Goal: Task Accomplishment & Management: Use online tool/utility

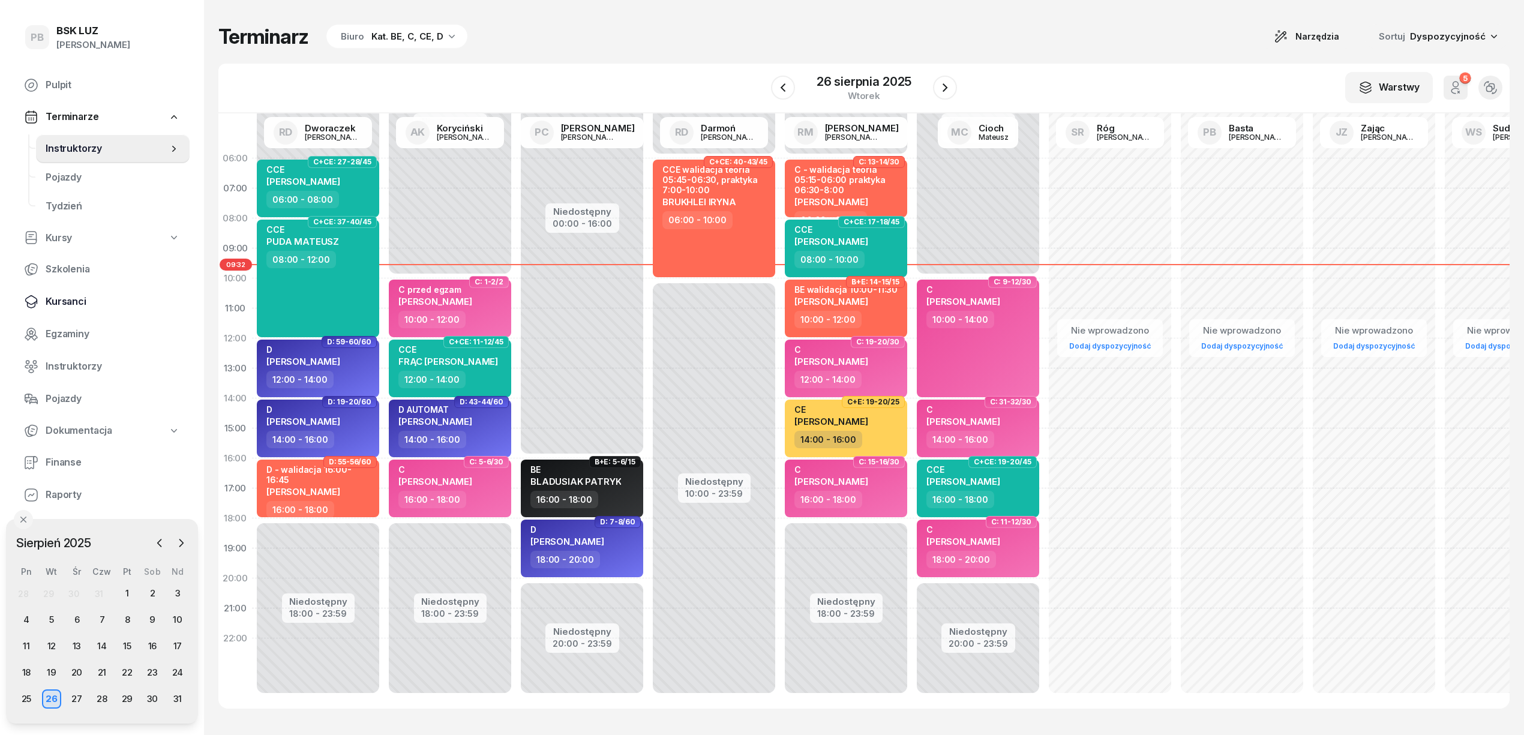
click at [68, 299] on span "Kursanci" at bounding box center [113, 302] width 134 height 16
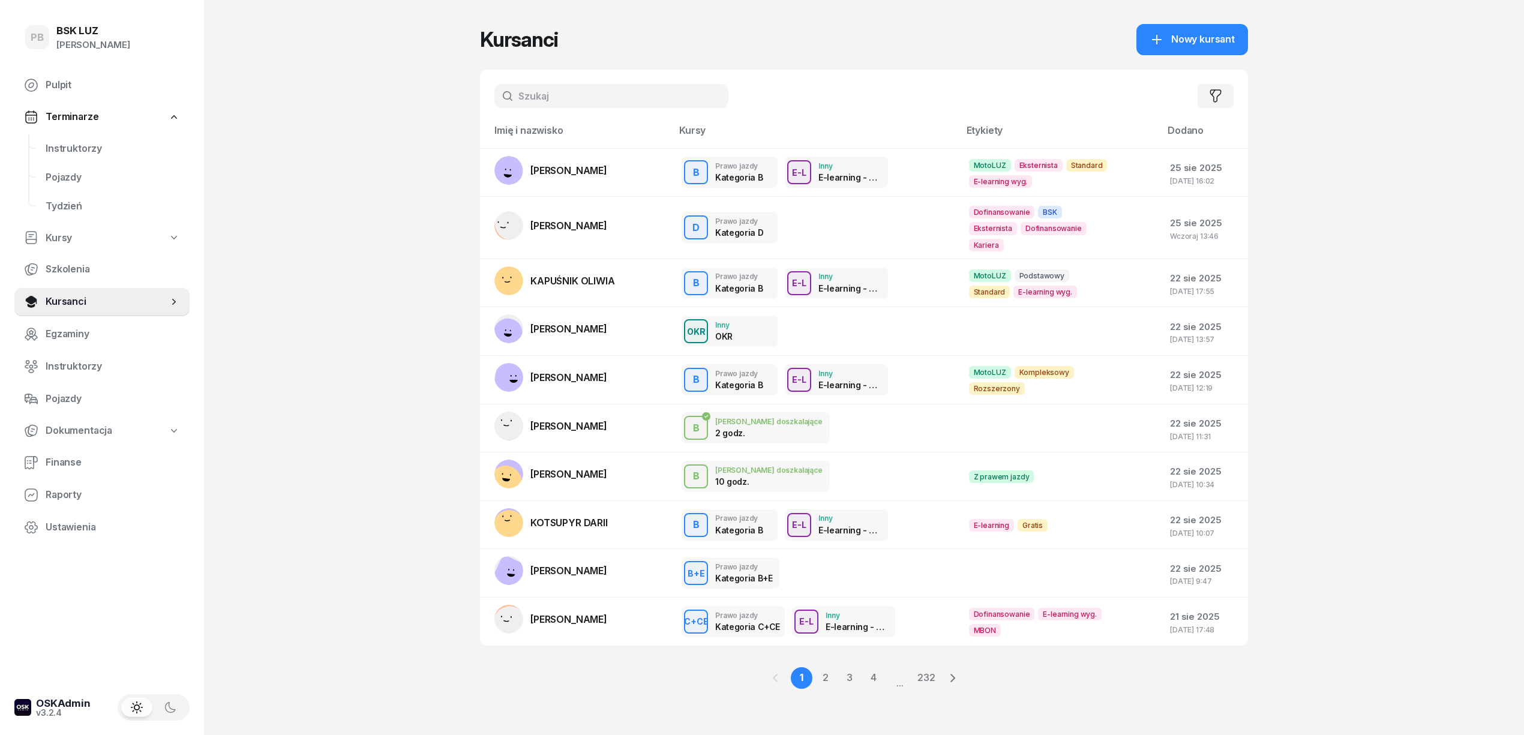
click at [572, 96] on input "text" at bounding box center [611, 96] width 234 height 24
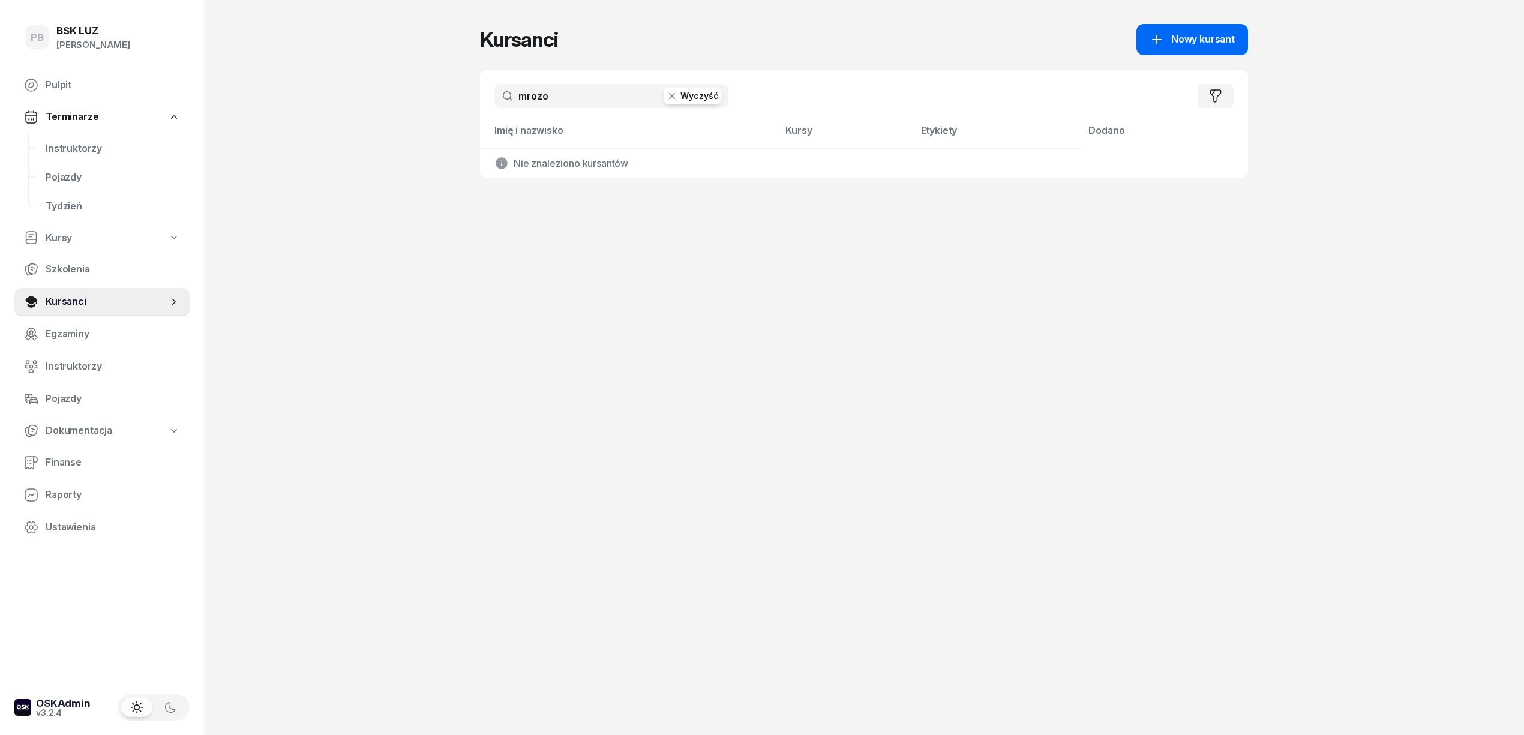
type input "mrozo"
click at [1191, 38] on span "Nowy kursant" at bounding box center [1203, 40] width 64 height 16
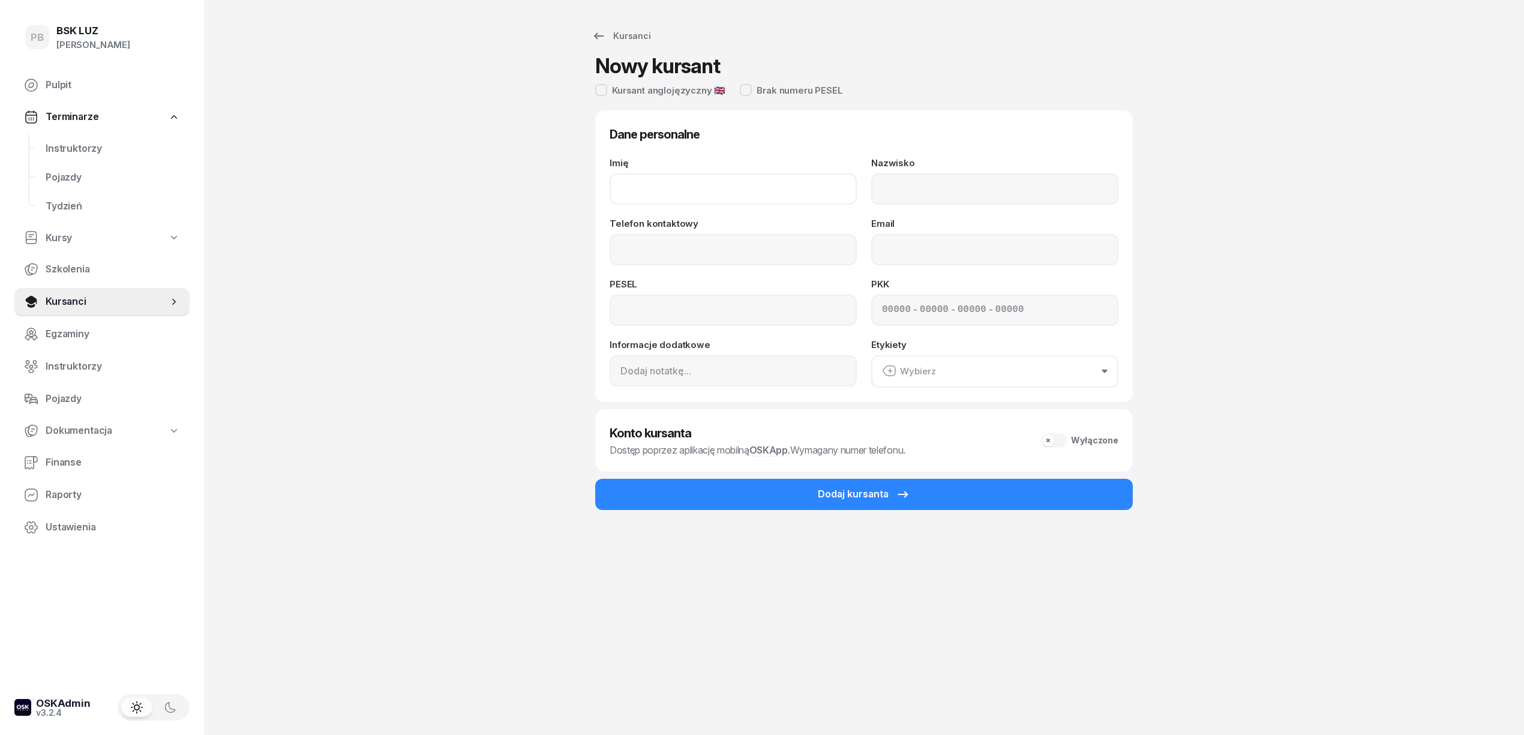
click at [769, 197] on input "Imię" at bounding box center [732, 188] width 247 height 31
type input "[PERSON_NAME]"
click at [900, 196] on input "Nazwisko" at bounding box center [994, 188] width 247 height 31
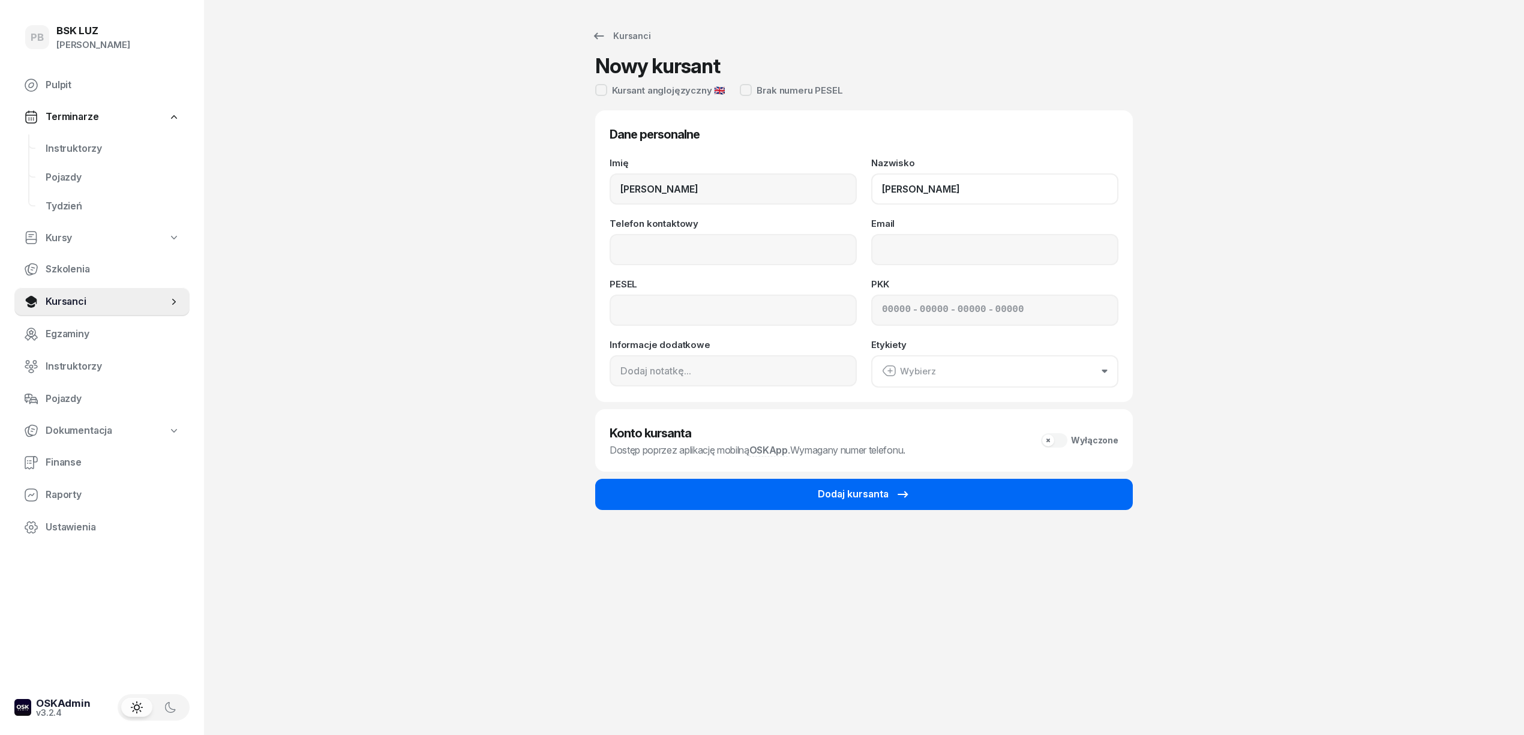
type input "[PERSON_NAME]"
click at [794, 500] on button "Dodaj kursanta" at bounding box center [863, 494] width 537 height 31
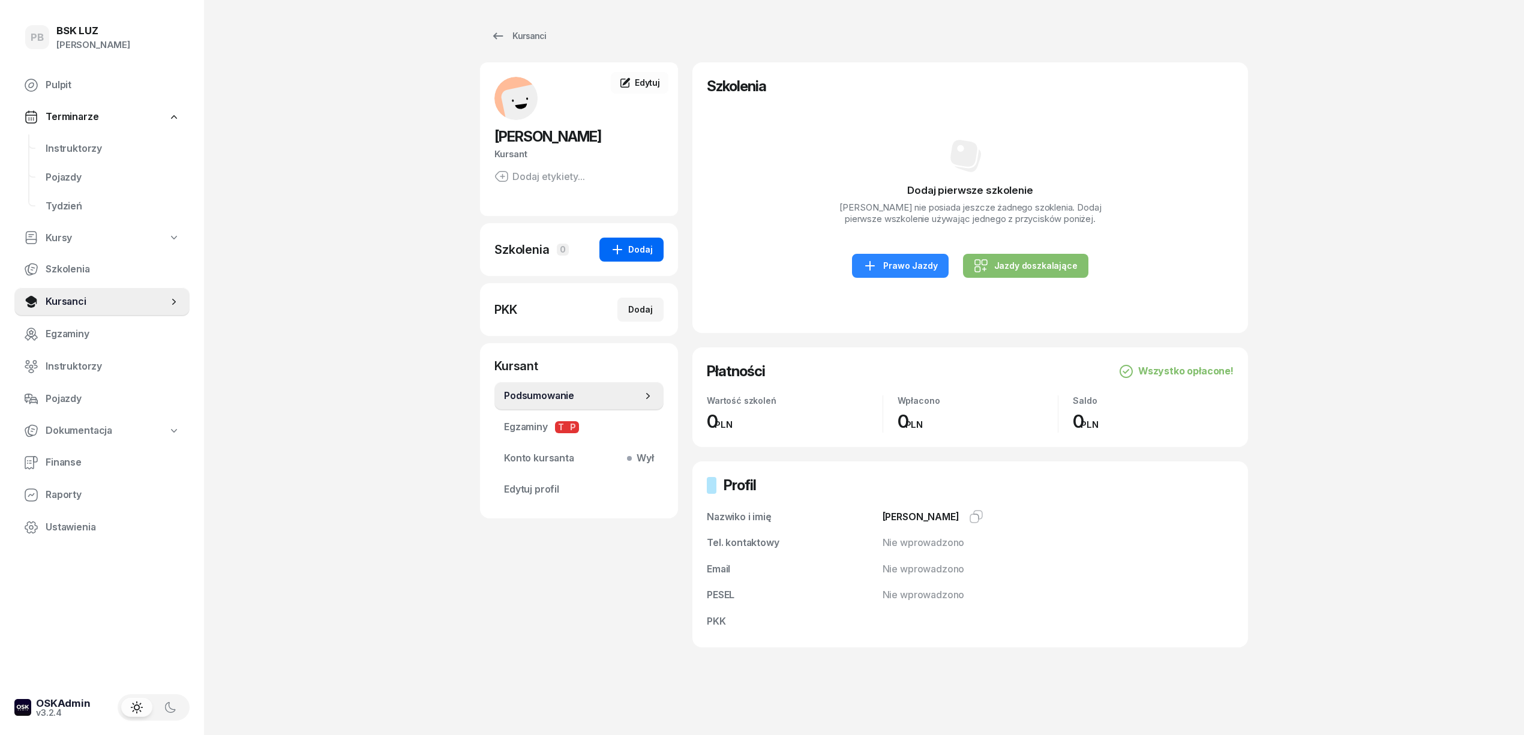
click at [610, 239] on button "Dodaj" at bounding box center [631, 250] width 64 height 24
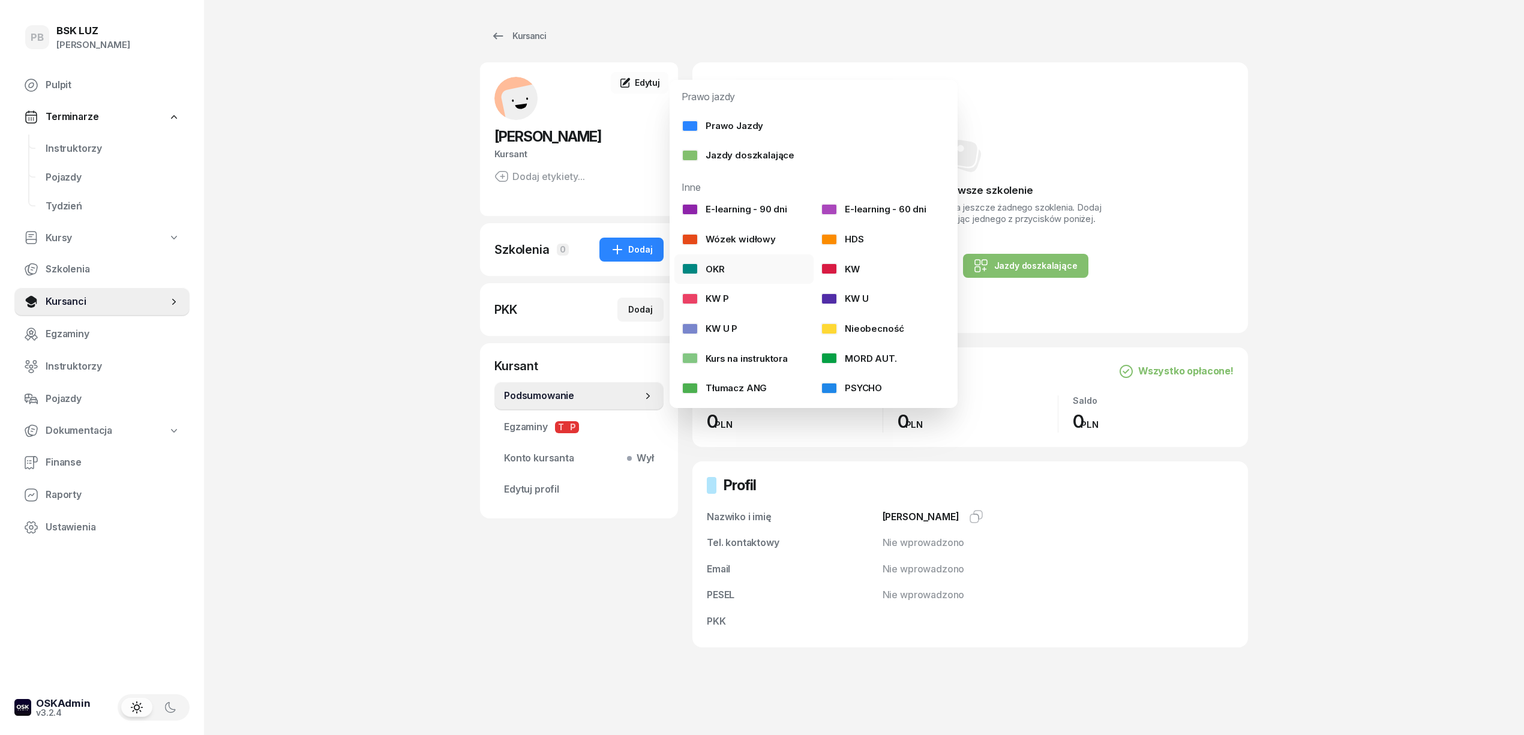
click at [728, 265] on link "OKR" at bounding box center [743, 269] width 139 height 30
select select
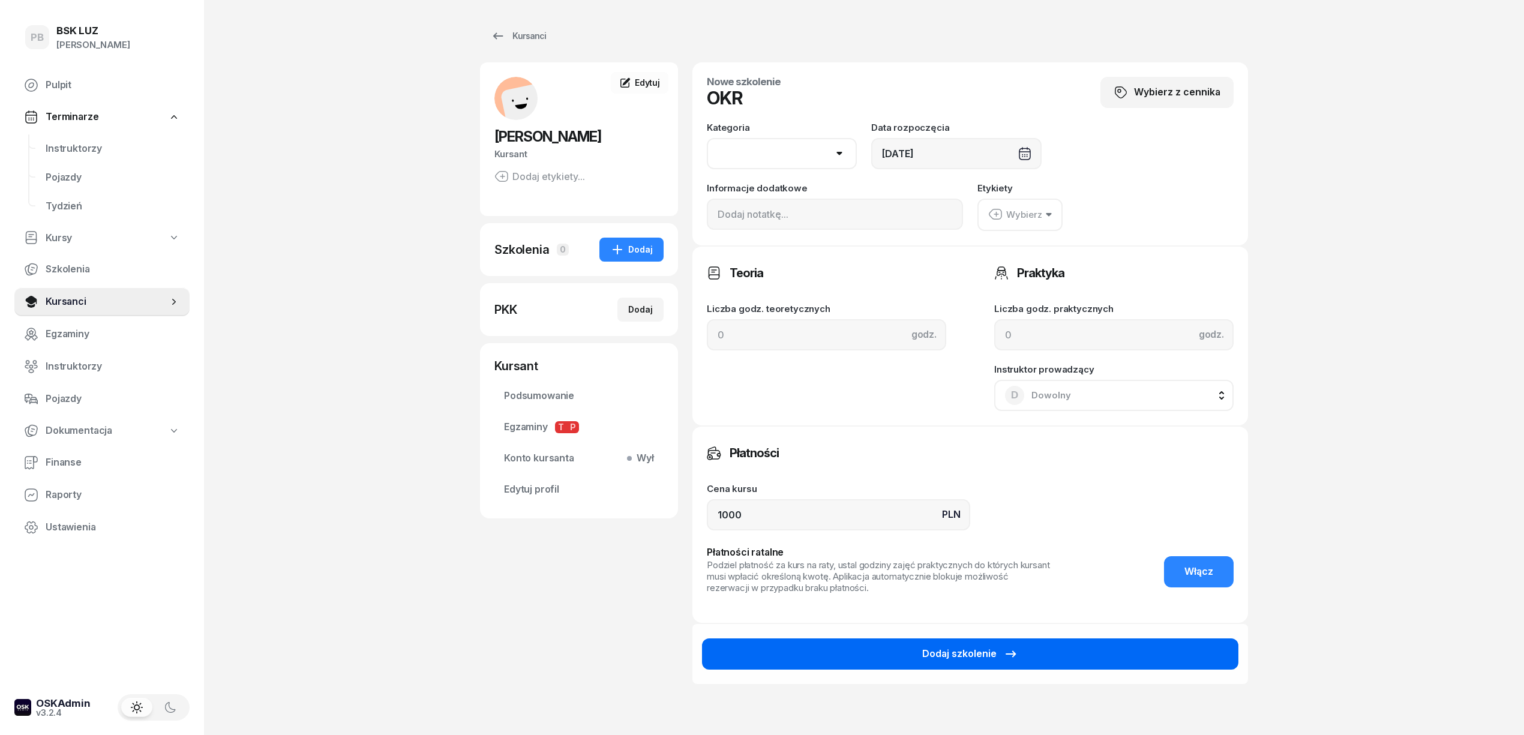
click at [918, 646] on button "Dodaj szkolenie" at bounding box center [970, 653] width 536 height 31
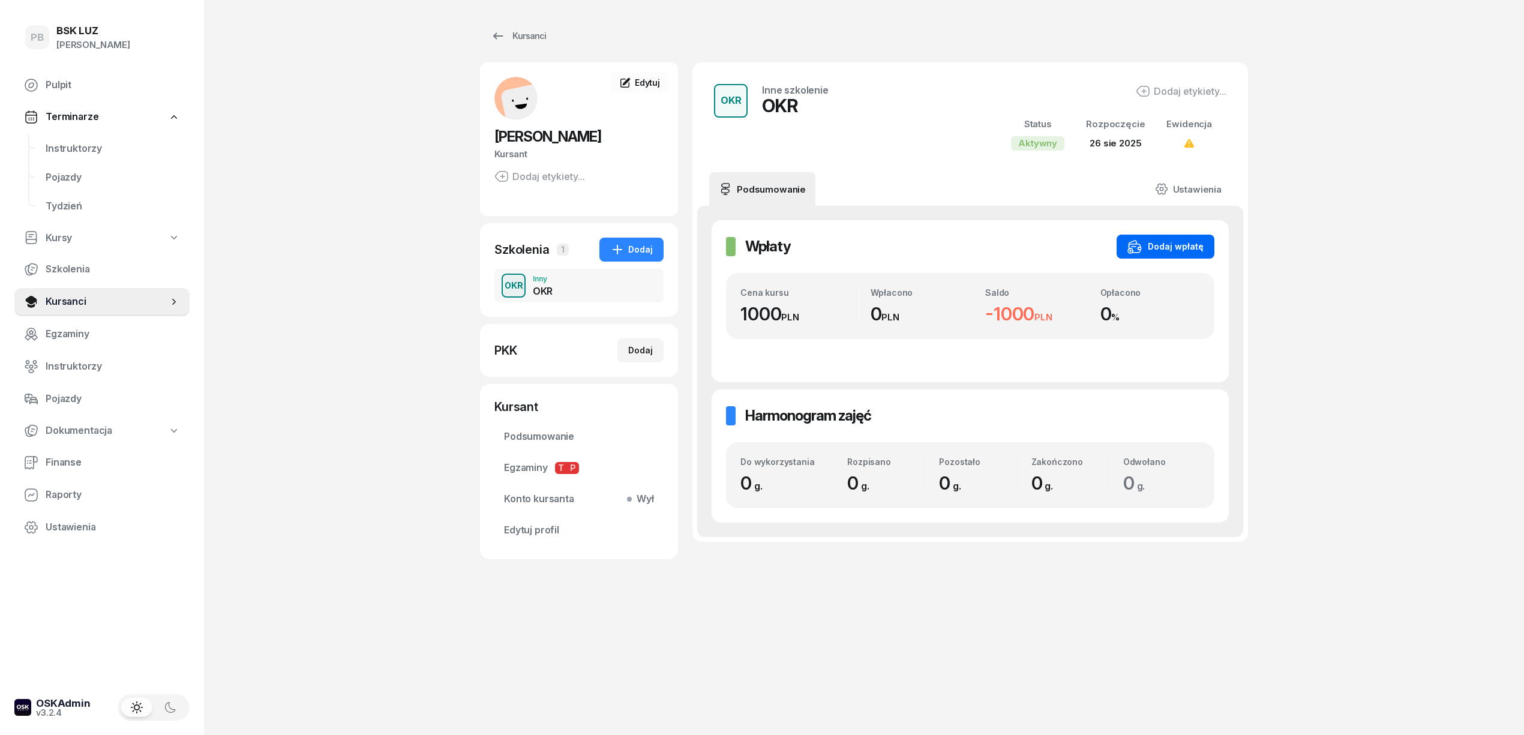
click at [1145, 250] on div "Dodaj wpłatę" at bounding box center [1165, 246] width 76 height 14
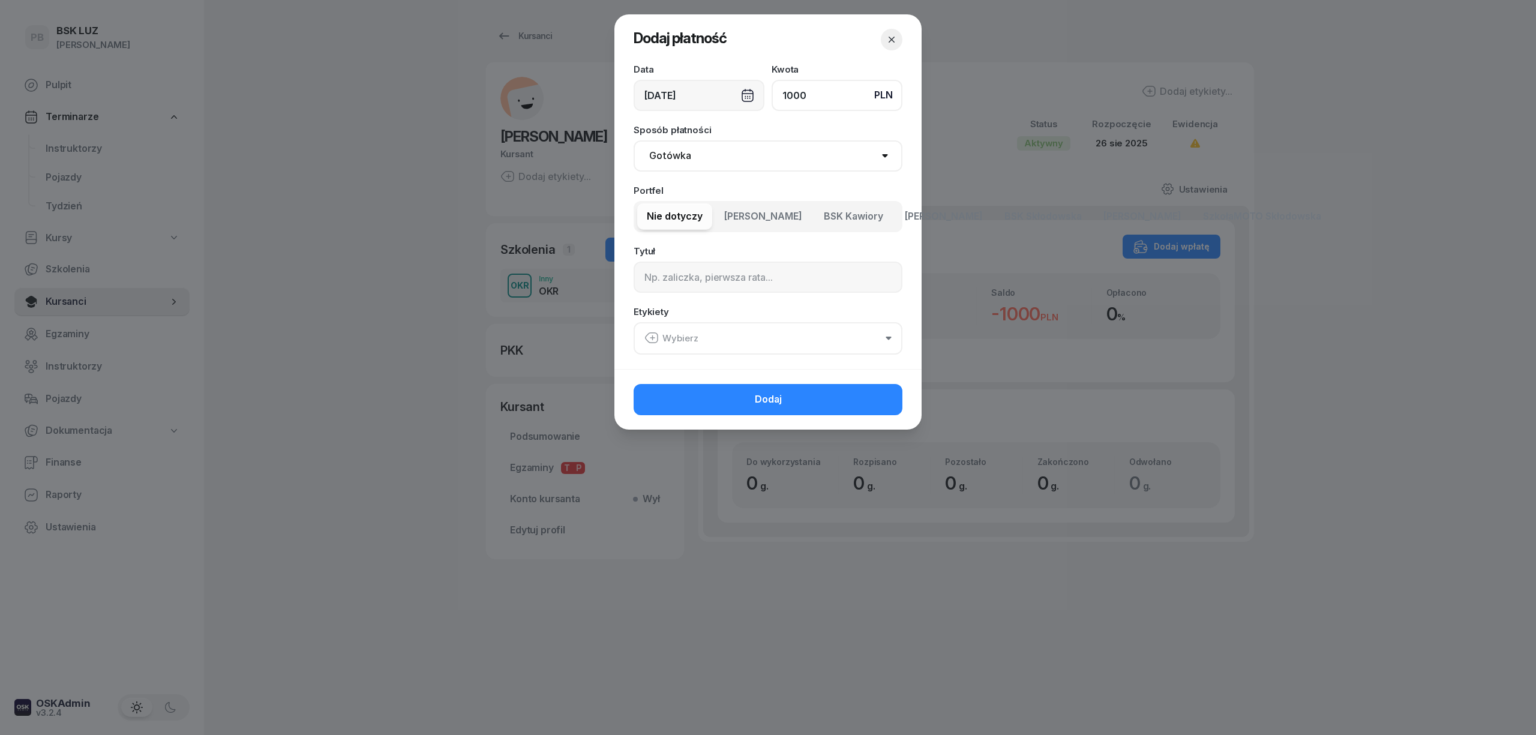
type input "1000"
click at [783, 143] on select "Gotówka Karta Przelew Płatności online BLIK" at bounding box center [767, 155] width 269 height 31
click at [861, 218] on span "BSK Kawiory" at bounding box center [853, 217] width 59 height 16
click at [732, 281] on input at bounding box center [767, 277] width 269 height 31
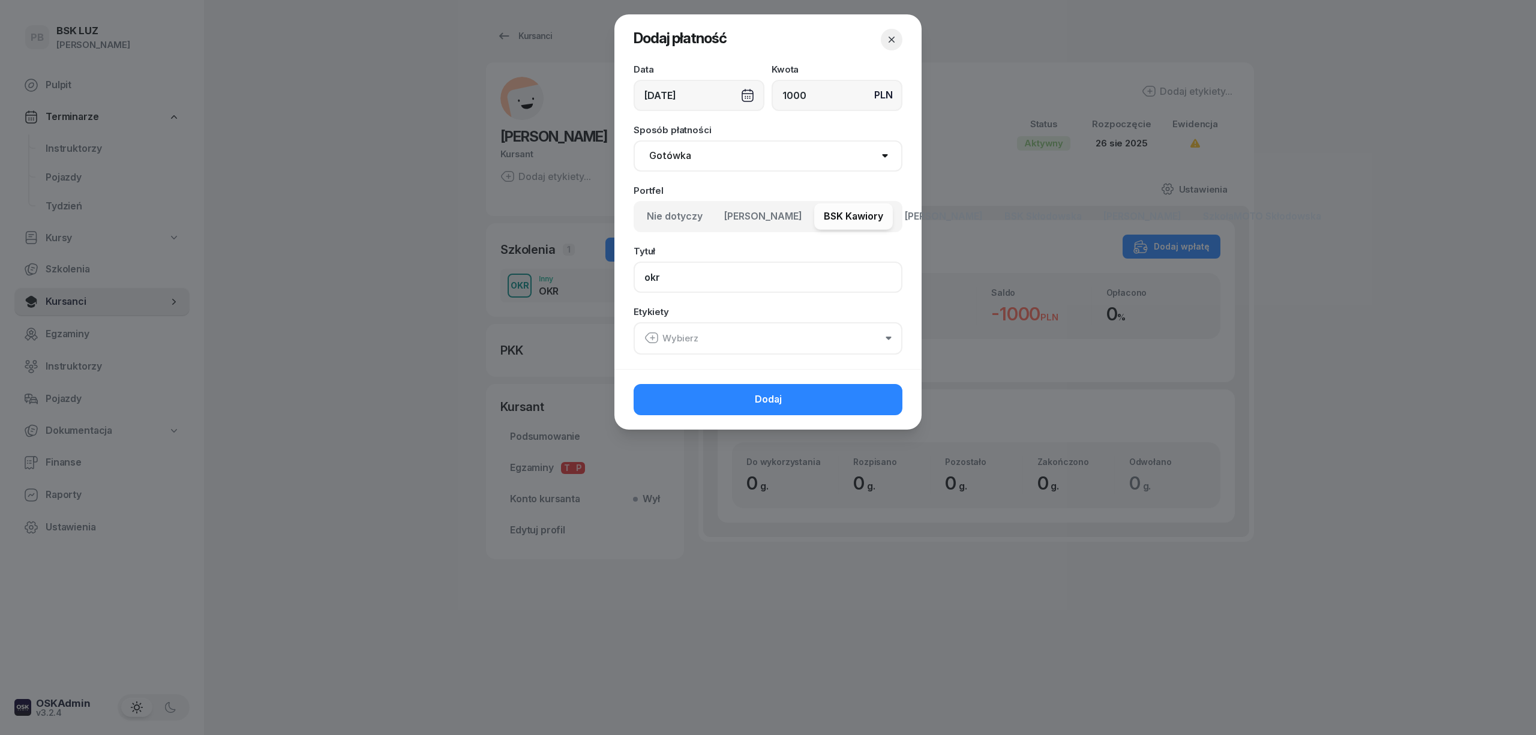
drag, startPoint x: 621, startPoint y: 274, endPoint x: 570, endPoint y: 271, distance: 51.6
click at [570, 271] on div "Dodaj płatność Data [DATE] Kwota PLN 1000 Sposób płatności Gotówka Karta Przele…" at bounding box center [768, 367] width 1536 height 735
type input "OKR"
click at [679, 332] on div "Wybierz" at bounding box center [671, 339] width 54 height 16
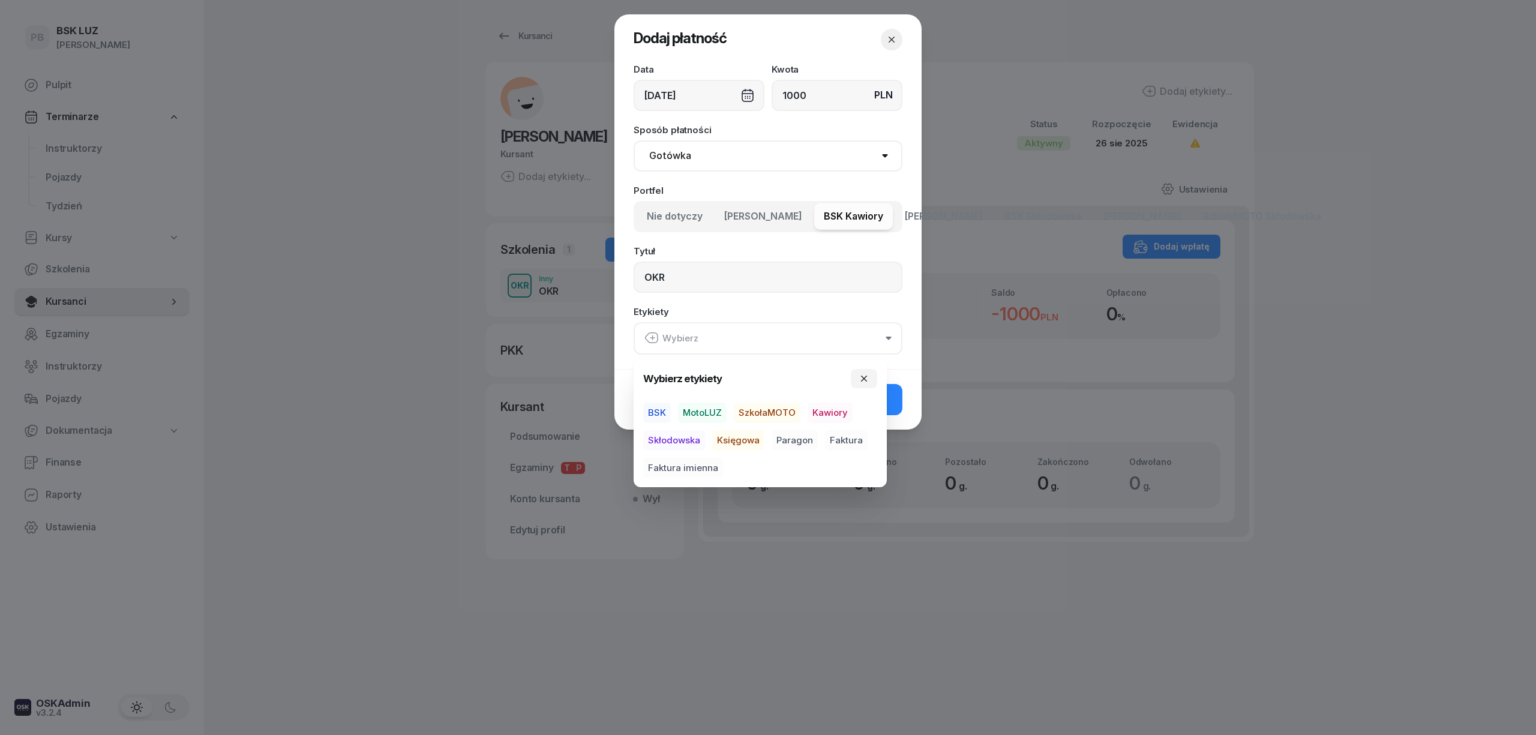
click at [654, 416] on span "BSK" at bounding box center [657, 413] width 28 height 20
click at [825, 411] on span "Kawiory" at bounding box center [829, 413] width 45 height 20
click at [807, 439] on span "Paragon" at bounding box center [794, 440] width 46 height 20
click at [891, 408] on button "Dodaj" at bounding box center [767, 398] width 269 height 31
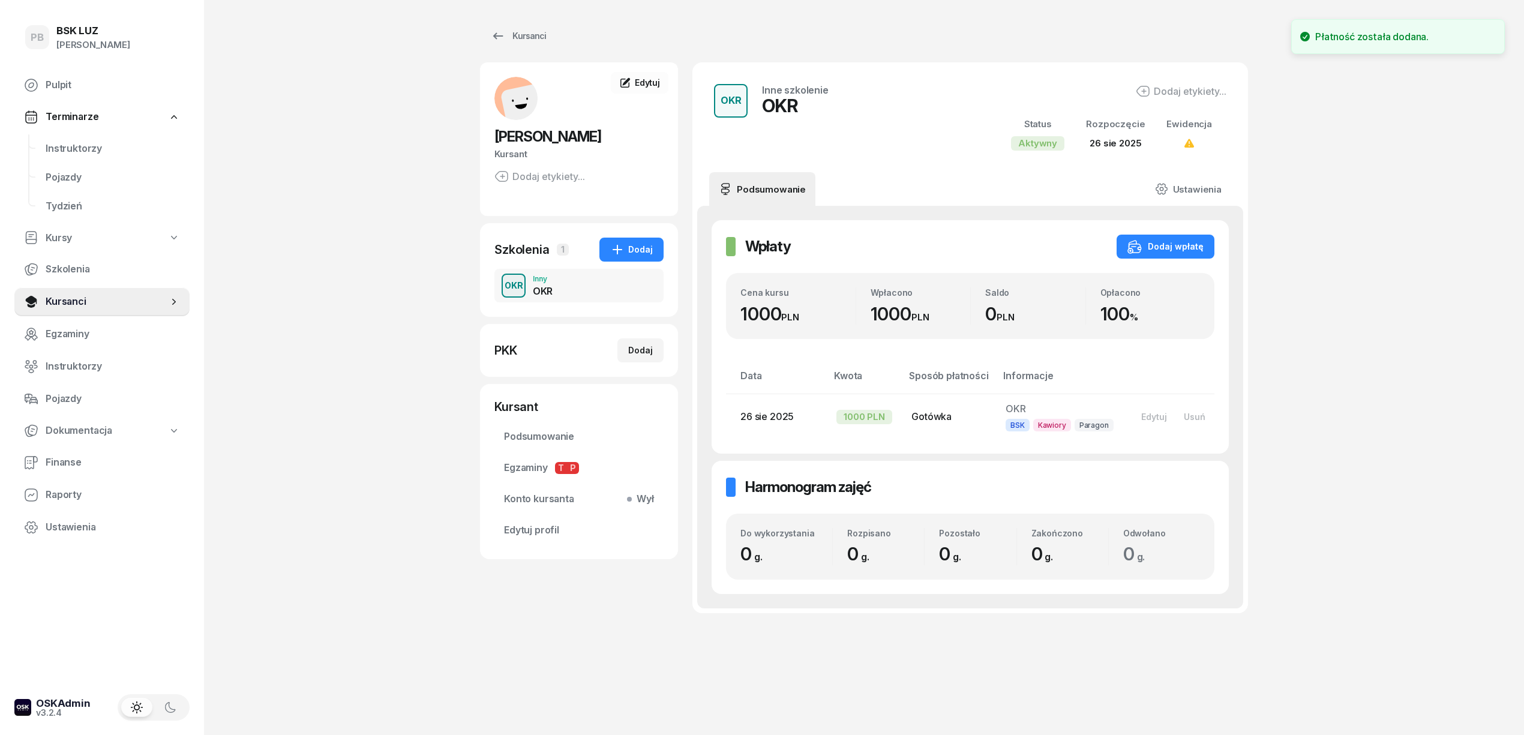
click at [1339, 416] on div "PB BSK [PERSON_NAME] Pulpit Terminarze Instruktorzy Pojazdy Tydzień Kursy Szkol…" at bounding box center [762, 367] width 1524 height 735
click at [1359, 424] on div "PB BSK [PERSON_NAME] Pulpit Terminarze Instruktorzy Pojazdy Tydzień Kursy Szkol…" at bounding box center [762, 367] width 1524 height 735
click at [295, 205] on div "PB BSK [PERSON_NAME] Pulpit Terminarze Instruktorzy Pojazdy Tydzień Kursy Szkol…" at bounding box center [762, 367] width 1524 height 735
click at [288, 207] on div "PB BSK [PERSON_NAME] Pulpit Terminarze Instruktorzy Pojazdy Tydzień Kursy Szkol…" at bounding box center [762, 367] width 1524 height 735
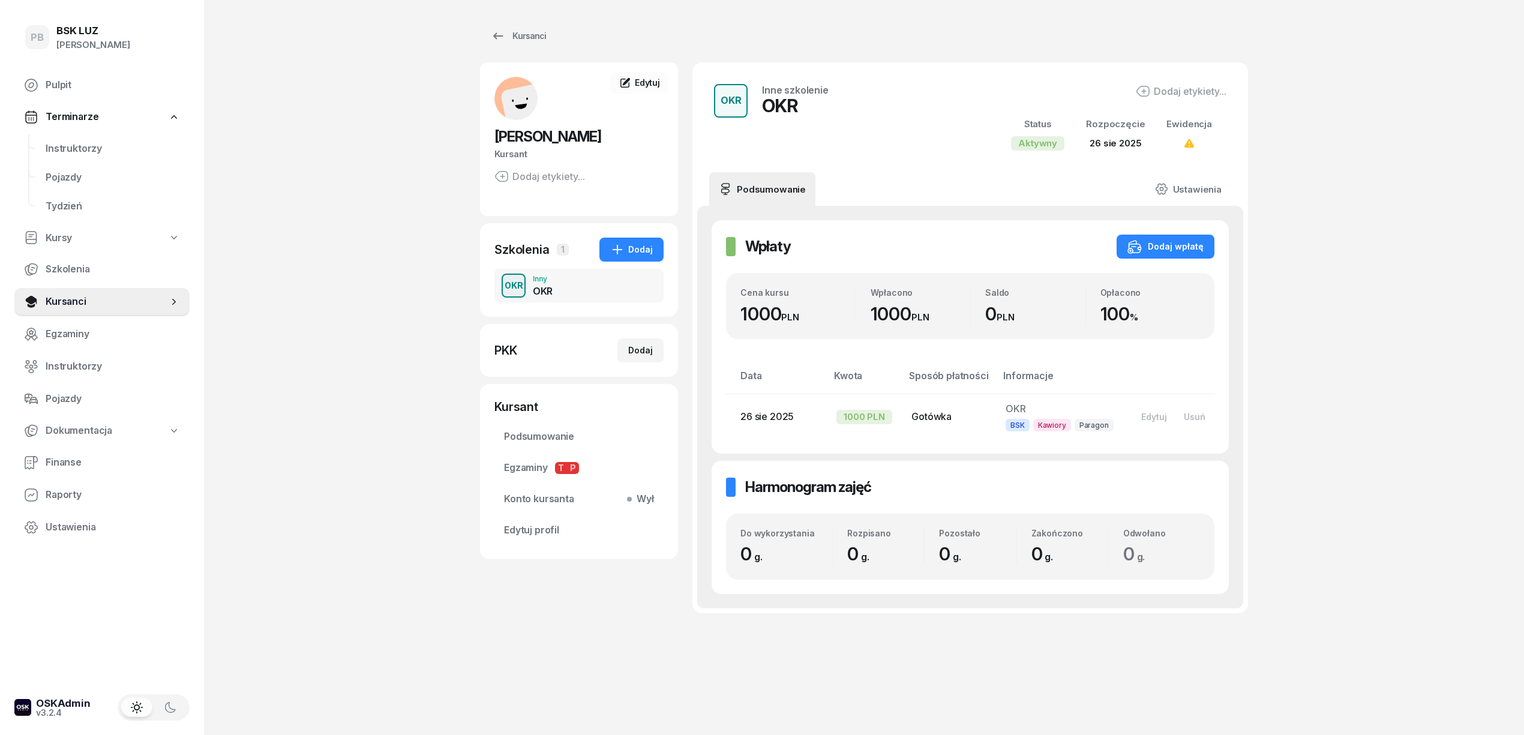
click at [1287, 355] on div "PB BSK [PERSON_NAME] Pulpit Terminarze Instruktorzy Pojazdy Tydzień Kursy Szkol…" at bounding box center [762, 367] width 1524 height 735
click at [380, 224] on div "PB BSK [PERSON_NAME] Pulpit Terminarze Instruktorzy Pojazdy Tydzień Kursy Szkol…" at bounding box center [762, 367] width 1524 height 735
click at [96, 154] on span "Instruktorzy" at bounding box center [113, 149] width 134 height 16
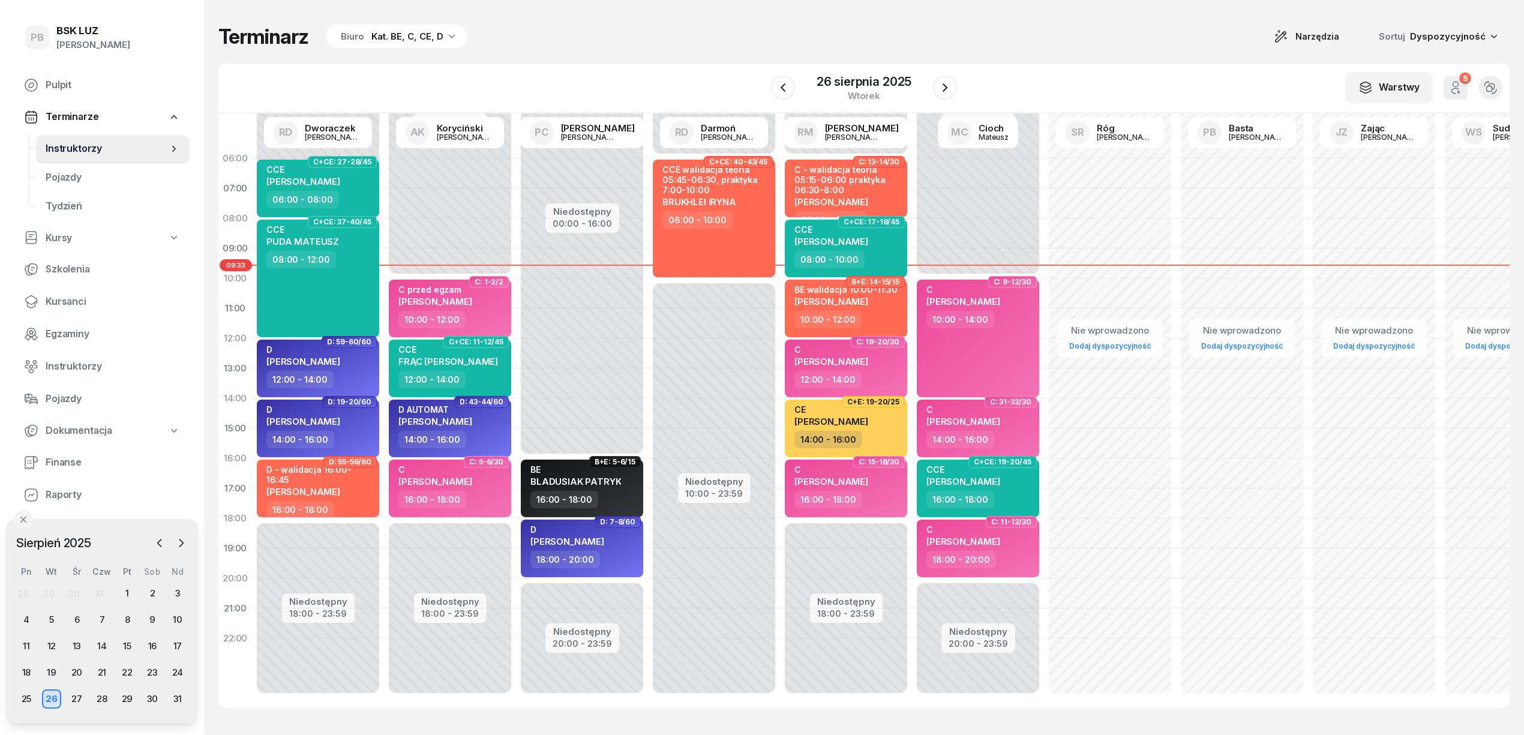
click at [699, 55] on div "Terminarz Biuro Kat. BE, C, CE, D Narzędzia Sortuj Dyspozycyjność W Wybierz AK …" at bounding box center [863, 366] width 1291 height 732
click at [888, 76] on div "26 sierpnia 2025" at bounding box center [863, 82] width 95 height 12
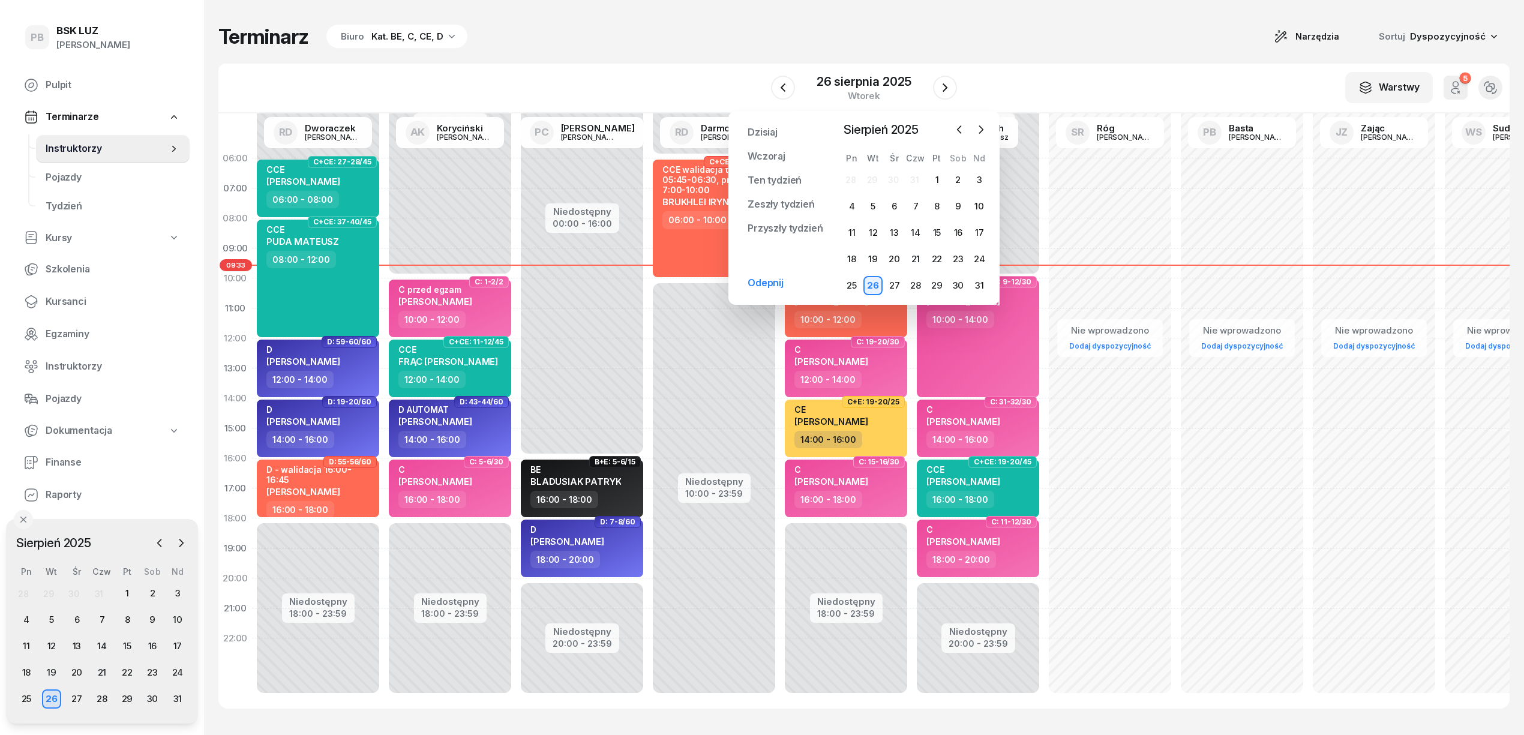
click at [1017, 49] on div "Terminarz Biuro Kat. BE, C, CE, D Narzędzia Sortuj Dyspozycyjność W Wybierz AK …" at bounding box center [863, 366] width 1291 height 732
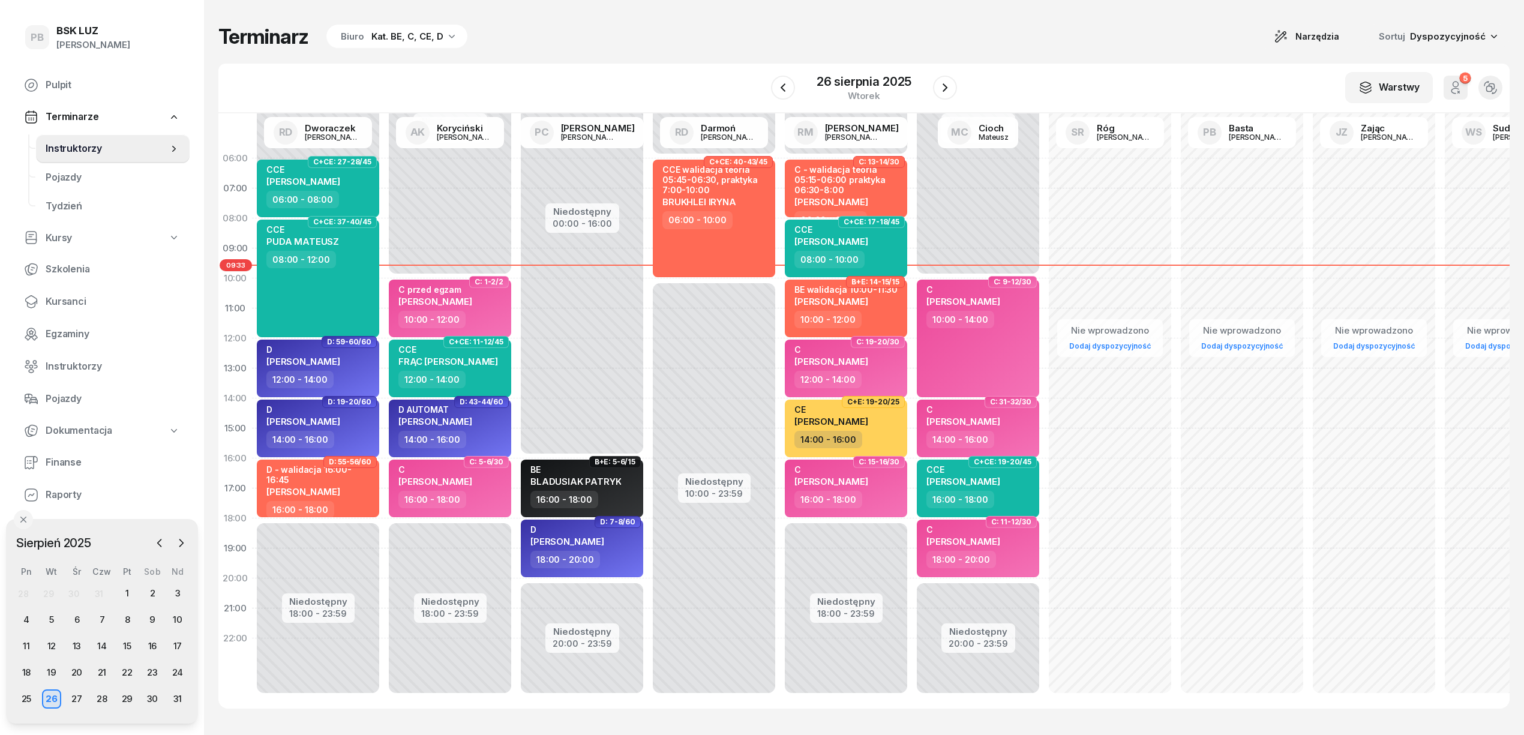
click at [1176, 278] on div "Nie wprowadzono Dodaj dyspozycyjność" at bounding box center [1242, 428] width 132 height 570
select select "10"
select select "12"
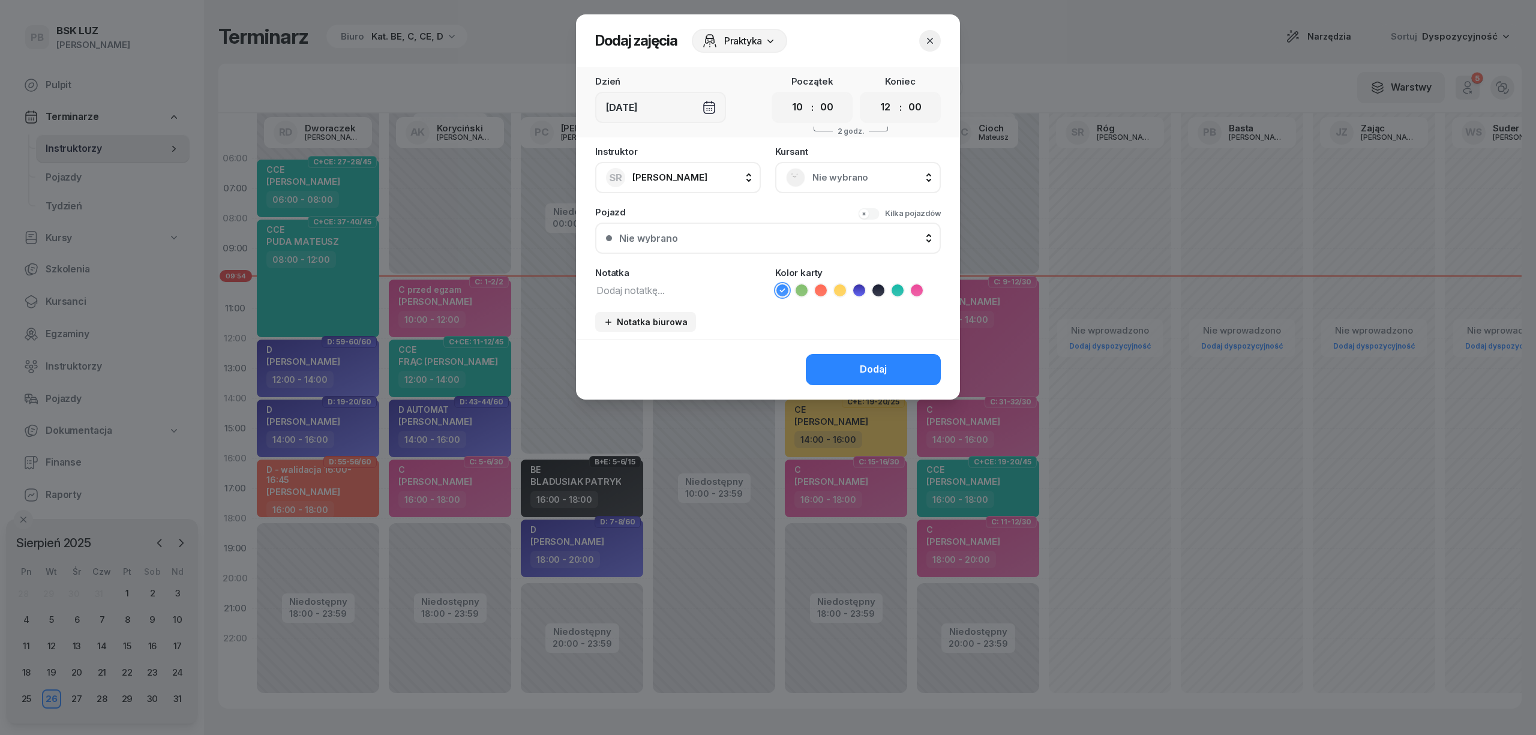
click at [923, 34] on button "button" at bounding box center [930, 41] width 22 height 22
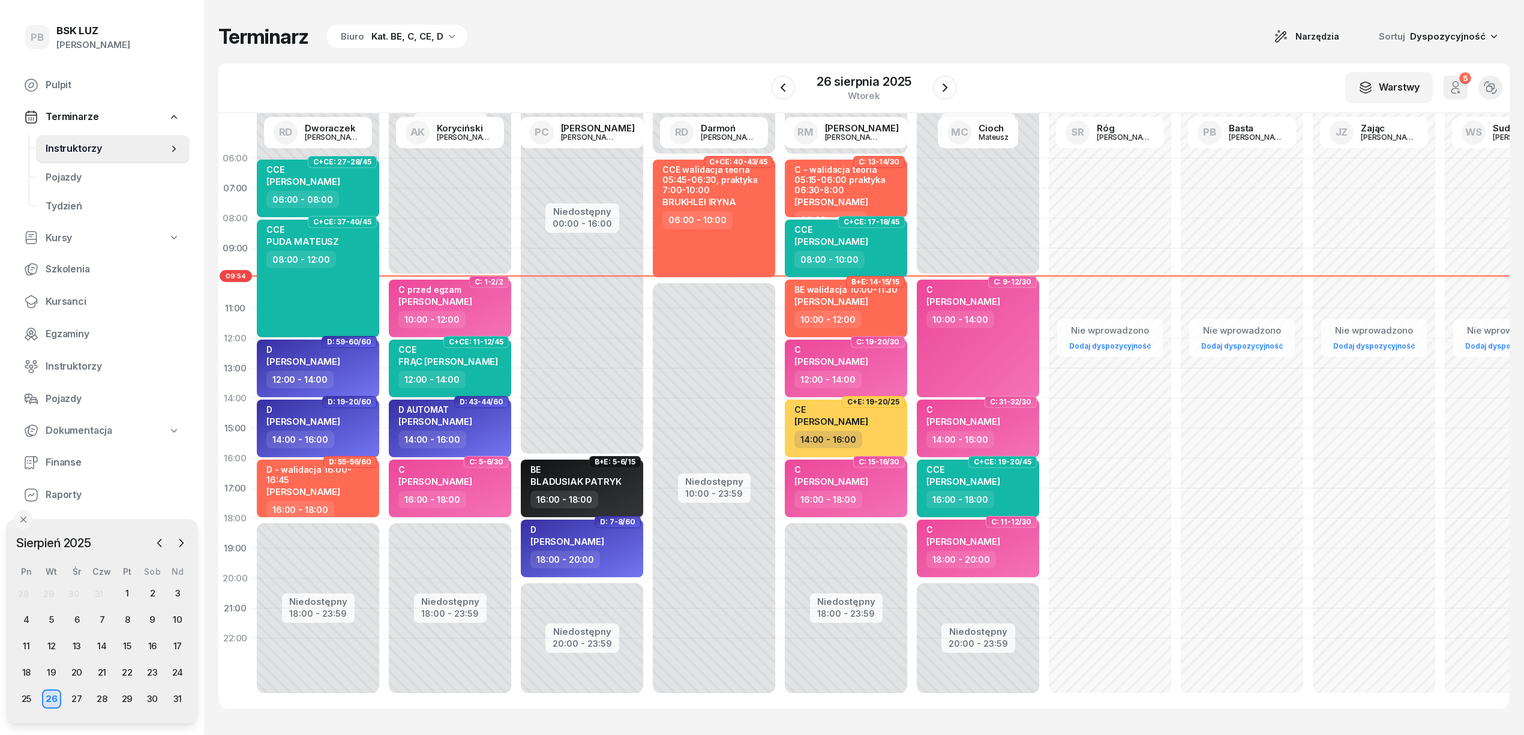
click at [857, 54] on div "Terminarz Biuro Kat. BE, C, CE, D Narzędzia Sortuj Dyspozycyjność W Wybierz AK …" at bounding box center [863, 366] width 1291 height 732
click at [65, 301] on span "Kursanci" at bounding box center [113, 302] width 134 height 16
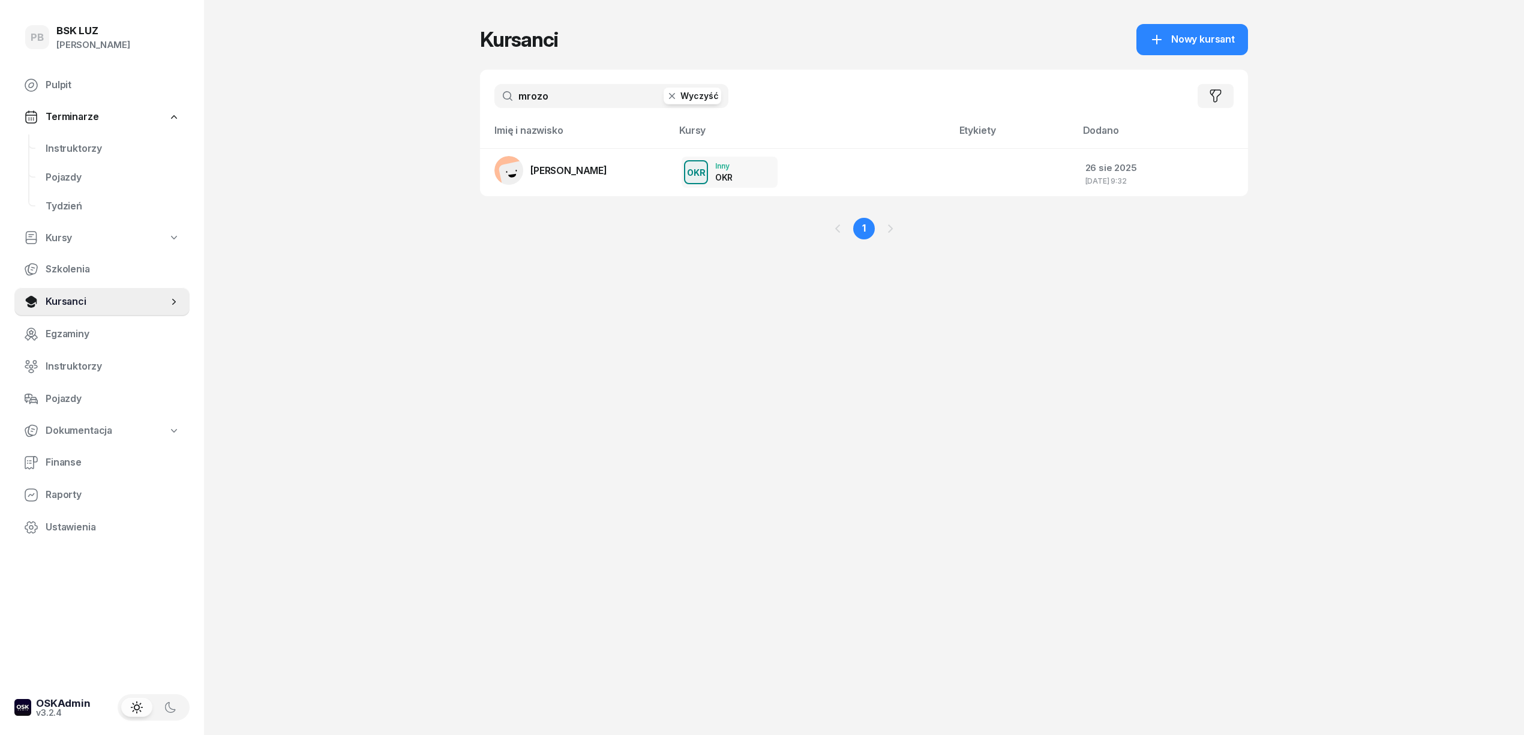
click at [543, 97] on input "mrozo" at bounding box center [611, 96] width 234 height 24
type input "ŻAK"
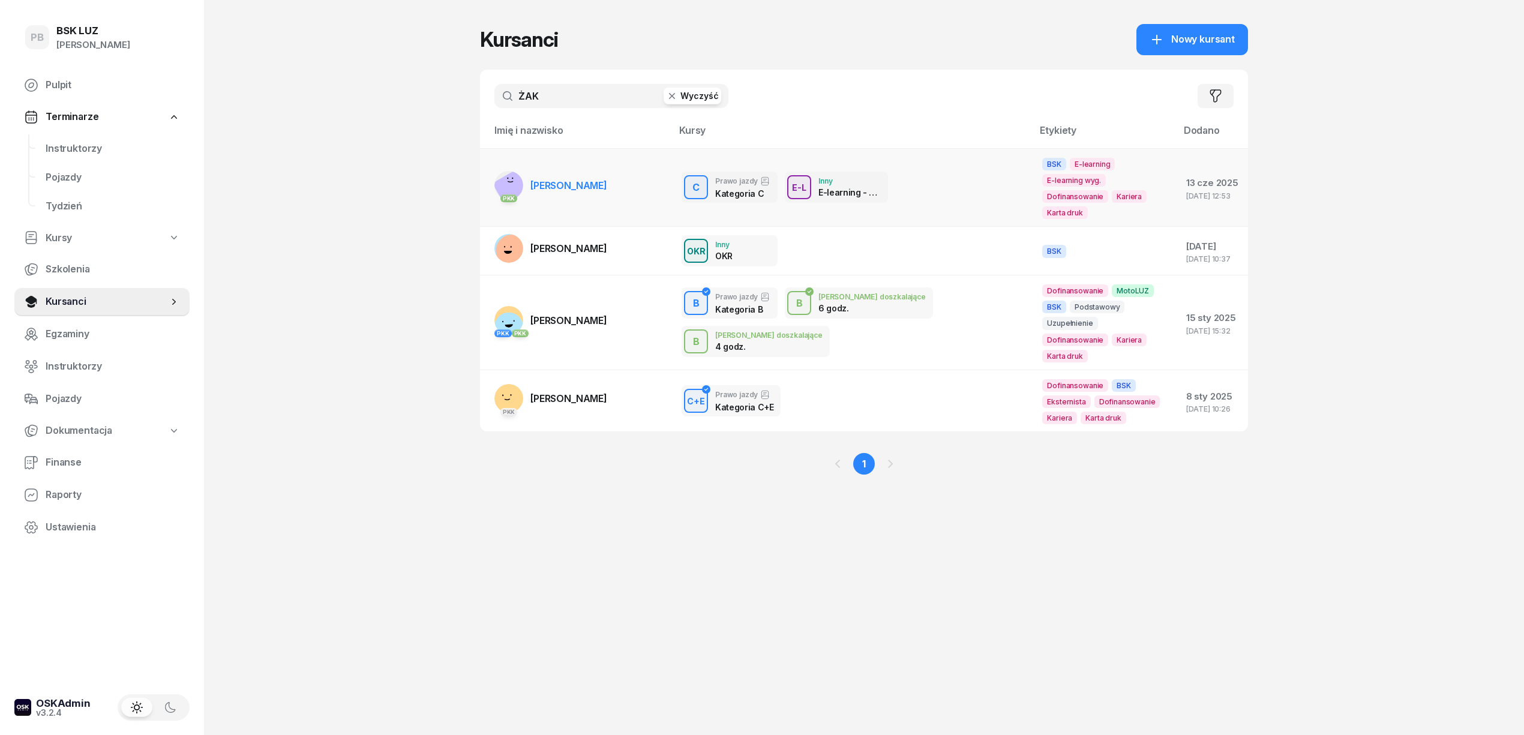
click at [560, 187] on link "PKK [PERSON_NAME]" at bounding box center [550, 185] width 113 height 29
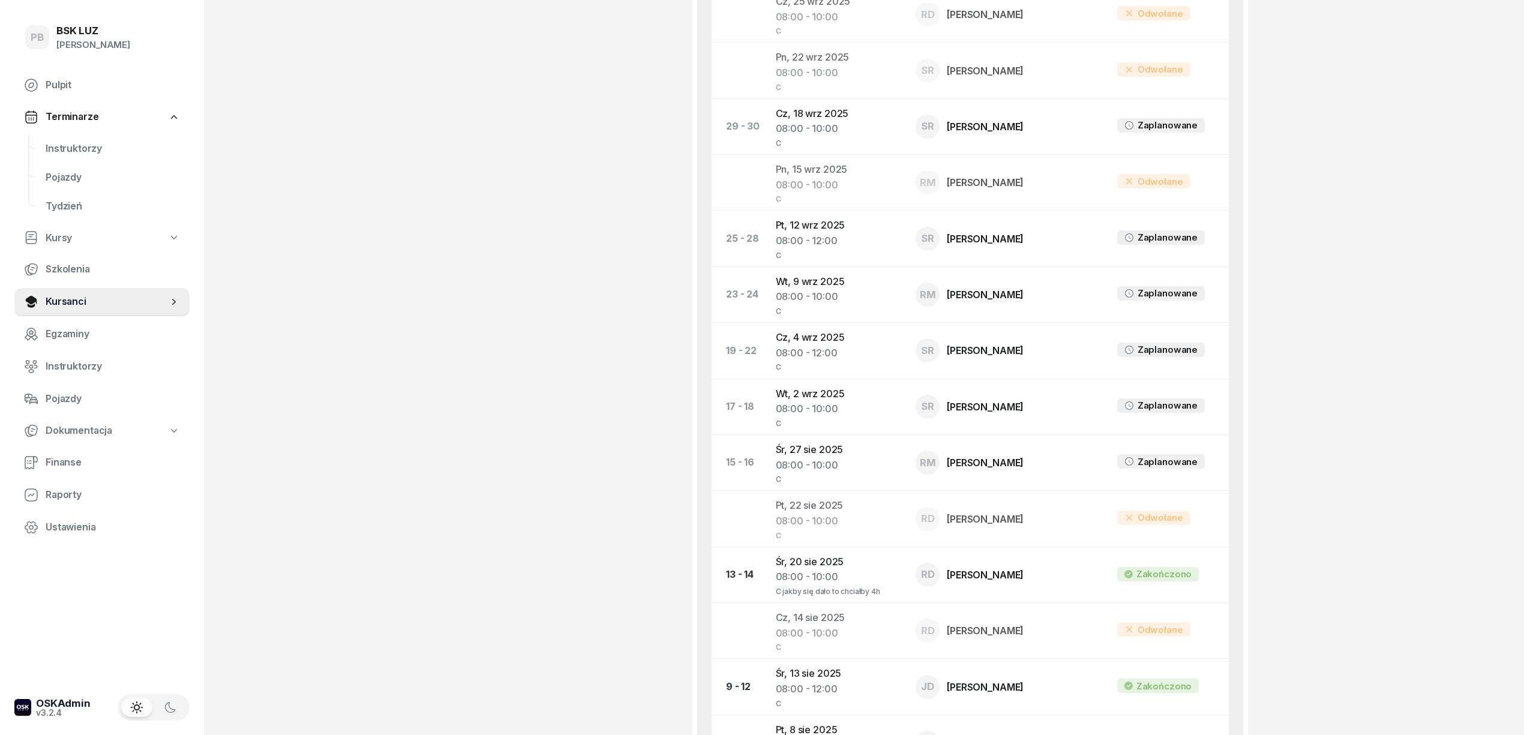
scroll to position [800, 0]
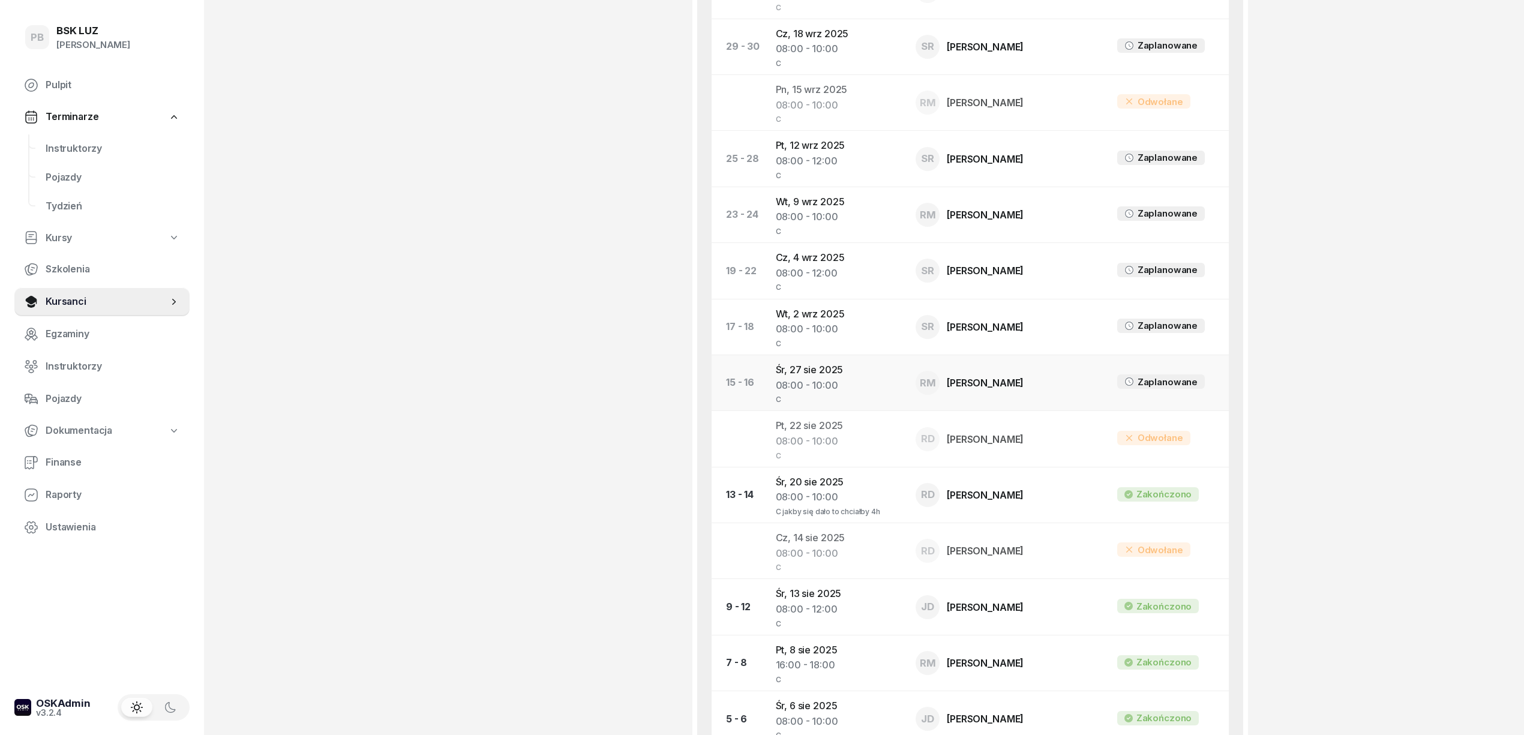
click at [817, 379] on td "[DATE] 08:00 - 10:00 C" at bounding box center [836, 383] width 140 height 56
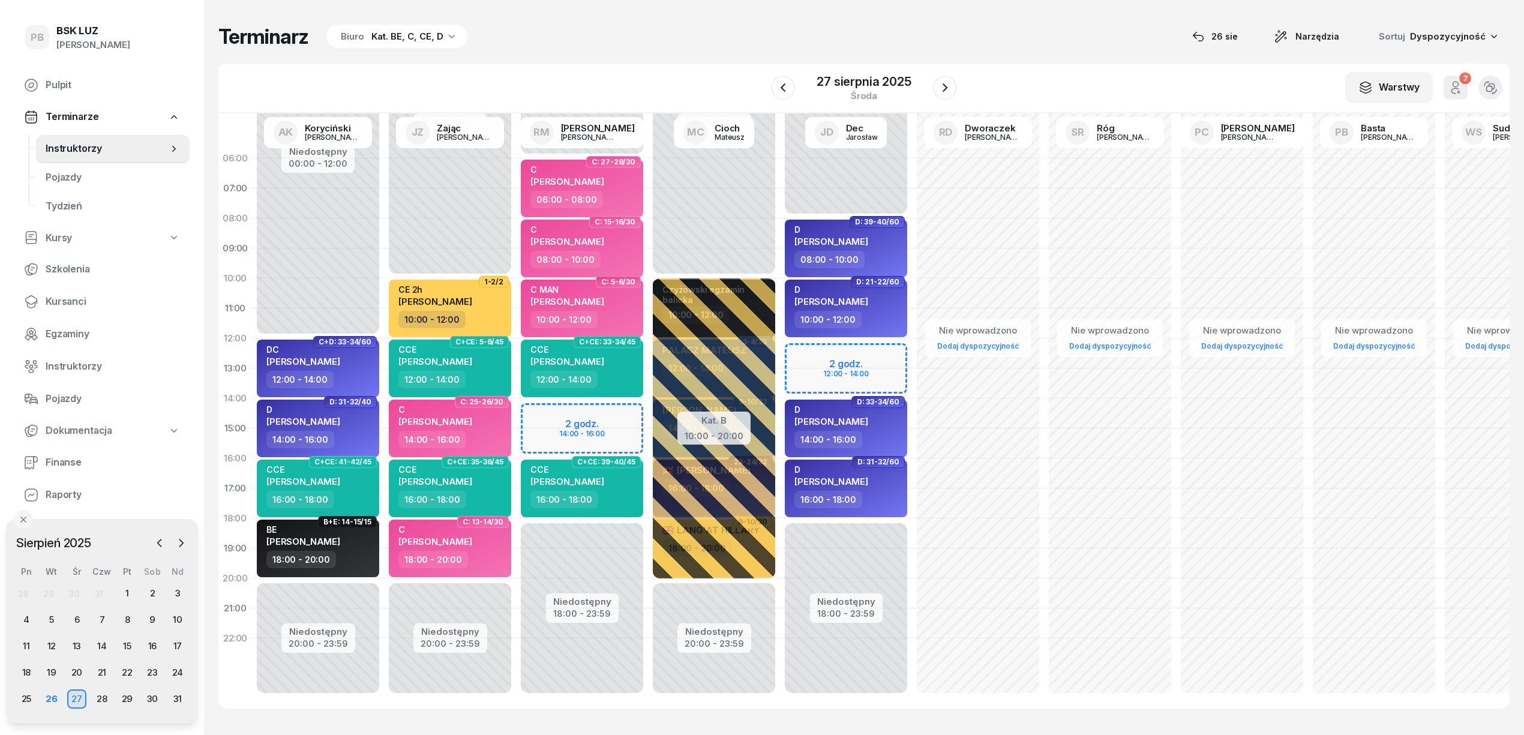
click at [624, 241] on div "C [PERSON_NAME]" at bounding box center [583, 237] width 106 height 26
select select "08"
select select "10"
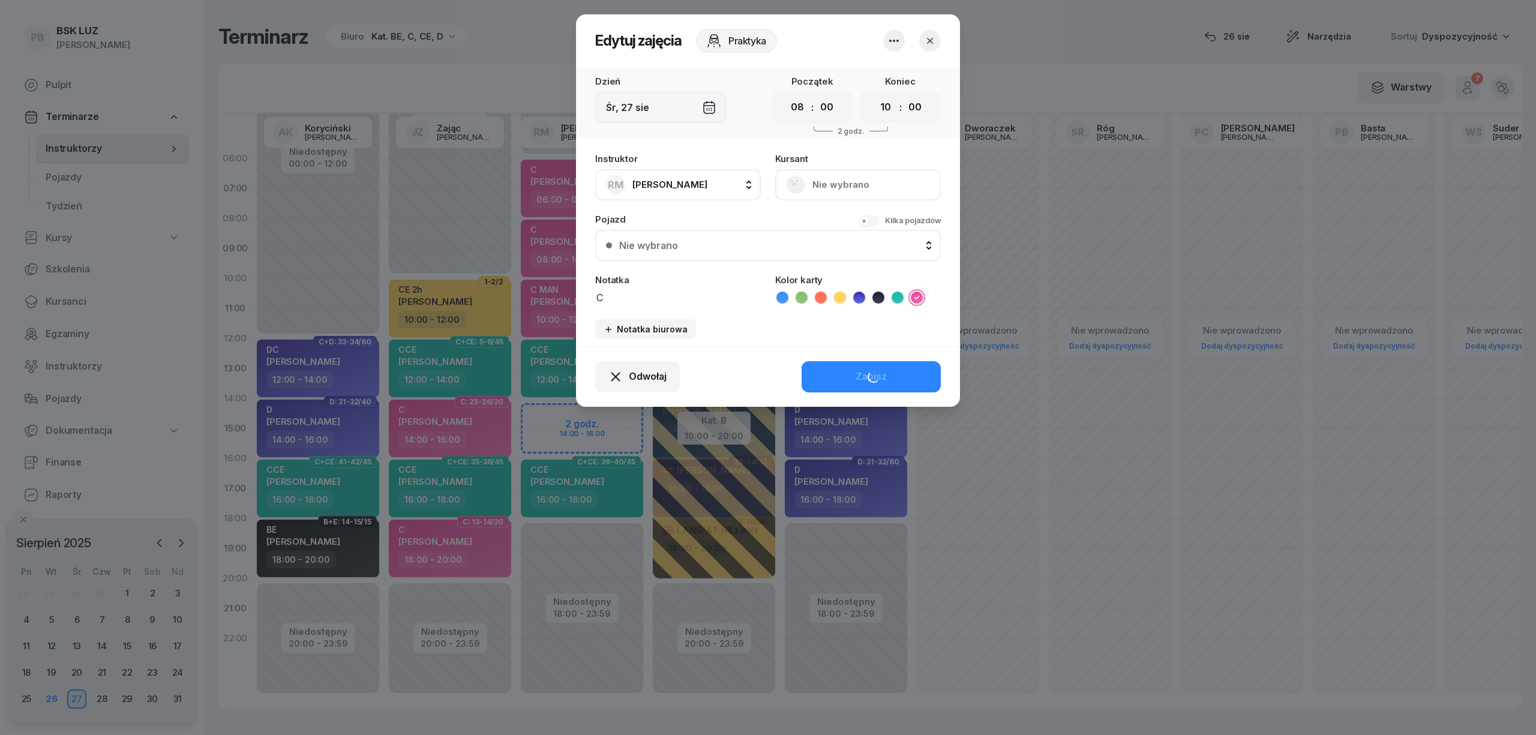
click at [620, 293] on textarea "C" at bounding box center [678, 297] width 166 height 16
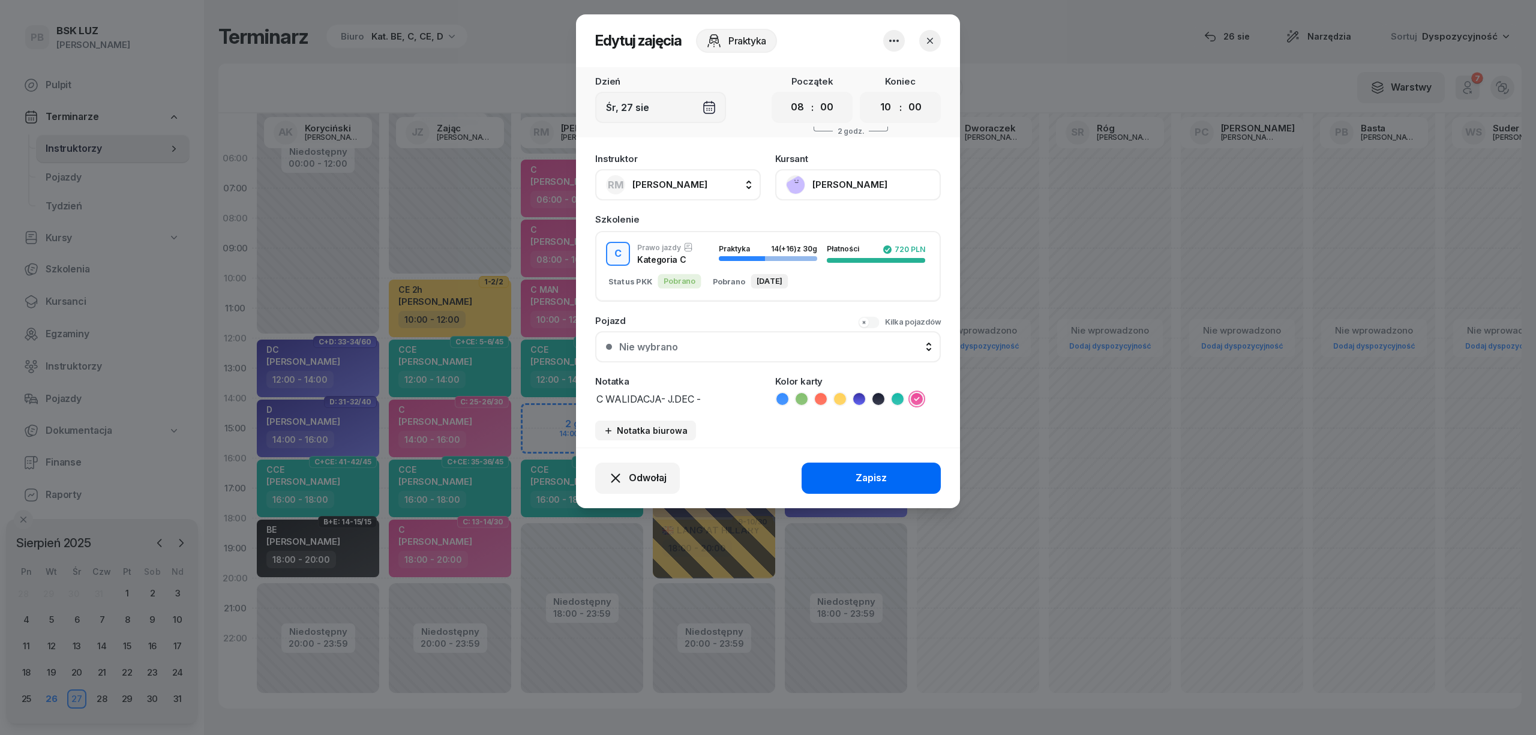
type textarea "C WALIDACJA- J.DEC -"
click at [878, 482] on div "Zapisz" at bounding box center [870, 478] width 31 height 16
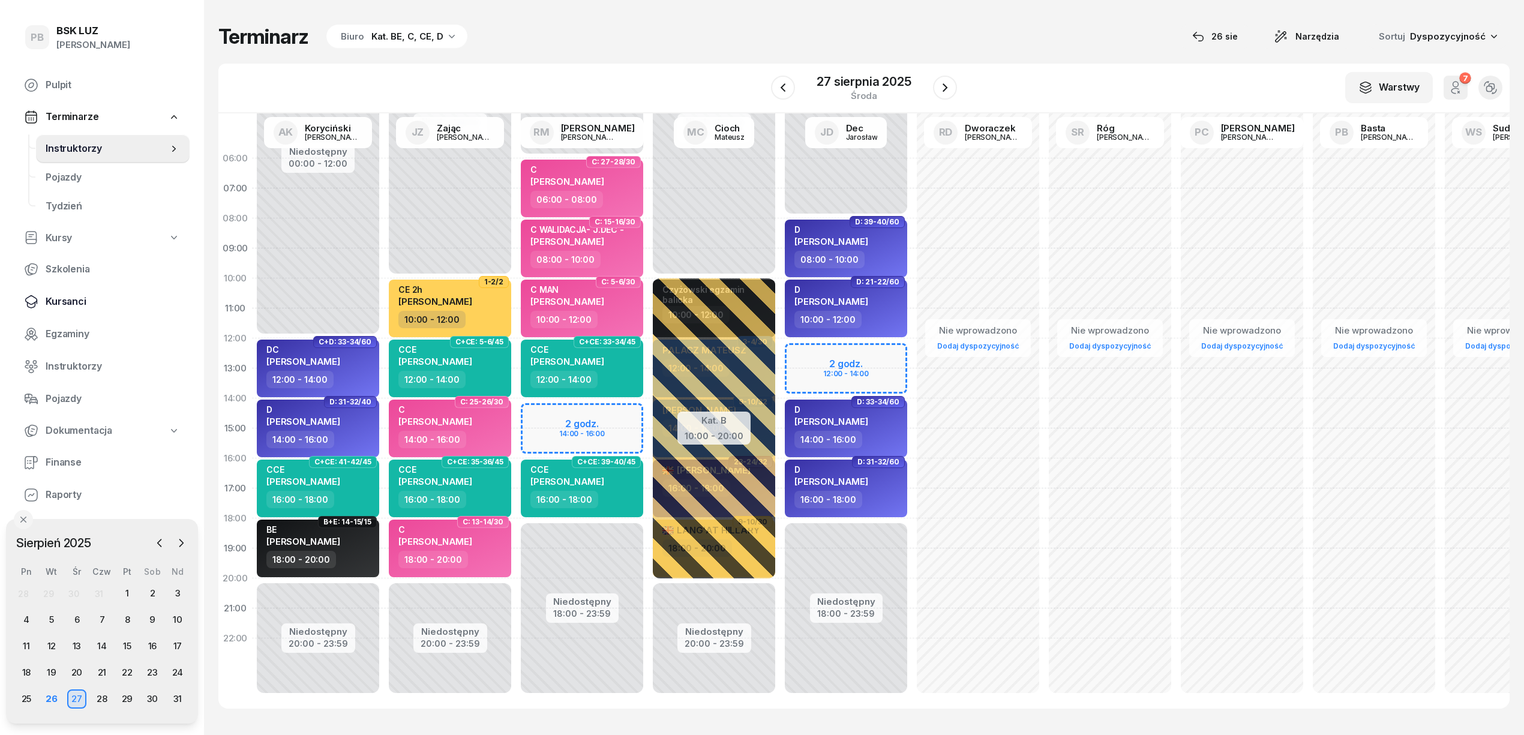
click at [52, 302] on span "Kursanci" at bounding box center [113, 302] width 134 height 16
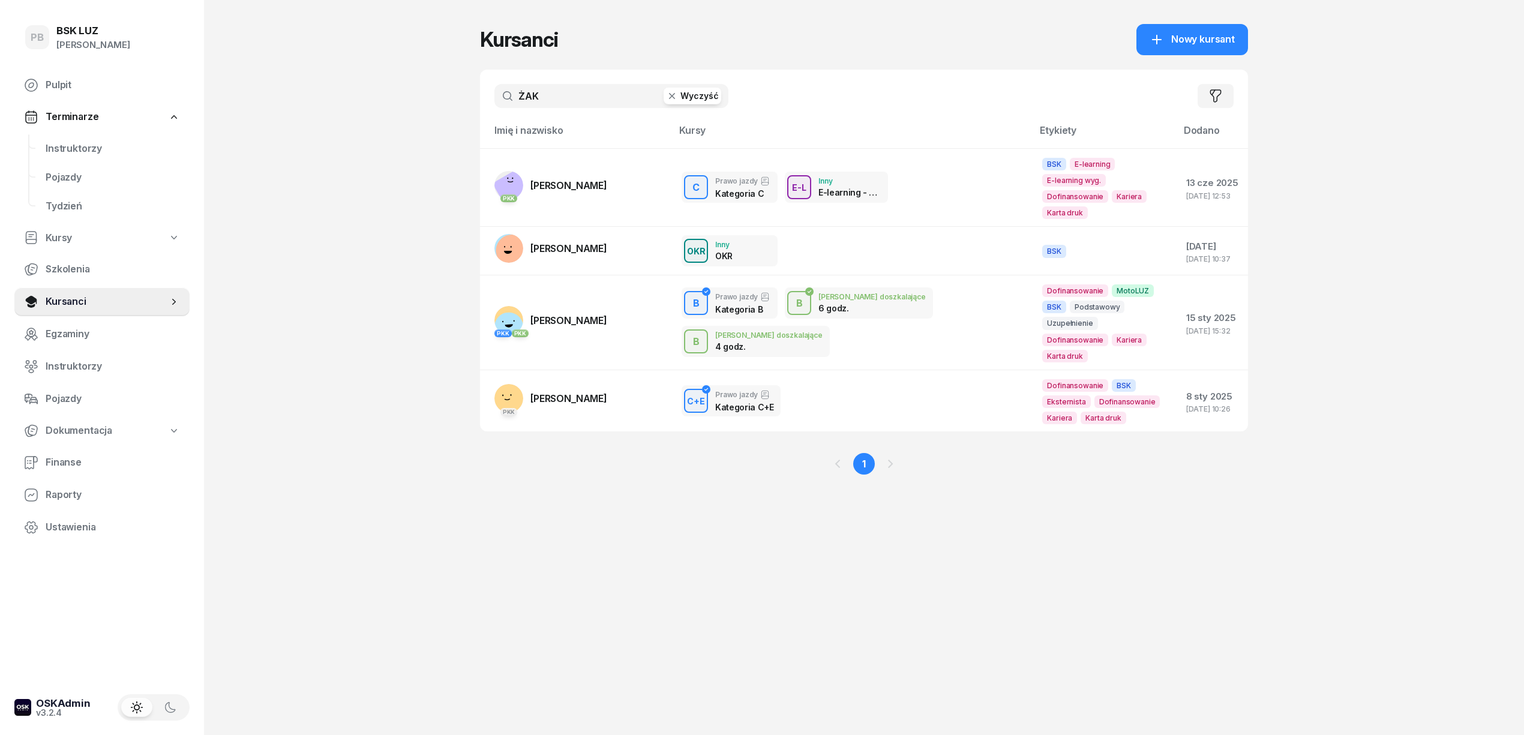
click at [525, 94] on input "ŻAK" at bounding box center [611, 96] width 234 height 24
type input "ZASADA"
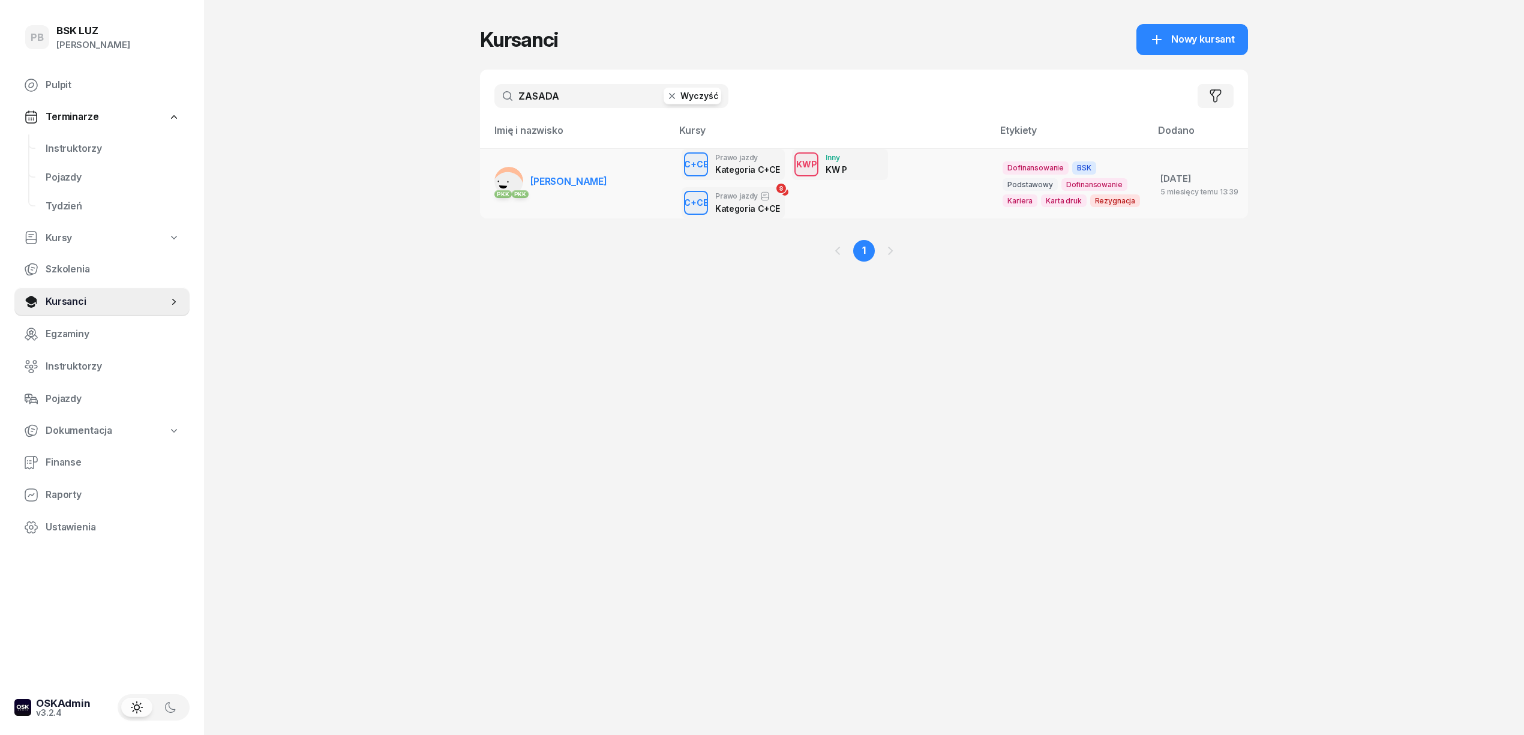
click at [543, 168] on link "PKK PKK ZASADA MICHAŁ" at bounding box center [550, 181] width 113 height 29
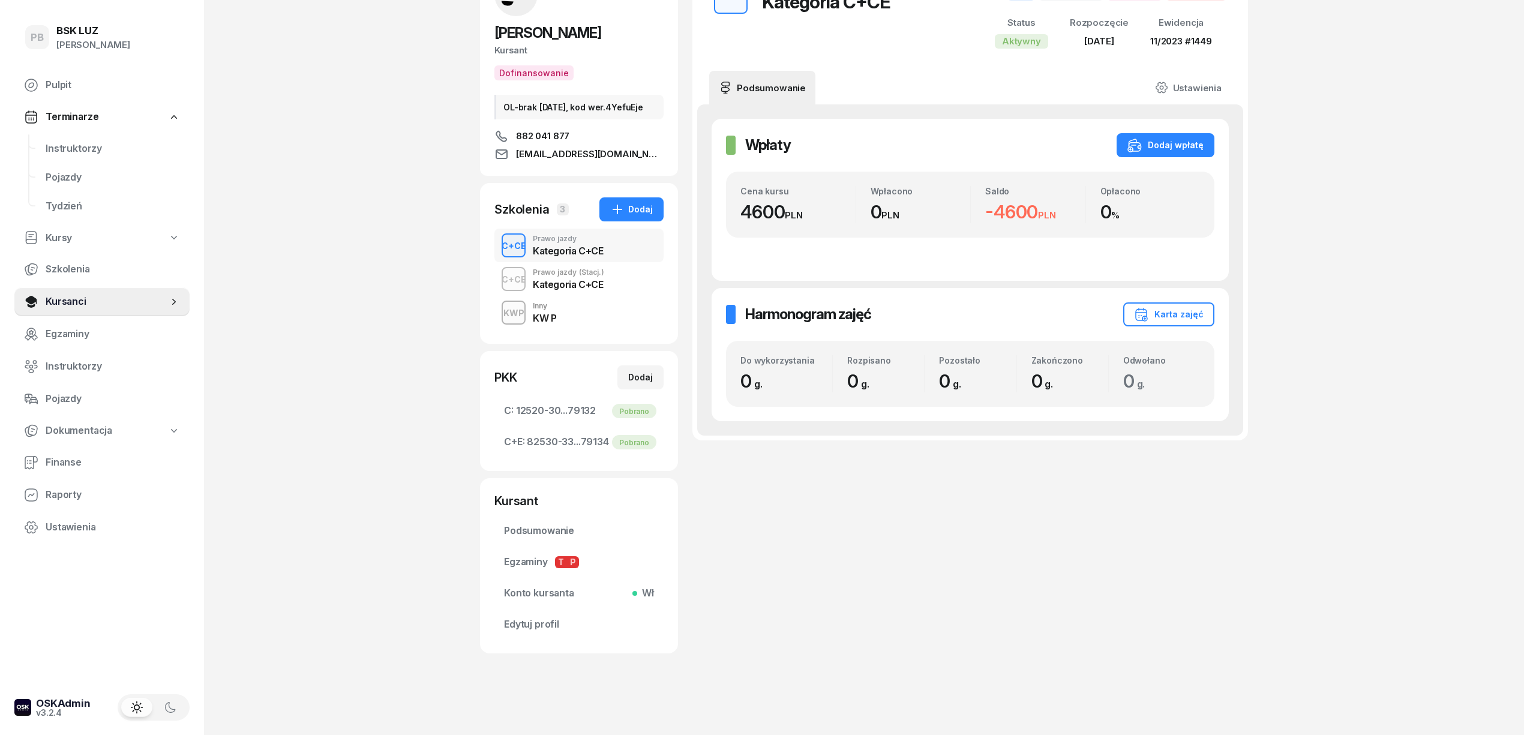
scroll to position [115, 0]
click at [589, 282] on div "Kategoria C+CE" at bounding box center [568, 285] width 71 height 10
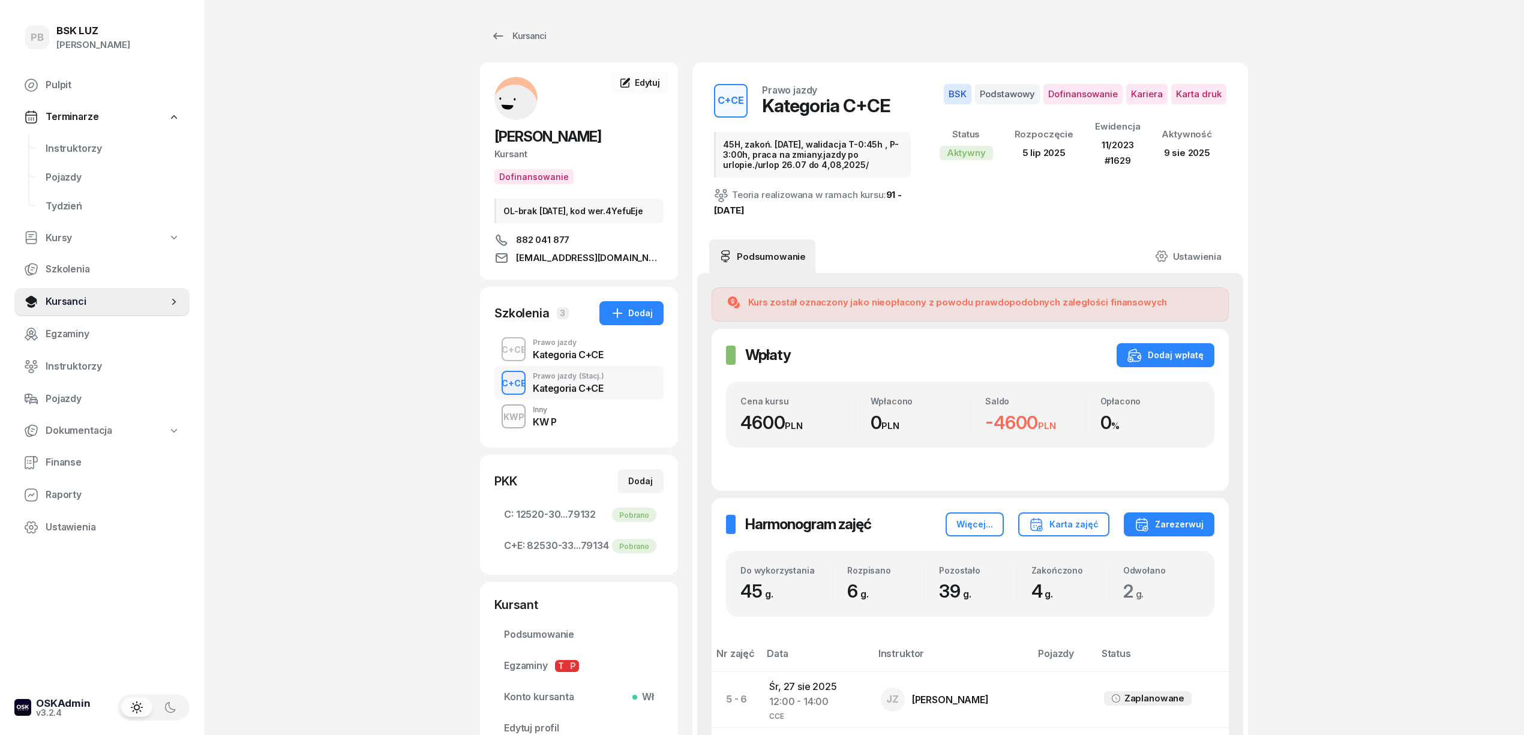
click at [638, 359] on div "C+CE Prawo jazdy Kategoria C+CE" at bounding box center [578, 349] width 169 height 34
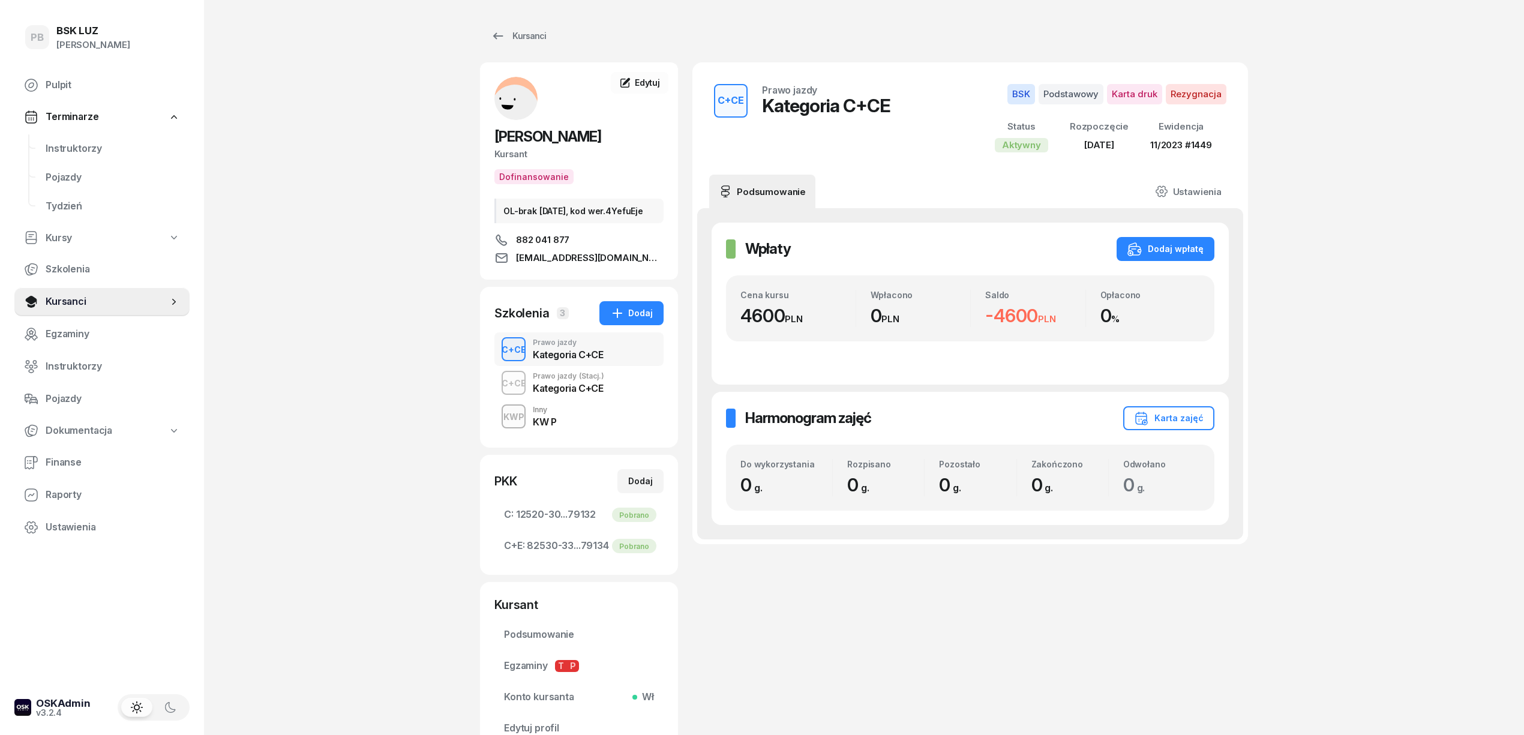
click at [620, 396] on div "C+CE Prawo jazdy (Stacj.) Kategoria C+CE" at bounding box center [578, 383] width 169 height 34
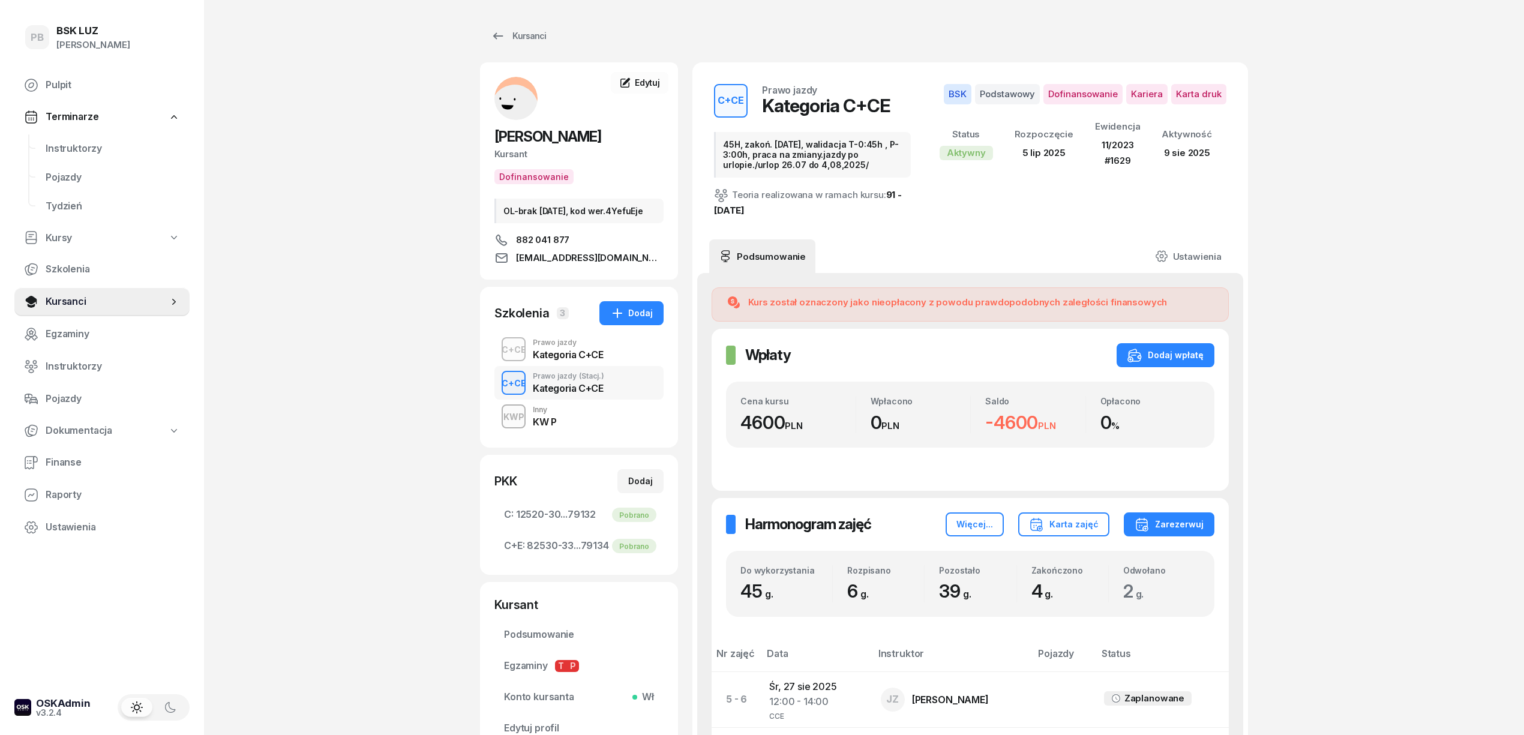
click at [614, 355] on div "C+CE Prawo jazdy Kategoria C+CE" at bounding box center [578, 349] width 169 height 34
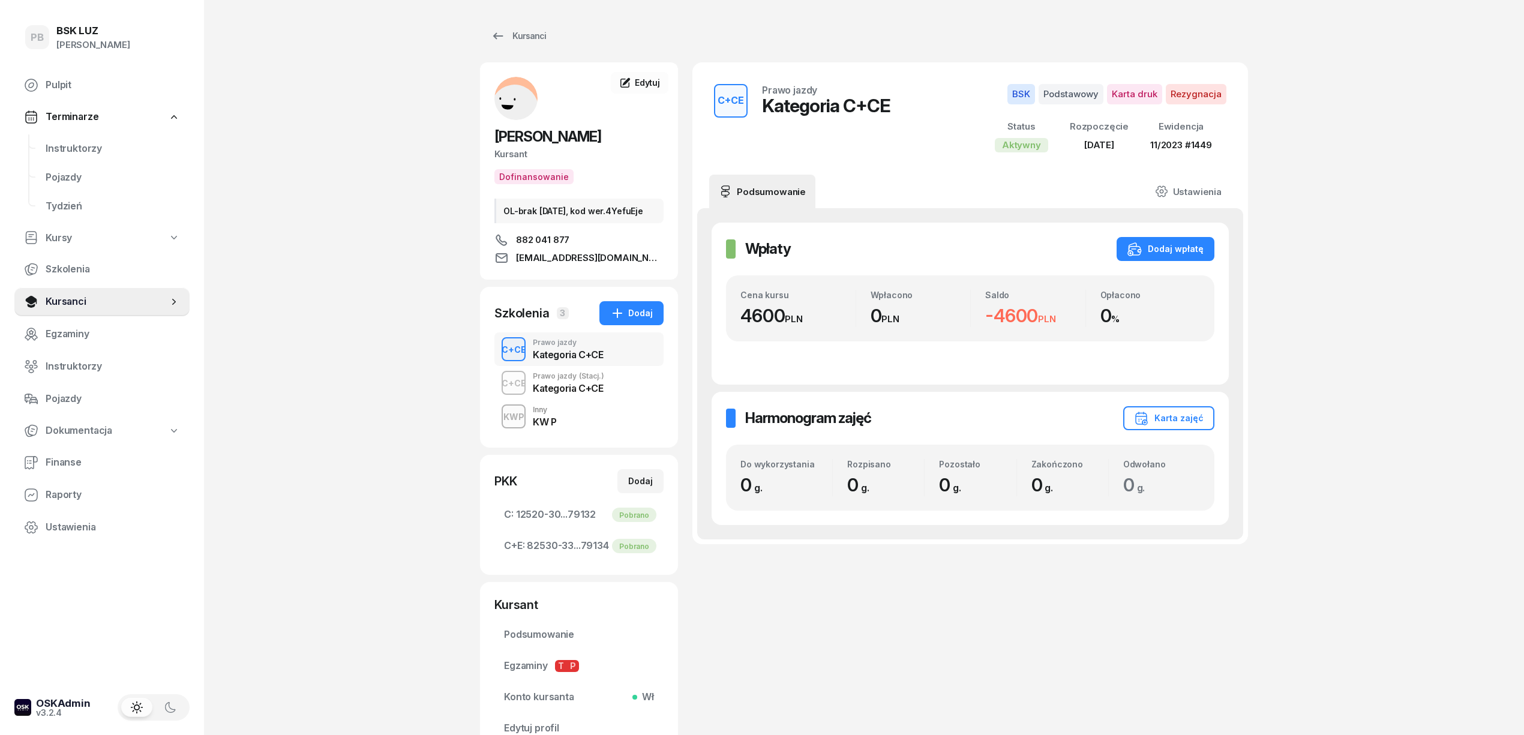
click at [609, 390] on div "C+CE Prawo jazdy (Stacj.) Kategoria C+CE" at bounding box center [578, 383] width 169 height 34
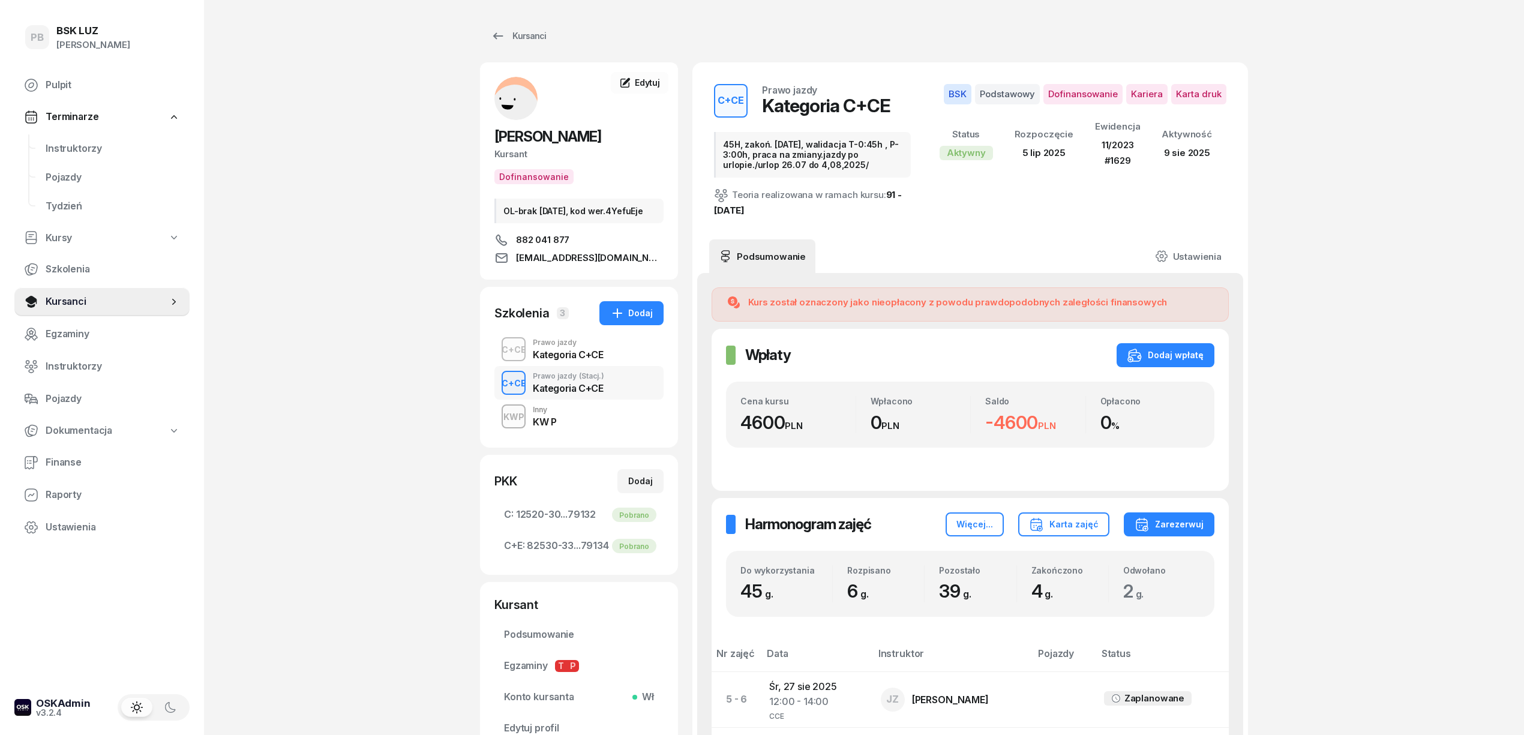
click at [617, 361] on div "C+CE Prawo jazdy Kategoria C+CE" at bounding box center [578, 349] width 169 height 34
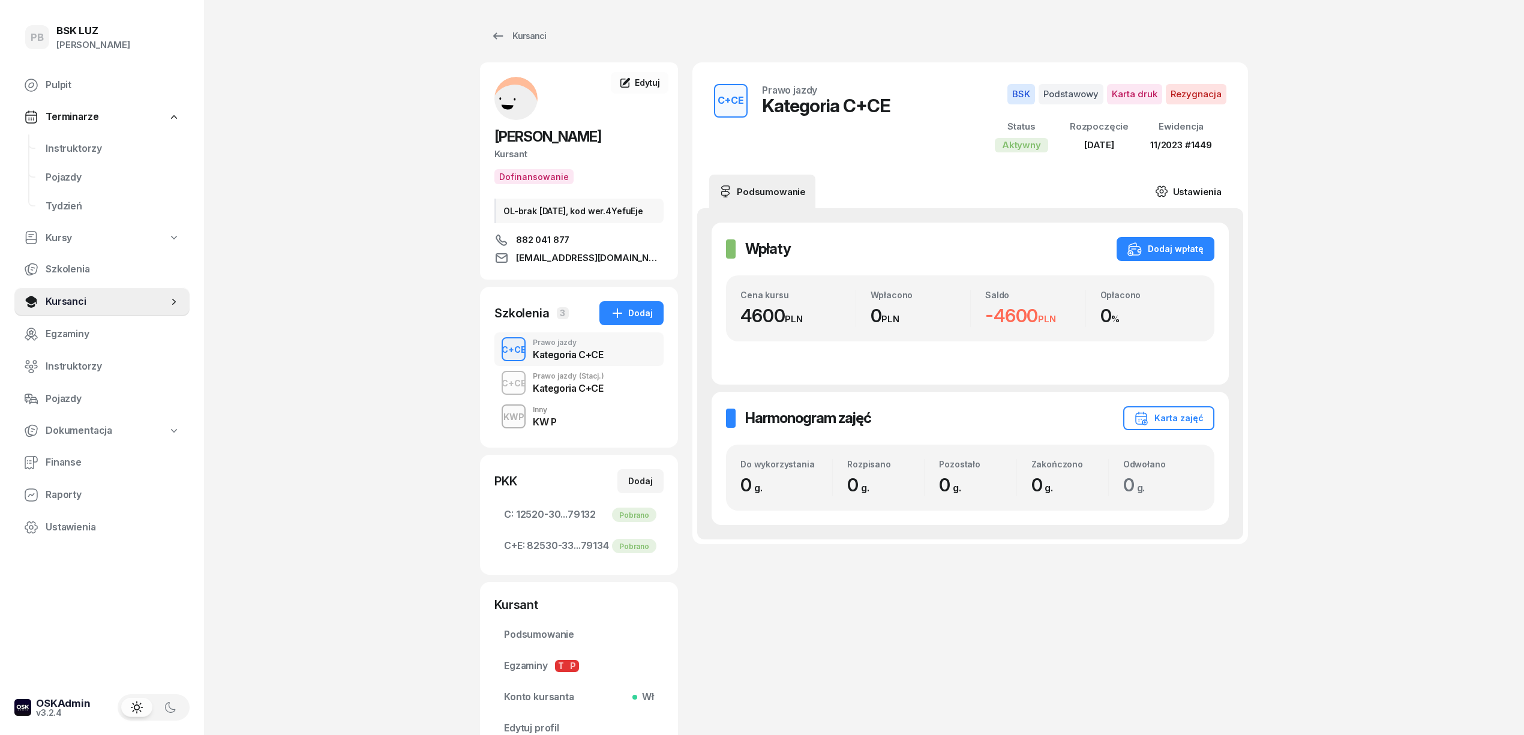
click at [1191, 192] on link "Ustawienia" at bounding box center [1188, 192] width 86 height 34
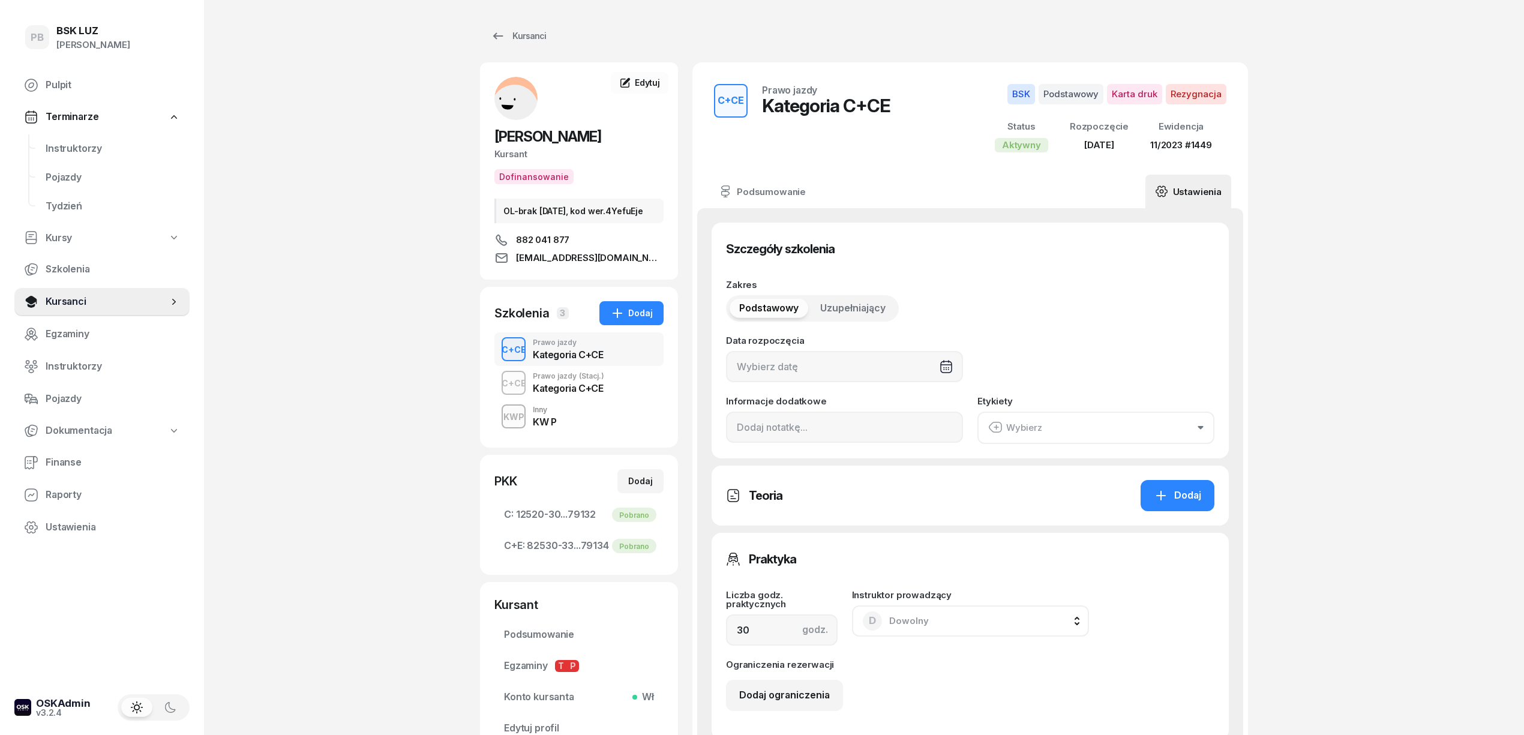
type input "[DATE]"
type input "11/2023"
type input "1449"
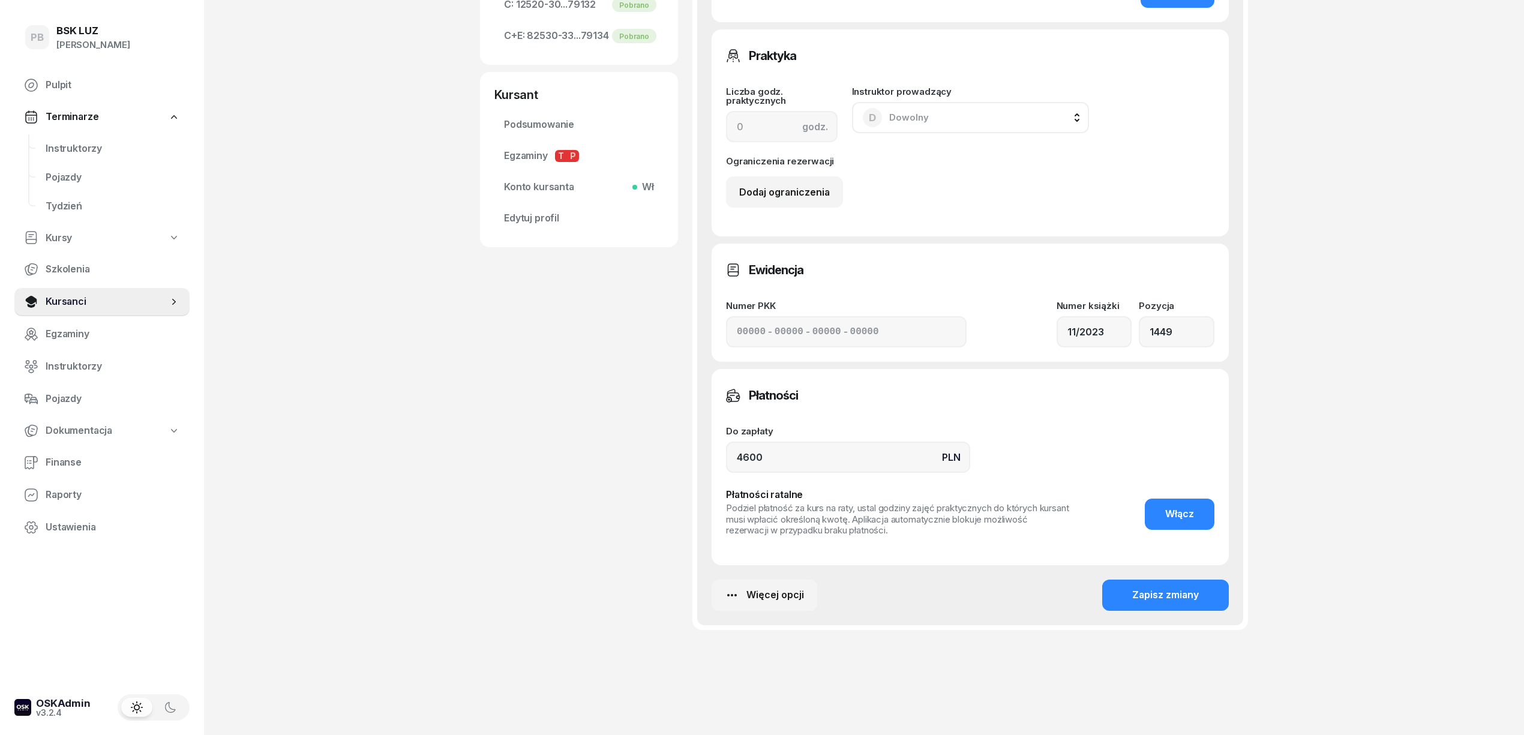
scroll to position [514, 0]
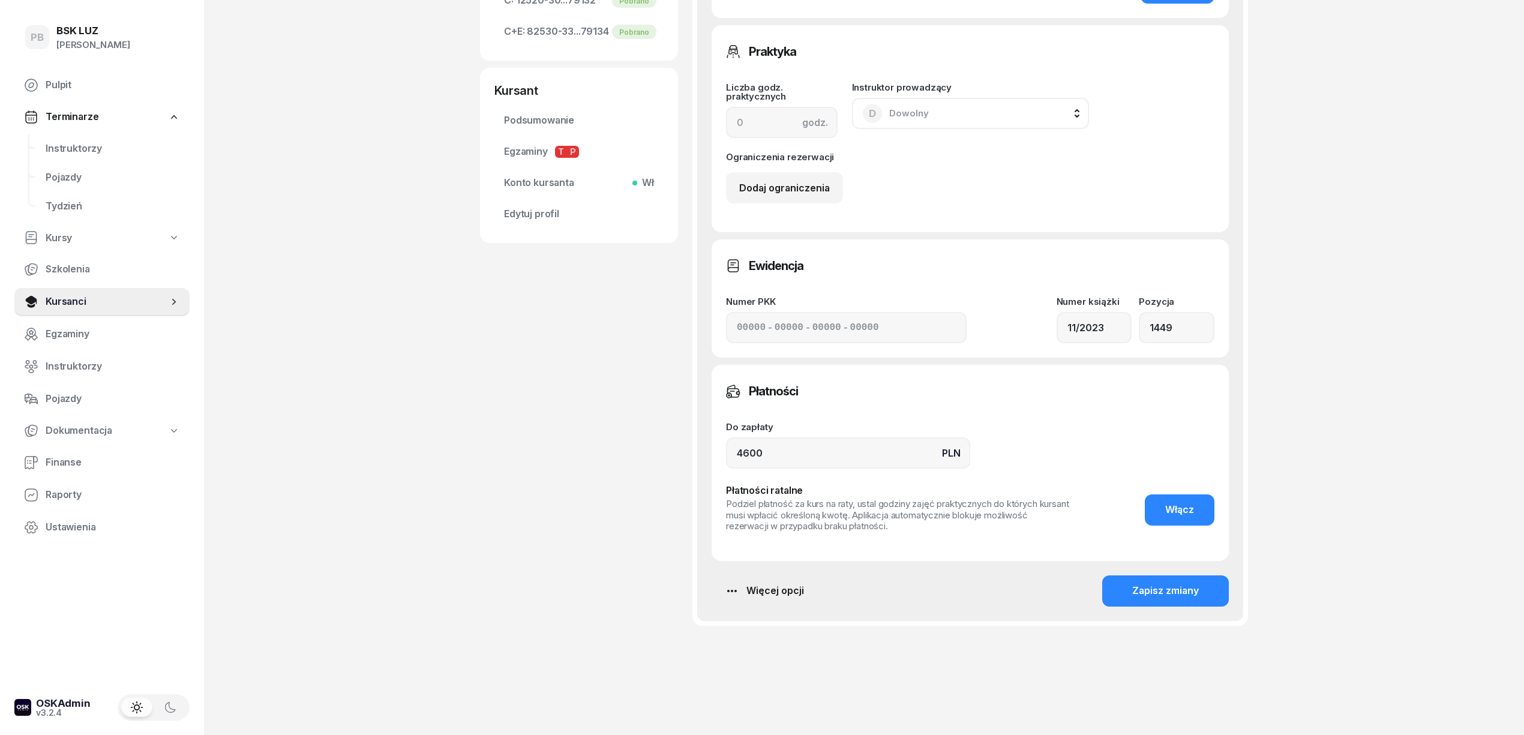
click at [780, 588] on div "Więcej opcji" at bounding box center [764, 591] width 79 height 16
click at [727, 711] on link "Usuń szkolenie" at bounding box center [724, 699] width 158 height 30
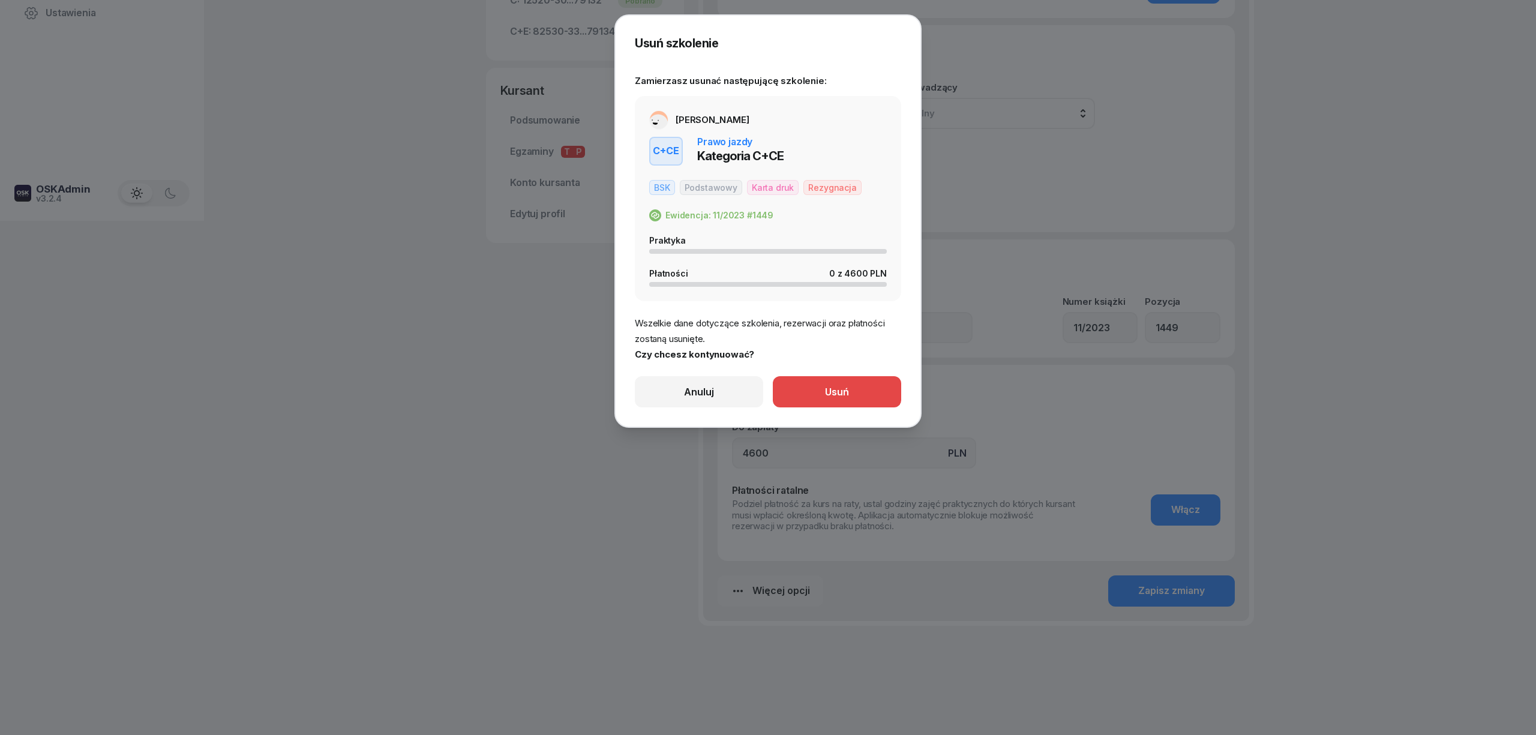
click at [849, 392] on button "Usuń" at bounding box center [837, 391] width 128 height 31
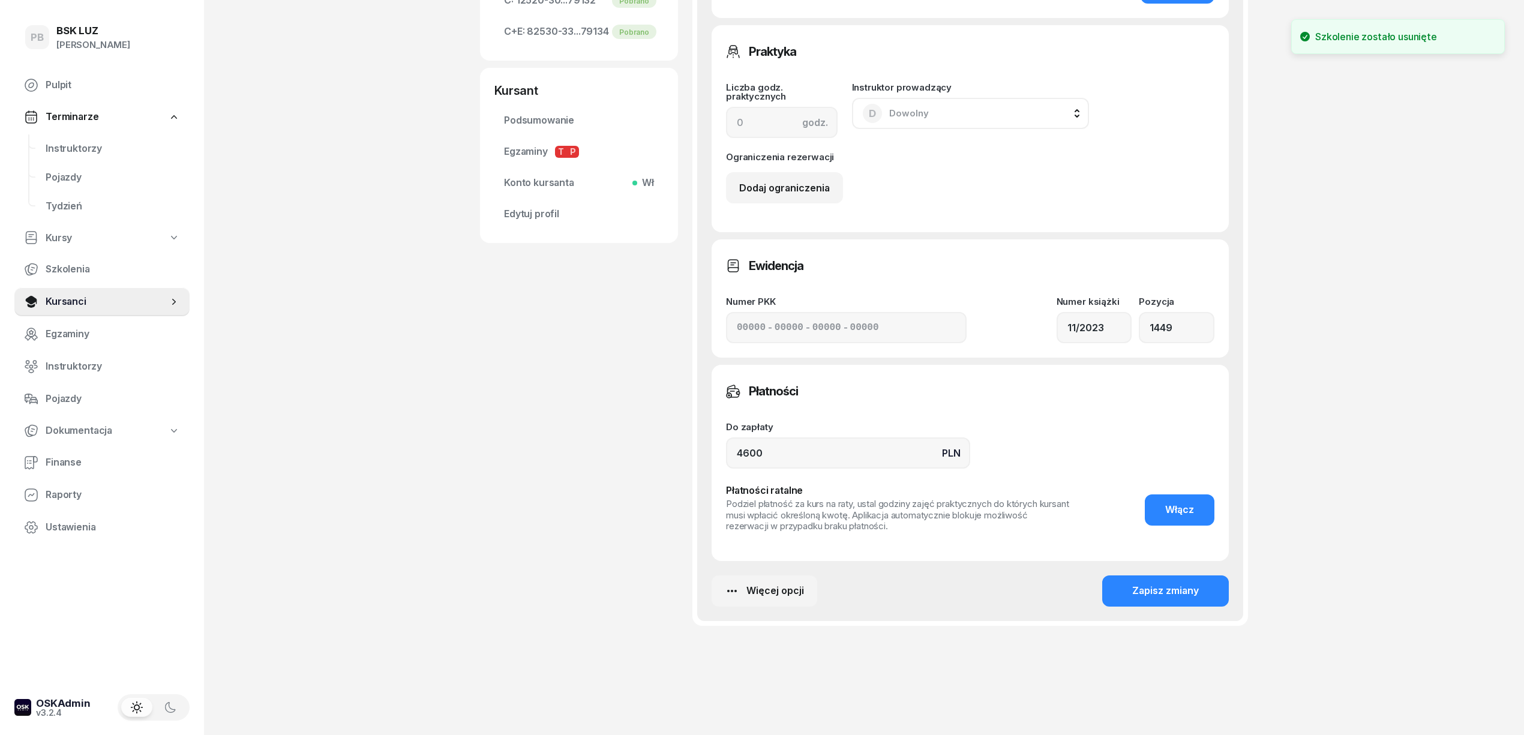
scroll to position [292, 0]
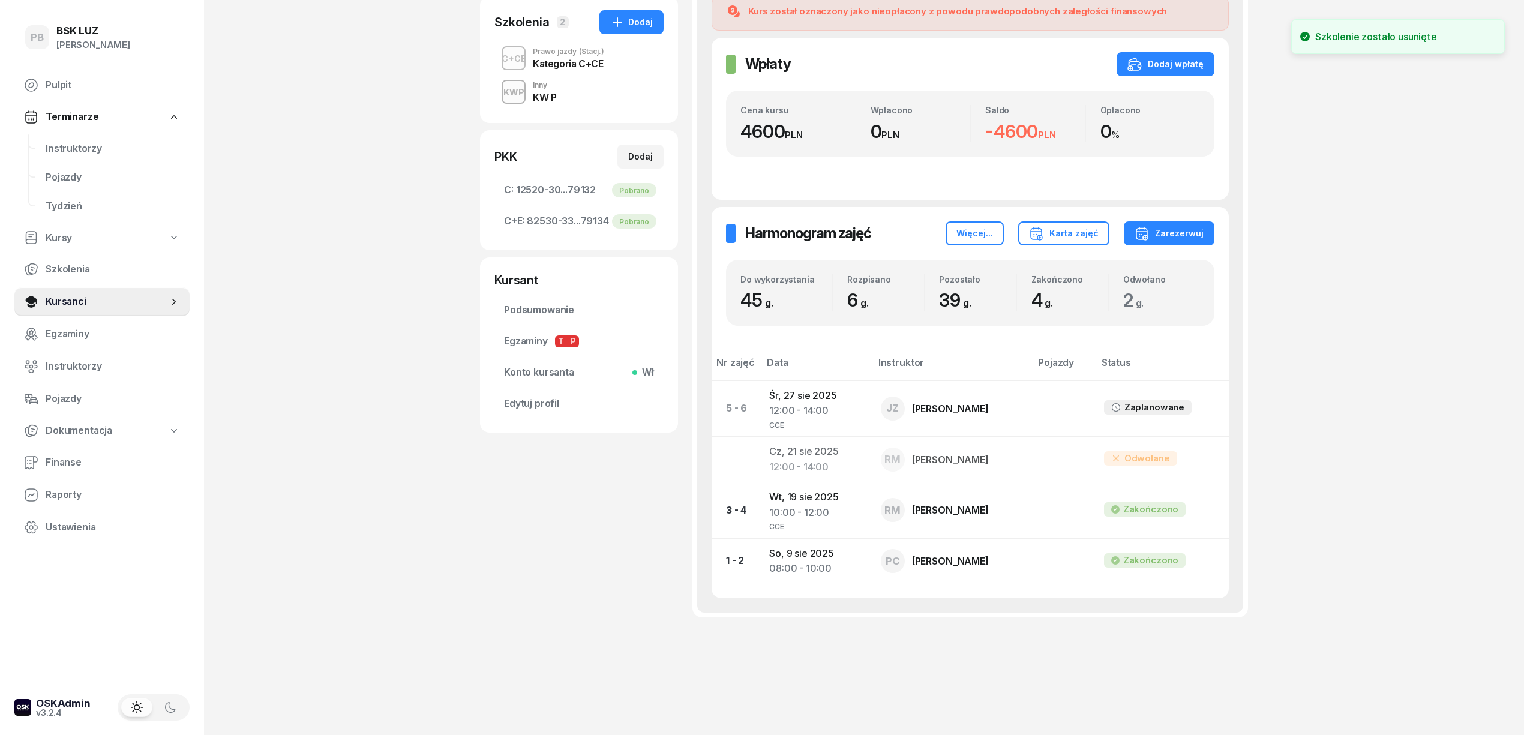
drag, startPoint x: 525, startPoint y: 497, endPoint x: 428, endPoint y: 481, distance: 98.6
click at [524, 498] on div "ZASADA [PERSON_NAME] Dofinansowanie OL-brak [DATE], kod wer.4YefuEje 882 041 87…" at bounding box center [579, 212] width 198 height 882
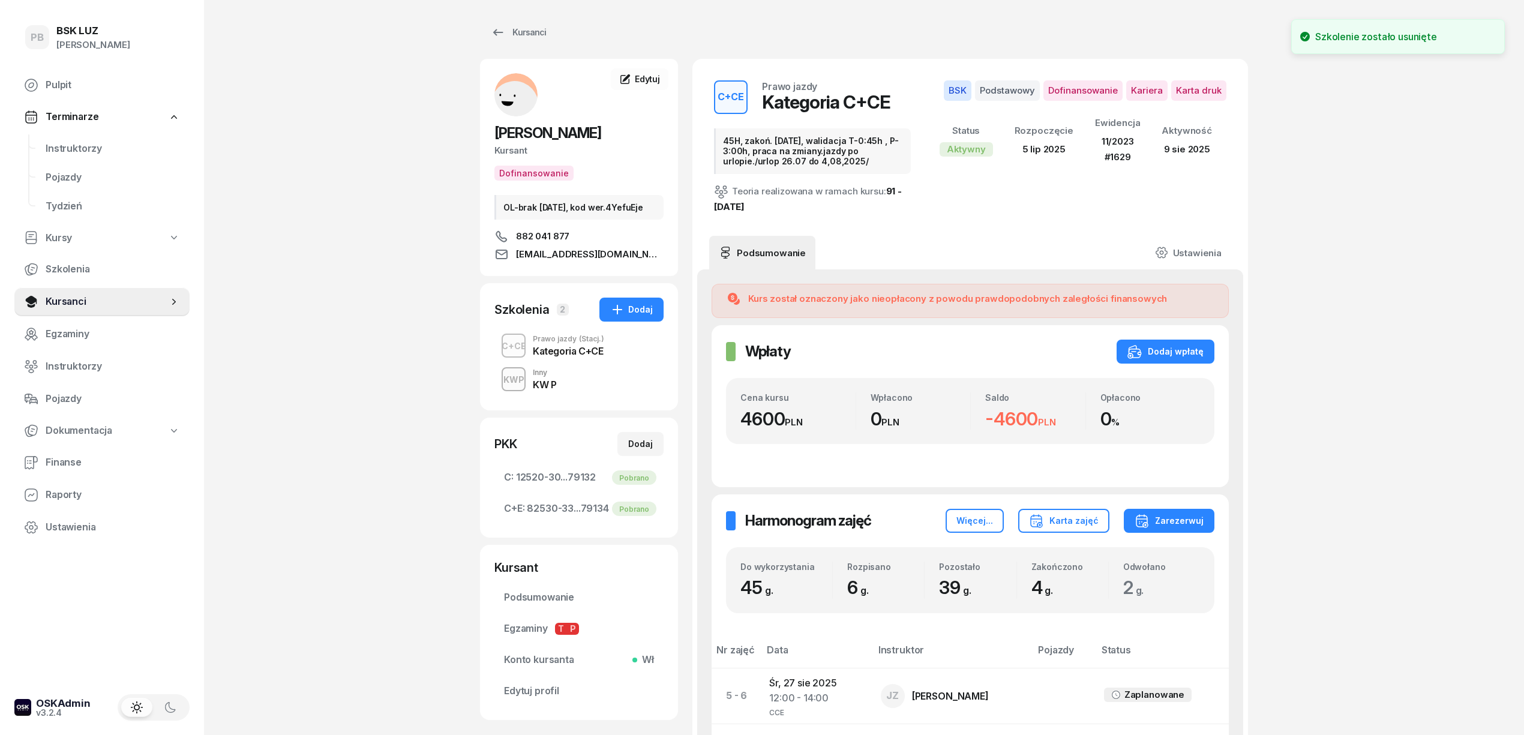
scroll to position [0, 0]
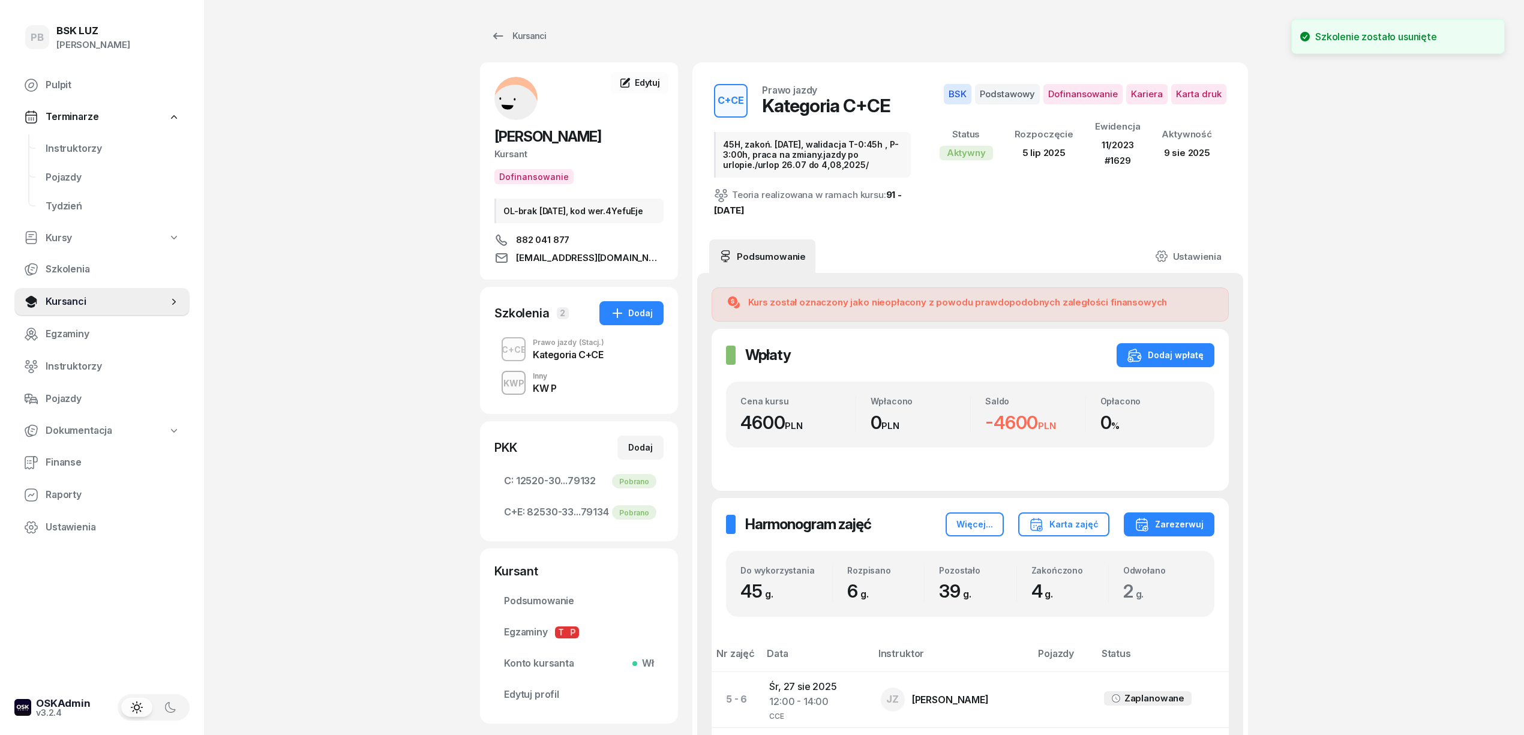
click at [587, 359] on div "Kategoria C+CE" at bounding box center [568, 355] width 71 height 10
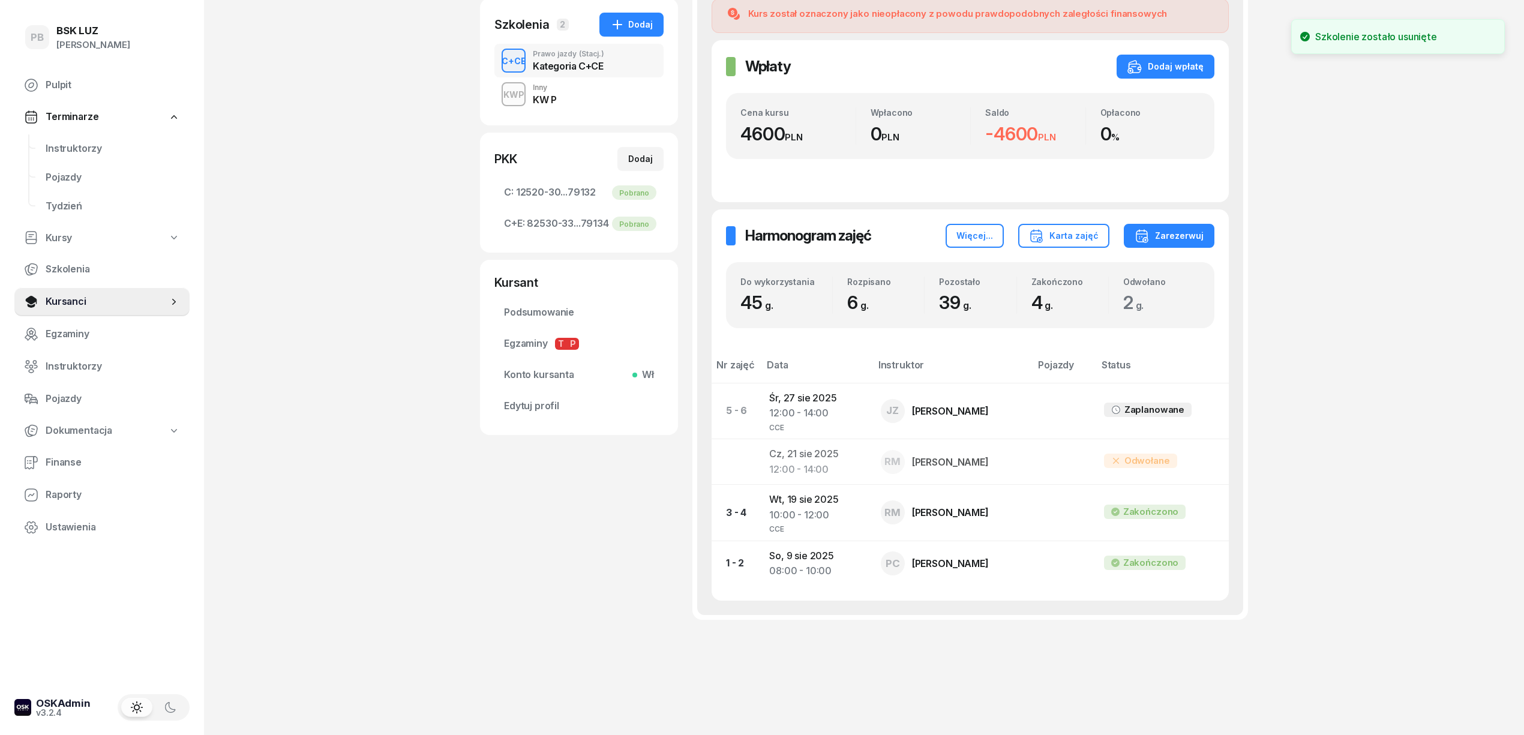
scroll to position [292, 0]
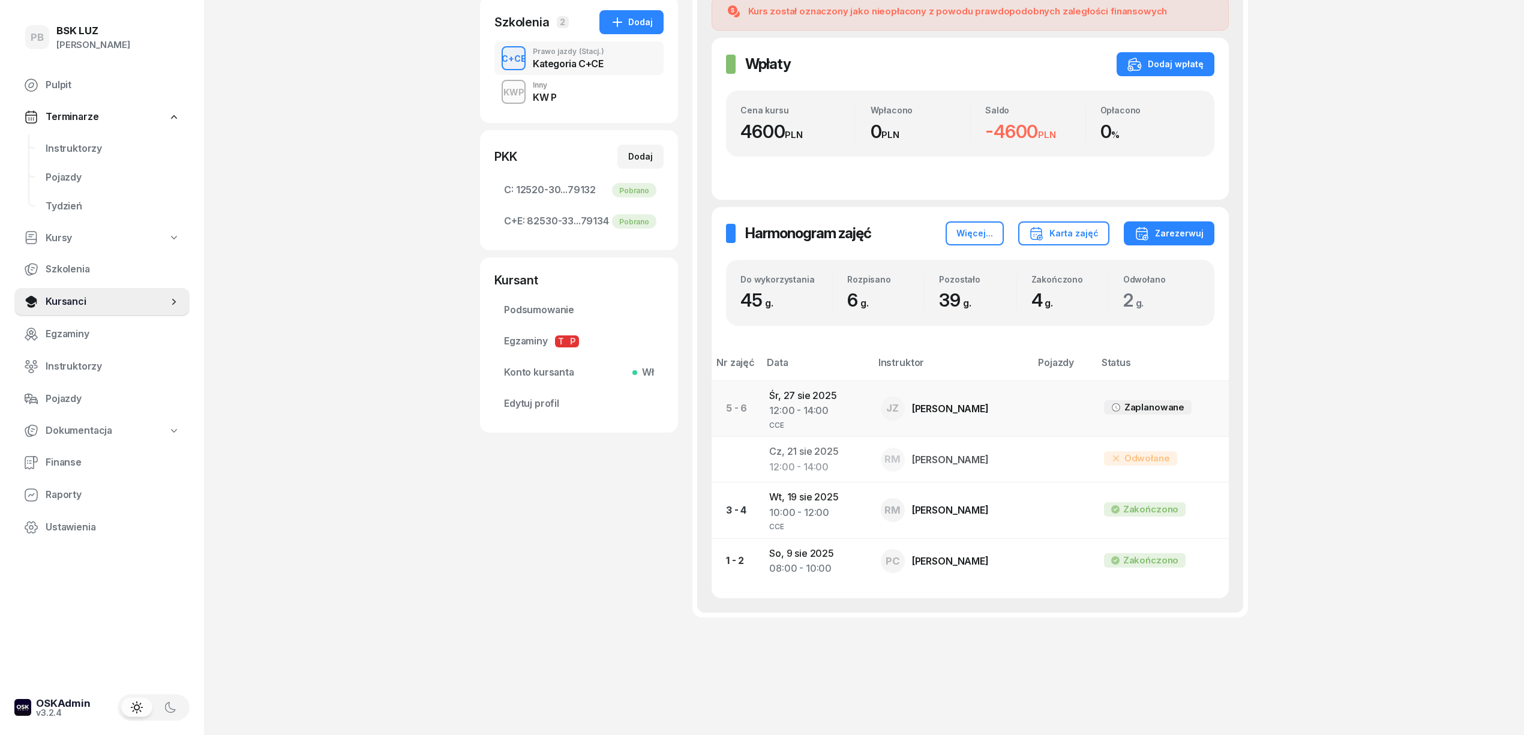
click at [823, 403] on div "12:00 - 14:00" at bounding box center [815, 411] width 92 height 16
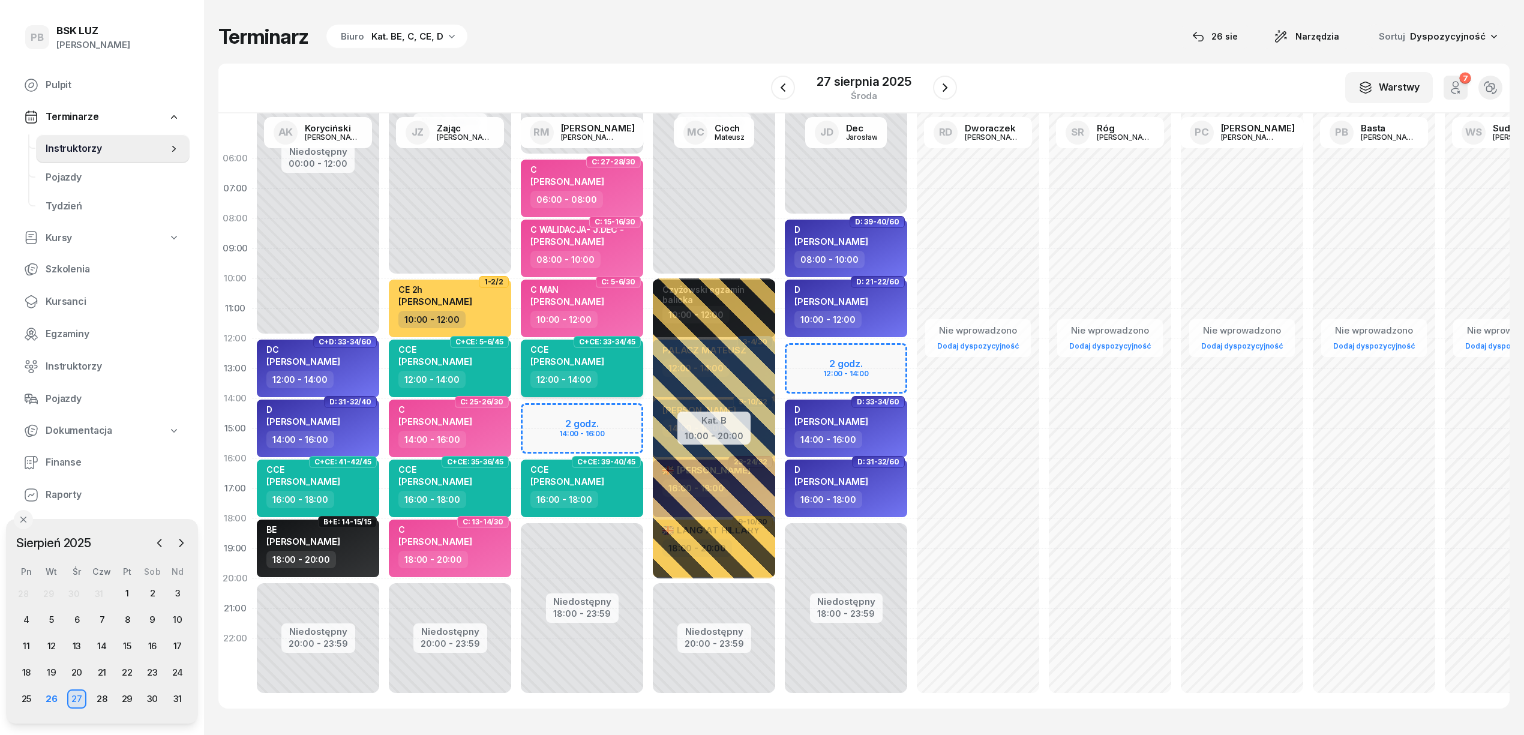
click at [630, 368] on div "CCE [PERSON_NAME]" at bounding box center [583, 357] width 106 height 26
select select "12"
select select "14"
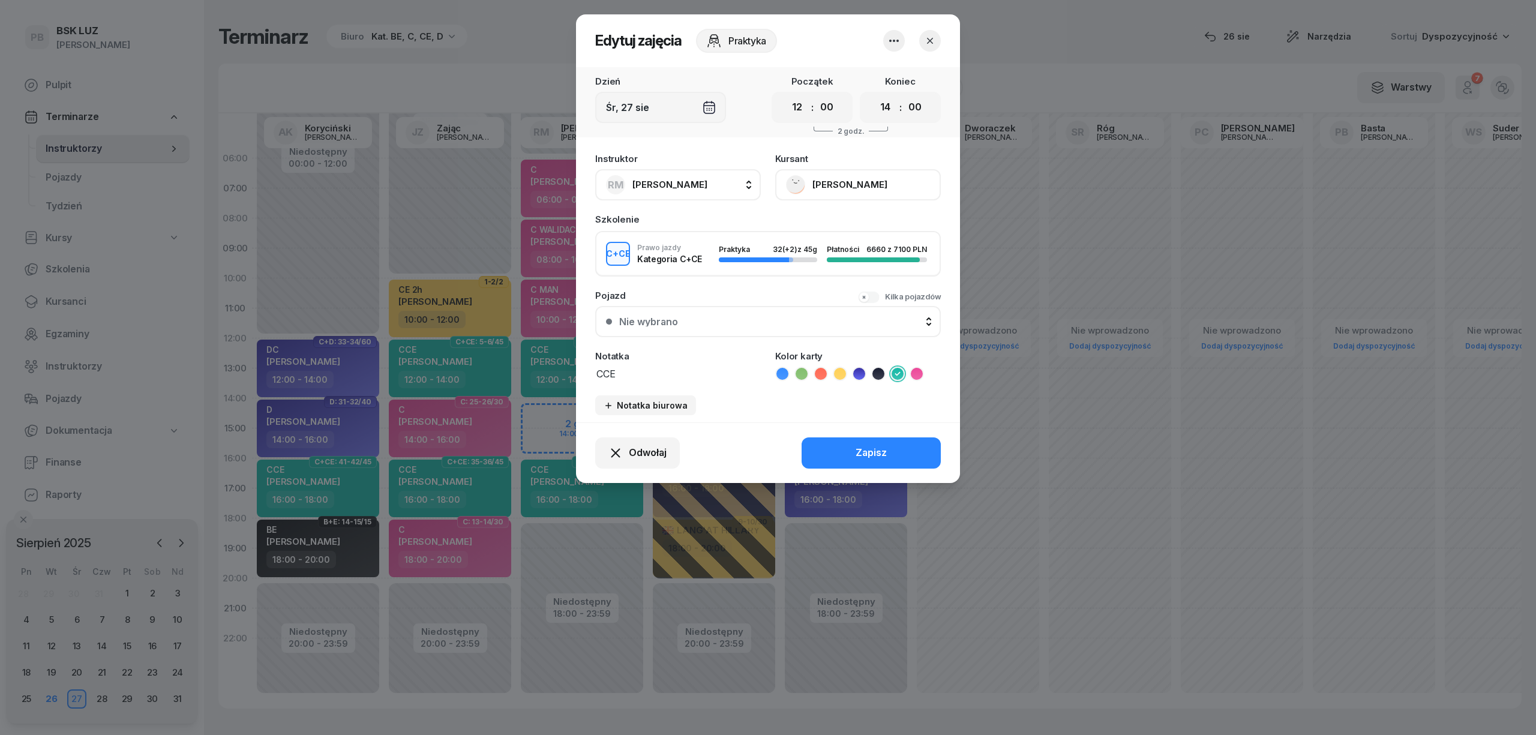
click at [678, 179] on span "[PERSON_NAME]" at bounding box center [669, 184] width 75 height 11
type input "DEC"
click at [687, 263] on span "Dec Jarosław" at bounding box center [669, 265] width 61 height 16
click at [838, 439] on button "Zapisz" at bounding box center [870, 452] width 139 height 31
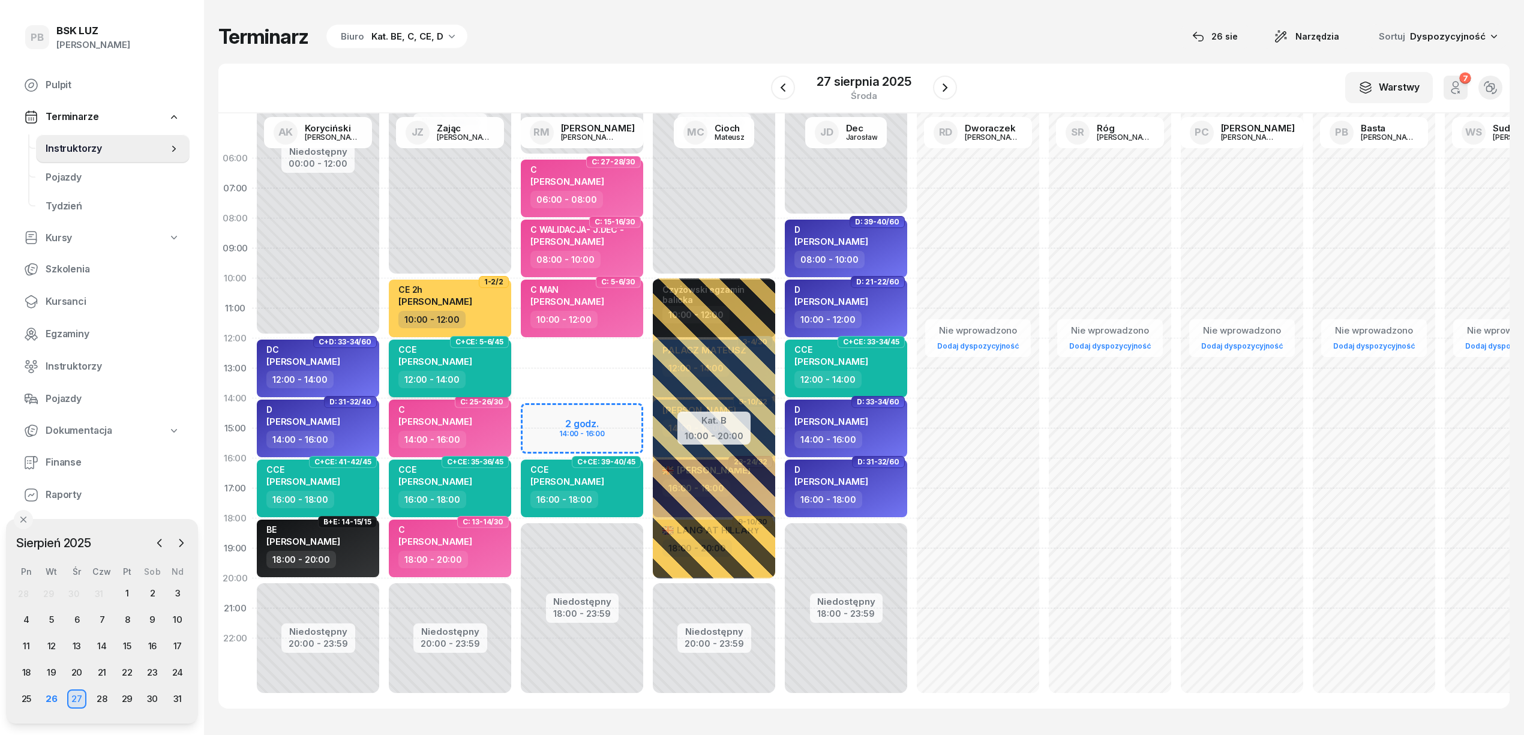
click at [485, 377] on div "12:00 - 14:00" at bounding box center [451, 379] width 106 height 17
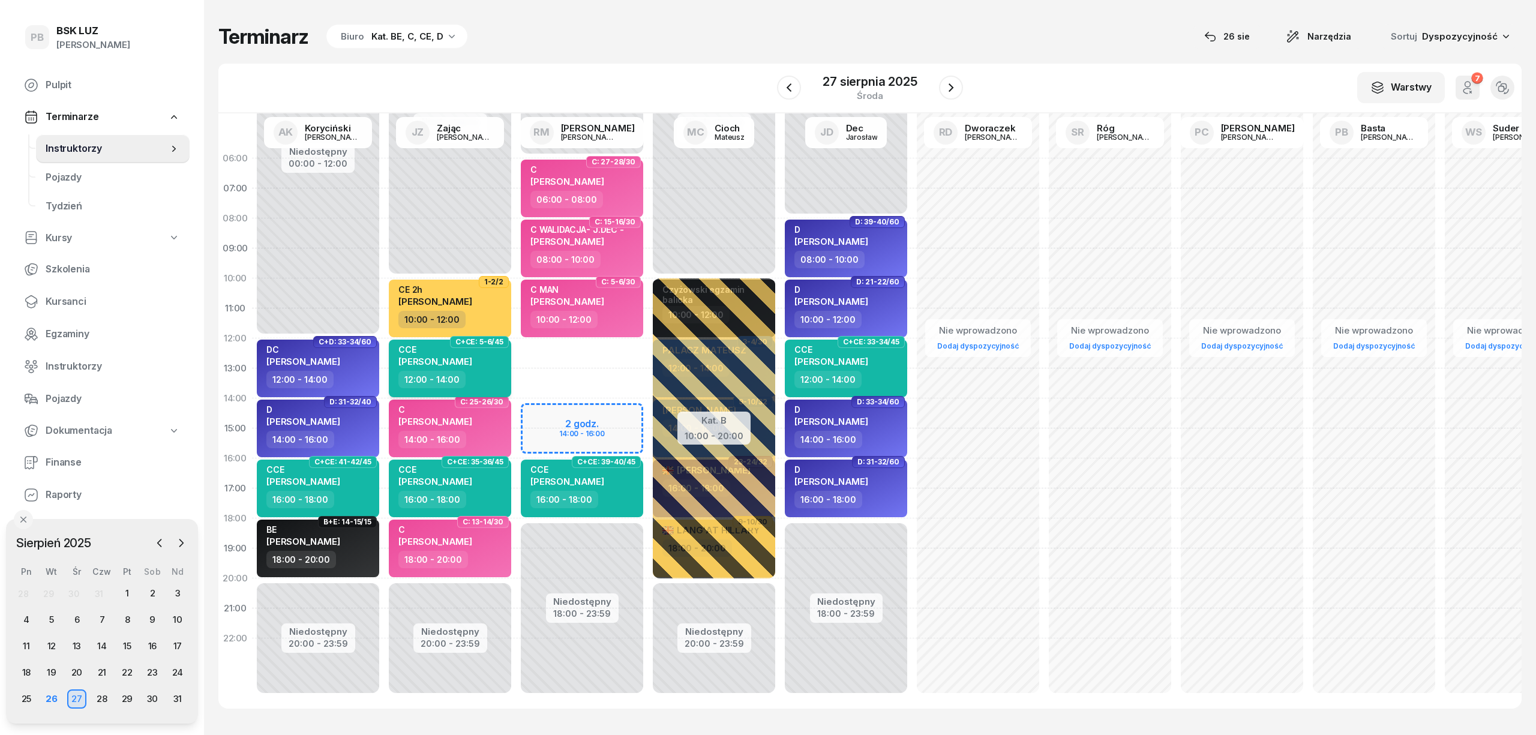
select select "12"
select select "14"
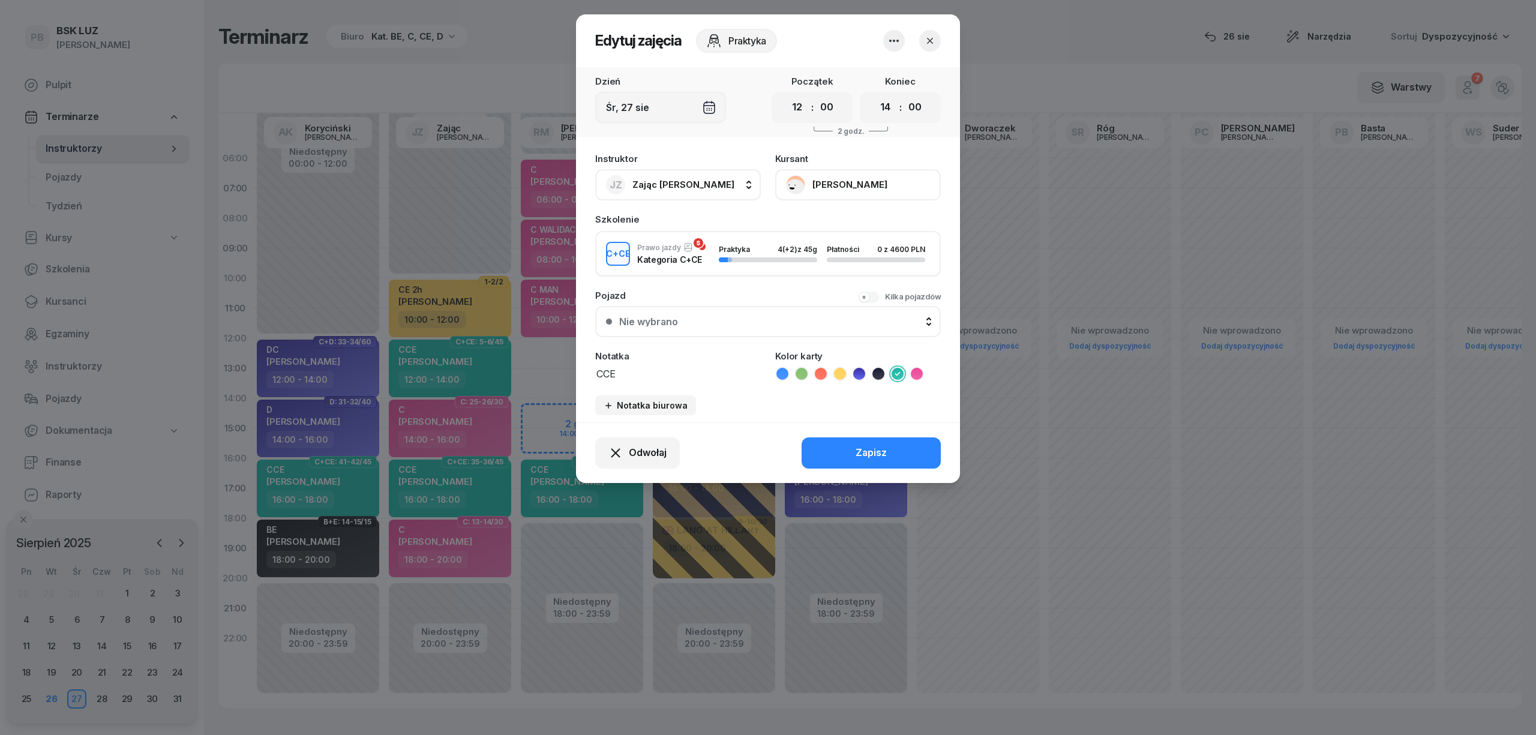
click at [661, 183] on span "Zając [PERSON_NAME]" at bounding box center [683, 184] width 102 height 11
type input "[PERSON_NAME]"
click at [689, 260] on span "[PERSON_NAME]" at bounding box center [676, 265] width 74 height 16
click at [654, 373] on textarea "CCE" at bounding box center [678, 373] width 166 height 16
type textarea "CCE WALIDACJA"
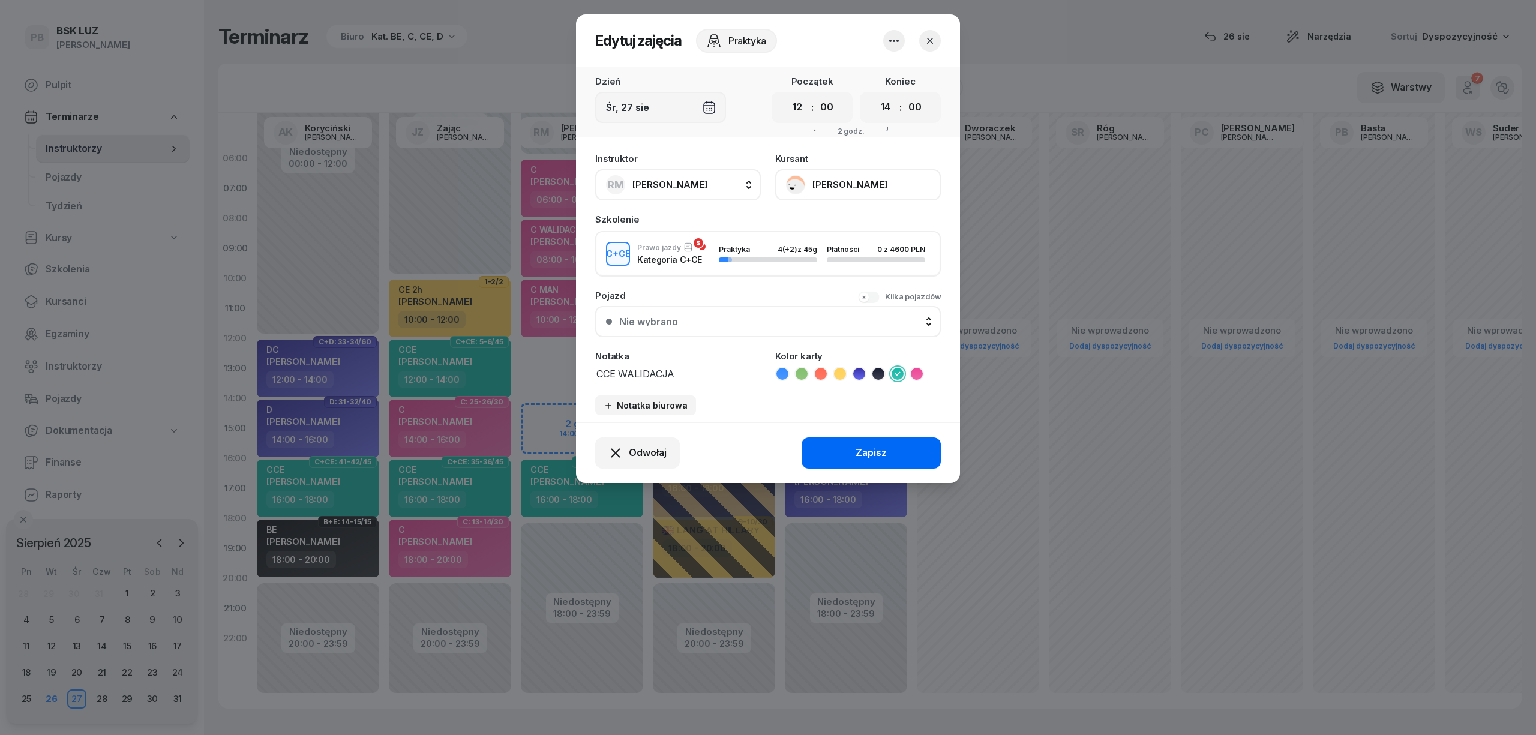
click at [867, 449] on div "Zapisz" at bounding box center [870, 453] width 31 height 16
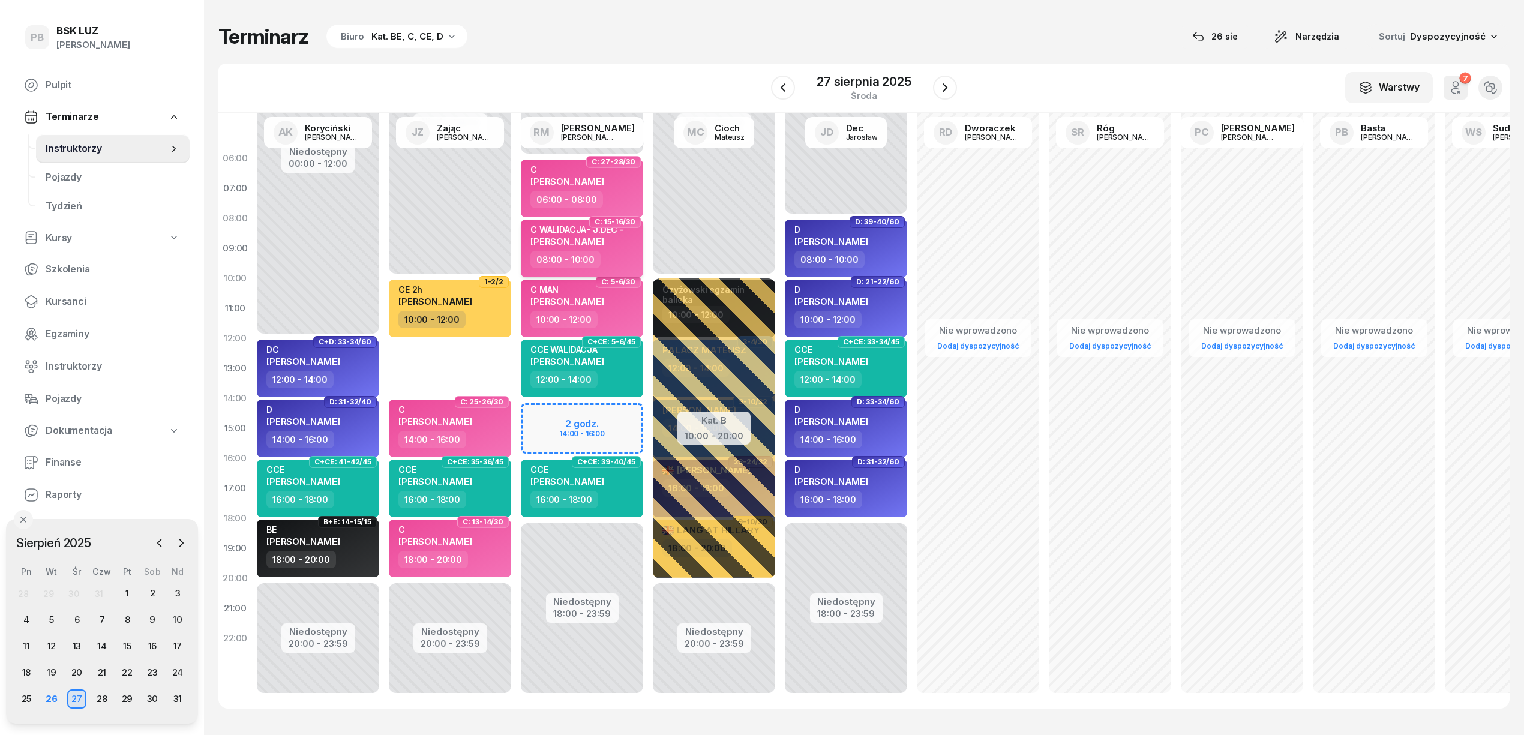
click at [632, 251] on div "08:00 - 10:00" at bounding box center [583, 259] width 106 height 17
select select "08"
select select "10"
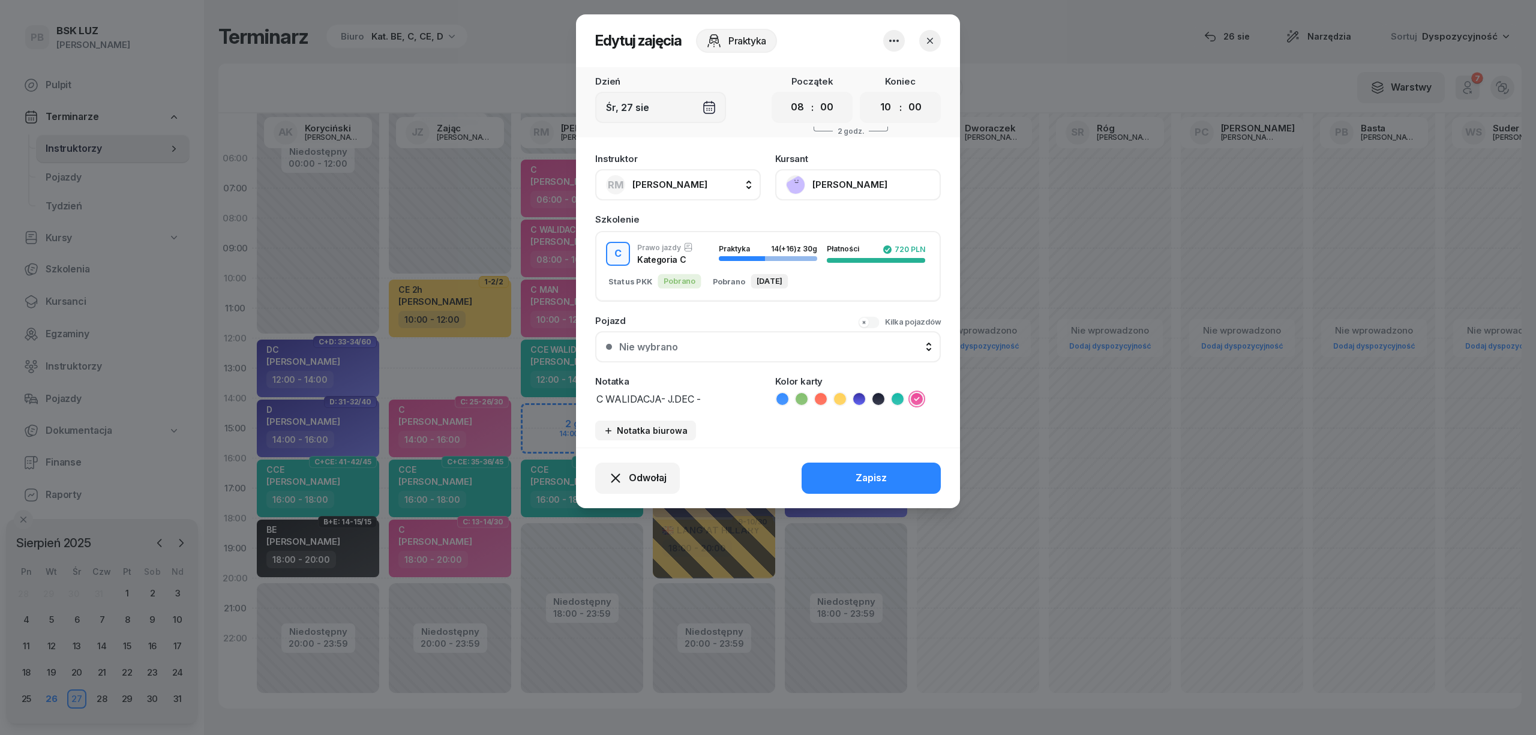
click at [819, 401] on icon at bounding box center [821, 399] width 12 height 12
click at [833, 469] on button "Zapisz" at bounding box center [870, 478] width 139 height 31
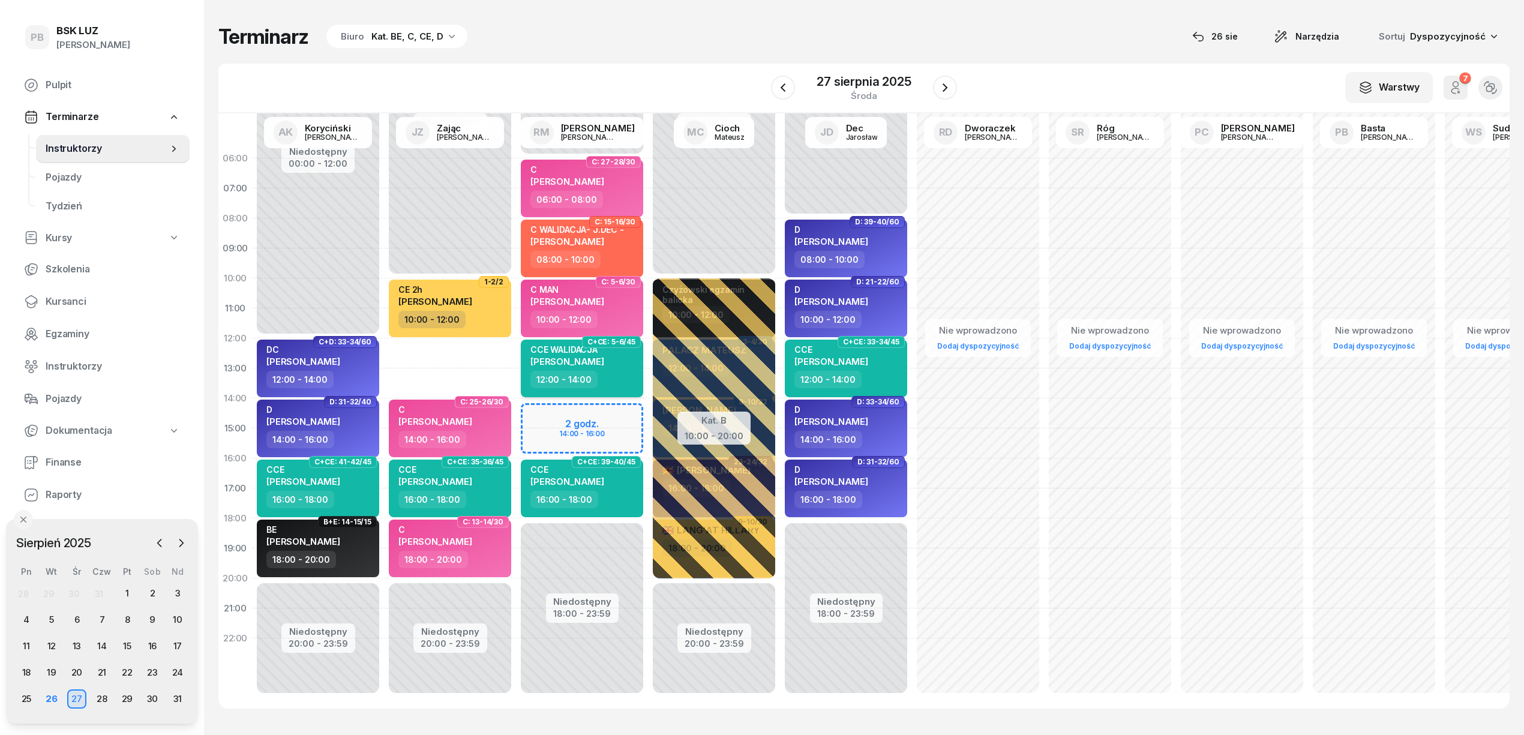
click at [606, 377] on div "12:00 - 14:00" at bounding box center [583, 379] width 106 height 17
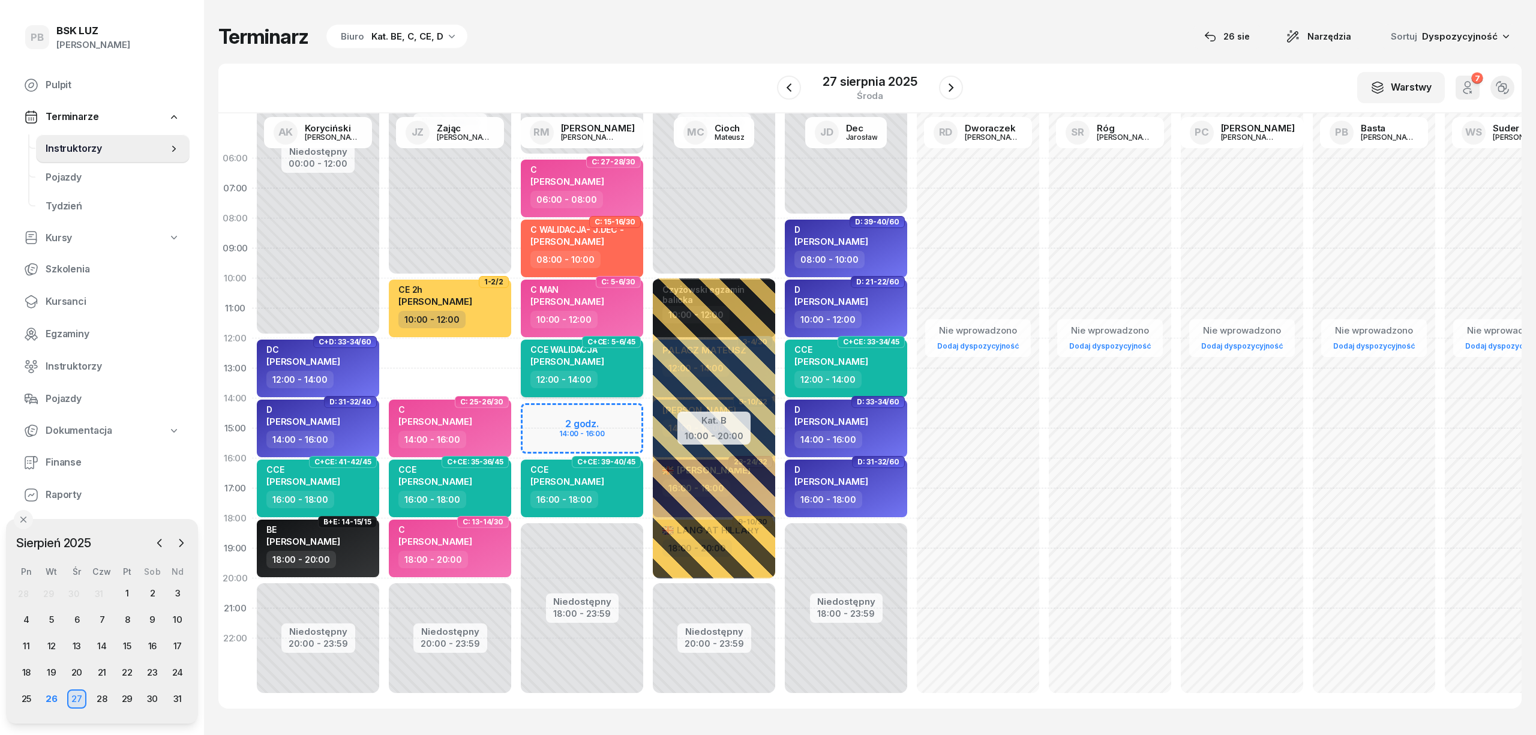
select select "12"
select select "14"
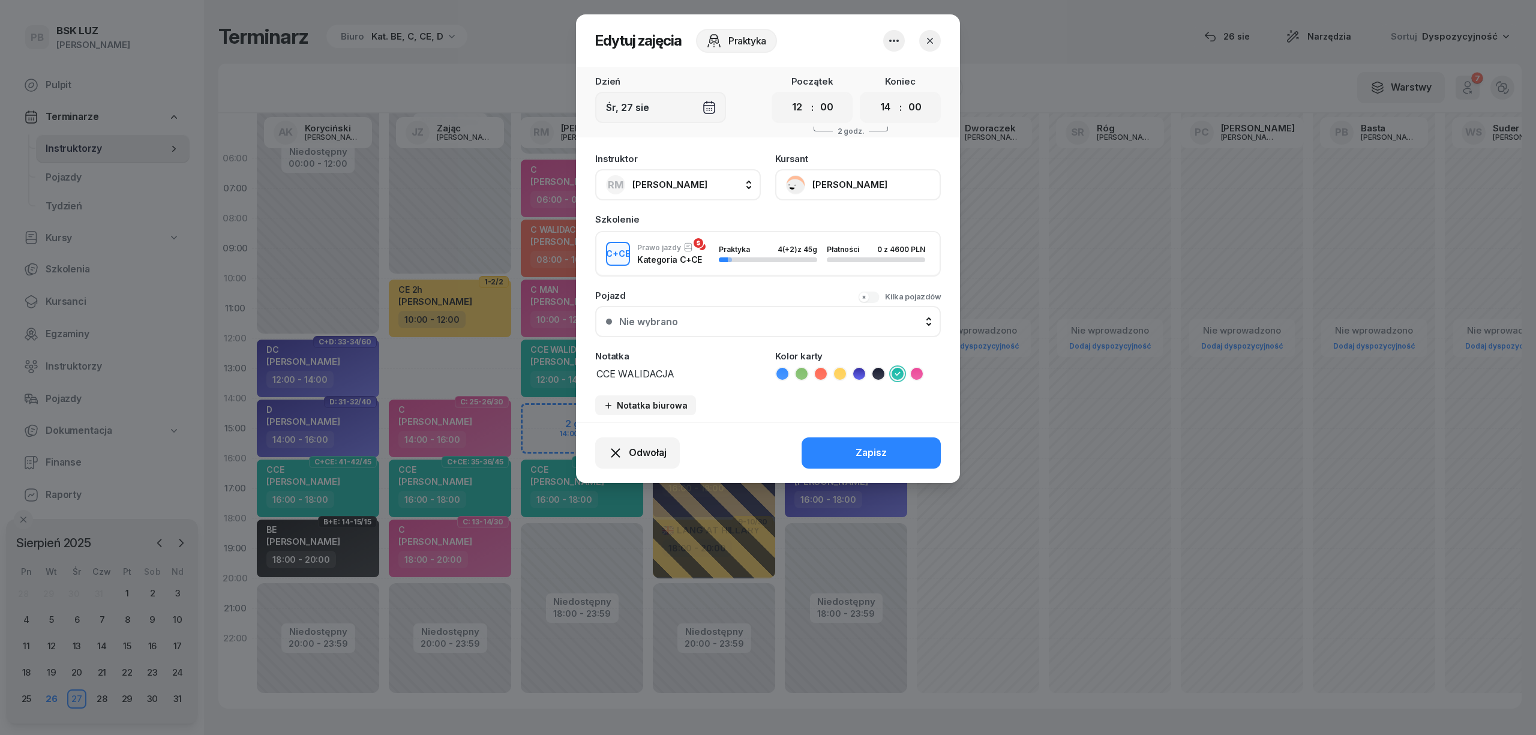
drag, startPoint x: 821, startPoint y: 370, endPoint x: 827, endPoint y: 401, distance: 31.7
click at [822, 371] on icon at bounding box center [821, 374] width 12 height 12
click at [847, 450] on button "Zapisz" at bounding box center [870, 452] width 139 height 31
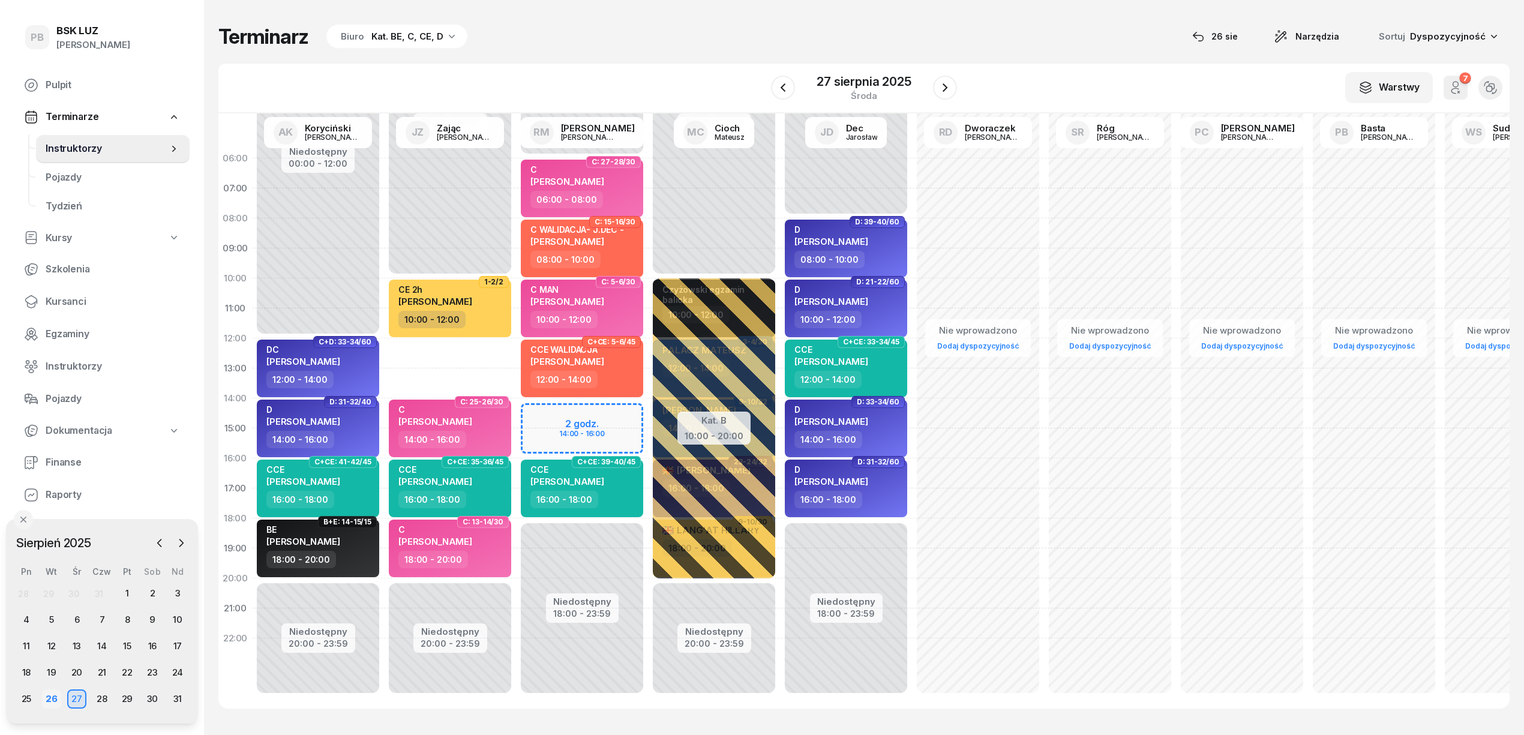
click at [49, 704] on div "26" at bounding box center [51, 698] width 19 height 19
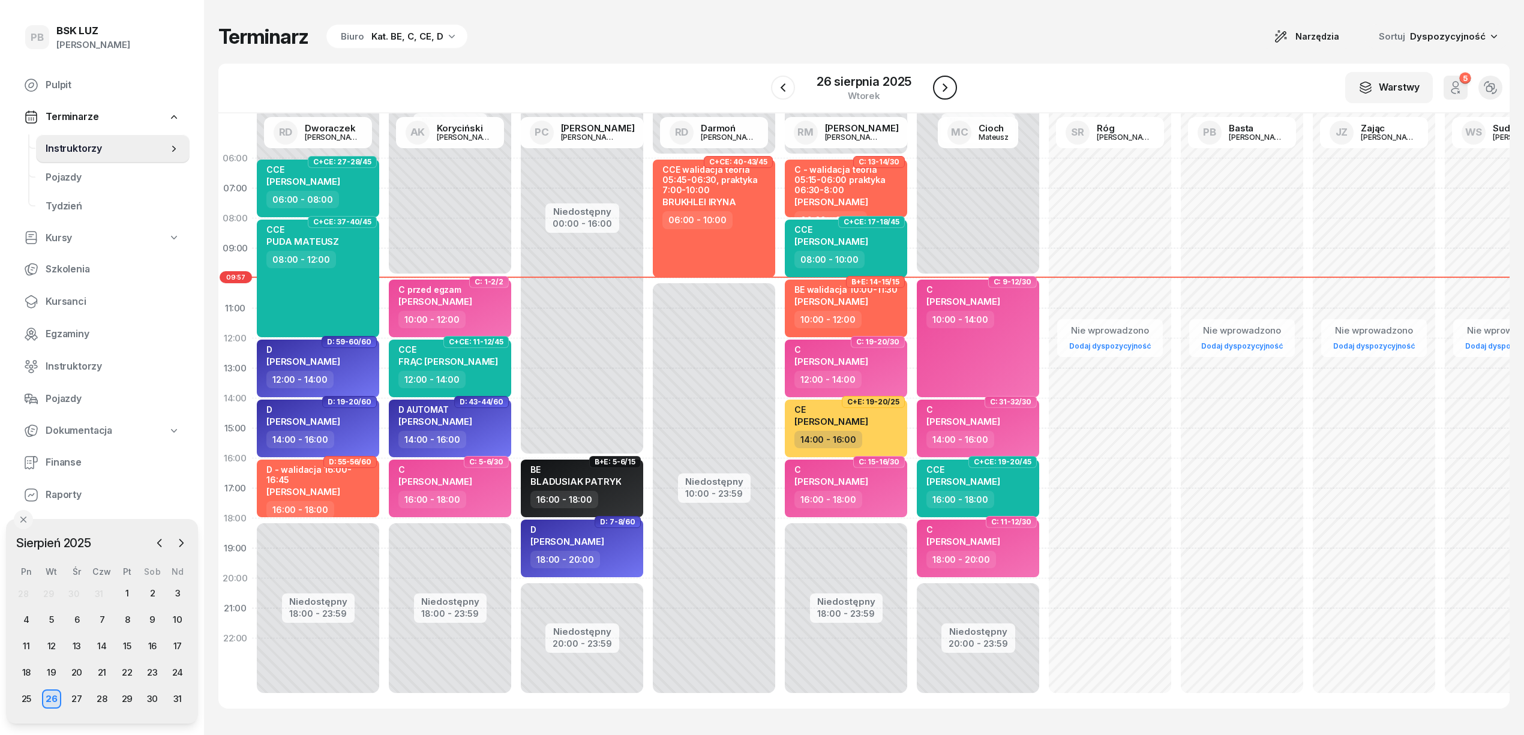
click at [944, 85] on icon "button" at bounding box center [944, 87] width 5 height 8
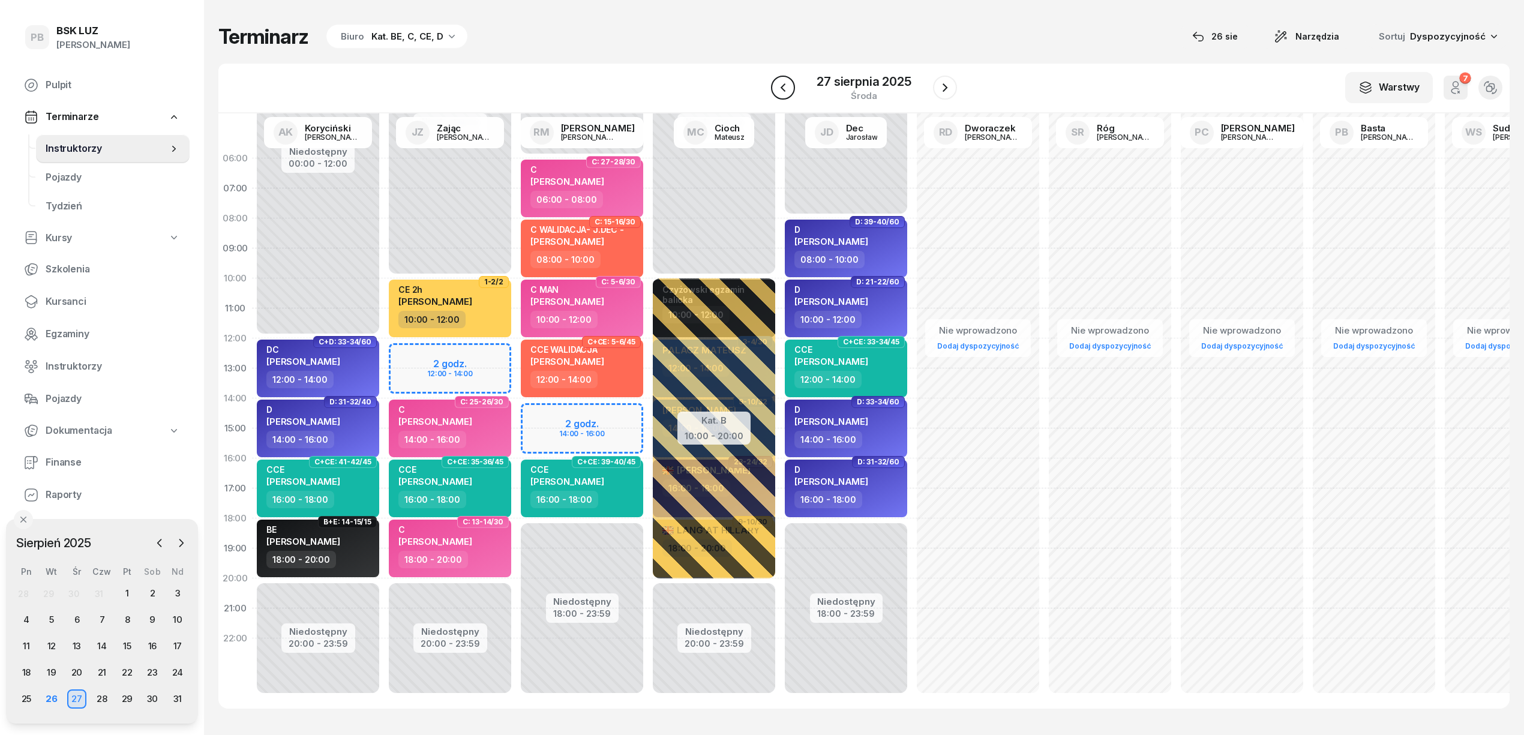
click at [791, 80] on button "button" at bounding box center [783, 88] width 24 height 24
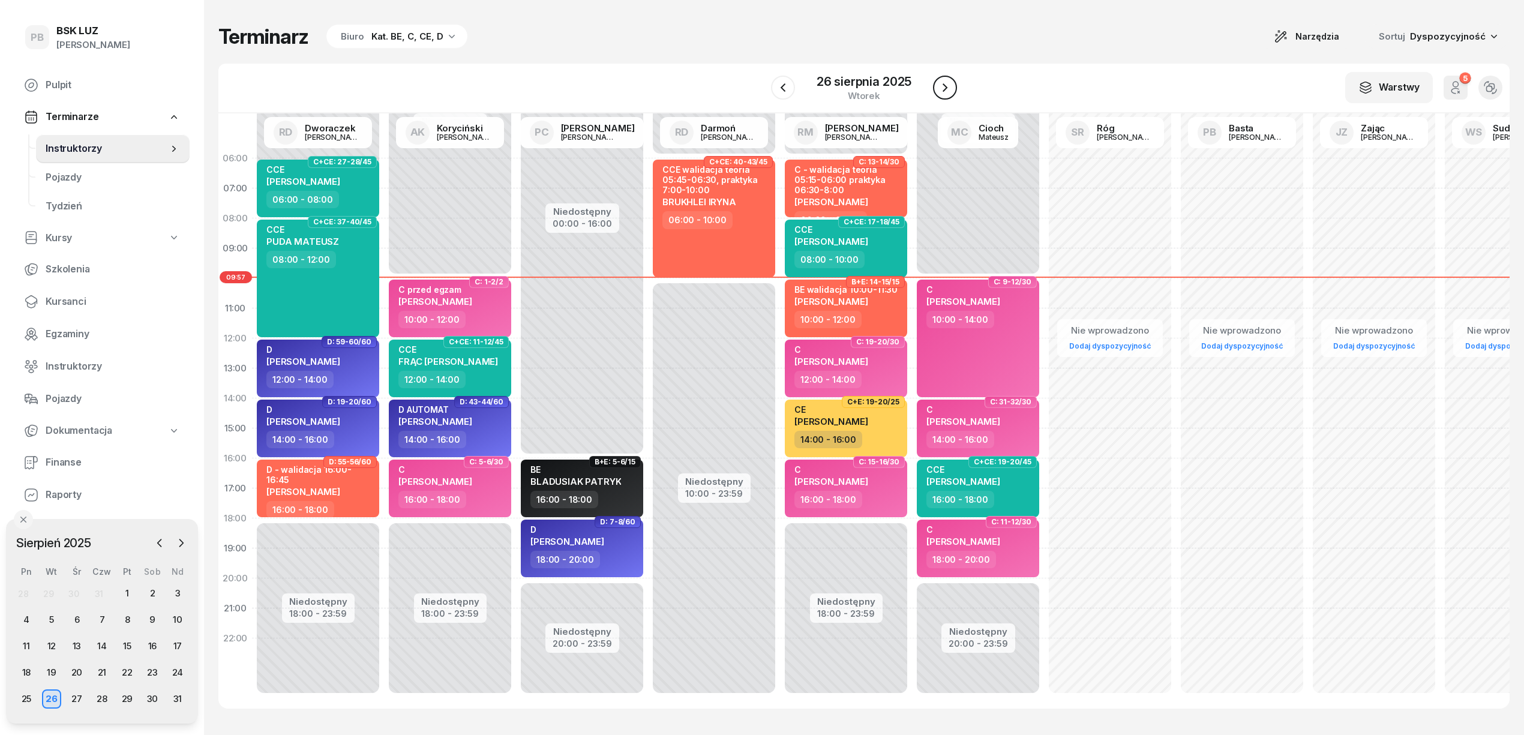
click at [944, 87] on icon "button" at bounding box center [945, 87] width 14 height 14
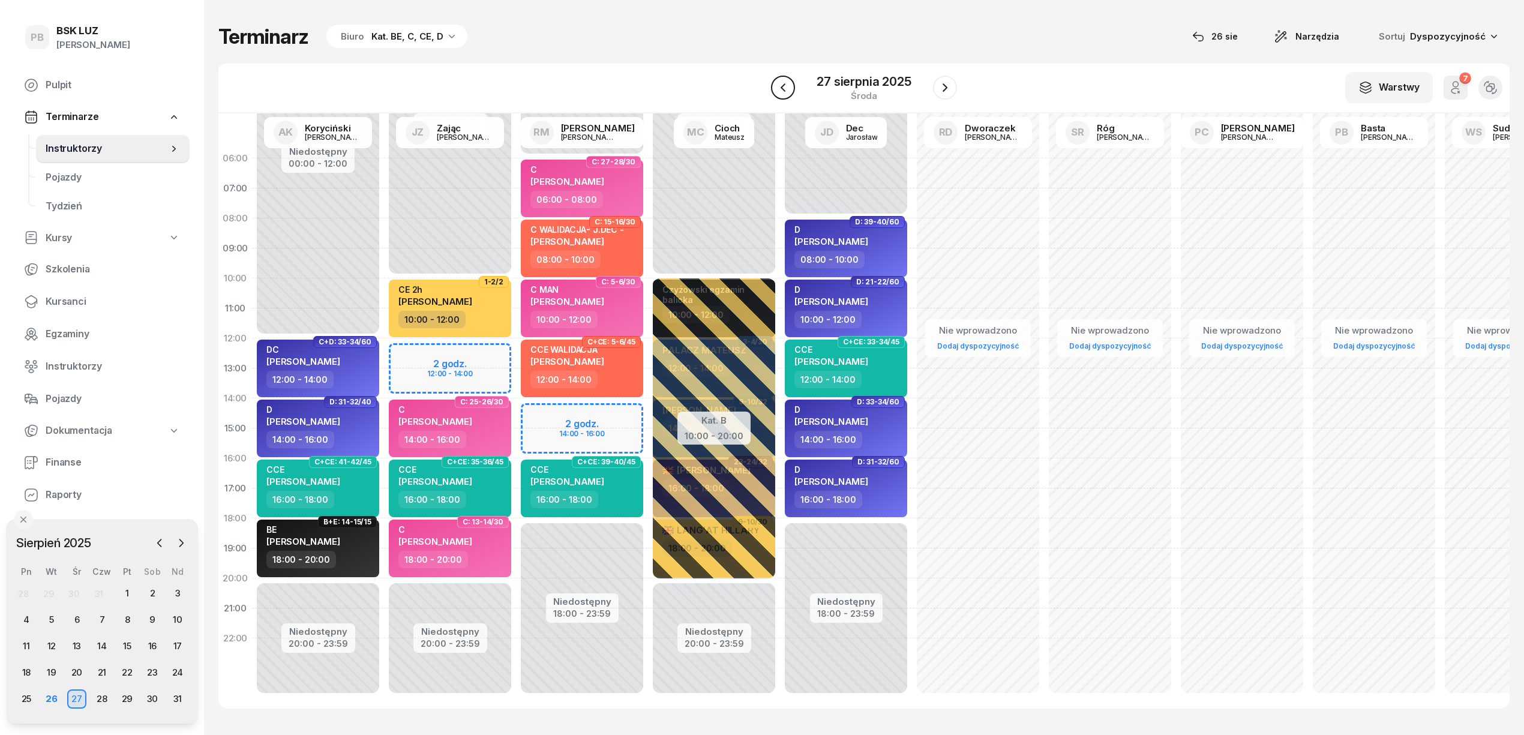
click at [792, 90] on button "button" at bounding box center [783, 88] width 24 height 24
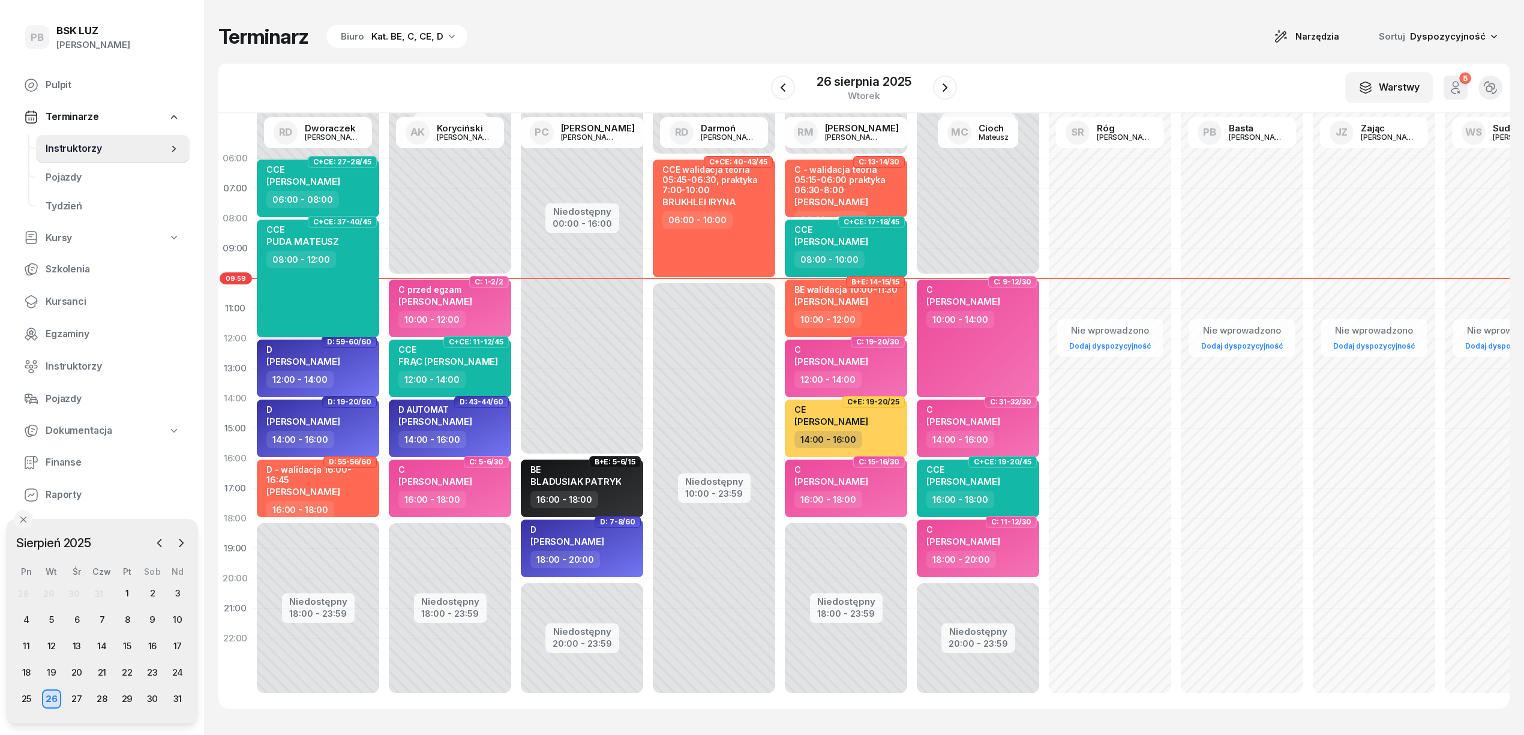
click at [358, 244] on div "CCE [PERSON_NAME]" at bounding box center [319, 237] width 106 height 26
select select "08"
select select "12"
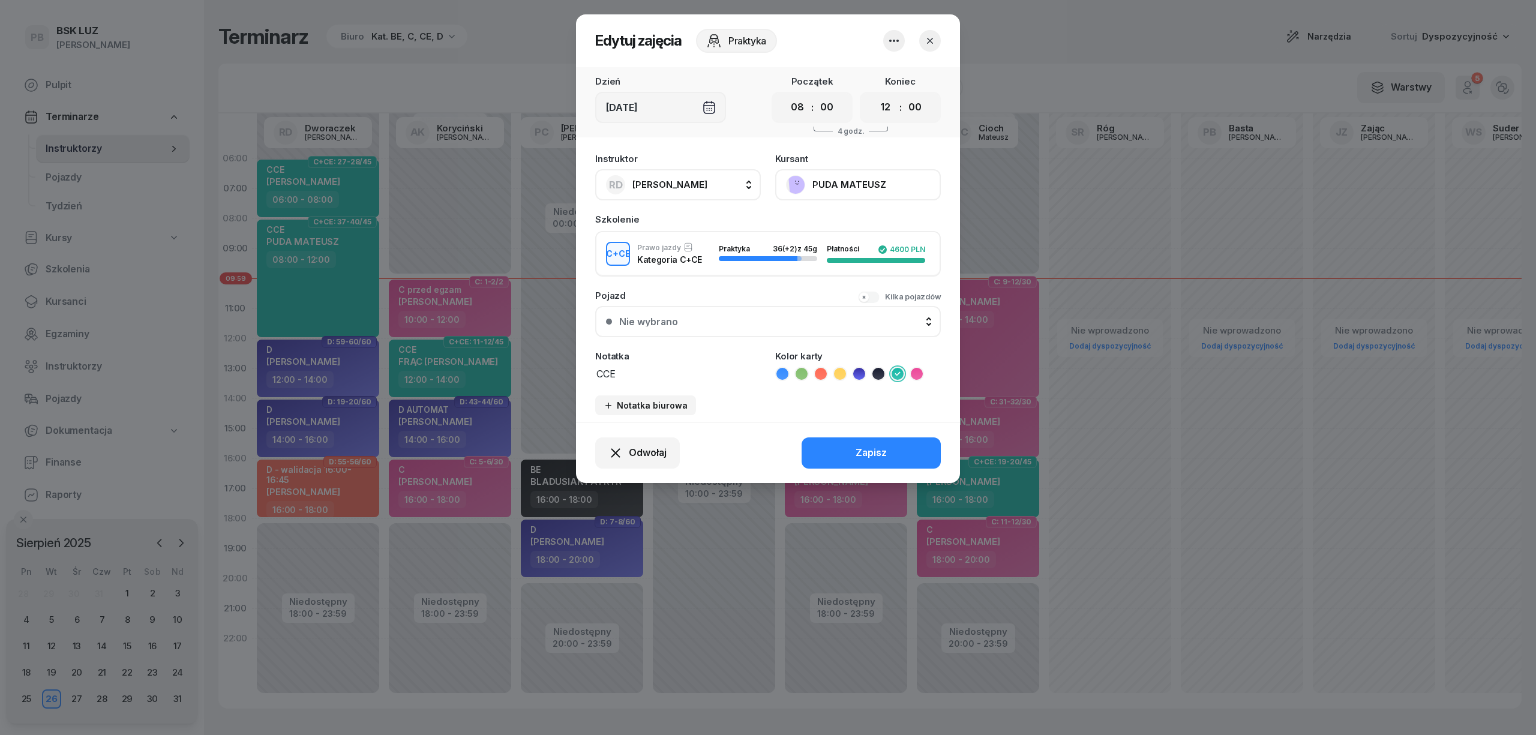
click at [858, 183] on button "PUDA MATEUSZ" at bounding box center [858, 184] width 166 height 31
click at [838, 224] on div "Otwórz profil" at bounding box center [814, 226] width 58 height 16
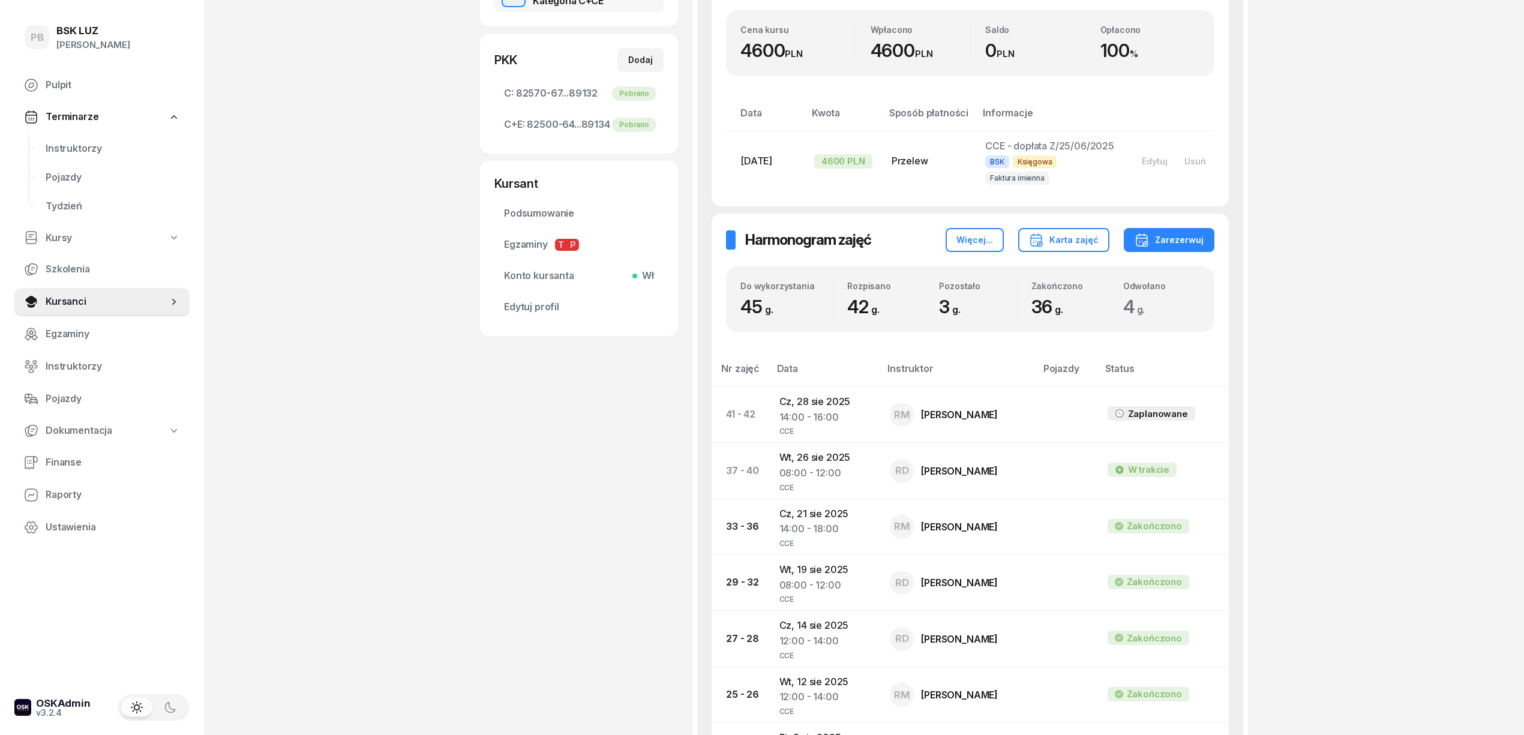
scroll to position [240, 0]
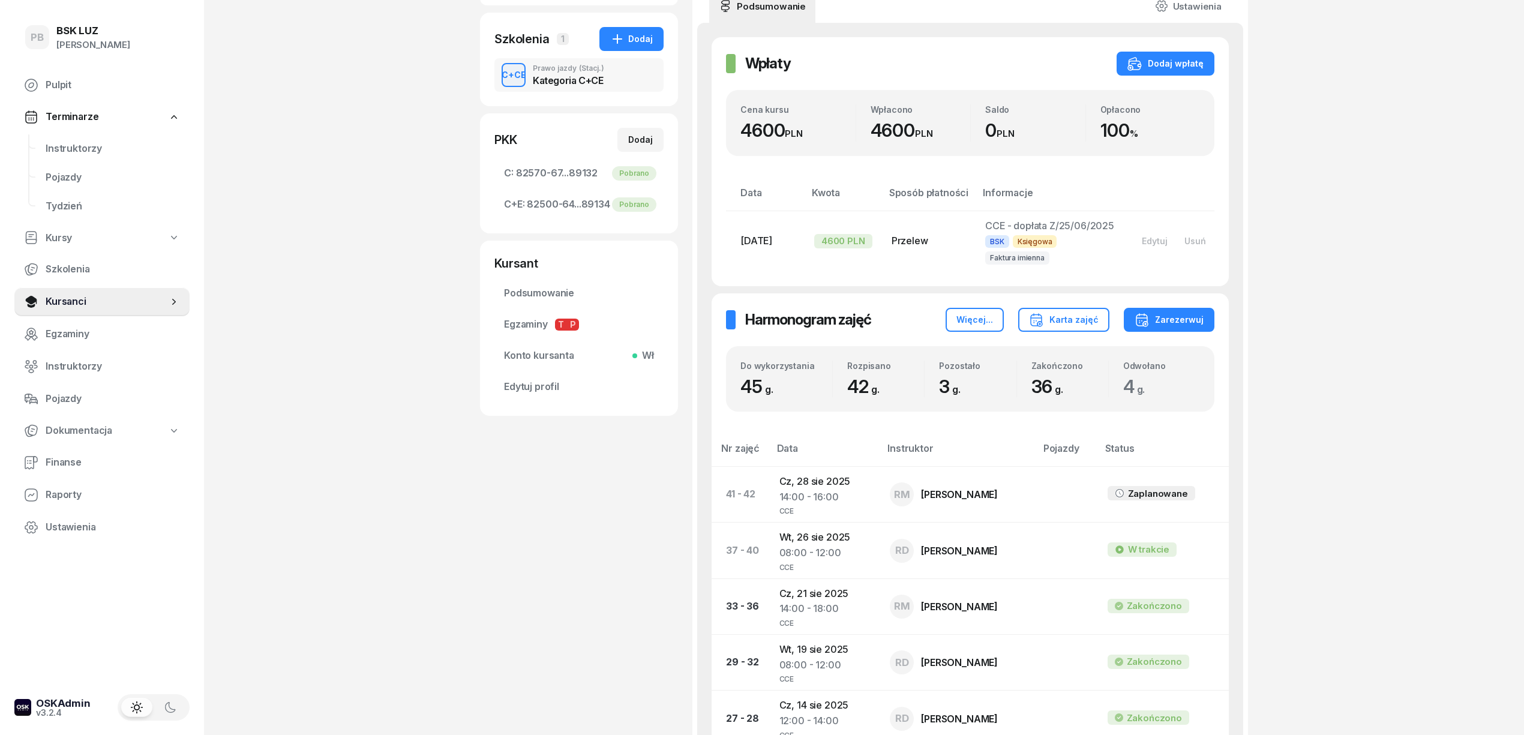
click at [419, 200] on div "PB BSK [PERSON_NAME] Pulpit Terminarze Instruktorzy Pojazdy Tydzień Kursy Szkol…" at bounding box center [762, 636] width 1524 height 1753
click at [89, 145] on span "Instruktorzy" at bounding box center [113, 149] width 134 height 16
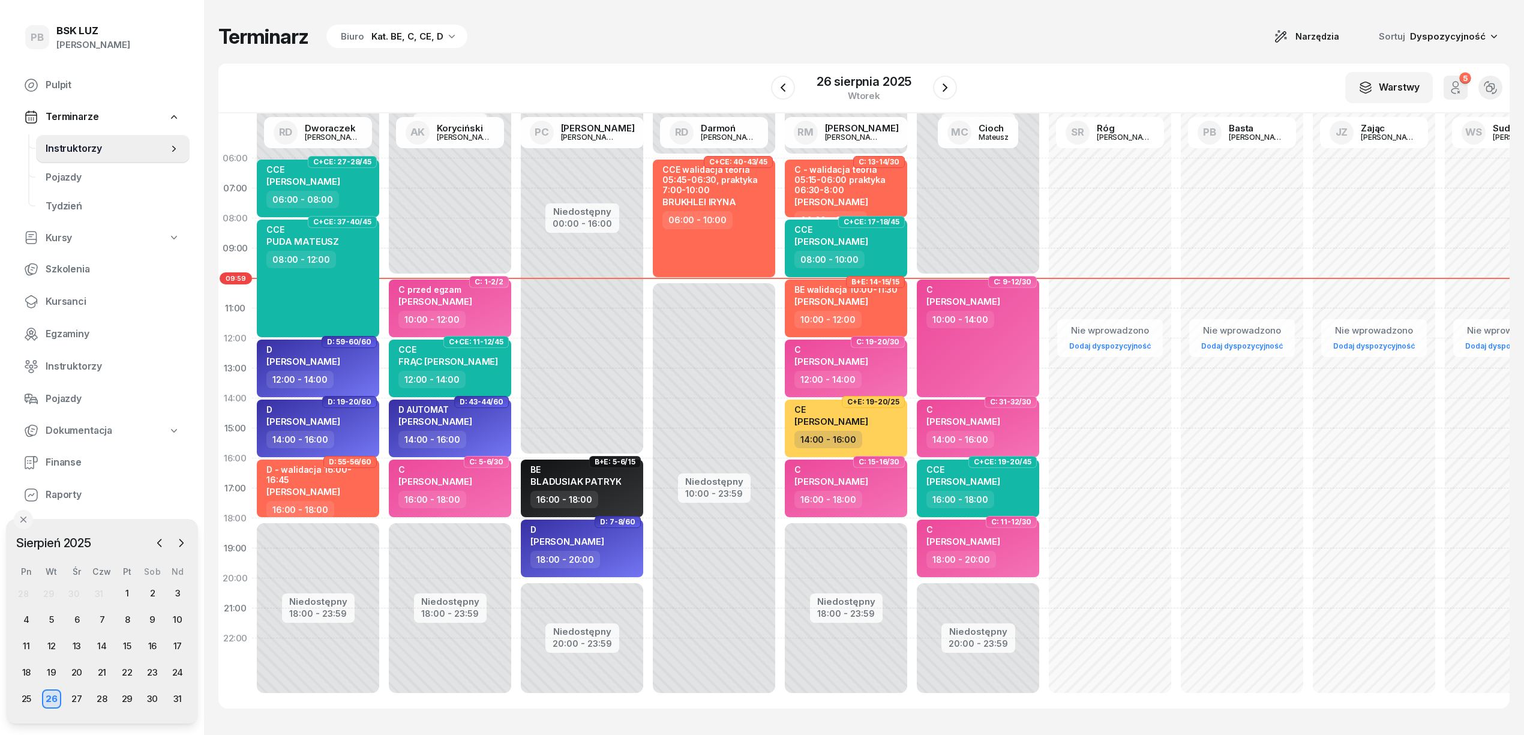
click at [658, 51] on div "Terminarz Biuro Kat. BE, C, CE, D Narzędzia Sortuj Dyspozycyjność W Wybierz AK …" at bounding box center [863, 366] width 1291 height 732
click at [612, 53] on div "Terminarz Biuro Kat. BE, C, CE, D Narzędzia Sortuj Dyspozycyjność W Wybierz AK …" at bounding box center [863, 366] width 1291 height 732
click at [569, 44] on div "Terminarz Biuro Kat. BE, C, CE, D Narzędzia Sortuj Dyspozycyjność" at bounding box center [863, 36] width 1291 height 25
click at [947, 84] on icon "button" at bounding box center [945, 87] width 14 height 14
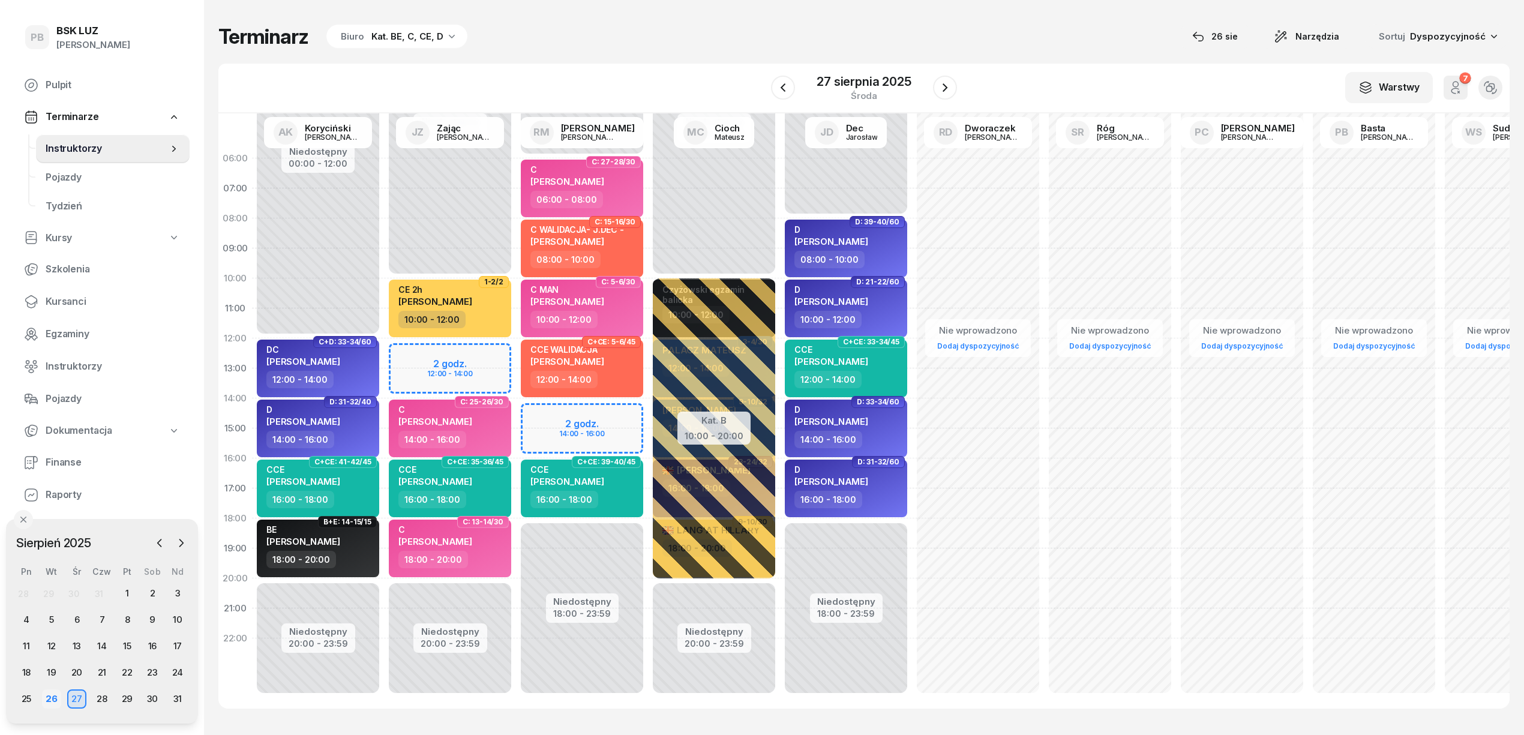
click at [44, 695] on div "26" at bounding box center [51, 698] width 19 height 19
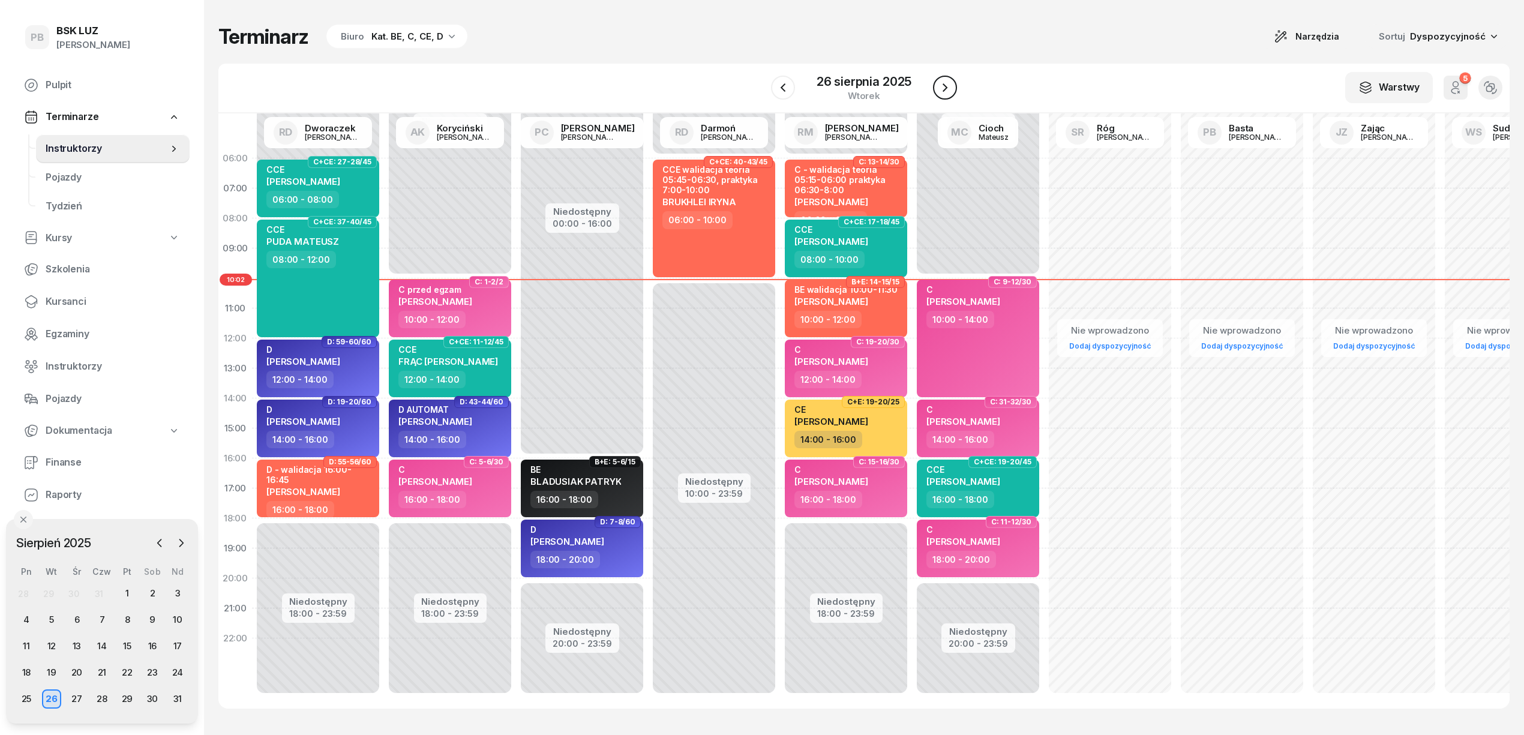
click at [945, 80] on icon "button" at bounding box center [945, 87] width 14 height 14
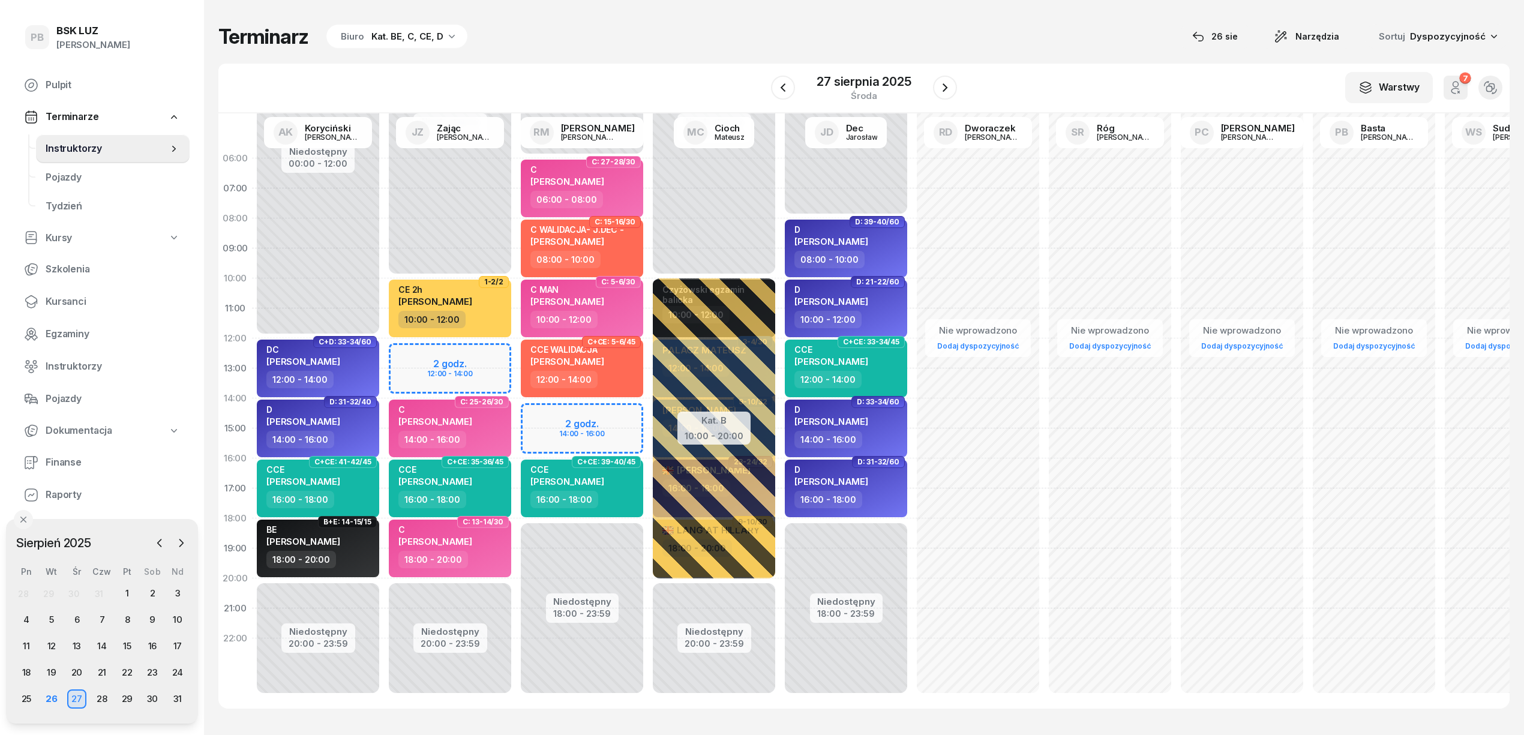
click at [683, 60] on div "Terminarz Biuro Kat. BE, C, CE, D [DATE] Narzędzia Sortuj Dyspozycyjność W Wybi…" at bounding box center [863, 366] width 1291 height 732
click at [44, 699] on div "26" at bounding box center [51, 698] width 19 height 19
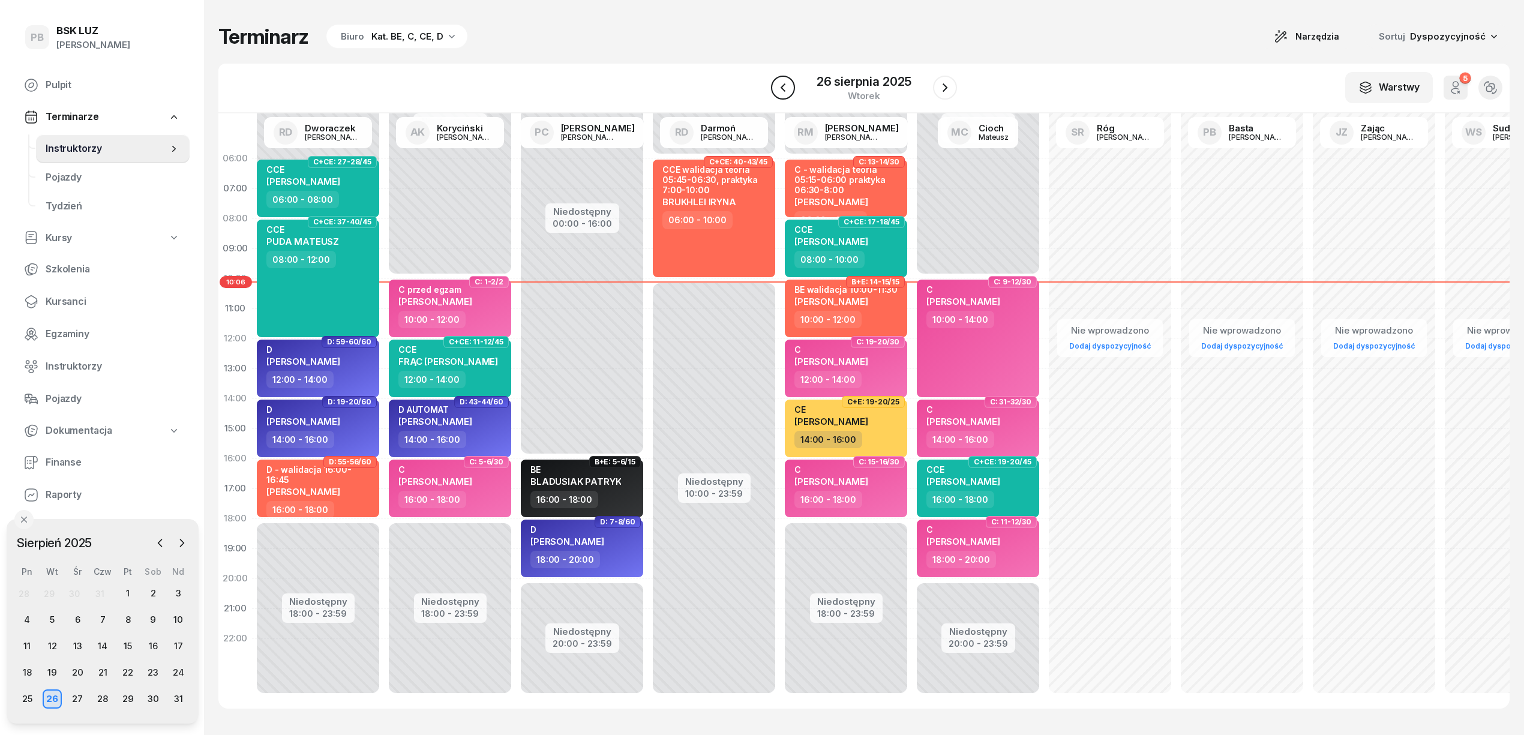
click at [788, 94] on icon "button" at bounding box center [783, 87] width 14 height 14
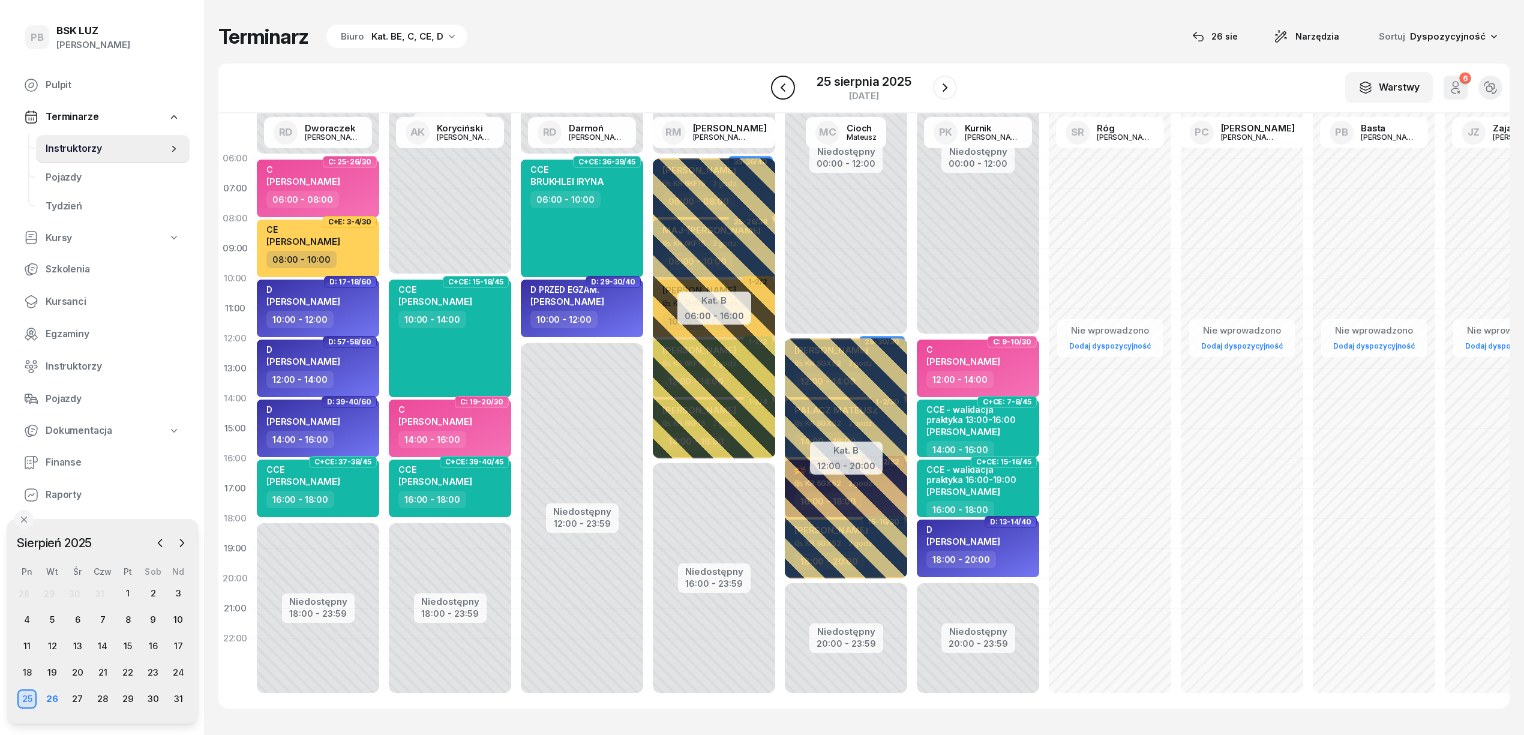
click at [778, 89] on icon "button" at bounding box center [783, 87] width 14 height 14
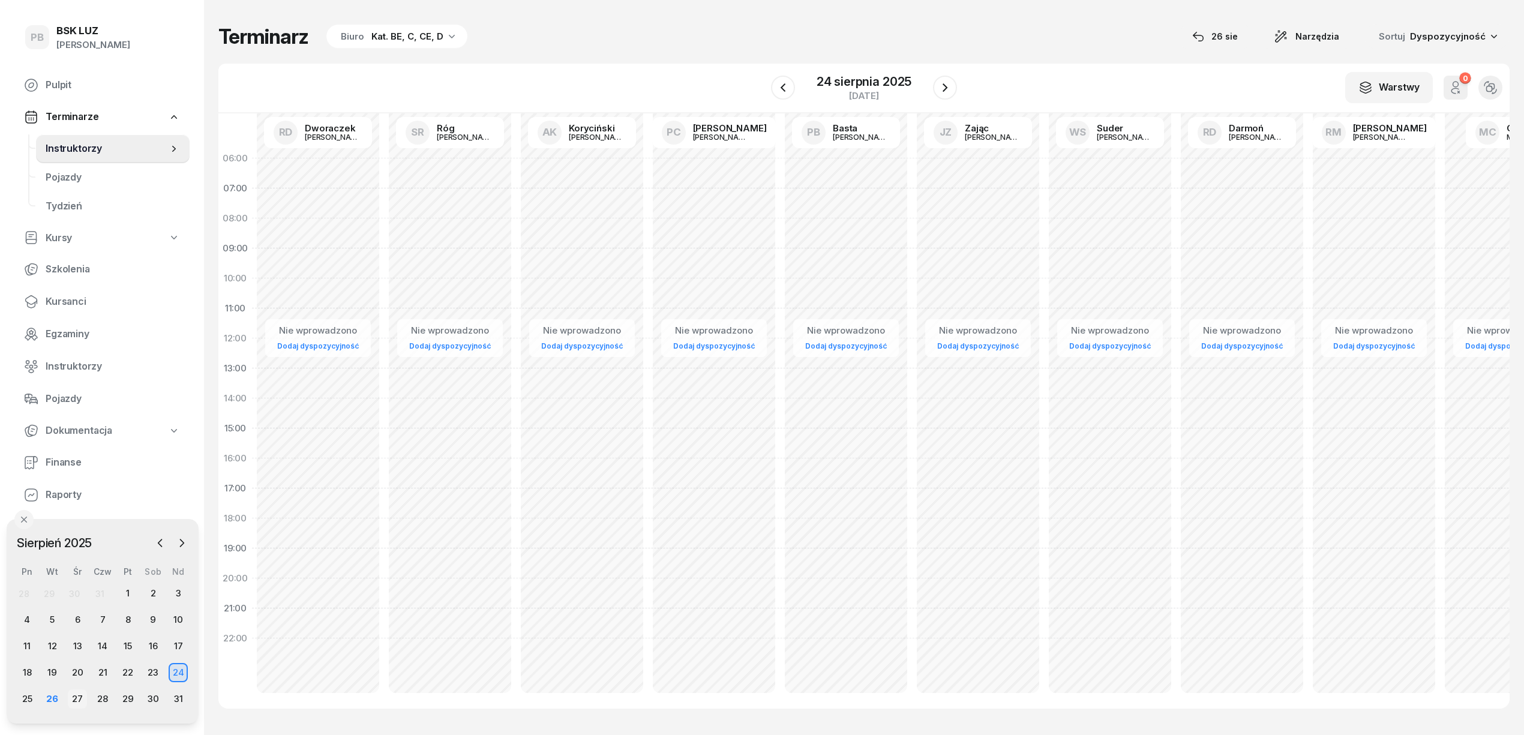
click at [77, 692] on div "27" at bounding box center [77, 698] width 19 height 19
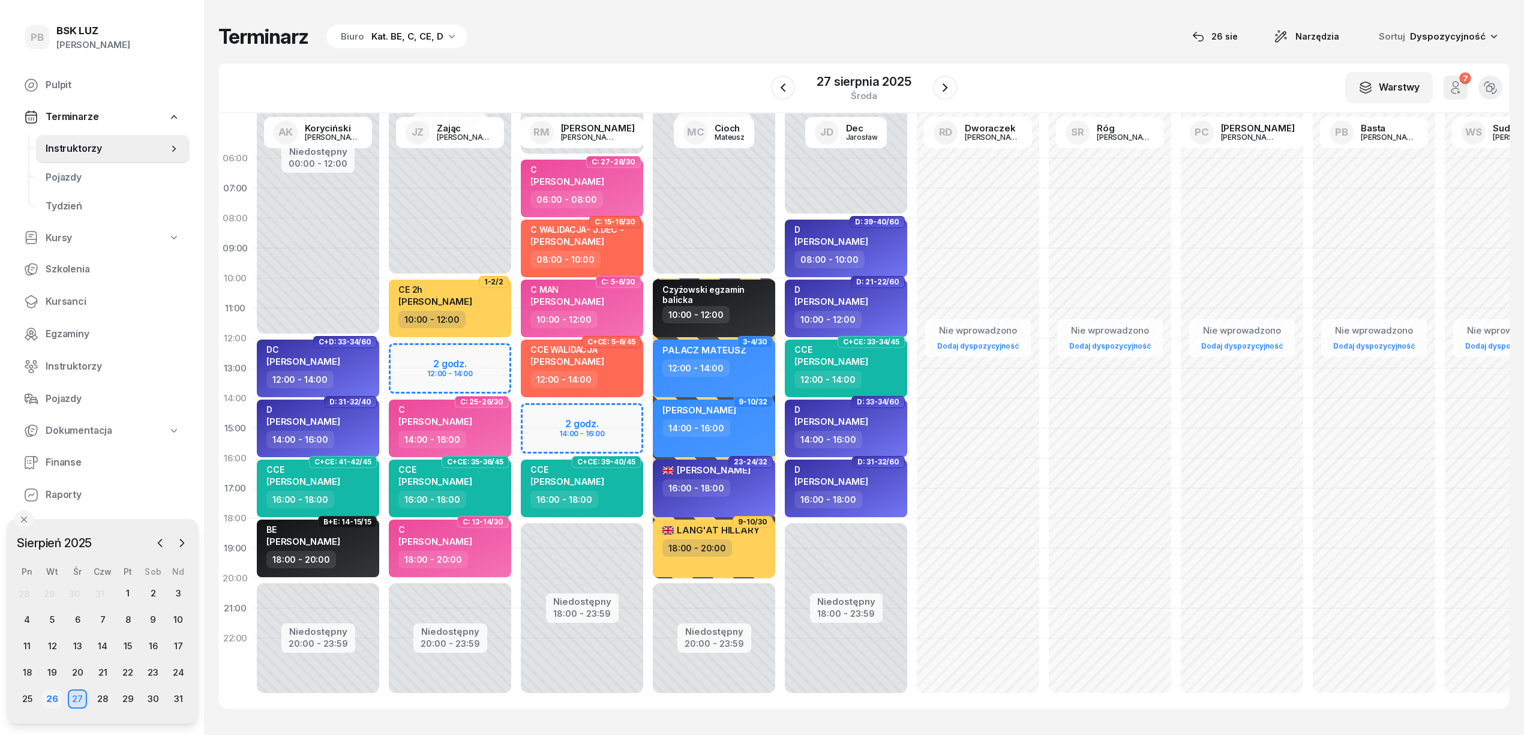
click at [53, 698] on div "26" at bounding box center [52, 698] width 19 height 19
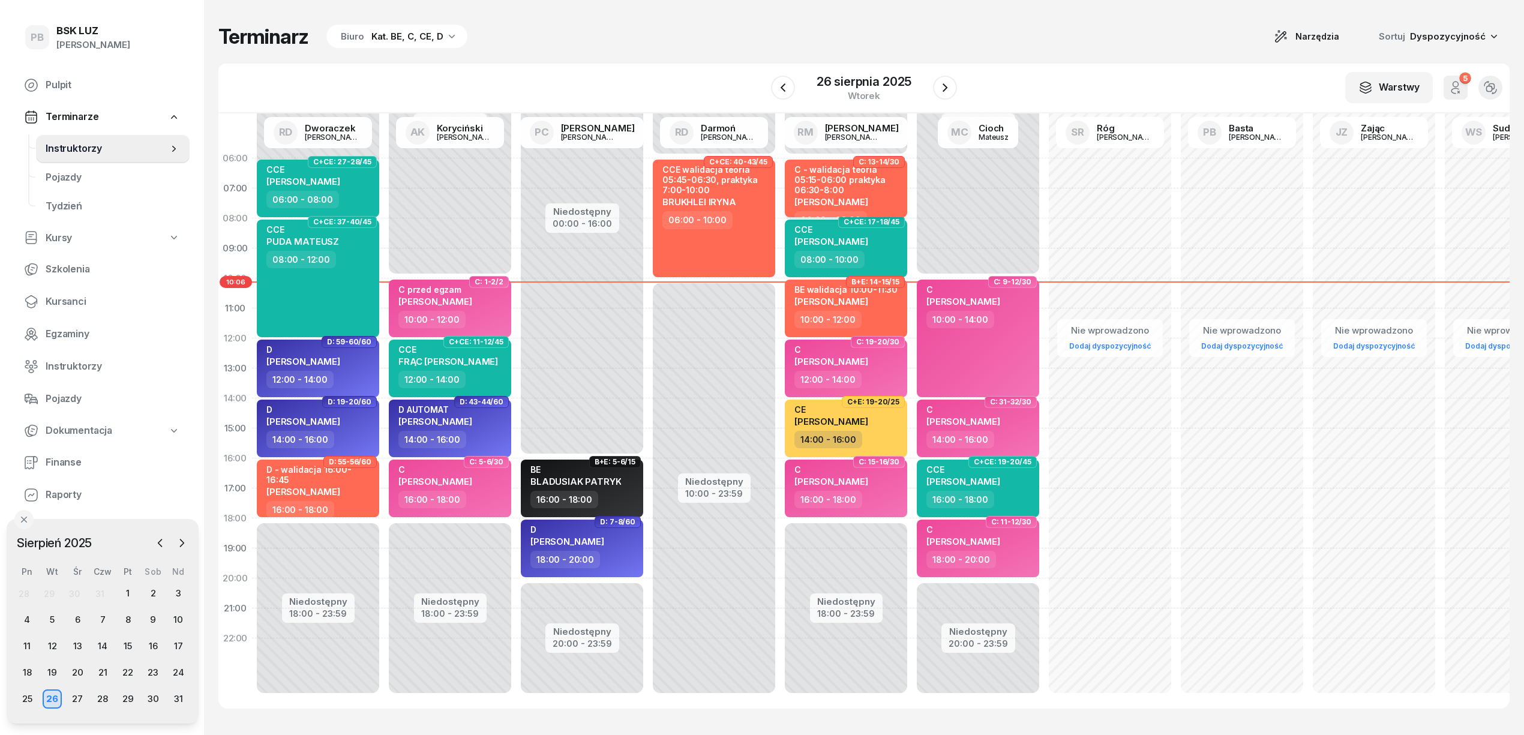
click at [840, 183] on div "C - walidacja teoria 05:15-06:00 praktyka 06:30-8:00" at bounding box center [847, 179] width 106 height 31
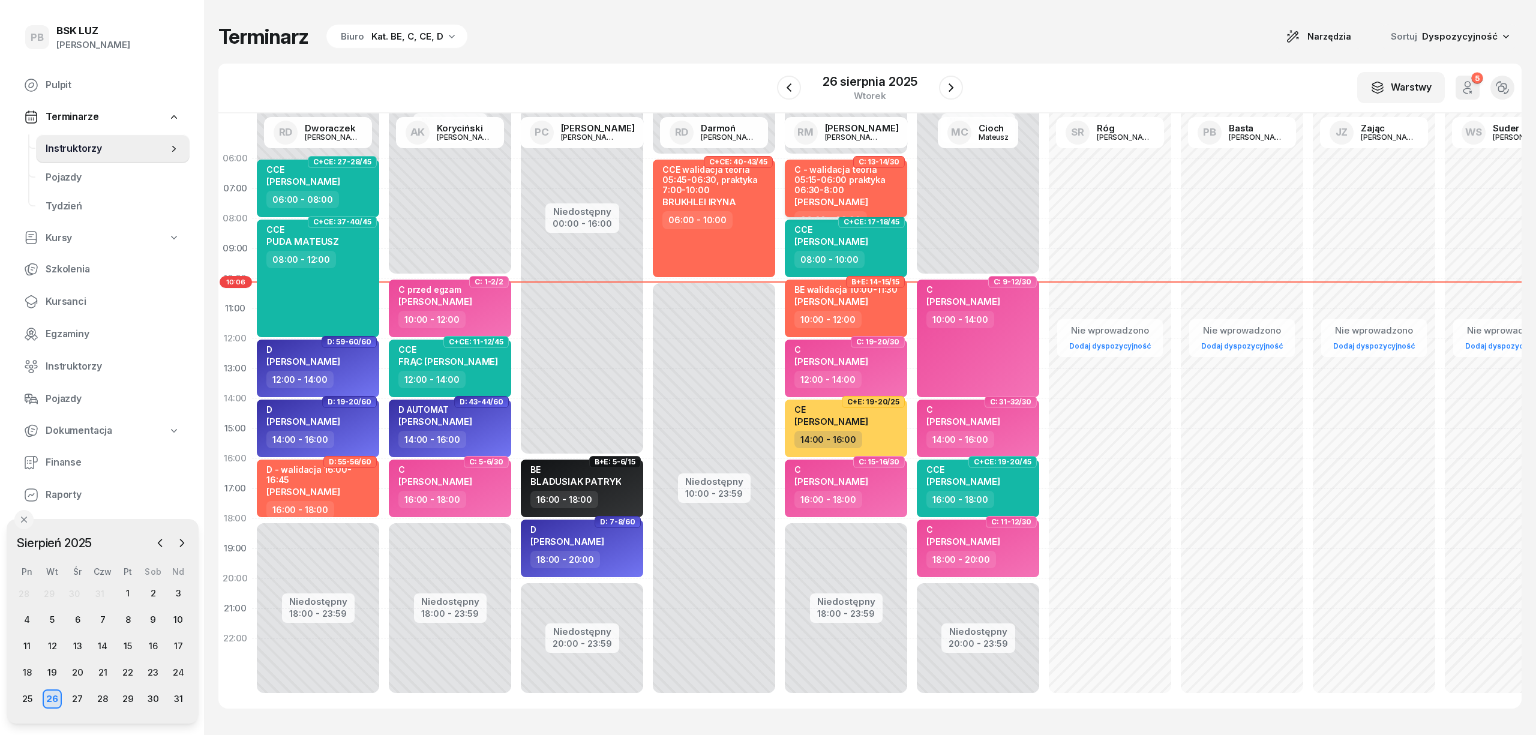
select select "06"
select select "08"
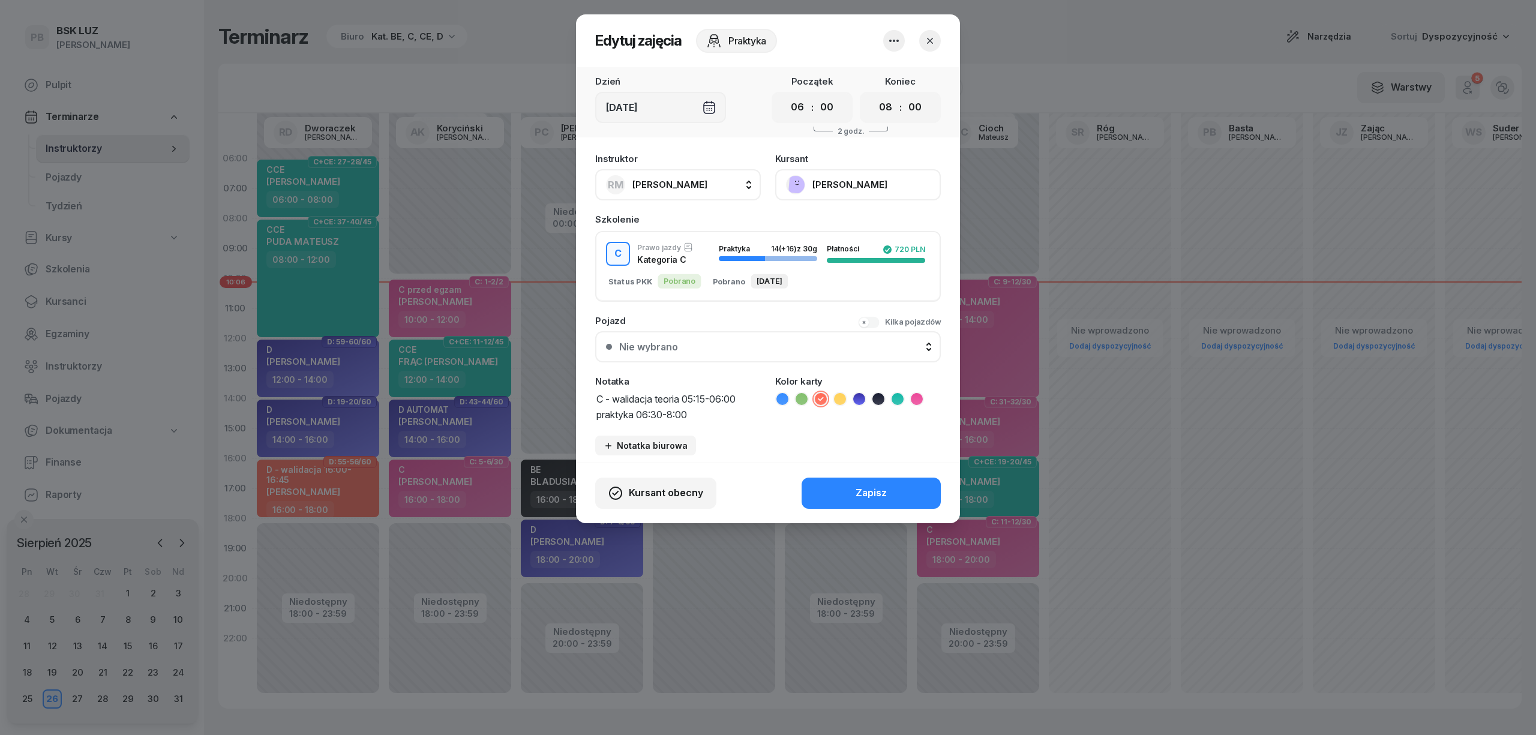
click at [862, 181] on button "[PERSON_NAME]" at bounding box center [858, 184] width 166 height 31
click at [841, 227] on link "Otwórz profil" at bounding box center [856, 226] width 158 height 30
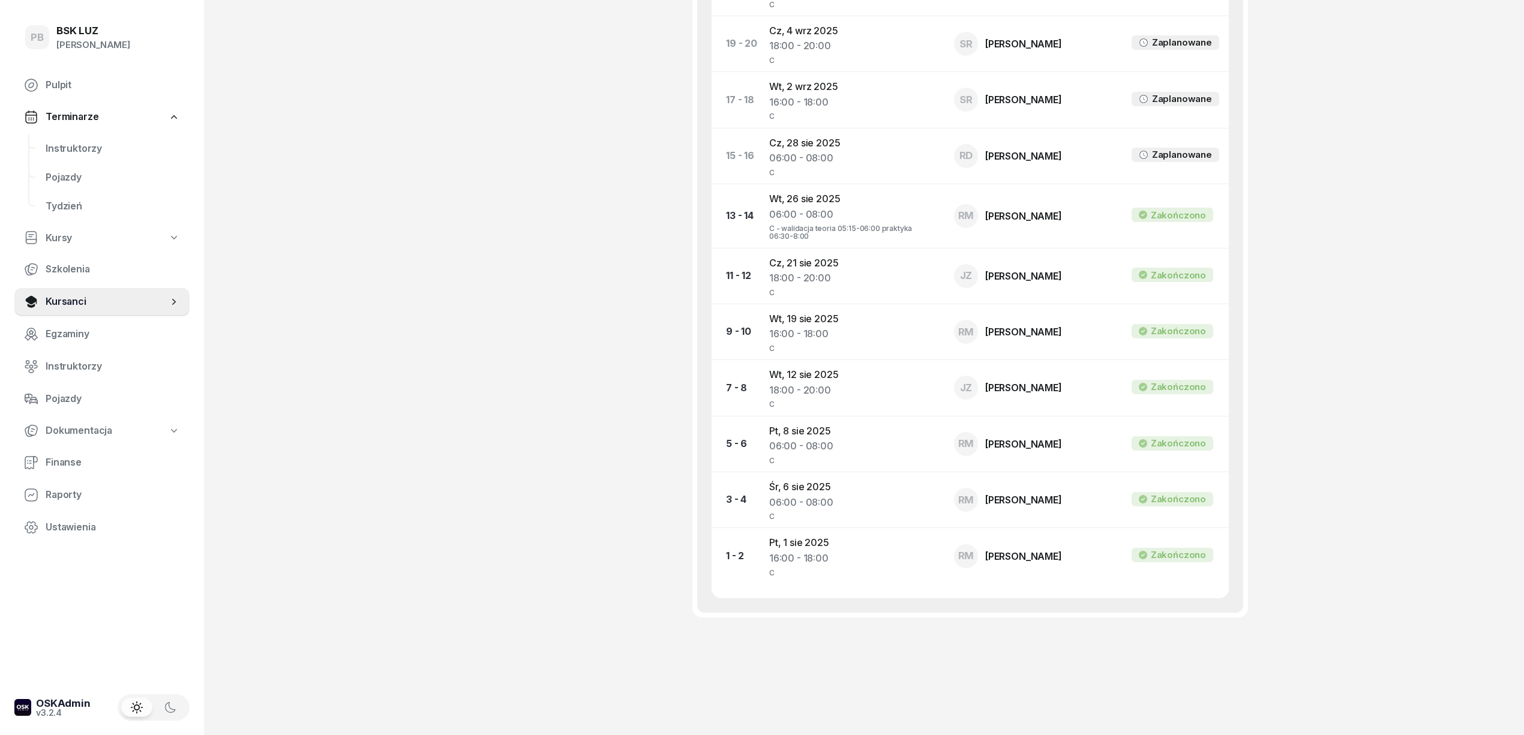
scroll to position [894, 0]
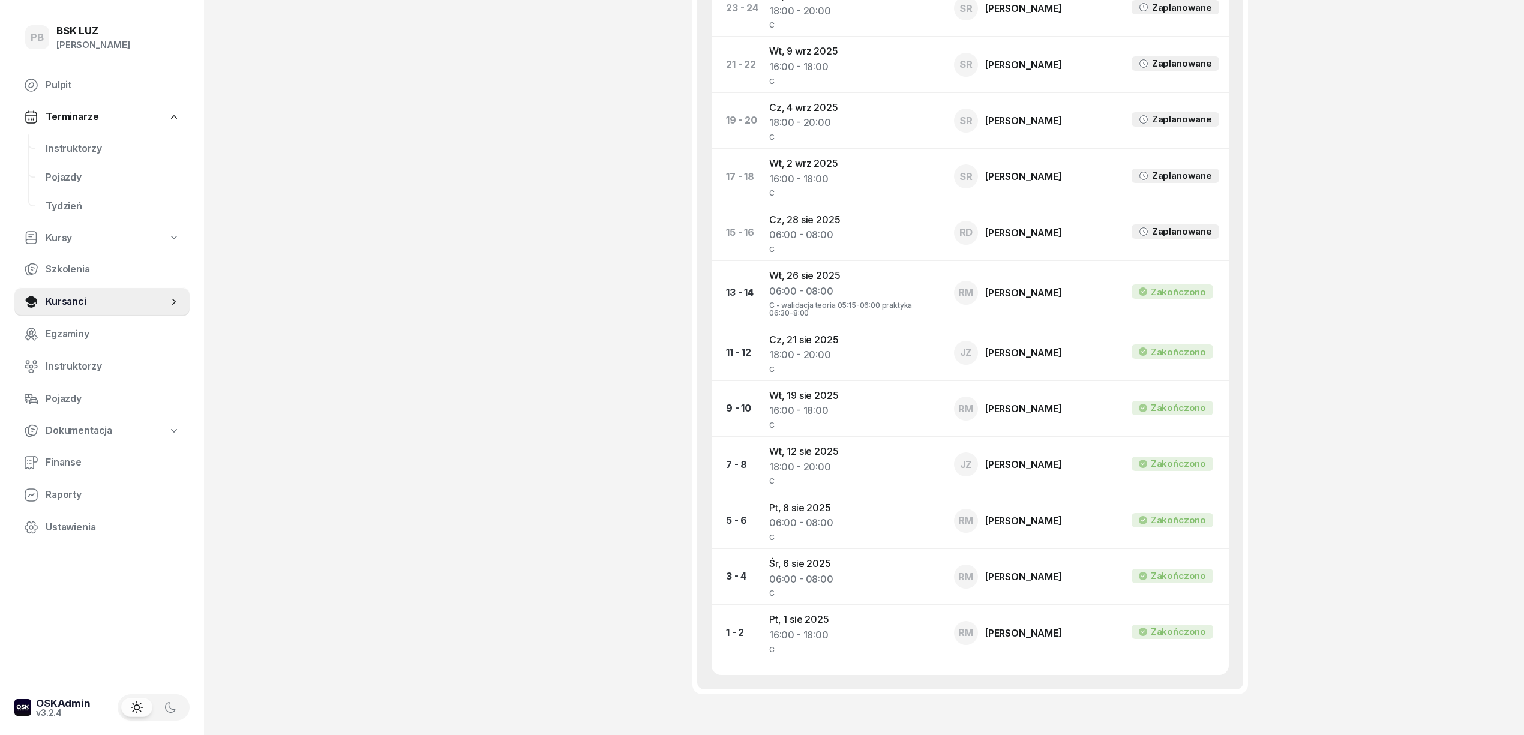
drag, startPoint x: 310, startPoint y: 560, endPoint x: 475, endPoint y: 759, distance: 258.6
click at [95, 137] on link "Instruktorzy" at bounding box center [113, 148] width 154 height 29
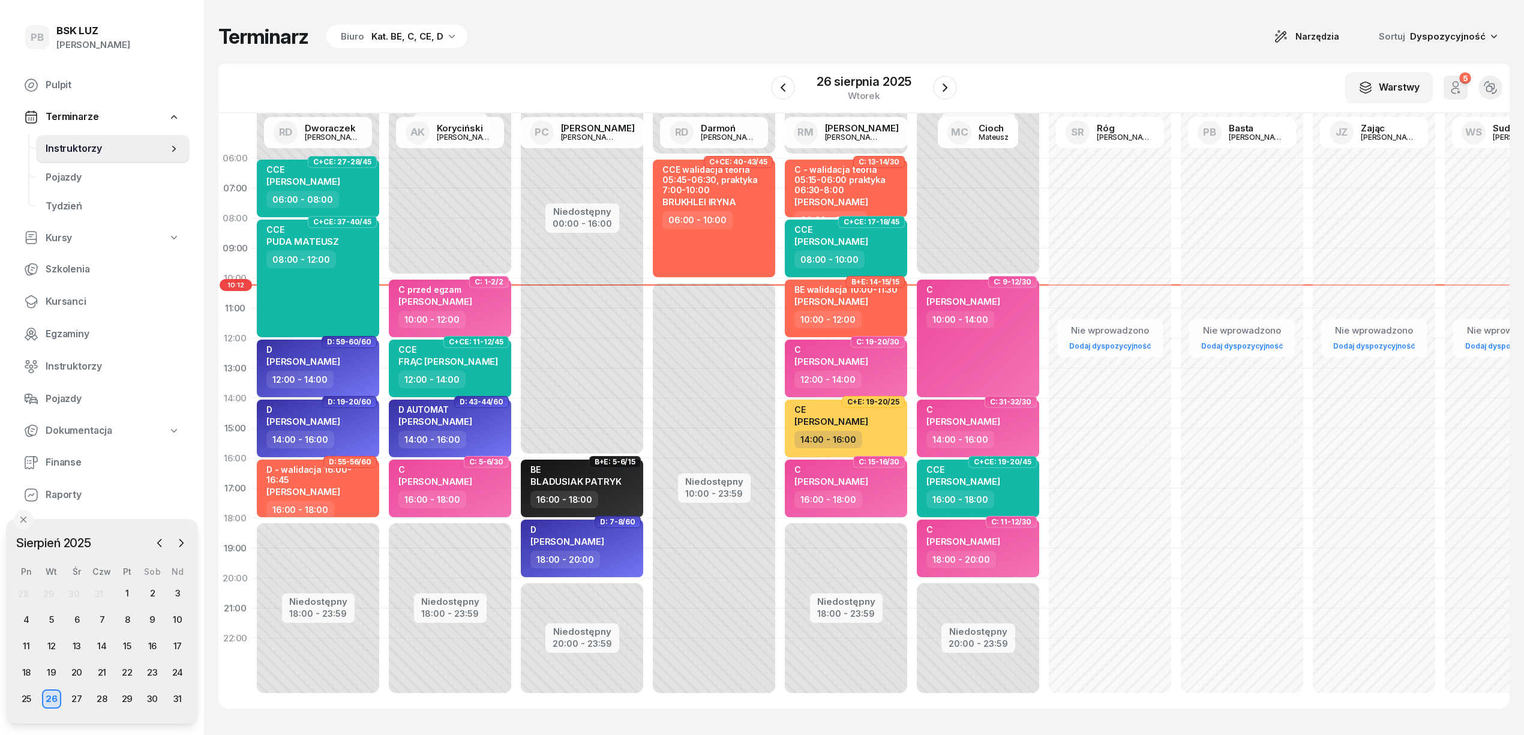
click at [94, 148] on span "Instruktorzy" at bounding box center [107, 149] width 122 height 16
click at [356, 35] on div "Biuro" at bounding box center [352, 36] width 23 height 14
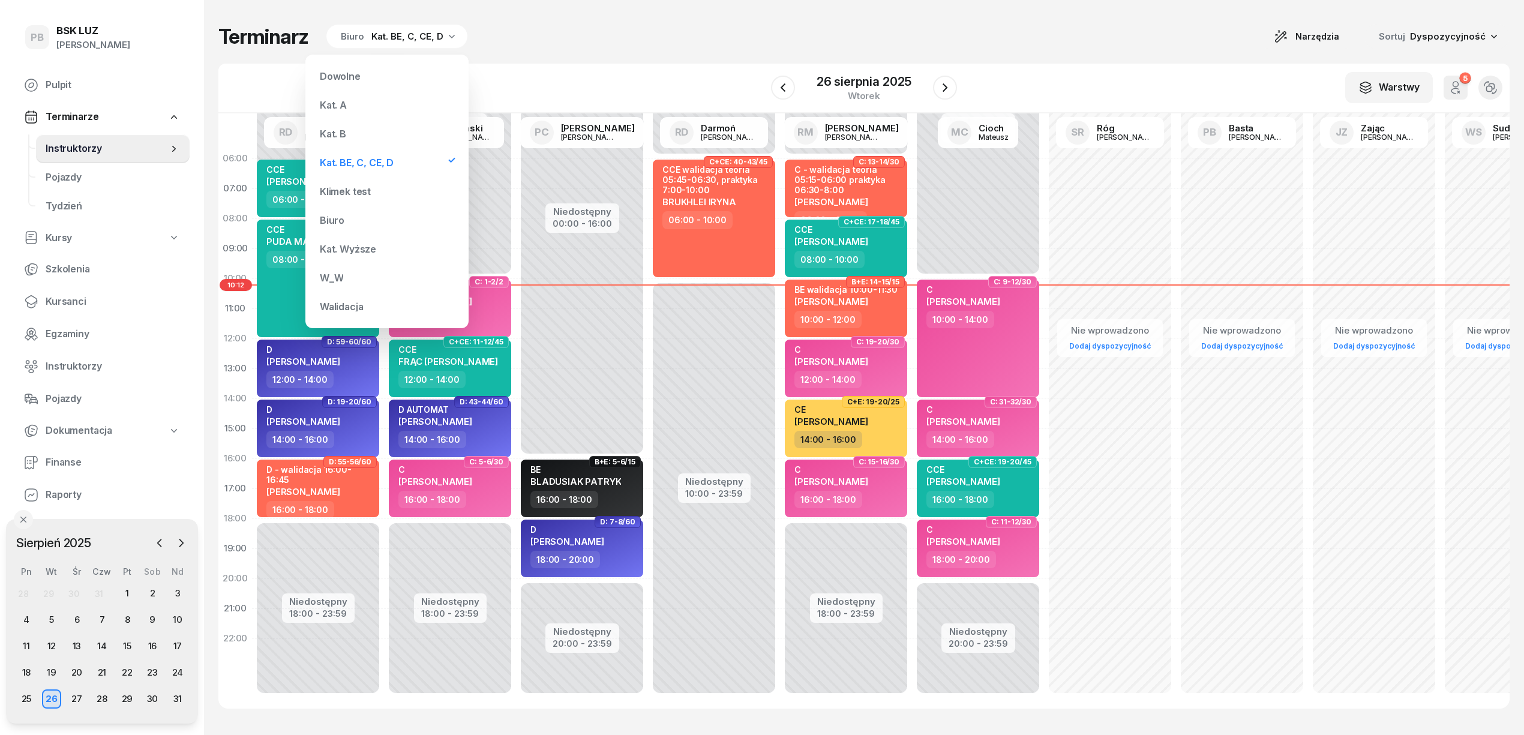
click at [341, 127] on div "Kat. B" at bounding box center [387, 134] width 144 height 24
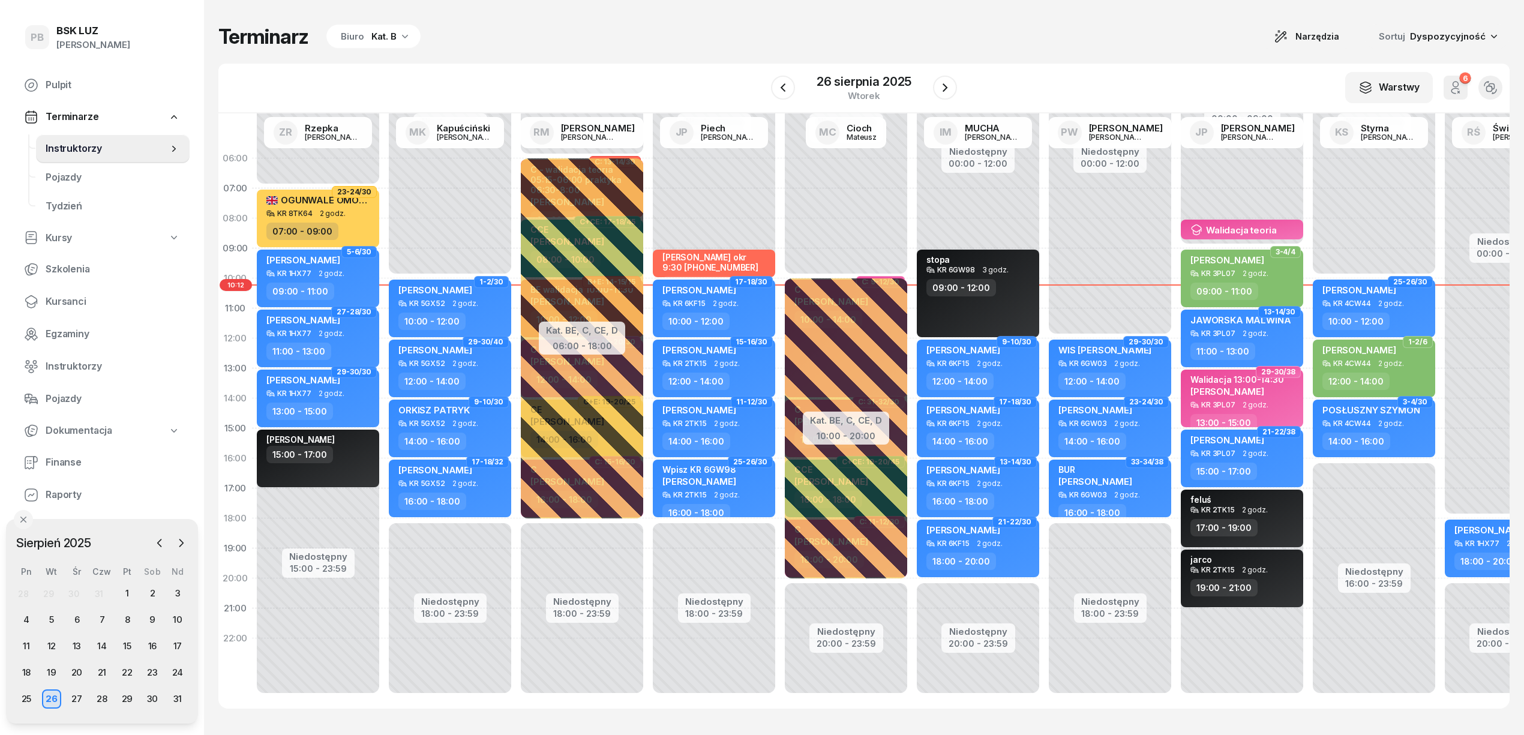
click at [386, 32] on div "Kat. B" at bounding box center [383, 36] width 25 height 14
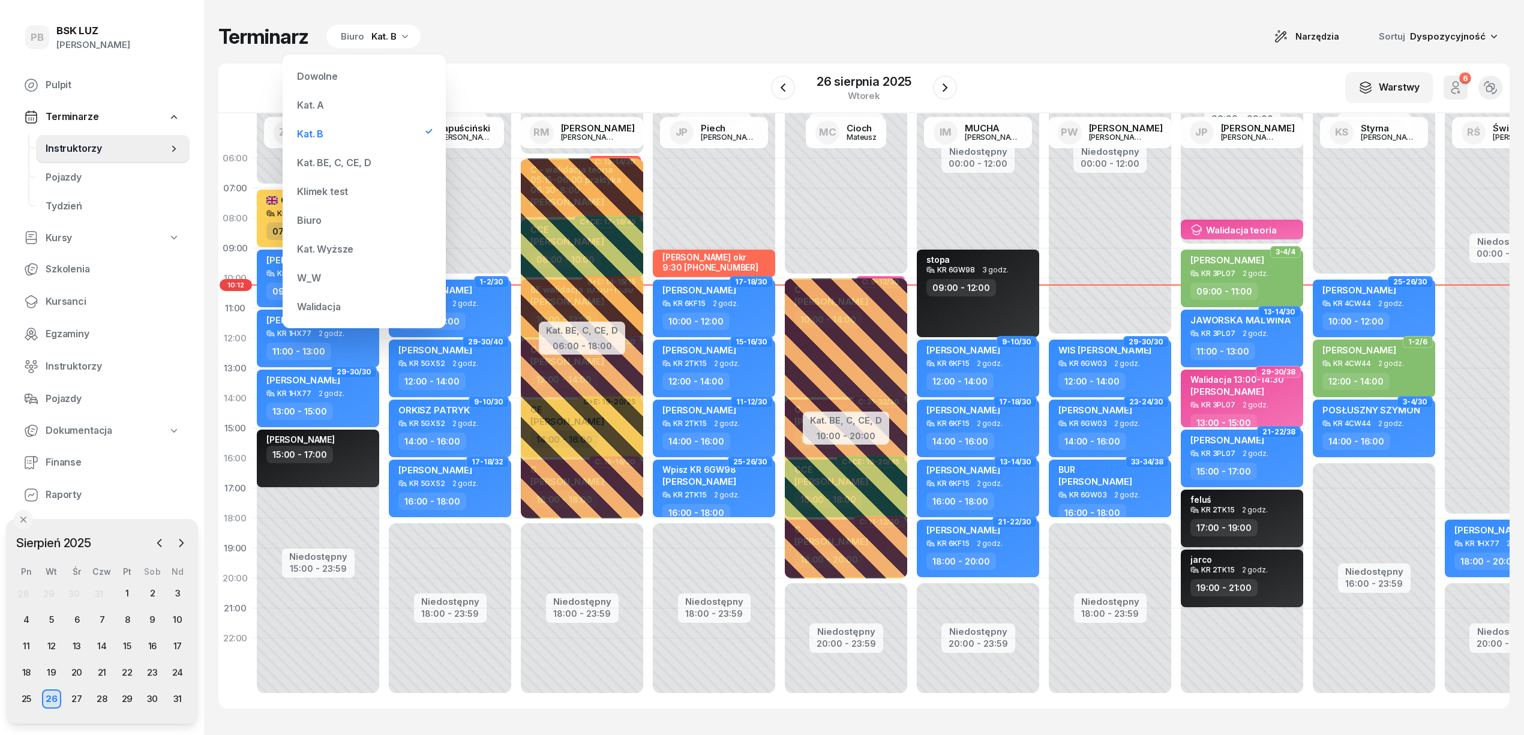
click at [373, 150] on div "Dowolne Kat. A Kat. B Kat. BE, C, CE, [PERSON_NAME] test Biuro Kat. Wyższe W_W …" at bounding box center [364, 191] width 144 height 254
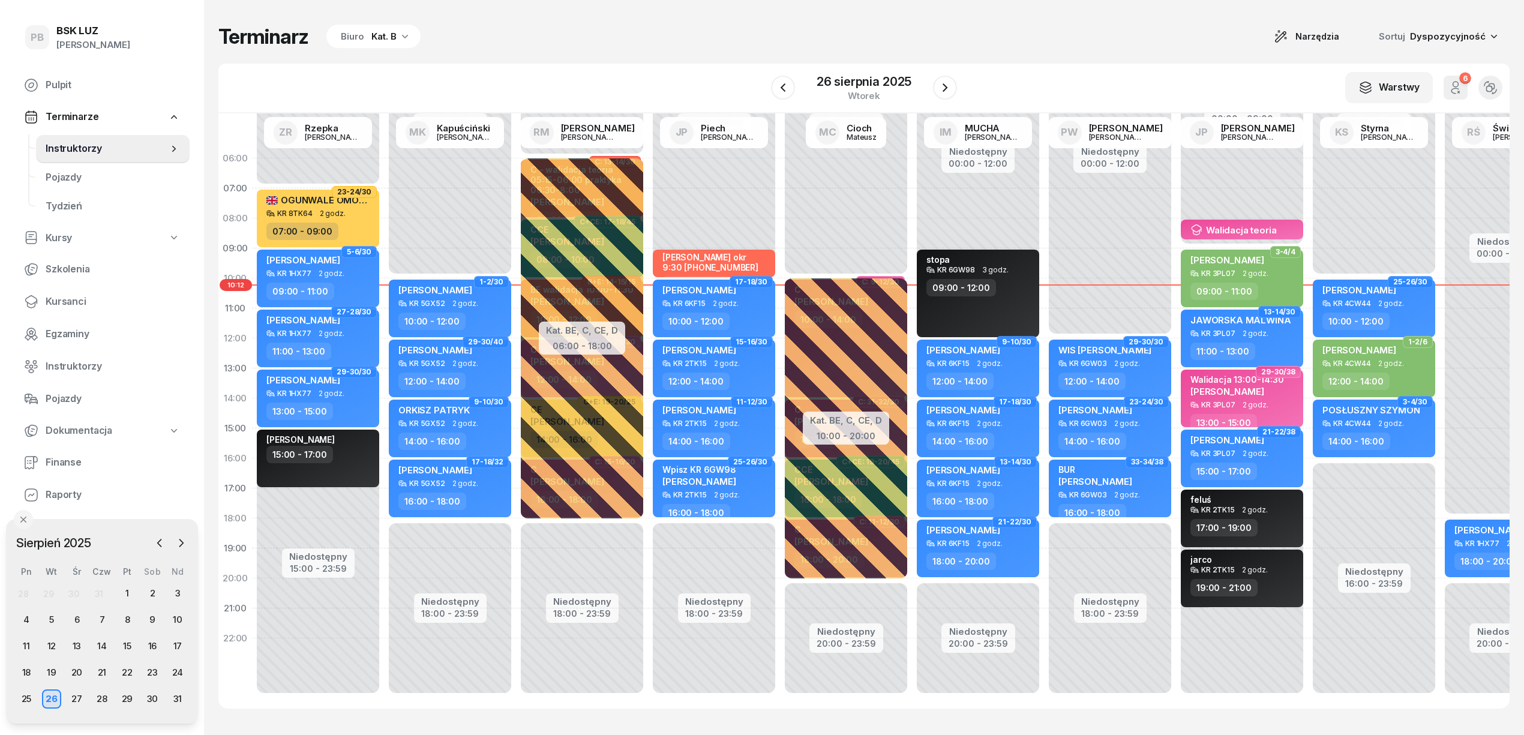
click at [404, 40] on icon "button" at bounding box center [405, 36] width 12 height 12
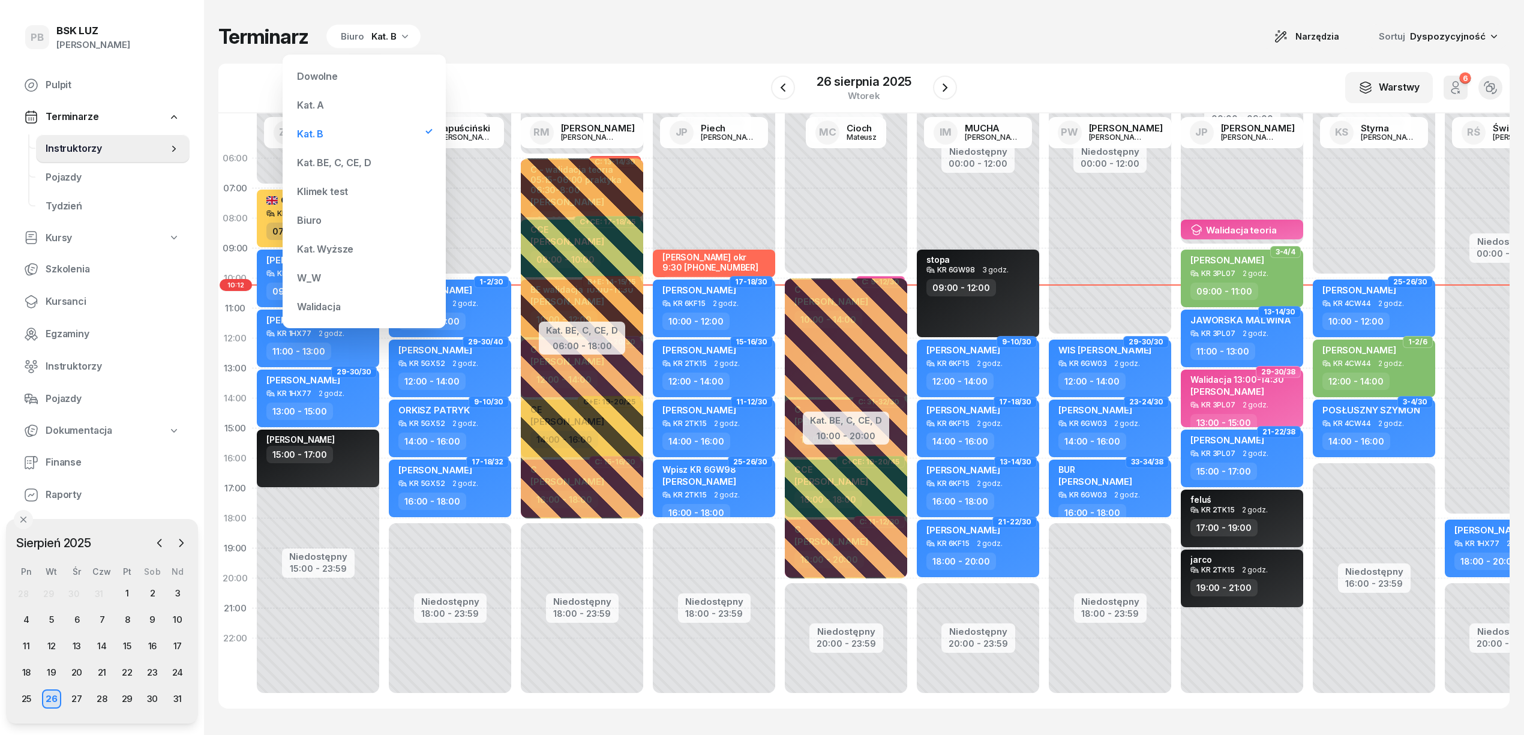
click at [337, 157] on div "Kat. BE, C, CE, D" at bounding box center [364, 163] width 144 height 24
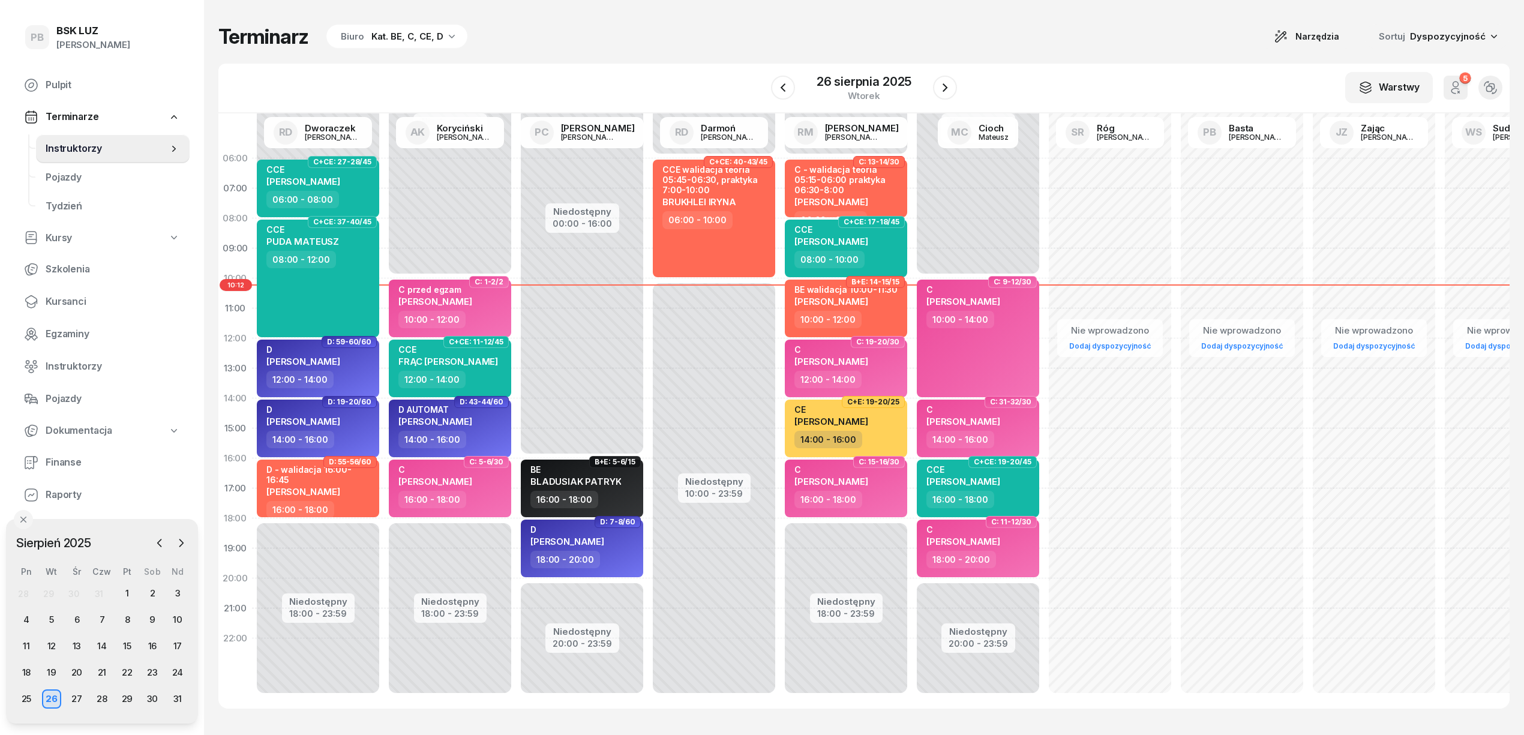
click at [555, 68] on div "W Wybierz AK [PERSON_NAME] BP [PERSON_NAME] DP [PERSON_NAME] GS [PERSON_NAME] I…" at bounding box center [863, 89] width 1291 height 50
click at [665, 47] on div "Terminarz Biuro Kat. BE, C, CE, D Narzędzia Sortuj Dyspozycyjność" at bounding box center [863, 36] width 1291 height 25
click at [350, 371] on div "12:00 - 14:00" at bounding box center [319, 379] width 106 height 17
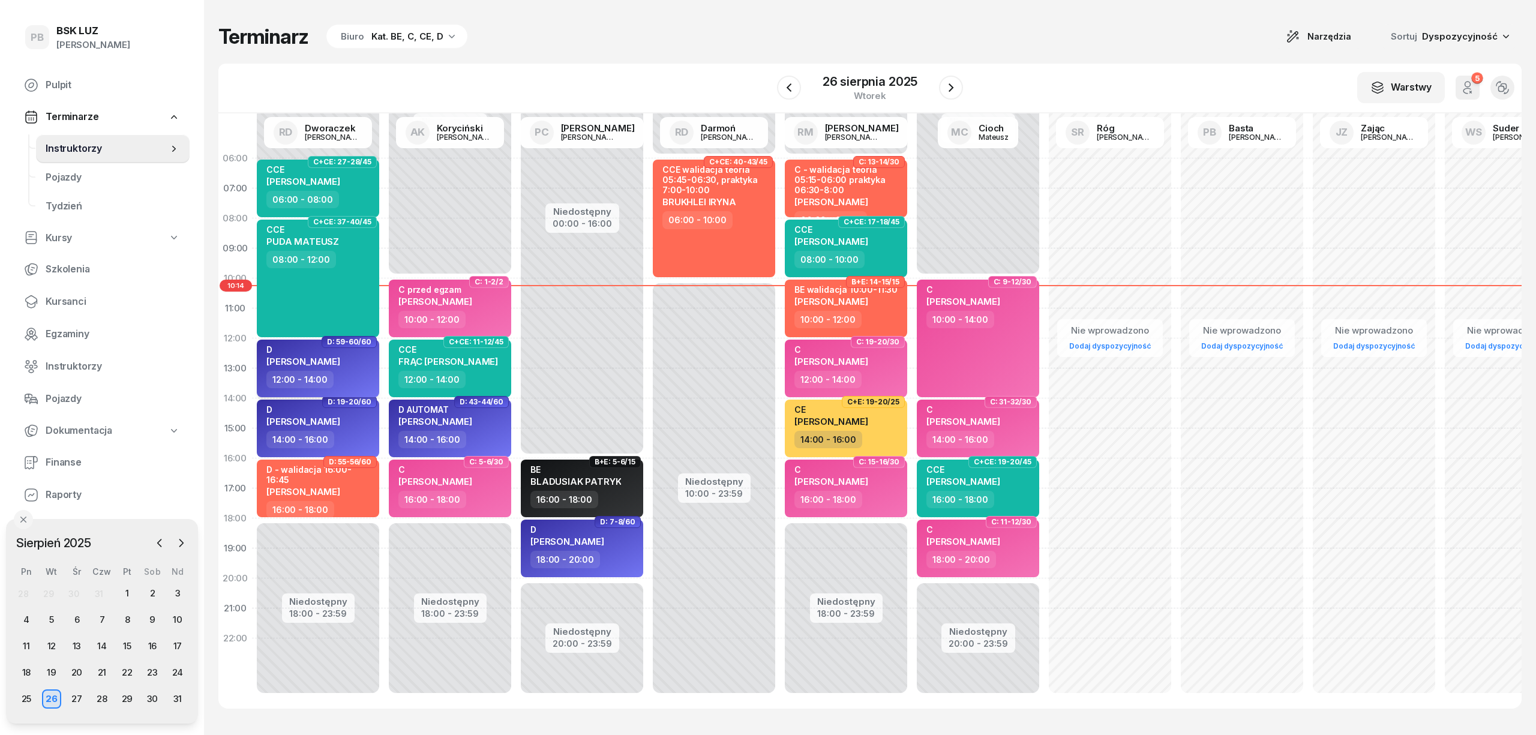
select select "12"
select select "14"
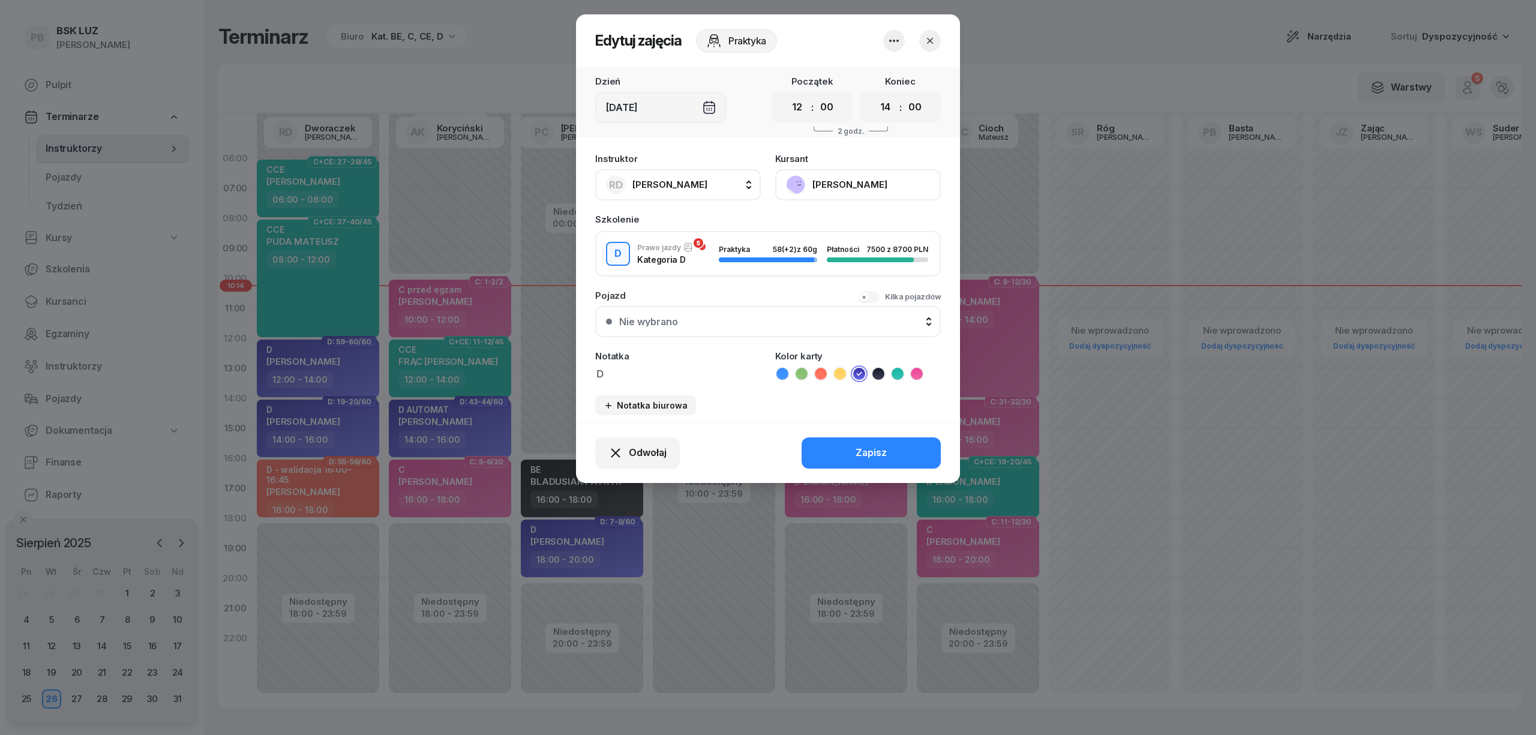
click at [819, 182] on button "[PERSON_NAME]" at bounding box center [858, 184] width 166 height 31
click at [824, 224] on div "Otwórz profil" at bounding box center [814, 226] width 58 height 16
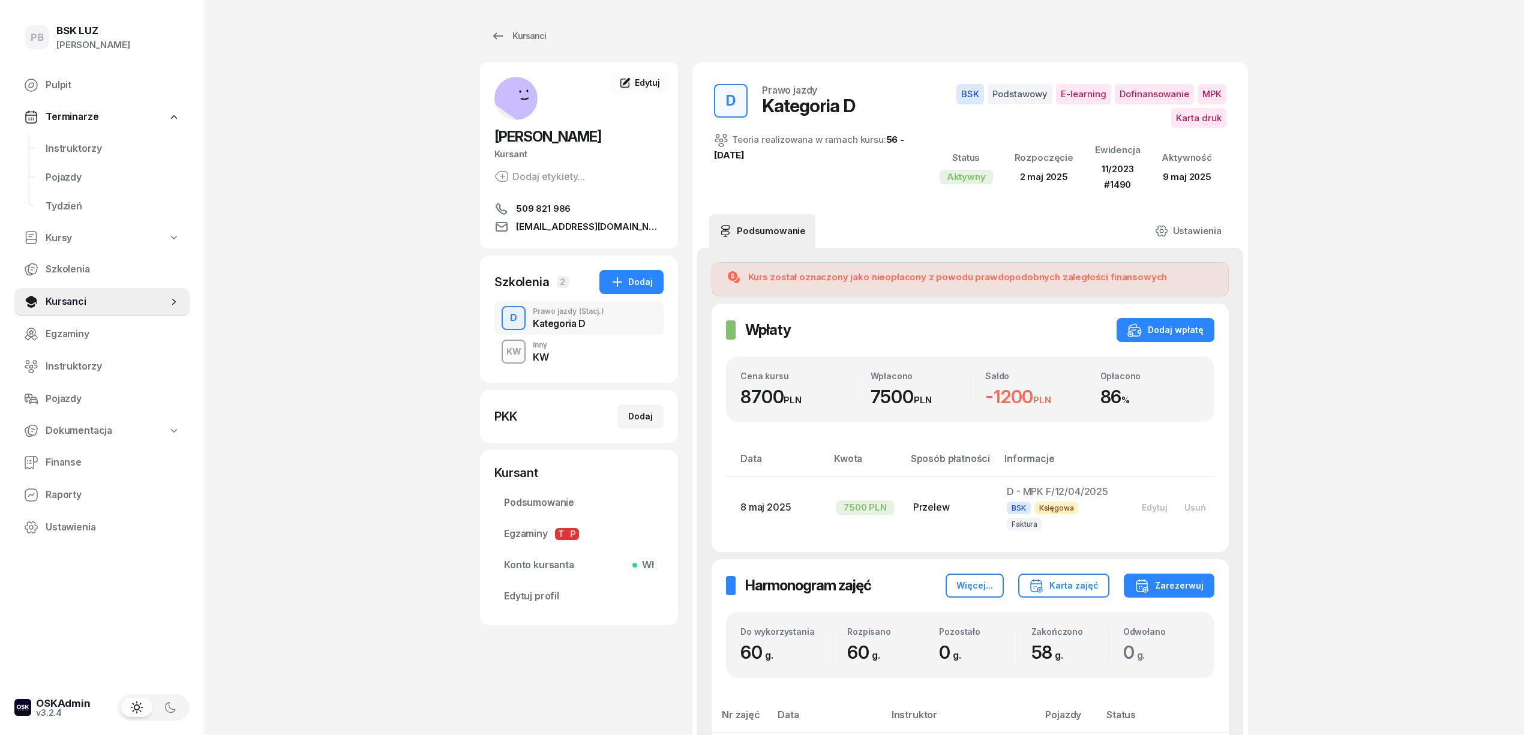
click at [87, 147] on span "Instruktorzy" at bounding box center [113, 149] width 134 height 16
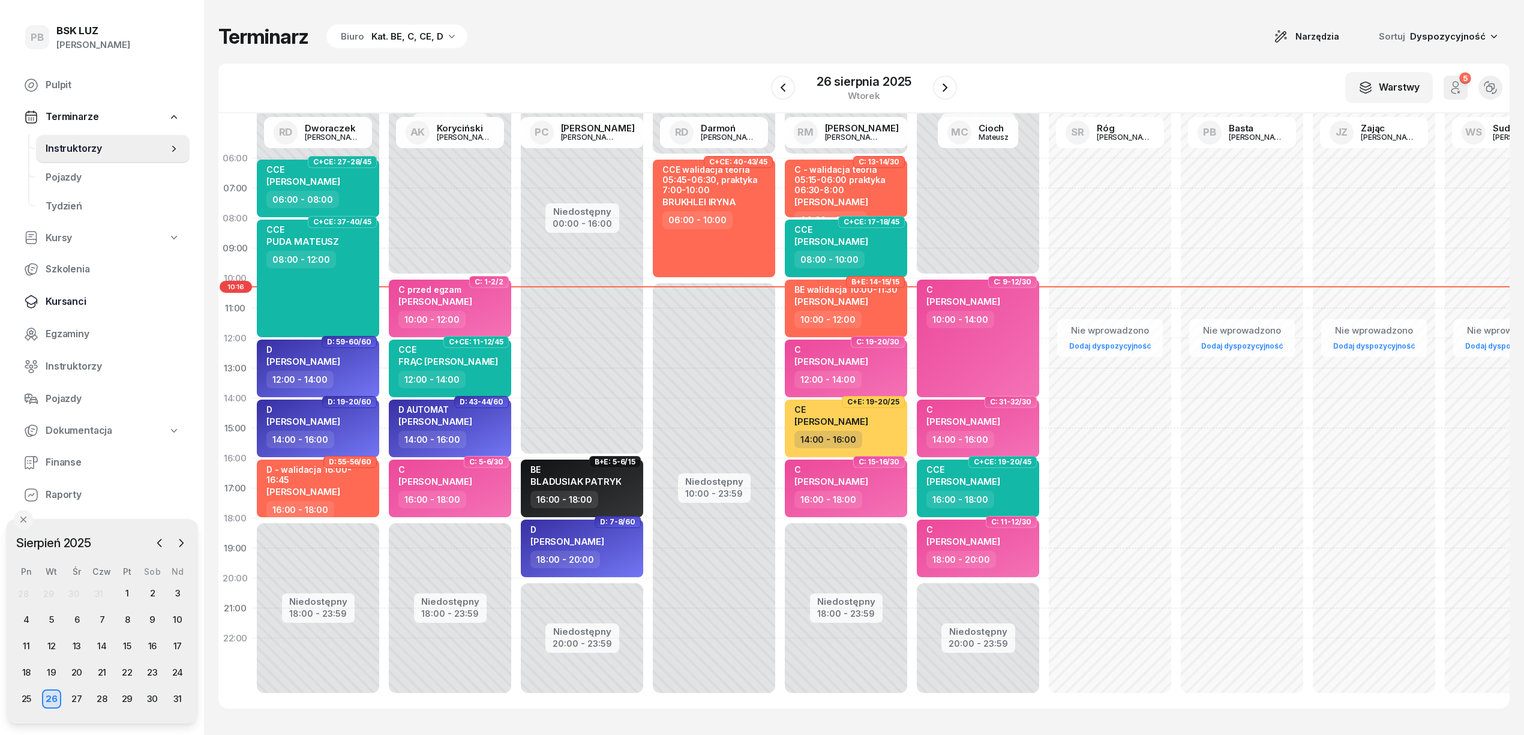
click at [71, 304] on span "Kursanci" at bounding box center [113, 302] width 134 height 16
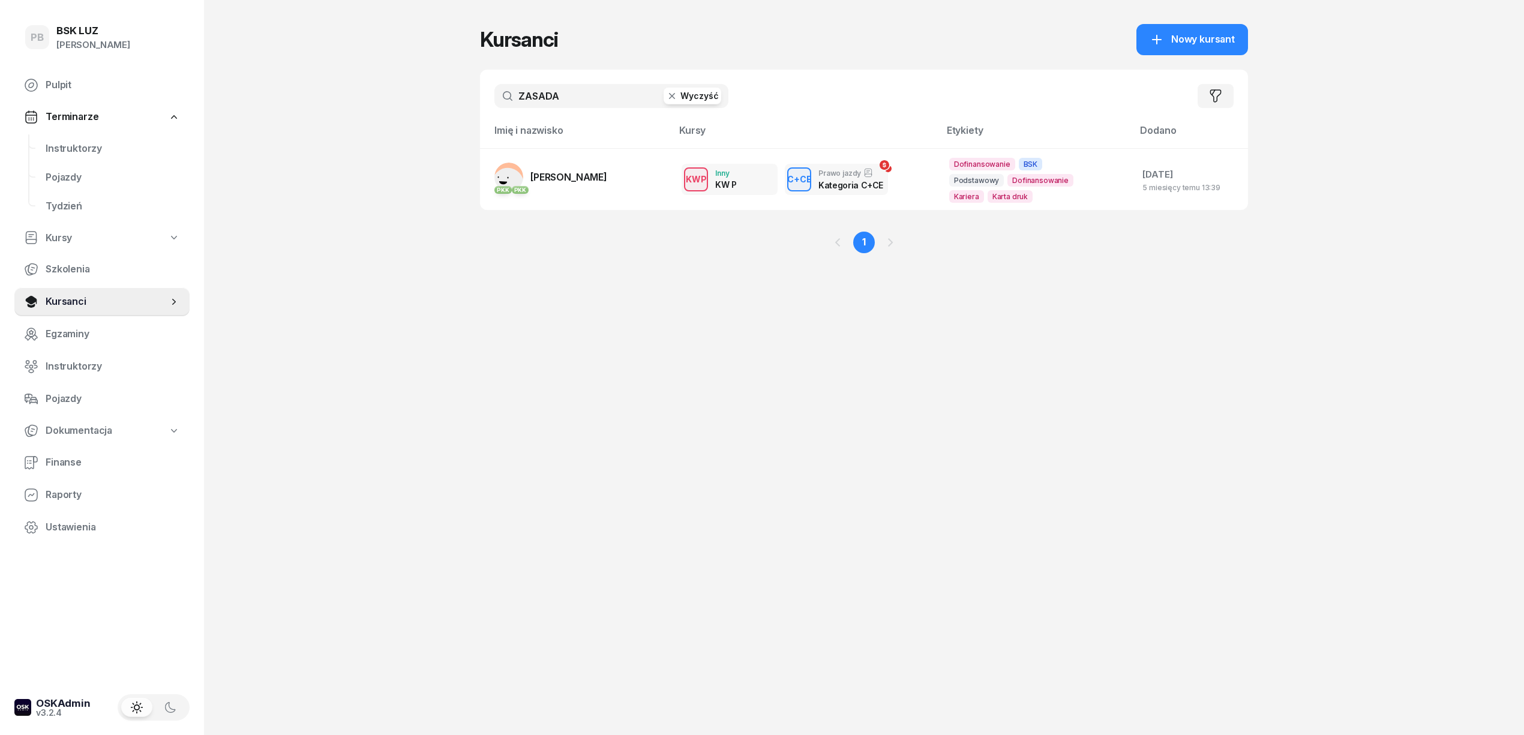
click at [585, 94] on input "ZASADA" at bounding box center [611, 96] width 234 height 24
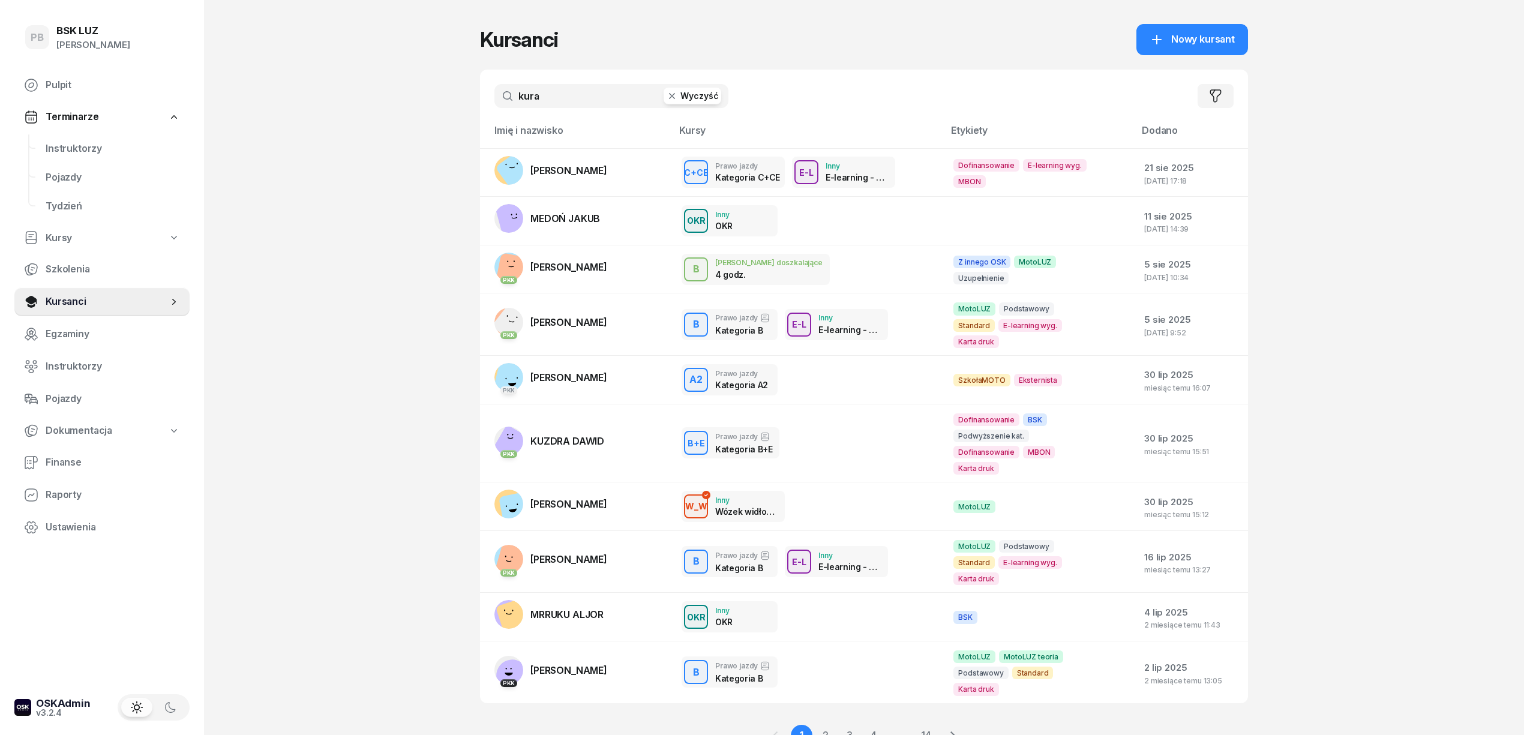
type input "kura"
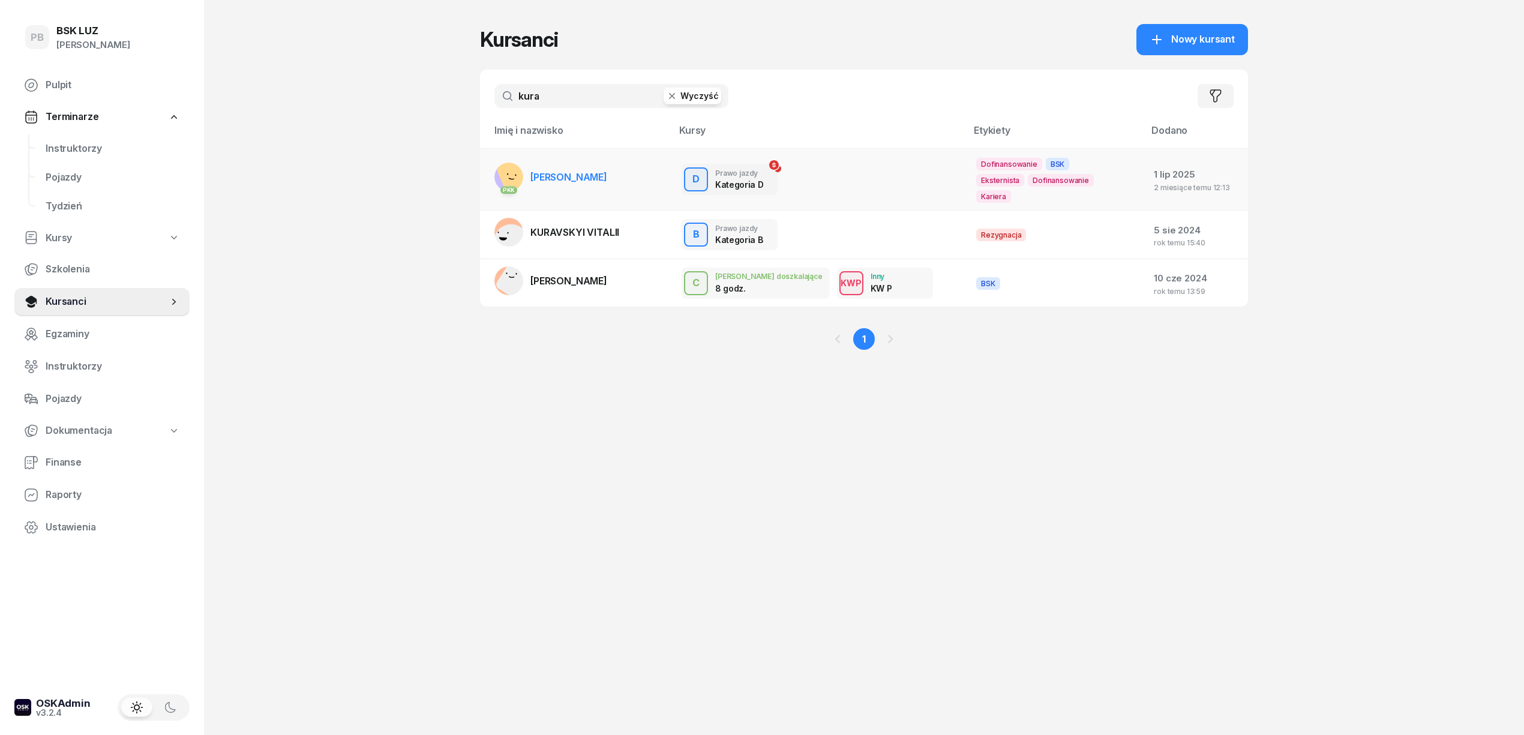
click at [557, 171] on span "[PERSON_NAME]" at bounding box center [568, 177] width 77 height 12
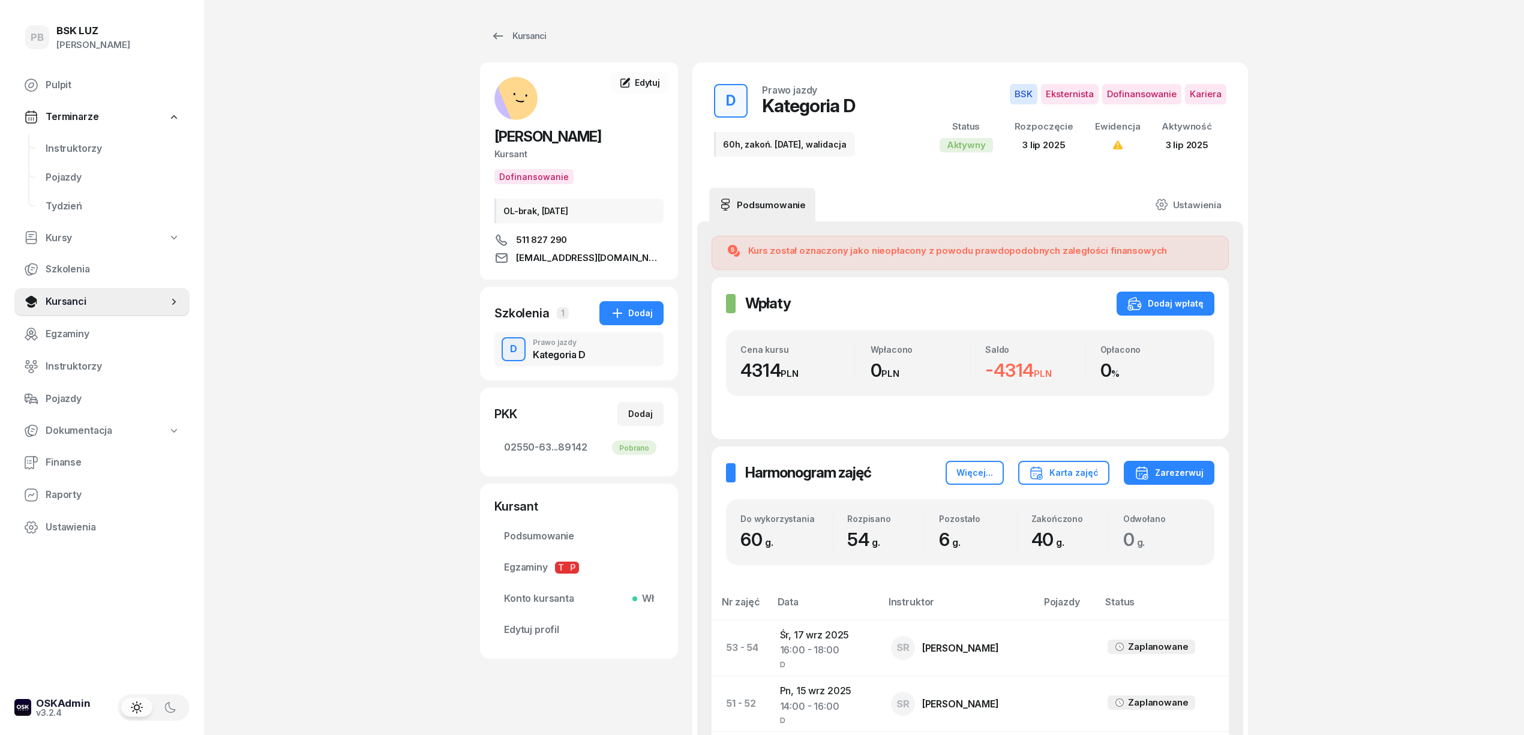
click at [74, 142] on span "Instruktorzy" at bounding box center [113, 149] width 134 height 16
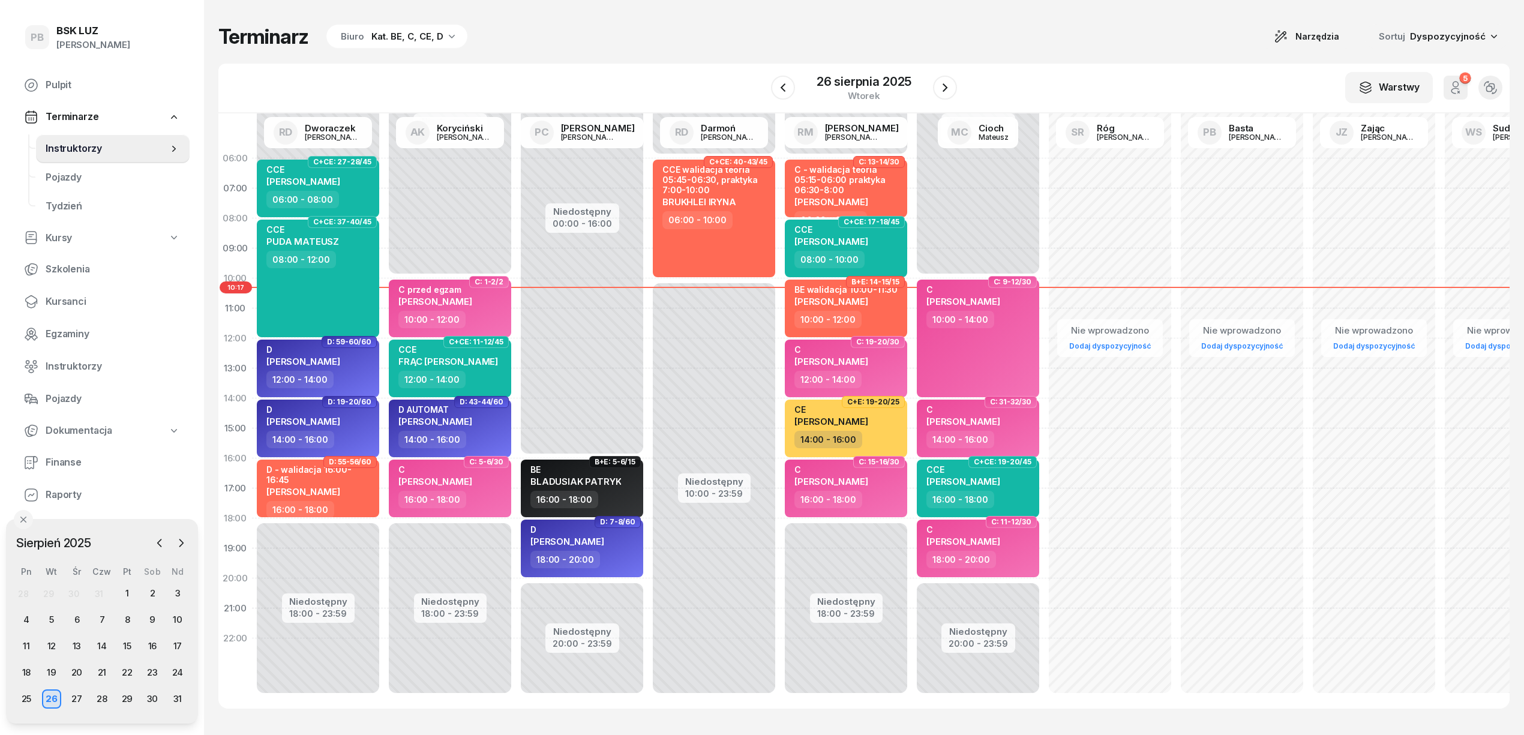
click at [615, 34] on div "Terminarz Biuro Kat. BE, C, CE, D Narzędzia Sortuj Dyspozycyjność" at bounding box center [863, 36] width 1291 height 25
click at [950, 83] on icon "button" at bounding box center [945, 87] width 14 height 14
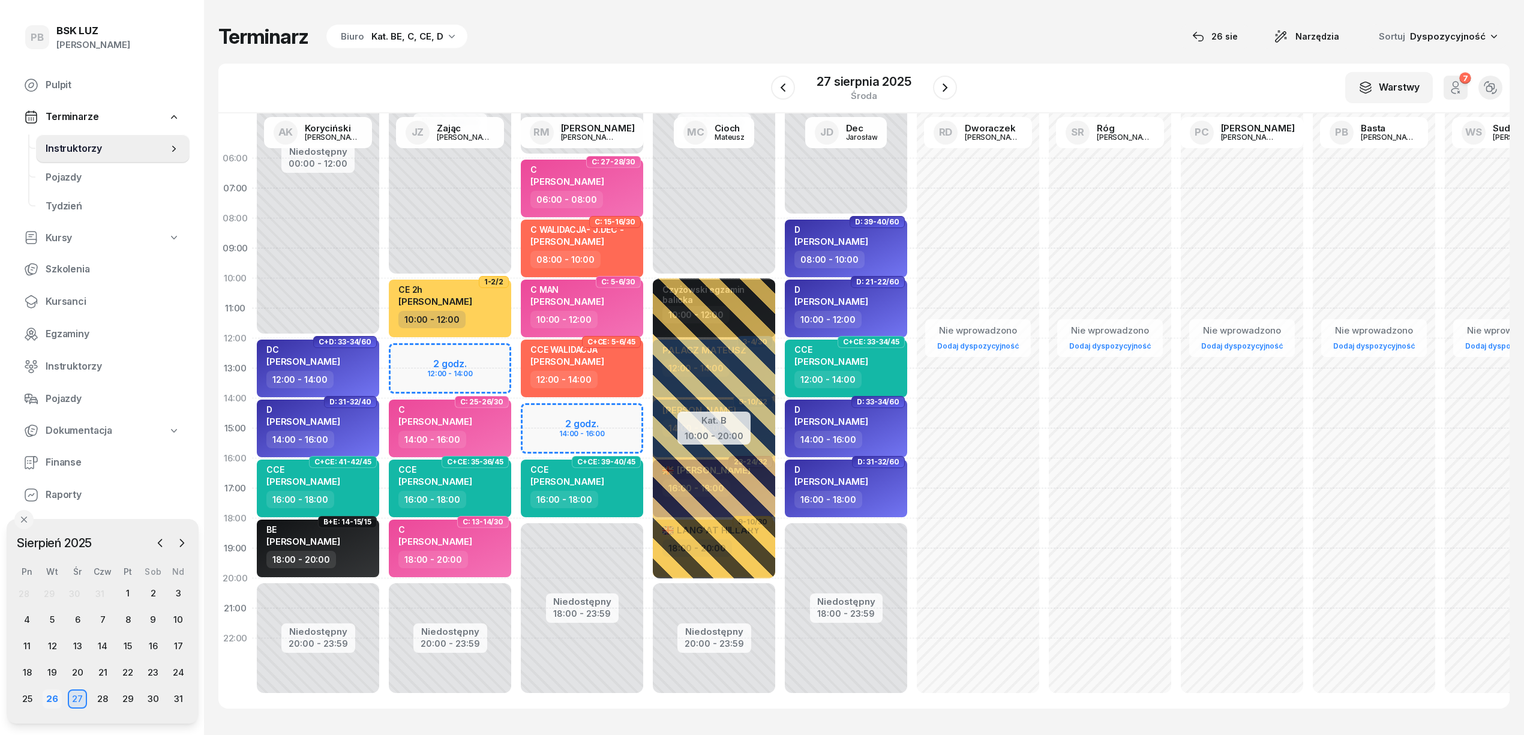
click at [53, 697] on div "26" at bounding box center [52, 698] width 19 height 19
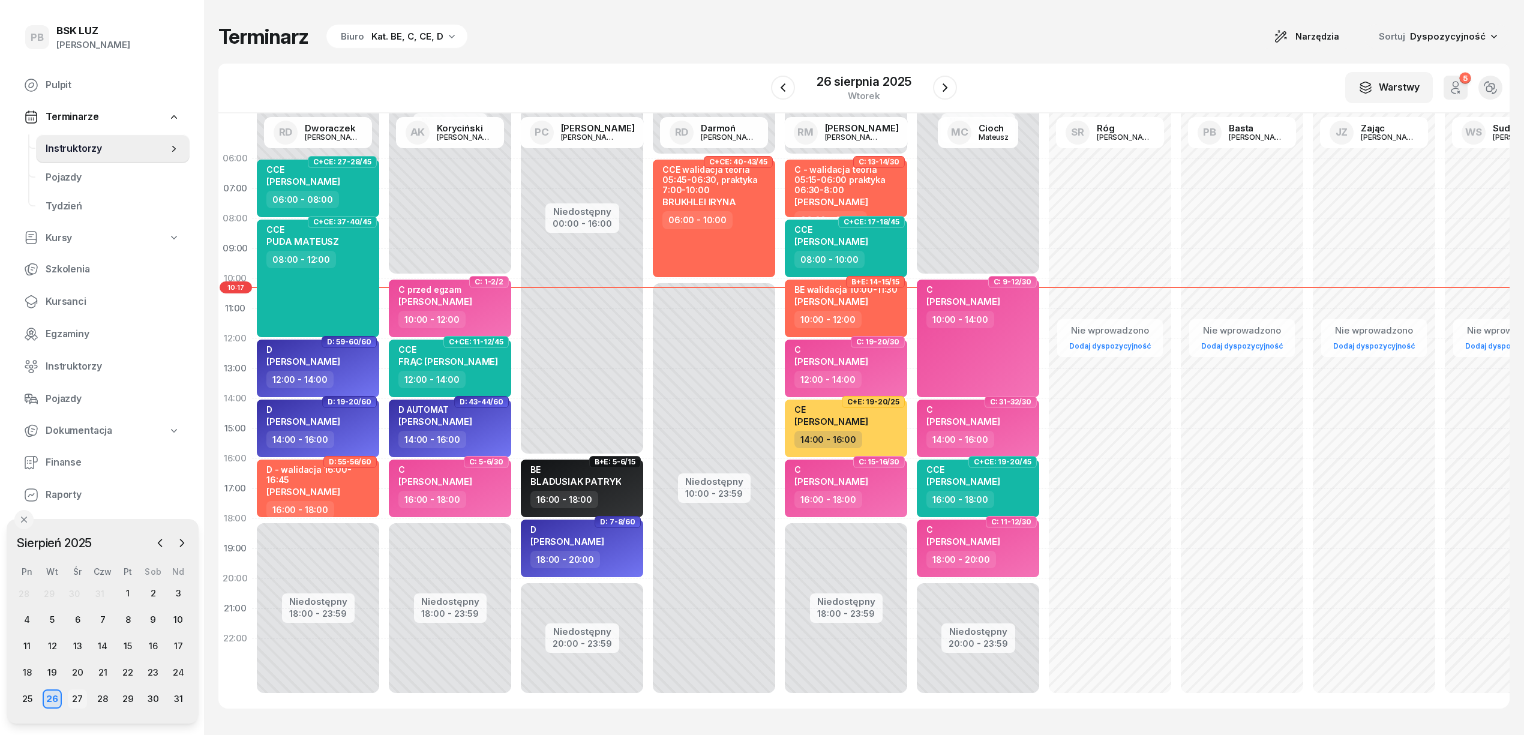
click at [79, 693] on div "27" at bounding box center [77, 698] width 19 height 19
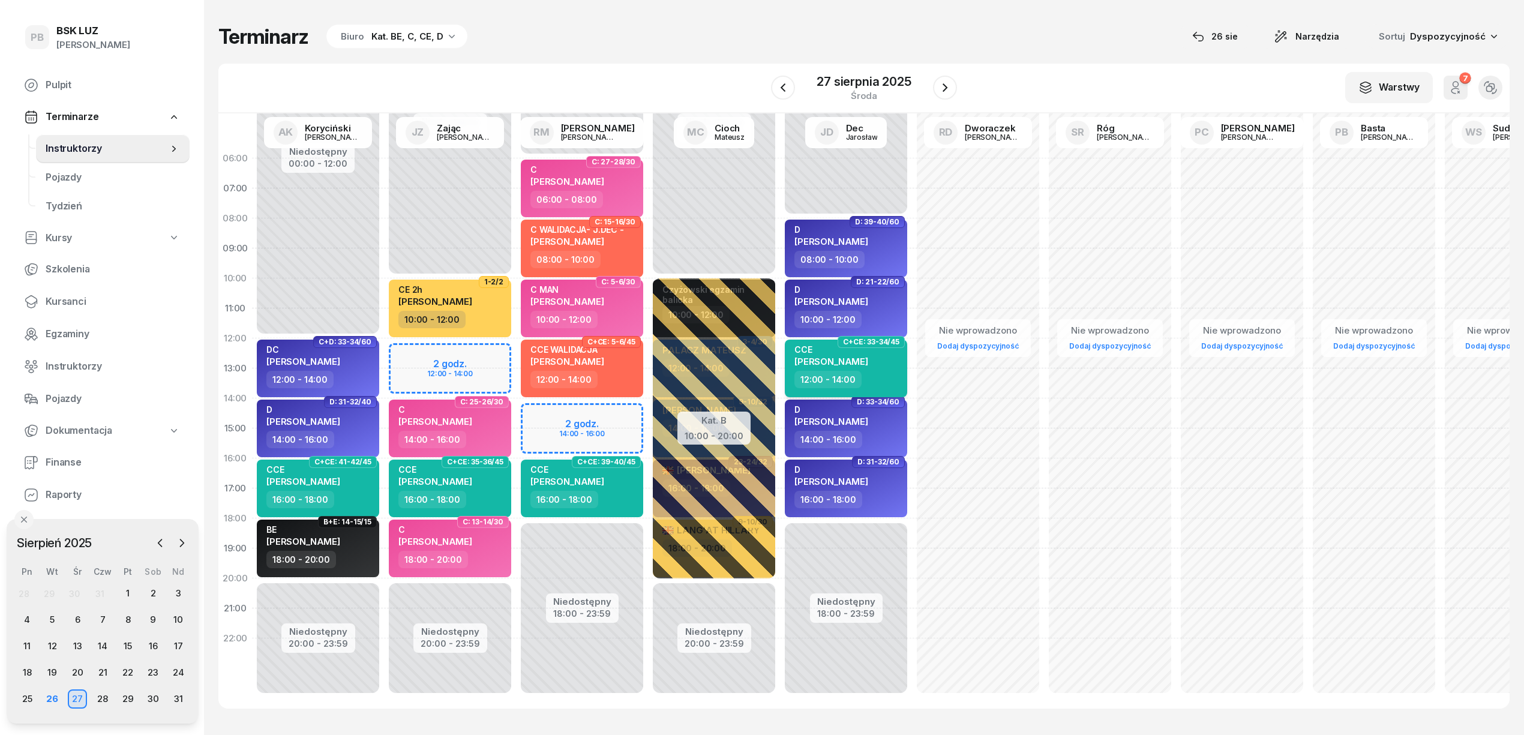
click at [897, 380] on div "12:00 - 14:00" at bounding box center [847, 379] width 106 height 17
select select "12"
select select "14"
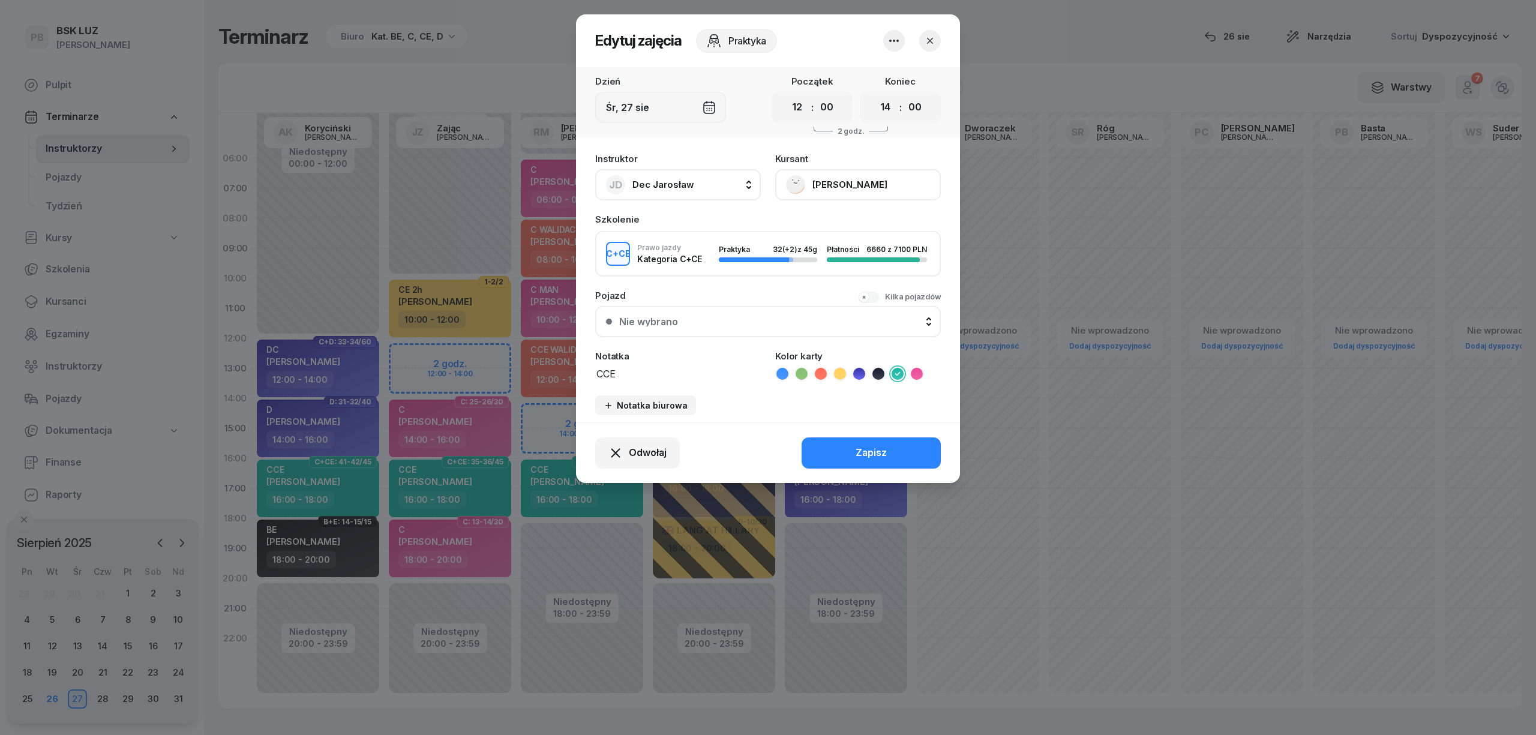
click at [939, 42] on button "button" at bounding box center [930, 41] width 22 height 22
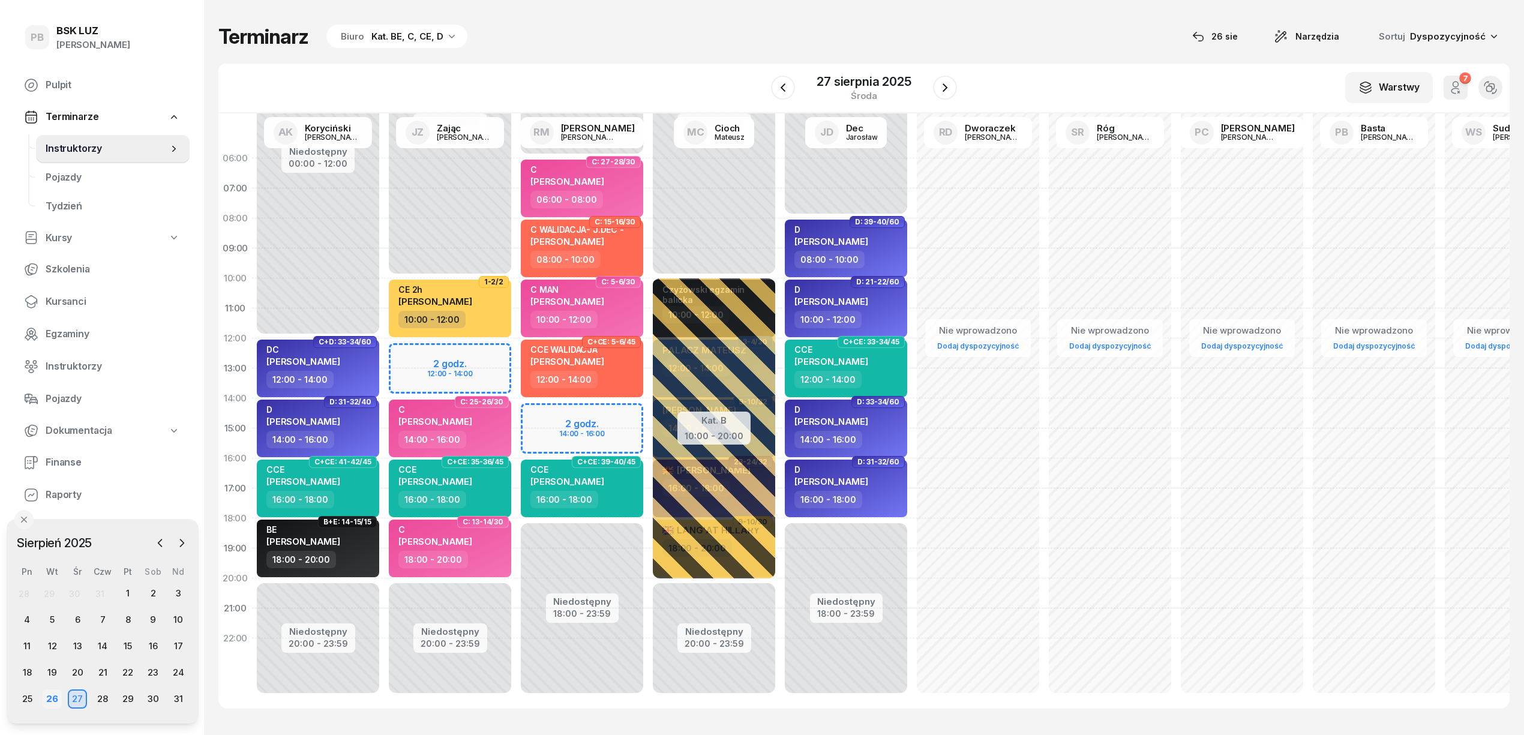
click at [53, 693] on div "26" at bounding box center [52, 698] width 19 height 19
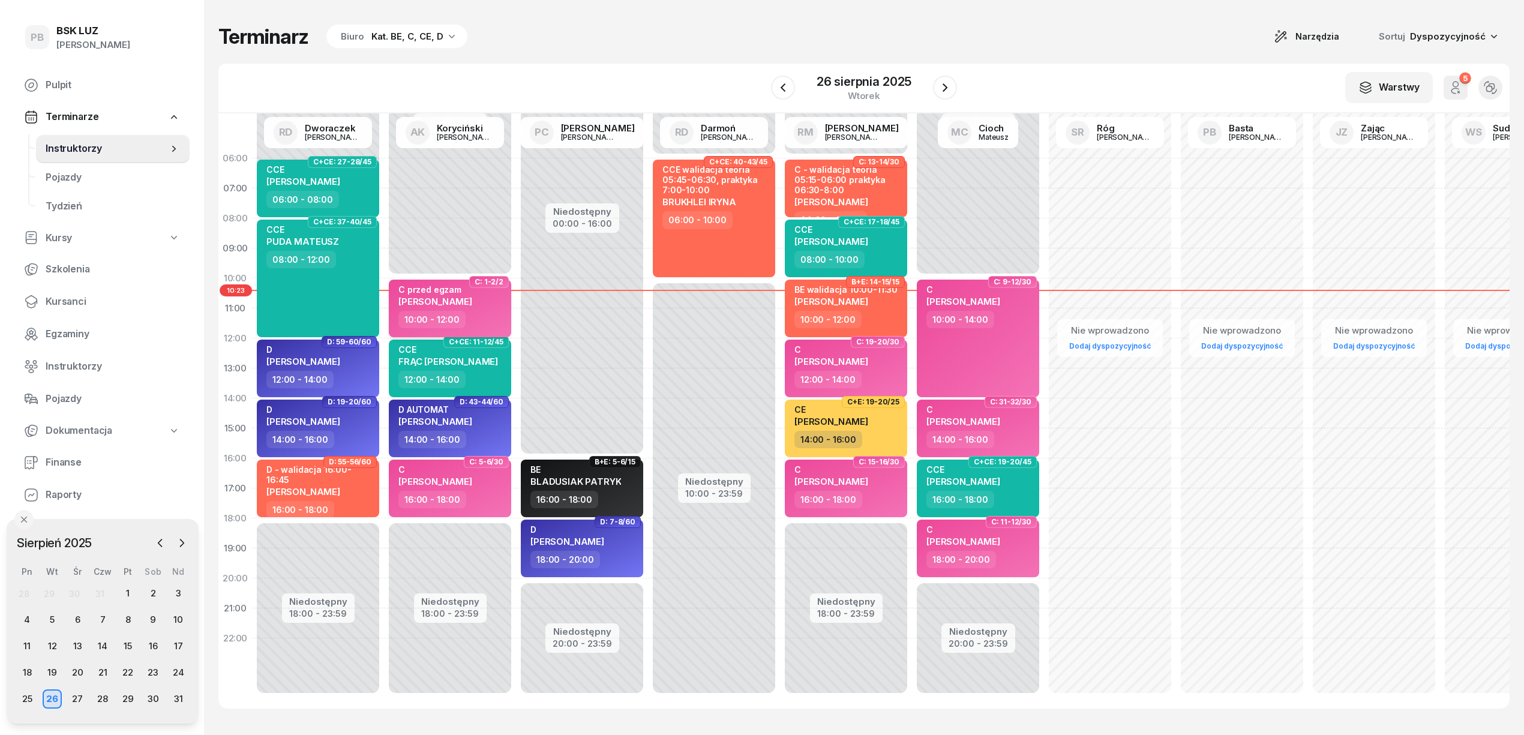
click at [495, 320] on div "10:00 - 12:00" at bounding box center [451, 319] width 106 height 17
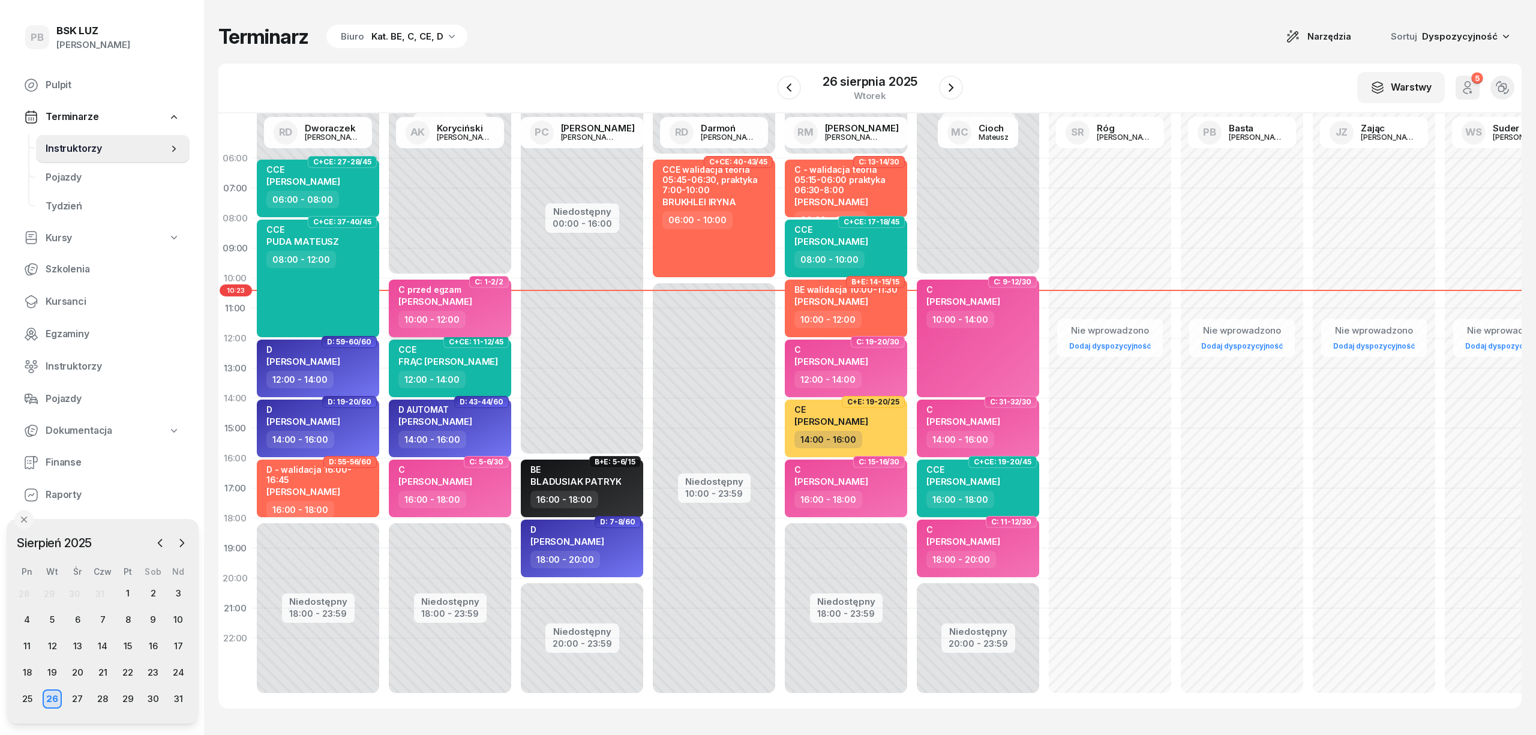
select select "10"
select select "12"
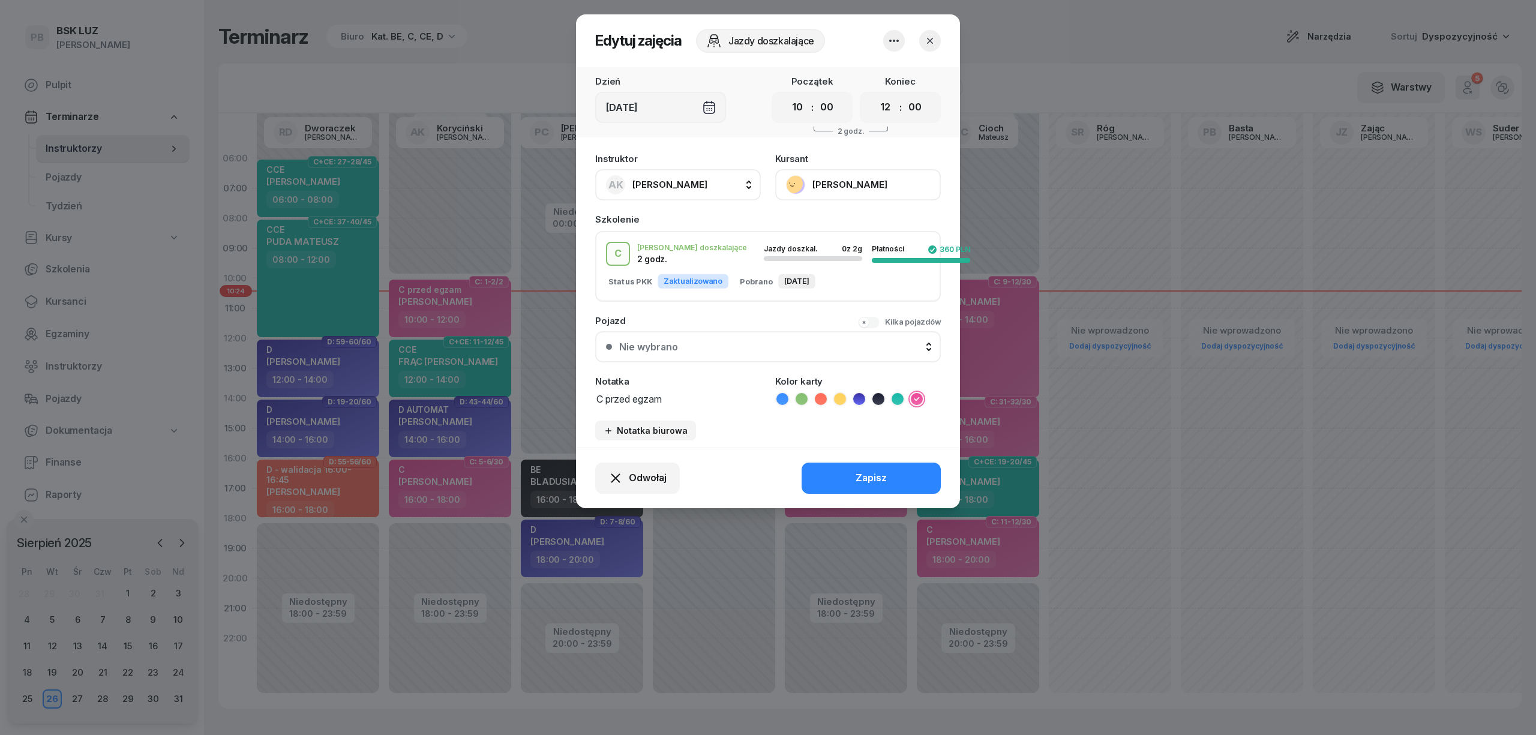
click at [857, 190] on button "[PERSON_NAME]" at bounding box center [858, 184] width 166 height 31
click at [828, 212] on link "Otwórz profil" at bounding box center [856, 226] width 158 height 30
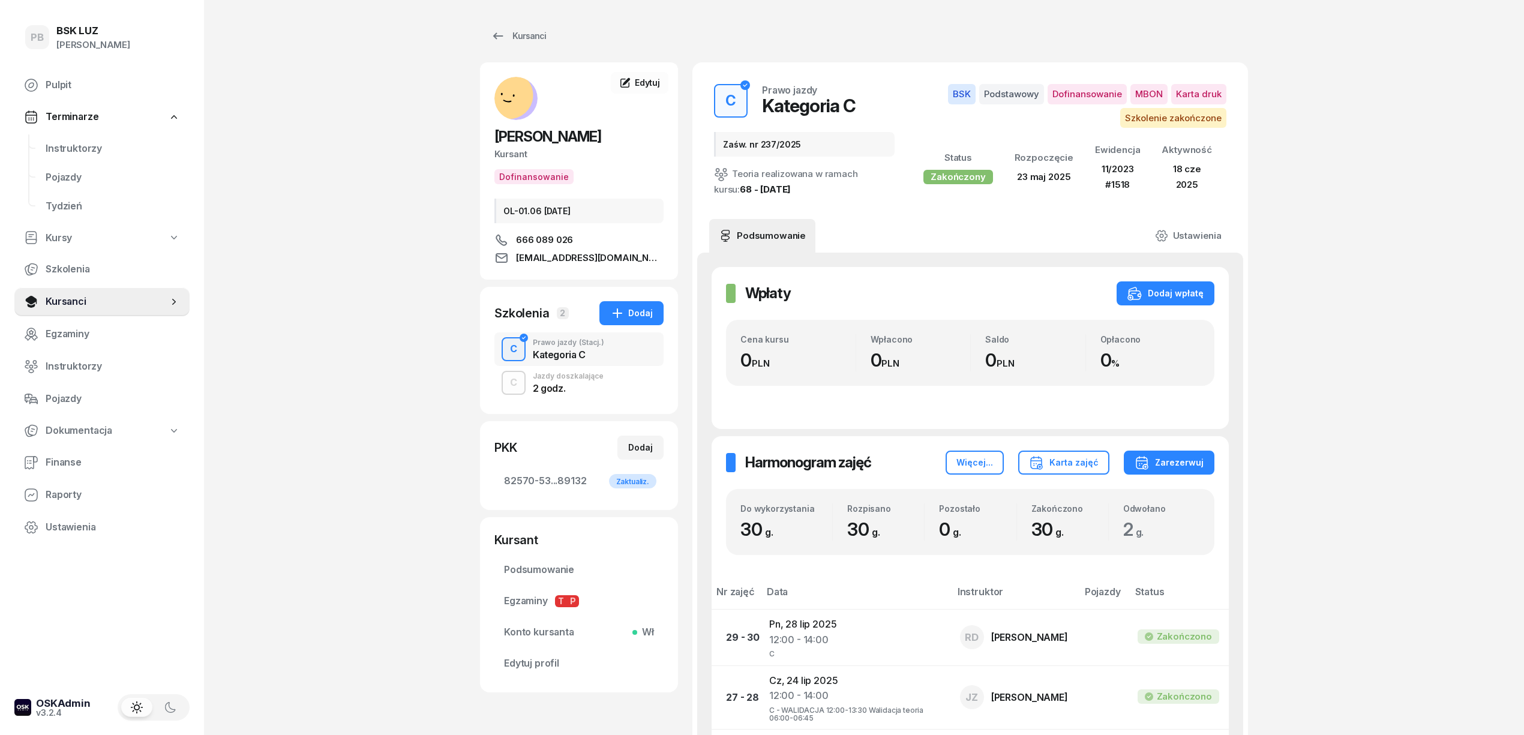
click at [562, 375] on div "Jazdy doszkalające" at bounding box center [568, 376] width 71 height 7
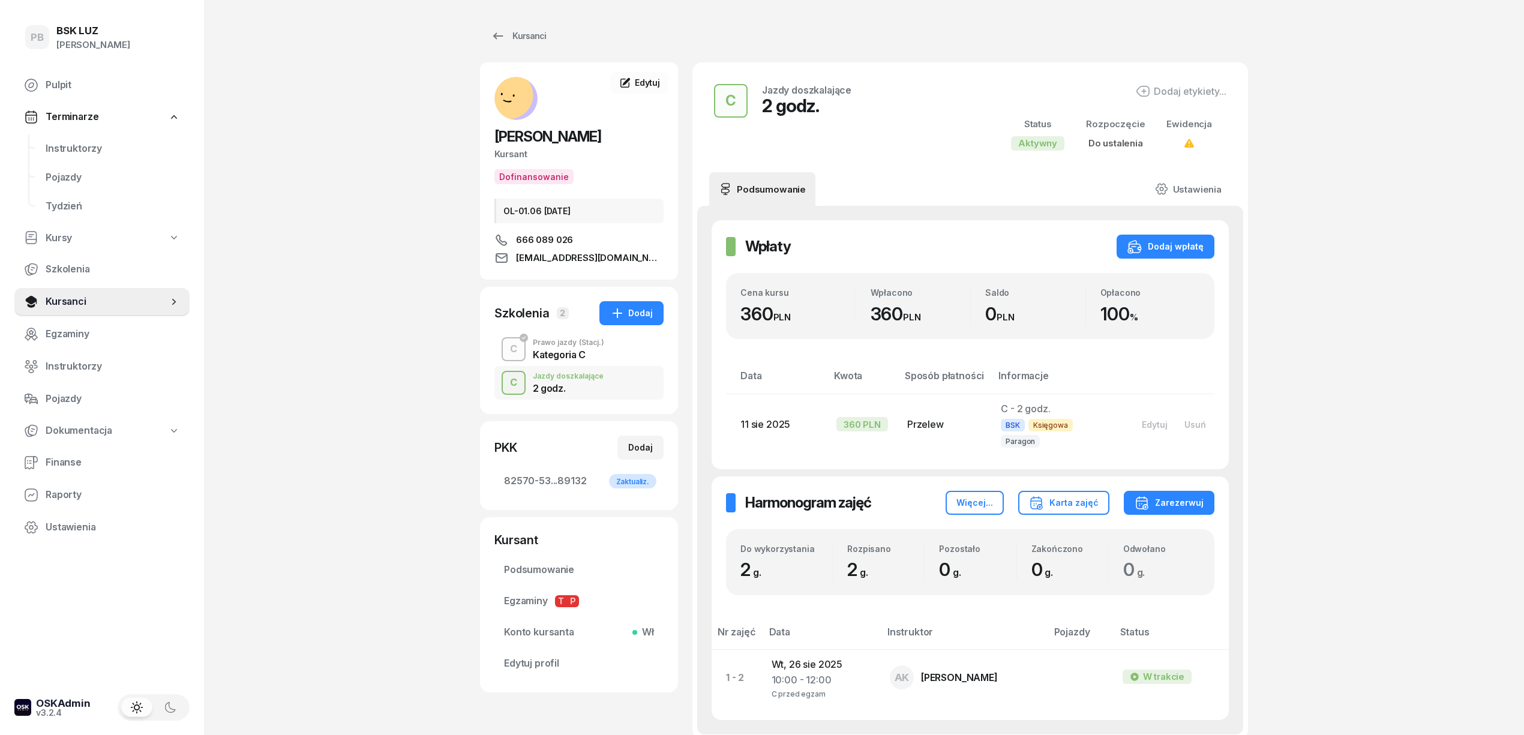
click at [550, 353] on div "Kategoria C" at bounding box center [568, 355] width 71 height 10
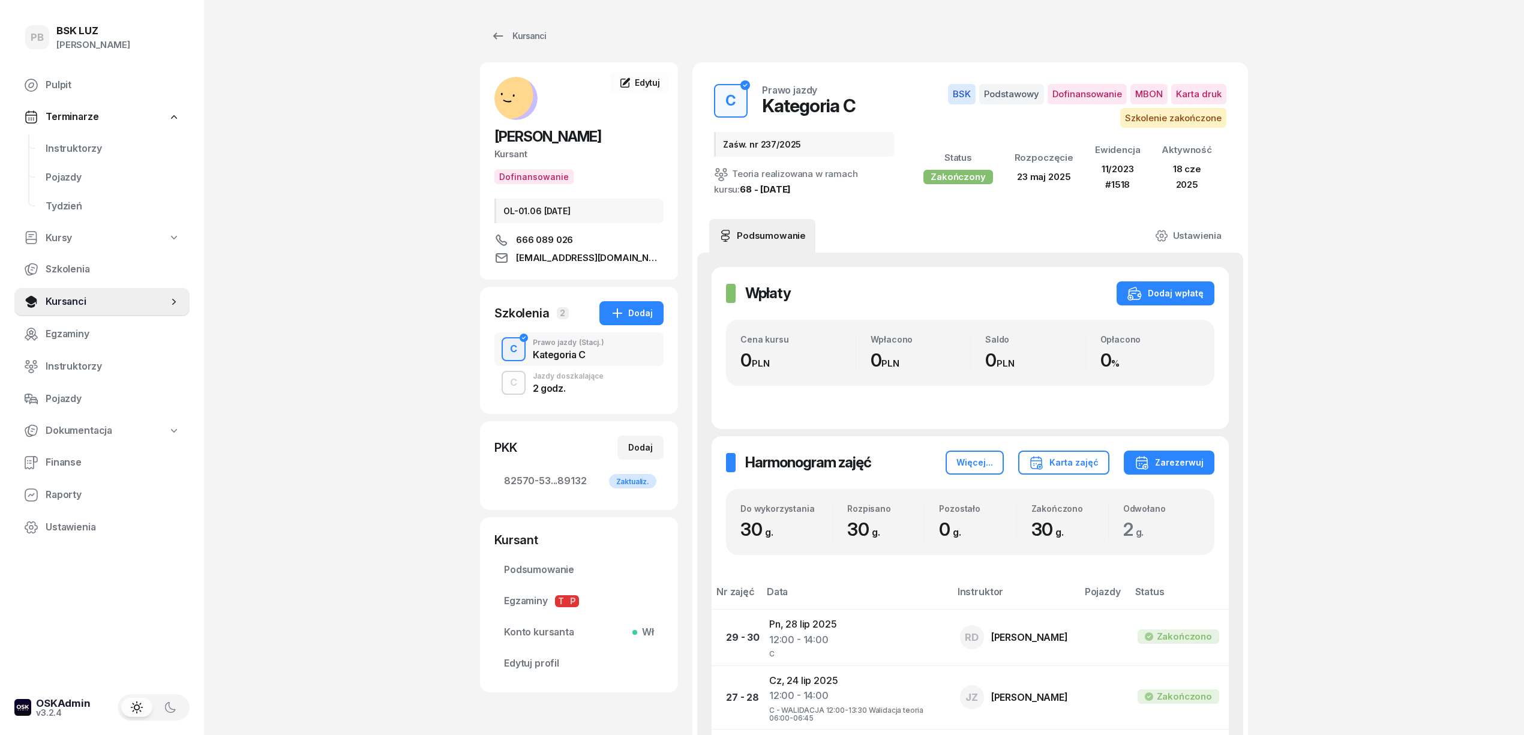
click at [591, 385] on div "2 godz." at bounding box center [568, 388] width 71 height 10
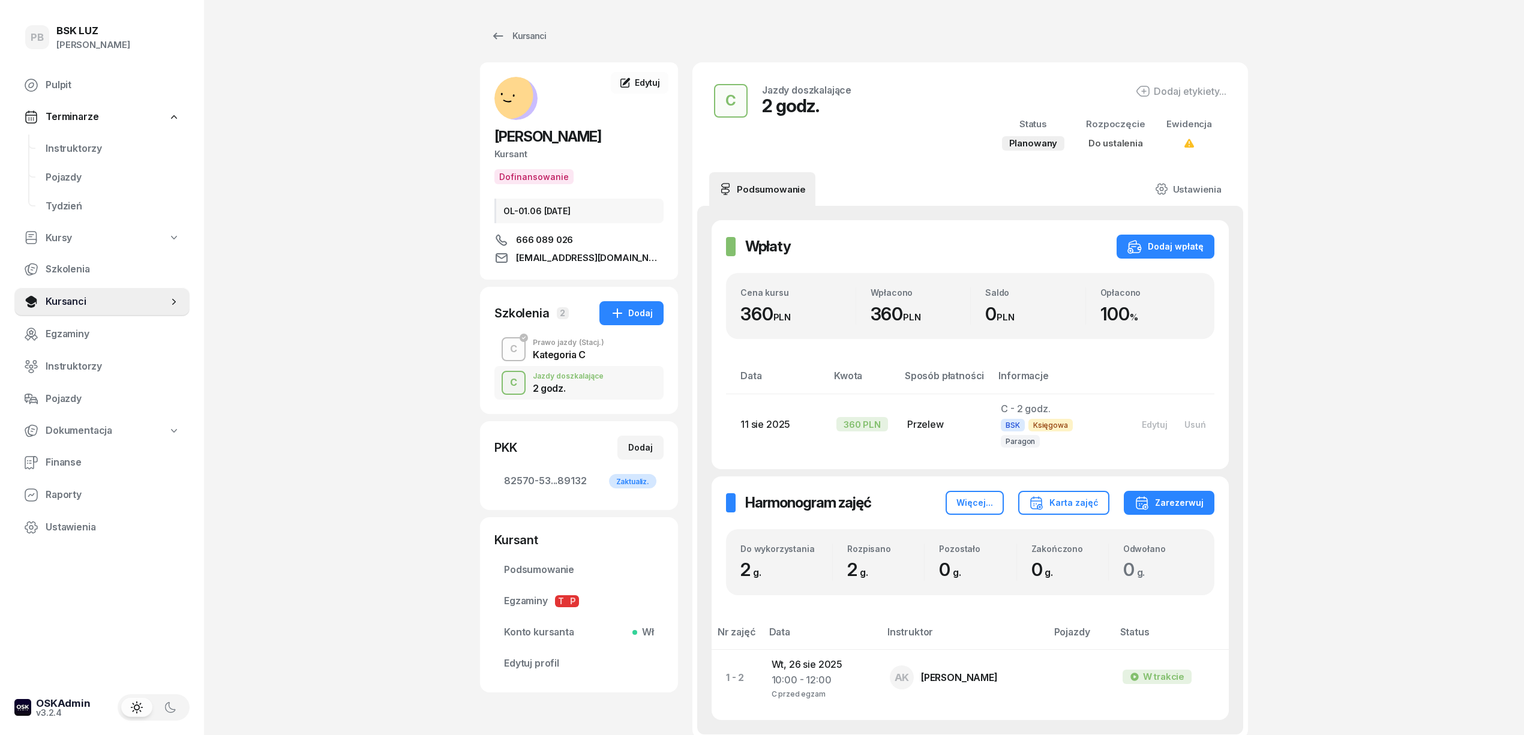
click at [373, 382] on div "PB BSK [PERSON_NAME] Pulpit Terminarze Instruktorzy Pojazdy Tydzień Kursy Szkol…" at bounding box center [762, 428] width 1524 height 857
click at [70, 145] on span "Instruktorzy" at bounding box center [113, 149] width 134 height 16
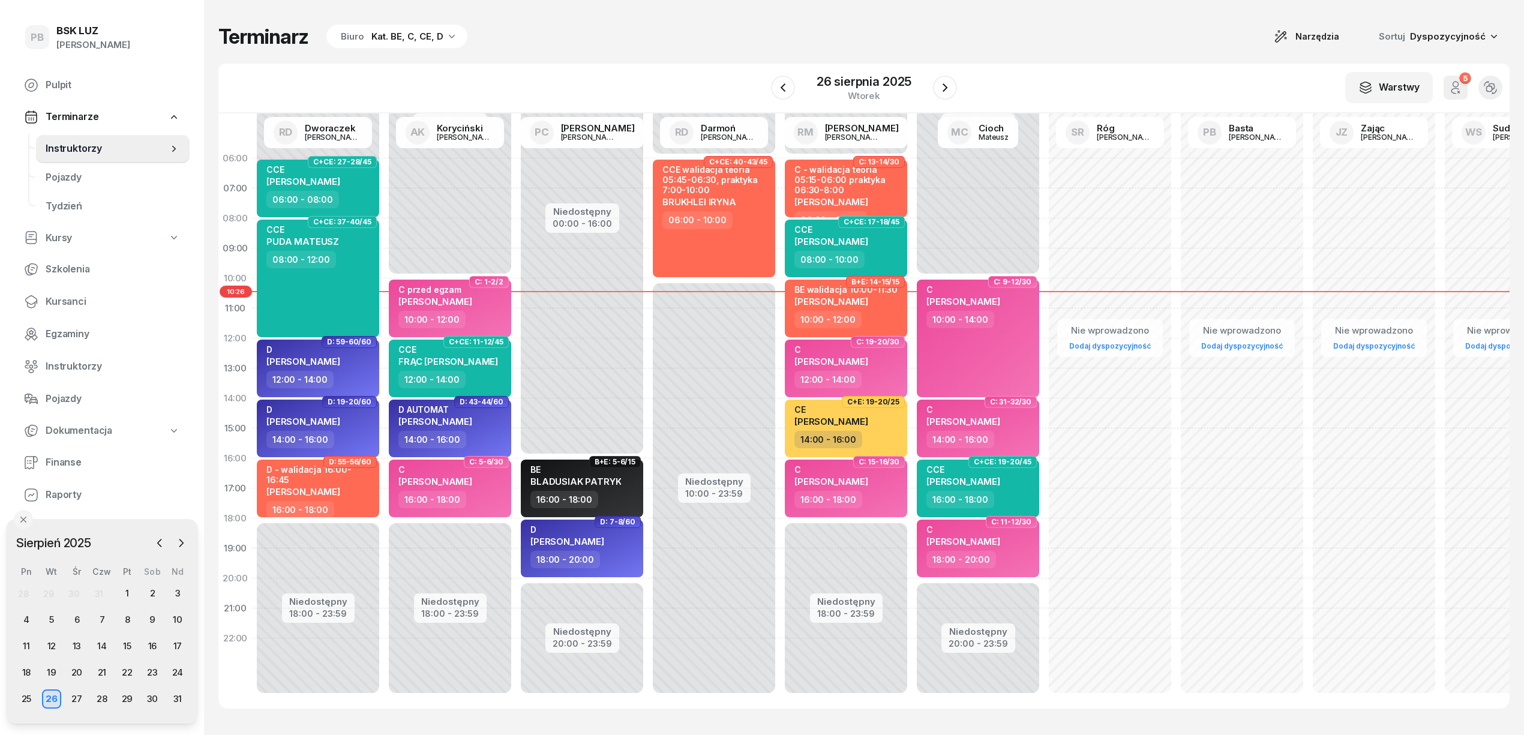
click at [572, 46] on div "Terminarz Biuro Kat. BE, C, CE, D Narzędzia Sortuj Dyspozycyjność" at bounding box center [863, 36] width 1291 height 25
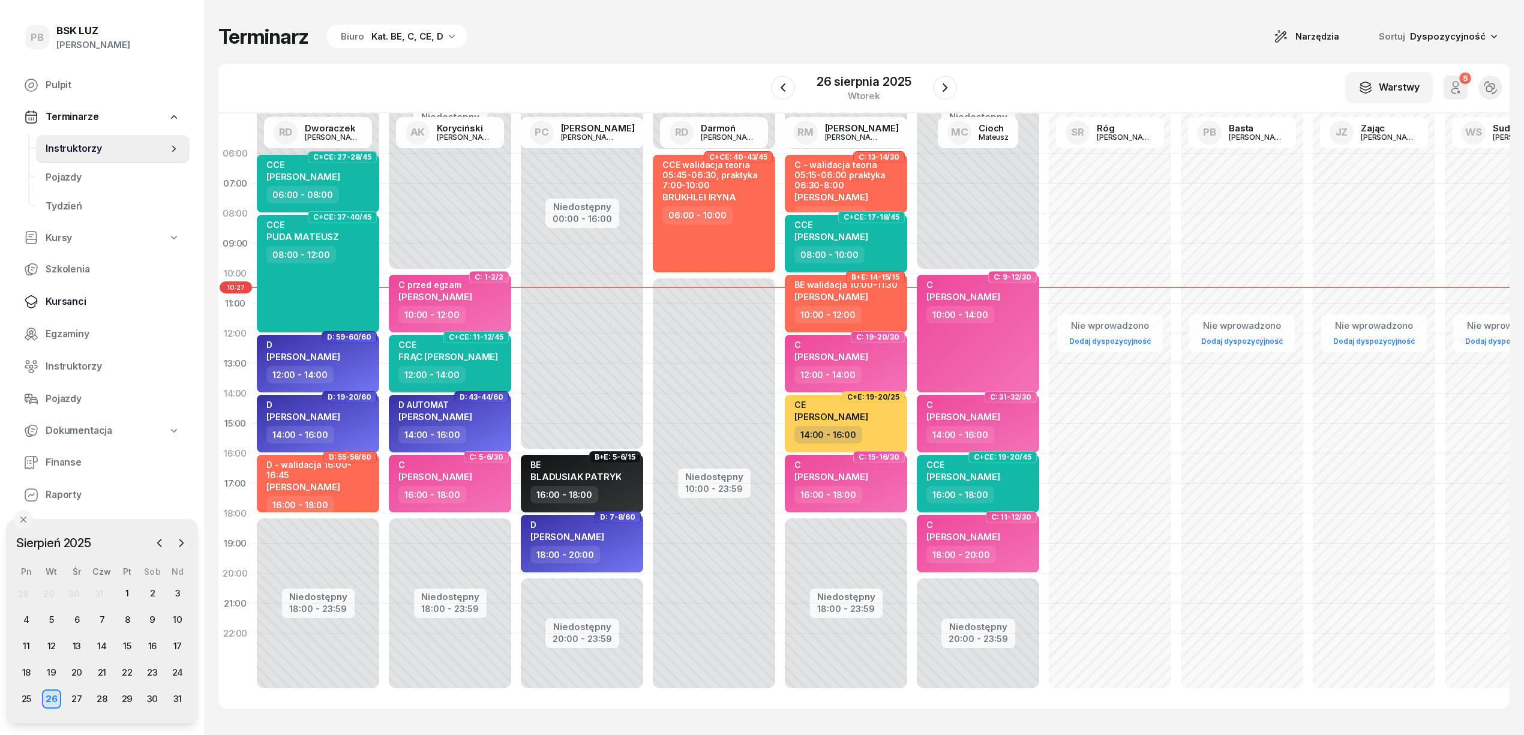
click at [71, 301] on span "Kursanci" at bounding box center [113, 302] width 134 height 16
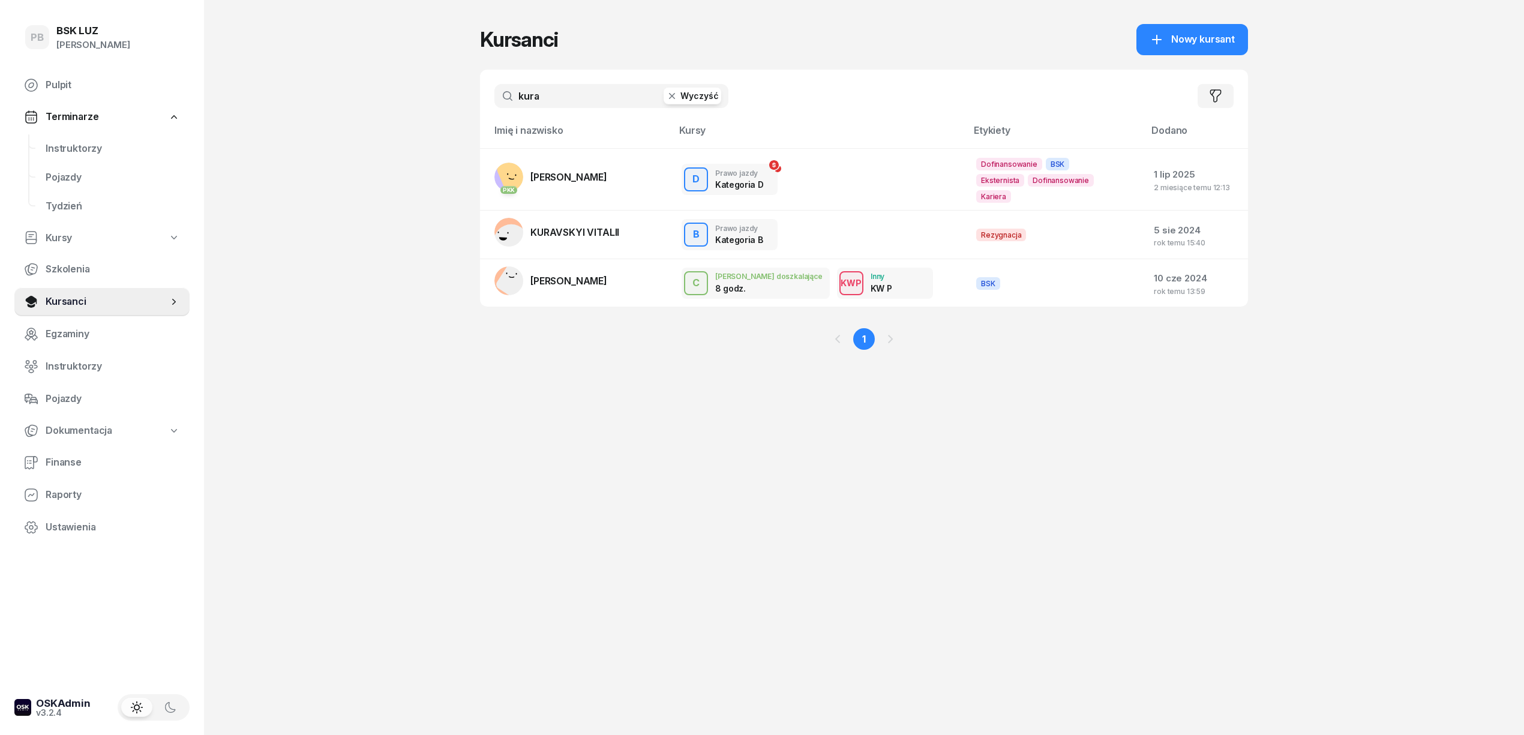
click at [533, 97] on input "kura" at bounding box center [611, 96] width 234 height 24
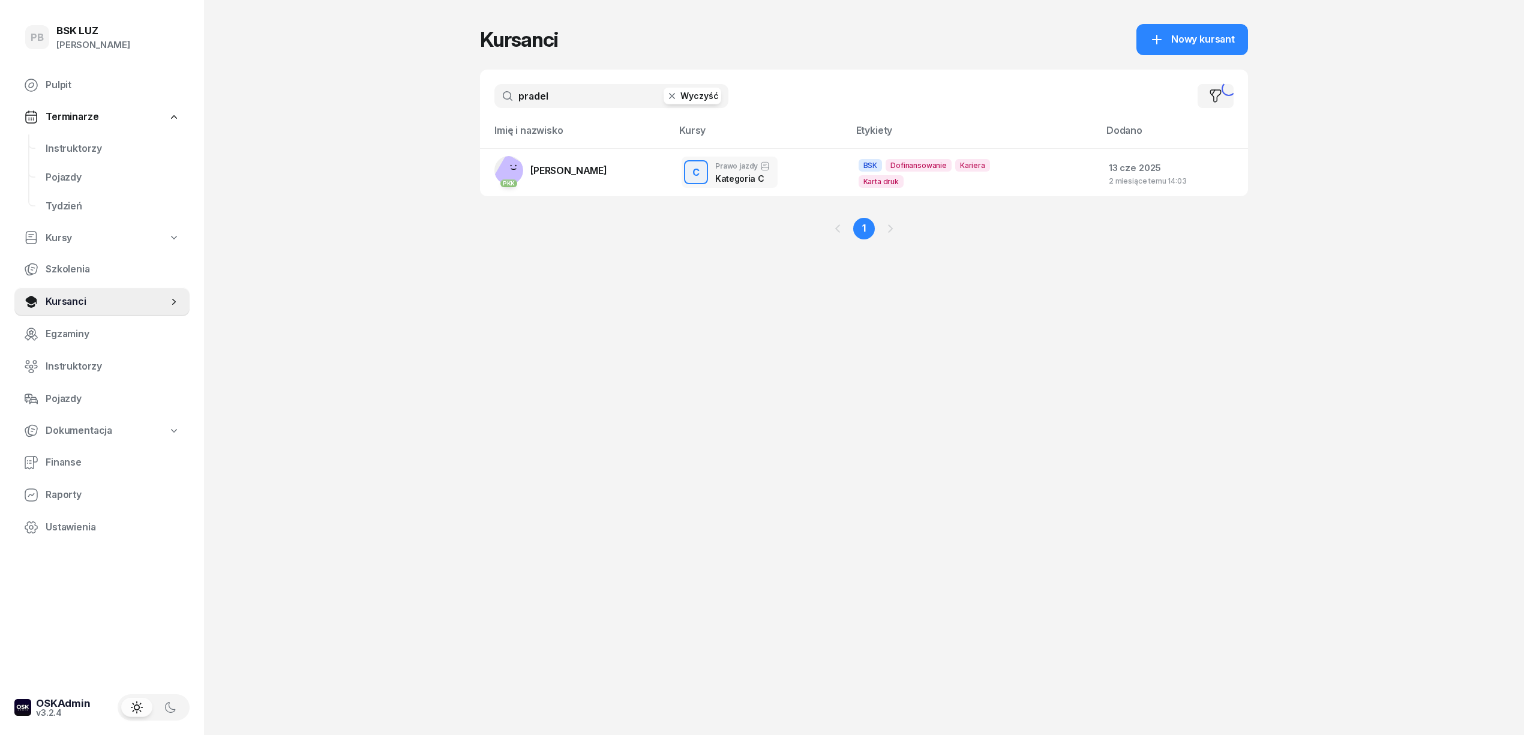
type input "pradel"
click at [564, 164] on span "[PERSON_NAME]" at bounding box center [568, 170] width 77 height 12
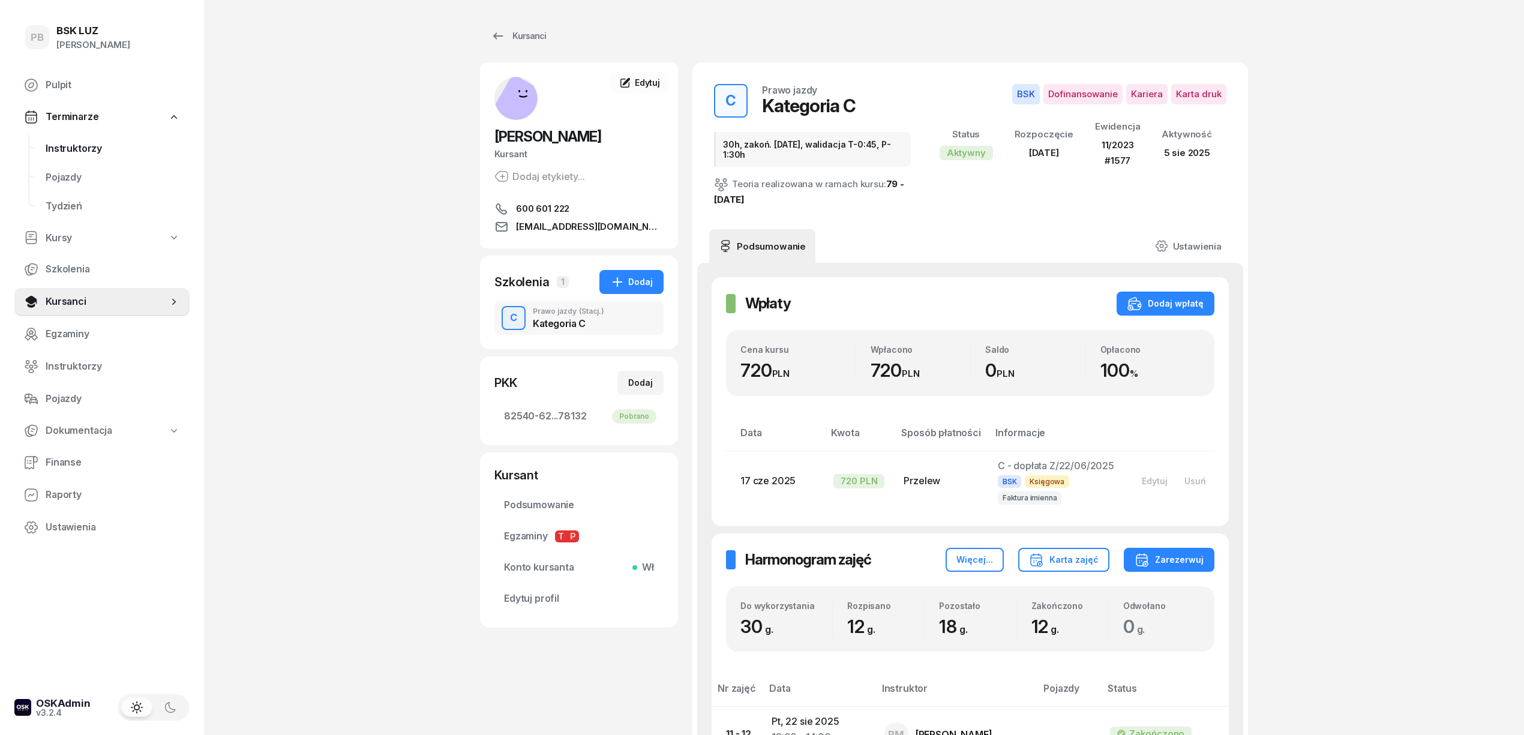
click at [82, 149] on span "Instruktorzy" at bounding box center [113, 149] width 134 height 16
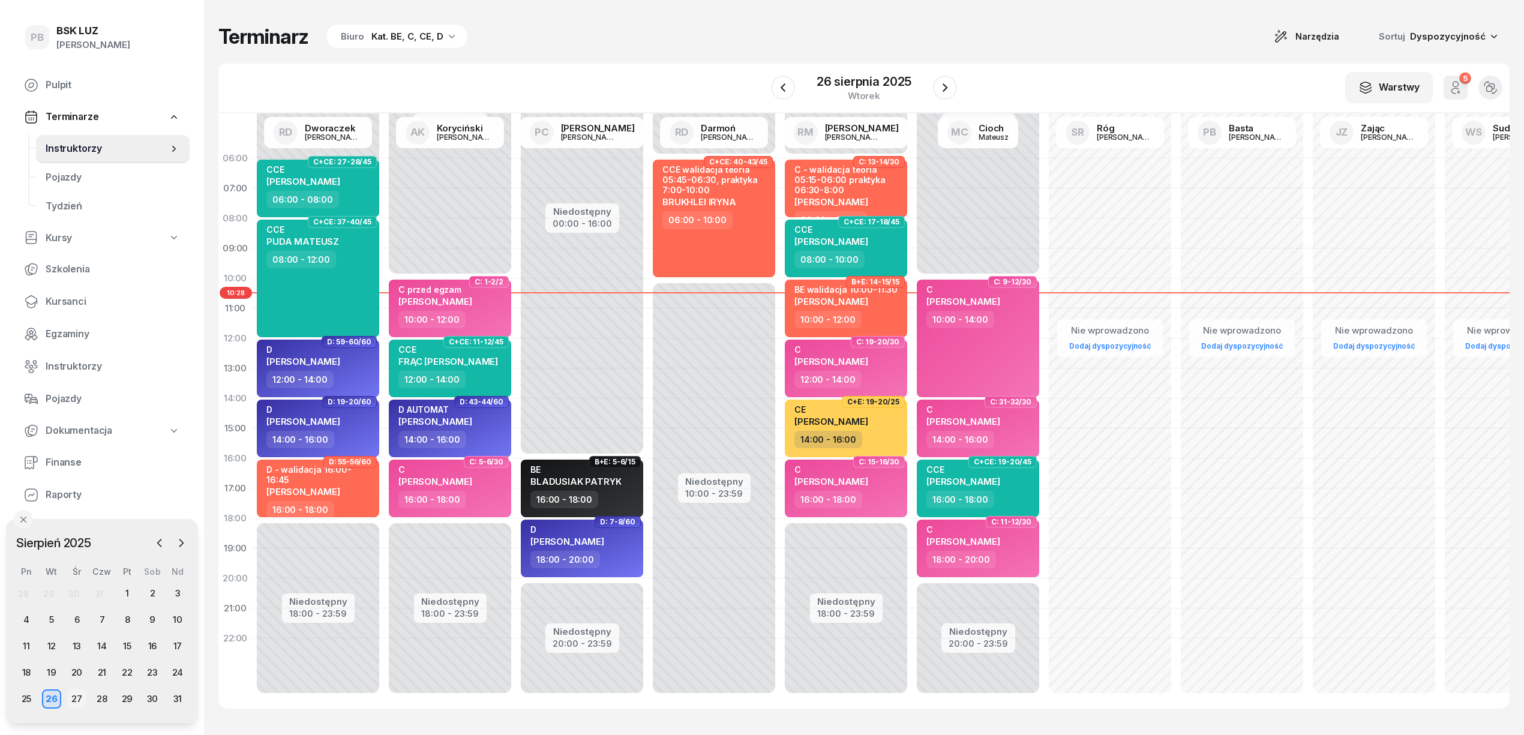
click at [73, 701] on div "27" at bounding box center [76, 698] width 19 height 19
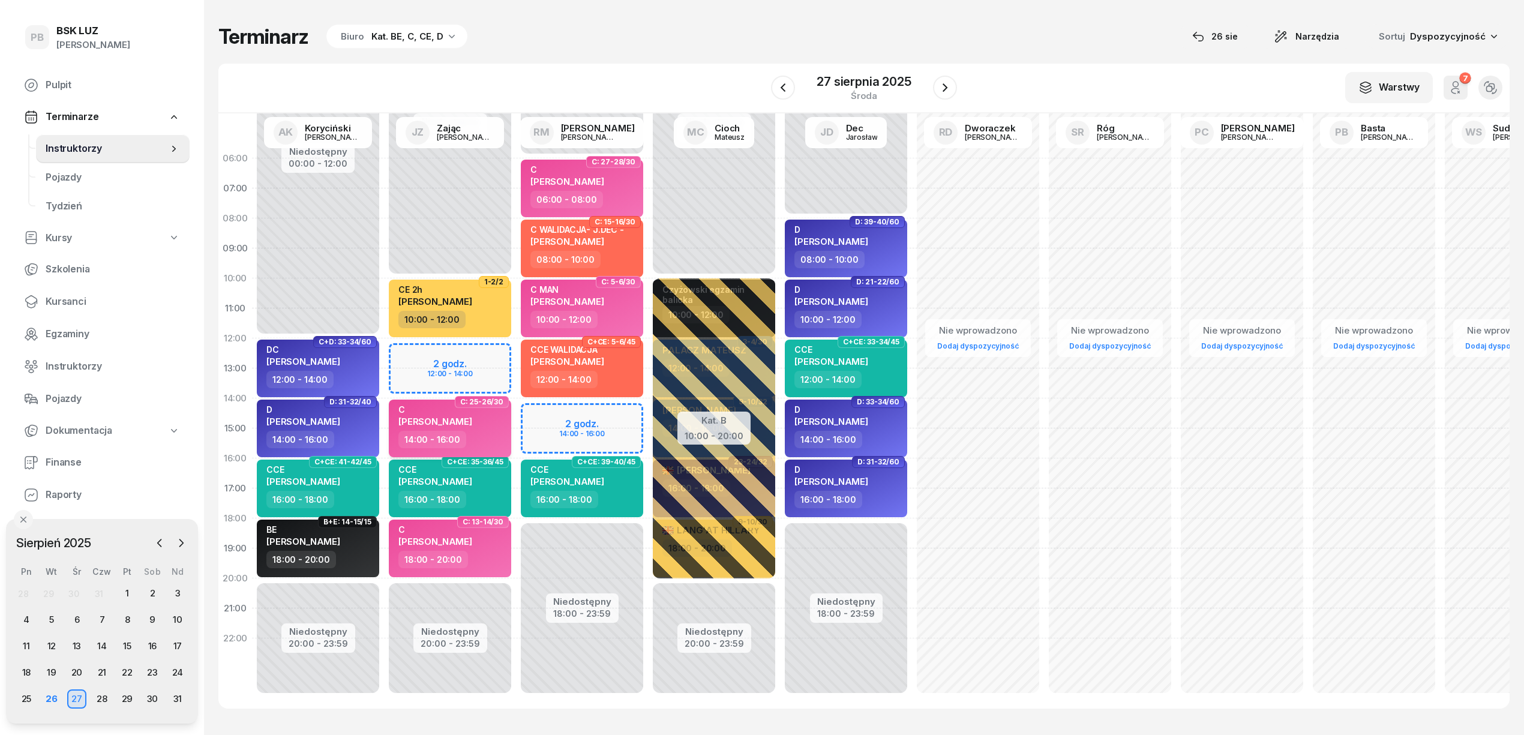
click at [487, 437] on div "14:00 - 16:00" at bounding box center [451, 439] width 106 height 17
select select "14"
select select "16"
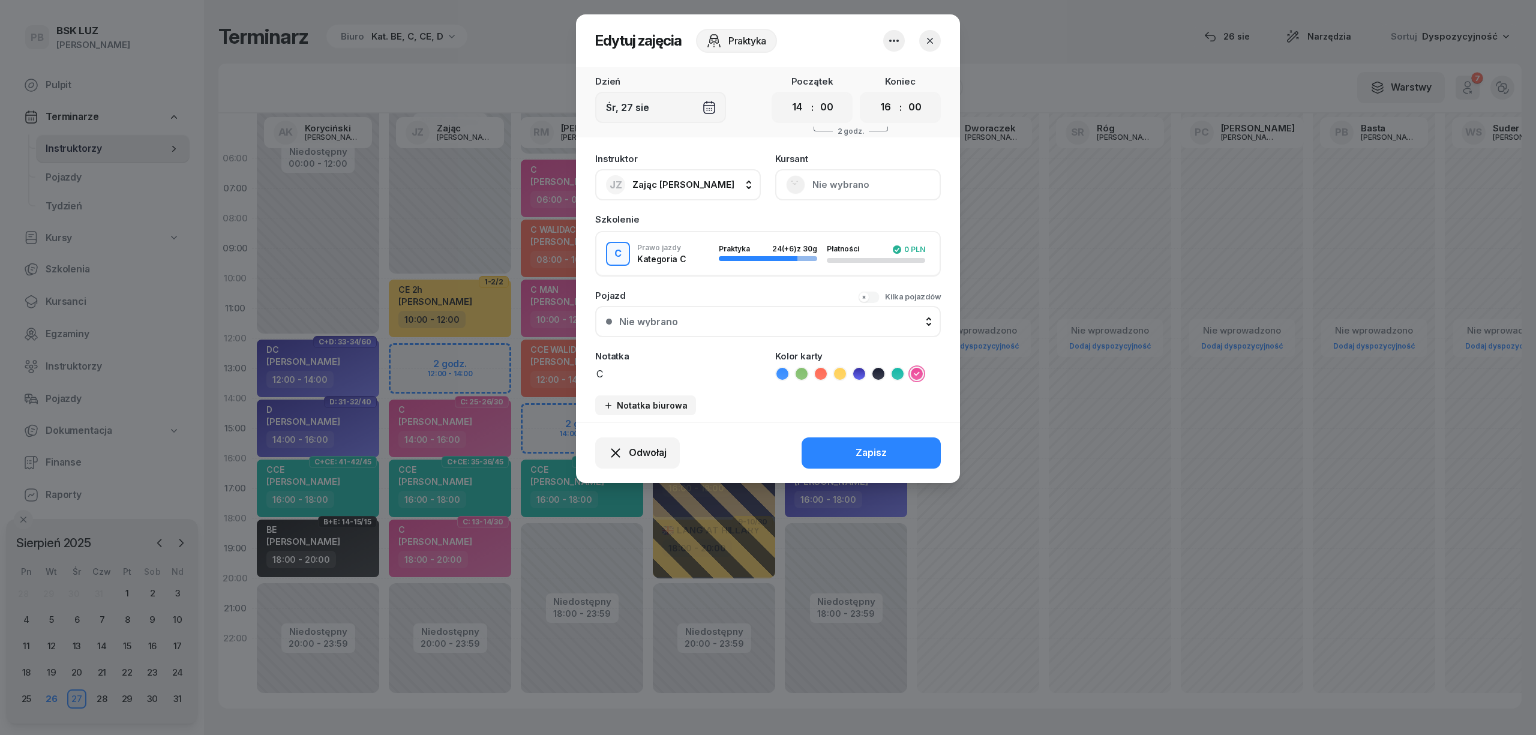
click at [667, 182] on span "Zając [PERSON_NAME]" at bounding box center [683, 184] width 102 height 11
type input "markow"
click at [705, 268] on span "[PERSON_NAME]" at bounding box center [676, 265] width 74 height 16
click at [828, 448] on button "Zapisz" at bounding box center [870, 452] width 139 height 31
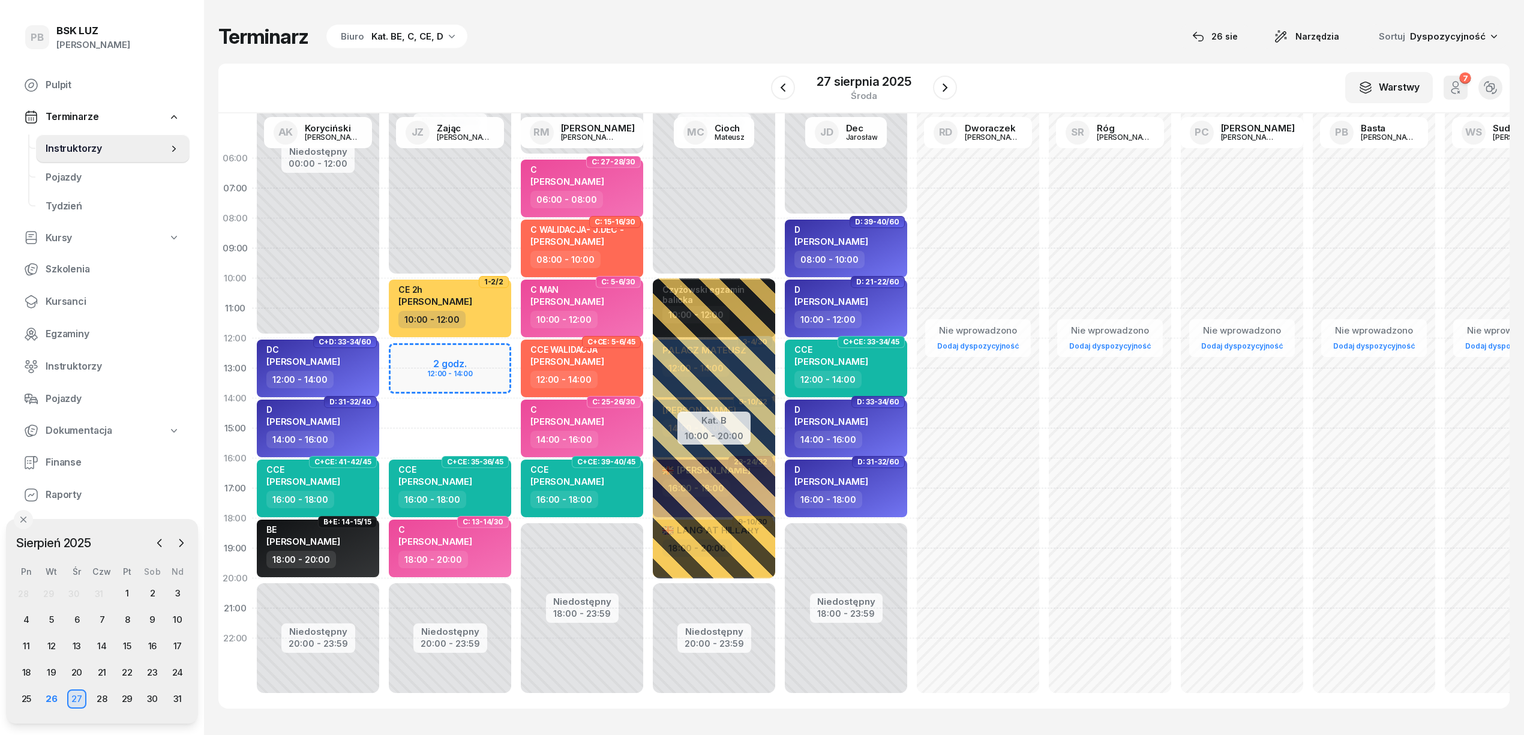
click at [516, 353] on div "Niedostępny 00:00 - 10:00 Niedostępny 20:00 - 23:59 2 godz. 12:00 - 14:00 C+E: …" at bounding box center [582, 428] width 132 height 570
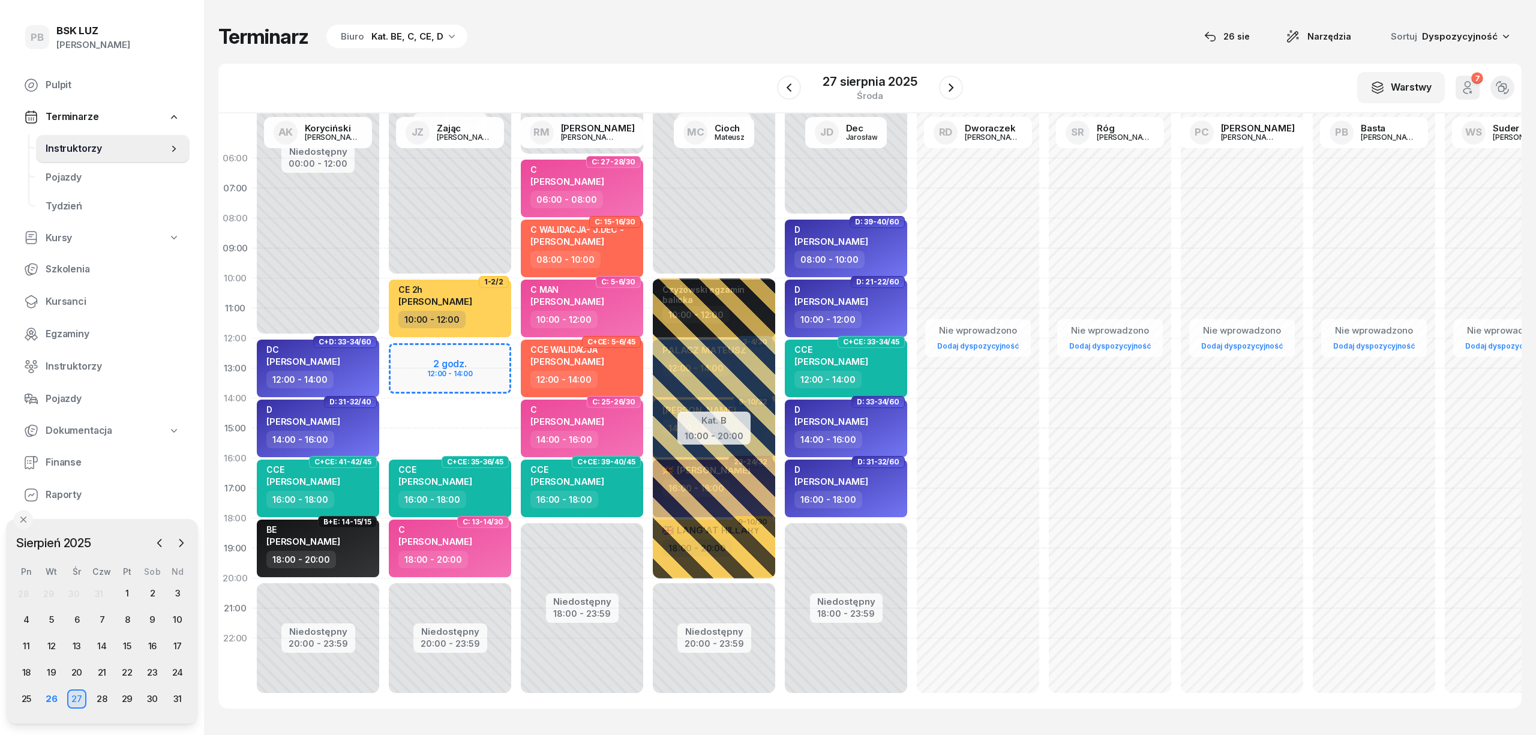
select select "12"
select select "14"
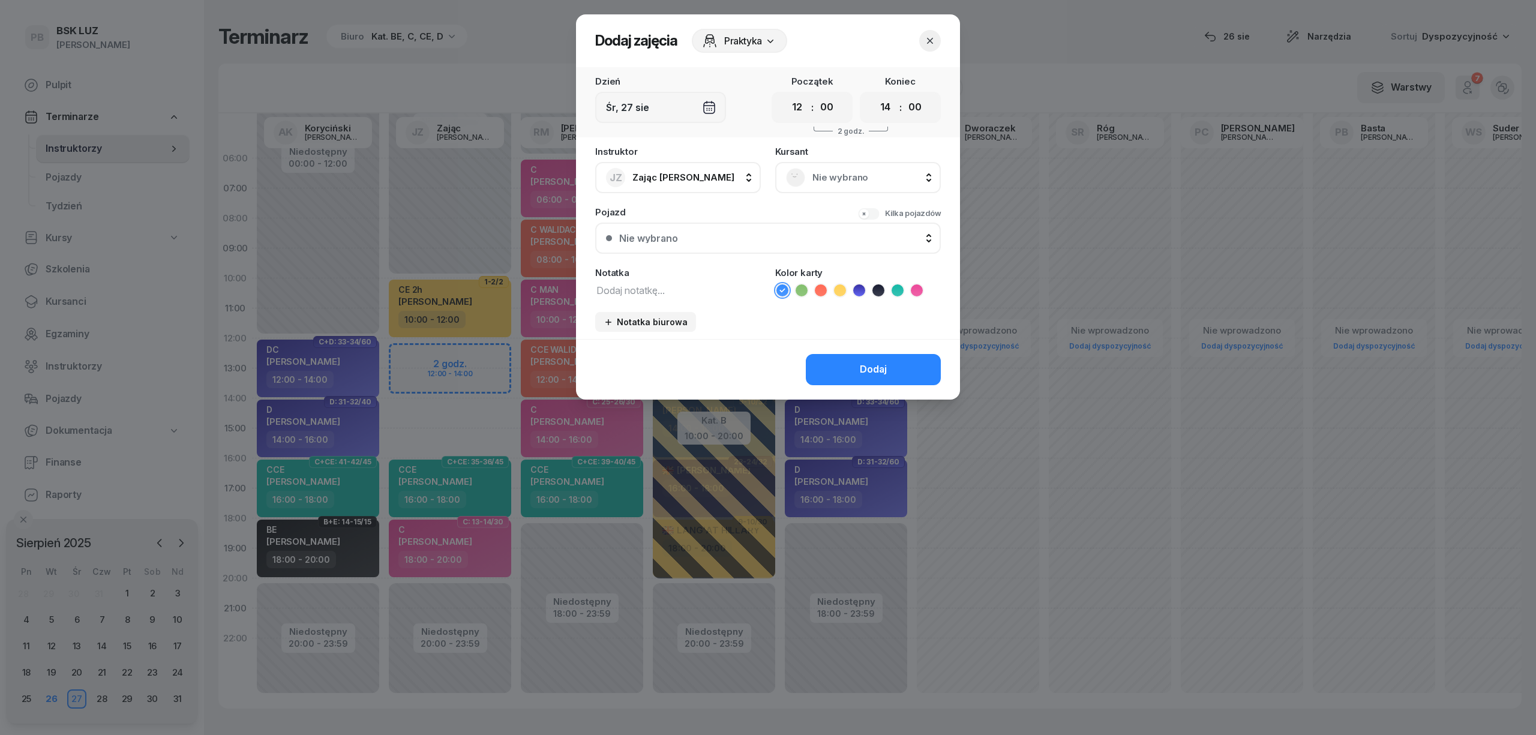
click at [833, 176] on span "Nie wybrano" at bounding box center [871, 178] width 118 height 16
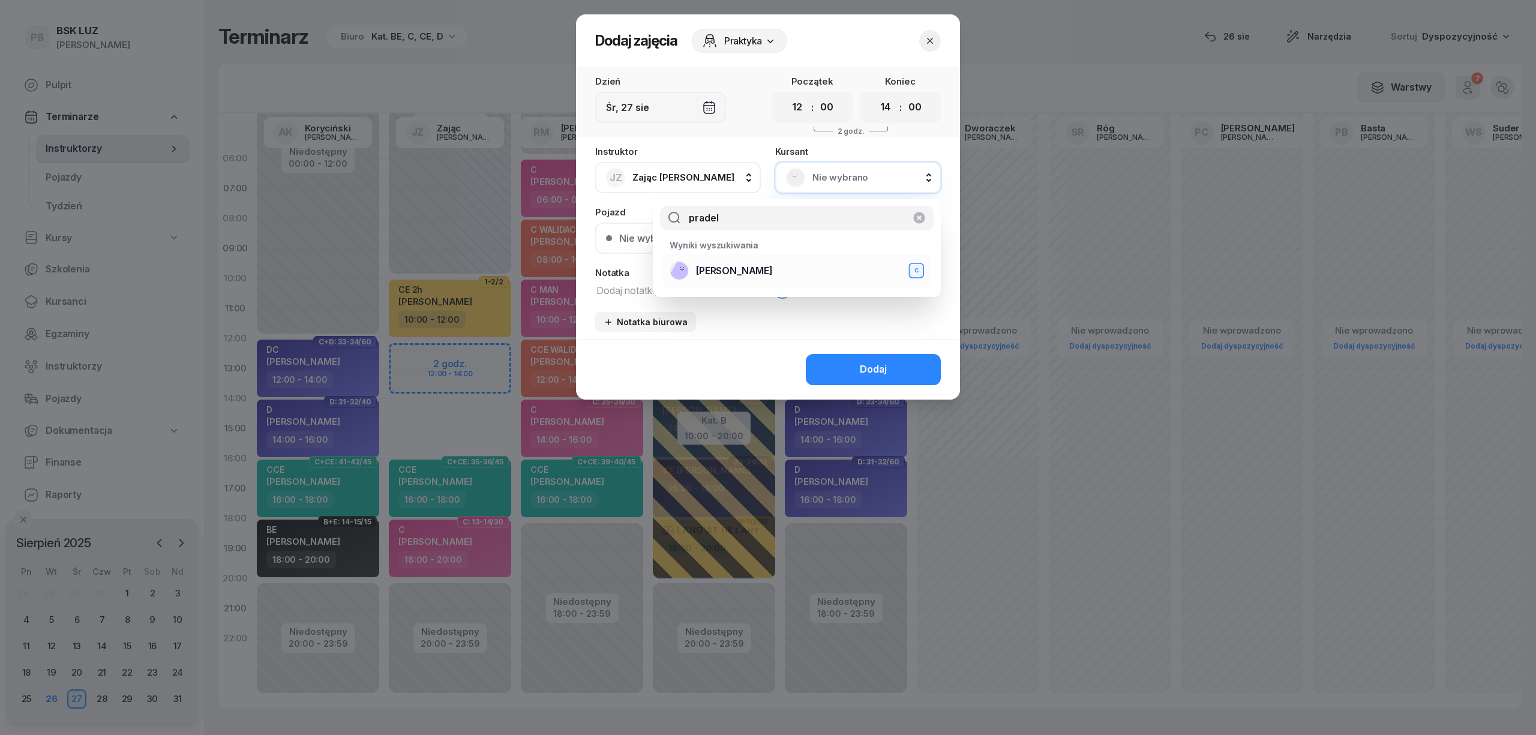
type input "pradel"
click at [797, 262] on div "[PERSON_NAME]" at bounding box center [796, 270] width 254 height 19
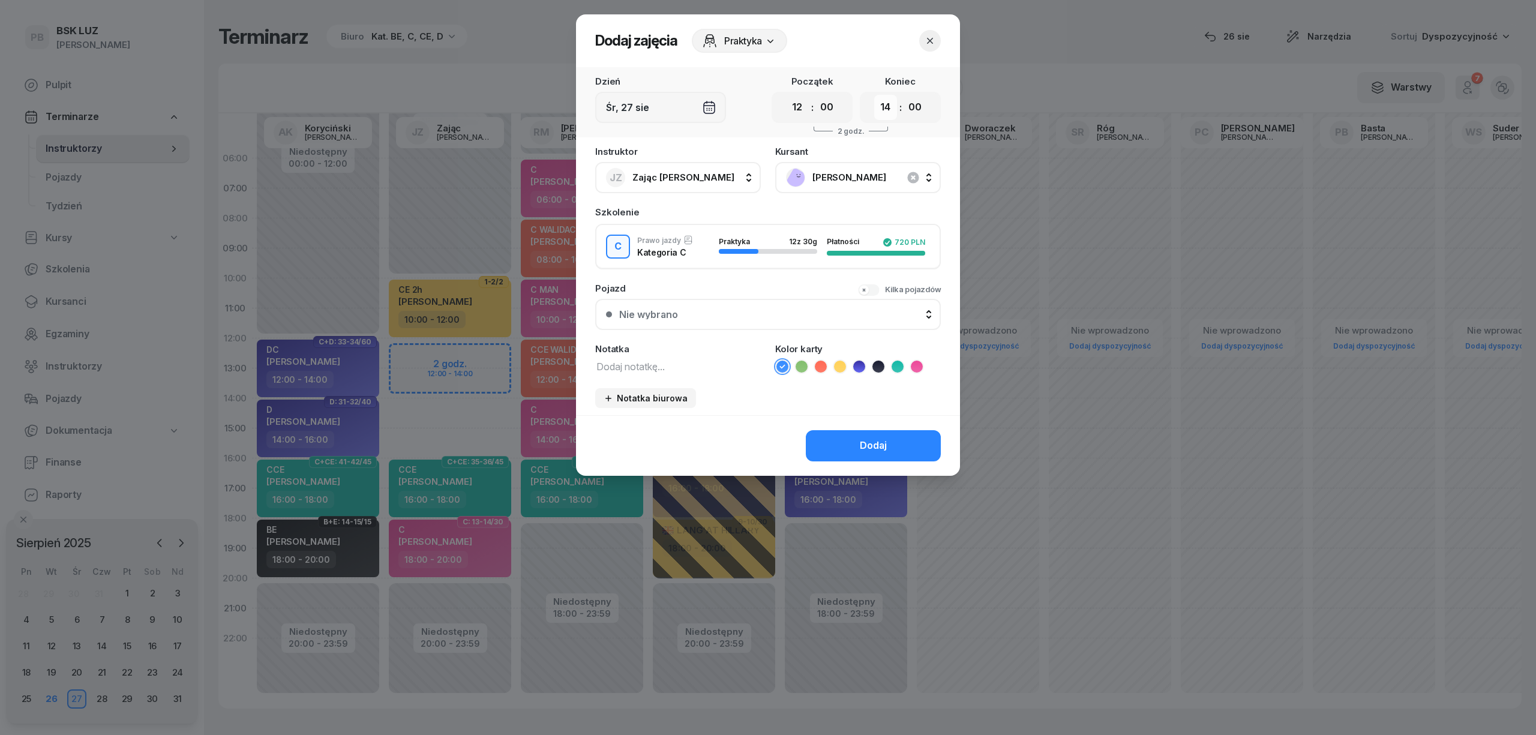
click at [881, 106] on select "00 01 02 03 04 05 06 07 08 09 10 11 12 13 14 15 16 17 18 19 20 21 22 23" at bounding box center [885, 107] width 23 height 25
select select "16"
click at [874, 95] on select "00 01 02 03 04 05 06 07 08 09 10 11 12 13 14 15 16 17 18 19 20 21 22 23" at bounding box center [885, 107] width 23 height 25
click at [919, 364] on icon at bounding box center [916, 366] width 5 height 4
click at [699, 364] on textarea at bounding box center [678, 366] width 166 height 16
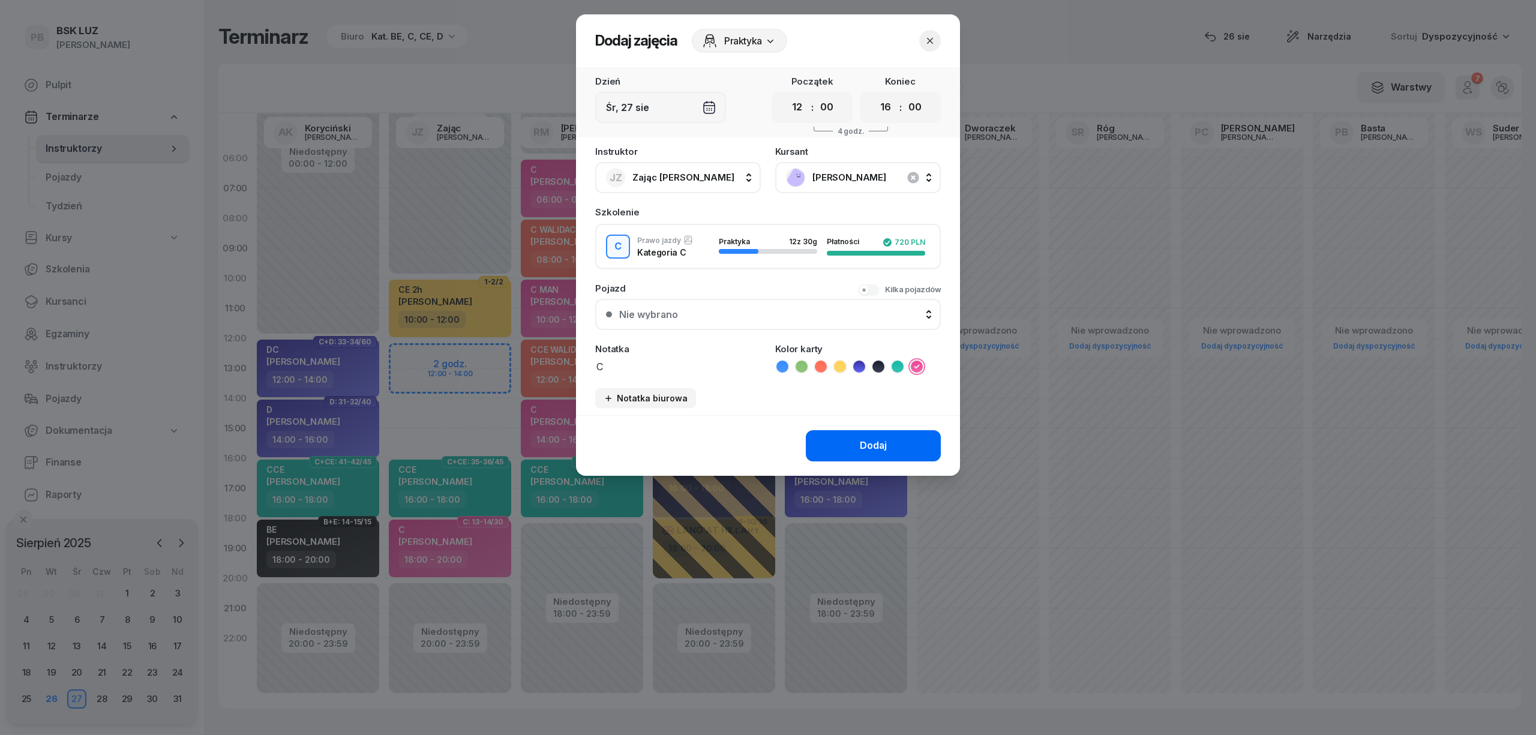
type textarea "C"
click at [849, 448] on button "Dodaj" at bounding box center [873, 445] width 135 height 31
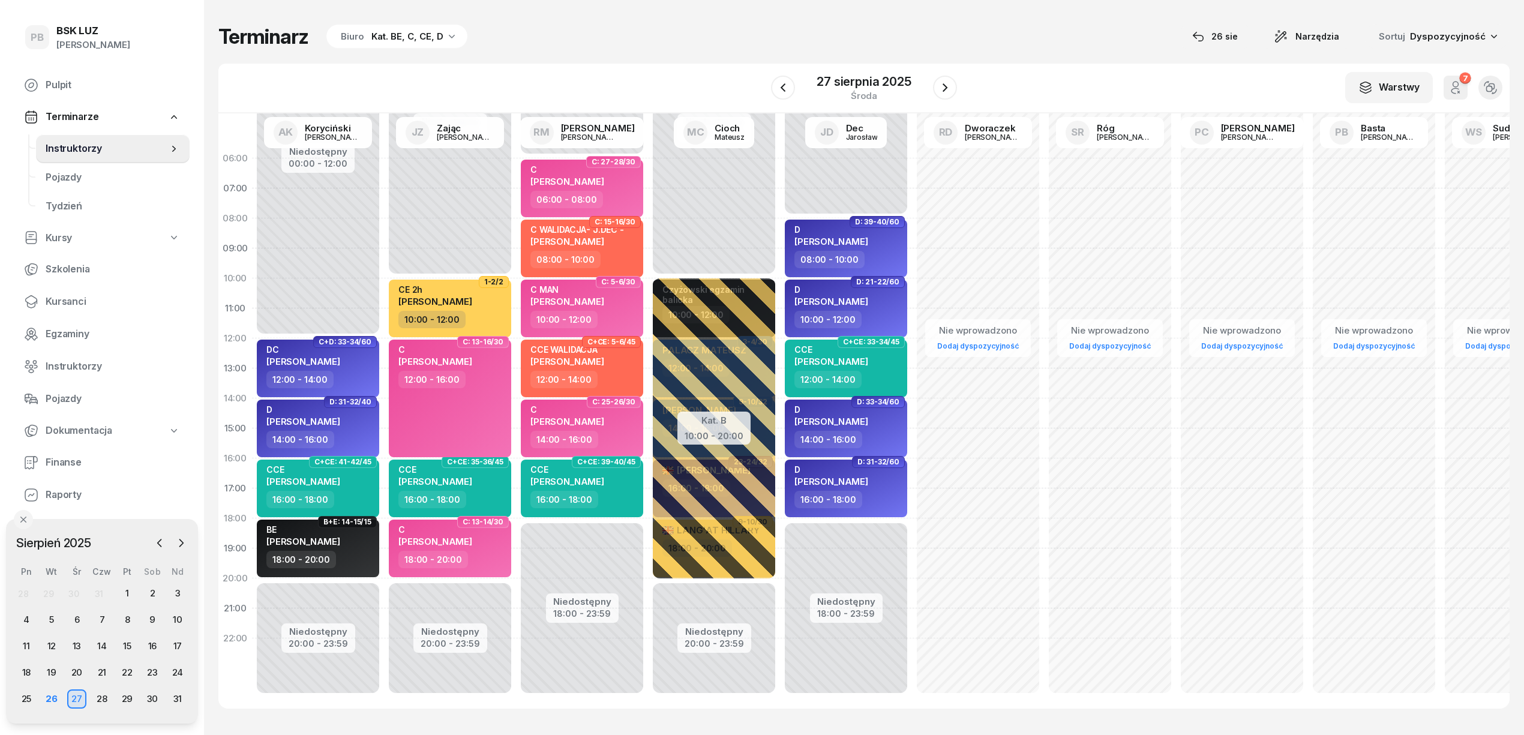
click at [614, 61] on div "Terminarz Biuro Kat. BE, C, CE, D [DATE] Narzędzia Sortuj Dyspozycyjność W Wybi…" at bounding box center [863, 366] width 1291 height 732
click at [46, 698] on div "26" at bounding box center [51, 698] width 19 height 19
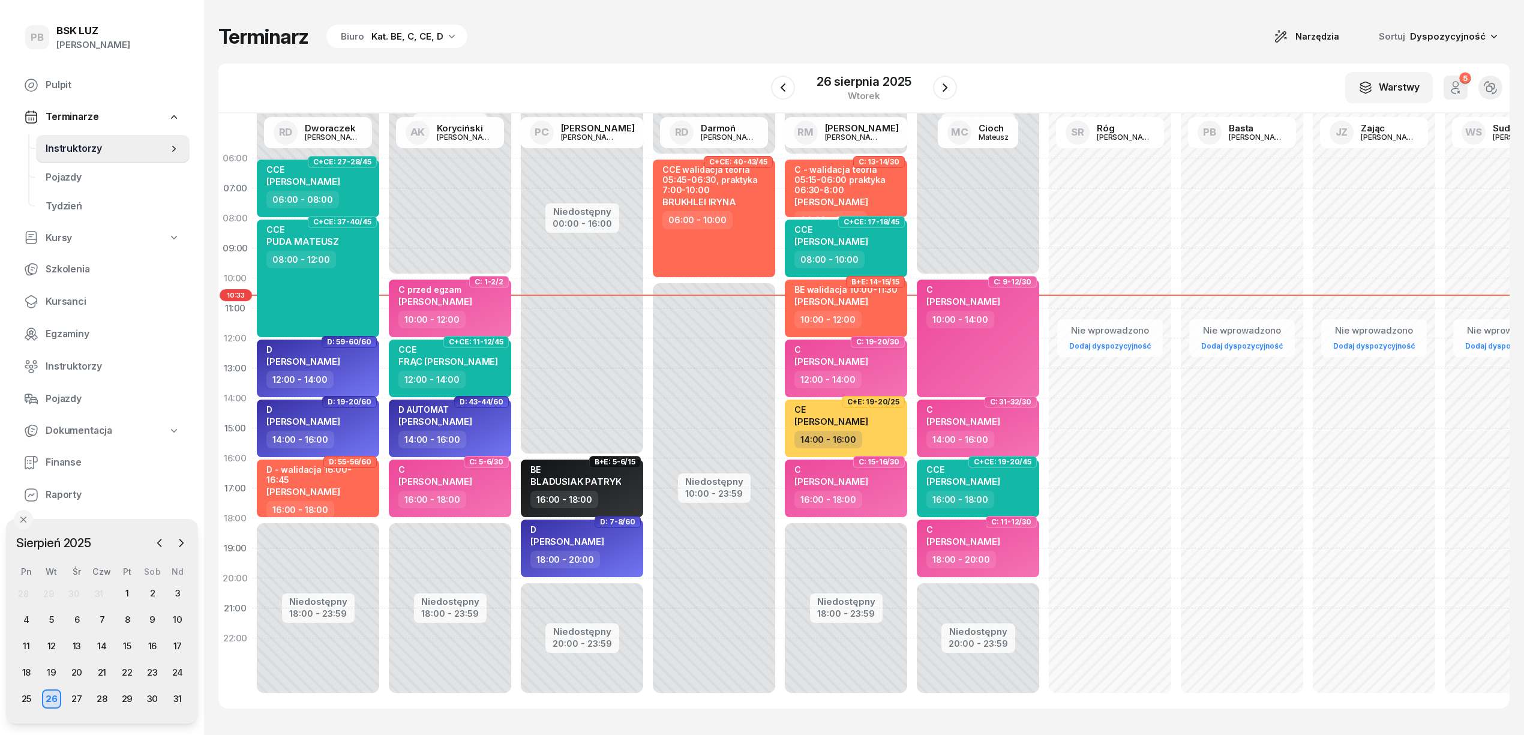
click at [725, 27] on div "Terminarz Biuro Kat. BE, C, CE, D Narzędzia Sortuj Dyspozycyjność" at bounding box center [863, 36] width 1291 height 25
click at [75, 696] on div "27" at bounding box center [76, 698] width 19 height 19
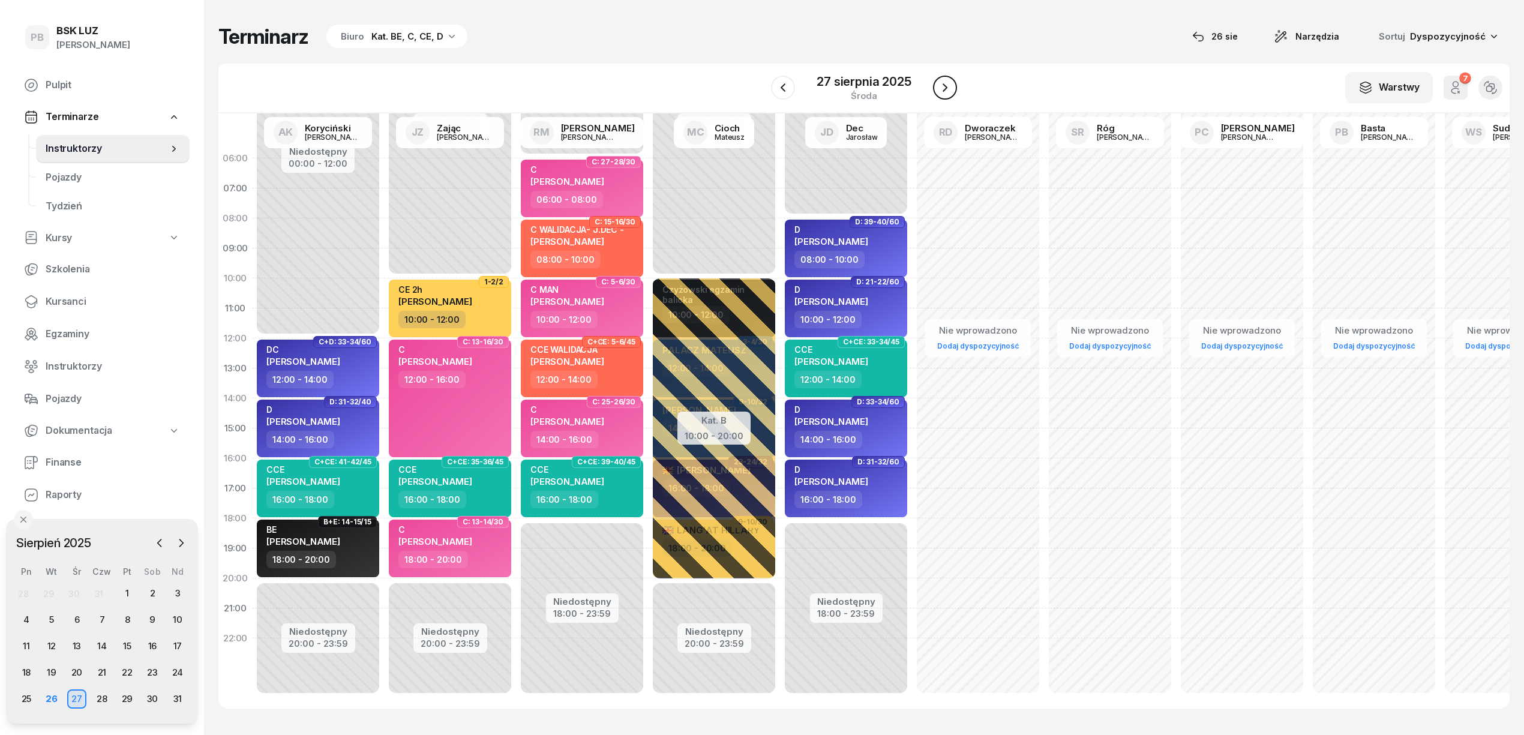
click at [944, 94] on icon "button" at bounding box center [945, 87] width 14 height 14
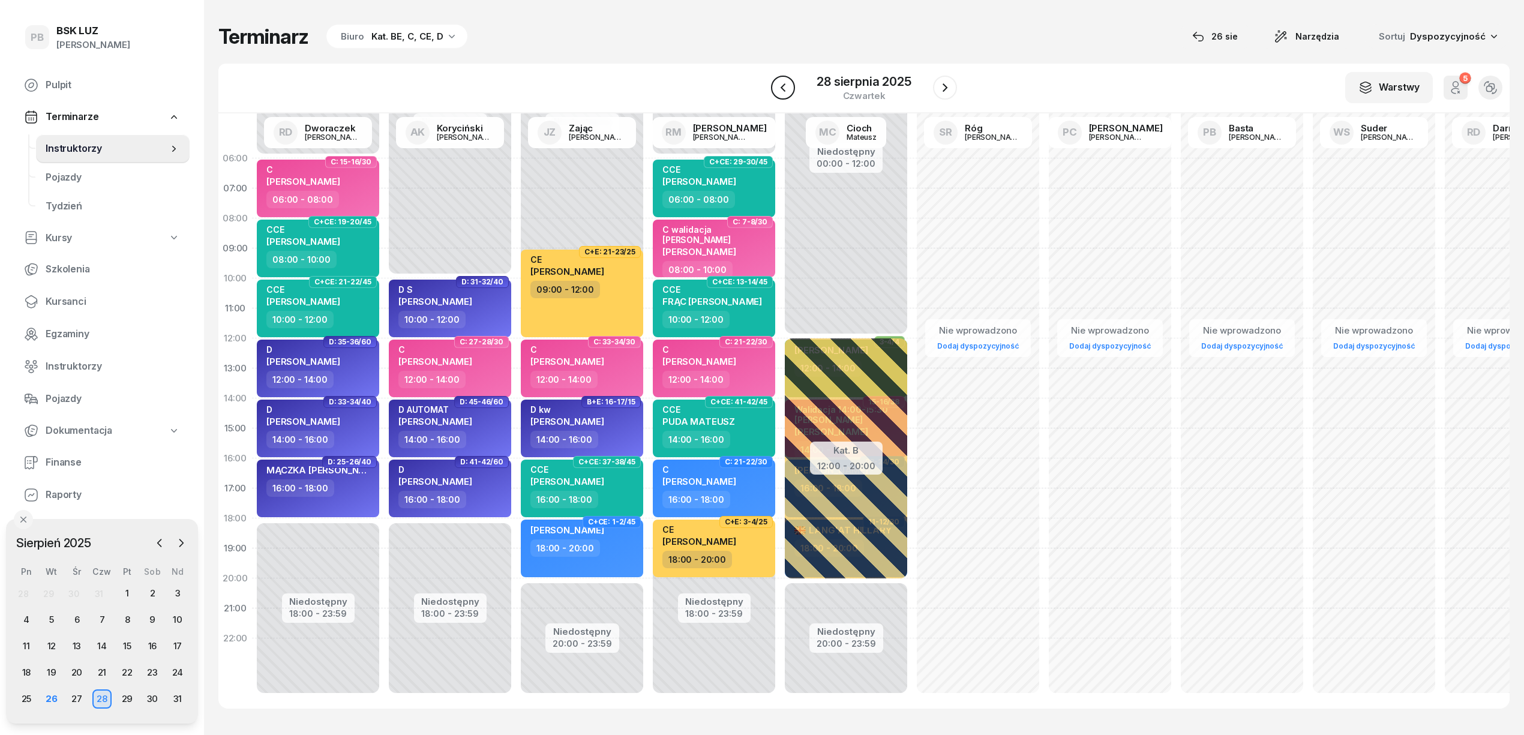
click at [788, 88] on icon "button" at bounding box center [783, 87] width 14 height 14
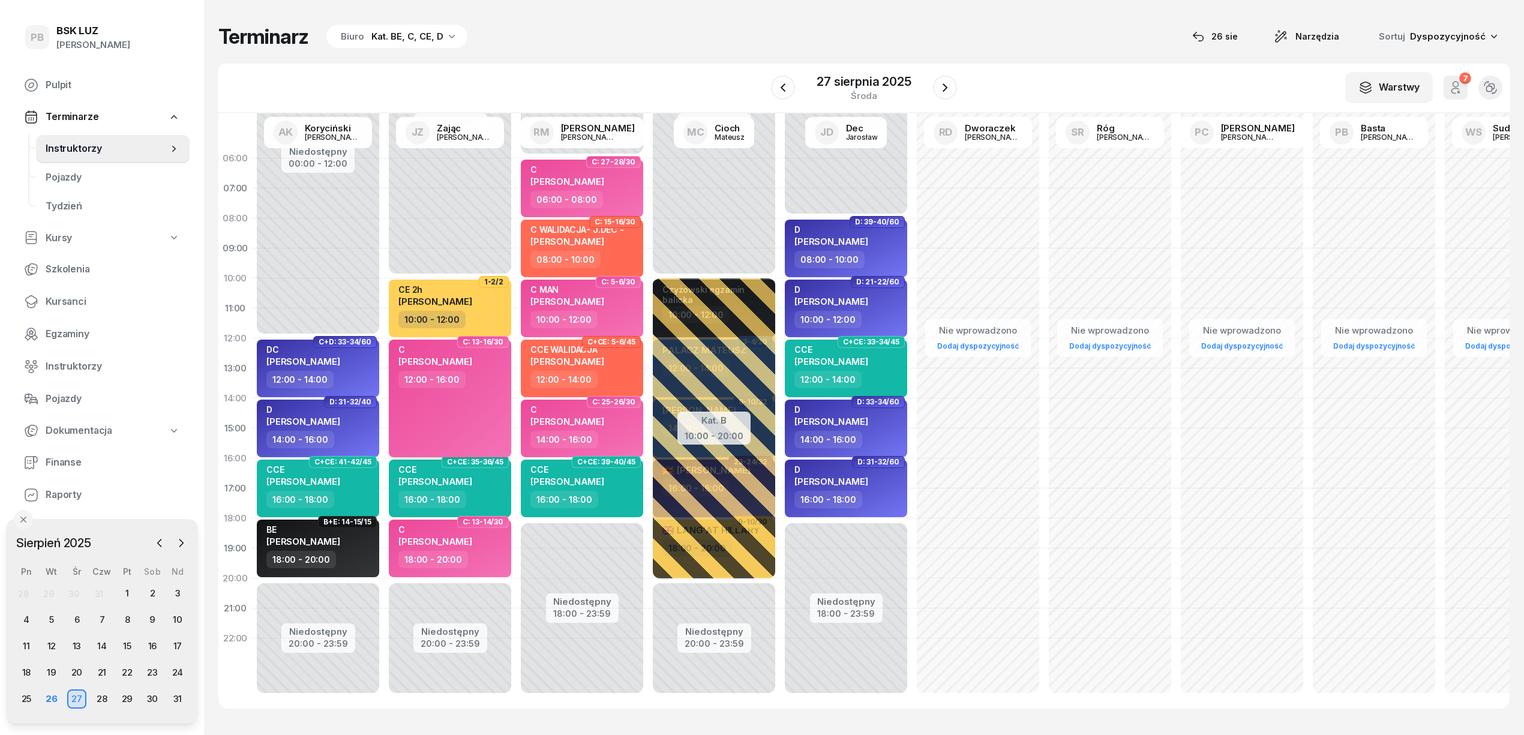
click at [454, 356] on span "[PERSON_NAME]" at bounding box center [435, 361] width 74 height 11
select select "12"
select select "16"
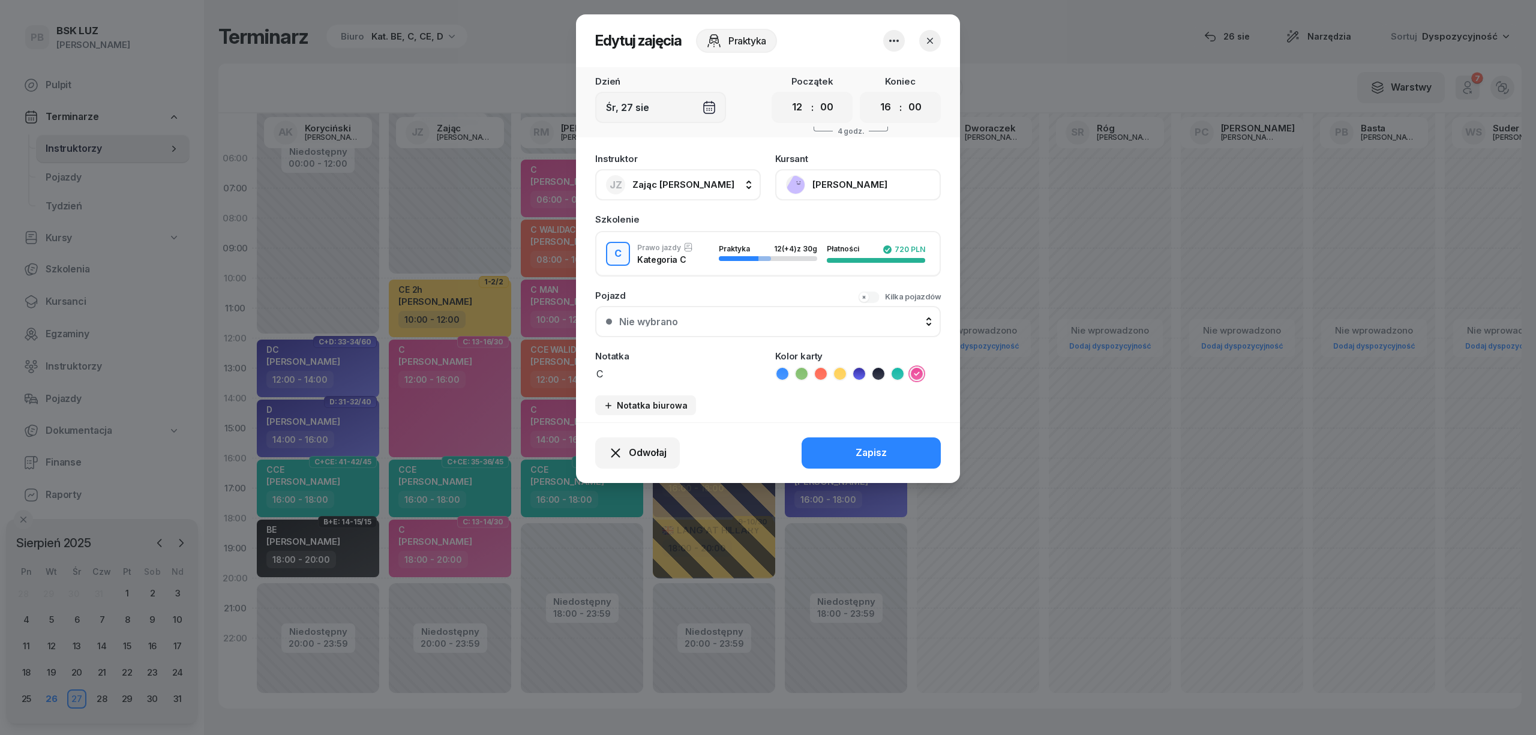
click at [809, 185] on button "[PERSON_NAME]" at bounding box center [858, 184] width 166 height 31
click at [834, 226] on div "Otwórz profil" at bounding box center [814, 226] width 58 height 16
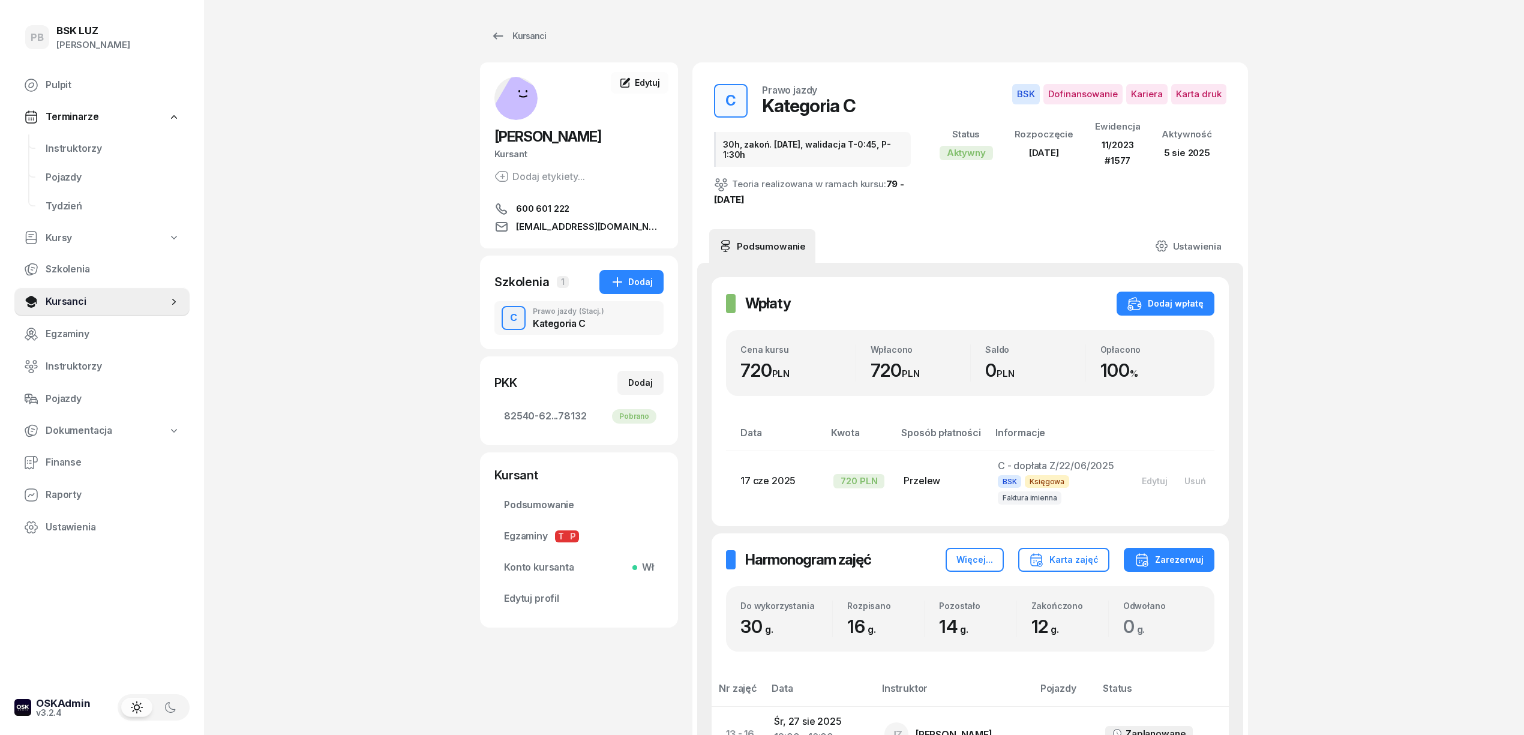
click at [1307, 343] on div "PB BSK [PERSON_NAME] Pulpit Terminarze Instruktorzy Pojazdy Tydzień Kursy Szkol…" at bounding box center [762, 625] width 1524 height 1250
click at [524, 36] on div "Kursanci" at bounding box center [518, 36] width 55 height 14
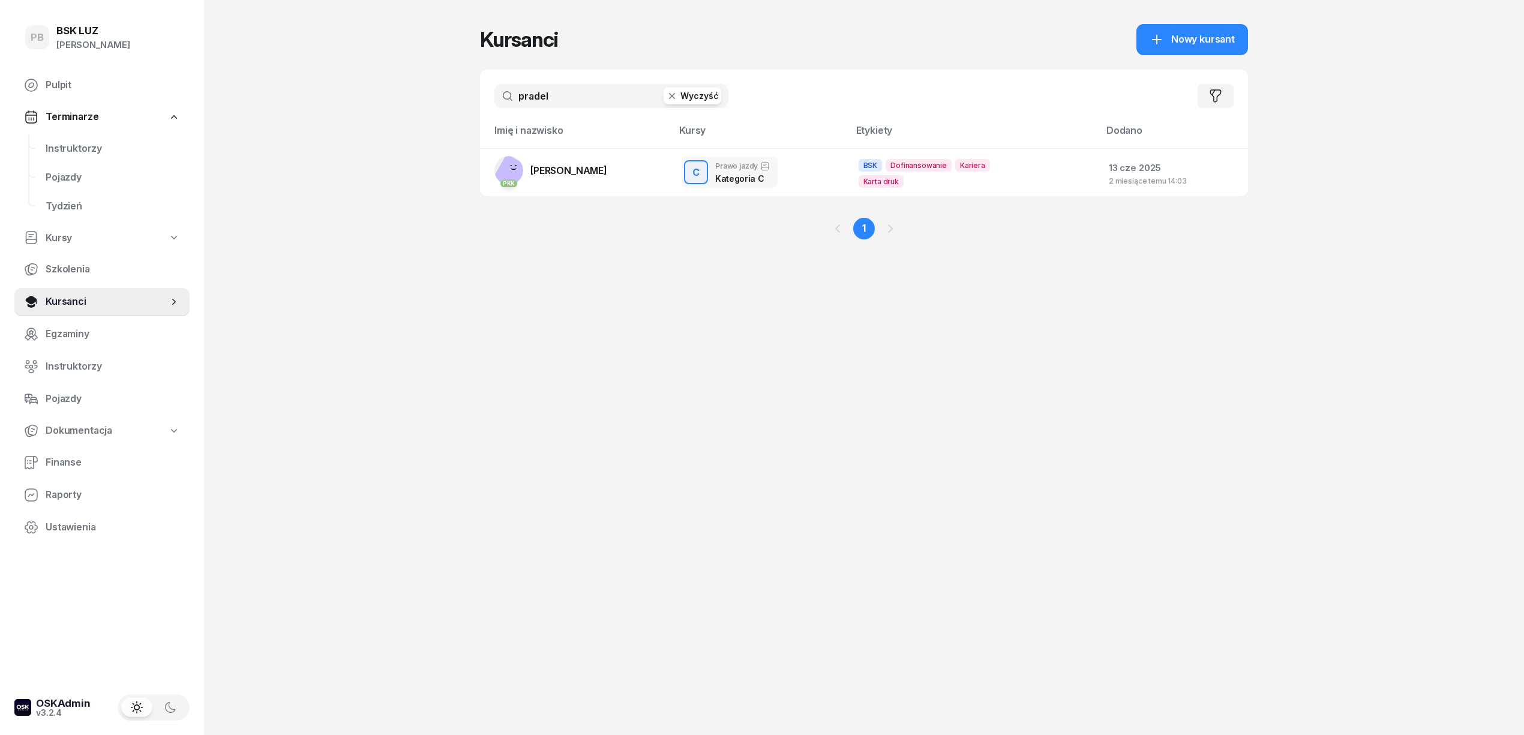
click at [560, 89] on input "pradel" at bounding box center [611, 96] width 234 height 24
type input "kapcia"
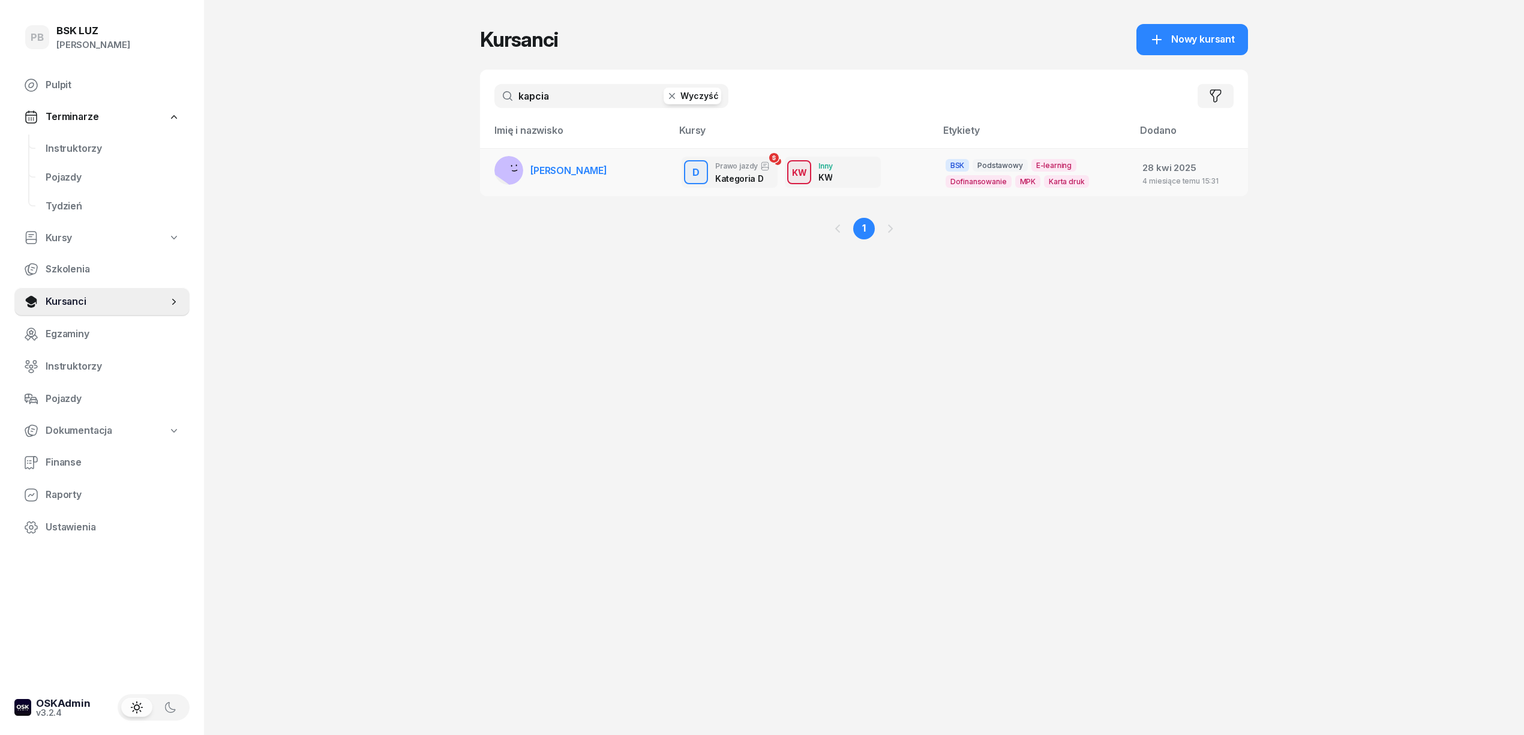
click at [565, 164] on span "[PERSON_NAME]" at bounding box center [568, 170] width 77 height 12
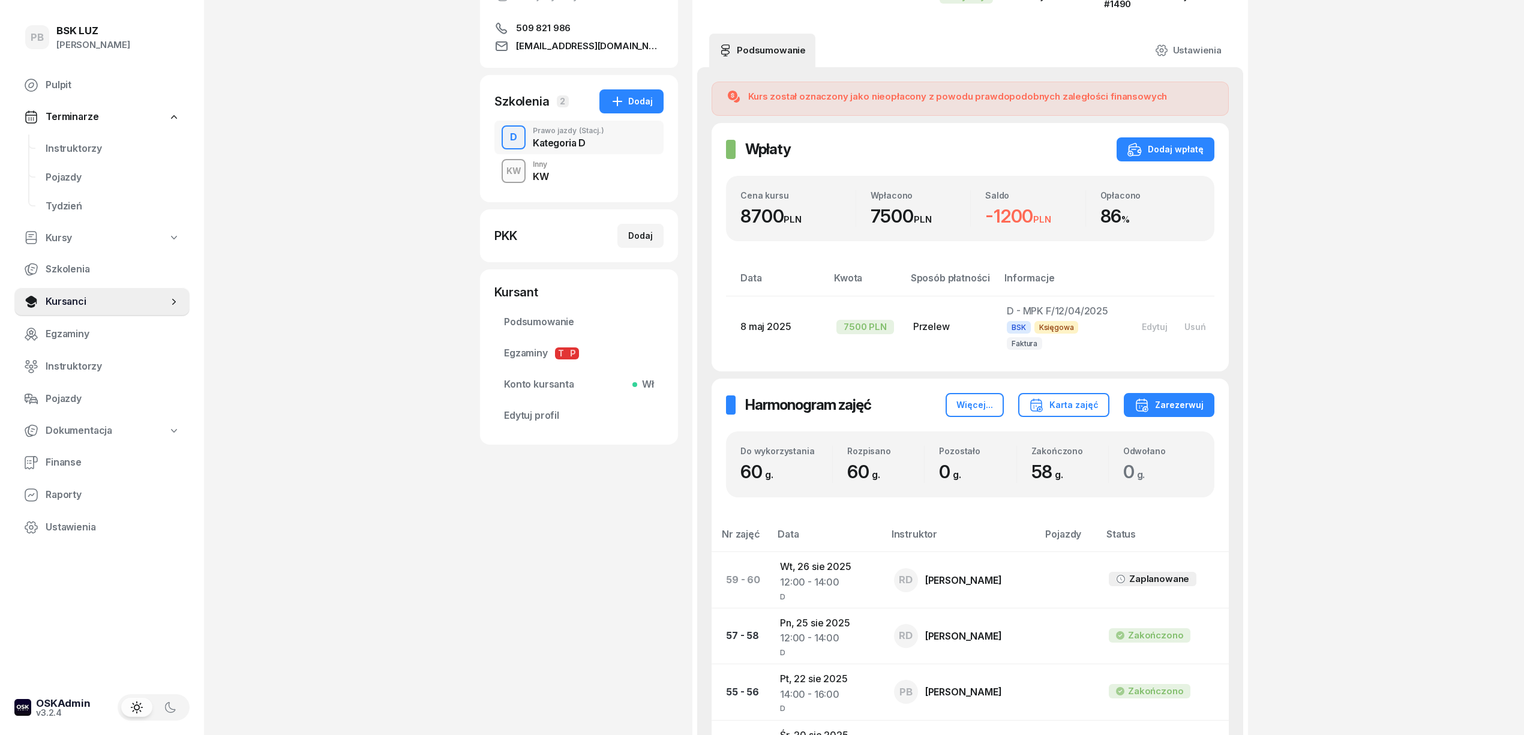
scroll to position [80, 0]
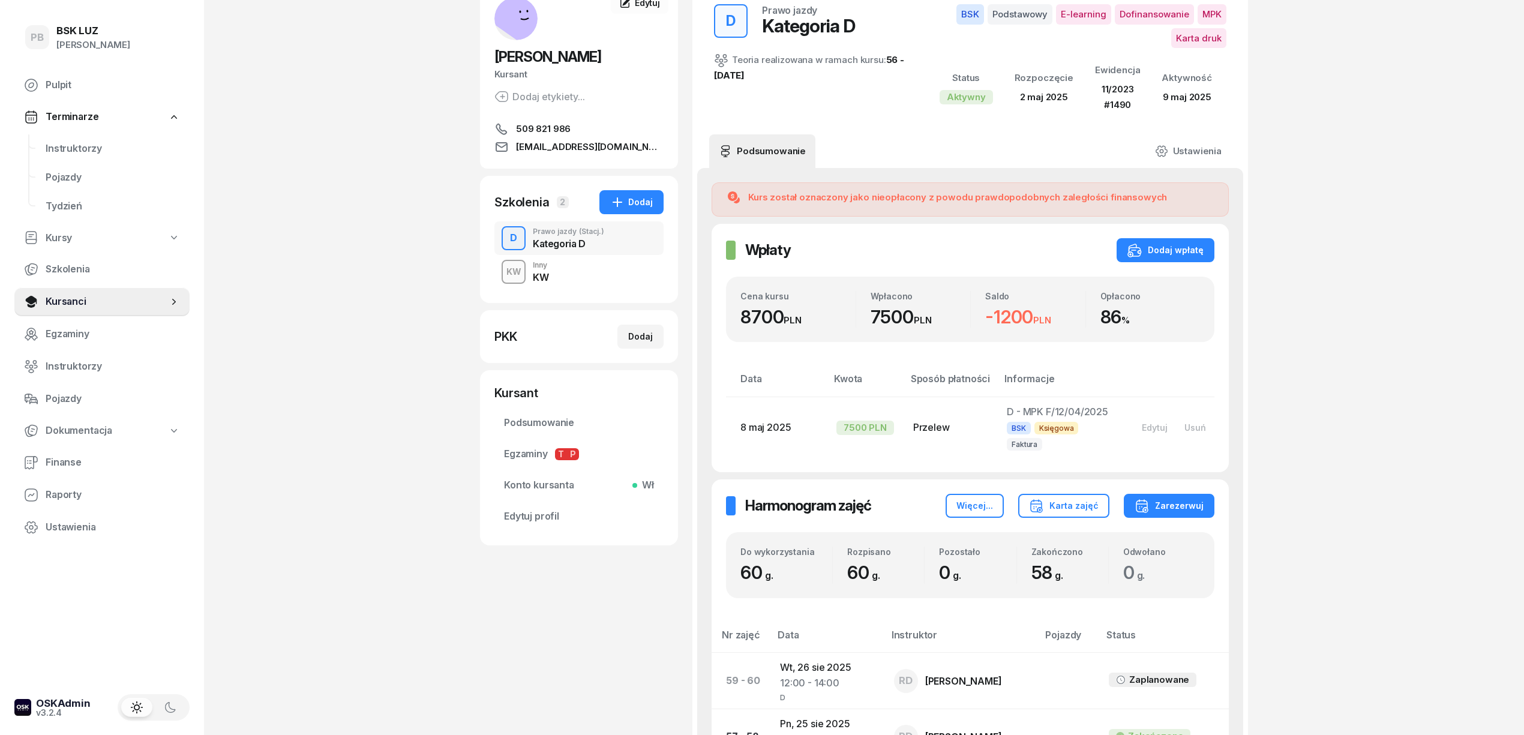
click at [577, 269] on div "KW Inny KW" at bounding box center [578, 272] width 169 height 34
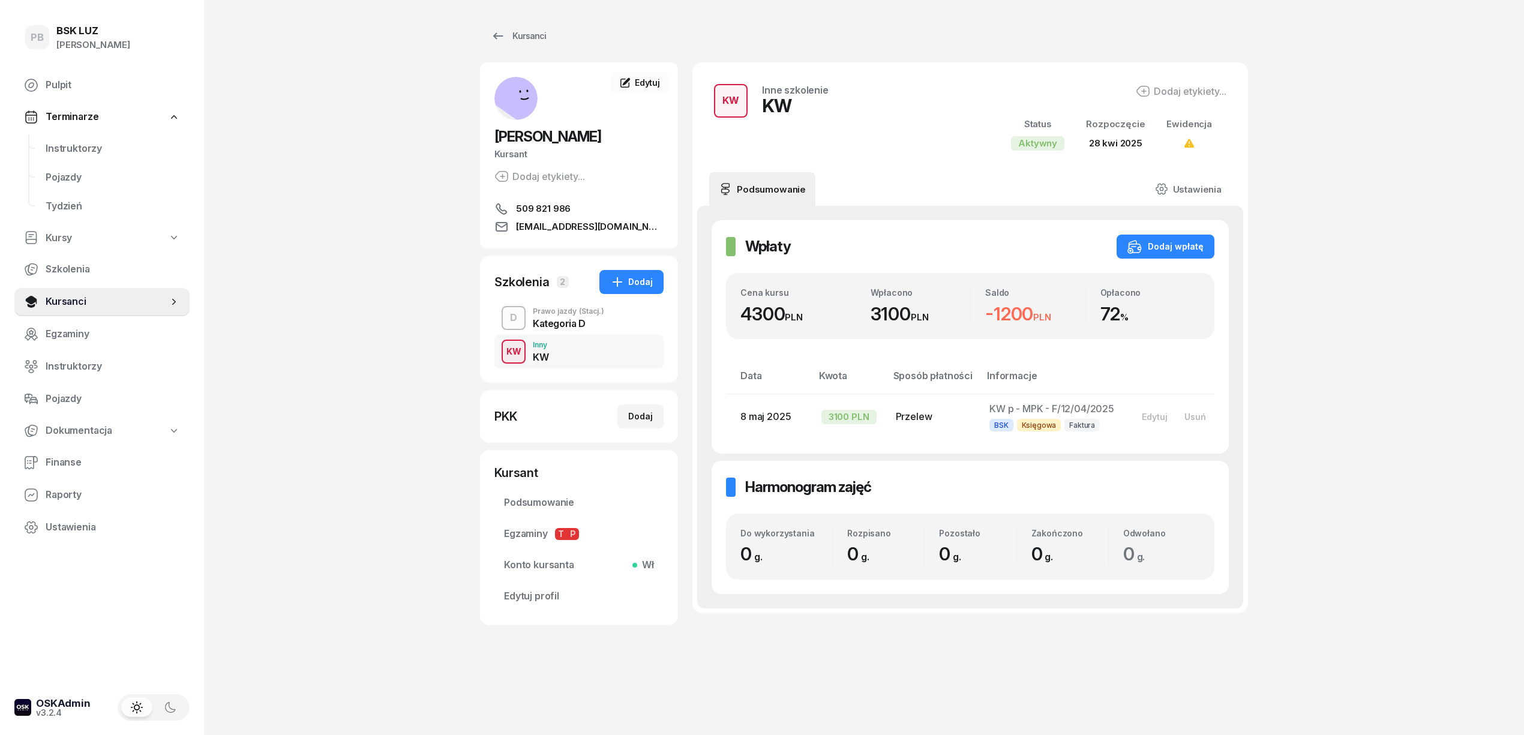
click at [570, 313] on div "Prawo jazdy (Stacj.)" at bounding box center [568, 311] width 71 height 7
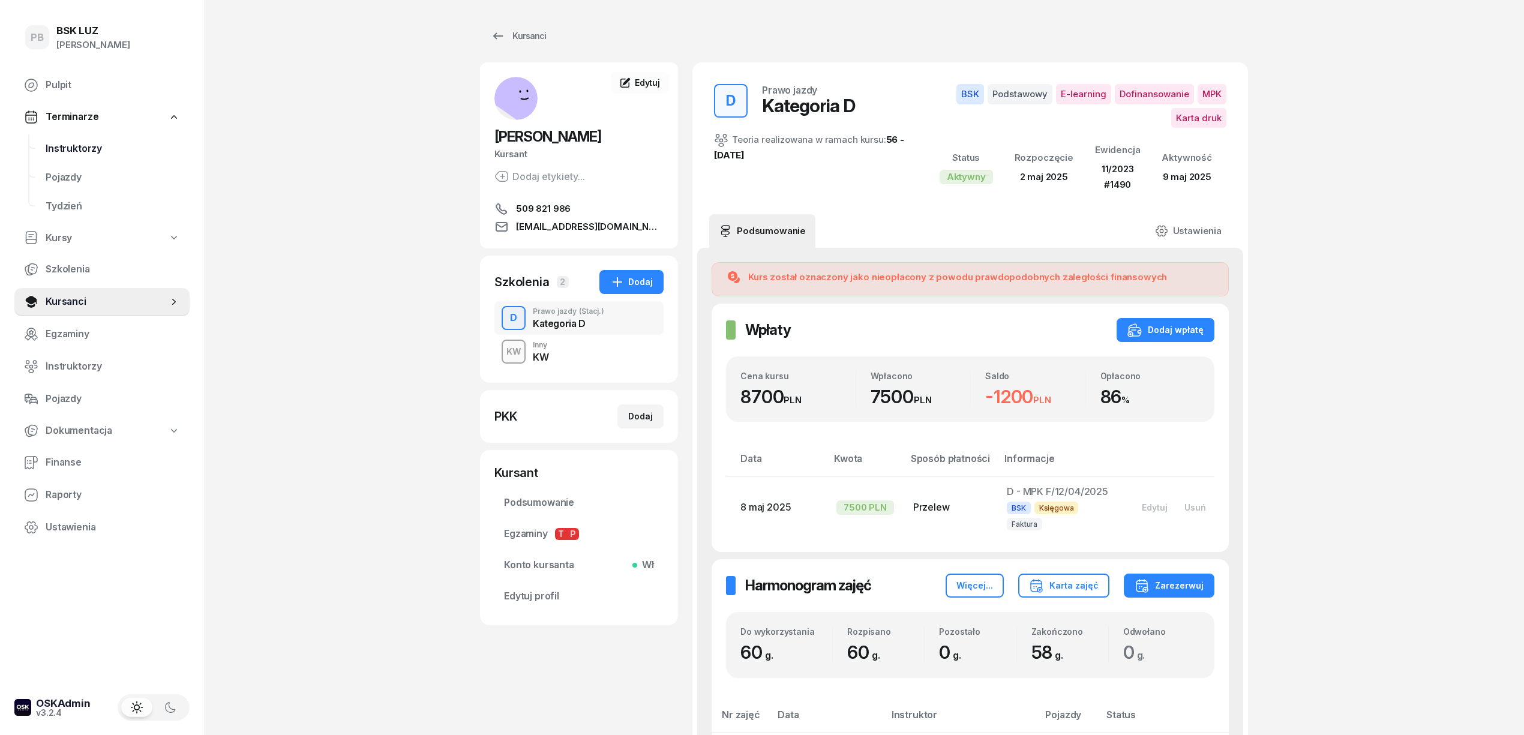
click at [71, 142] on span "Instruktorzy" at bounding box center [113, 149] width 134 height 16
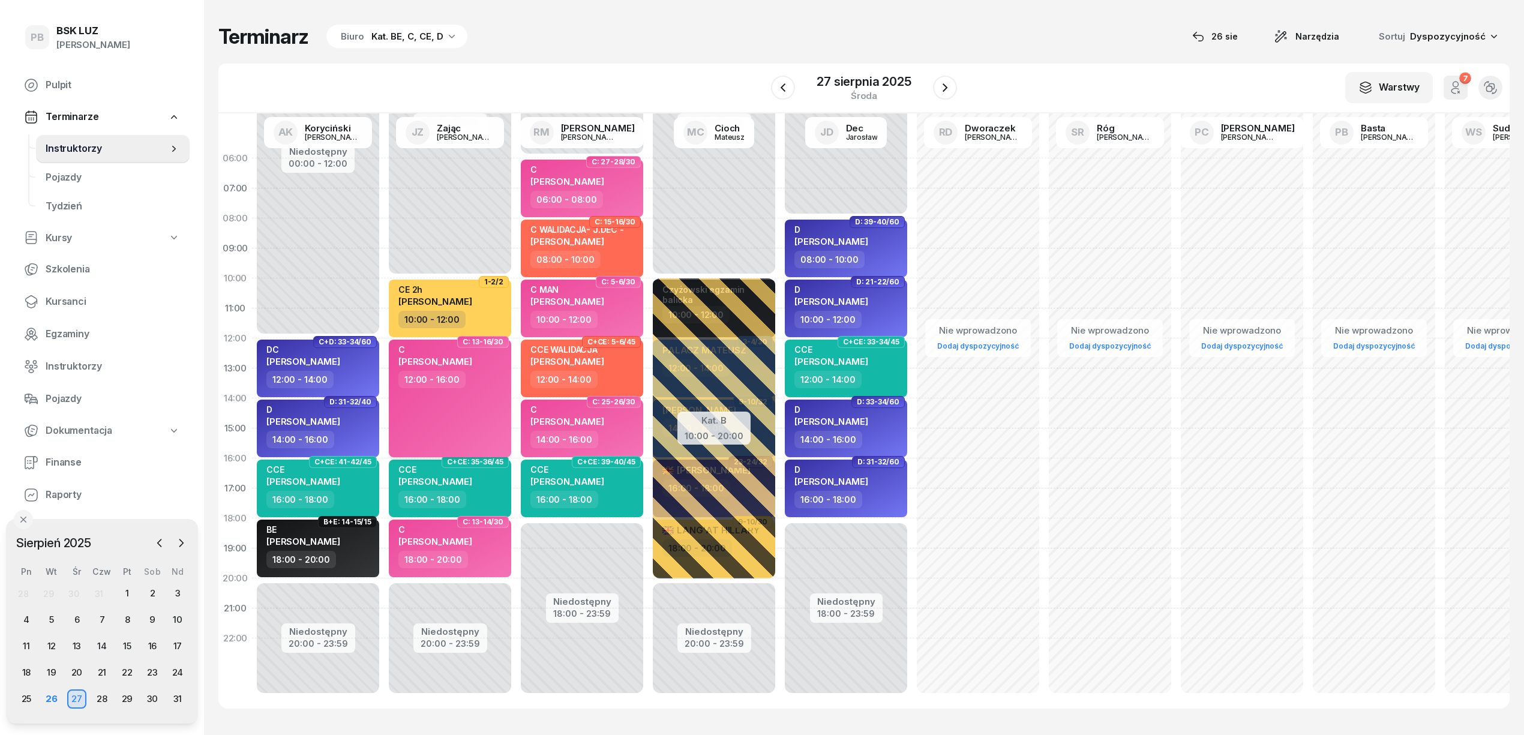
click at [488, 414] on div "C [PERSON_NAME] 12:00 - 16:00" at bounding box center [450, 399] width 122 height 118
select select "12"
select select "16"
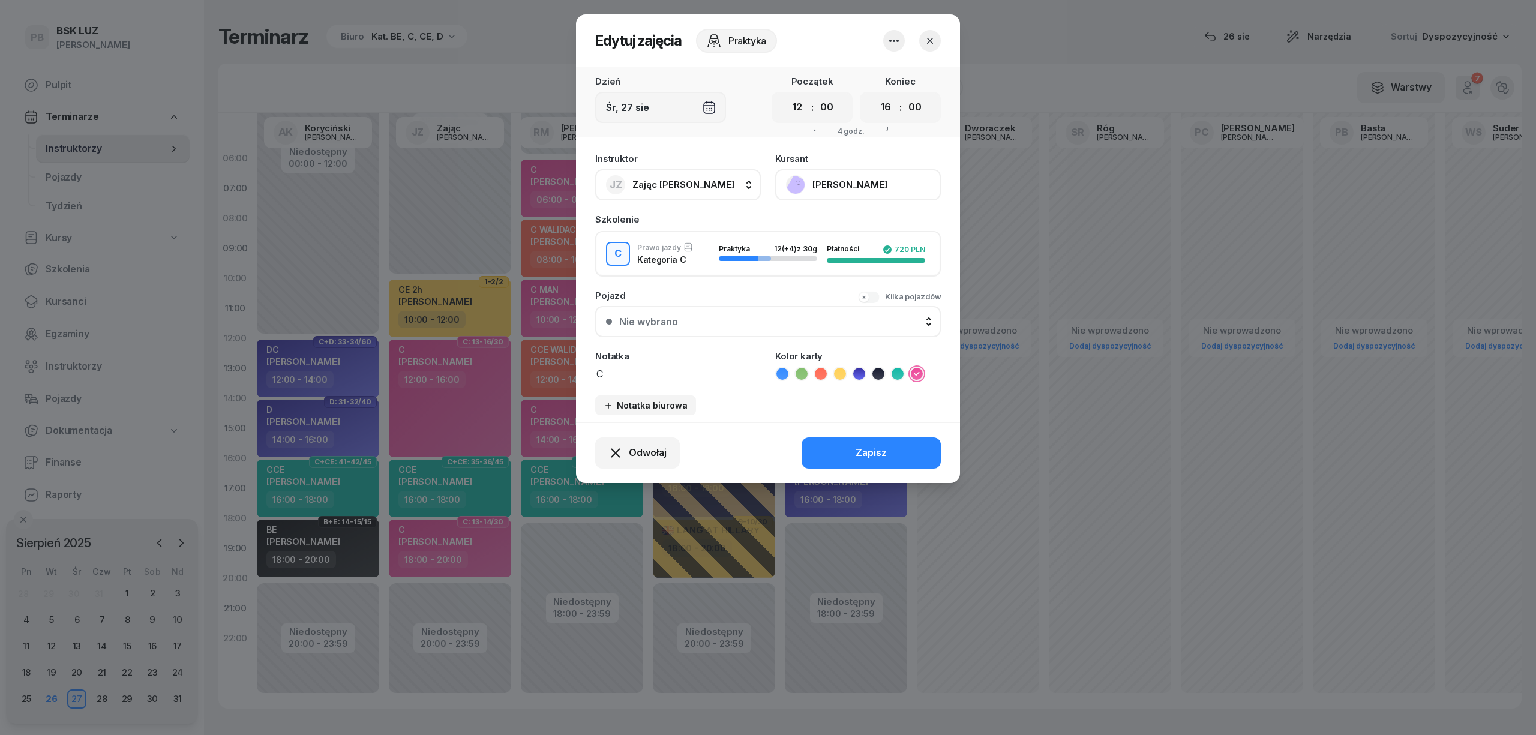
click at [853, 188] on button "[PERSON_NAME]" at bounding box center [858, 184] width 166 height 31
click at [839, 218] on div "Otwórz profil" at bounding box center [814, 226] width 58 height 16
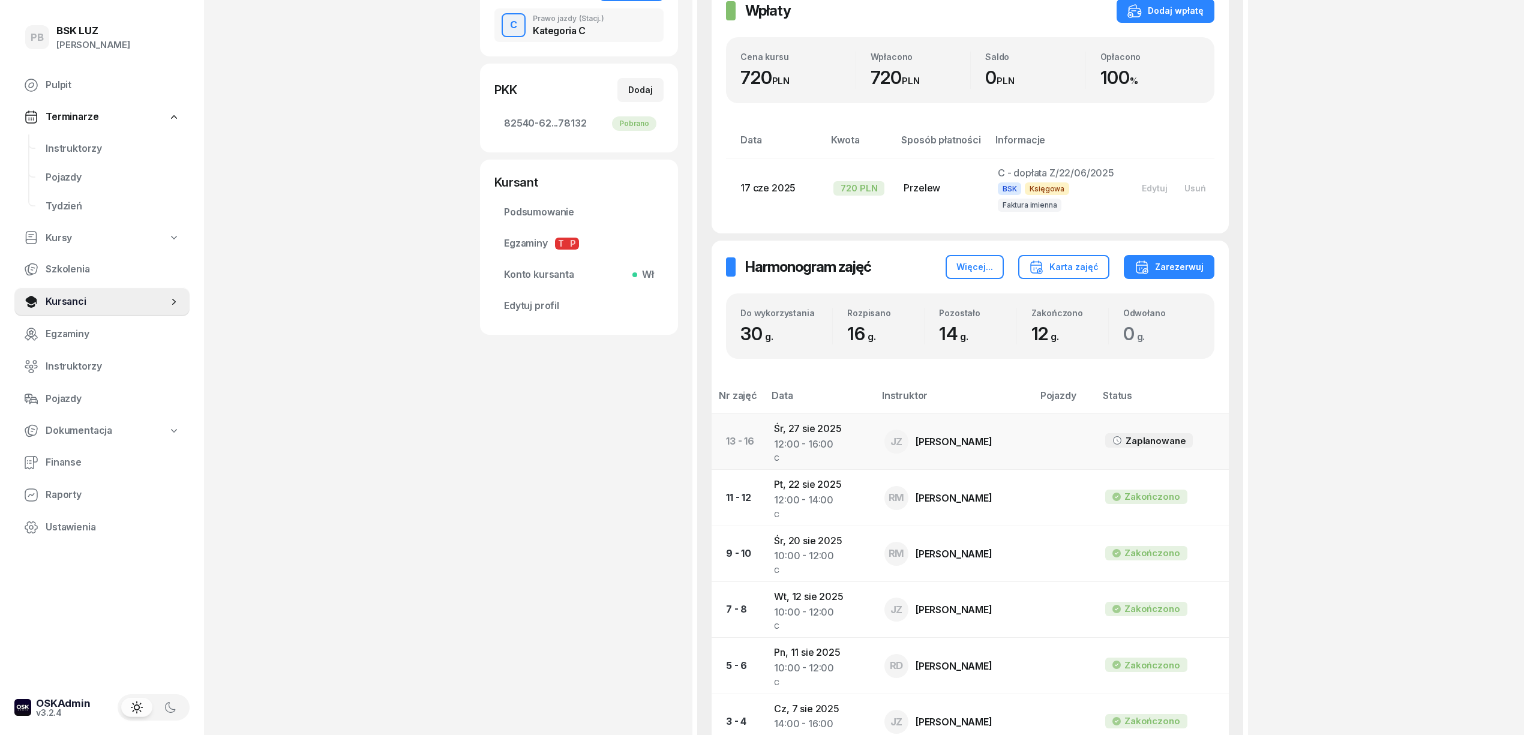
scroll to position [320, 0]
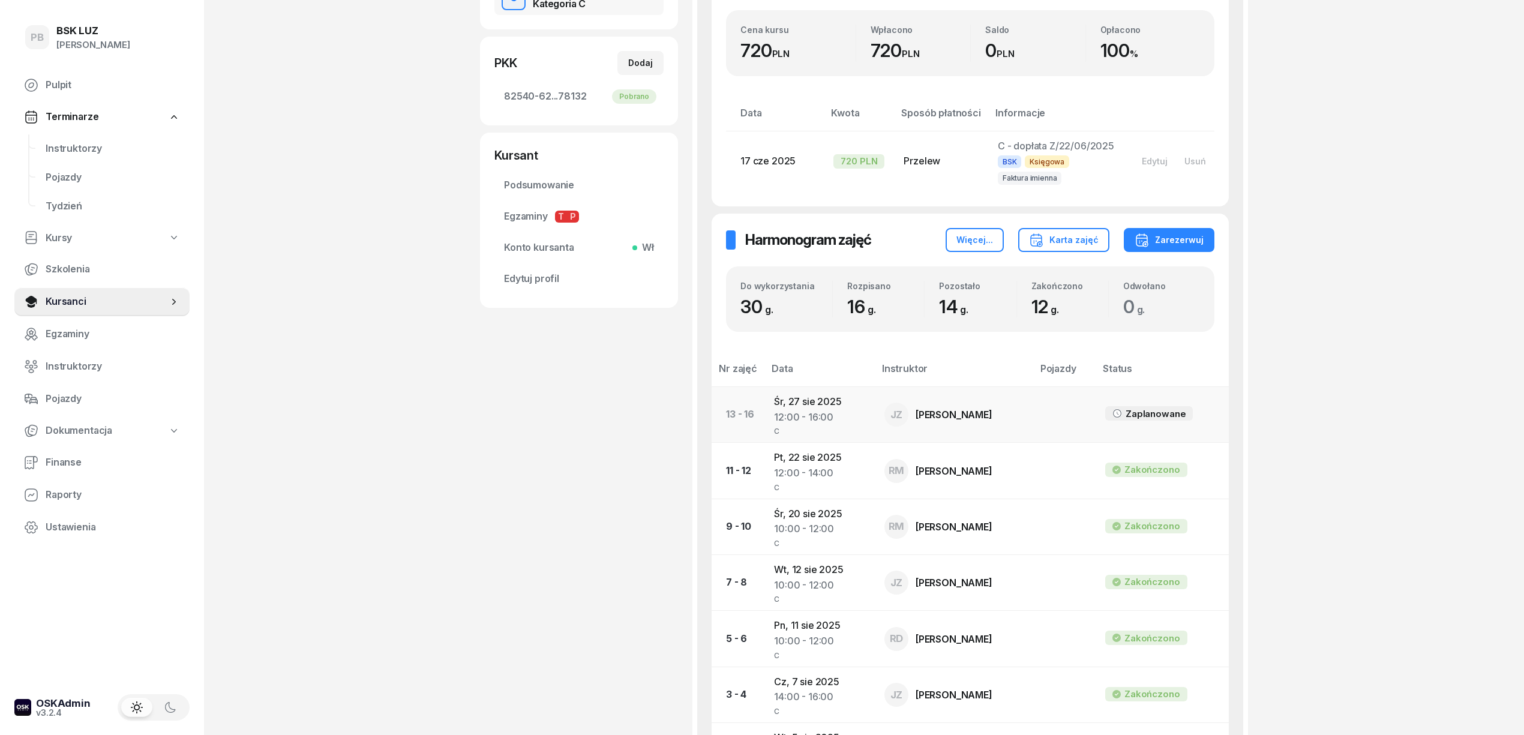
click at [799, 404] on td "[DATE] 12:00 - 16:00 C" at bounding box center [819, 414] width 110 height 56
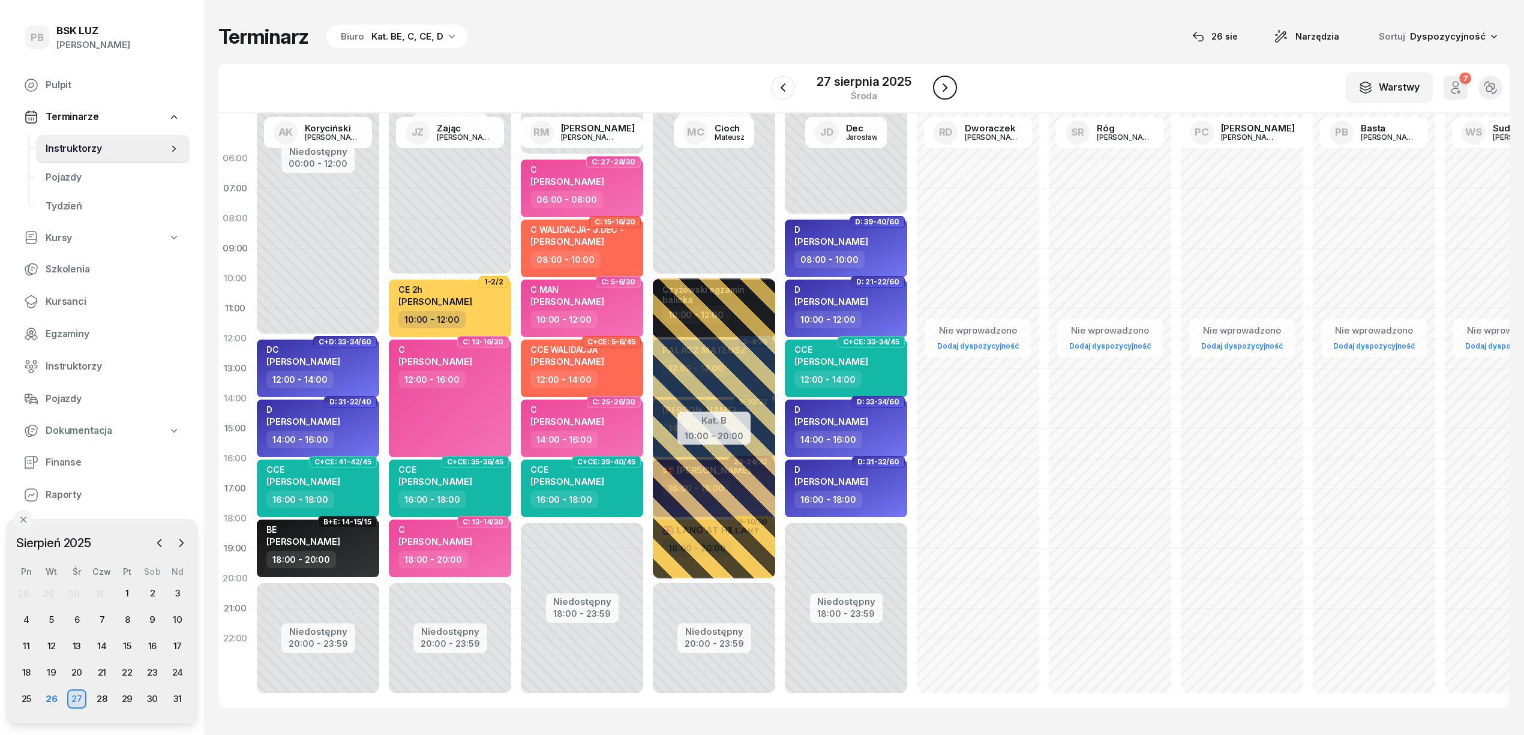
click at [941, 85] on icon "button" at bounding box center [945, 87] width 14 height 14
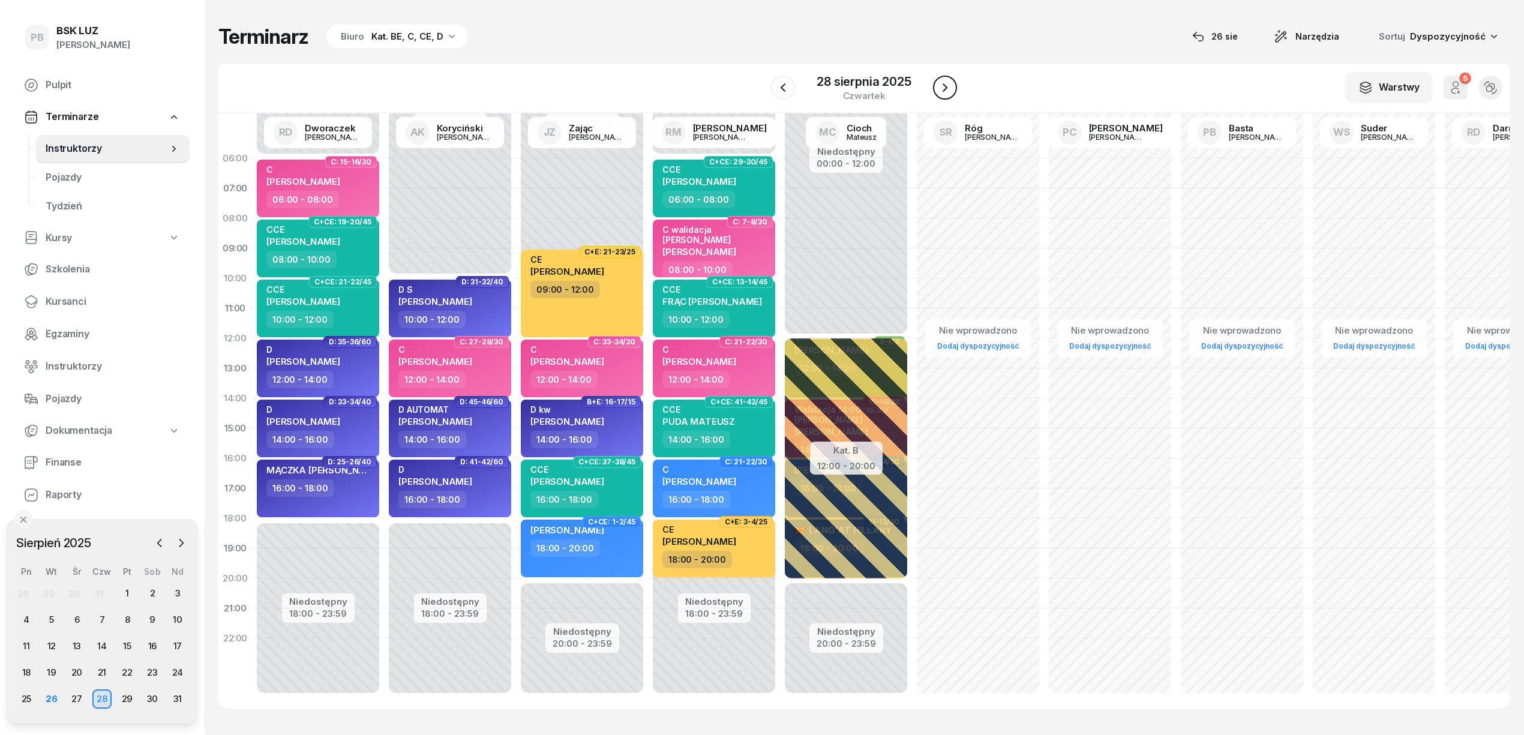
click at [941, 85] on icon "button" at bounding box center [945, 87] width 14 height 14
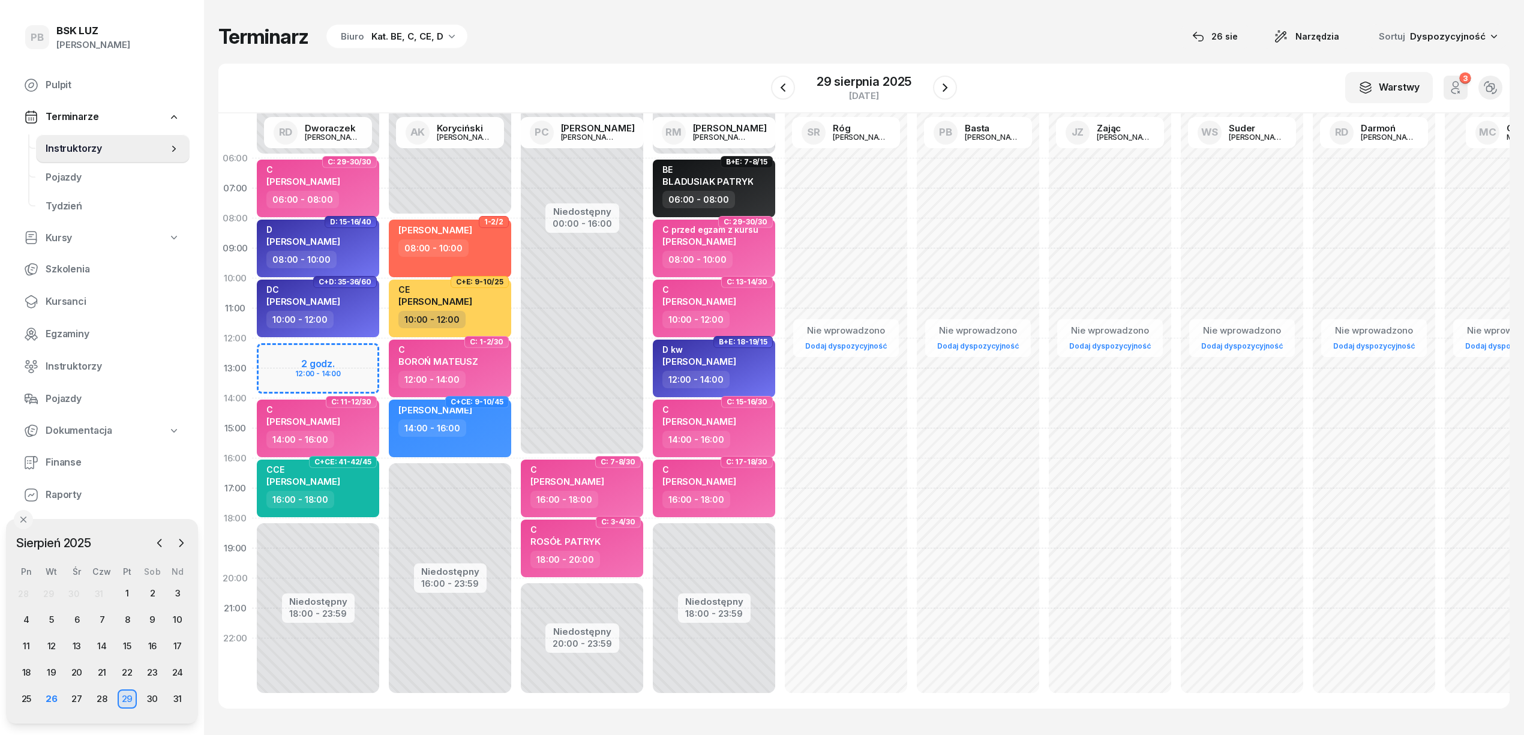
click at [384, 349] on div "Niedostępny 00:00 - 06:00 Niedostępny 18:00 - 23:59 2 godz. 12:00 - 14:00 C: 29…" at bounding box center [450, 428] width 132 height 570
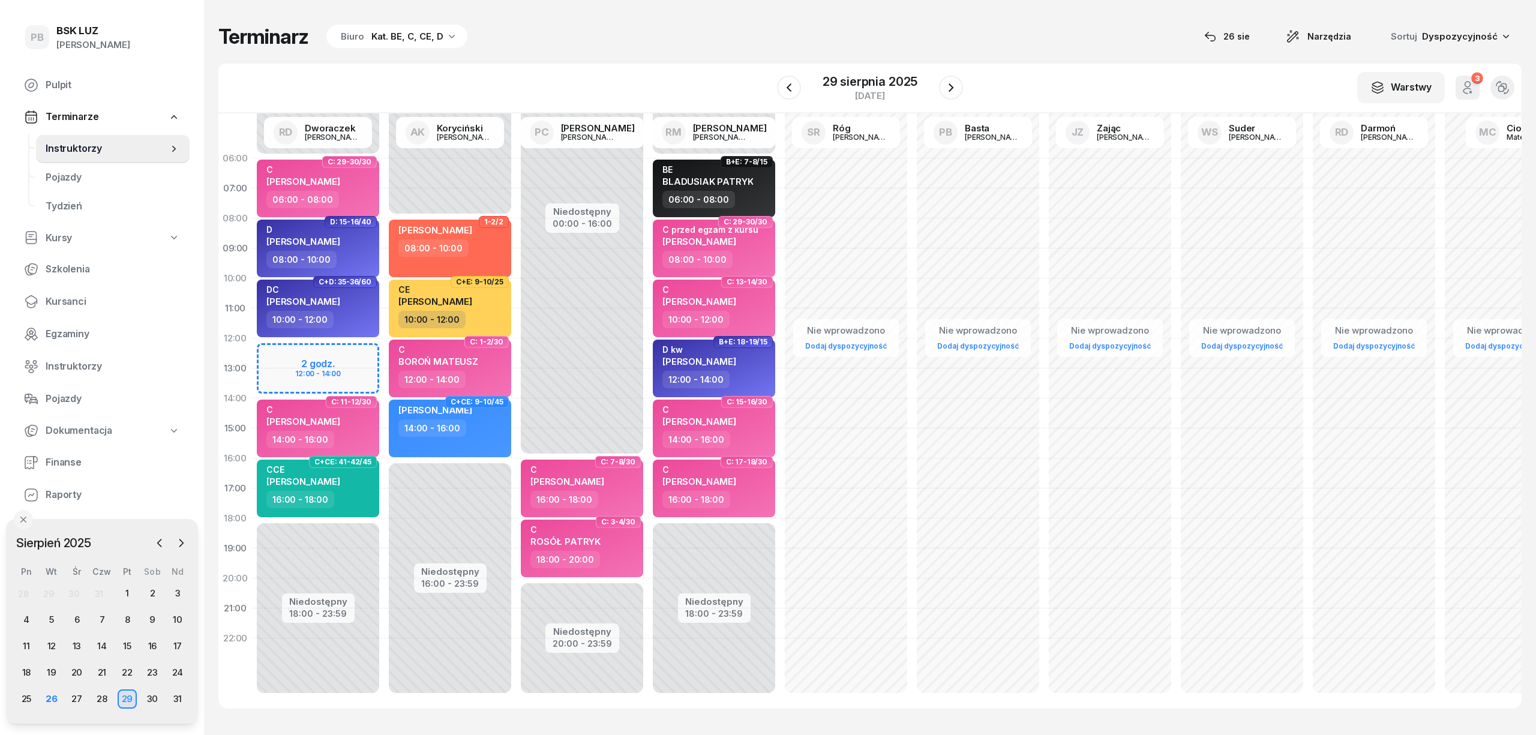
select select "12"
select select "14"
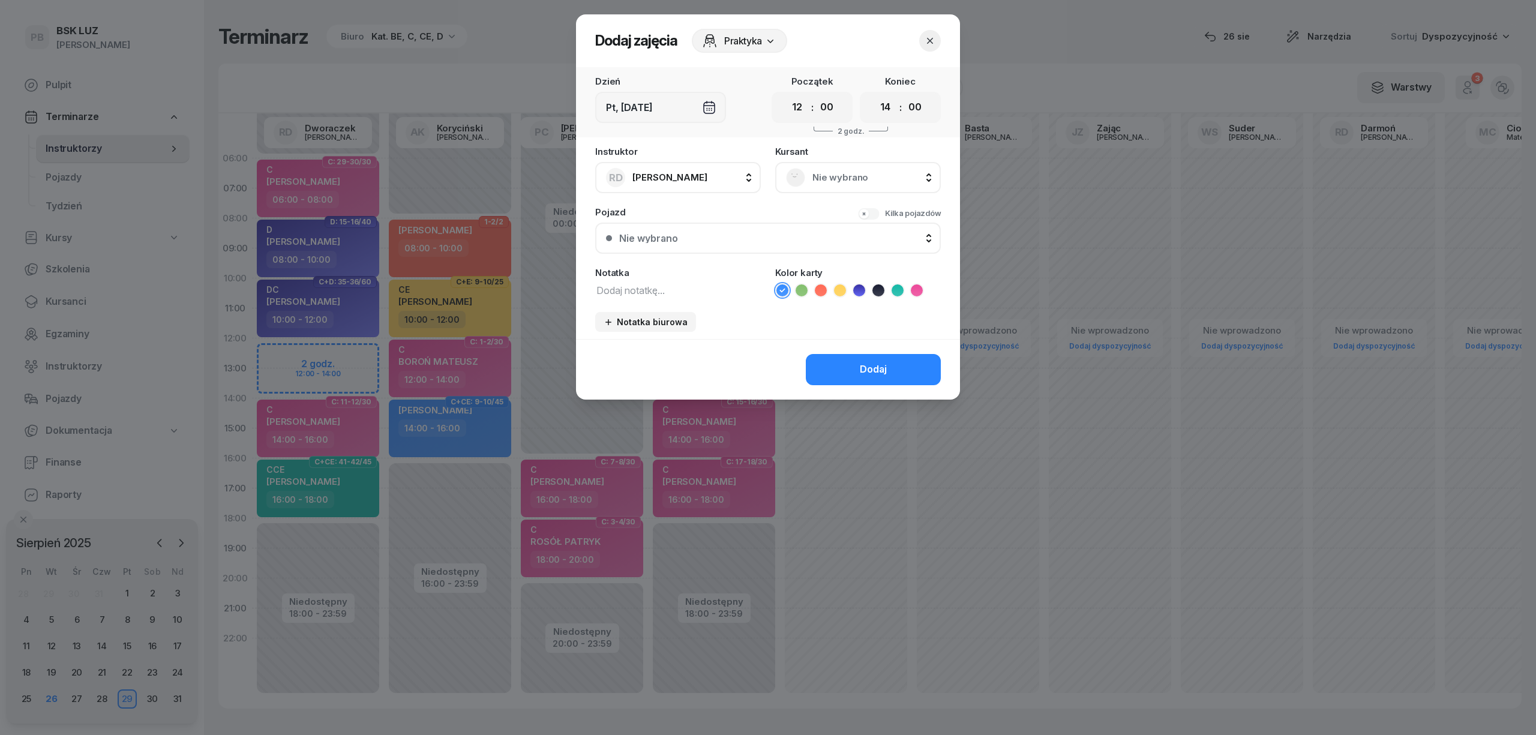
click at [817, 171] on span "Nie wybrano" at bounding box center [871, 178] width 118 height 16
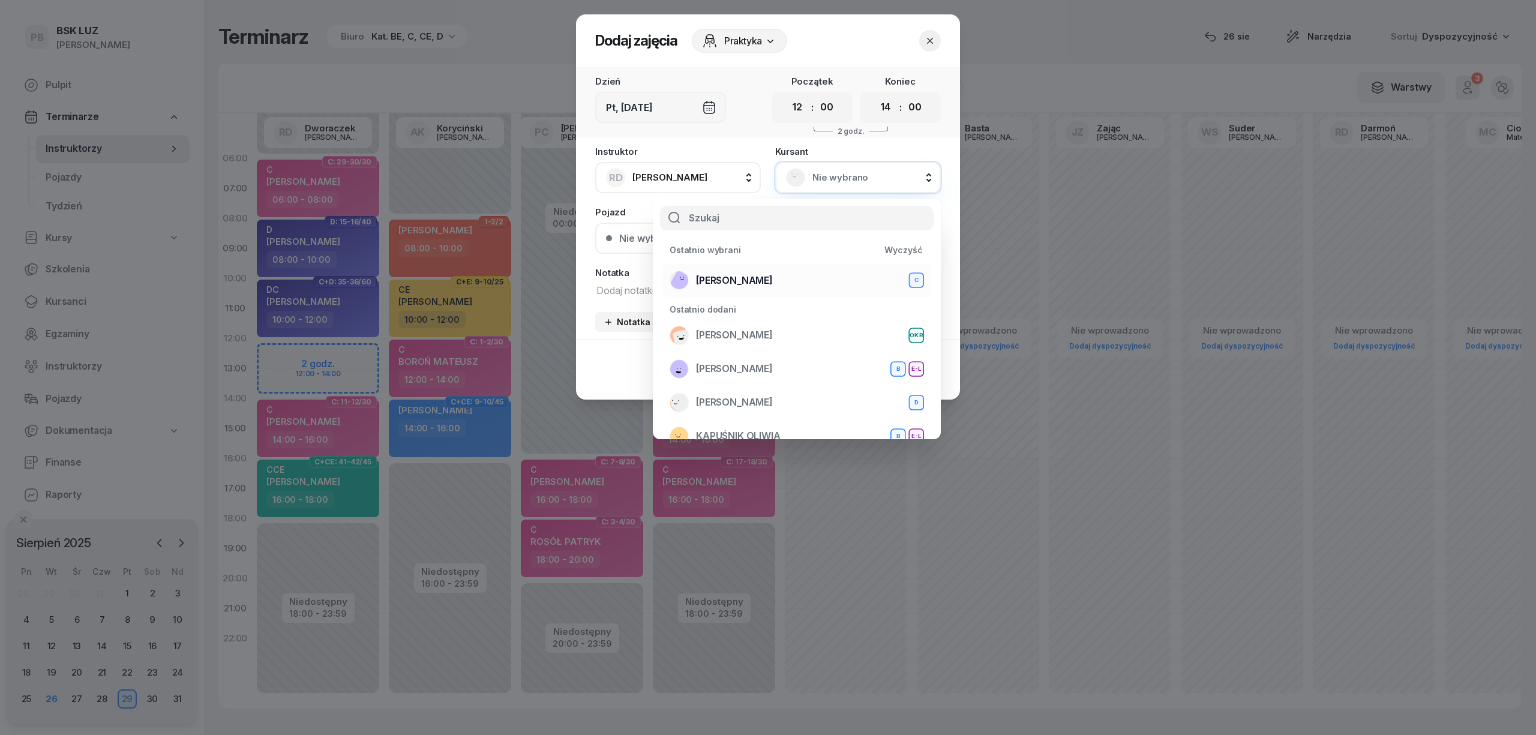
click at [776, 282] on div "[PERSON_NAME]" at bounding box center [796, 280] width 254 height 19
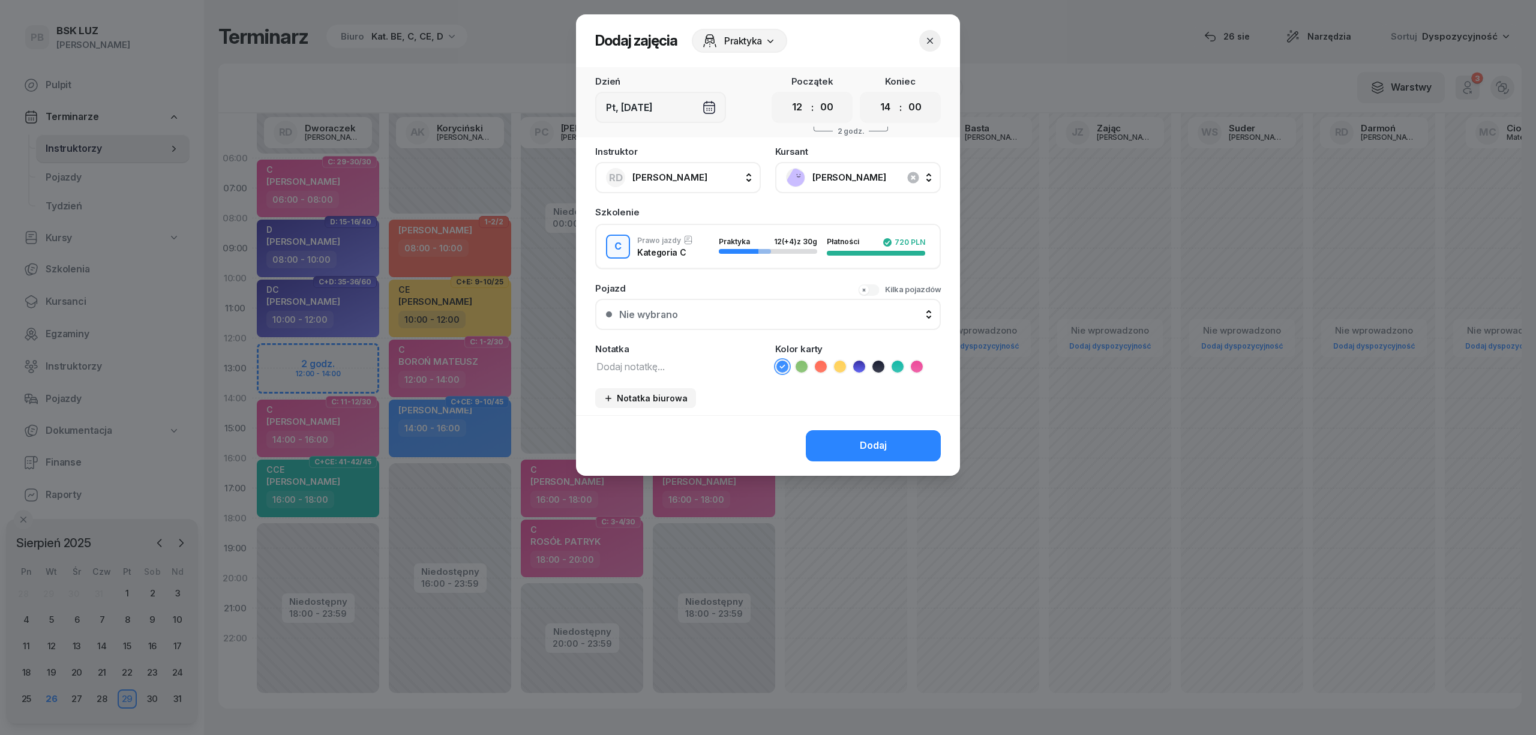
click at [648, 358] on textarea at bounding box center [678, 366] width 166 height 16
type textarea "C"
click at [915, 366] on icon at bounding box center [917, 367] width 12 height 12
click at [872, 443] on div "Dodaj" at bounding box center [873, 446] width 27 height 16
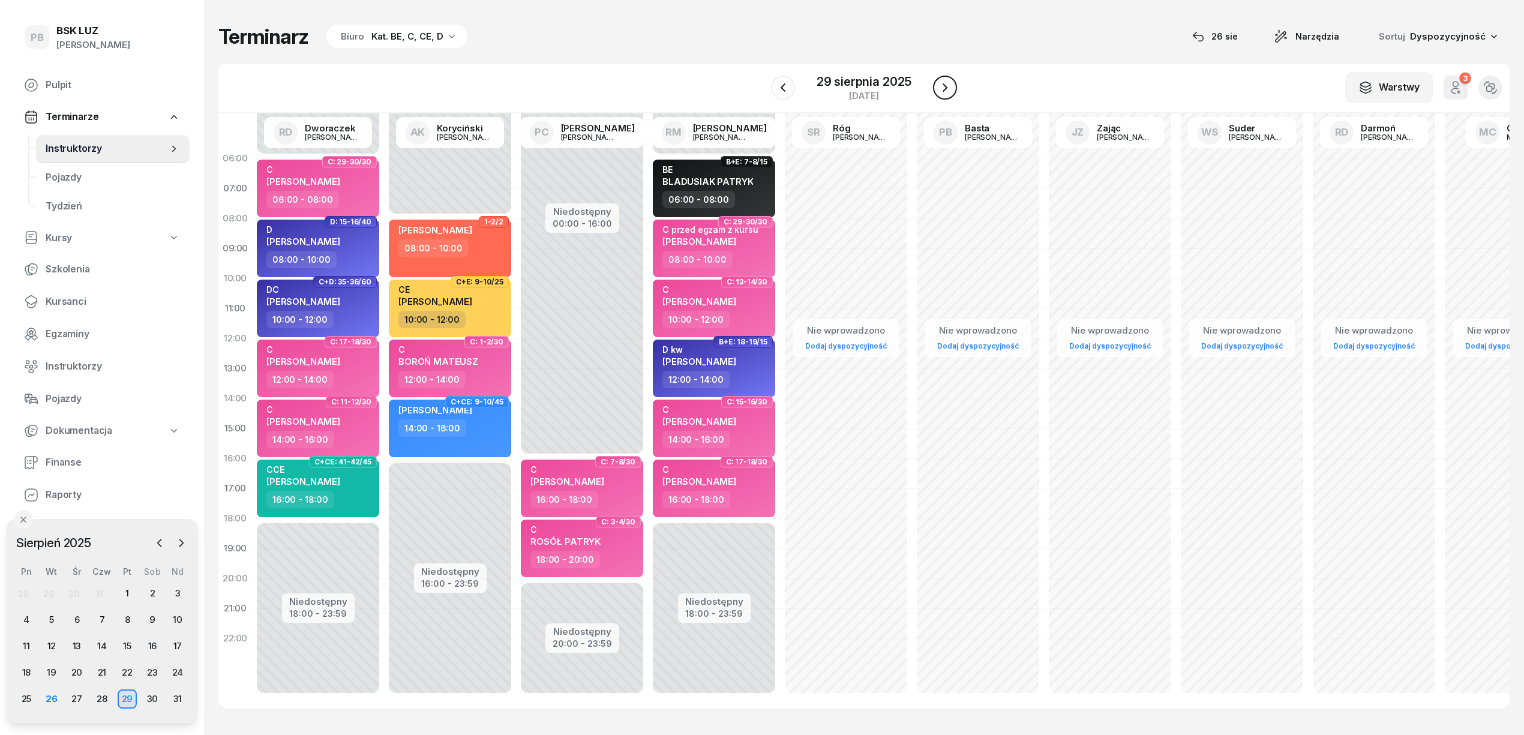
click at [944, 89] on icon "button" at bounding box center [944, 87] width 5 height 8
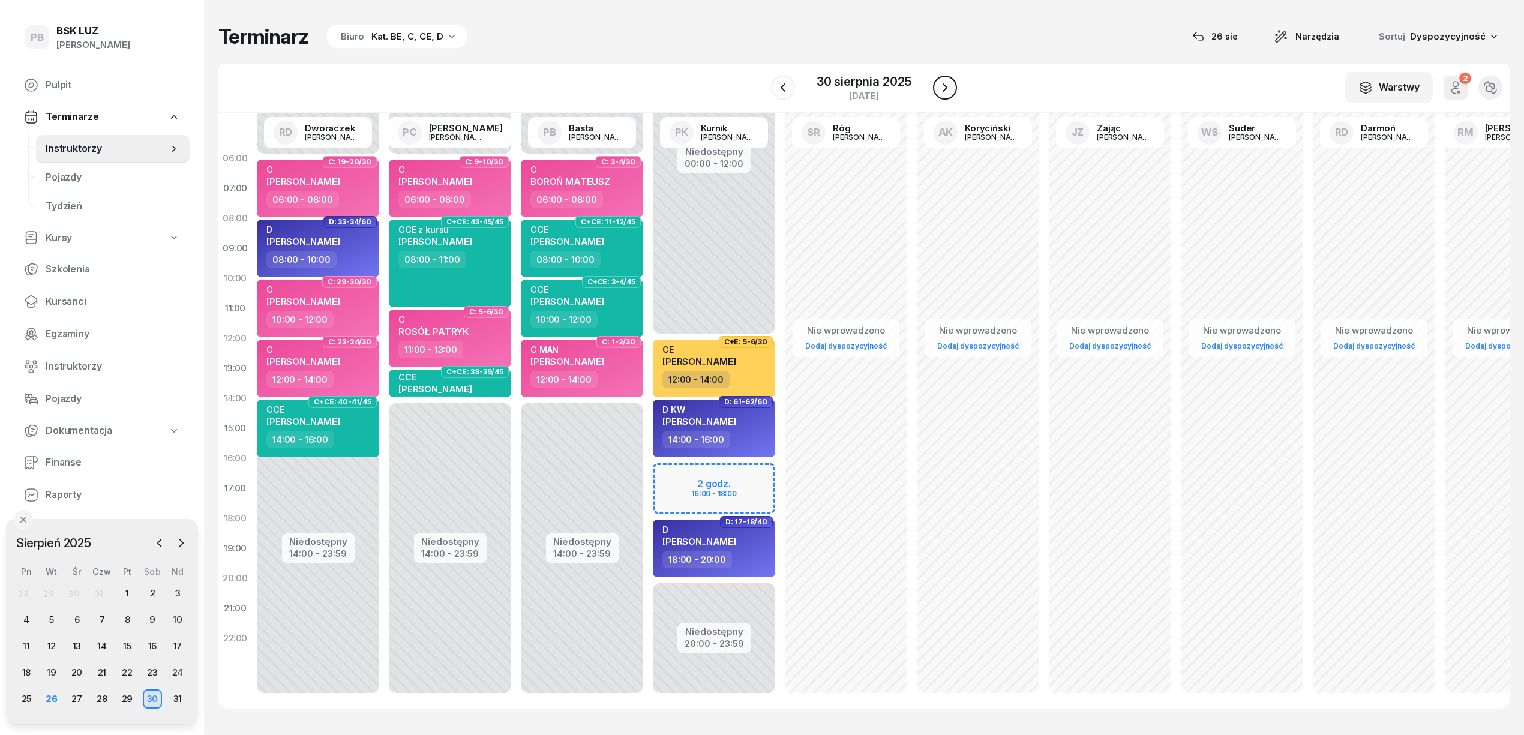
click at [944, 89] on icon "button" at bounding box center [944, 87] width 5 height 8
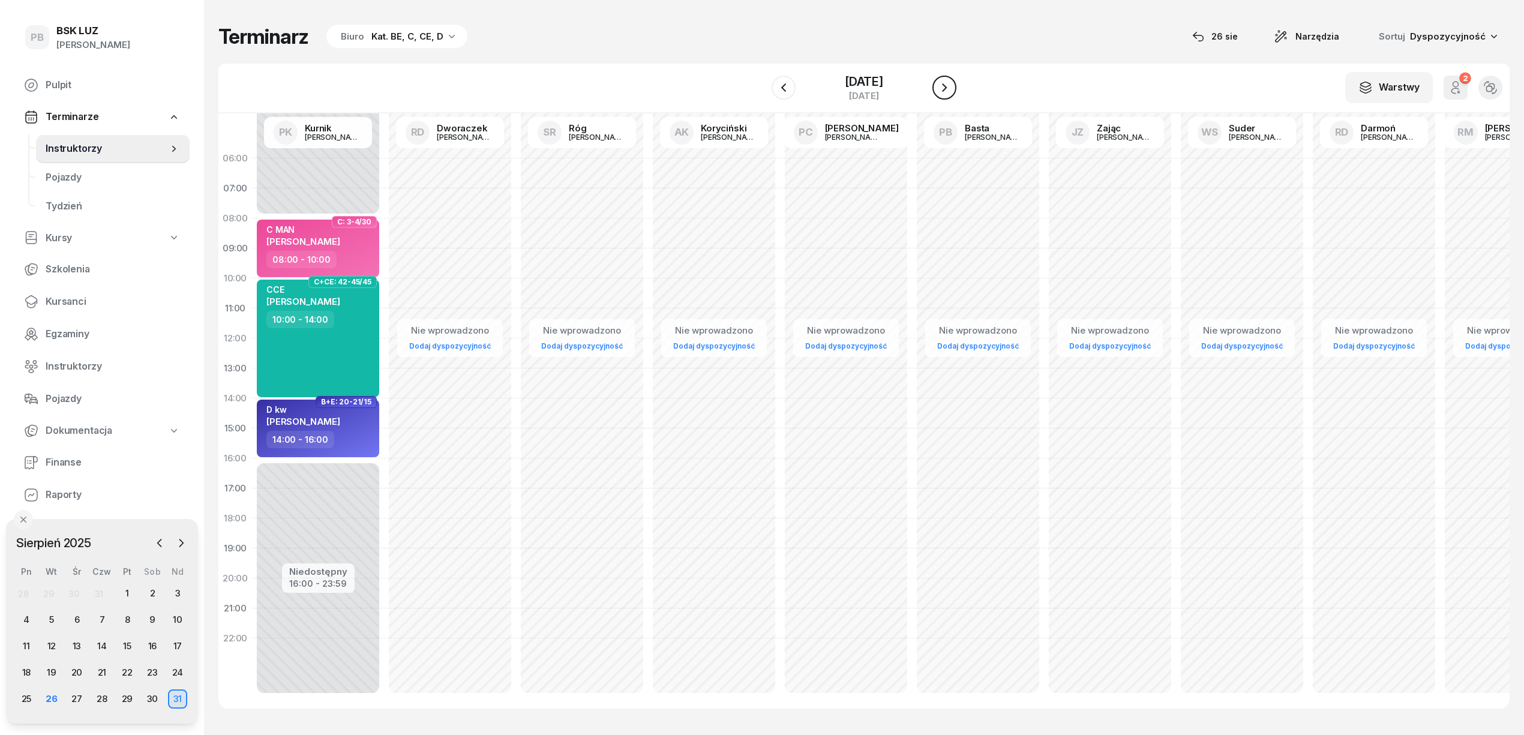
click at [944, 89] on icon "button" at bounding box center [944, 87] width 5 height 8
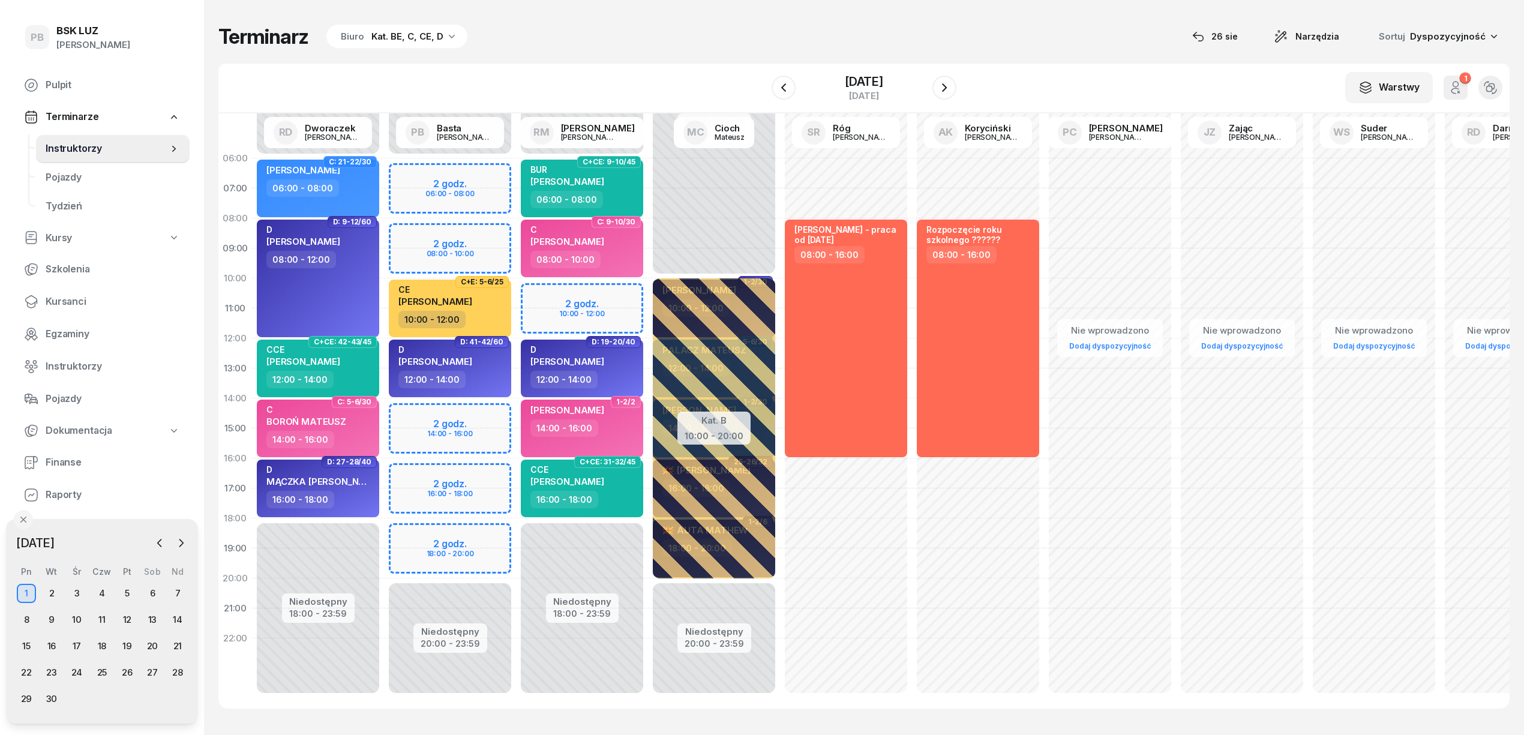
click at [648, 300] on div "Niedostępny 00:00 - 06:00 Niedostępny 18:00 - 23:59 2 godz. 10:00 - 12:00 C+CE:…" at bounding box center [714, 428] width 132 height 570
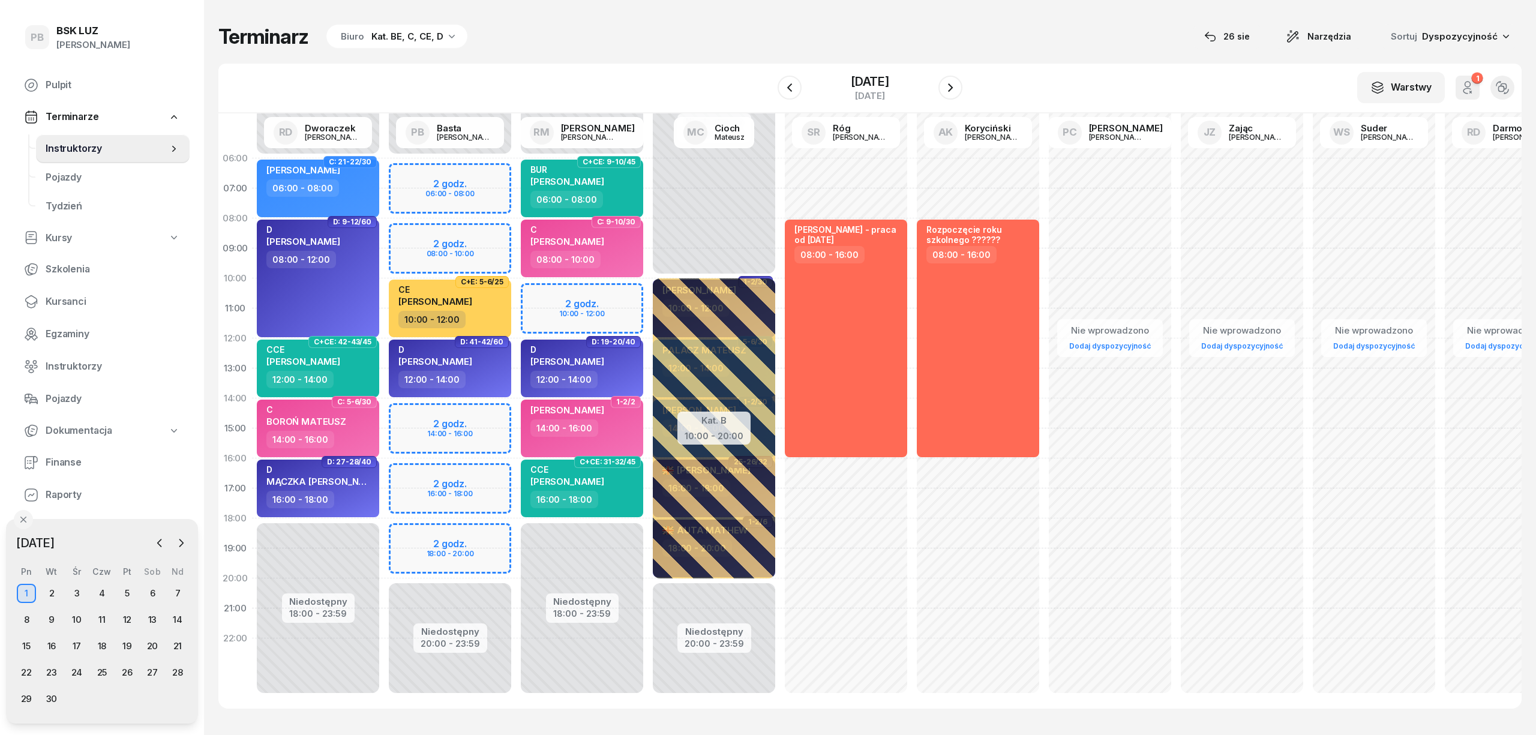
select select "10"
select select "12"
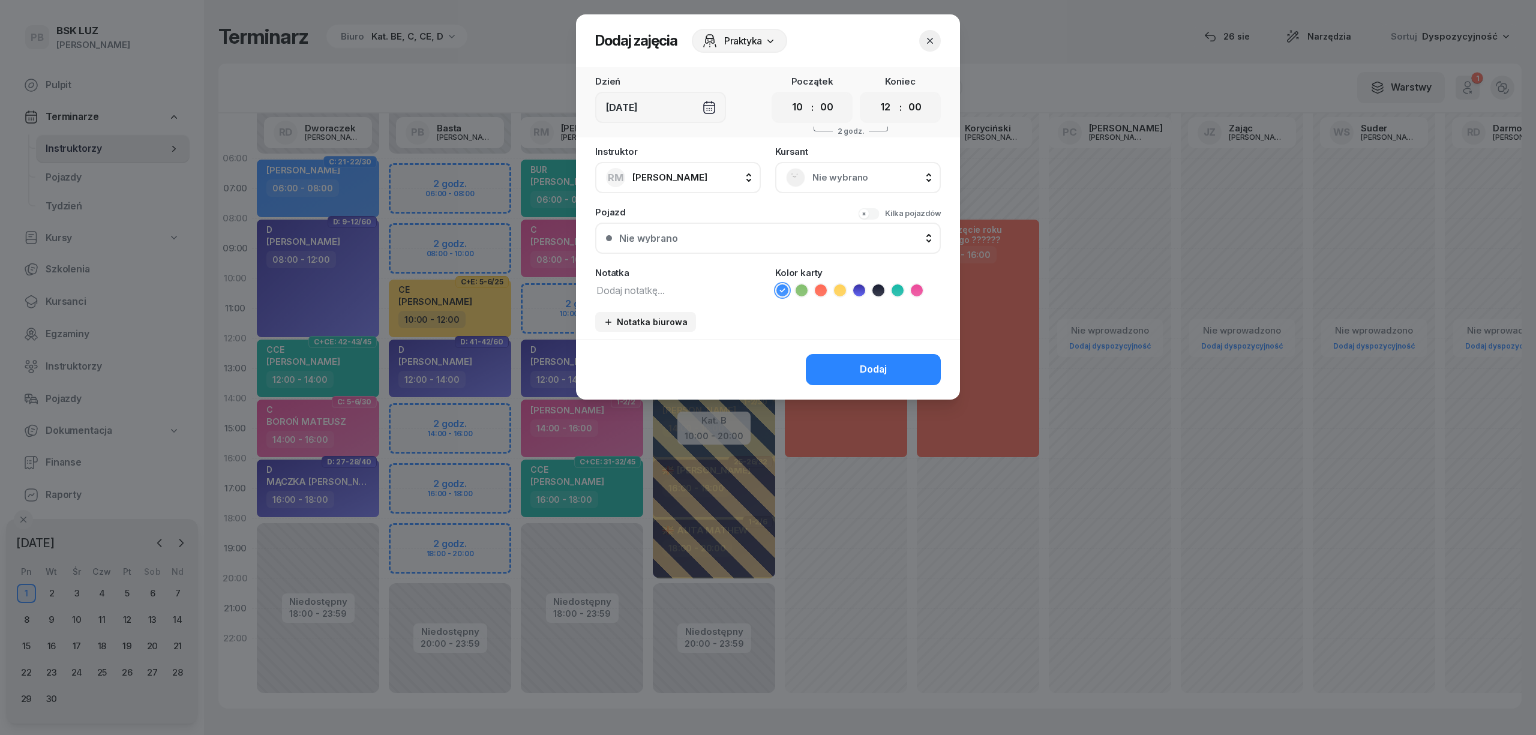
click at [852, 184] on span "Nie wybrano" at bounding box center [871, 178] width 118 height 16
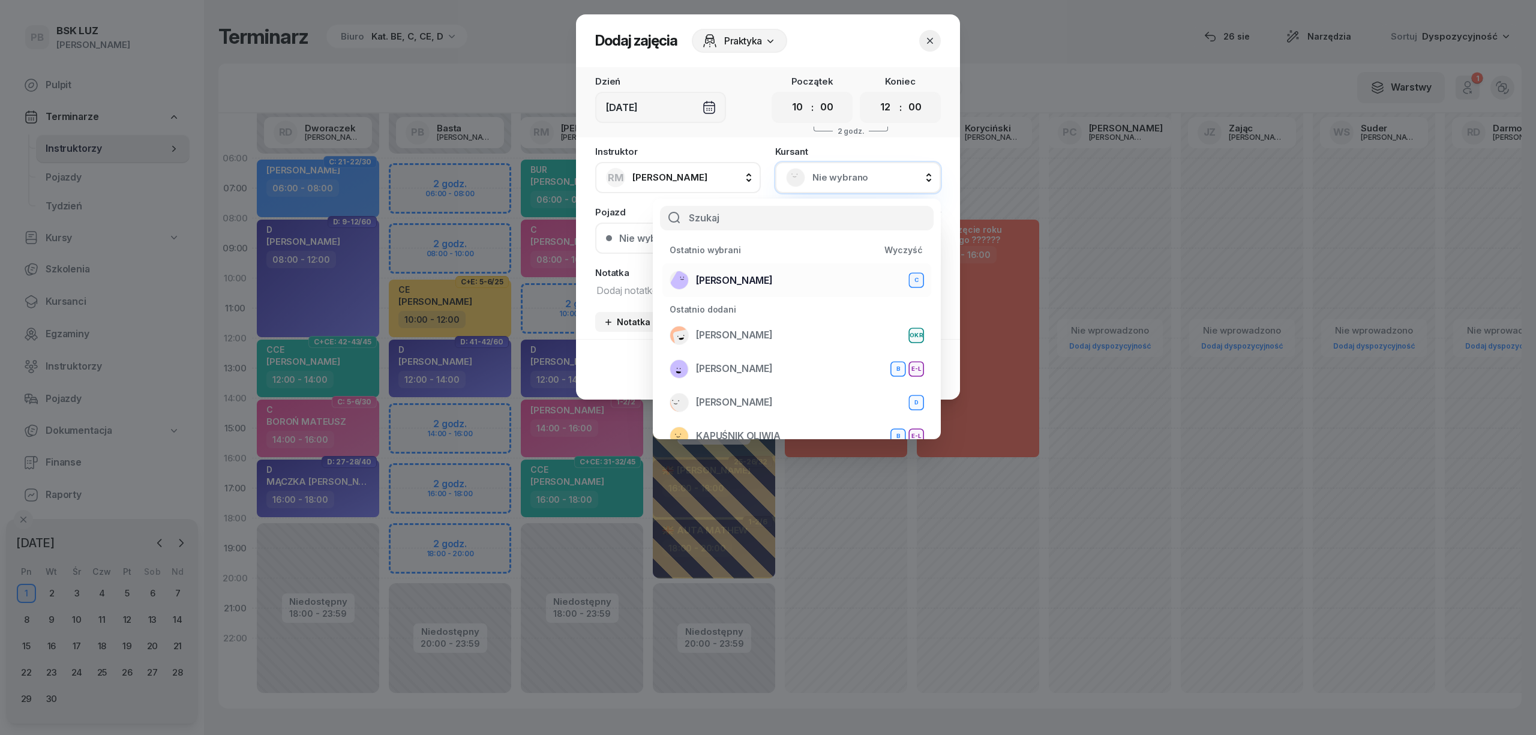
click at [785, 265] on li "[PERSON_NAME]" at bounding box center [796, 280] width 269 height 34
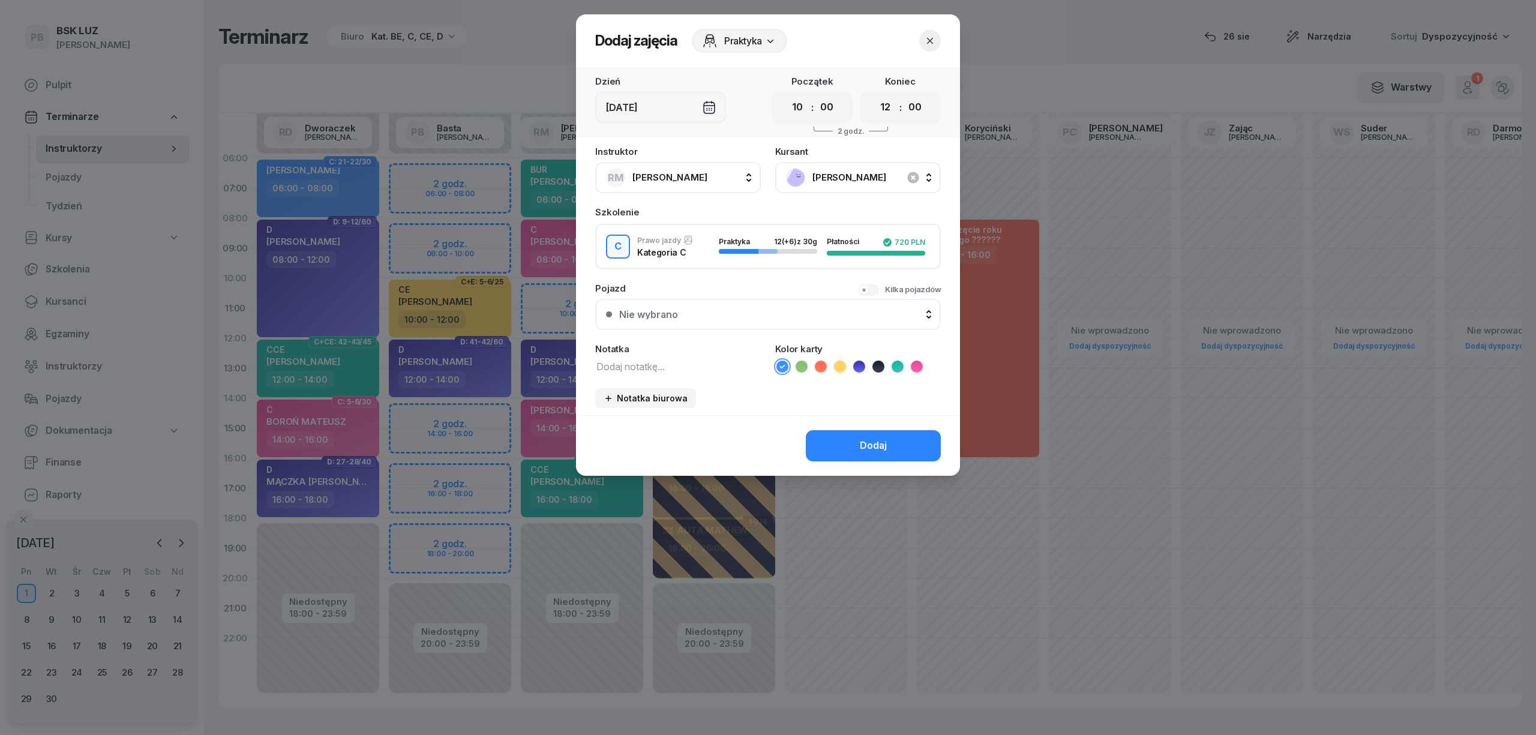
click at [689, 358] on textarea at bounding box center [678, 366] width 166 height 16
type textarea "C"
click at [915, 361] on icon at bounding box center [917, 367] width 12 height 12
click at [933, 36] on icon "button" at bounding box center [930, 41] width 12 height 12
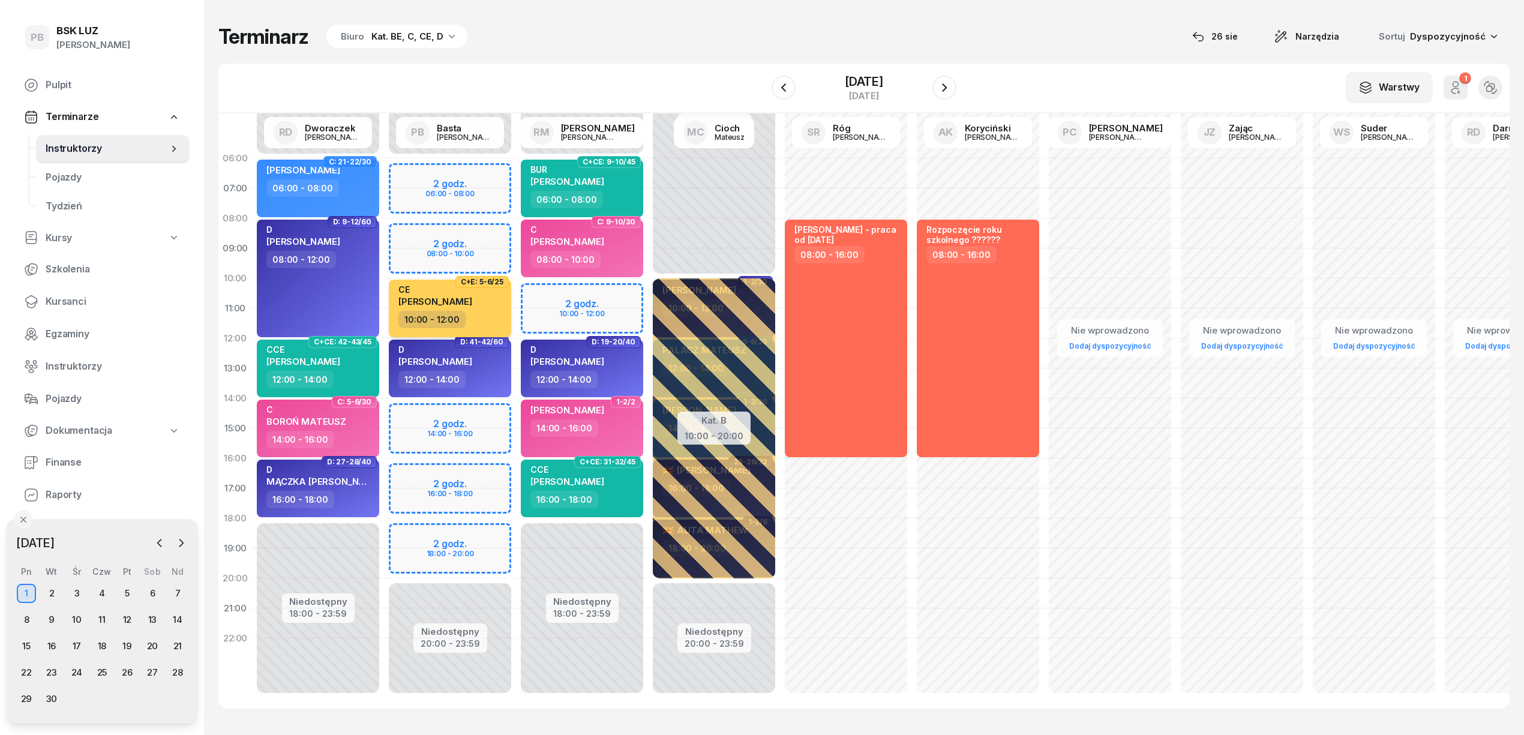
click at [484, 302] on div "CE [PERSON_NAME]" at bounding box center [451, 297] width 106 height 26
select select "10"
select select "12"
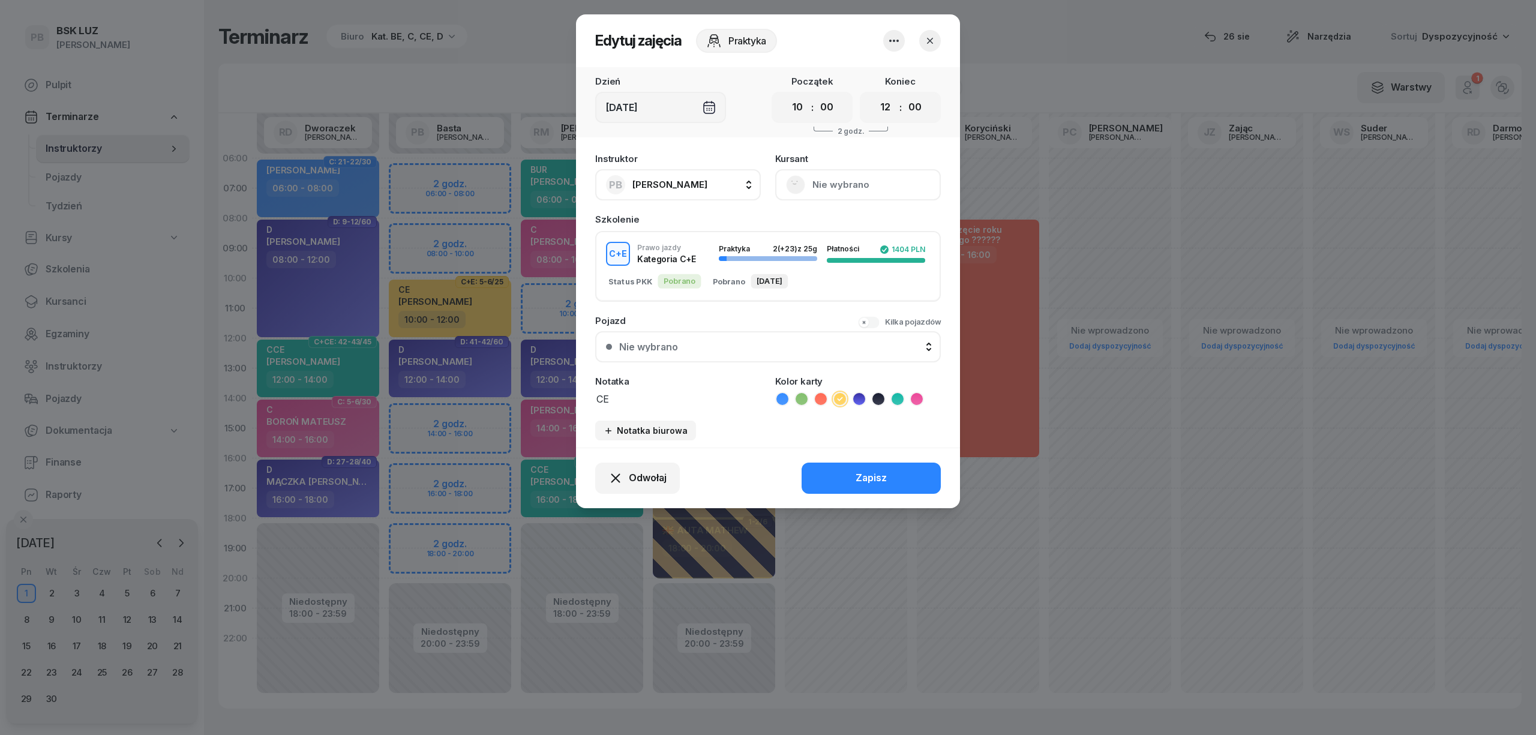
click at [677, 184] on span "[PERSON_NAME]" at bounding box center [669, 184] width 75 height 11
type input "mark"
click at [695, 263] on span "[PERSON_NAME]" at bounding box center [676, 265] width 74 height 16
click at [841, 473] on button "Zapisz" at bounding box center [870, 478] width 139 height 31
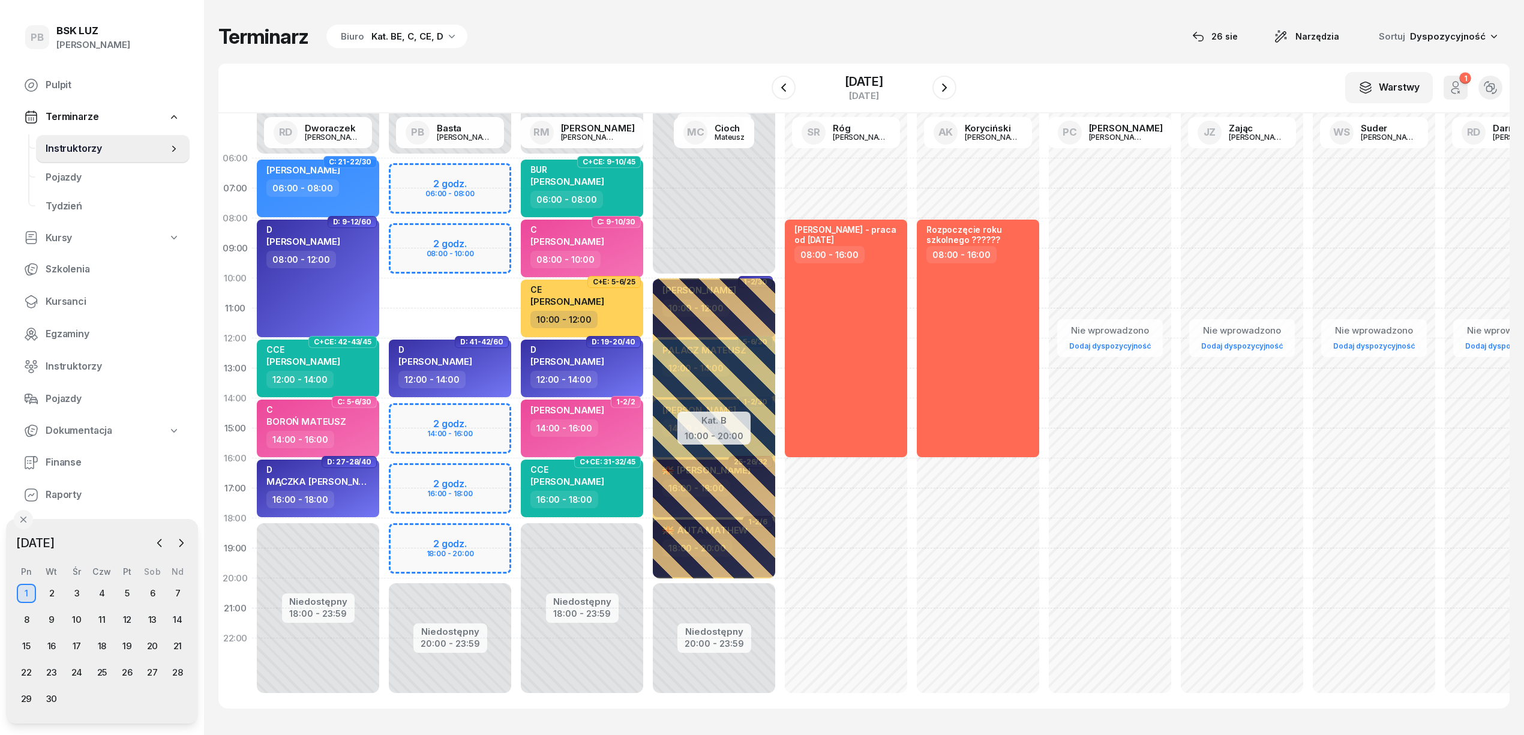
click at [516, 233] on div "Niedostępny 00:00 - 06:00 Niedostępny 20:00 - 23:59 2 godz. 06:00 - 08:00 2 god…" at bounding box center [582, 428] width 132 height 570
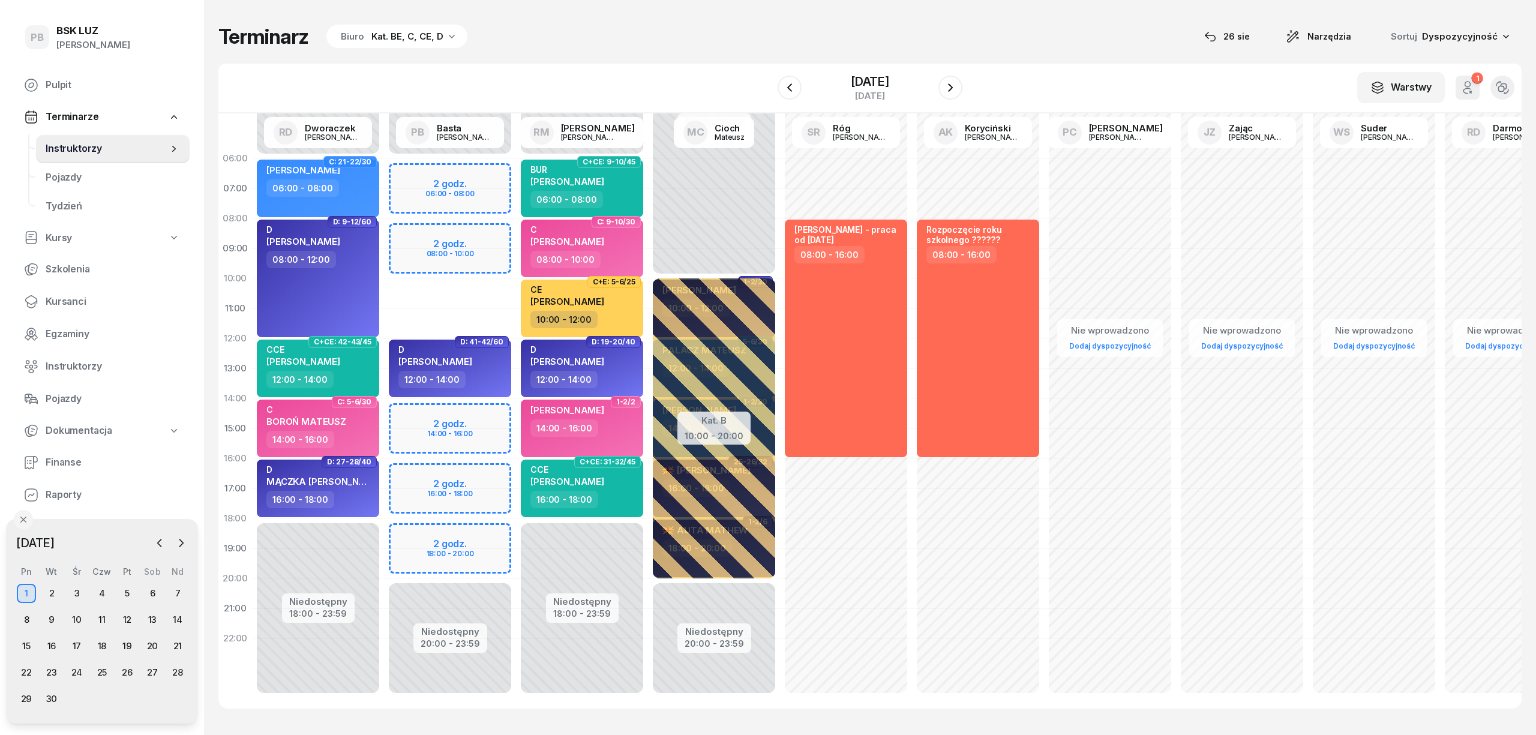
select select "08"
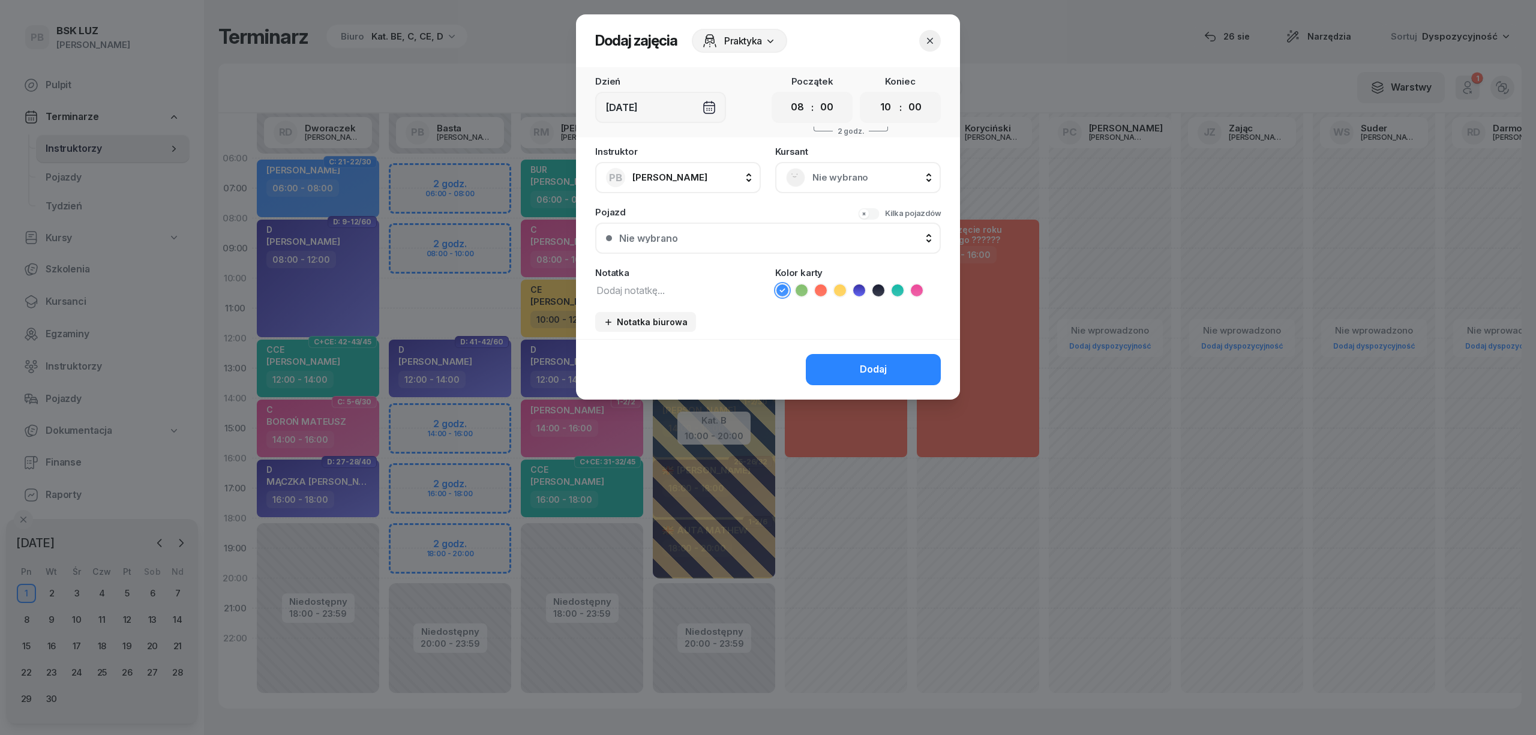
click at [843, 174] on span "Nie wybrano" at bounding box center [871, 178] width 118 height 16
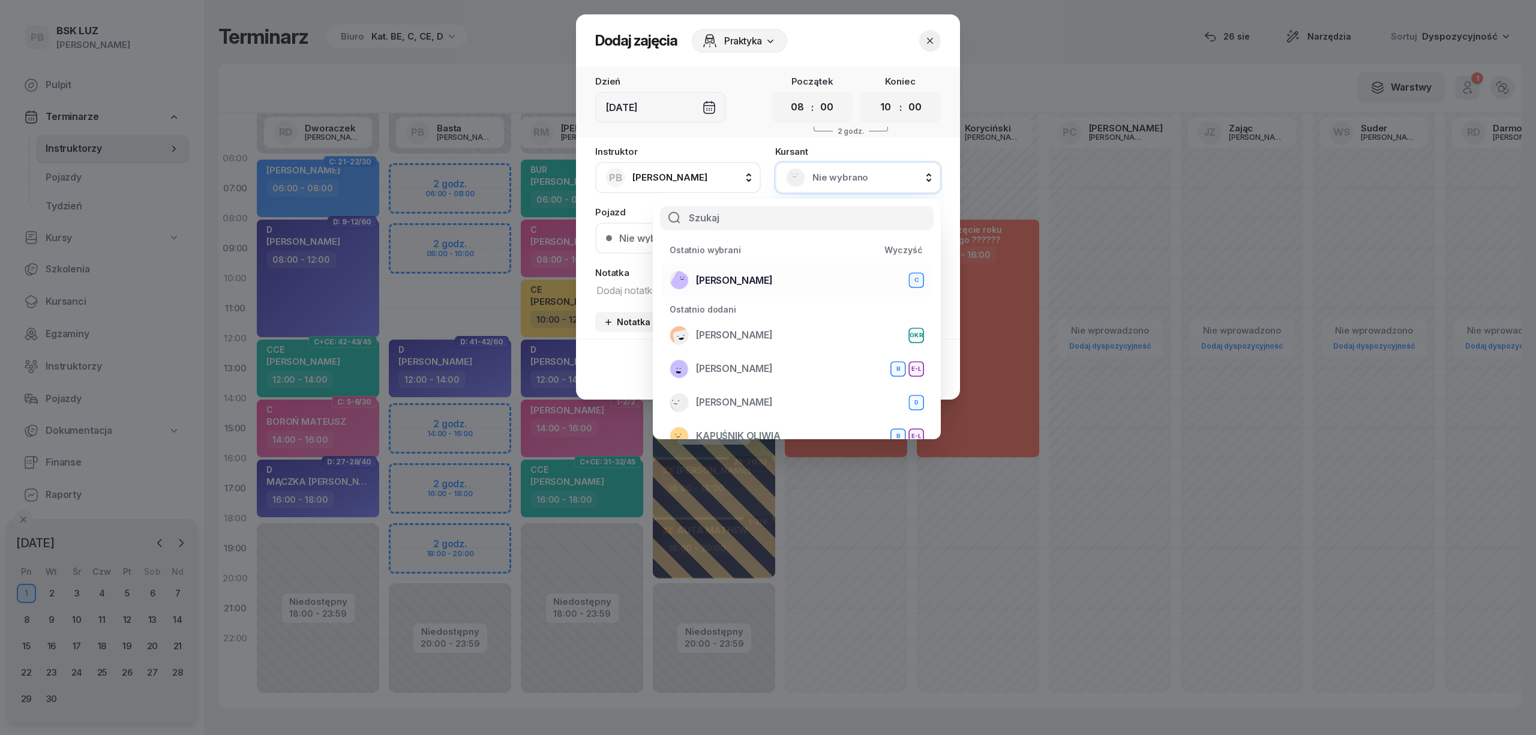
click at [786, 278] on div "[PERSON_NAME]" at bounding box center [796, 280] width 254 height 19
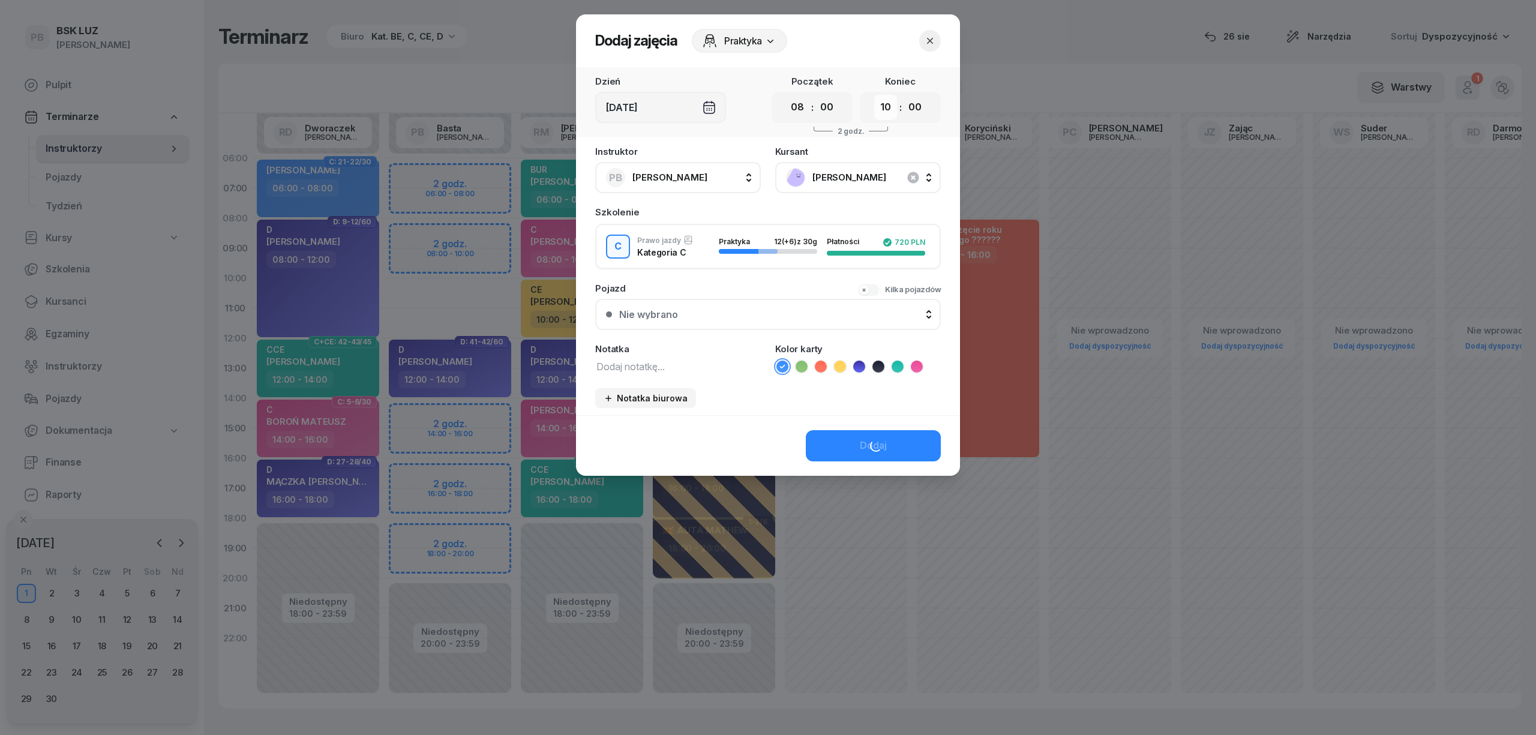
click at [881, 102] on select "00 01 02 03 04 05 06 07 08 09 10 11 12 13 14 15 16 17 18 19 20 21 22 23" at bounding box center [885, 107] width 23 height 25
select select "12"
click at [874, 95] on select "00 01 02 03 04 05 06 07 08 09 10 11 12 13 14 15 16 17 18 19 20 21 22 23" at bounding box center [885, 107] width 23 height 25
click at [699, 367] on textarea at bounding box center [678, 366] width 166 height 16
type textarea "C"
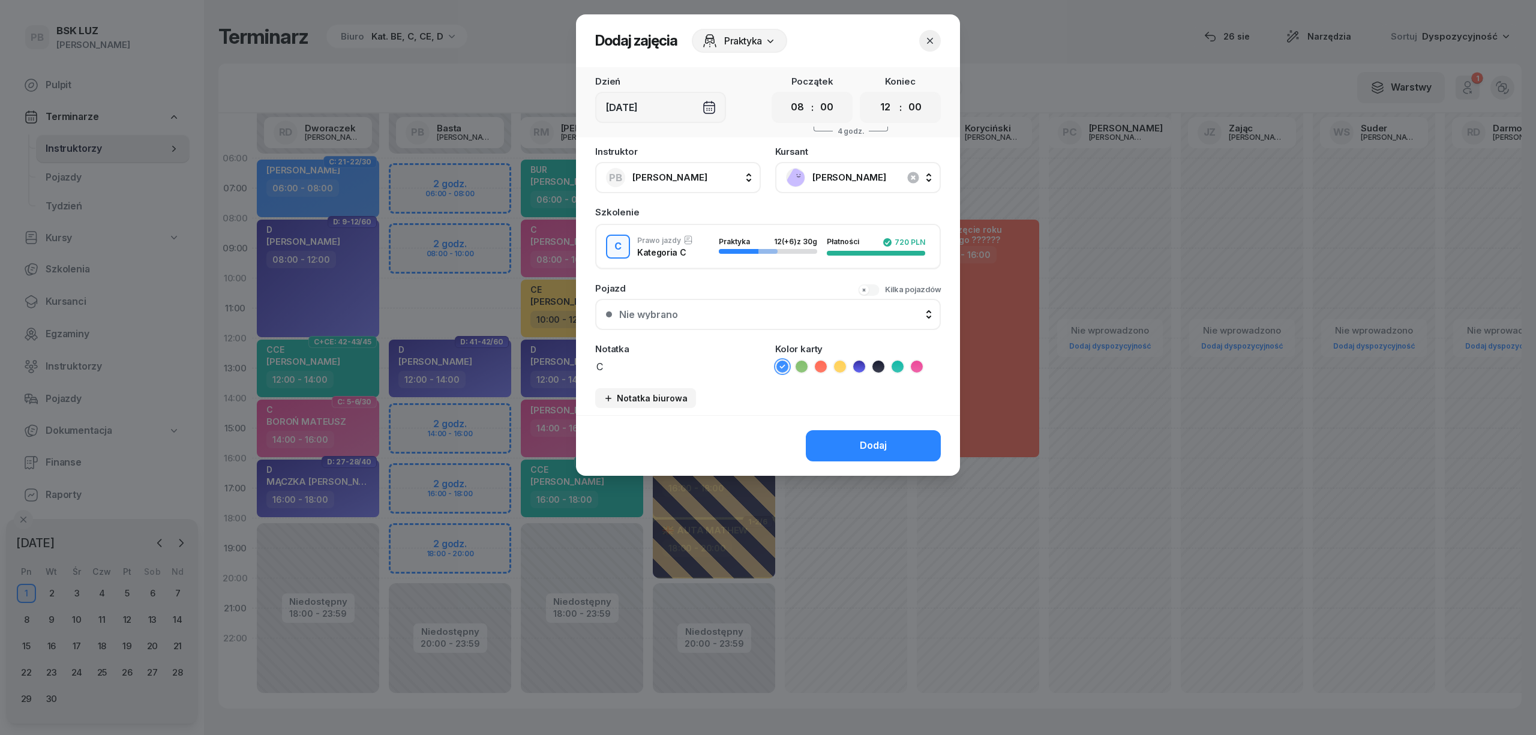
click at [917, 361] on icon at bounding box center [917, 367] width 12 height 12
click at [879, 435] on button "Dodaj" at bounding box center [873, 445] width 135 height 31
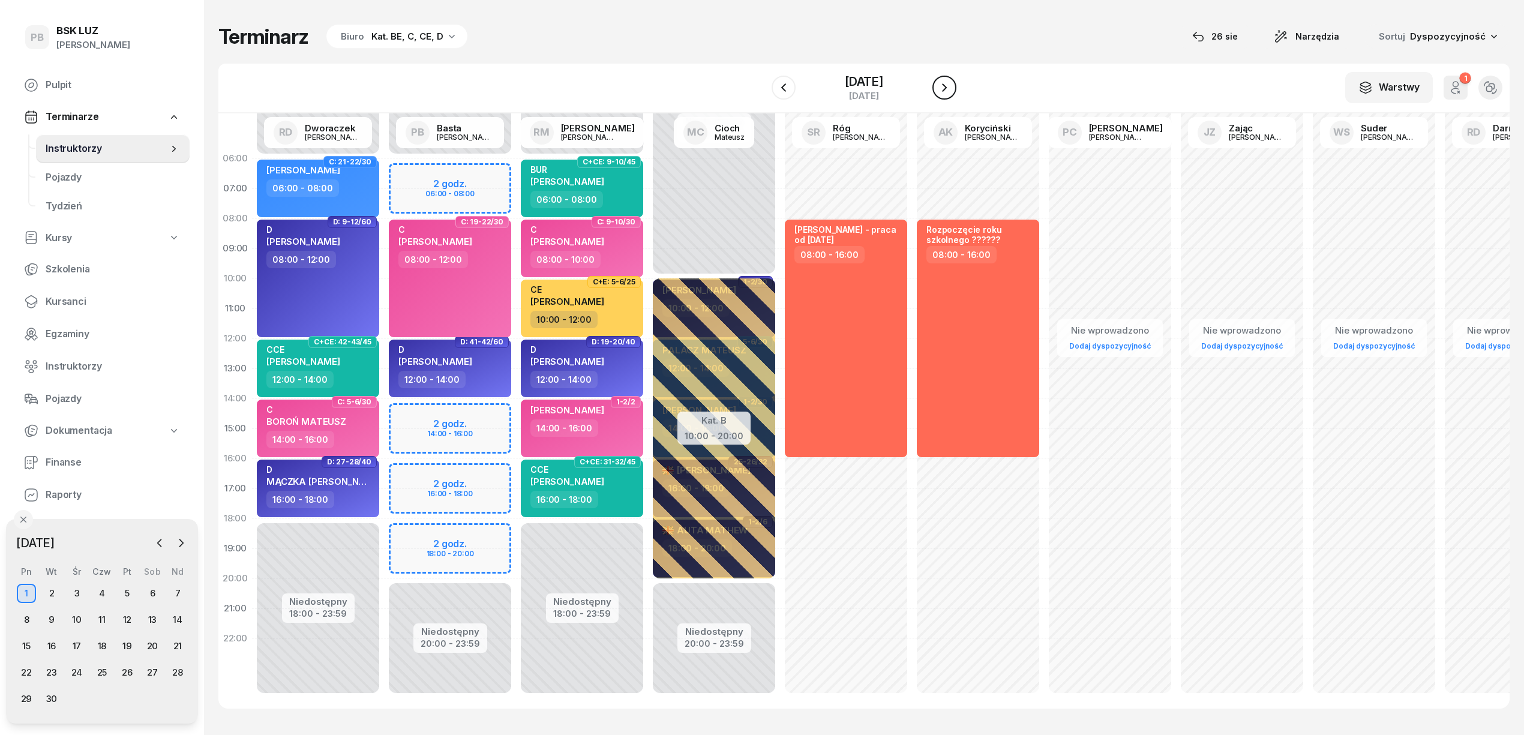
click at [941, 84] on icon "button" at bounding box center [944, 87] width 14 height 14
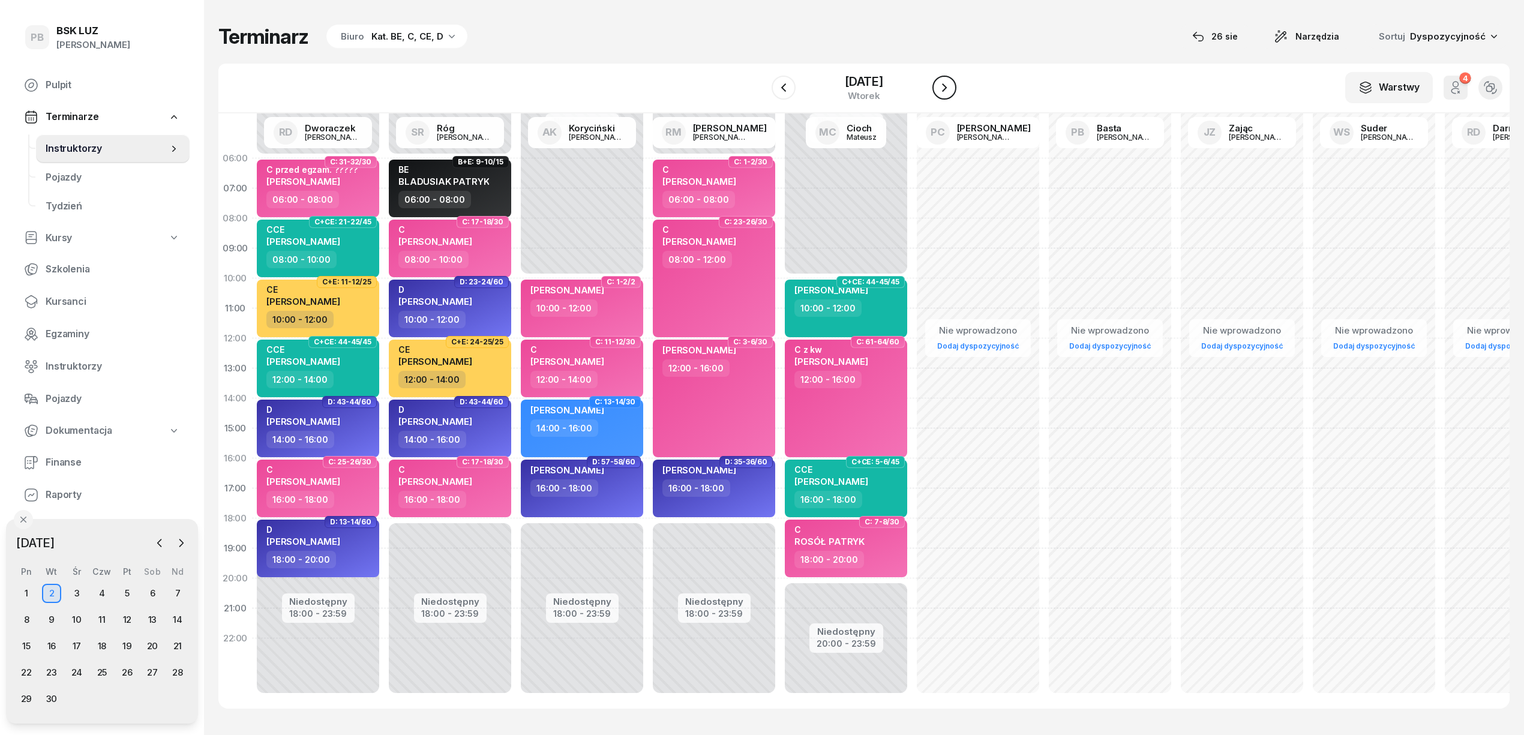
click at [941, 84] on icon "button" at bounding box center [944, 87] width 14 height 14
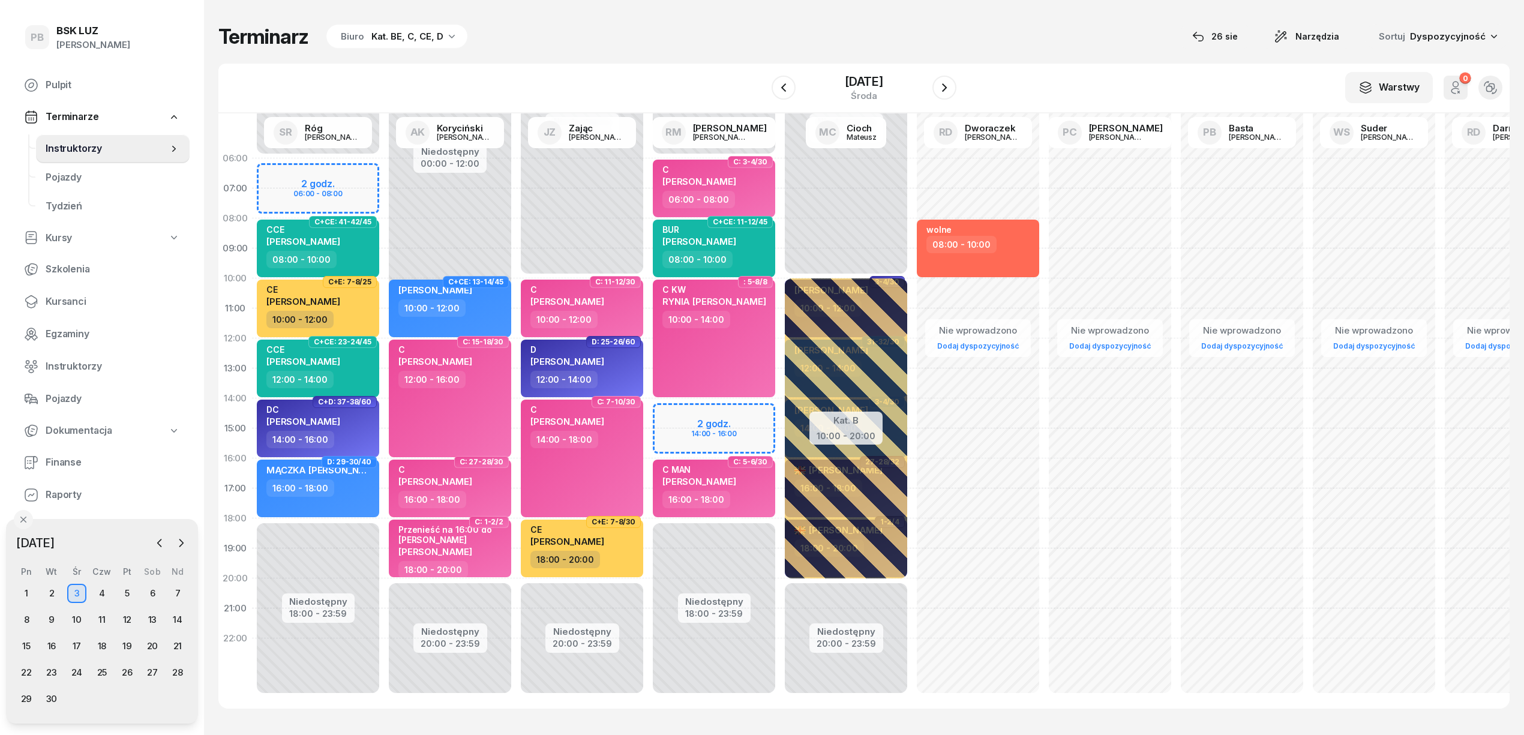
click at [780, 413] on div "Niedostępny 00:00 - 06:00 Niedostępny 18:00 - 23:59 2 godz. 14:00 - 16:00 C: 3-…" at bounding box center [846, 428] width 132 height 570
select select "14"
select select "16"
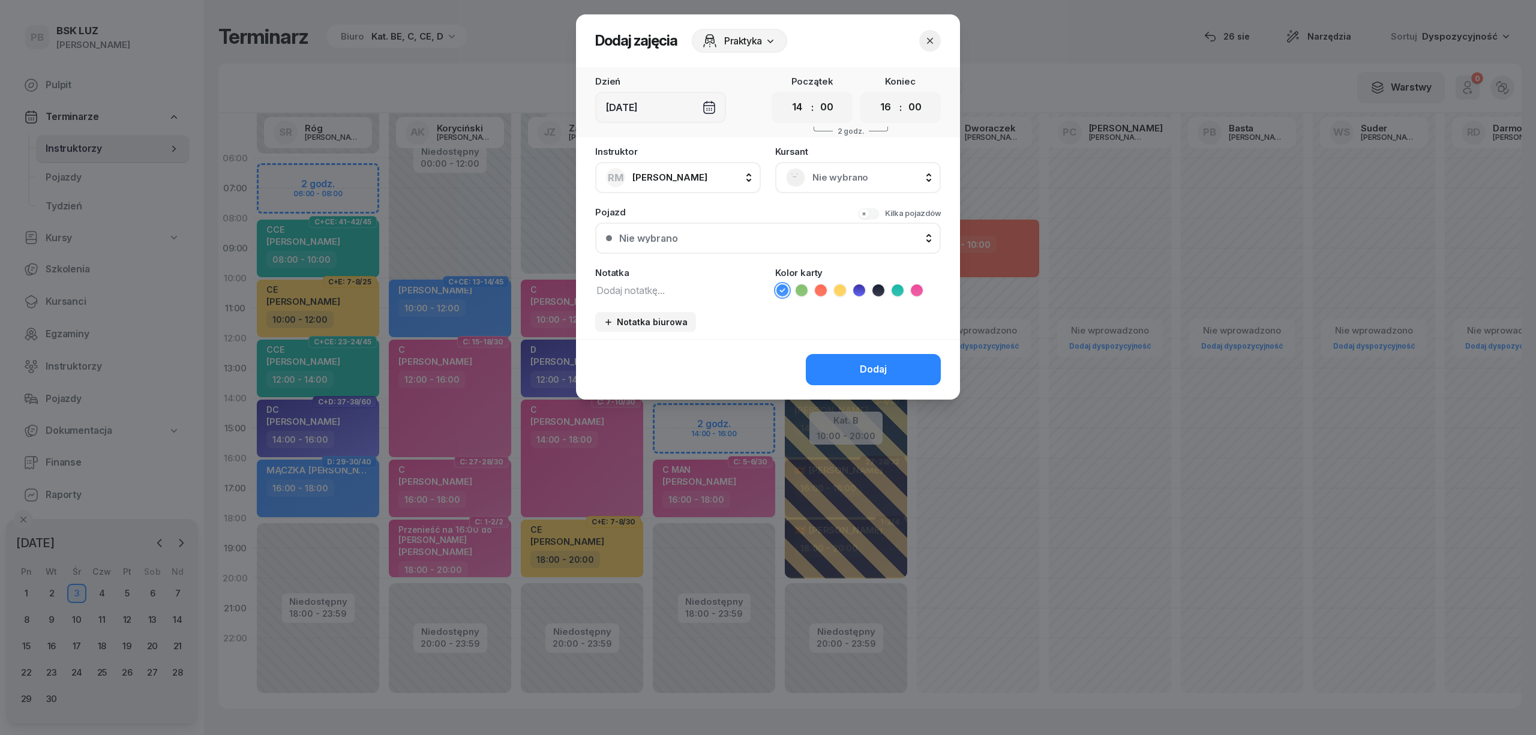
click at [882, 175] on span "Nie wybrano" at bounding box center [871, 178] width 118 height 16
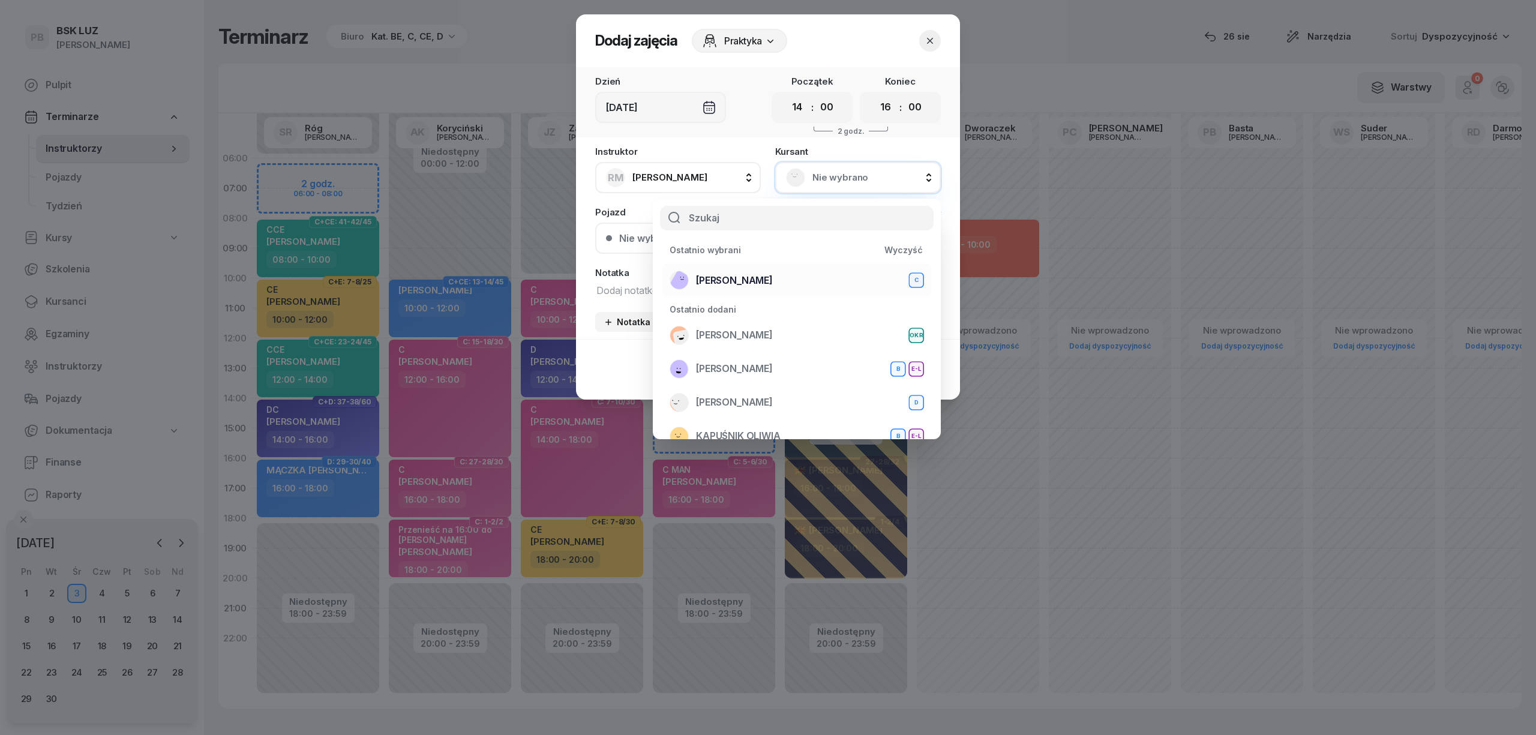
click at [813, 272] on div "[PERSON_NAME]" at bounding box center [796, 280] width 254 height 19
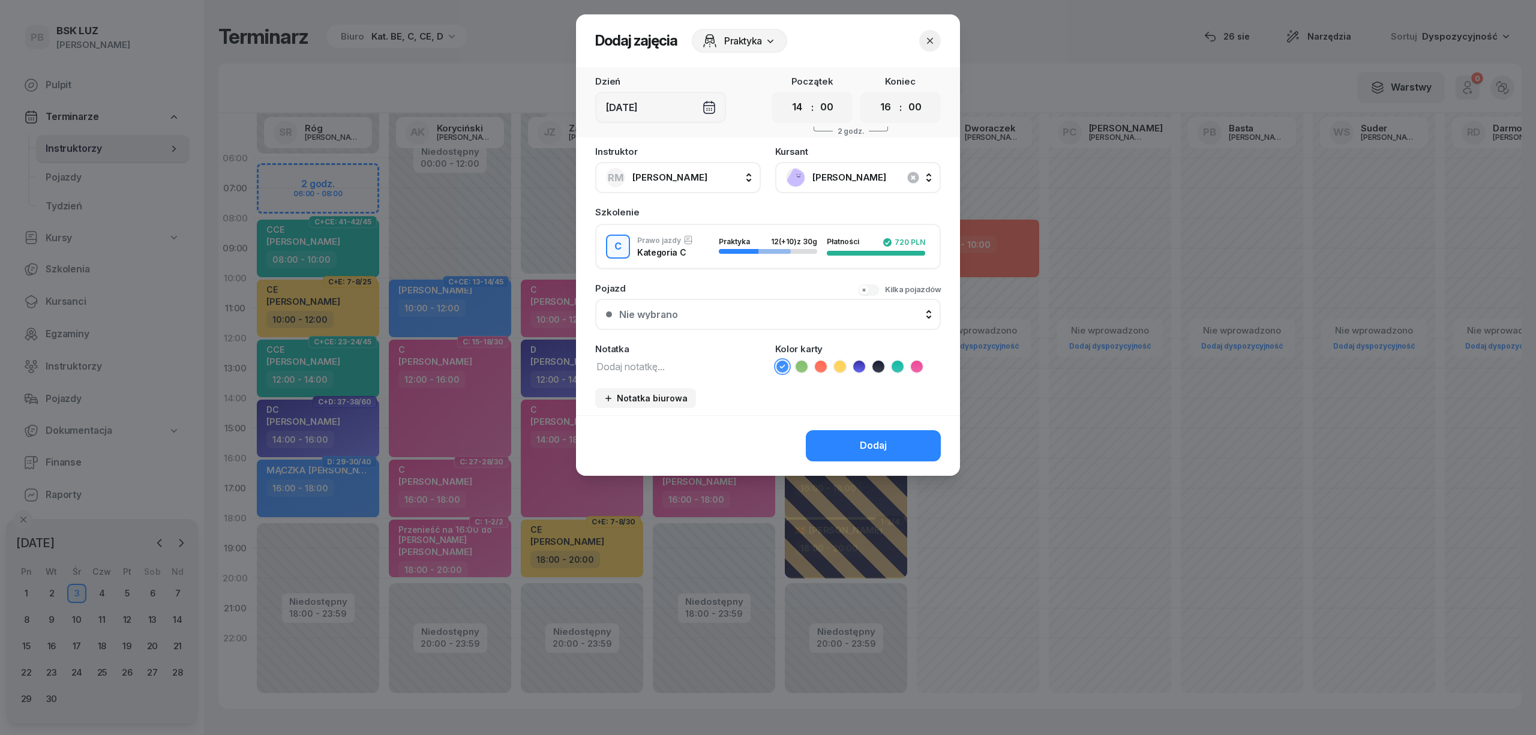
click at [706, 371] on textarea at bounding box center [678, 366] width 166 height 16
type textarea "C"
click at [915, 362] on icon at bounding box center [917, 367] width 12 height 12
click at [867, 440] on div "Dodaj" at bounding box center [873, 446] width 27 height 16
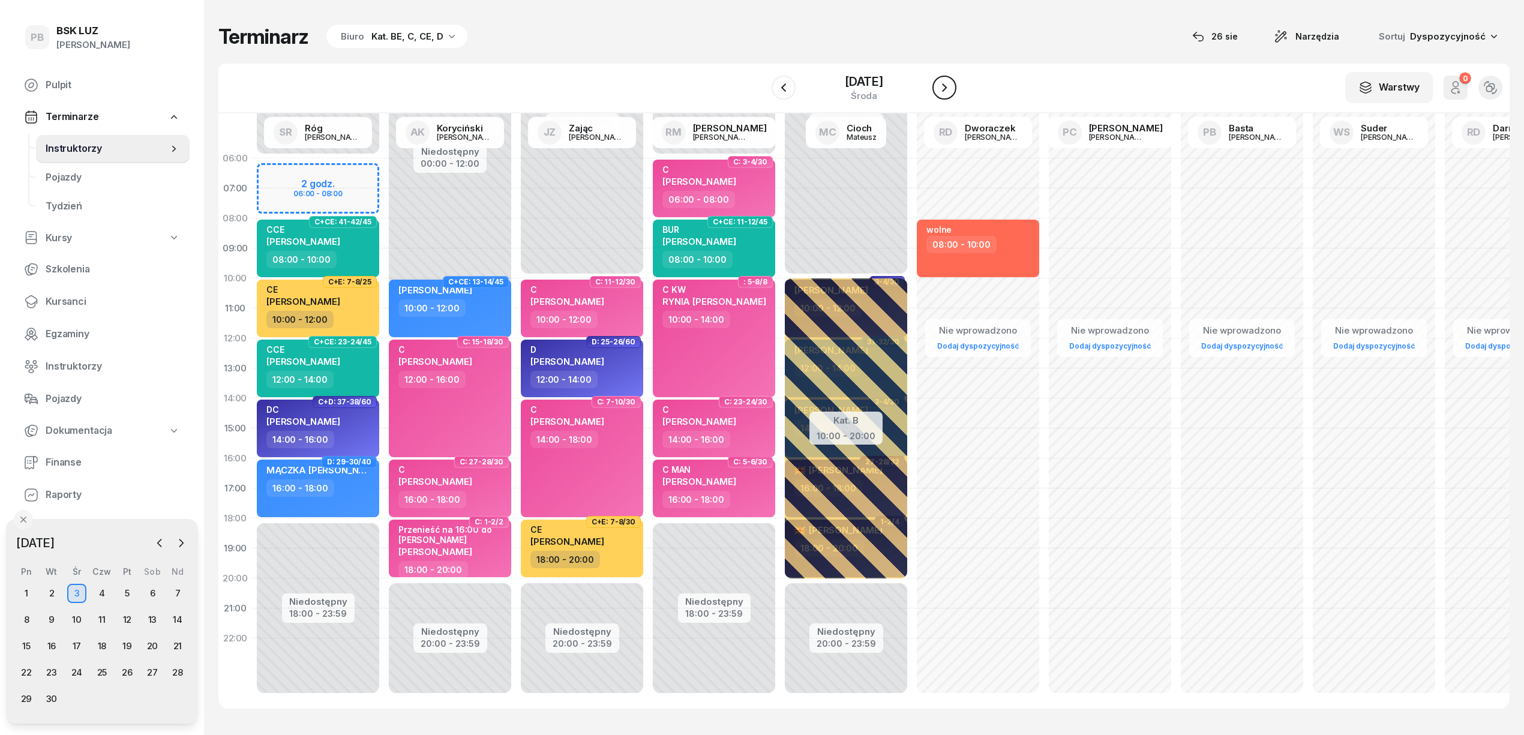
click at [948, 80] on icon "button" at bounding box center [944, 87] width 14 height 14
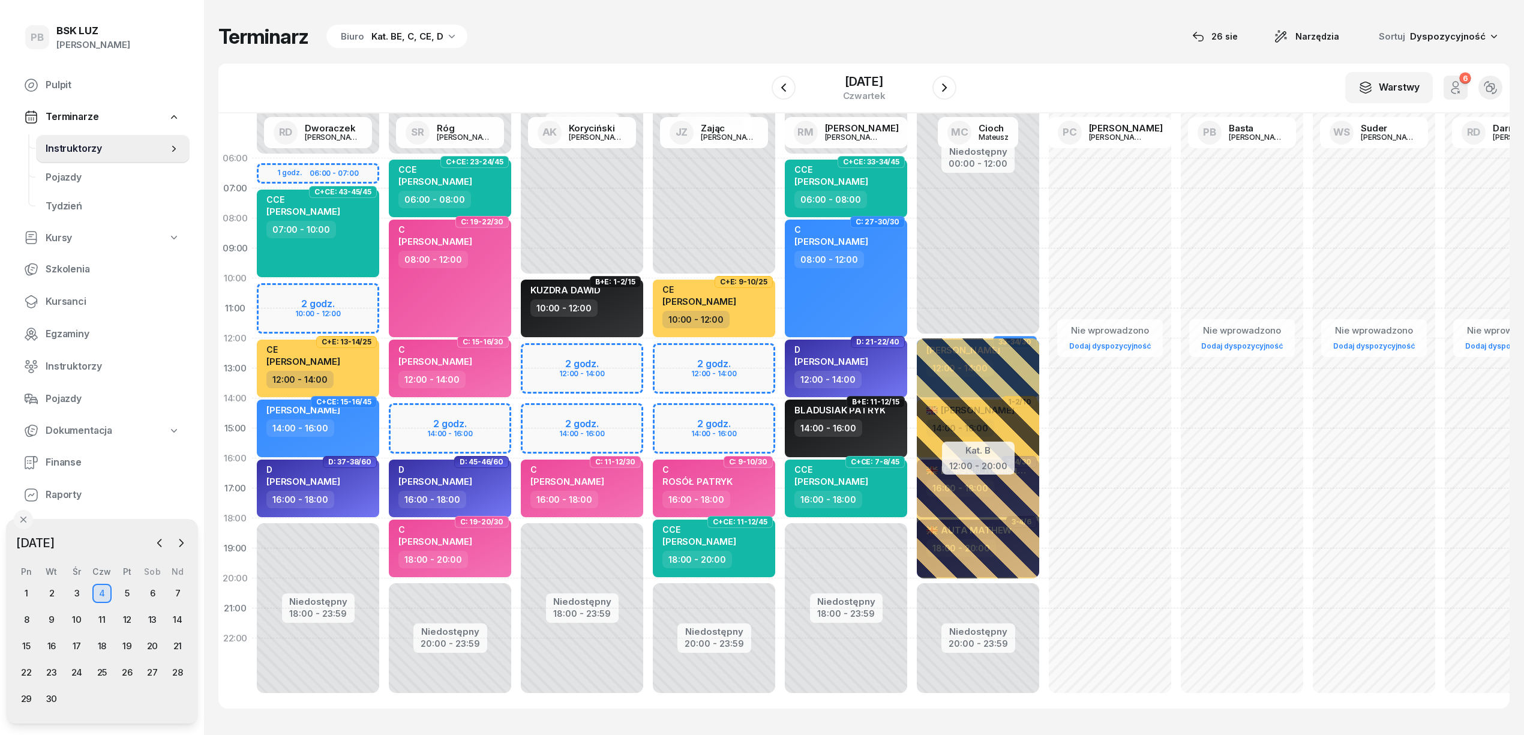
click at [780, 361] on div "Niedostępny 00:00 - 10:00 Niedostępny 20:00 - 23:59 2 godz. 12:00 - 14:00 2 god…" at bounding box center [846, 428] width 132 height 570
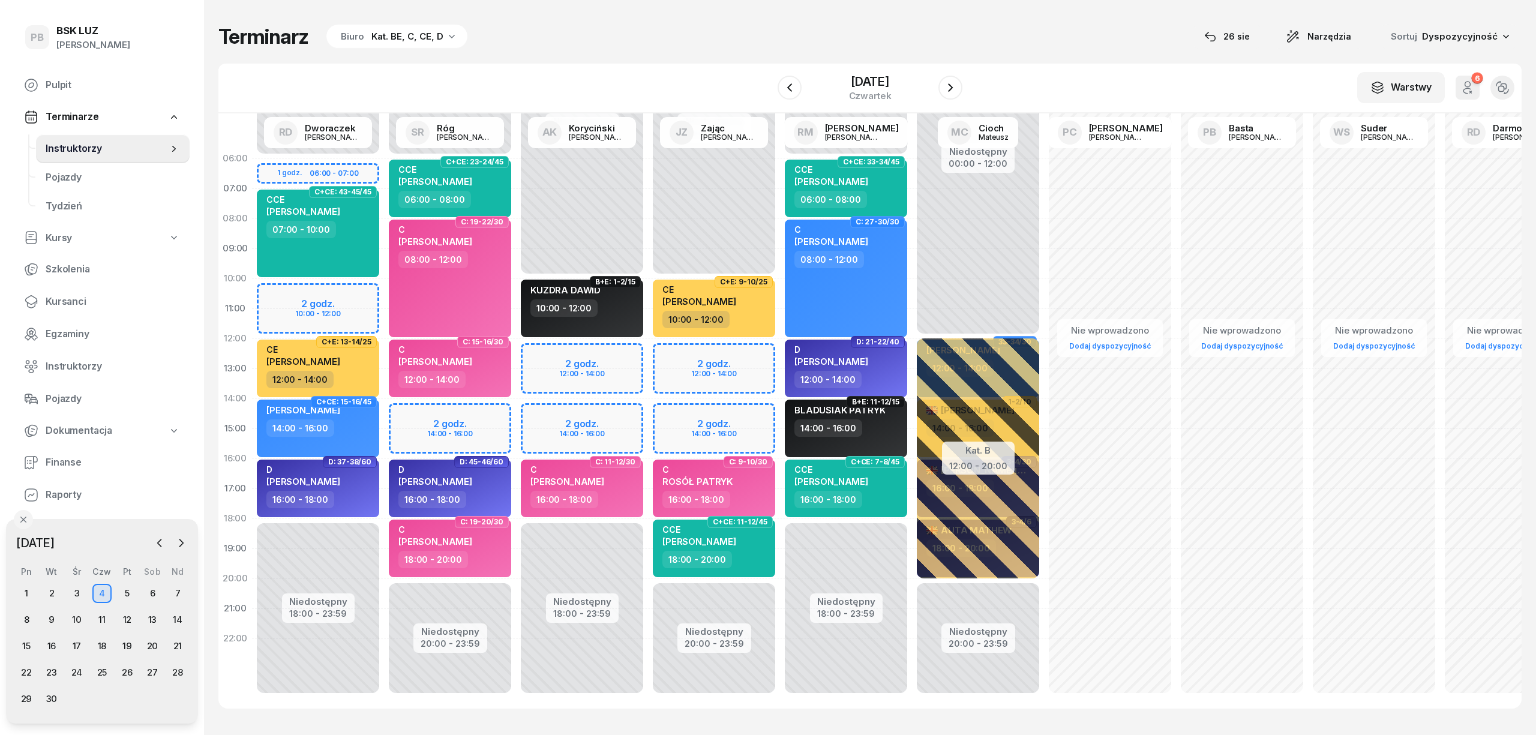
select select "12"
select select "14"
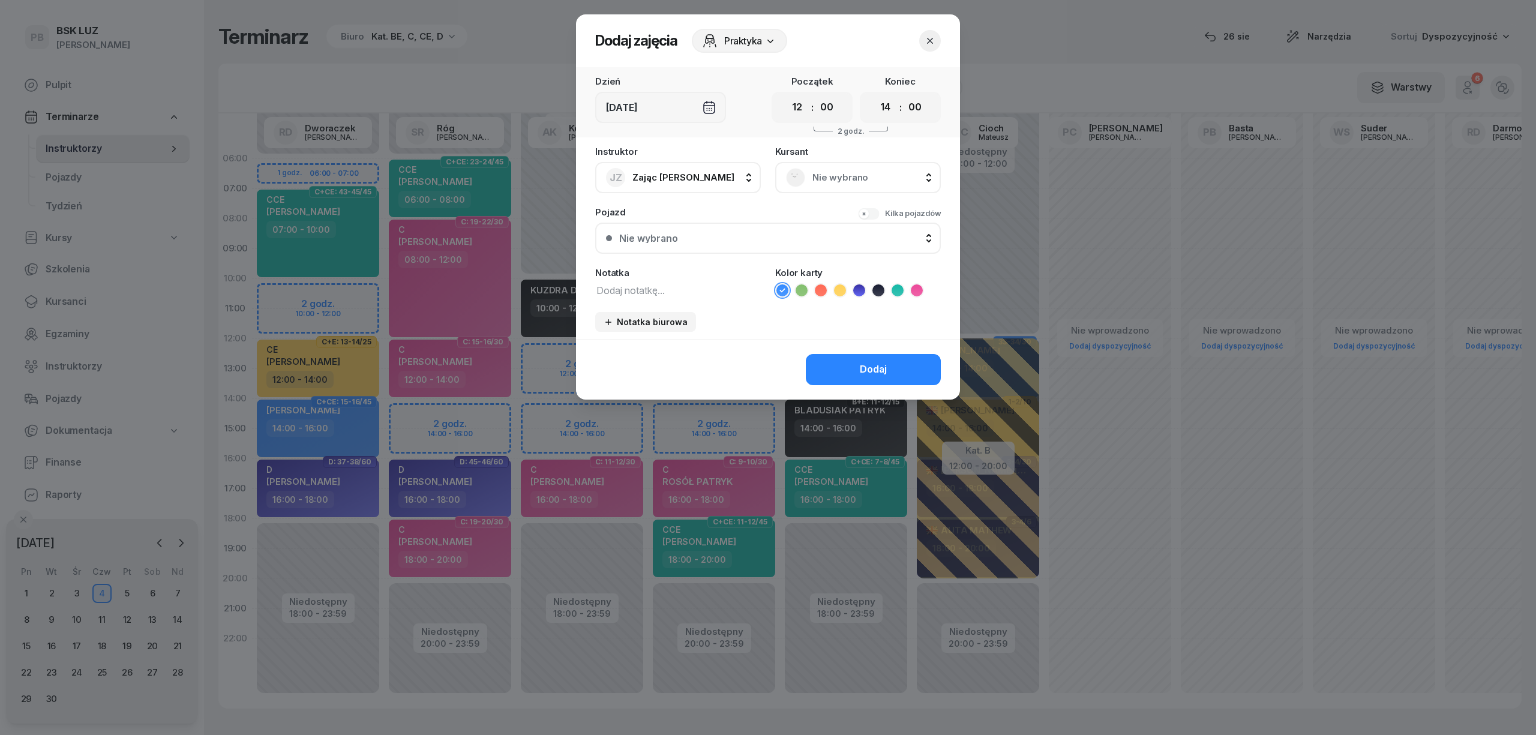
click at [877, 181] on span "Nie wybrano" at bounding box center [871, 178] width 118 height 16
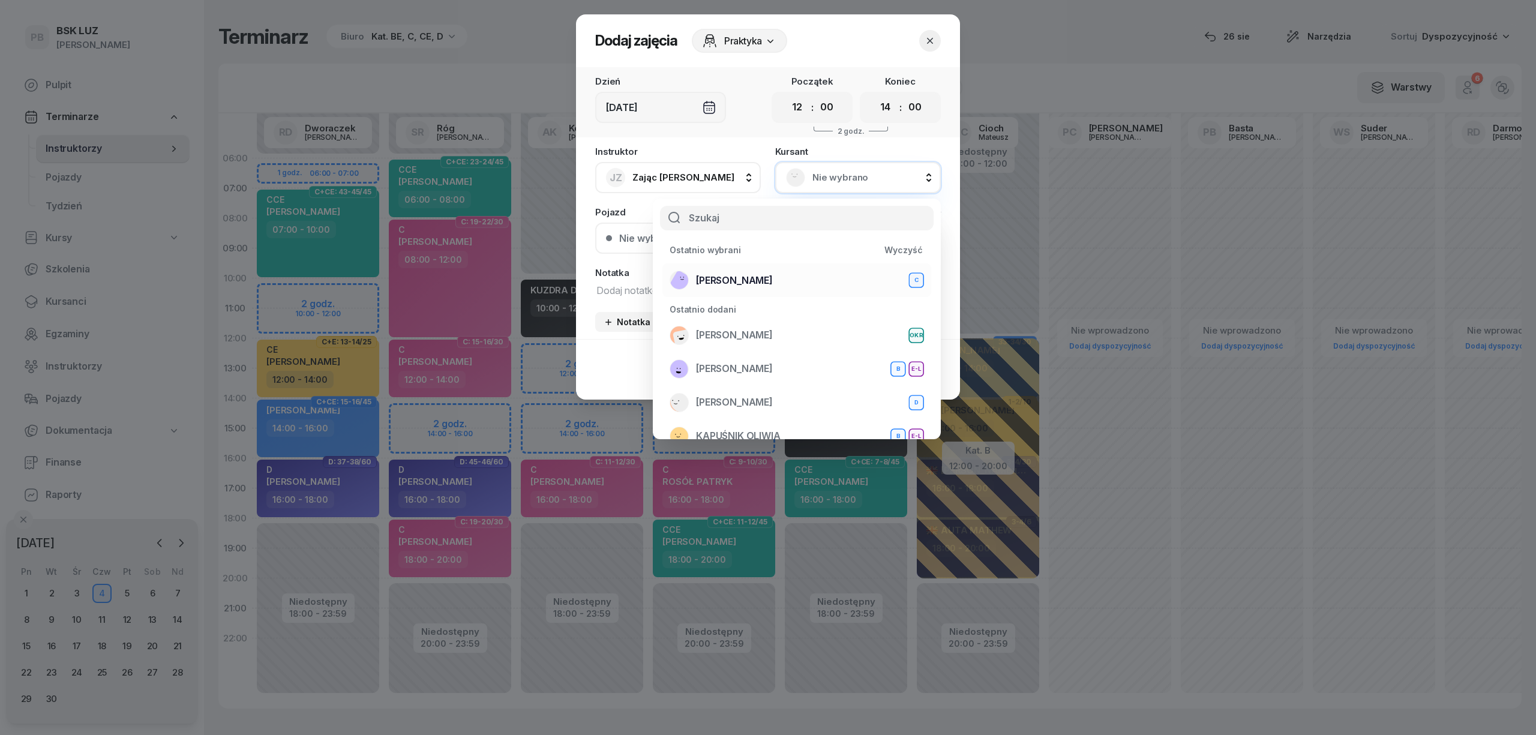
click at [804, 277] on div "[PERSON_NAME]" at bounding box center [796, 280] width 254 height 19
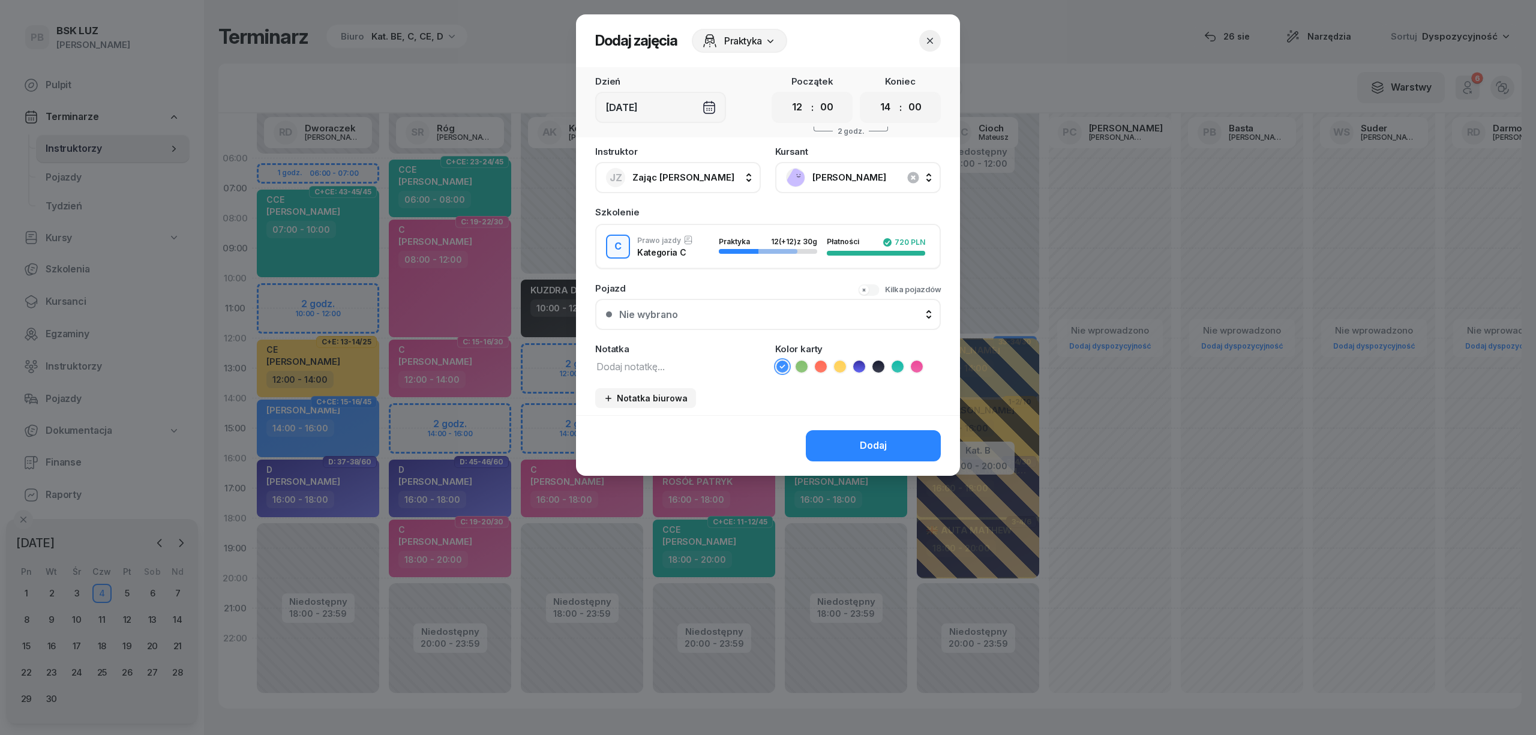
click at [687, 365] on textarea at bounding box center [678, 366] width 166 height 16
type textarea "C"
click at [884, 111] on select "00 01 02 03 04 05 06 07 08 09 10 11 12 13 14 15 16 17 18 19 20 21 22 23" at bounding box center [885, 107] width 23 height 25
select select "16"
click at [874, 95] on select "00 01 02 03 04 05 06 07 08 09 10 11 12 13 14 15 16 17 18 19 20 21 22 23" at bounding box center [885, 107] width 23 height 25
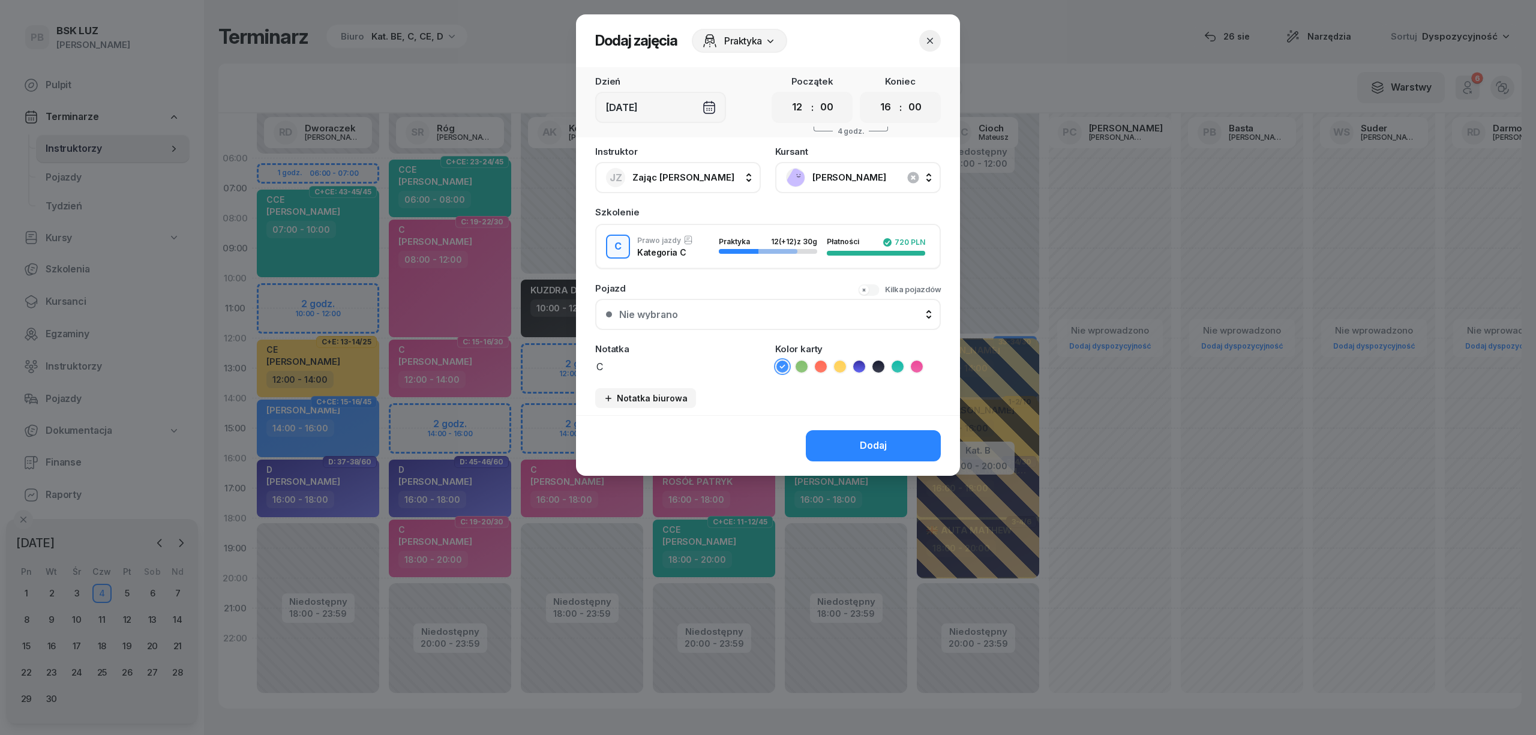
click at [917, 362] on icon at bounding box center [917, 367] width 12 height 12
click at [873, 445] on div "Dodaj" at bounding box center [873, 446] width 27 height 16
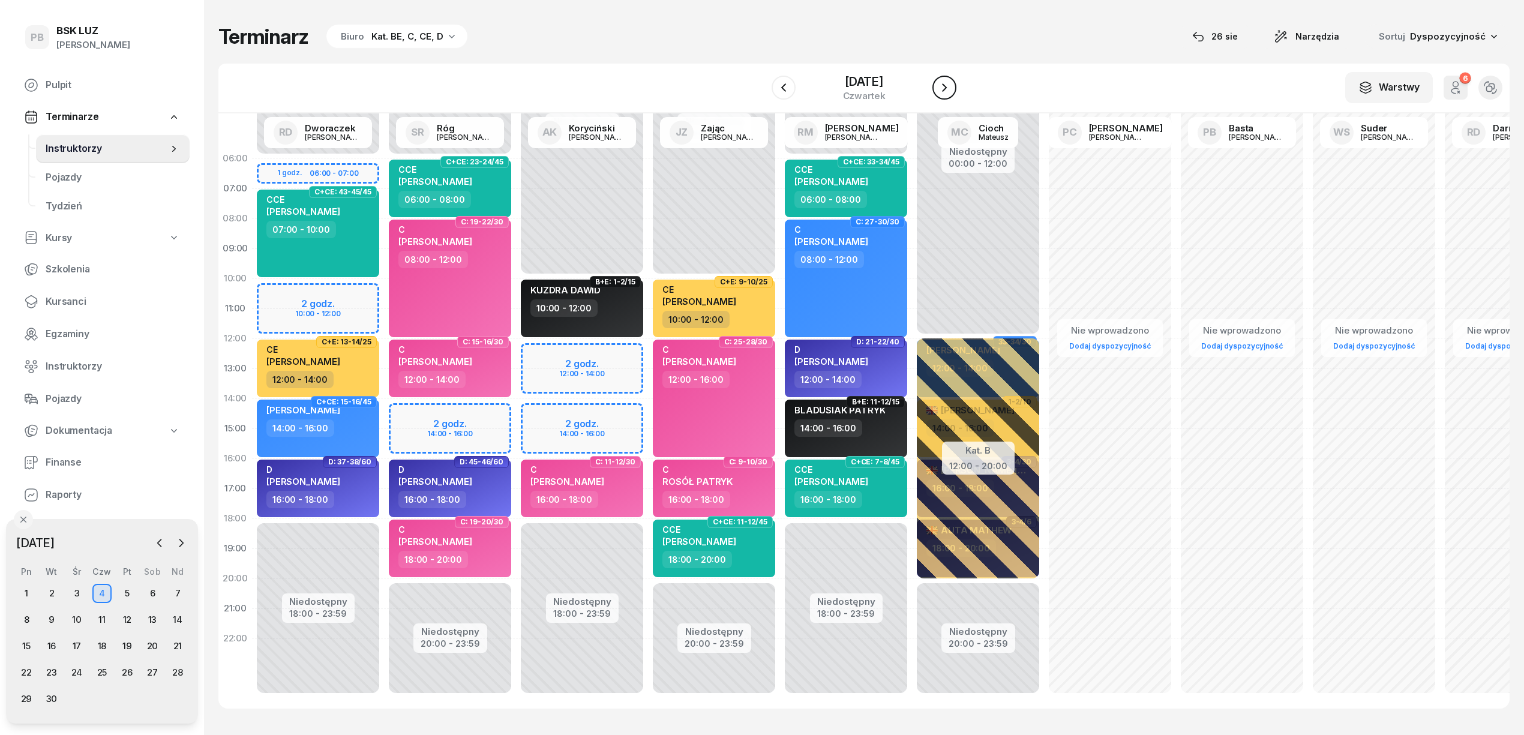
click at [939, 91] on icon "button" at bounding box center [944, 87] width 14 height 14
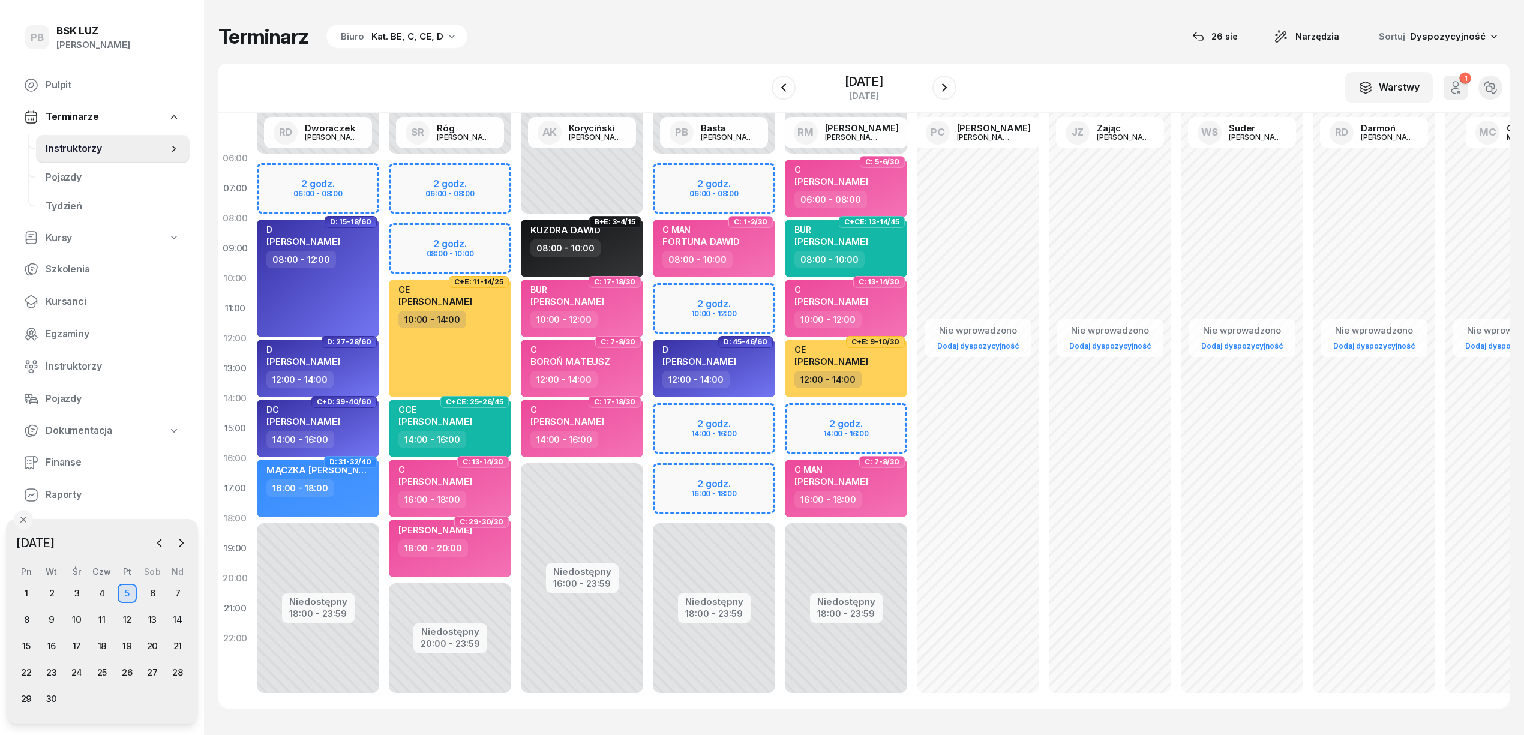
click at [780, 286] on div "Niedostępny 00:00 - 06:00 Niedostępny 18:00 - 23:59 2 godz. 06:00 - 08:00 2 god…" at bounding box center [846, 428] width 132 height 570
select select "10"
select select "12"
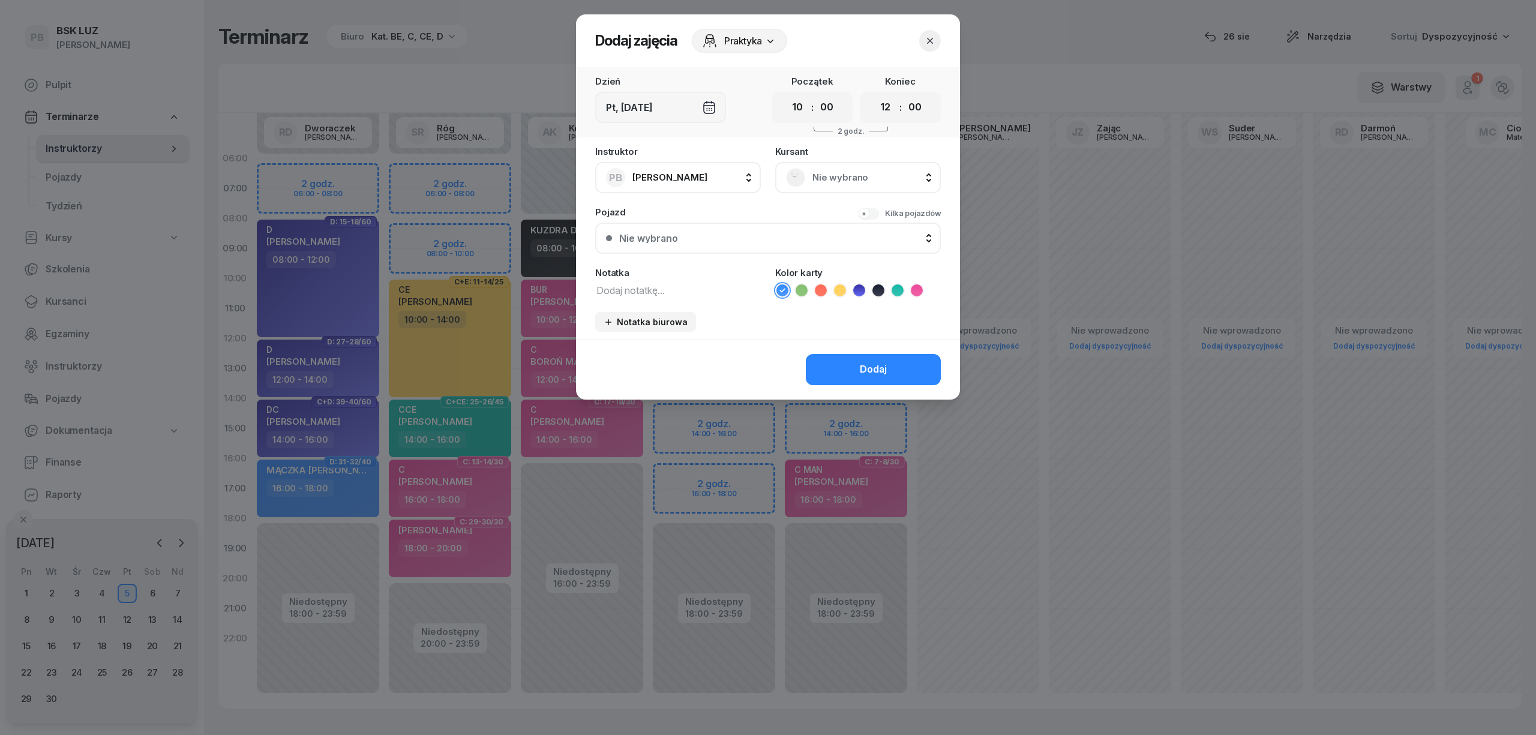
click at [841, 163] on div "Nie wybrano" at bounding box center [858, 177] width 166 height 31
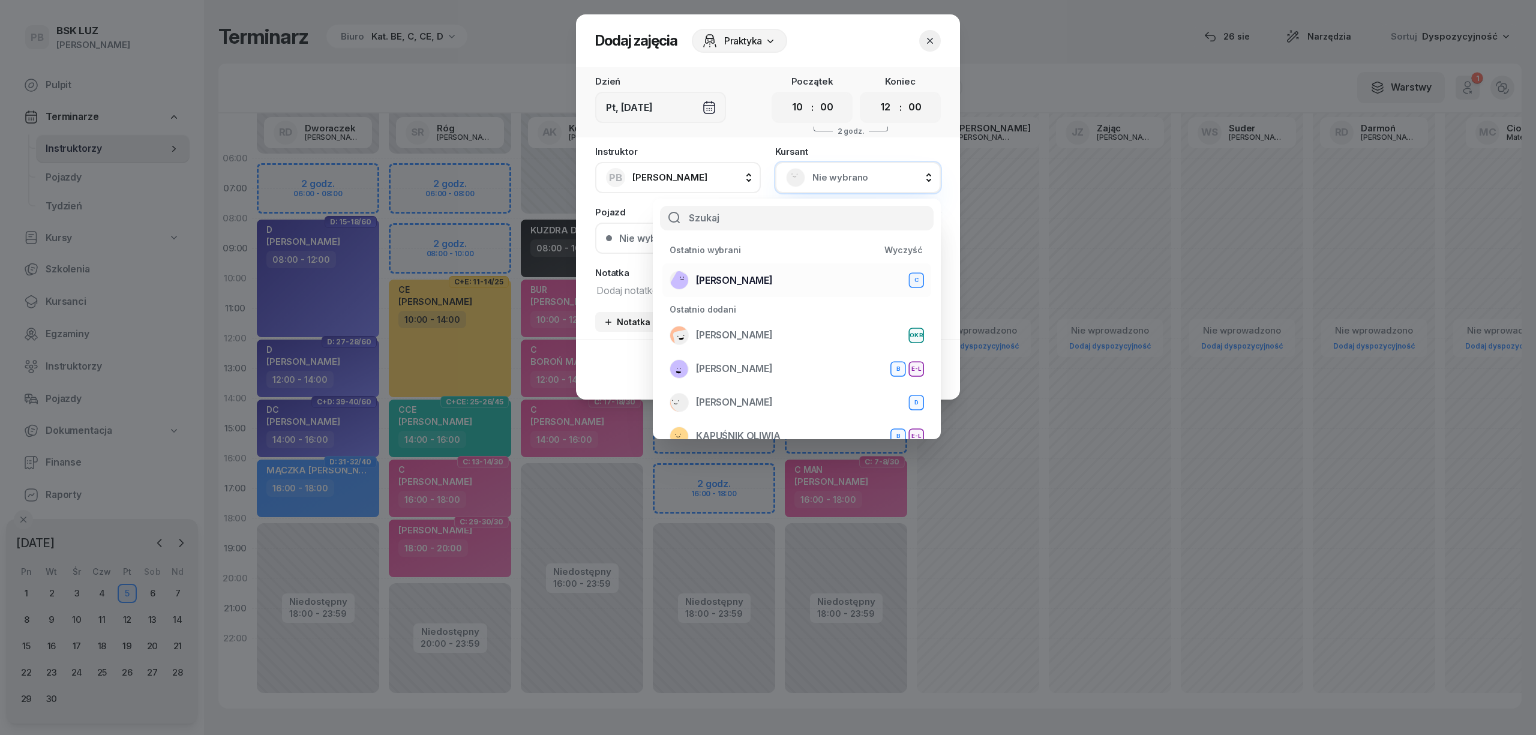
click at [802, 278] on div "[PERSON_NAME]" at bounding box center [796, 280] width 254 height 19
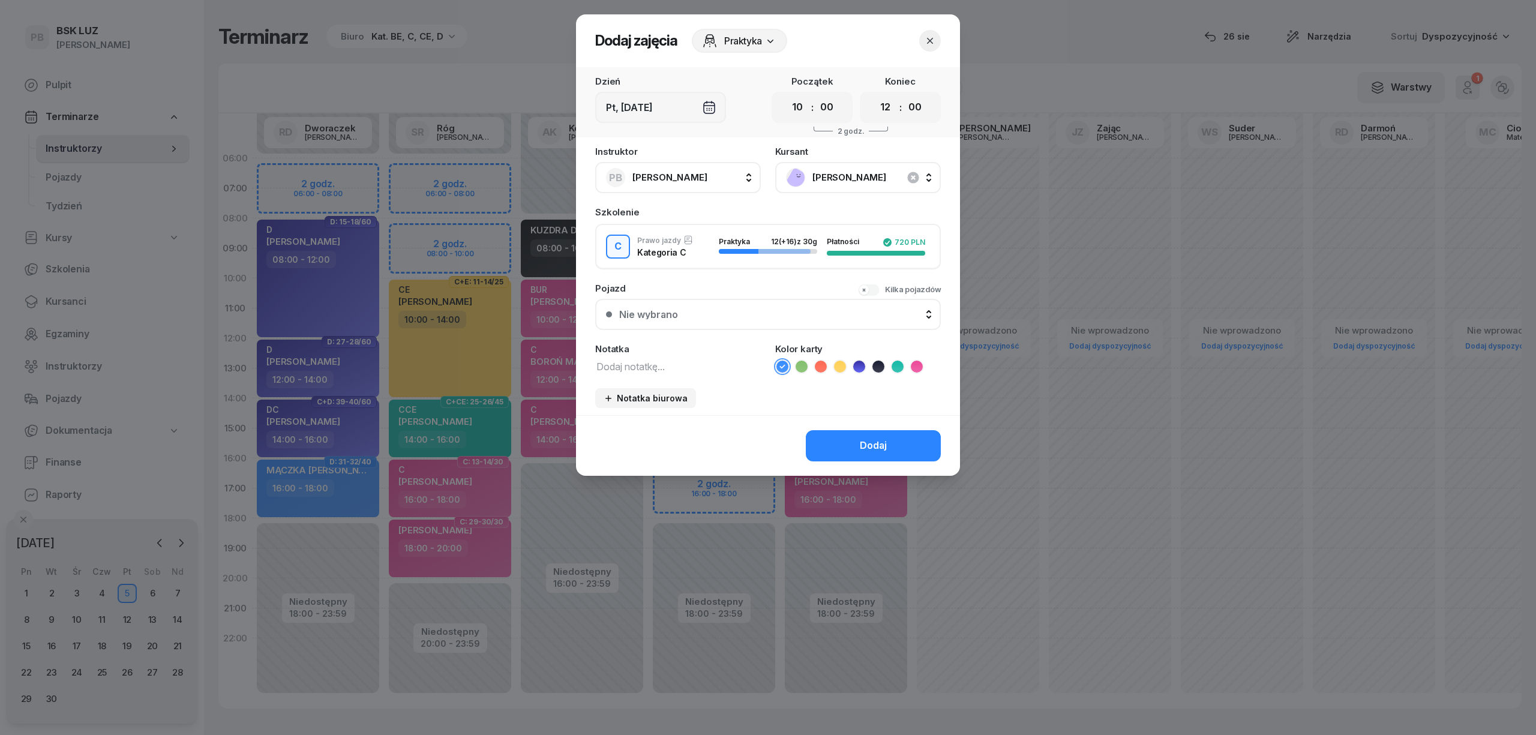
click at [702, 368] on textarea at bounding box center [678, 366] width 166 height 16
type textarea "C"
click at [918, 365] on icon at bounding box center [917, 367] width 12 height 12
click at [857, 440] on button "Dodaj" at bounding box center [873, 445] width 135 height 31
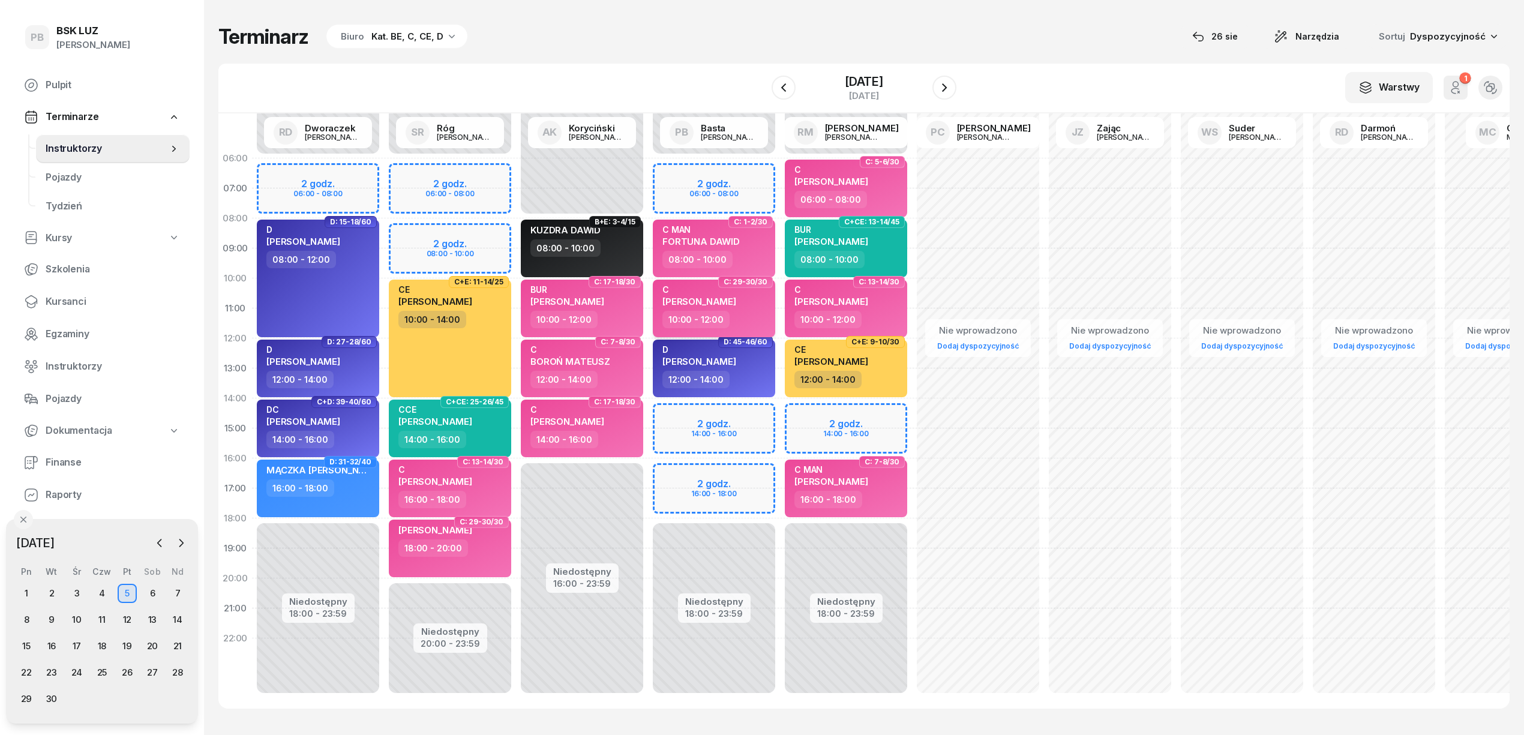
click at [725, 298] on span "[PERSON_NAME]" at bounding box center [699, 301] width 74 height 11
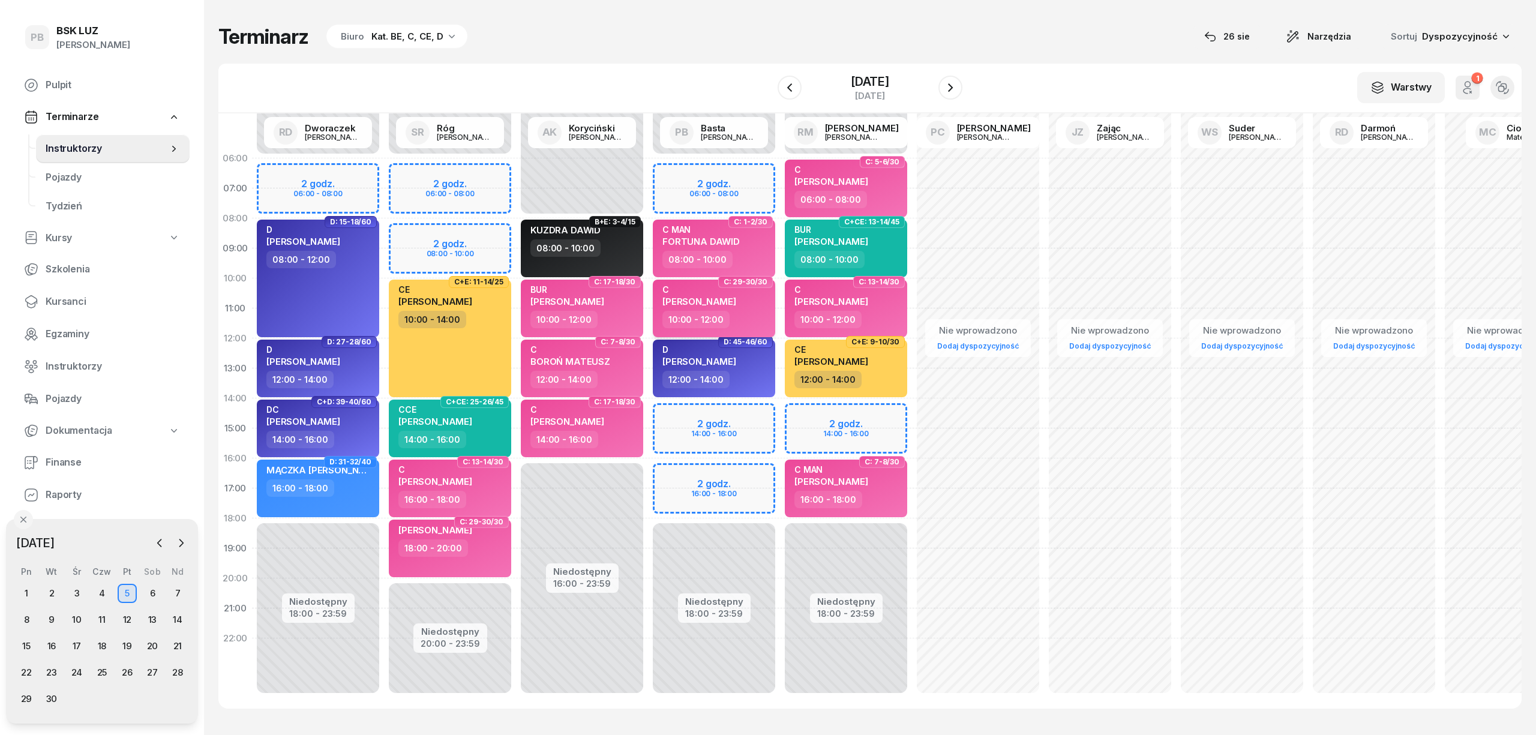
select select "10"
select select "12"
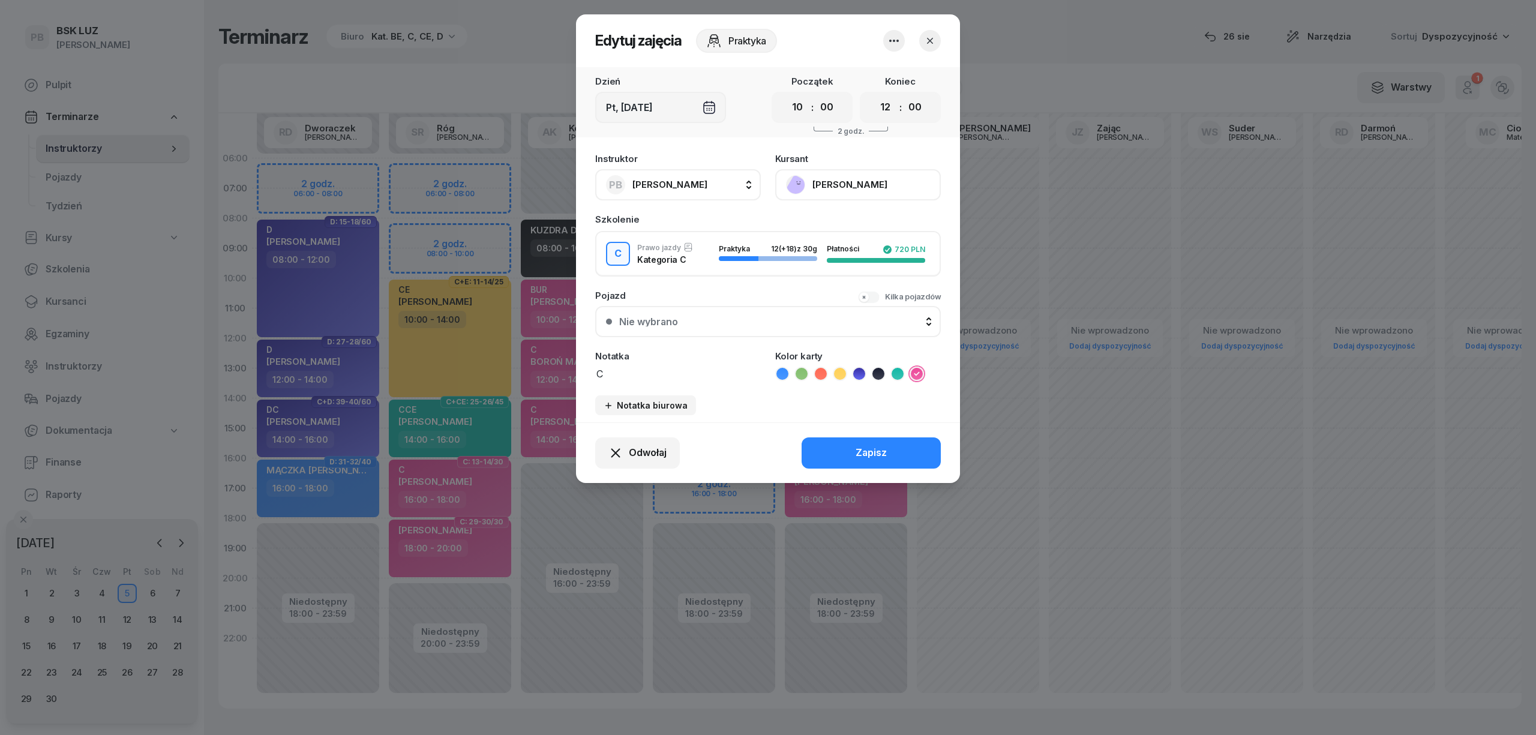
click at [863, 188] on button "[PERSON_NAME]" at bounding box center [858, 184] width 166 height 31
click at [824, 224] on div "Otwórz profil" at bounding box center [814, 226] width 58 height 16
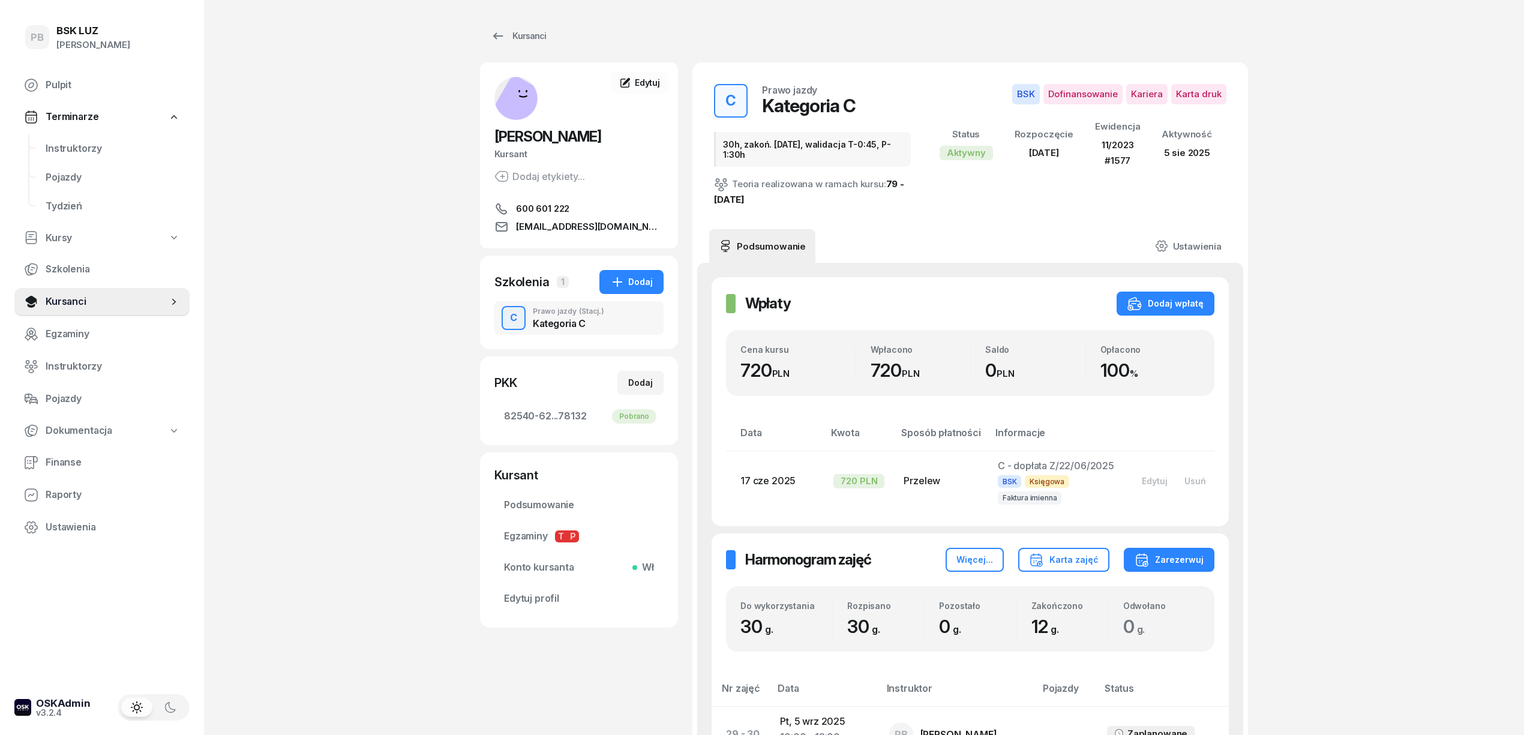
click at [95, 139] on link "Instruktorzy" at bounding box center [113, 148] width 154 height 29
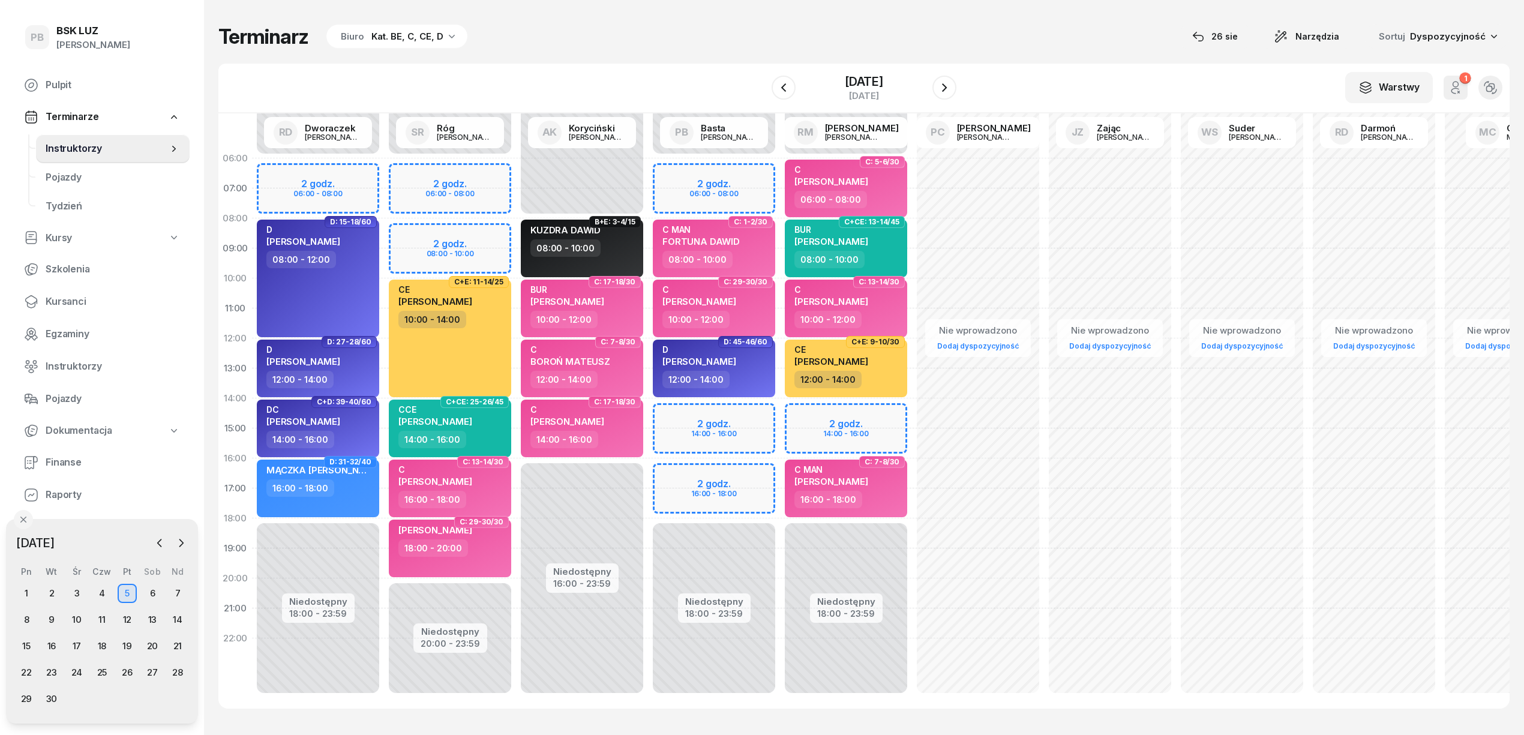
click at [537, 44] on div "Terminarz Biuro Kat. BE, C, CE, D [DATE] Narzędzia Sortuj Dyspozycyjność" at bounding box center [863, 36] width 1291 height 25
click at [696, 53] on div "Terminarz Biuro Kat. BE, C, CE, D [DATE] Narzędzia Sortuj Dyspozycyjność W Wybi…" at bounding box center [863, 366] width 1291 height 732
click at [687, 41] on div "Terminarz Biuro Kat. BE, C, CE, D [DATE] Narzędzia Sortuj Dyspozycyjność" at bounding box center [863, 36] width 1291 height 25
click at [154, 540] on icon "button" at bounding box center [160, 543] width 12 height 12
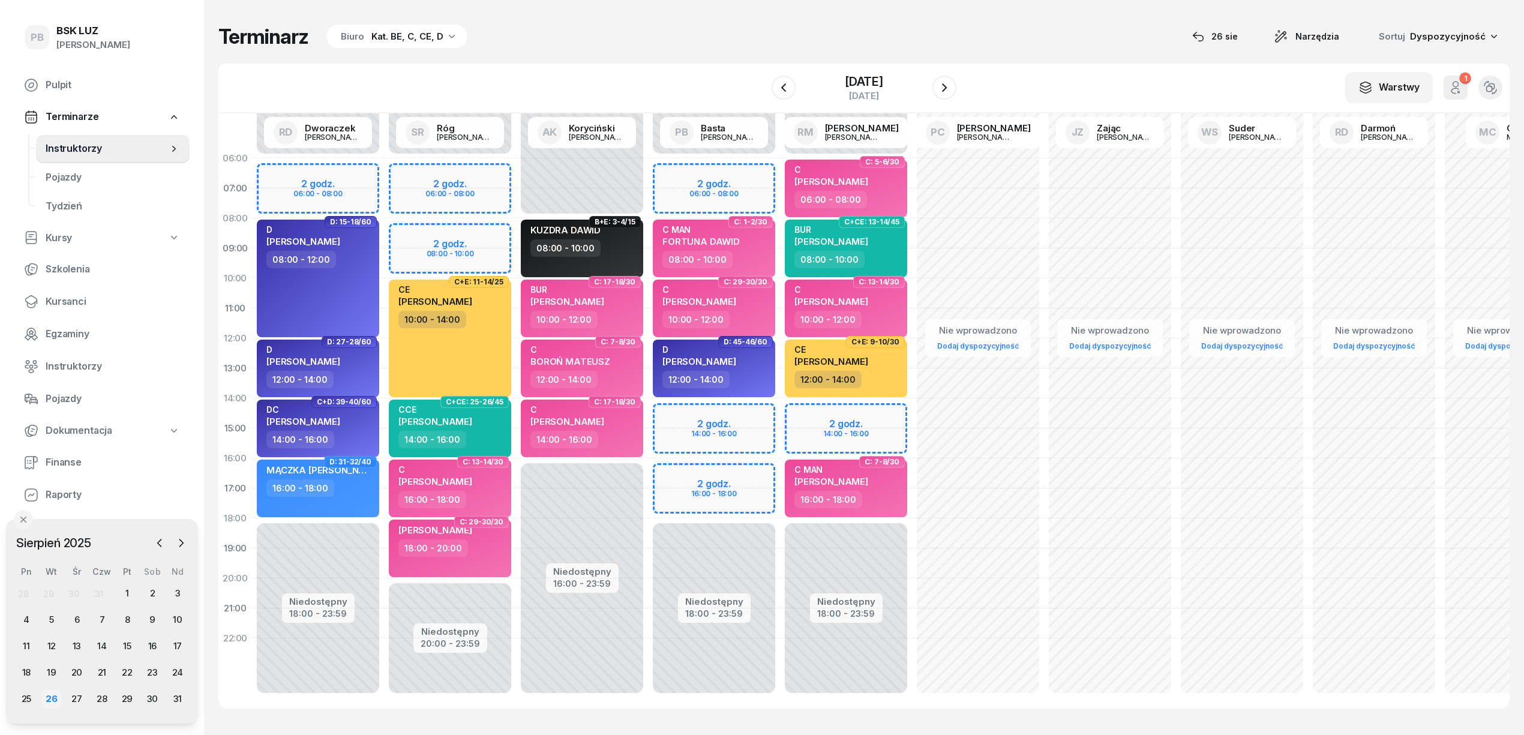
click at [53, 705] on div "26" at bounding box center [51, 698] width 19 height 19
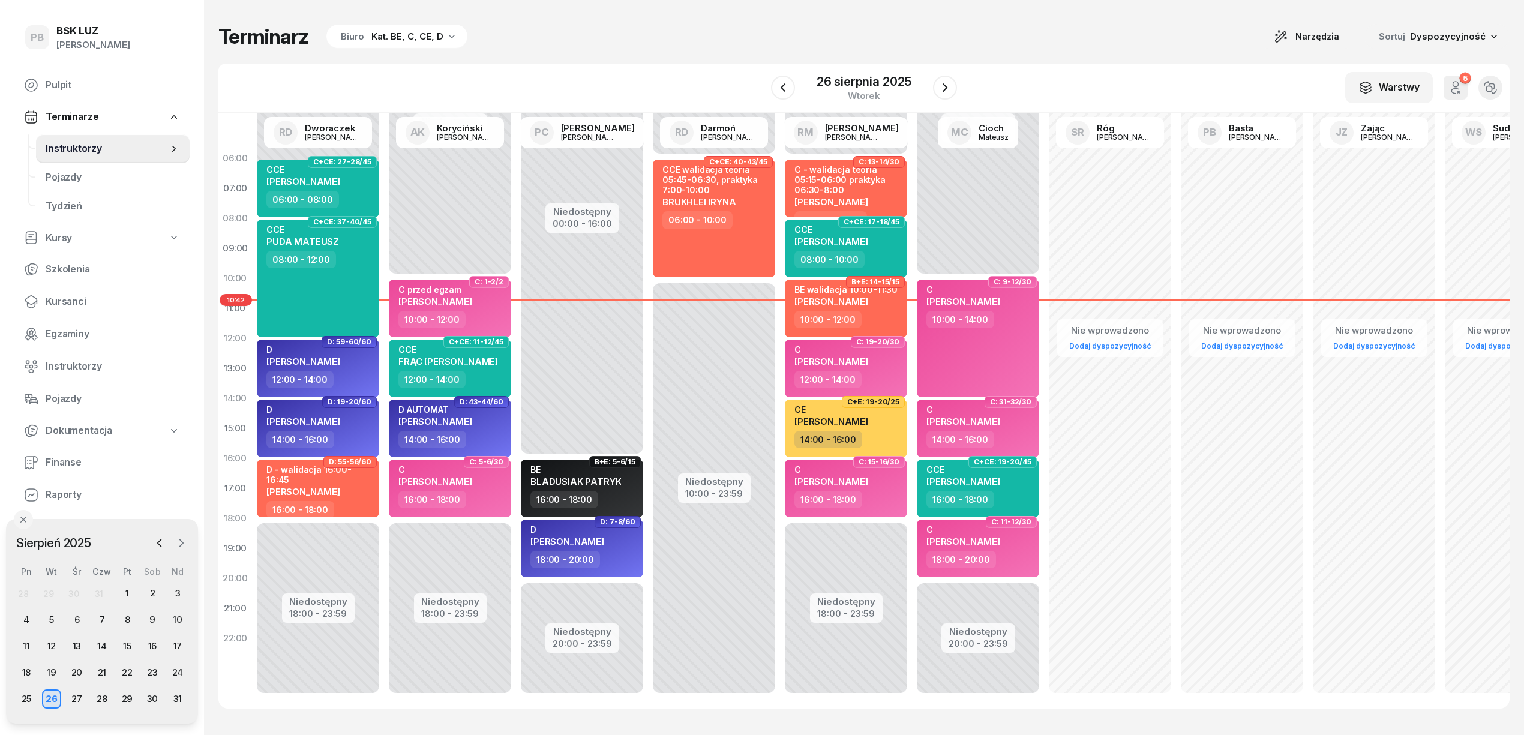
click at [183, 546] on icon "button" at bounding box center [181, 543] width 12 height 12
click at [102, 641] on div "18" at bounding box center [103, 645] width 19 height 19
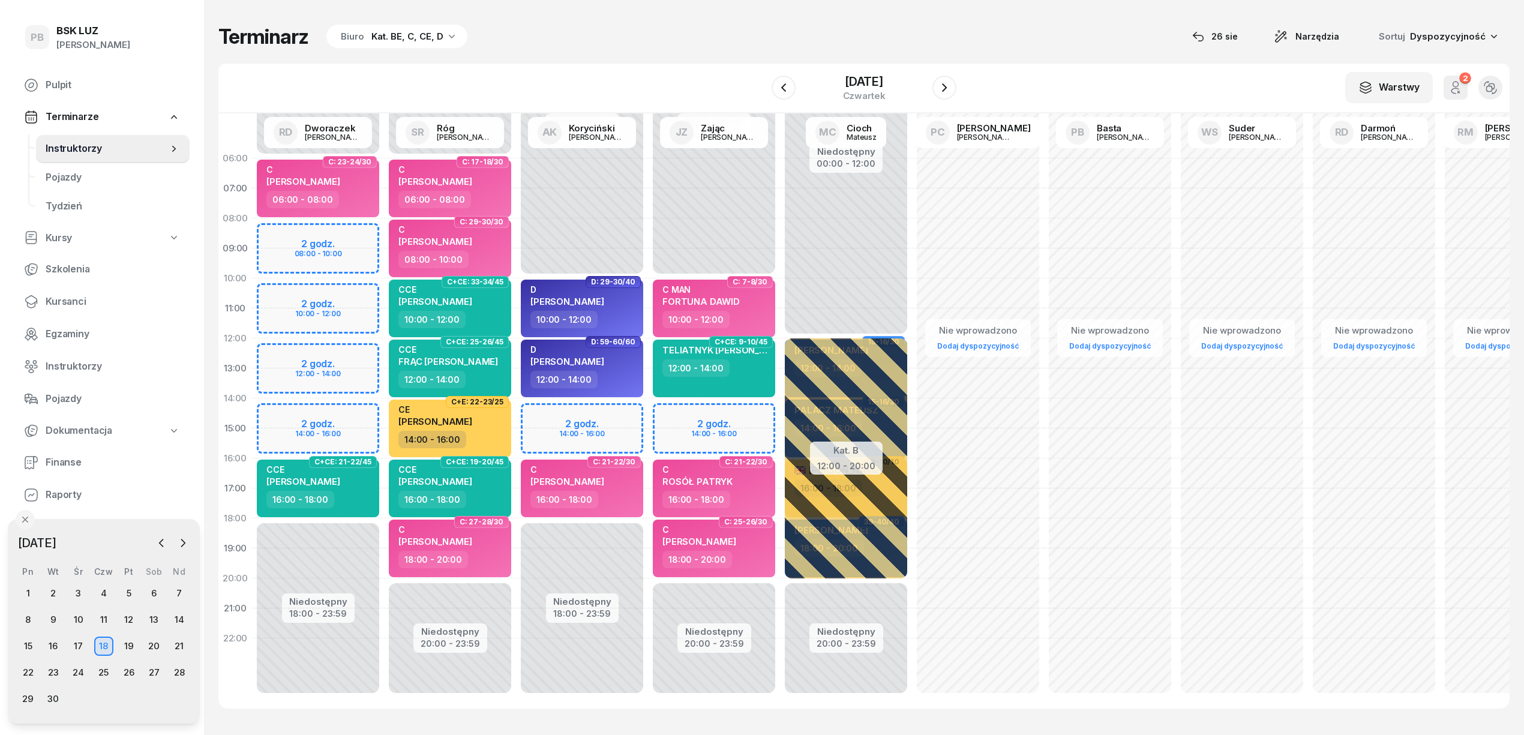
click at [384, 291] on div "Niedostępny 00:00 - 06:00 Niedostępny 18:00 - 23:59 2 godz. 08:00 - 10:00 2 god…" at bounding box center [450, 428] width 132 height 570
select select "10"
select select "12"
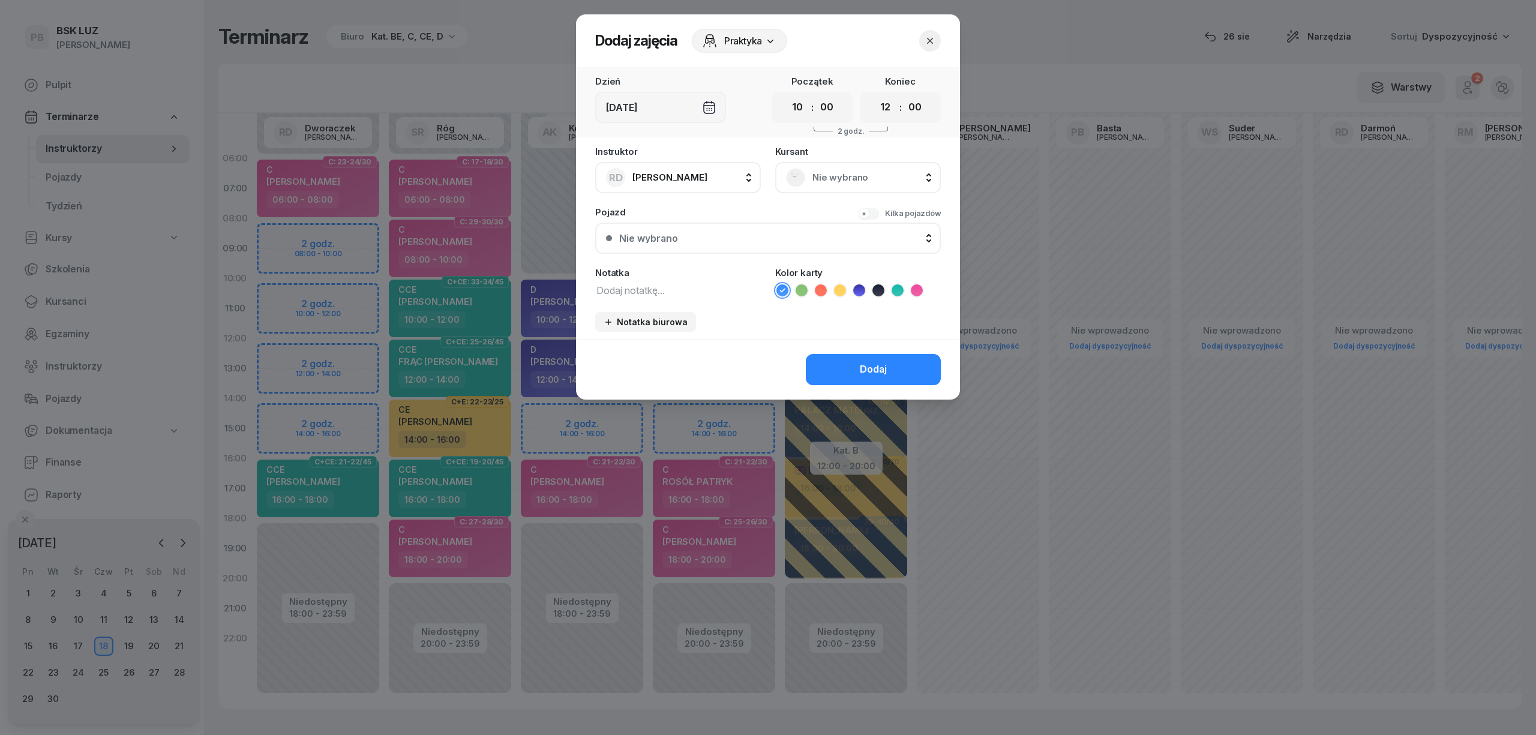
click at [858, 176] on span "Nie wybrano" at bounding box center [871, 178] width 118 height 16
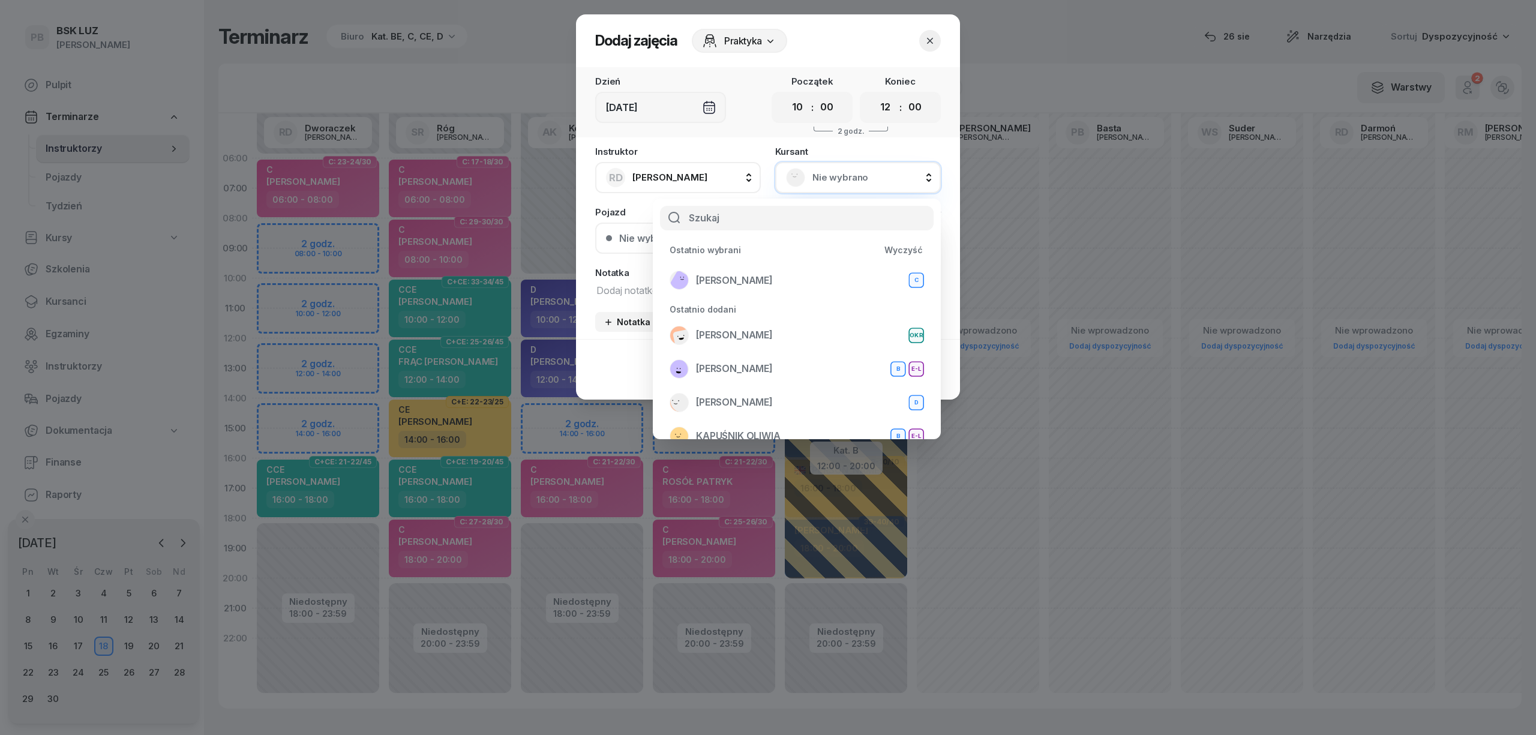
click at [932, 32] on button "button" at bounding box center [930, 41] width 22 height 22
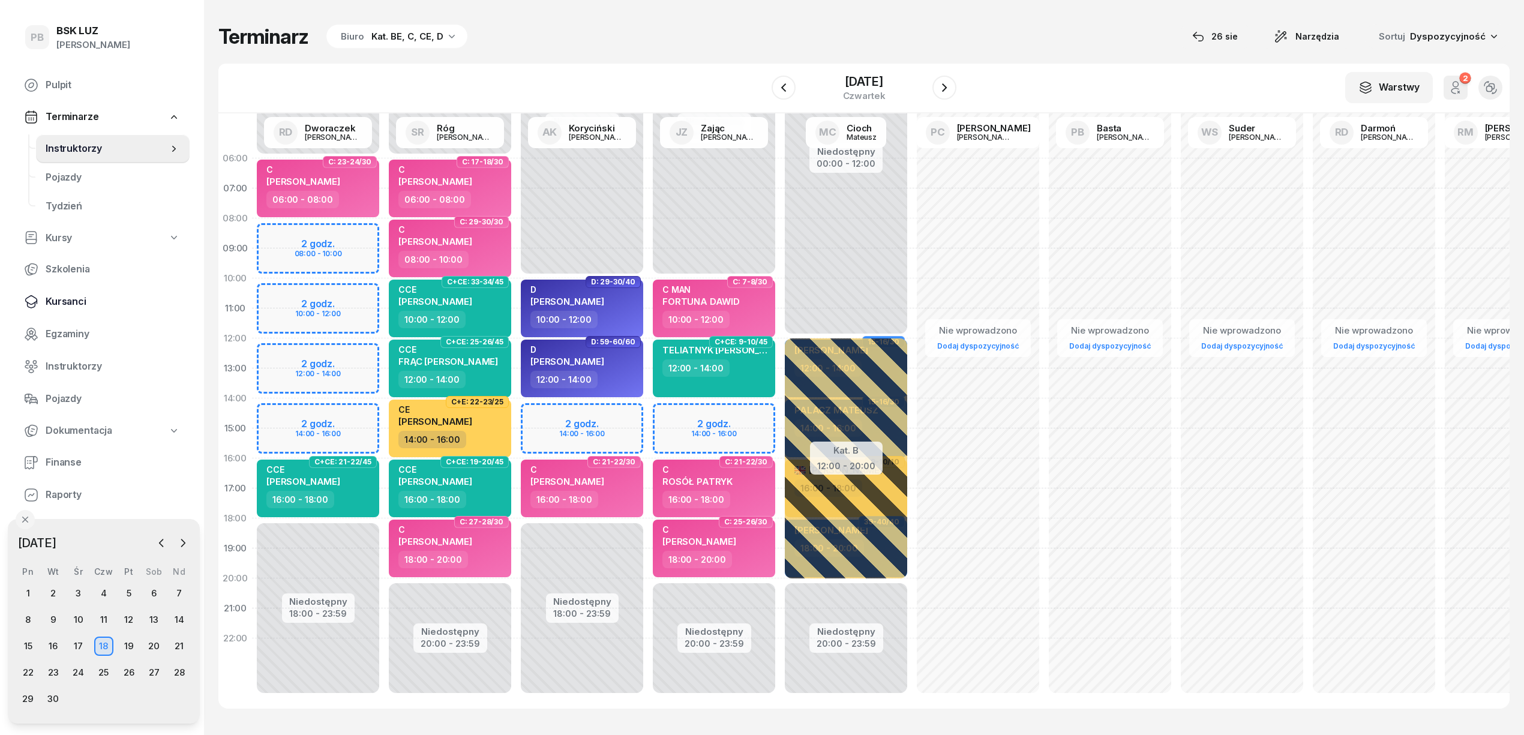
click at [61, 296] on span "Kursanci" at bounding box center [113, 302] width 134 height 16
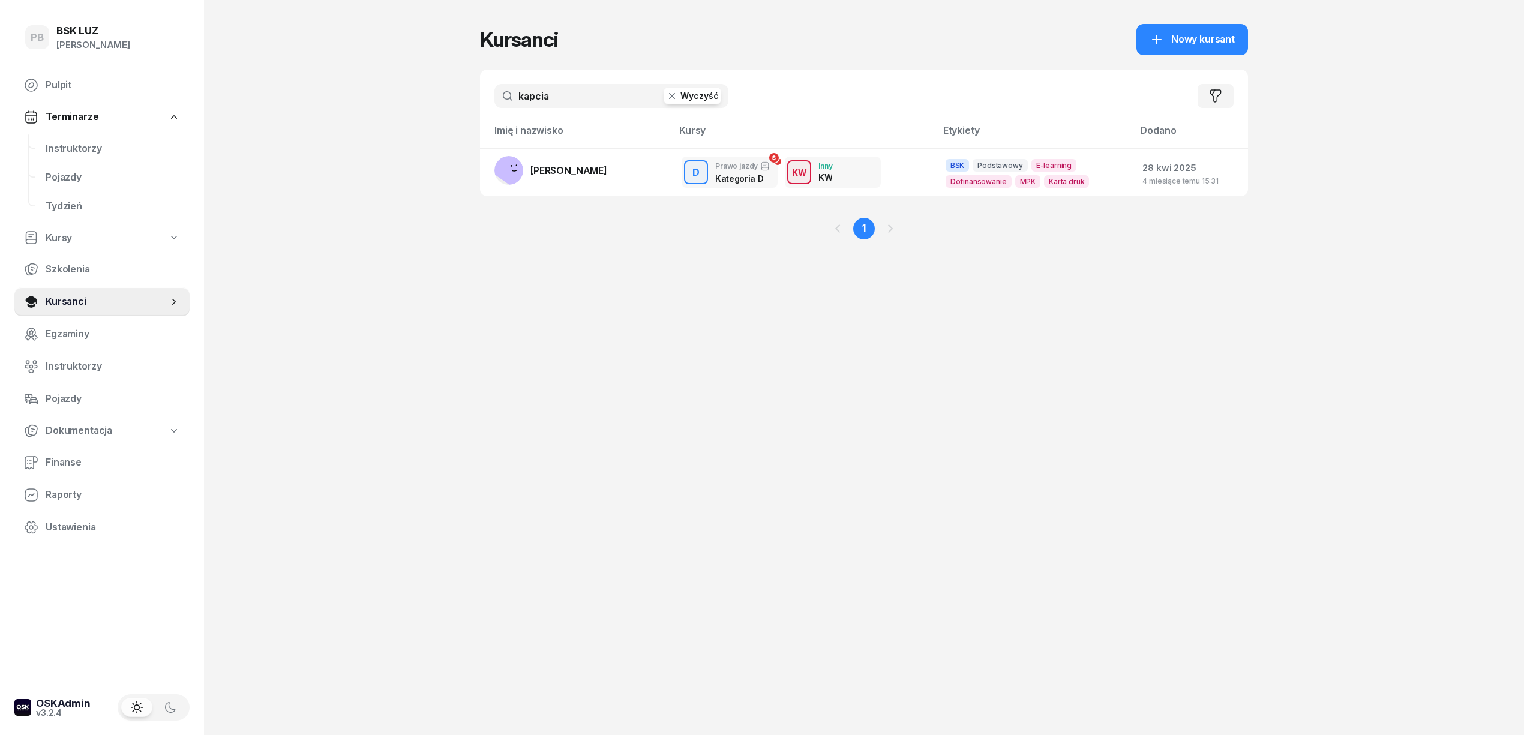
click at [590, 97] on input "kapcia" at bounding box center [611, 96] width 234 height 24
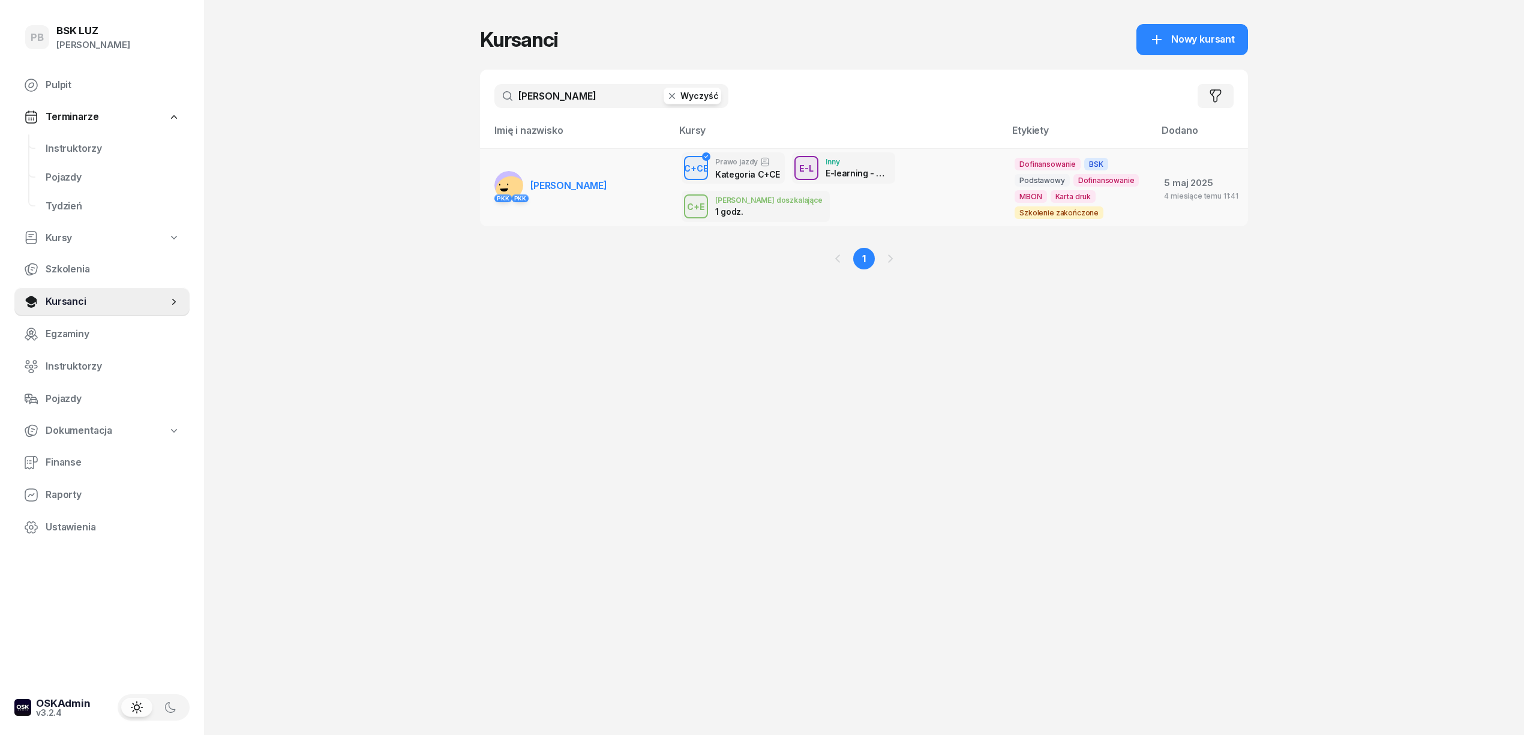
type input "[PERSON_NAME]"
click at [547, 181] on span "[PERSON_NAME]" at bounding box center [568, 185] width 77 height 12
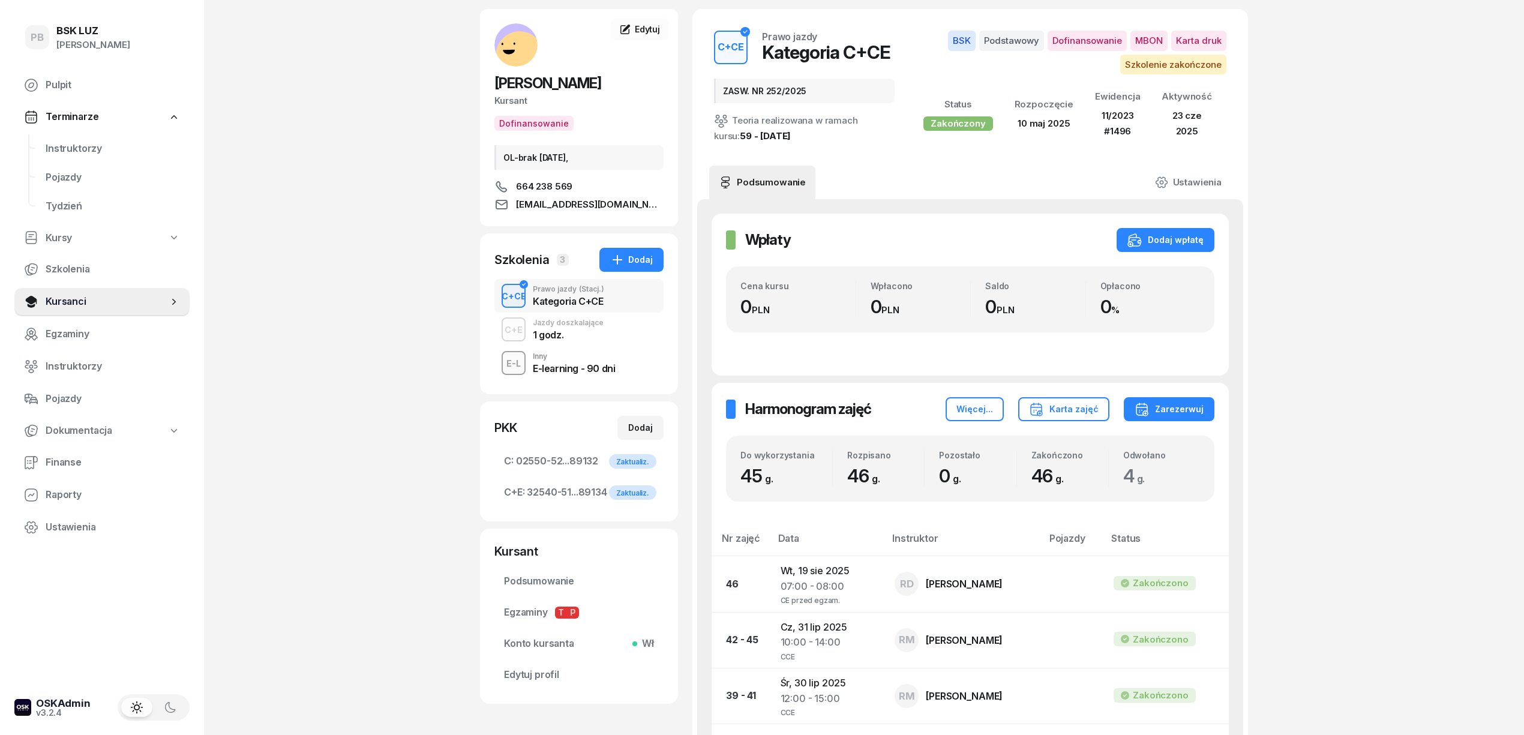
scroll to position [240, 0]
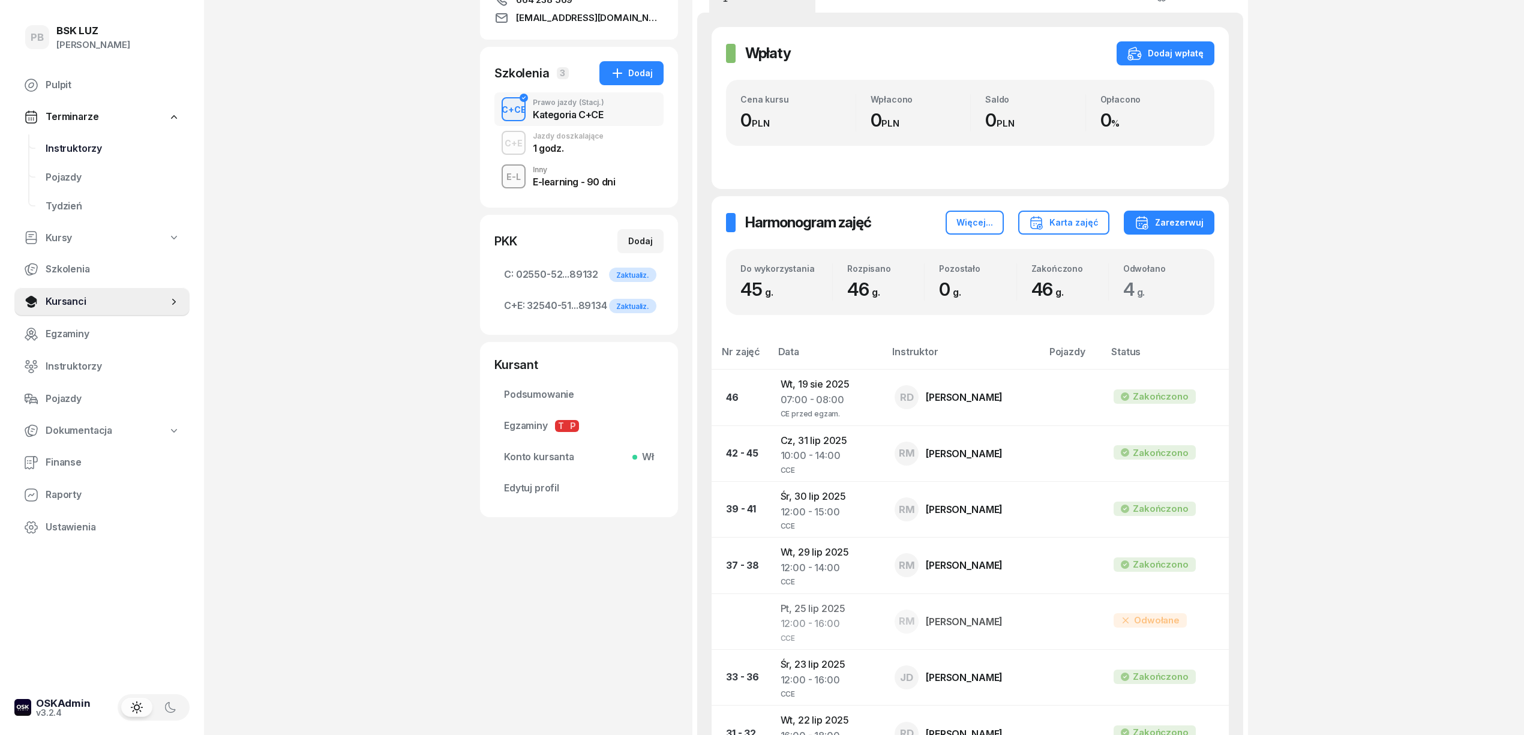
click at [65, 145] on span "Instruktorzy" at bounding box center [113, 149] width 134 height 16
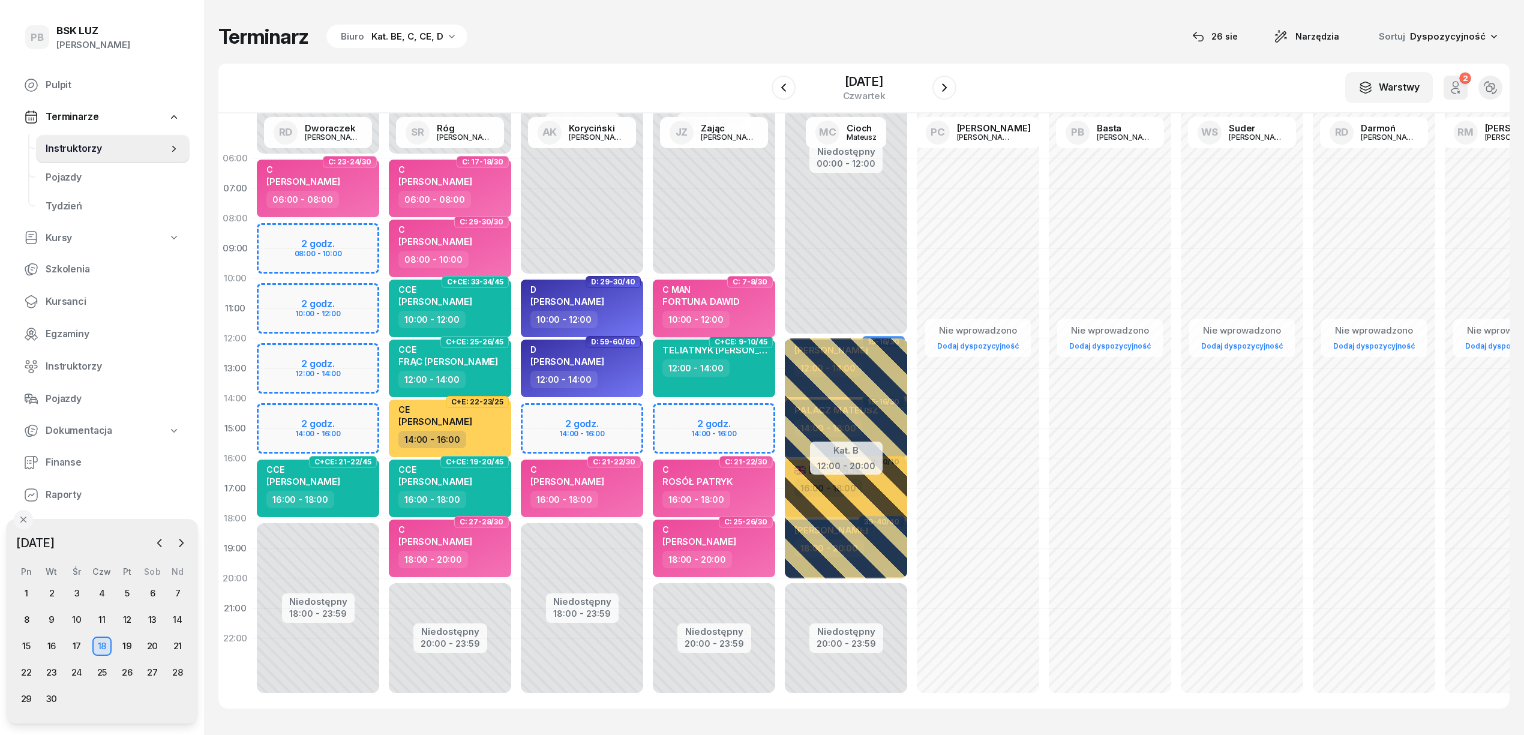
click at [747, 320] on div "10:00 - 12:00" at bounding box center [715, 319] width 106 height 17
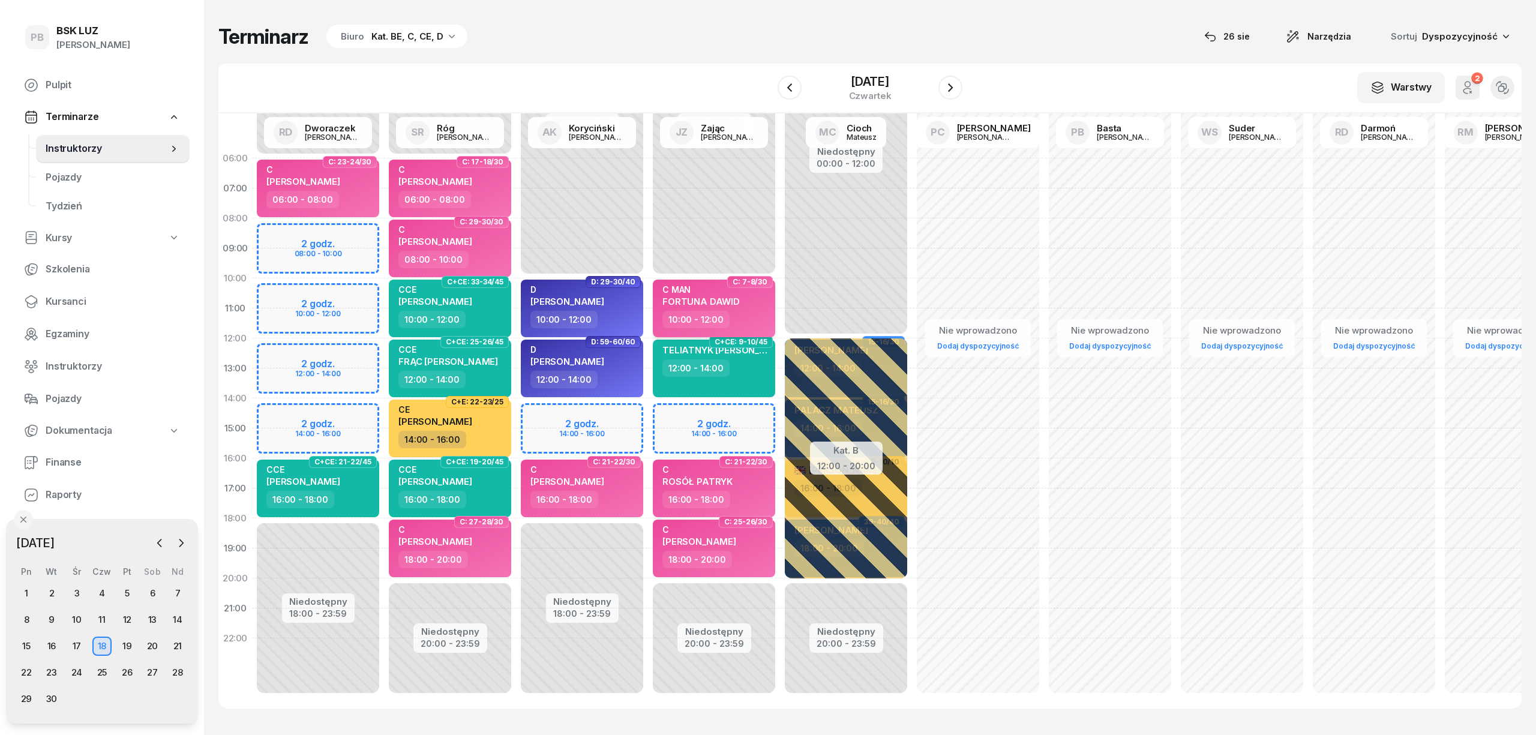
select select "10"
select select "12"
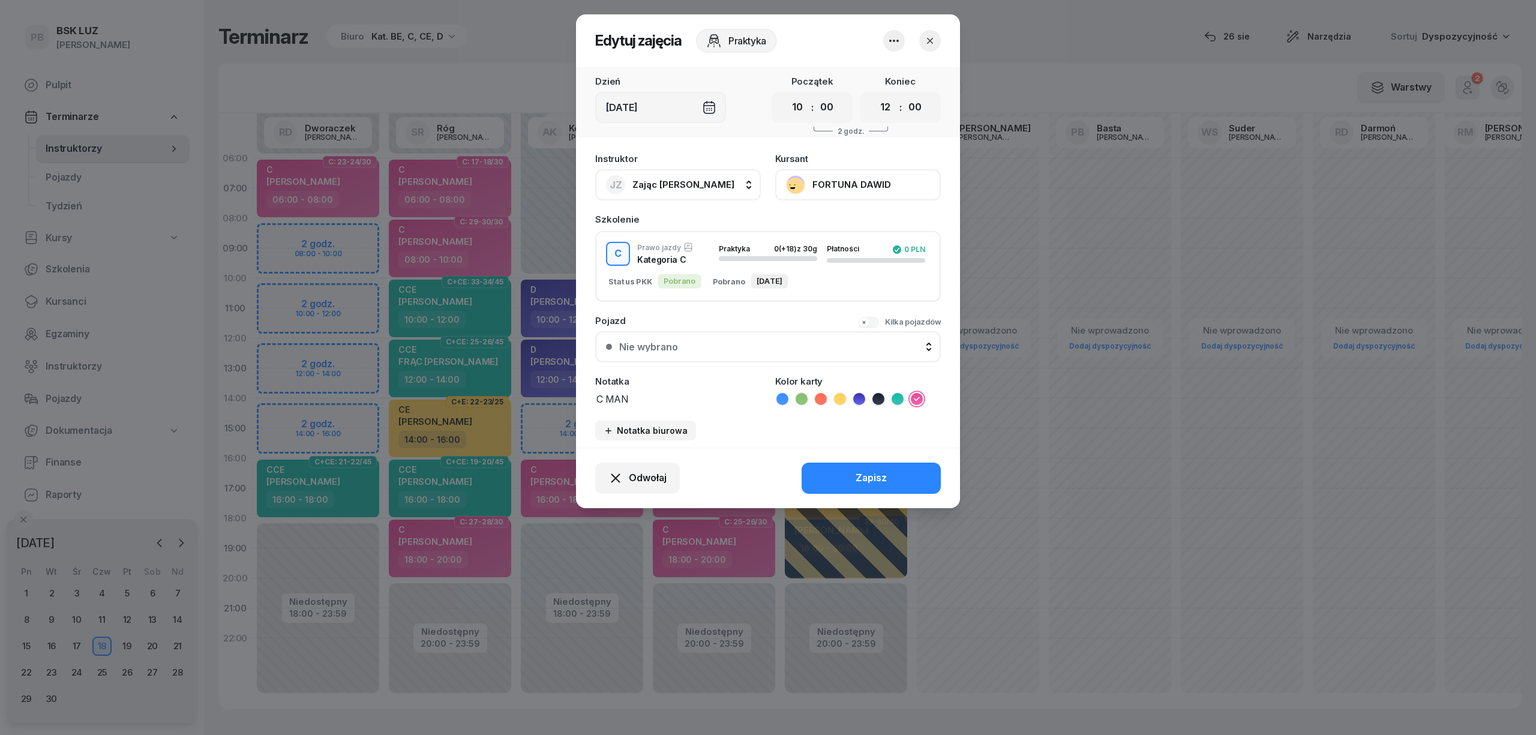
click at [929, 32] on button "button" at bounding box center [930, 41] width 22 height 22
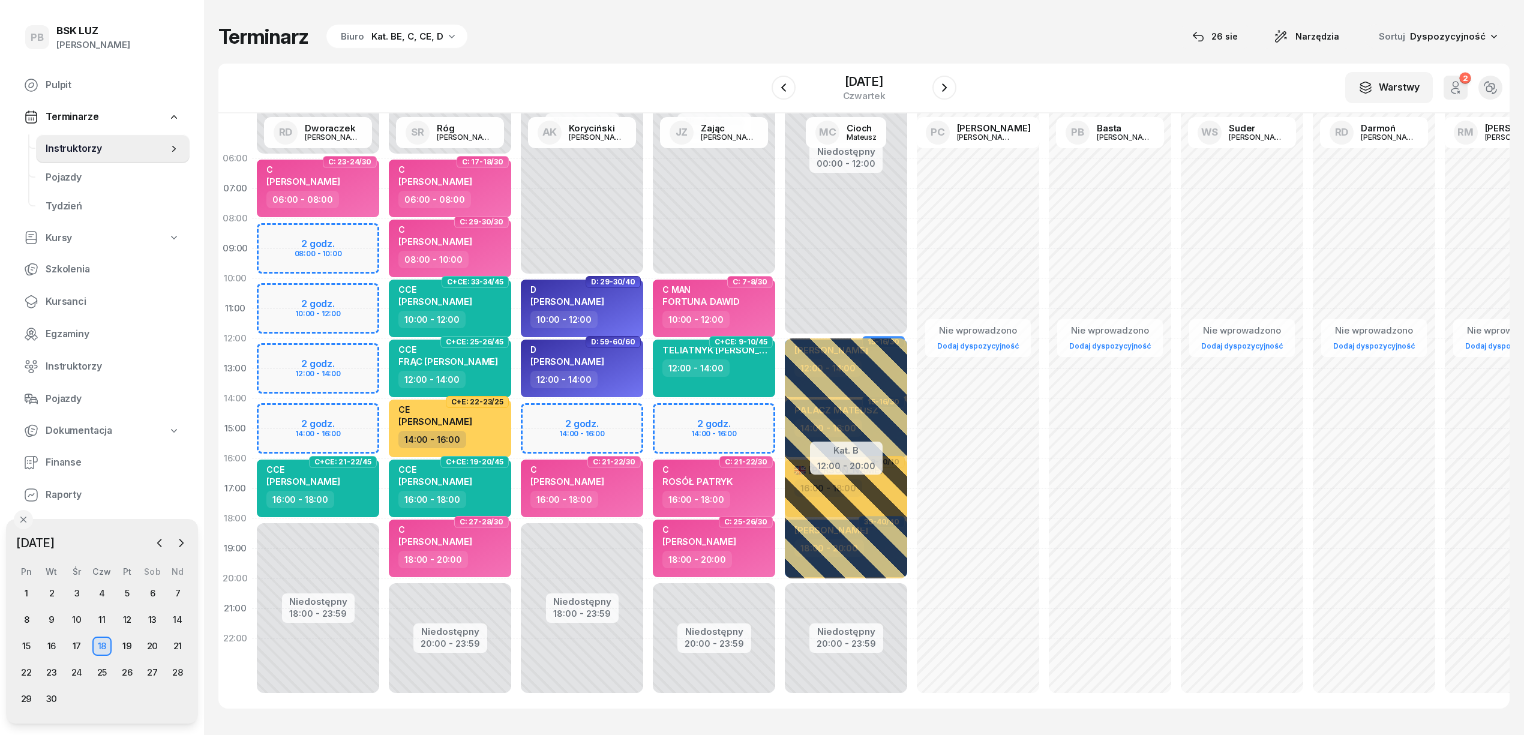
click at [384, 293] on div "Niedostępny 00:00 - 06:00 Niedostępny 18:00 - 23:59 2 godz. 08:00 - 10:00 2 god…" at bounding box center [450, 428] width 132 height 570
select select "10"
select select "12"
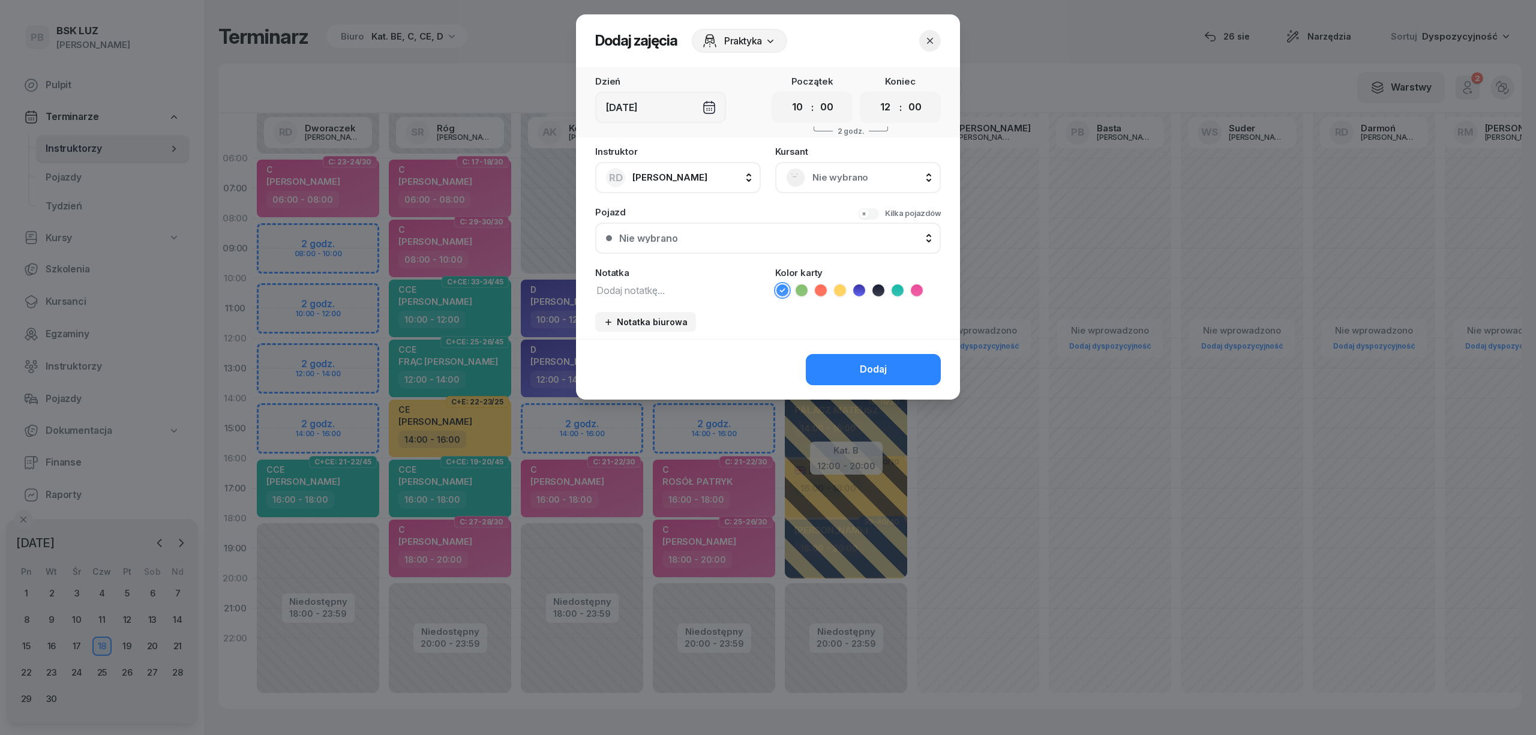
click at [821, 174] on span "Nie wybrano" at bounding box center [871, 178] width 118 height 16
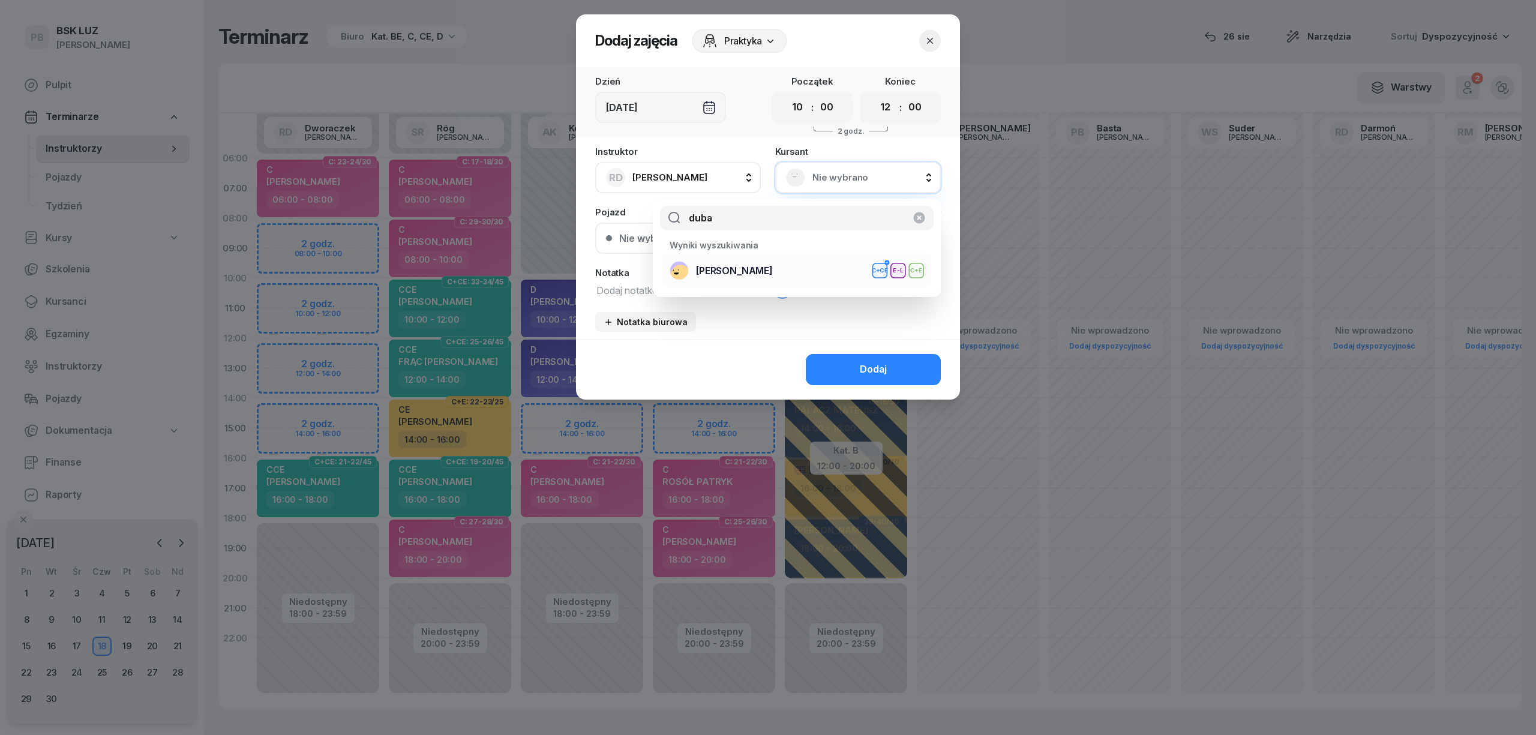
type input "duba"
click at [740, 270] on span "[PERSON_NAME]" at bounding box center [734, 271] width 77 height 16
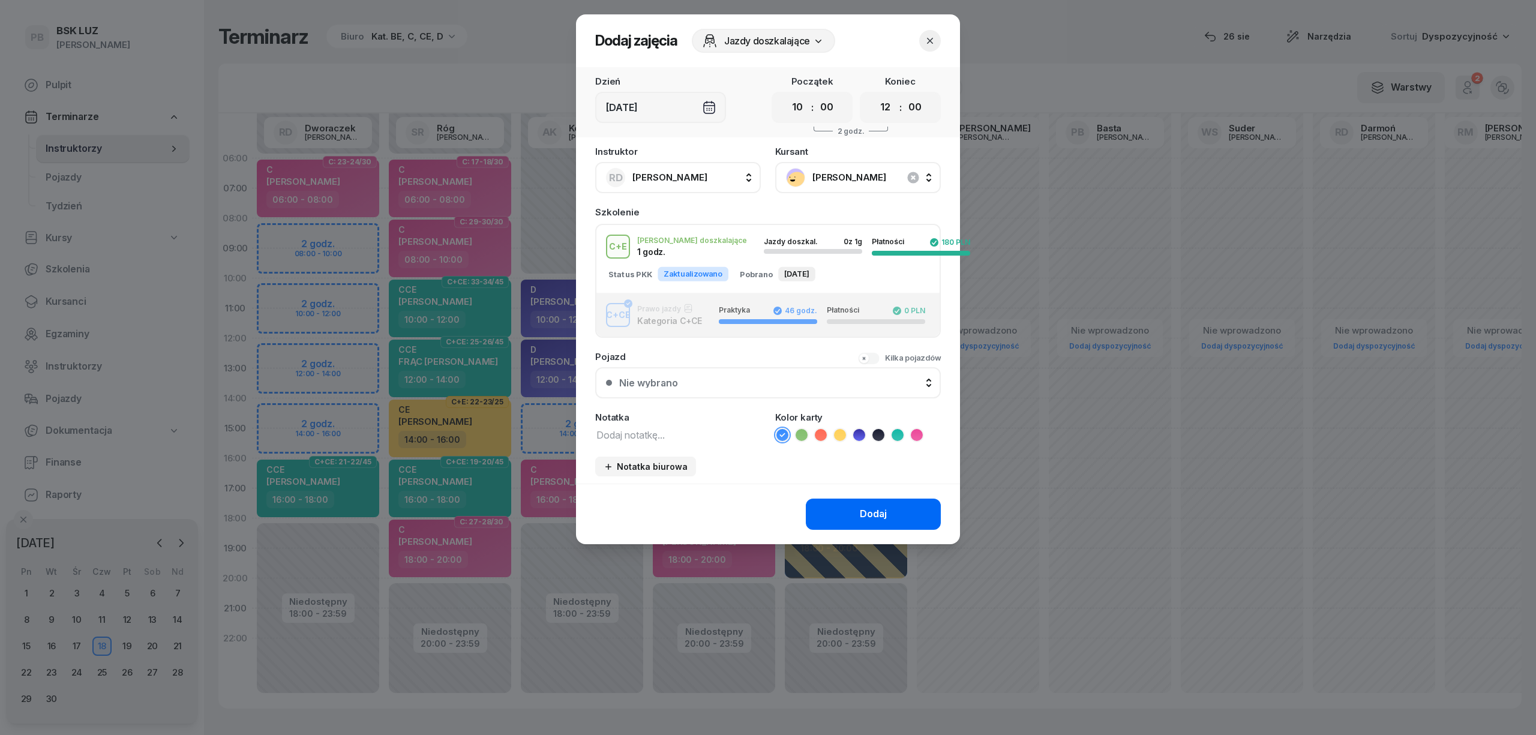
click at [840, 521] on button "Dodaj" at bounding box center [873, 514] width 135 height 31
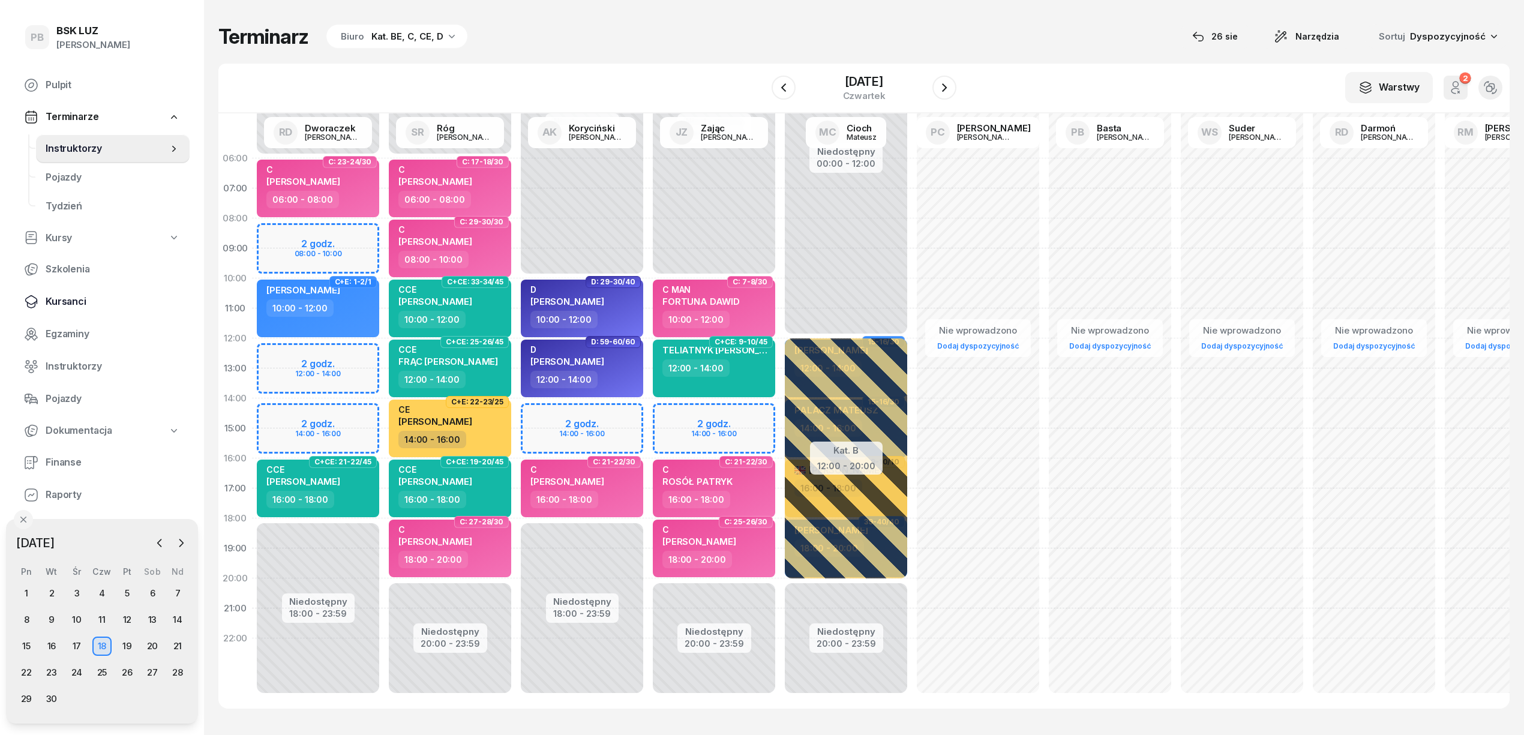
click at [68, 298] on span "Kursanci" at bounding box center [113, 302] width 134 height 16
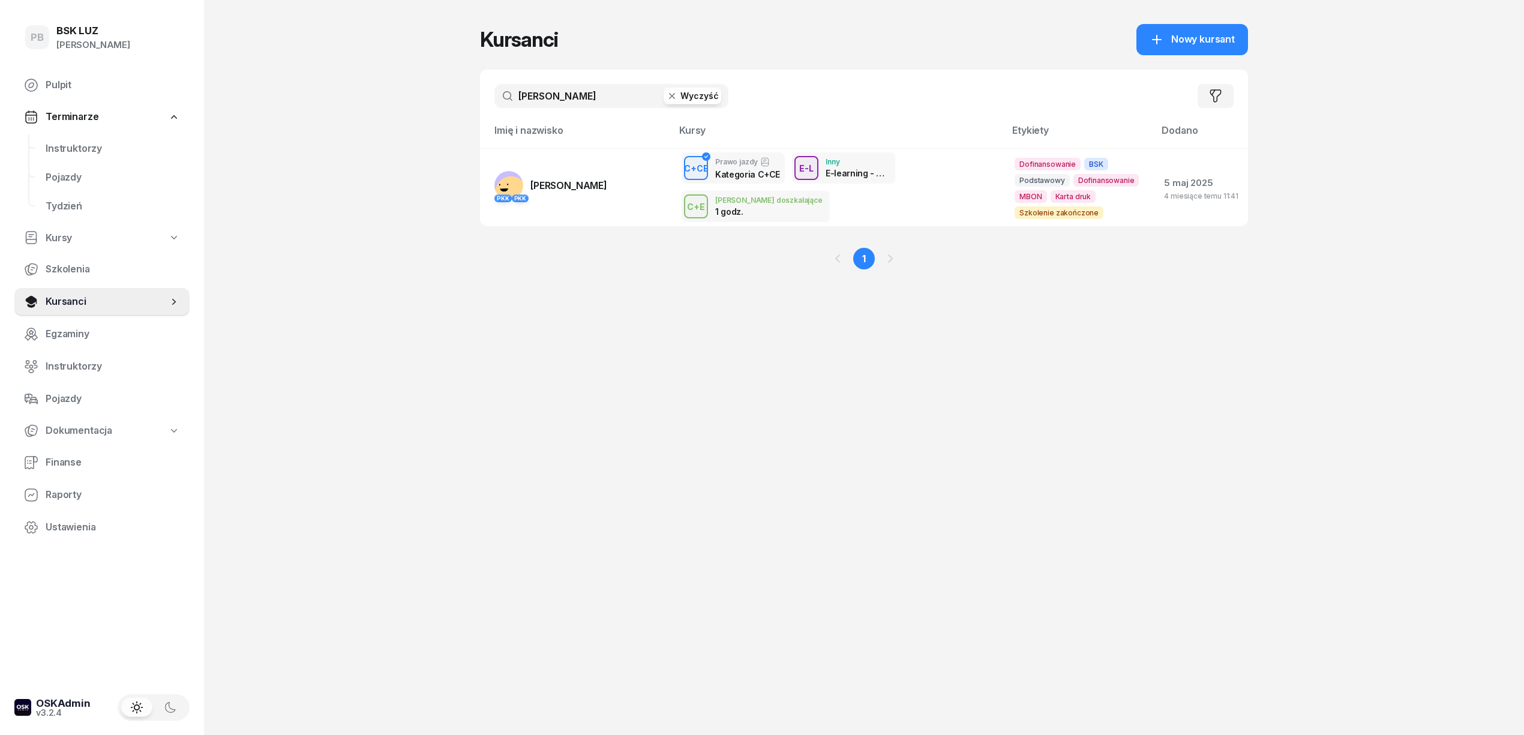
click at [536, 91] on input "[PERSON_NAME]" at bounding box center [611, 96] width 234 height 24
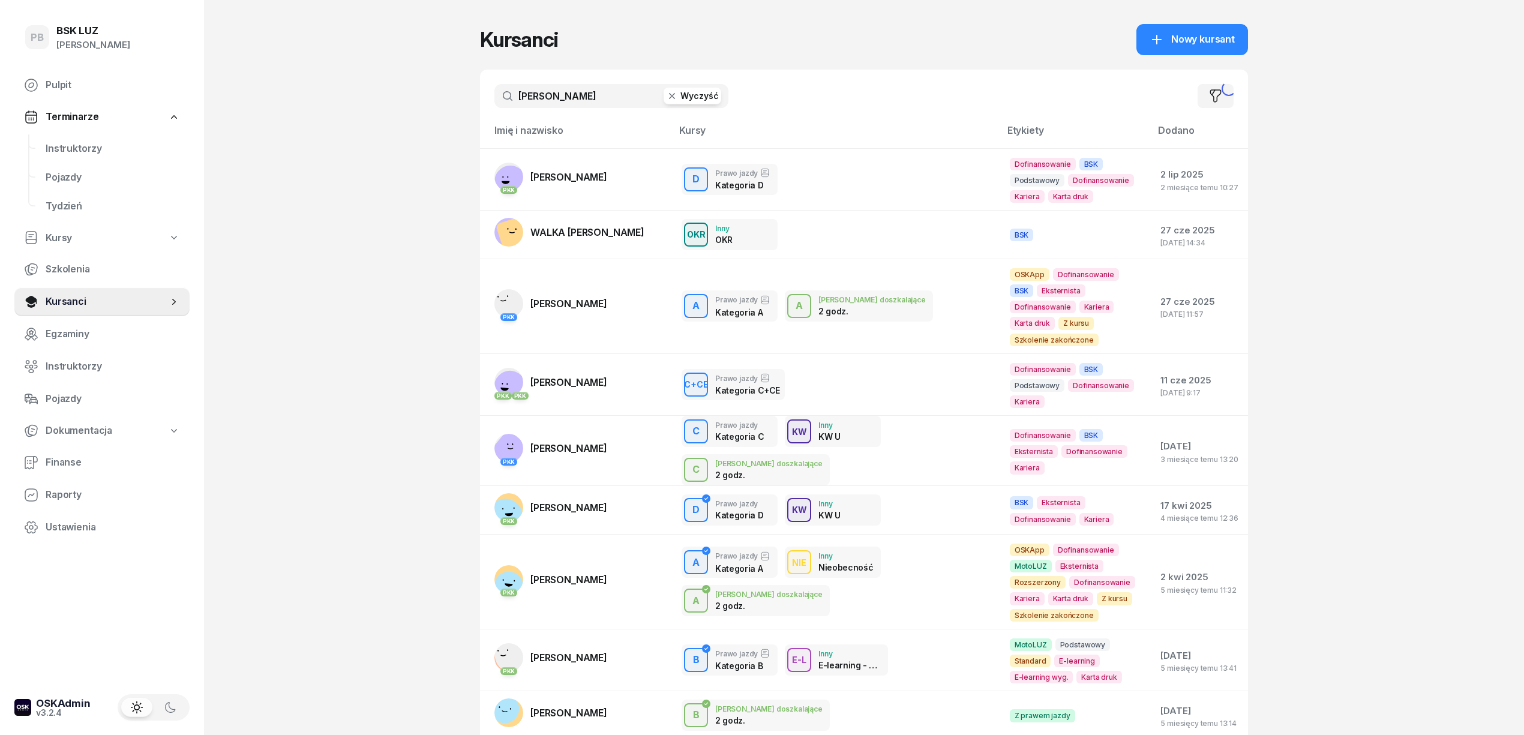
type input "[PERSON_NAME]"
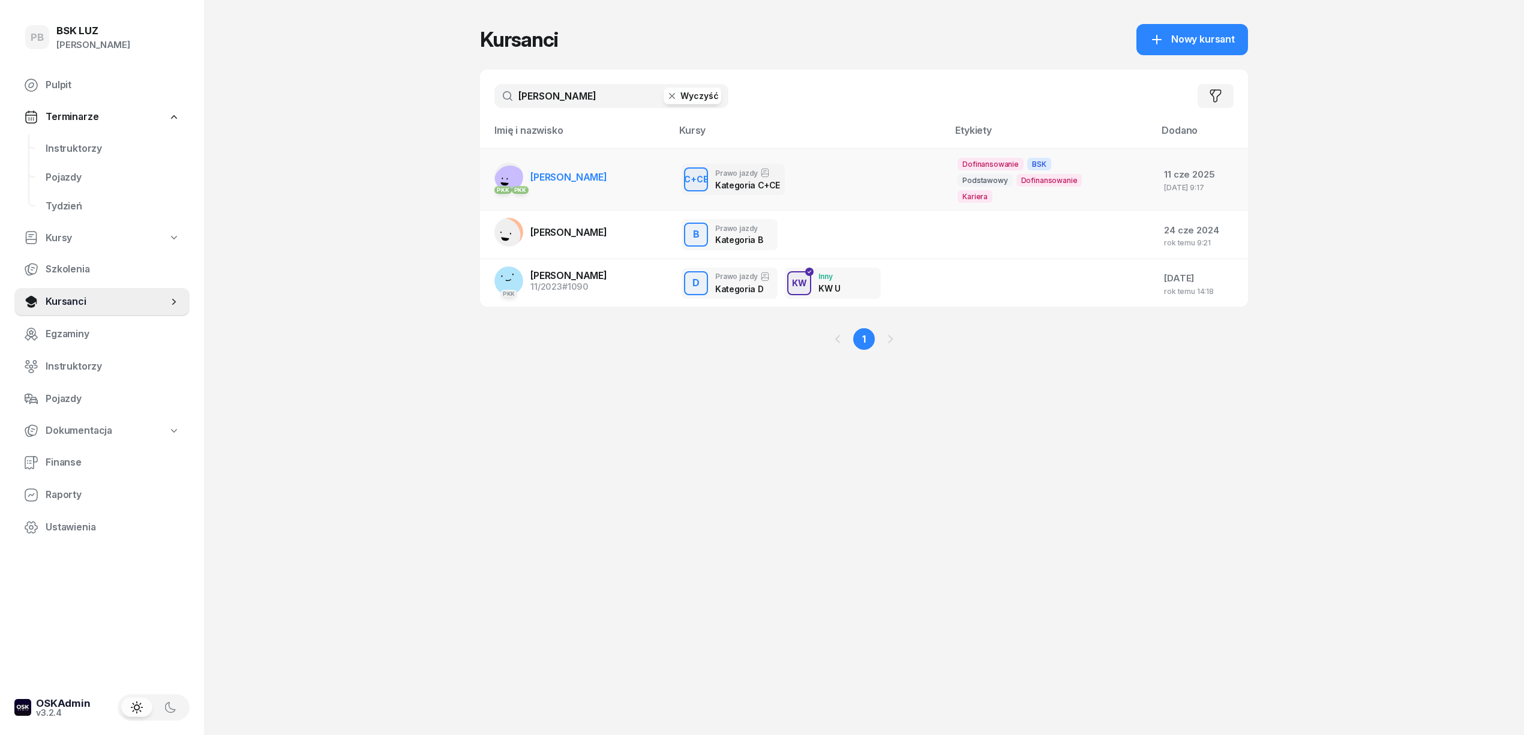
click at [569, 176] on span "[PERSON_NAME]" at bounding box center [568, 177] width 77 height 12
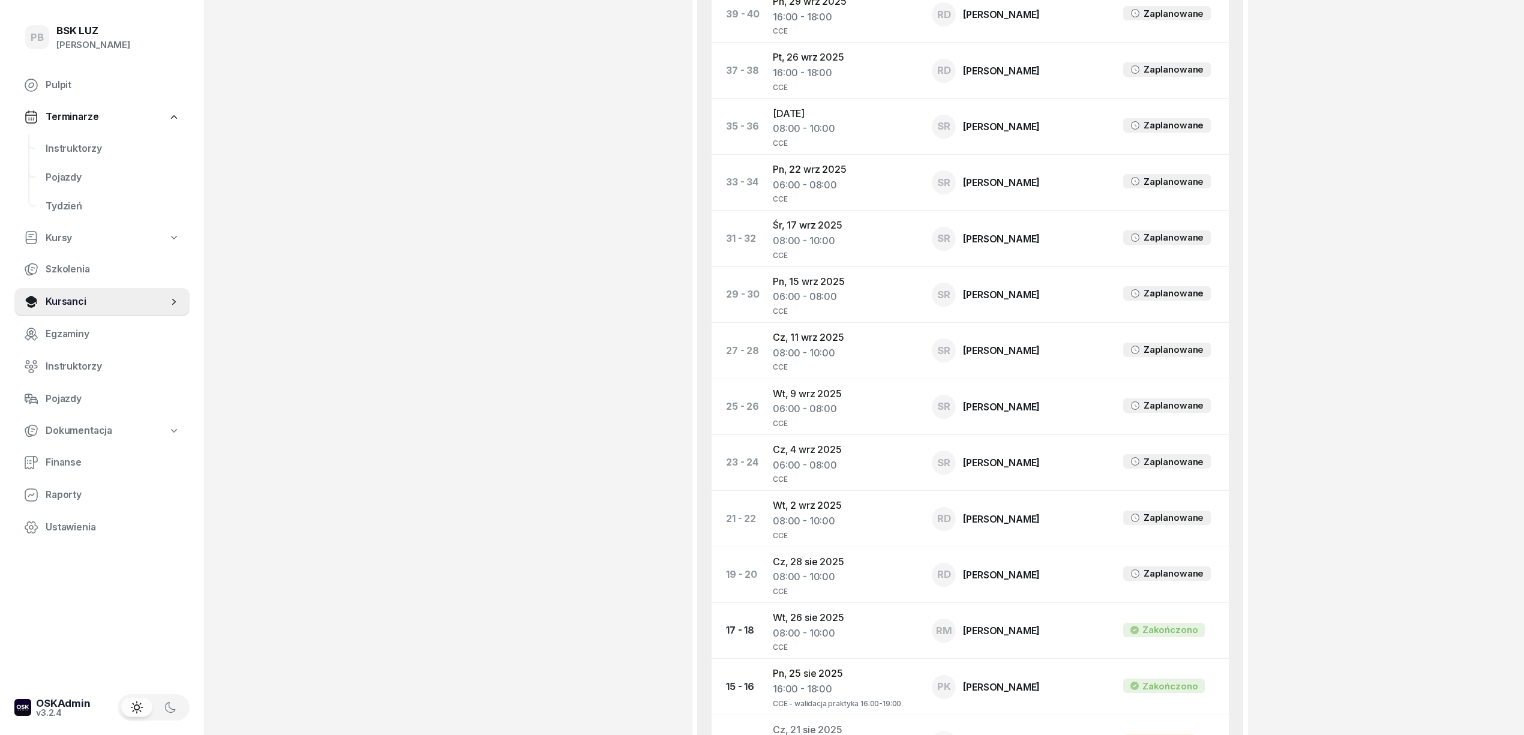
scroll to position [639, 0]
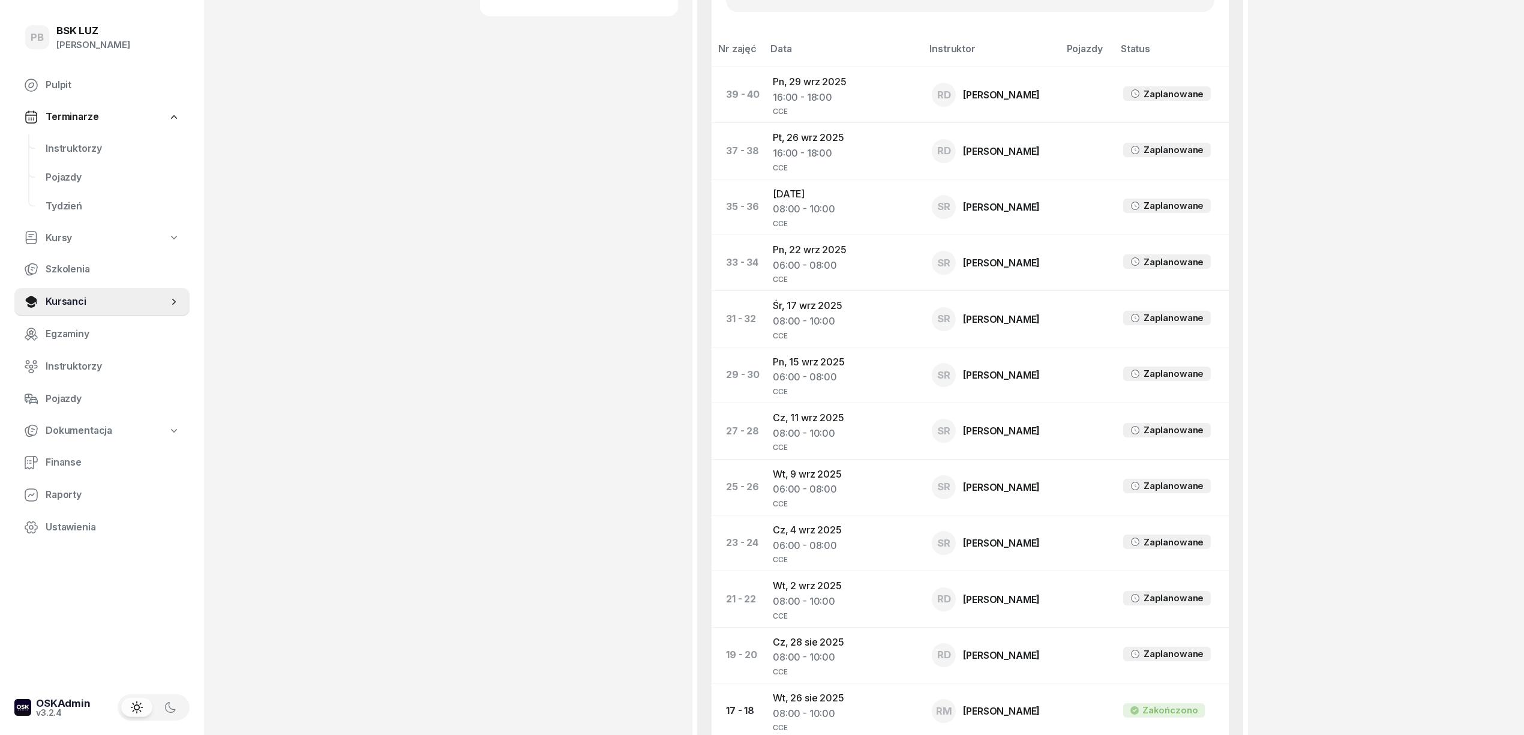
click at [428, 203] on div "PB BSK [PERSON_NAME] Pulpit Terminarze Instruktorzy Pojazdy Tydzień Kursy Szkol…" at bounding box center [762, 428] width 1524 height 2135
click at [65, 146] on span "Instruktorzy" at bounding box center [113, 149] width 134 height 16
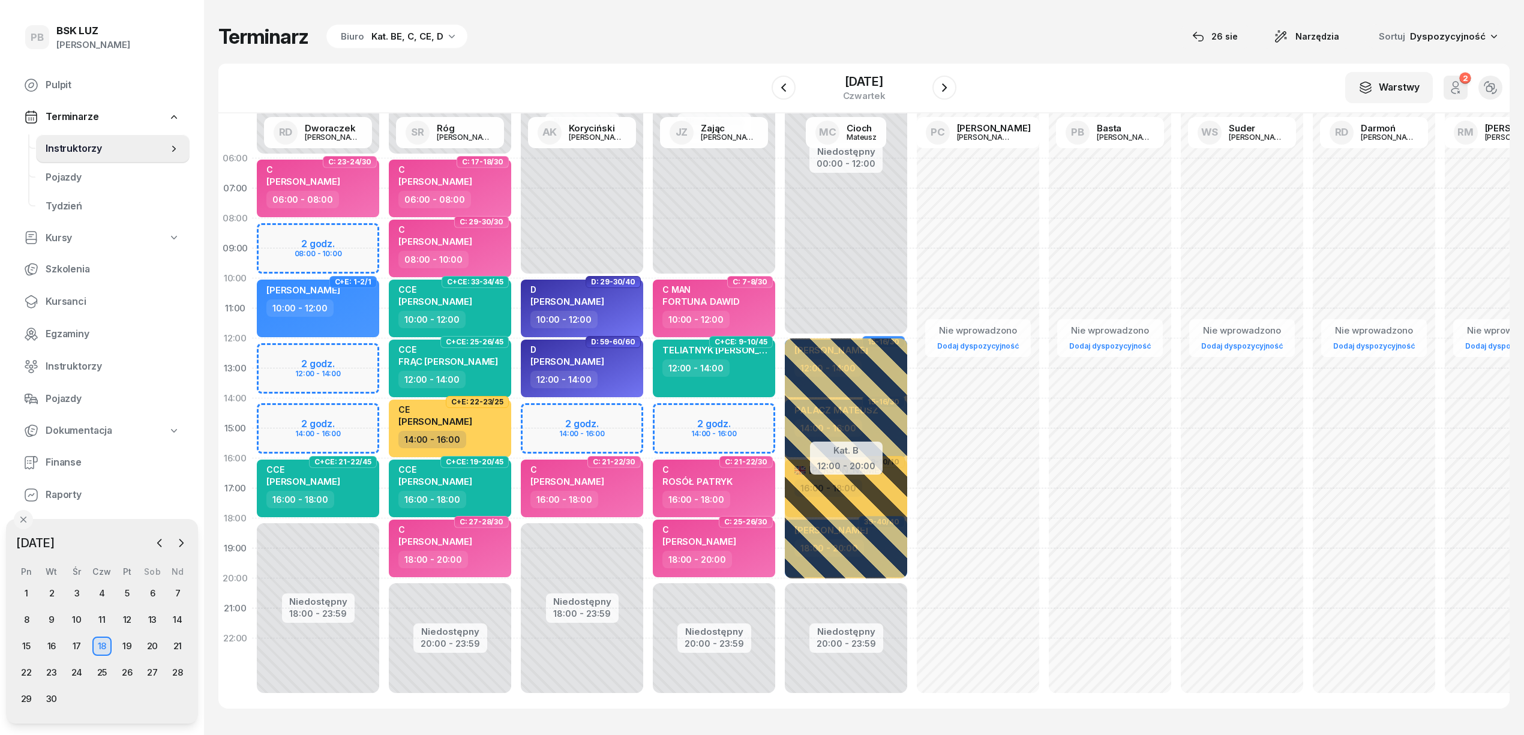
drag, startPoint x: 71, startPoint y: 298, endPoint x: 204, endPoint y: 300, distance: 133.2
click at [71, 298] on span "Kursanci" at bounding box center [113, 302] width 134 height 16
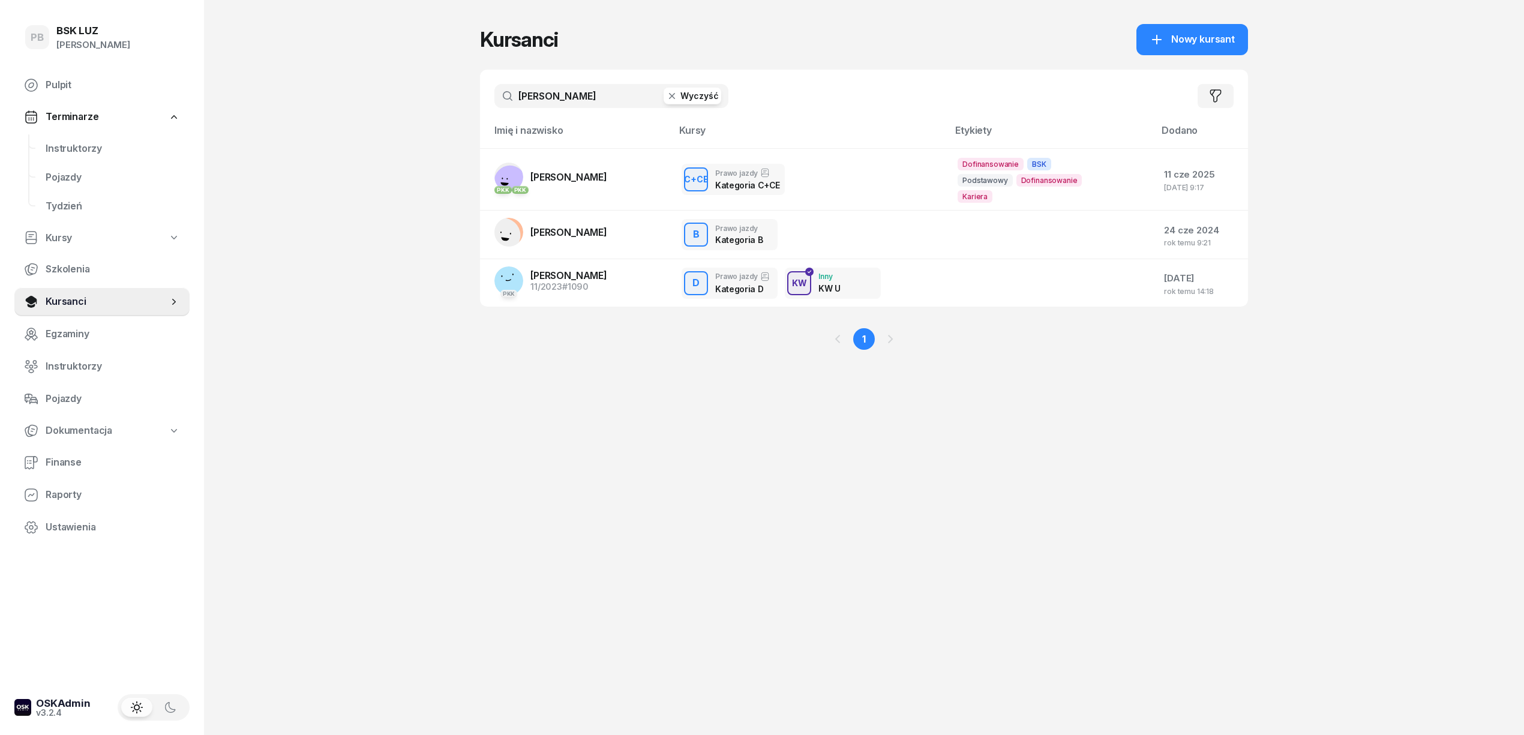
click at [564, 111] on div "[PERSON_NAME] Wyczyść Filtruj" at bounding box center [864, 96] width 768 height 53
click at [564, 106] on div "[PERSON_NAME] Wyczyść Filtruj" at bounding box center [864, 96] width 768 height 53
click at [563, 100] on input "[PERSON_NAME]" at bounding box center [611, 96] width 234 height 24
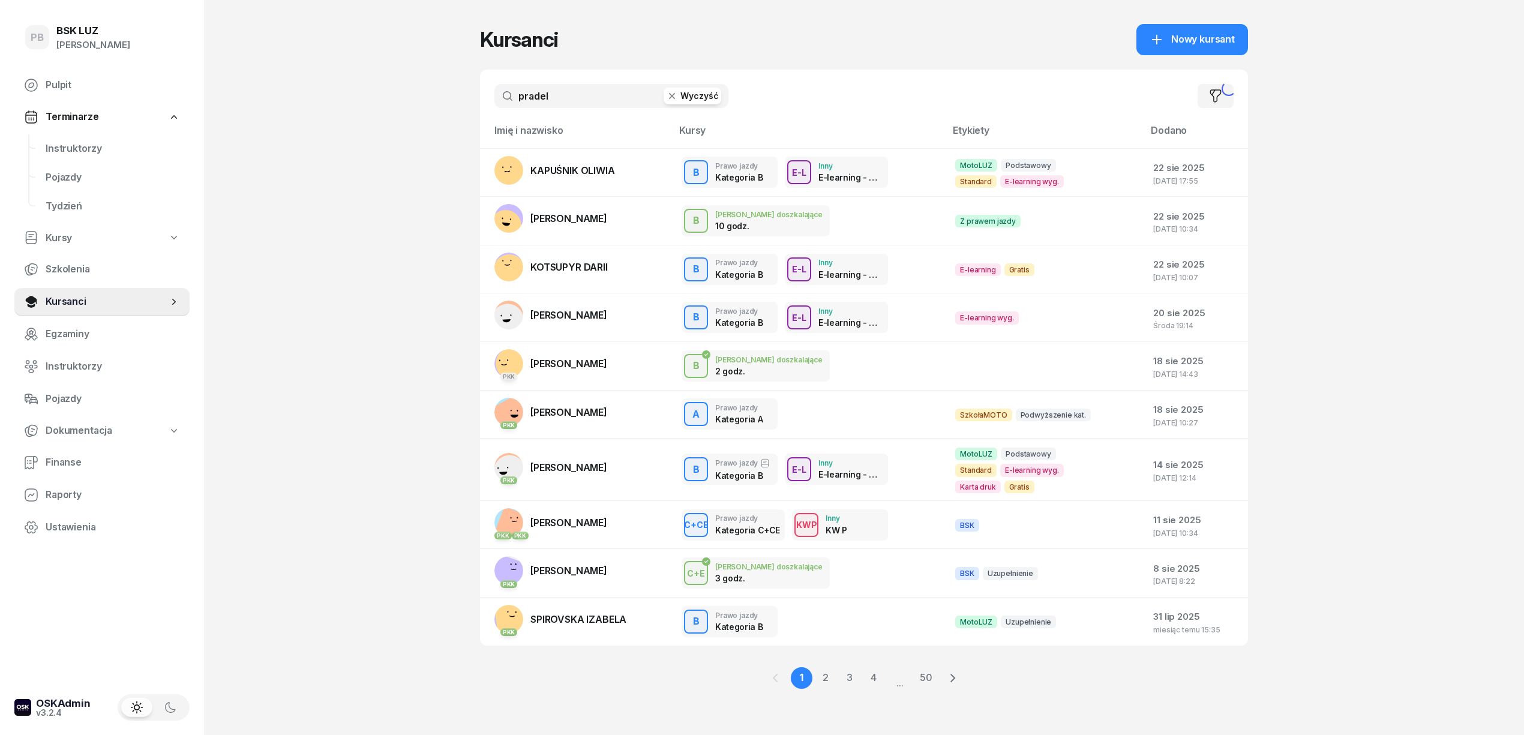
type input "pradel"
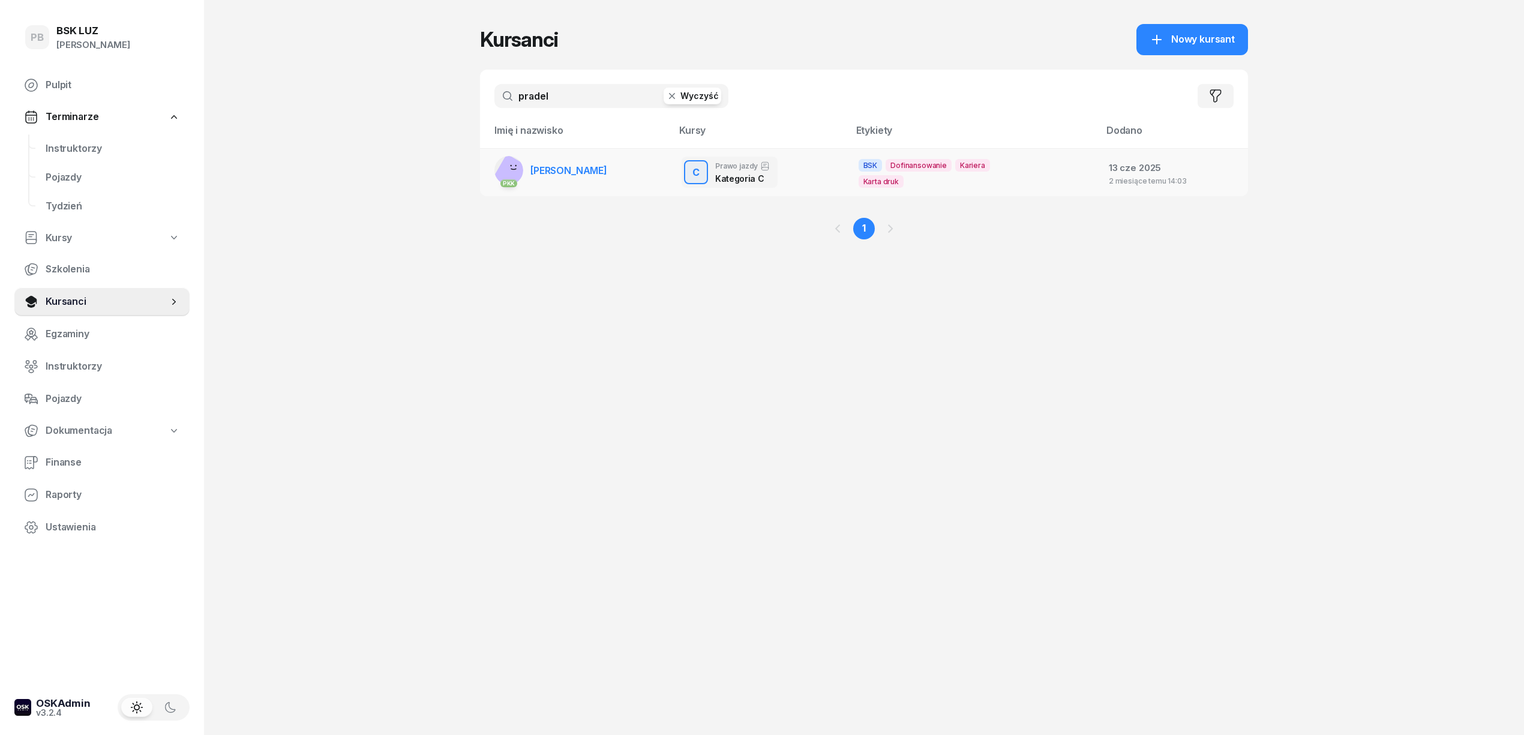
click at [538, 166] on span "[PERSON_NAME]" at bounding box center [568, 170] width 77 height 12
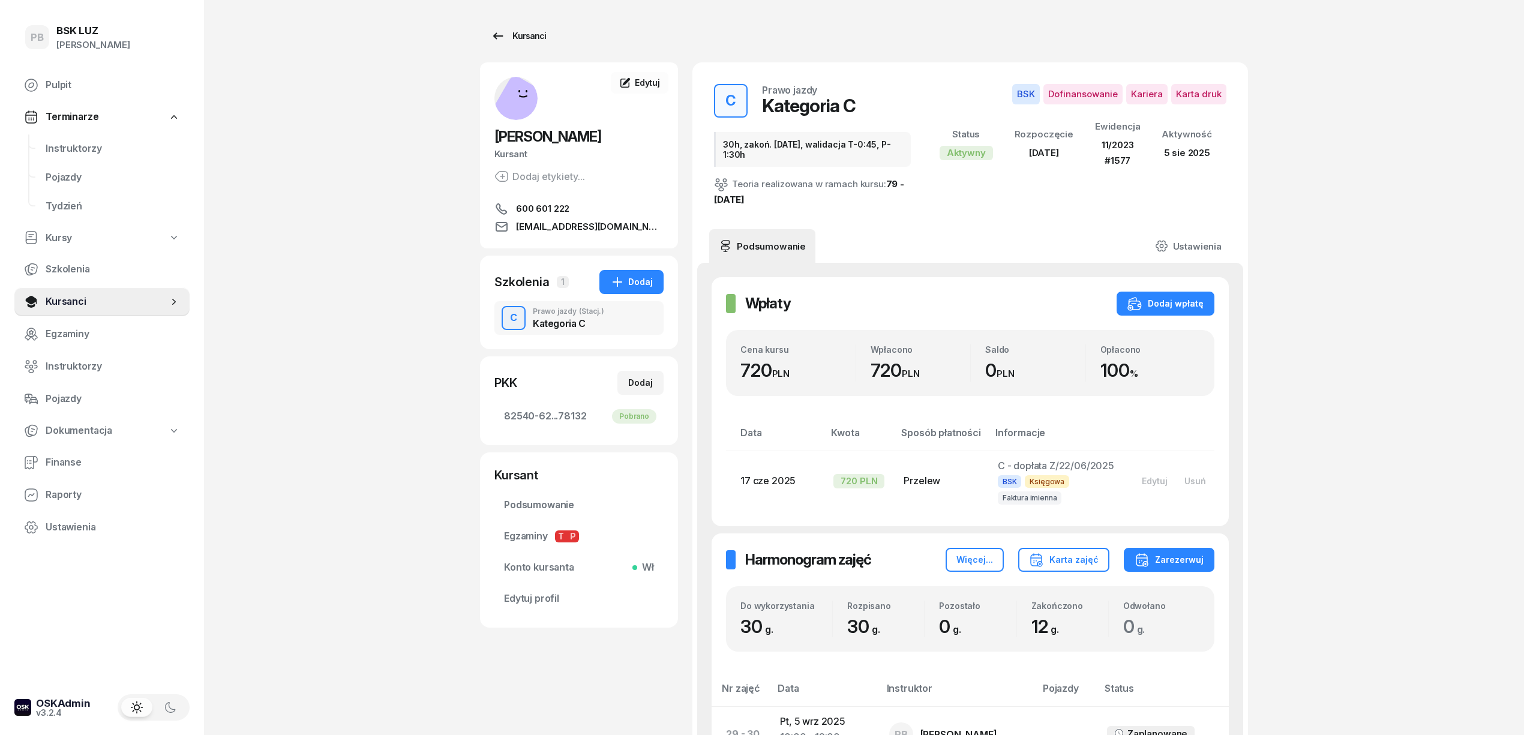
click at [530, 38] on div "Kursanci" at bounding box center [518, 36] width 55 height 14
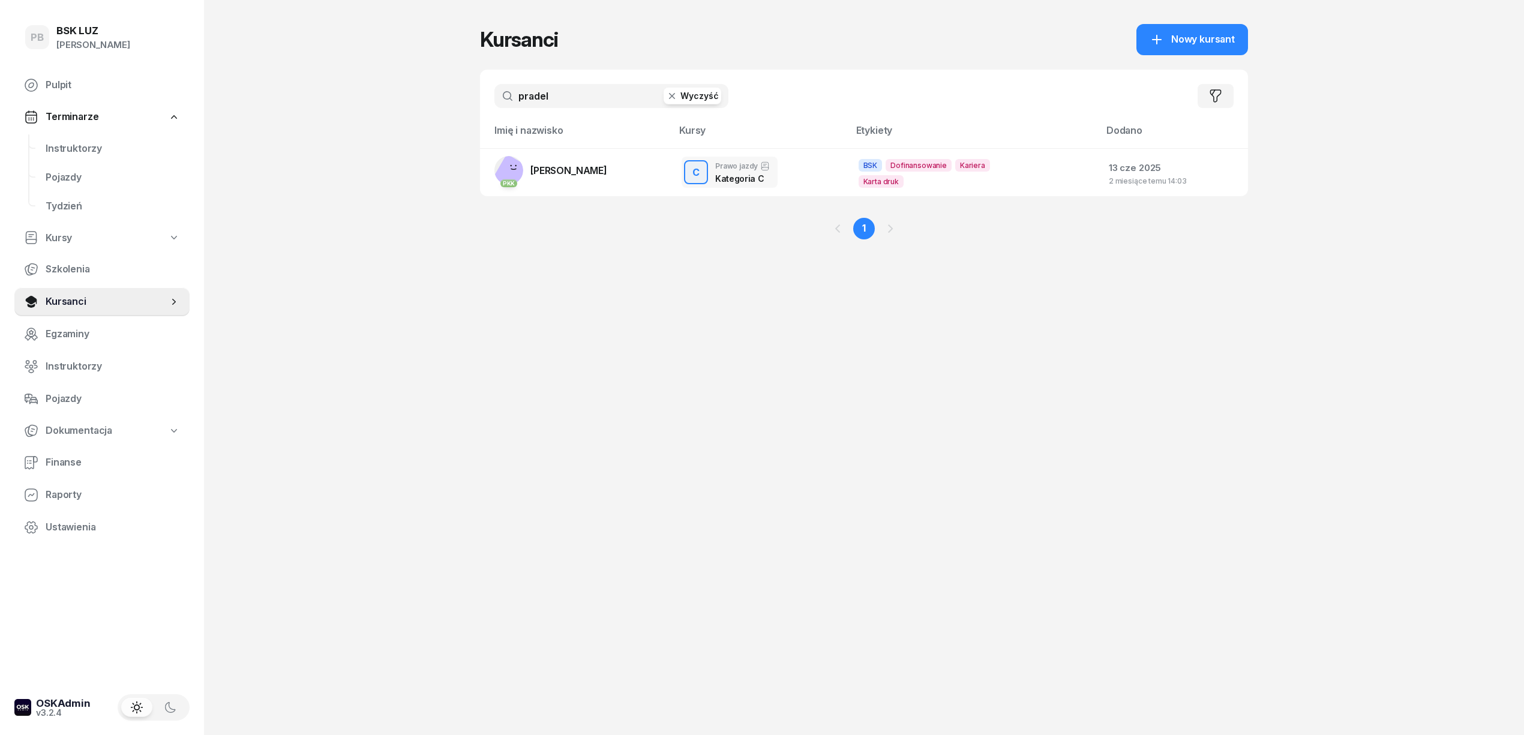
click at [575, 89] on input "pradel" at bounding box center [611, 96] width 234 height 24
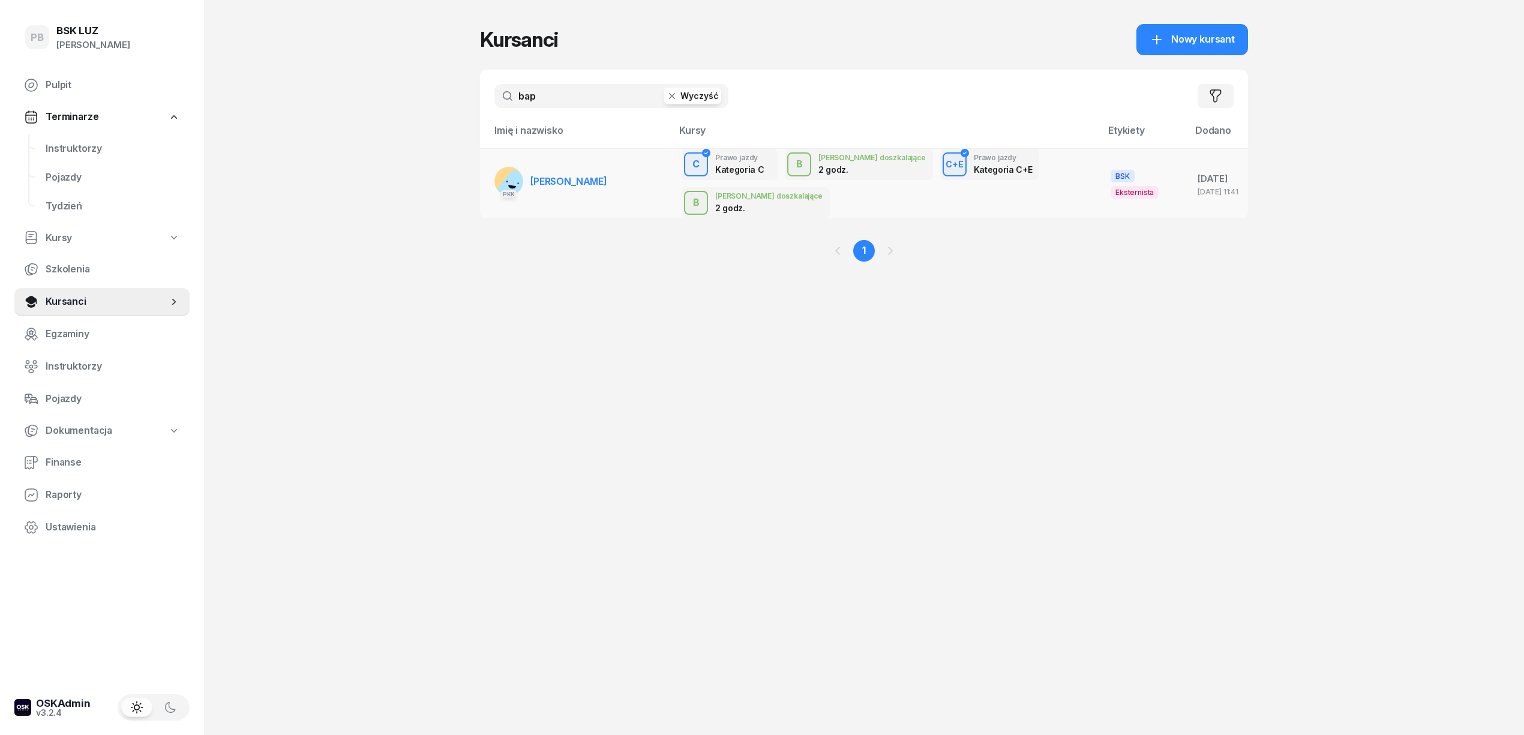
type input "bap"
click at [574, 180] on span "[PERSON_NAME]" at bounding box center [568, 181] width 77 height 12
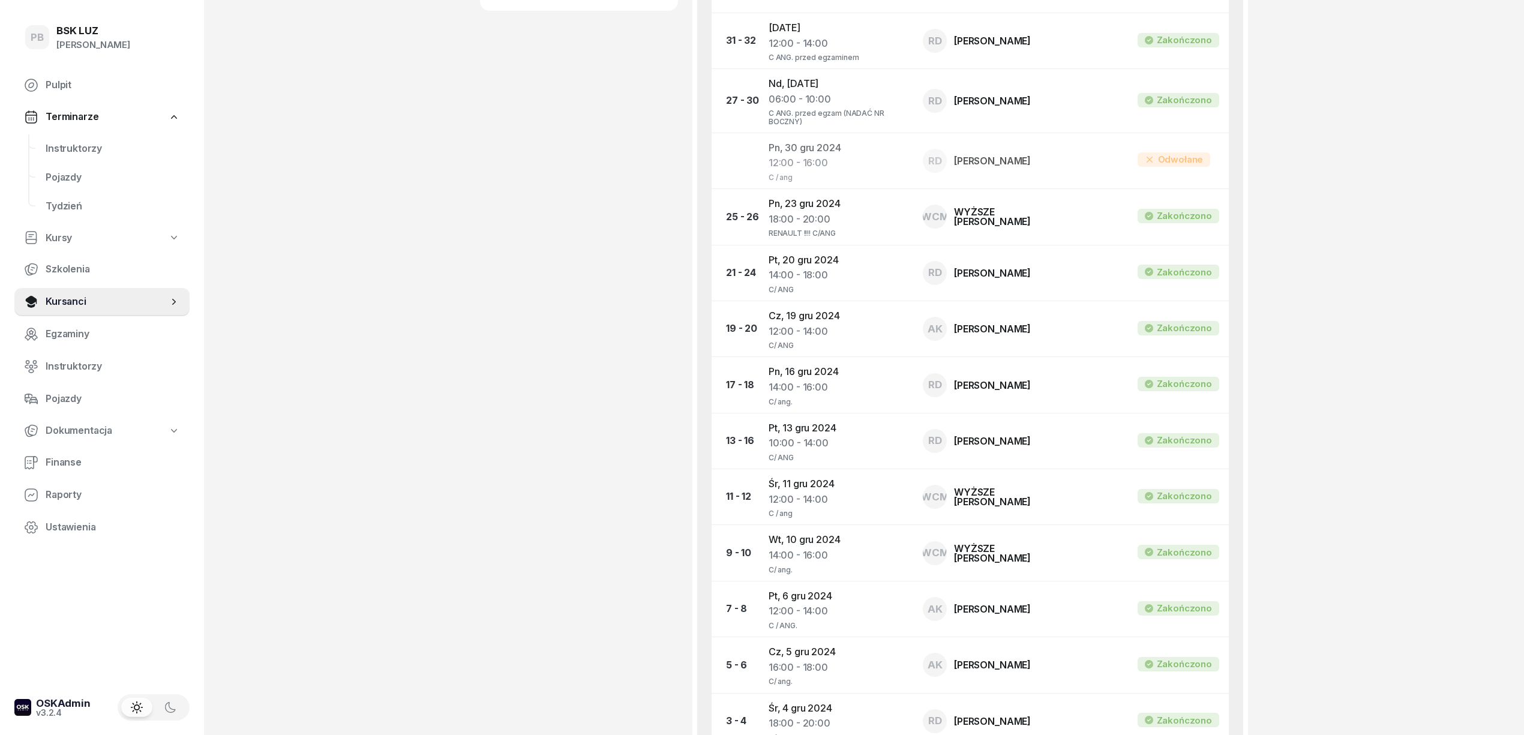
scroll to position [720, 0]
click at [1434, 240] on div "PB BSK [PERSON_NAME] Pulpit Terminarze Instruktorzy Pojazdy Tydzień Kursy Szkol…" at bounding box center [762, 116] width 1524 height 1673
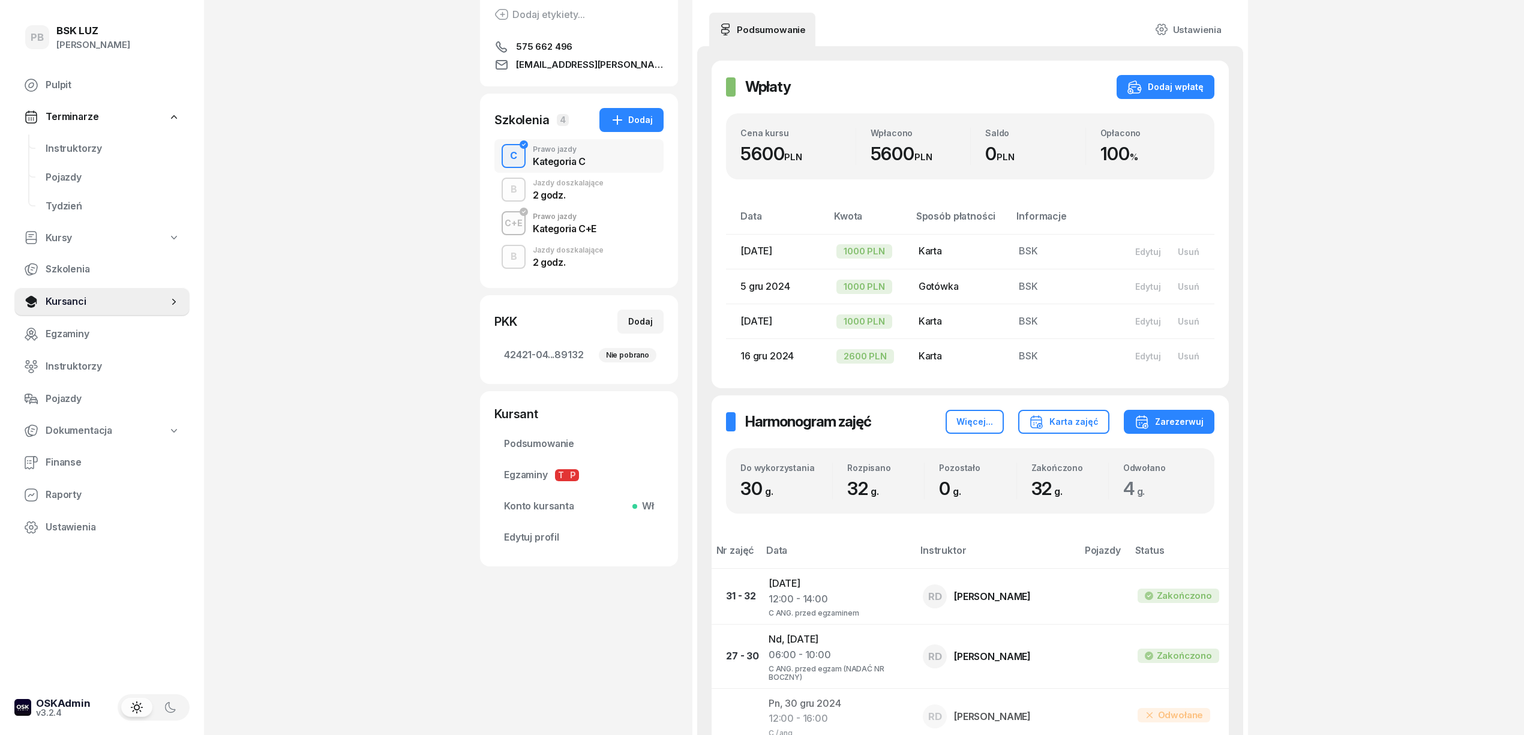
scroll to position [0, 0]
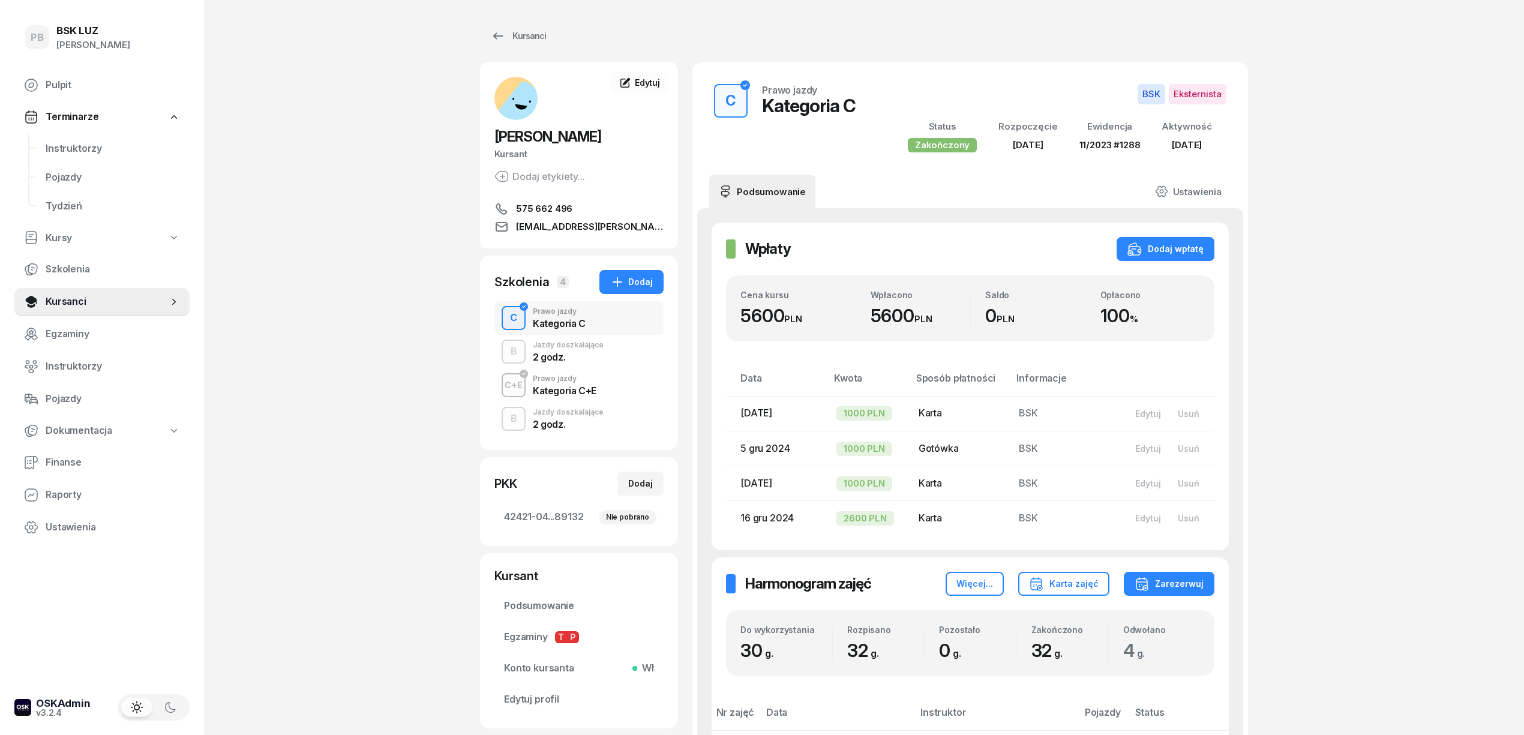
click at [560, 382] on div "Prawo jazdy" at bounding box center [565, 378] width 64 height 7
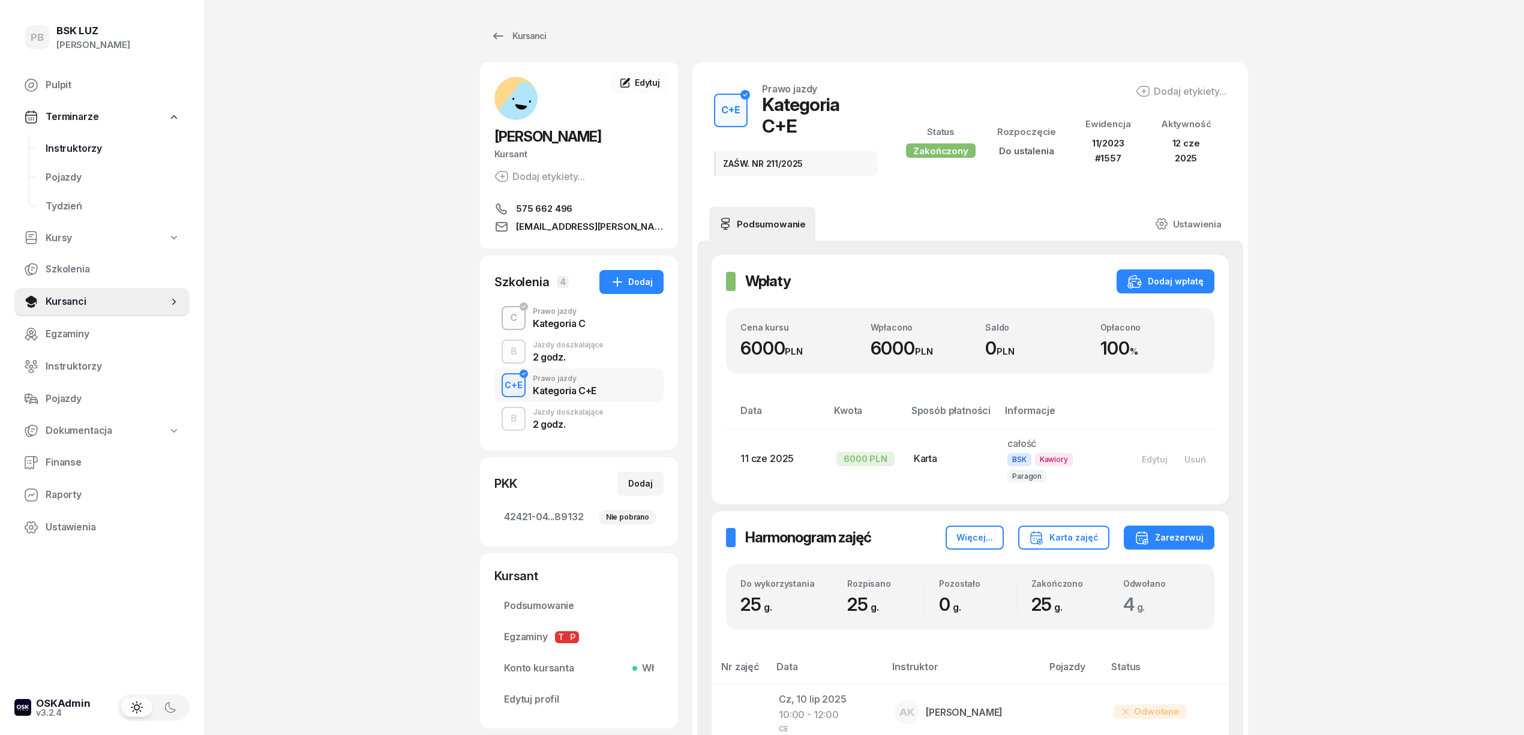
click at [83, 144] on span "Instruktorzy" at bounding box center [113, 149] width 134 height 16
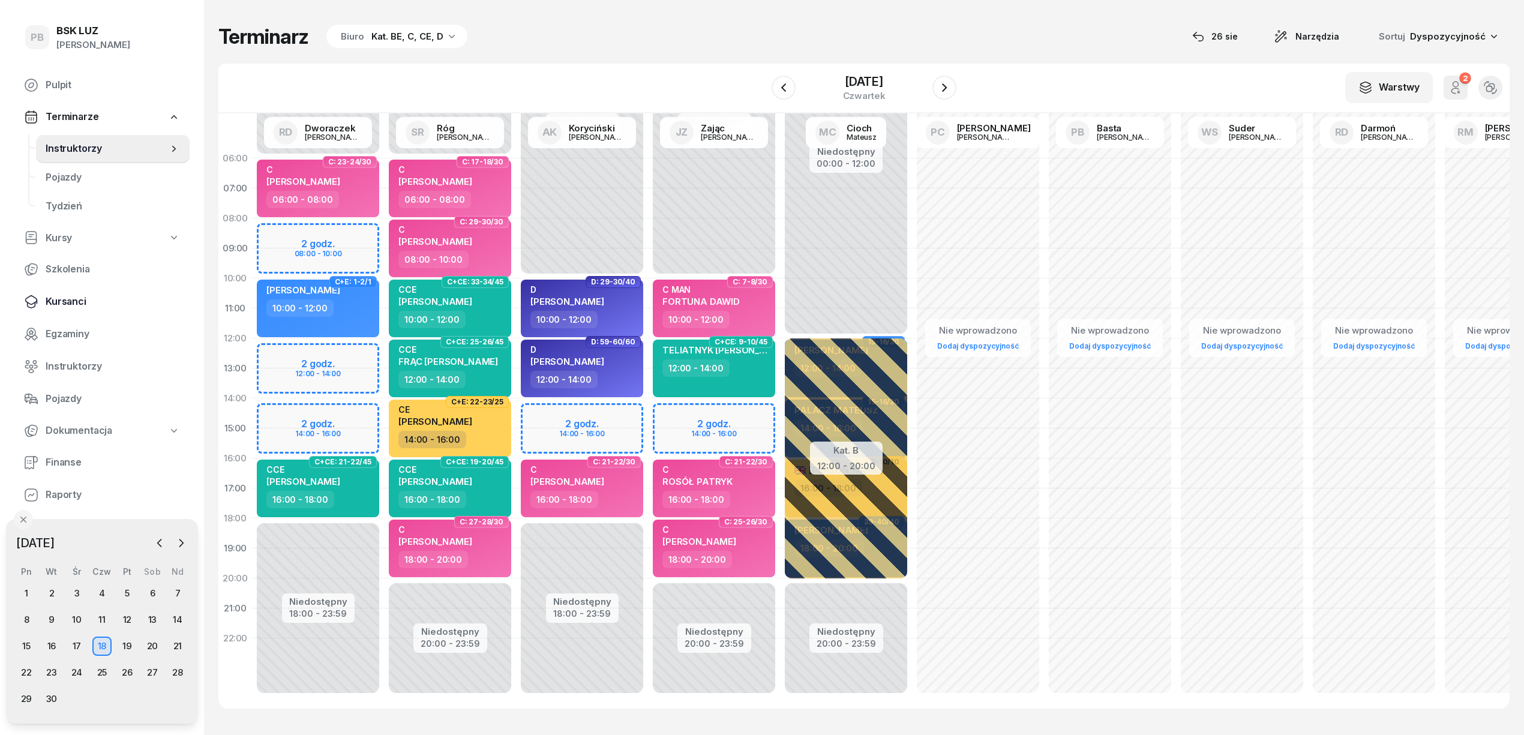
click at [76, 300] on span "Kursanci" at bounding box center [113, 302] width 134 height 16
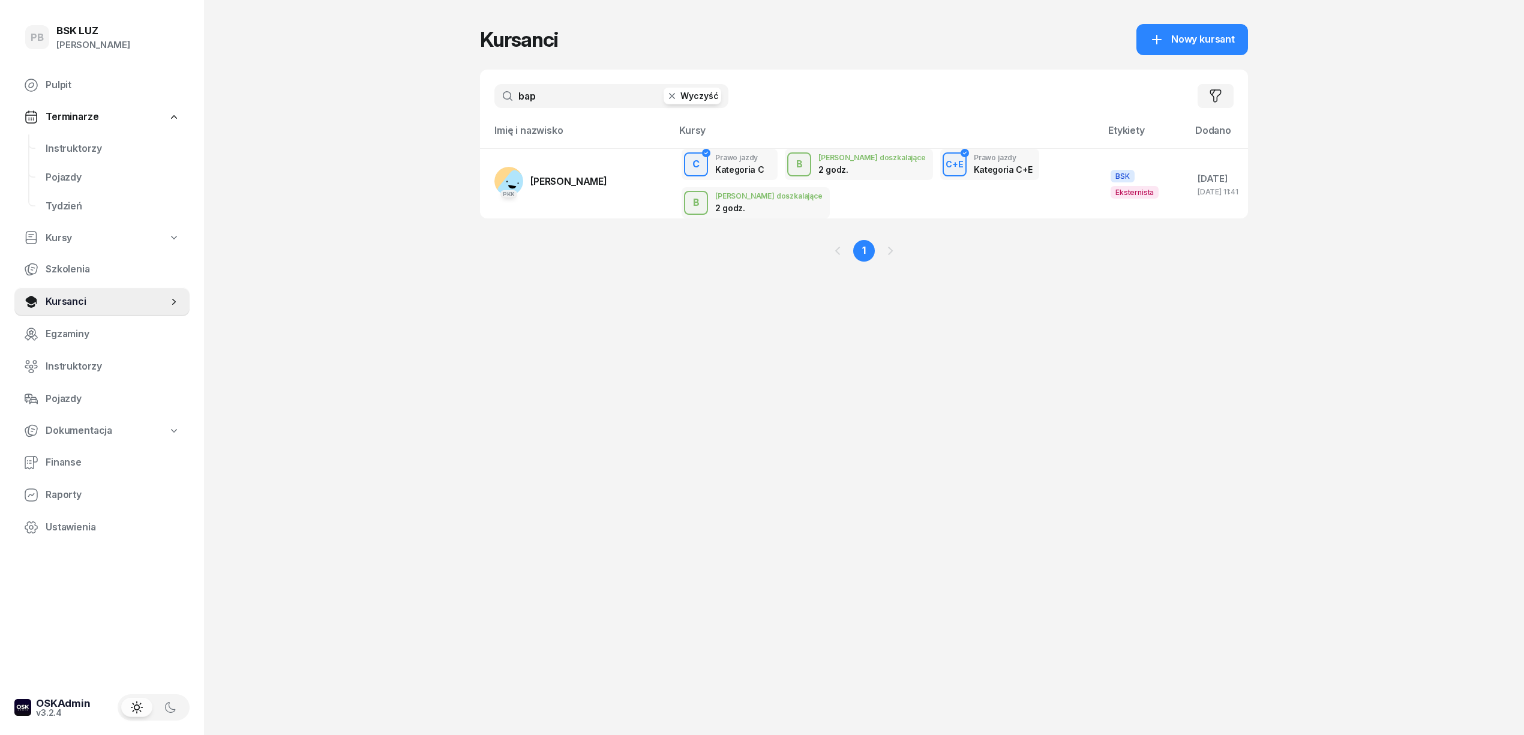
click at [534, 94] on input "bap" at bounding box center [611, 96] width 234 height 24
type input "[PERSON_NAME]"
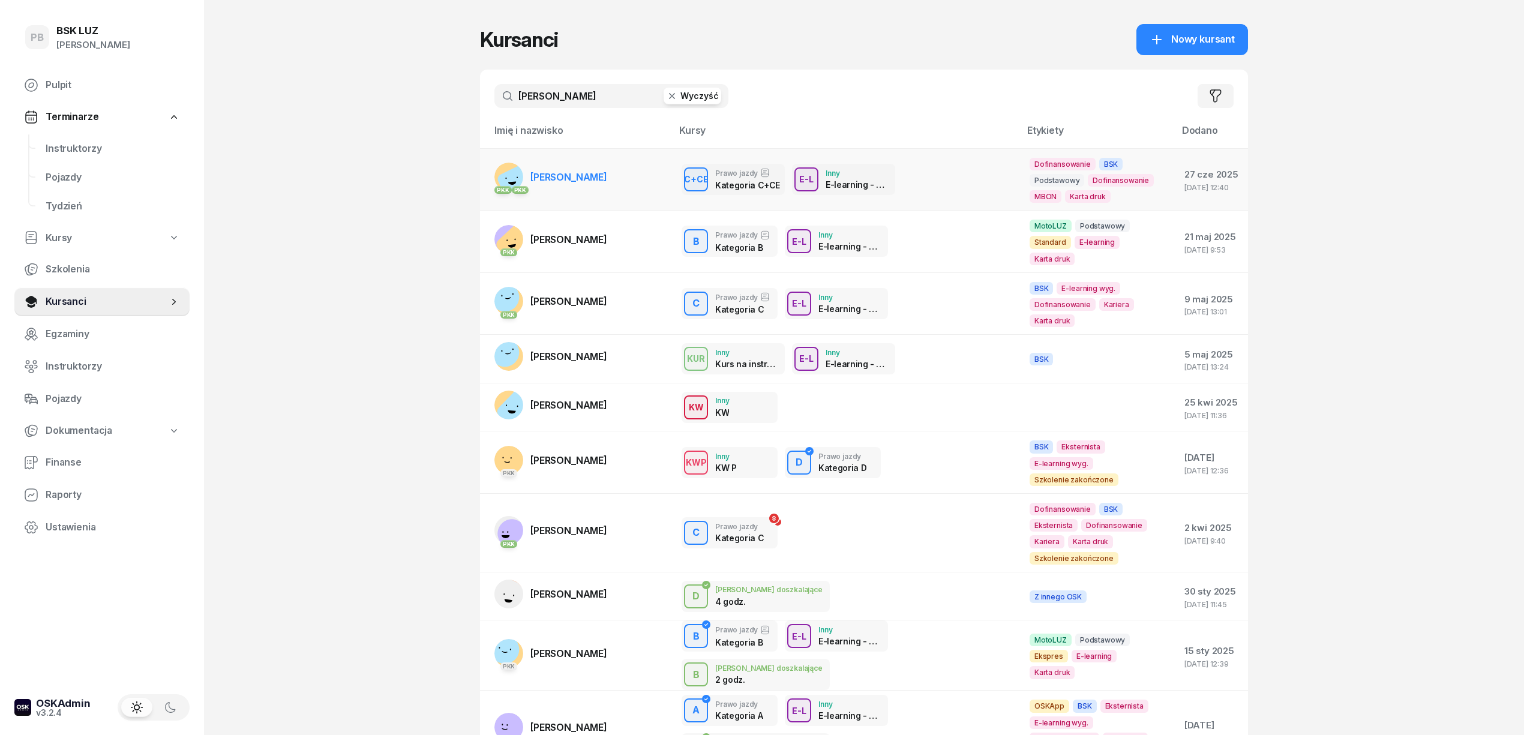
click at [594, 191] on link "PKK PKK [PERSON_NAME]" at bounding box center [550, 177] width 113 height 29
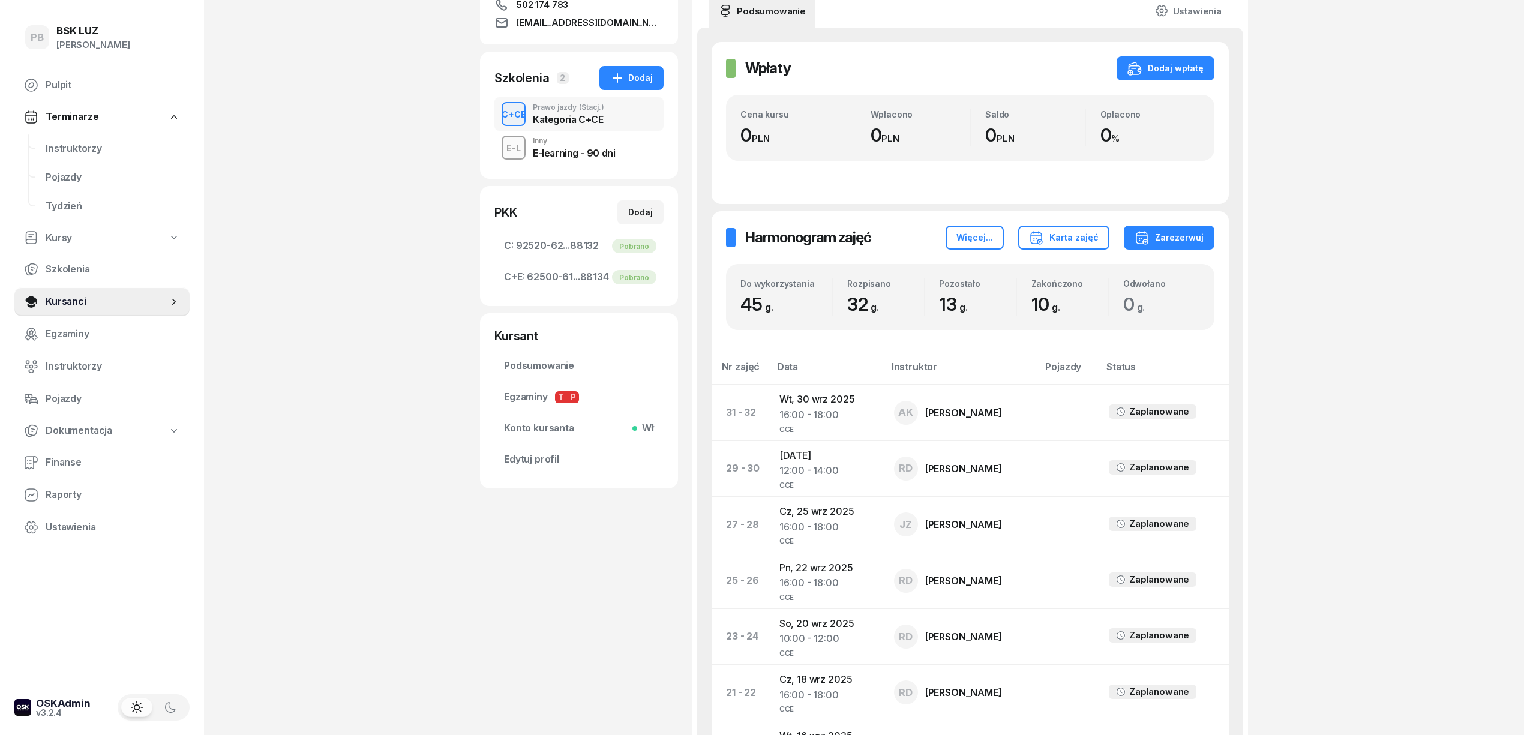
scroll to position [240, 0]
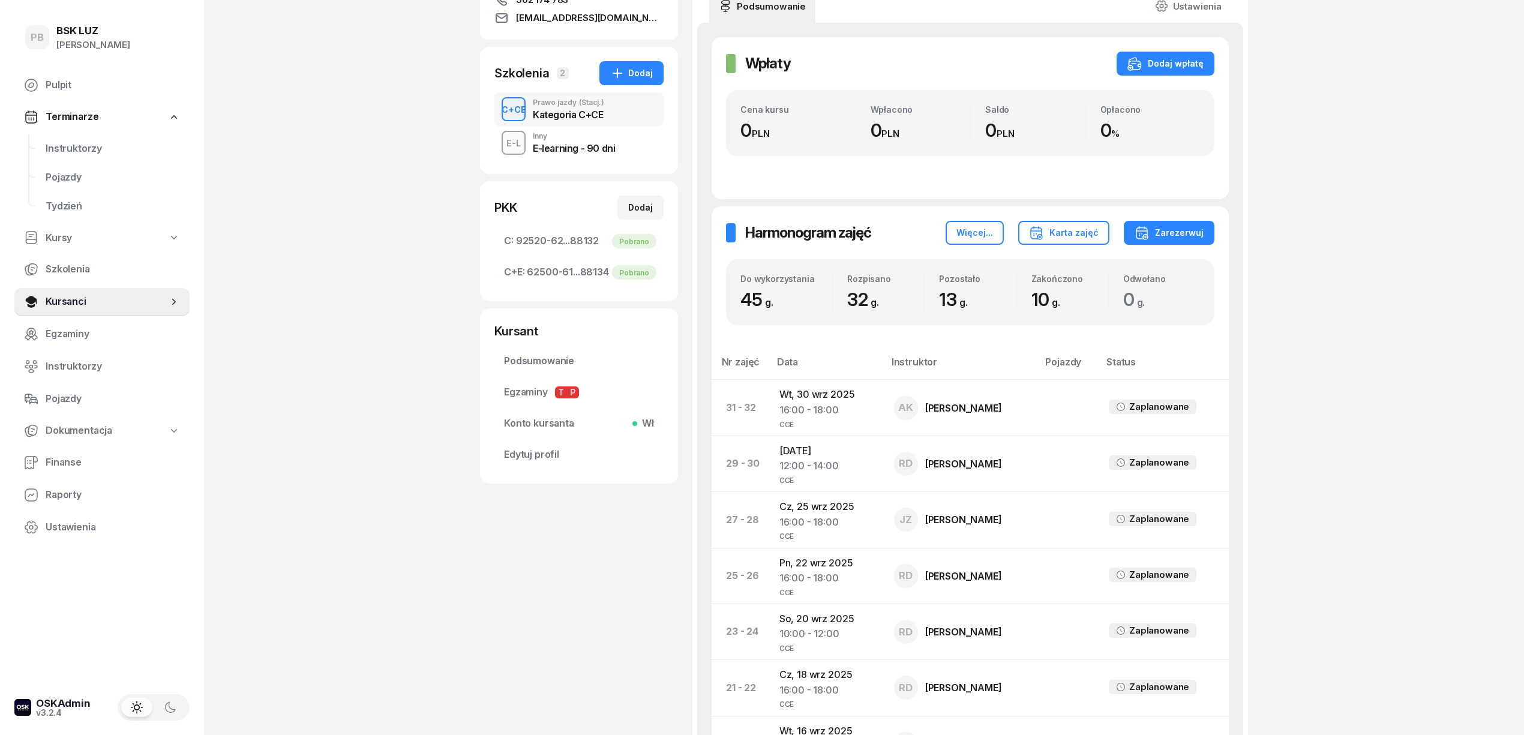
click at [1385, 181] on div "PB BSK [PERSON_NAME] Pulpit Terminarze Instruktorzy Pojazdy Tydzień Kursy Szkol…" at bounding box center [762, 593] width 1524 height 1666
drag, startPoint x: 332, startPoint y: 227, endPoint x: 166, endPoint y: 174, distance: 174.4
click at [330, 226] on div "PB BSK [PERSON_NAME] Pulpit Terminarze Instruktorzy Pojazdy Tydzień Kursy Szkol…" at bounding box center [762, 593] width 1524 height 1666
click at [75, 149] on span "Instruktorzy" at bounding box center [113, 149] width 134 height 16
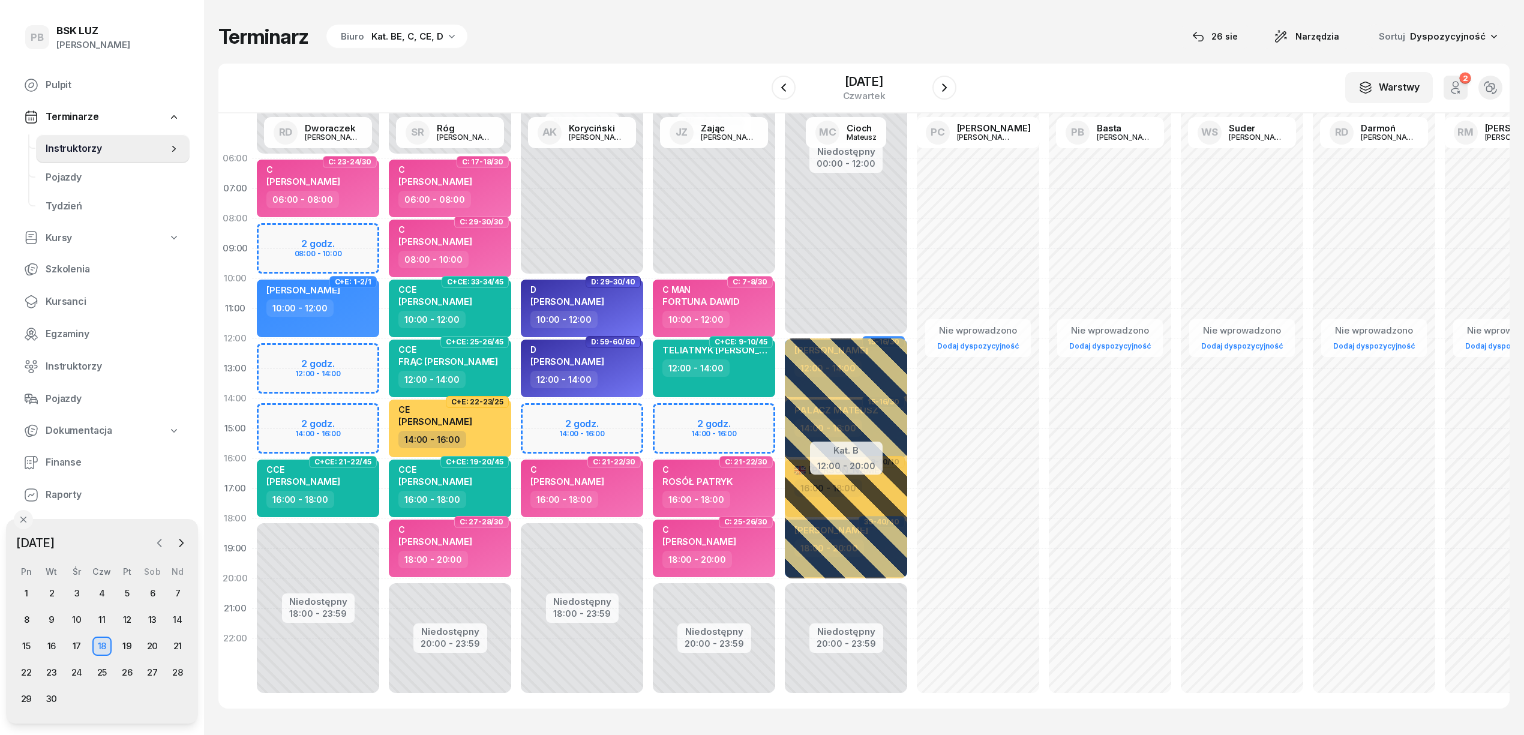
click at [156, 535] on button "button" at bounding box center [160, 543] width 18 height 18
click at [160, 540] on icon "button" at bounding box center [160, 542] width 4 height 7
click at [184, 545] on icon "button" at bounding box center [181, 543] width 12 height 12
drag, startPoint x: 51, startPoint y: 694, endPoint x: 65, endPoint y: 698, distance: 14.4
click at [51, 695] on div "26" at bounding box center [51, 698] width 19 height 19
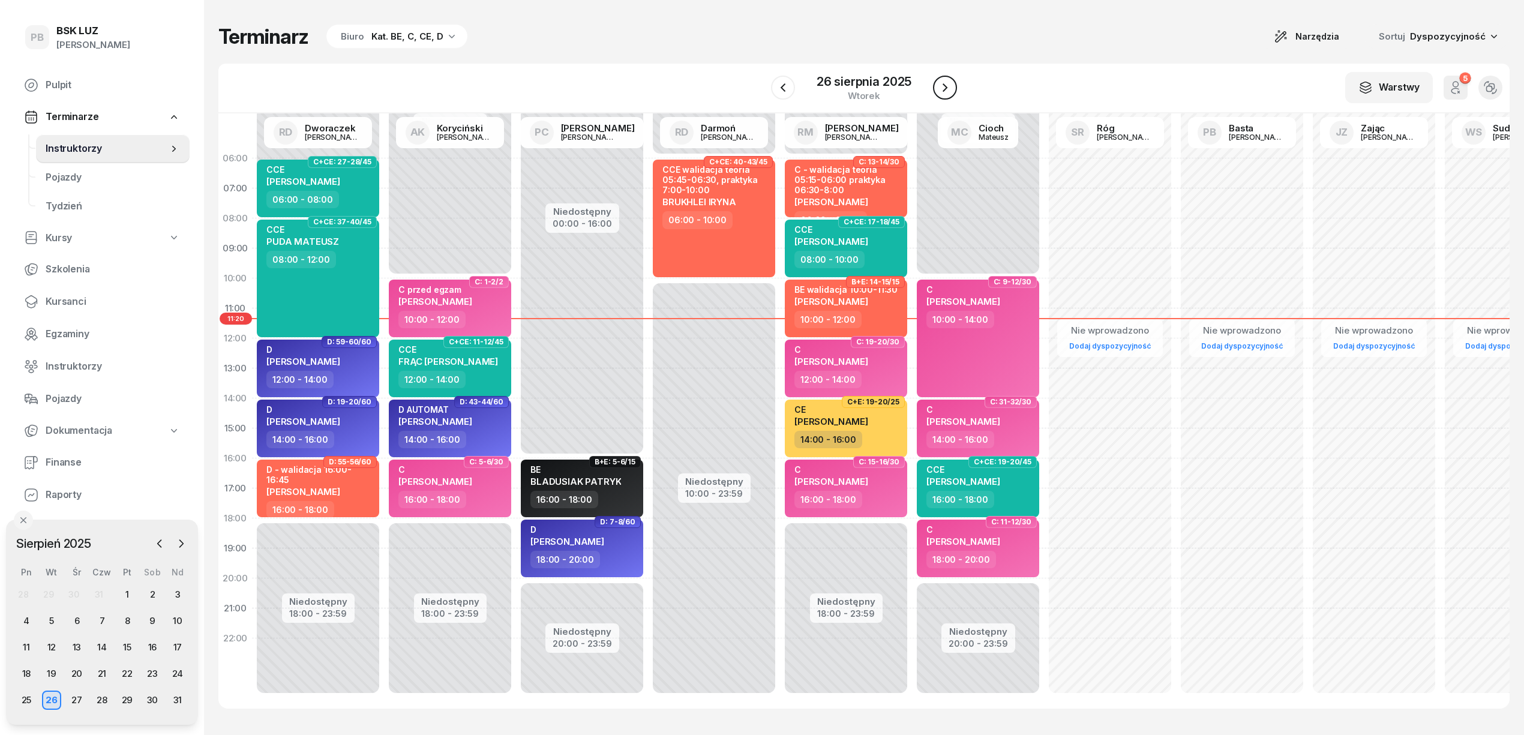
click at [944, 86] on icon "button" at bounding box center [945, 87] width 14 height 14
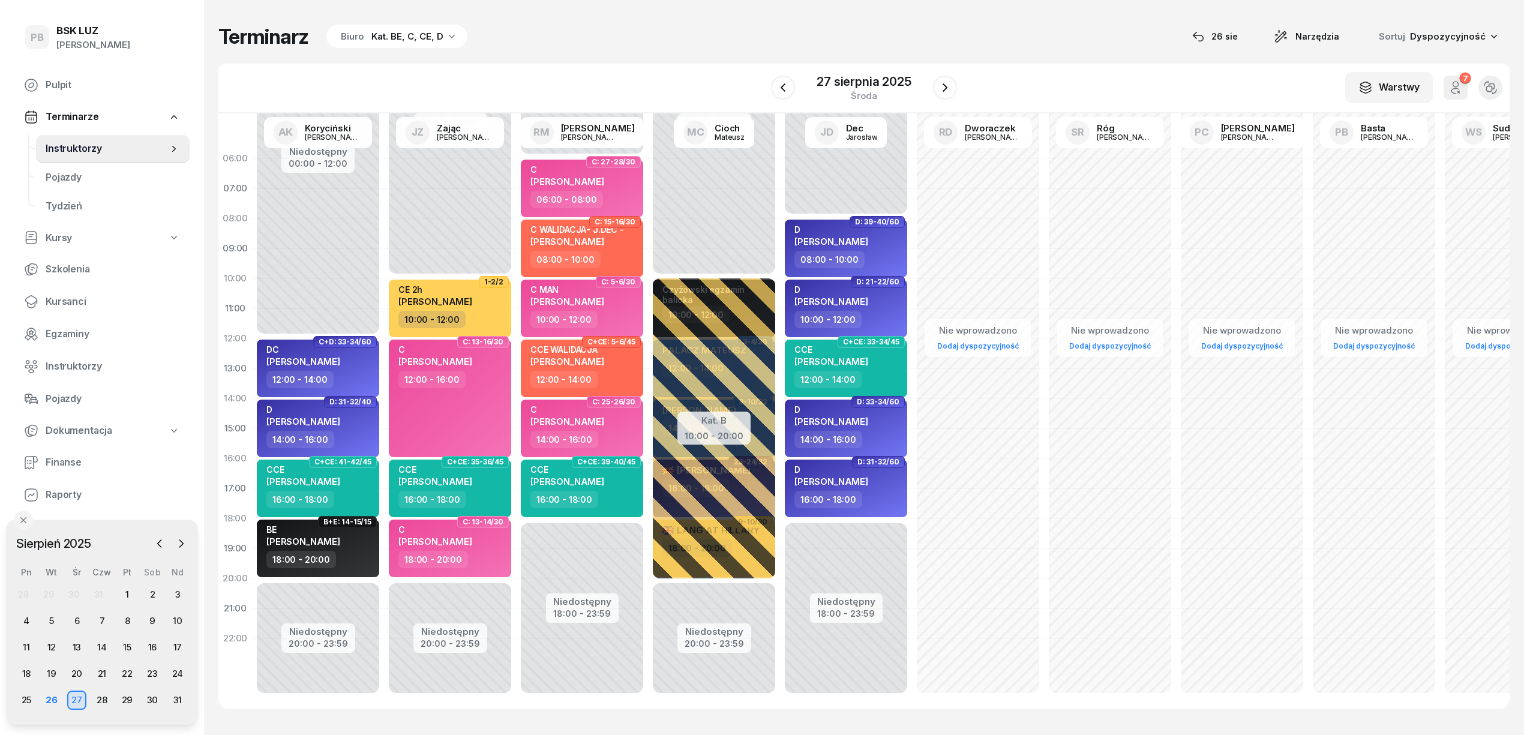
click at [1061, 49] on div "Terminarz Biuro Kat. BE, C, CE, D [DATE] Narzędzia Sortuj Dyspozycyjność" at bounding box center [863, 36] width 1291 height 25
click at [68, 304] on span "Kursanci" at bounding box center [113, 302] width 134 height 16
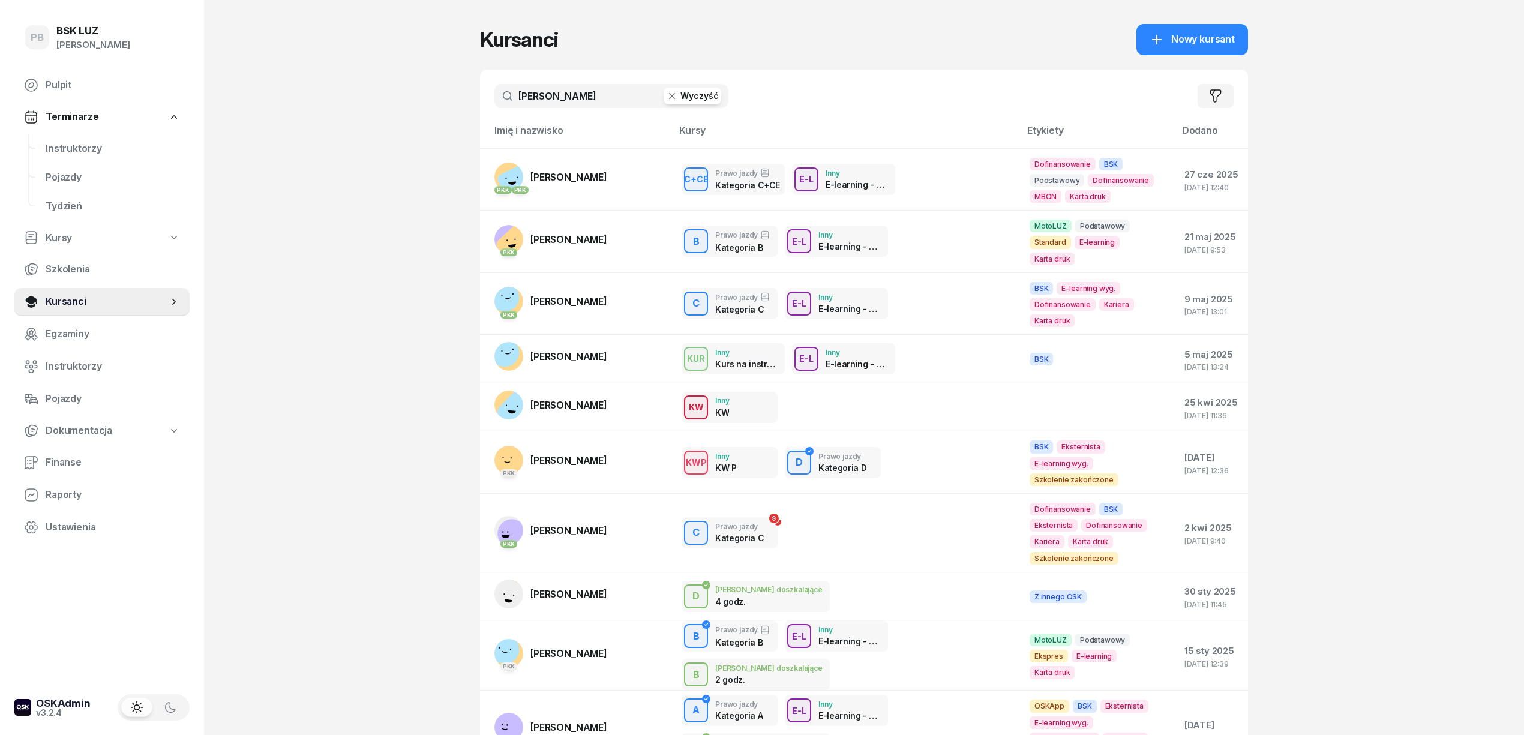
click at [545, 96] on input "[PERSON_NAME]" at bounding box center [611, 96] width 234 height 24
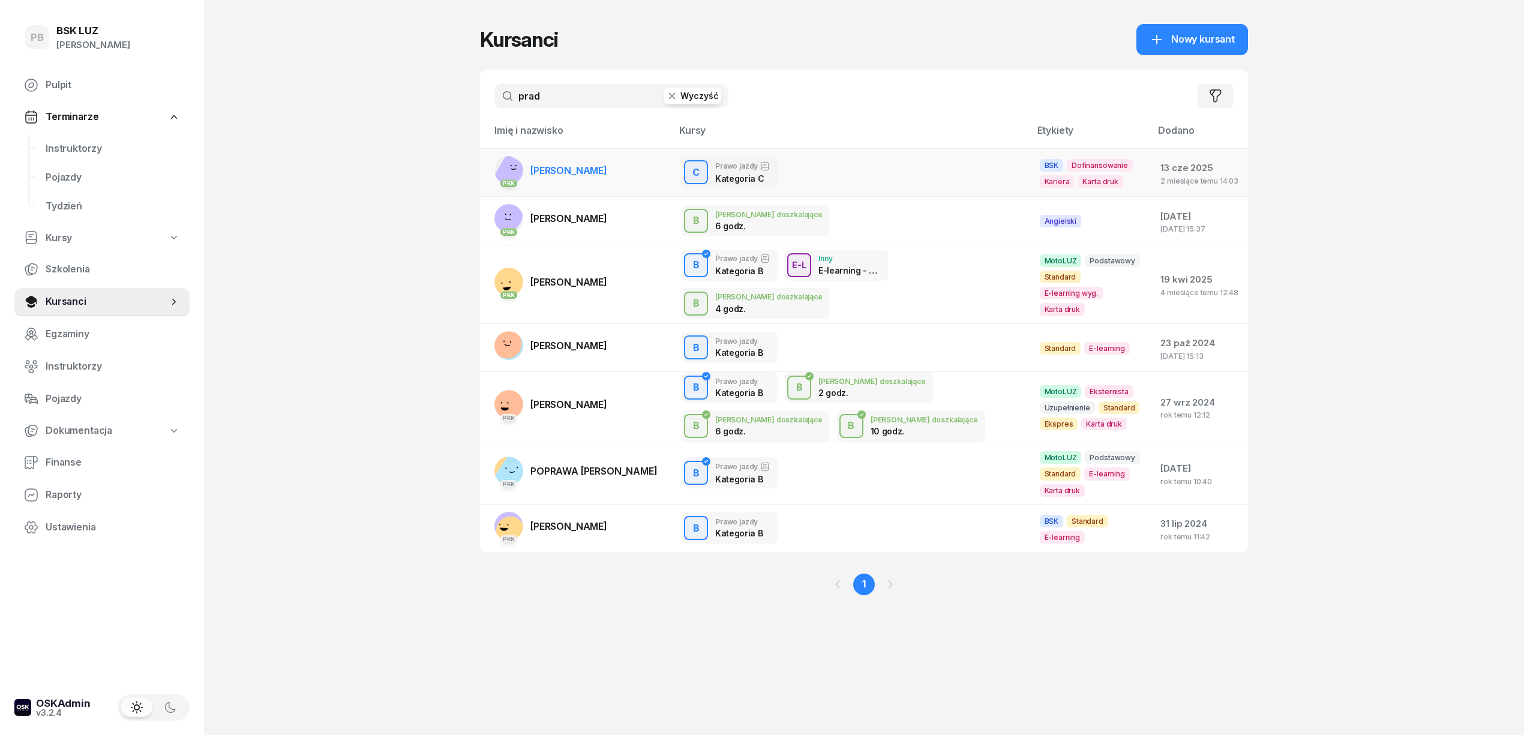
type input "prad"
click at [569, 172] on span "[PERSON_NAME]" at bounding box center [568, 170] width 77 height 12
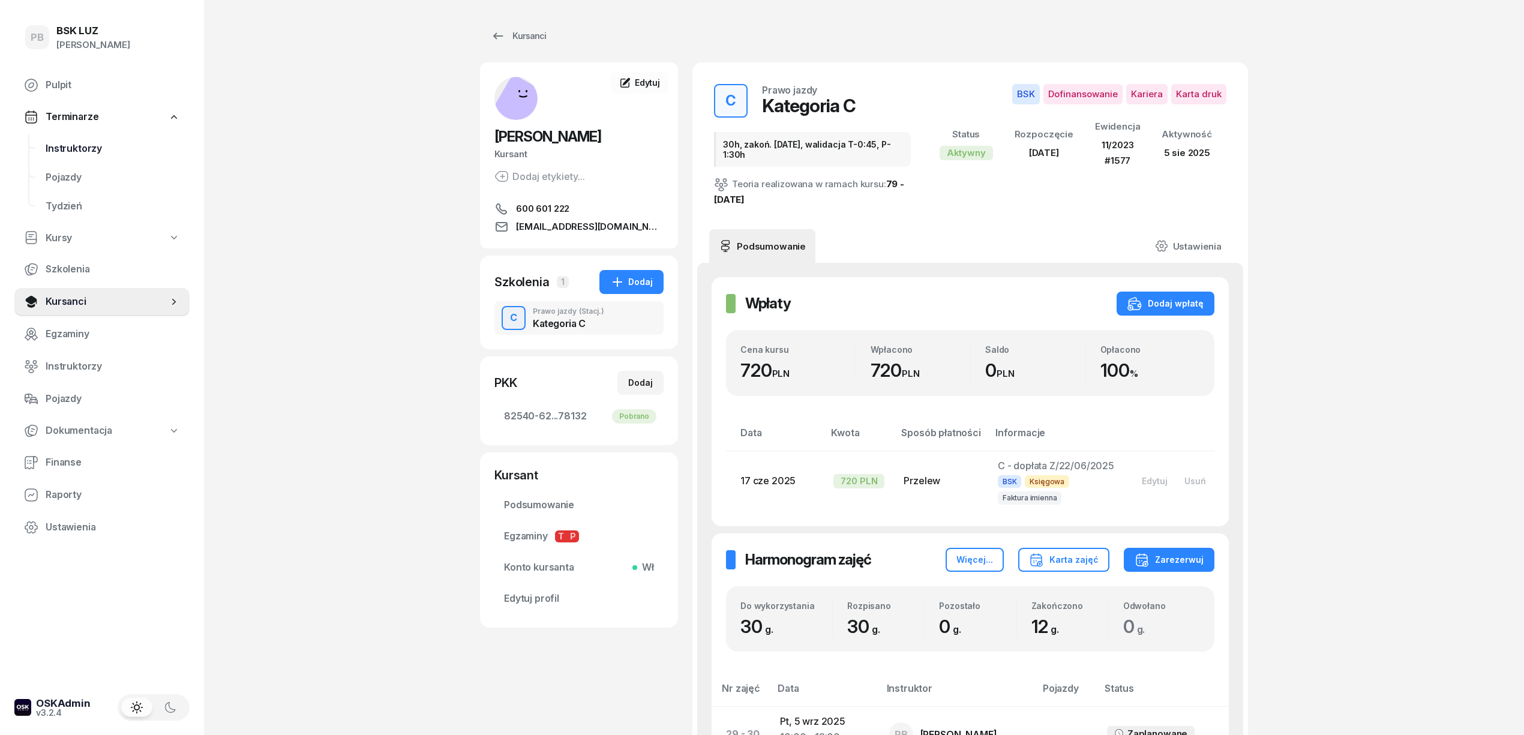
click at [97, 151] on span "Instruktorzy" at bounding box center [113, 149] width 134 height 16
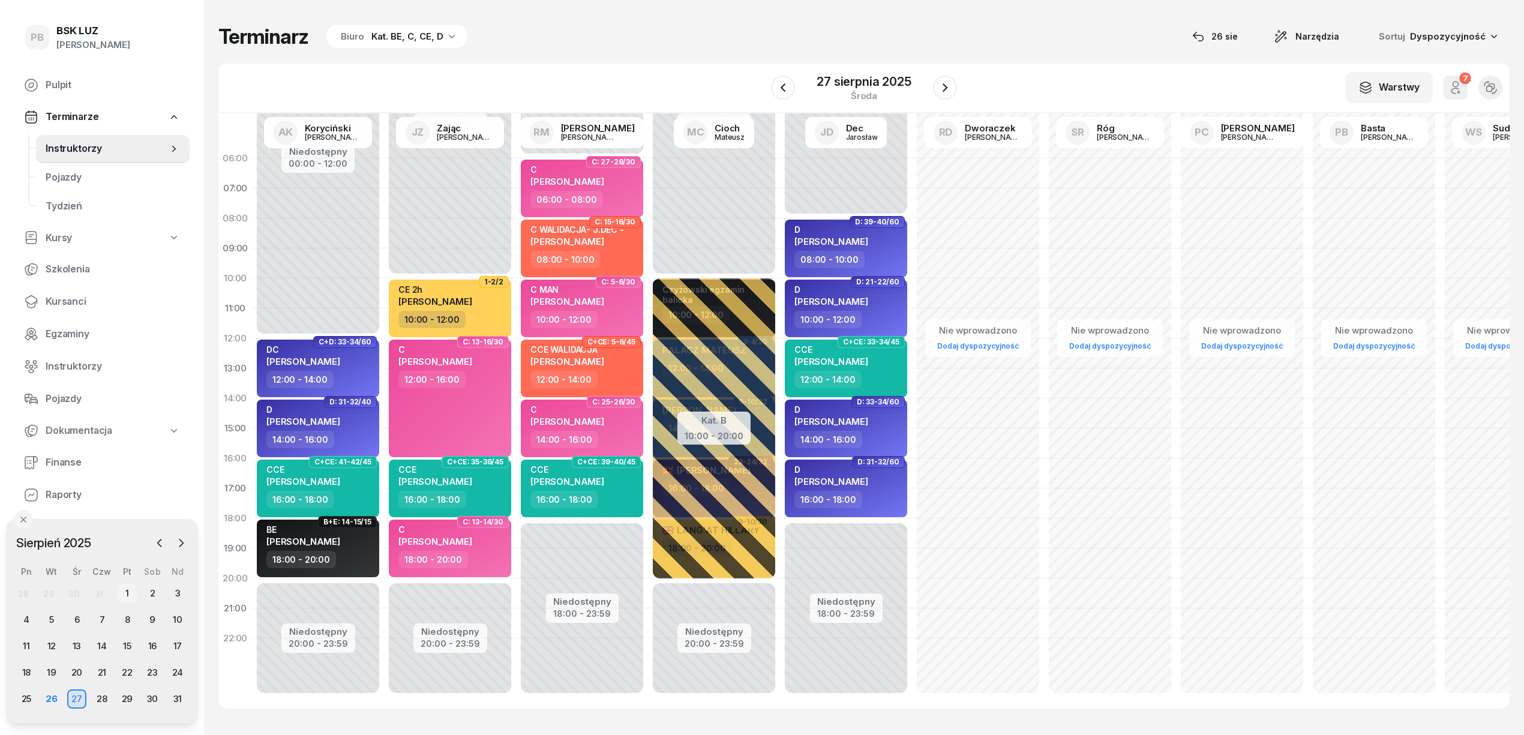
click at [134, 593] on div "1" at bounding box center [127, 593] width 19 height 19
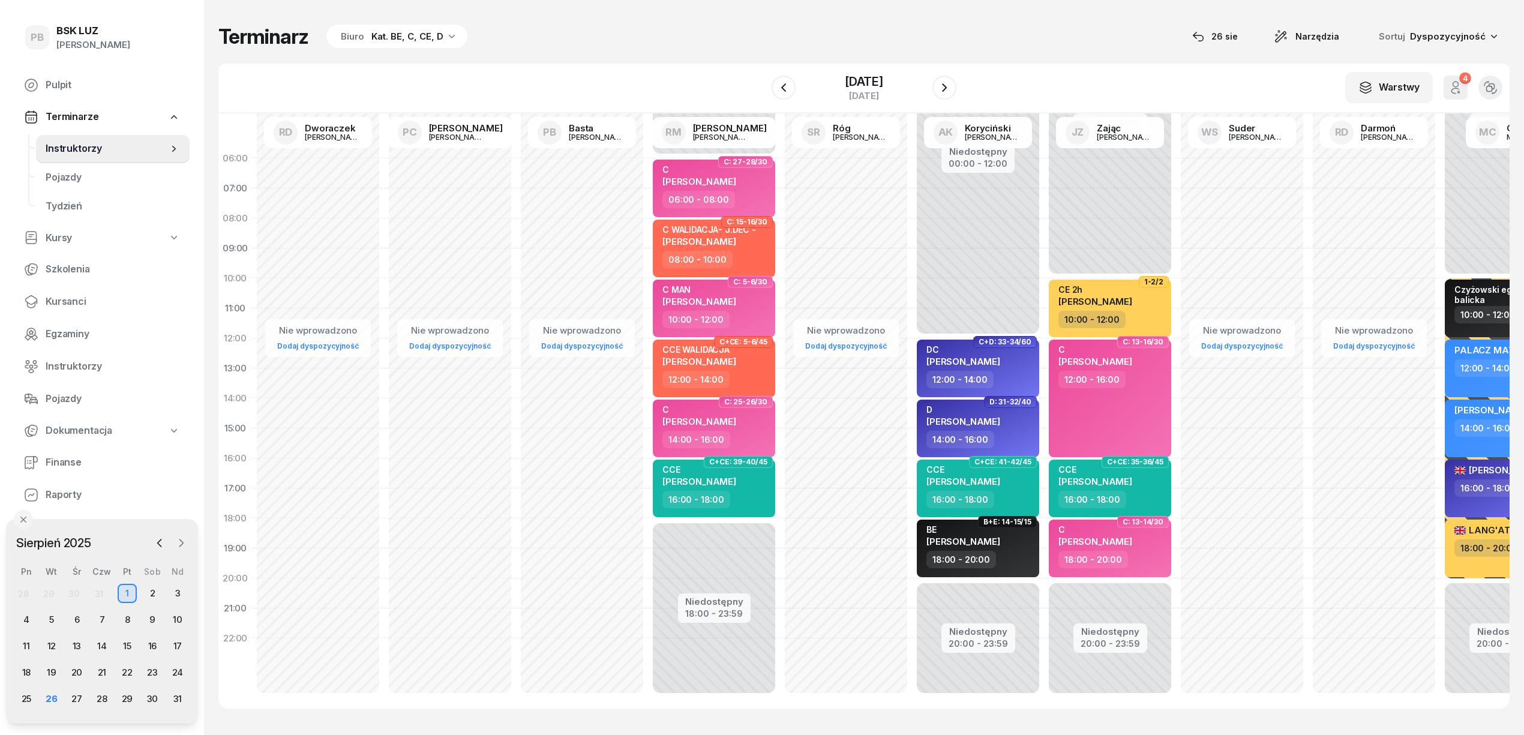
click at [185, 542] on icon "button" at bounding box center [181, 543] width 12 height 12
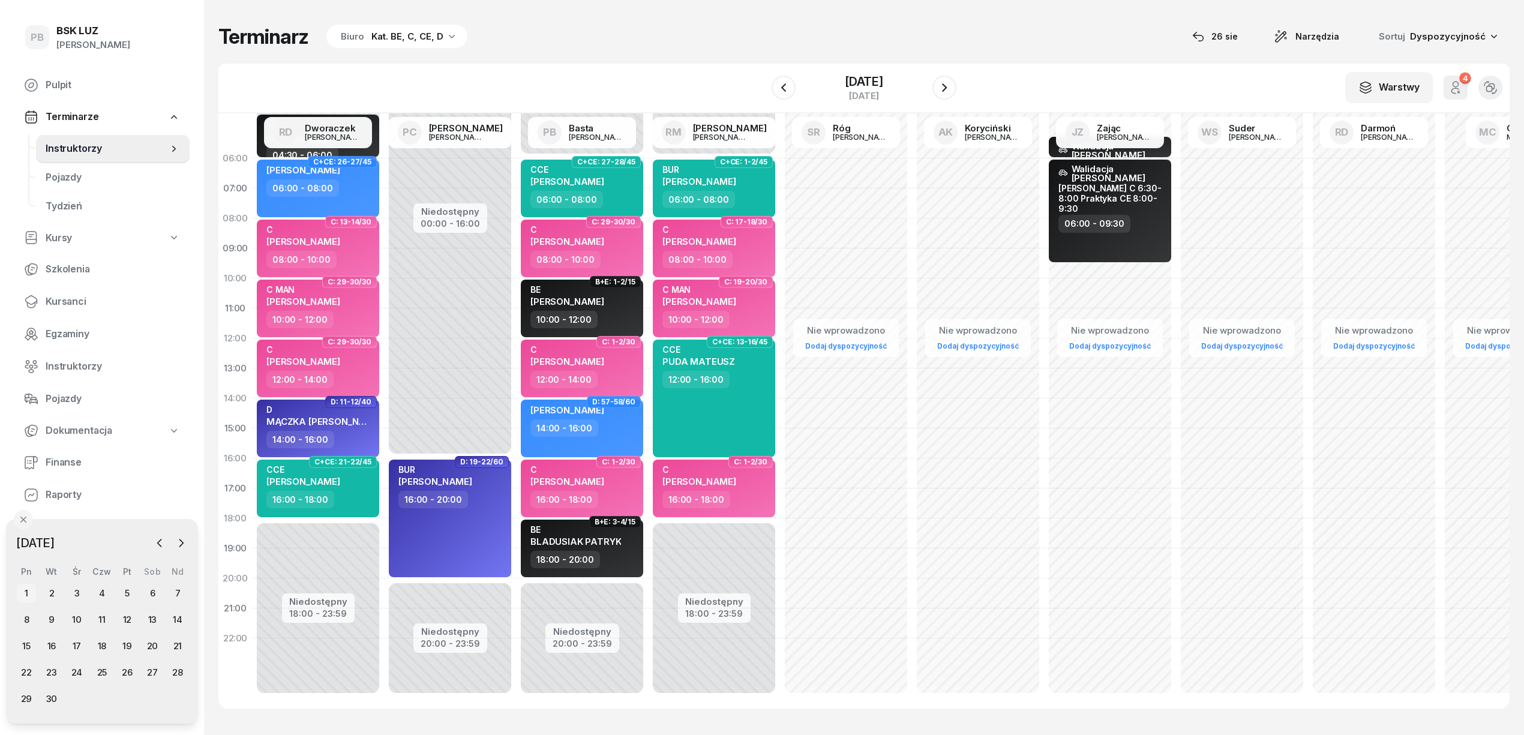
click at [29, 588] on div "1" at bounding box center [26, 593] width 19 height 19
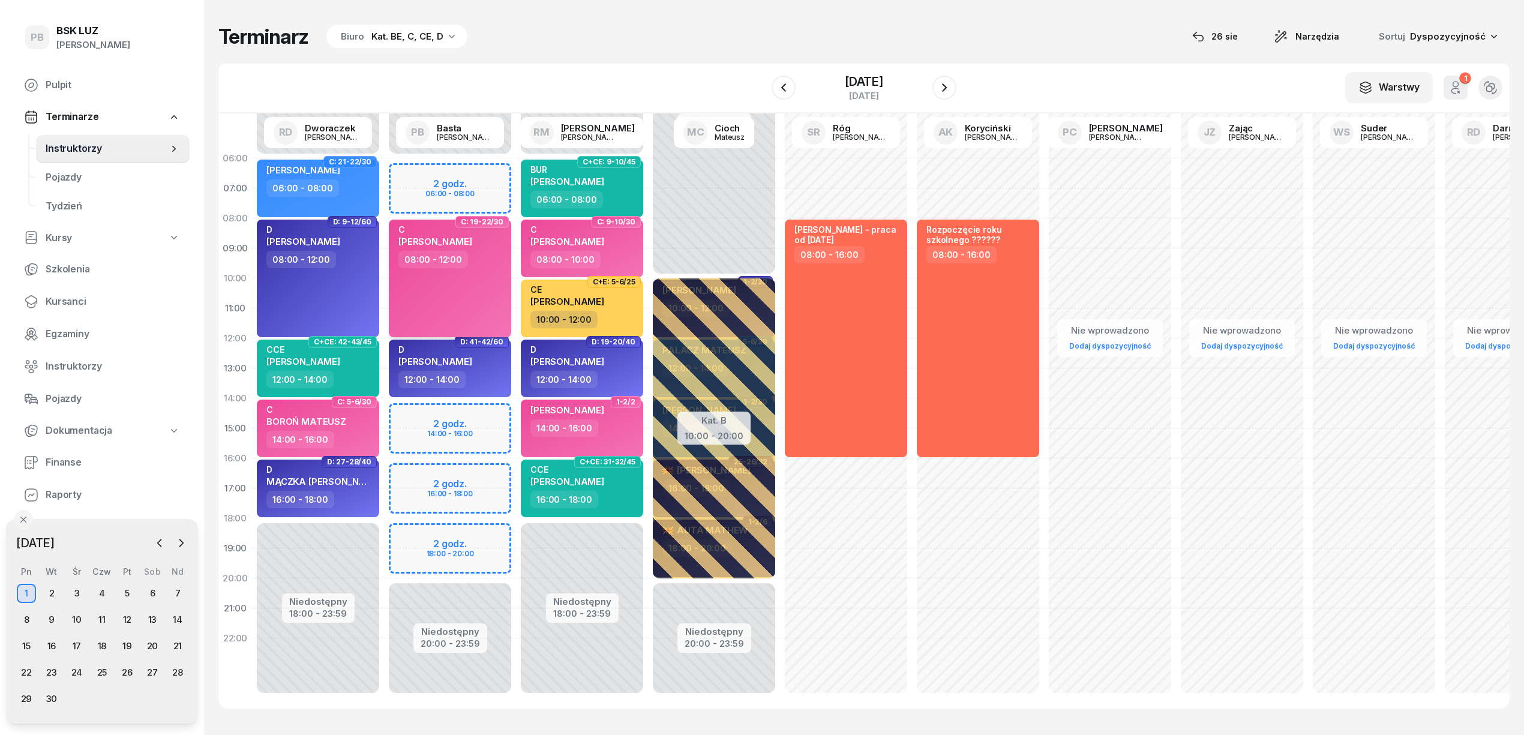
click at [452, 278] on div "C [PERSON_NAME] 08:00 - 12:00" at bounding box center [450, 279] width 122 height 118
select select "08"
select select "12"
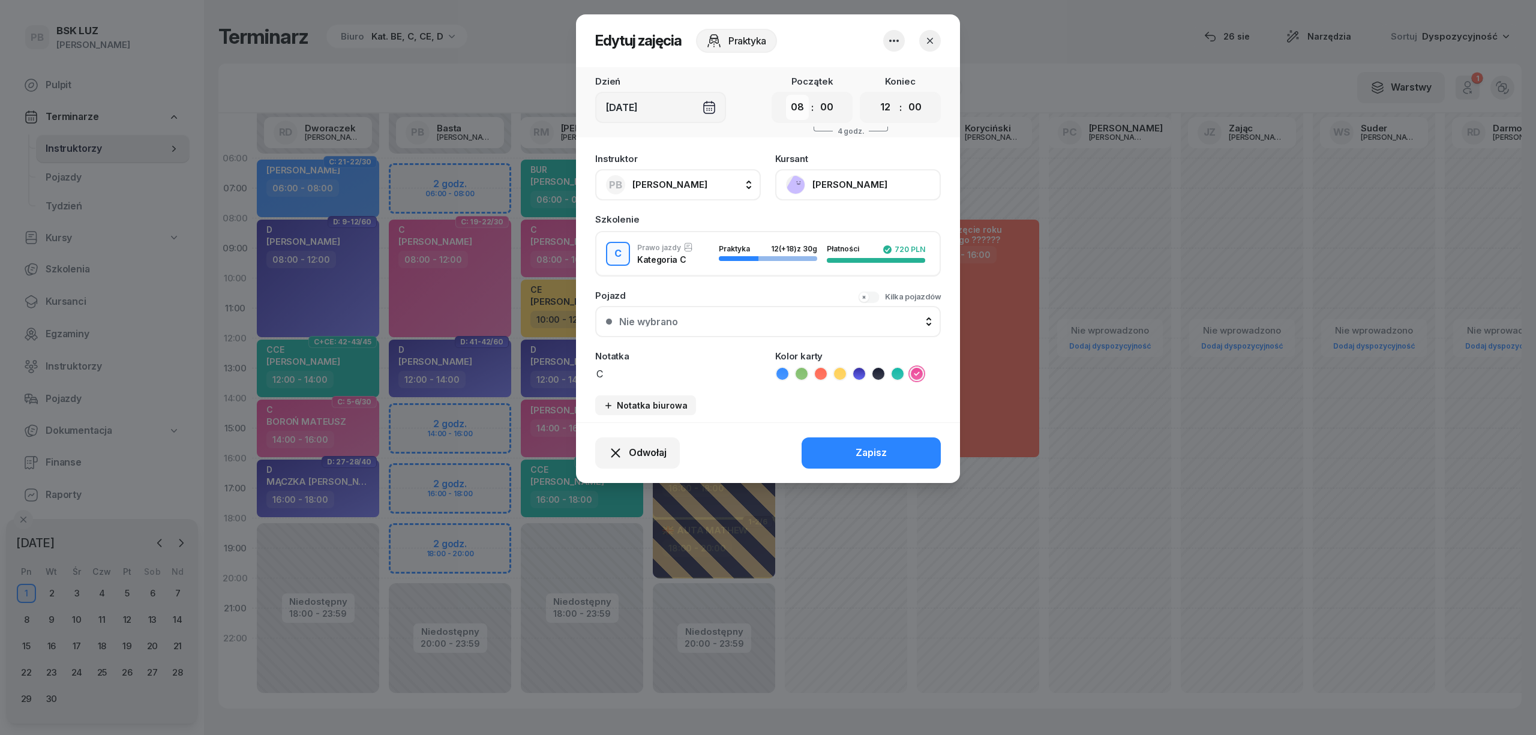
click at [793, 104] on select "00 01 02 03 04 05 06 07 08 09 10 11 12 13 14 15 16 17 18 19 20 21 22 23" at bounding box center [797, 107] width 23 height 25
select select "14"
click at [786, 95] on select "00 01 02 03 04 05 06 07 08 09 10 11 12 13 14 15 16 17 18 19 20 21 22 23" at bounding box center [797, 107] width 23 height 25
click at [887, 101] on select "00 01 02 03 04 05 06 07 08 09 10 11 12 13 14 15 16 17 18 19 20 21 22 23" at bounding box center [885, 107] width 23 height 25
select select "18"
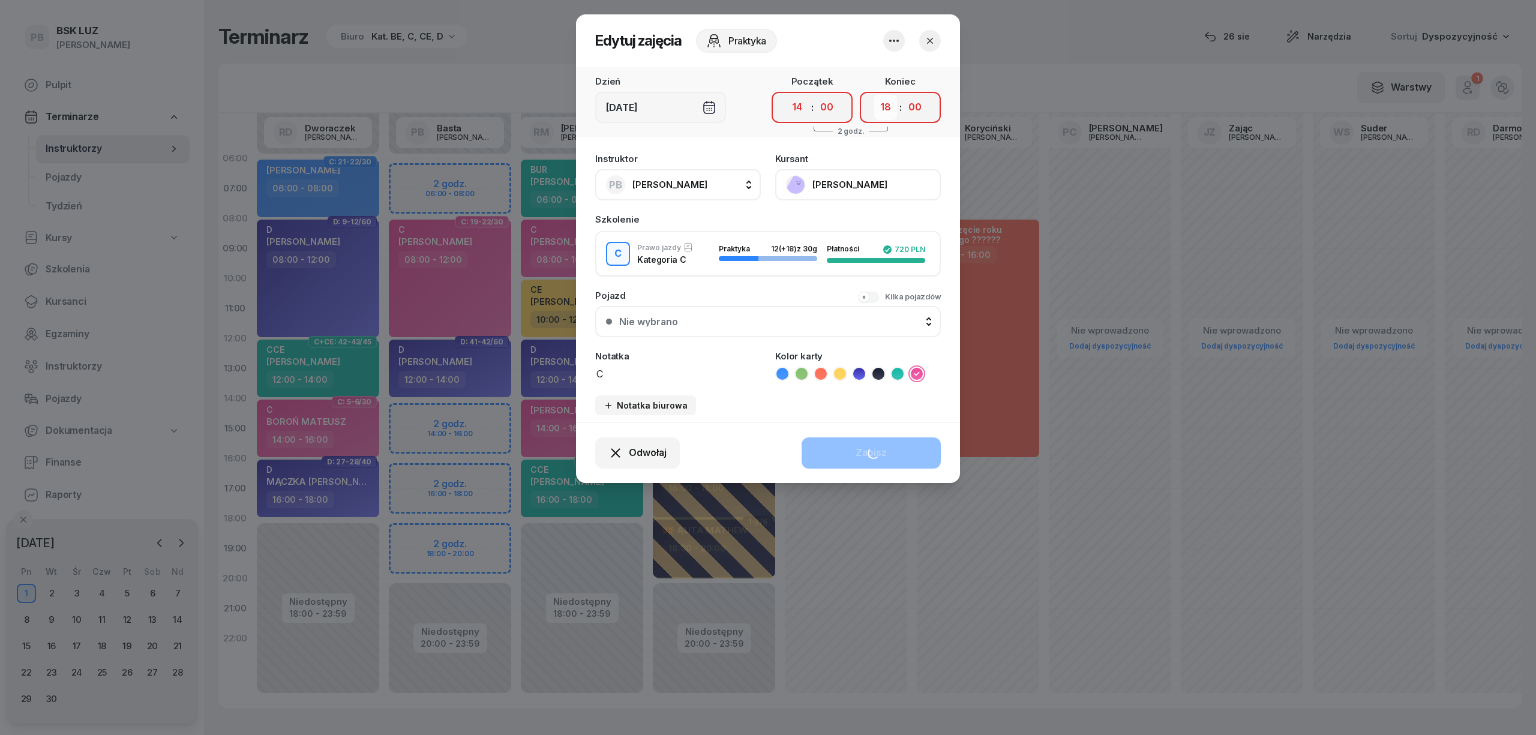
click at [874, 95] on select "00 01 02 03 04 05 06 07 08 09 10 11 12 13 14 15 16 17 18 19 20 21 22 23" at bounding box center [885, 107] width 23 height 25
click at [882, 454] on div "Zapisz" at bounding box center [870, 453] width 31 height 16
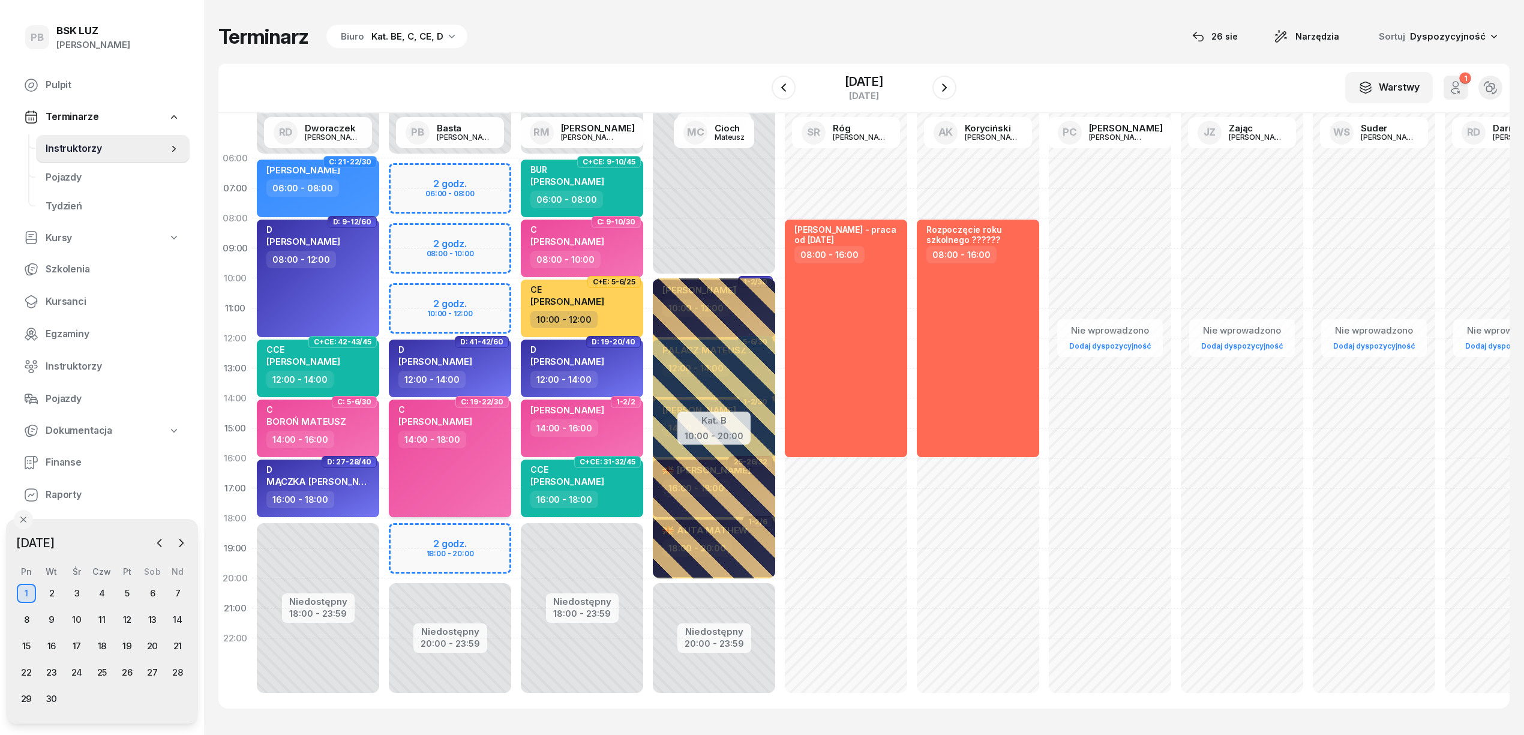
click at [424, 416] on span "[PERSON_NAME]" at bounding box center [435, 421] width 74 height 11
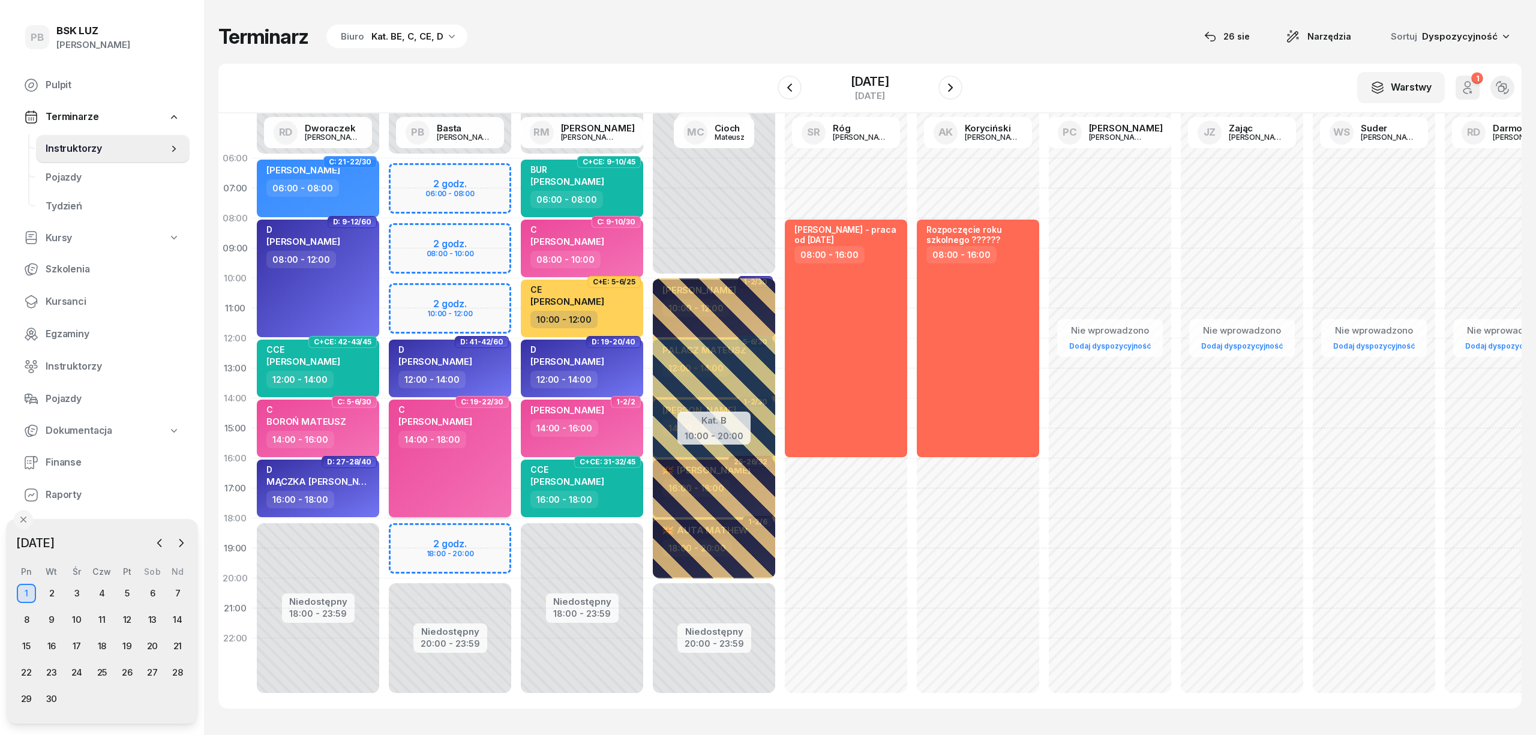
select select "14"
select select "18"
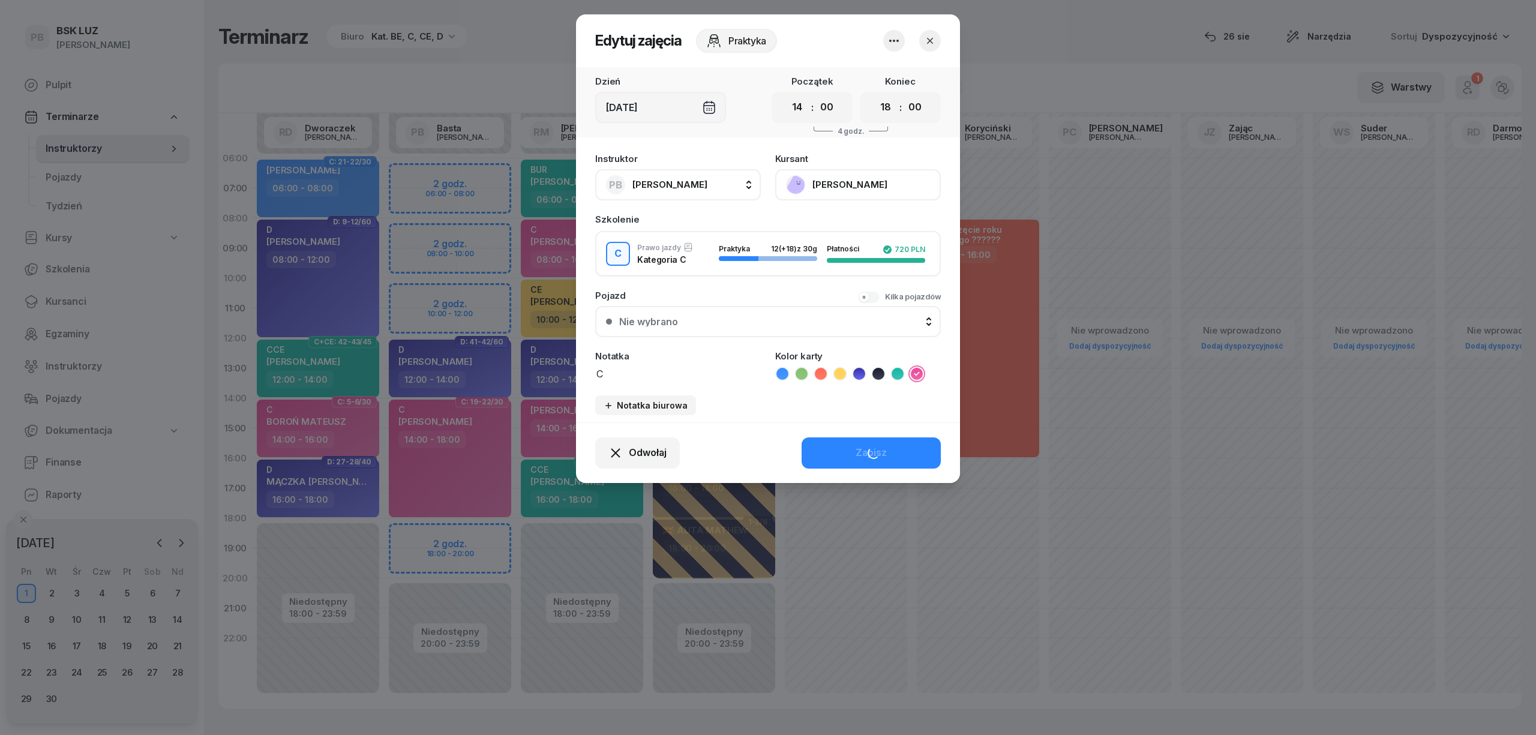
click at [831, 184] on button "[PERSON_NAME]" at bounding box center [858, 184] width 166 height 31
click at [817, 227] on div "Otwórz profil" at bounding box center [814, 226] width 58 height 16
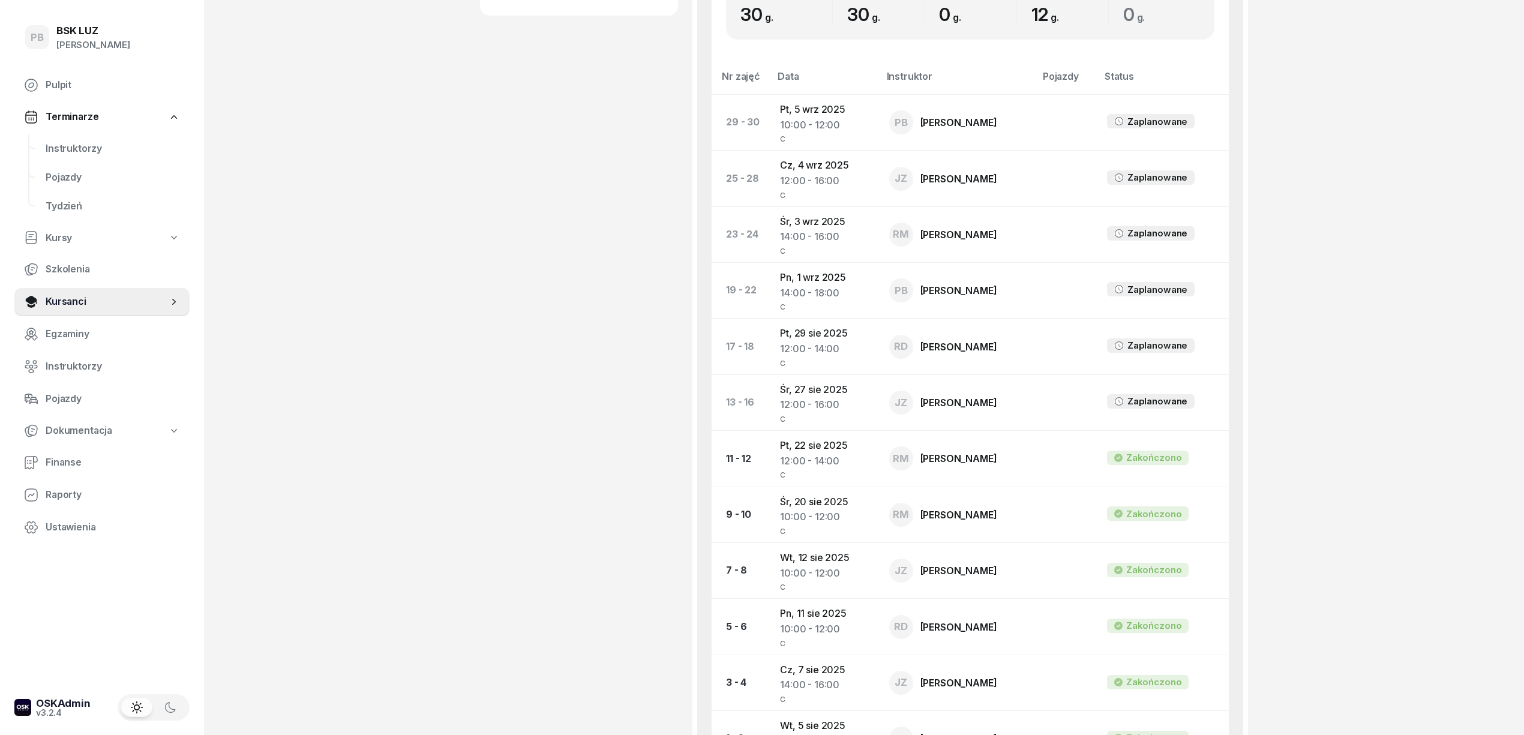
scroll to position [639, 0]
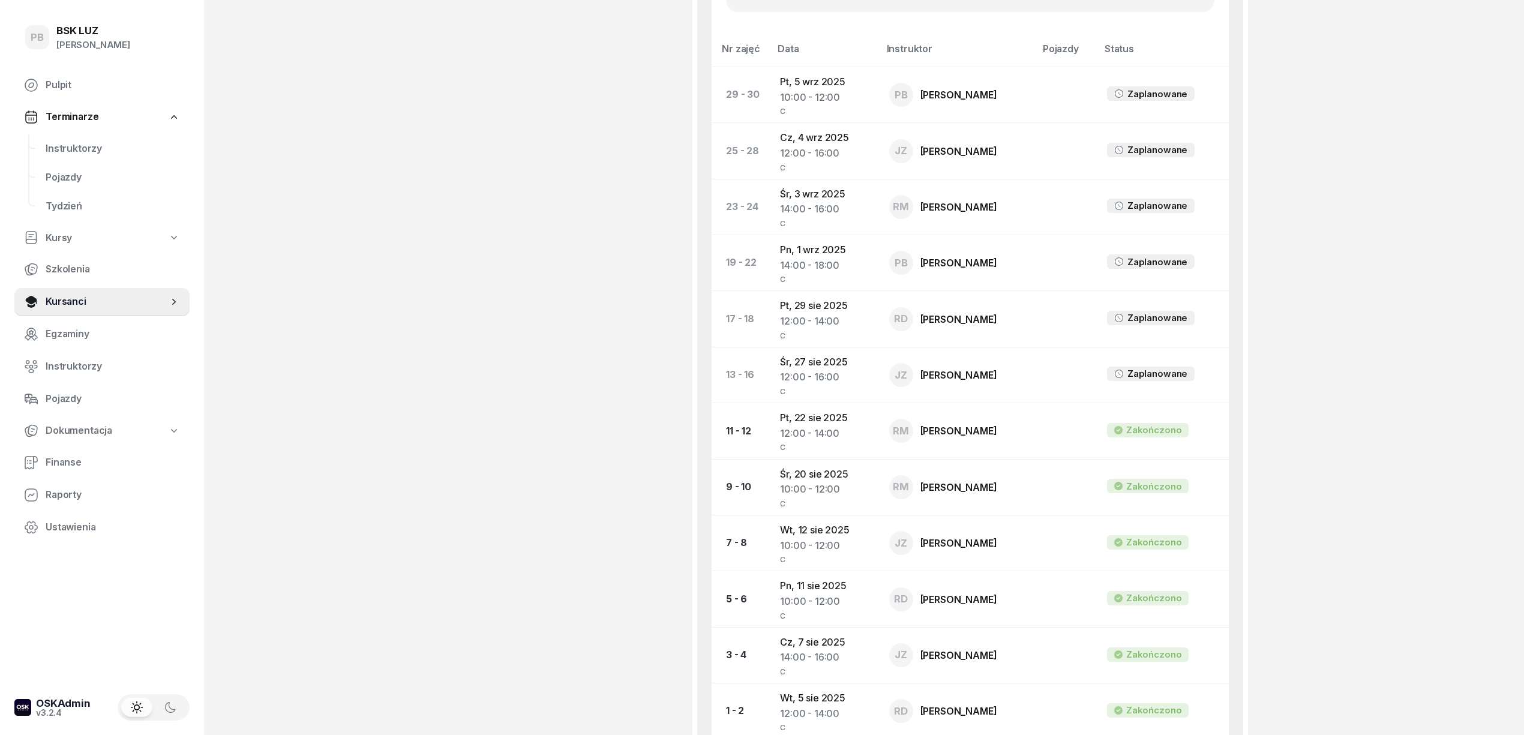
click at [530, 583] on div "[PERSON_NAME] Dodaj etykiety... 600 601 222 [EMAIL_ADDRESS][DOMAIN_NAME] PP [PE…" at bounding box center [579, 115] width 198 height 1385
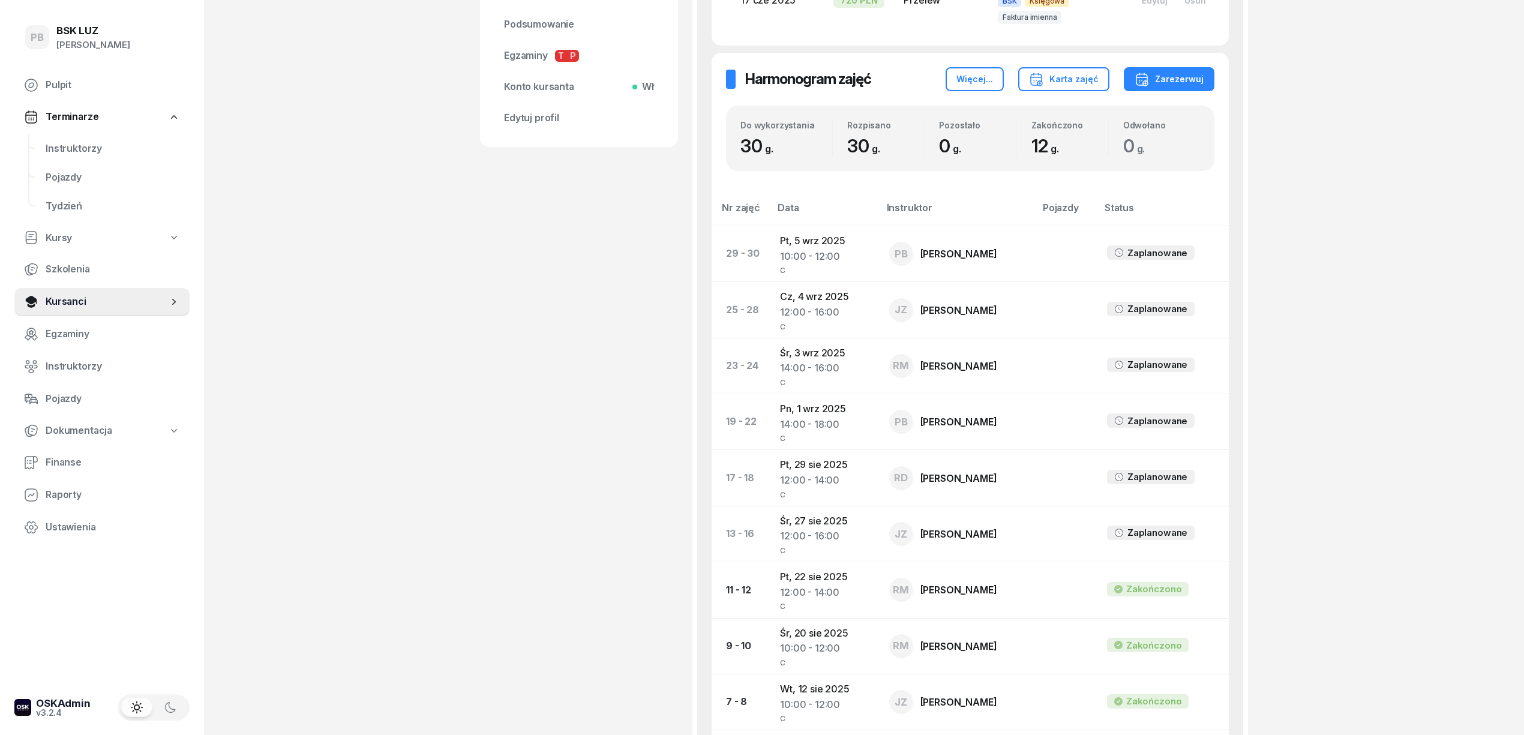
scroll to position [240, 0]
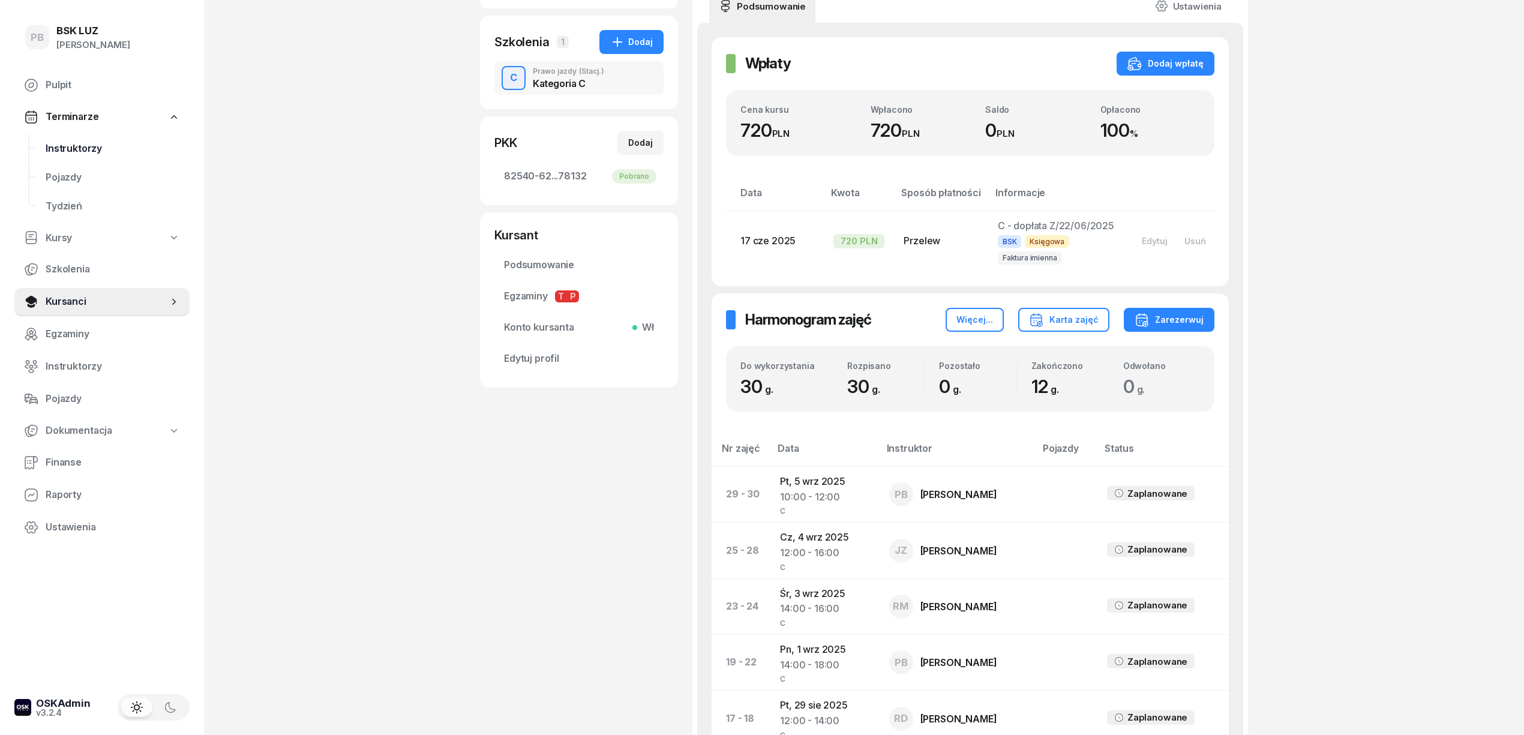
click at [80, 145] on span "Instruktorzy" at bounding box center [113, 149] width 134 height 16
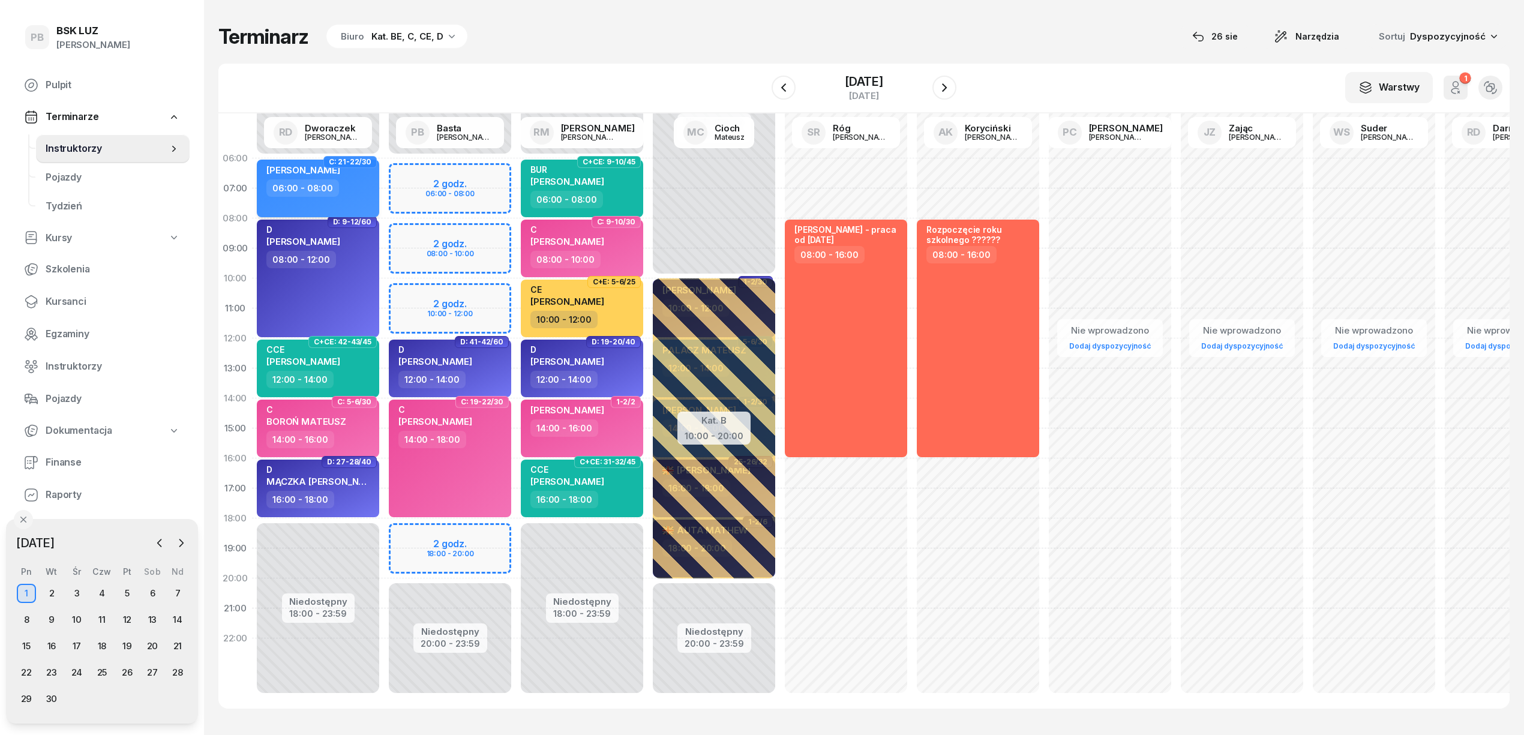
click at [363, 190] on div "06:00 - 08:00" at bounding box center [319, 187] width 106 height 17
select select "06"
select select "08"
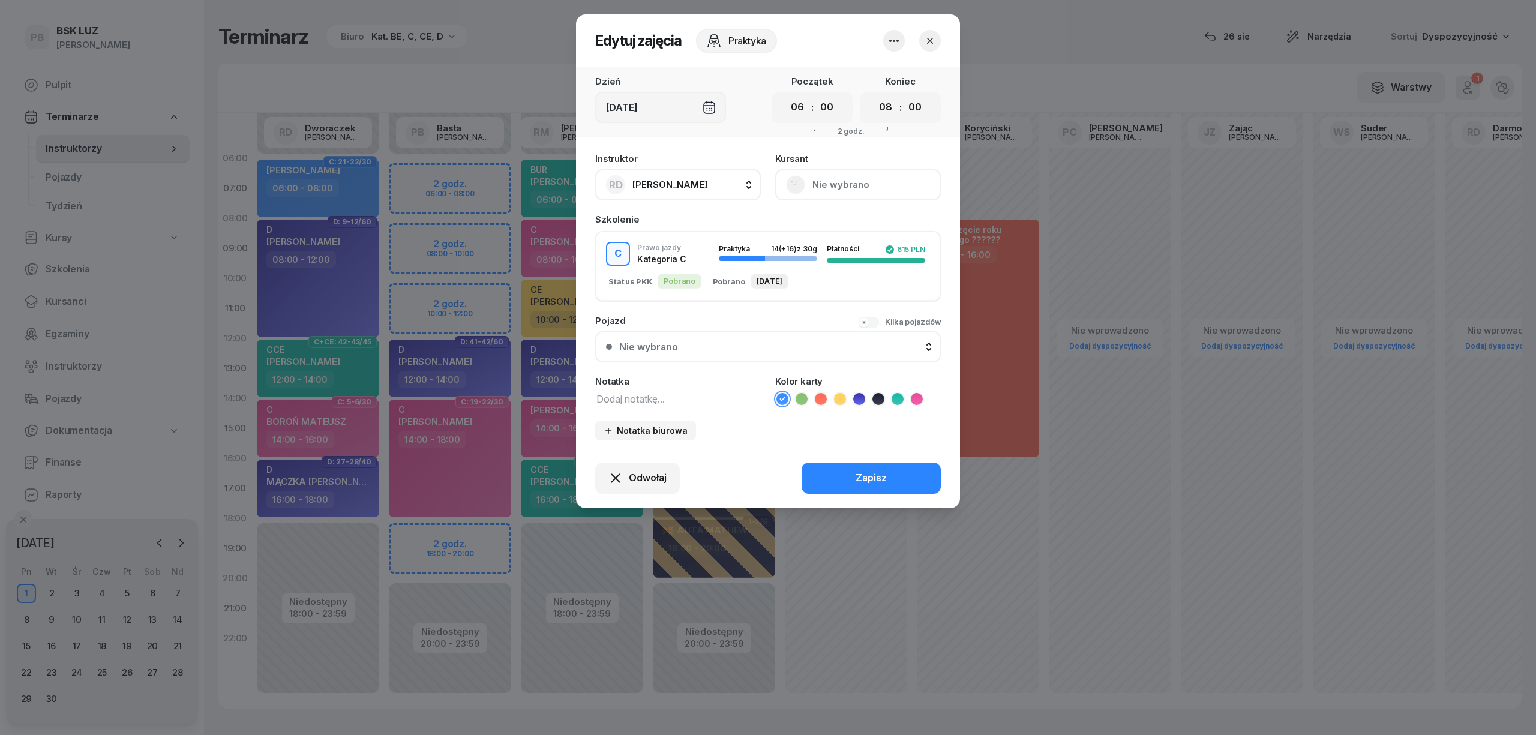
click at [608, 391] on textarea at bounding box center [678, 399] width 166 height 16
type textarea "C"
click at [912, 396] on icon at bounding box center [917, 399] width 12 height 12
click at [876, 473] on div "Zapisz" at bounding box center [870, 478] width 31 height 16
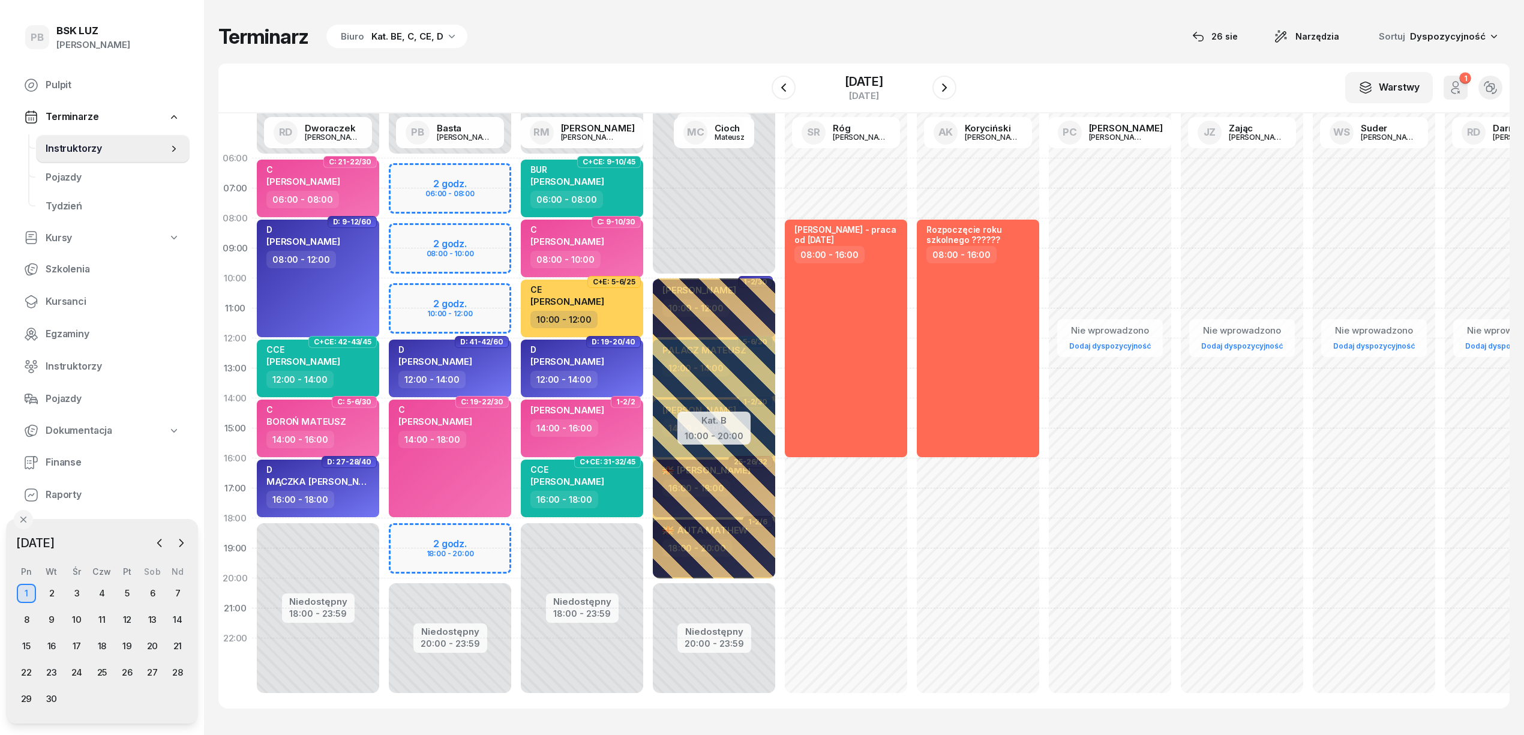
click at [549, 64] on div "W Wybierz AK [PERSON_NAME] BP [PERSON_NAME] DP [PERSON_NAME] GS [PERSON_NAME] I…" at bounding box center [863, 89] width 1291 height 50
click at [604, 186] on div "[PERSON_NAME]" at bounding box center [567, 177] width 74 height 26
select select "06"
select select "08"
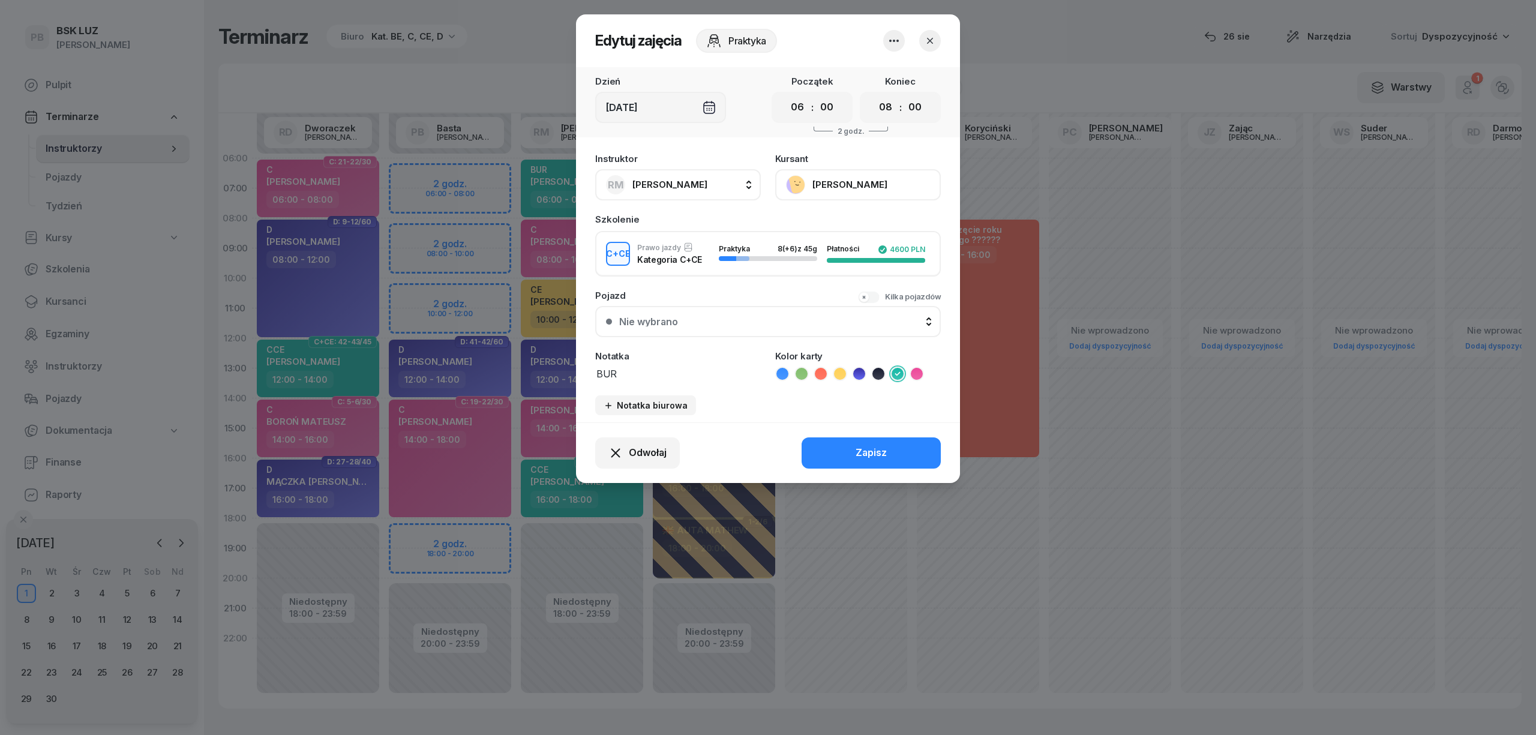
drag, startPoint x: 591, startPoint y: 371, endPoint x: 557, endPoint y: 370, distance: 34.2
click at [557, 371] on div "Edytuj zajęcia Praktyka Dzień [DATE] Początek 00 01 02 03 04 05 06 07 08 09 10 …" at bounding box center [768, 367] width 1536 height 735
type textarea "CCE"
click at [861, 449] on div "Zapisz" at bounding box center [870, 453] width 31 height 16
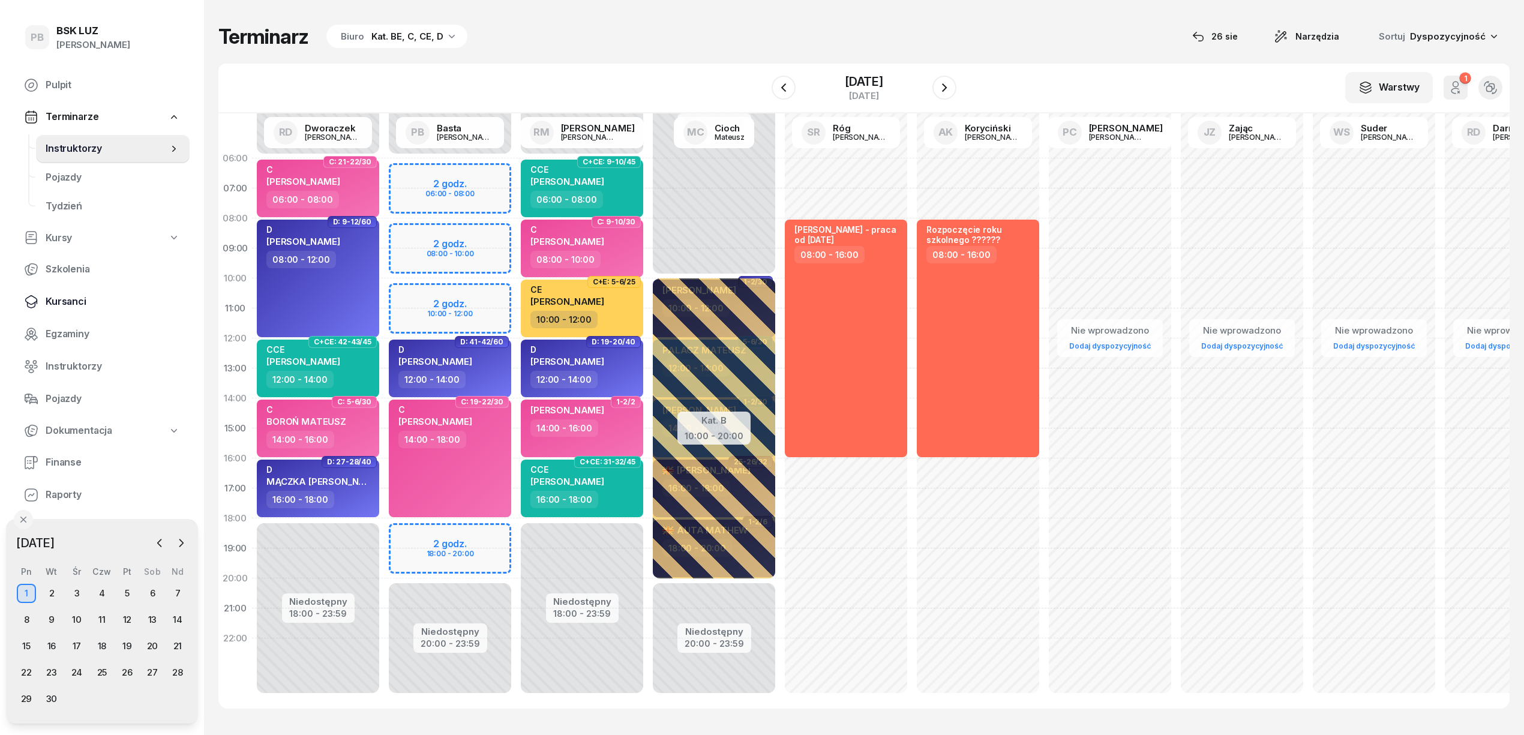
click at [53, 301] on span "Kursanci" at bounding box center [113, 302] width 134 height 16
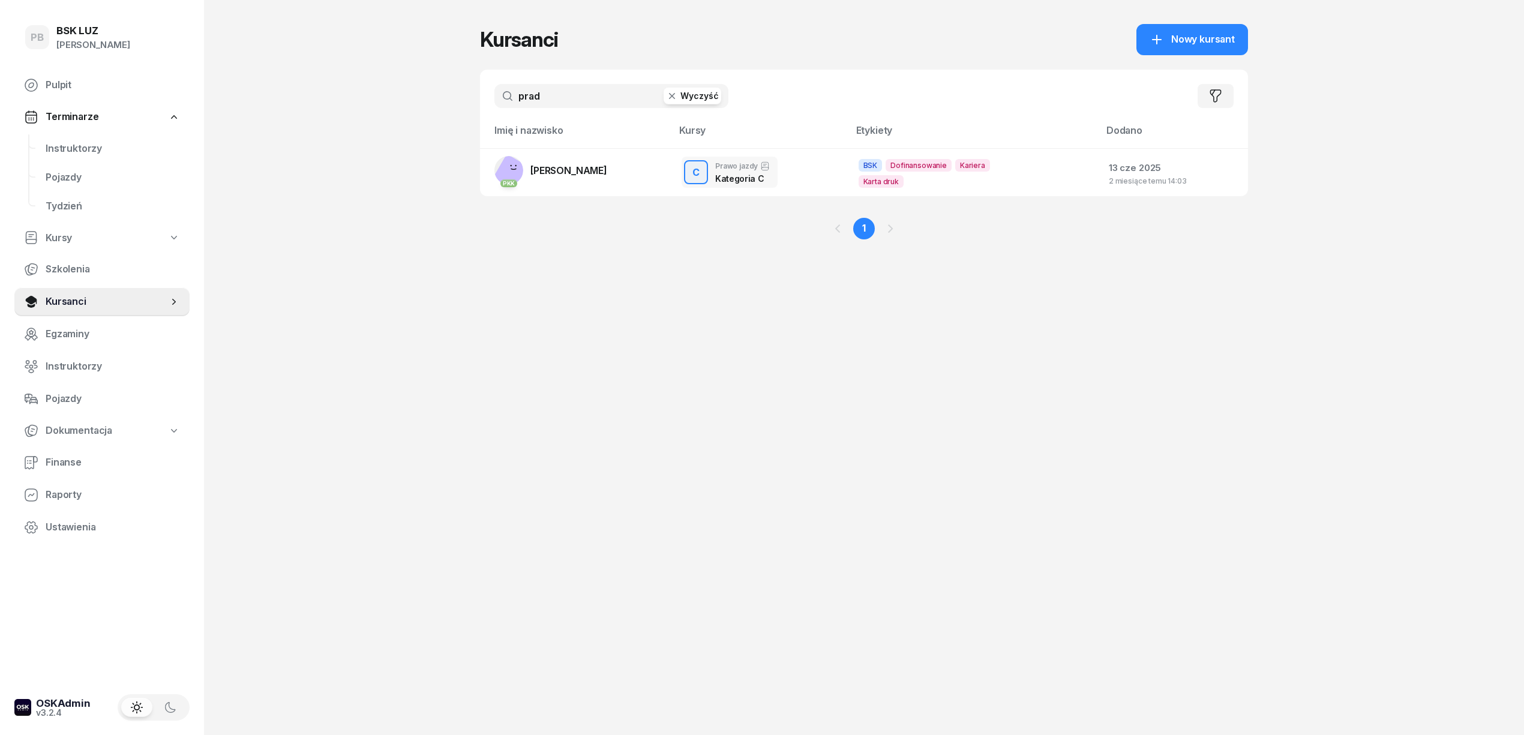
click at [549, 101] on input "prad" at bounding box center [611, 96] width 234 height 24
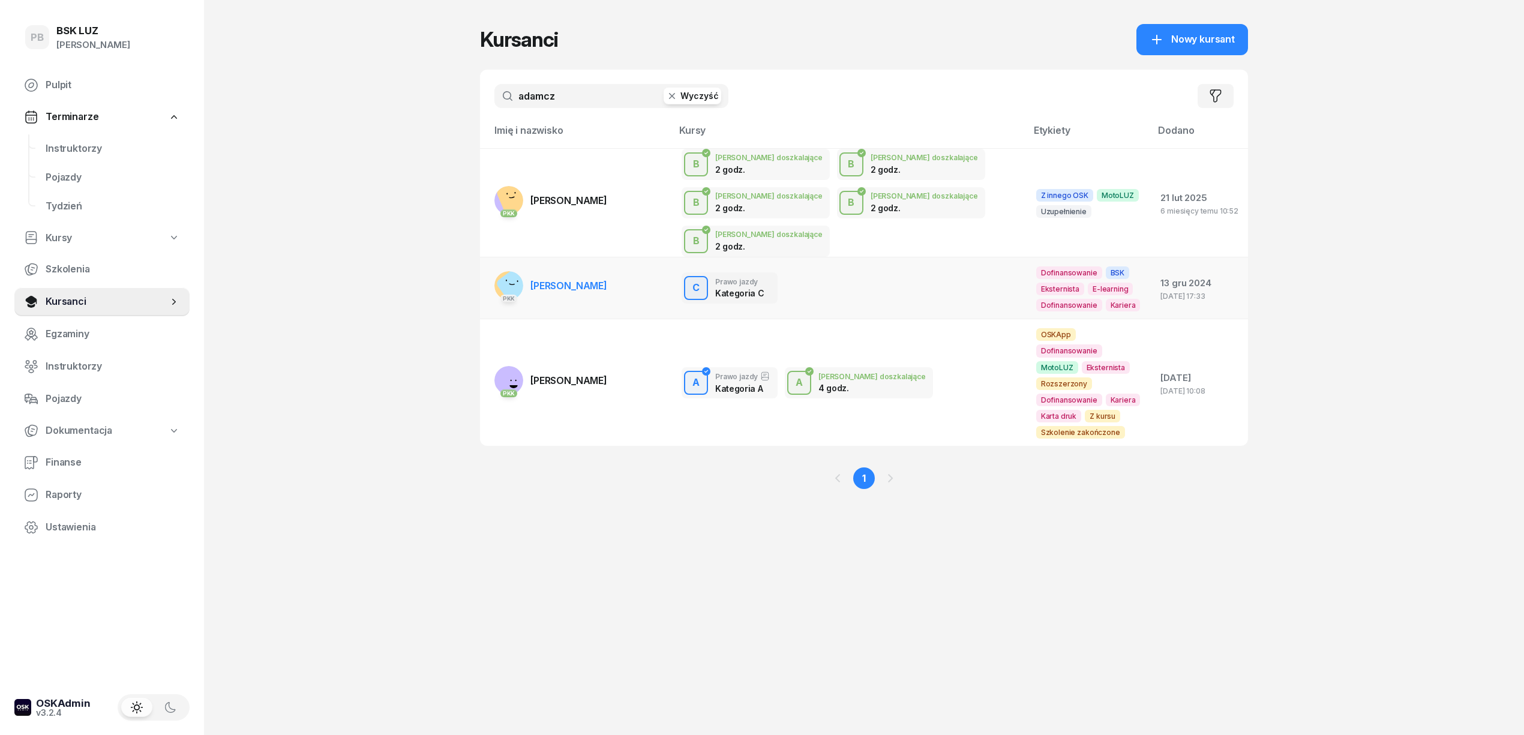
type input "adamcz"
click at [562, 271] on link "[DEMOGRAPHIC_DATA] [PERSON_NAME]" at bounding box center [550, 285] width 113 height 29
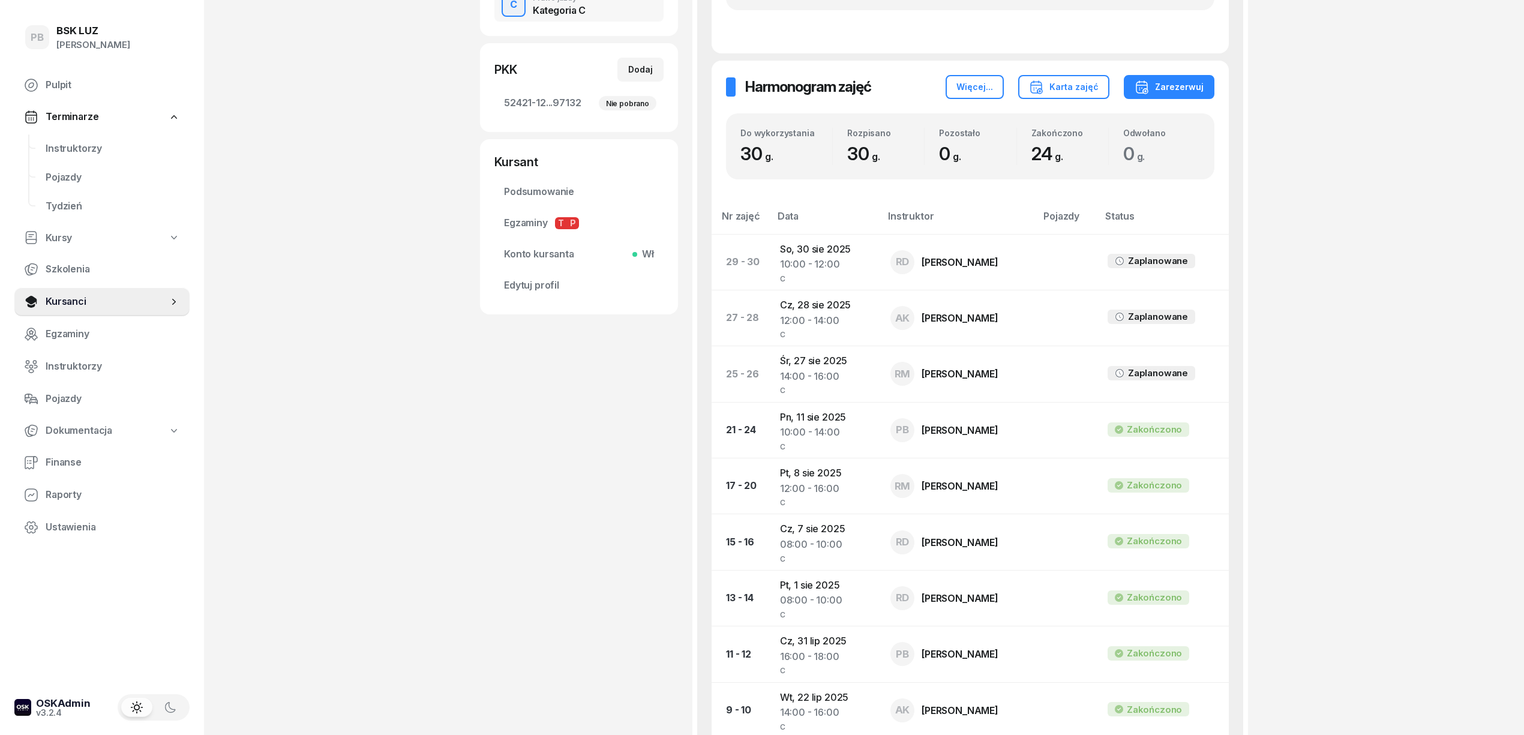
scroll to position [400, 0]
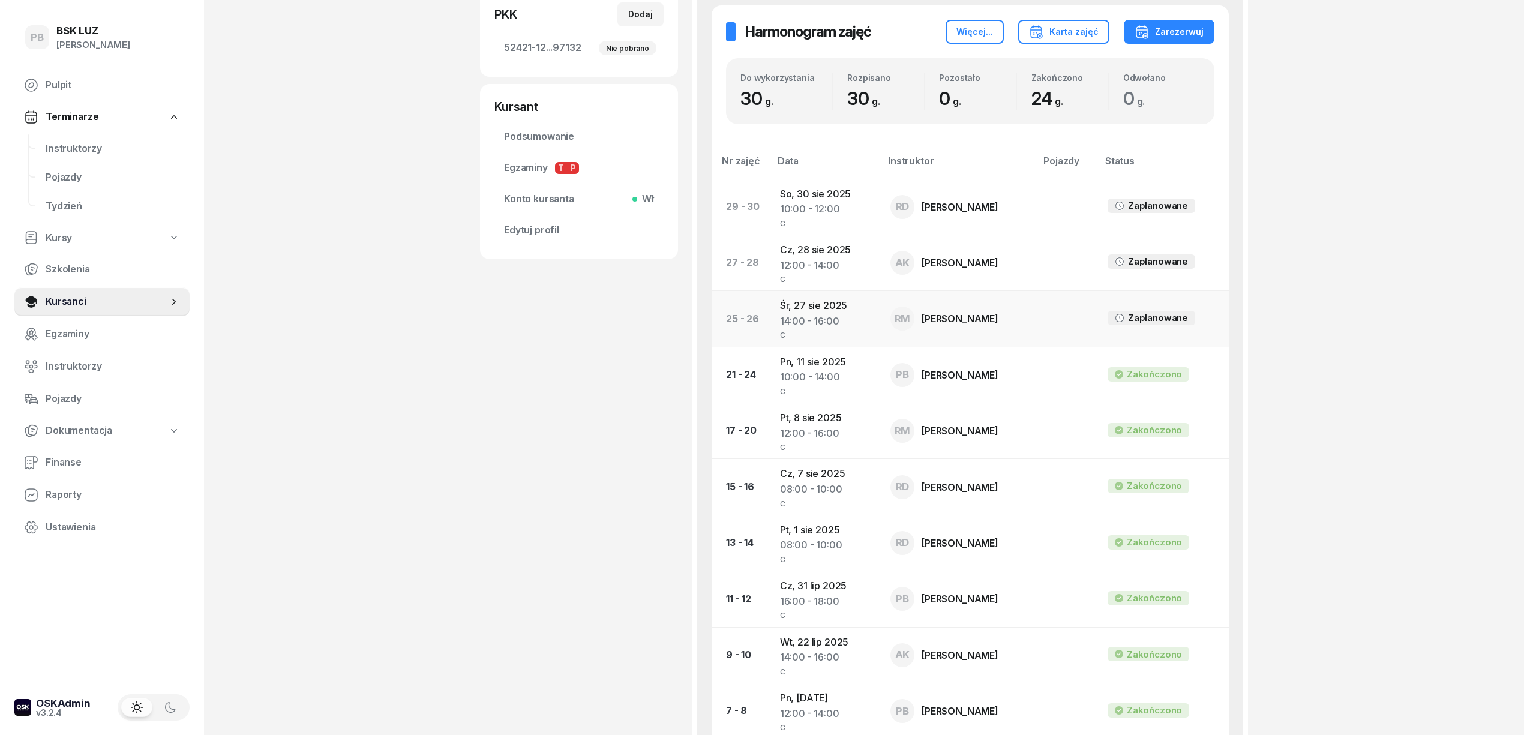
click at [797, 310] on td "[DATE] 14:00 - 16:00 C" at bounding box center [825, 319] width 110 height 56
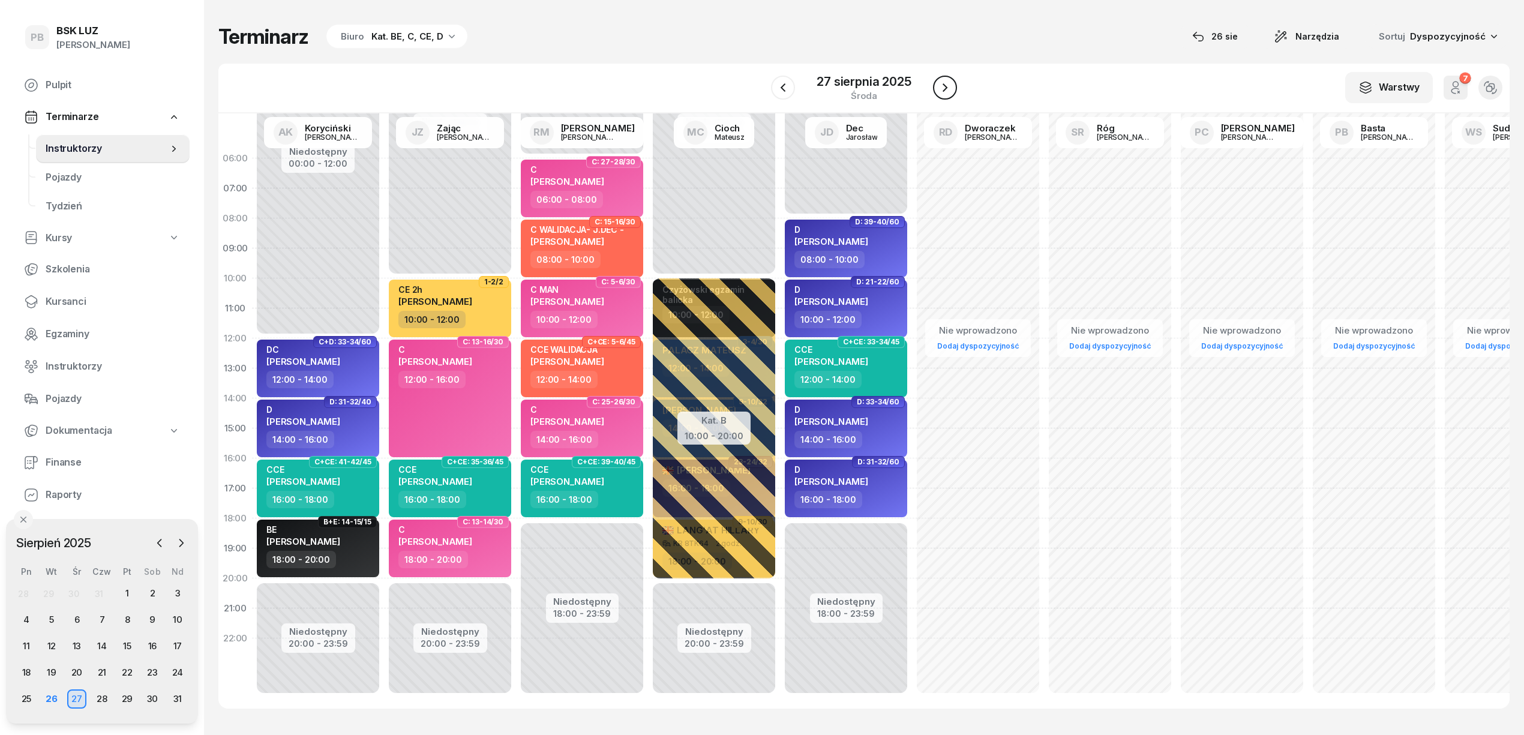
click at [942, 84] on icon "button" at bounding box center [944, 87] width 5 height 8
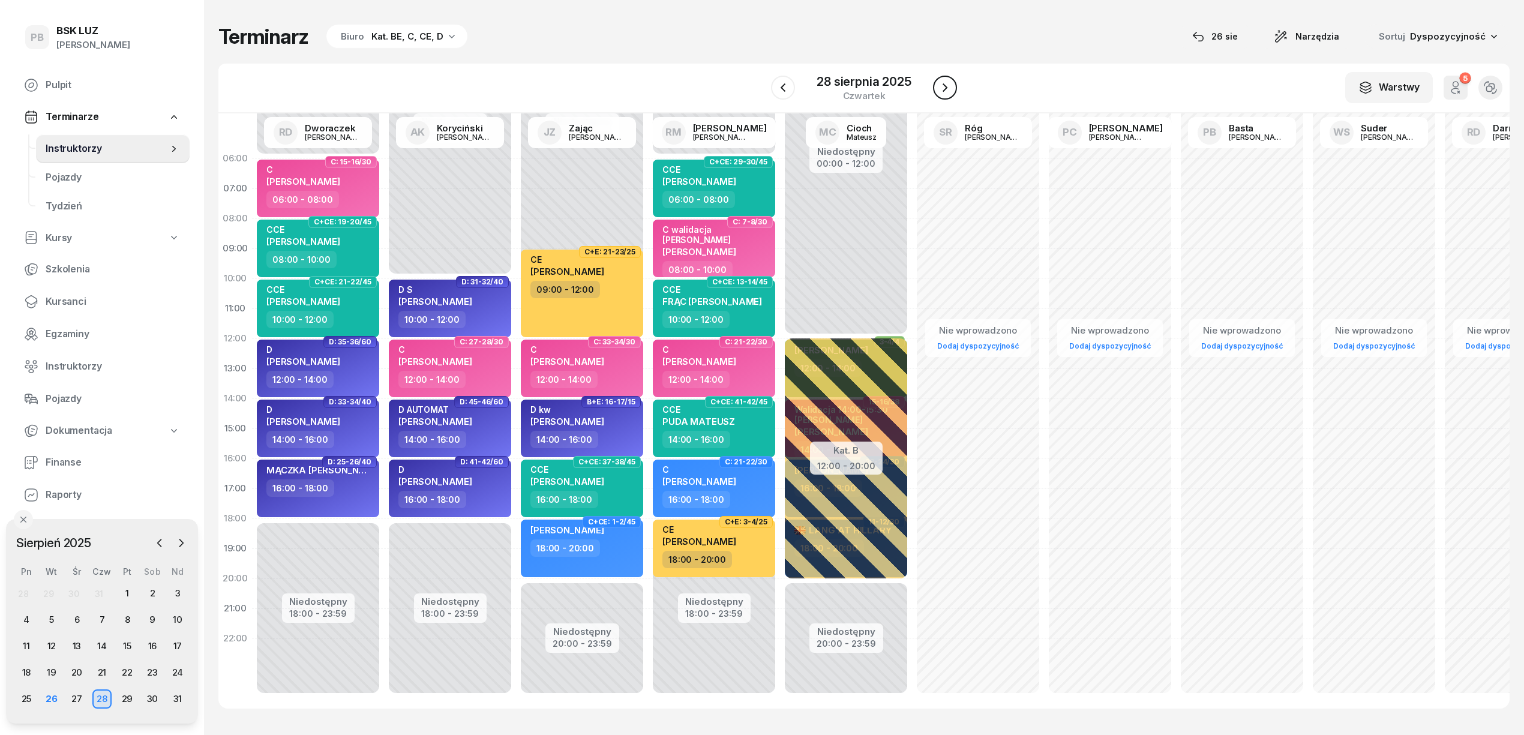
click at [942, 84] on icon "button" at bounding box center [945, 87] width 14 height 14
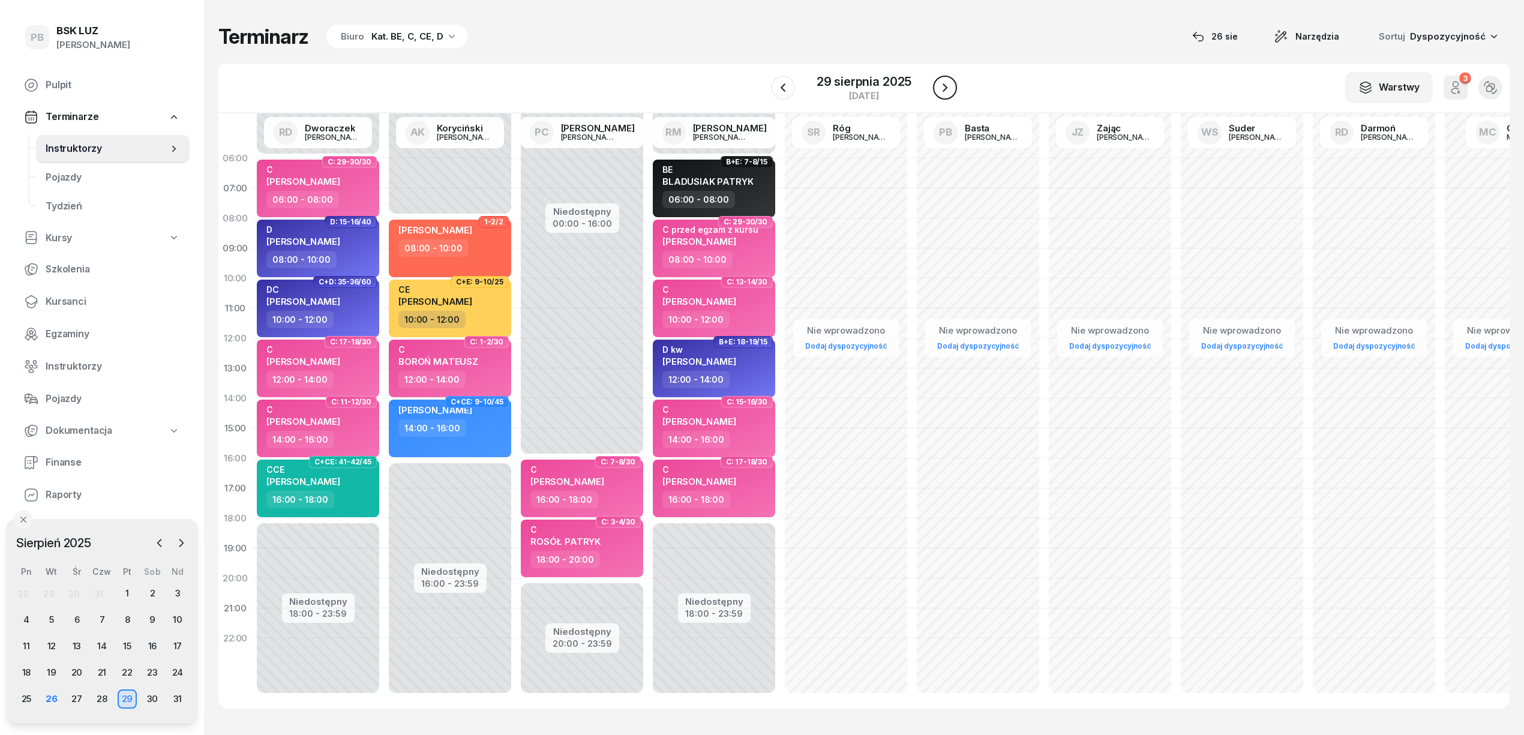
click at [942, 84] on icon "button" at bounding box center [945, 87] width 14 height 14
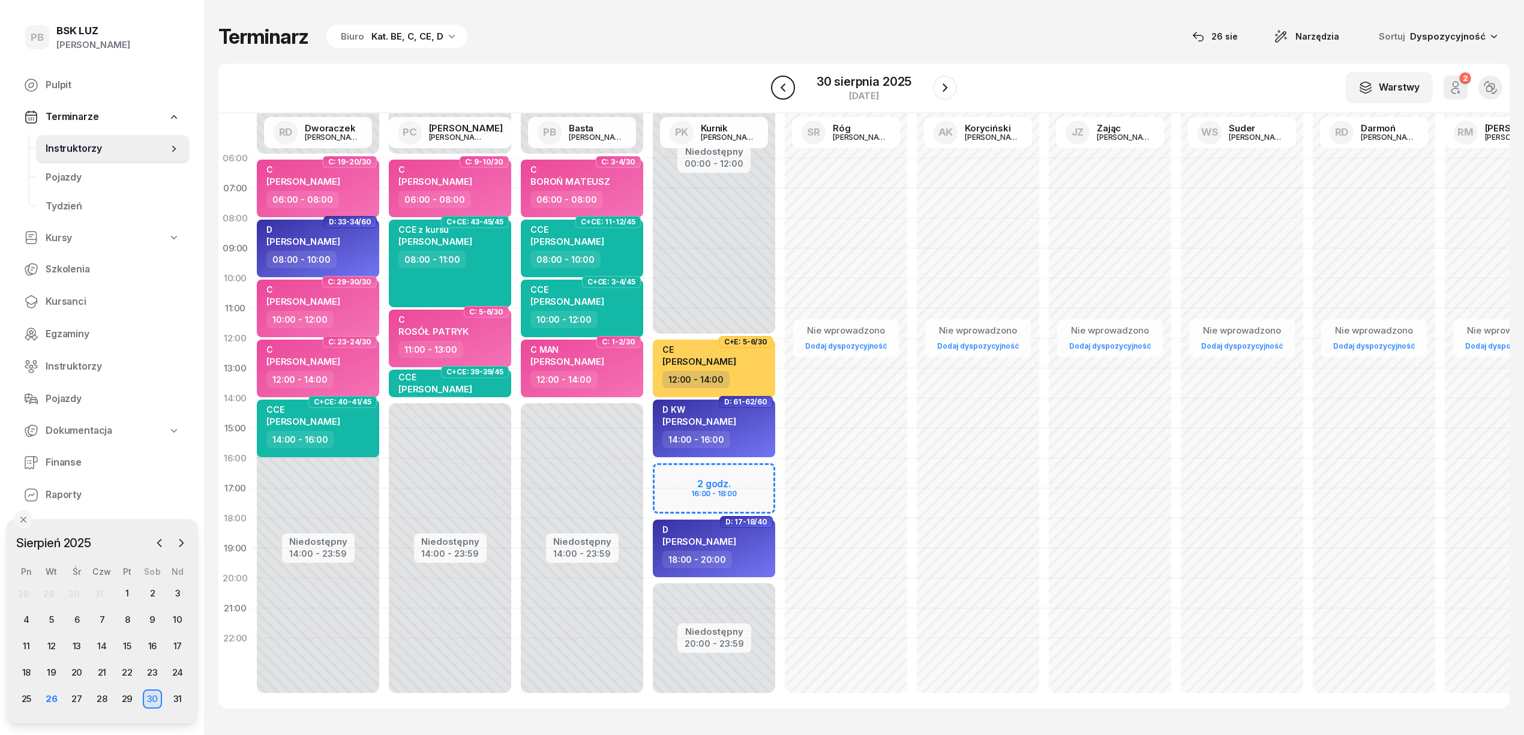
click at [793, 86] on button "button" at bounding box center [783, 88] width 24 height 24
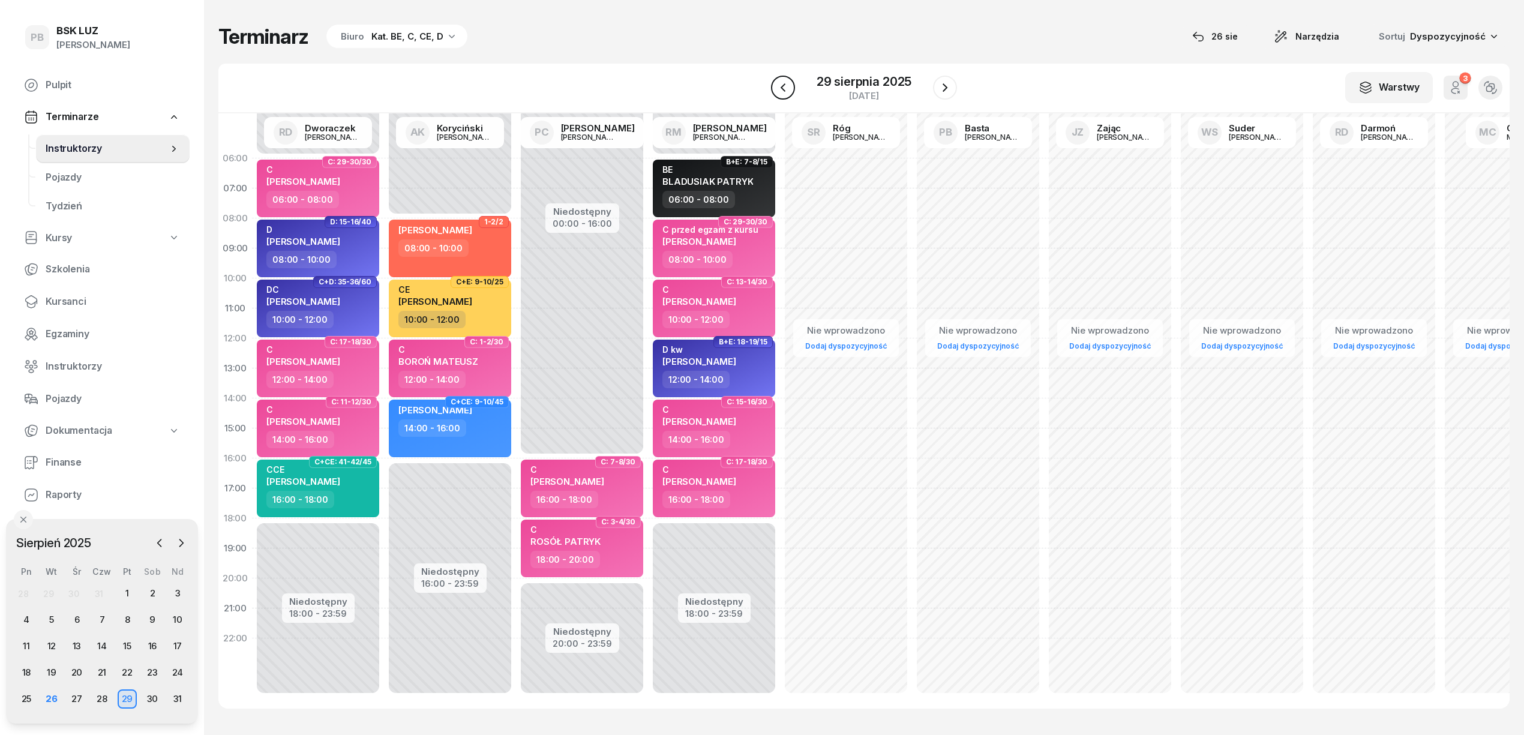
click at [793, 86] on button "button" at bounding box center [783, 88] width 24 height 24
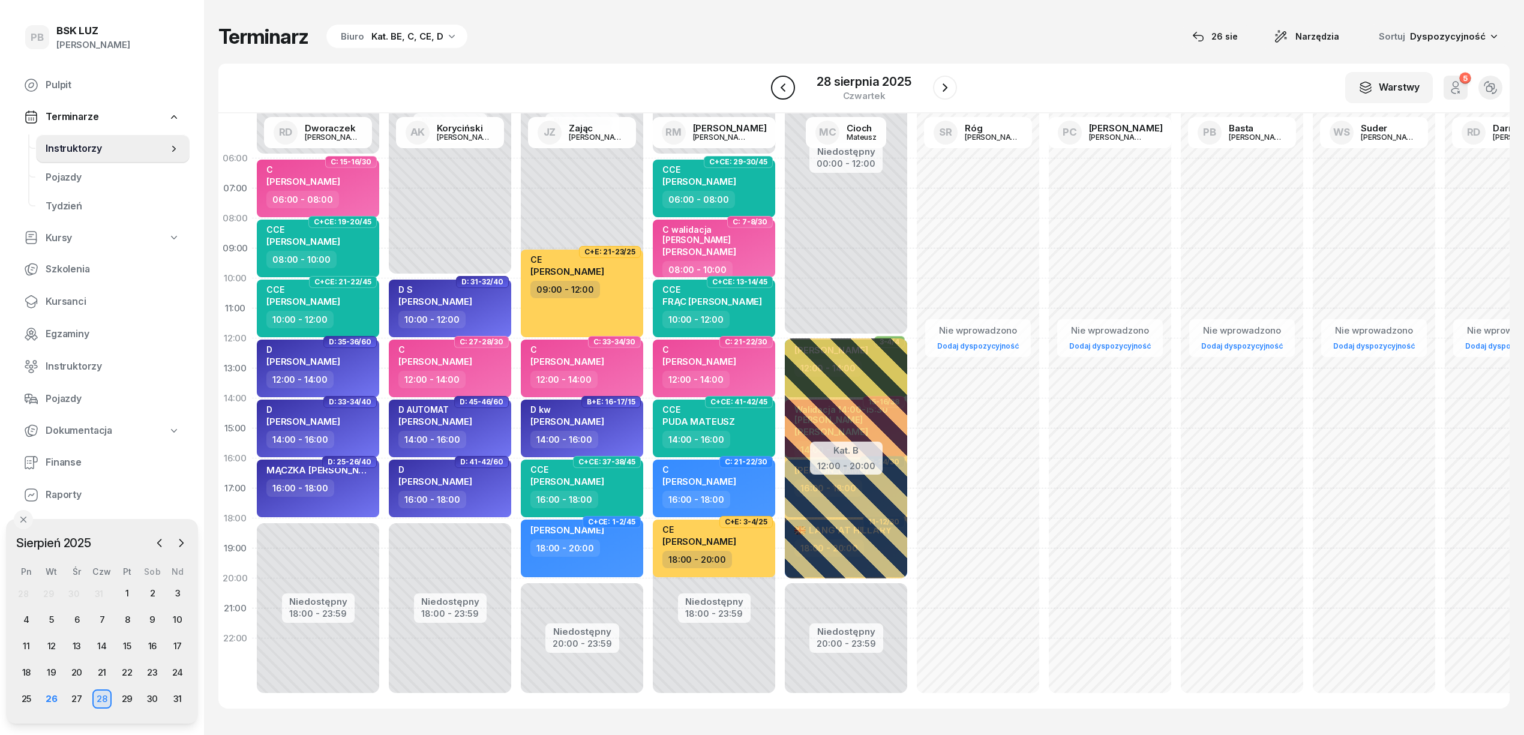
click at [793, 86] on button "button" at bounding box center [783, 88] width 24 height 24
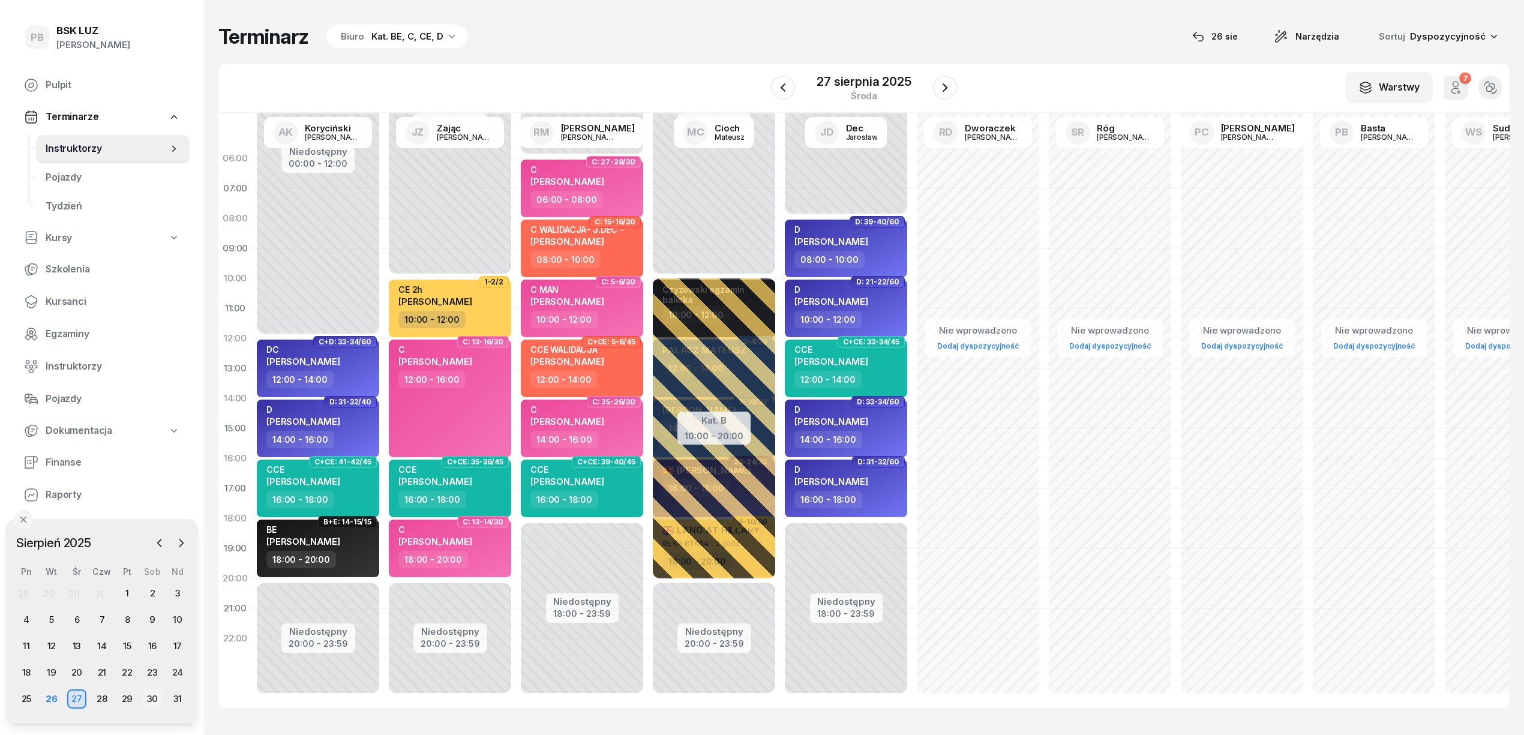
click at [145, 698] on div "30" at bounding box center [152, 698] width 19 height 19
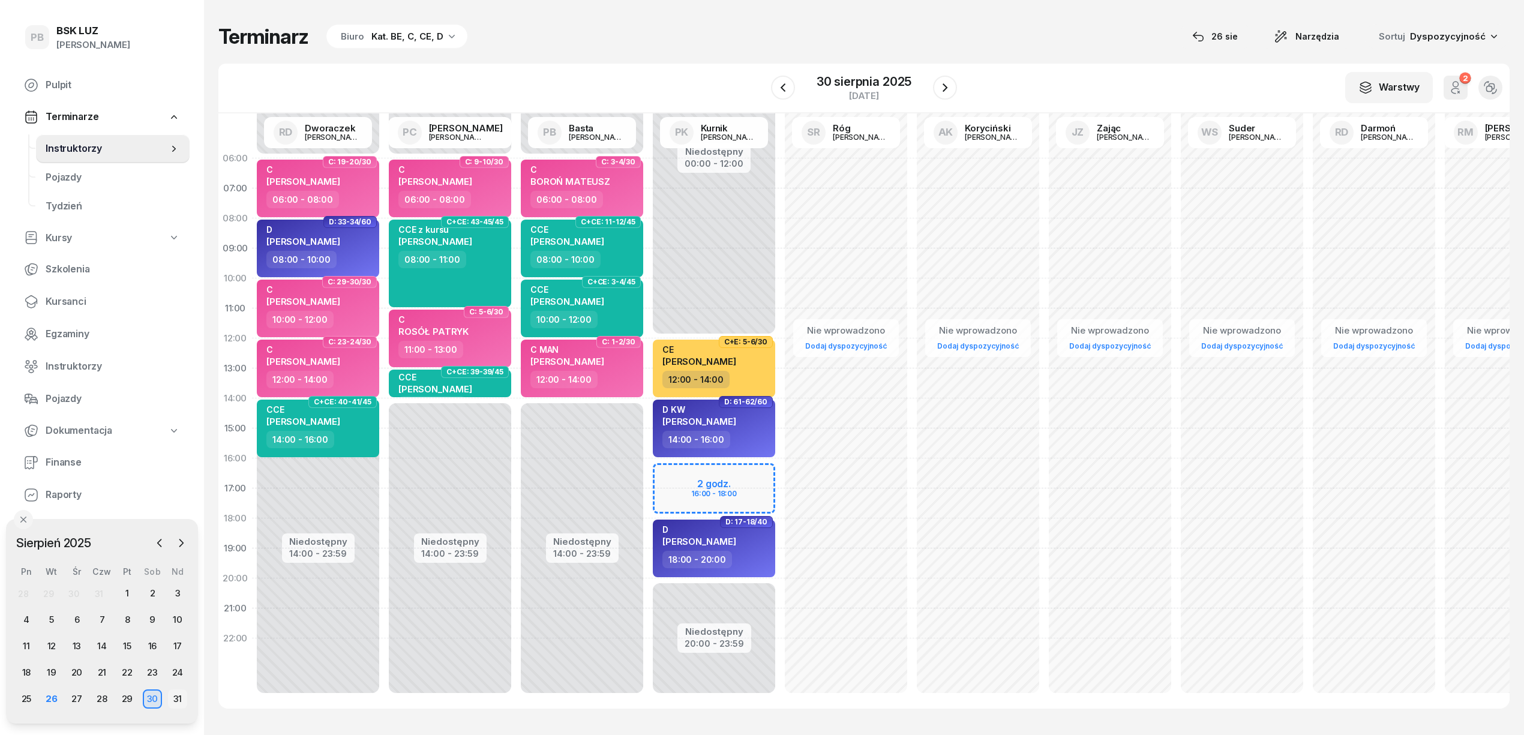
click at [179, 697] on div "31" at bounding box center [177, 698] width 19 height 19
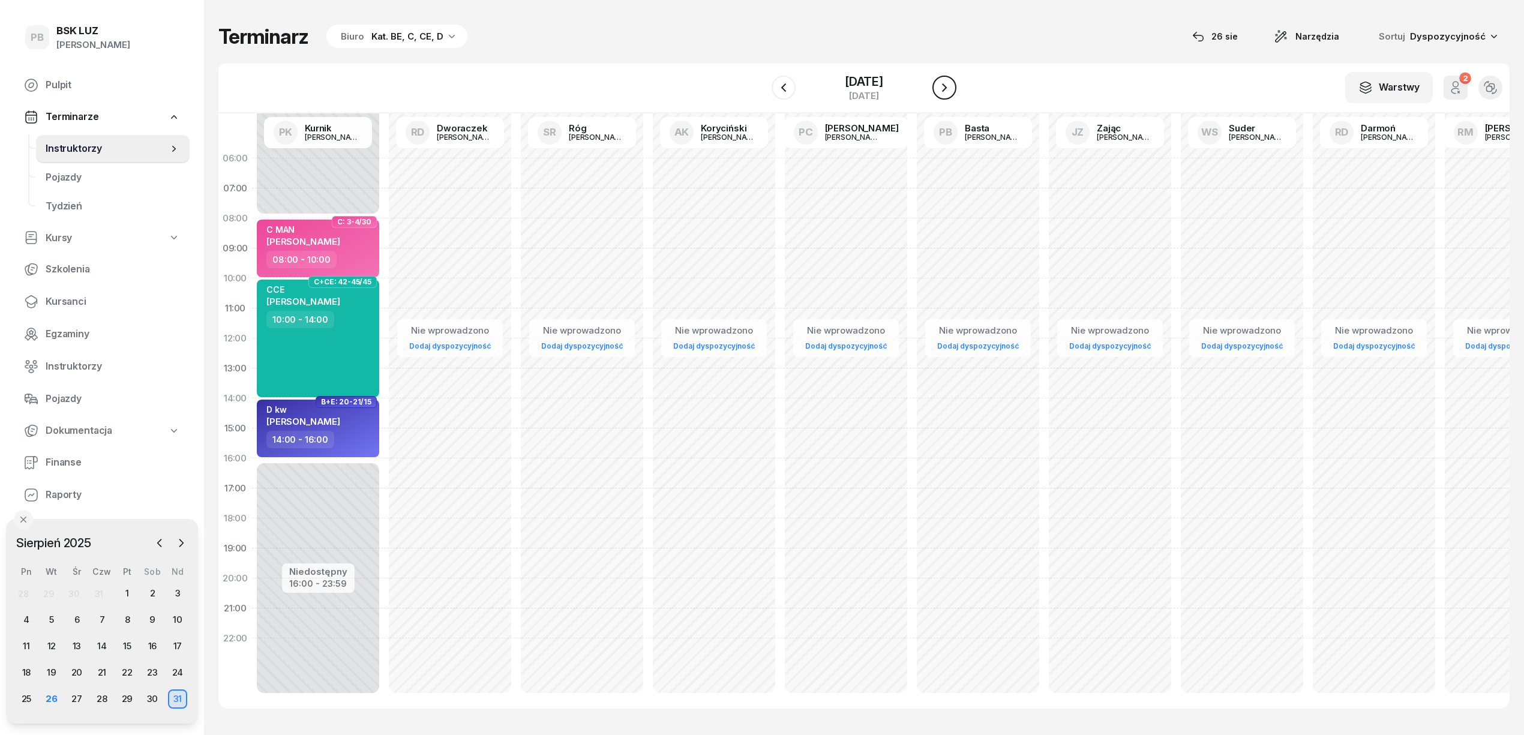
click at [939, 85] on icon "button" at bounding box center [944, 87] width 14 height 14
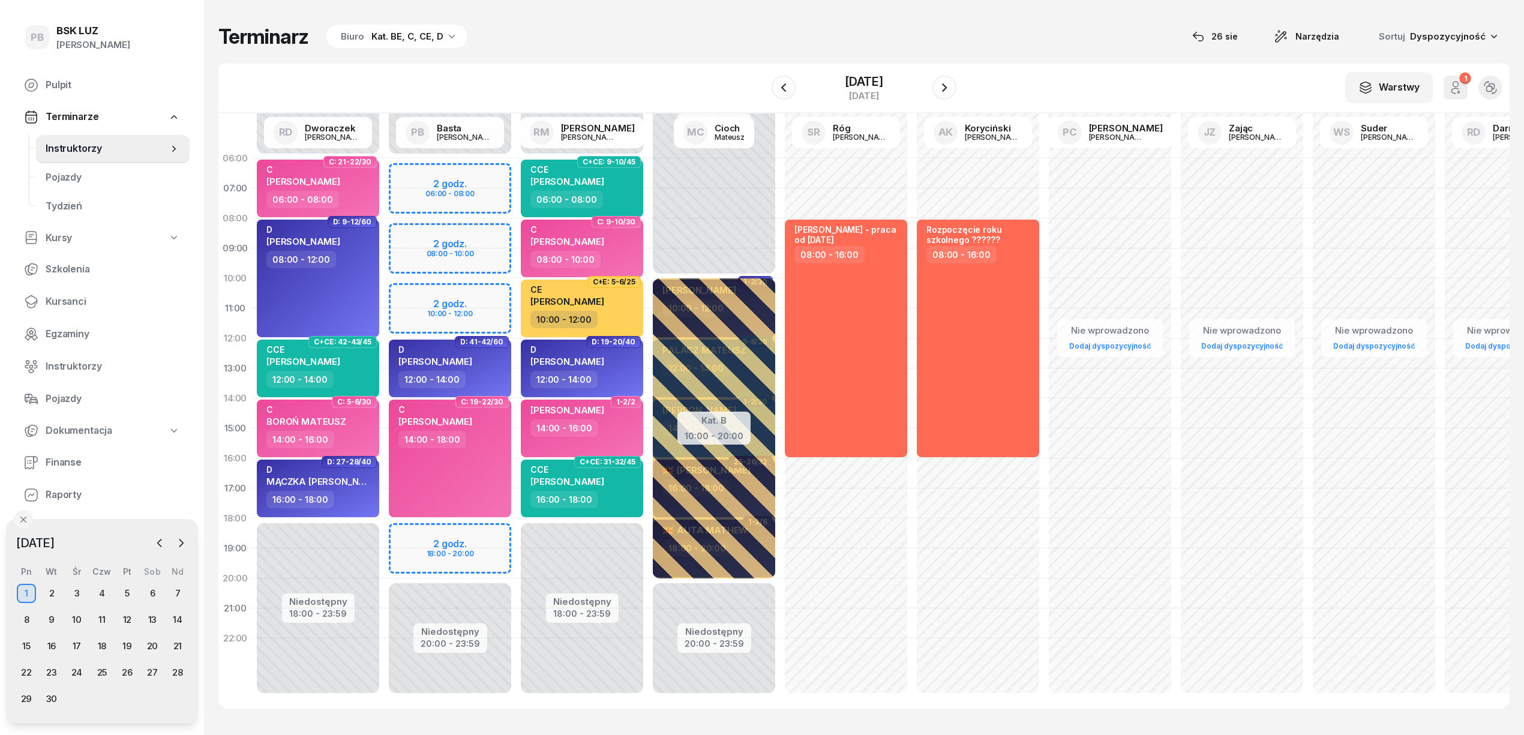
click at [725, 46] on div "Terminarz Biuro Kat. BE, C, CE, D [DATE] Narzędzia Sortuj Dyspozycyjność" at bounding box center [863, 36] width 1291 height 25
click at [160, 543] on icon "button" at bounding box center [160, 543] width 12 height 12
click at [56, 304] on span "Kursanci" at bounding box center [113, 302] width 134 height 16
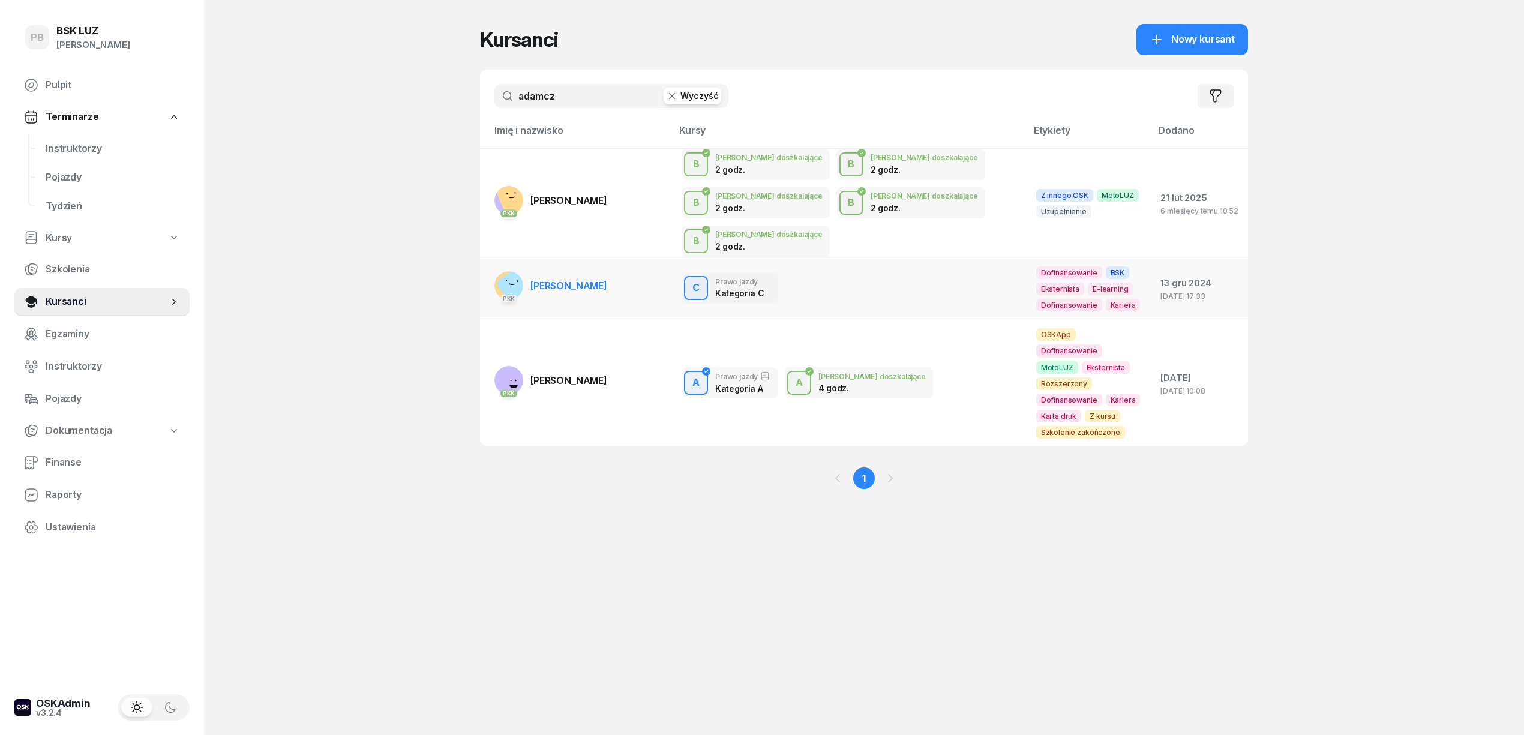
click at [555, 271] on link "[DEMOGRAPHIC_DATA] [PERSON_NAME]" at bounding box center [550, 285] width 113 height 29
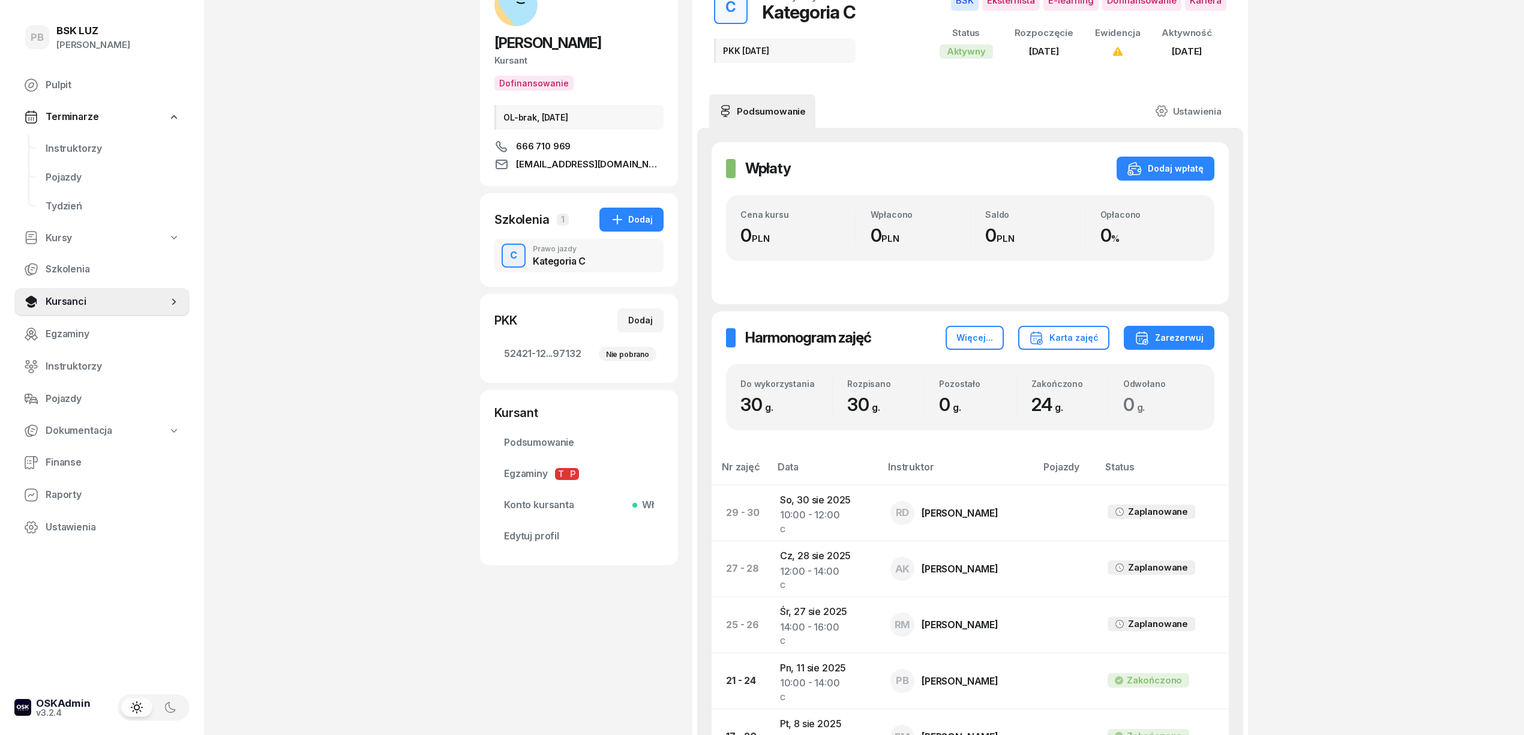
scroll to position [160, 0]
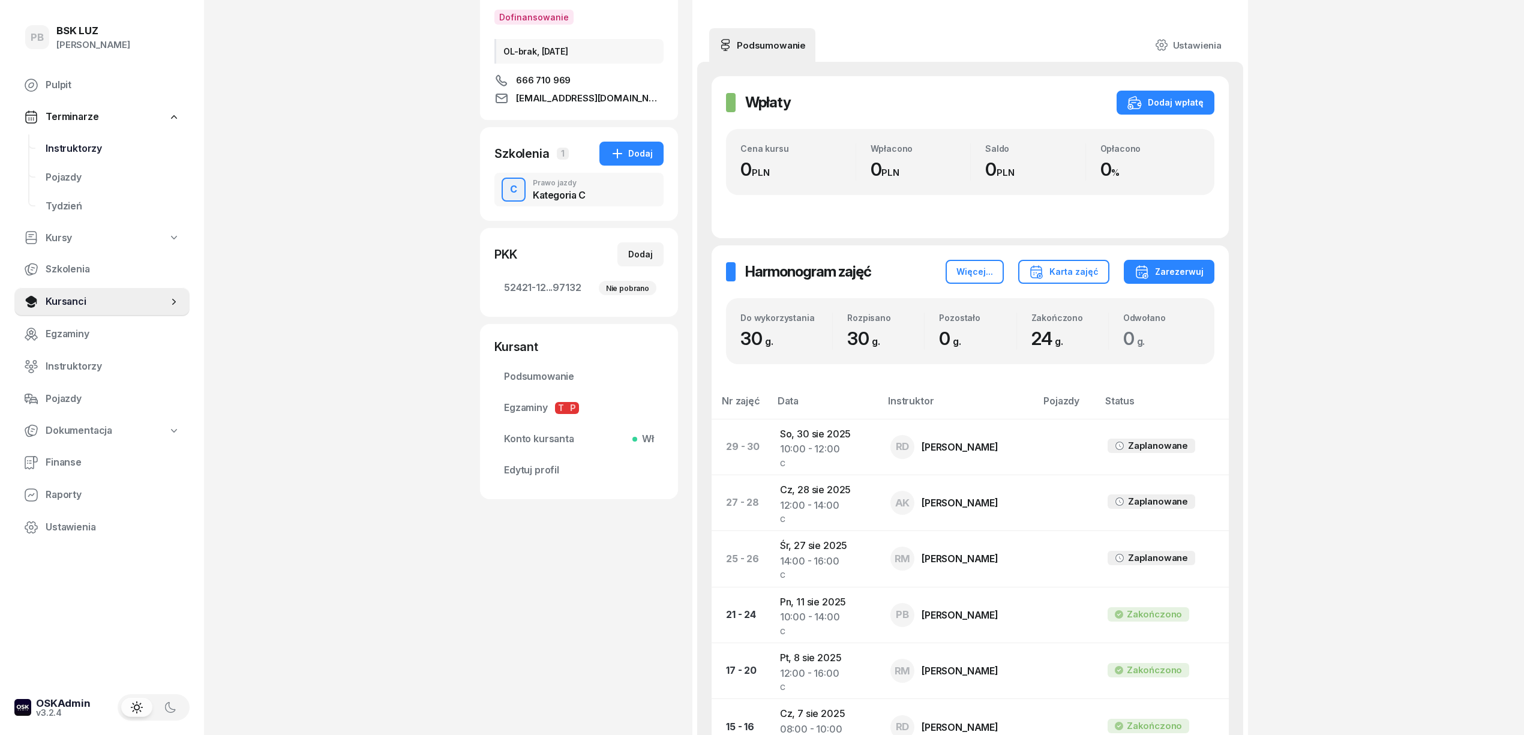
click at [86, 152] on span "Instruktorzy" at bounding box center [113, 149] width 134 height 16
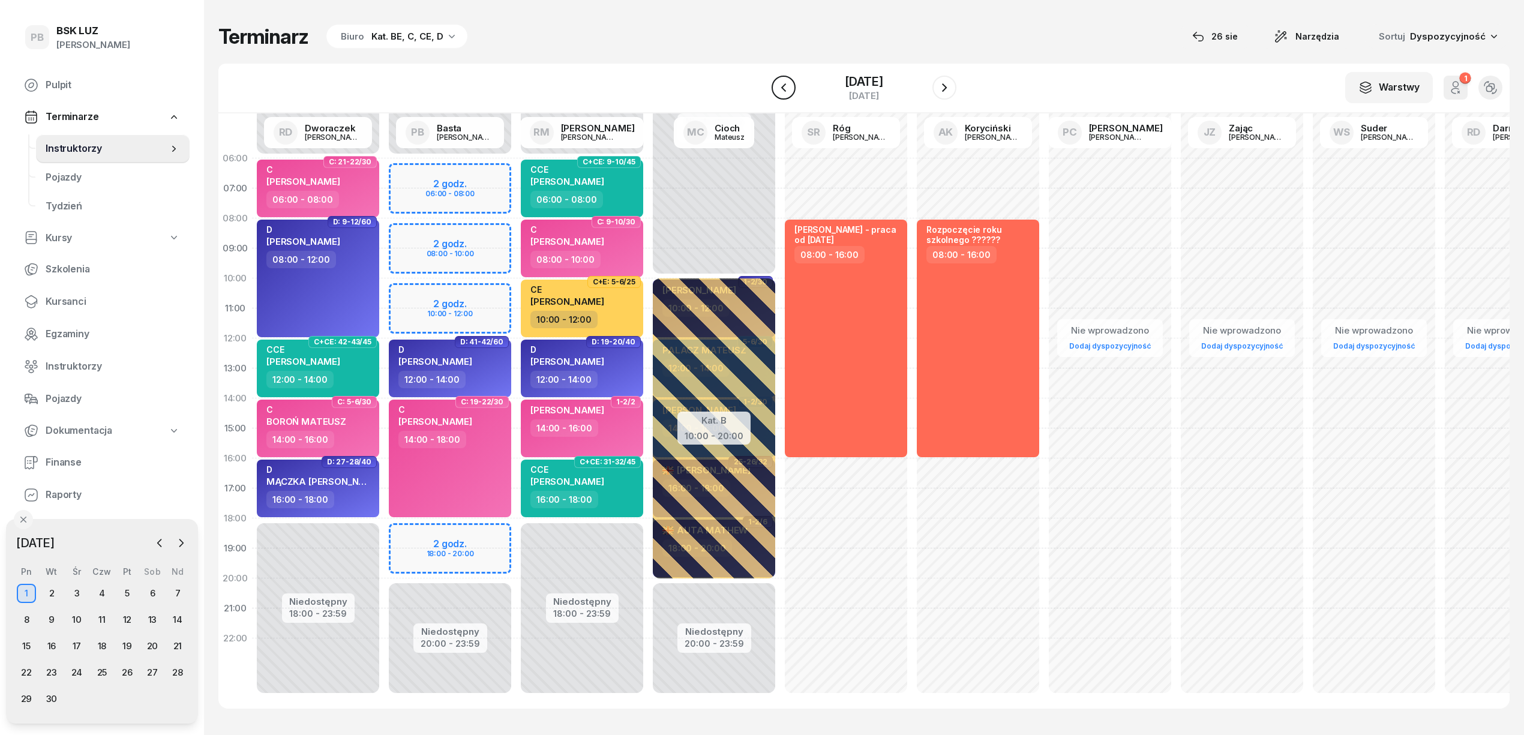
click at [775, 83] on button "button" at bounding box center [783, 88] width 24 height 24
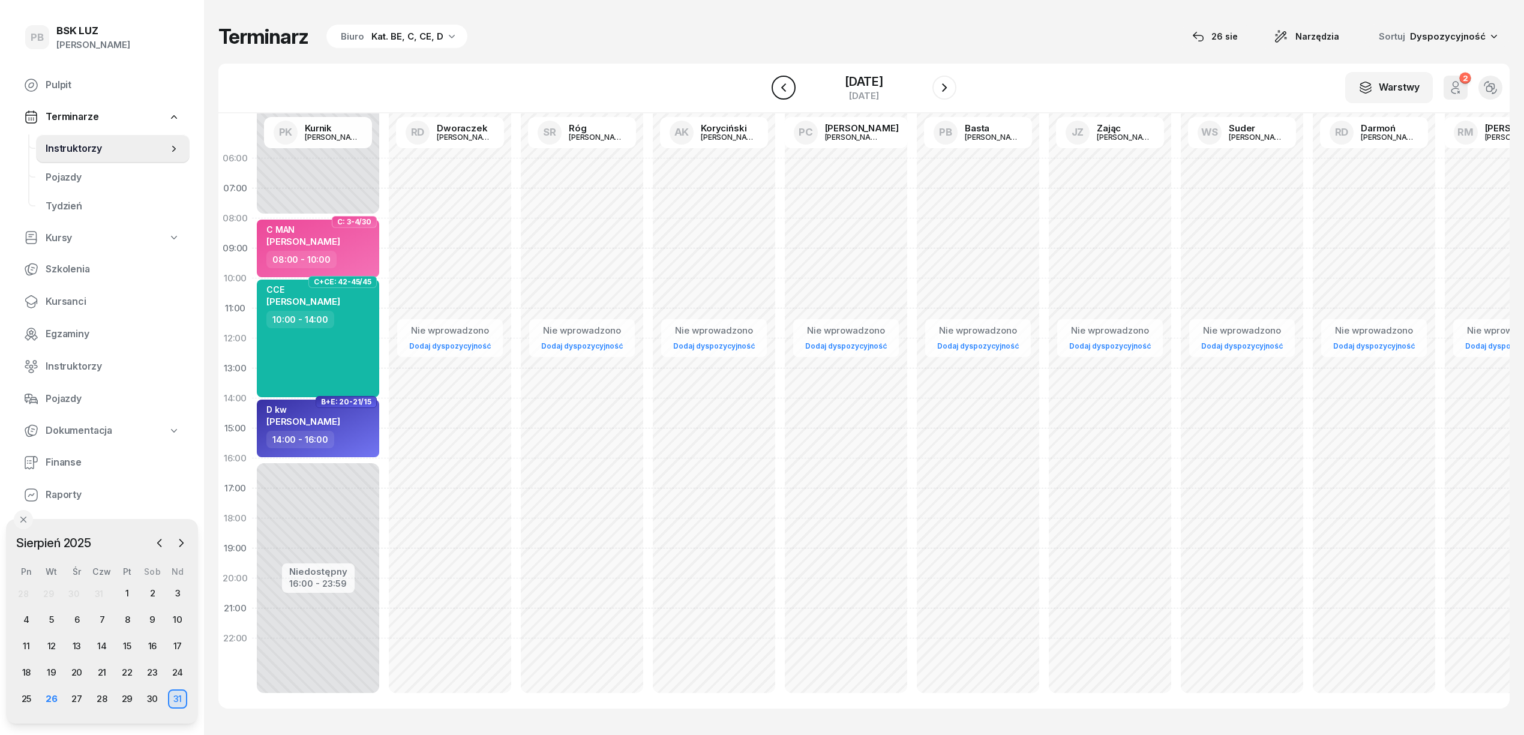
click at [791, 86] on button "button" at bounding box center [783, 88] width 24 height 24
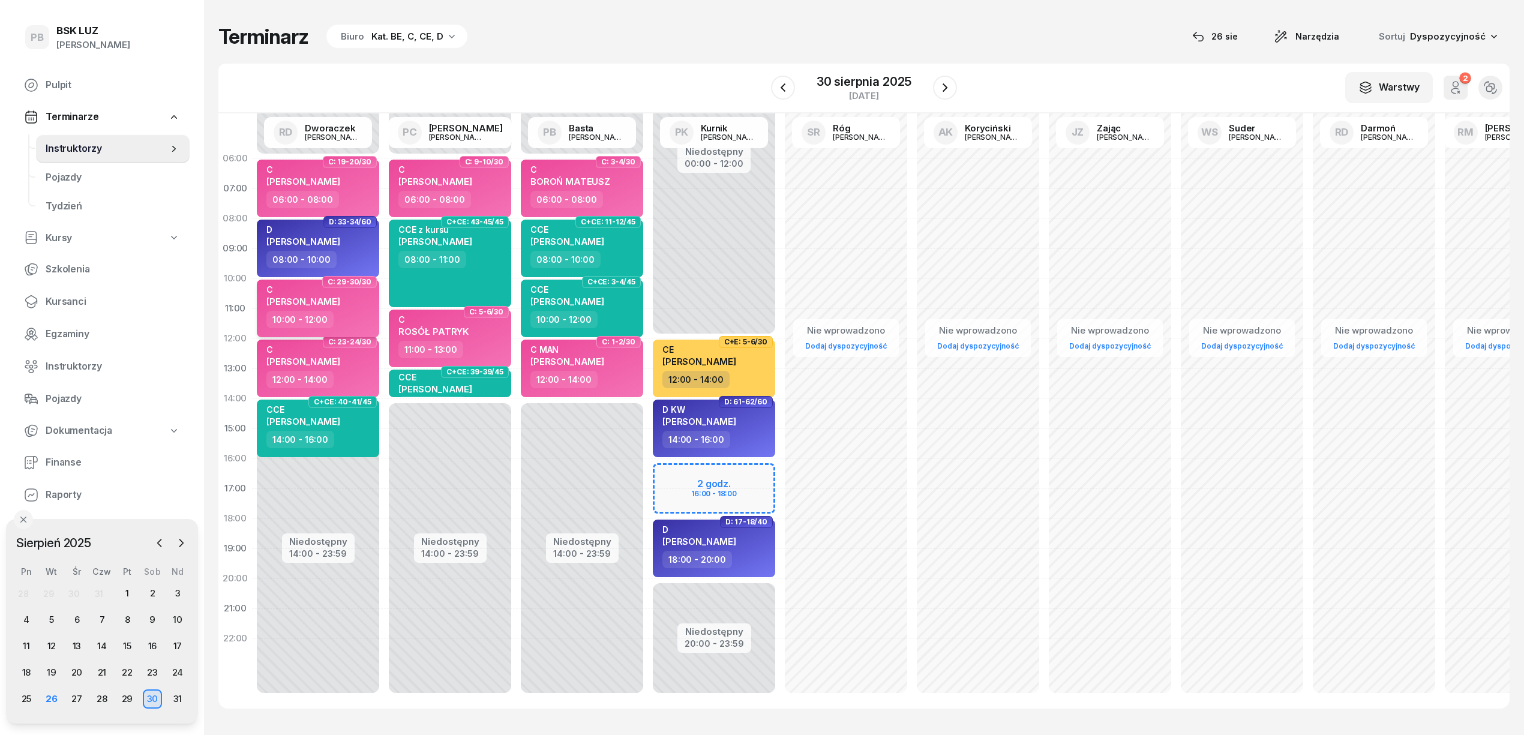
click at [340, 305] on div "C [PERSON_NAME]" at bounding box center [303, 297] width 74 height 26
select select "10"
select select "12"
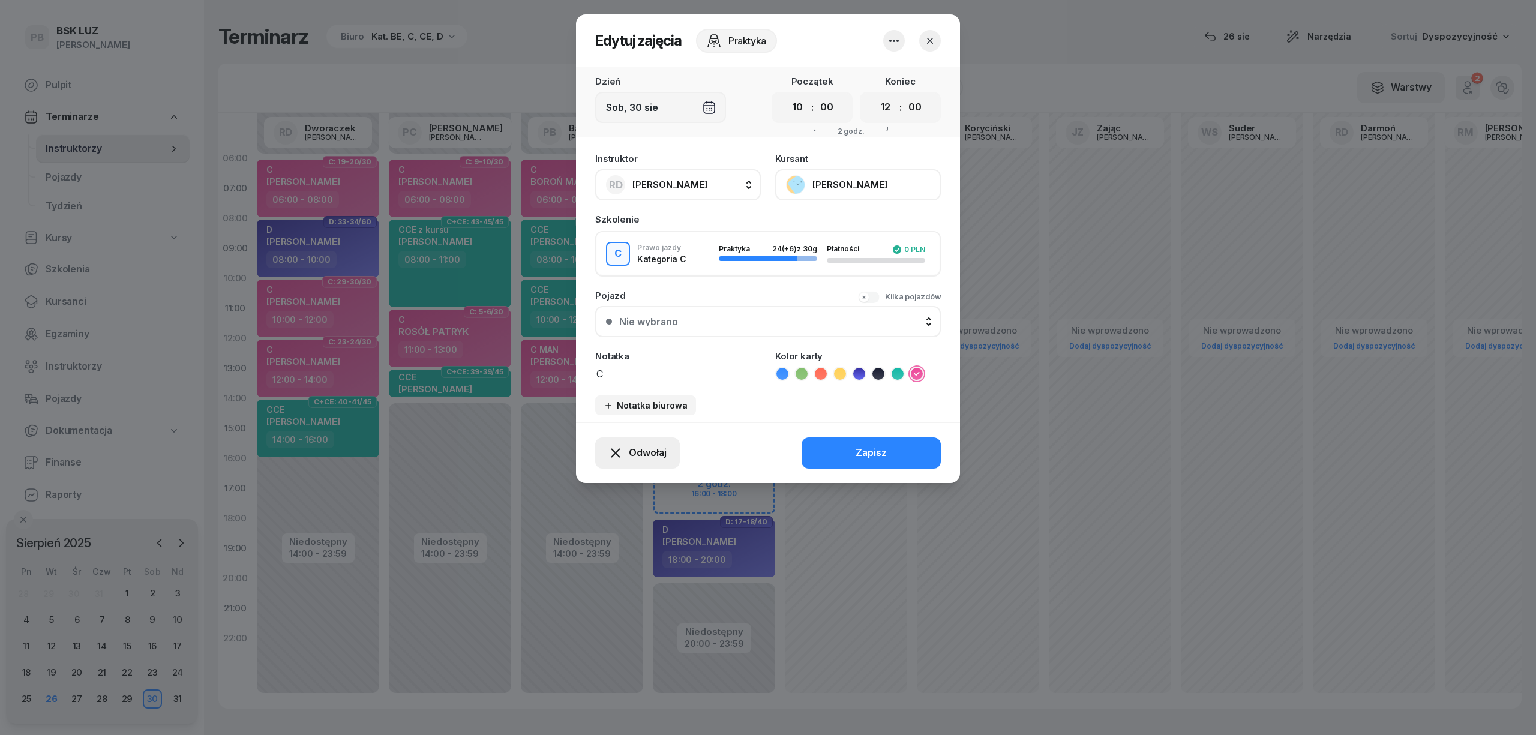
click at [665, 446] on span "Odwołaj" at bounding box center [648, 453] width 38 height 16
click at [653, 382] on link "Kursant odwołał" at bounding box center [631, 380] width 158 height 30
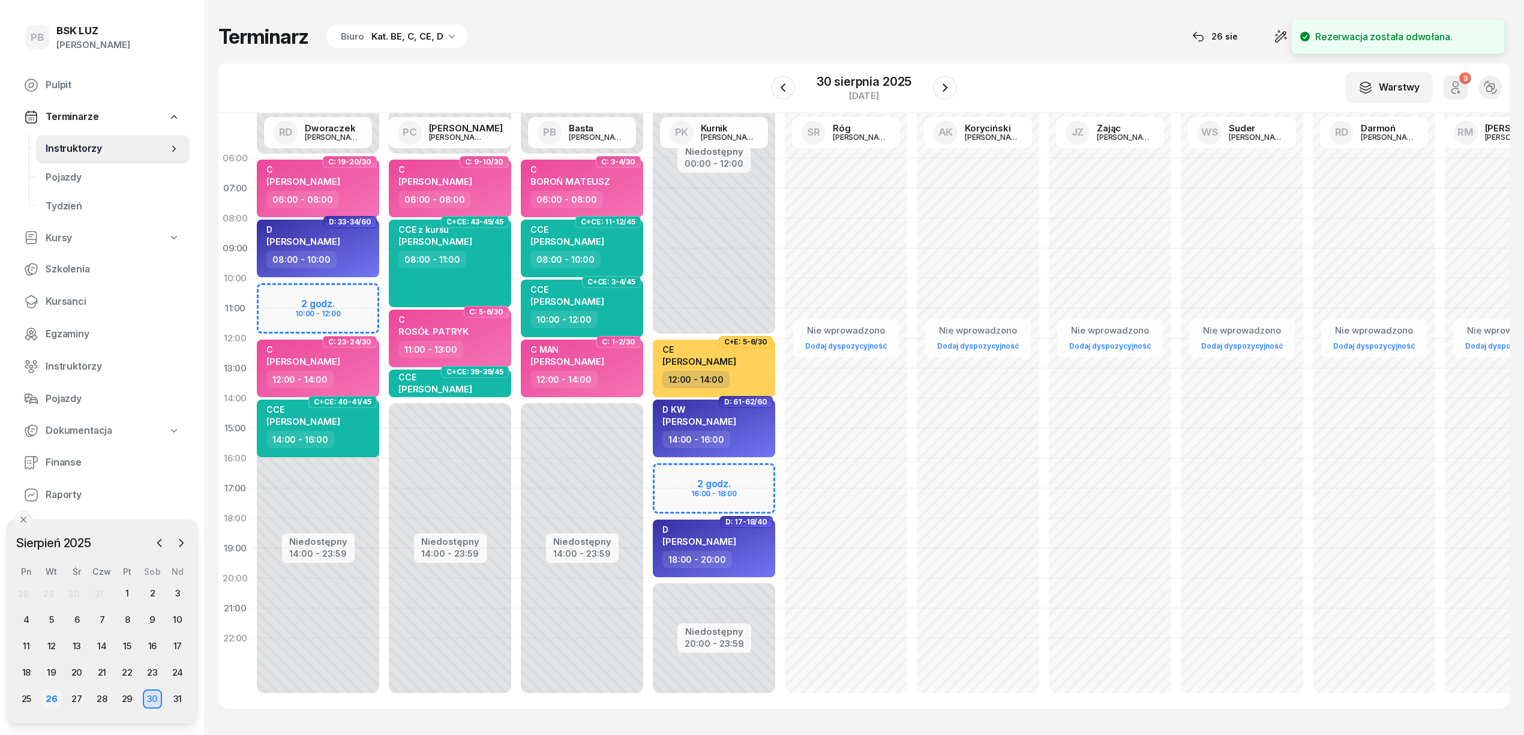
click at [49, 696] on div "26" at bounding box center [51, 698] width 19 height 19
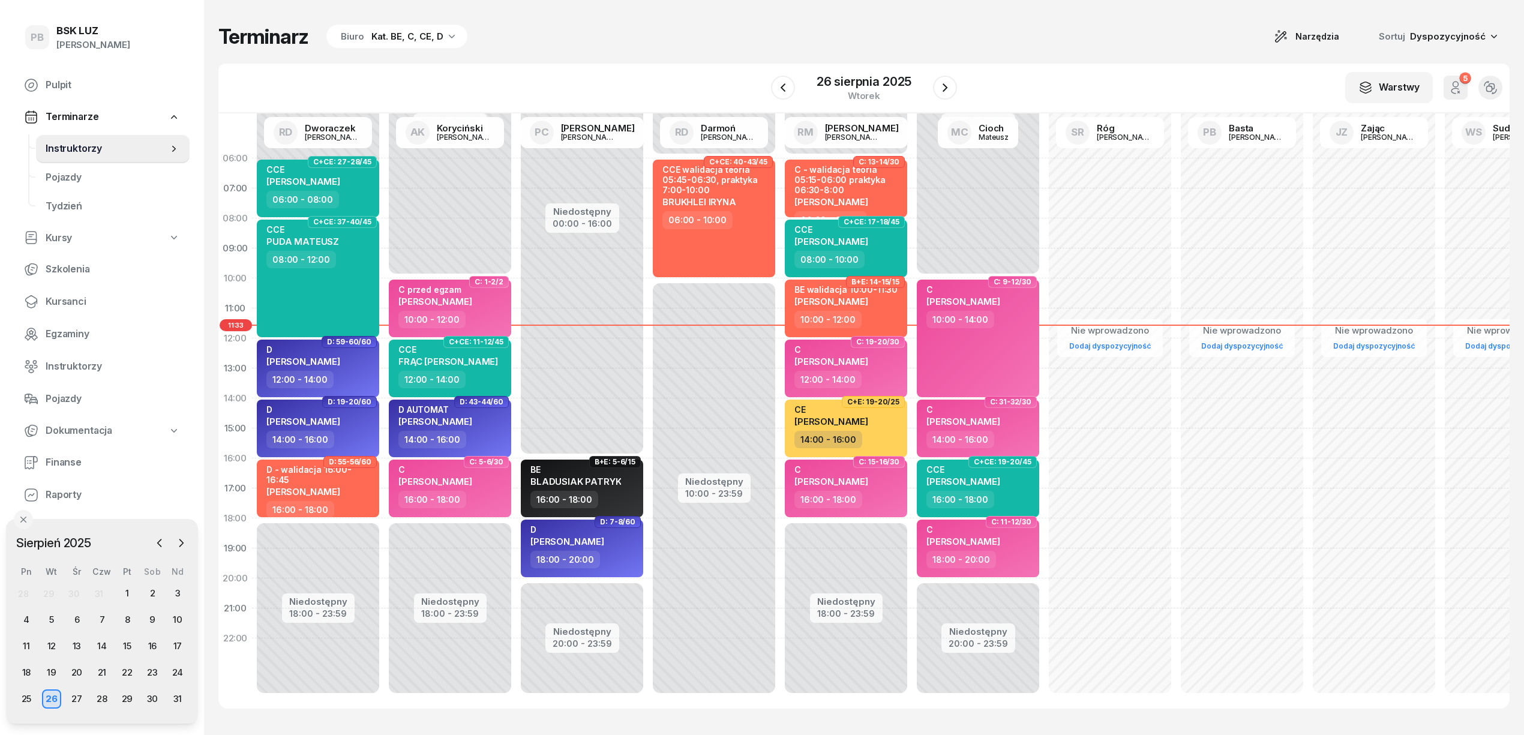
click at [660, 44] on div "Terminarz Biuro Kat. BE, C, CE, D Narzędzia Sortuj Dyspozycyjność" at bounding box center [863, 36] width 1291 height 25
click at [182, 545] on icon "button" at bounding box center [181, 543] width 12 height 12
click at [27, 587] on div "1" at bounding box center [26, 593] width 19 height 19
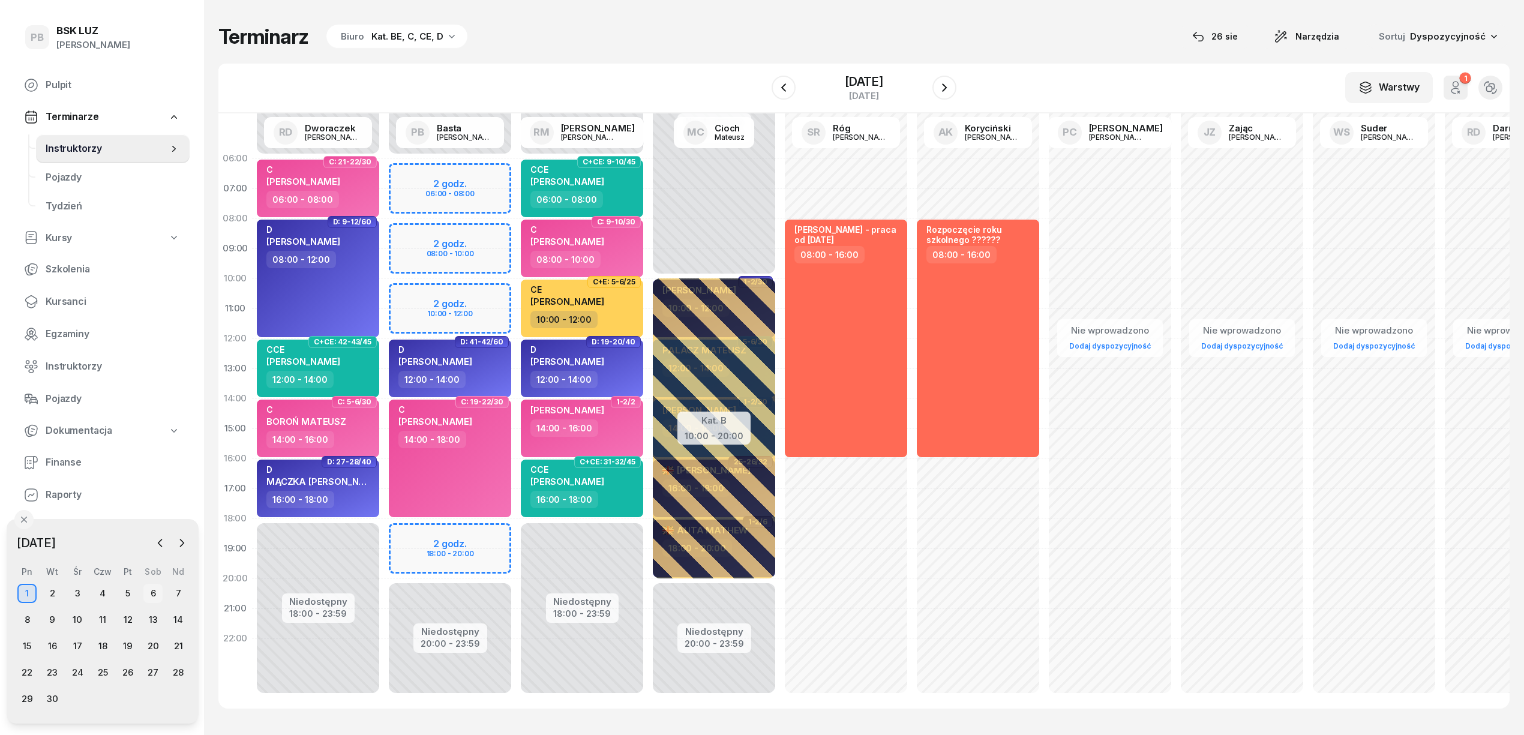
click at [158, 595] on div "6" at bounding box center [152, 593] width 19 height 19
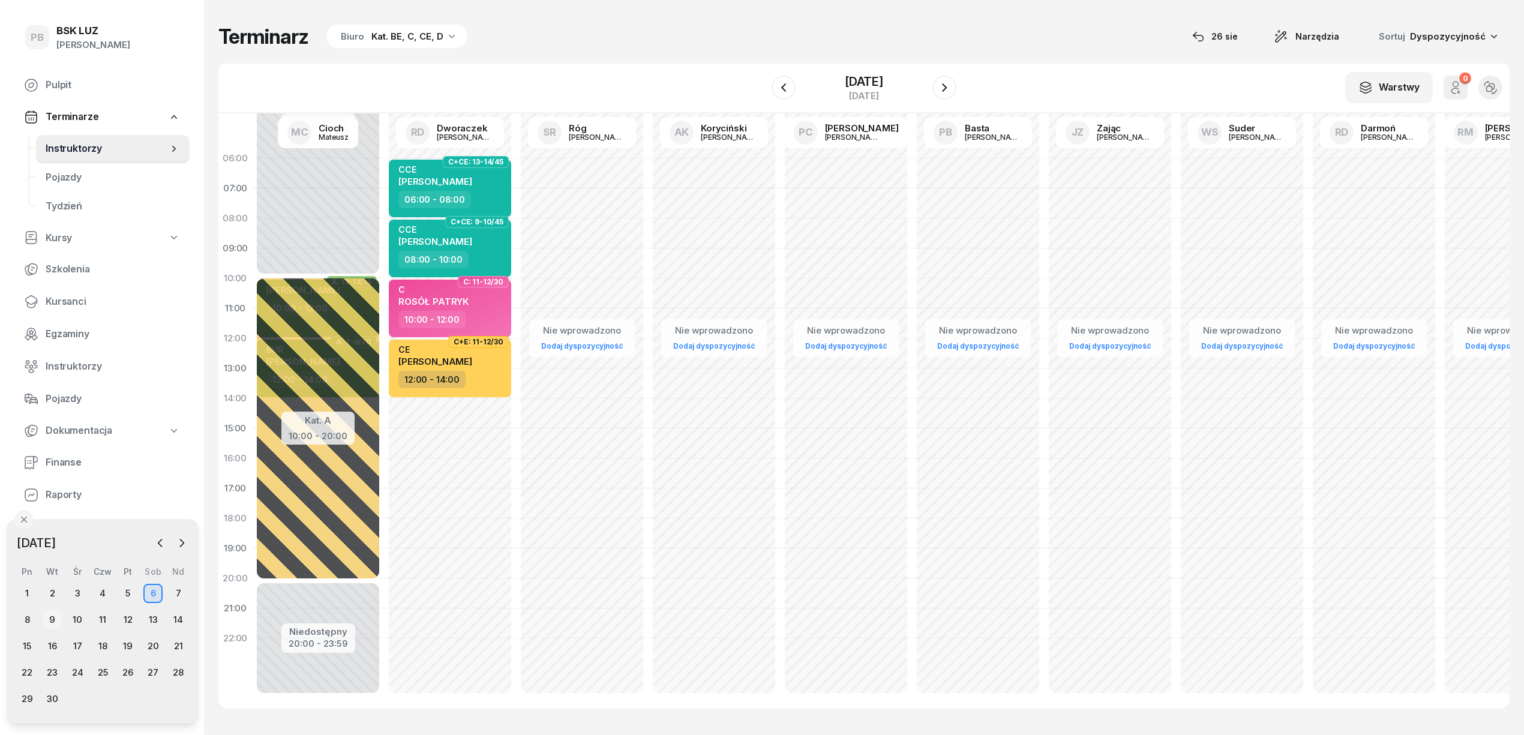
click at [49, 619] on div "9" at bounding box center [52, 619] width 19 height 19
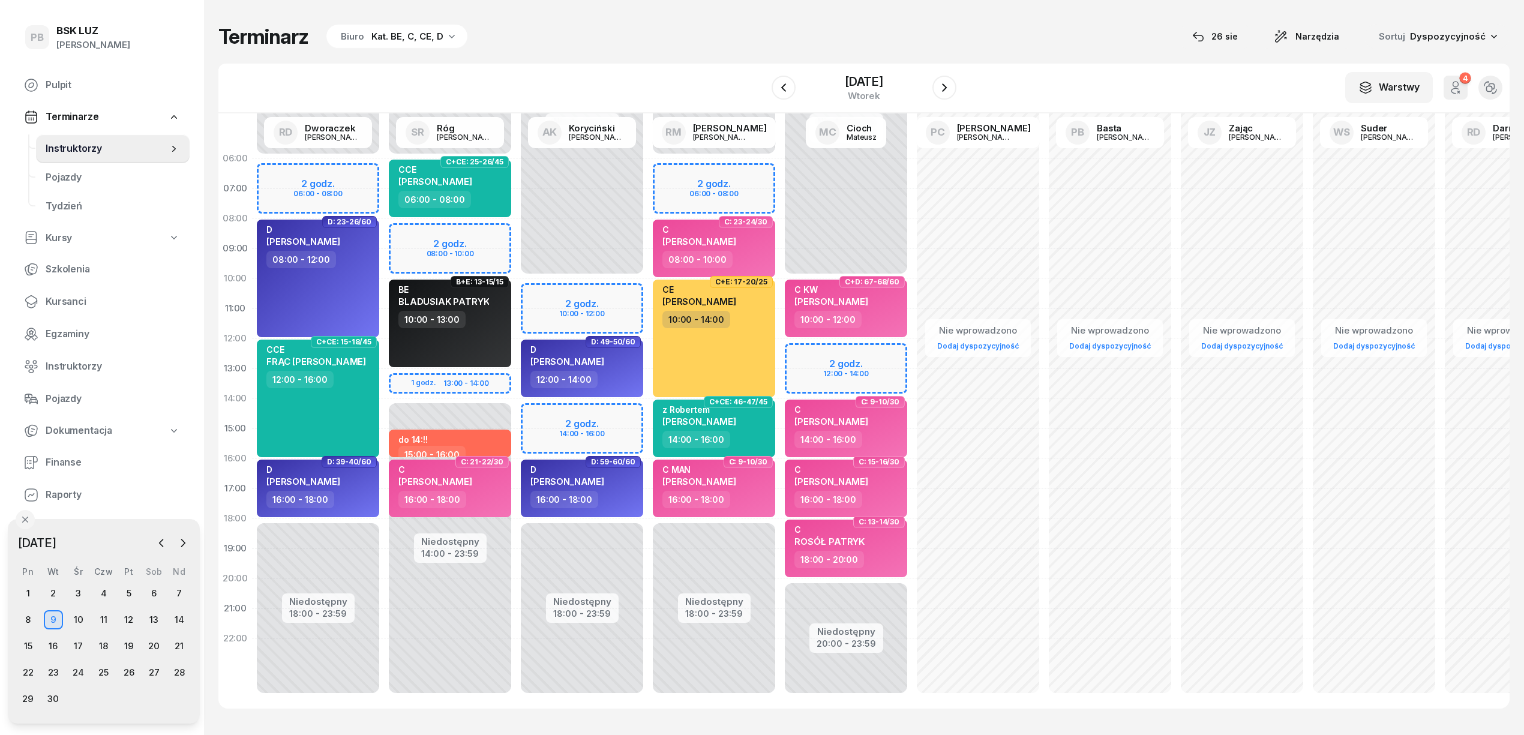
click at [516, 234] on div "Niedostępny 00:00 - 06:00 Niedostępny 14:00 - 23:59 2 godz. 08:00 - 10:00 1 god…" at bounding box center [582, 428] width 132 height 570
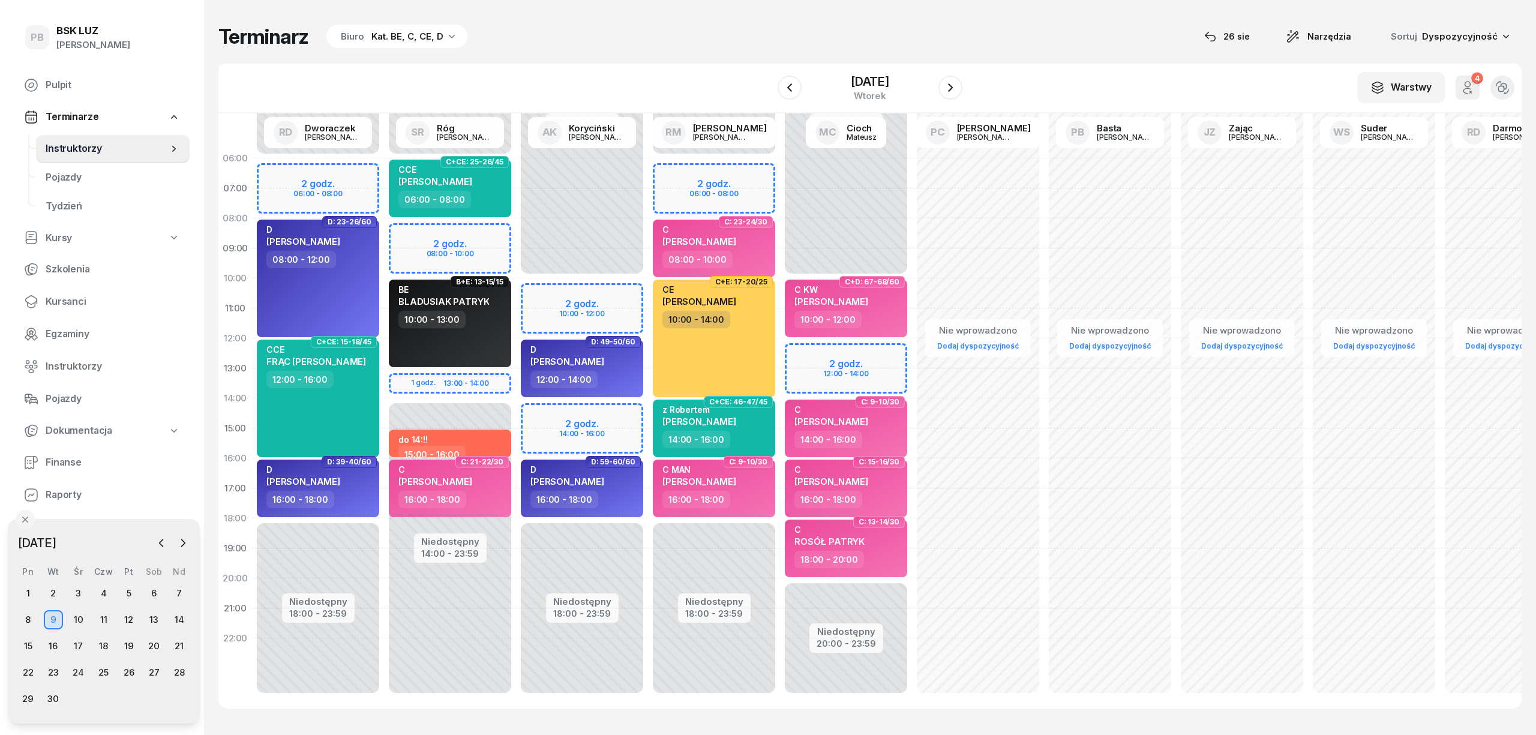
select select "08"
select select "10"
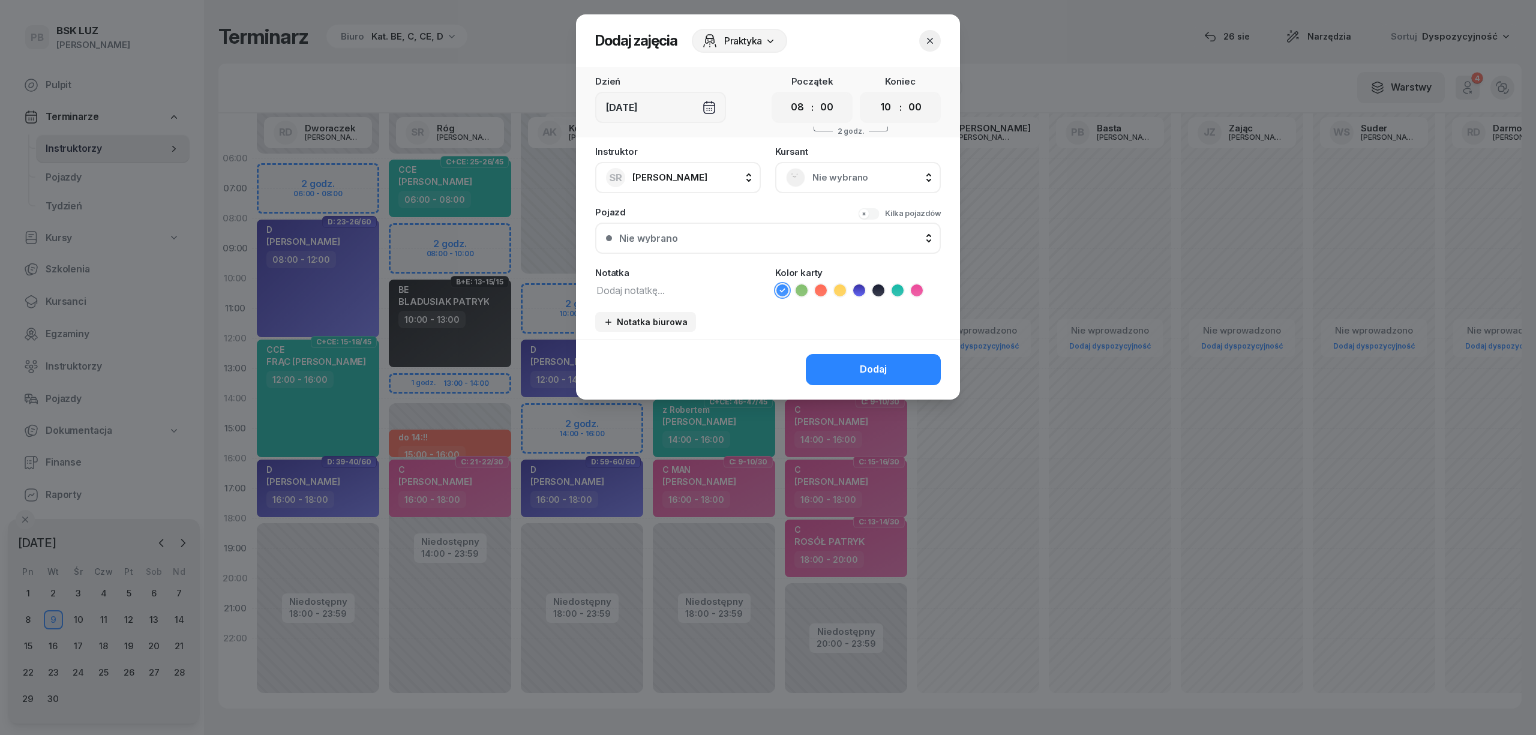
click at [863, 168] on div "Nie wybrano" at bounding box center [858, 177] width 144 height 19
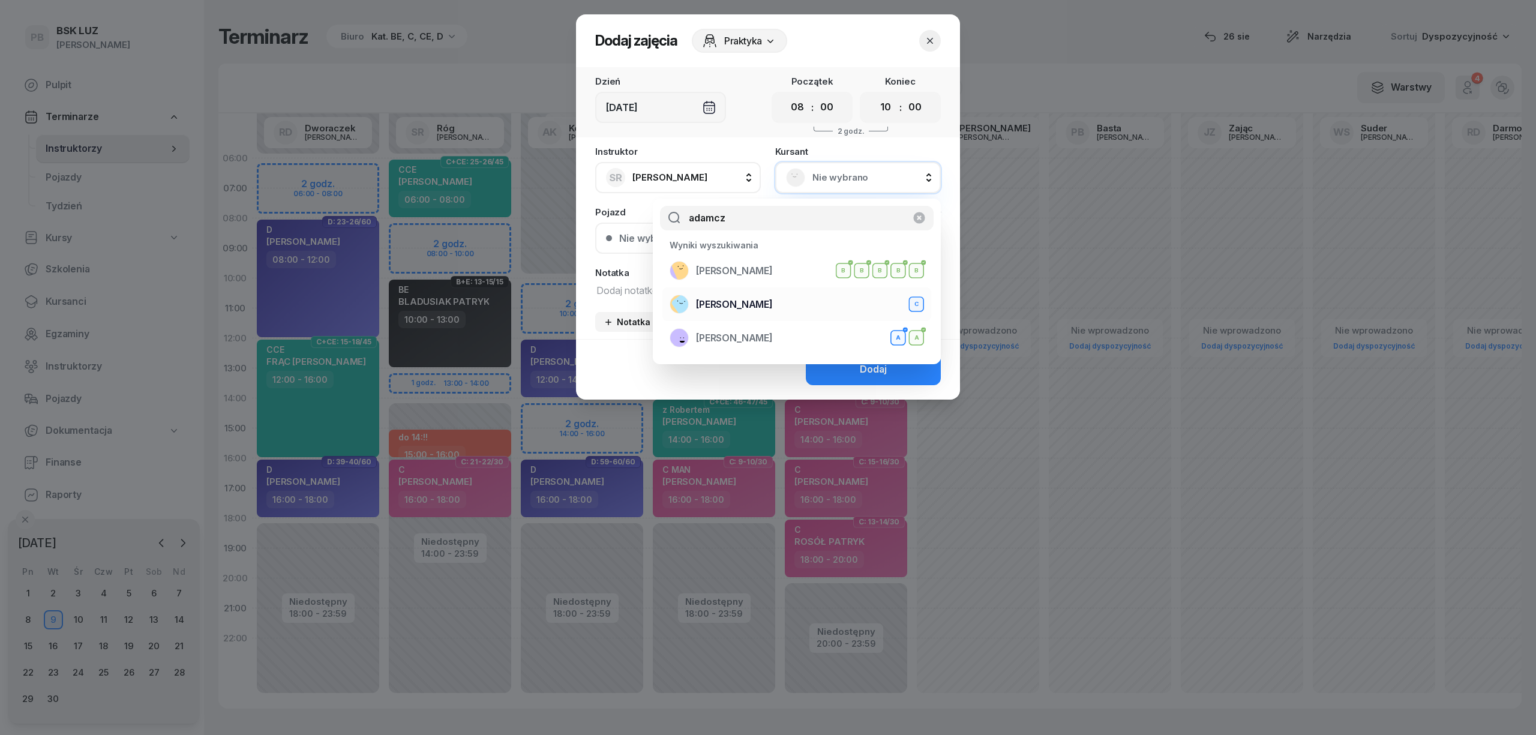
type input "adamcz"
click at [737, 308] on span "[PERSON_NAME]" at bounding box center [734, 305] width 77 height 16
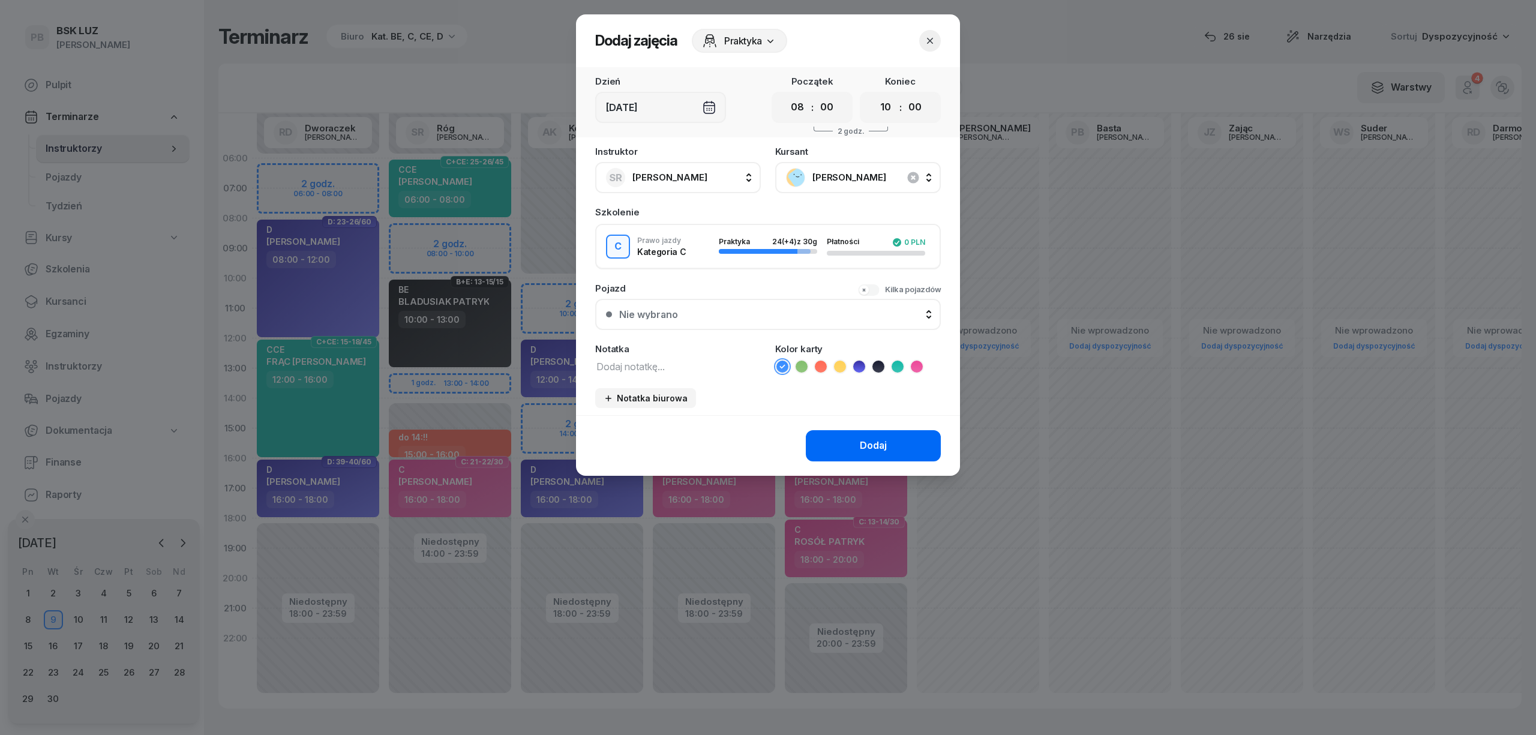
click at [838, 445] on button "Dodaj" at bounding box center [873, 445] width 135 height 31
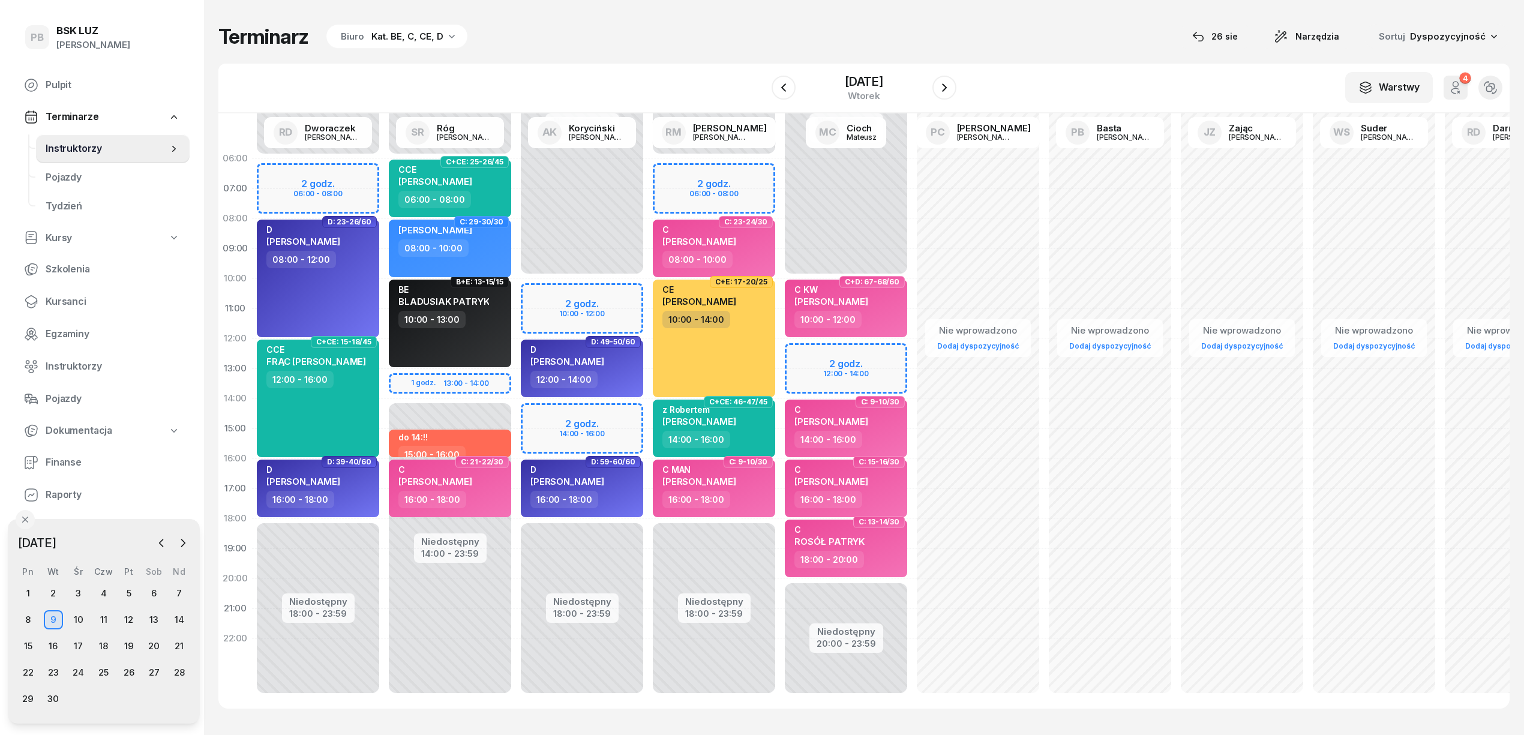
click at [668, 72] on div "W Wybierz AK [PERSON_NAME] BP [PERSON_NAME] DP [PERSON_NAME] GS [PERSON_NAME] I…" at bounding box center [863, 89] width 1291 height 50
click at [480, 248] on div "08:00 - 10:00" at bounding box center [451, 247] width 106 height 17
select select "08"
select select "10"
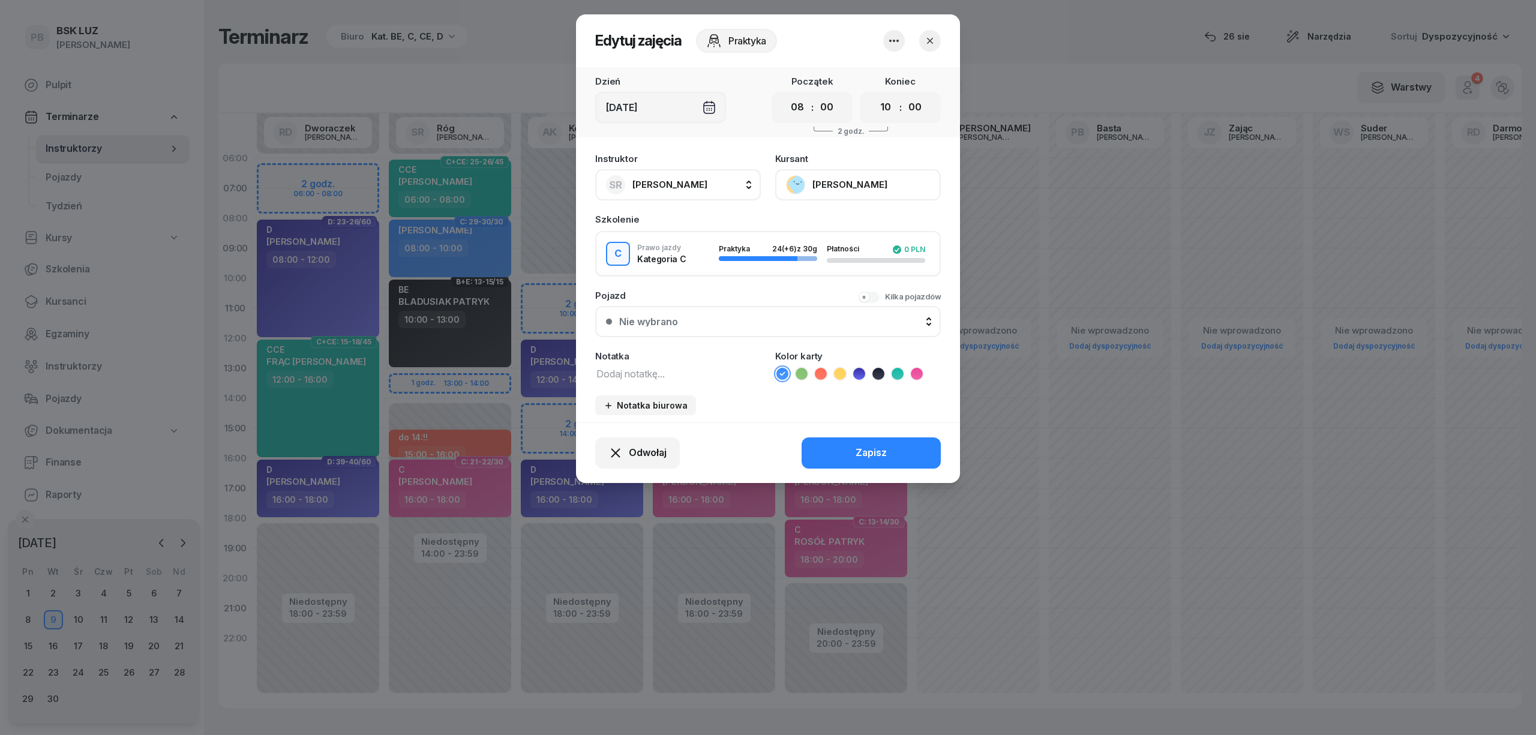
click at [662, 373] on textarea at bounding box center [678, 373] width 166 height 16
type textarea "C"
click at [920, 368] on icon at bounding box center [917, 374] width 12 height 12
click at [872, 445] on div "Zapisz" at bounding box center [870, 453] width 31 height 16
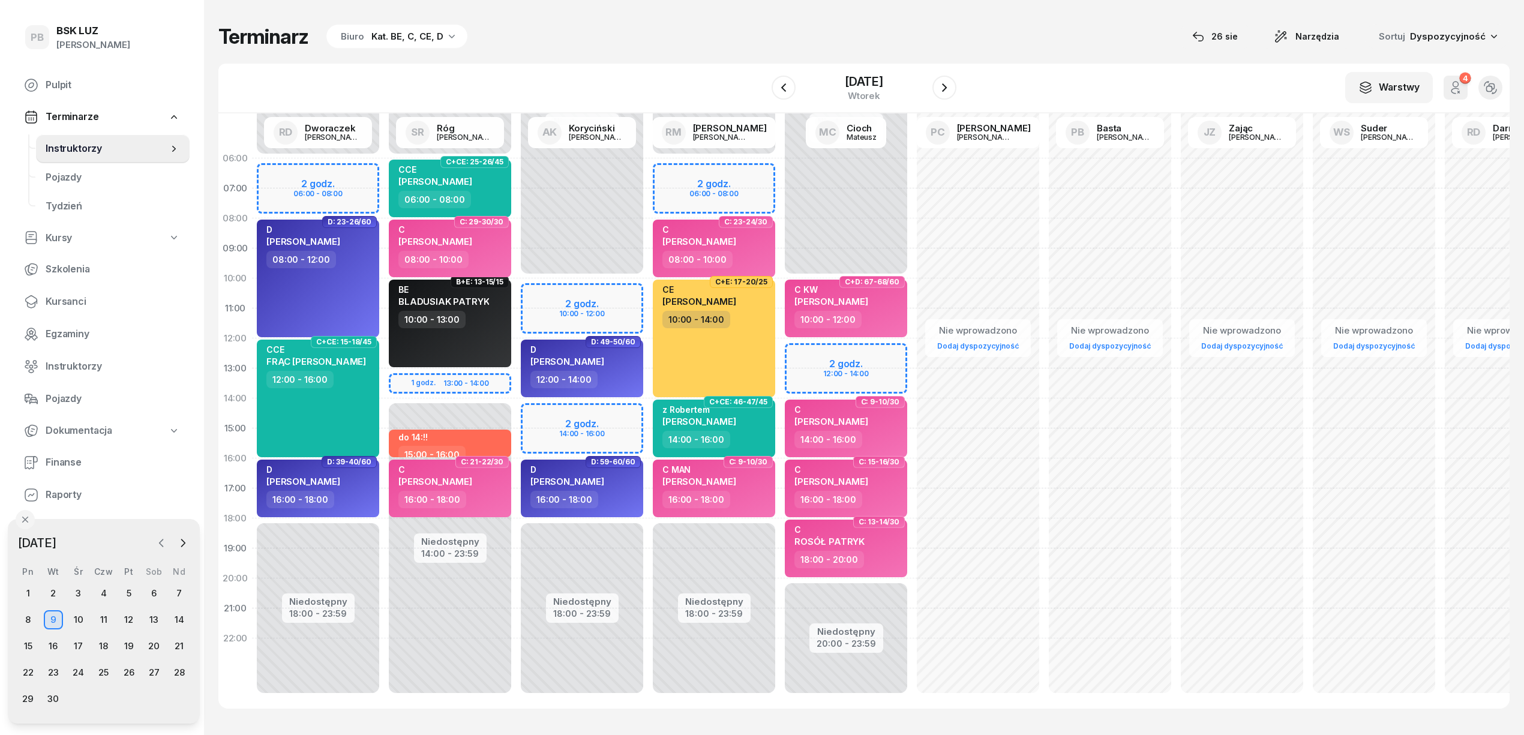
click at [159, 537] on icon "button" at bounding box center [161, 543] width 12 height 12
click at [160, 697] on div "30" at bounding box center [154, 698] width 19 height 19
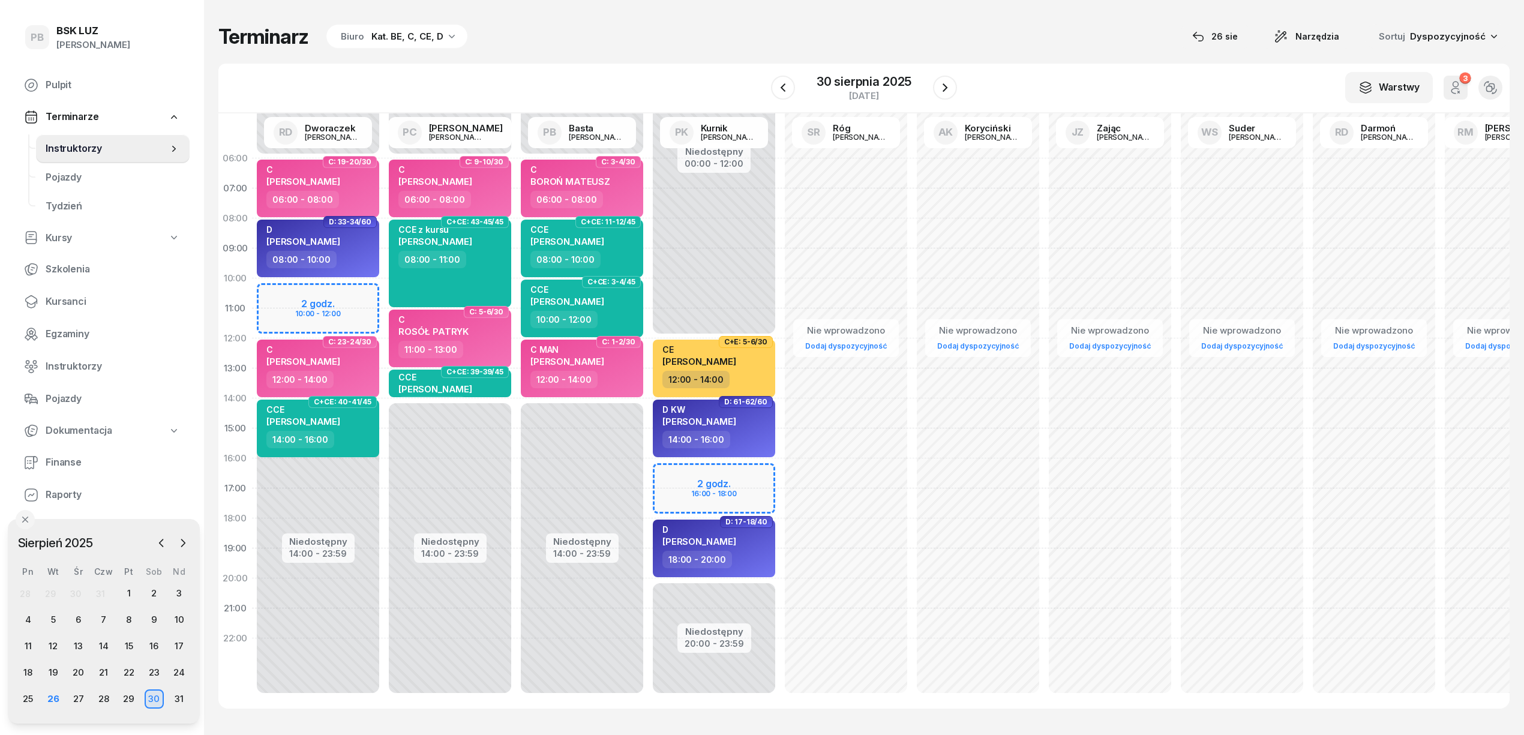
click at [912, 164] on div "Nie wprowadzono Dodaj dyspozycyjność" at bounding box center [978, 428] width 132 height 570
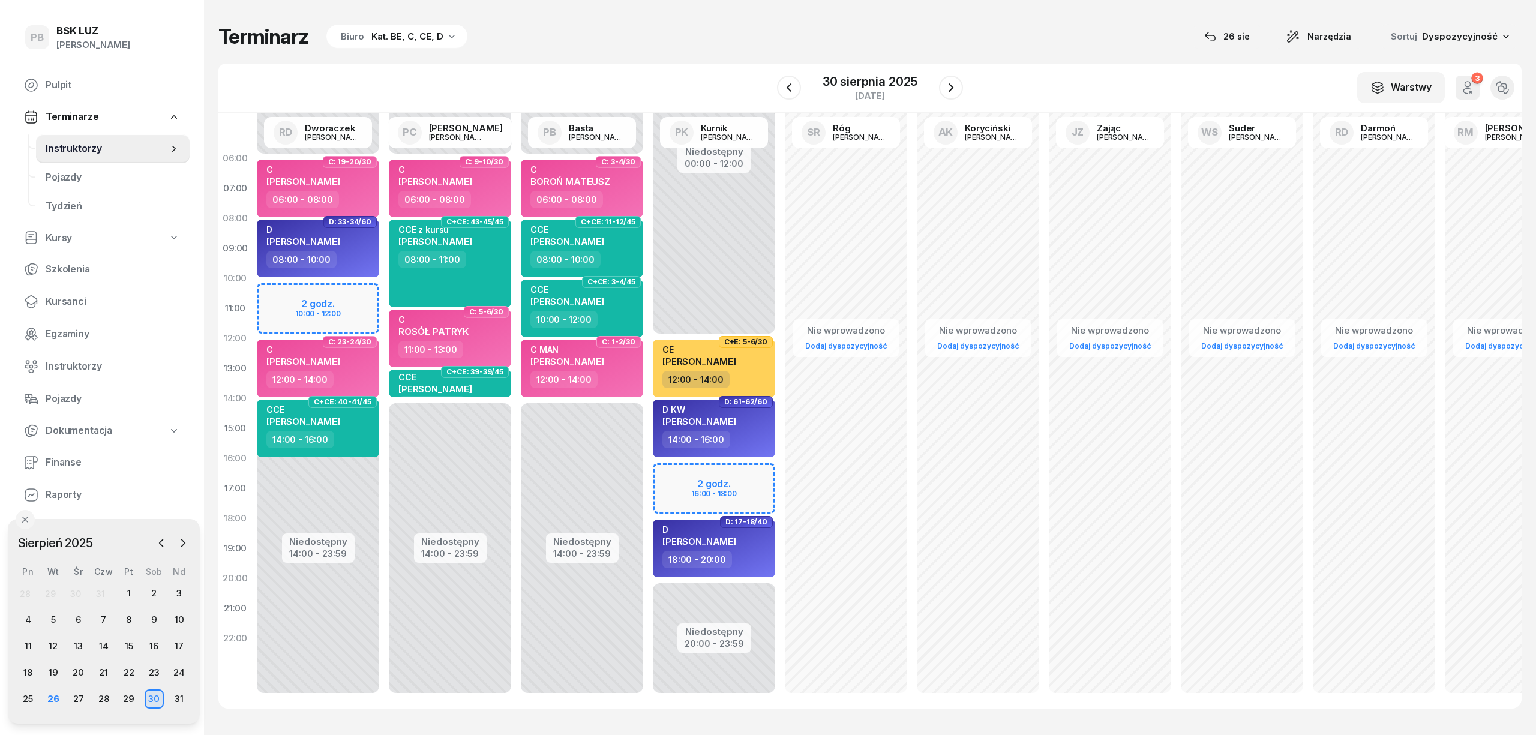
select select "06"
select select "08"
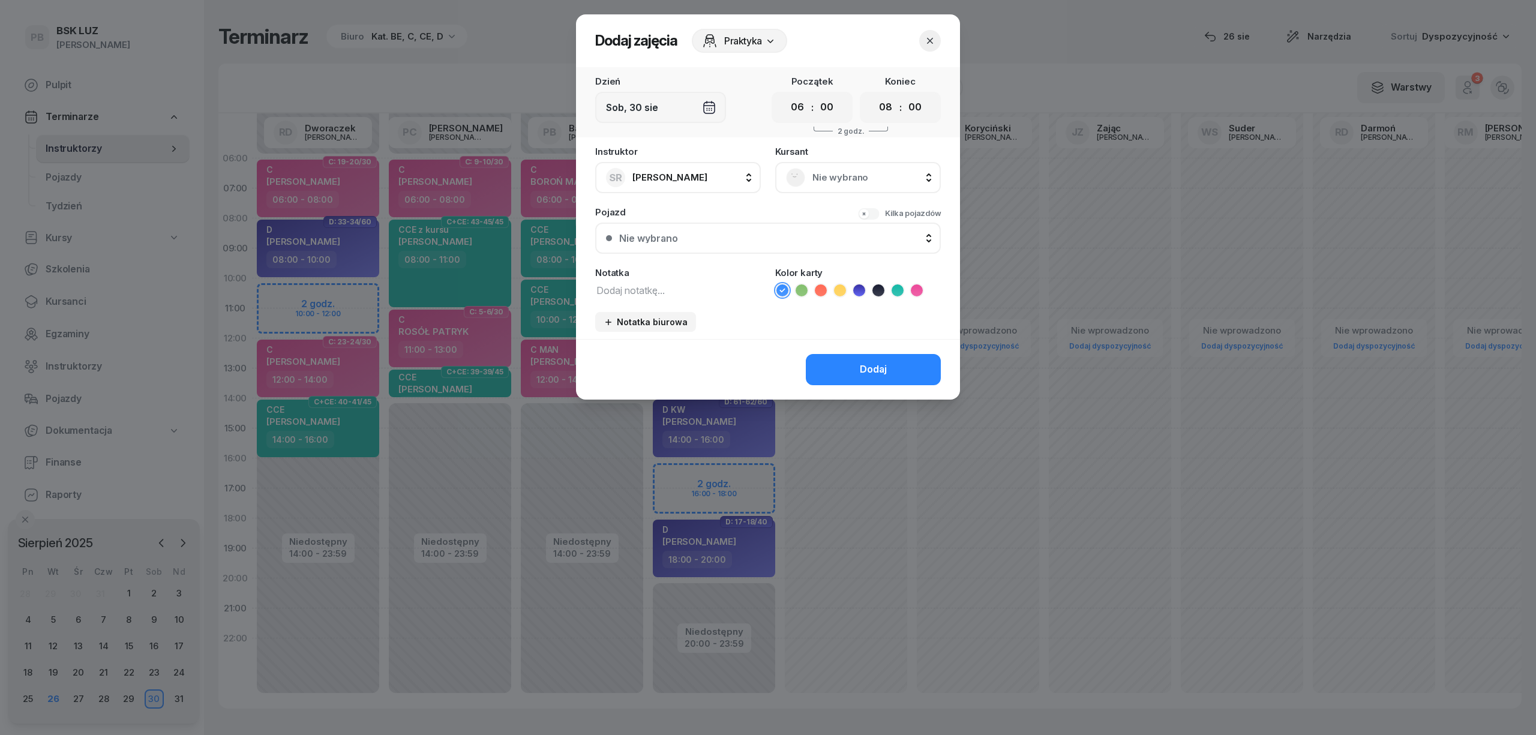
click at [931, 41] on icon "button" at bounding box center [930, 41] width 6 height 6
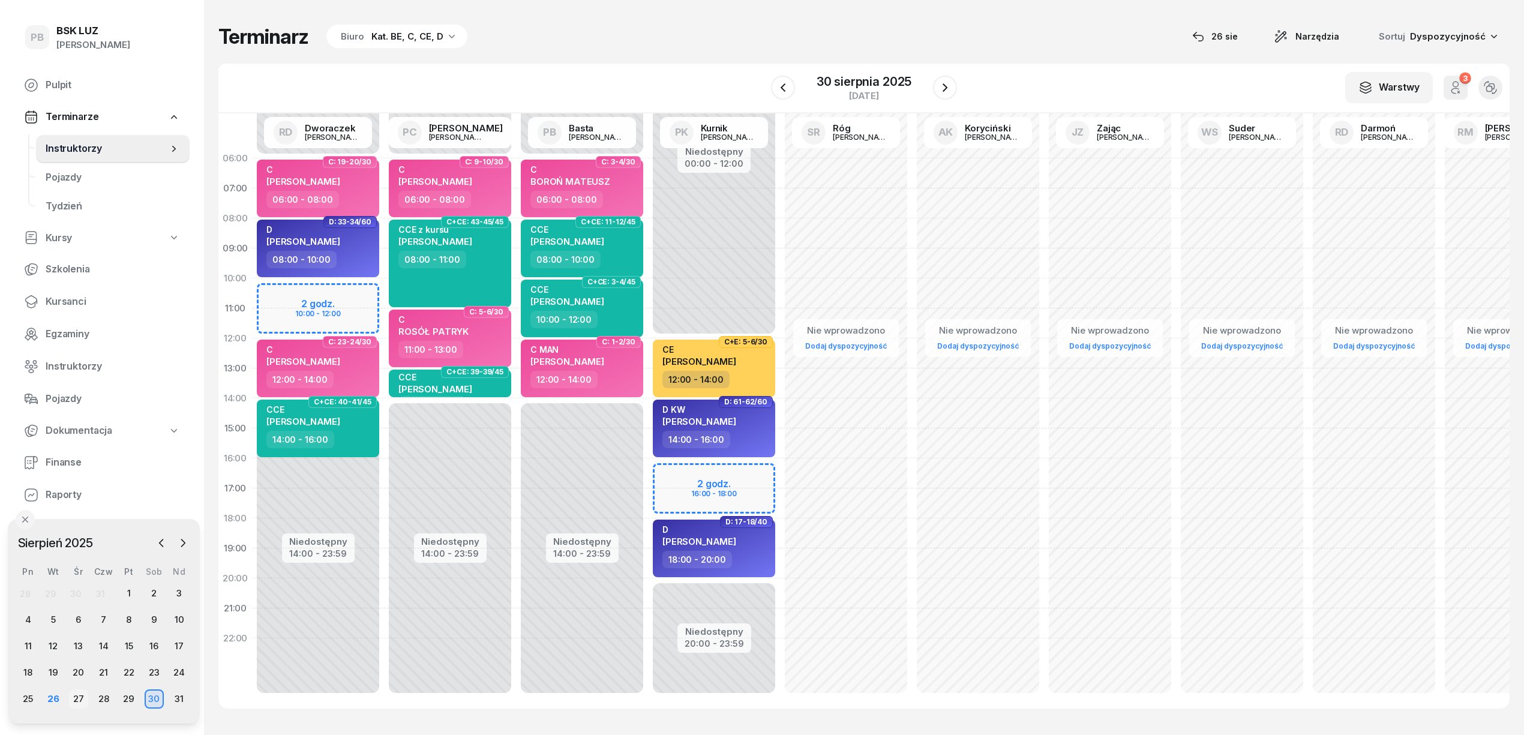
click at [77, 695] on div "27" at bounding box center [78, 698] width 19 height 19
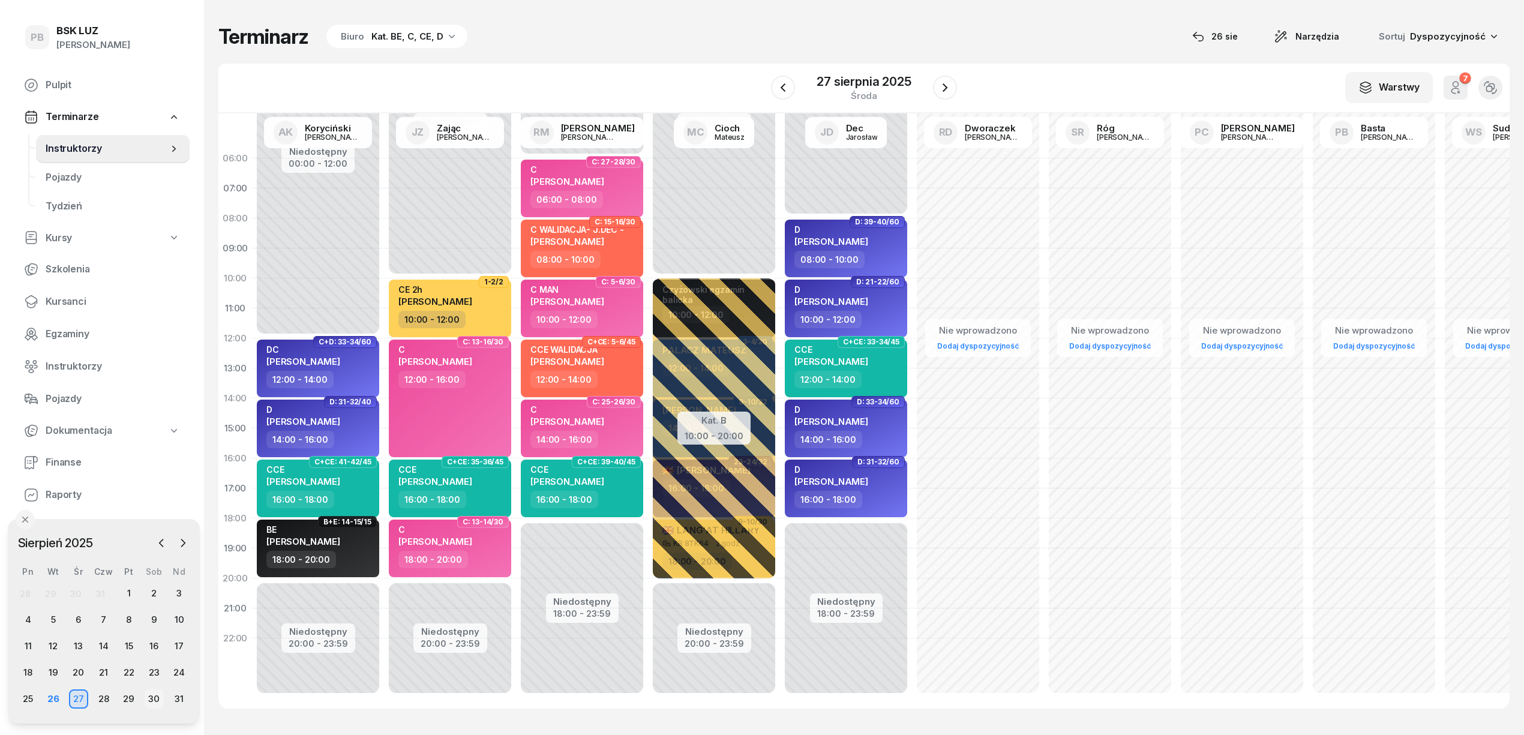
click at [155, 693] on div "30" at bounding box center [154, 698] width 19 height 19
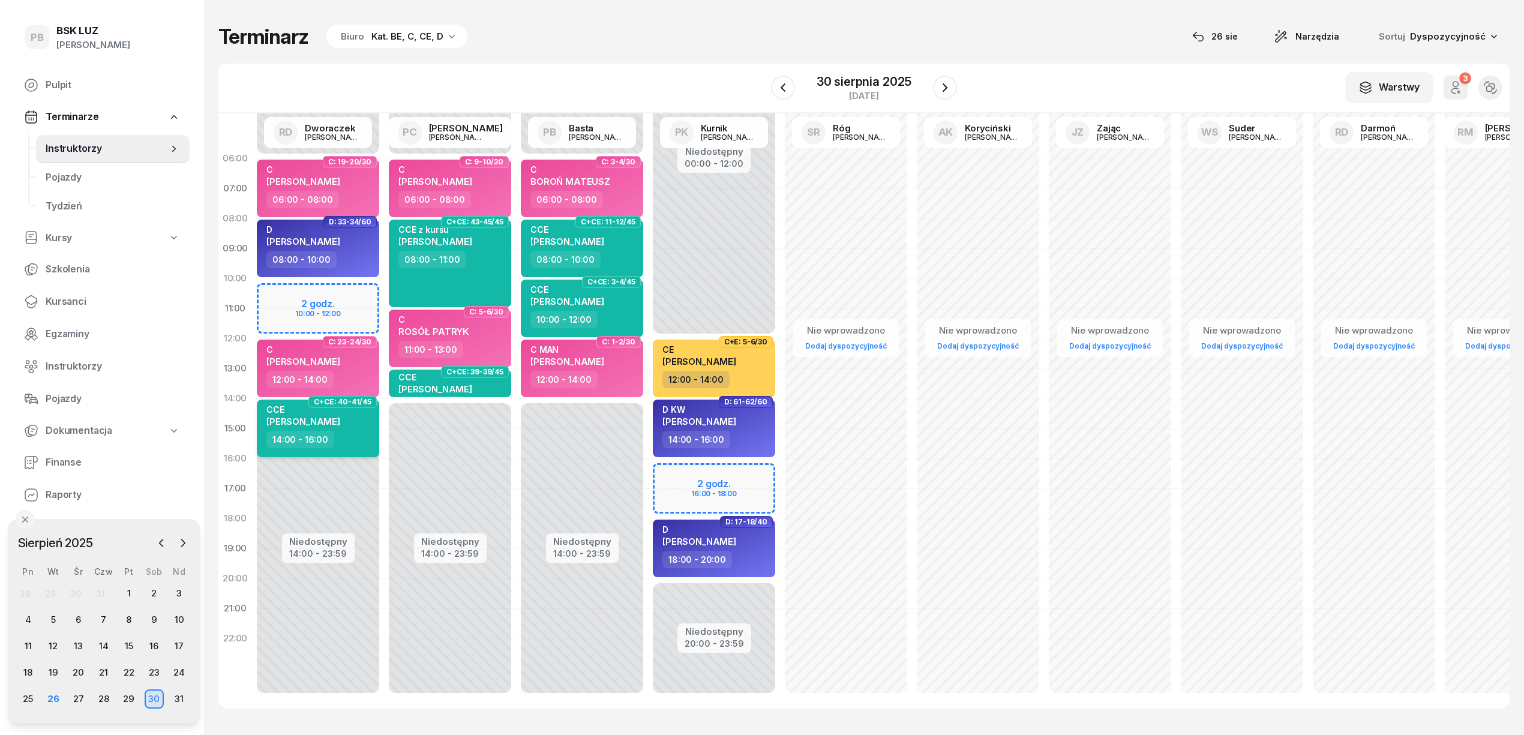
click at [368, 442] on div "14:00 - 16:00" at bounding box center [319, 439] width 106 height 17
select select "14"
select select "16"
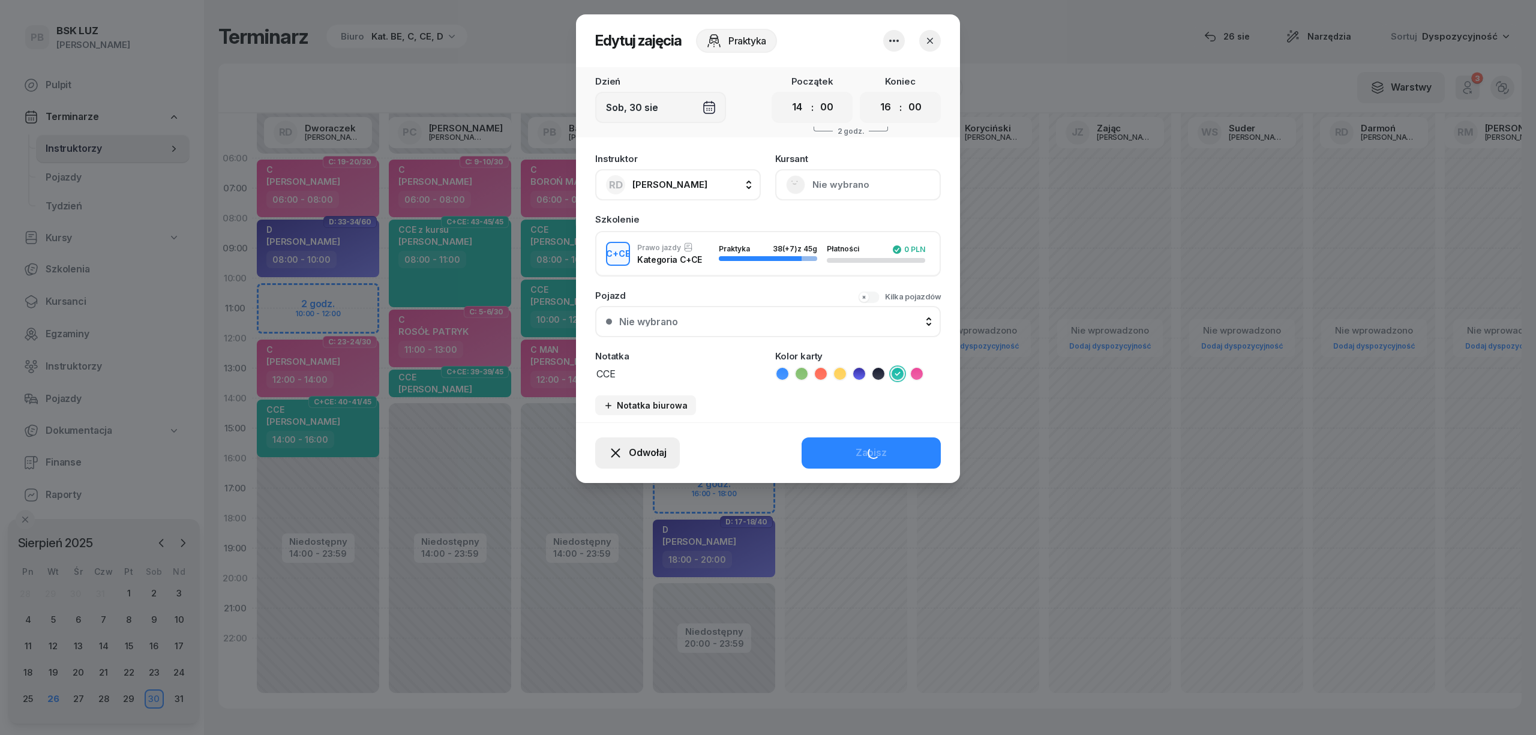
click at [647, 454] on span "Odwołaj" at bounding box center [648, 453] width 38 height 16
click at [620, 387] on div "Kursant odwołał" at bounding box center [616, 380] width 71 height 16
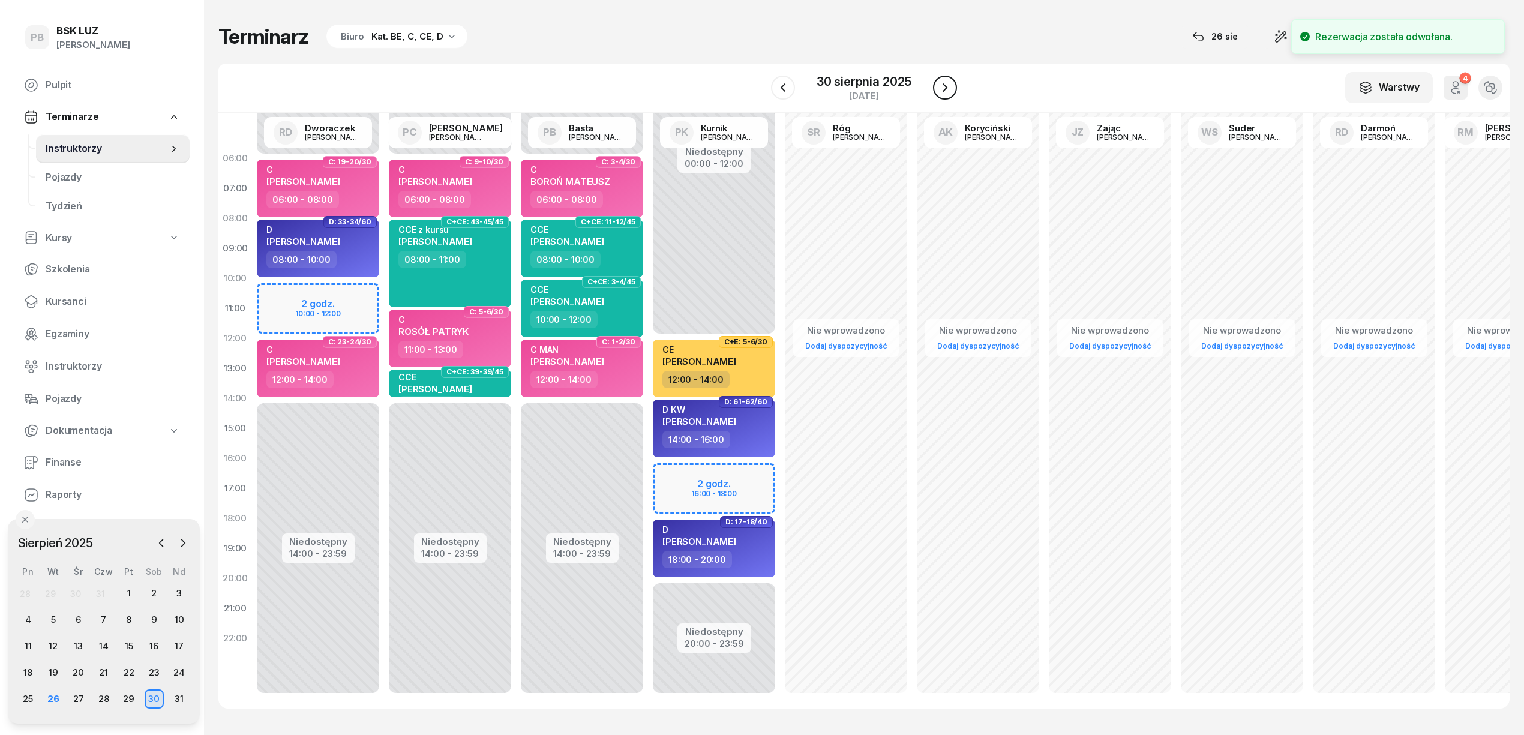
click at [944, 82] on icon "button" at bounding box center [945, 87] width 14 height 14
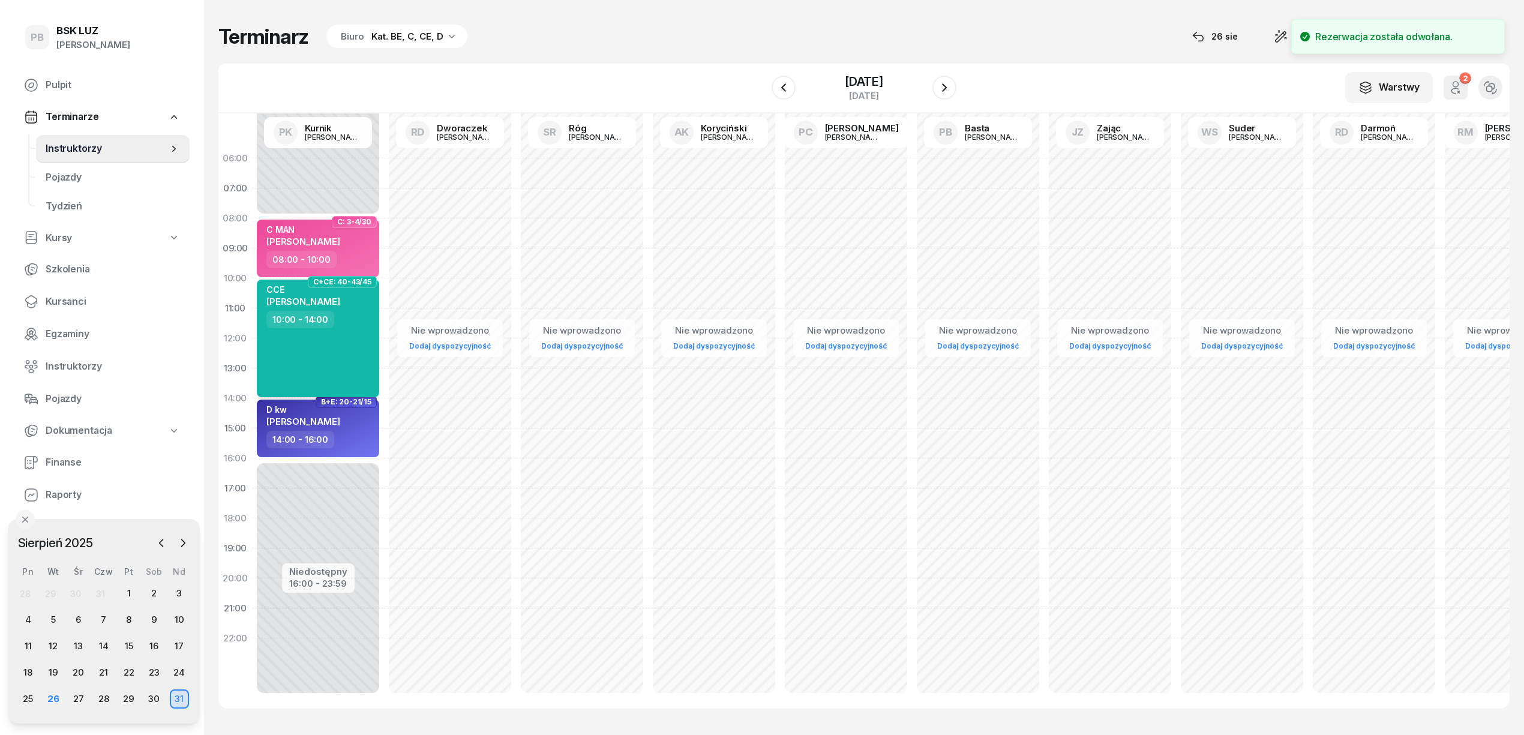
click at [337, 356] on div "CCE [PERSON_NAME] 10:00 - 14:00" at bounding box center [318, 339] width 122 height 118
select select "10"
select select "14"
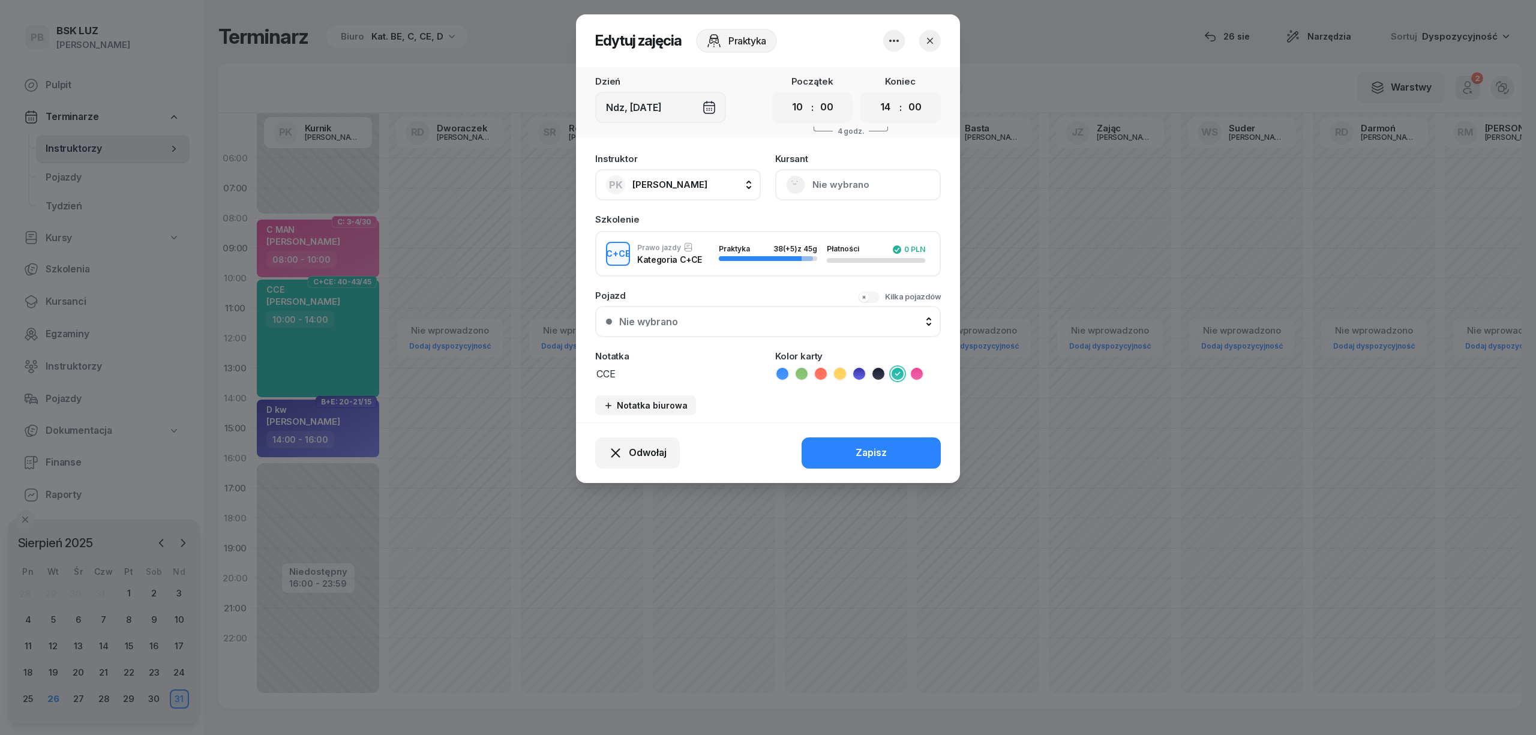
click at [650, 374] on textarea "CCE" at bounding box center [678, 373] width 166 height 16
click at [623, 452] on div "Odwołaj" at bounding box center [637, 453] width 58 height 16
click at [624, 373] on div "Kursant odwołał" at bounding box center [616, 380] width 71 height 16
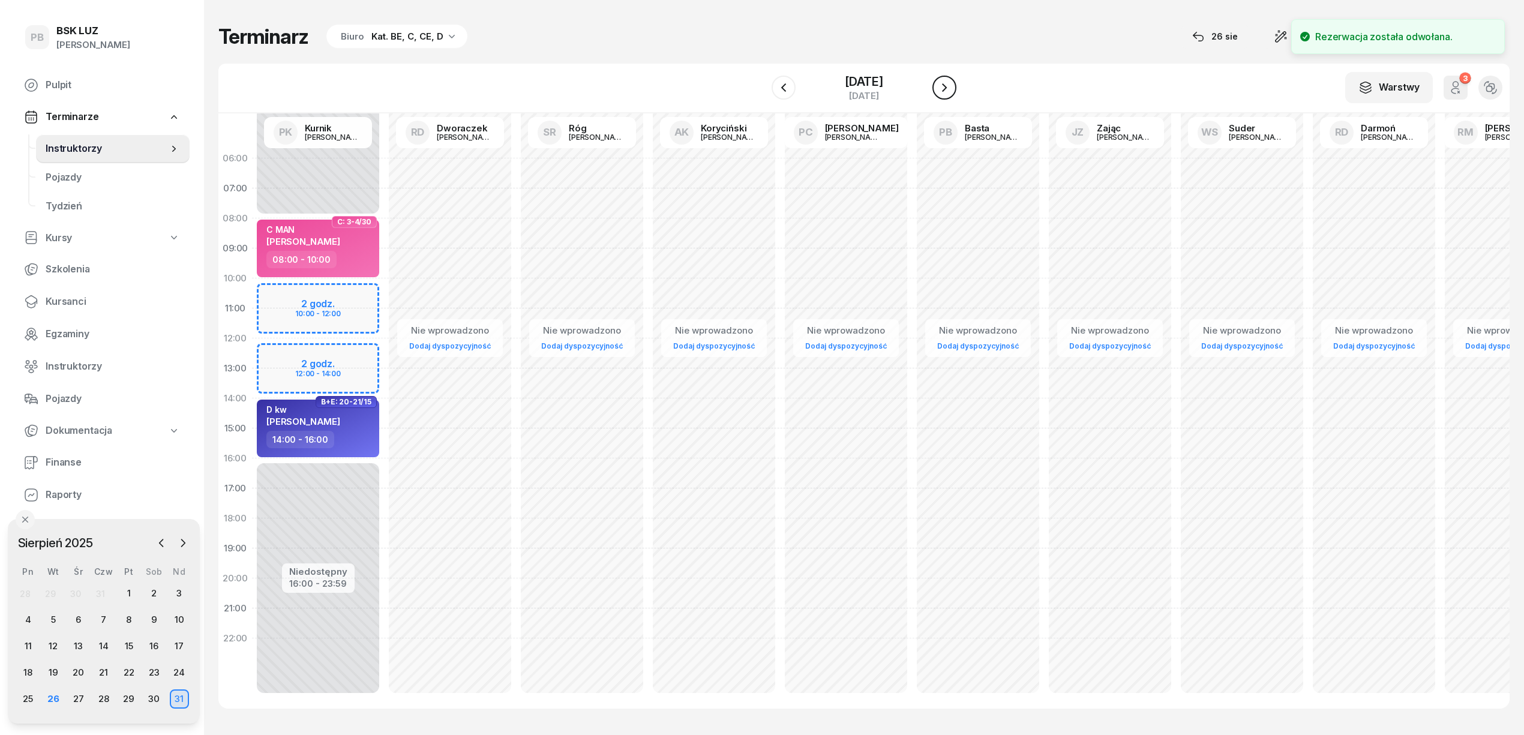
click at [944, 89] on icon "button" at bounding box center [944, 87] width 5 height 8
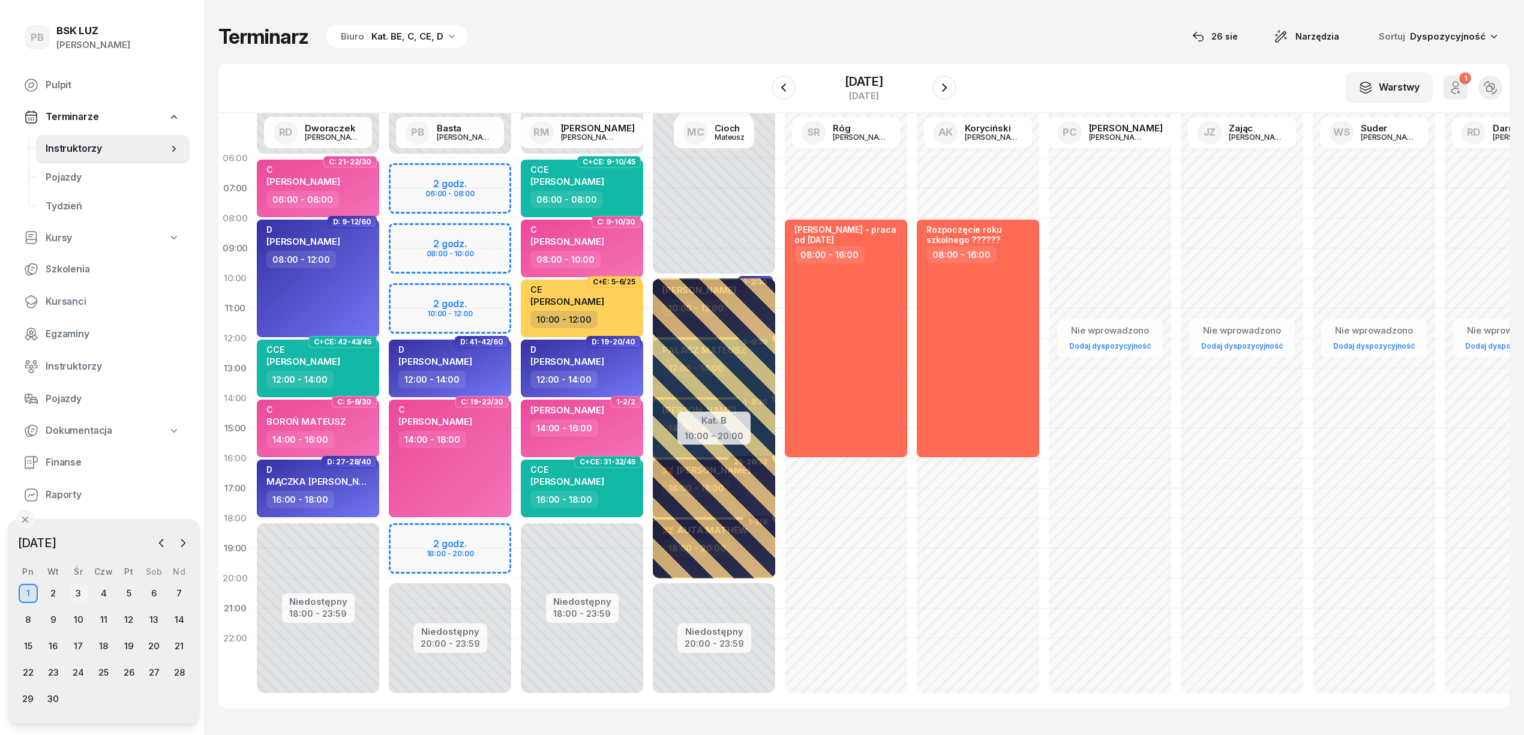
click at [74, 589] on div "3" at bounding box center [78, 593] width 19 height 19
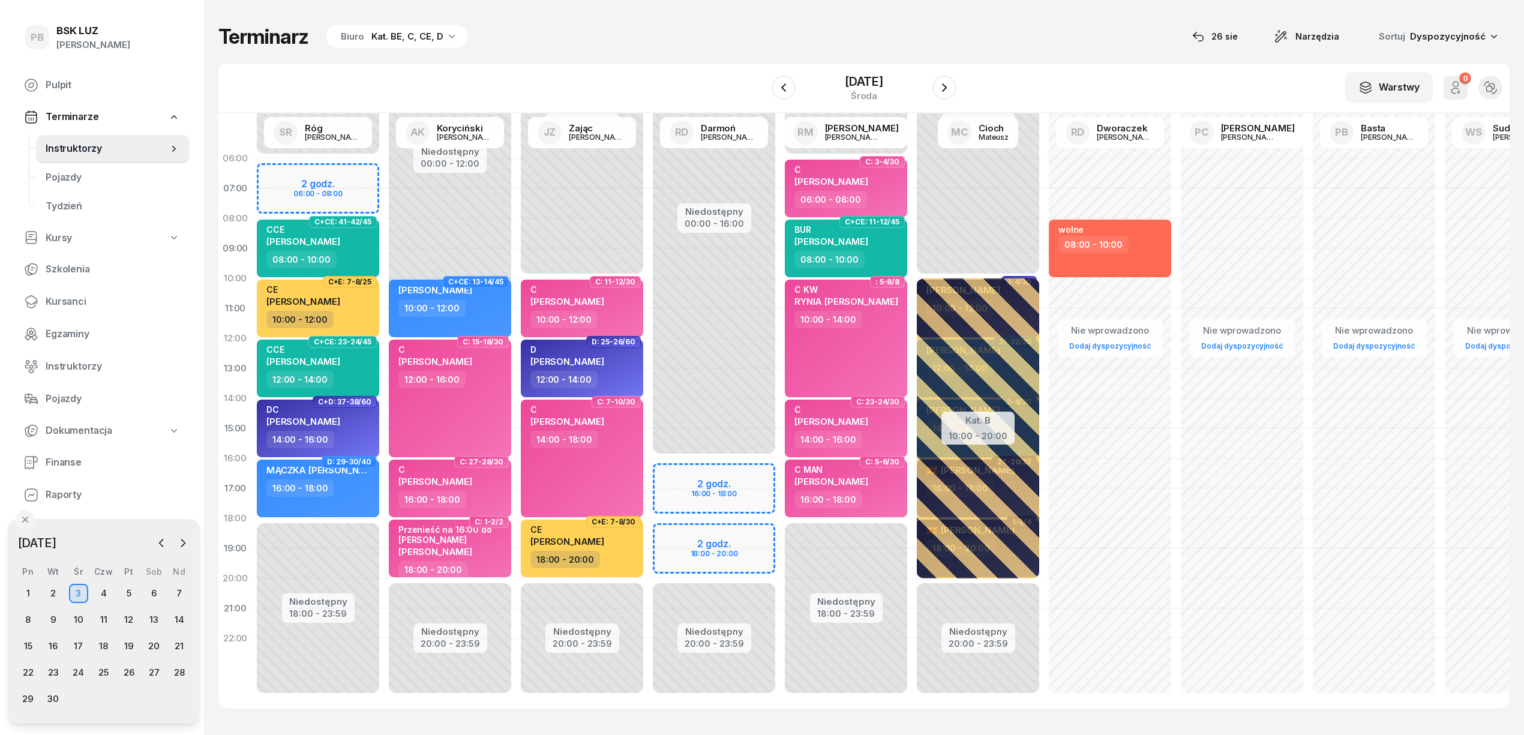
click at [384, 180] on div "Niedostępny 00:00 - 06:00 Niedostępny 18:00 - 23:59 2 godz. 06:00 - 08:00 C+CE:…" at bounding box center [450, 428] width 132 height 570
select select "06"
select select "08"
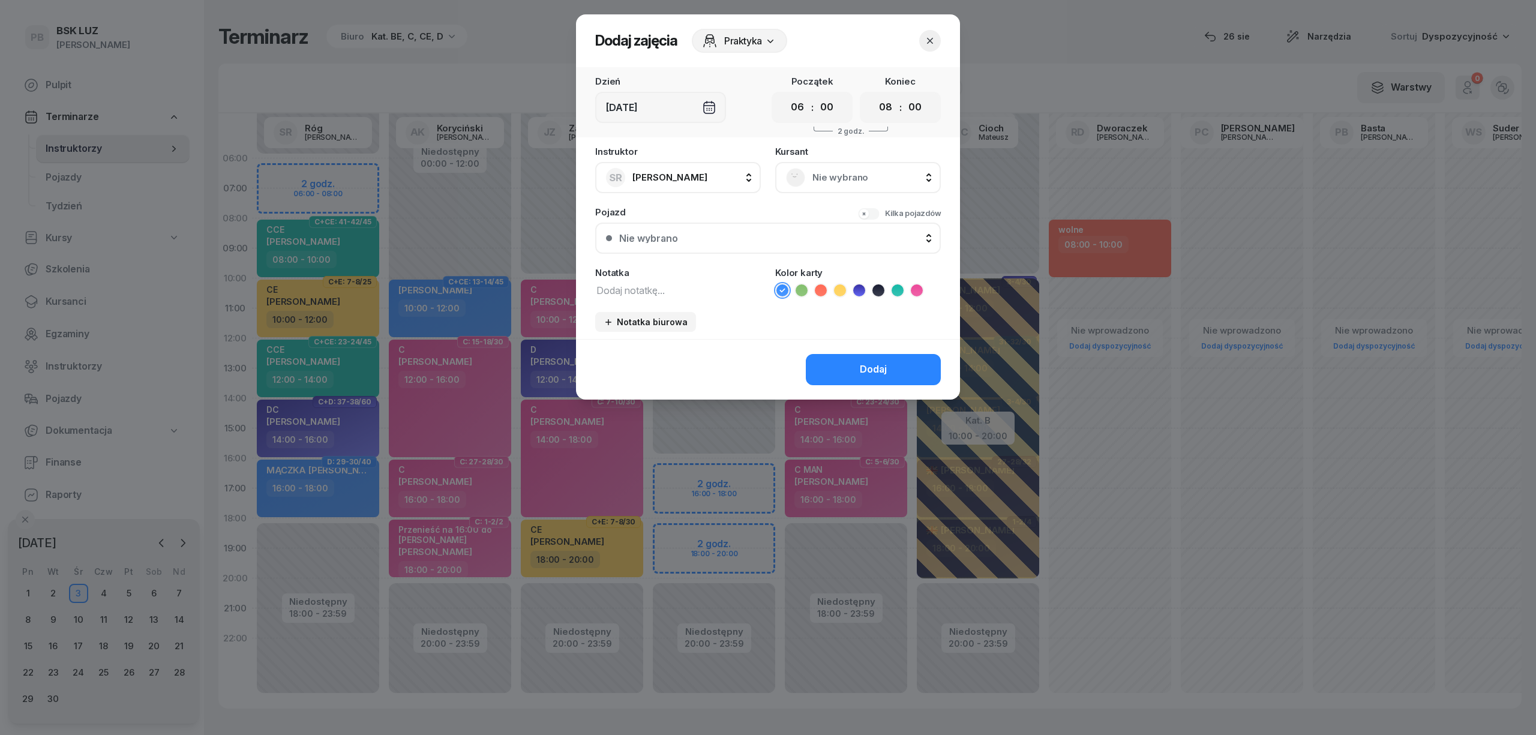
click at [926, 35] on icon "button" at bounding box center [930, 41] width 12 height 12
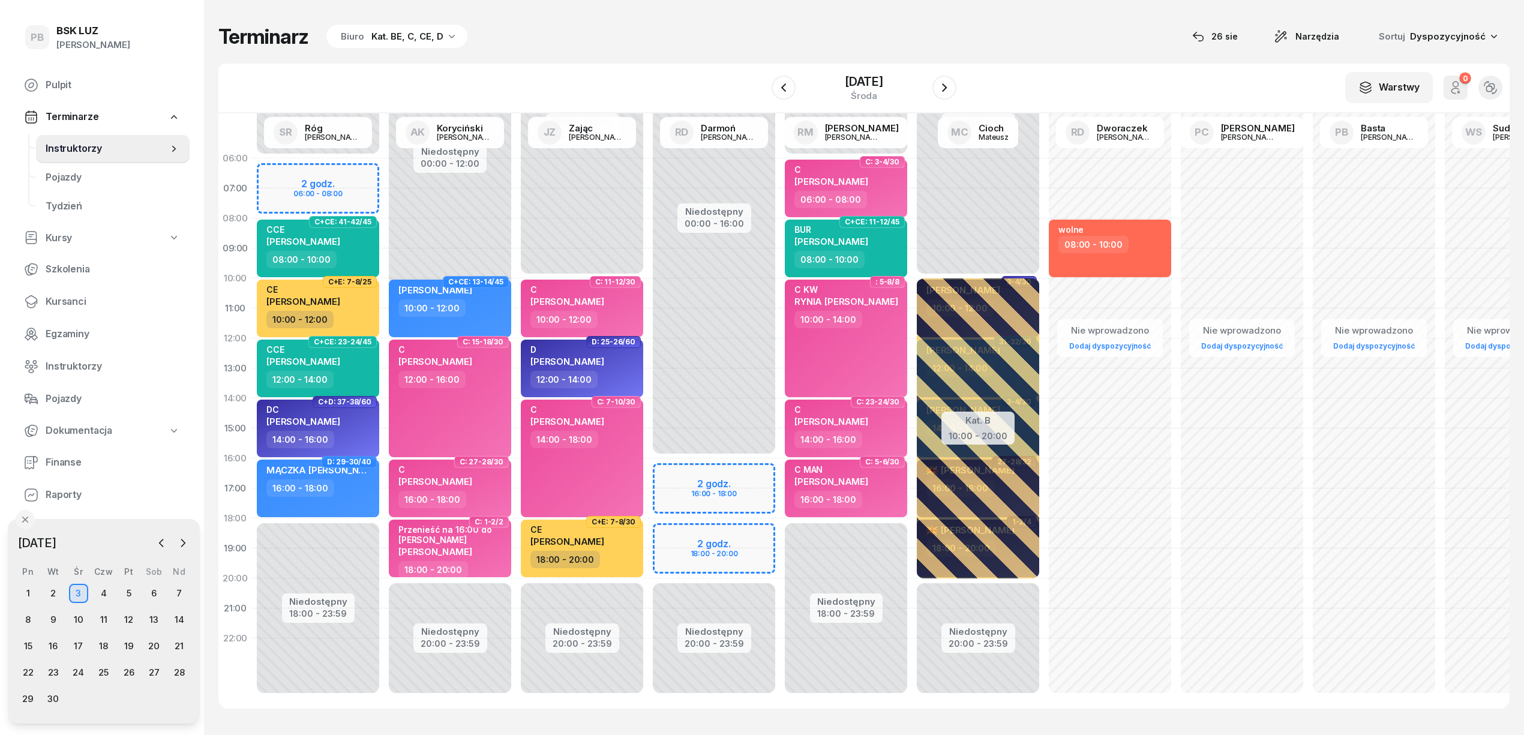
click at [504, 53] on div "Terminarz Biuro Kat. BE, C, CE, D [DATE] Narzędzia Sortuj Dyspozycyjność W Wybi…" at bounding box center [863, 366] width 1291 height 732
click at [672, 47] on div "Terminarz Biuro Kat. BE, C, CE, D [DATE] Narzędzia Sortuj Dyspozycyjność" at bounding box center [863, 36] width 1291 height 25
click at [384, 174] on div "Niedostępny 00:00 - 06:00 Niedostępny 18:00 - 23:59 2 godz. 06:00 - 08:00 C+CE:…" at bounding box center [450, 428] width 132 height 570
select select "06"
select select "08"
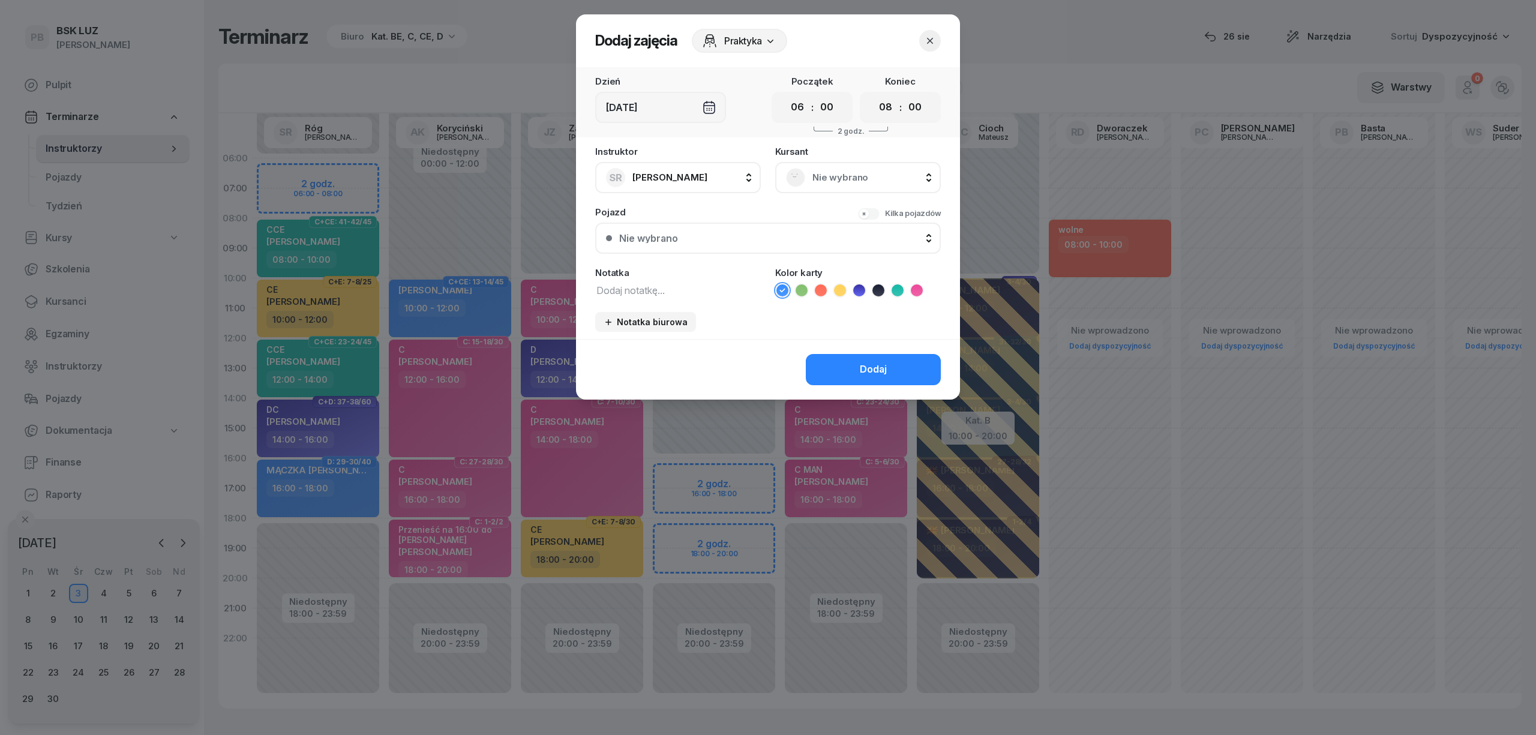
click at [829, 176] on span "Nie wybrano" at bounding box center [871, 178] width 118 height 16
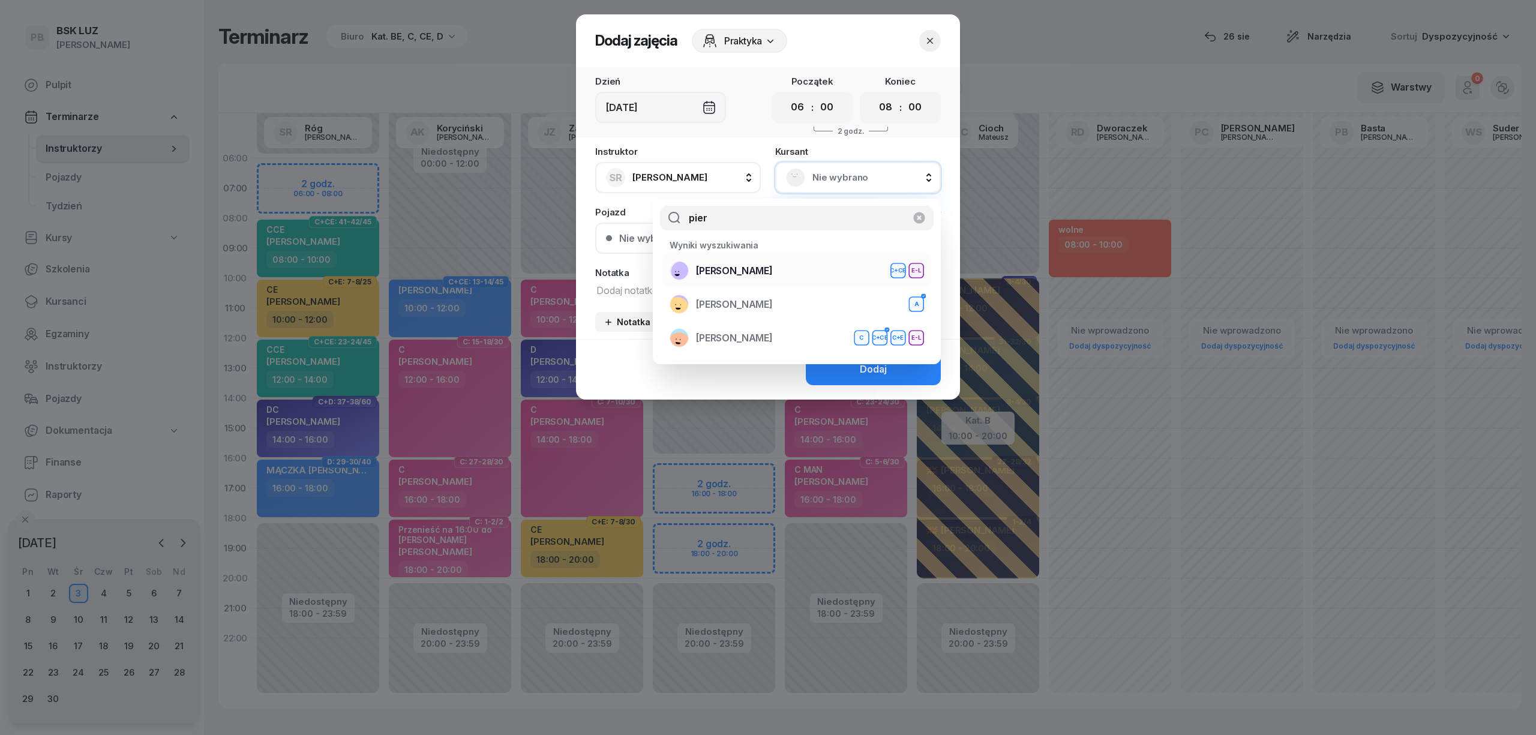
type input "pier"
click at [747, 269] on span "[PERSON_NAME]" at bounding box center [734, 271] width 77 height 16
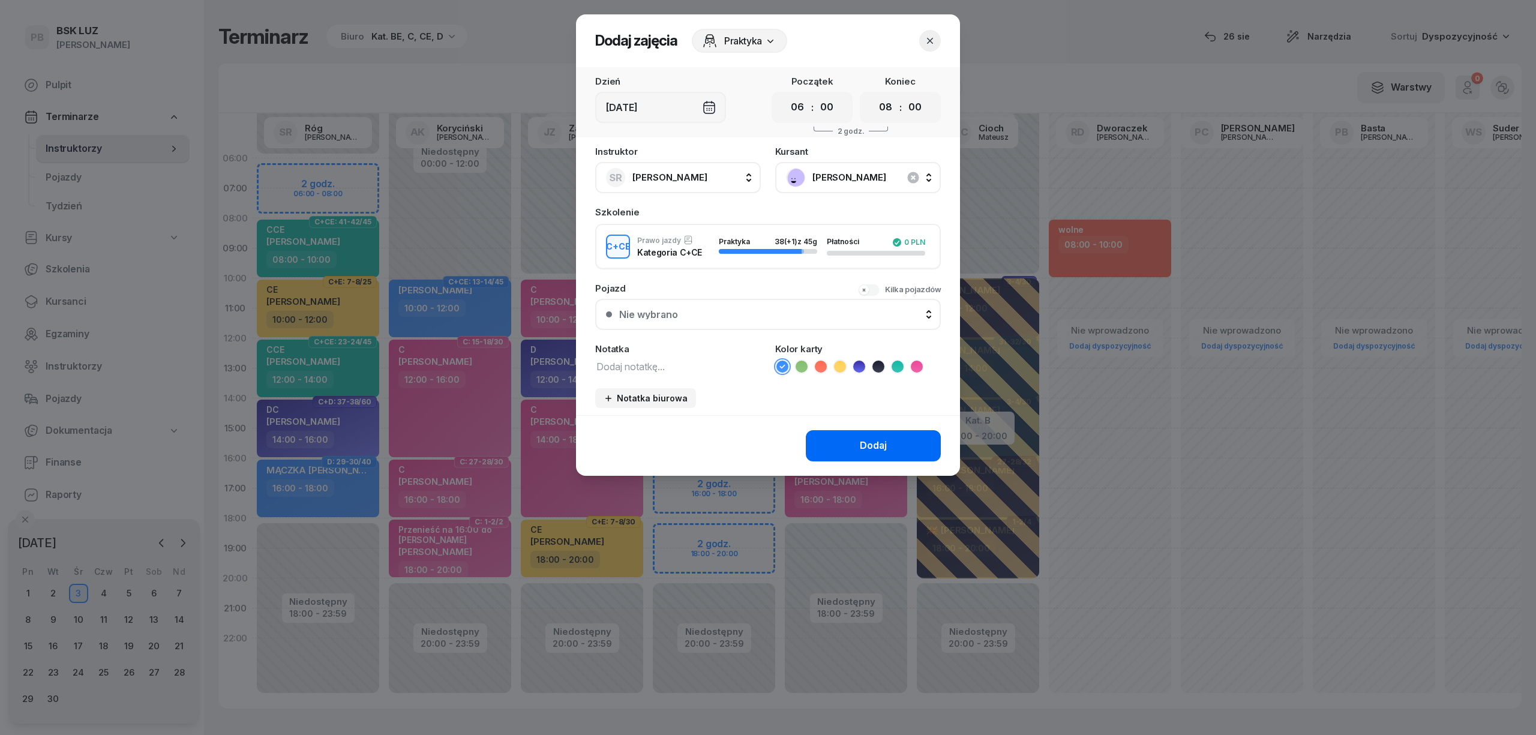
click at [842, 449] on button "Dodaj" at bounding box center [873, 445] width 135 height 31
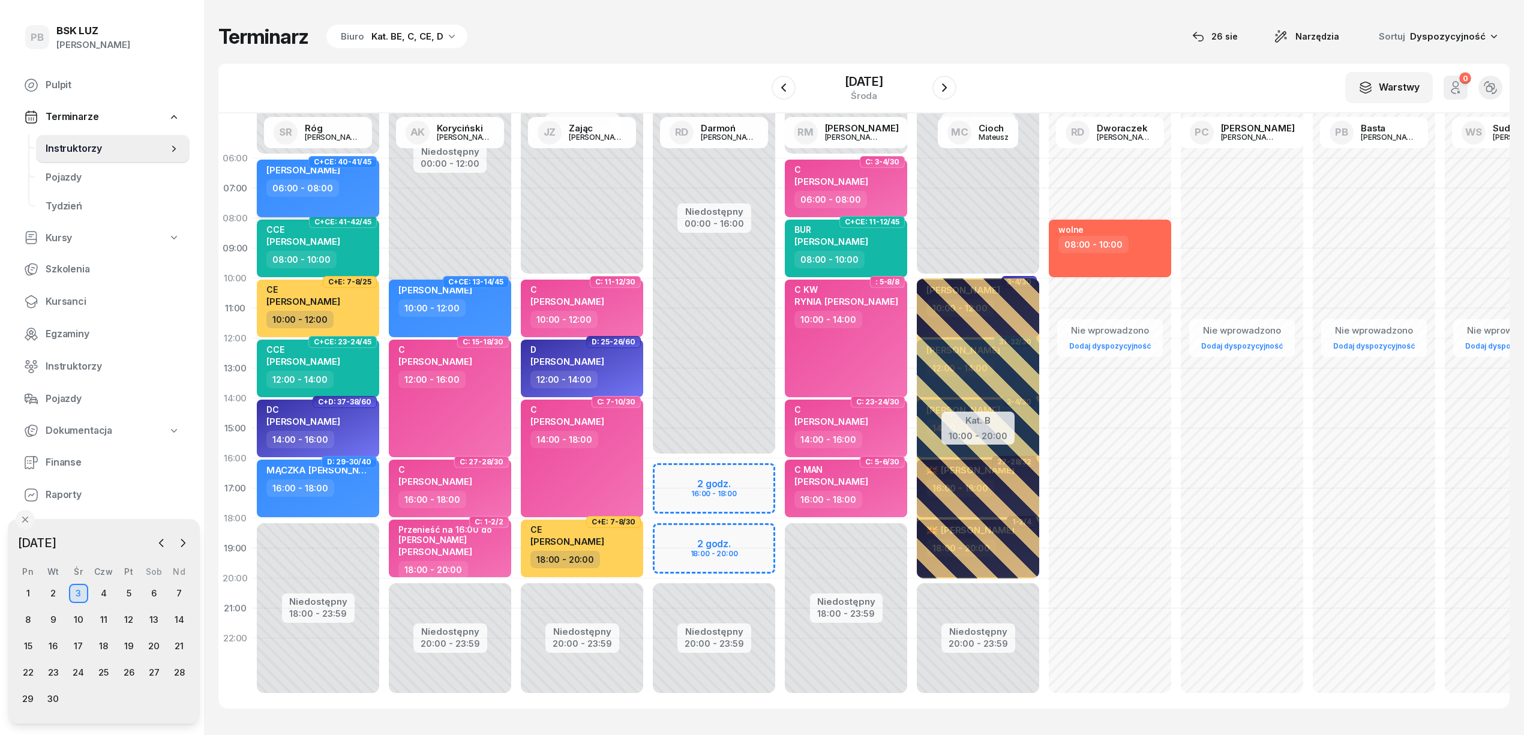
click at [358, 185] on div "06:00 - 08:00" at bounding box center [319, 187] width 106 height 17
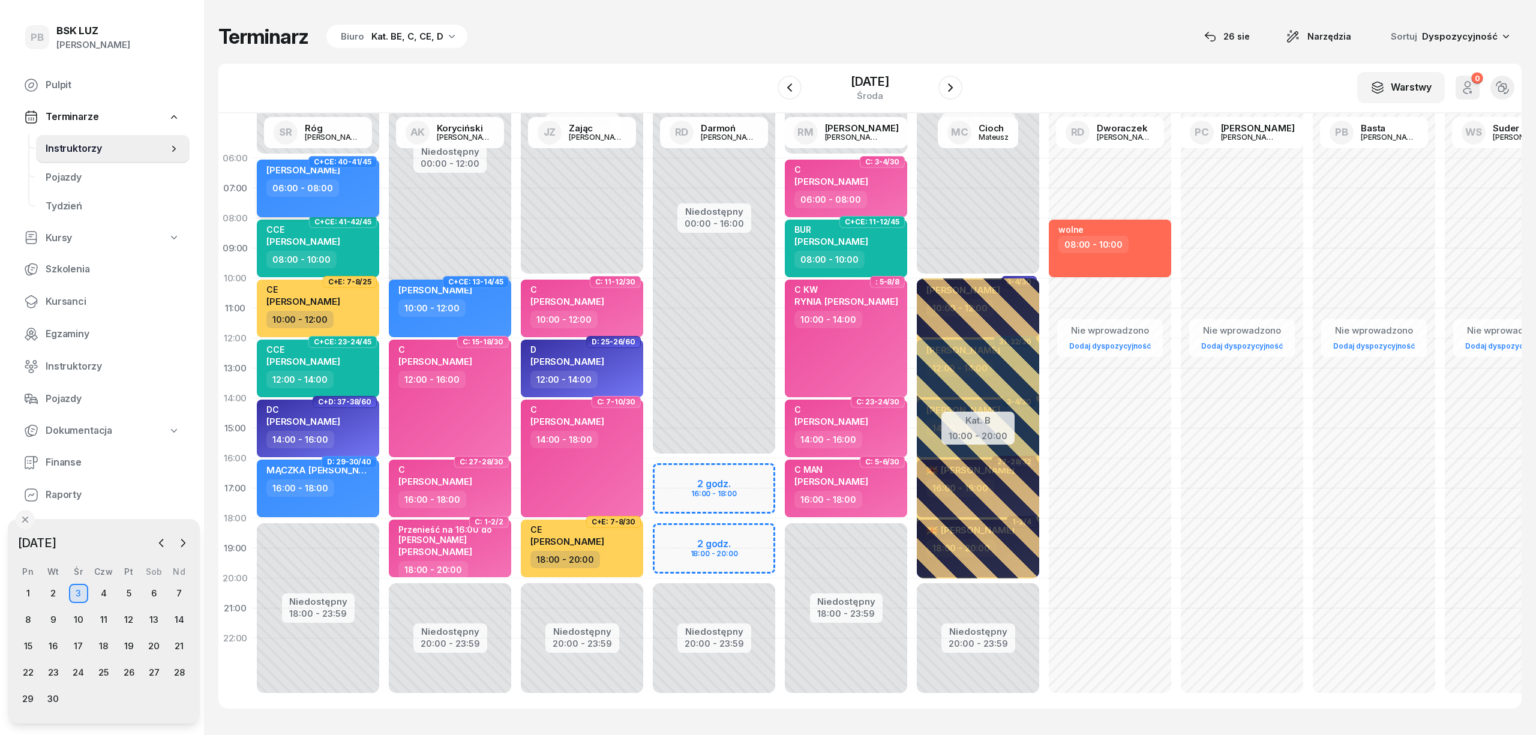
select select "06"
select select "08"
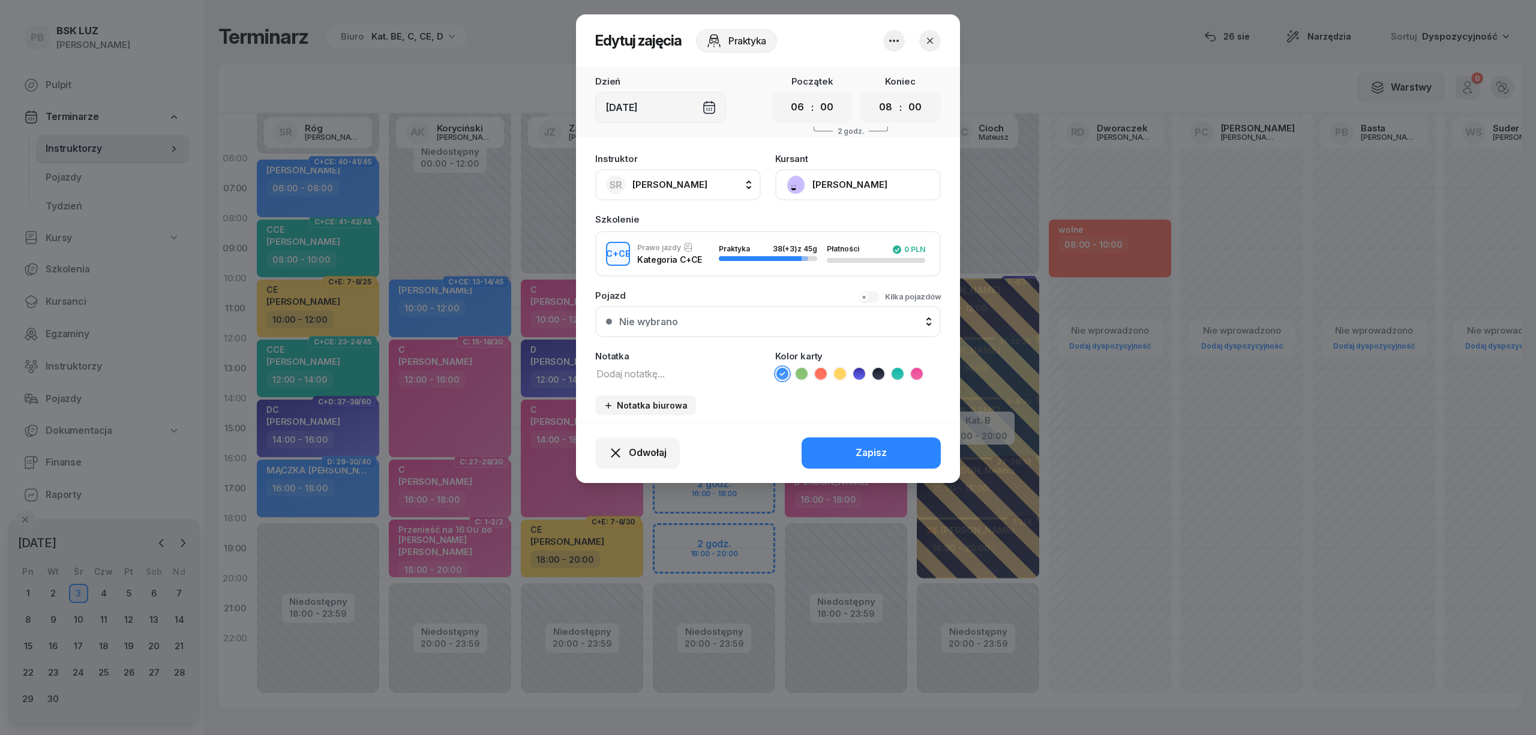
click at [861, 176] on button "[PERSON_NAME]" at bounding box center [858, 184] width 166 height 31
click at [857, 222] on link "Otwórz profil" at bounding box center [856, 226] width 158 height 30
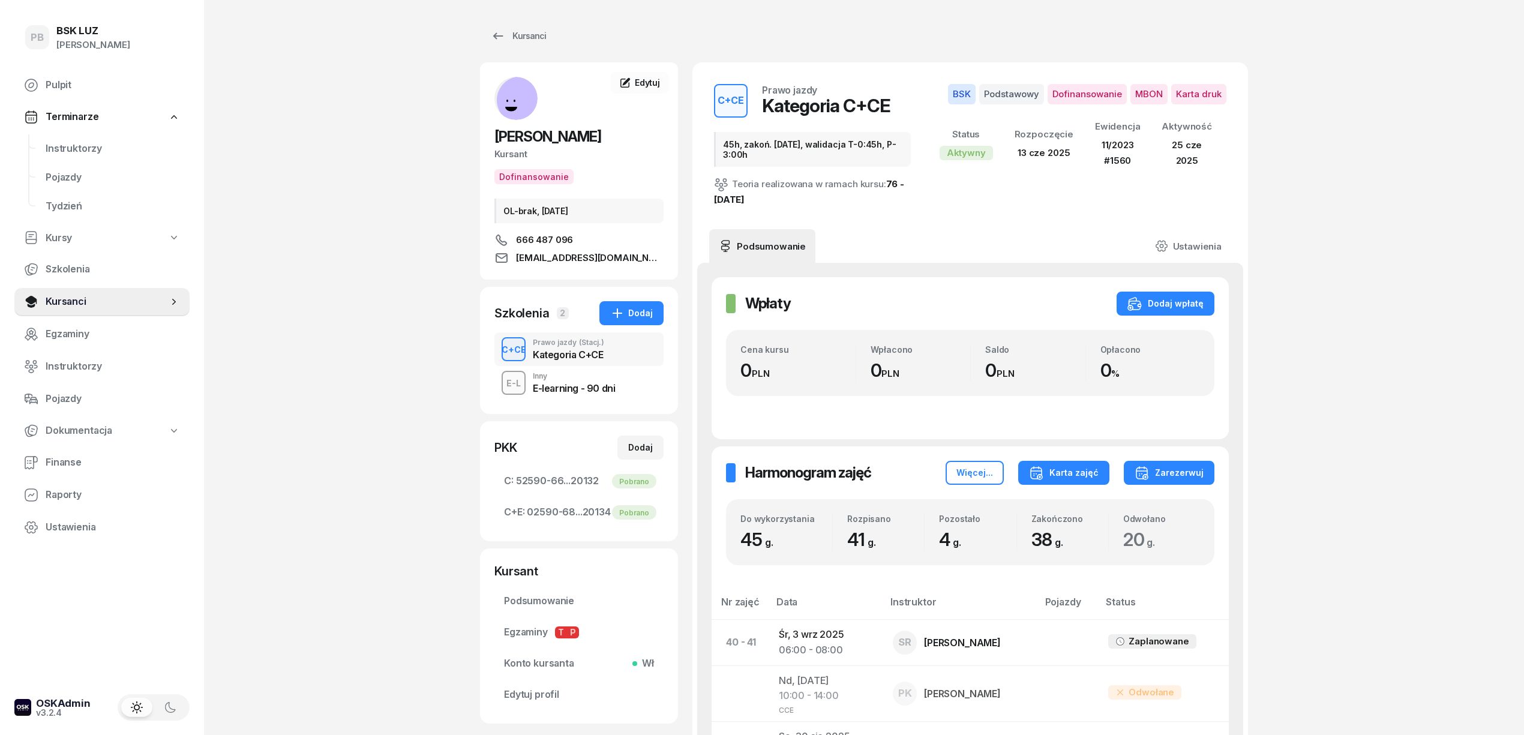
click at [1058, 476] on div "Karta zajęć" at bounding box center [1064, 473] width 70 height 14
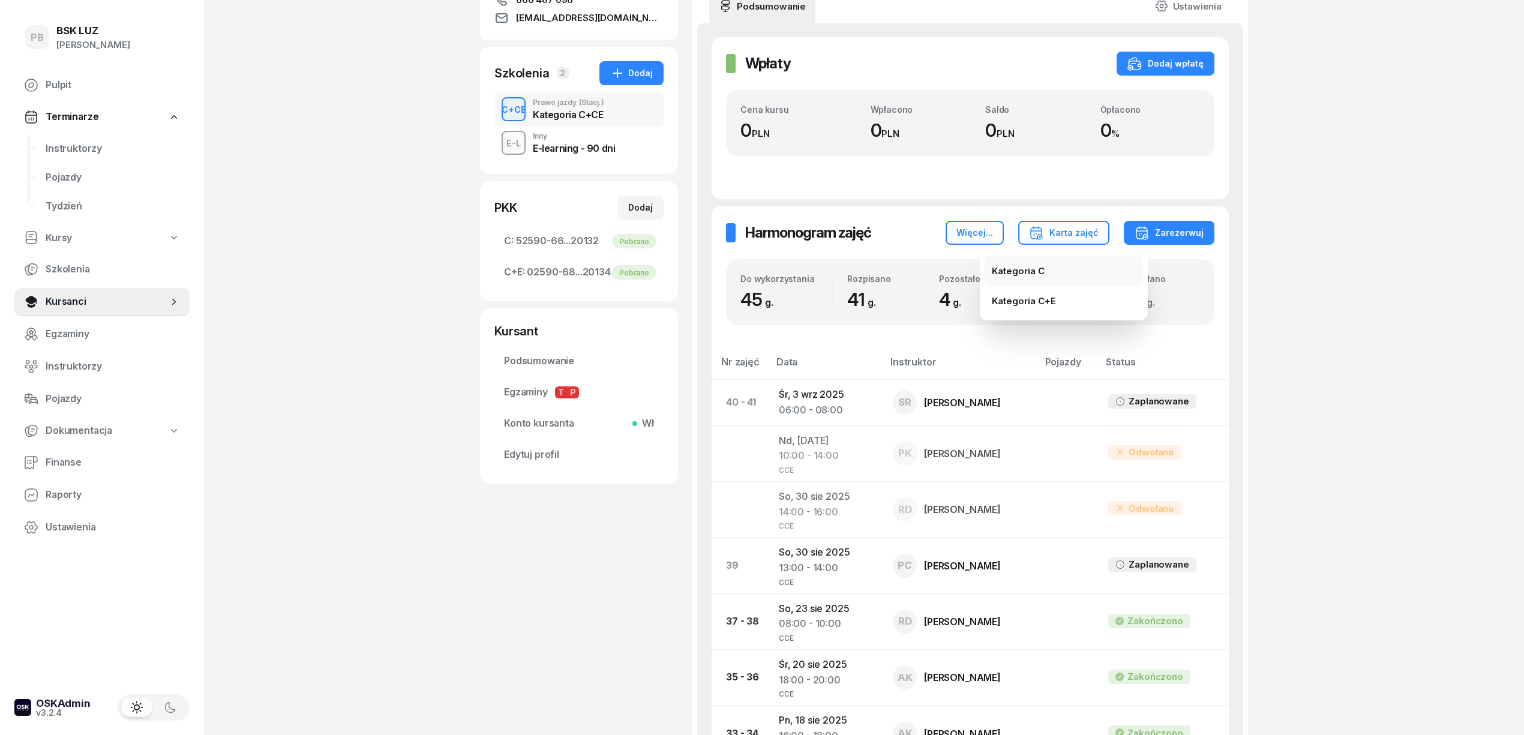
click at [1047, 263] on button "Kategoria C" at bounding box center [1063, 271] width 158 height 30
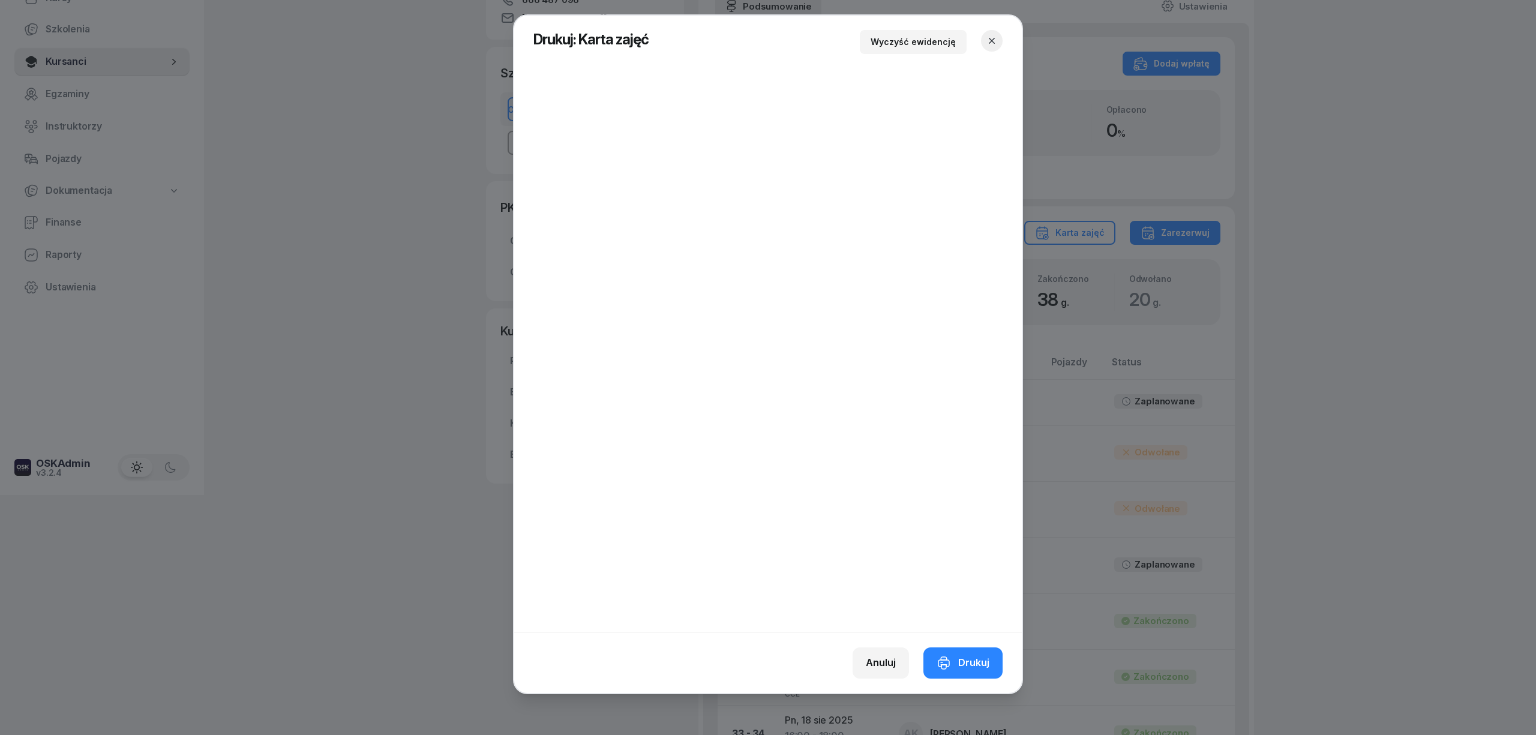
click at [996, 34] on button "button" at bounding box center [992, 41] width 22 height 22
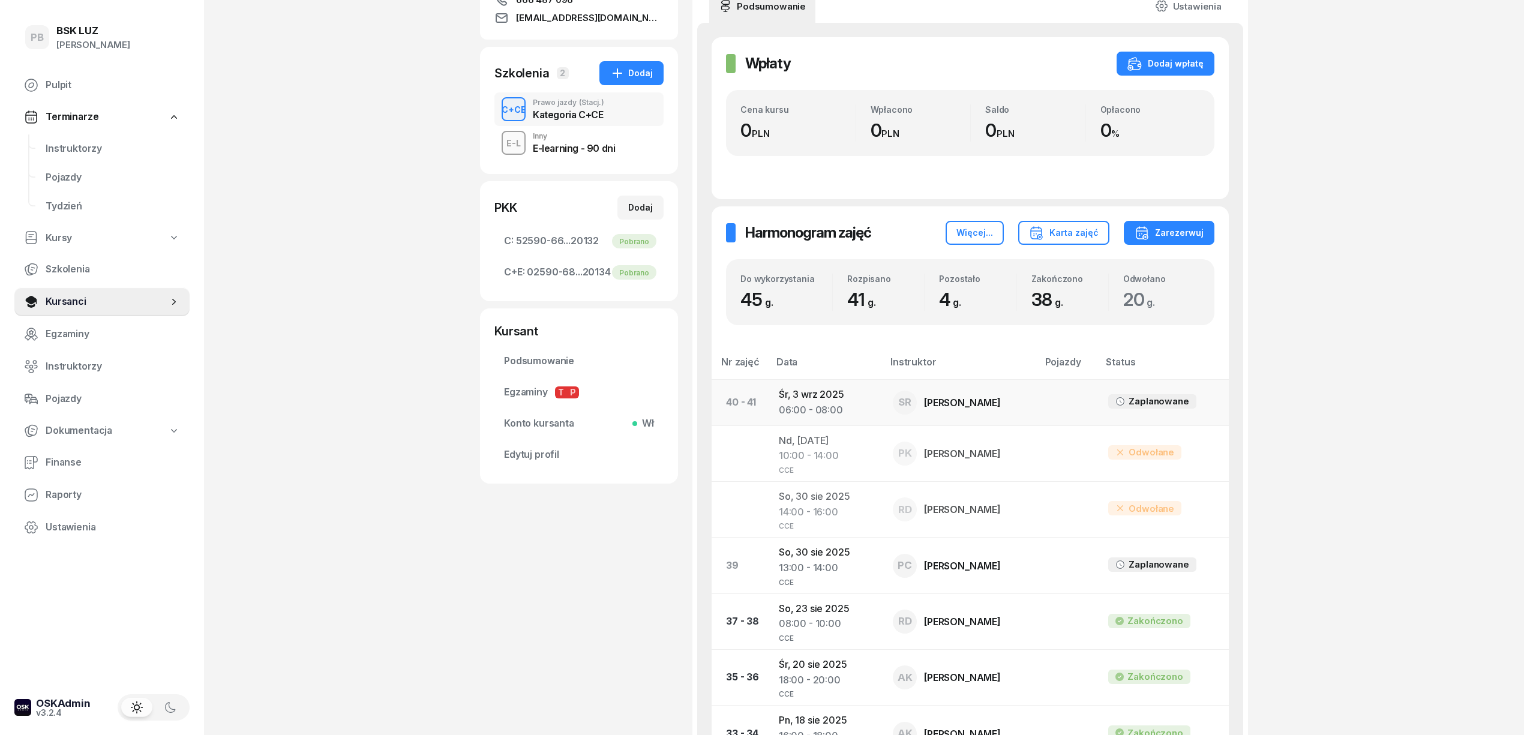
click at [806, 397] on td "[DATE] 06:00 - 08:00" at bounding box center [826, 403] width 114 height 46
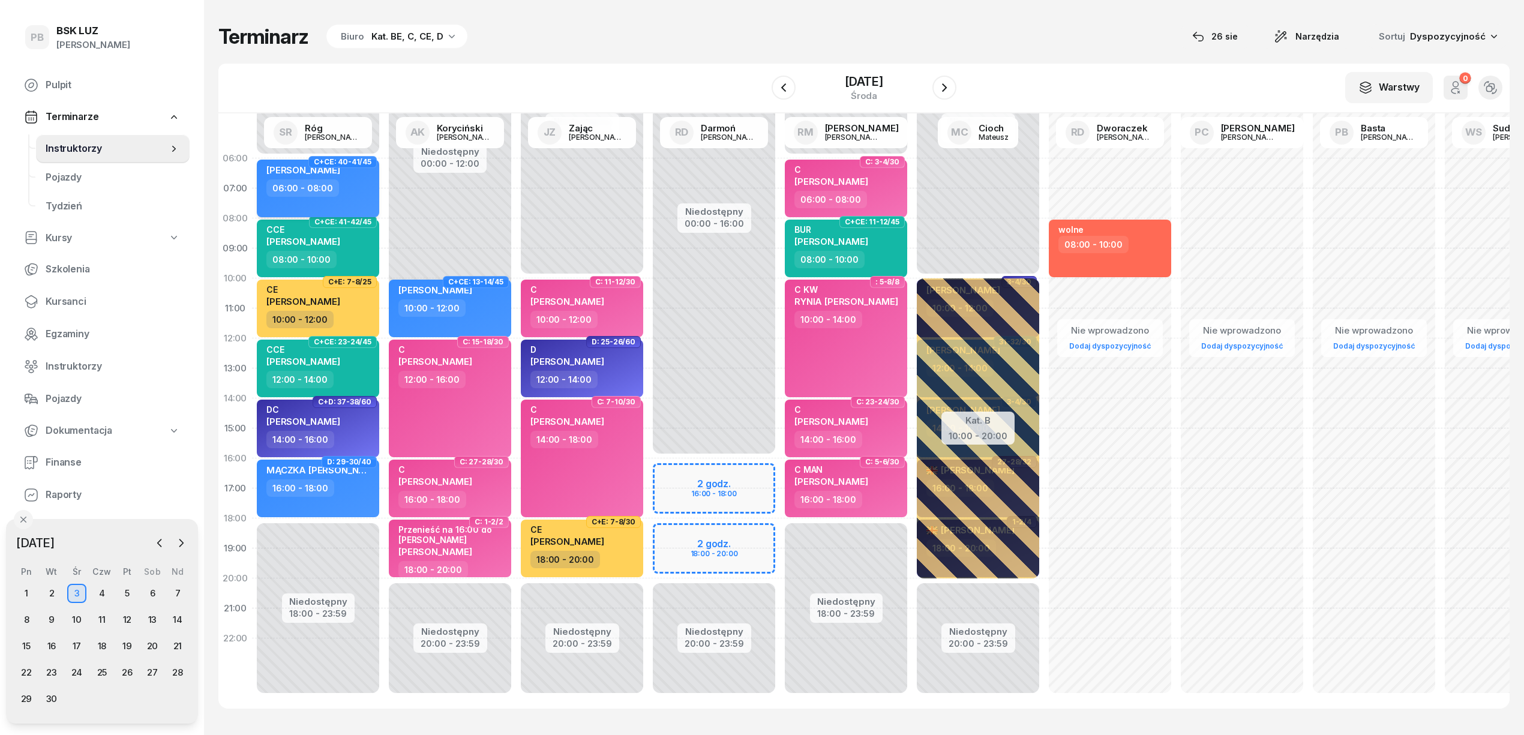
click at [349, 185] on div "06:00 - 08:00" at bounding box center [319, 187] width 106 height 17
select select "06"
select select "08"
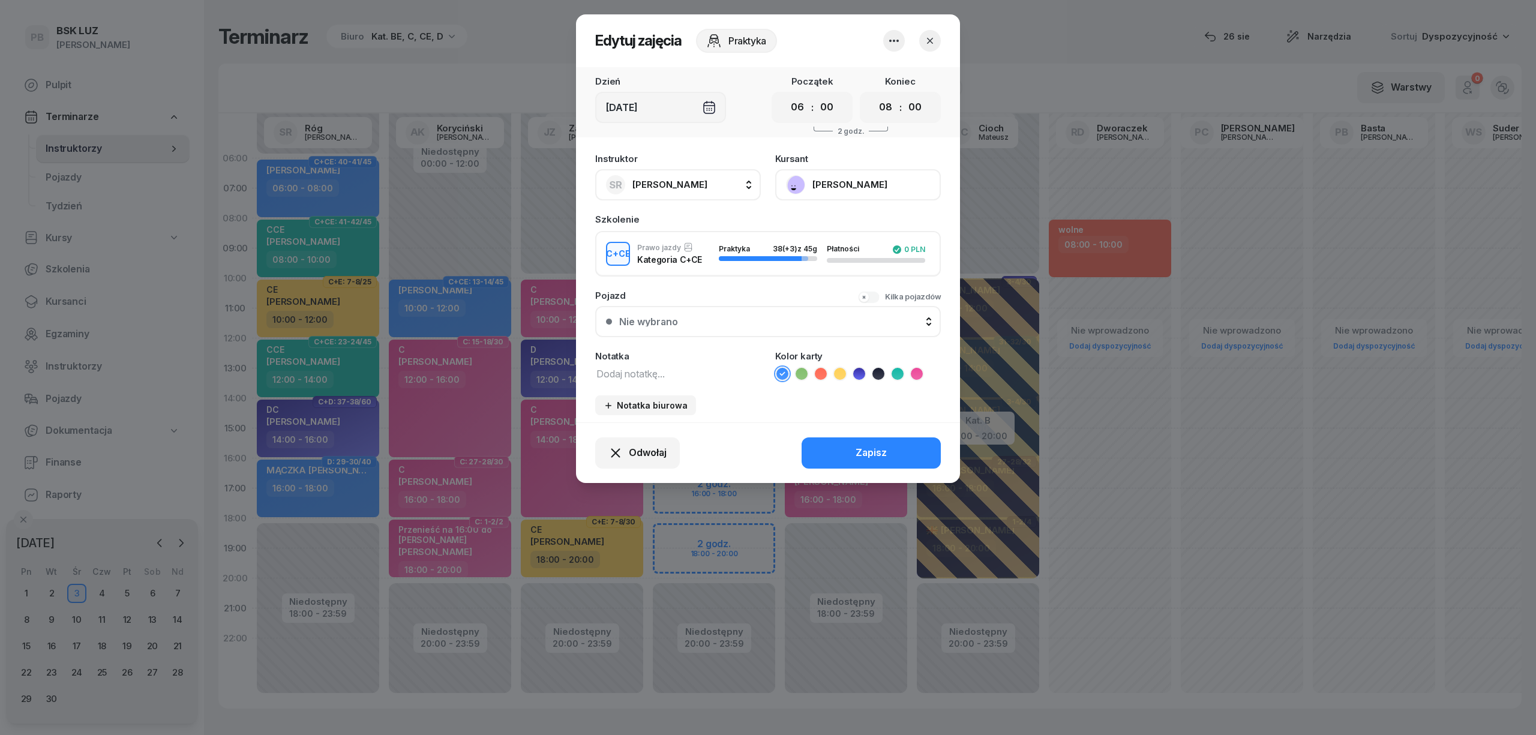
click at [924, 41] on icon "button" at bounding box center [930, 41] width 12 height 12
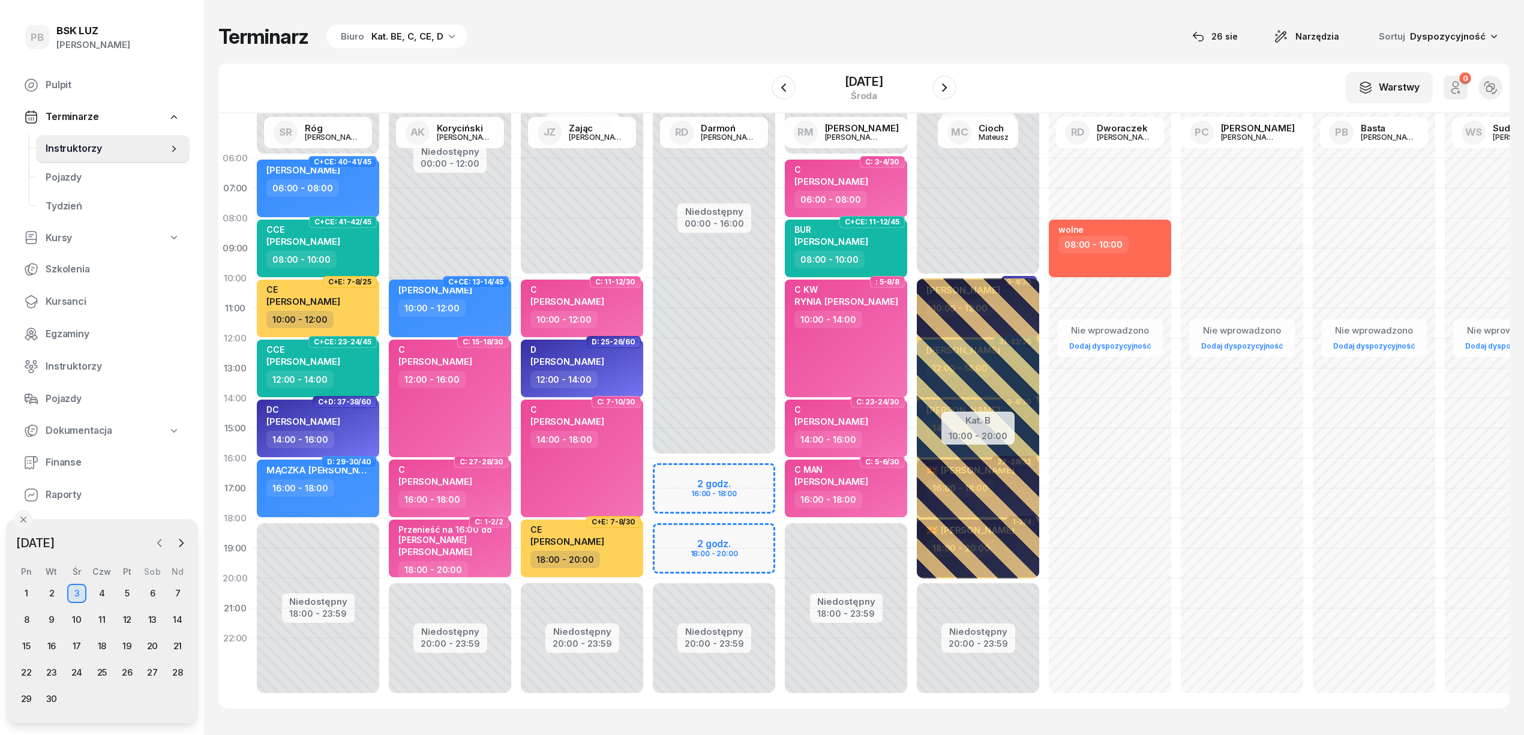
click at [157, 534] on button "button" at bounding box center [160, 543] width 18 height 18
click at [80, 699] on div "27" at bounding box center [76, 698] width 19 height 19
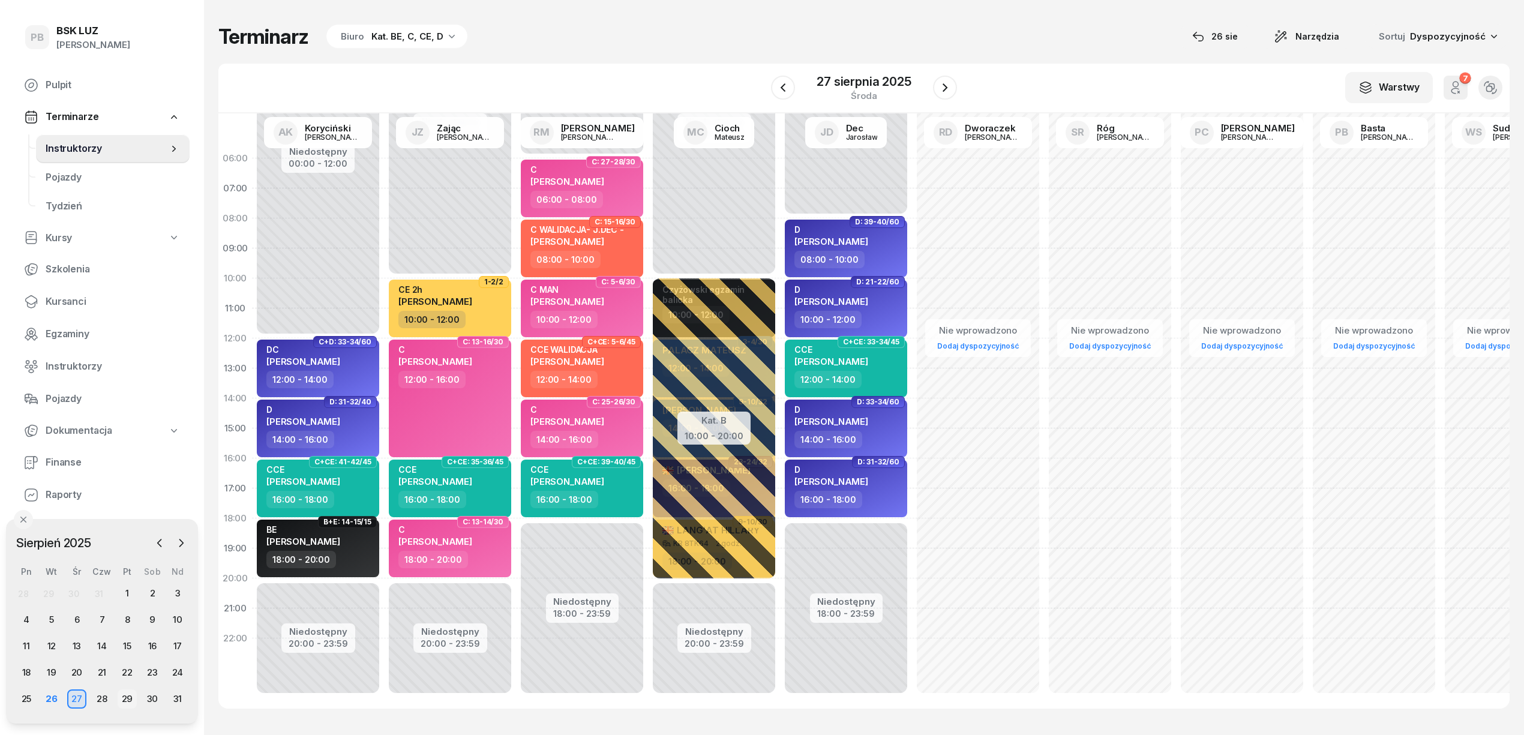
click at [123, 701] on div "29" at bounding box center [127, 698] width 19 height 19
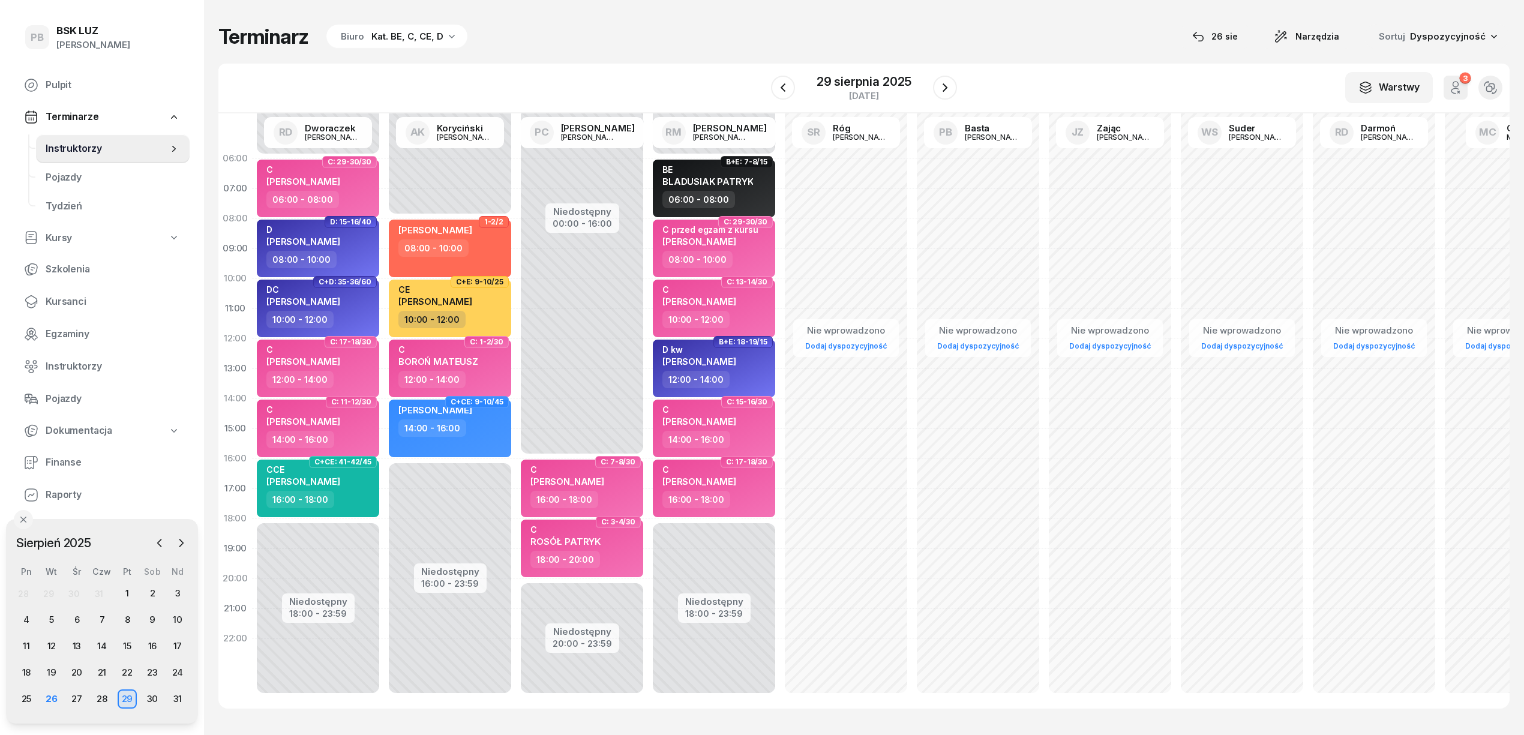
click at [269, 720] on div "Terminarz Biuro Kat. BE, C, CE, D [DATE] Narzędzia Sortuj Dyspozycyjność W Wybi…" at bounding box center [863, 366] width 1291 height 732
click at [464, 722] on div "Terminarz Biuro Kat. BE, C, CE, D [DATE] Narzędzia Sortuj Dyspozycyjność W Wybi…" at bounding box center [863, 366] width 1291 height 732
click at [184, 543] on icon "button" at bounding box center [181, 543] width 12 height 12
click at [82, 593] on div "3" at bounding box center [76, 593] width 19 height 19
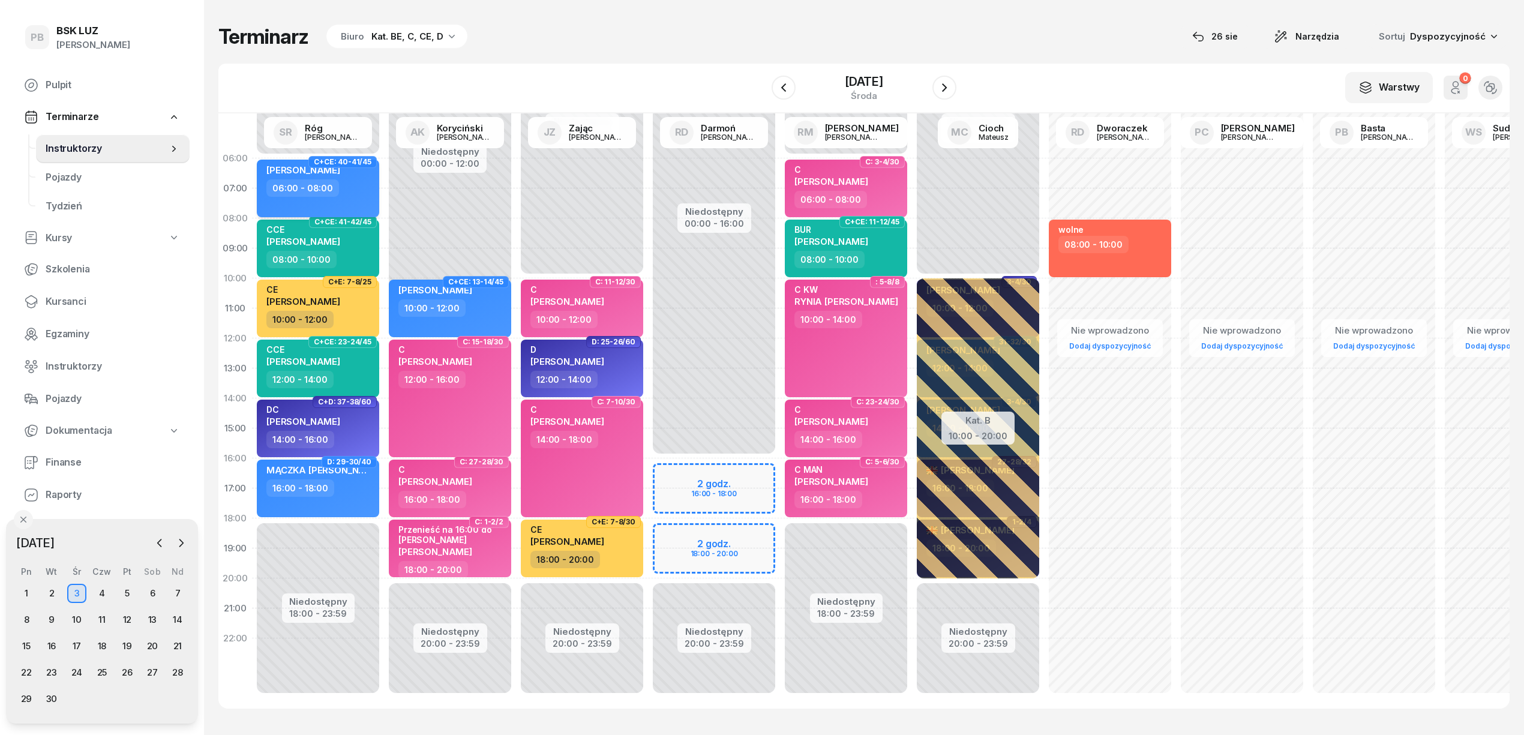
click at [358, 190] on div "06:00 - 08:00" at bounding box center [319, 187] width 106 height 17
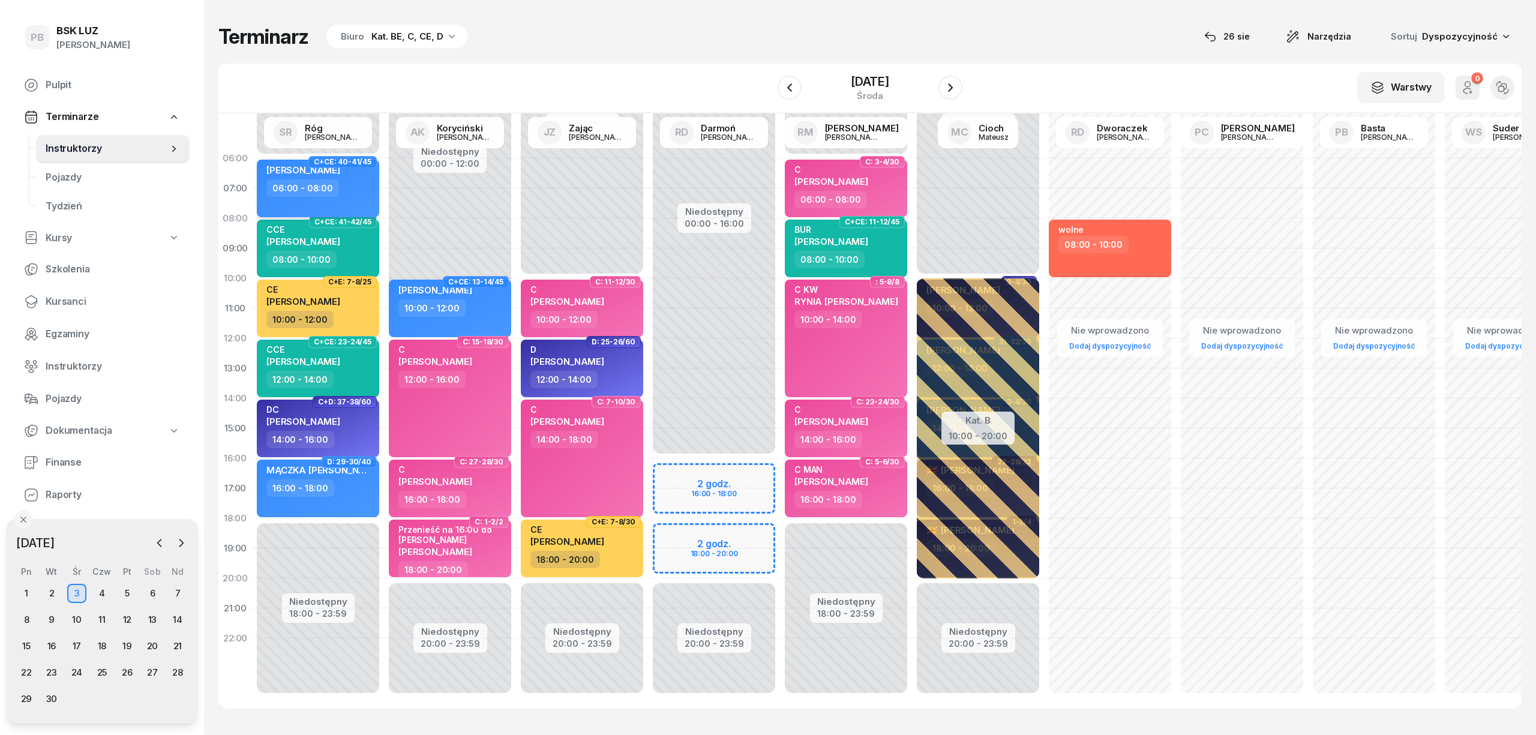
select select "06"
select select "08"
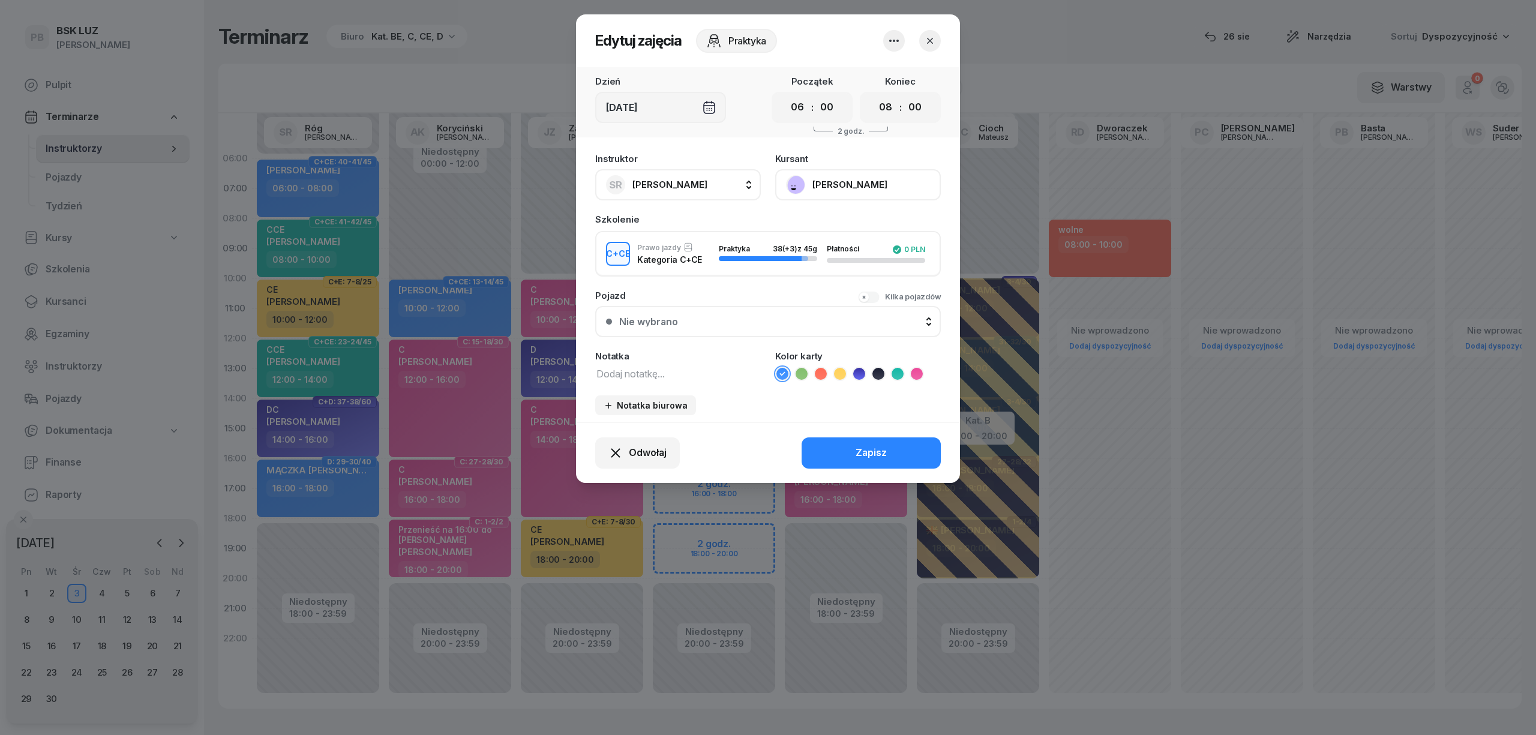
click at [646, 367] on textarea at bounding box center [678, 373] width 166 height 16
type textarea "ostatnie jazdy"
click at [941, 36] on header "Edytuj zajęcia Praktyka" at bounding box center [768, 40] width 384 height 53
click at [929, 46] on icon "button" at bounding box center [930, 41] width 12 height 12
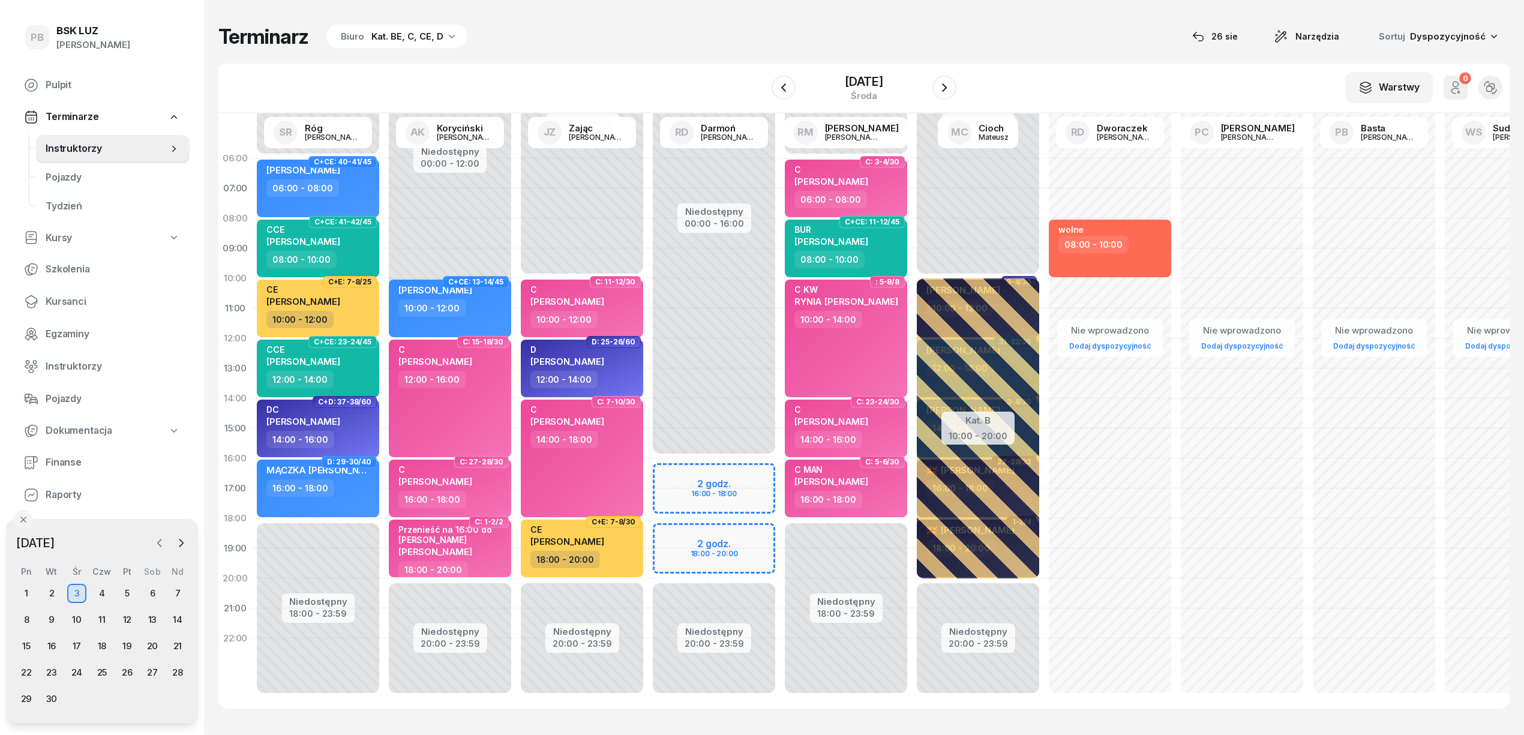
click at [154, 543] on icon "button" at bounding box center [160, 543] width 12 height 12
click at [121, 693] on div "29" at bounding box center [127, 698] width 19 height 19
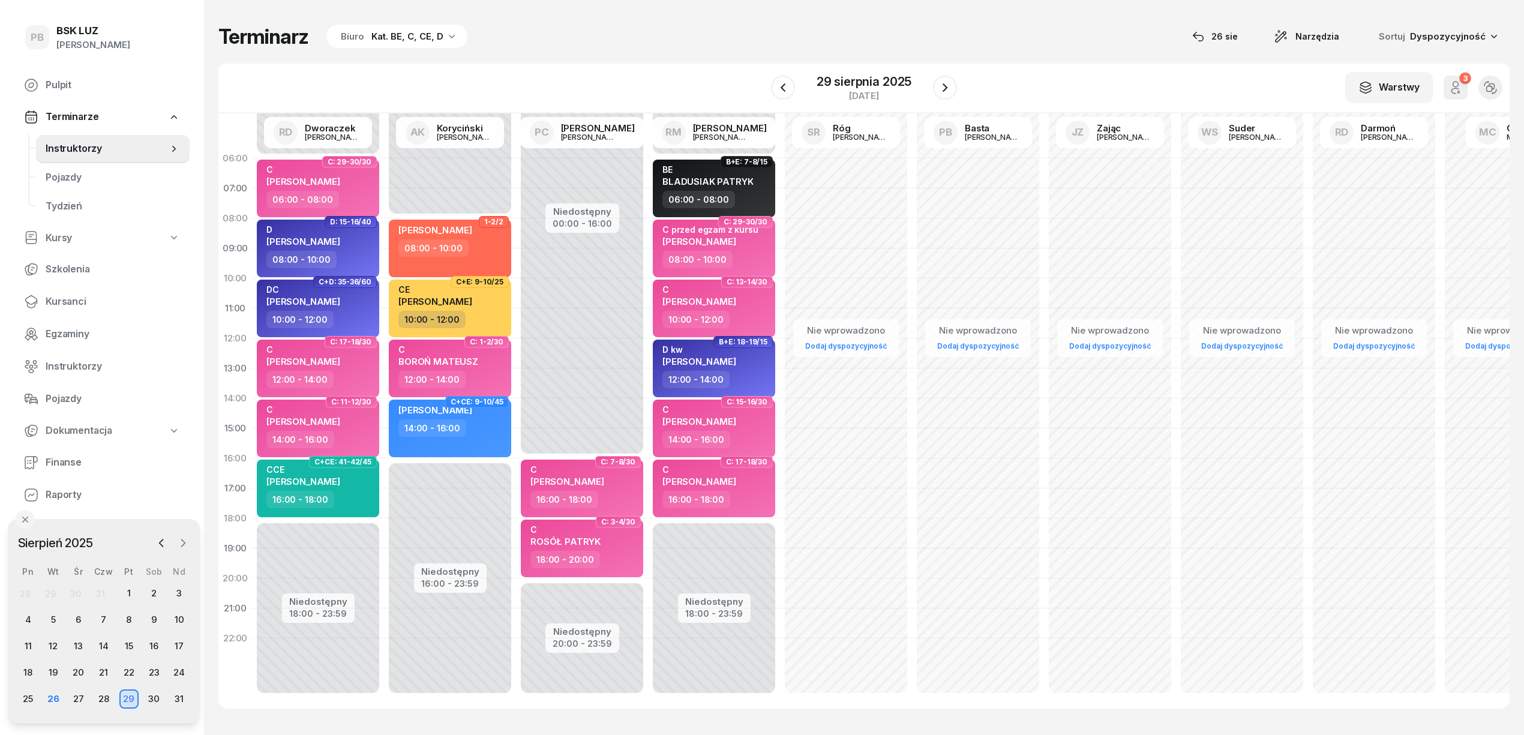
click at [184, 542] on icon "button" at bounding box center [183, 542] width 4 height 7
click at [785, 92] on icon "button" at bounding box center [783, 87] width 14 height 14
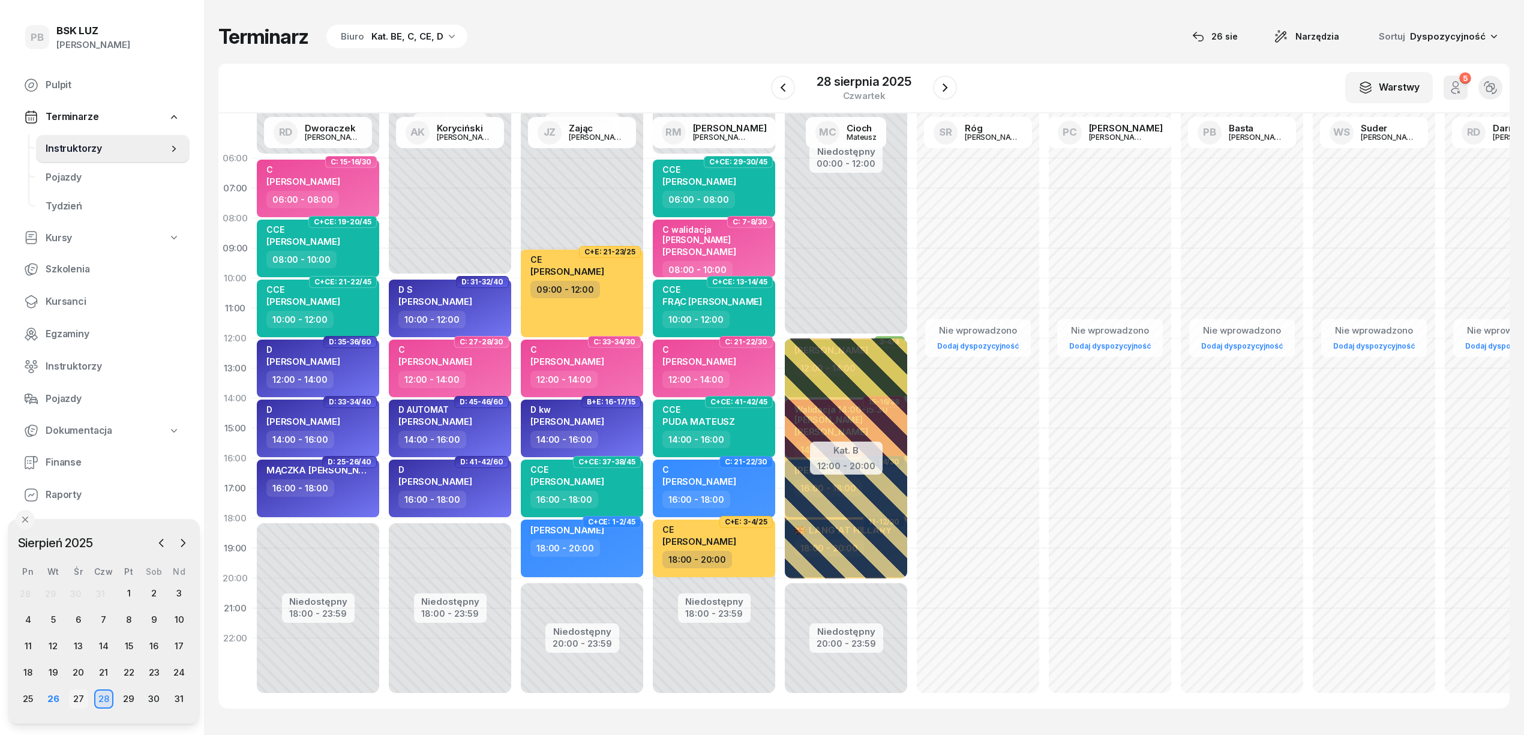
click at [71, 698] on div "27" at bounding box center [78, 698] width 19 height 19
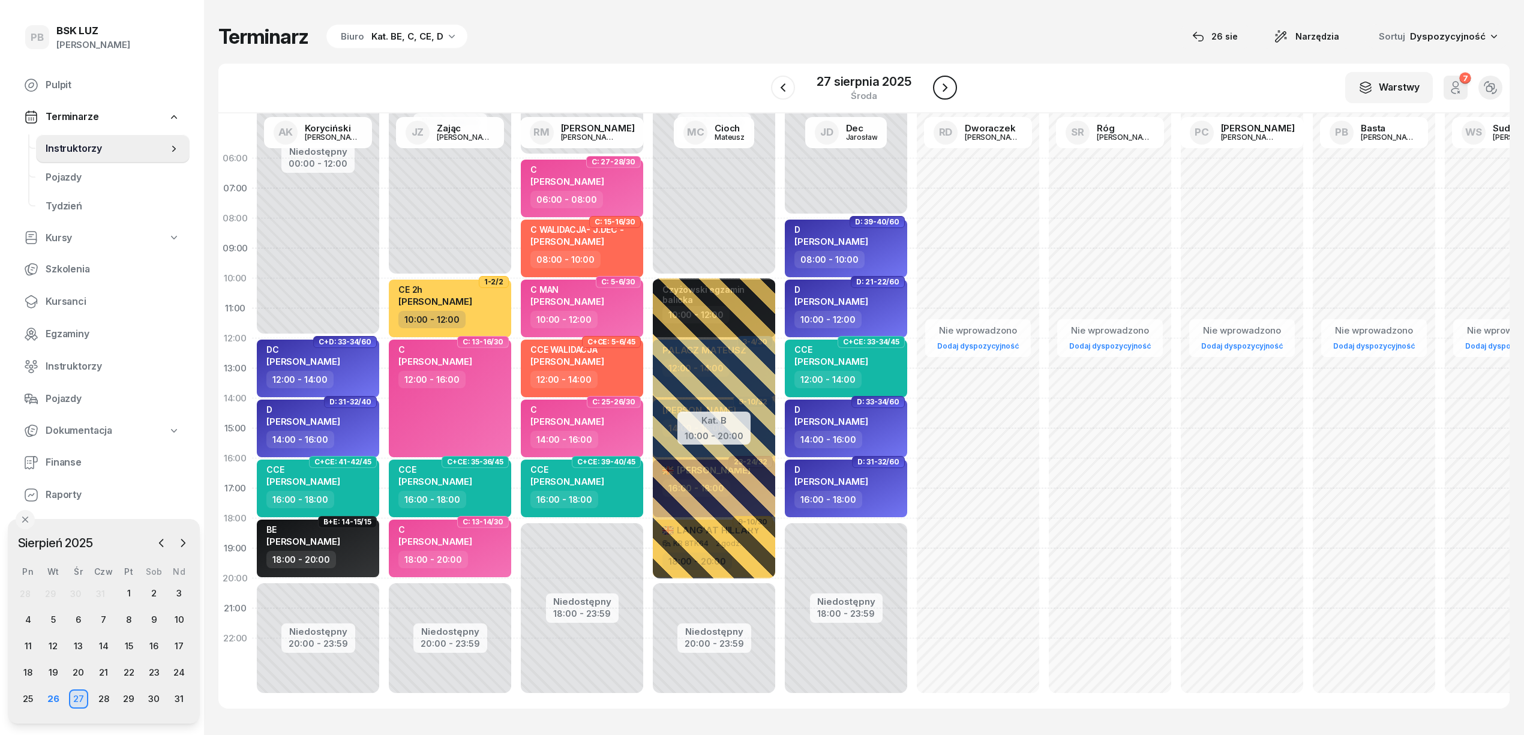
click at [950, 91] on icon "button" at bounding box center [945, 87] width 14 height 14
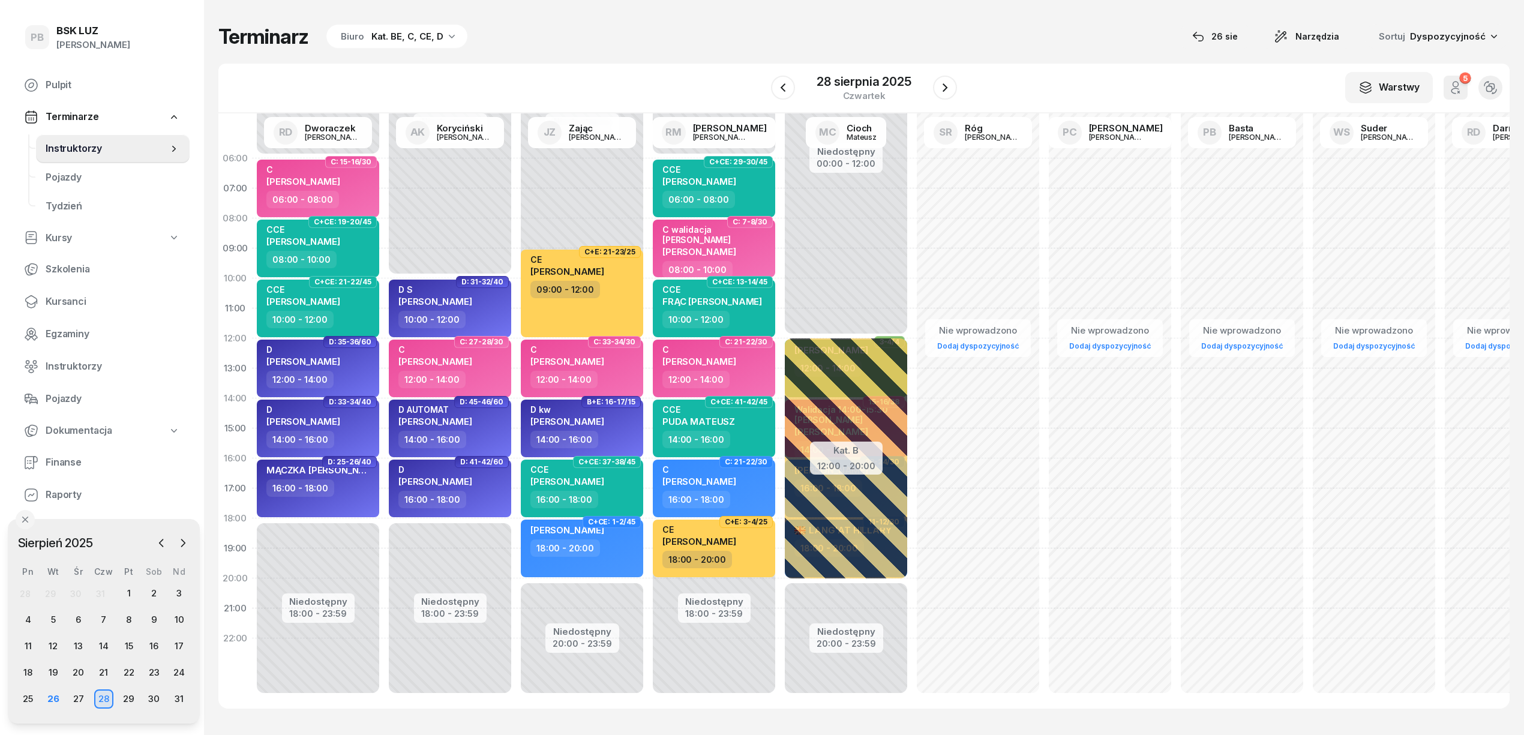
click at [367, 42] on div "Biuro Kat. BE, C, CE, D" at bounding box center [396, 37] width 141 height 24
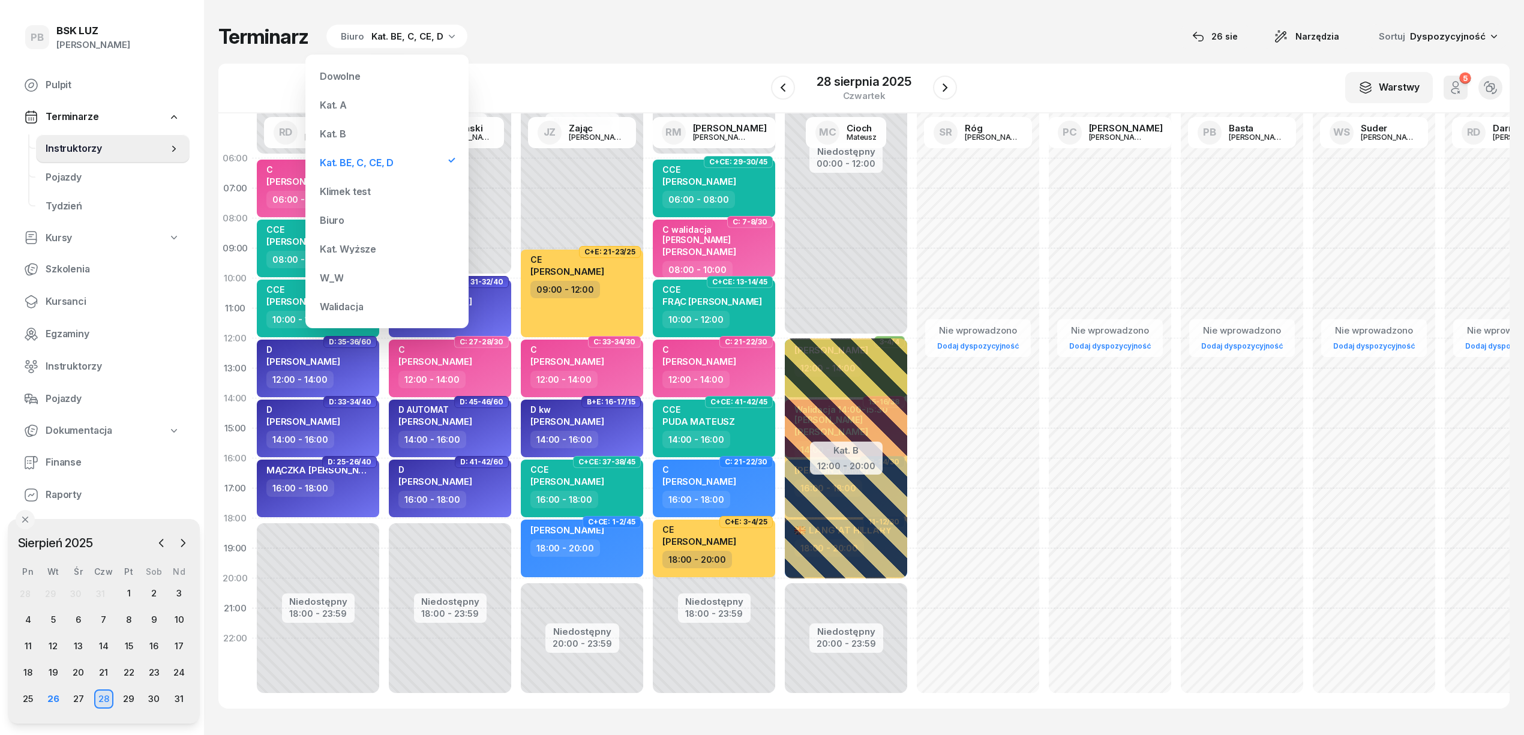
click at [383, 132] on div "Kat. B" at bounding box center [387, 134] width 144 height 24
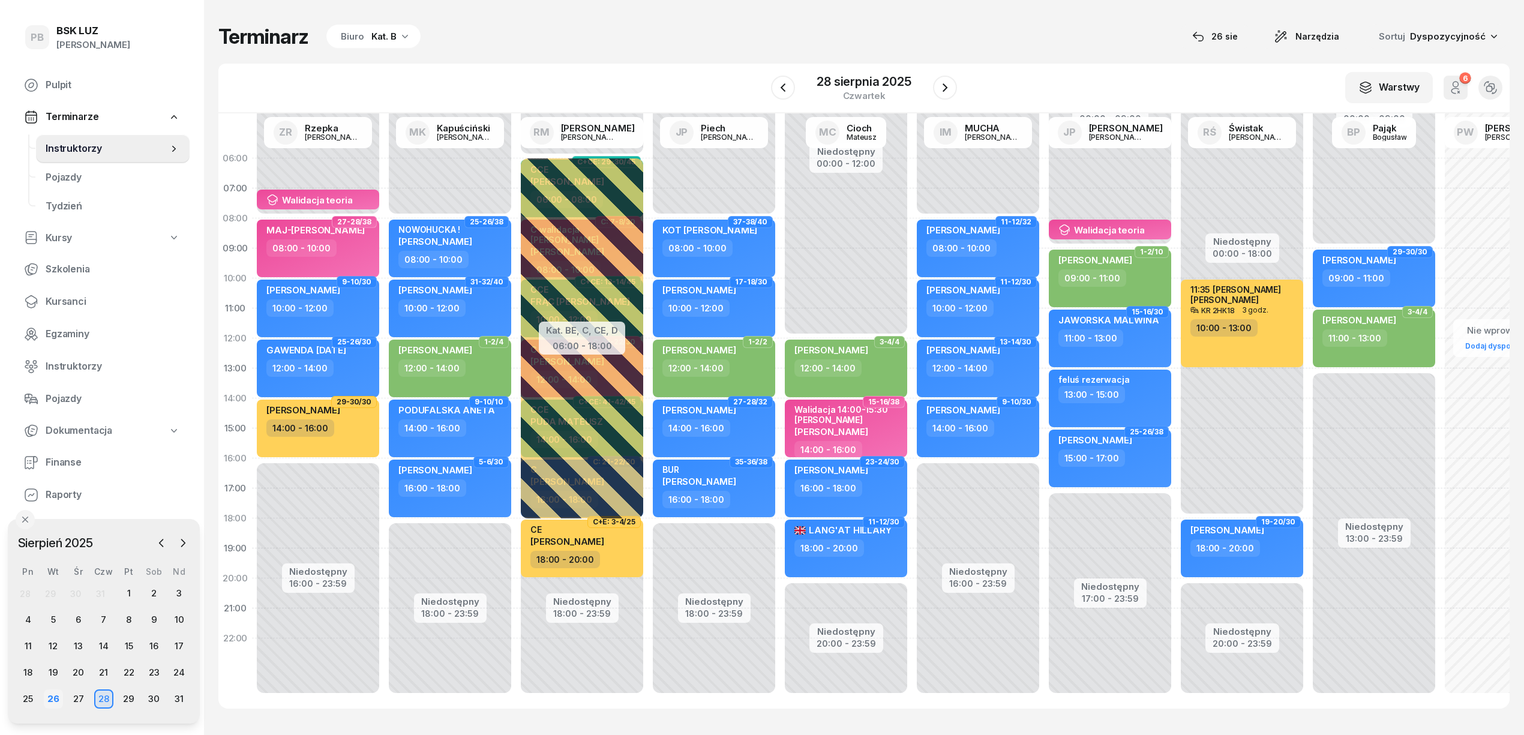
click at [55, 698] on div "26" at bounding box center [53, 698] width 19 height 19
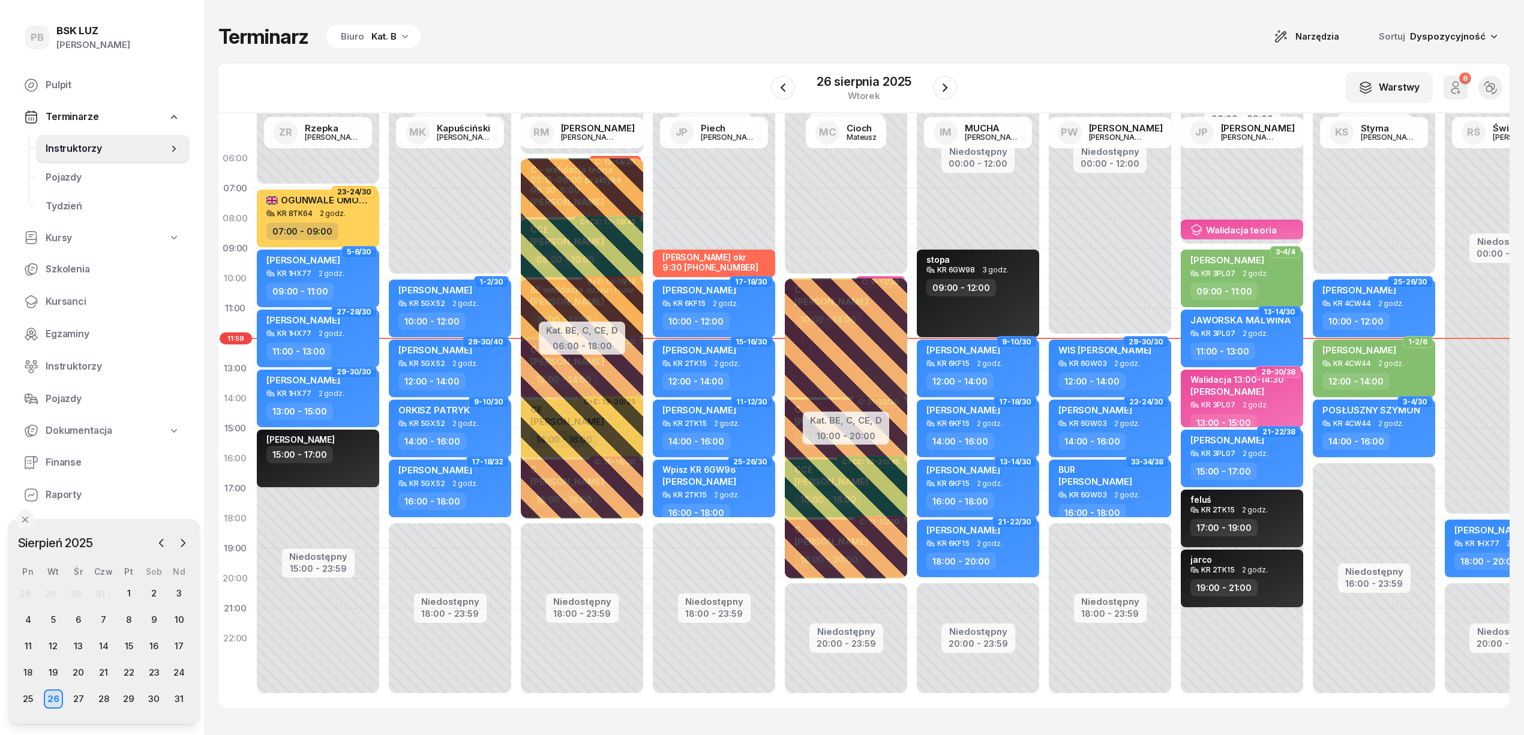
click at [603, 77] on div "W Wybierz AK [PERSON_NAME] BP [PERSON_NAME] DP [PERSON_NAME] GS [PERSON_NAME] I…" at bounding box center [863, 89] width 1291 height 50
click at [58, 694] on div "26" at bounding box center [53, 698] width 19 height 19
click at [609, 11] on div "Terminarz Biuro Kat. B Narzędzia Sortuj Dyspozycyjność W Wybierz AK [PERSON_NAM…" at bounding box center [863, 366] width 1291 height 732
click at [621, 46] on div "Terminarz Biuro Kat. B Narzędzia Sortuj Dyspozycyjność" at bounding box center [863, 36] width 1291 height 25
click at [959, 713] on div "Terminarz Biuro Kat. B Narzędzia Sortuj Dyspozycyjność W Wybierz AK [PERSON_NAM…" at bounding box center [863, 366] width 1291 height 732
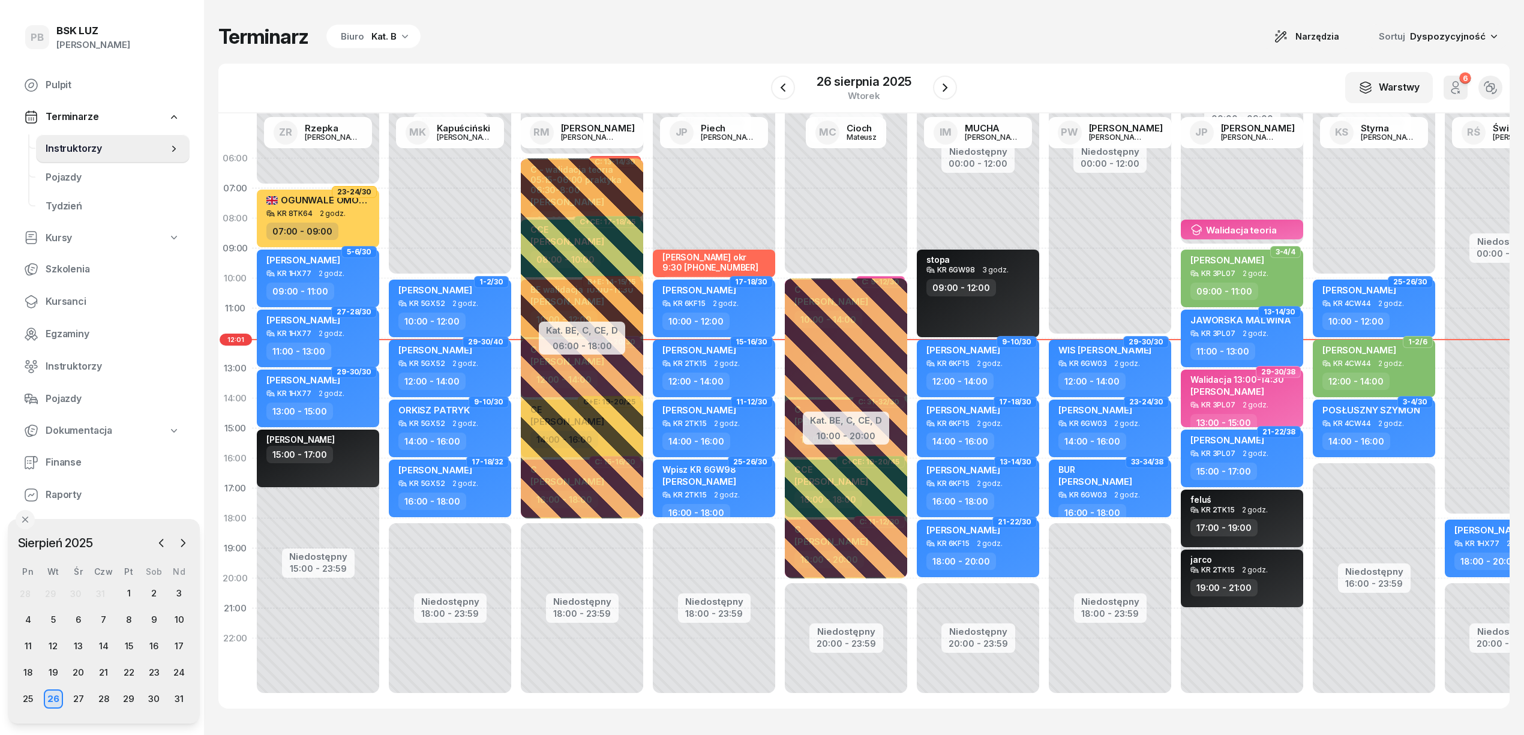
click at [609, 70] on div "W Wybierz AK [PERSON_NAME] BP [PERSON_NAME] DP [PERSON_NAME] GS [PERSON_NAME] I…" at bounding box center [863, 89] width 1291 height 50
click at [185, 542] on icon "button" at bounding box center [183, 543] width 12 height 12
click at [73, 593] on div "3" at bounding box center [78, 593] width 19 height 19
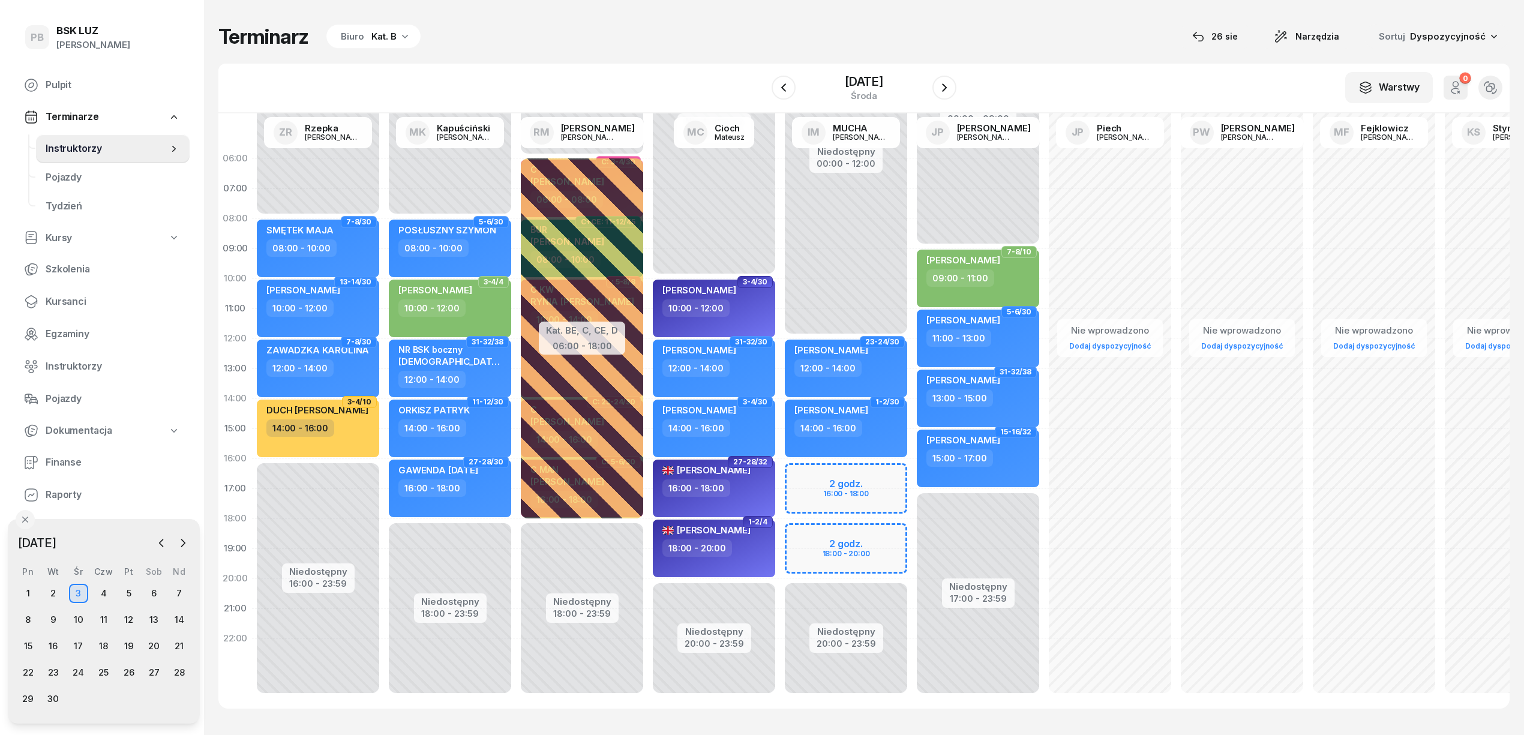
click at [380, 34] on div "Kat. B" at bounding box center [383, 36] width 25 height 14
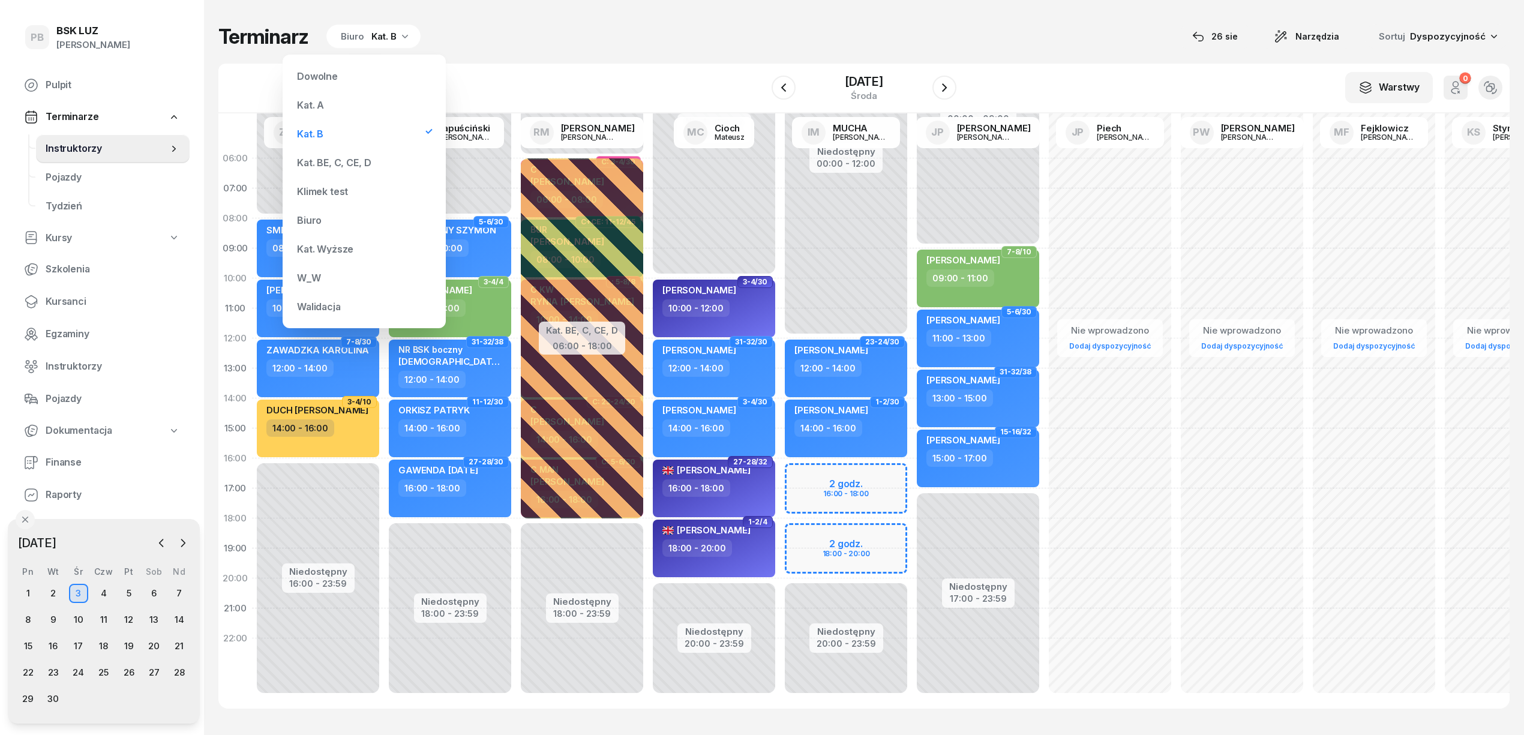
click at [320, 164] on div "Kat. BE, C, CE, D" at bounding box center [334, 163] width 74 height 10
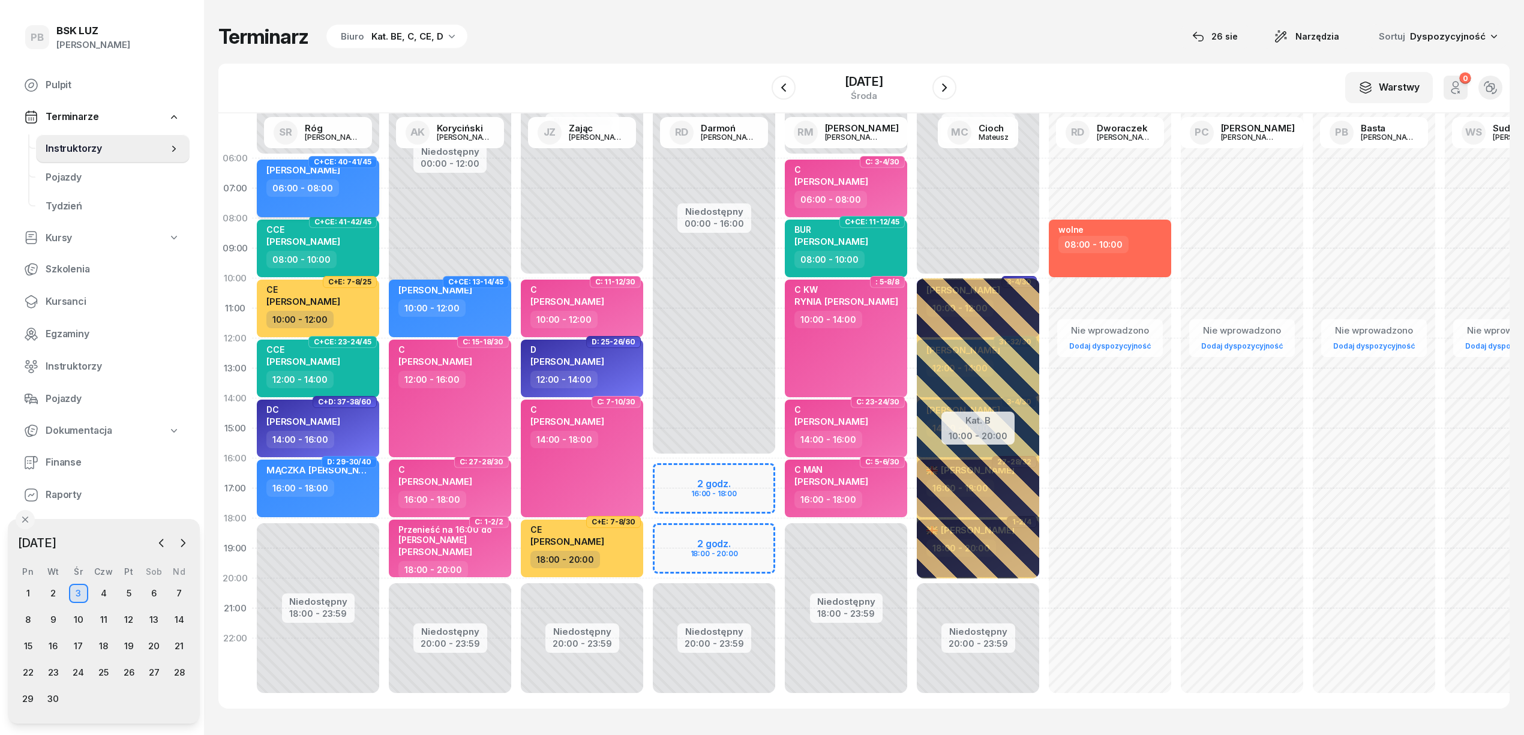
click at [374, 188] on div "[PERSON_NAME] 06:00 - 08:00" at bounding box center [318, 189] width 122 height 58
select select "06"
select select "08"
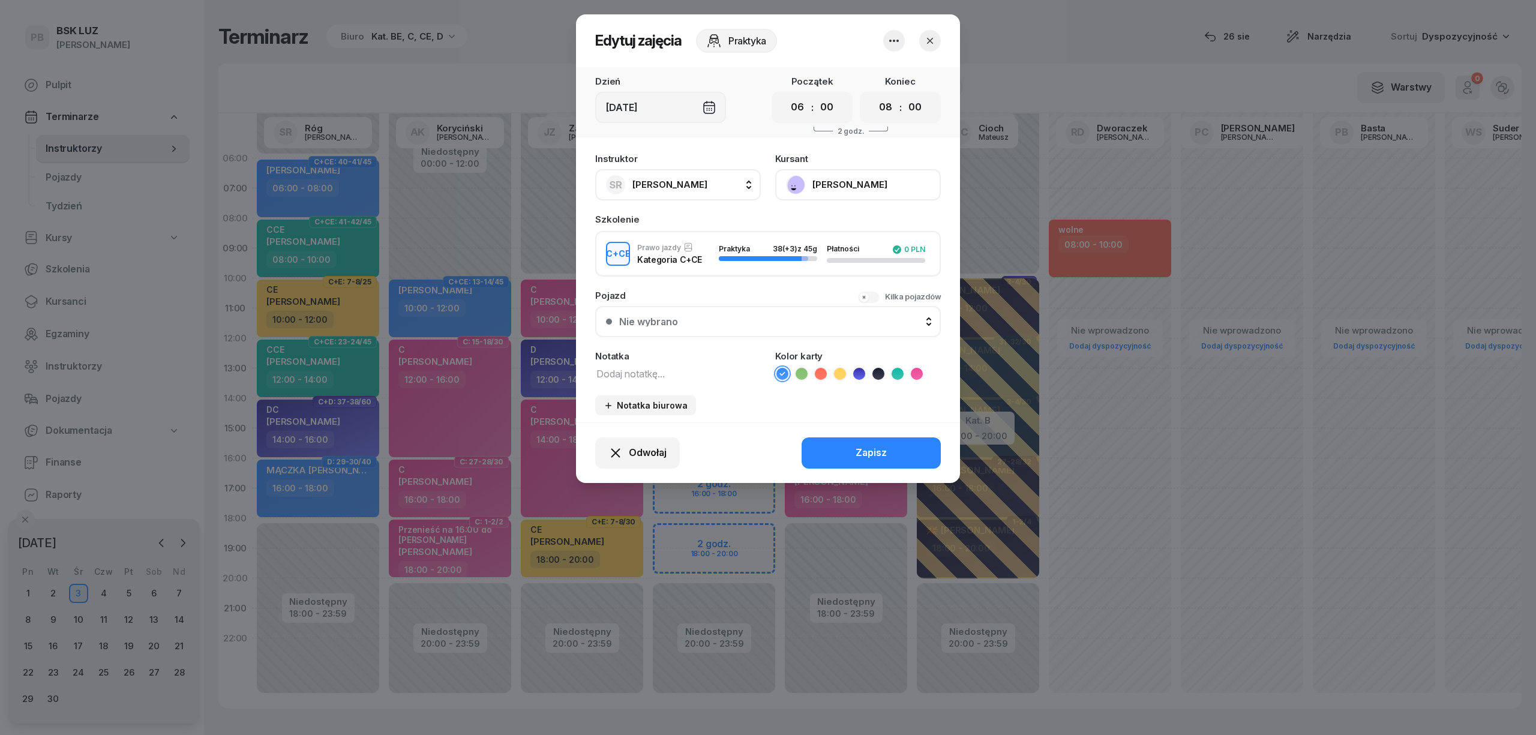
click at [613, 363] on div "Notatka" at bounding box center [678, 366] width 166 height 29
click at [618, 365] on textarea at bounding box center [678, 373] width 166 height 16
click at [651, 373] on textarea "ostatnie ro" at bounding box center [678, 373] width 166 height 16
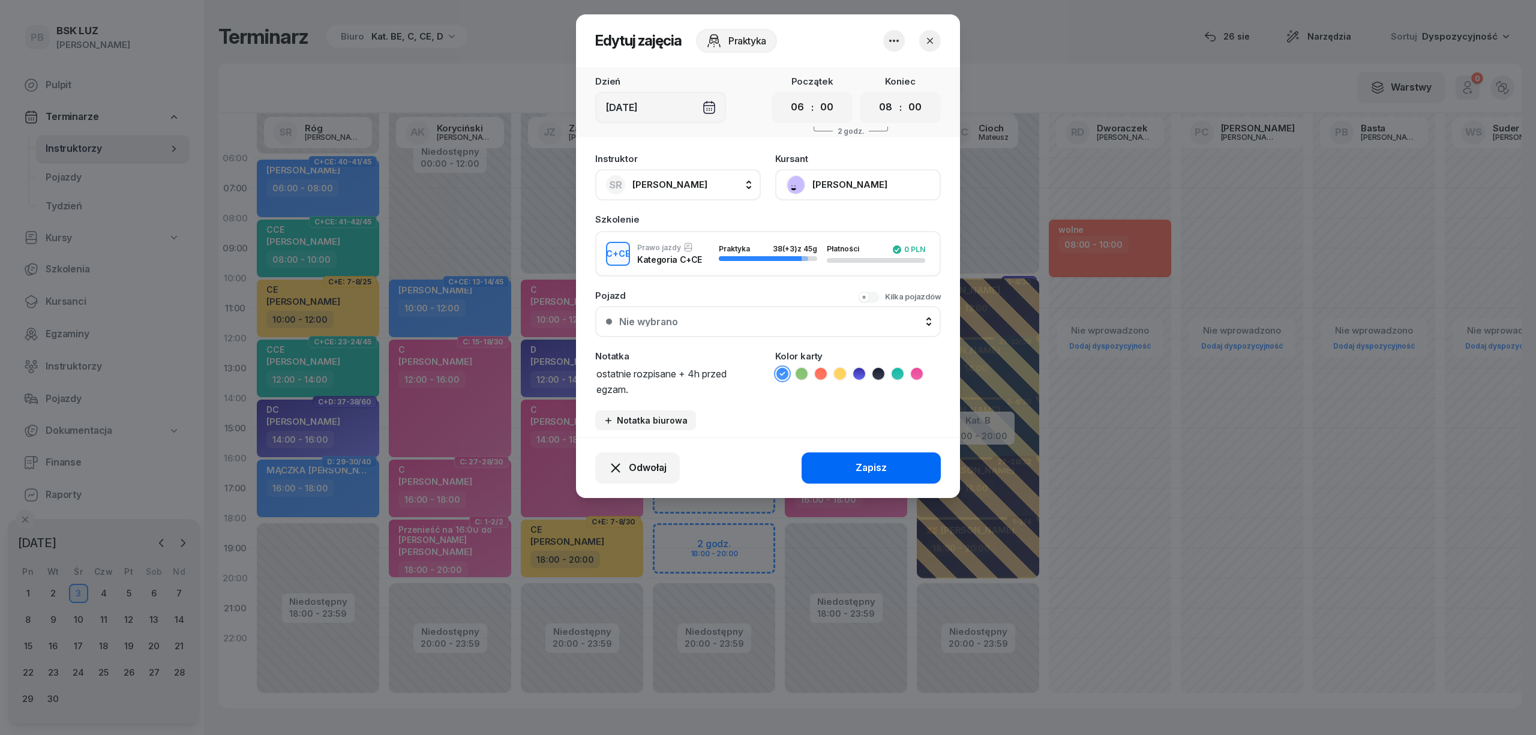
type textarea "ostatnie rozpisane + 4h przed egzam."
click at [901, 462] on button "Zapisz" at bounding box center [870, 467] width 139 height 31
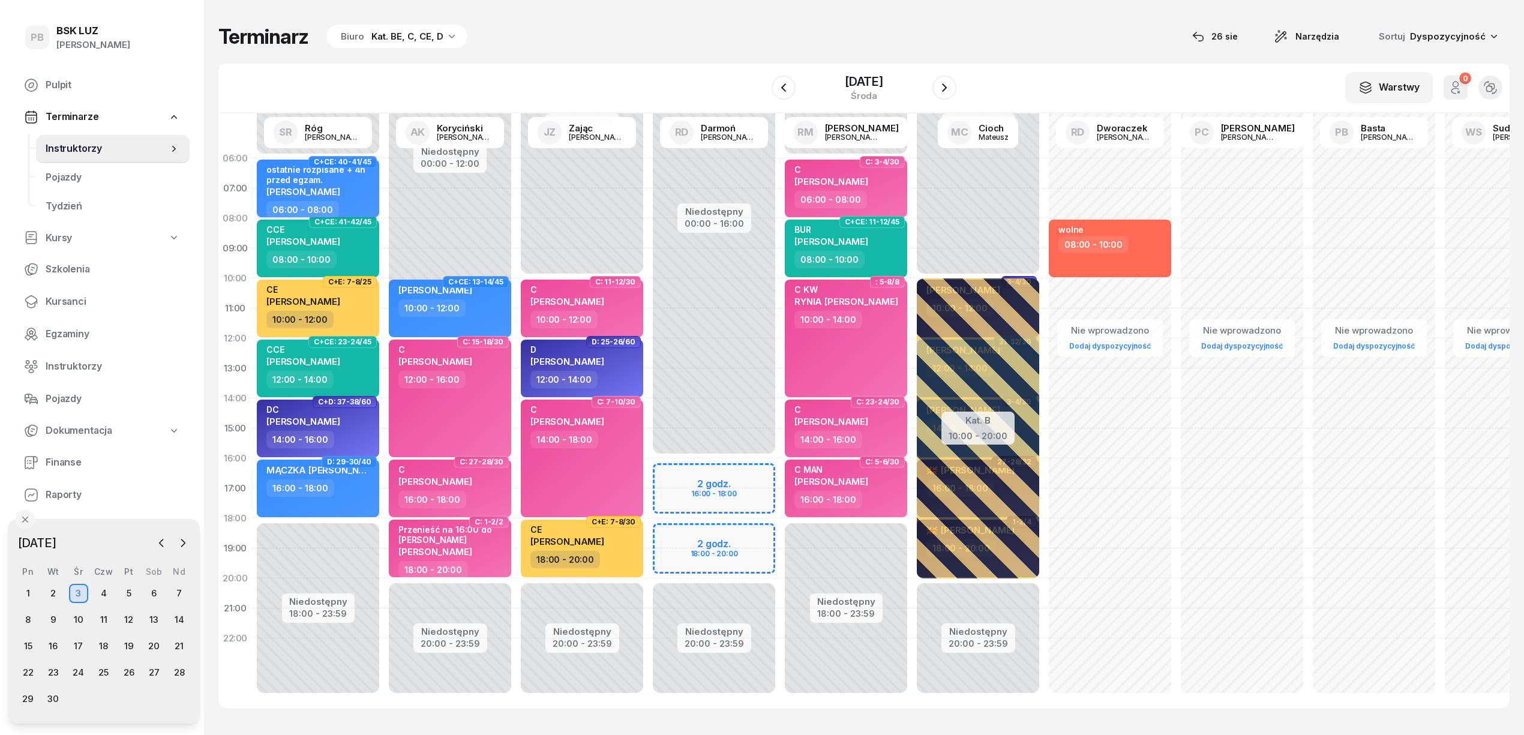
click at [335, 197] on div "ostatnie rozpisane + 4h przed egzam. [PERSON_NAME]" at bounding box center [319, 182] width 106 height 37
select select "06"
select select "08"
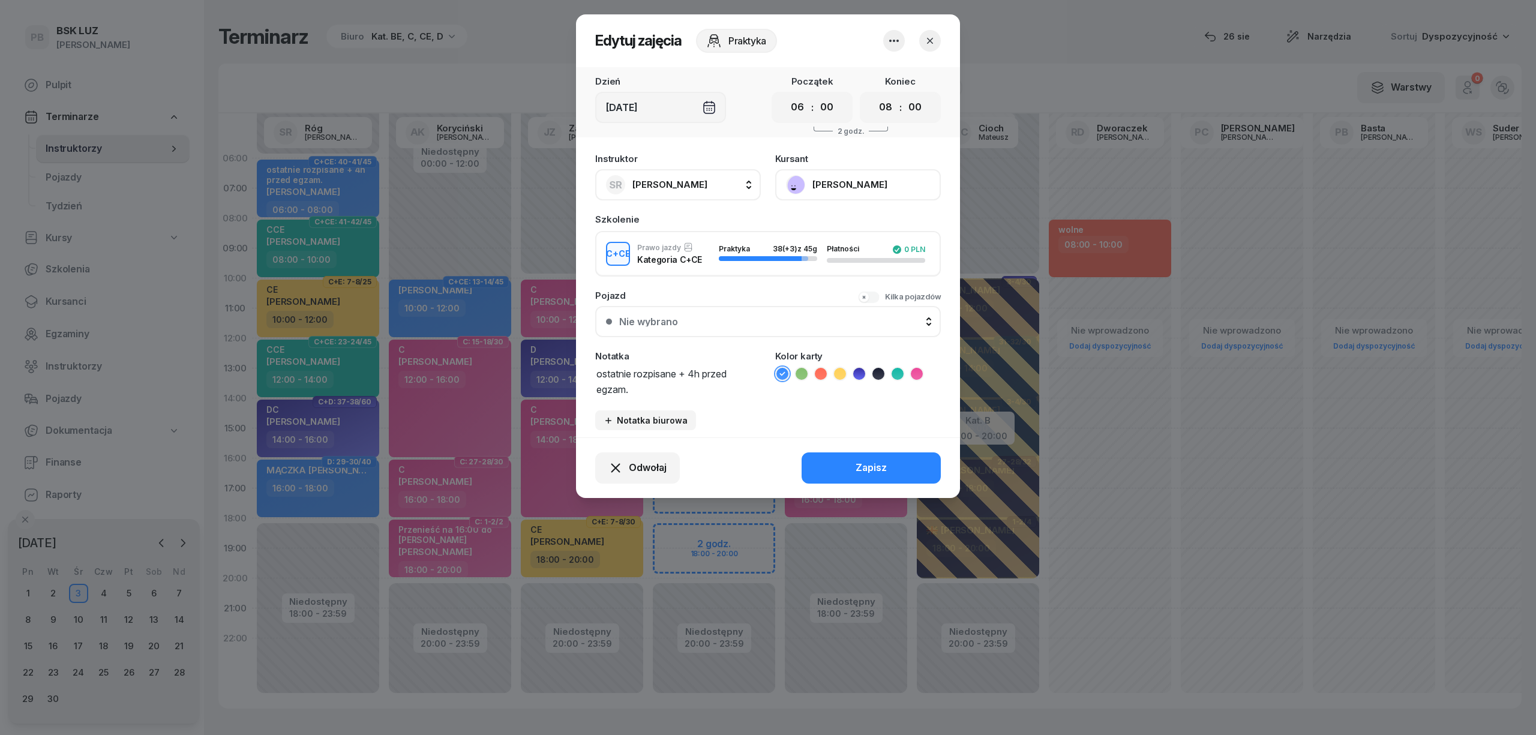
click at [596, 370] on textarea "ostatnie rozpisane + 4h przed egzam." at bounding box center [678, 380] width 166 height 31
type textarea "CCE ostatnie rozpisane + 4h przed egzam."
click at [901, 373] on icon at bounding box center [897, 374] width 12 height 12
click at [854, 466] on button "Zapisz" at bounding box center [870, 467] width 139 height 31
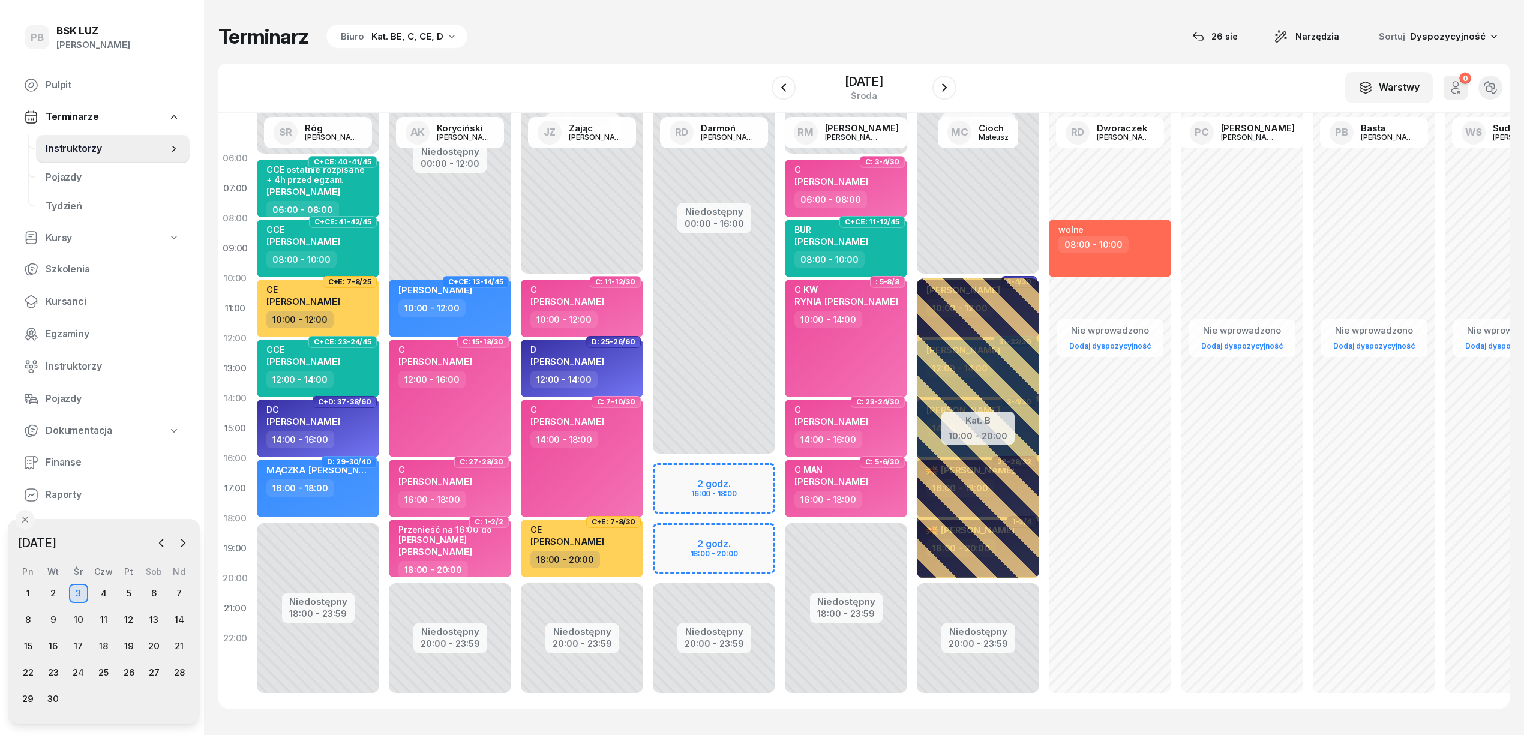
click at [594, 68] on div "W Wybierz AK [PERSON_NAME] BP [PERSON_NAME] DP [PERSON_NAME] GS [PERSON_NAME] I…" at bounding box center [863, 89] width 1291 height 50
click at [653, 22] on div "Terminarz Biuro Kat. BE, C, CE, D [DATE] Narzędzia Sortuj Dyspozycyjność W Wybi…" at bounding box center [863, 366] width 1291 height 732
click at [671, 29] on div "Terminarz Biuro Kat. BE, C, CE, D [DATE] Narzędzia Sortuj Dyspozycyjność" at bounding box center [863, 36] width 1291 height 25
click at [933, 38] on div "Terminarz Biuro Kat. BE, C, CE, D [DATE] Narzędzia Sortuj Dyspozycyjność" at bounding box center [863, 36] width 1291 height 25
click at [929, 32] on div "Terminarz Biuro Kat. BE, C, CE, D [DATE] Narzędzia Sortuj Dyspozycyjność" at bounding box center [863, 36] width 1291 height 25
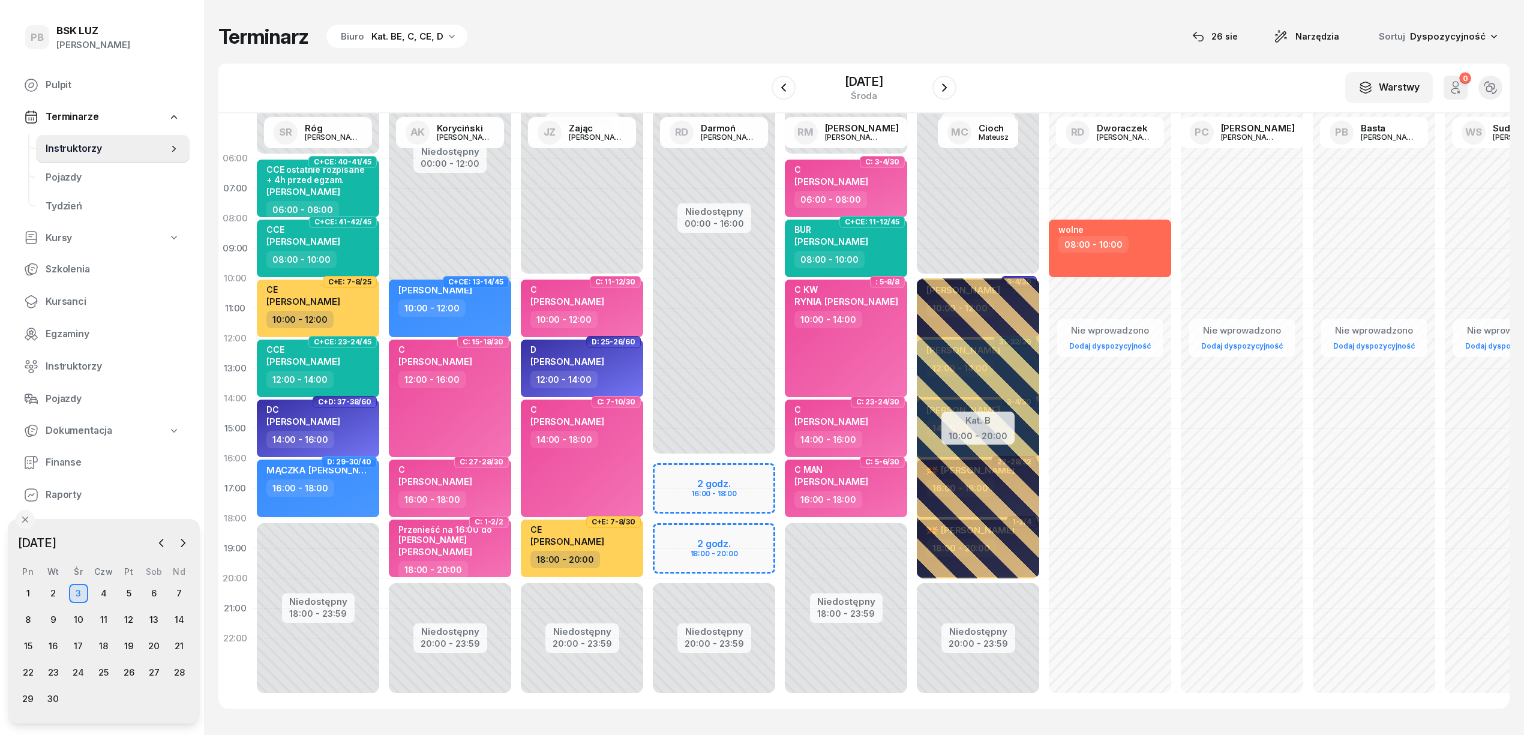
click at [929, 32] on div "Terminarz Biuro Kat. BE, C, CE, D [DATE] Narzędzia Sortuj Dyspozycyjność" at bounding box center [863, 36] width 1291 height 25
click at [162, 546] on icon "button" at bounding box center [161, 542] width 4 height 7
click at [56, 699] on div "26" at bounding box center [53, 698] width 19 height 19
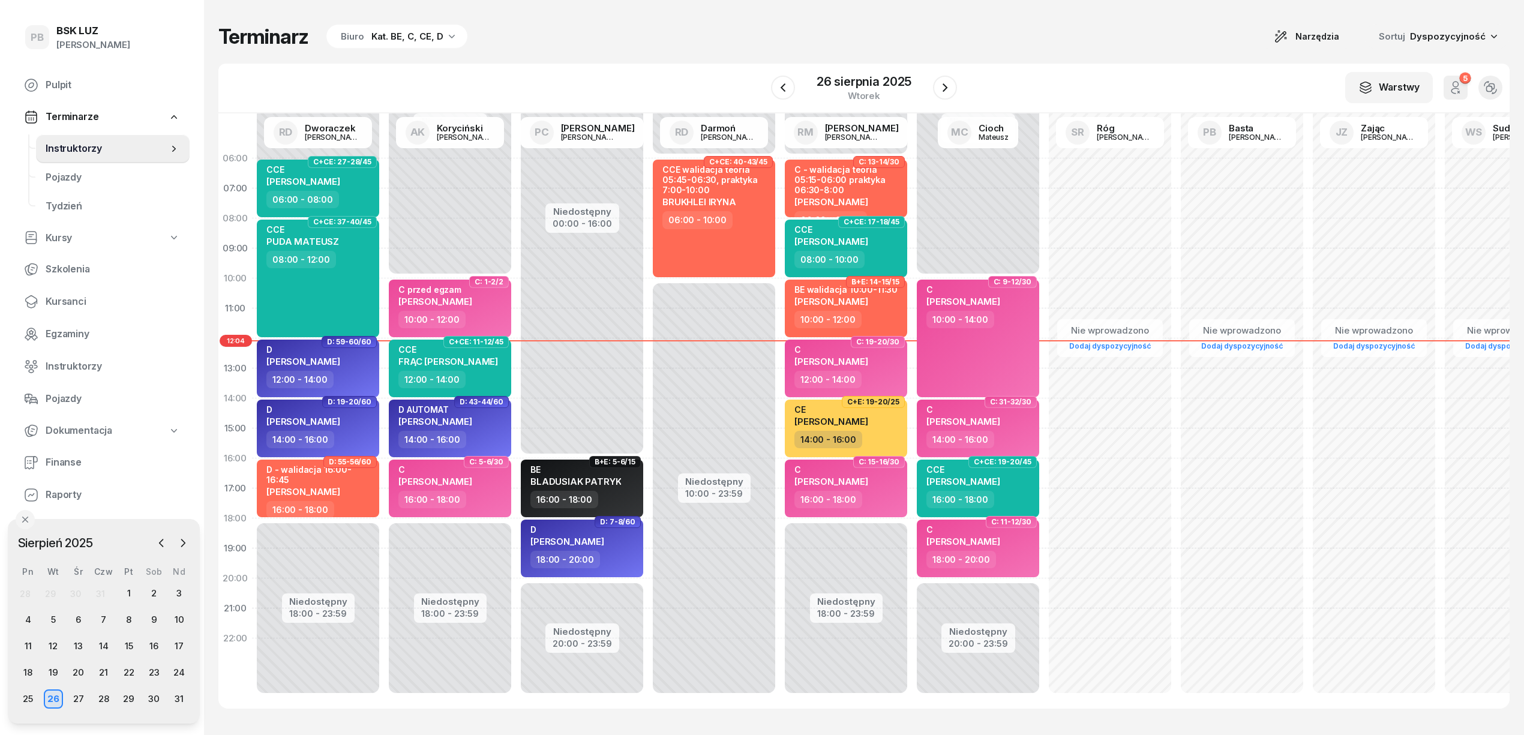
click at [714, 62] on div "Terminarz Biuro Kat. BE, C, CE, D Narzędzia Sortuj Dyspozycyjność W Wybierz AK …" at bounding box center [863, 366] width 1291 height 732
click at [776, 18] on div "Terminarz Biuro Kat. BE, C, CE, D Narzędzia Sortuj Dyspozycyjność W Wybierz AK …" at bounding box center [863, 366] width 1291 height 732
click at [779, 40] on div "Terminarz Biuro Kat. BE, C, CE, D Narzędzia Sortuj Dyspozycyjność" at bounding box center [863, 36] width 1291 height 25
click at [585, 65] on div "W Wybierz AK [PERSON_NAME] BP [PERSON_NAME] DP [PERSON_NAME] GS [PERSON_NAME] I…" at bounding box center [863, 89] width 1291 height 50
click at [978, 41] on div "Terminarz Biuro Kat. BE, C, CE, D Narzędzia Sortuj Dyspozycyjność" at bounding box center [863, 36] width 1291 height 25
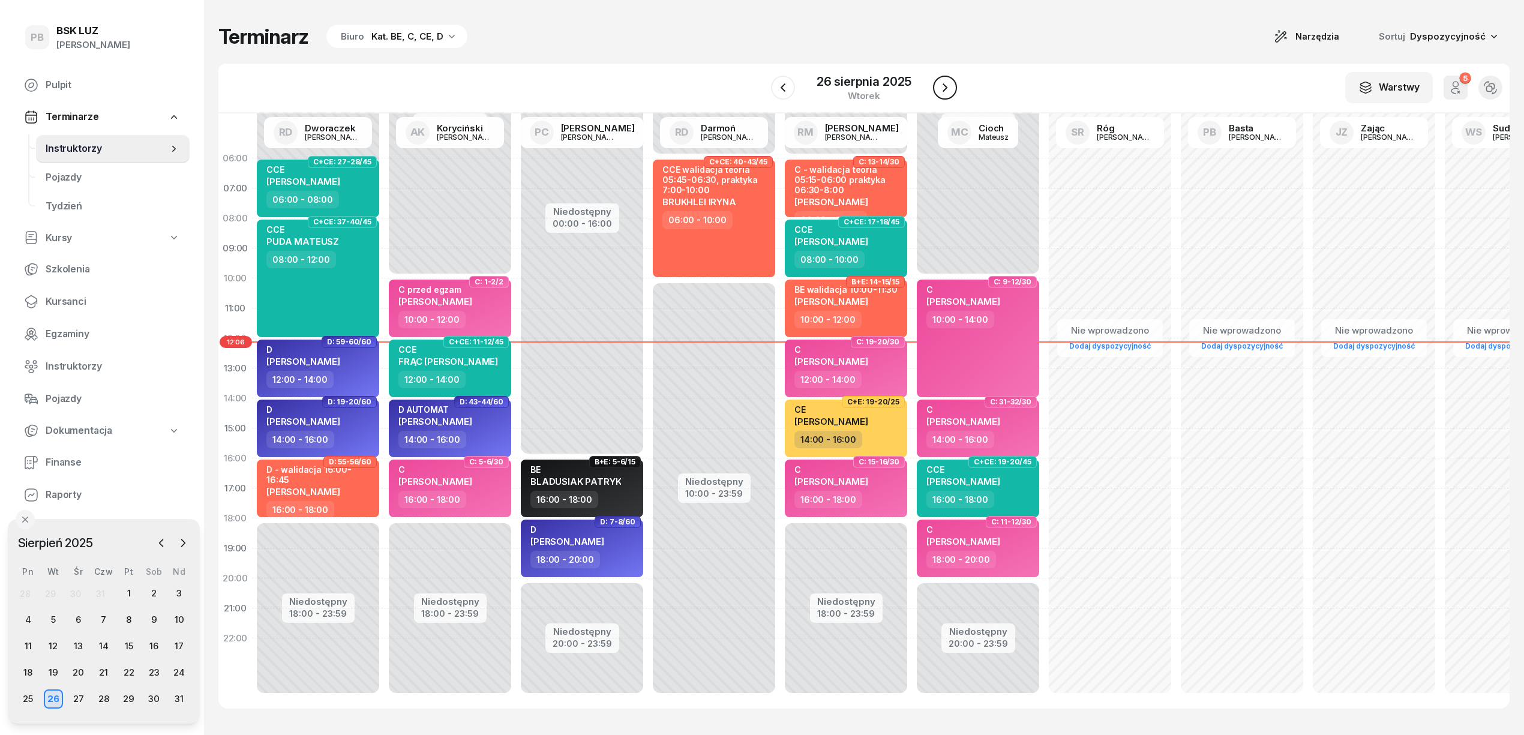
click at [949, 94] on icon "button" at bounding box center [945, 87] width 14 height 14
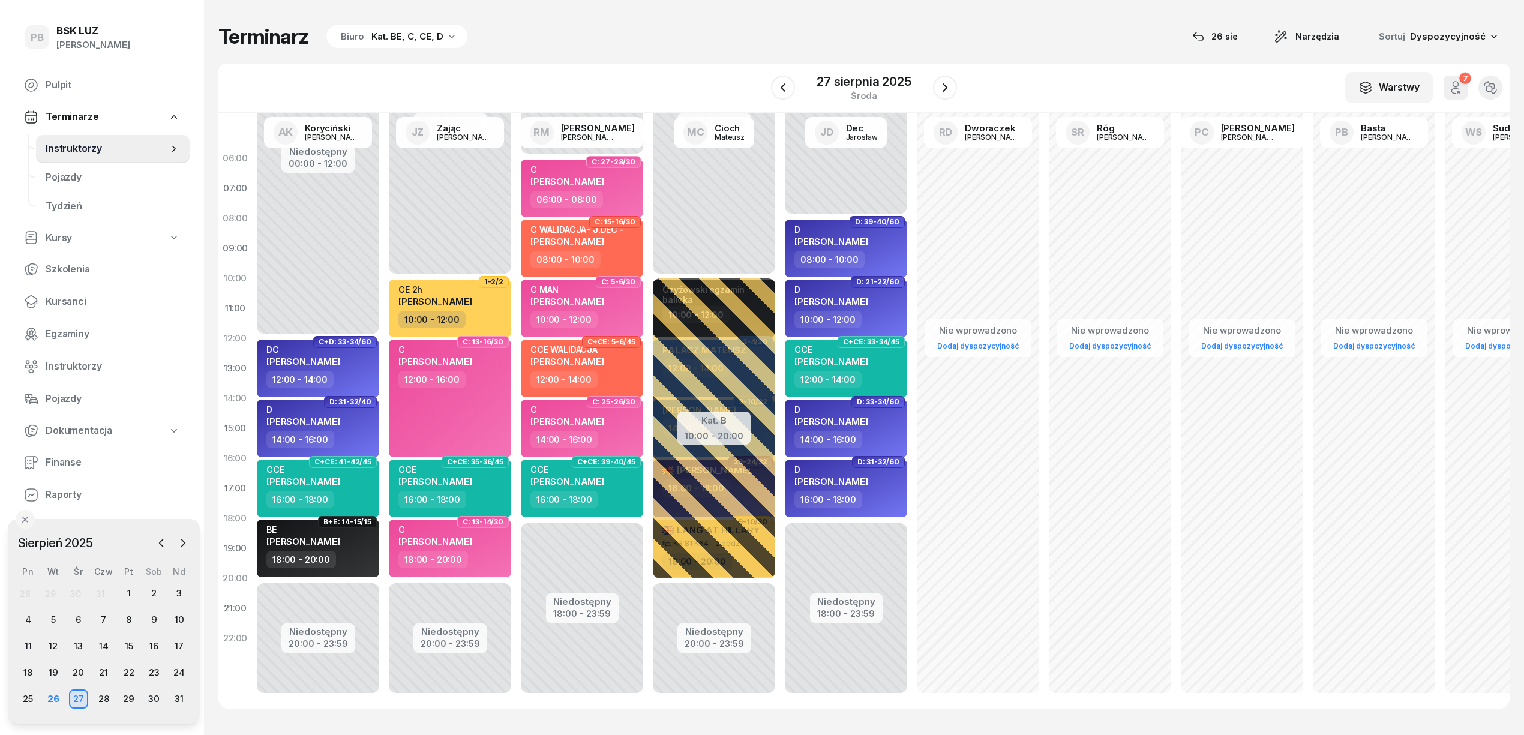
click at [962, 46] on div "Terminarz Biuro Kat. BE, C, CE, D [DATE] Narzędzia Sortuj Dyspozycyjność" at bounding box center [863, 36] width 1291 height 25
click at [623, 254] on div "08:00 - 10:00" at bounding box center [583, 259] width 106 height 17
select select "08"
select select "10"
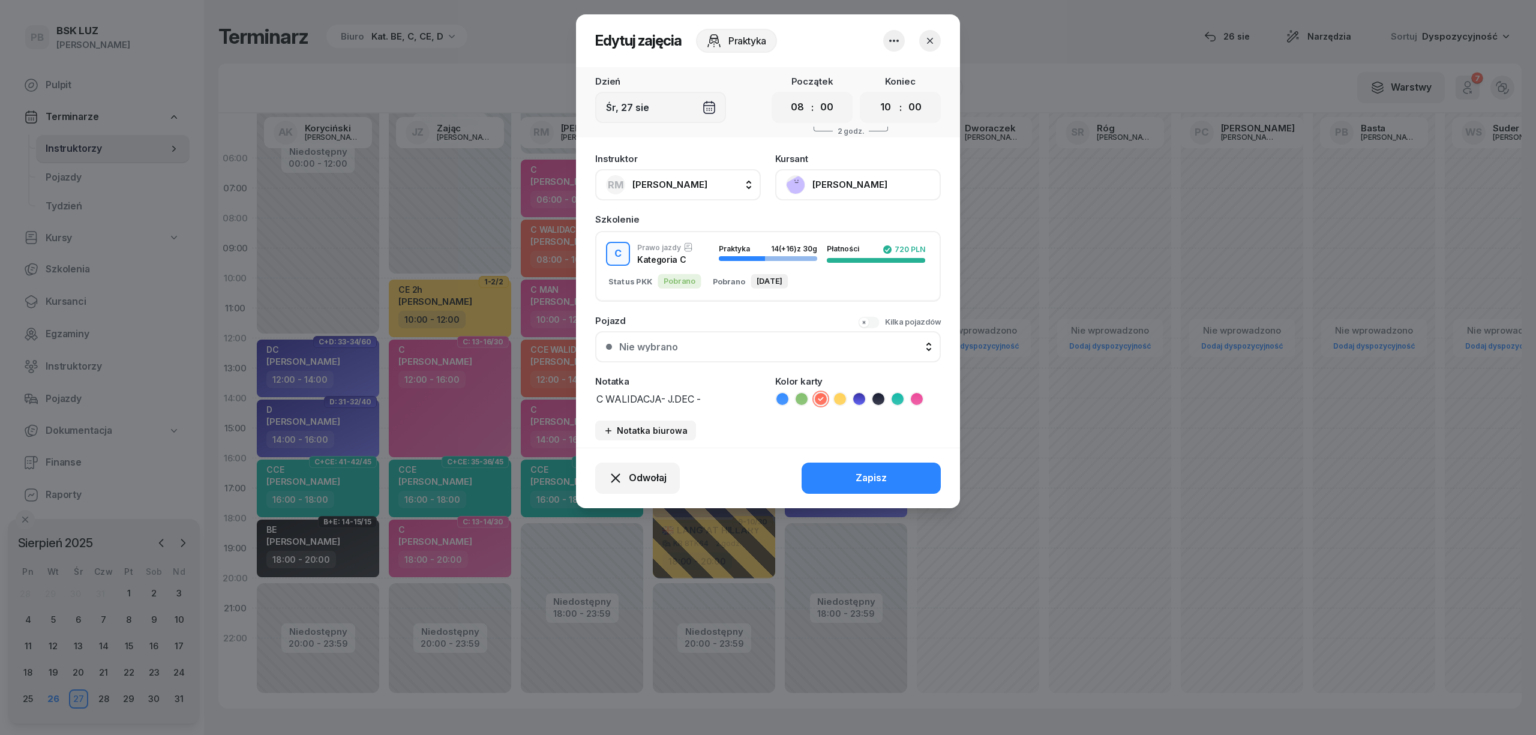
click at [710, 395] on textarea "C WALIDACJA- J.DEC -" at bounding box center [678, 399] width 166 height 16
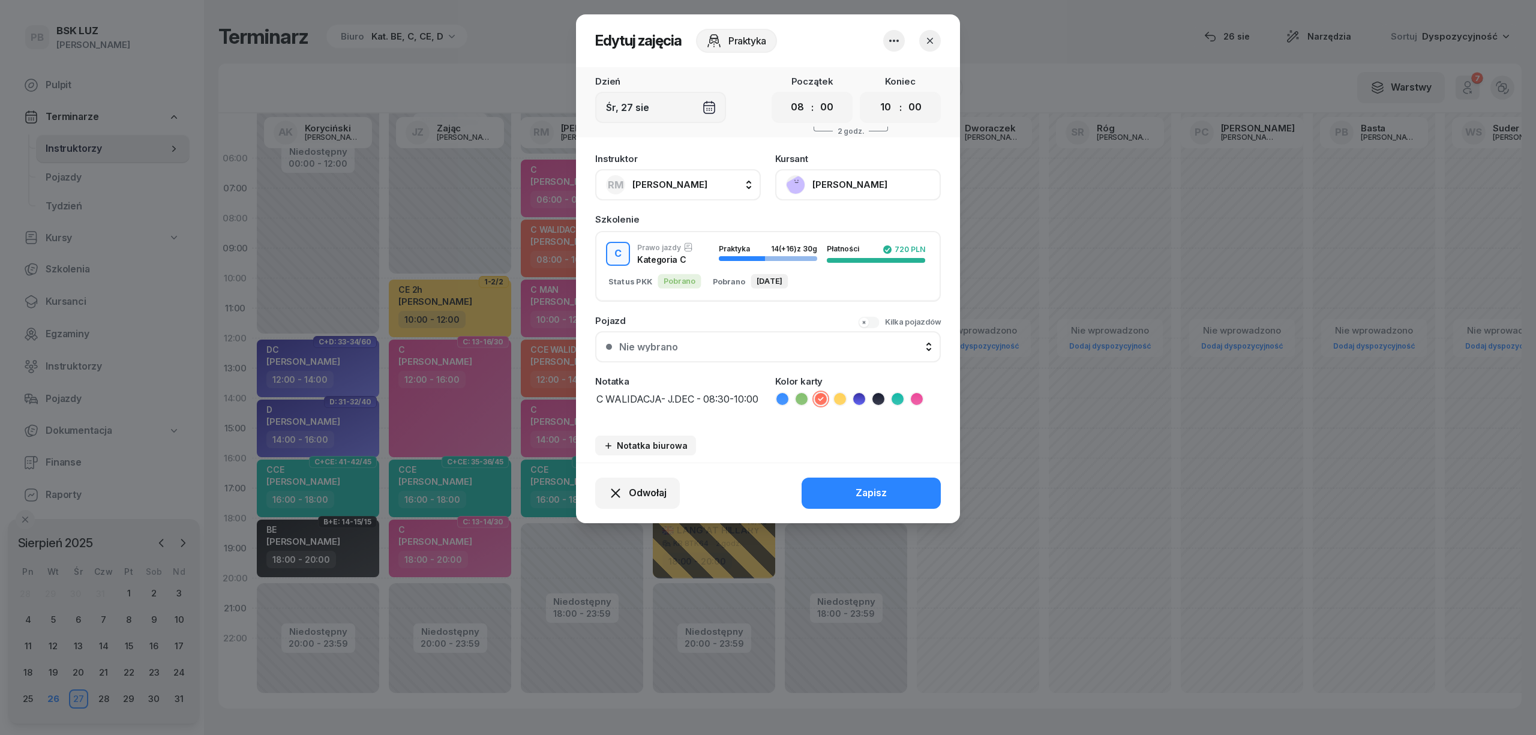
click at [704, 392] on textarea "C WALIDACJA- J.DEC - 08:30-10:00" at bounding box center [678, 406] width 166 height 31
type textarea "C WALIDACJA- J.DEC - teoria 6:00-06:45, praktyka 08:30-10:00"
click at [848, 490] on button "Zapisz" at bounding box center [870, 493] width 139 height 31
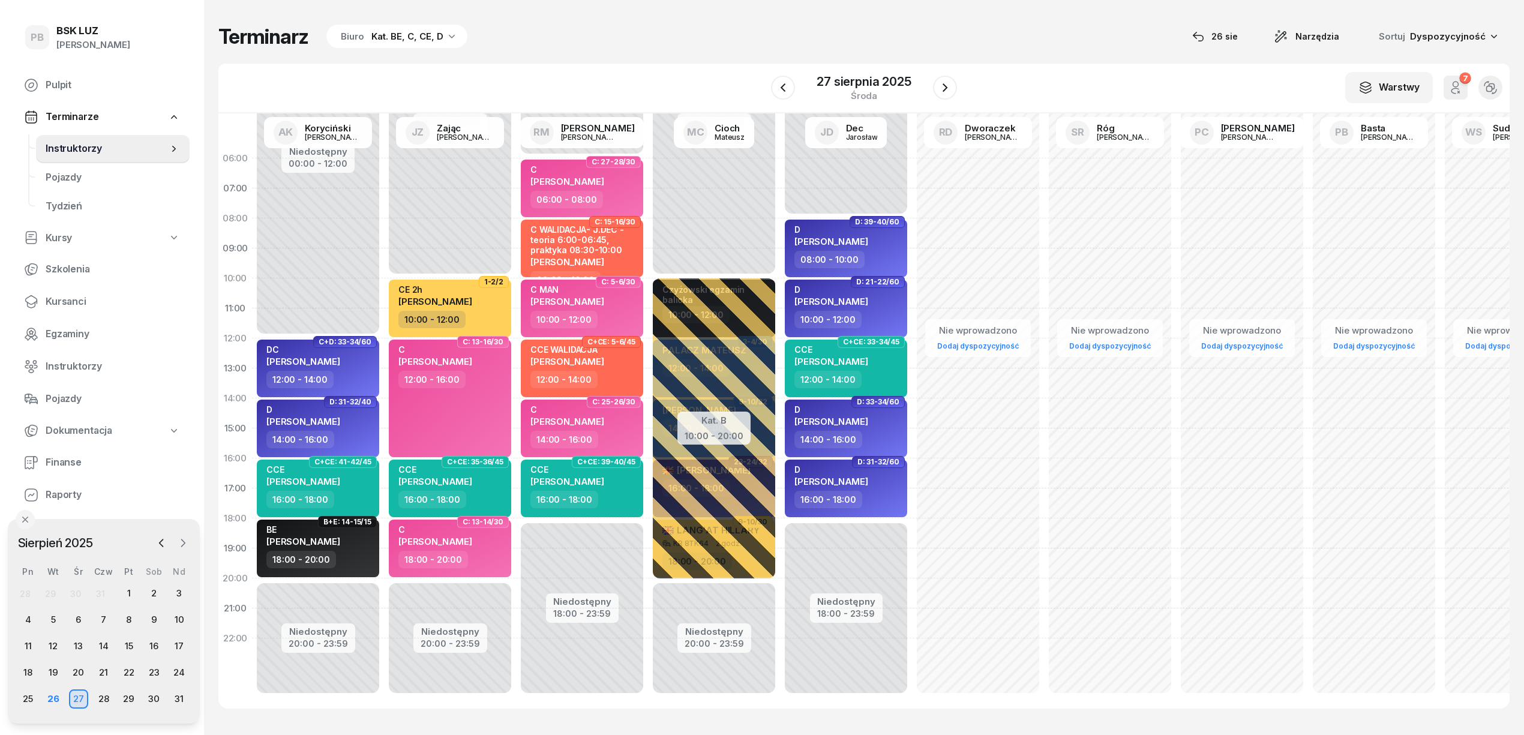
click at [181, 540] on icon "button" at bounding box center [183, 543] width 12 height 12
click at [43, 586] on div "2" at bounding box center [53, 593] width 25 height 19
click at [49, 591] on div "2" at bounding box center [53, 593] width 19 height 19
click at [52, 593] on div "2" at bounding box center [53, 593] width 19 height 19
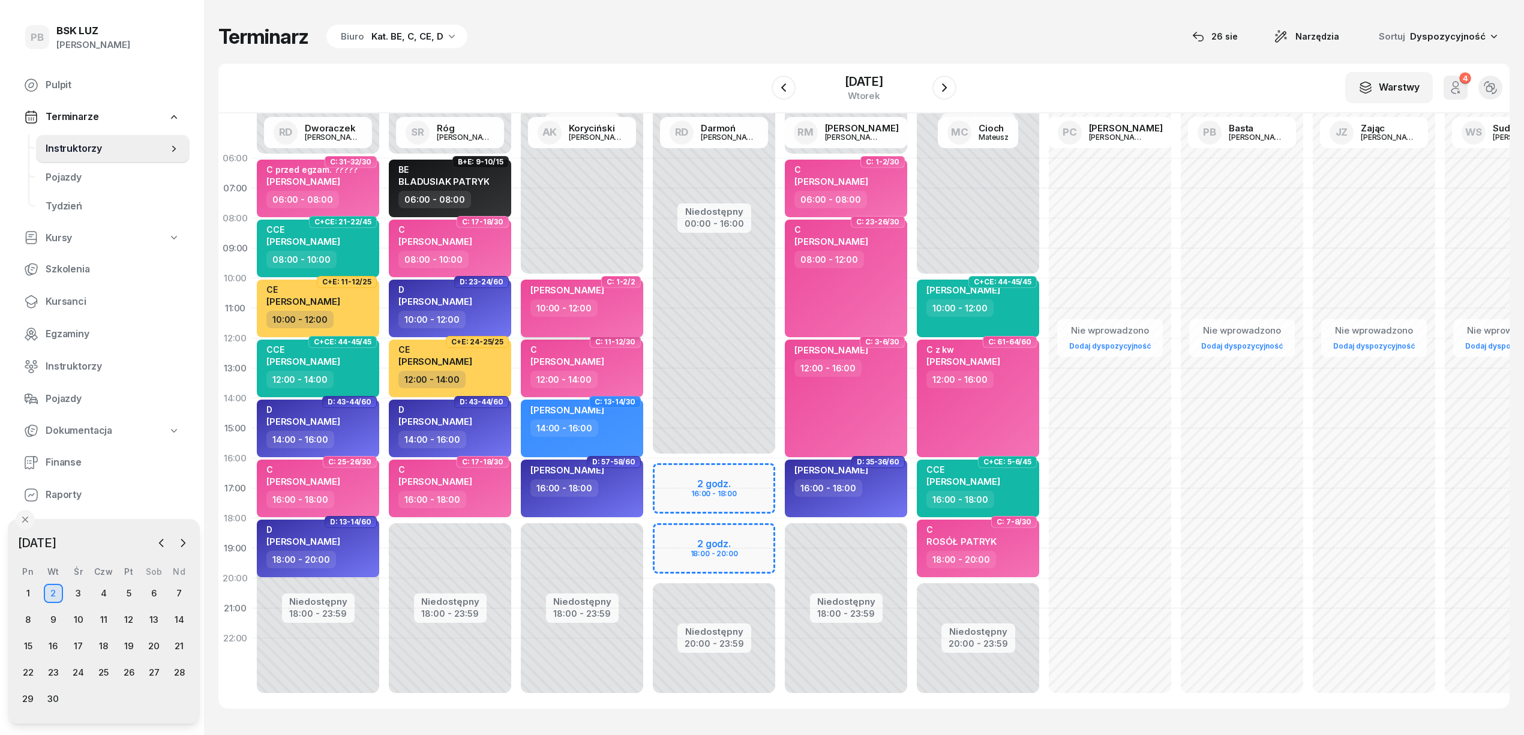
click at [619, 308] on div "10:00 - 12:00" at bounding box center [583, 307] width 106 height 17
select select "10"
select select "12"
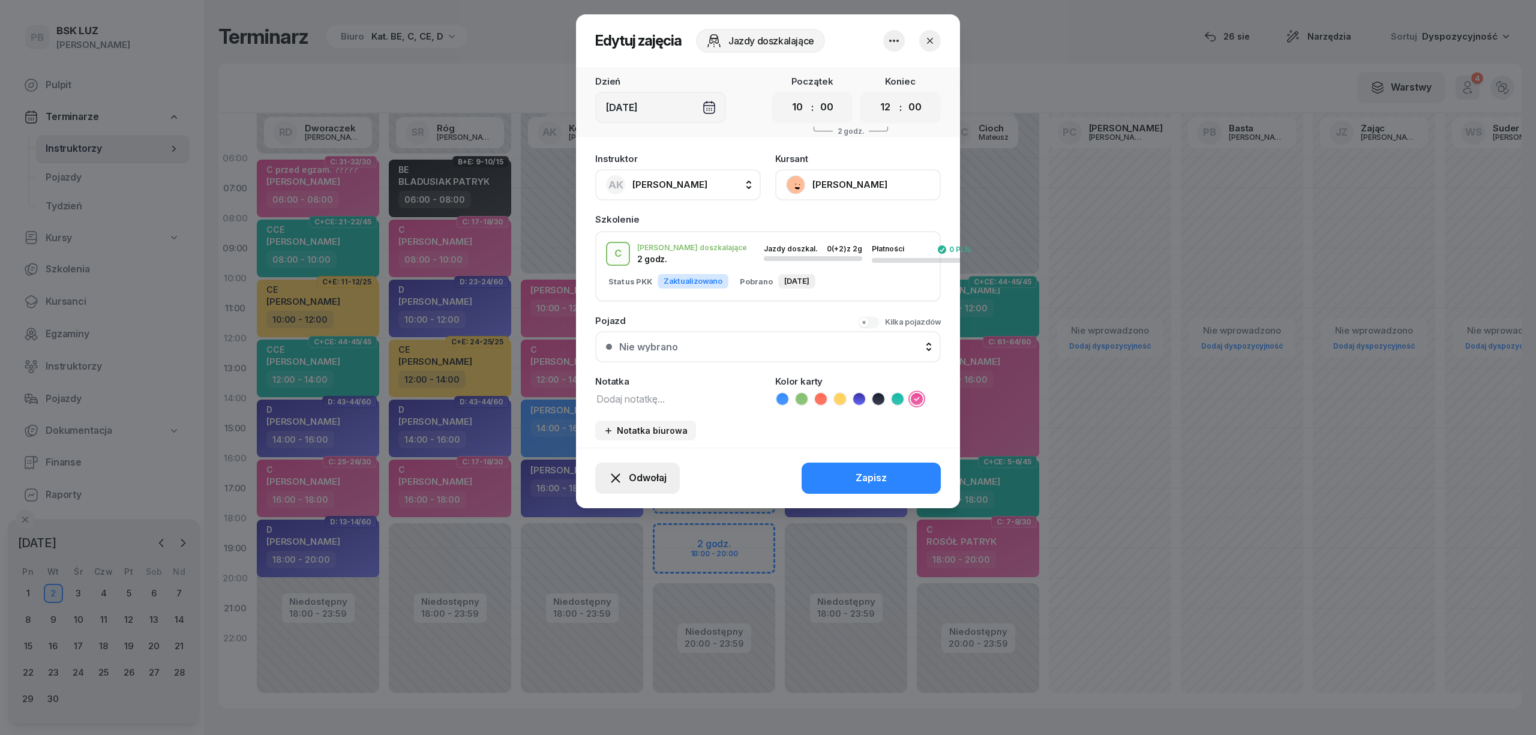
click at [648, 476] on span "Odwołaj" at bounding box center [648, 478] width 38 height 16
click at [613, 403] on div "Kursant odwołał" at bounding box center [616, 405] width 71 height 16
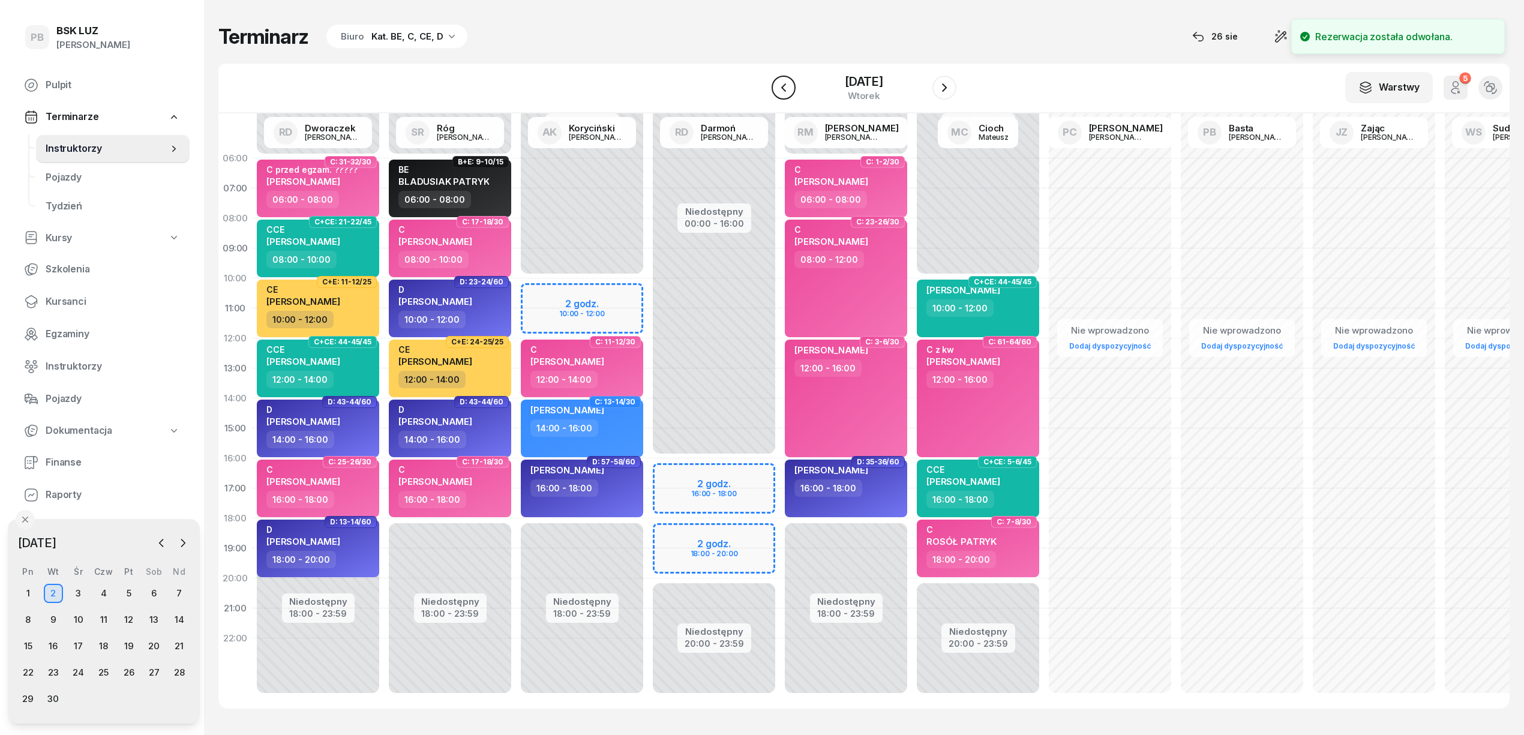
click at [783, 85] on icon "button" at bounding box center [783, 87] width 14 height 14
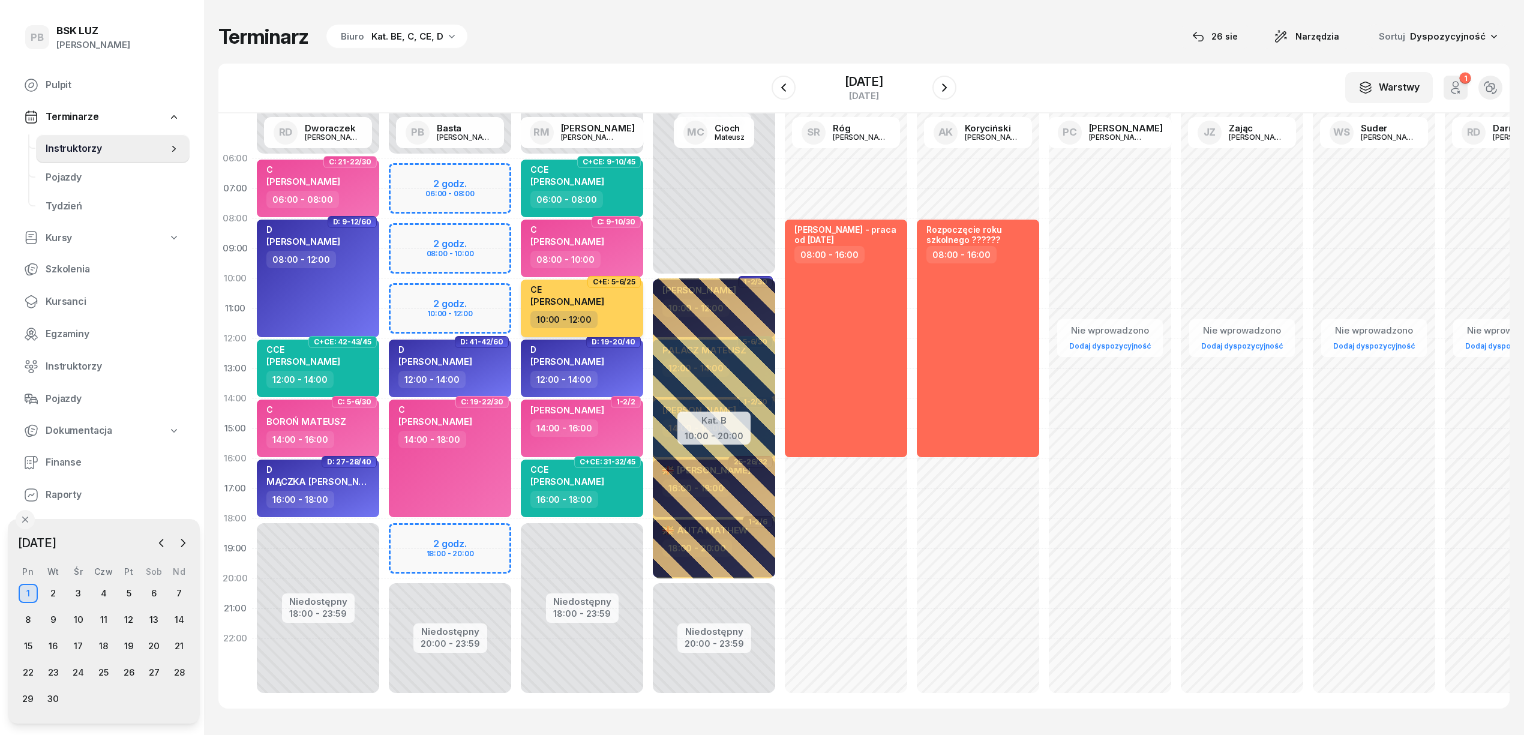
click at [567, 293] on div "CE" at bounding box center [567, 289] width 74 height 10
select select "10"
select select "12"
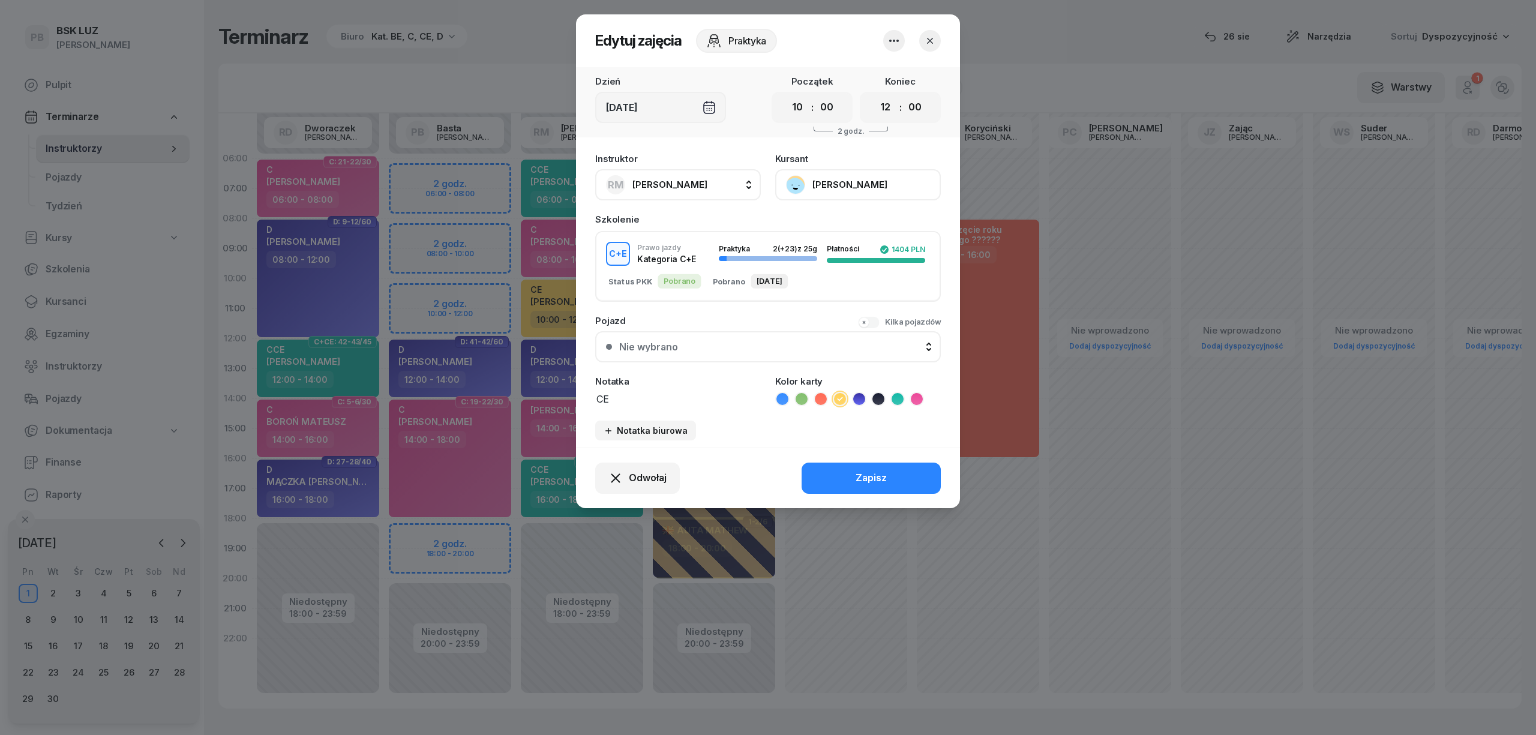
click at [723, 185] on button "[PERSON_NAME]" at bounding box center [678, 184] width 166 height 31
type input "bas"
click at [677, 262] on span "[PERSON_NAME]" at bounding box center [676, 265] width 74 height 16
click at [831, 473] on button "Zapisz" at bounding box center [870, 478] width 139 height 31
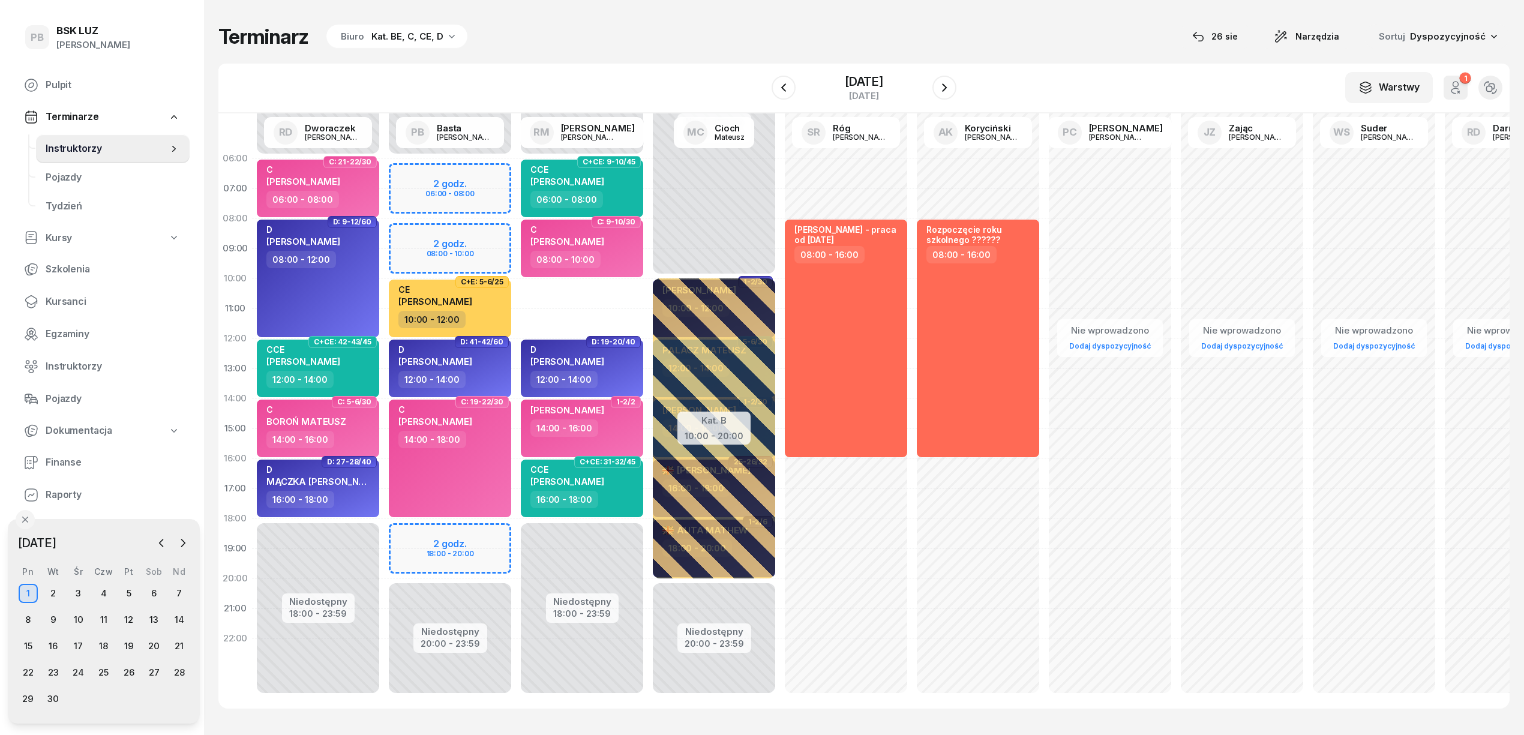
click at [648, 289] on div "Niedostępny 00:00 - 06:00 Niedostępny 18:00 - 23:59 C+CE: 9-10/45 [PERSON_NAME]…" at bounding box center [714, 428] width 132 height 570
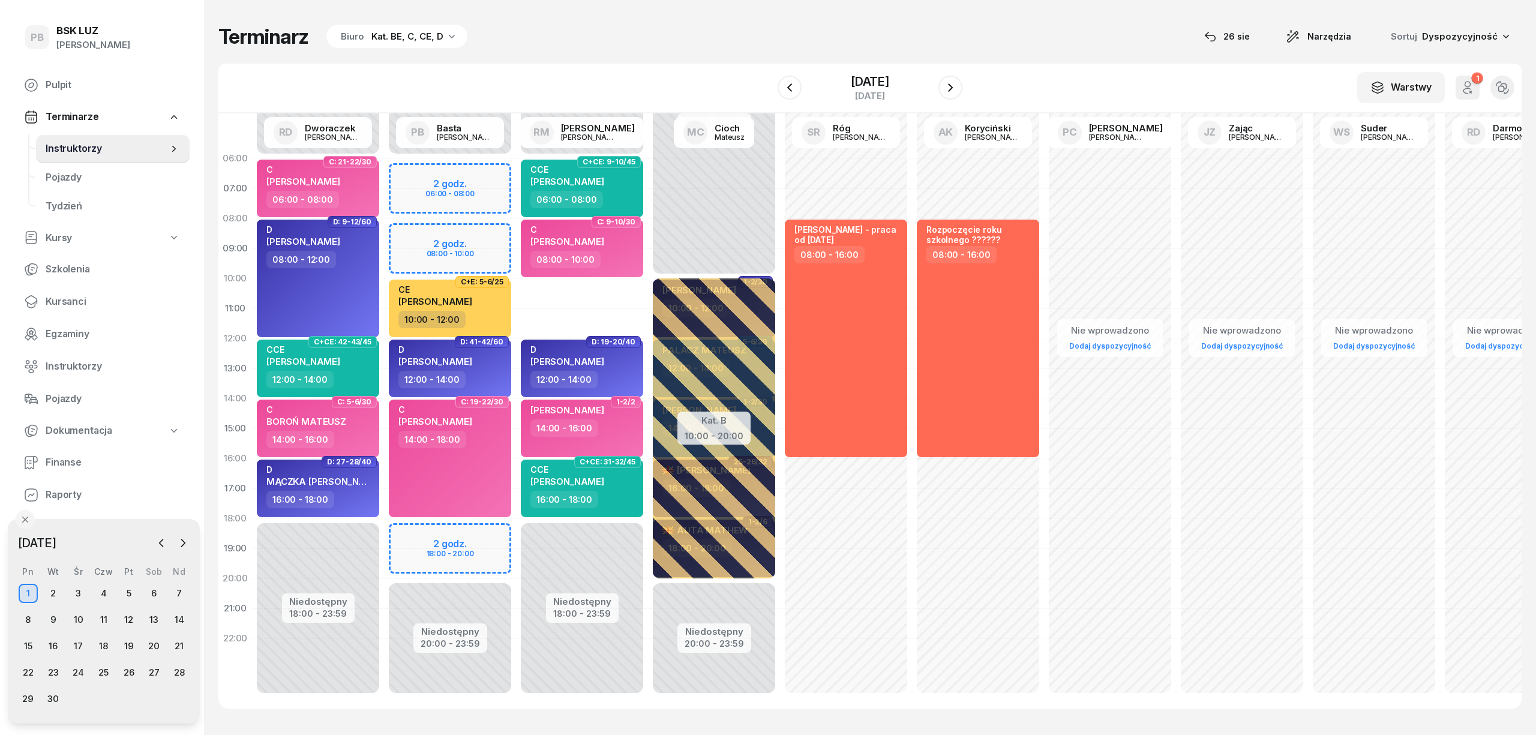
select select "10"
select select "12"
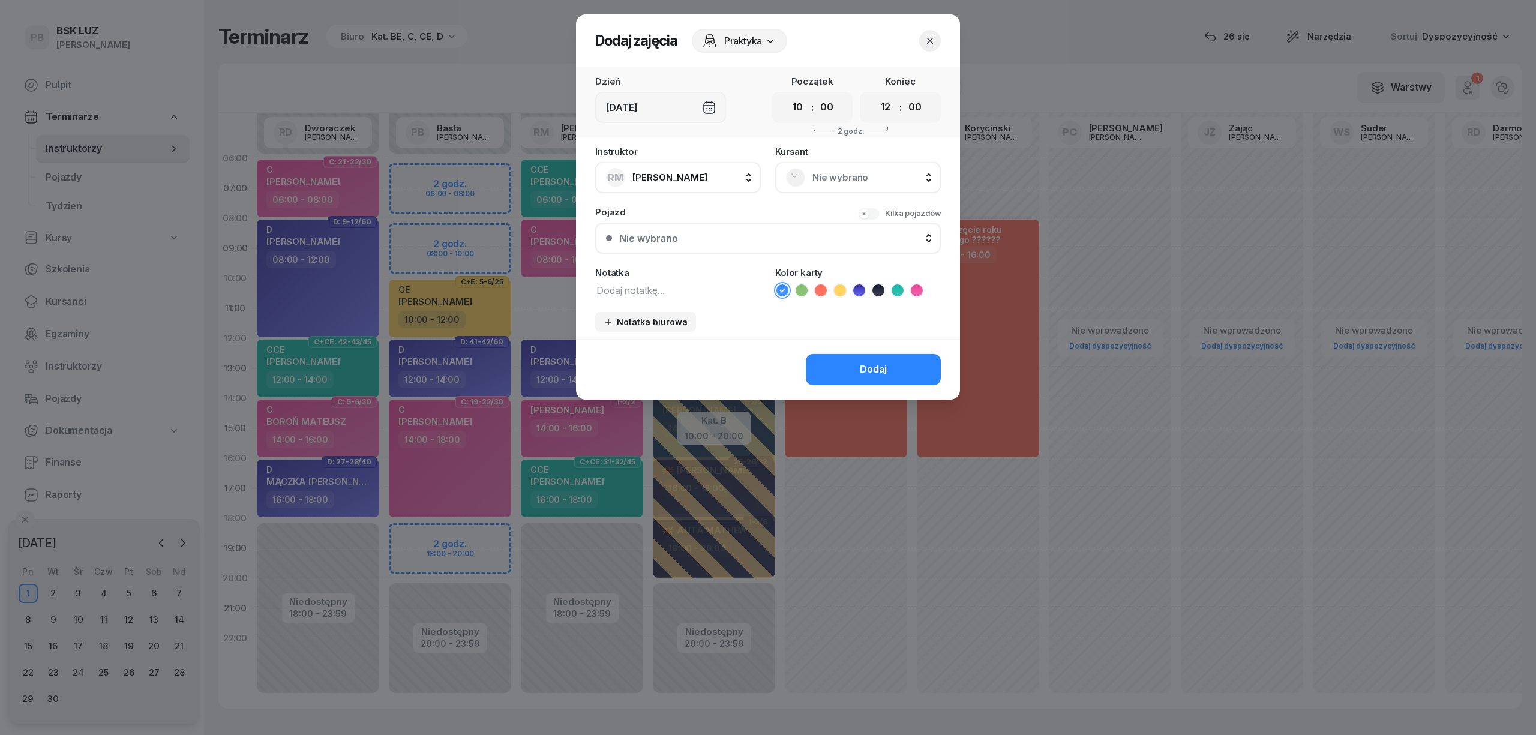
click at [907, 172] on span "Nie wybrano" at bounding box center [871, 178] width 118 height 16
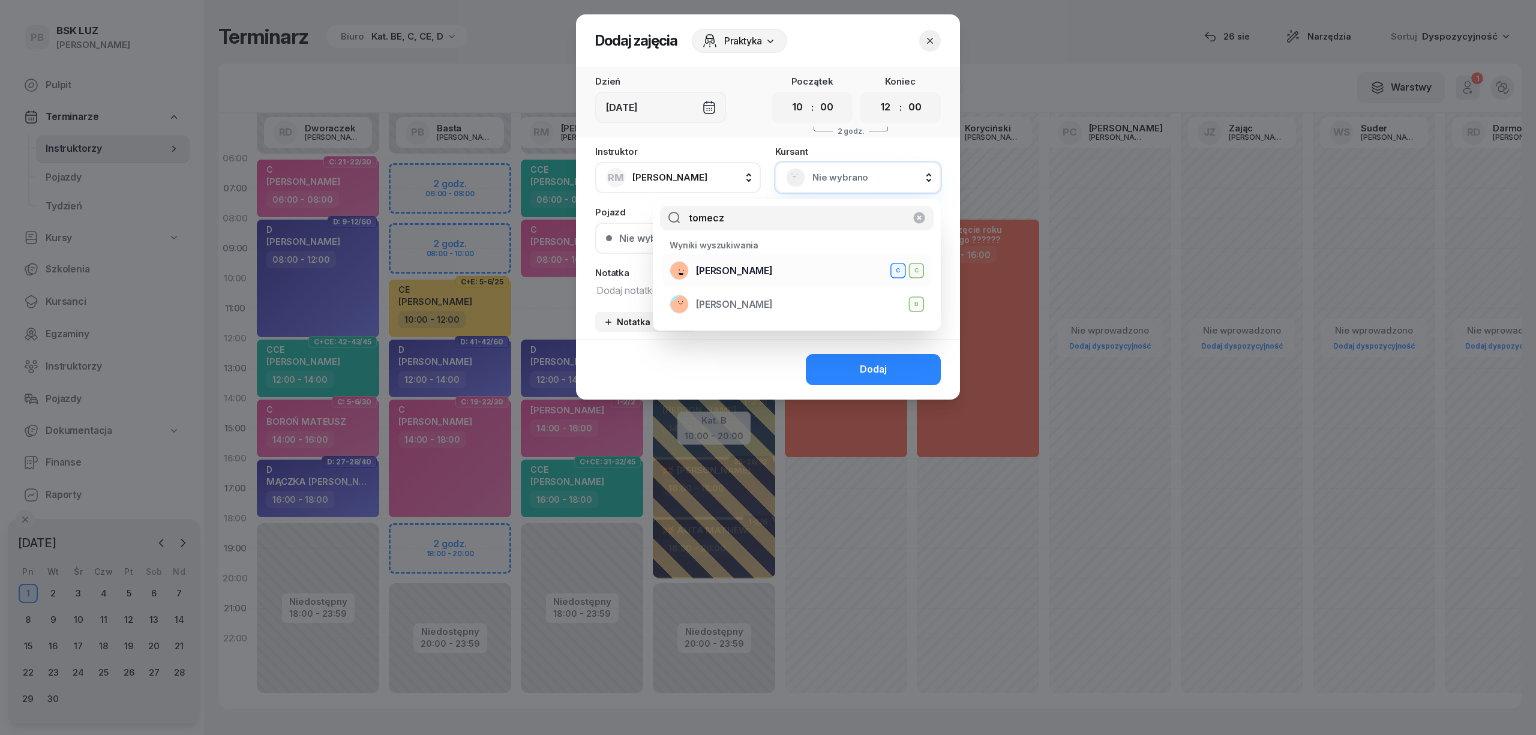
type input "tomecz"
click at [814, 264] on div "[PERSON_NAME]" at bounding box center [796, 270] width 254 height 19
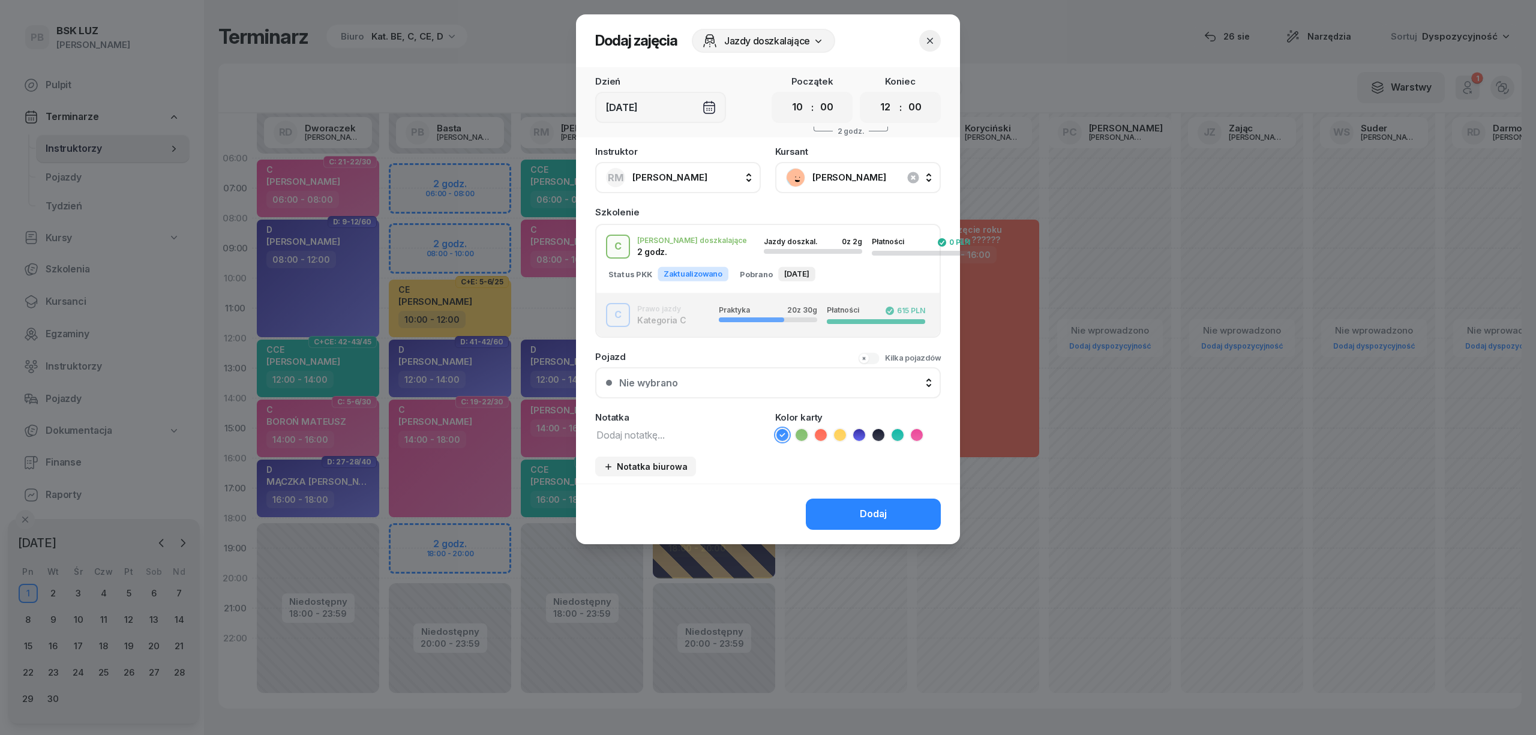
click at [674, 246] on div "[PERSON_NAME] doszkalające 2 godz. Jazdy doszkal. 0 z 2g Płatności 0 PLN" at bounding box center [767, 247] width 343 height 24
click at [641, 434] on textarea at bounding box center [678, 435] width 166 height 16
click at [915, 430] on icon at bounding box center [917, 435] width 12 height 12
click at [701, 436] on textarea "C" at bounding box center [678, 435] width 166 height 16
type textarea "C Z [PERSON_NAME]"
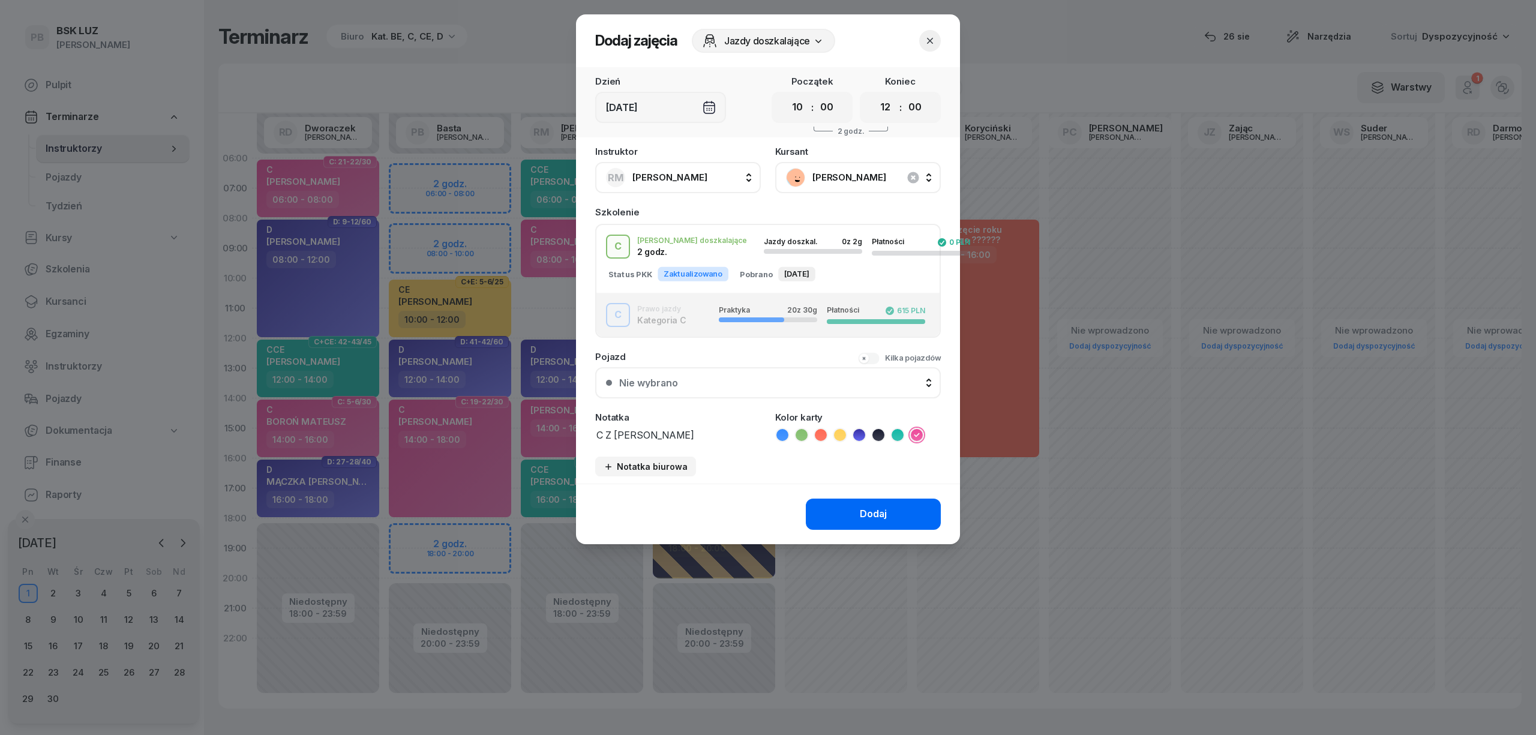
click at [885, 511] on div "Dodaj" at bounding box center [873, 514] width 27 height 16
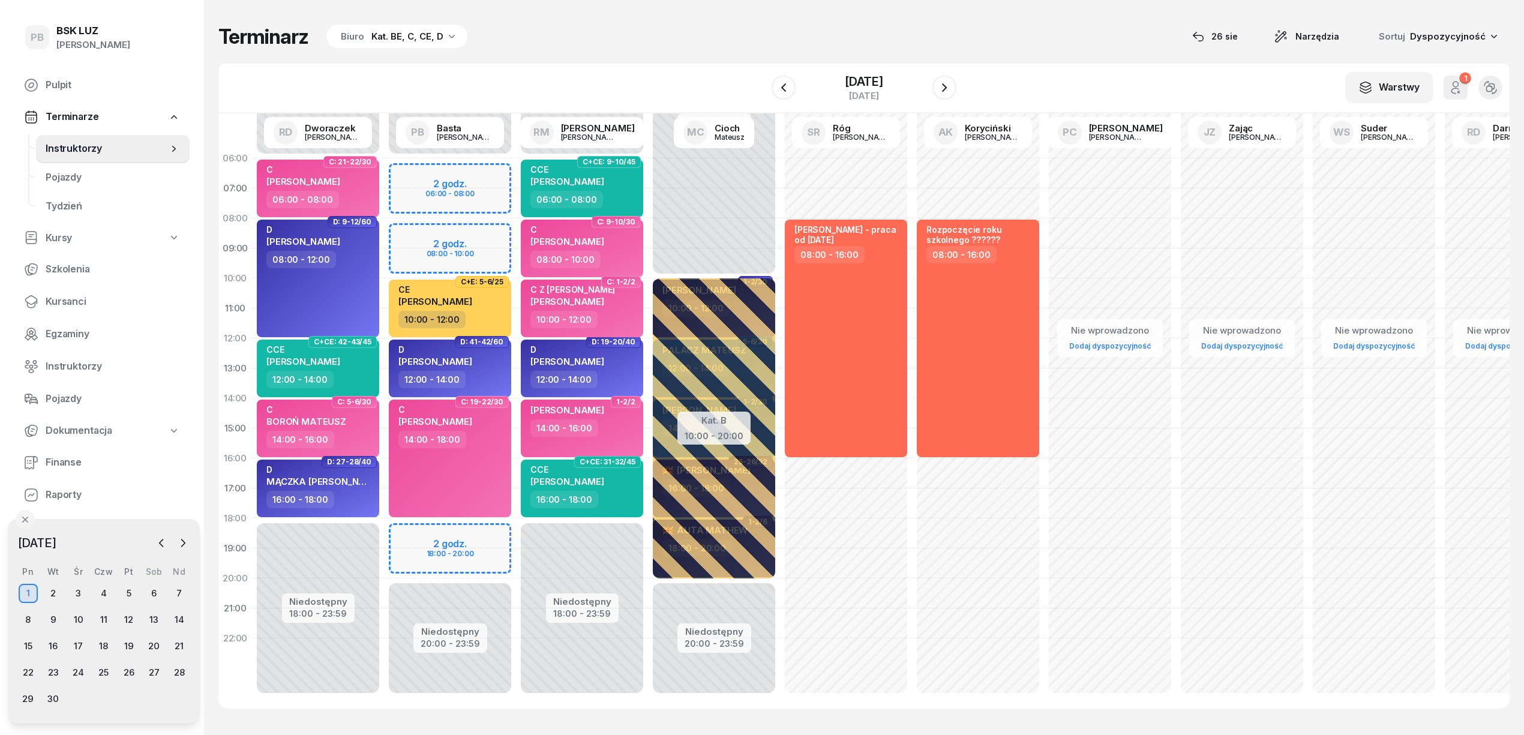
click at [720, 60] on div "Terminarz Biuro Kat. BE, C, CE, D [DATE] Narzędzia Sortuj Dyspozycyjność W Wybi…" at bounding box center [863, 366] width 1291 height 732
click at [941, 89] on icon "button" at bounding box center [944, 87] width 14 height 14
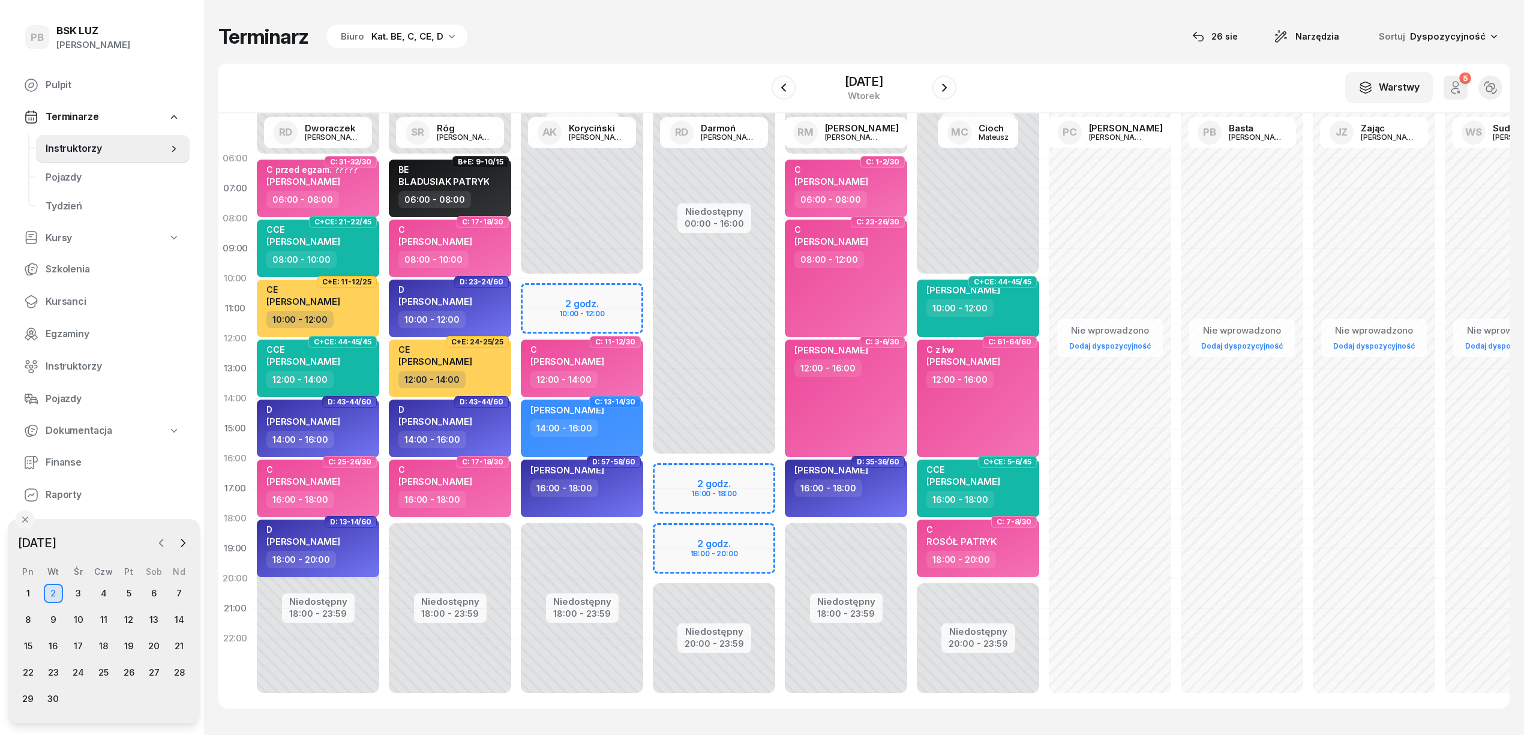
click at [157, 547] on icon "button" at bounding box center [161, 543] width 12 height 12
click at [125, 694] on div "29" at bounding box center [129, 698] width 19 height 19
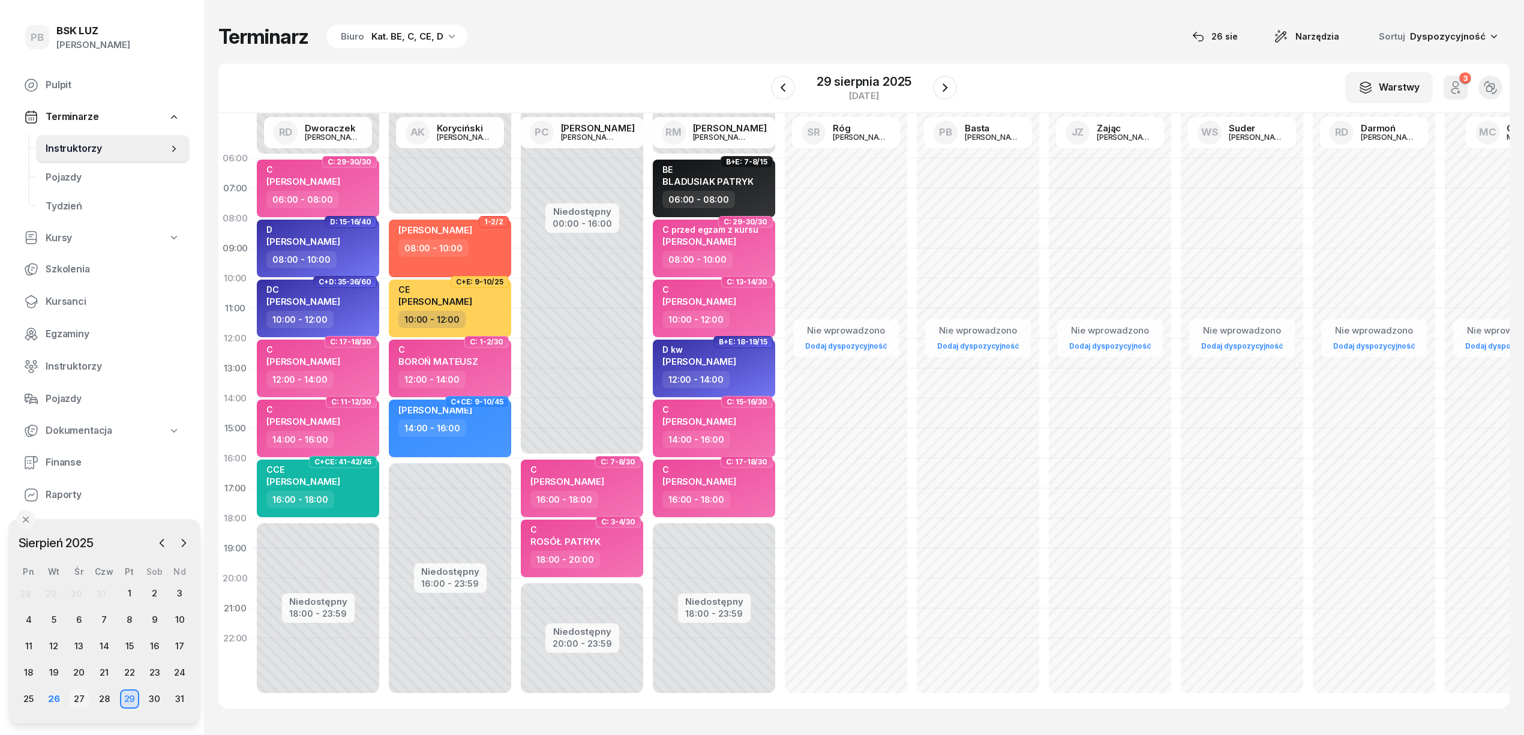
click at [77, 694] on div "27" at bounding box center [79, 698] width 19 height 19
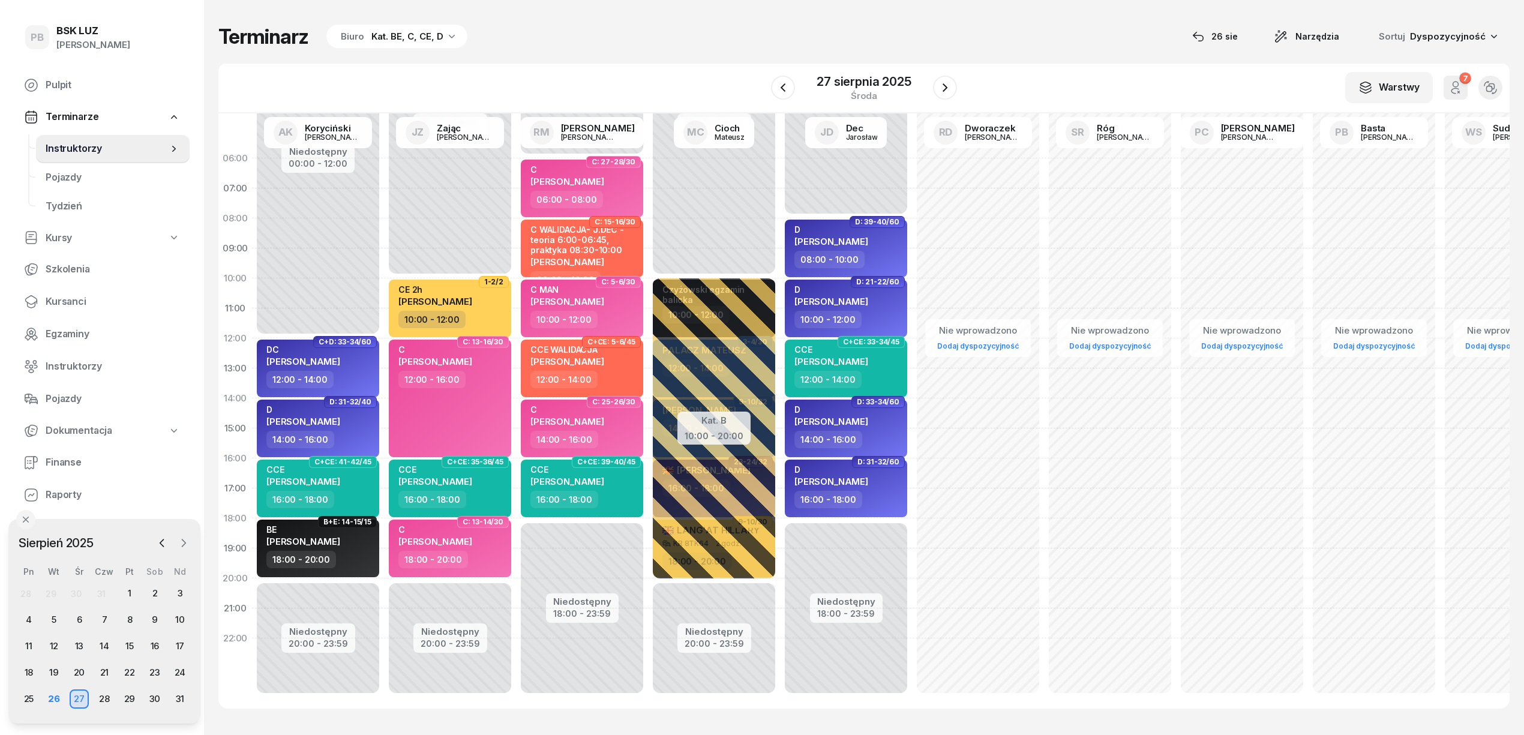
click at [178, 542] on icon "button" at bounding box center [184, 543] width 12 height 12
click at [29, 698] on div "29" at bounding box center [28, 698] width 19 height 19
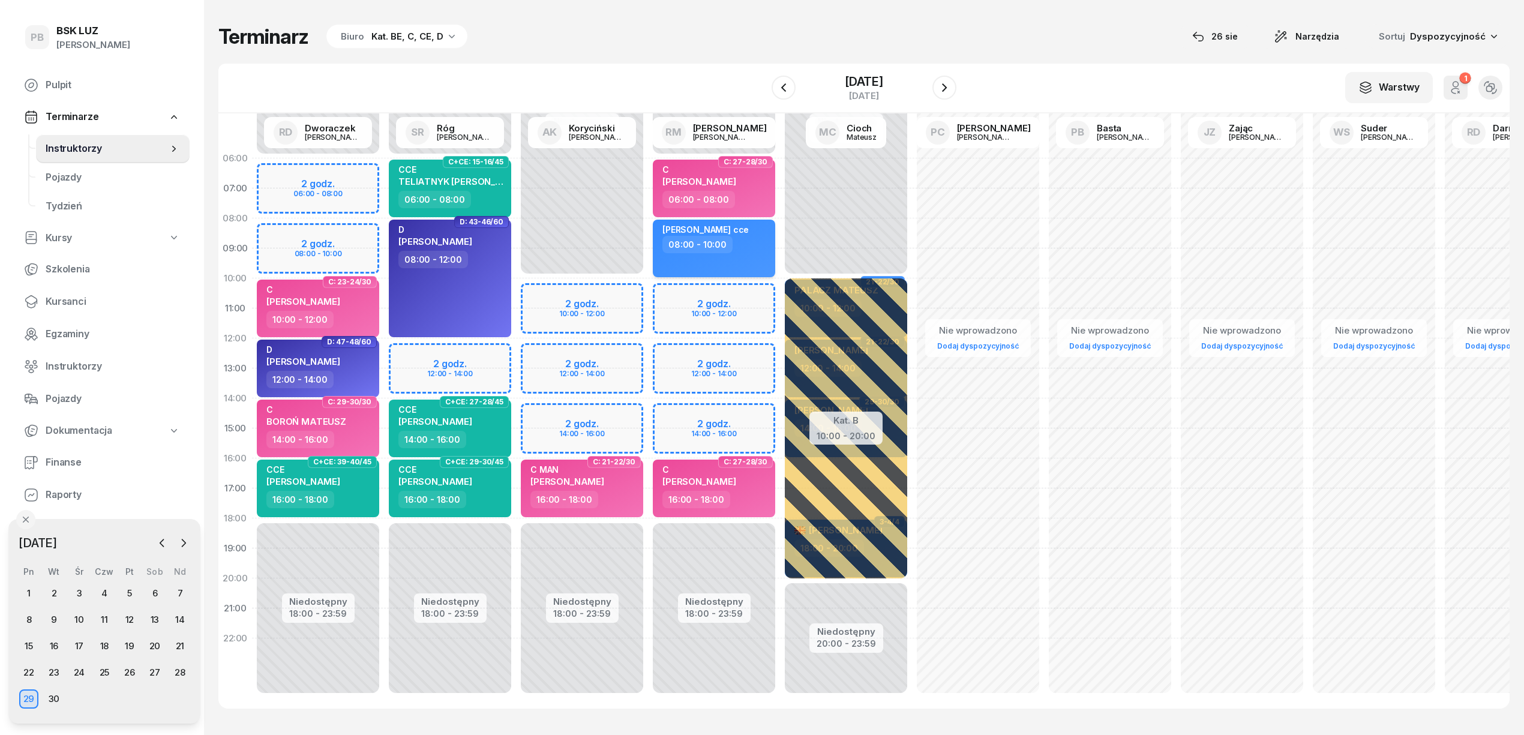
click at [755, 250] on div "08:00 - 10:00" at bounding box center [715, 244] width 106 height 17
select select "08"
select select "10"
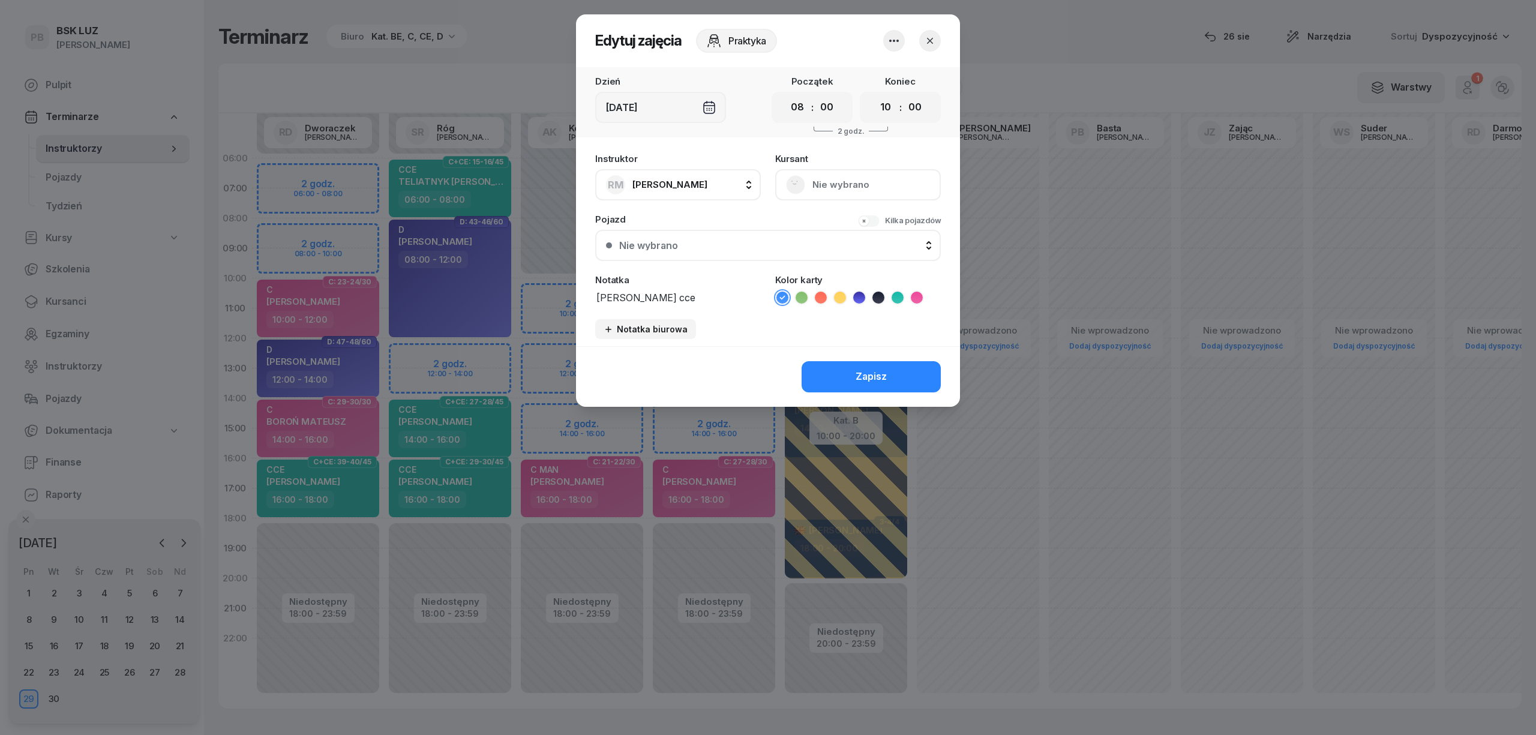
click at [894, 37] on icon "button" at bounding box center [894, 41] width 14 height 14
click at [888, 70] on link "Usuń" at bounding box center [888, 77] width 158 height 30
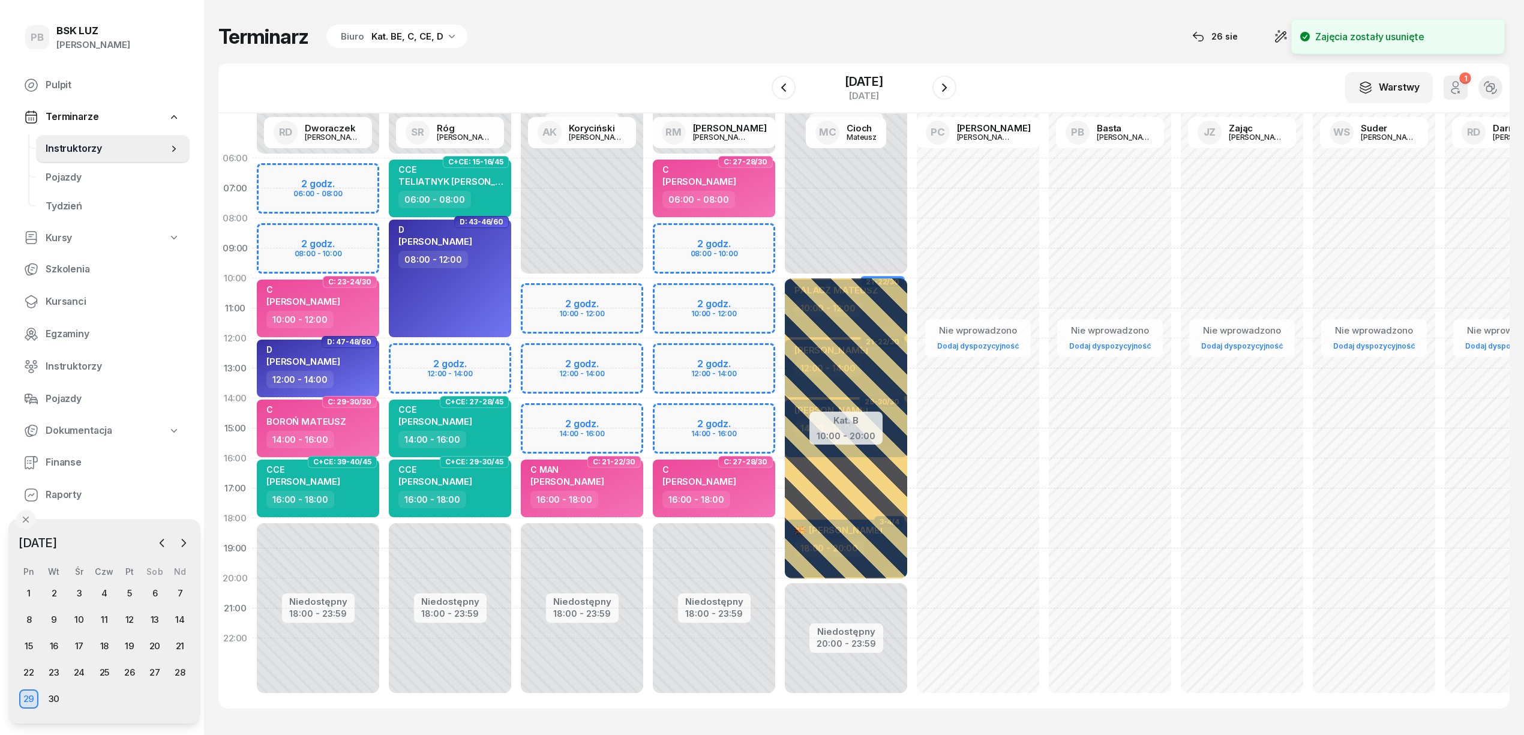
click at [746, 40] on div "Terminarz Biuro Kat. BE, C, CE, D [DATE] Narzędzia Sortuj Dyspozycyjność" at bounding box center [863, 36] width 1291 height 25
click at [815, 25] on div "Terminarz Biuro Kat. BE, C, CE, D [DATE] Narzędzia Sortuj Dyspozycyjność" at bounding box center [863, 36] width 1291 height 25
click at [668, 68] on div "W Wybierz AK [PERSON_NAME] BP [PERSON_NAME] DP [PERSON_NAME] GS [PERSON_NAME] I…" at bounding box center [863, 89] width 1291 height 50
click at [768, 19] on div "Terminarz Biuro Kat. BE, C, CE, D [DATE] Narzędzia Sortuj Dyspozycyjność W Wybi…" at bounding box center [863, 366] width 1291 height 732
click at [31, 593] on div "1" at bounding box center [28, 593] width 19 height 19
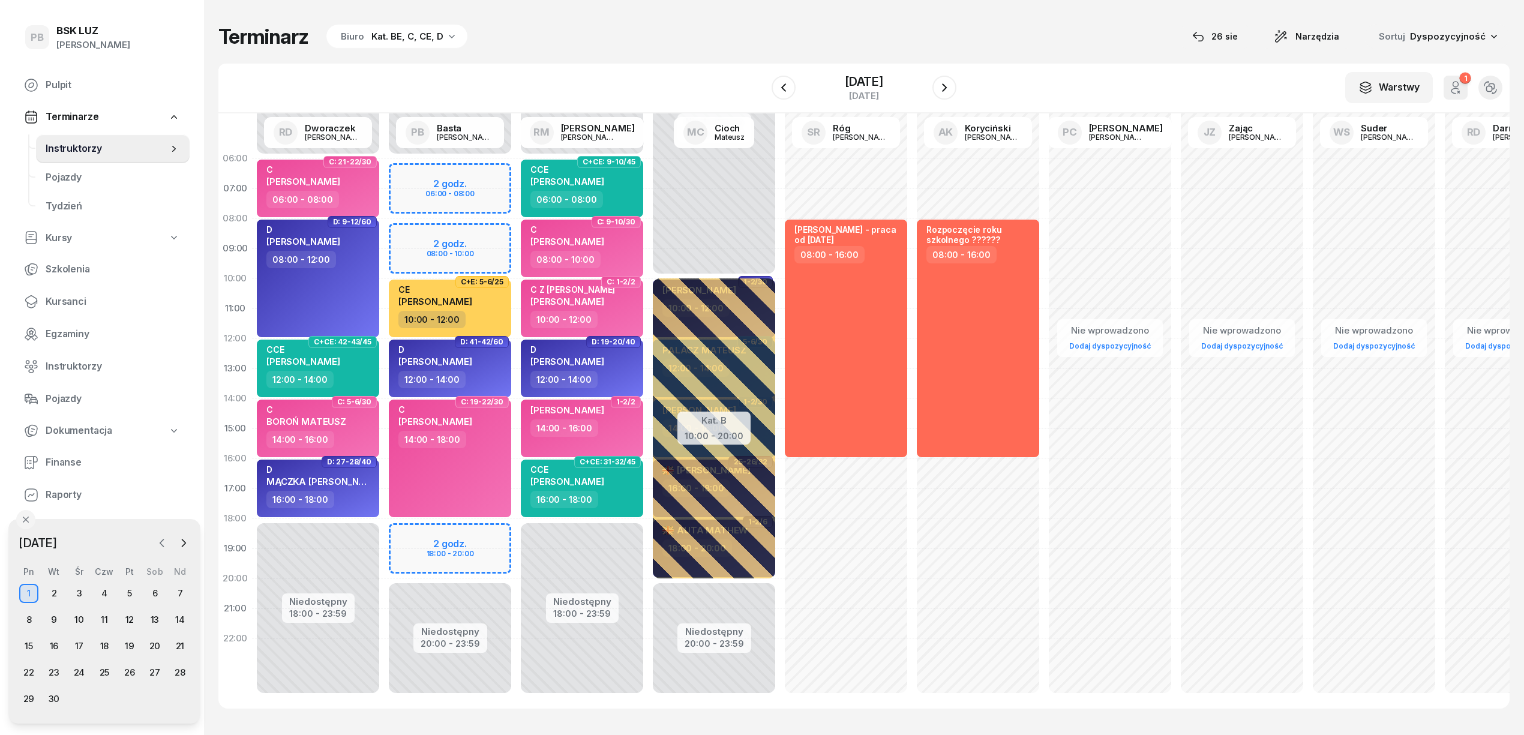
click at [164, 548] on icon "button" at bounding box center [162, 543] width 12 height 12
click at [126, 701] on div "29" at bounding box center [129, 698] width 19 height 19
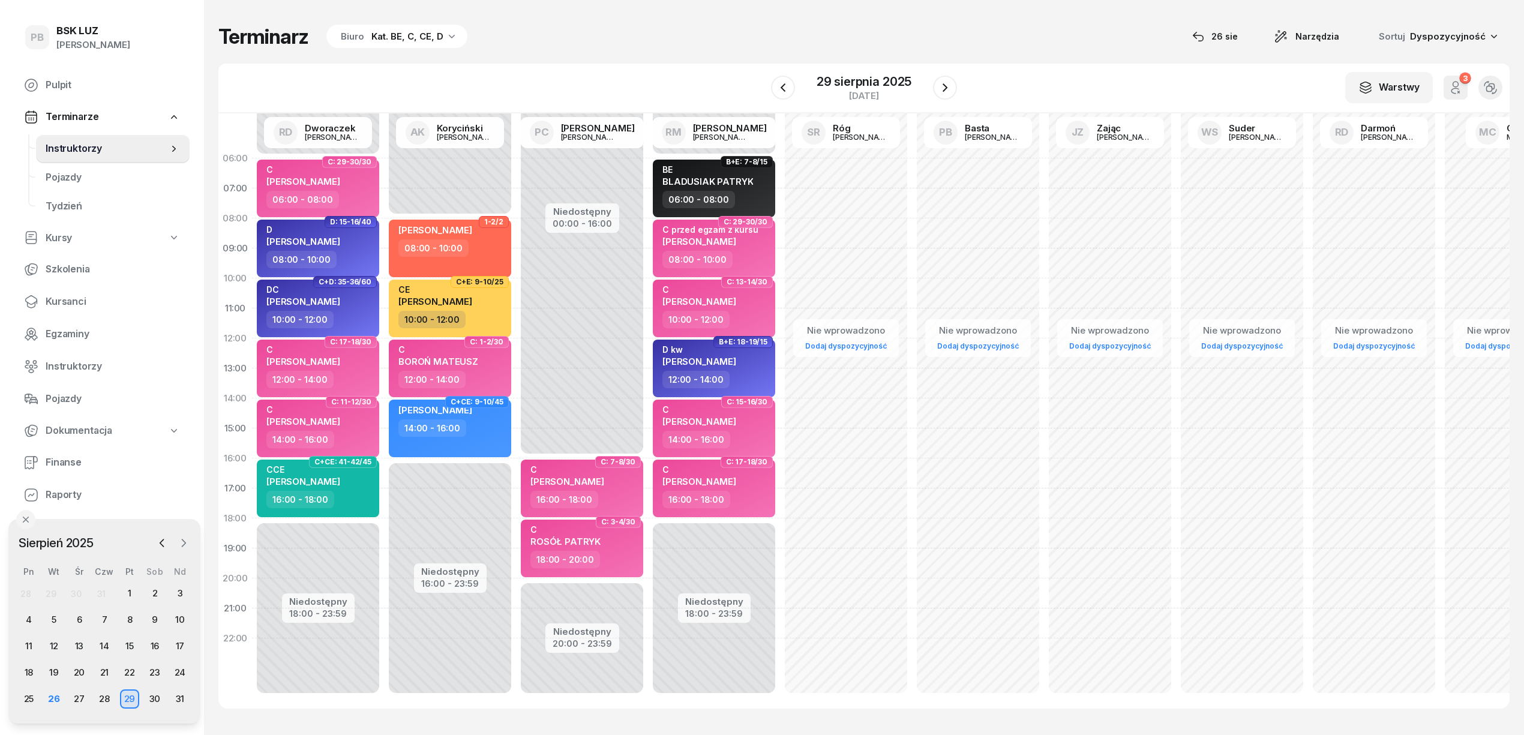
click at [184, 548] on icon "button" at bounding box center [184, 543] width 12 height 12
click at [29, 591] on div "1" at bounding box center [28, 593] width 19 height 19
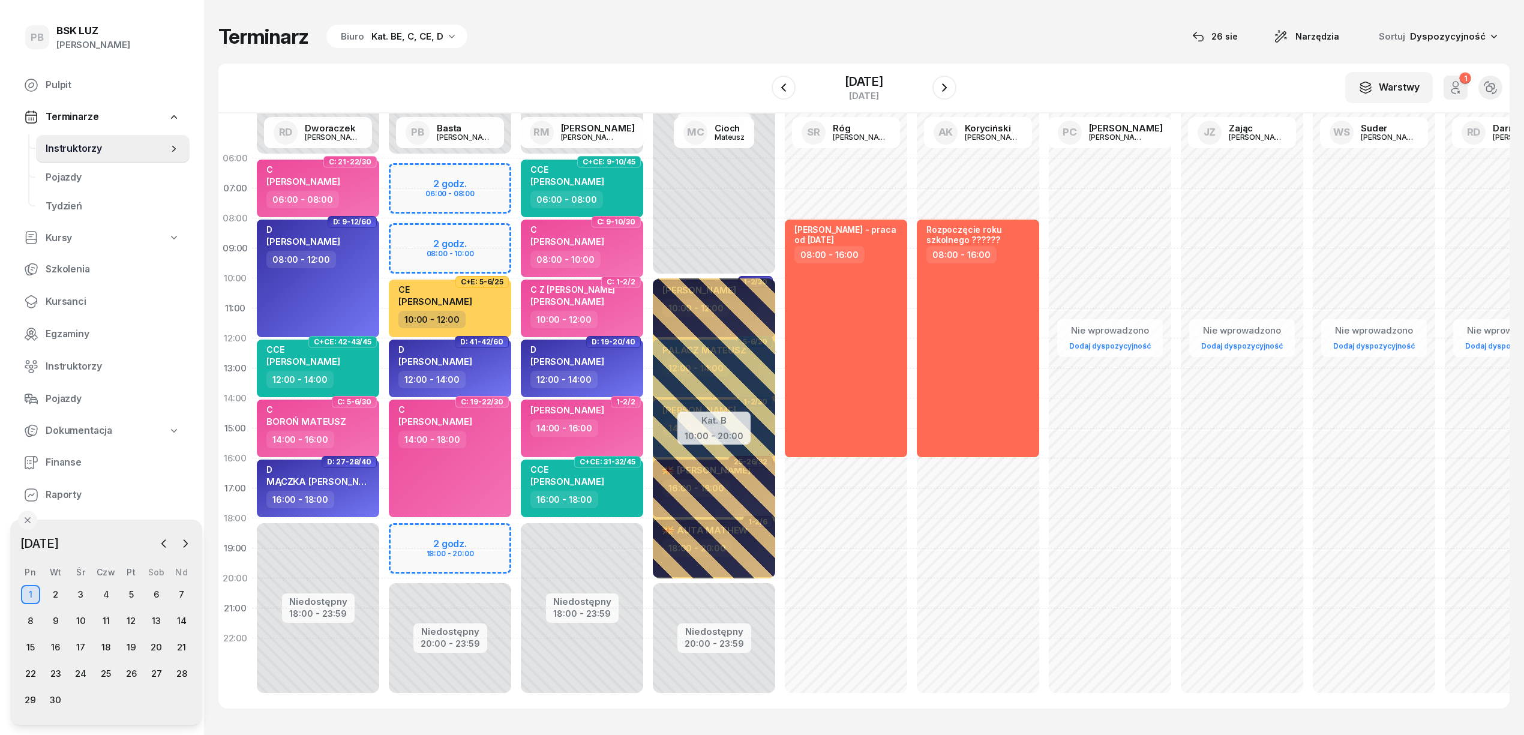
click at [516, 535] on div "Niedostępny 00:00 - 06:00 Niedostępny 20:00 - 23:59 2 godz. 06:00 - 08:00 2 god…" at bounding box center [582, 428] width 132 height 570
select select "18"
select select "20"
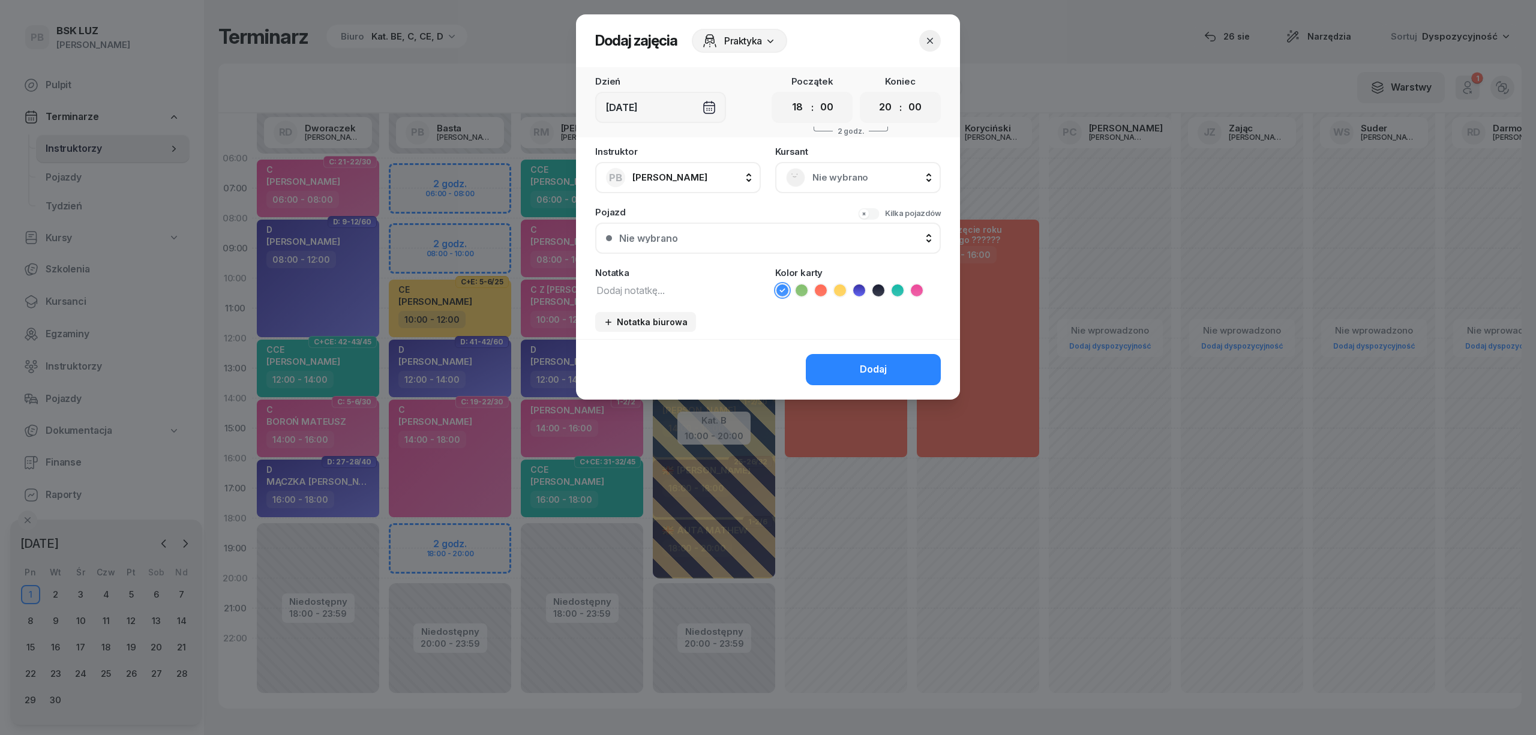
click at [825, 173] on span "Nie wybrano" at bounding box center [871, 178] width 118 height 16
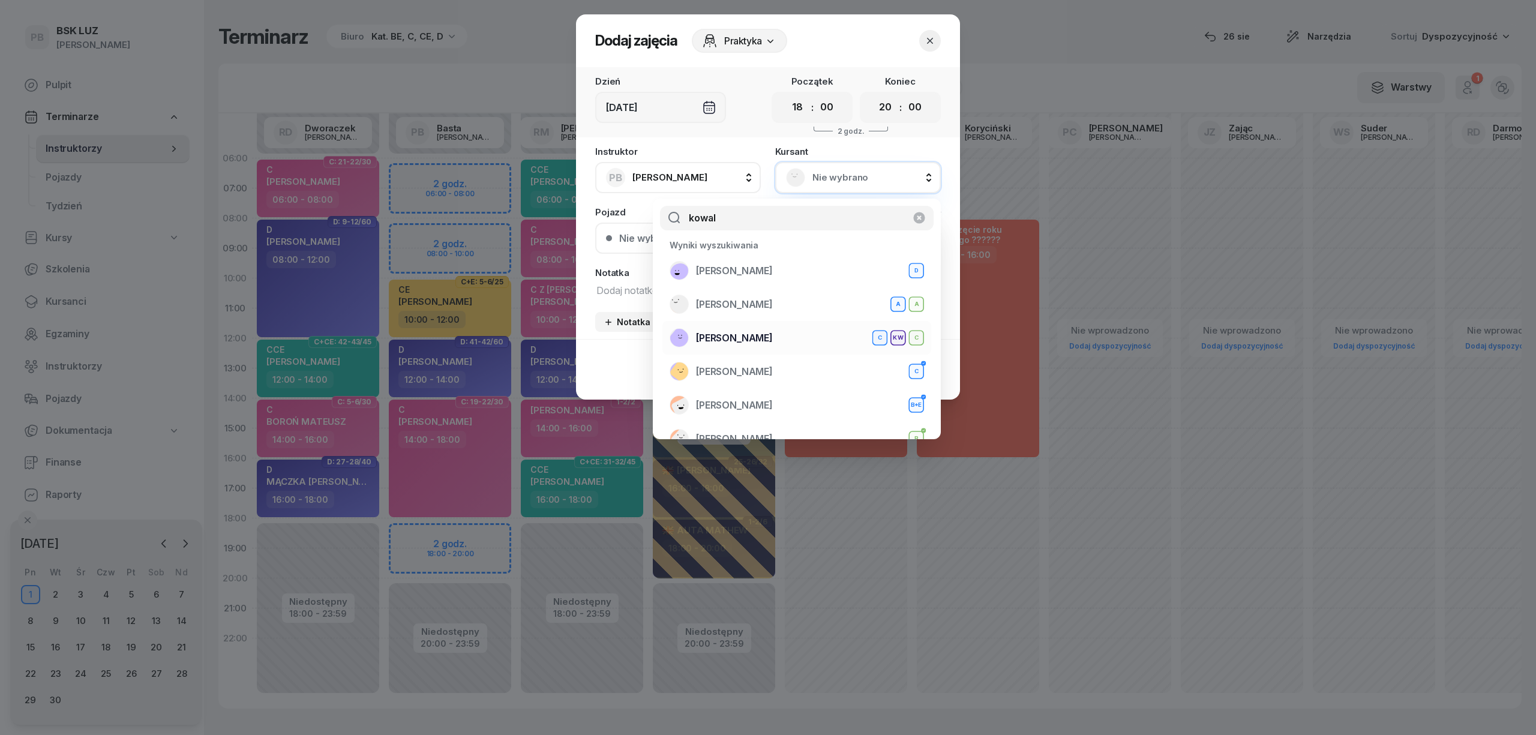
type input "kowal"
click at [773, 342] on span "[PERSON_NAME]" at bounding box center [734, 339] width 77 height 16
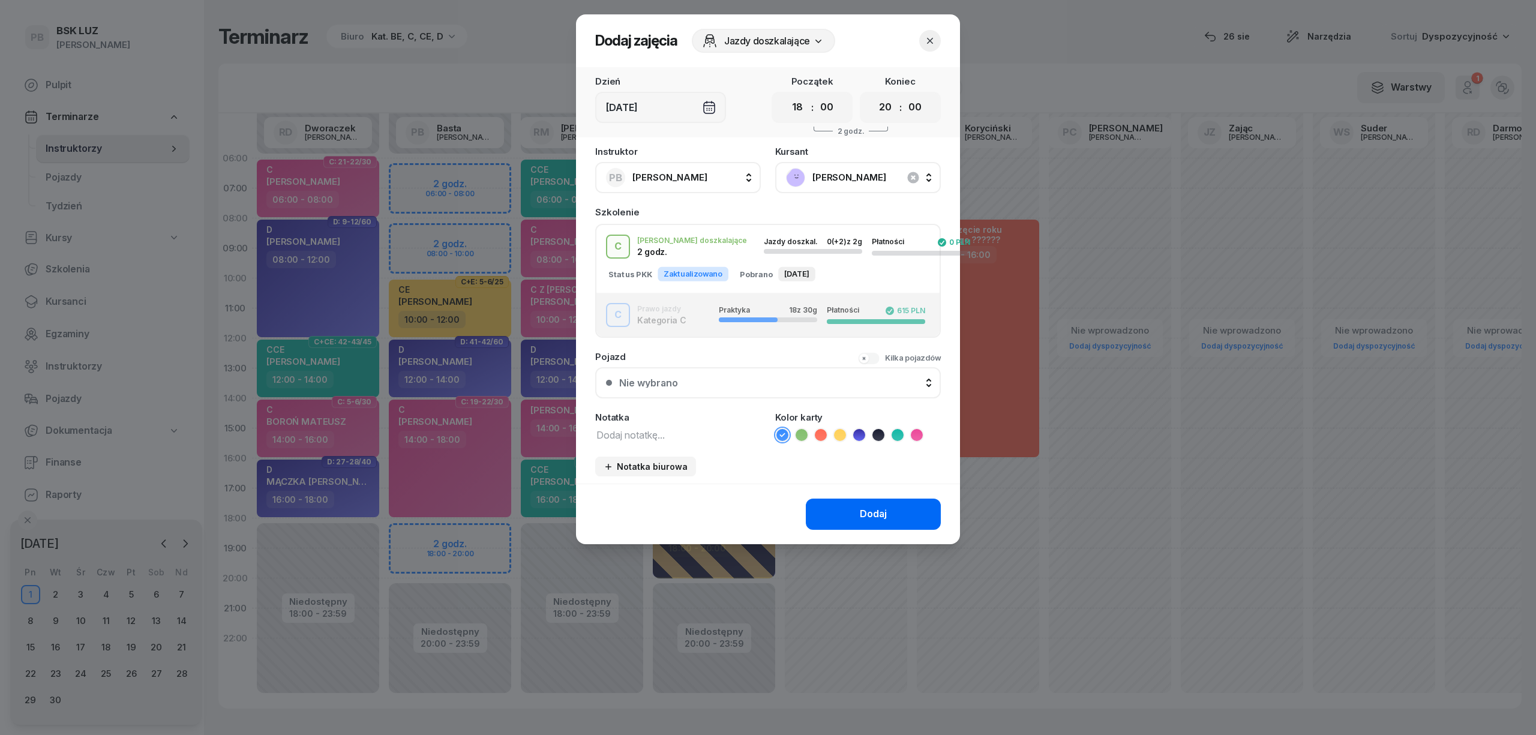
click at [845, 519] on button "Dodaj" at bounding box center [873, 514] width 135 height 31
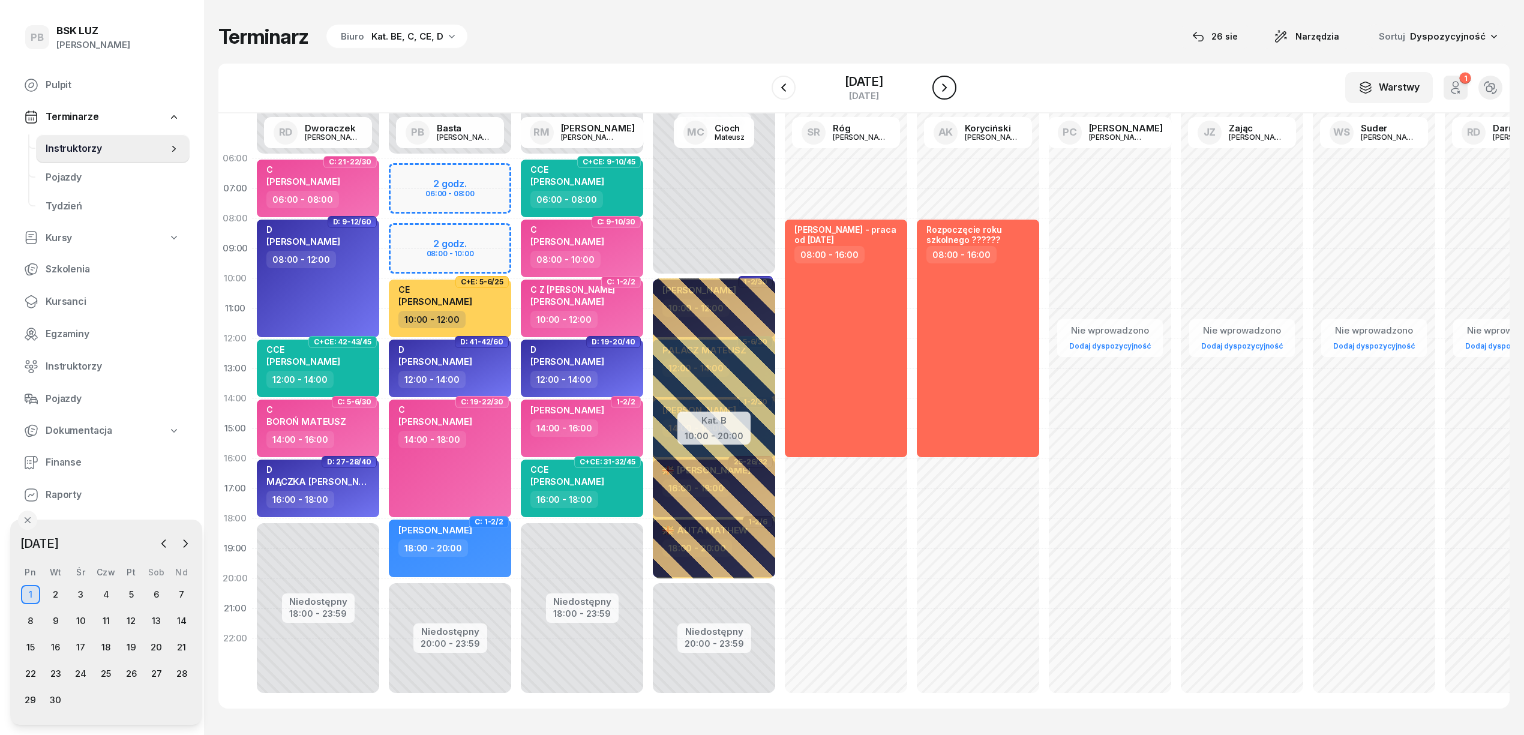
click at [946, 85] on icon "button" at bounding box center [944, 87] width 14 height 14
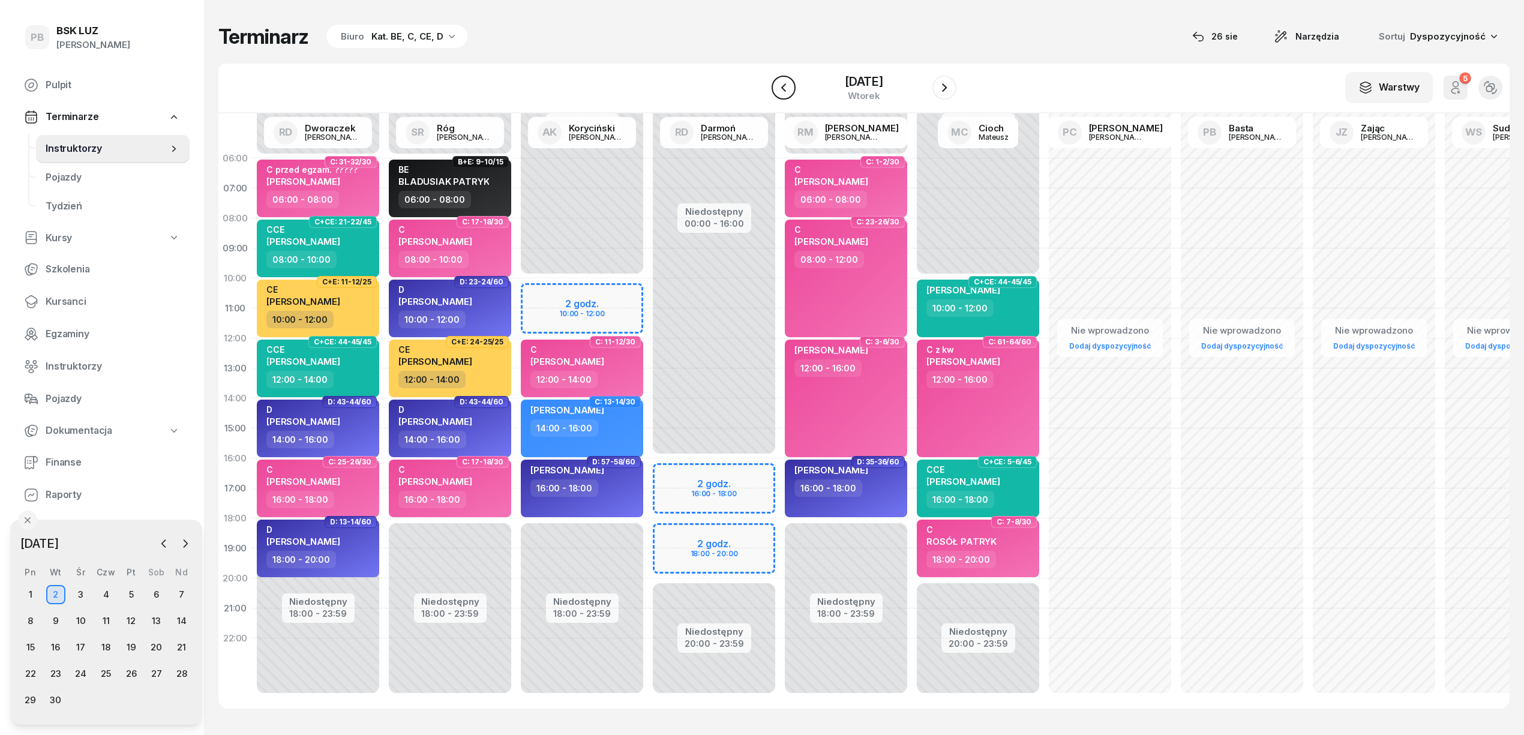
click at [790, 89] on icon "button" at bounding box center [783, 87] width 14 height 14
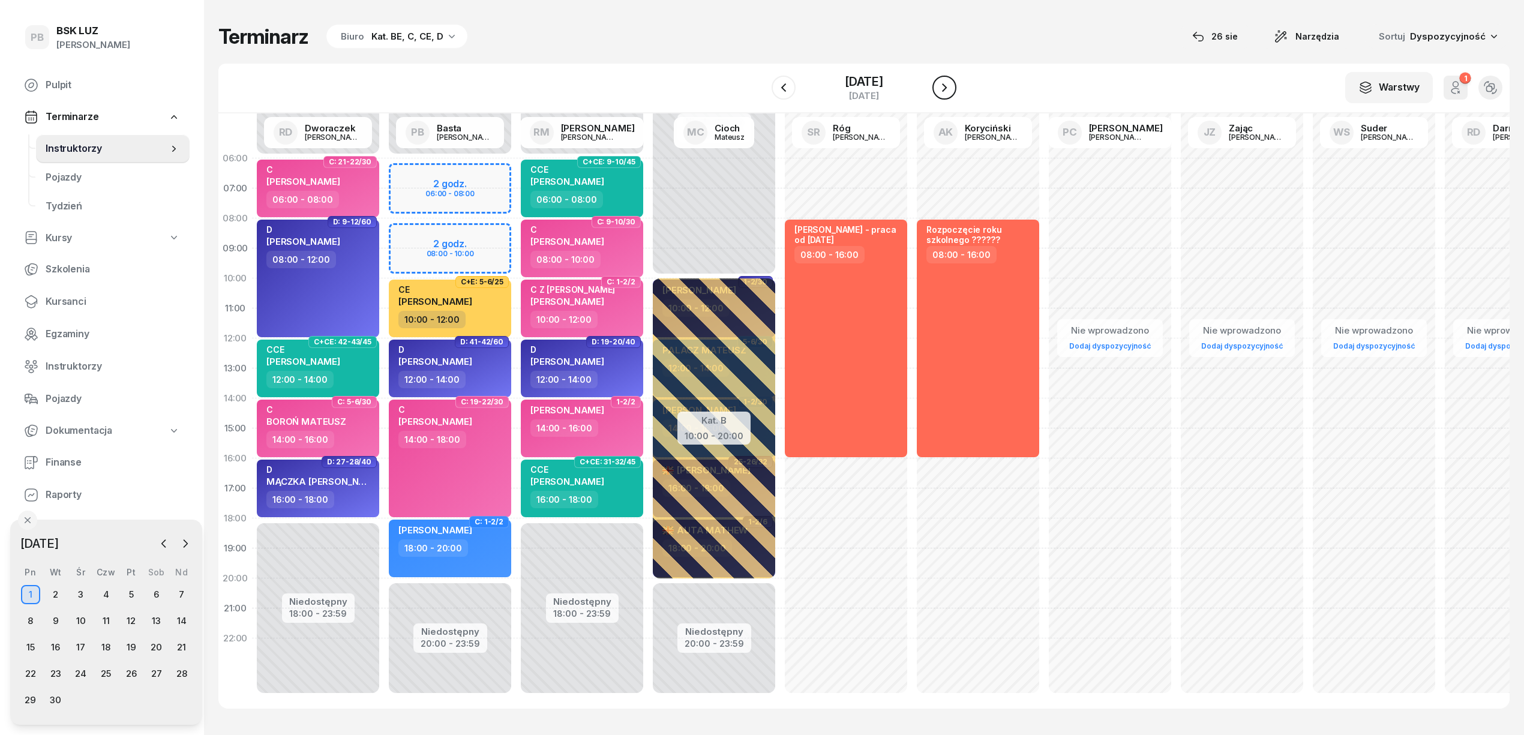
click at [953, 88] on button "button" at bounding box center [944, 88] width 24 height 24
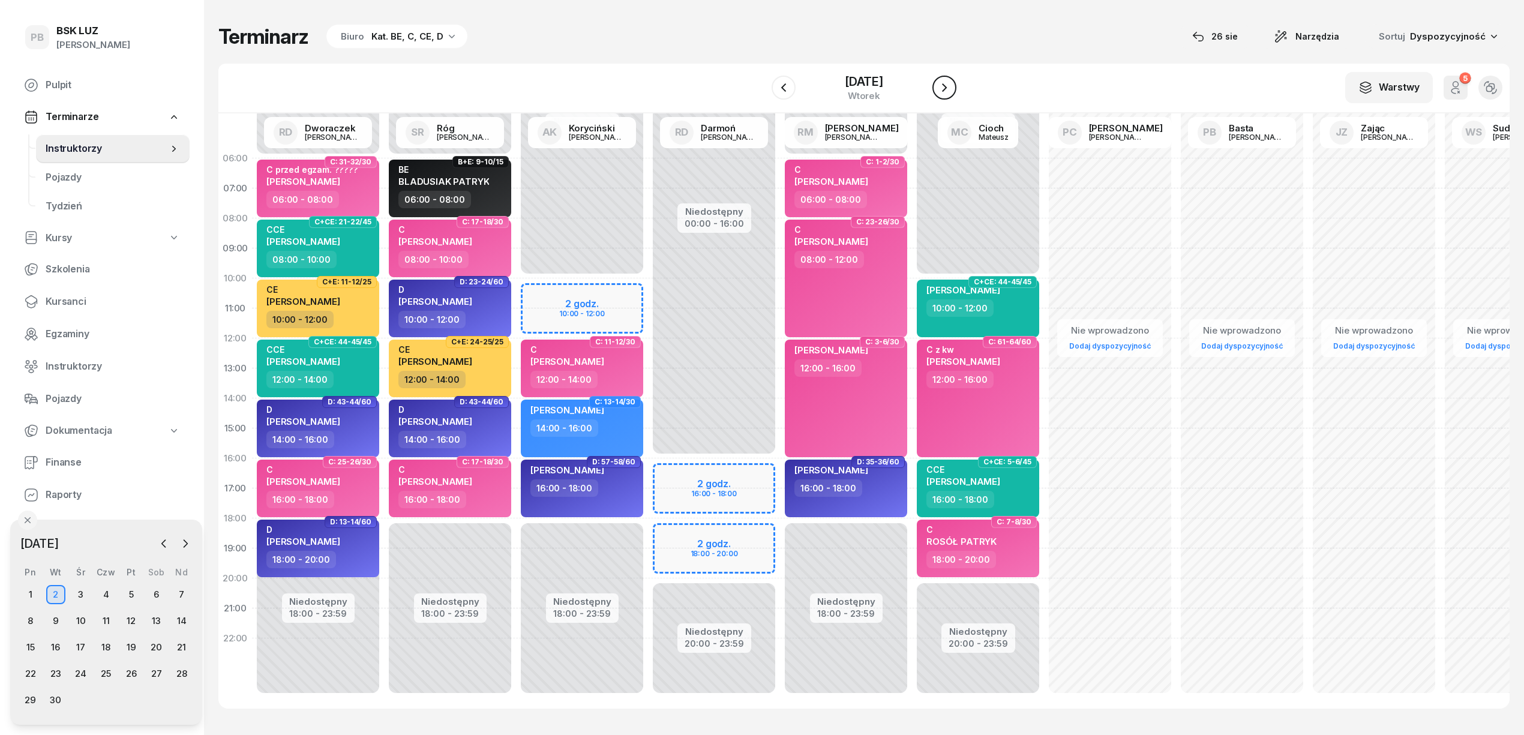
click at [944, 92] on icon "button" at bounding box center [944, 87] width 14 height 14
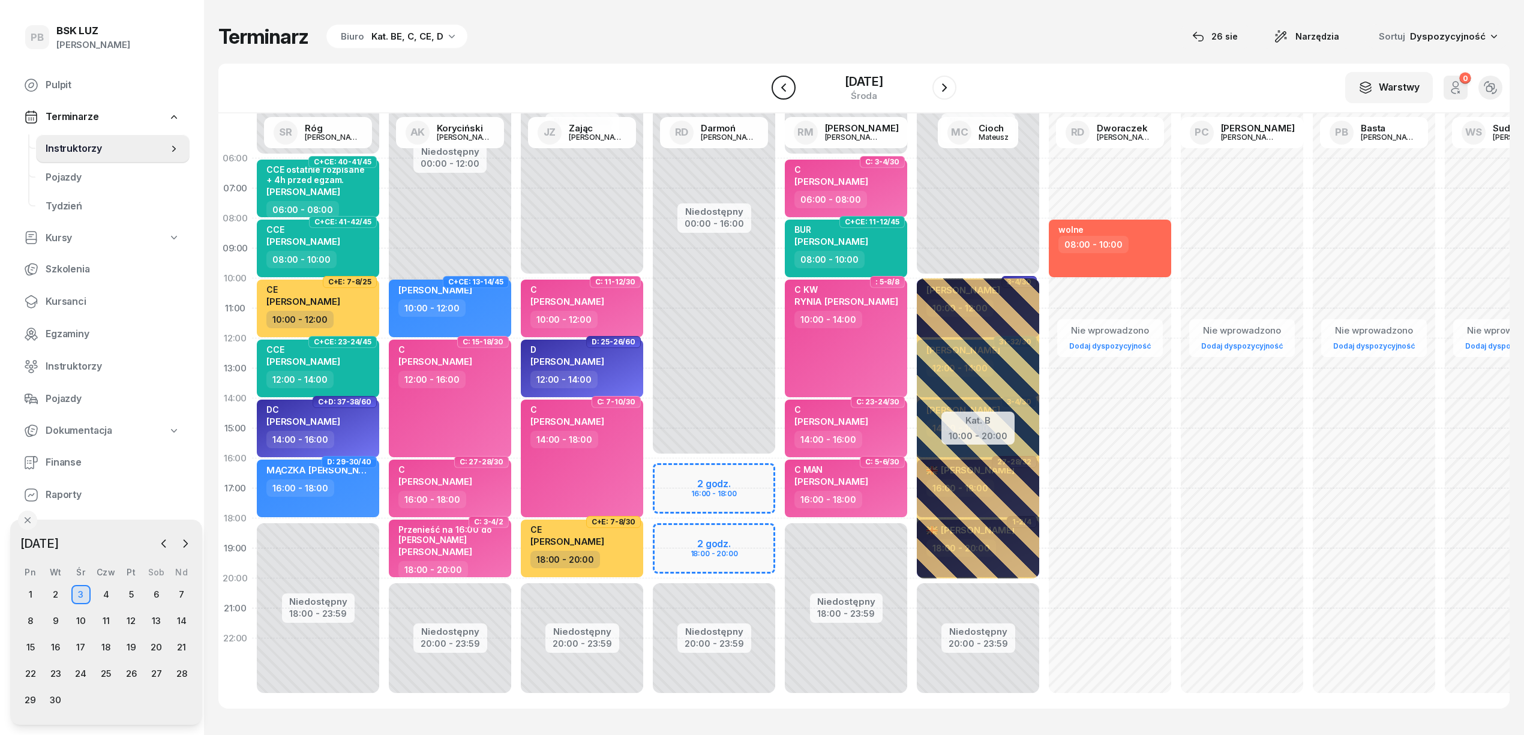
click at [781, 89] on icon "button" at bounding box center [783, 87] width 14 height 14
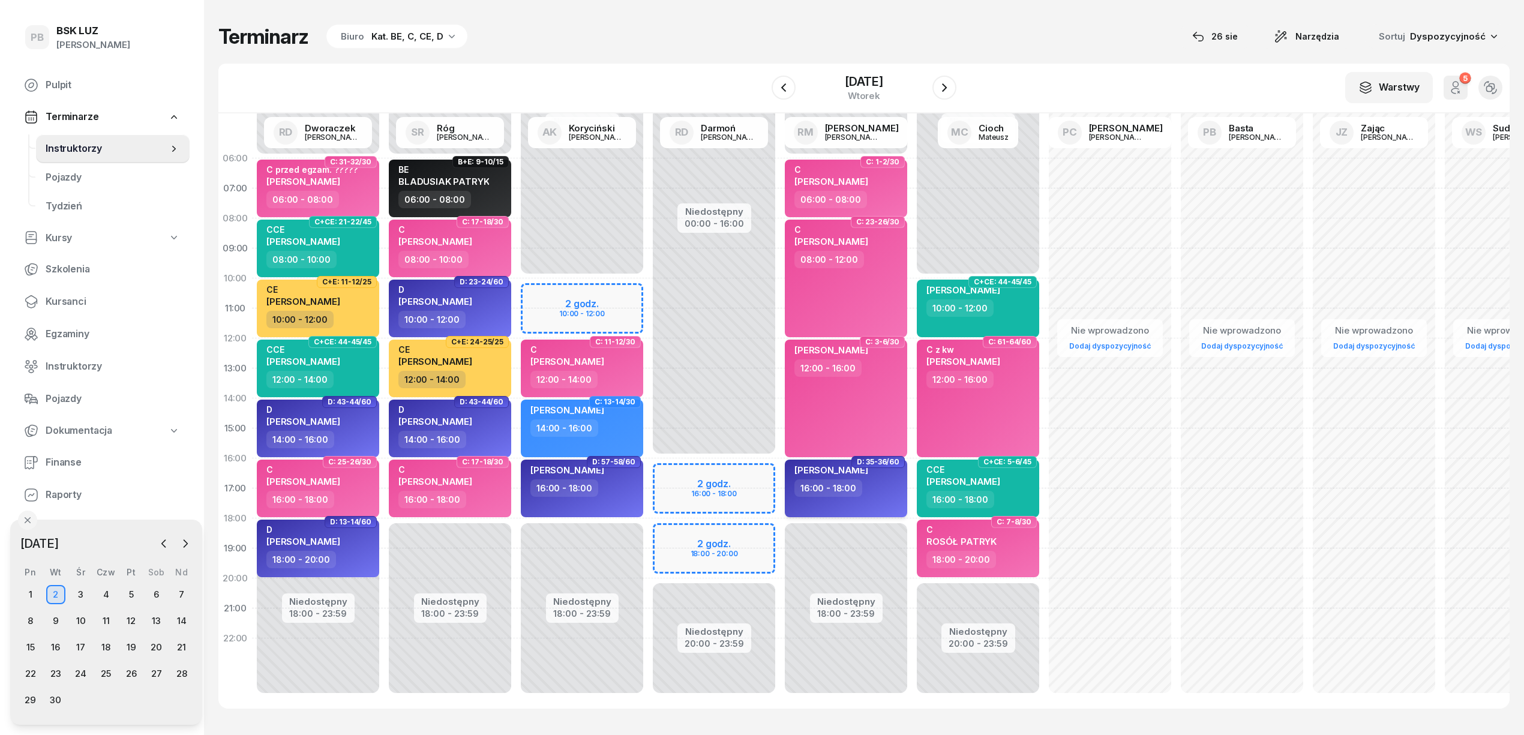
click at [858, 504] on div "[PERSON_NAME] 16:00 - 18:00" at bounding box center [846, 489] width 122 height 58
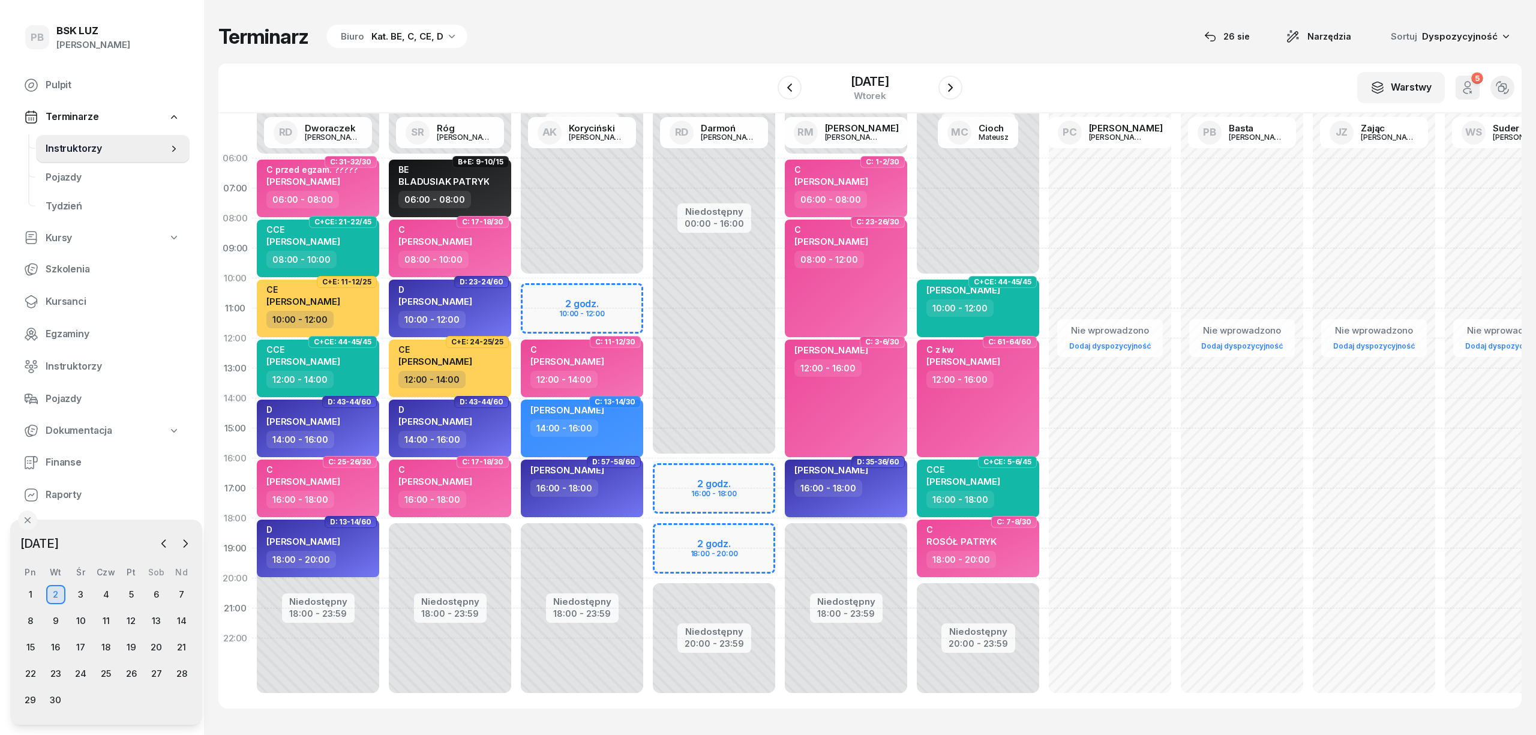
select select "16"
select select "18"
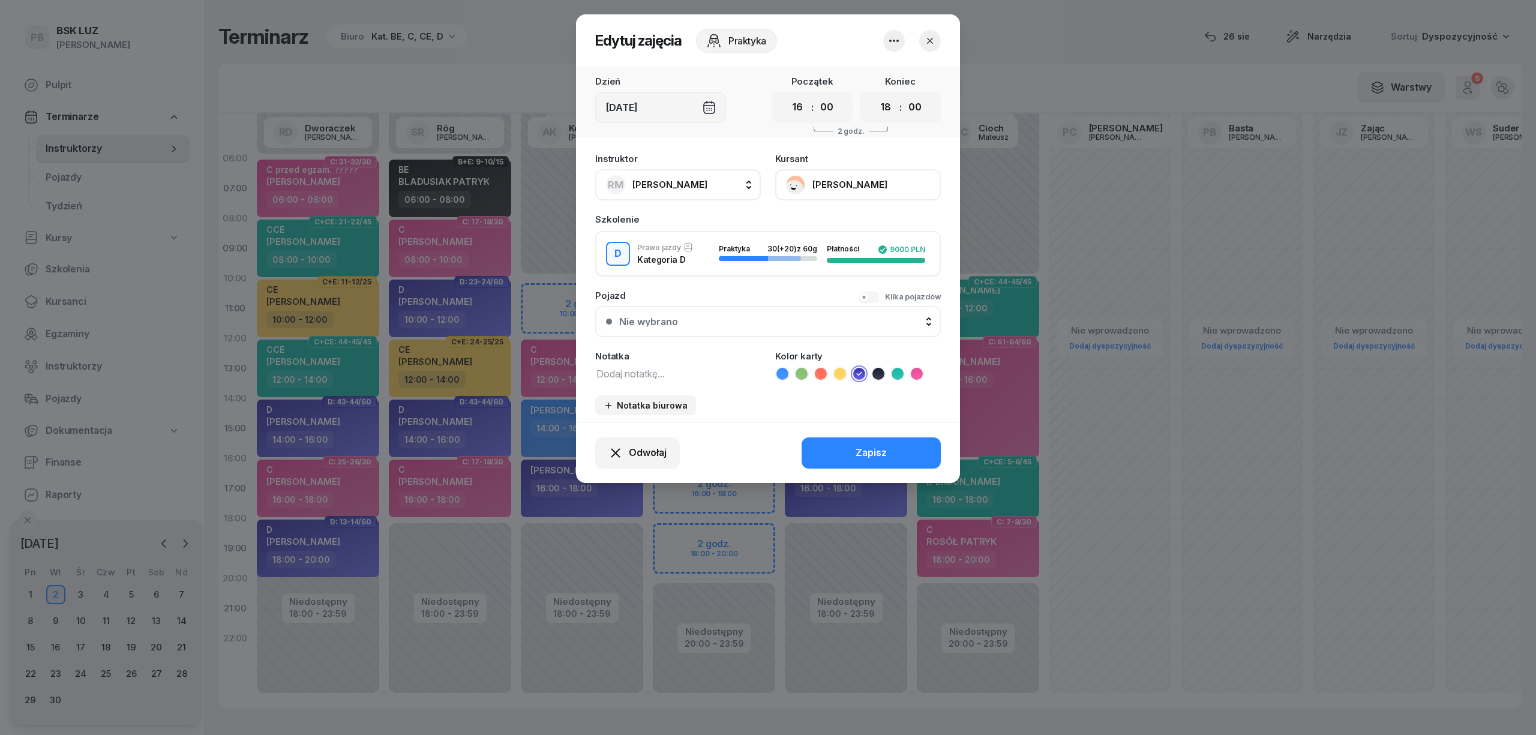
click at [663, 179] on span "[PERSON_NAME]" at bounding box center [669, 184] width 75 height 11
type input "dasr"
click at [932, 41] on icon "button" at bounding box center [930, 41] width 12 height 12
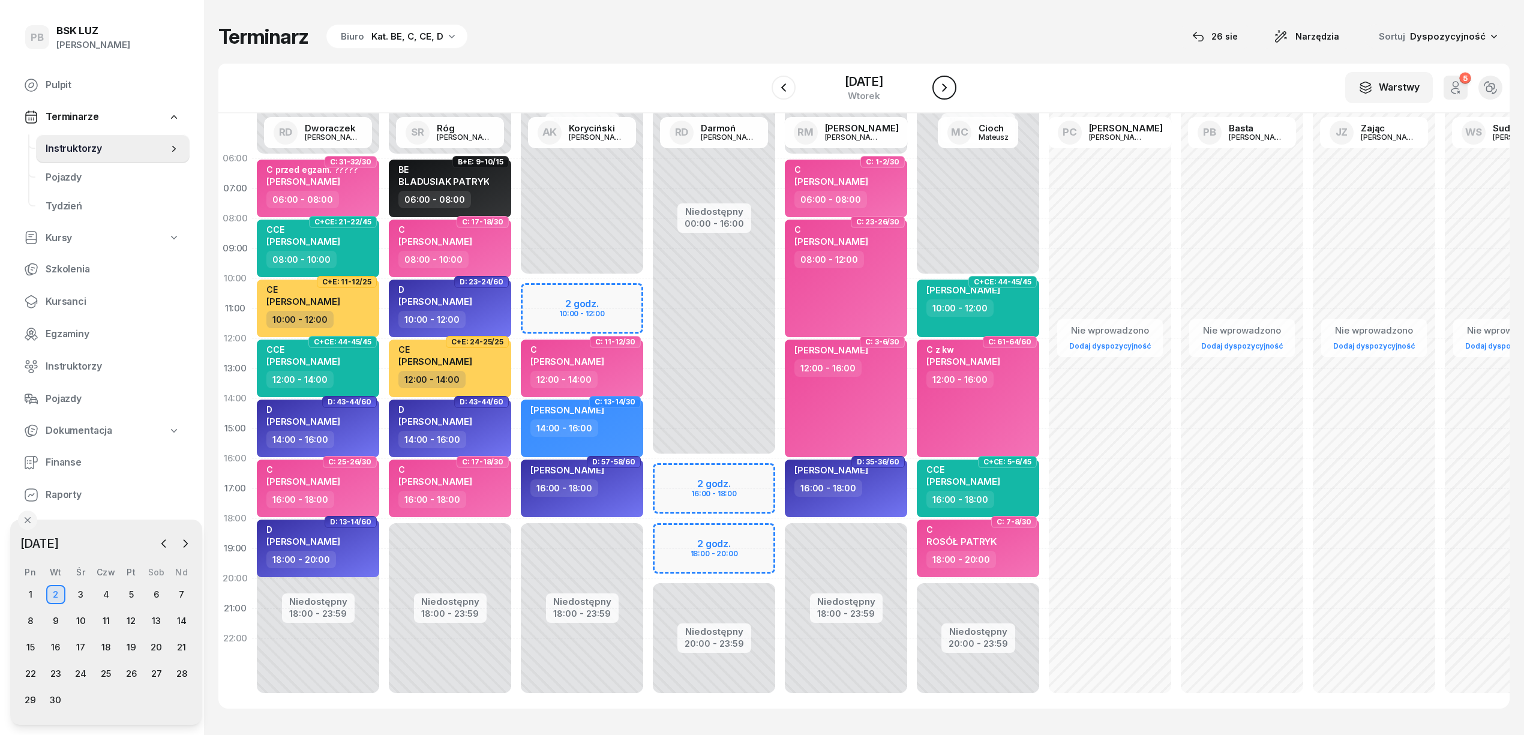
click at [944, 86] on icon "button" at bounding box center [944, 87] width 14 height 14
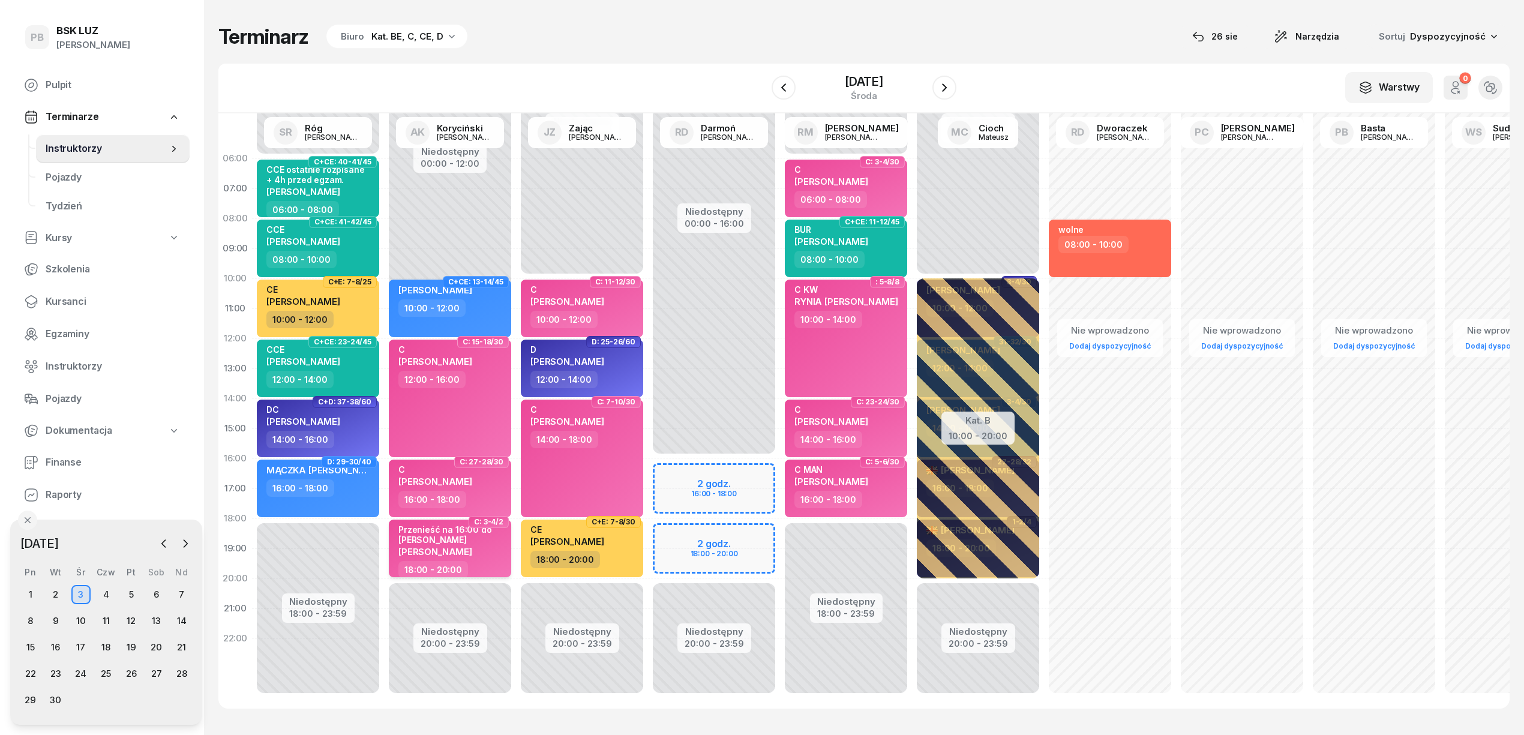
click at [472, 552] on span "[PERSON_NAME]" at bounding box center [435, 551] width 74 height 11
select select "18"
select select "20"
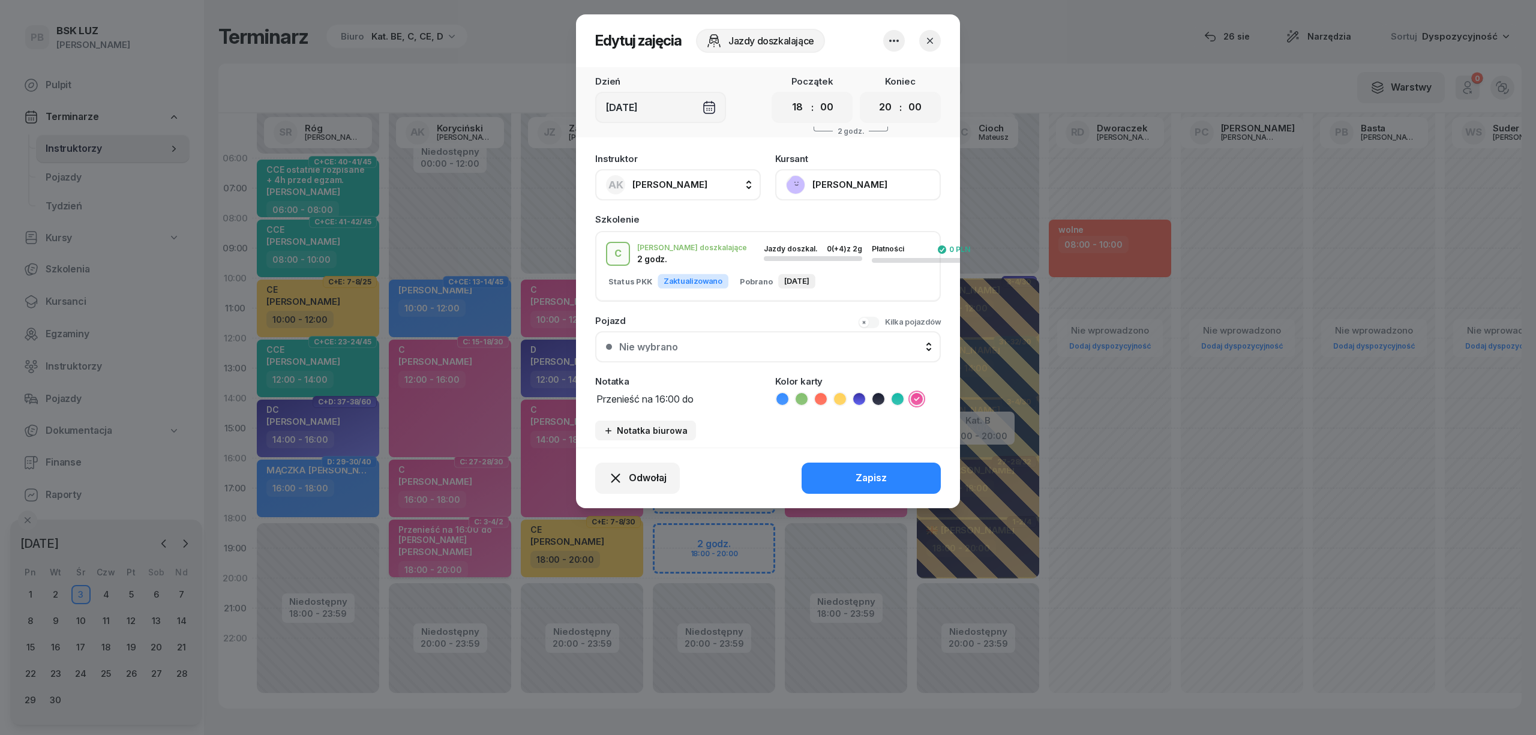
click at [485, 552] on div at bounding box center [768, 367] width 1536 height 735
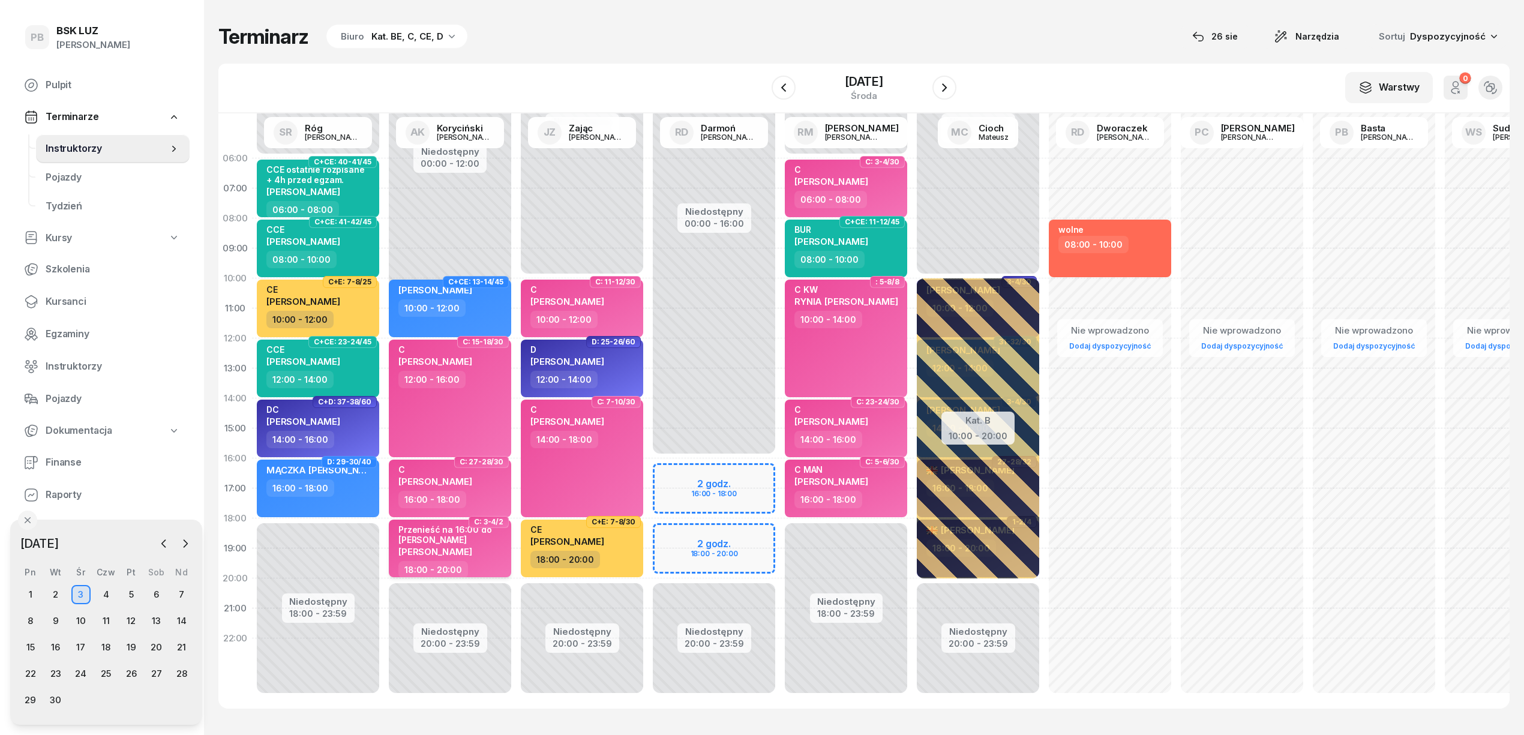
click at [472, 552] on span "[PERSON_NAME]" at bounding box center [435, 551] width 74 height 11
select select "18"
select select "20"
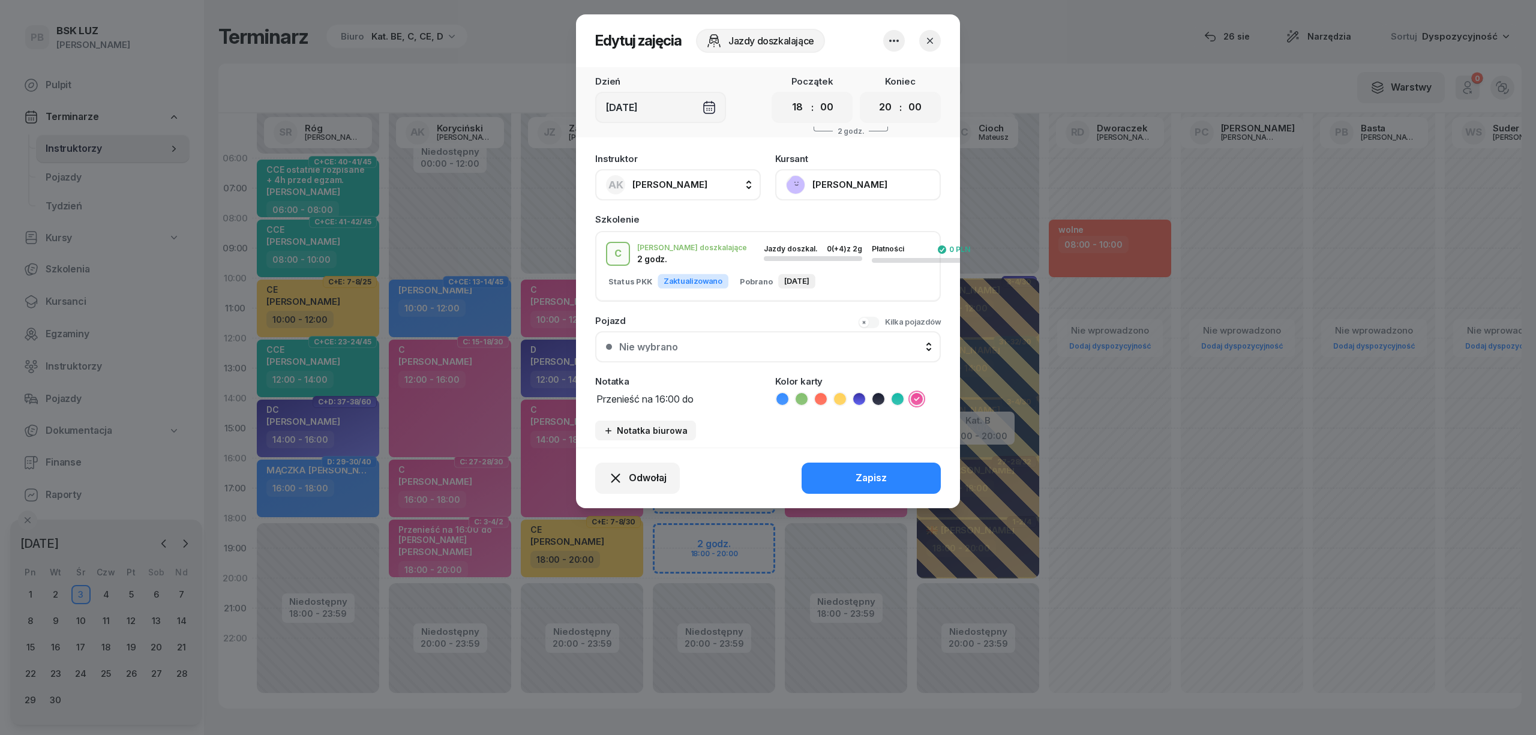
click at [888, 40] on icon "button" at bounding box center [894, 41] width 14 height 14
click at [859, 83] on div "Usuń" at bounding box center [848, 78] width 22 height 16
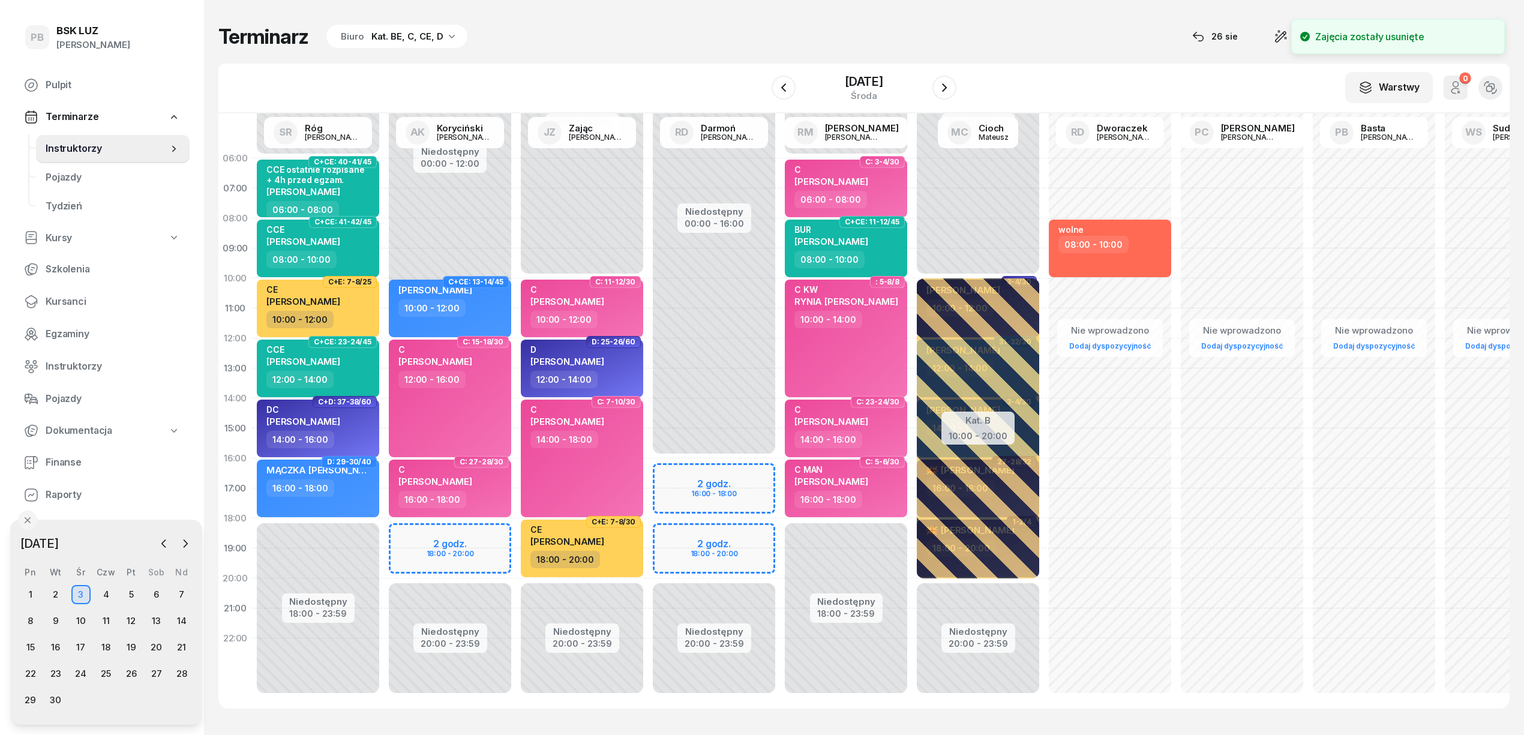
click at [791, 106] on div "W Wybierz AK [PERSON_NAME] BP [PERSON_NAME] DP [PERSON_NAME] GS [PERSON_NAME] I…" at bounding box center [863, 89] width 1291 height 50
click at [781, 85] on icon "button" at bounding box center [783, 87] width 14 height 14
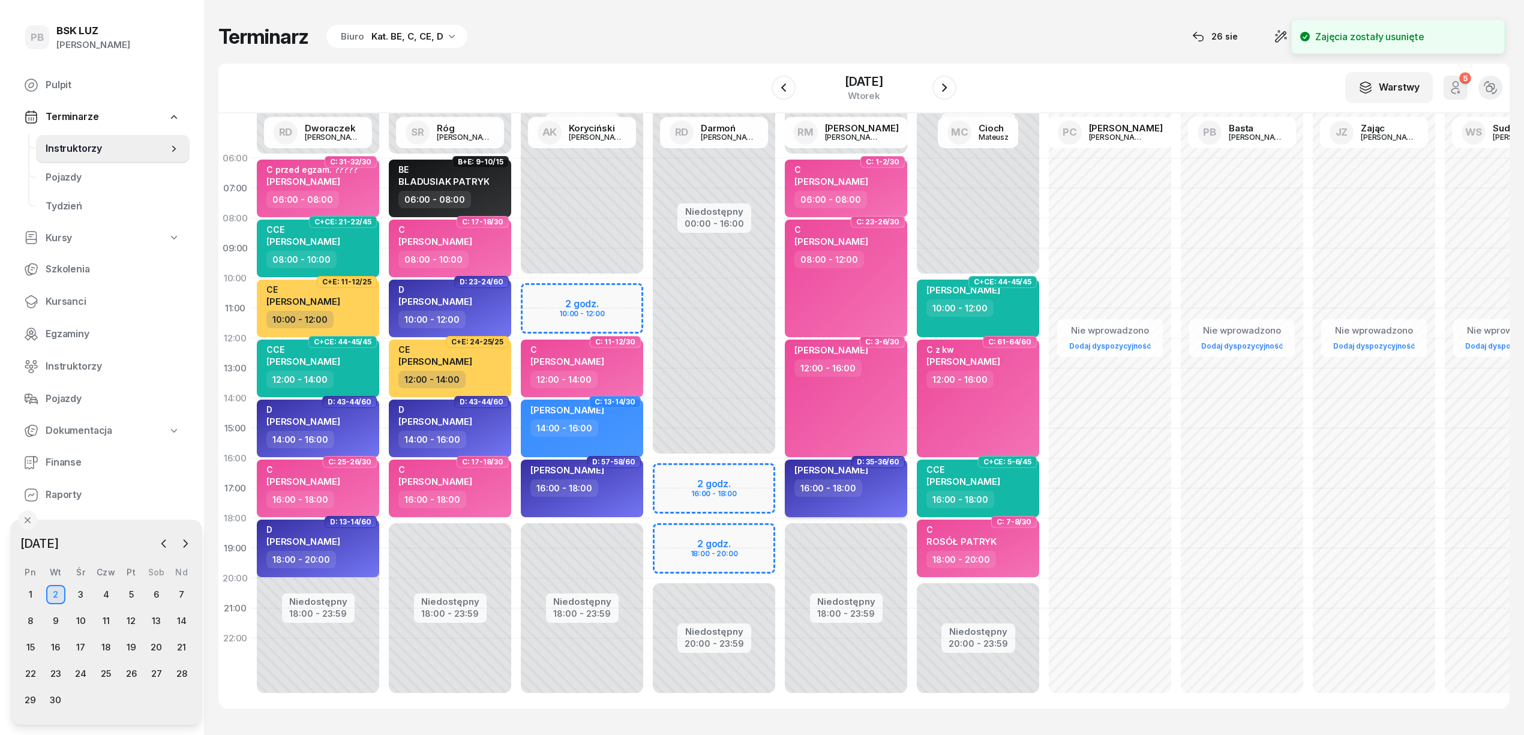
click at [828, 476] on div "[PERSON_NAME]" at bounding box center [831, 471] width 74 height 15
select select "16"
select select "18"
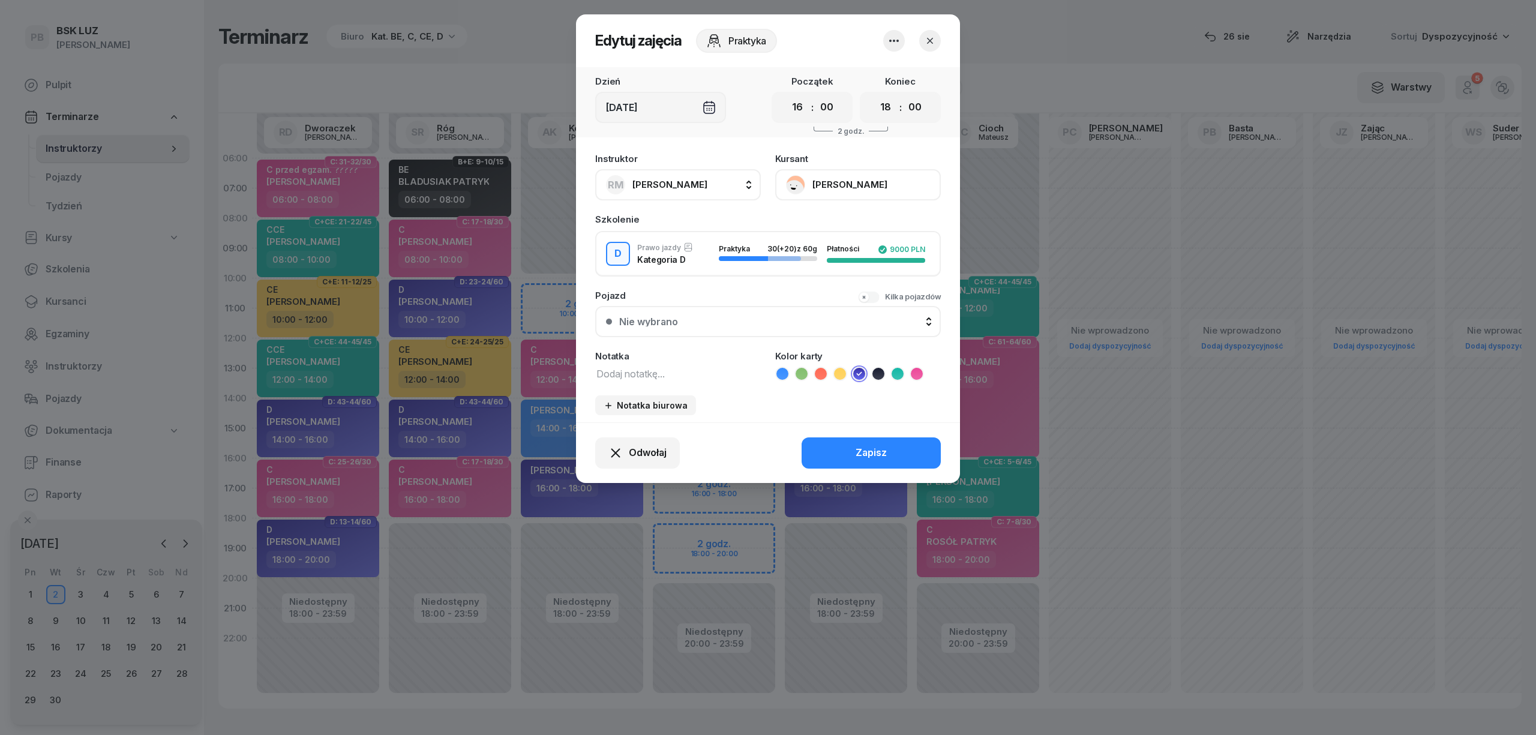
click at [920, 34] on button "button" at bounding box center [930, 41] width 22 height 22
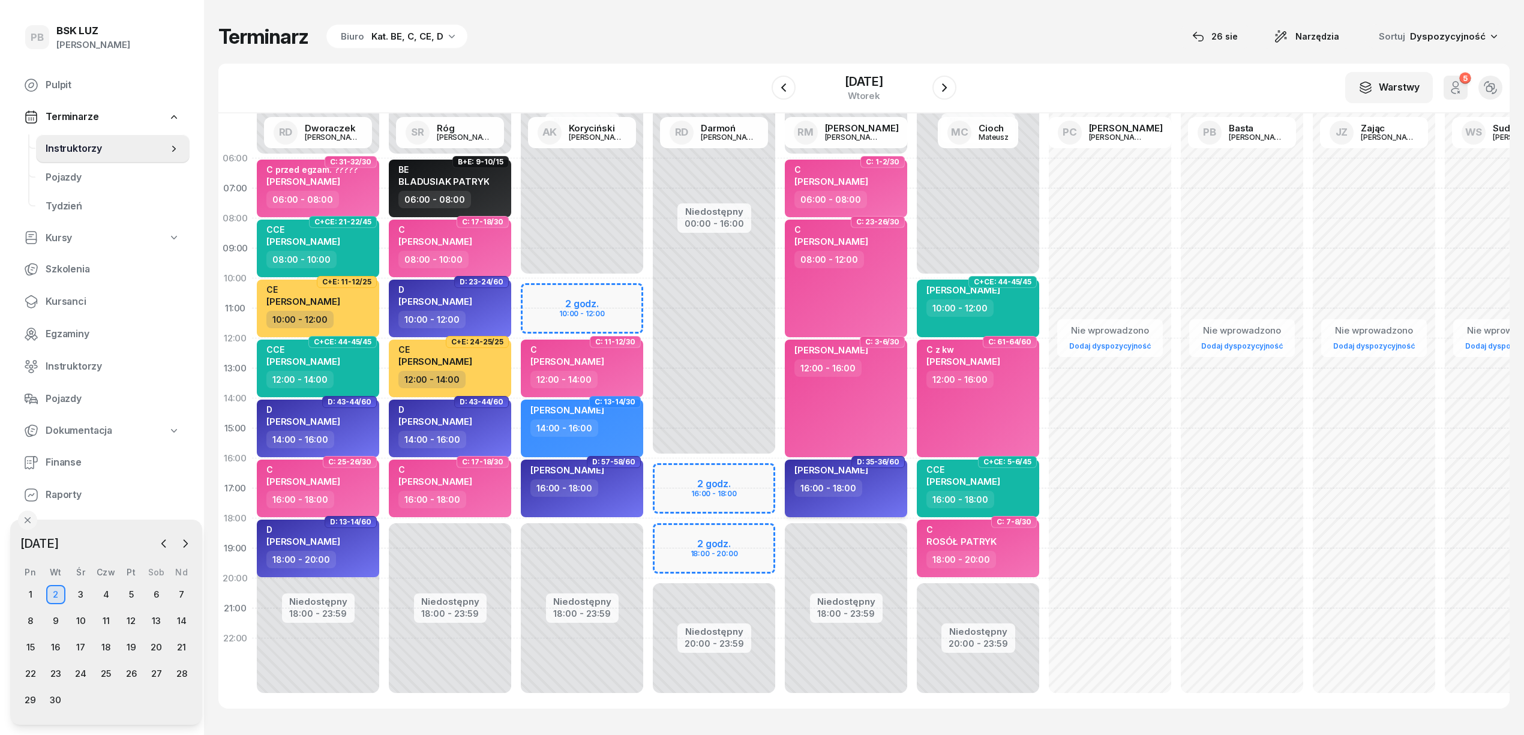
click at [872, 491] on div "16:00 - 18:00" at bounding box center [847, 487] width 106 height 17
select select "16"
select select "18"
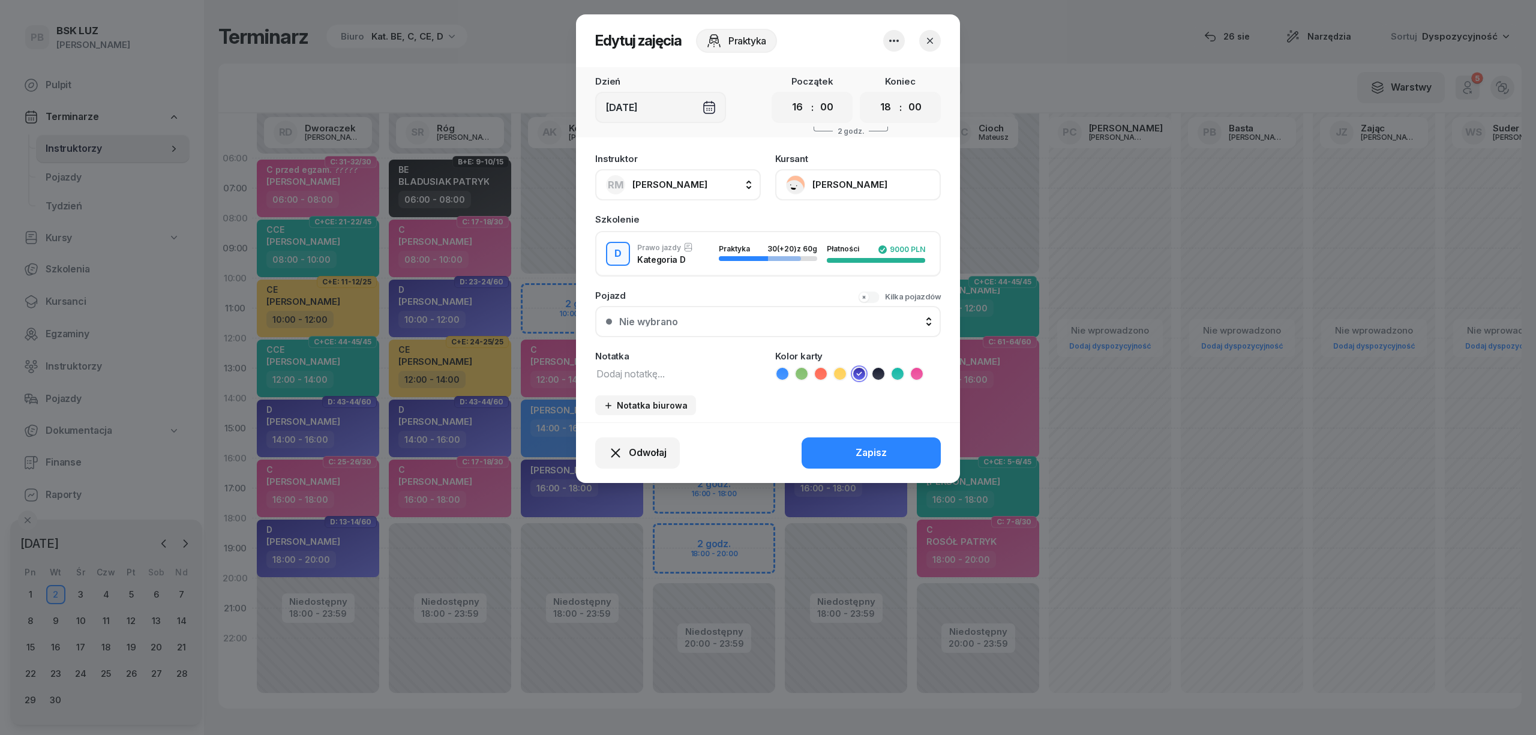
click at [660, 185] on span "[PERSON_NAME]" at bounding box center [669, 184] width 75 height 11
type input "darm"
click at [675, 268] on span "[PERSON_NAME]" at bounding box center [676, 265] width 74 height 16
click at [867, 454] on div "Zapisz" at bounding box center [870, 453] width 31 height 16
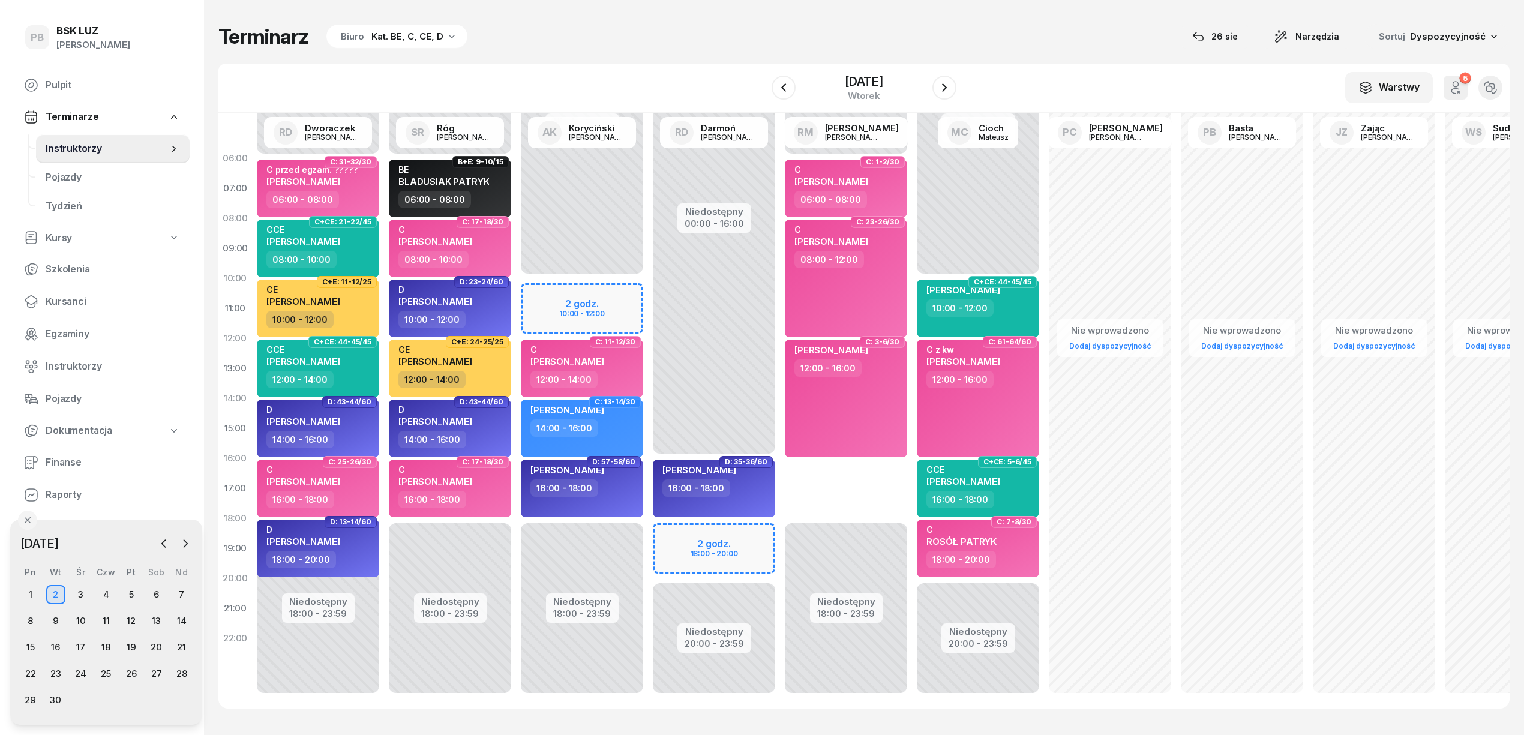
click at [912, 474] on div "Niedostępny 00:00 - 06:00 Niedostępny 18:00 - 23:59 C: 1-2/30 C [PERSON_NAME] 0…" at bounding box center [978, 428] width 132 height 570
select select "16"
select select "18"
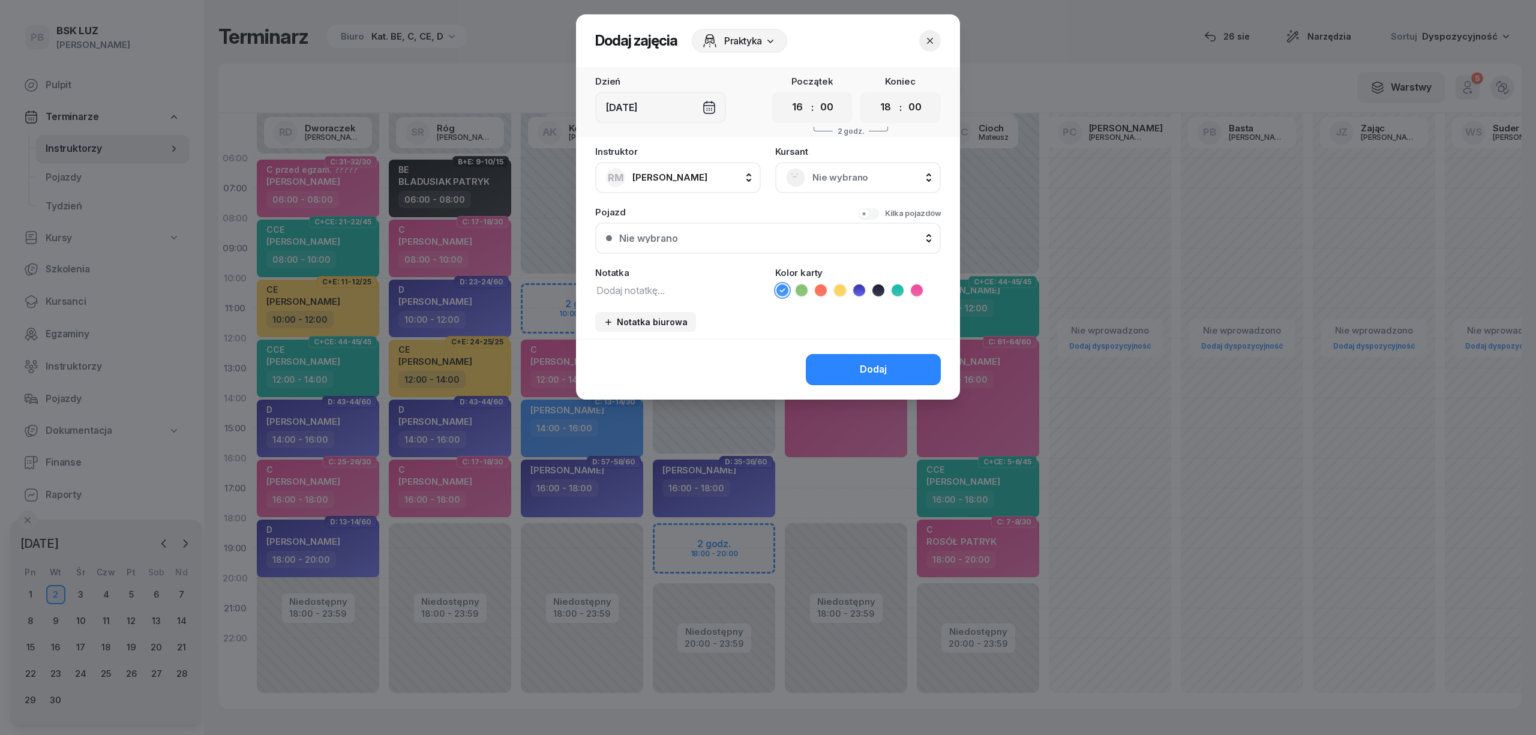
click at [864, 178] on span "Nie wybrano" at bounding box center [871, 178] width 118 height 16
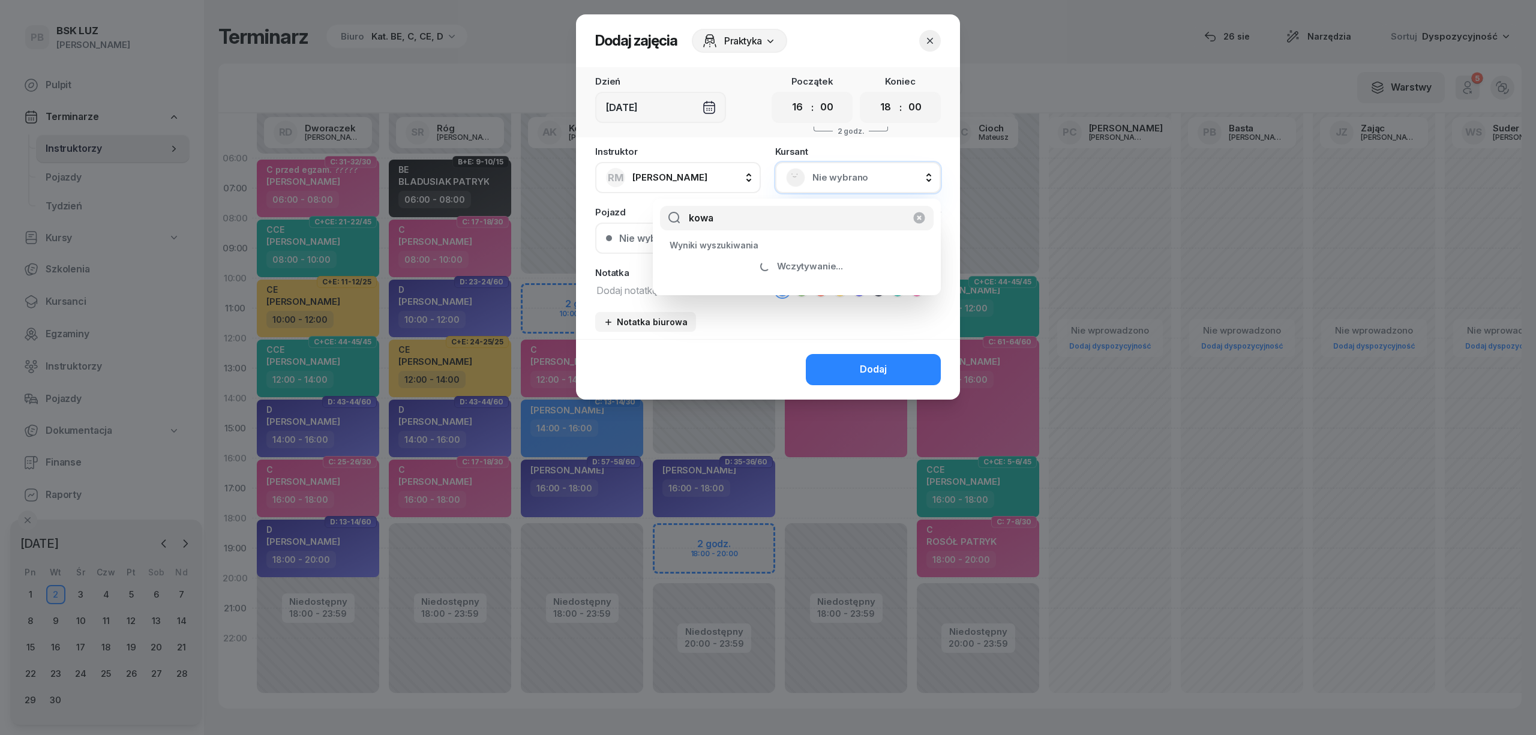
type input "kowal"
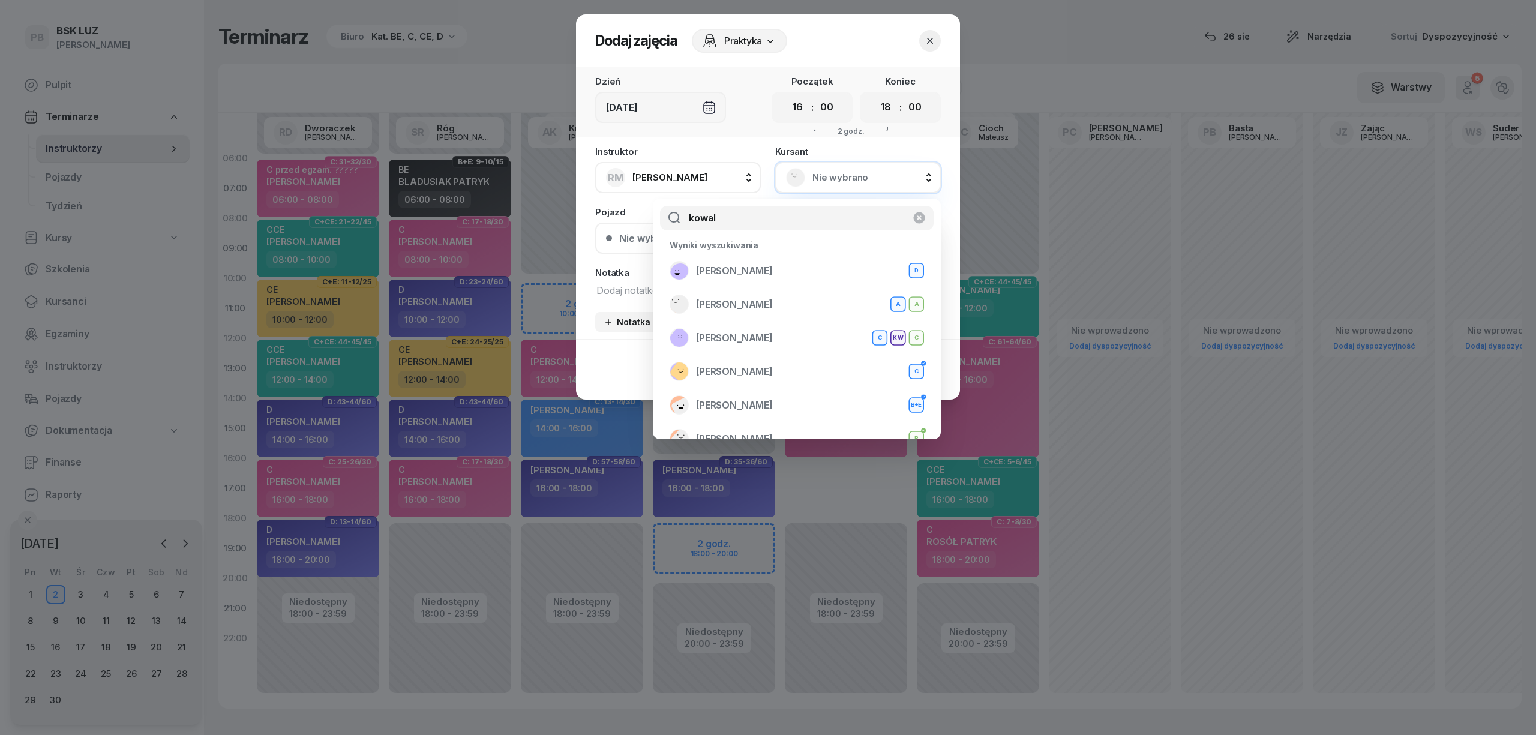
select select "16"
select select "18"
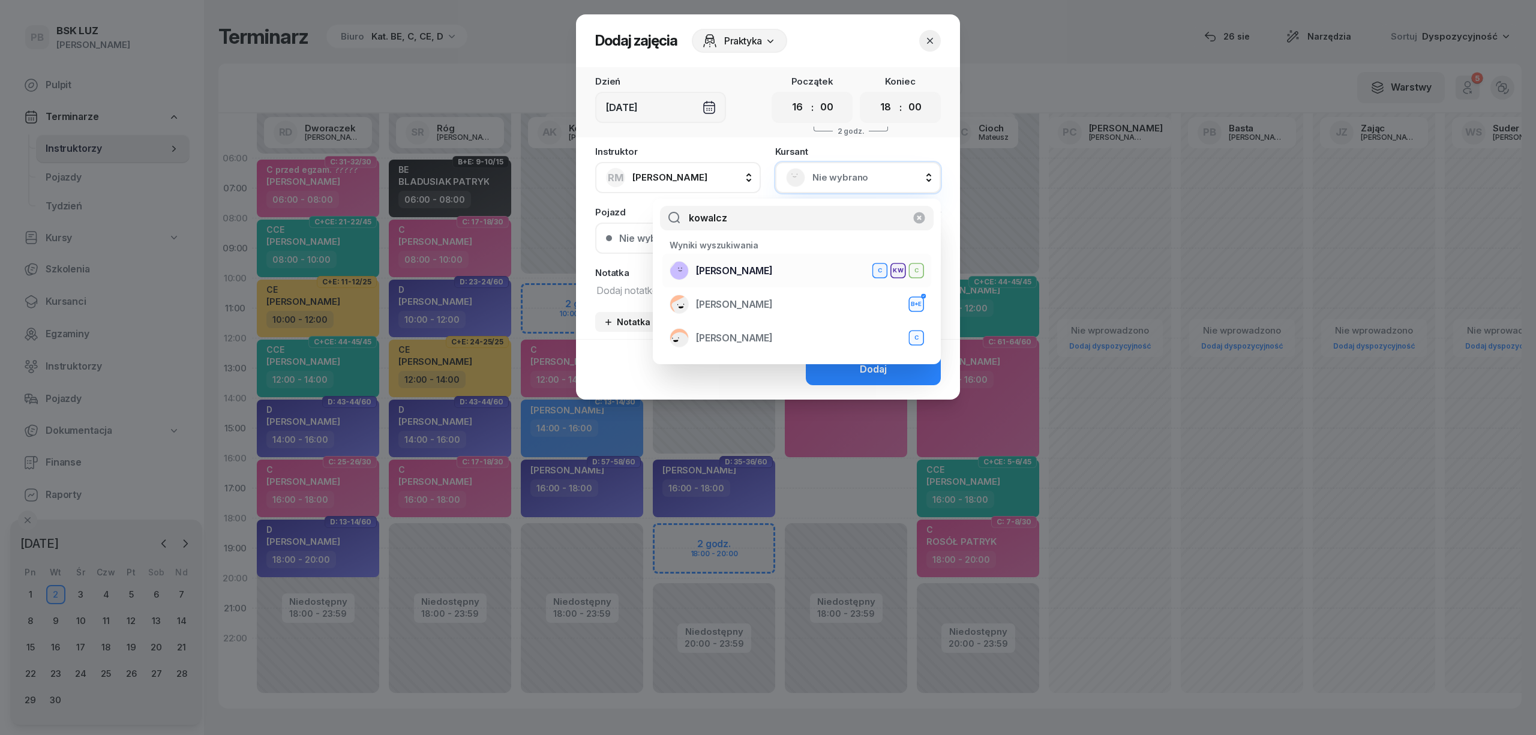
type input "kowalcz"
click at [773, 270] on span "KOWALCZYK KAZIMIERA" at bounding box center [734, 271] width 77 height 16
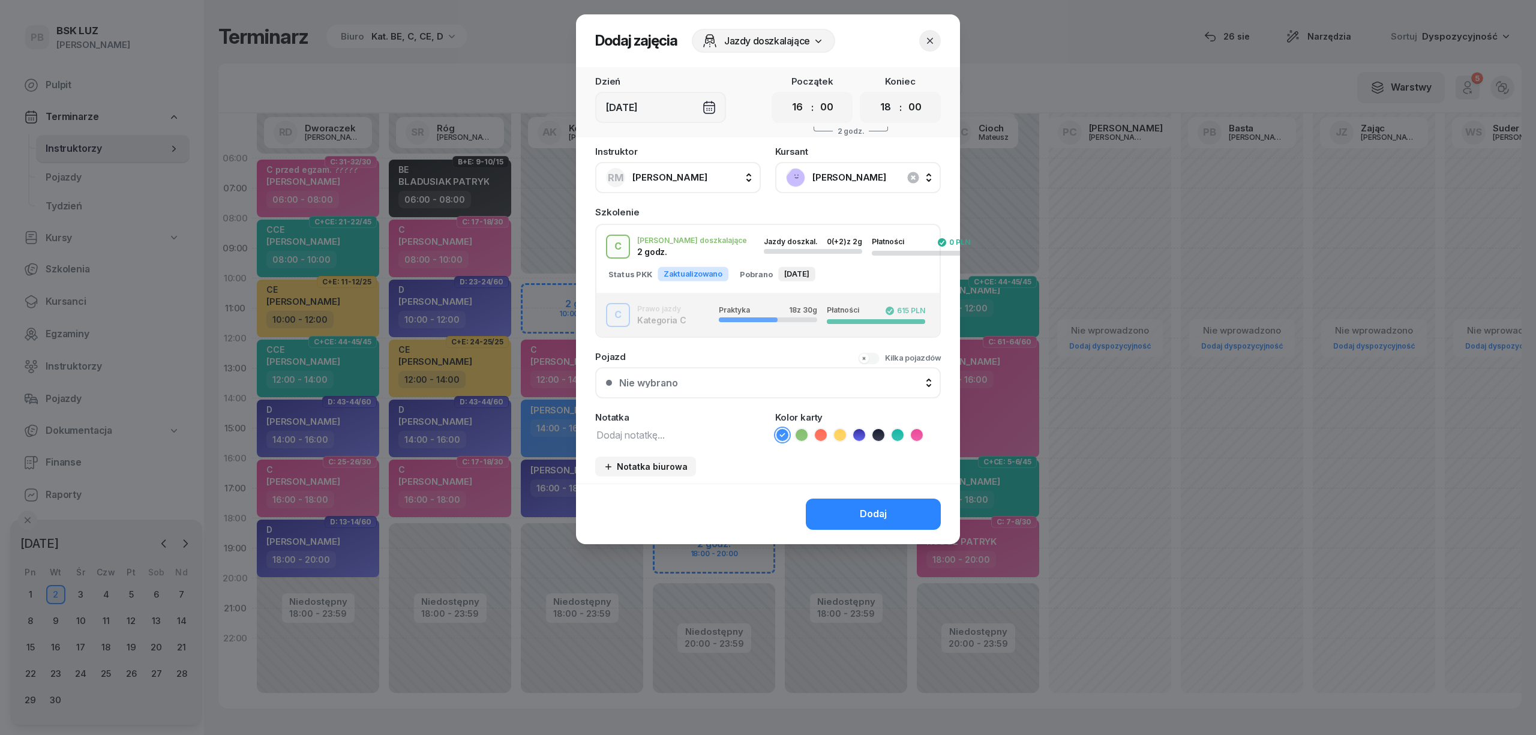
click at [684, 248] on div "C J. doszkalające 2 godz. Jazdy doszkal. 0 (+2) z 2g Płatności 0 PLN" at bounding box center [767, 247] width 343 height 24
click at [620, 427] on textarea at bounding box center [678, 435] width 166 height 16
type textarea "C"
click at [912, 430] on icon at bounding box center [917, 435] width 12 height 12
click at [867, 515] on div "Dodaj" at bounding box center [873, 514] width 27 height 16
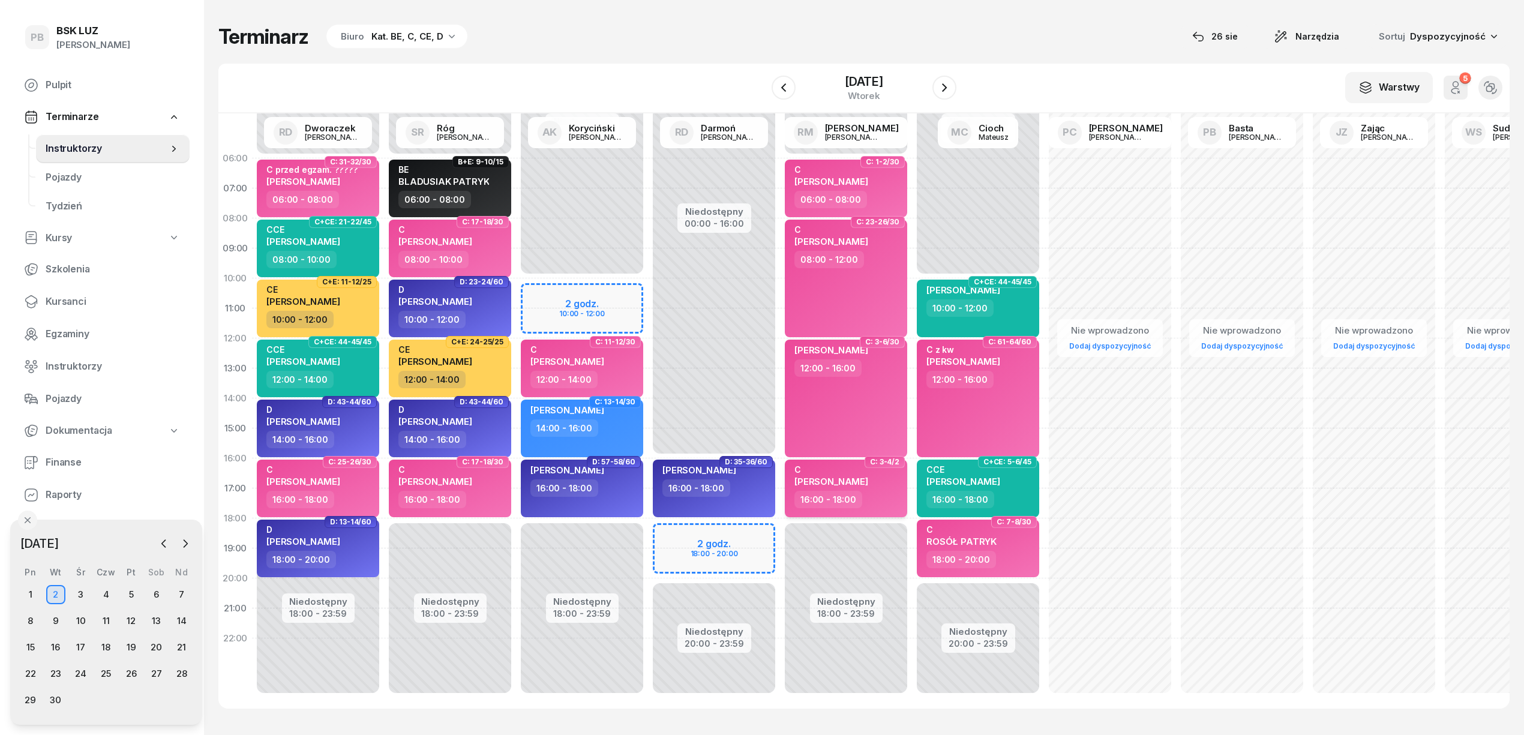
click at [884, 491] on div "16:00 - 18:00" at bounding box center [847, 499] width 106 height 17
select select "16"
select select "18"
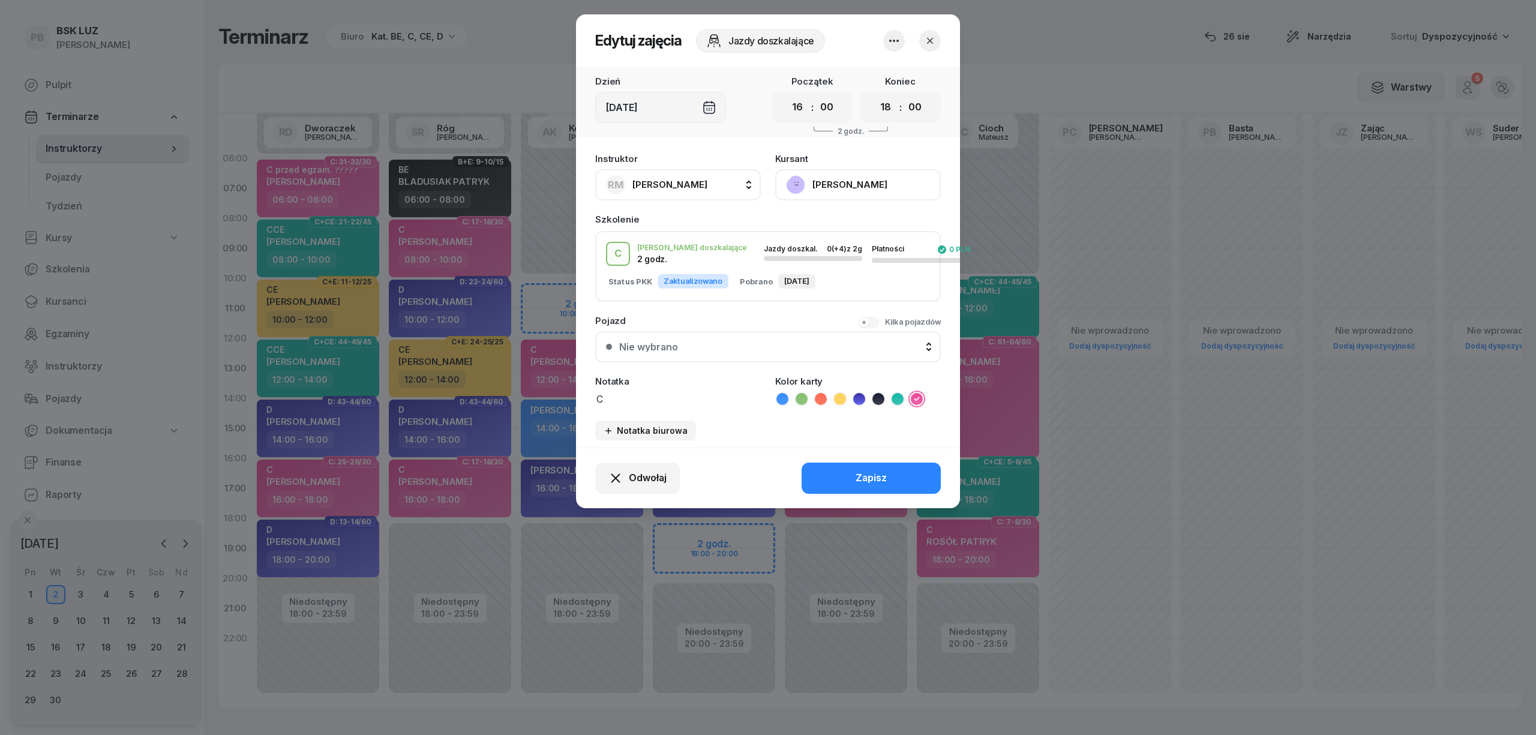
click at [836, 540] on div at bounding box center [768, 367] width 1536 height 735
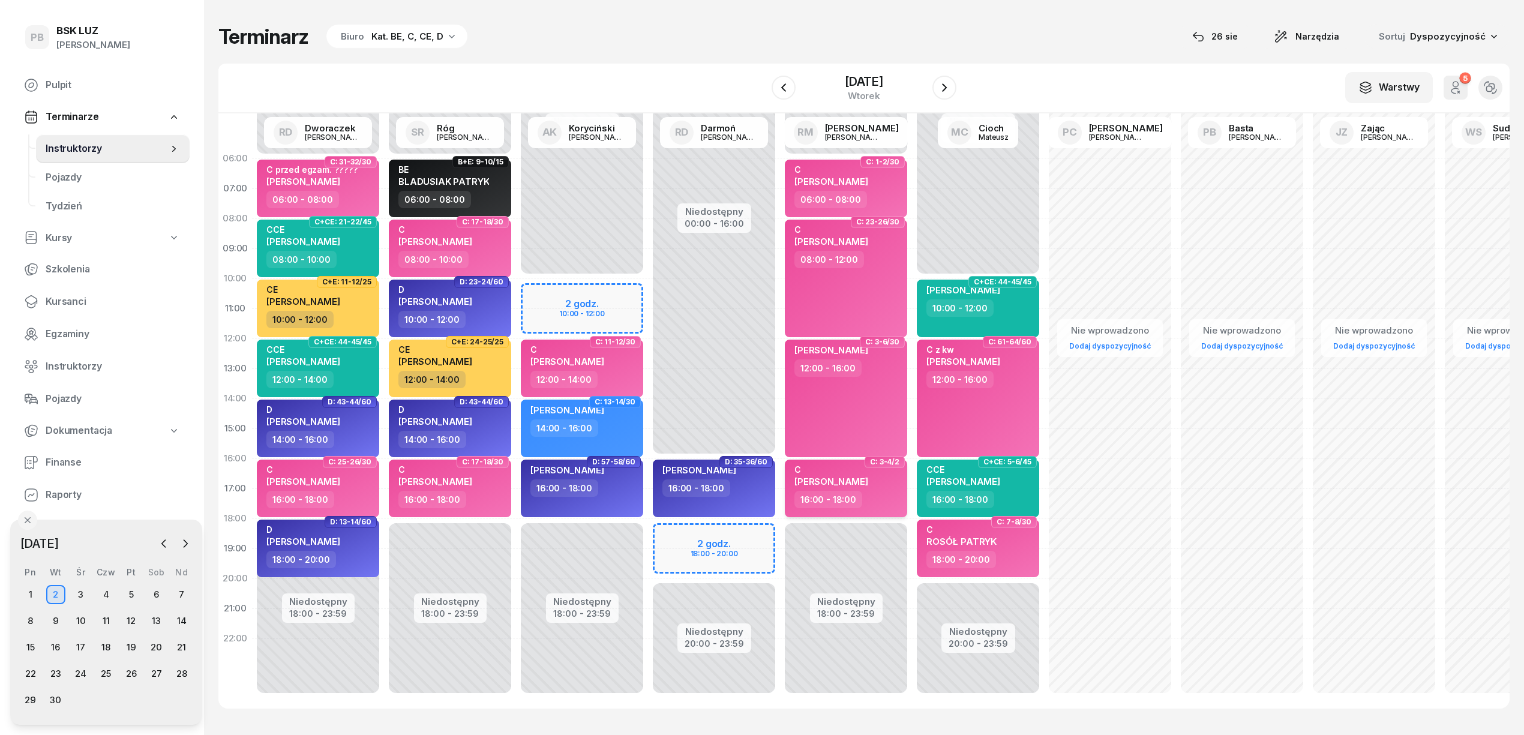
click at [868, 485] on span "[PERSON_NAME]" at bounding box center [831, 481] width 74 height 11
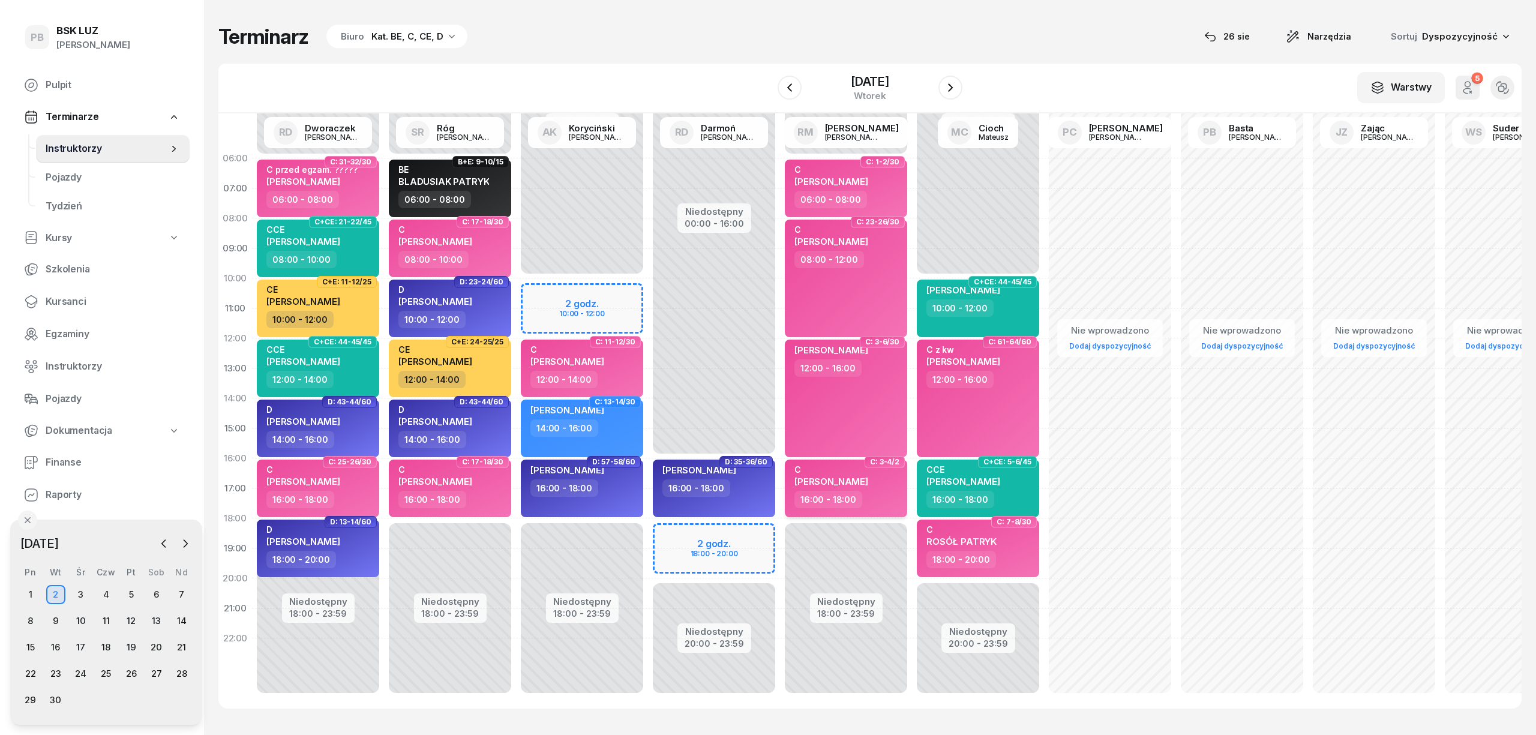
select select "16"
select select "18"
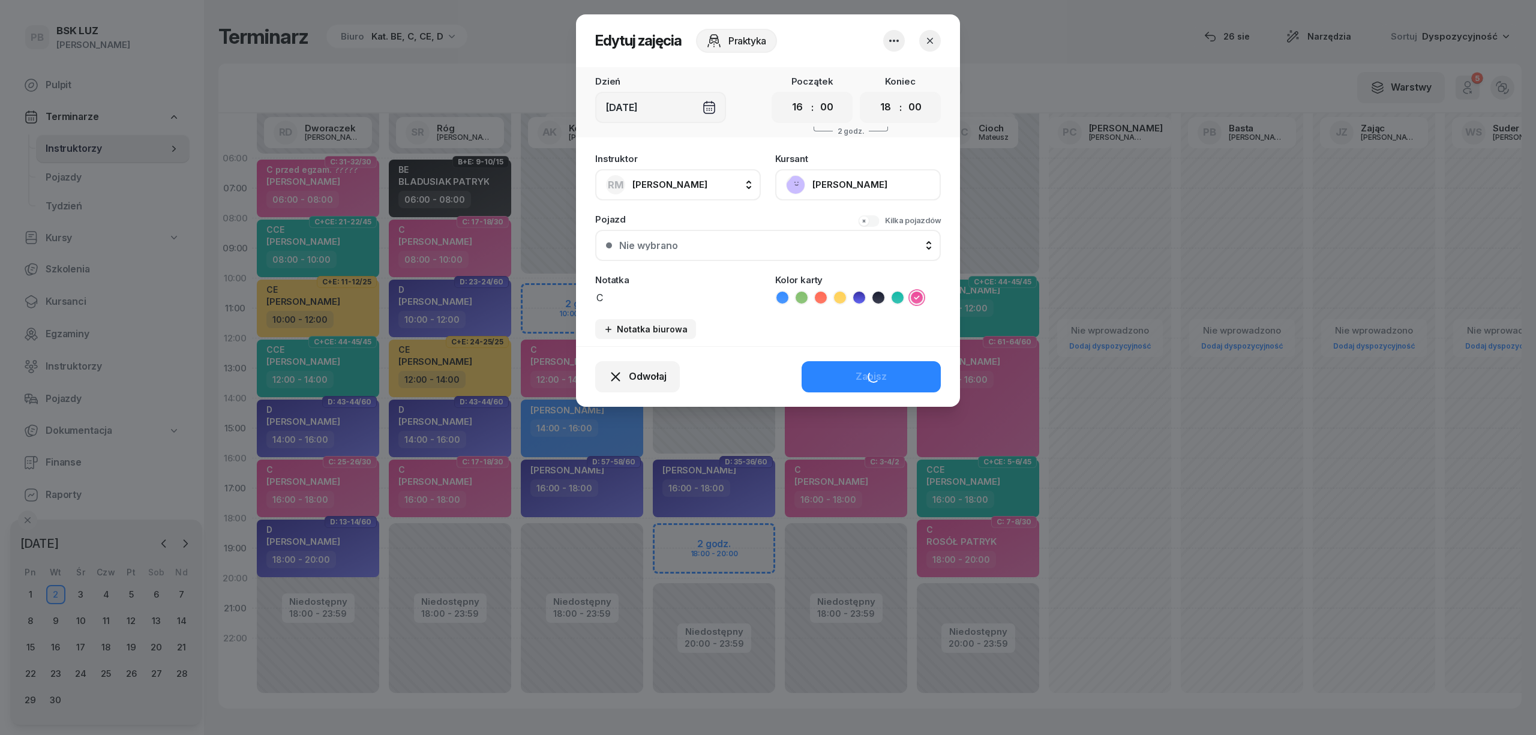
click at [863, 182] on button "[PERSON_NAME]" at bounding box center [858, 184] width 166 height 31
click at [833, 219] on div "Otwórz profil" at bounding box center [814, 226] width 58 height 16
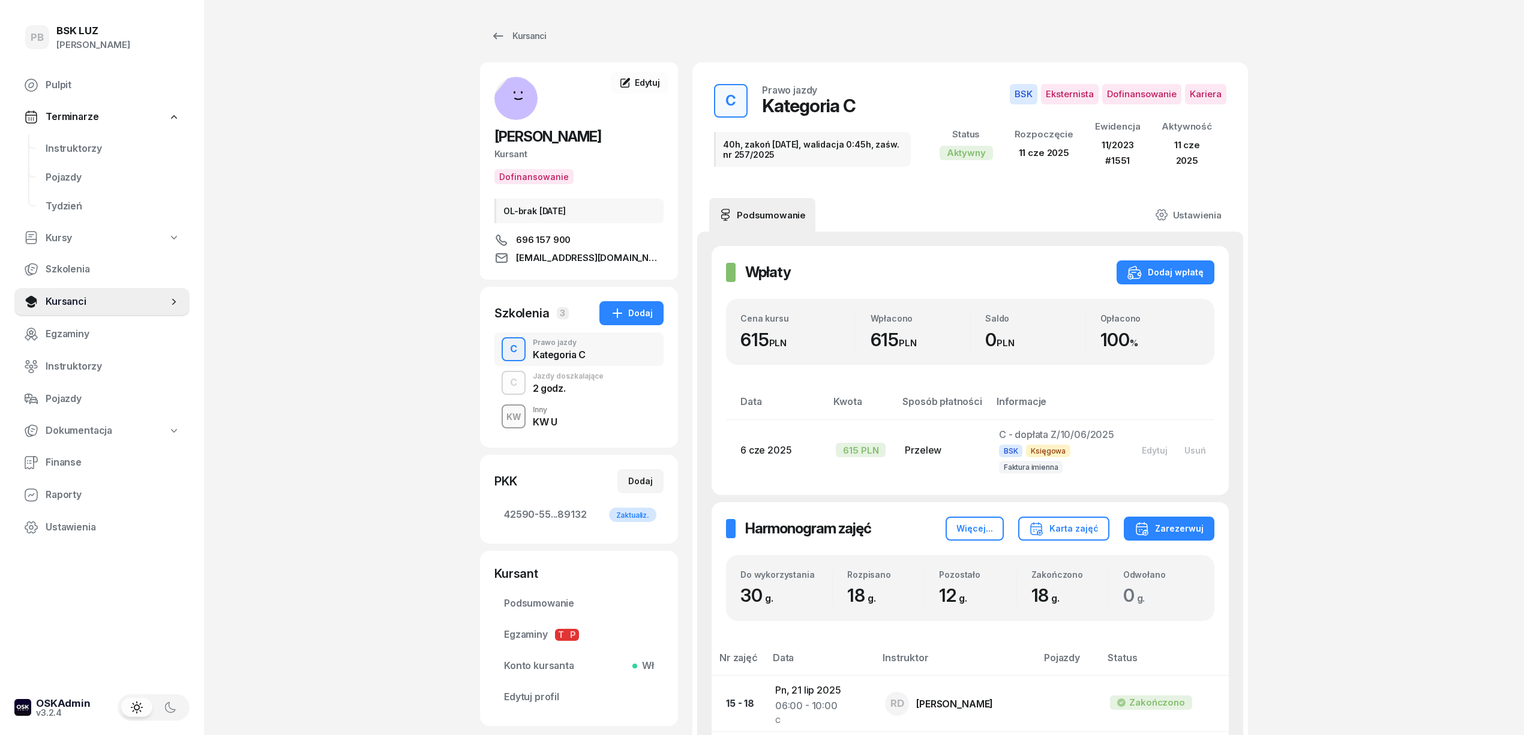
click at [566, 380] on div "Jazdy doszkalające" at bounding box center [568, 376] width 71 height 7
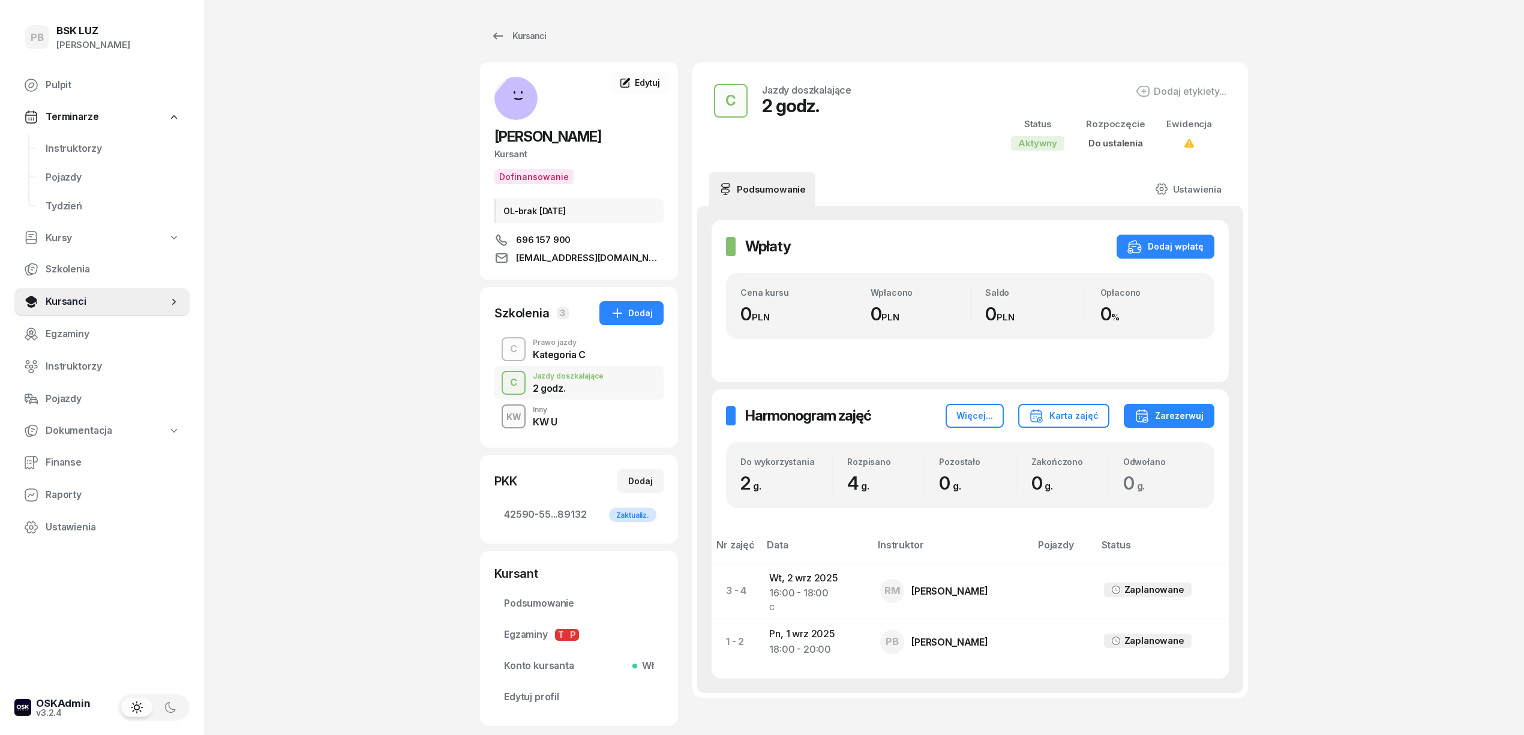
scroll to position [80, 0]
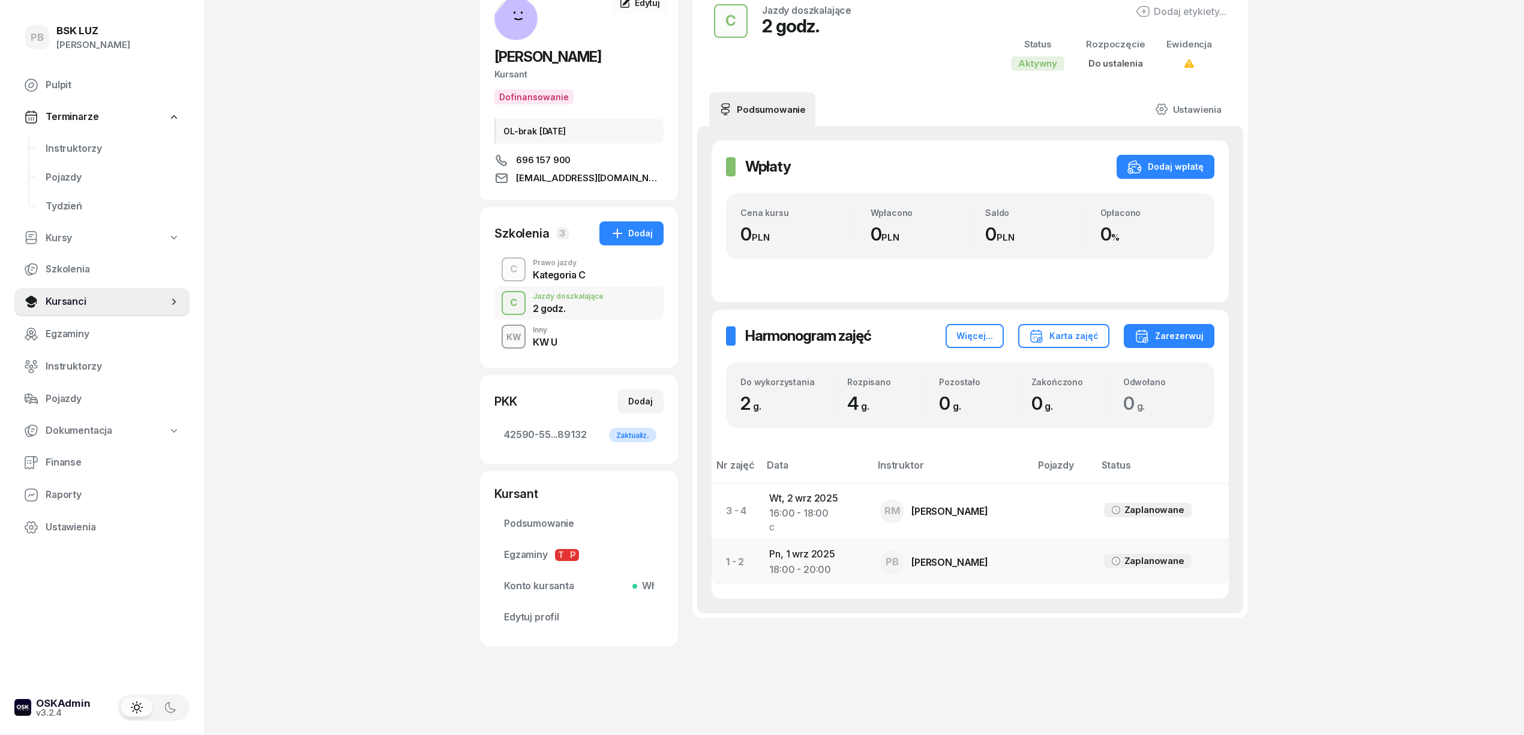
click at [790, 531] on div "18:00 - 20:00" at bounding box center [815, 526] width 92 height 10
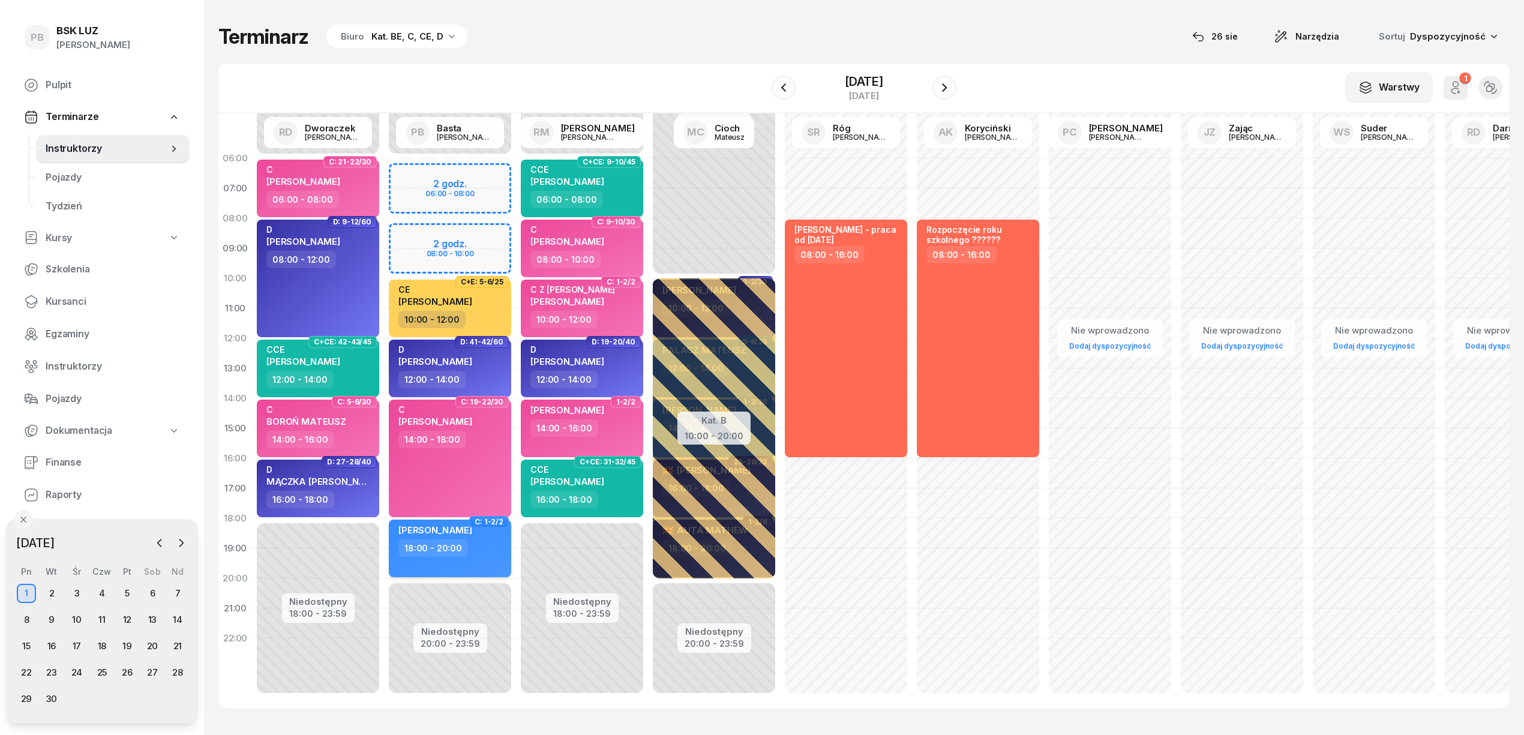
click at [485, 552] on div "18:00 - 20:00" at bounding box center [451, 547] width 106 height 17
select select "18"
select select "20"
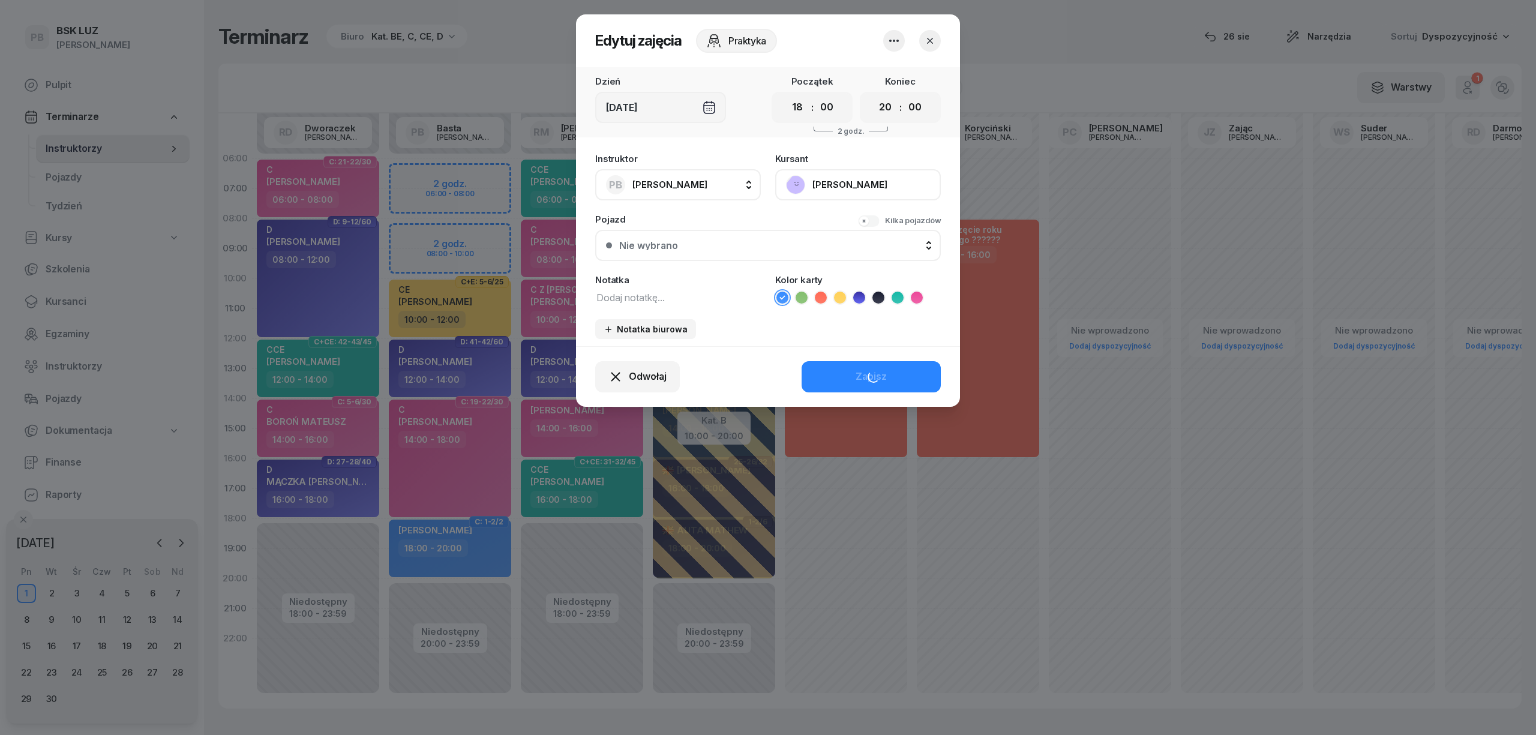
click at [891, 38] on icon "button" at bounding box center [894, 41] width 14 height 14
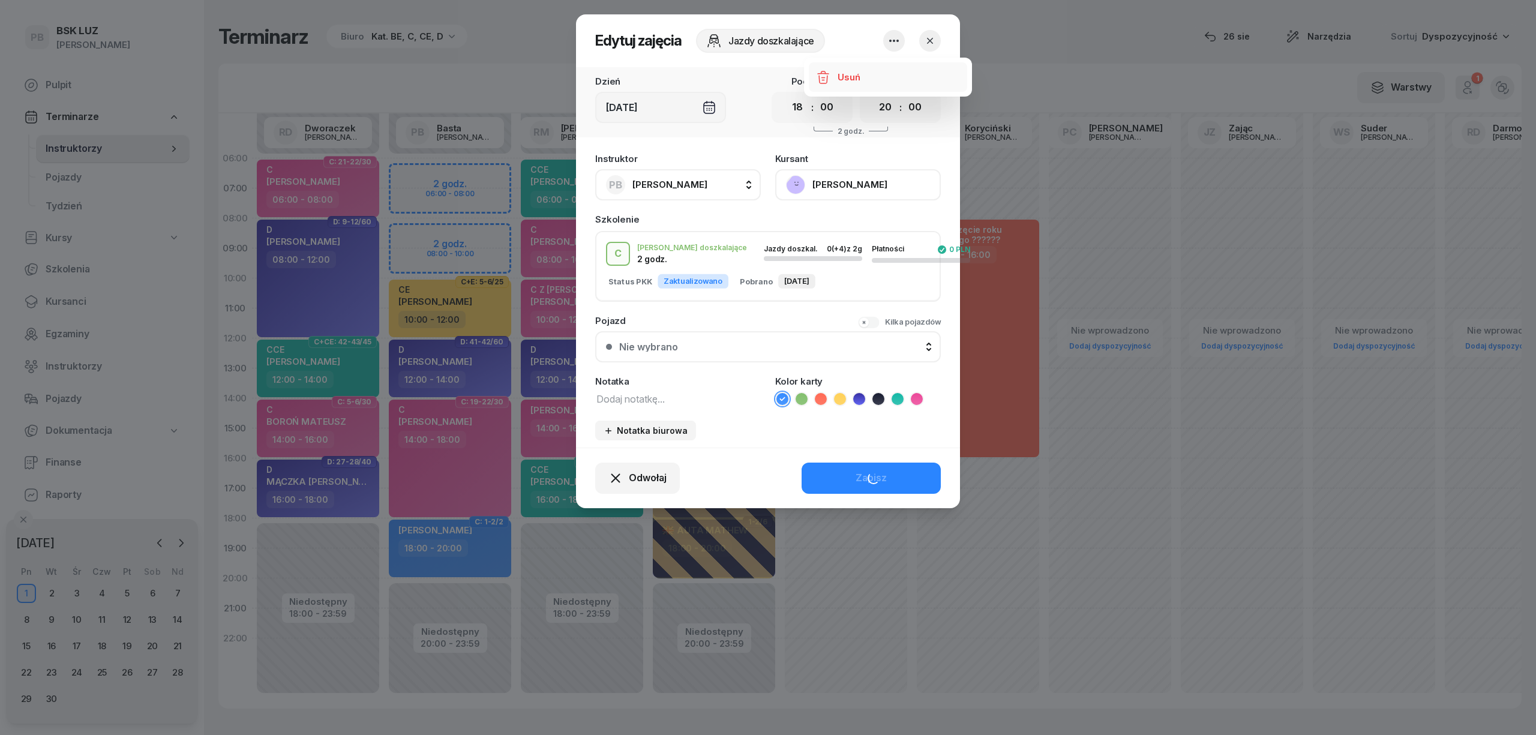
click at [876, 80] on link "Usuń" at bounding box center [888, 77] width 158 height 30
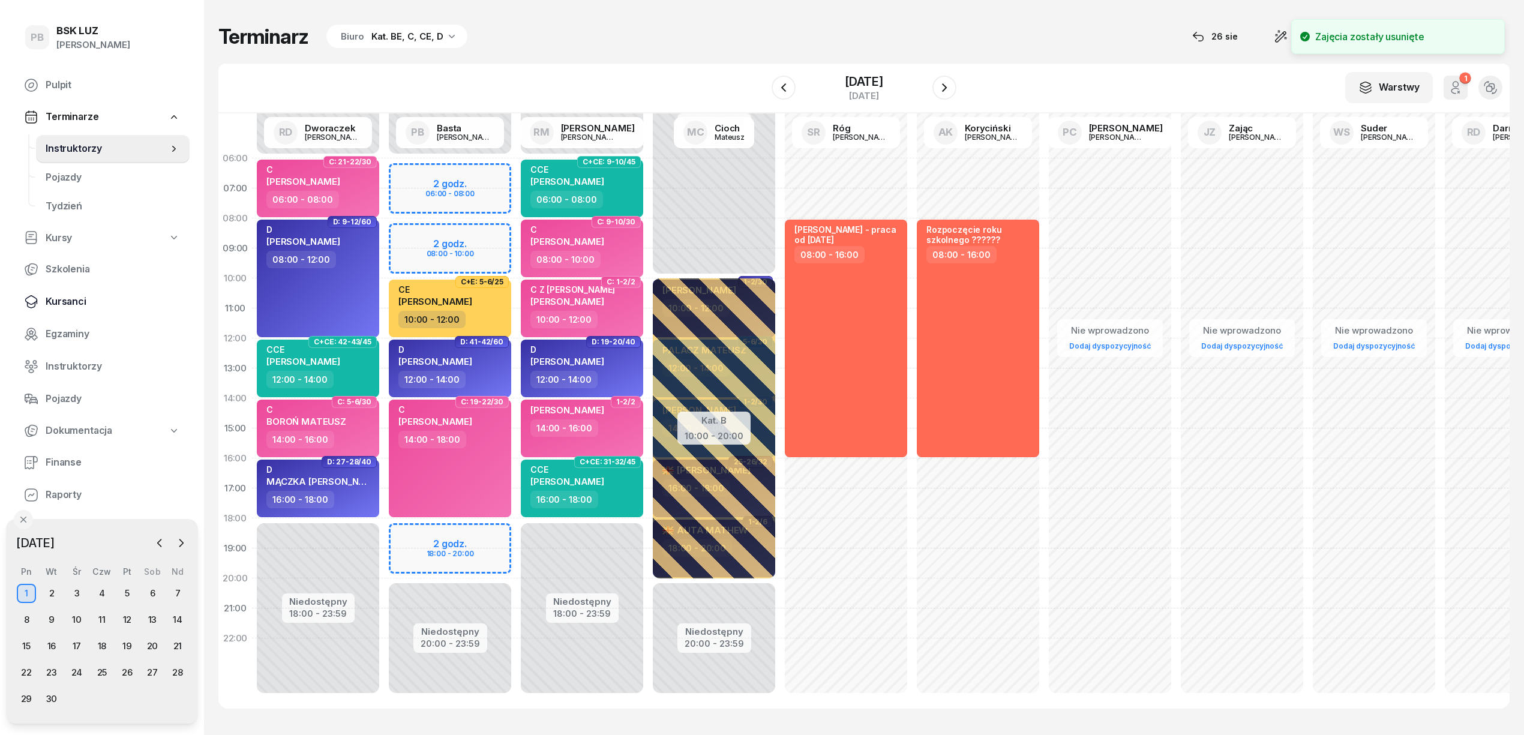
click at [44, 303] on link "Kursanci" at bounding box center [101, 301] width 175 height 29
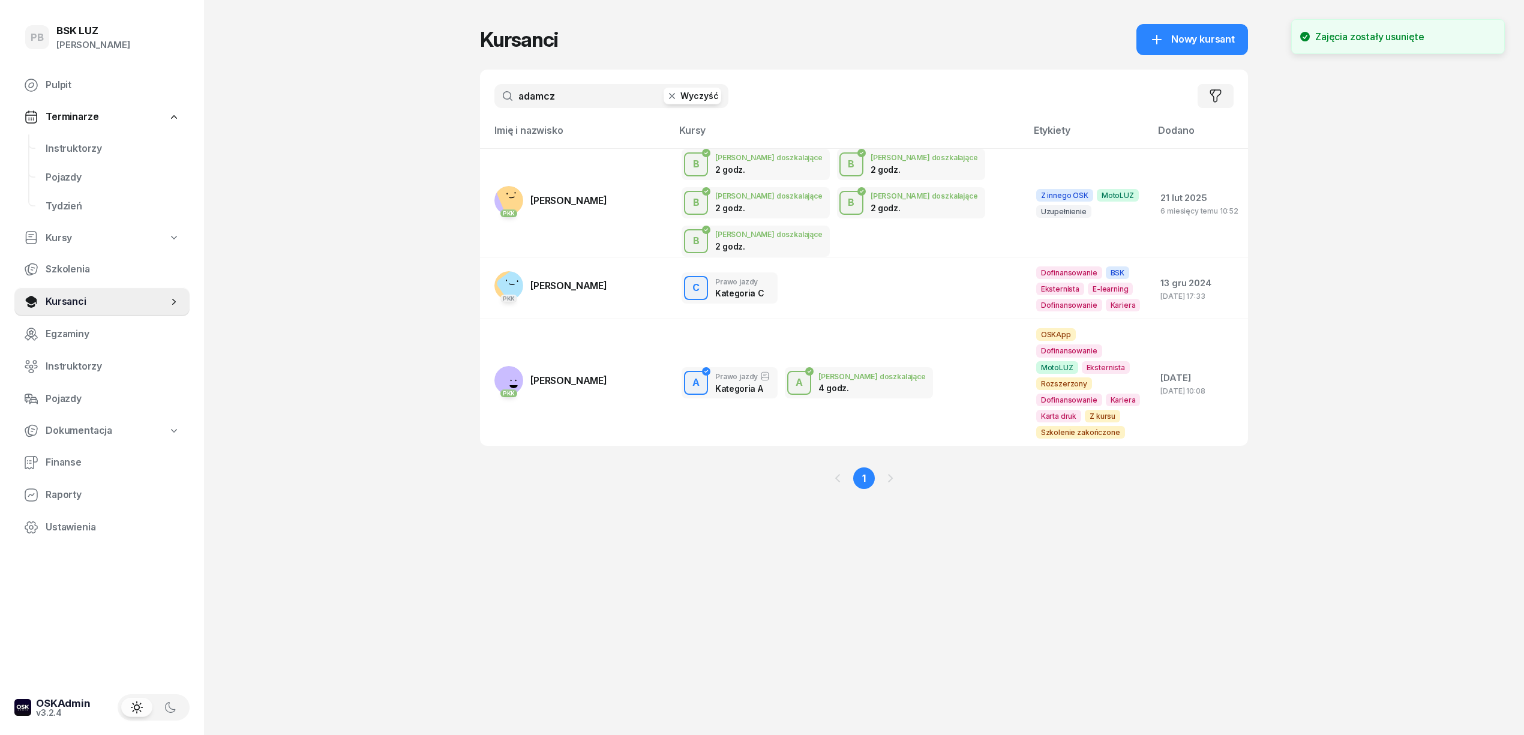
drag, startPoint x: 570, startPoint y: 106, endPoint x: 395, endPoint y: 94, distance: 175.5
click at [395, 94] on div "PB BSK LUZ Patrycja Bogdanowicz Pulpit Terminarze Instruktorzy Pojazdy Tydzień …" at bounding box center [762, 367] width 1524 height 735
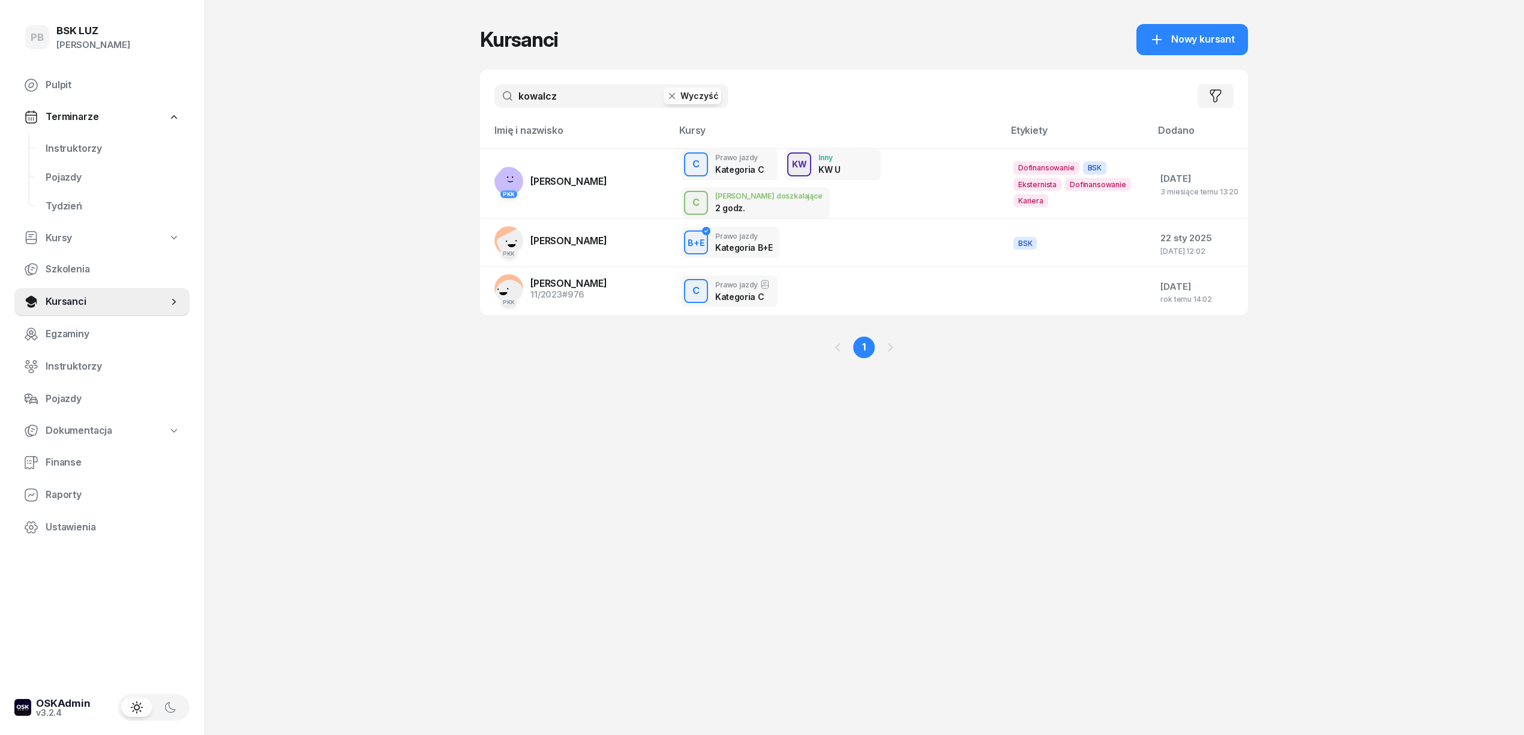
type input "kowalcz"
click at [598, 181] on span "[PERSON_NAME]" at bounding box center [568, 181] width 77 height 12
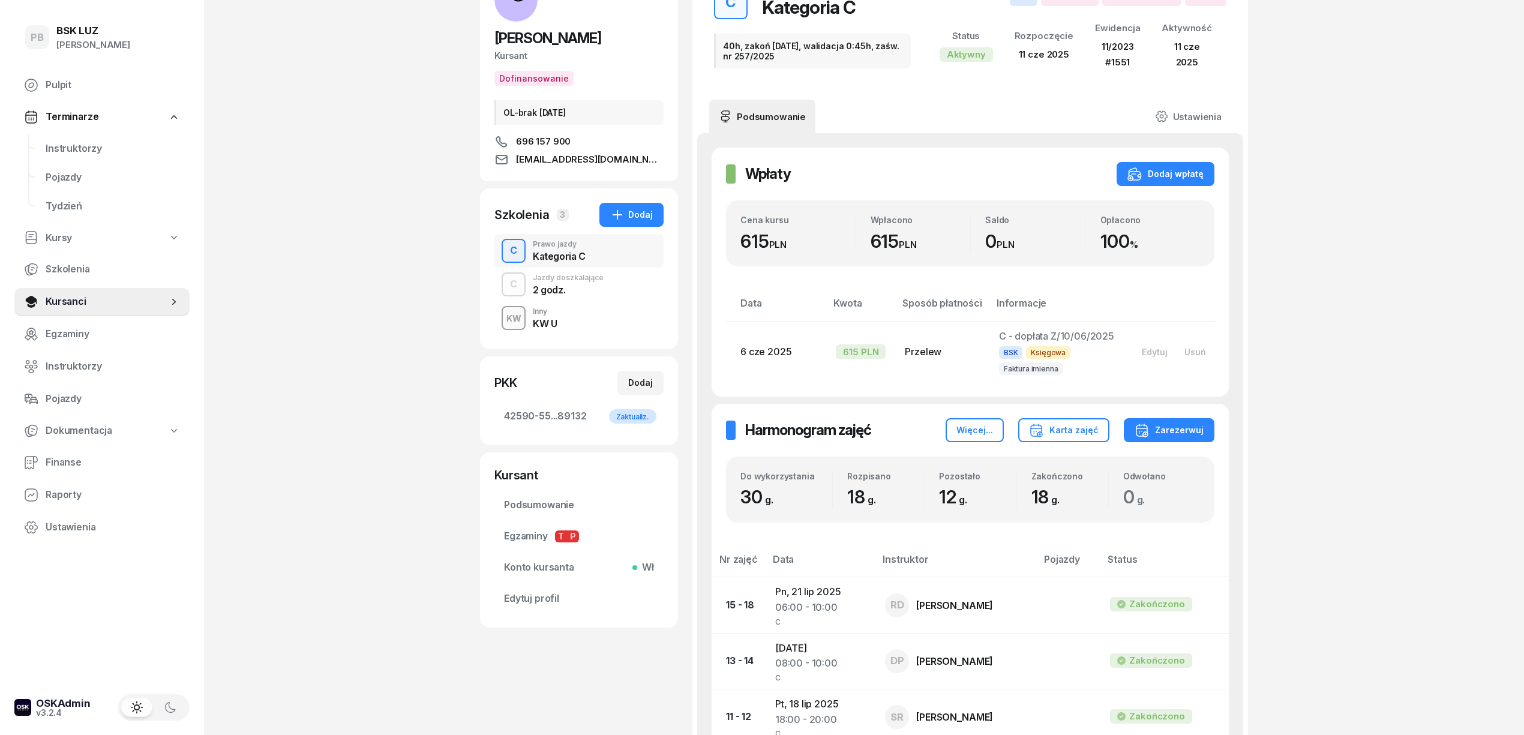
scroll to position [85, 0]
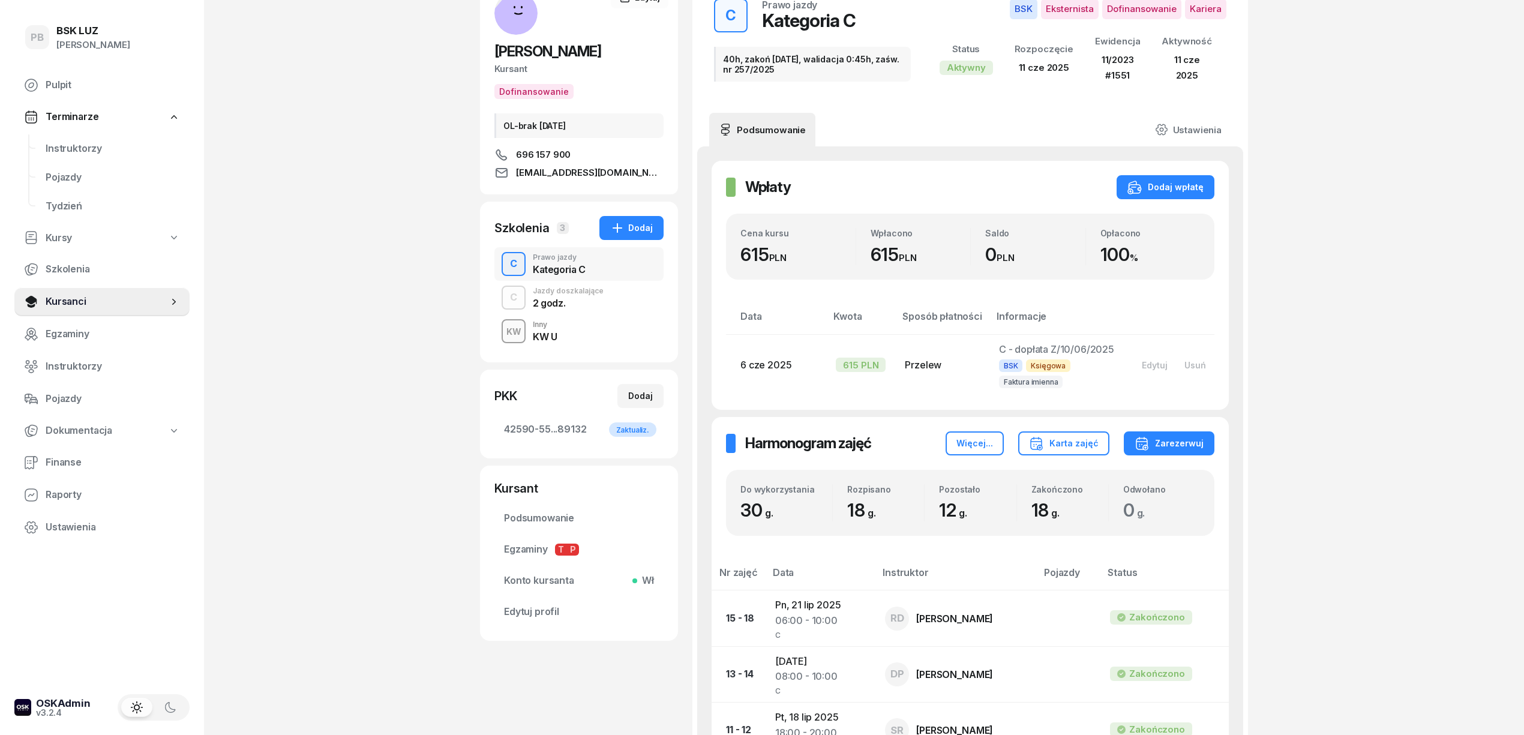
click at [574, 296] on div "2 godz." at bounding box center [568, 301] width 71 height 13
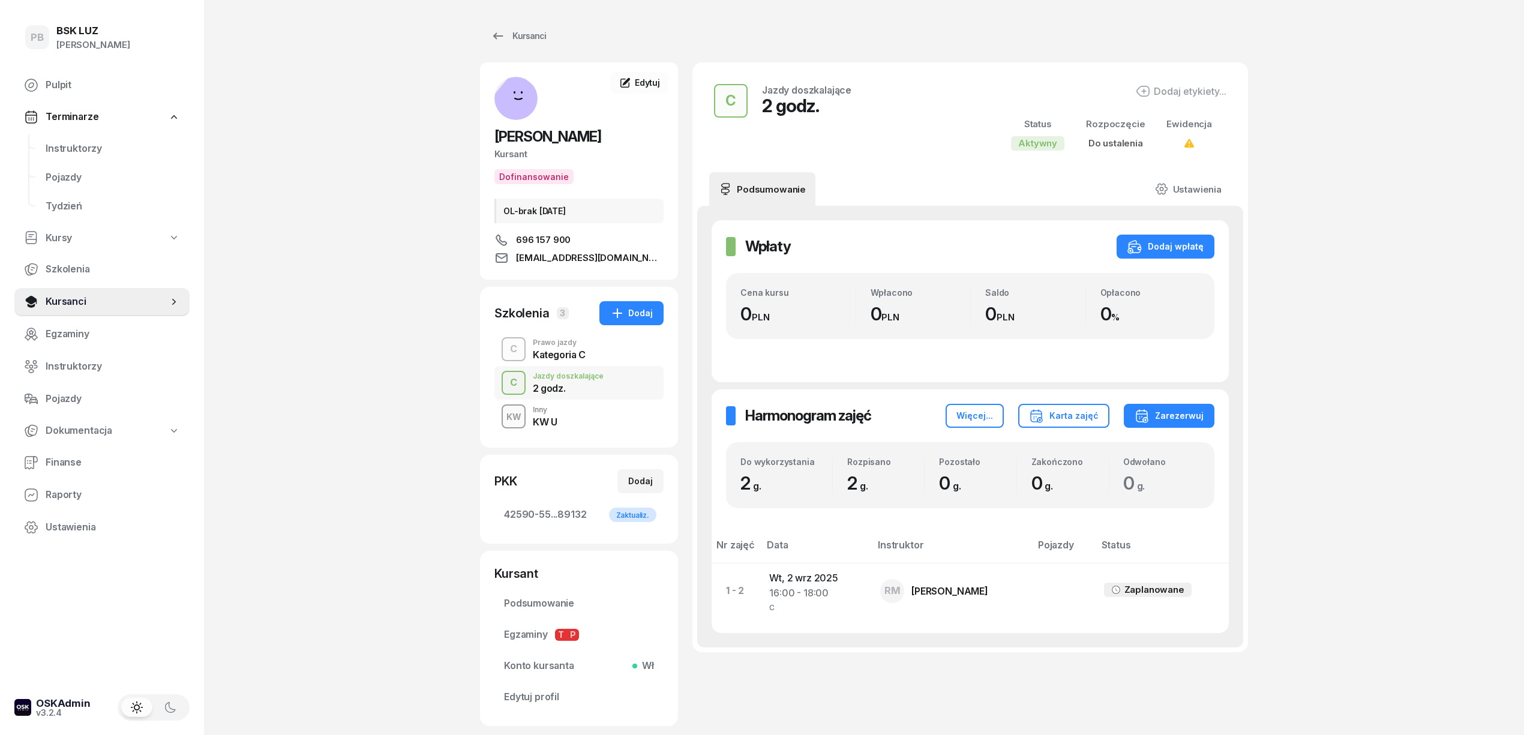
click at [395, 310] on div "PB BSK LUZ Patrycja Bogdanowicz Pulpit Terminarze Instruktorzy Pojazdy Tydzień …" at bounding box center [762, 403] width 1524 height 807
click at [612, 421] on div "KW Inny KW U" at bounding box center [578, 417] width 169 height 34
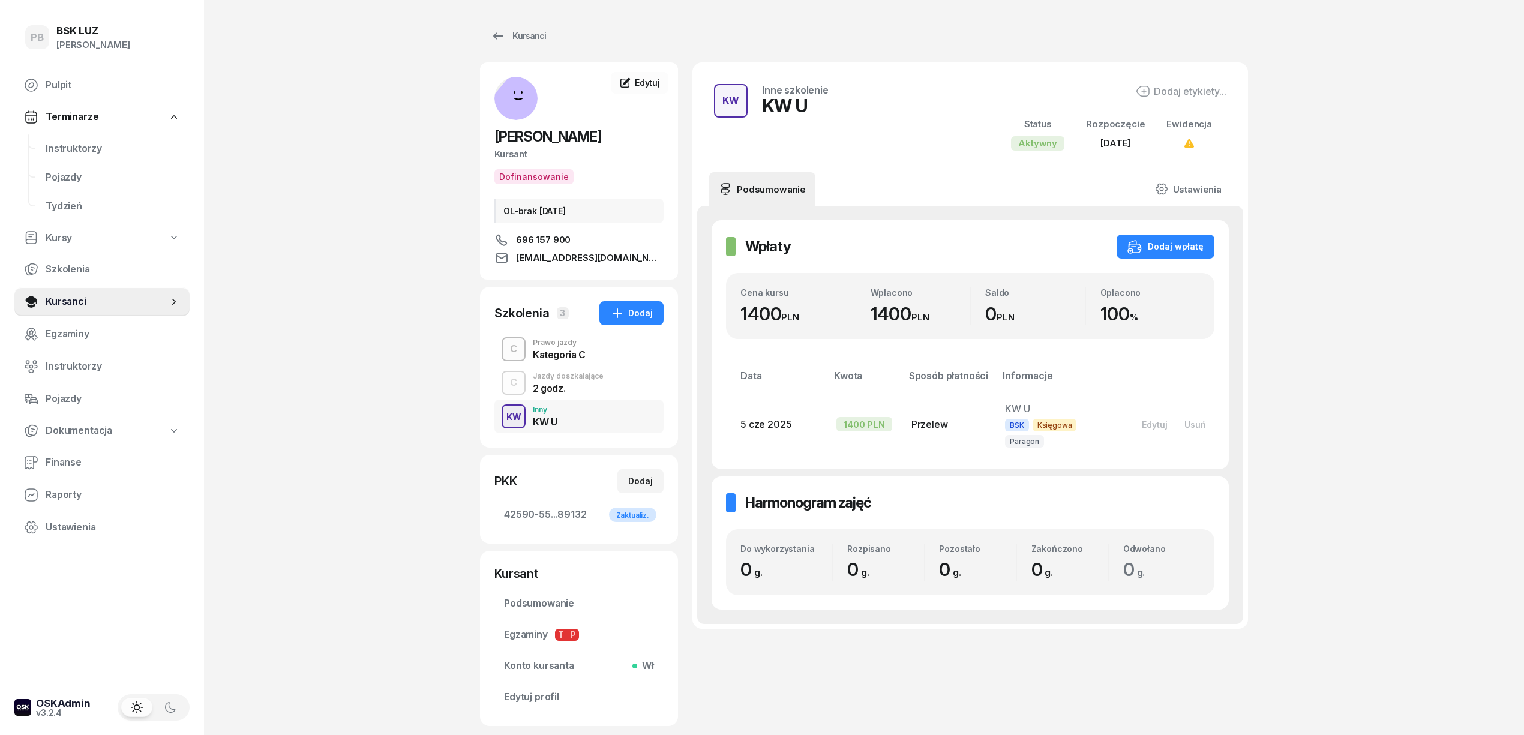
click at [620, 382] on div "C Jazdy doszkalające 2 godz." at bounding box center [578, 383] width 169 height 34
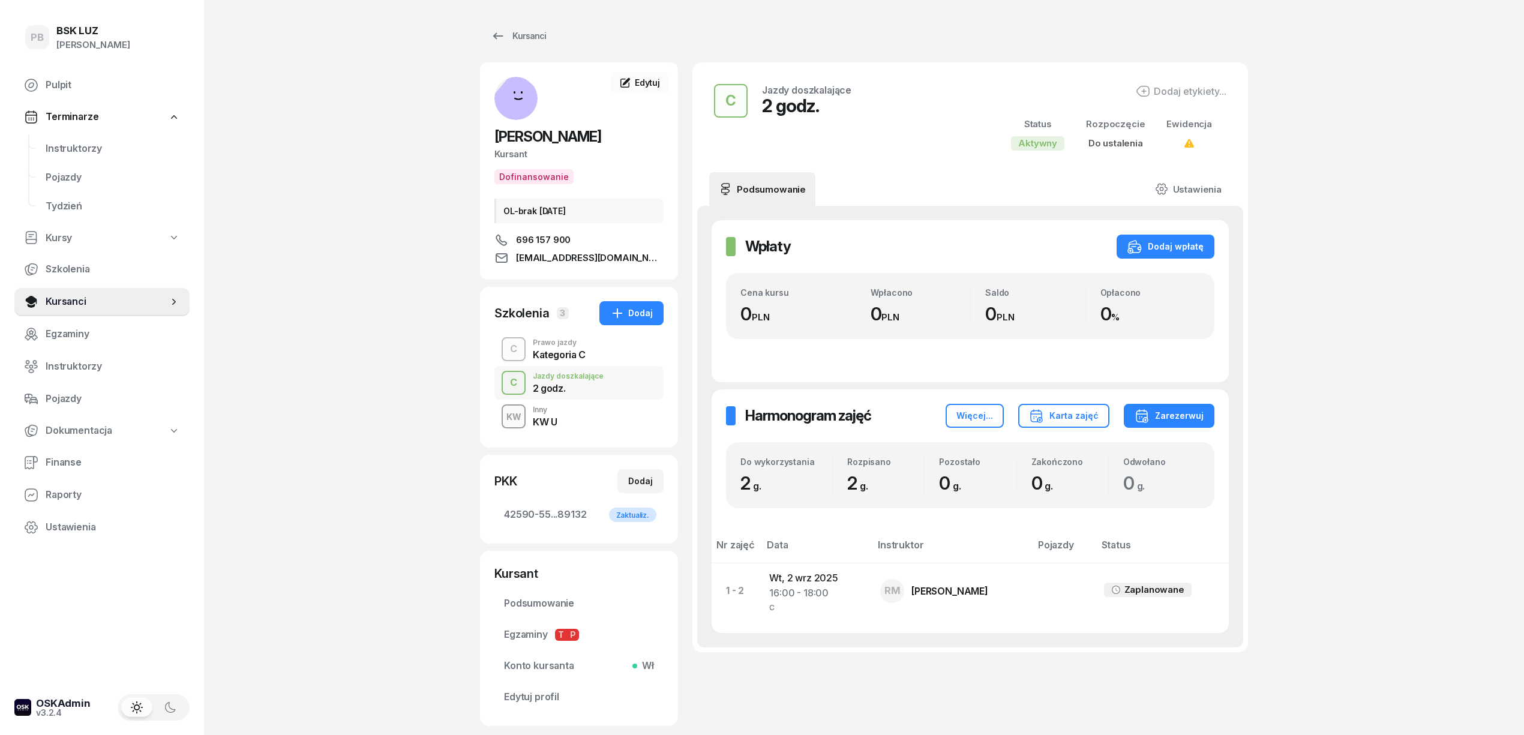
click at [623, 351] on div "C Prawo jazdy Kategoria C" at bounding box center [578, 349] width 169 height 34
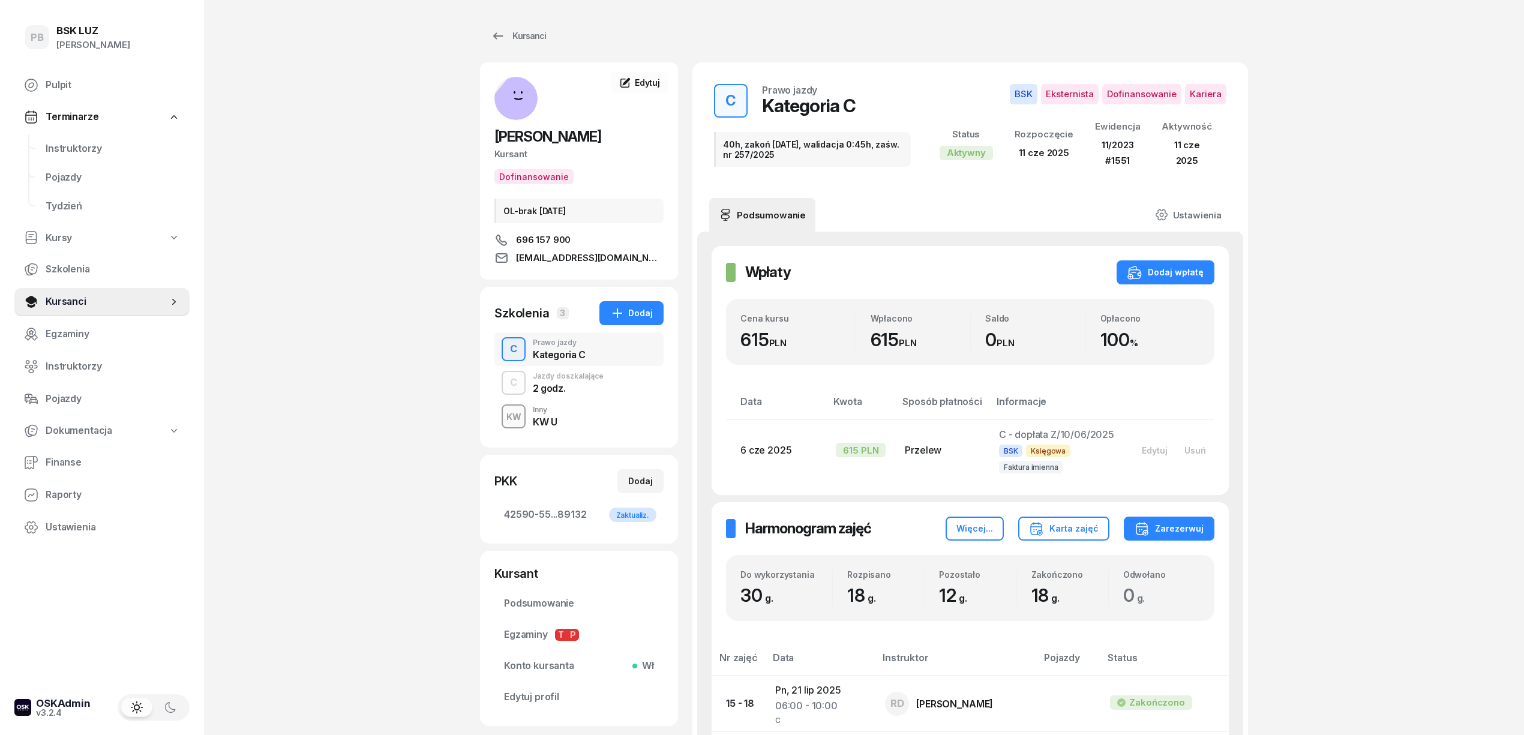
click at [397, 364] on div "PB BSK LUZ Patrycja Bogdanowicz Pulpit Terminarze Instruktorzy Pojazdy Tydzień …" at bounding box center [762, 609] width 1524 height 1218
click at [529, 27] on link "Kursanci" at bounding box center [518, 36] width 77 height 24
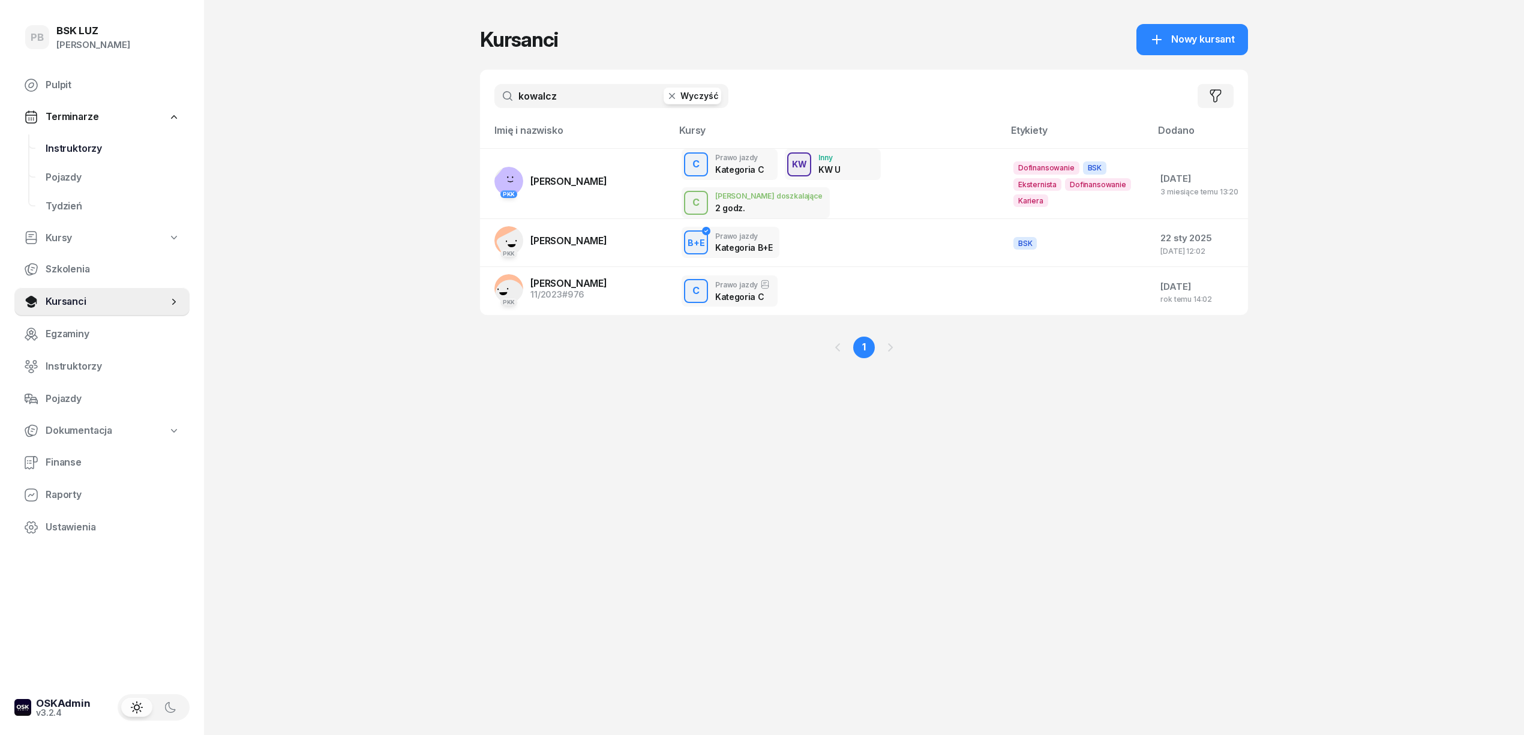
click at [73, 161] on link "Instruktorzy" at bounding box center [113, 148] width 154 height 29
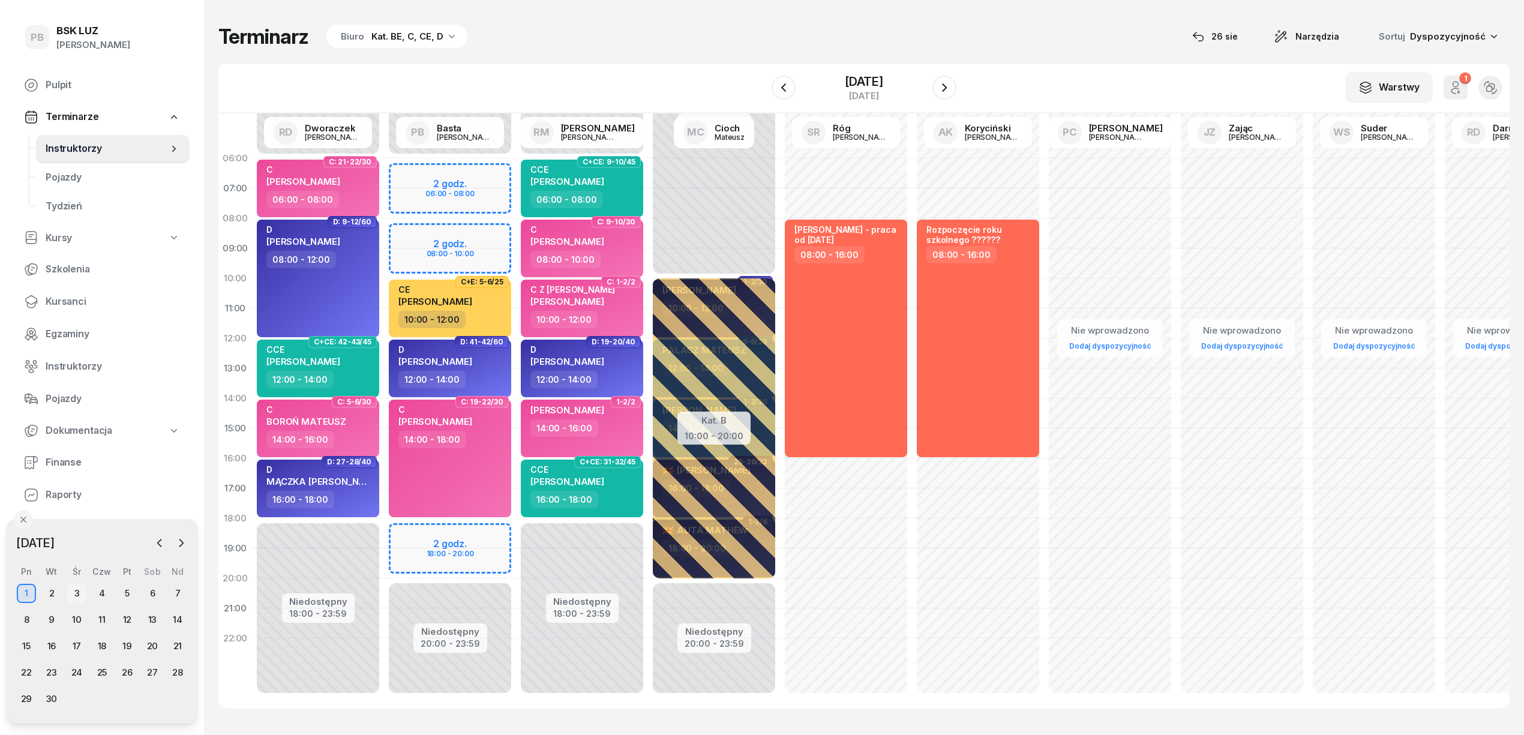
click at [80, 590] on div "3" at bounding box center [76, 593] width 19 height 19
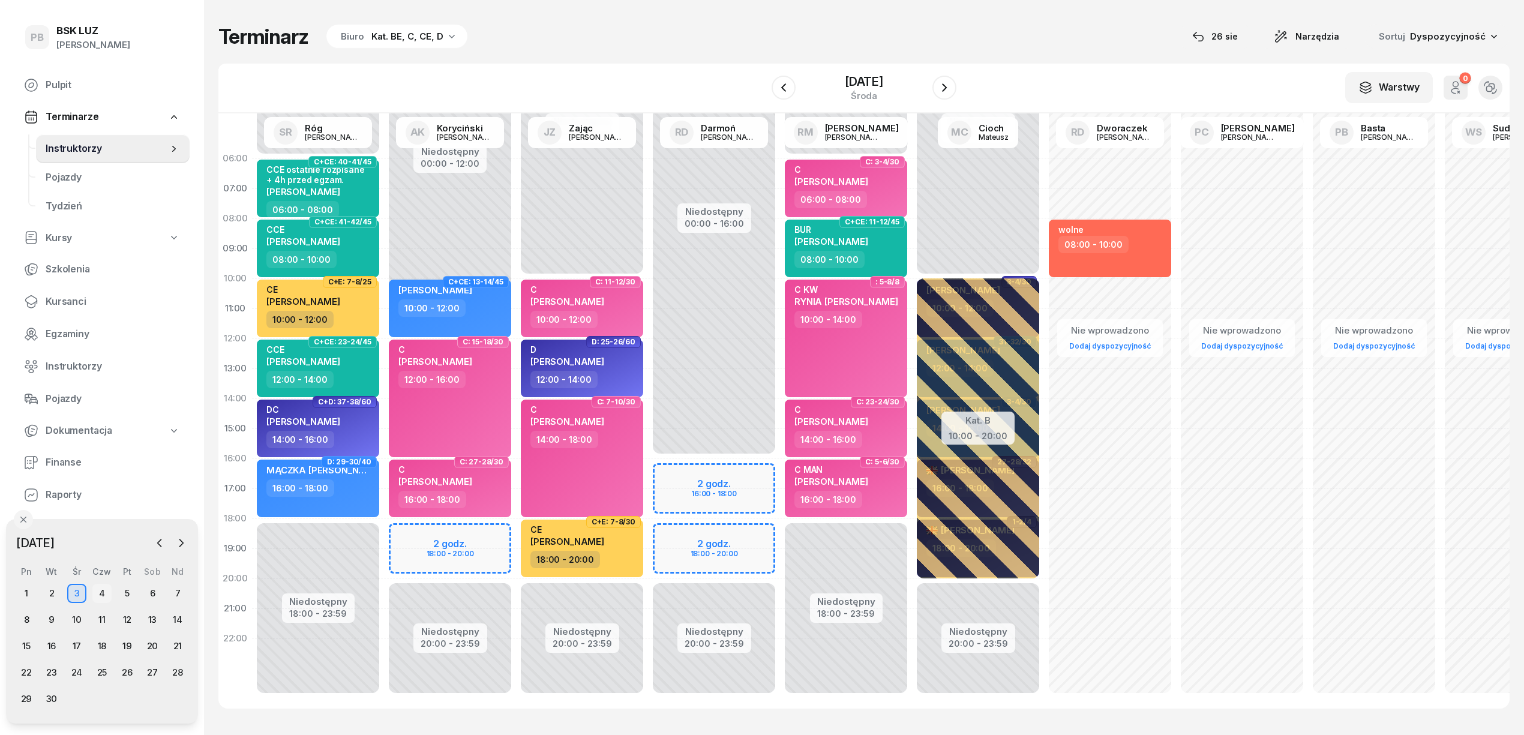
click at [106, 594] on div "4" at bounding box center [101, 593] width 19 height 19
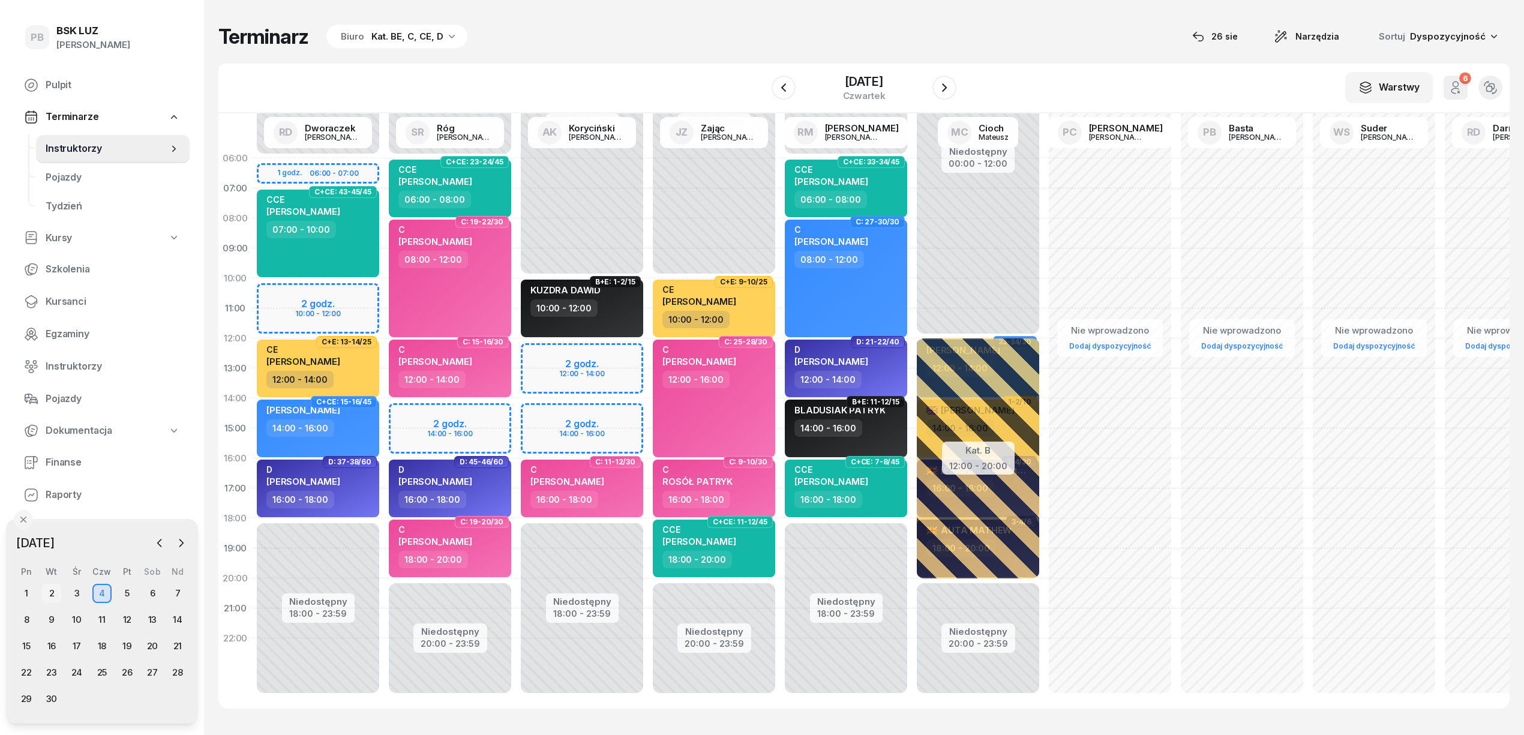
click at [48, 593] on div "2" at bounding box center [51, 593] width 19 height 19
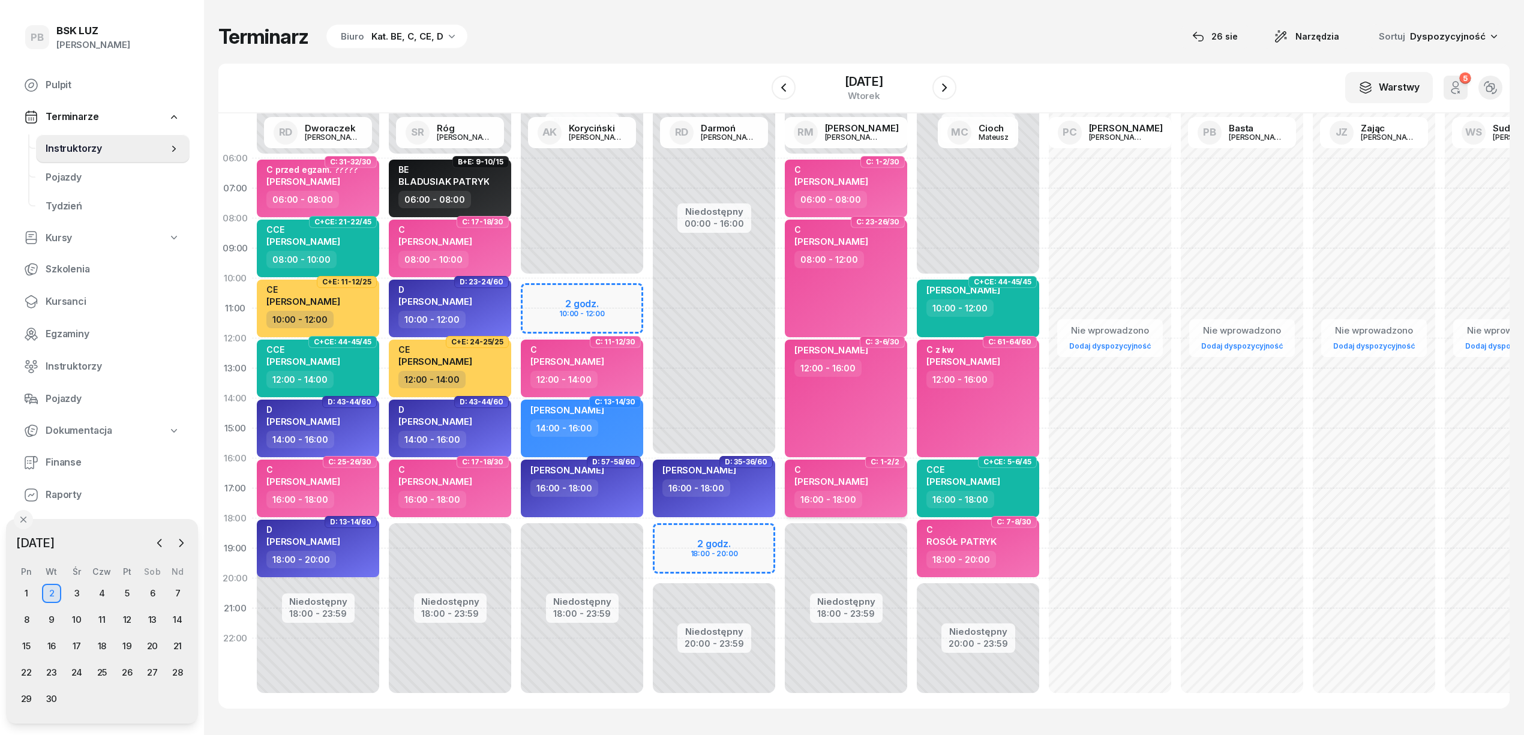
click at [882, 512] on div "C KOWALCZYK KAZIMIERA 16:00 - 18:00" at bounding box center [846, 489] width 122 height 58
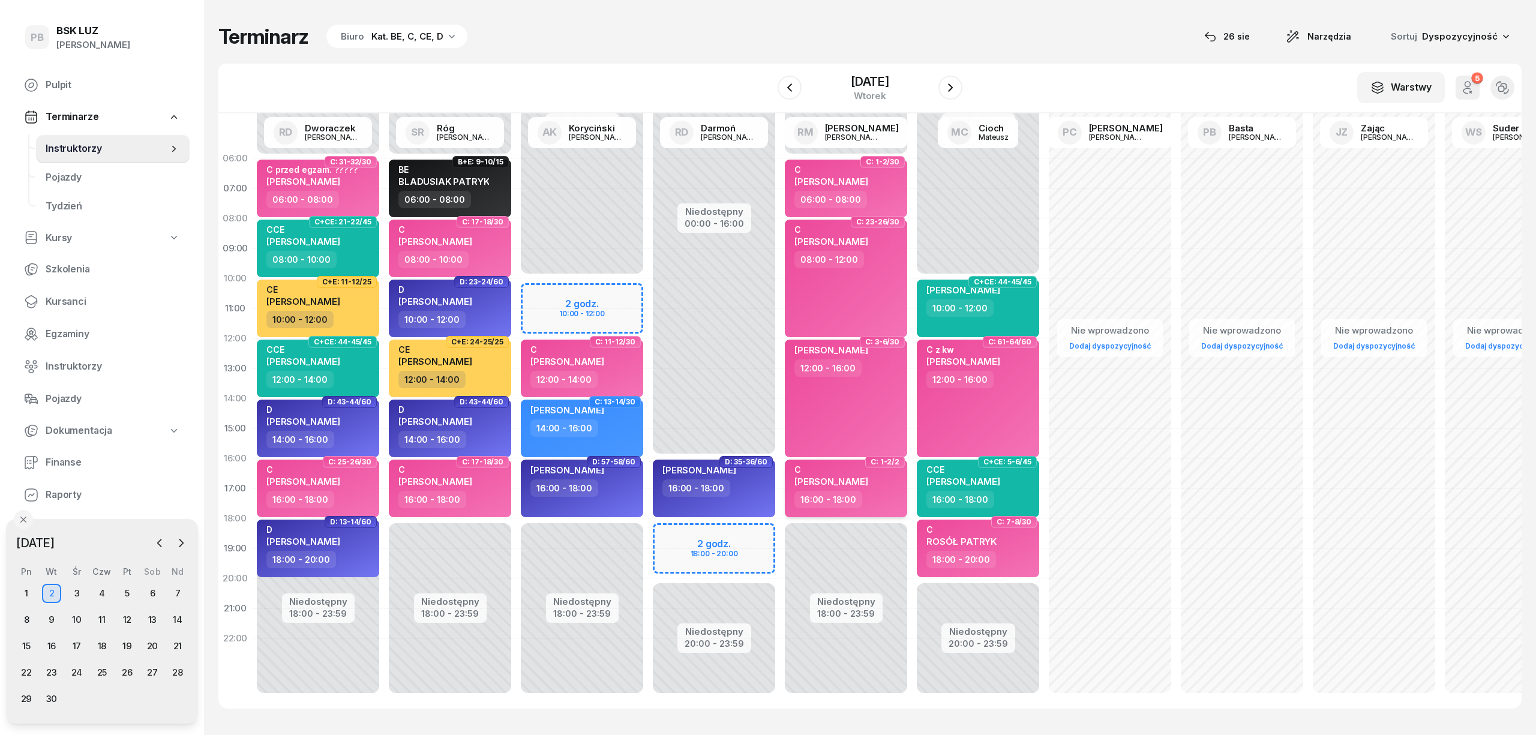
select select "16"
select select "18"
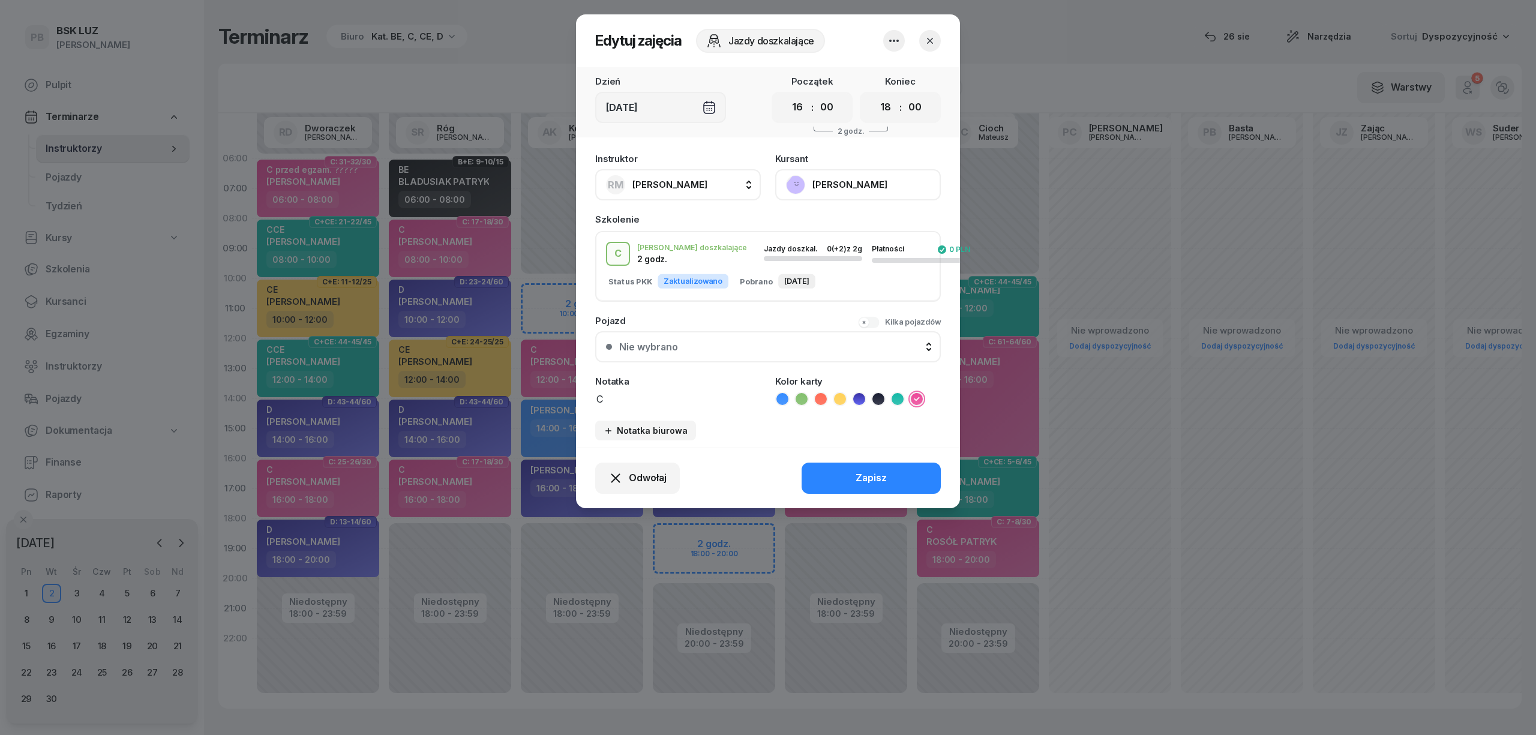
click at [689, 401] on textarea "C" at bounding box center [678, 399] width 166 height 16
type textarea "C RM"
click at [833, 480] on button "Zapisz" at bounding box center [870, 478] width 139 height 31
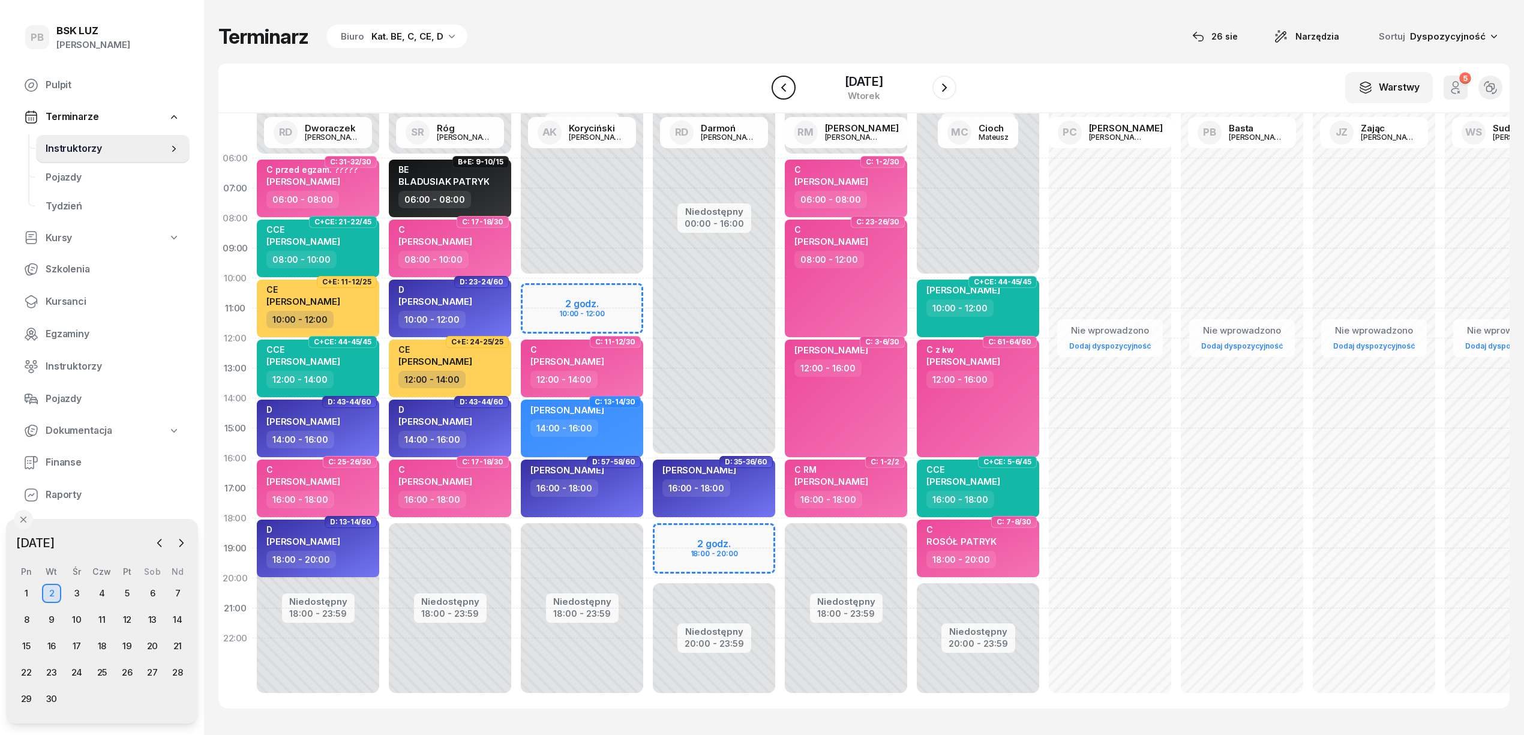
click at [785, 82] on icon "button" at bounding box center [783, 87] width 14 height 14
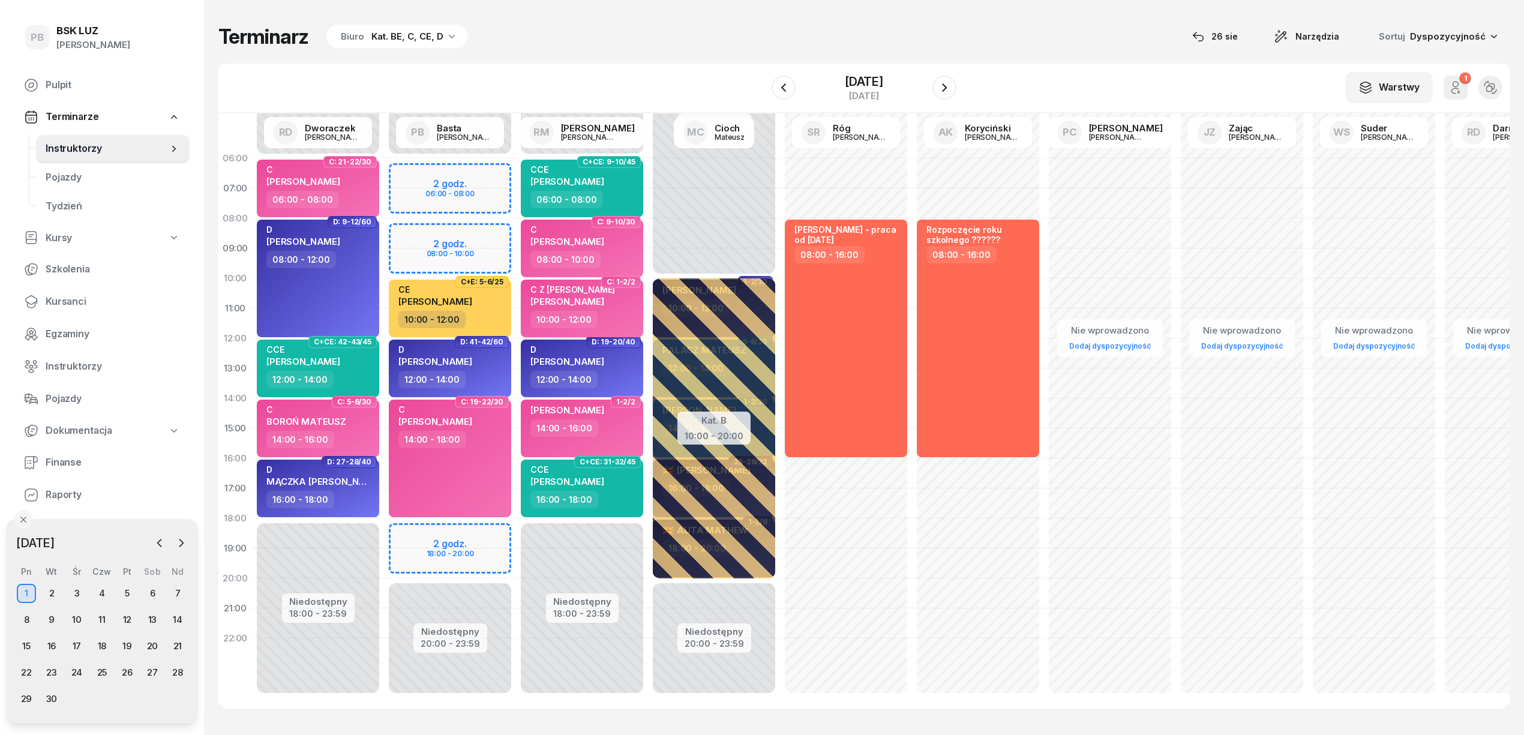
click at [624, 308] on div "C Z Rob TOMECZKO PAWEŁ" at bounding box center [583, 297] width 106 height 26
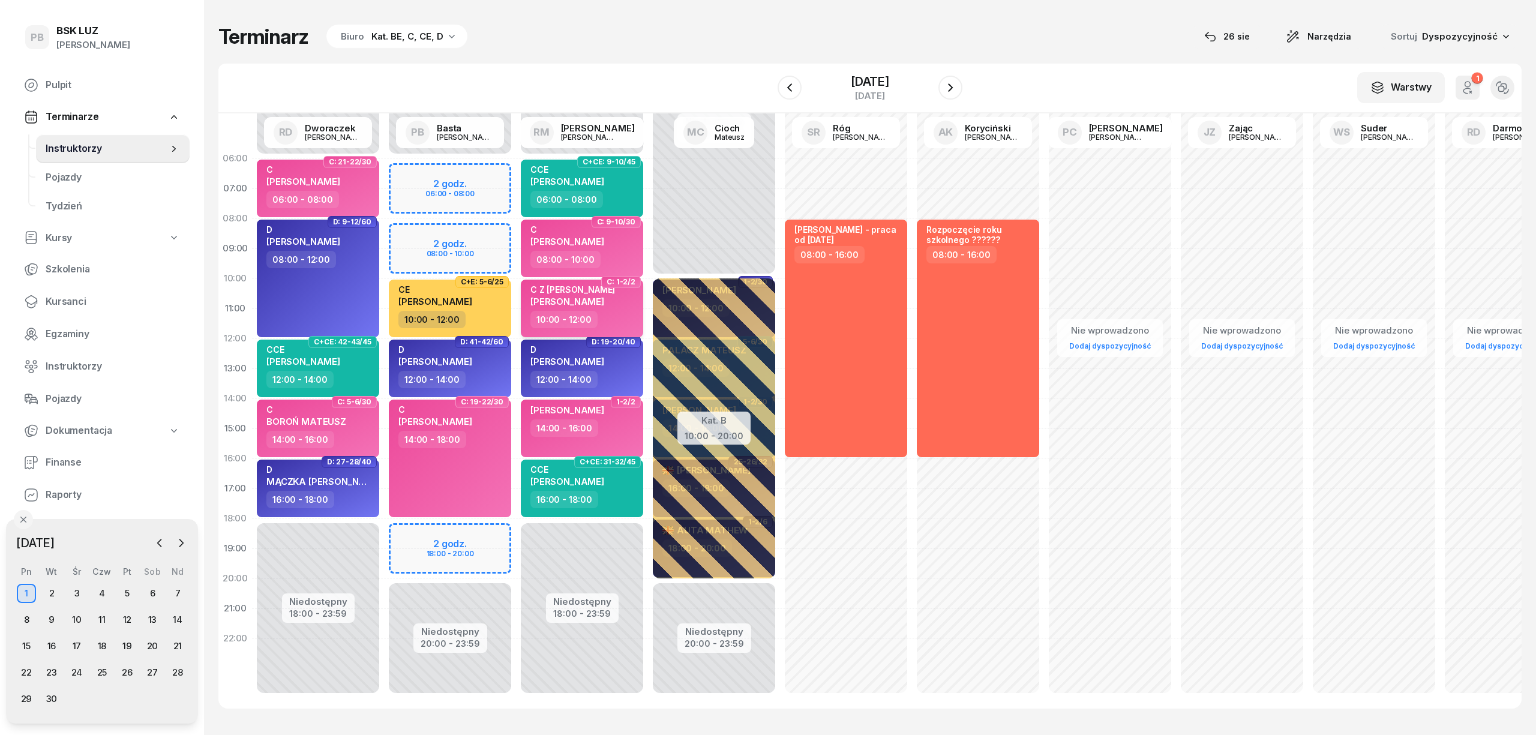
select select "10"
select select "12"
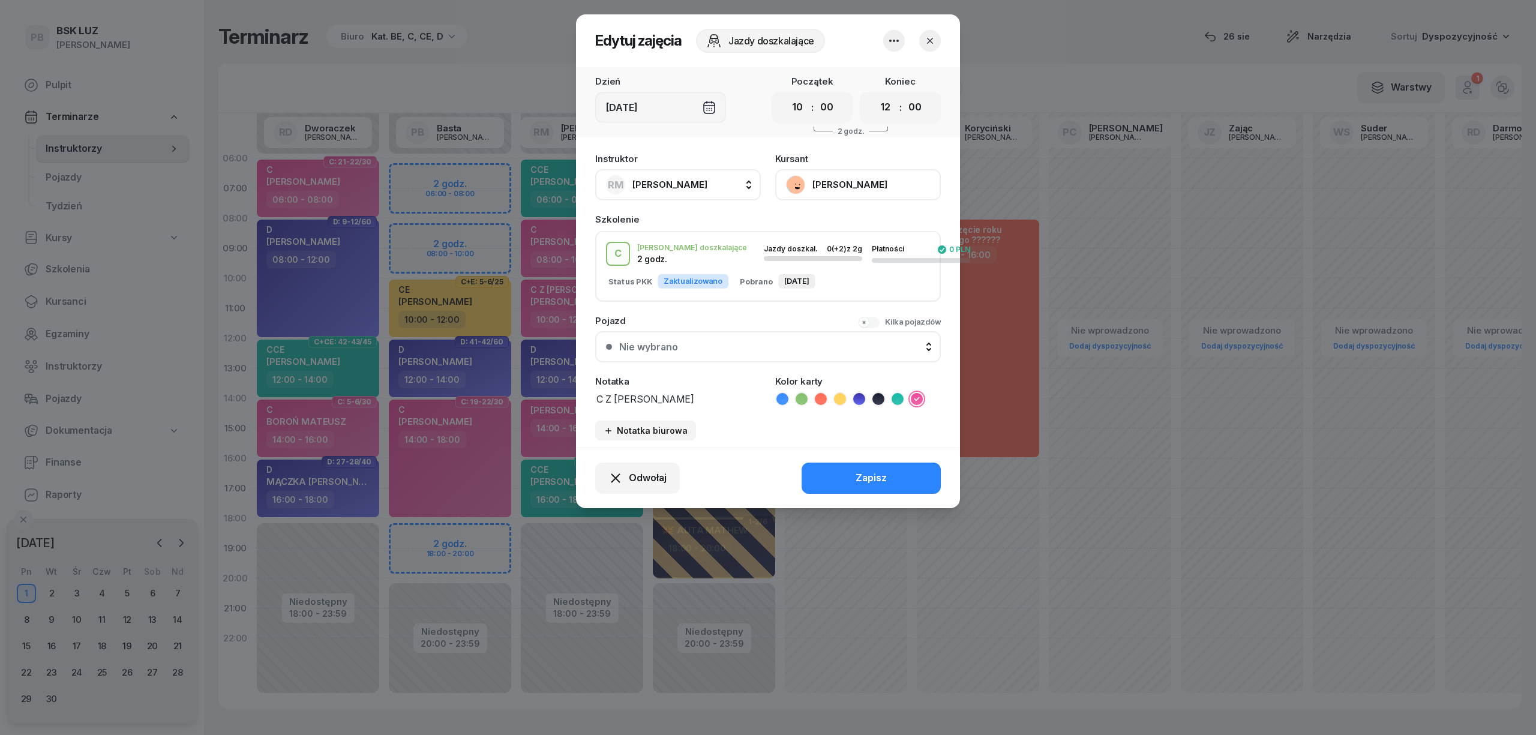
click at [638, 395] on textarea "C Z [PERSON_NAME]" at bounding box center [678, 399] width 166 height 16
type textarea "C RM"
click at [872, 476] on div "Zapisz" at bounding box center [870, 478] width 31 height 16
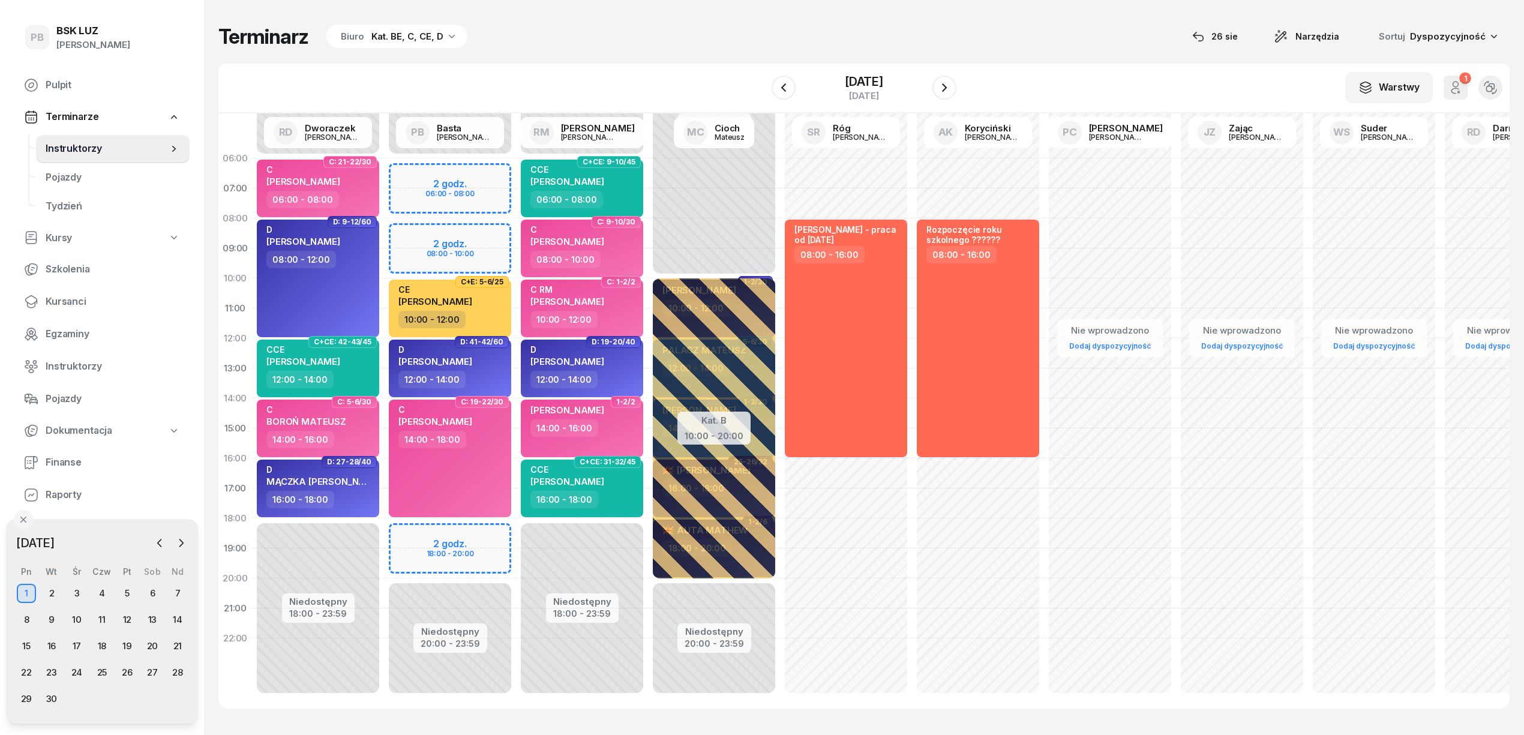
click at [702, 37] on div "Terminarz Biuro Kat. BE, C, CE, D [DATE] Narzędzia Sortuj Dyspozycyjność" at bounding box center [863, 36] width 1291 height 25
click at [1017, 59] on div "Terminarz Biuro Kat. BE, C, CE, D [DATE] Narzędzia Sortuj Dyspozycyjność W Wybi…" at bounding box center [863, 366] width 1291 height 732
click at [685, 13] on div "Terminarz Biuro Kat. BE, C, CE, D [DATE] Narzędzia Sortuj Dyspozycyjność W Wybi…" at bounding box center [863, 366] width 1291 height 732
click at [934, 23] on div "Terminarz Biuro Kat. BE, C, CE, D [DATE] Narzędzia Sortuj Dyspozycyjność W Wybi…" at bounding box center [863, 366] width 1291 height 732
click at [783, 46] on div "Terminarz Biuro Kat. BE, C, CE, D [DATE] Narzędzia Sortuj Dyspozycyjność" at bounding box center [863, 36] width 1291 height 25
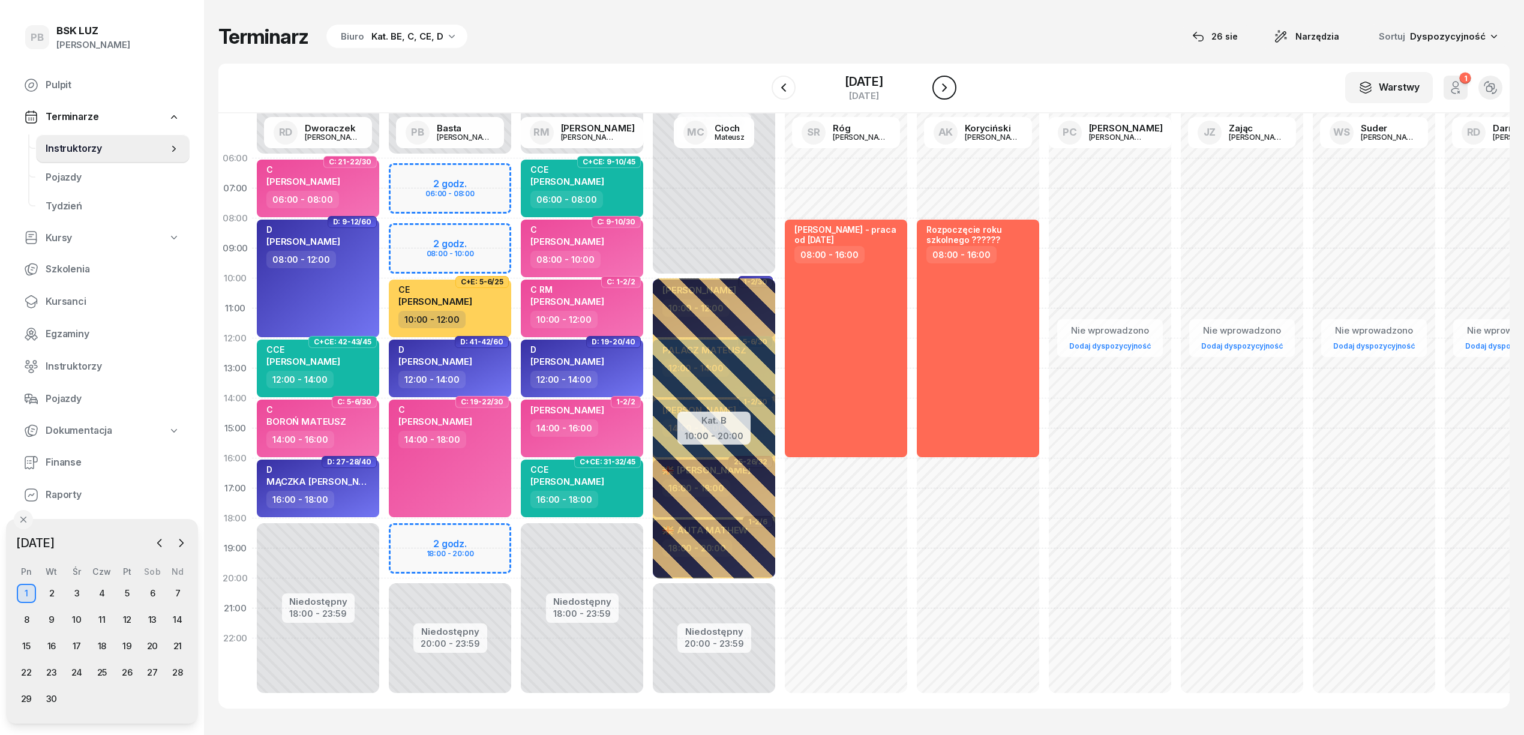
click at [944, 80] on icon "button" at bounding box center [944, 87] width 14 height 14
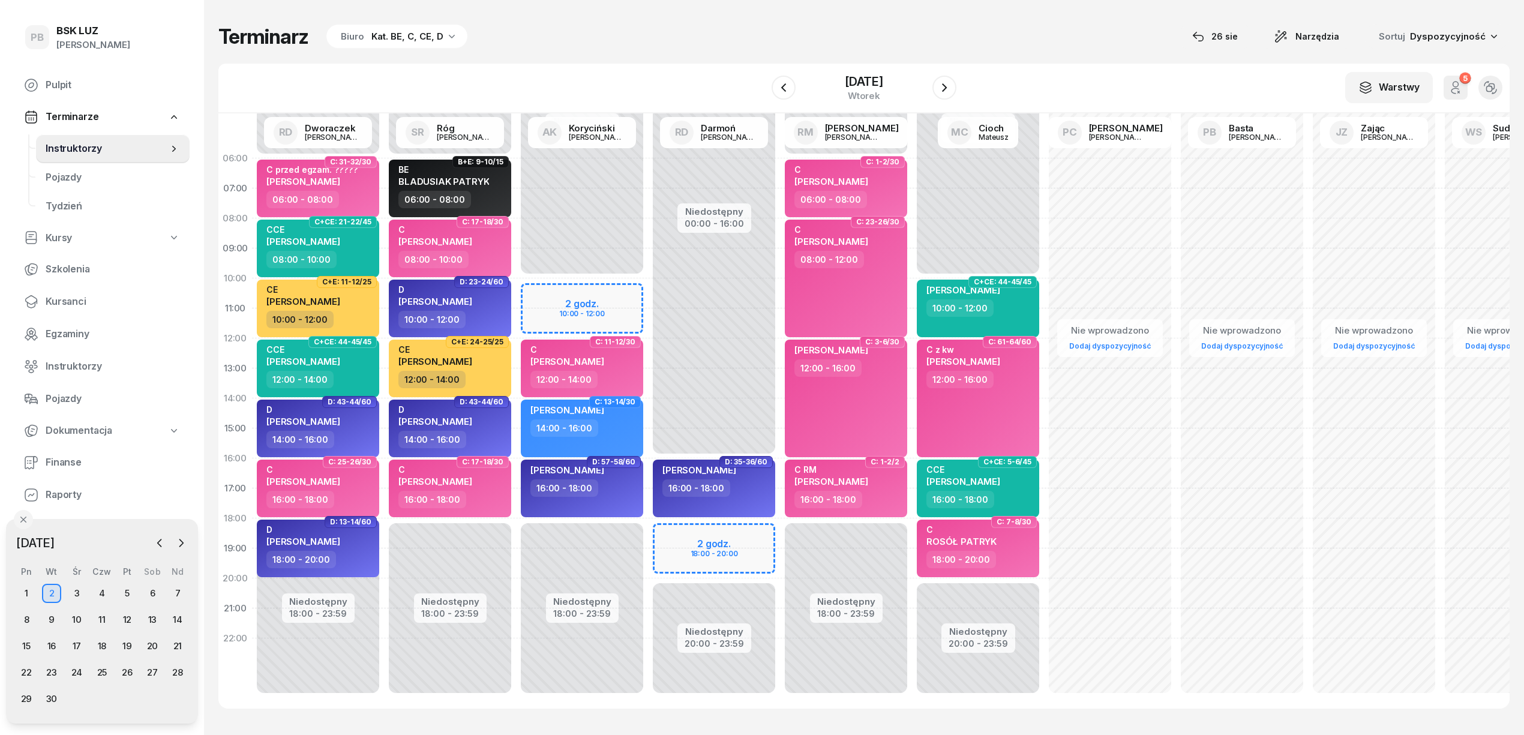
click at [745, 65] on div "W Wybierz AK Koryciński Artur BP Pająk Bogusław DA Arendarczyk Damian DP Pawłow…" at bounding box center [863, 89] width 1291 height 50
click at [159, 543] on icon "button" at bounding box center [160, 543] width 12 height 12
click at [73, 701] on div "27" at bounding box center [76, 698] width 19 height 19
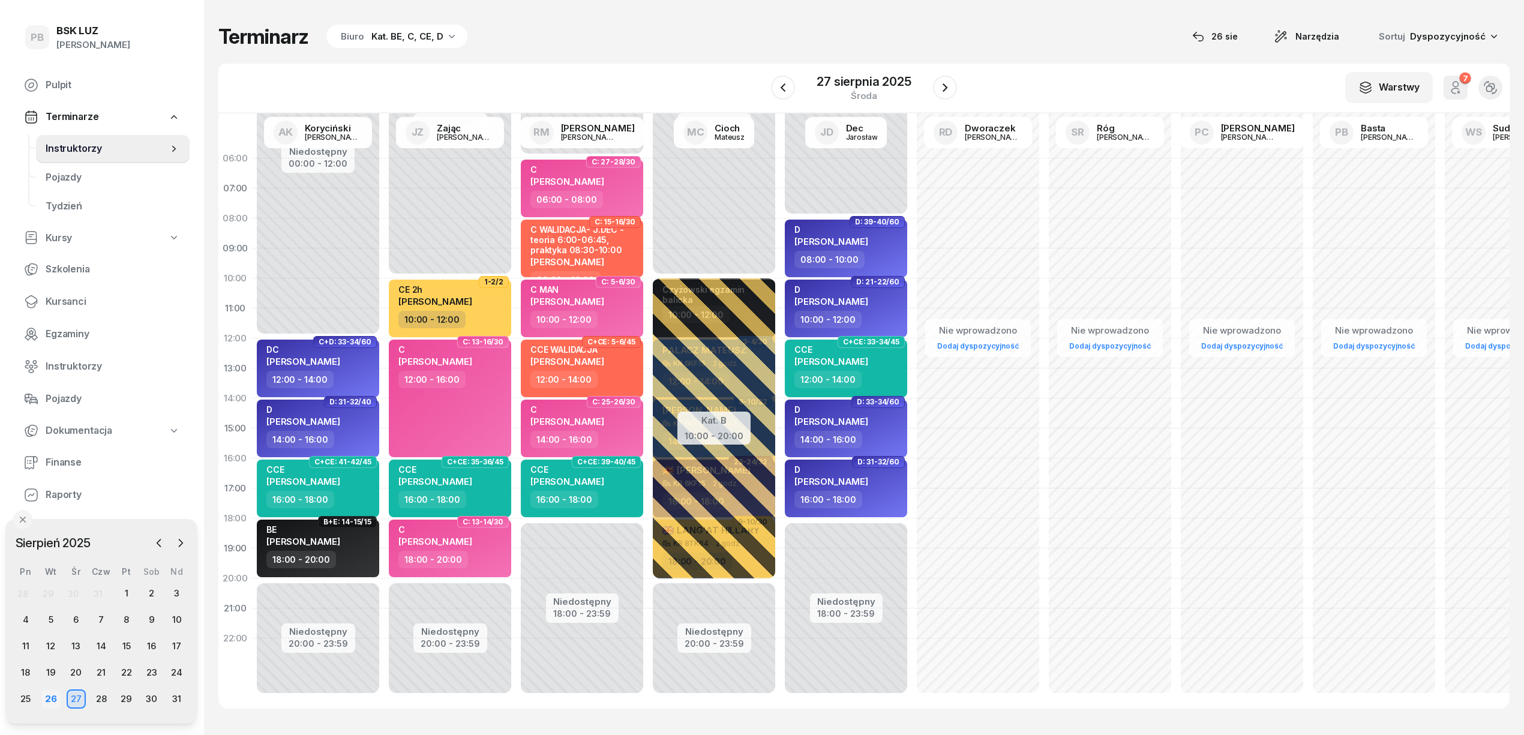
click at [55, 698] on div "26" at bounding box center [50, 698] width 19 height 19
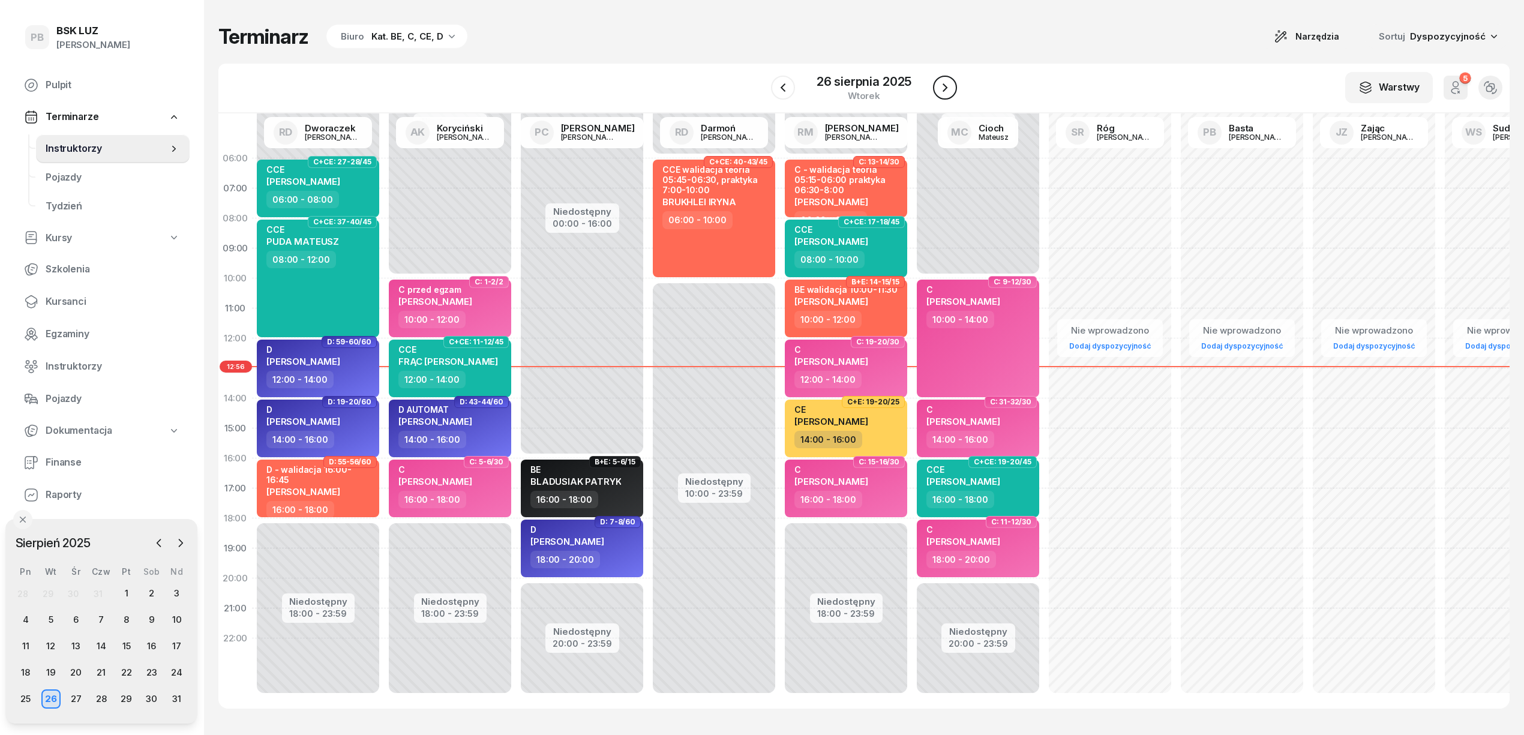
click at [938, 82] on icon "button" at bounding box center [945, 87] width 14 height 14
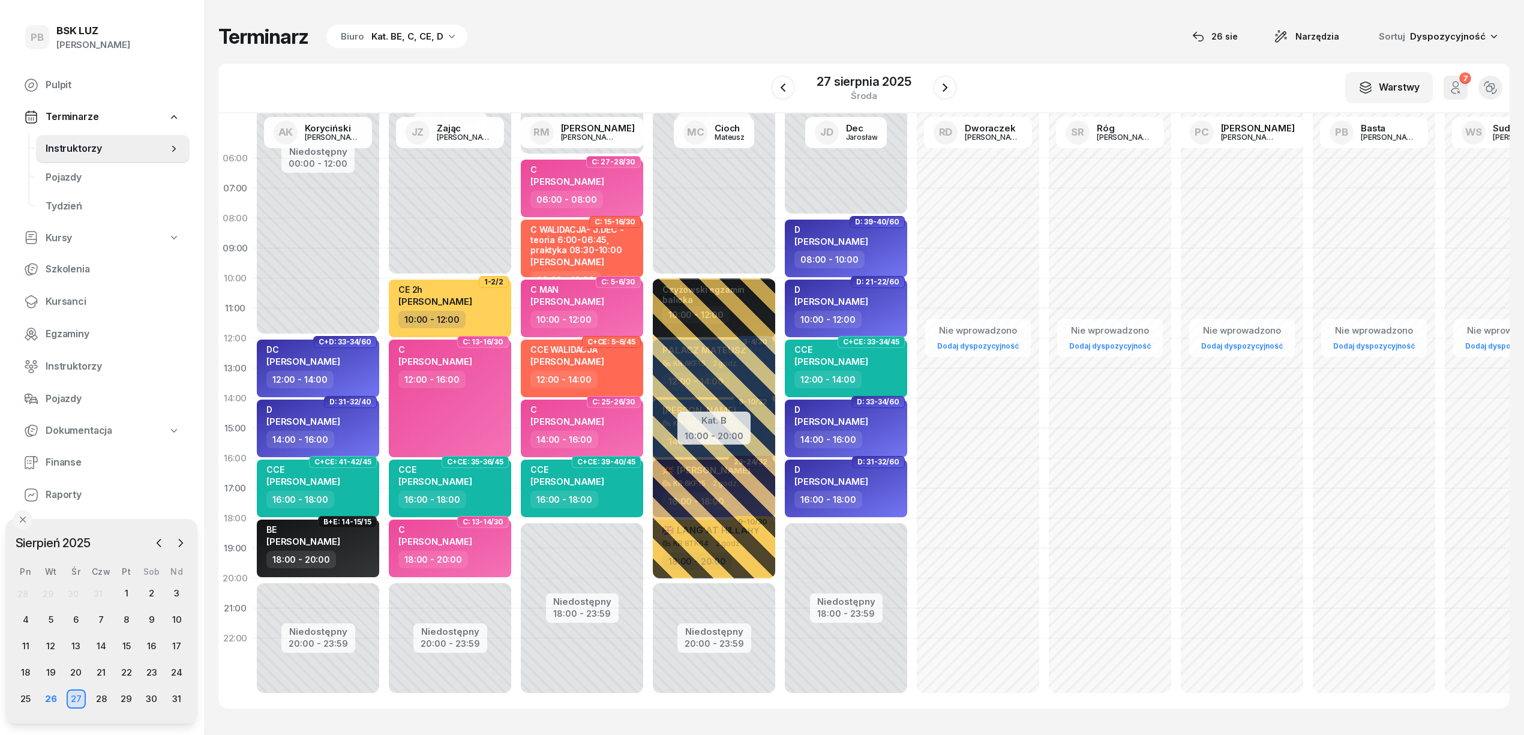
click at [705, 68] on div "W Wybierz AK Koryciński Artur BP Pająk Bogusław DA Arendarczyk Damian DP Pawłow…" at bounding box center [863, 89] width 1291 height 50
click at [659, 67] on div "W Wybierz AK Koryciński Artur BP Pająk Bogusław DA Arendarczyk Damian DP Pawłow…" at bounding box center [863, 89] width 1291 height 50
click at [960, 35] on div "Terminarz Biuro Kat. BE, C, CE, D [DATE] Narzędzia Sortuj Dyspozycyjność" at bounding box center [863, 36] width 1291 height 25
click at [985, 29] on div "Terminarz Biuro Kat. BE, C, CE, D [DATE] Narzędzia Sortuj Dyspozycyjność" at bounding box center [863, 36] width 1291 height 25
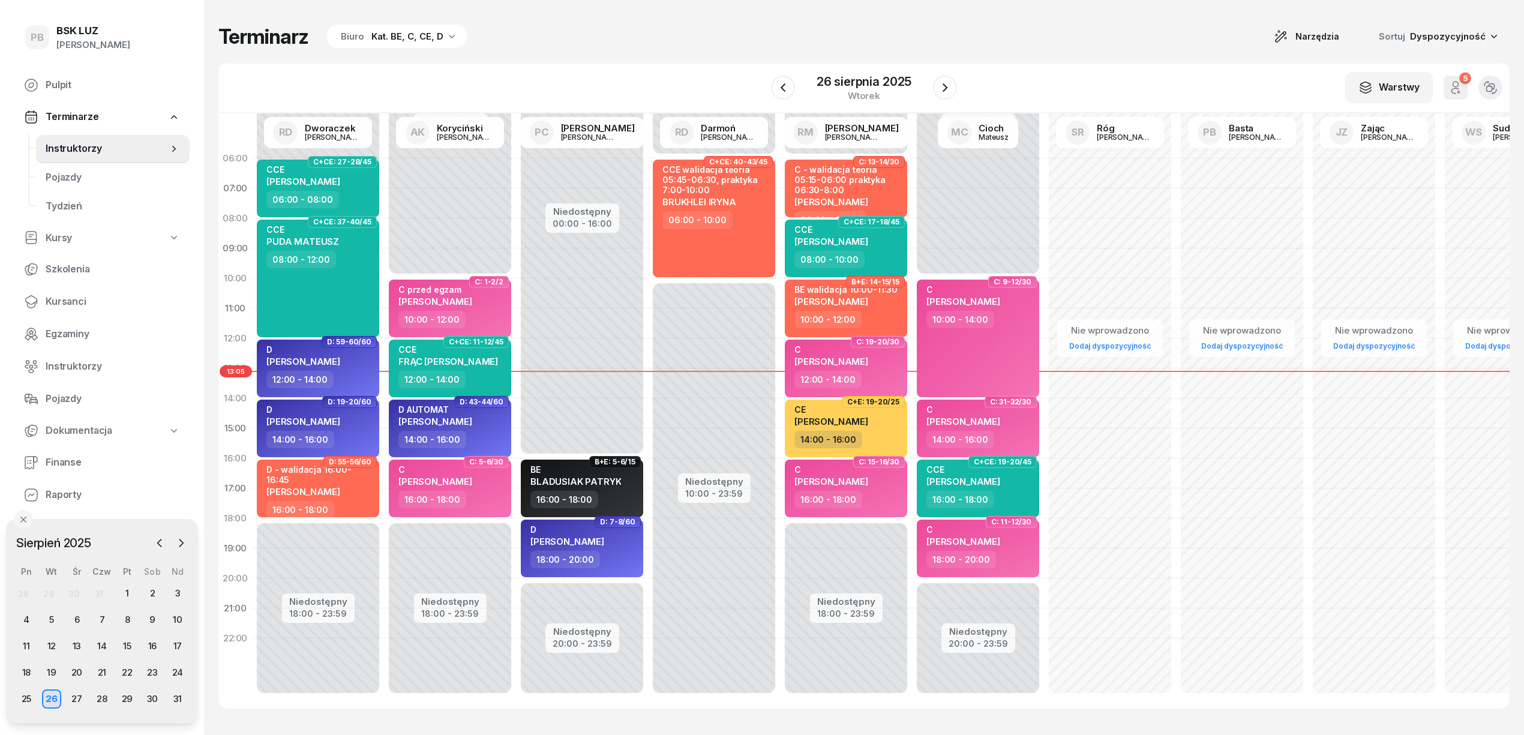
click at [410, 32] on div "Kat. BE, C, CE, D" at bounding box center [407, 36] width 72 height 14
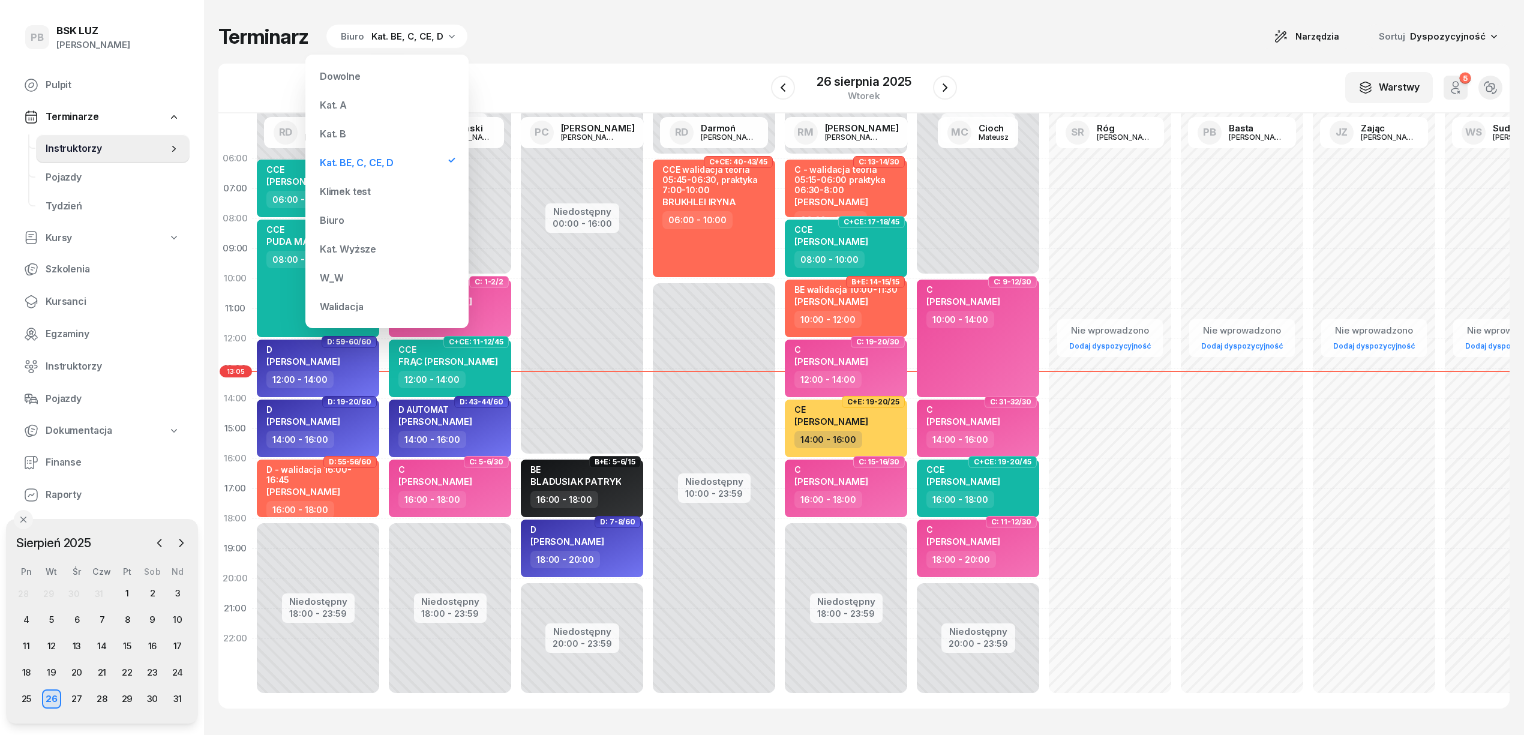
click at [355, 138] on div "Kat. B" at bounding box center [387, 134] width 144 height 24
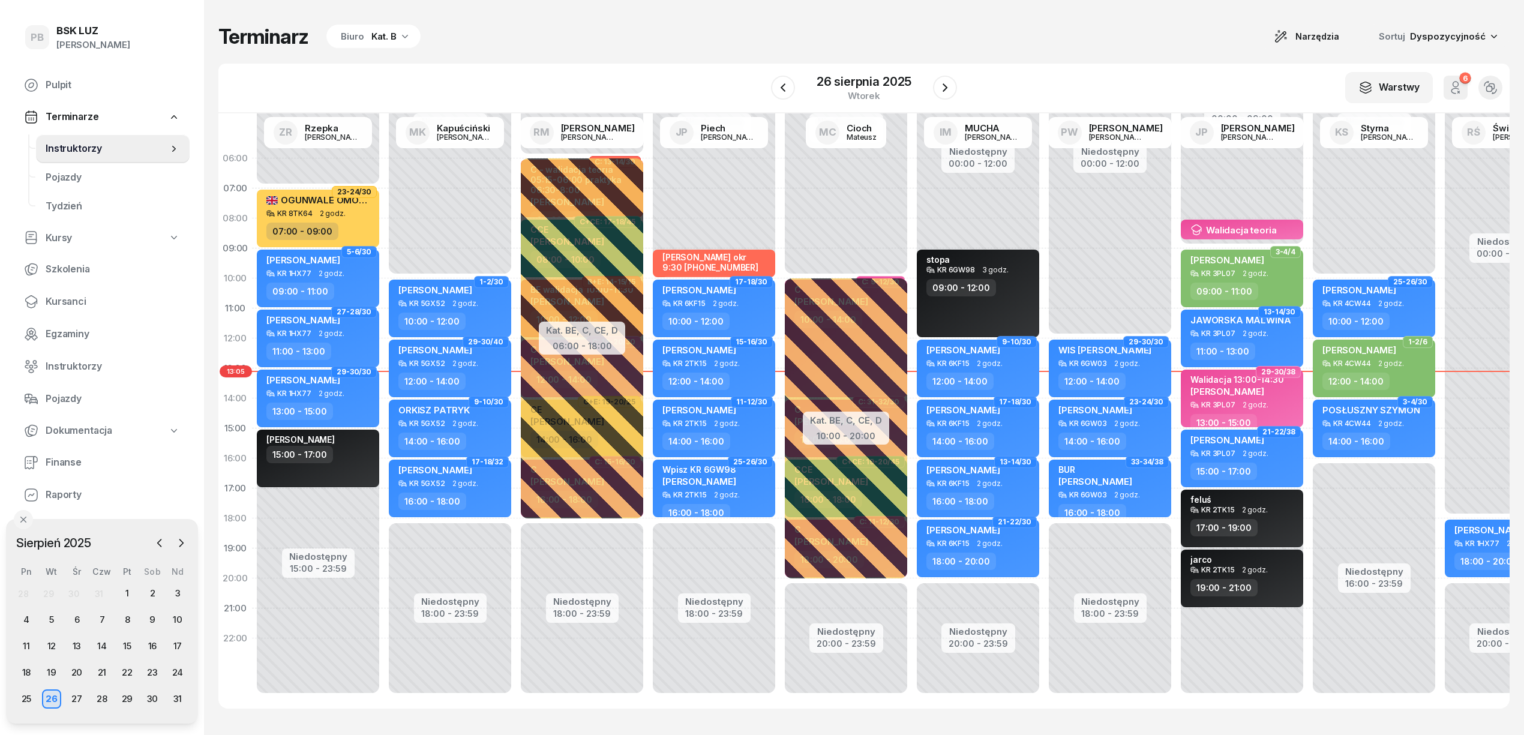
click at [162, 701] on div "30" at bounding box center [152, 698] width 25 height 19
click at [145, 701] on div "30" at bounding box center [152, 698] width 19 height 19
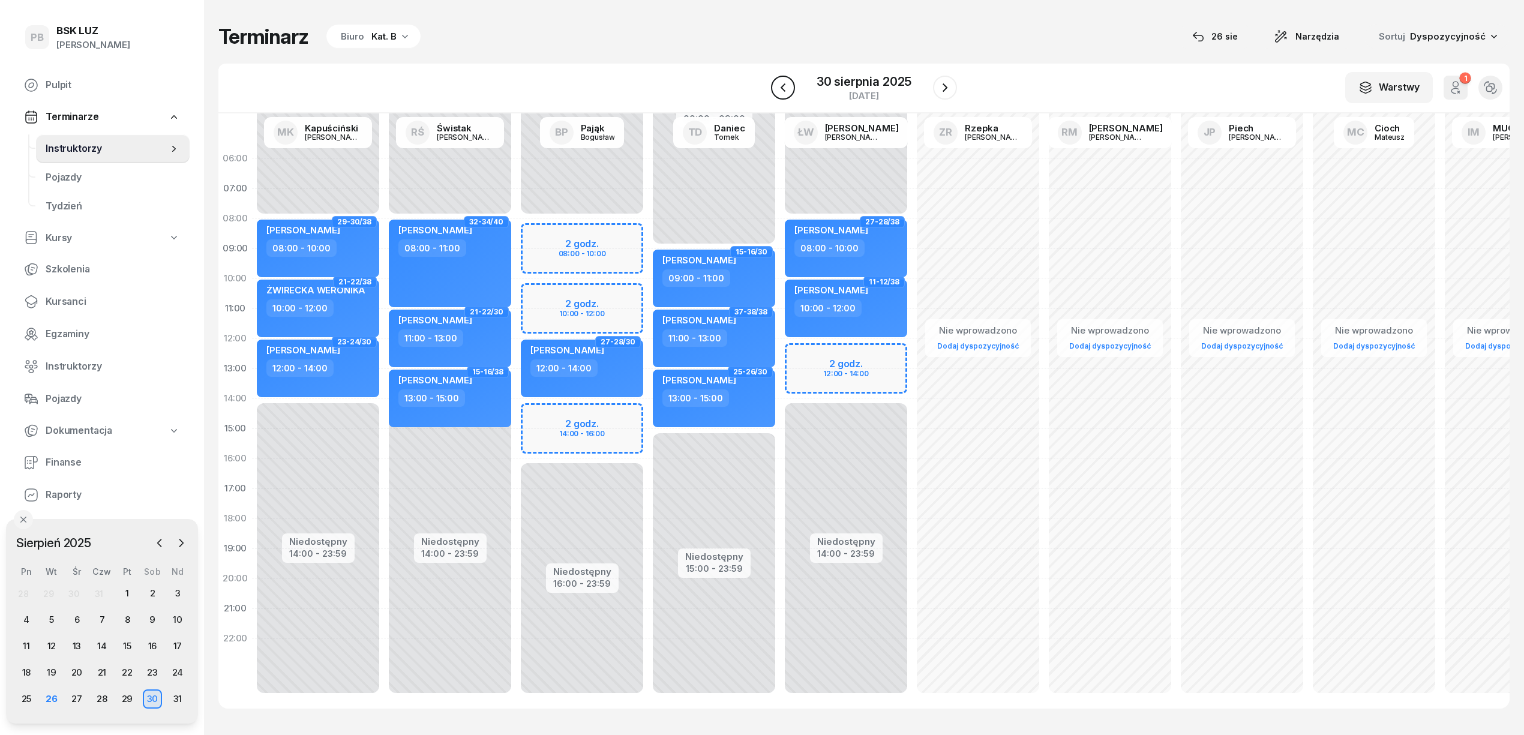
click at [782, 84] on icon "button" at bounding box center [783, 87] width 14 height 14
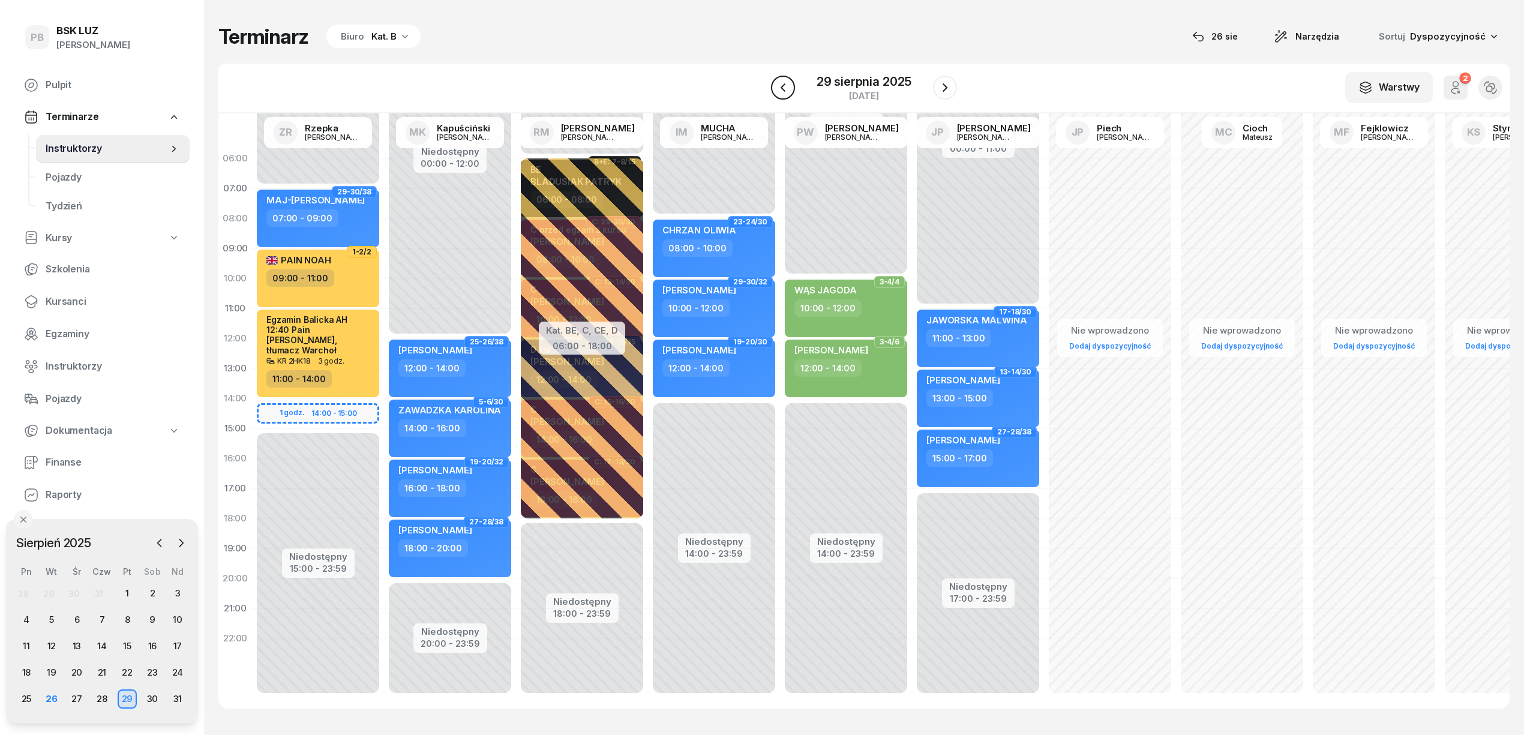
click at [782, 84] on icon "button" at bounding box center [783, 87] width 14 height 14
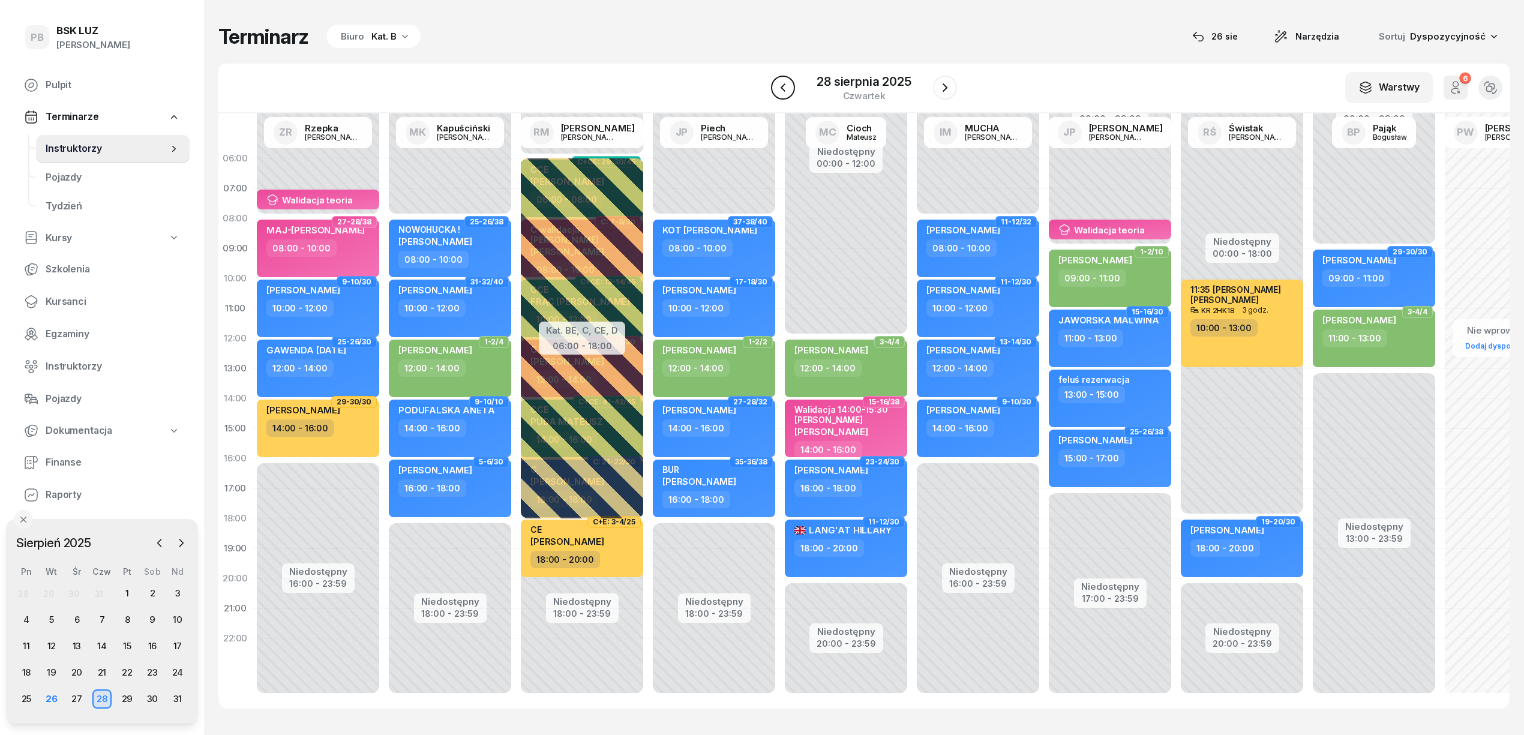
click at [782, 84] on icon "button" at bounding box center [783, 87] width 14 height 14
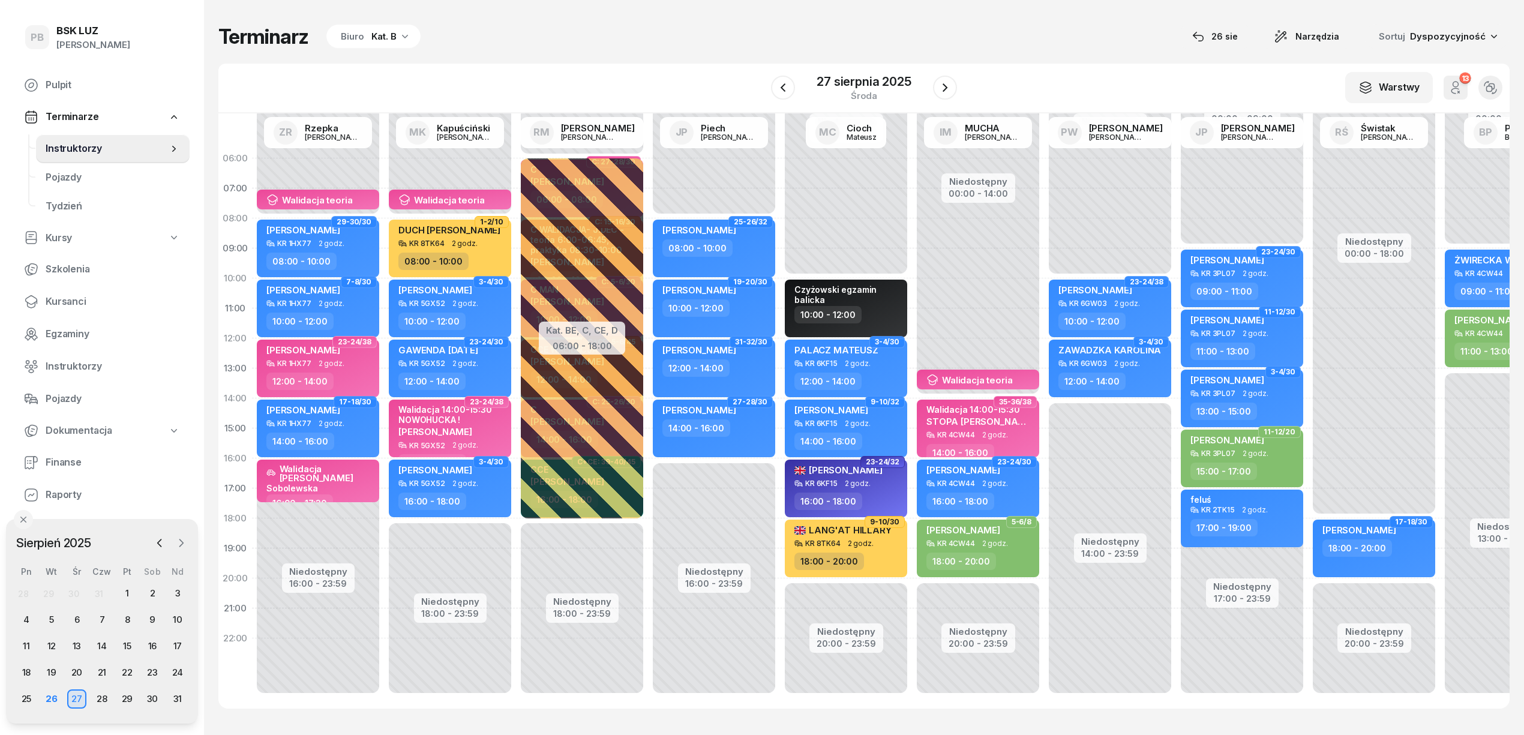
click at [184, 543] on icon "button" at bounding box center [181, 543] width 12 height 12
click at [27, 593] on div "1" at bounding box center [26, 593] width 19 height 19
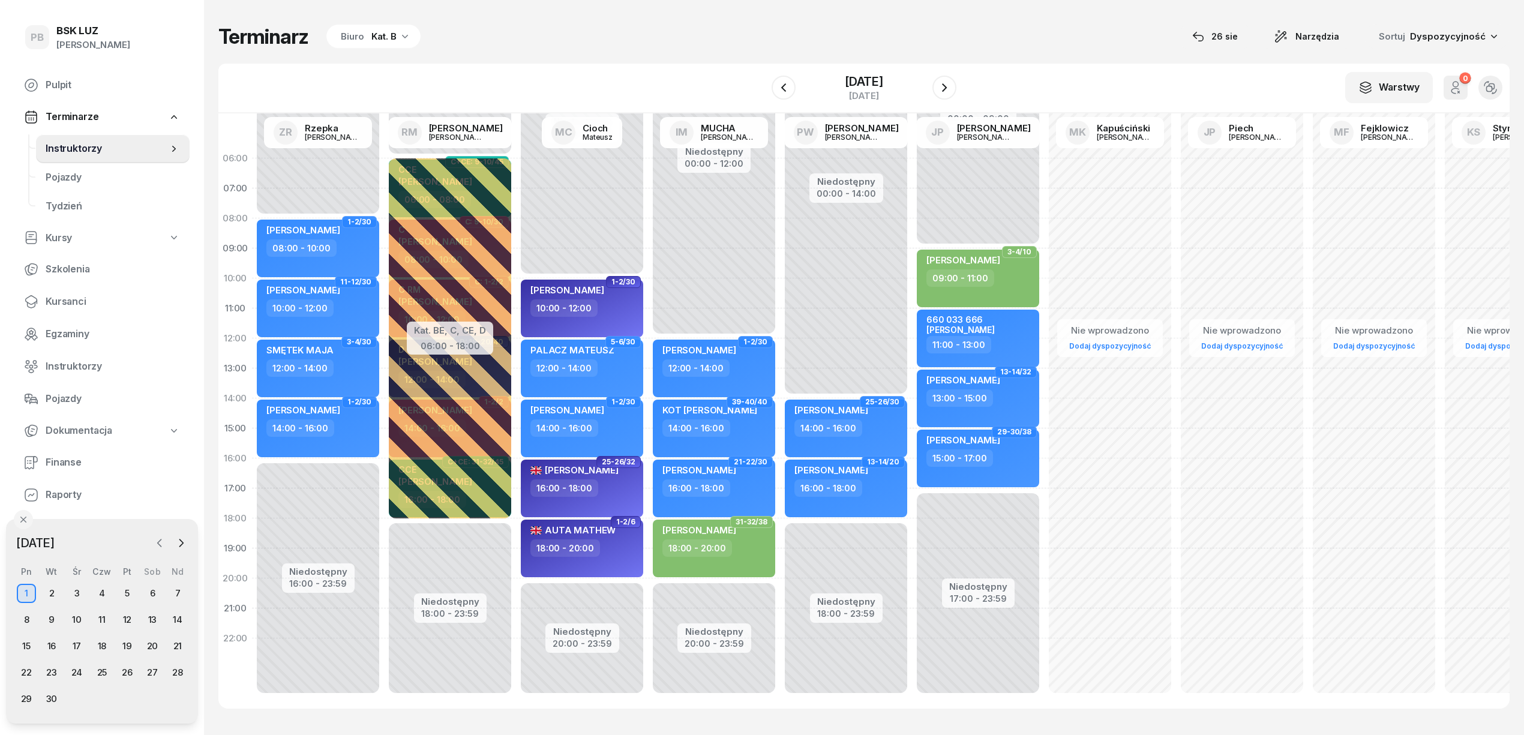
click at [156, 540] on icon "button" at bounding box center [160, 543] width 12 height 12
click at [148, 698] on div "30" at bounding box center [152, 698] width 19 height 19
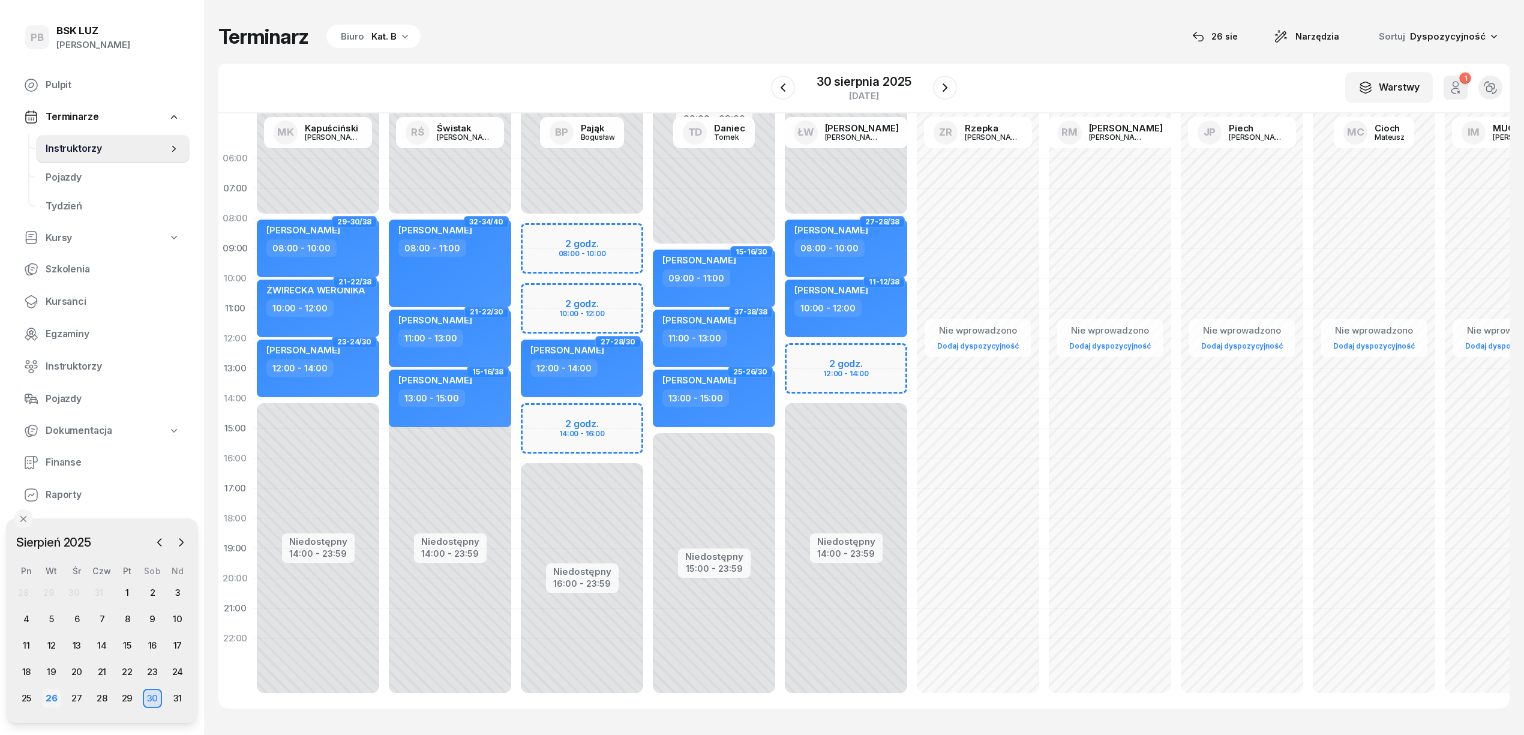
click at [56, 698] on div "26" at bounding box center [51, 698] width 19 height 19
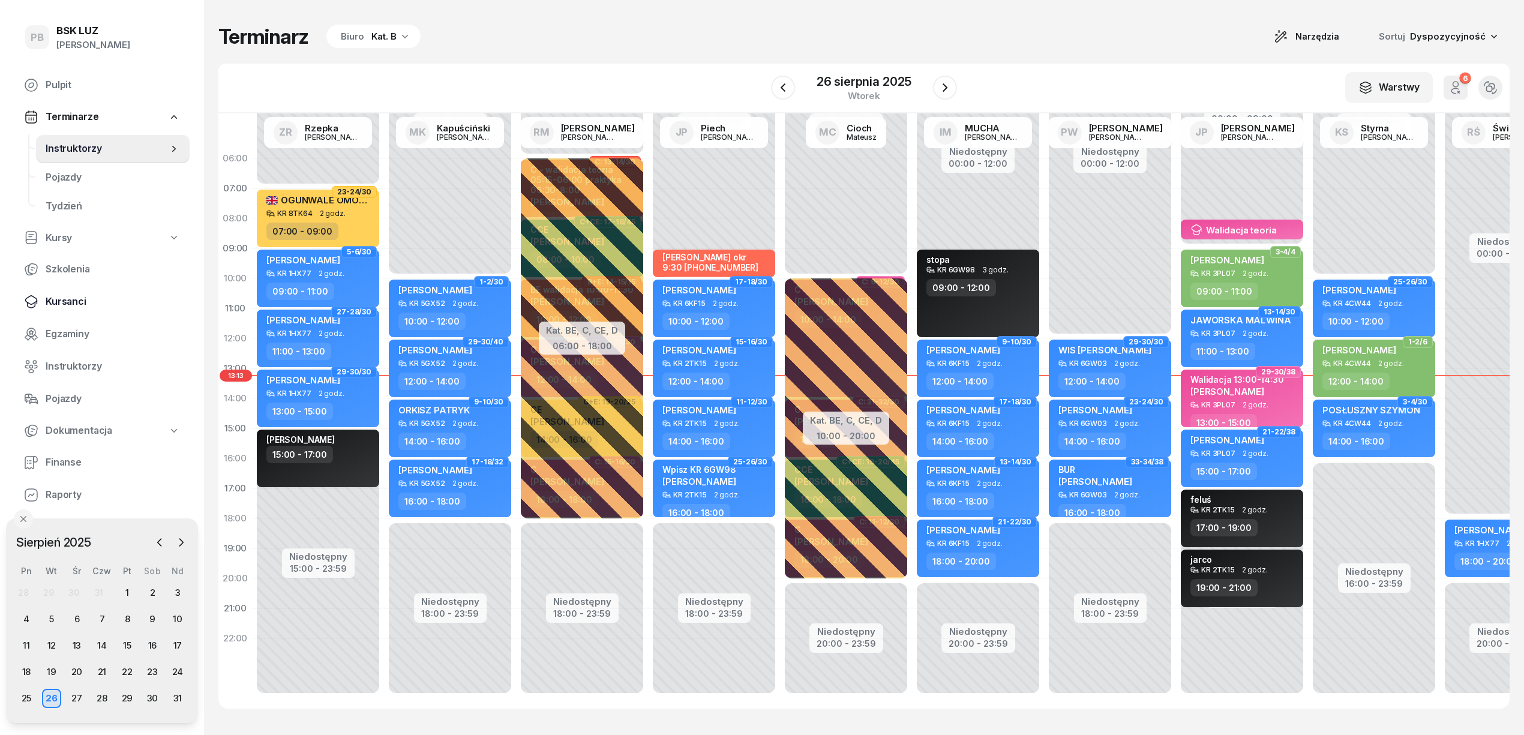
click at [49, 300] on span "Kursanci" at bounding box center [113, 302] width 134 height 16
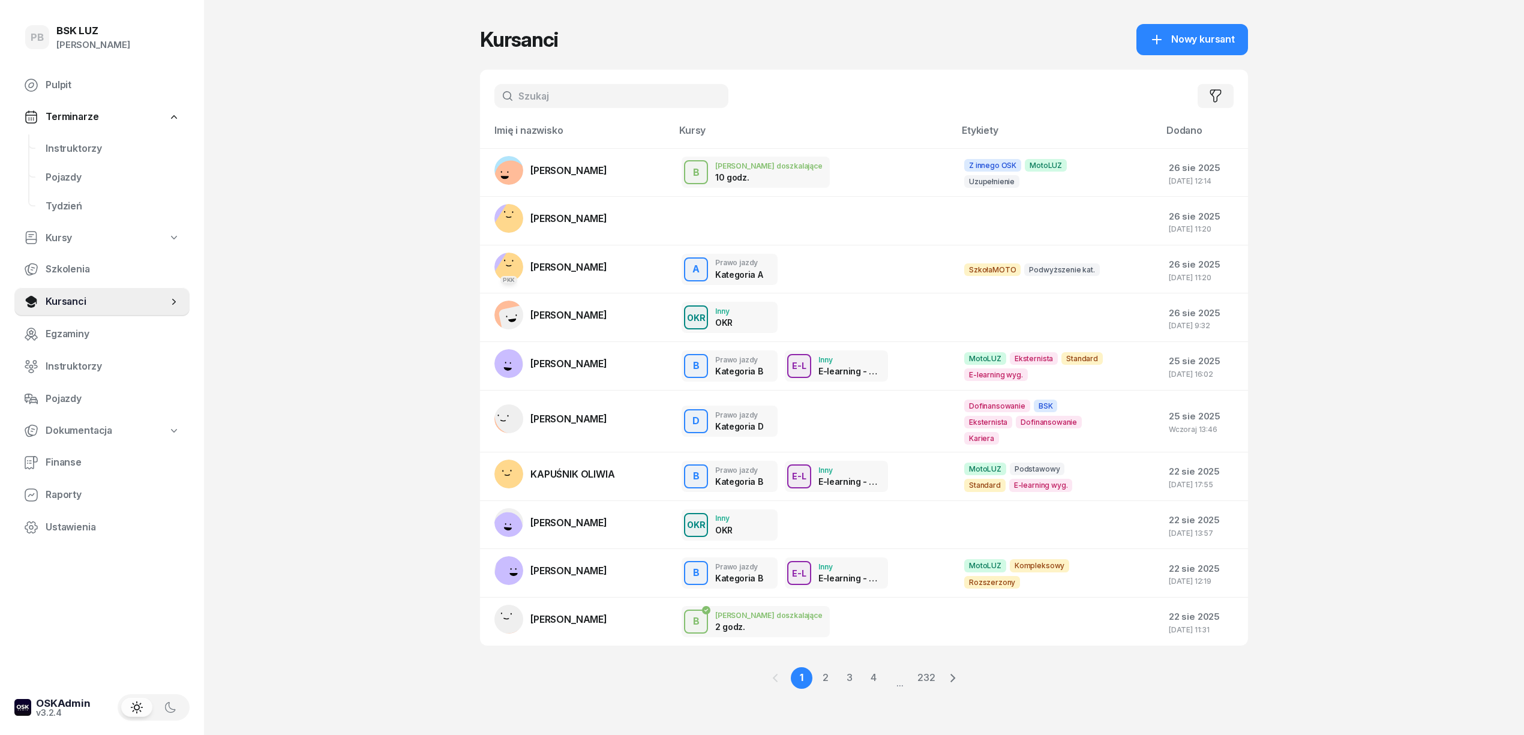
click at [548, 101] on input "text" at bounding box center [611, 96] width 234 height 24
type input "mlostek"
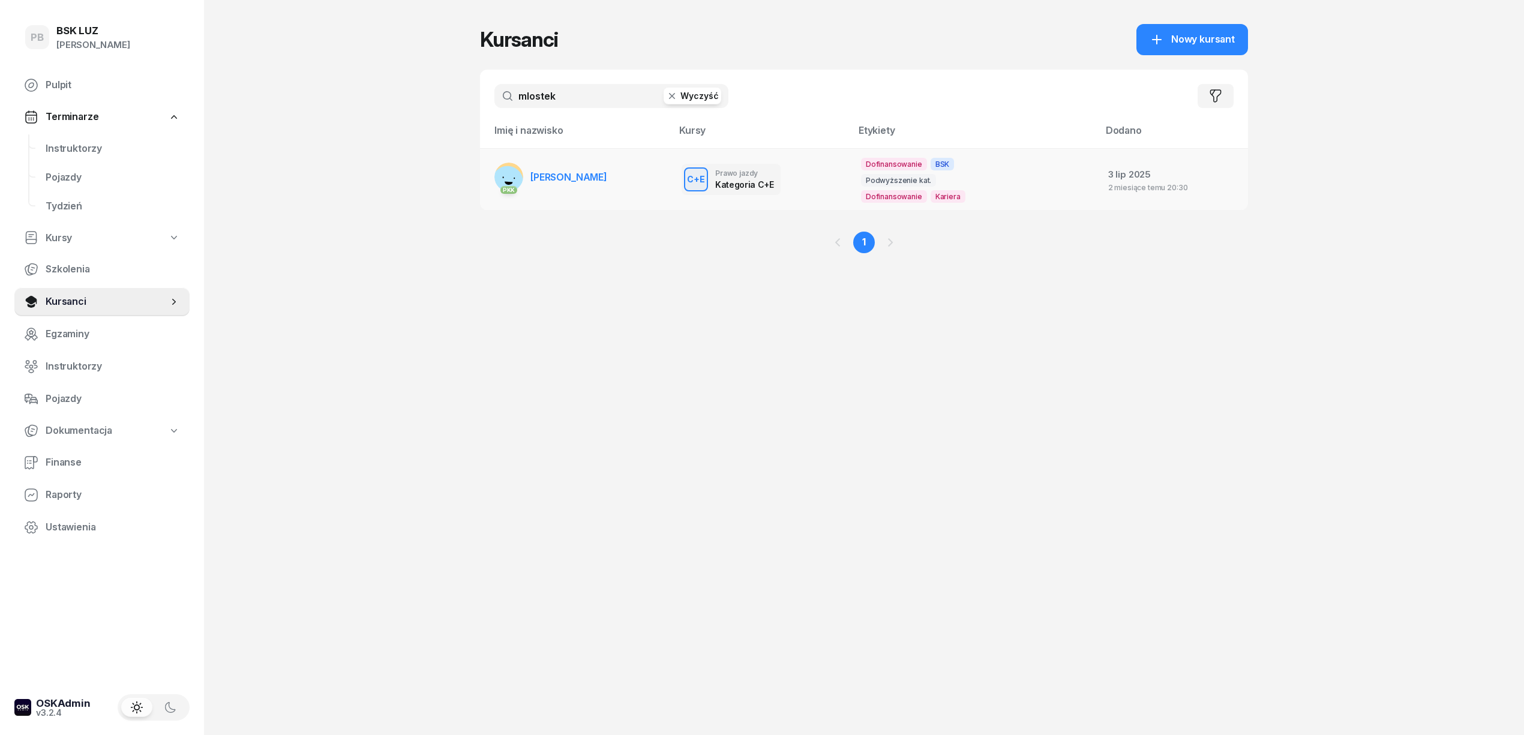
click at [573, 178] on span "[PERSON_NAME]" at bounding box center [568, 177] width 77 height 12
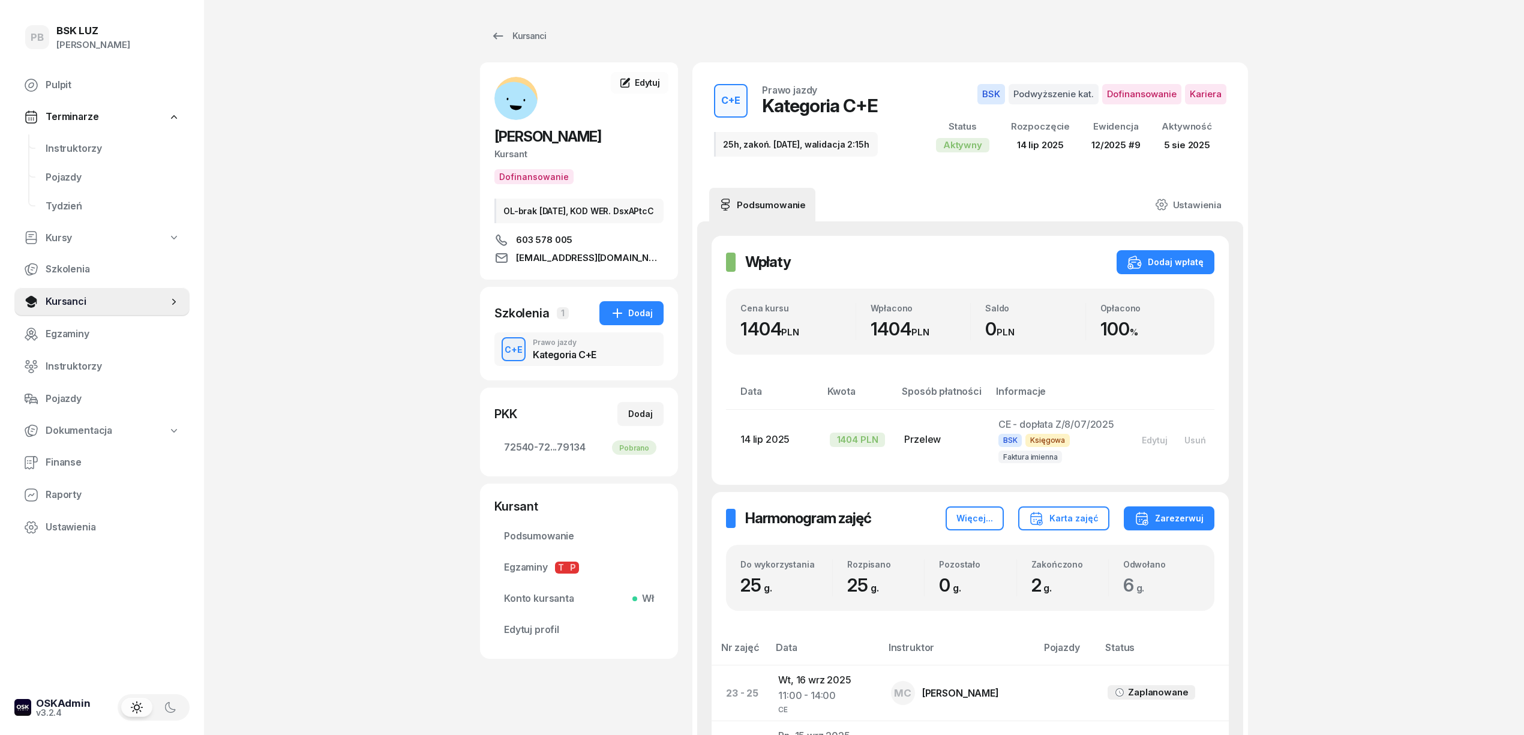
click at [527, 38] on div "Kursanci" at bounding box center [518, 36] width 55 height 14
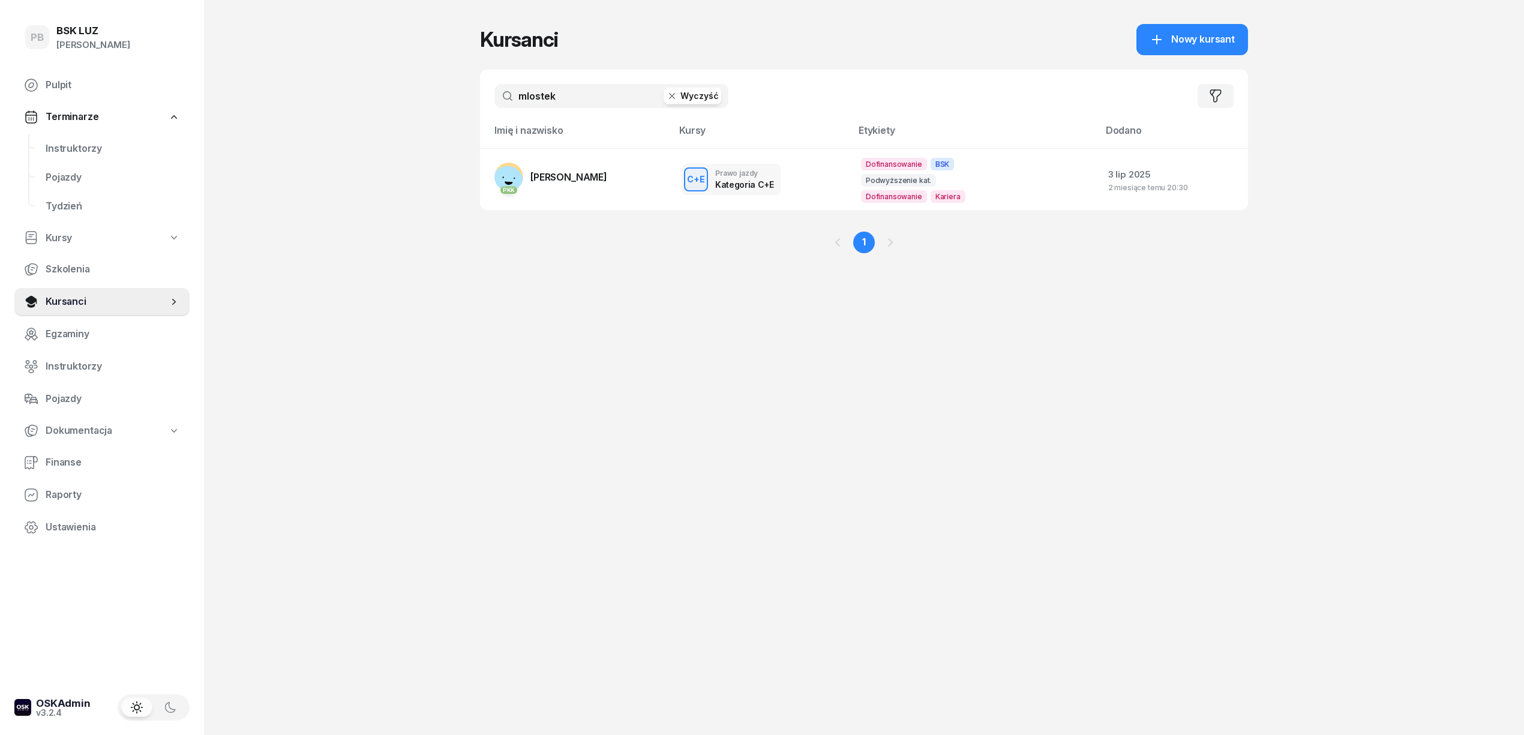
click at [238, 229] on div "PB BSK LUZ Patrycja Bogdanowicz Pulpit Terminarze Instruktorzy Pojazdy Tydzień …" at bounding box center [762, 367] width 1524 height 735
click at [1440, 358] on div "PB BSK LUZ Patrycja Bogdanowicz Pulpit Terminarze Instruktorzy Pojazdy Tydzień …" at bounding box center [762, 367] width 1524 height 735
click at [47, 145] on span "Instruktorzy" at bounding box center [113, 149] width 134 height 16
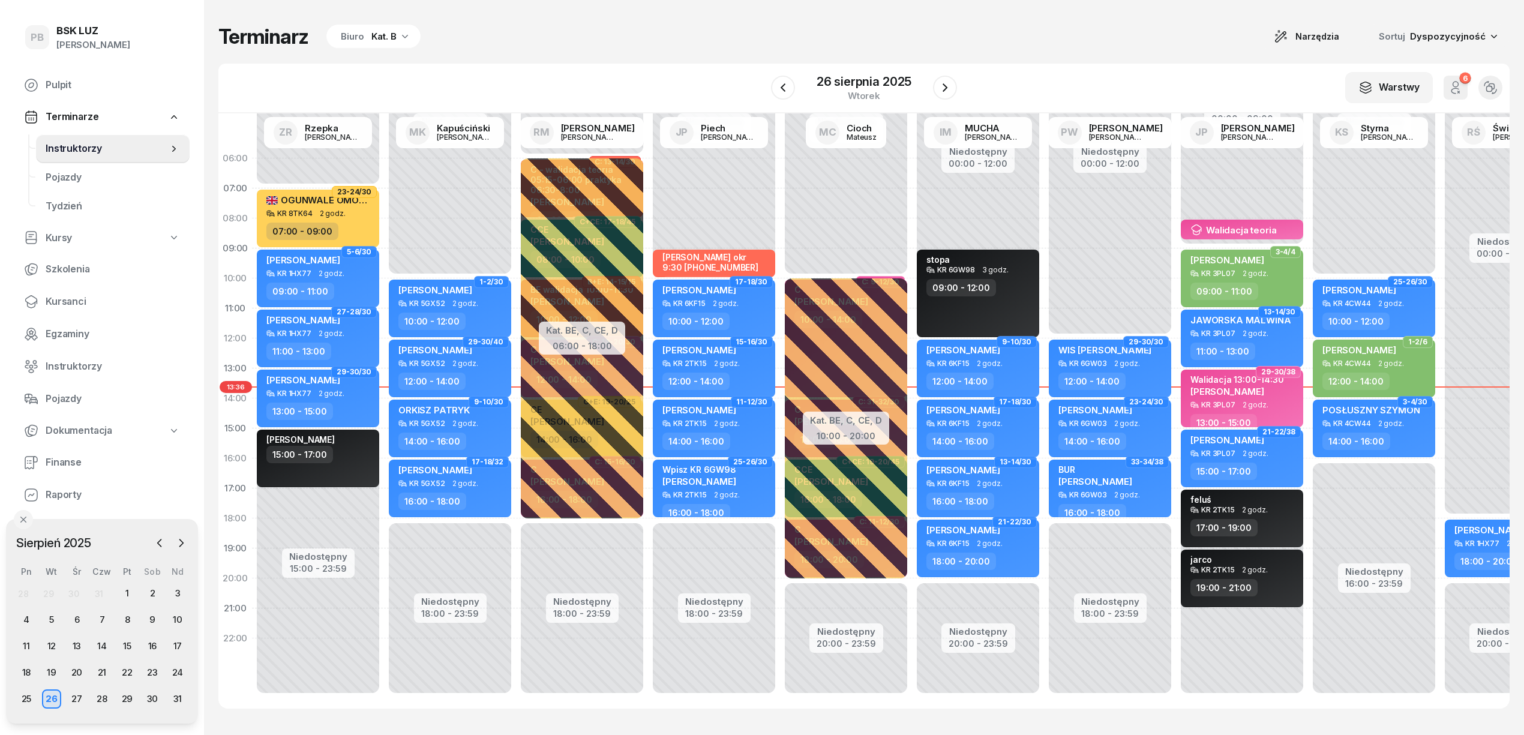
click at [365, 32] on div "Biuro Kat. B" at bounding box center [373, 37] width 94 height 24
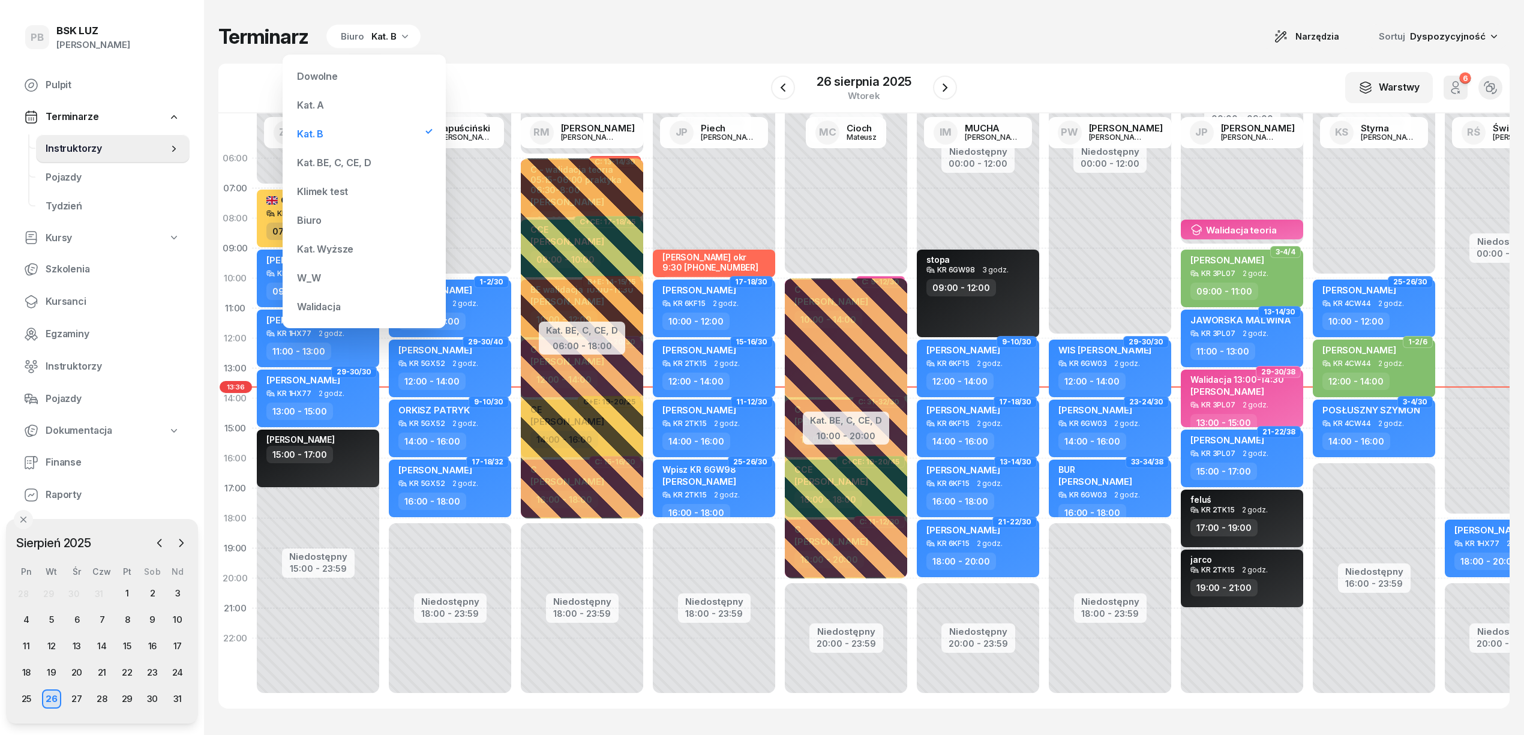
click at [324, 160] on div "Kat. BE, C, CE, D" at bounding box center [334, 163] width 74 height 10
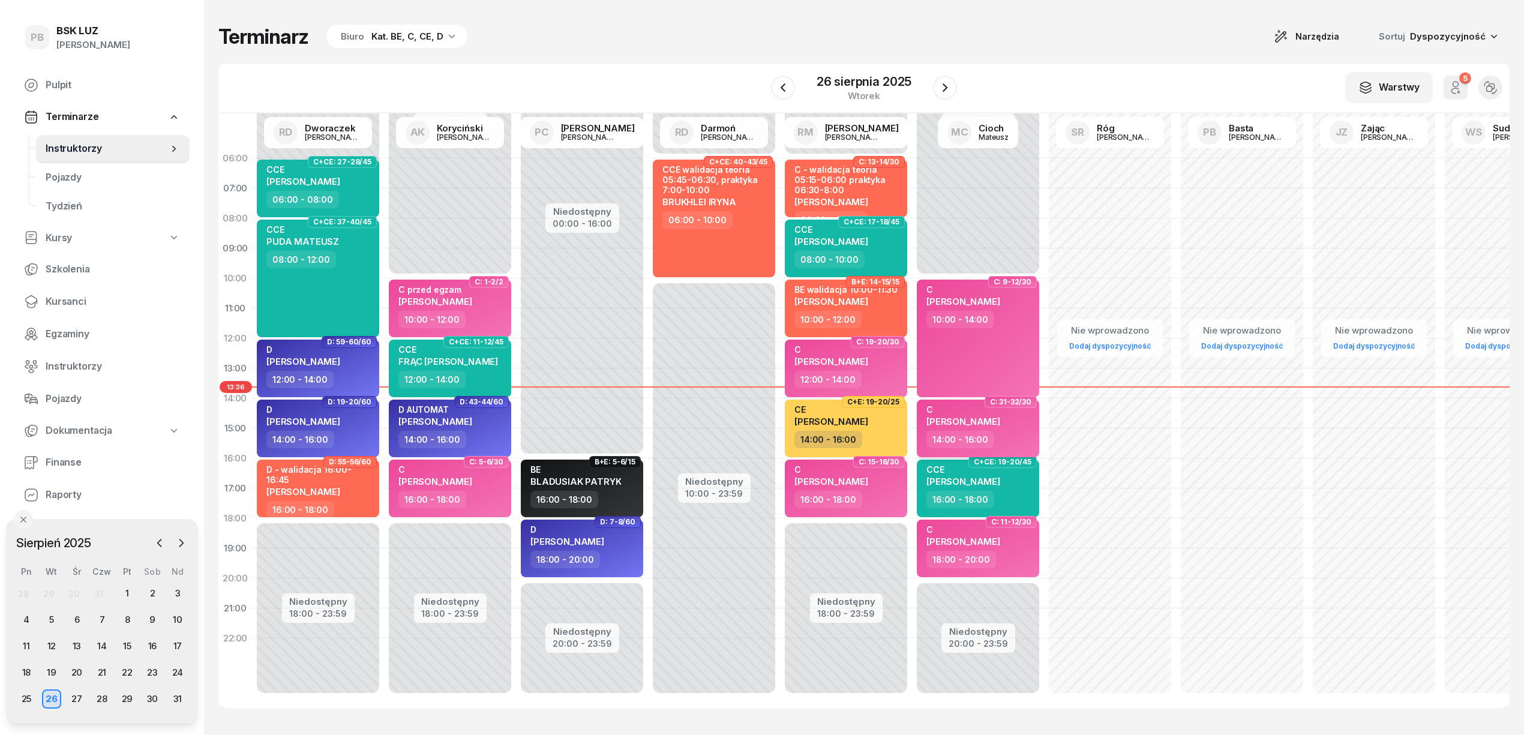
click at [1025, 425] on div "C PAGACZ ROBERT" at bounding box center [979, 417] width 106 height 26
select select "14"
select select "16"
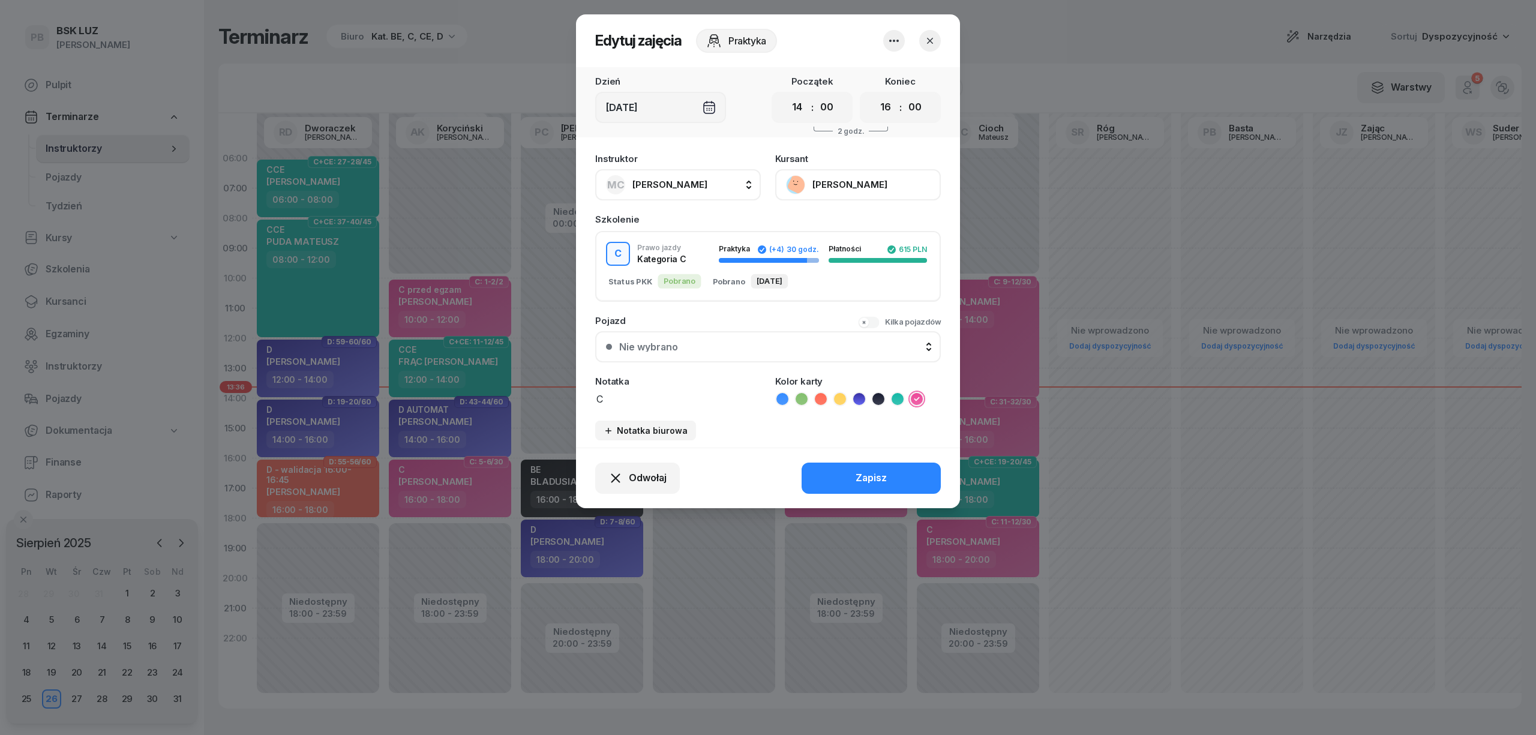
click at [827, 176] on button "[PERSON_NAME]" at bounding box center [858, 184] width 166 height 31
click at [824, 220] on div "Otwórz profil" at bounding box center [814, 226] width 58 height 16
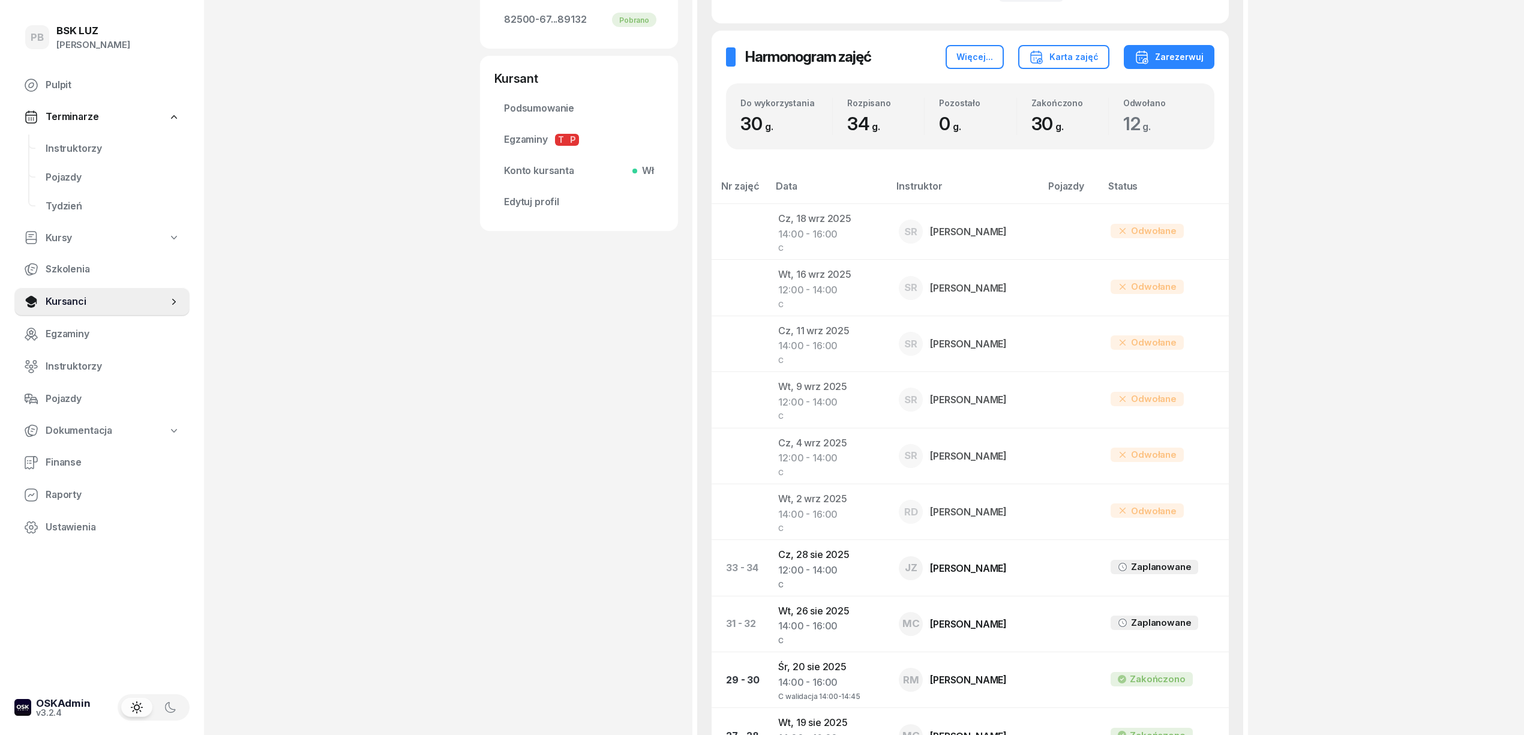
scroll to position [480, 0]
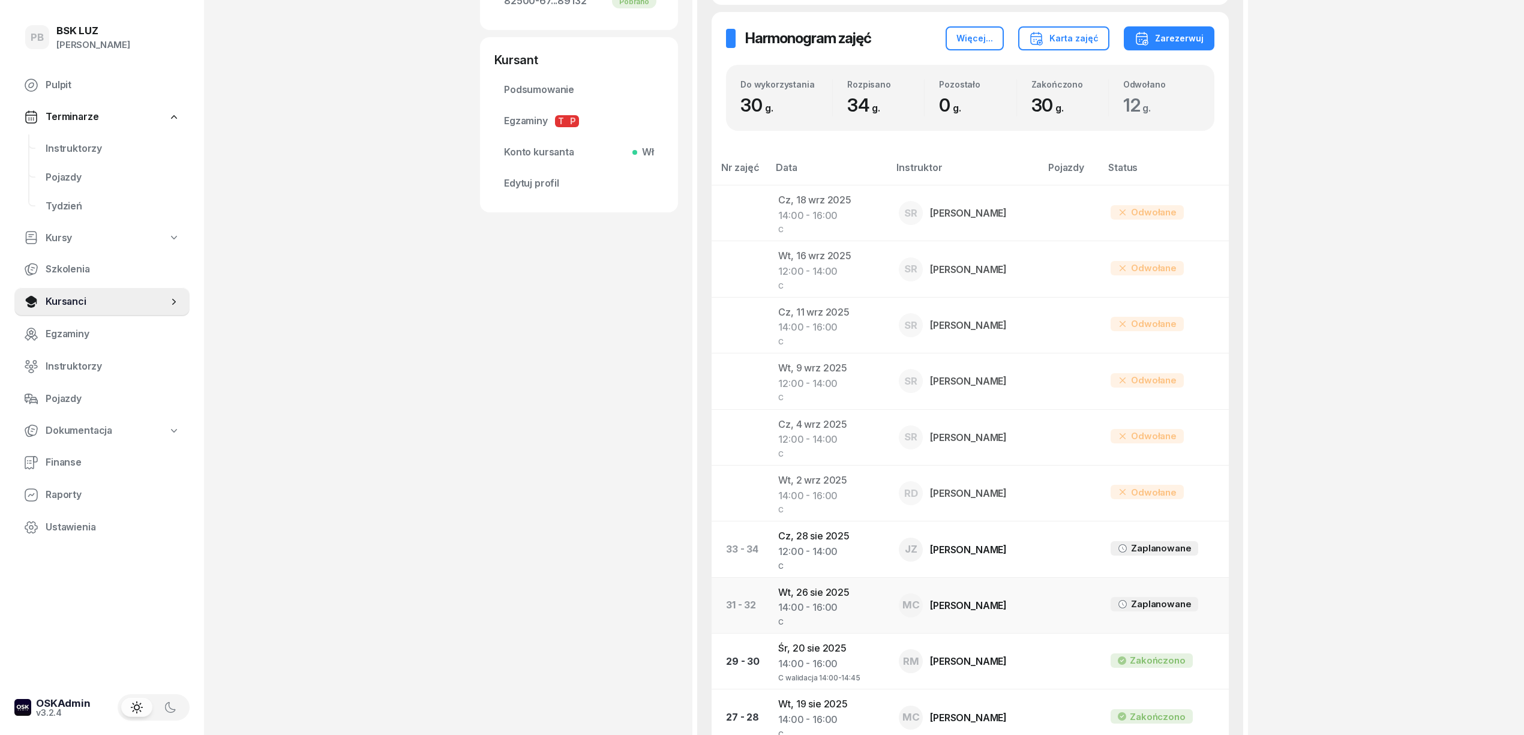
click at [838, 600] on td "Wt, 26 sie 2025 14:00 - 16:00 C" at bounding box center [828, 605] width 121 height 56
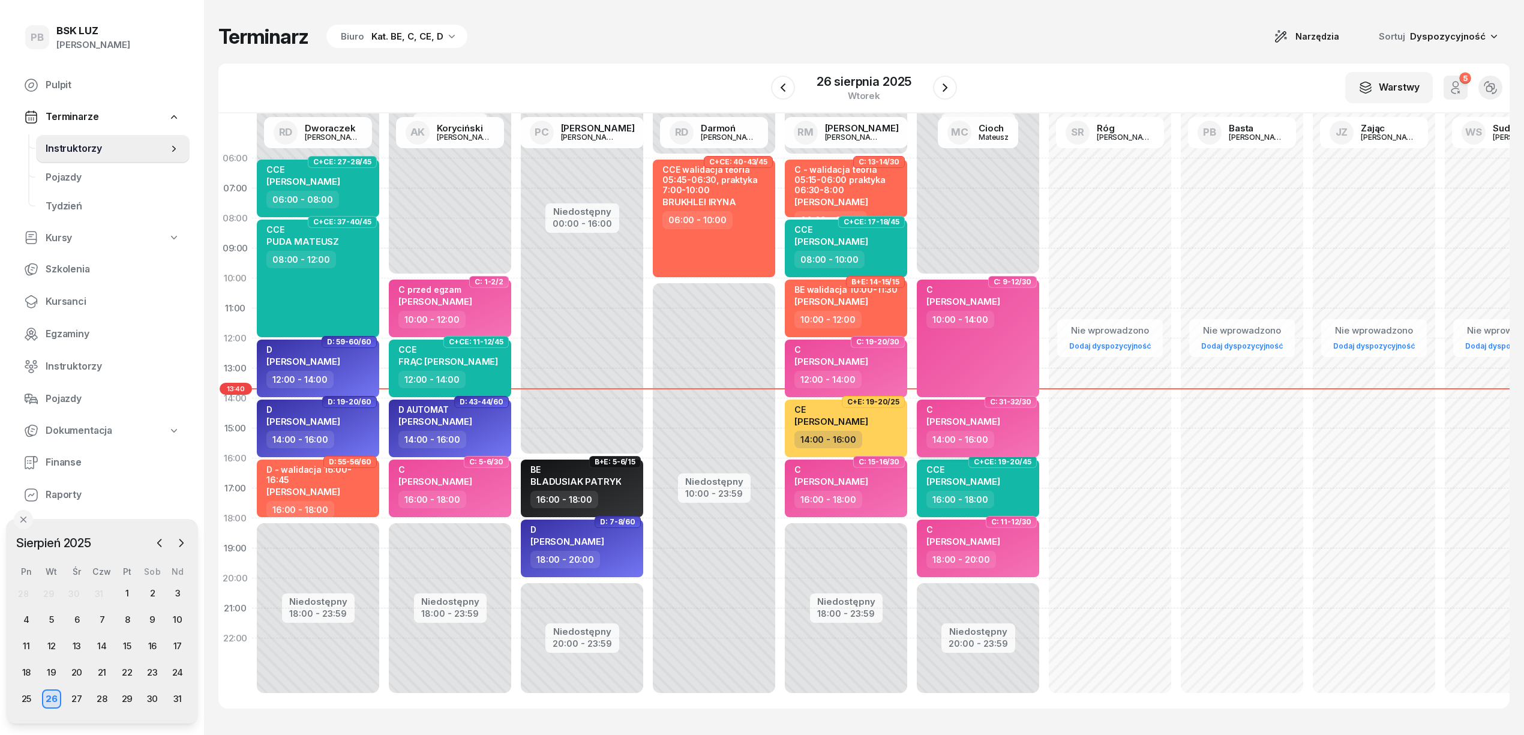
click at [1022, 430] on div "C PAGACZ ROBERT" at bounding box center [979, 417] width 106 height 26
select select "14"
select select "16"
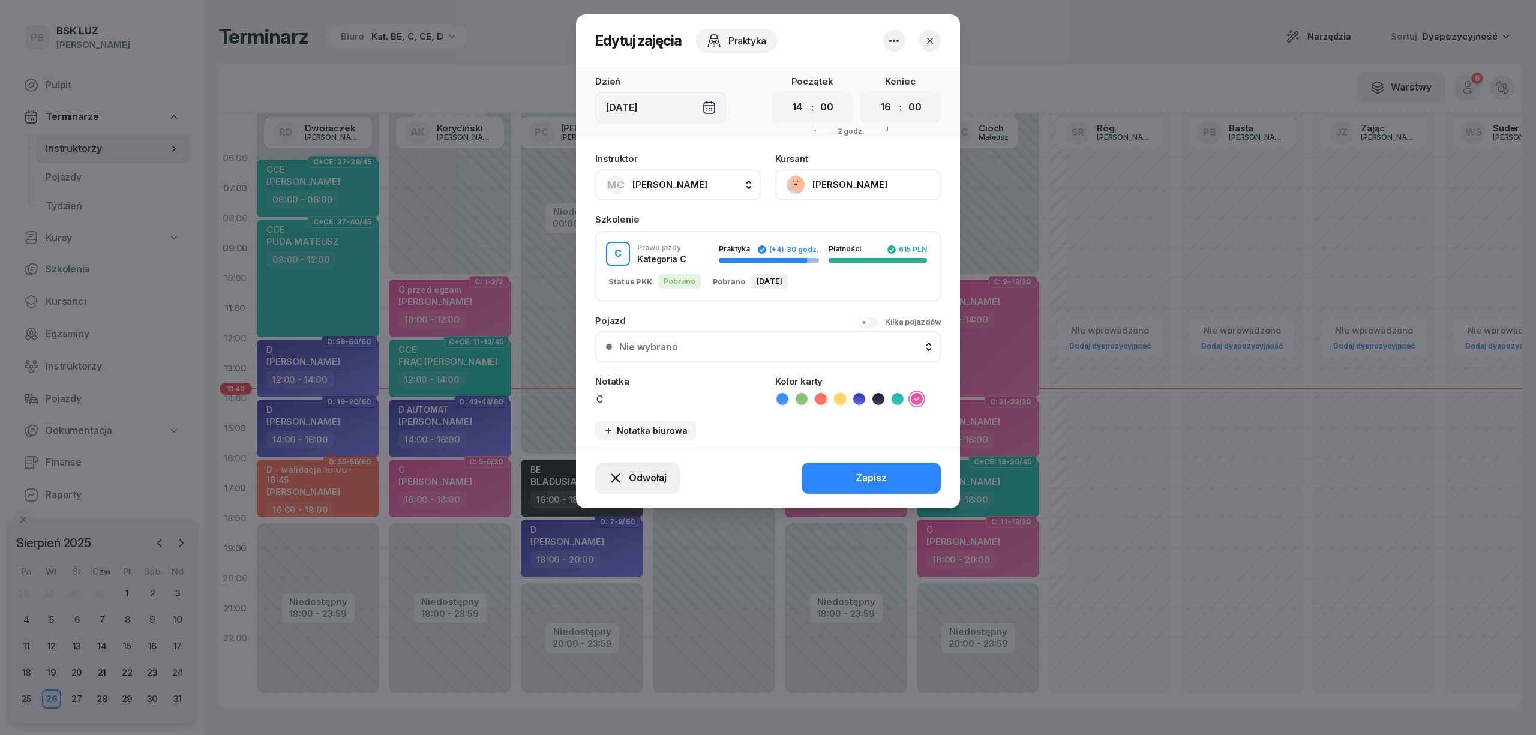
click at [626, 478] on div "Odwołaj" at bounding box center [637, 478] width 58 height 16
click at [644, 379] on div "My odwołaliśmy" at bounding box center [617, 375] width 73 height 16
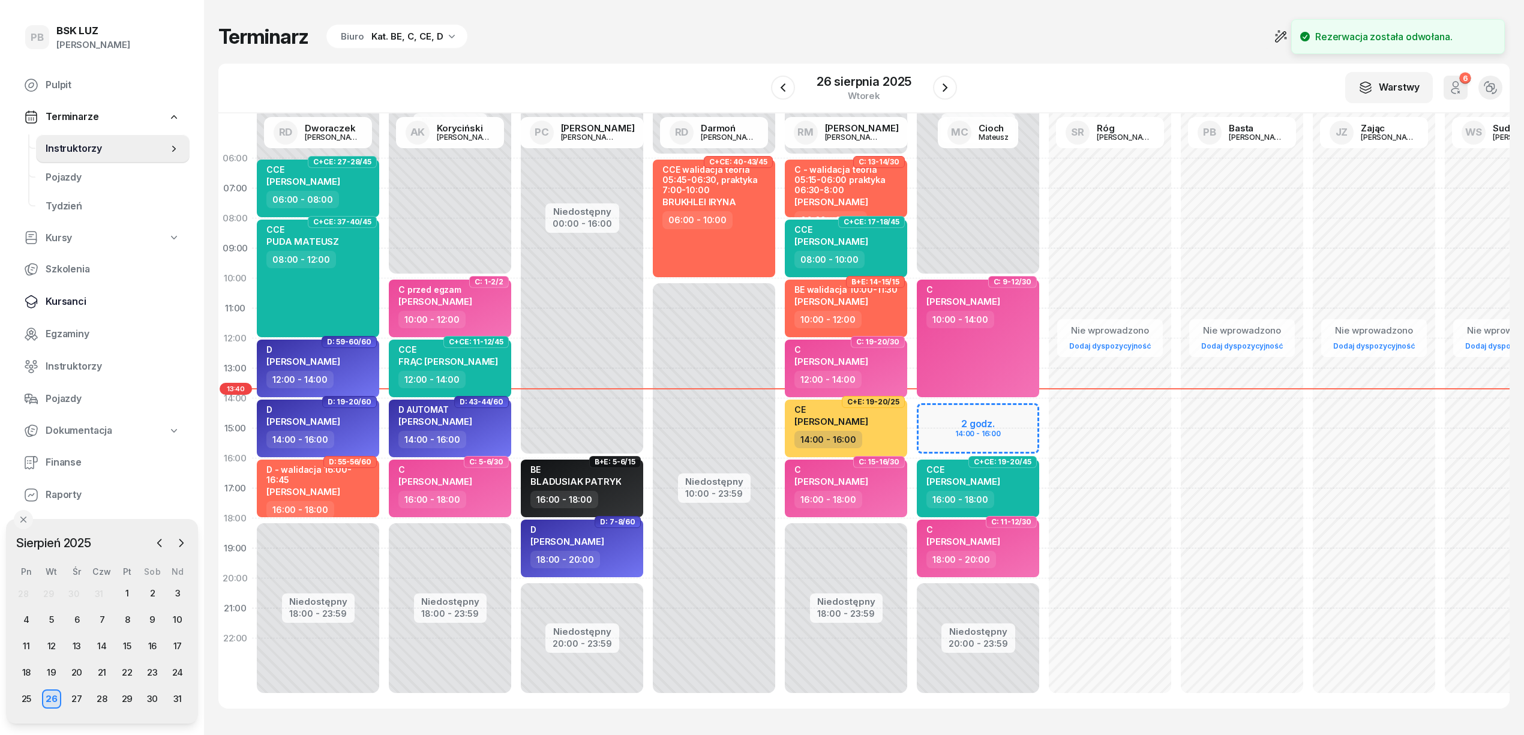
click at [72, 301] on span "Kursanci" at bounding box center [113, 302] width 134 height 16
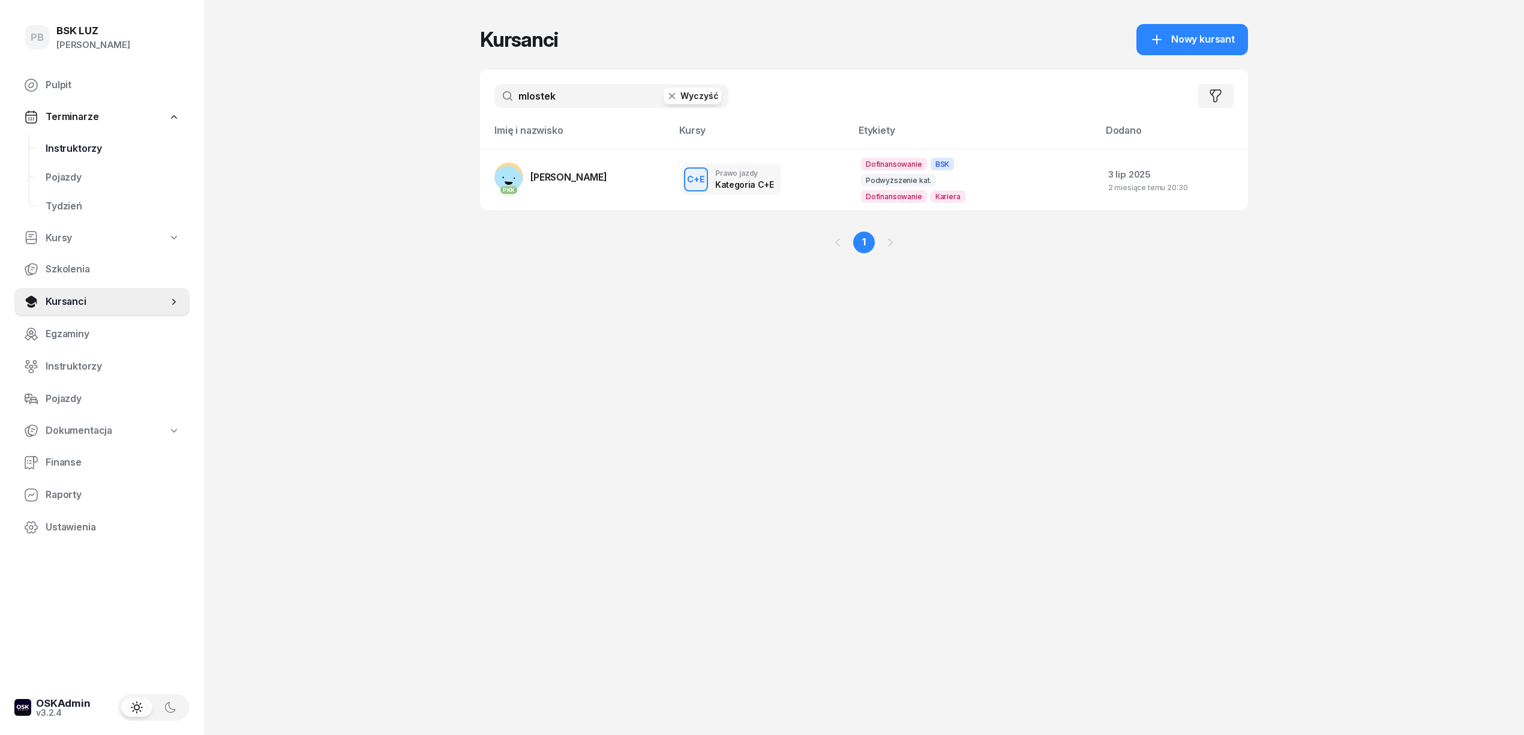
click at [65, 145] on span "Instruktorzy" at bounding box center [113, 149] width 134 height 16
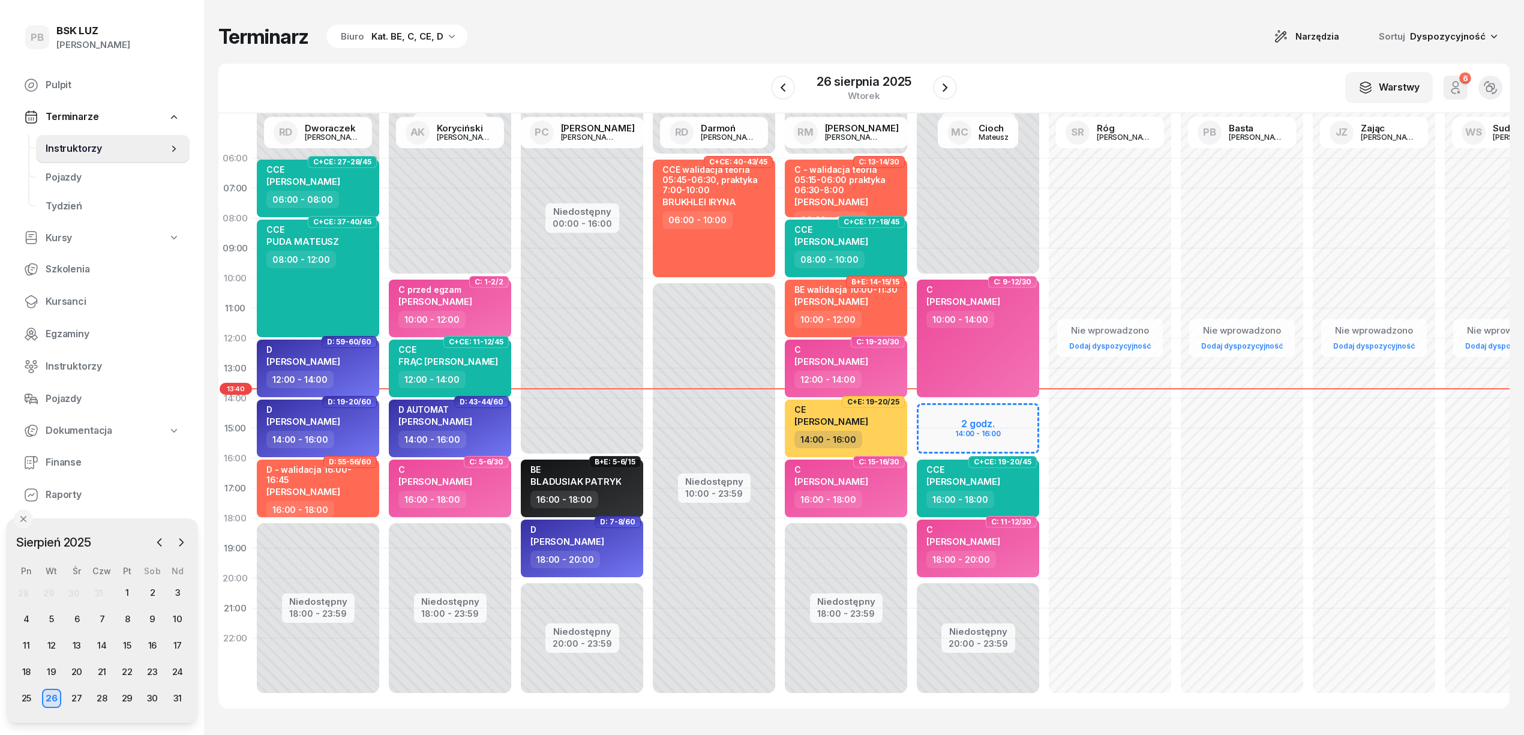
click at [46, 699] on div "26" at bounding box center [51, 698] width 19 height 19
click at [56, 307] on span "Kursanci" at bounding box center [113, 302] width 134 height 16
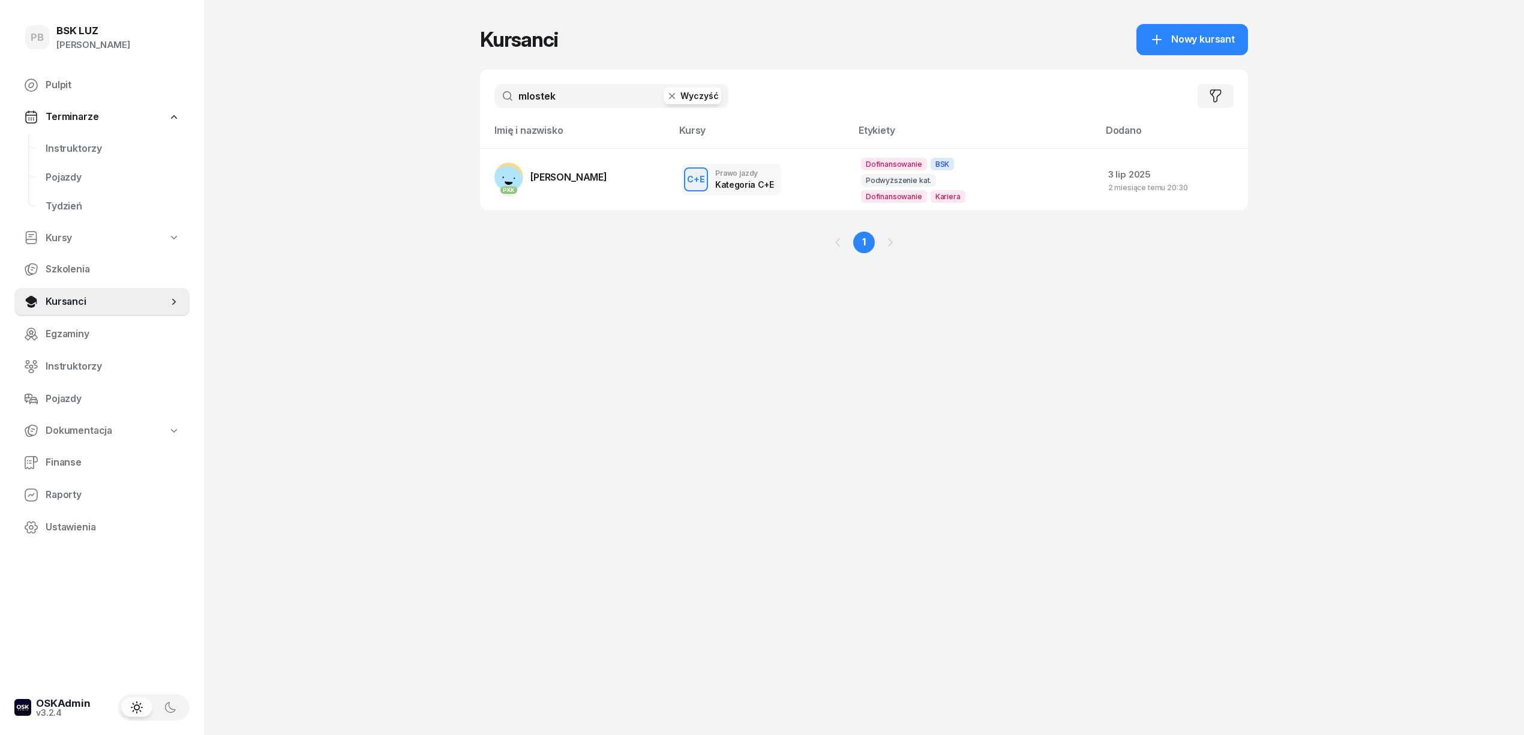
click at [586, 103] on input "mlostek" at bounding box center [611, 96] width 234 height 24
type input "pagacz"
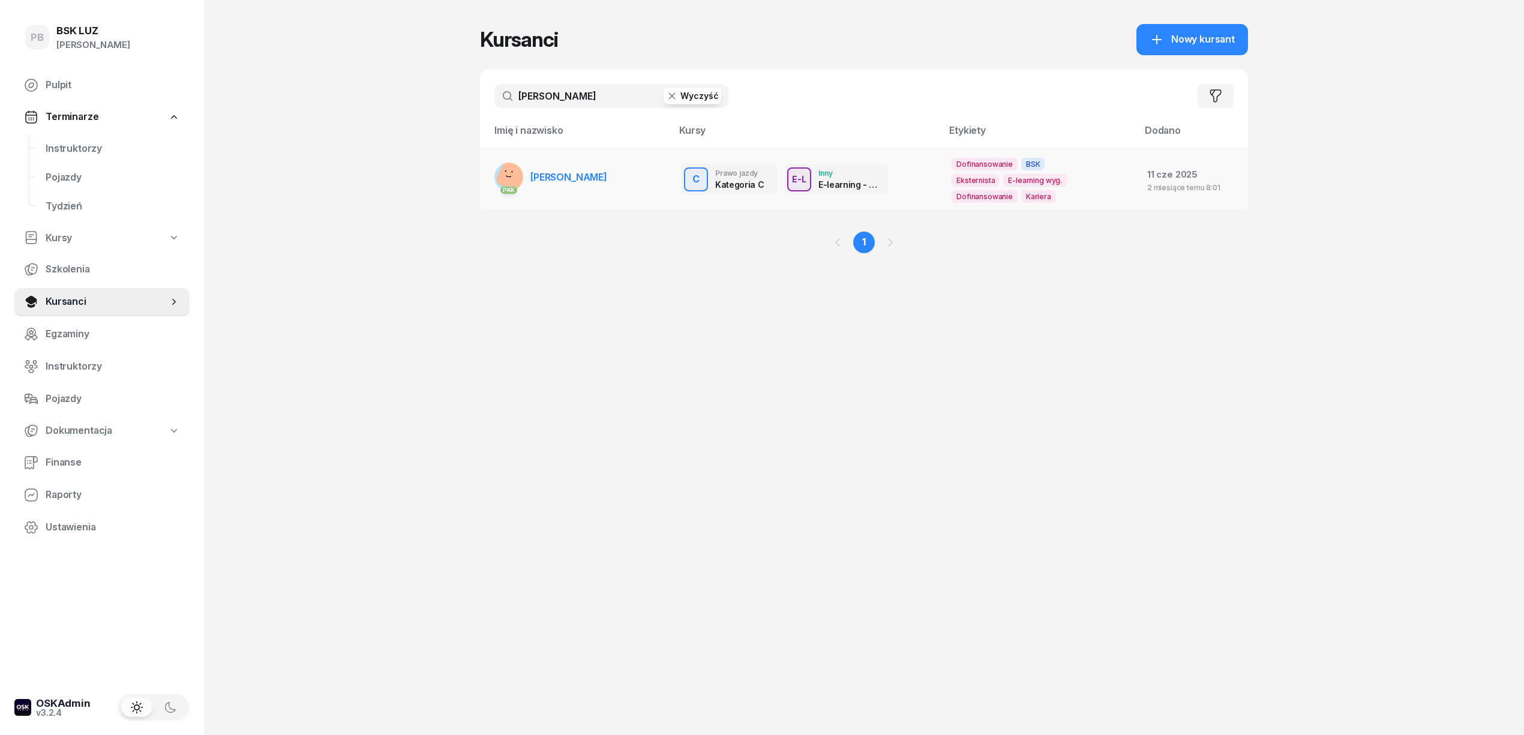
click at [576, 172] on span "[PERSON_NAME]" at bounding box center [568, 177] width 77 height 12
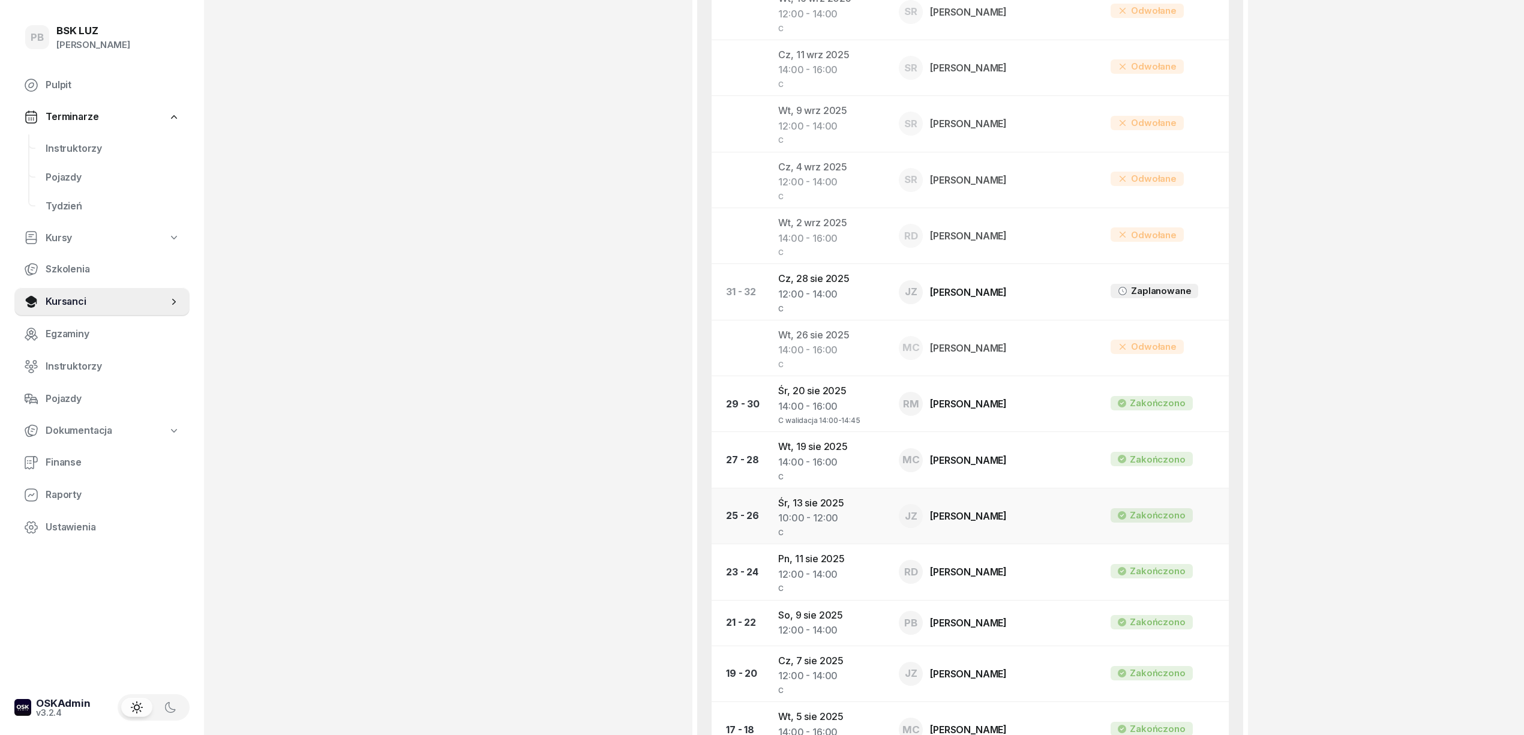
scroll to position [800, 0]
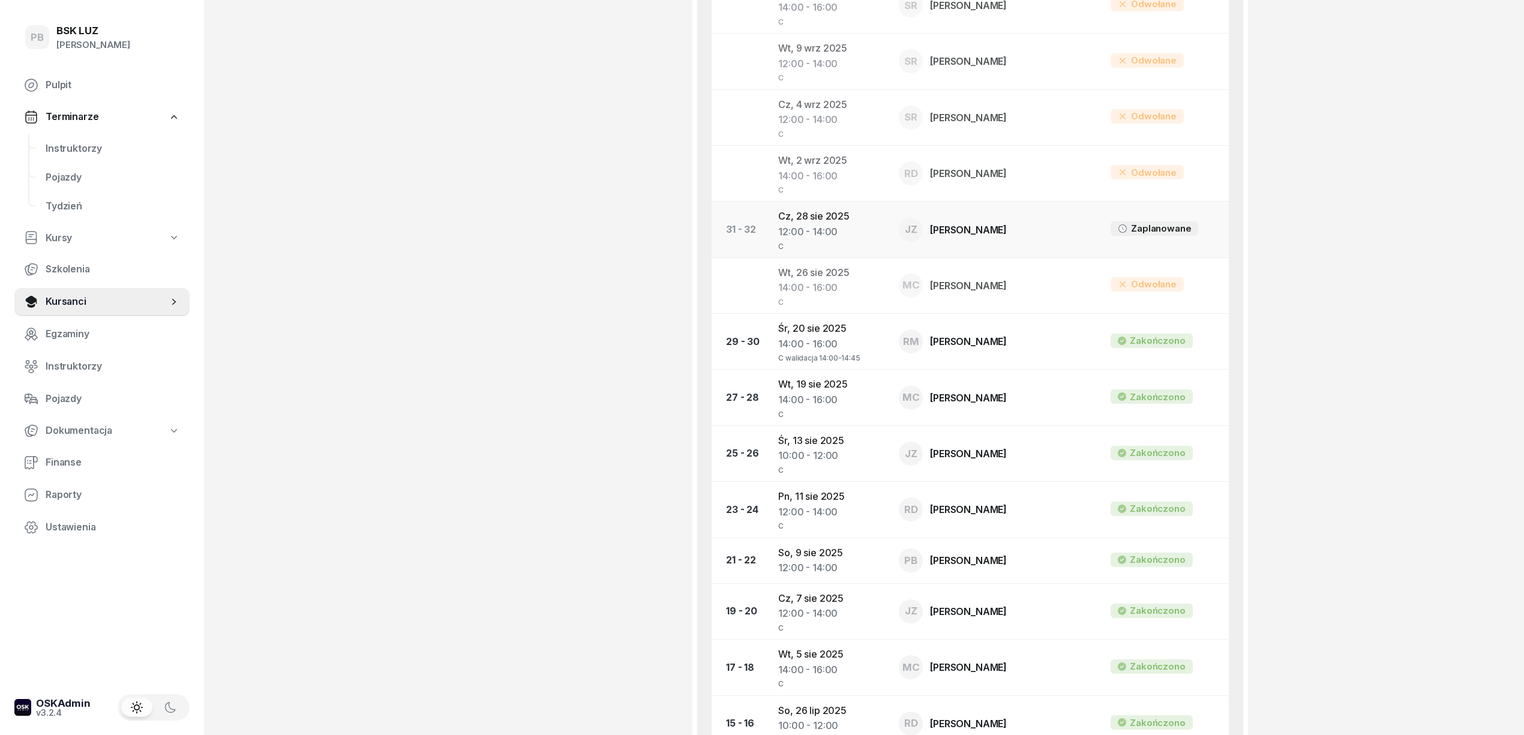
click at [790, 218] on td "Cz, 28 sie 2025 12:00 - 14:00 C" at bounding box center [828, 230] width 121 height 56
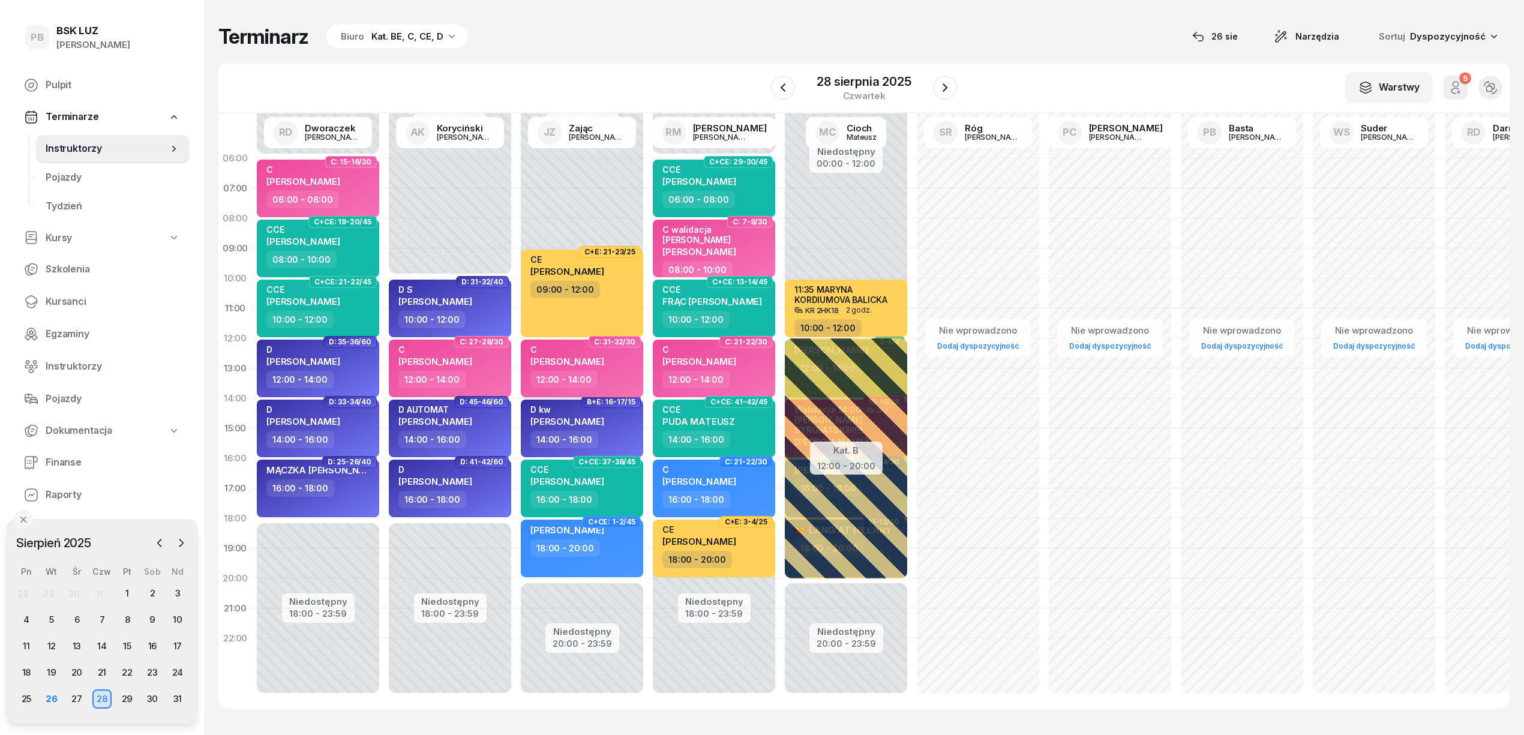
click at [636, 374] on div "C PAGACZ ROBERT 12:00 - 14:00" at bounding box center [582, 369] width 122 height 58
select select "12"
select select "14"
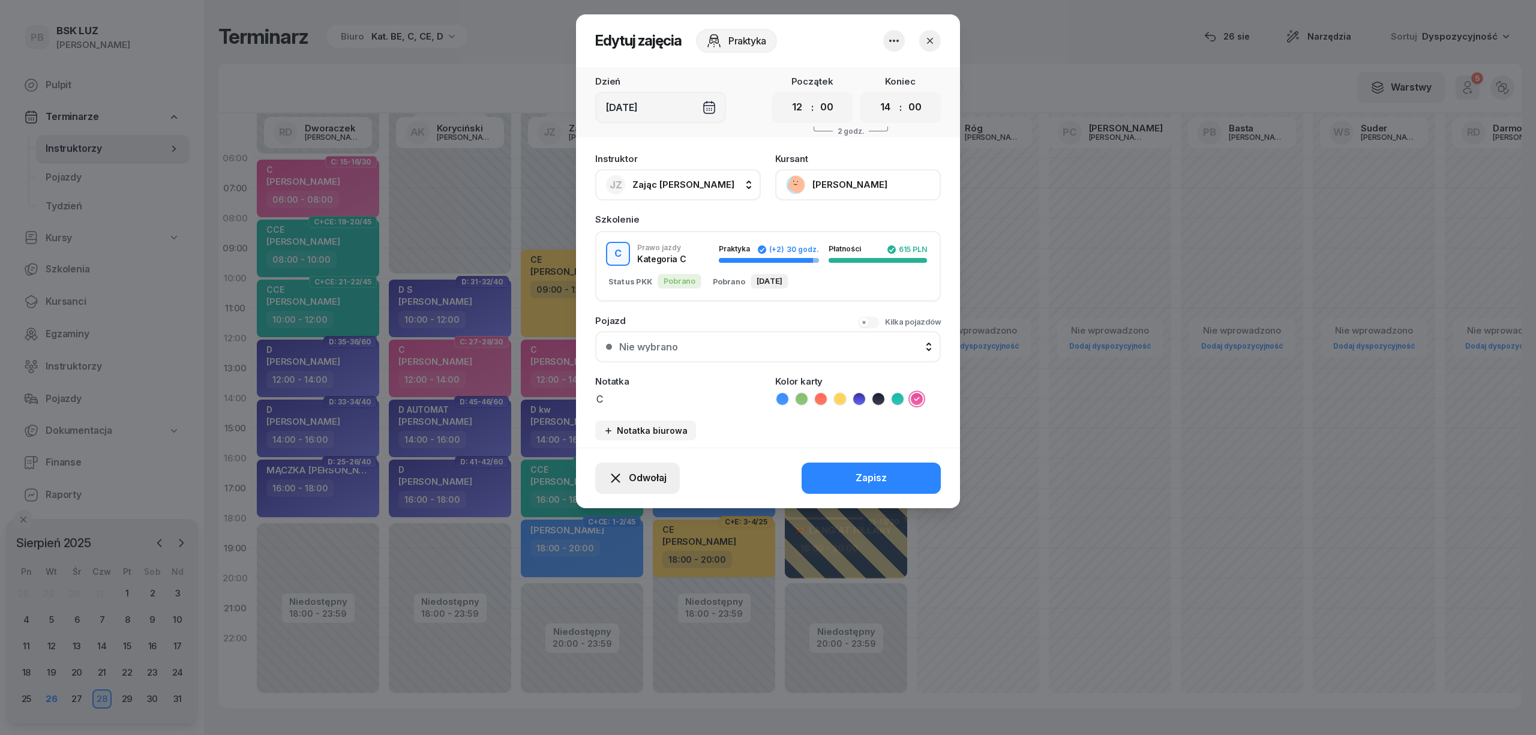
click at [638, 480] on span "Odwołaj" at bounding box center [648, 478] width 38 height 16
click at [641, 379] on div "My odwołaliśmy" at bounding box center [617, 375] width 73 height 16
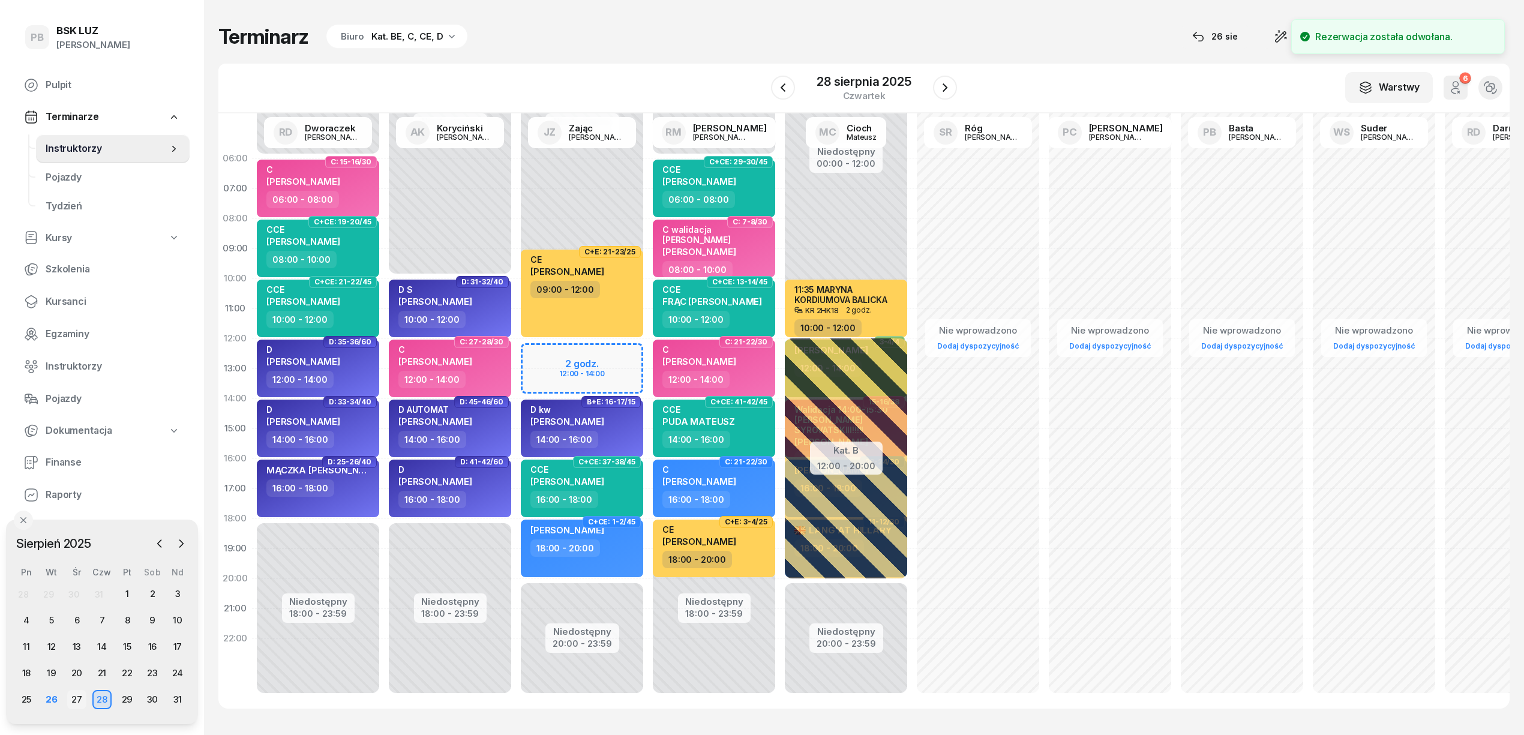
click at [77, 694] on div "27" at bounding box center [76, 699] width 19 height 19
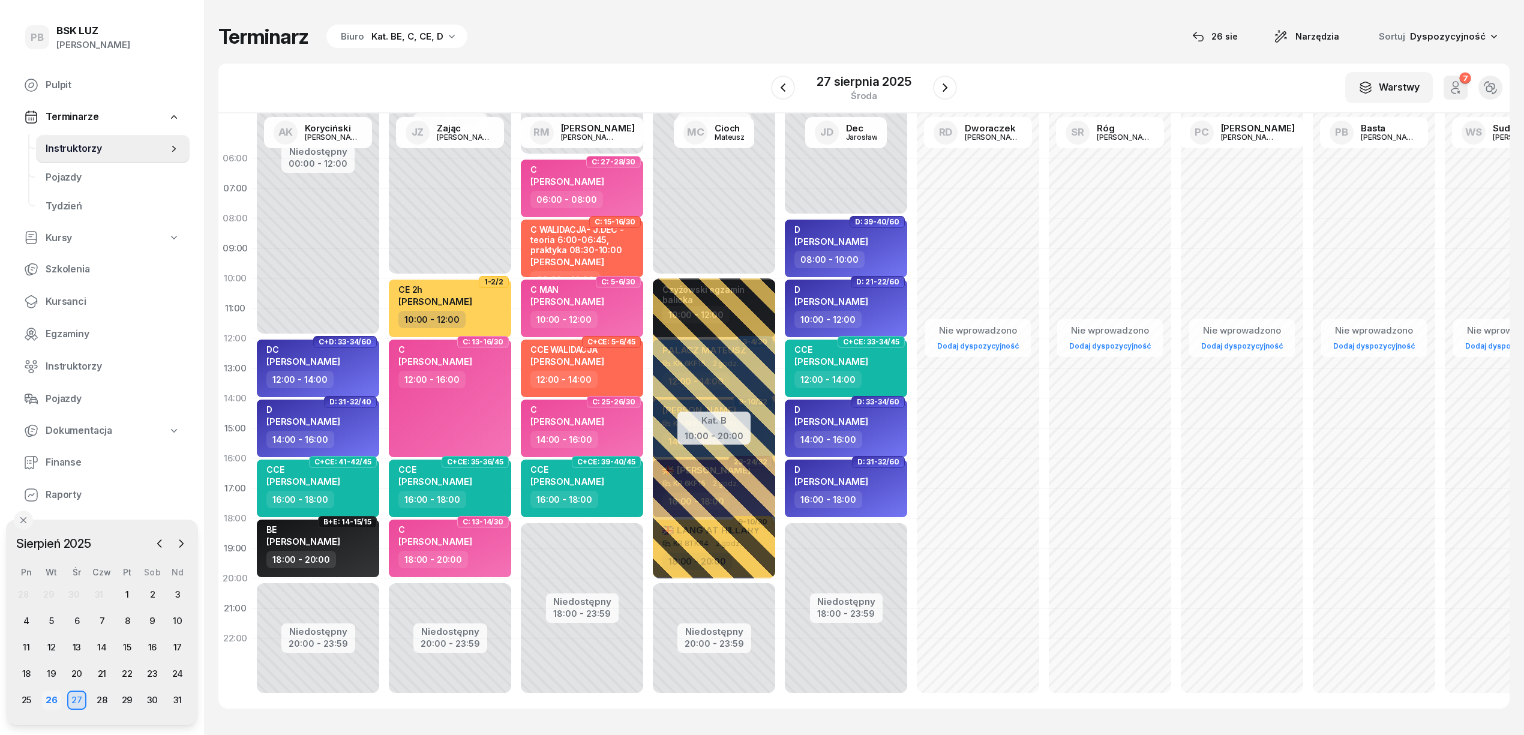
click at [50, 696] on div "26" at bounding box center [51, 699] width 19 height 19
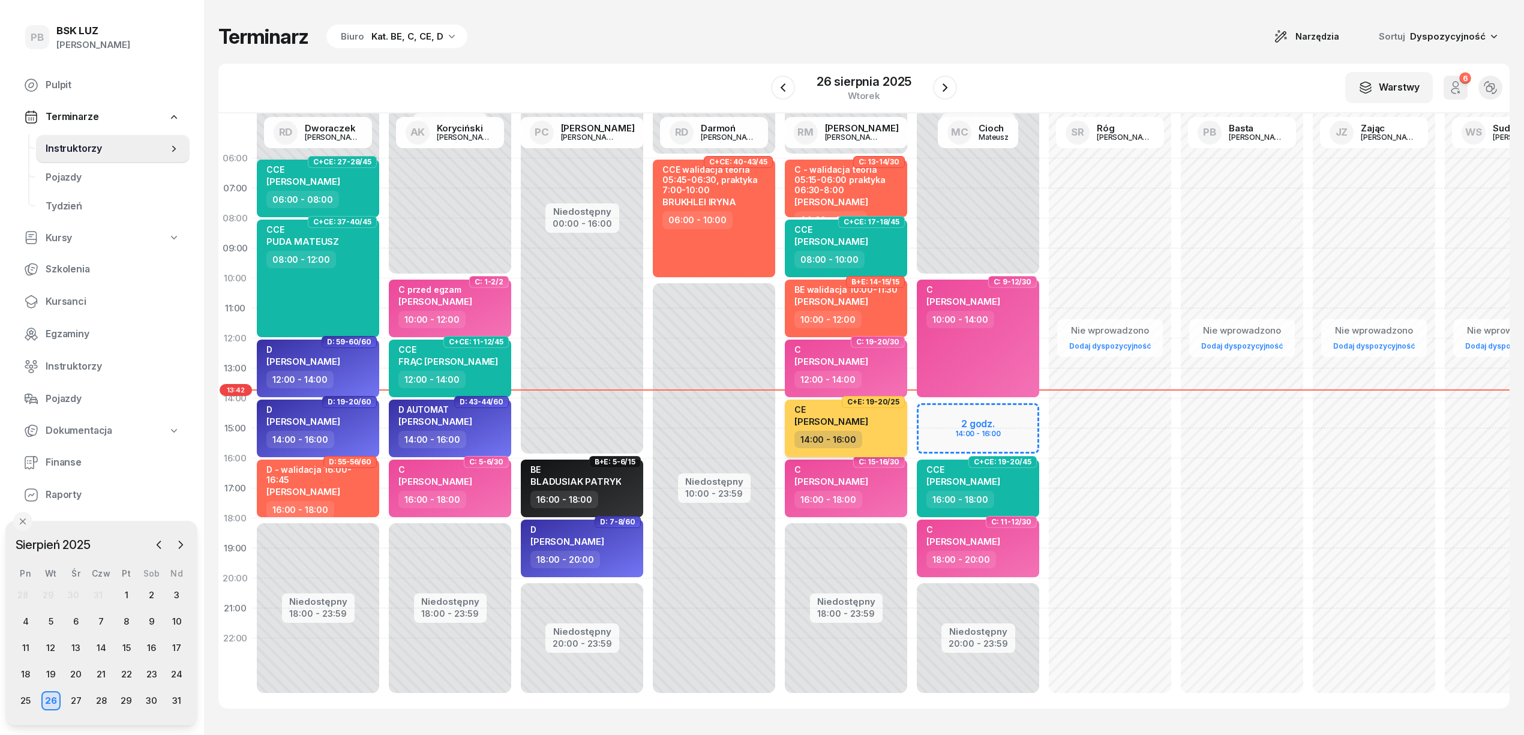
click at [884, 433] on div "14:00 - 16:00" at bounding box center [847, 439] width 106 height 17
select select "14"
select select "16"
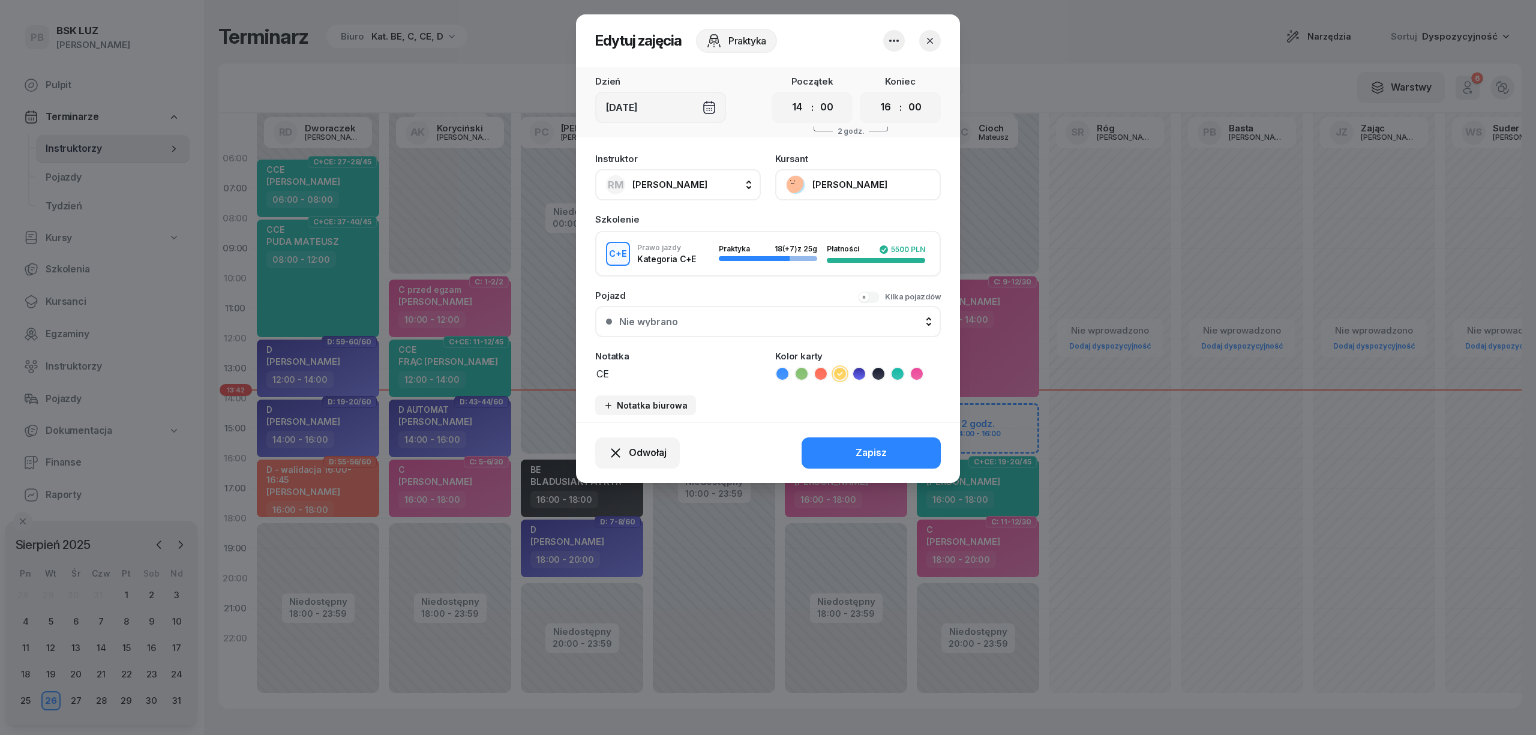
click at [695, 180] on span "[PERSON_NAME]" at bounding box center [669, 184] width 75 height 11
type input "cioch"
click at [709, 271] on div "MC Cioch Mateusz" at bounding box center [683, 264] width 143 height 19
click at [864, 455] on div "Zapisz" at bounding box center [870, 453] width 31 height 16
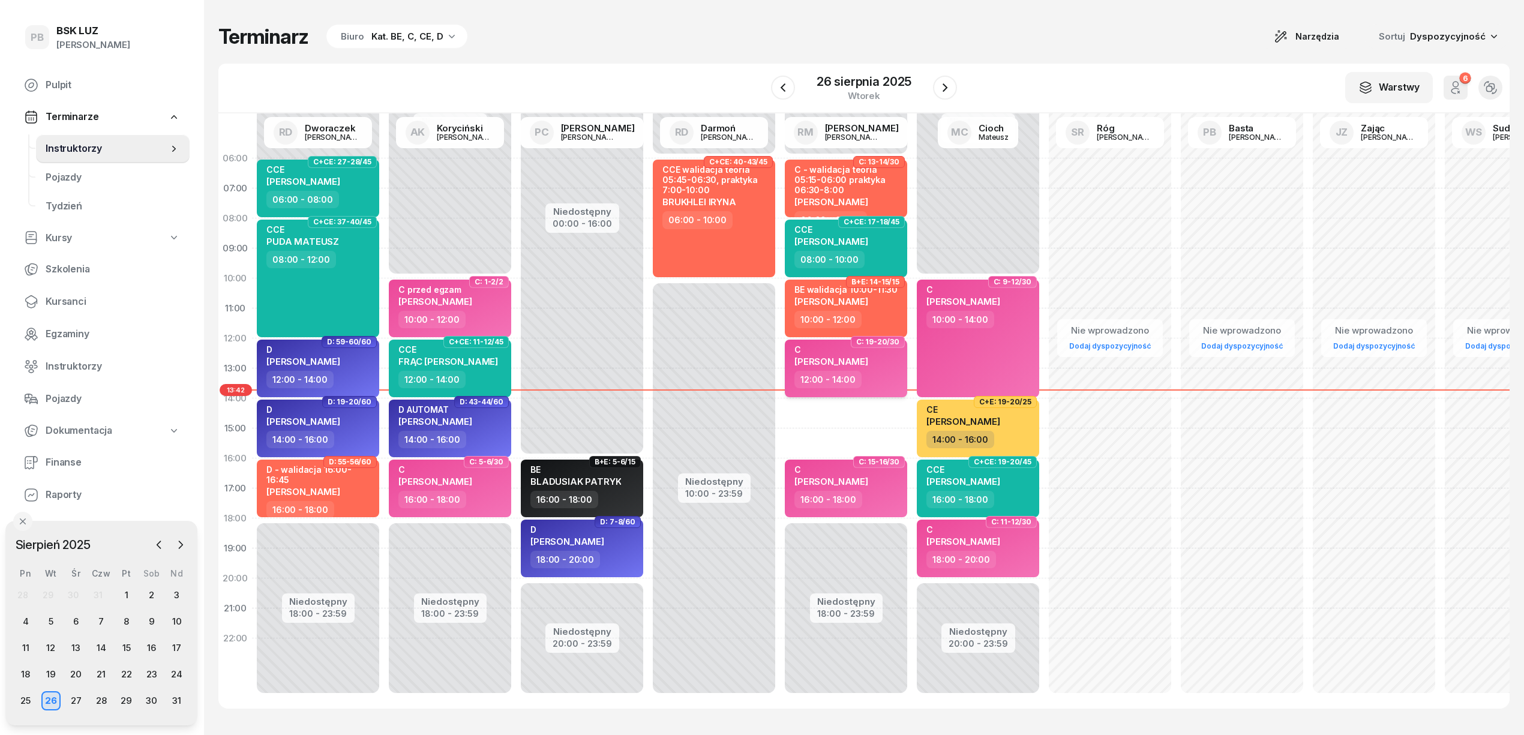
click at [864, 379] on div "12:00 - 14:00" at bounding box center [847, 379] width 106 height 17
select select "12"
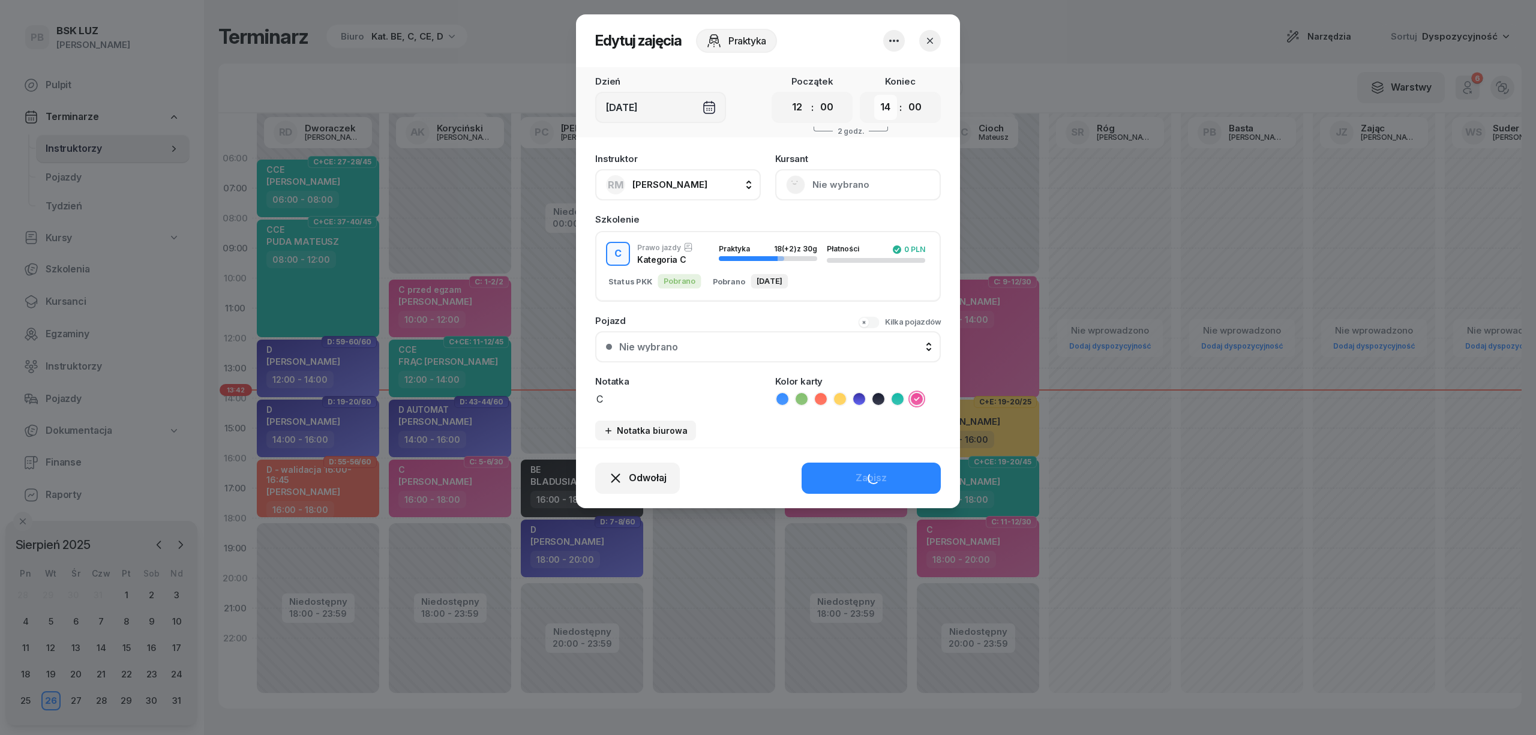
click at [882, 104] on select "00 01 02 03 04 05 06 07 08 09 10 11 12 13 14 15 16 17 18 19 20 21 22 23" at bounding box center [885, 107] width 23 height 25
select select "16"
click at [874, 95] on select "00 01 02 03 04 05 06 07 08 09 10 11 12 13 14 15 16 17 18 19 20 21 22 23" at bounding box center [885, 107] width 23 height 25
click at [830, 480] on button "Zapisz" at bounding box center [870, 478] width 139 height 31
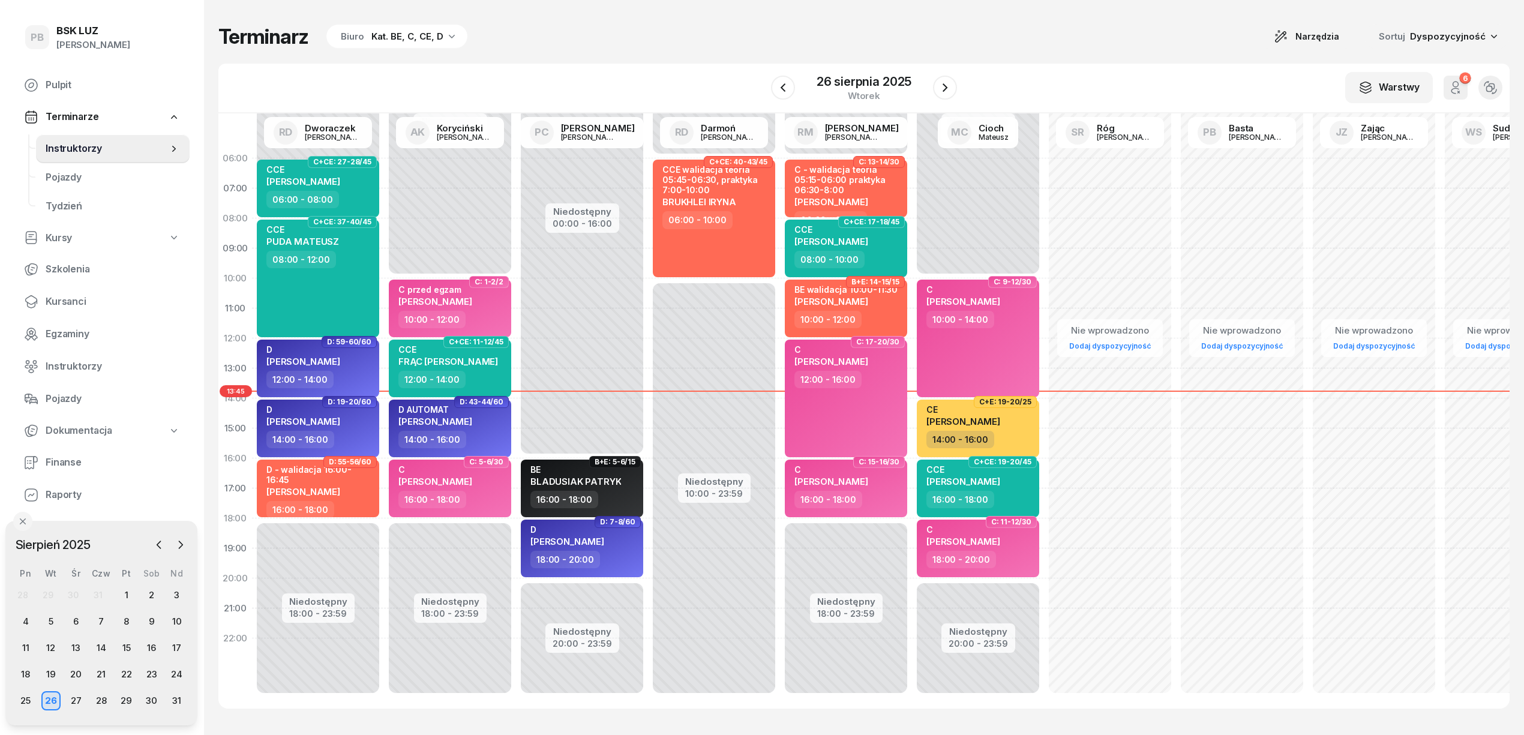
click at [966, 32] on div "Terminarz Biuro Kat. BE, C, CE, D Narzędzia Sortuj Dyspozycyjność" at bounding box center [863, 36] width 1291 height 25
click at [941, 92] on icon "button" at bounding box center [945, 87] width 14 height 14
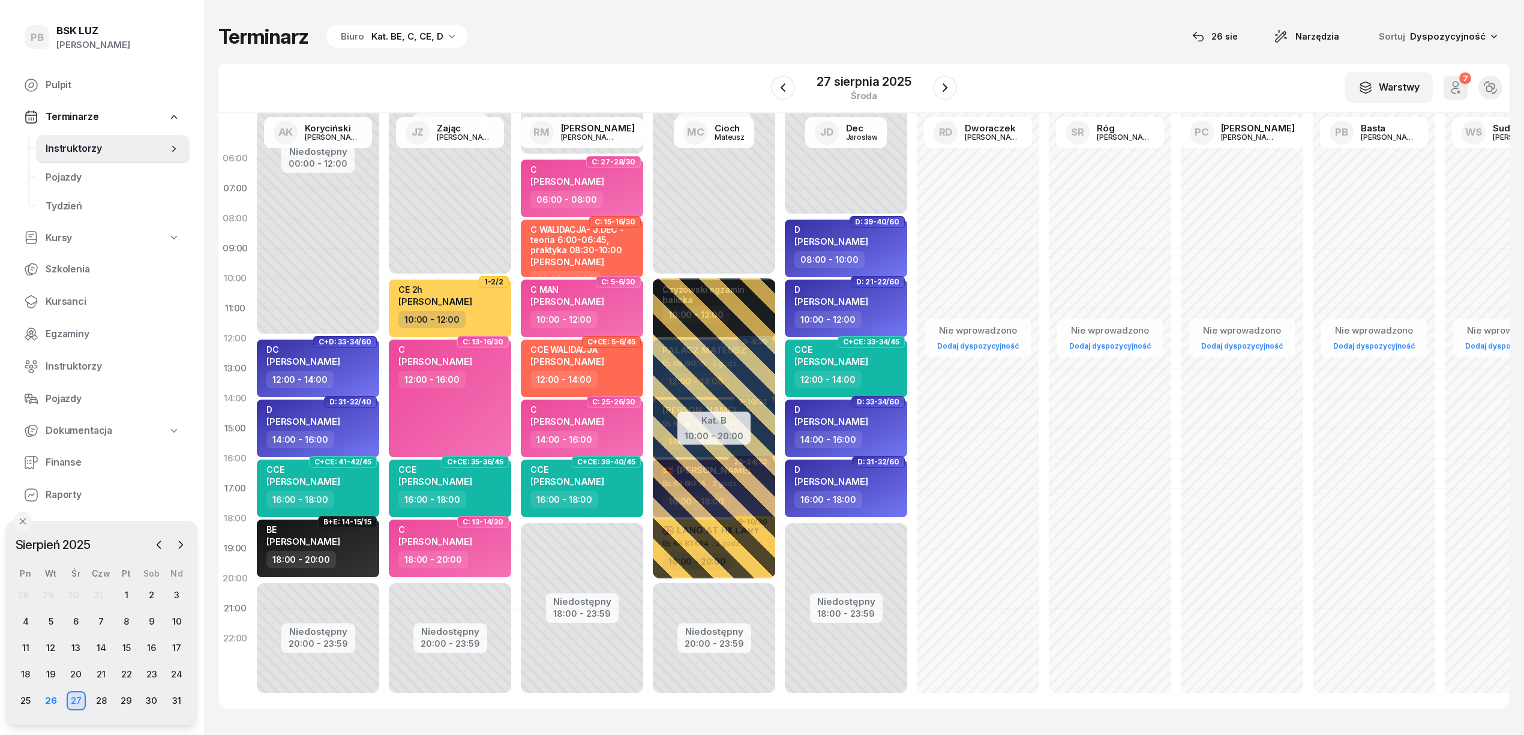
click at [1037, 22] on div "Terminarz Biuro Kat. BE, C, CE, D [DATE] Narzędzia Sortuj Dyspozycyjność W Wybi…" at bounding box center [863, 366] width 1291 height 732
click at [1055, 62] on div "Terminarz Biuro Kat. BE, C, CE, D [DATE] Narzędzia Sortuj Dyspozycyjność W Wybi…" at bounding box center [863, 366] width 1291 height 732
click at [1052, 29] on div "Terminarz Biuro Kat. BE, C, CE, D [DATE] Narzędzia Sortuj Dyspozycyjność" at bounding box center [863, 36] width 1291 height 25
click at [783, 86] on icon "button" at bounding box center [782, 87] width 5 height 8
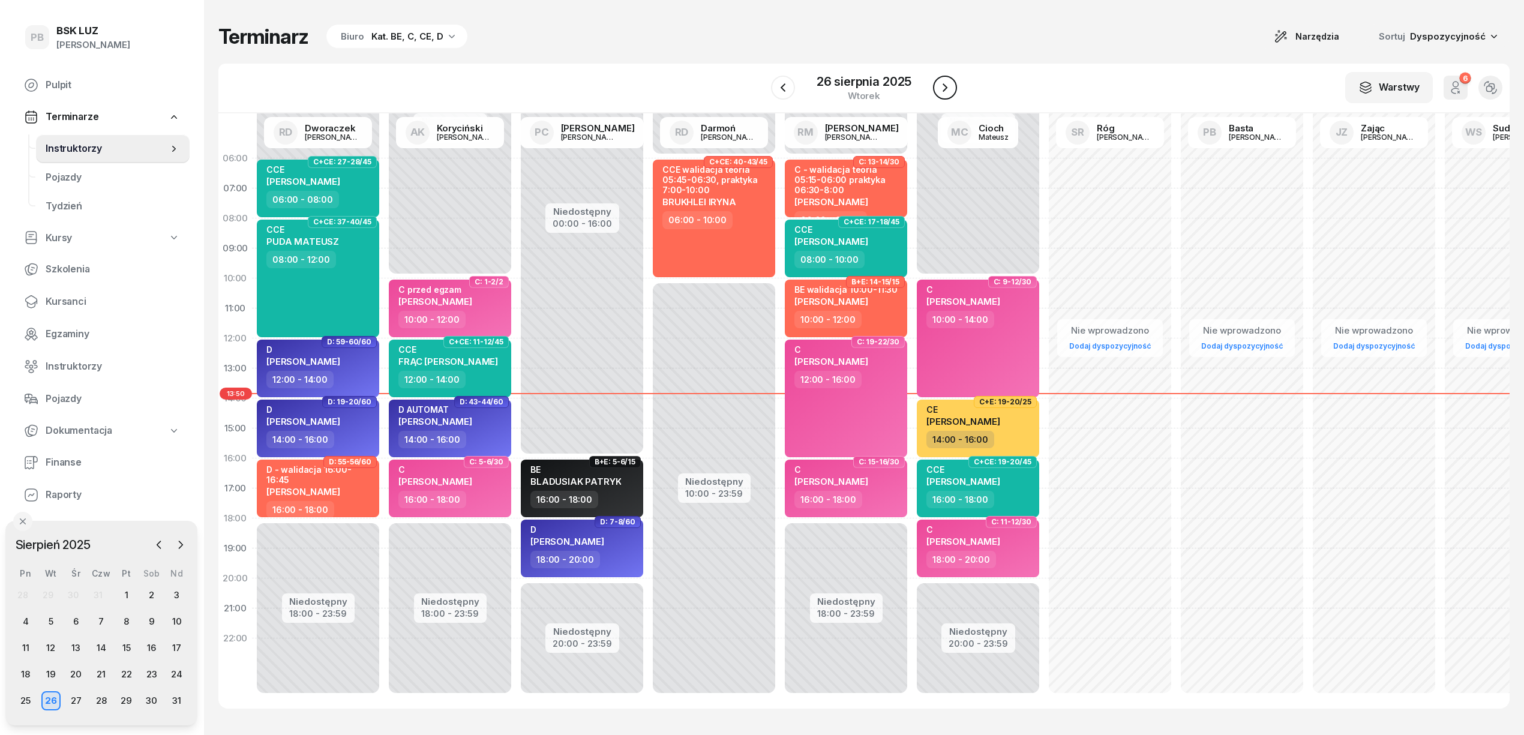
click at [941, 85] on icon "button" at bounding box center [945, 87] width 14 height 14
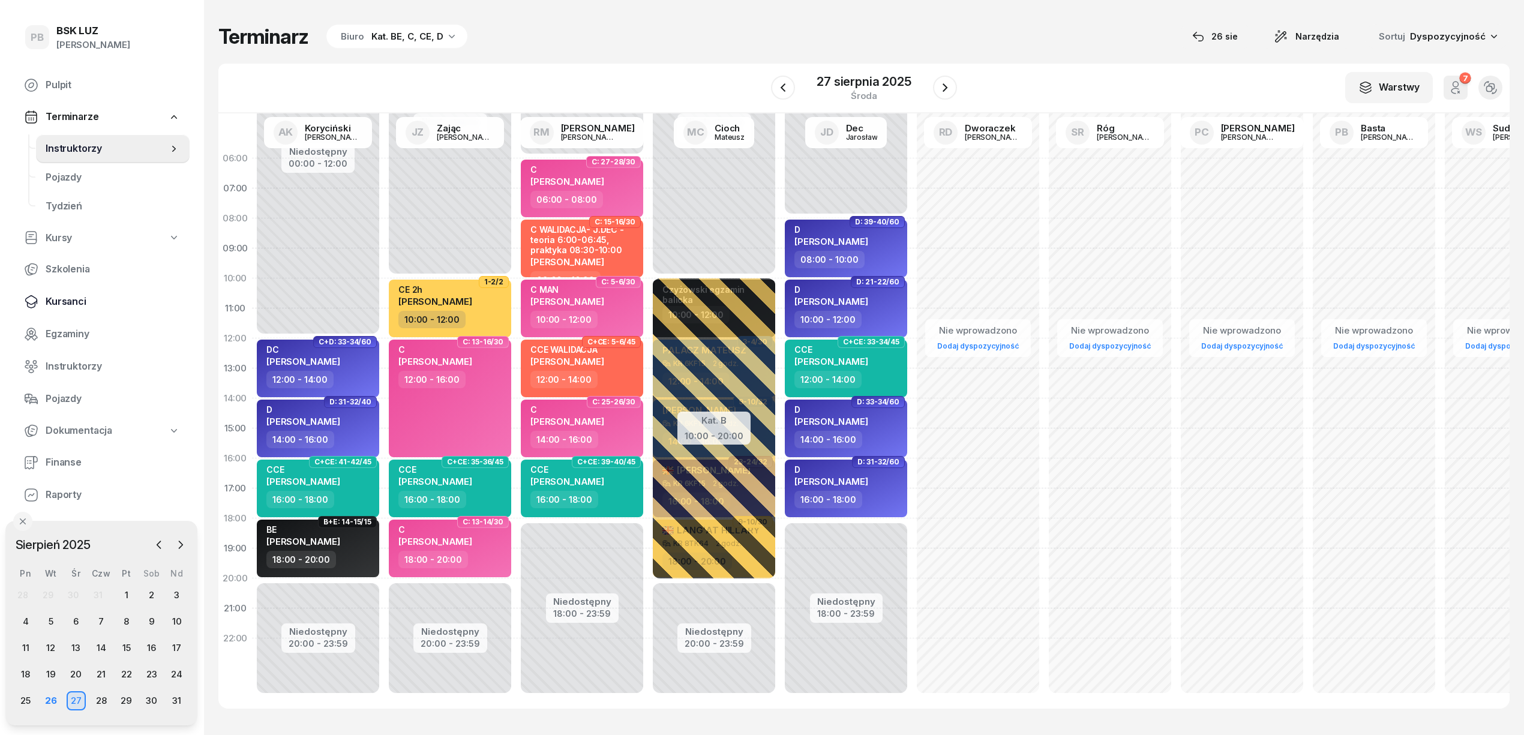
click at [61, 295] on span "Kursanci" at bounding box center [113, 302] width 134 height 16
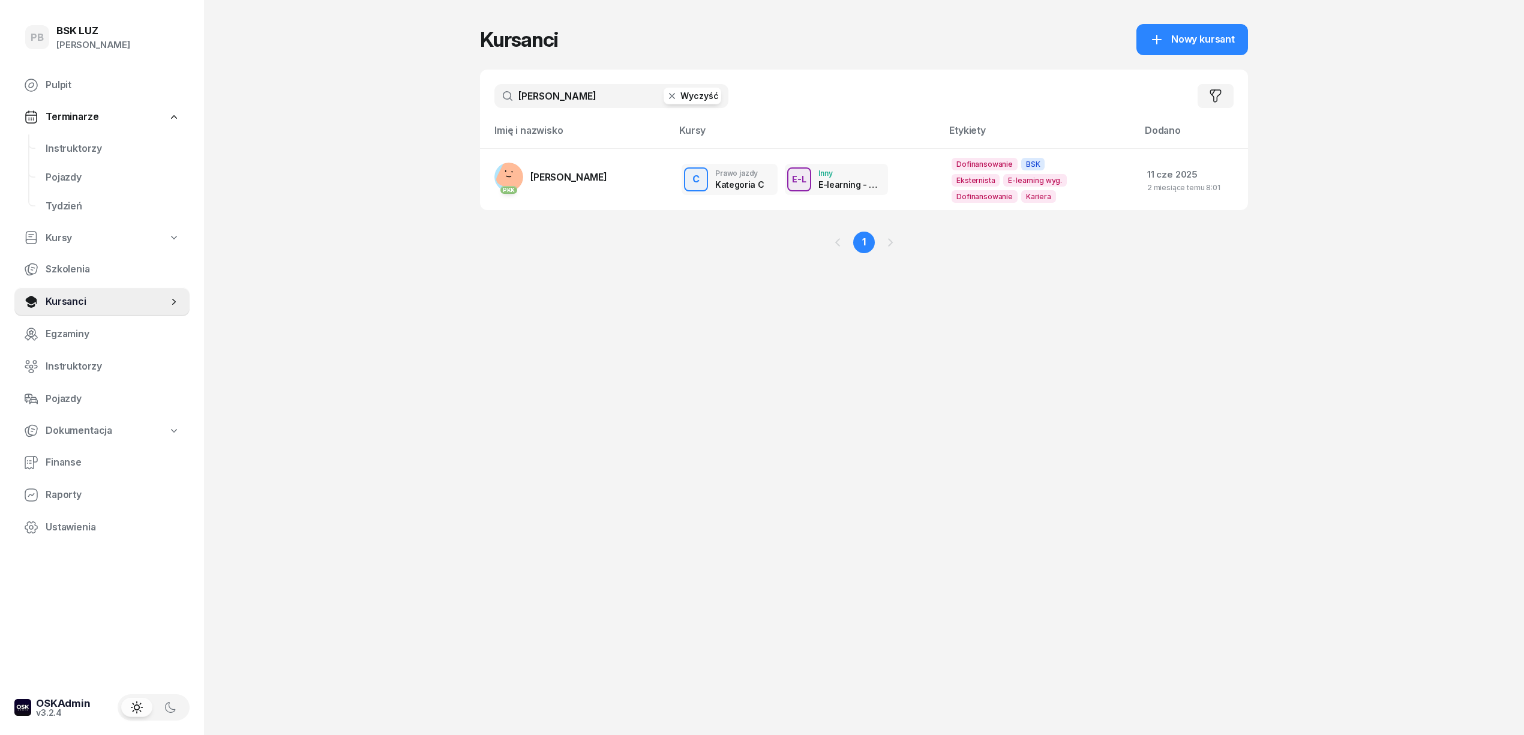
click at [548, 98] on input "pagacz" at bounding box center [611, 96] width 234 height 24
drag, startPoint x: 567, startPoint y: 523, endPoint x: 576, endPoint y: 512, distance: 14.1
click at [572, 523] on div "Kursanci Nowy kursant pagacz Wyczyść Filtruj Imię i nazwisko Kursy Etykiety Dod…" at bounding box center [864, 367] width 768 height 735
click at [68, 145] on span "Instruktorzy" at bounding box center [113, 149] width 134 height 16
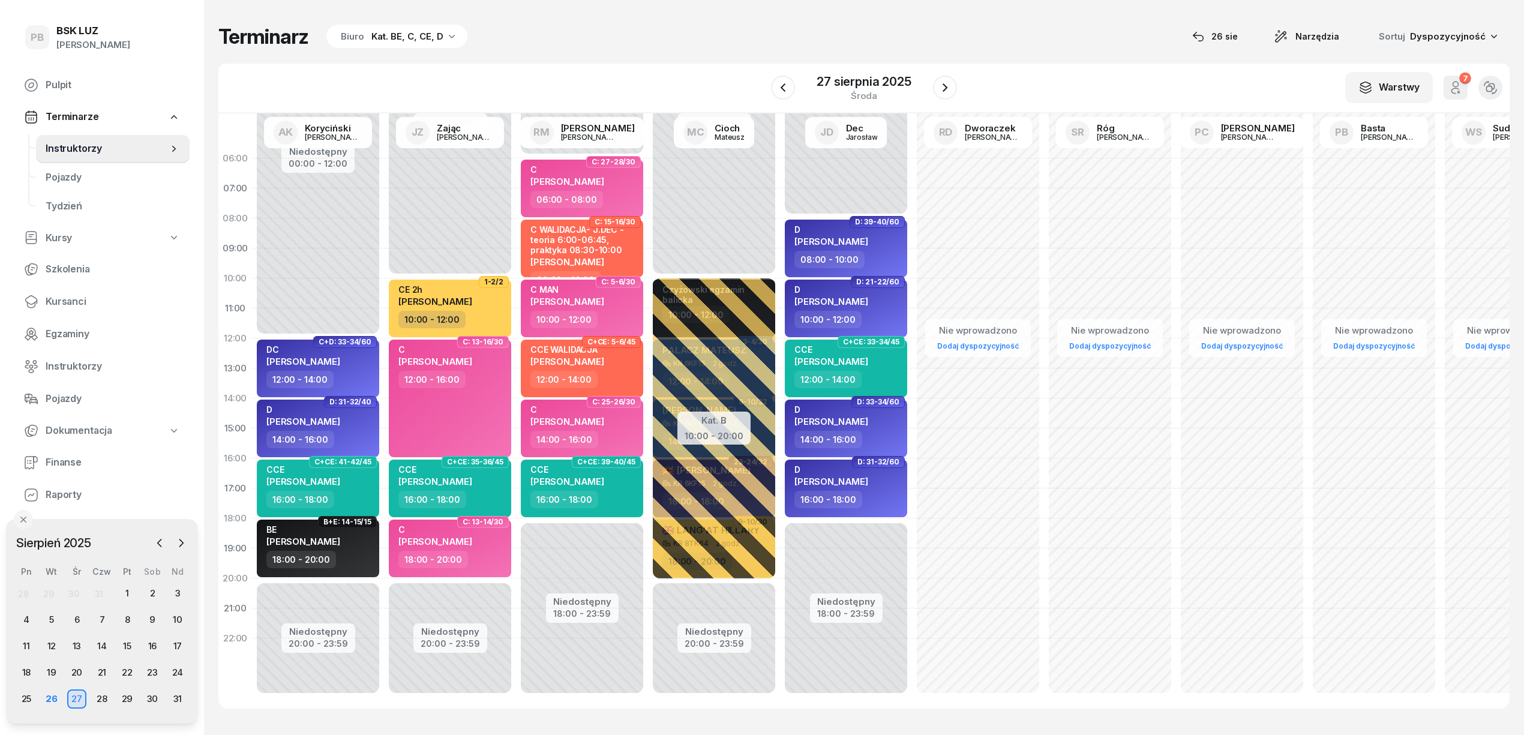
click at [689, 56] on div "Terminarz Biuro Kat. BE, C, CE, D [DATE] Narzędzia Sortuj Dyspozycyjność W Wybi…" at bounding box center [863, 366] width 1291 height 732
click at [657, 28] on div "Terminarz Biuro Kat. BE, C, CE, D [DATE] Narzędzia Sortuj Dyspozycyjność" at bounding box center [863, 36] width 1291 height 25
click at [653, 37] on div "Terminarz Biuro Kat. BE, C, CE, D [DATE] Narzędzia Sortuj Dyspozycyjność" at bounding box center [863, 36] width 1291 height 25
click at [791, 24] on div "Terminarz Biuro Kat. BE, C, CE, D [DATE] Narzędzia Sortuj Dyspozycyjność" at bounding box center [863, 36] width 1291 height 25
click at [1038, 55] on div "Terminarz Biuro Kat. BE, C, CE, D [DATE] Narzędzia Sortuj Dyspozycyjność W Wybi…" at bounding box center [863, 366] width 1291 height 732
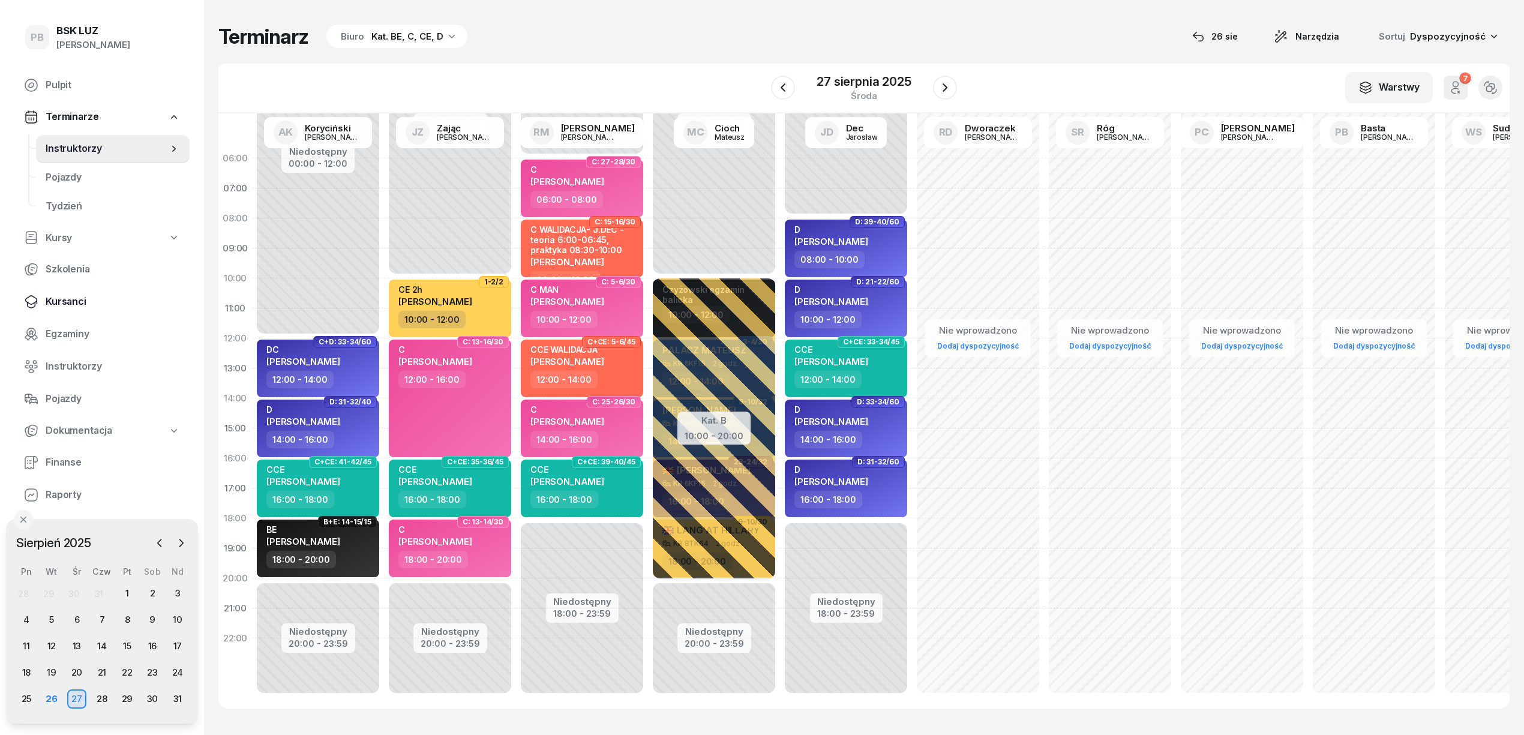
click at [70, 301] on span "Kursanci" at bounding box center [113, 302] width 134 height 16
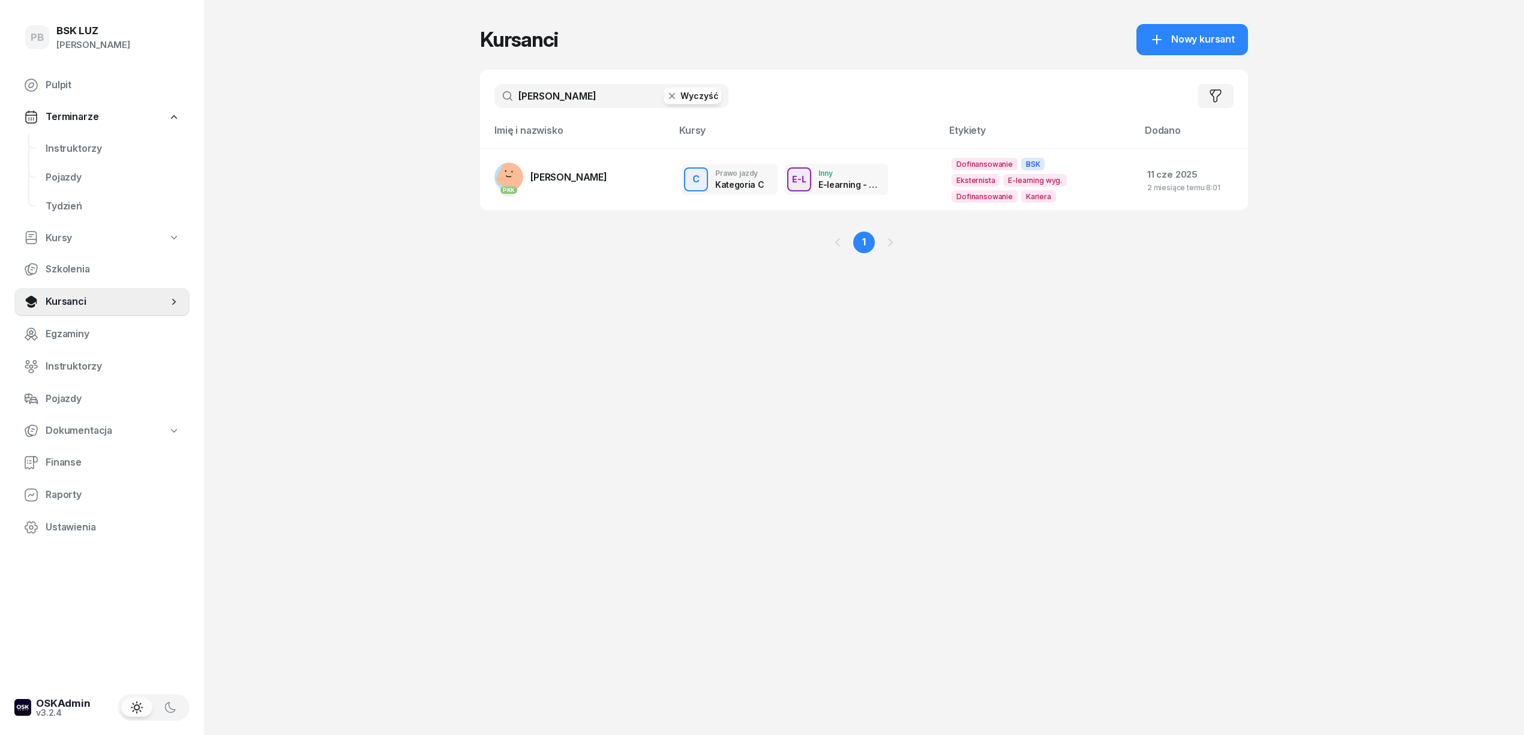
click at [549, 102] on input "pagacz" at bounding box center [611, 96] width 234 height 24
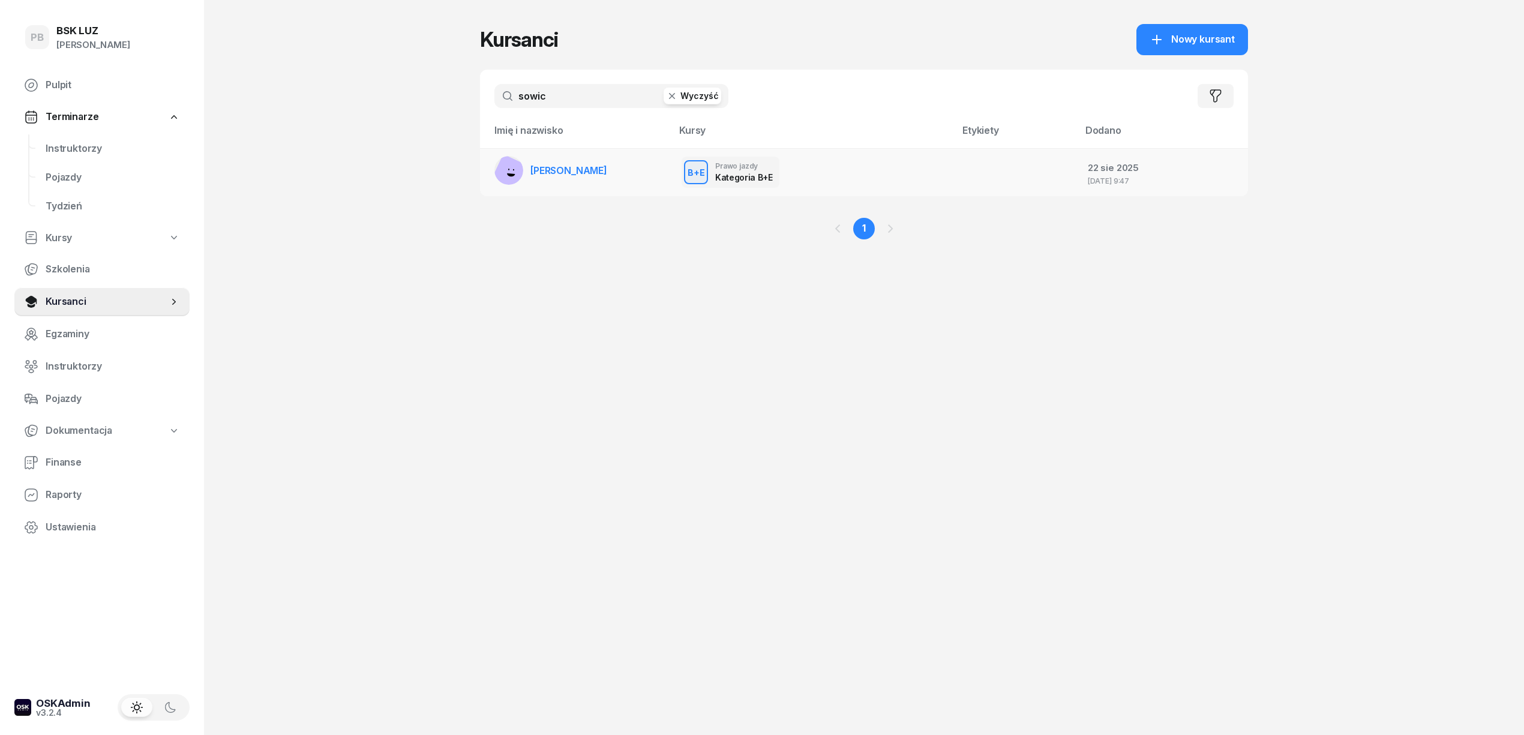
type input "sowic"
click at [588, 186] on td "[PERSON_NAME]" at bounding box center [576, 172] width 192 height 48
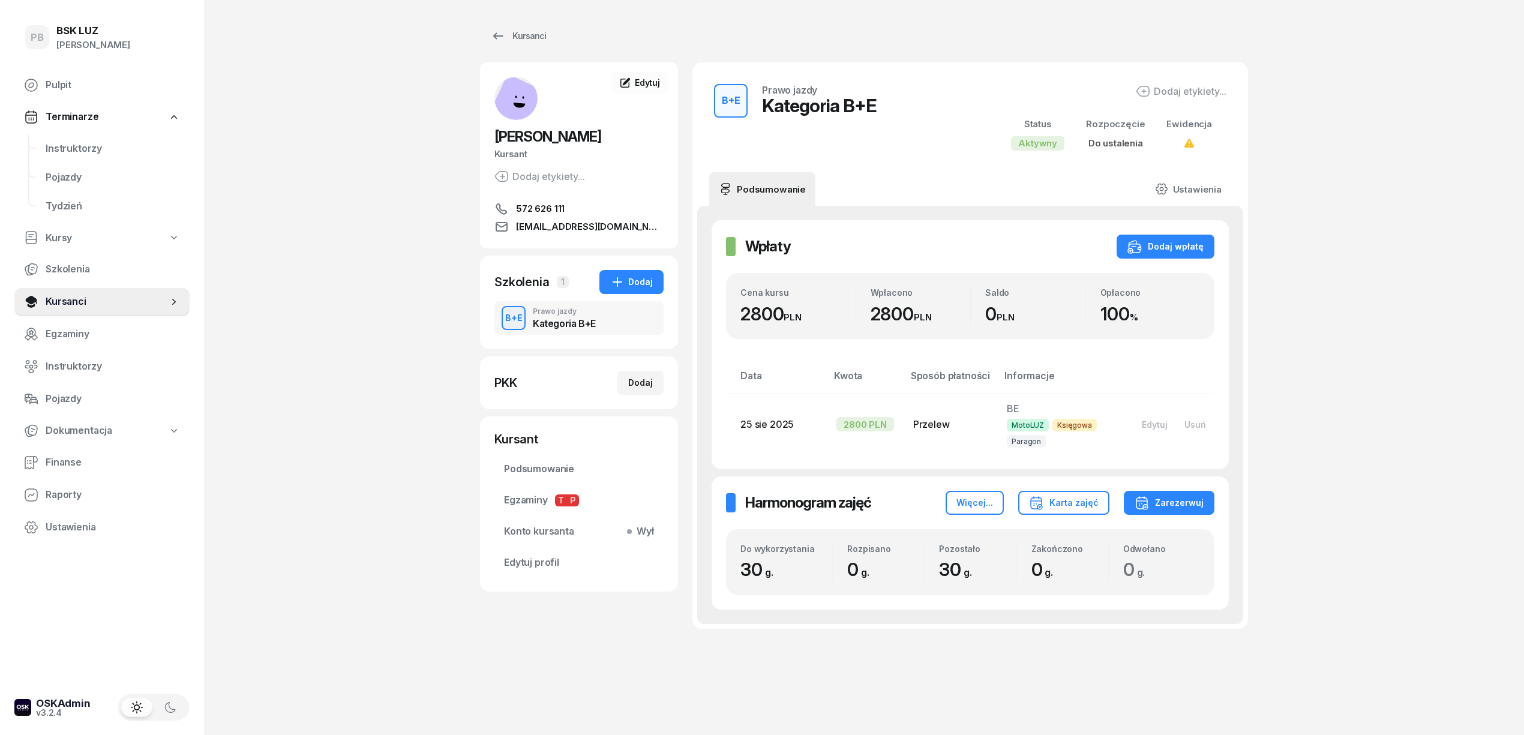
click at [303, 185] on div "PB BSK LUZ Patrycja Bogdanowicz Pulpit Terminarze Instruktorzy Pojazdy Tydzień …" at bounding box center [762, 373] width 1524 height 746
click at [806, 714] on div "Kursanci SOWICKI ROBERT Kursant Dodaj etykiety... 572 626 111 sowickirobert@gma…" at bounding box center [864, 373] width 768 height 746
click at [55, 150] on span "Instruktorzy" at bounding box center [113, 149] width 134 height 16
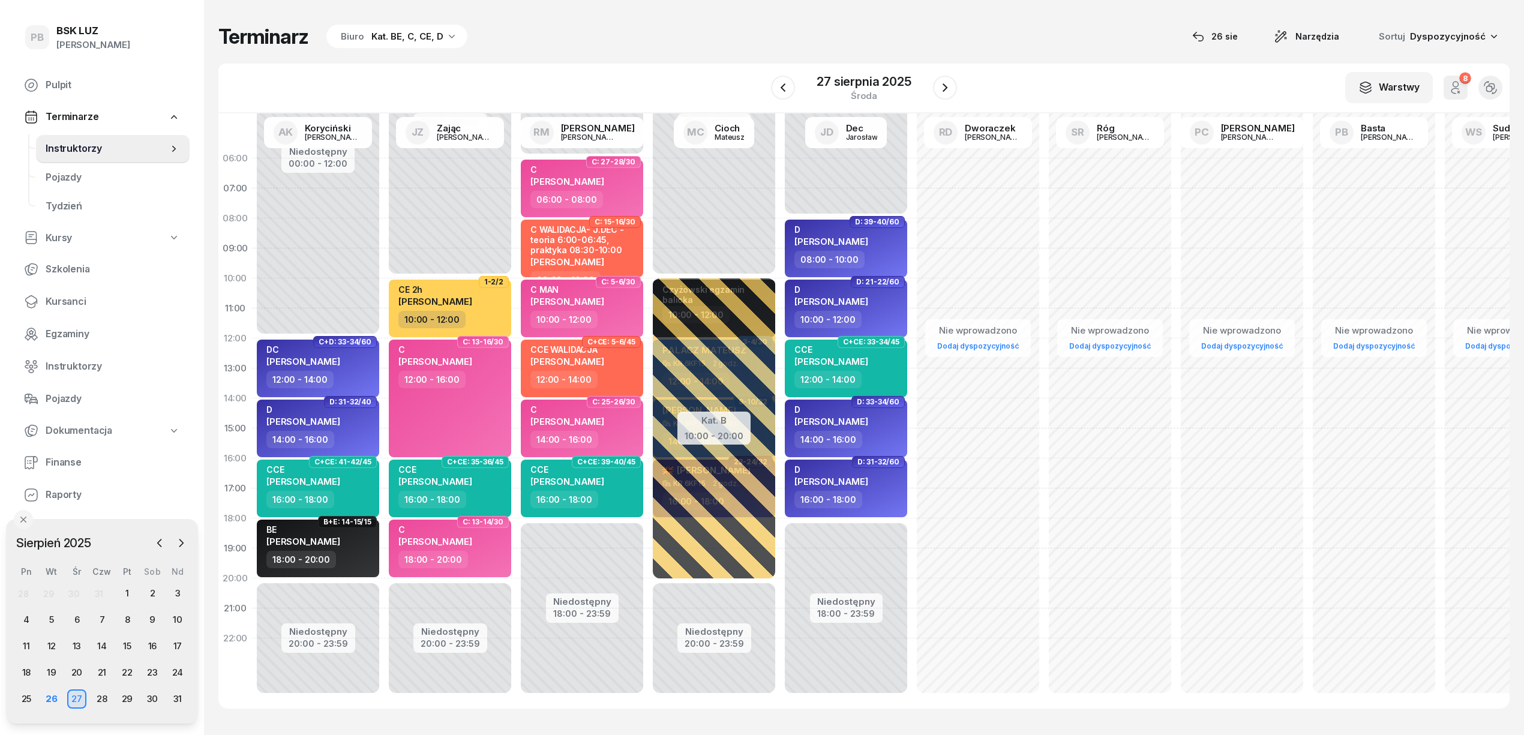
drag, startPoint x: 526, startPoint y: 44, endPoint x: 408, endPoint y: 70, distance: 121.1
click at [526, 44] on div "Terminarz Biuro Kat. BE, C, CE, D [DATE] Narzędzia Sortuj Dyspozycyjność" at bounding box center [863, 36] width 1291 height 25
click at [71, 298] on span "Kursanci" at bounding box center [113, 302] width 134 height 16
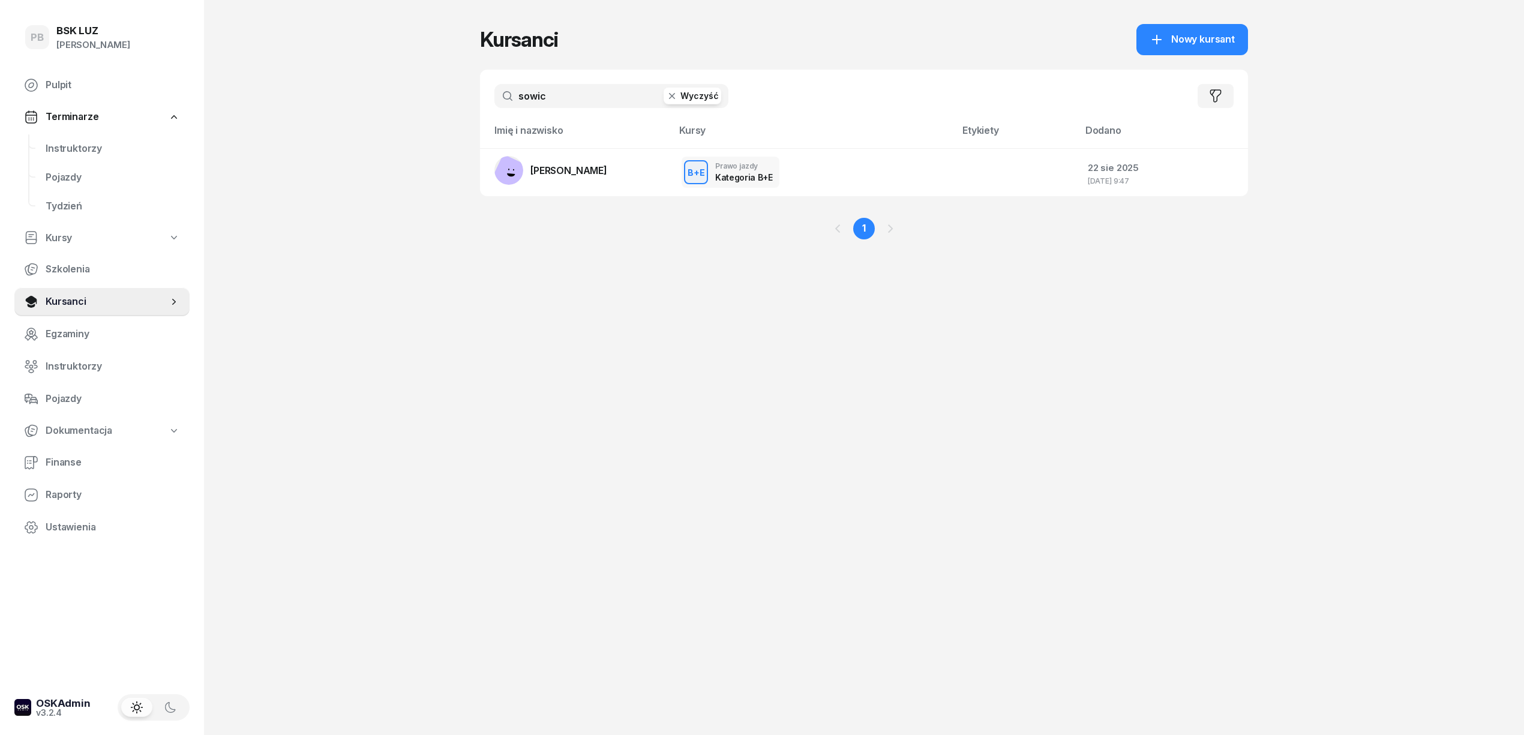
click at [73, 146] on span "Instruktorzy" at bounding box center [113, 149] width 134 height 16
click at [74, 146] on span "Instruktorzy" at bounding box center [113, 149] width 134 height 16
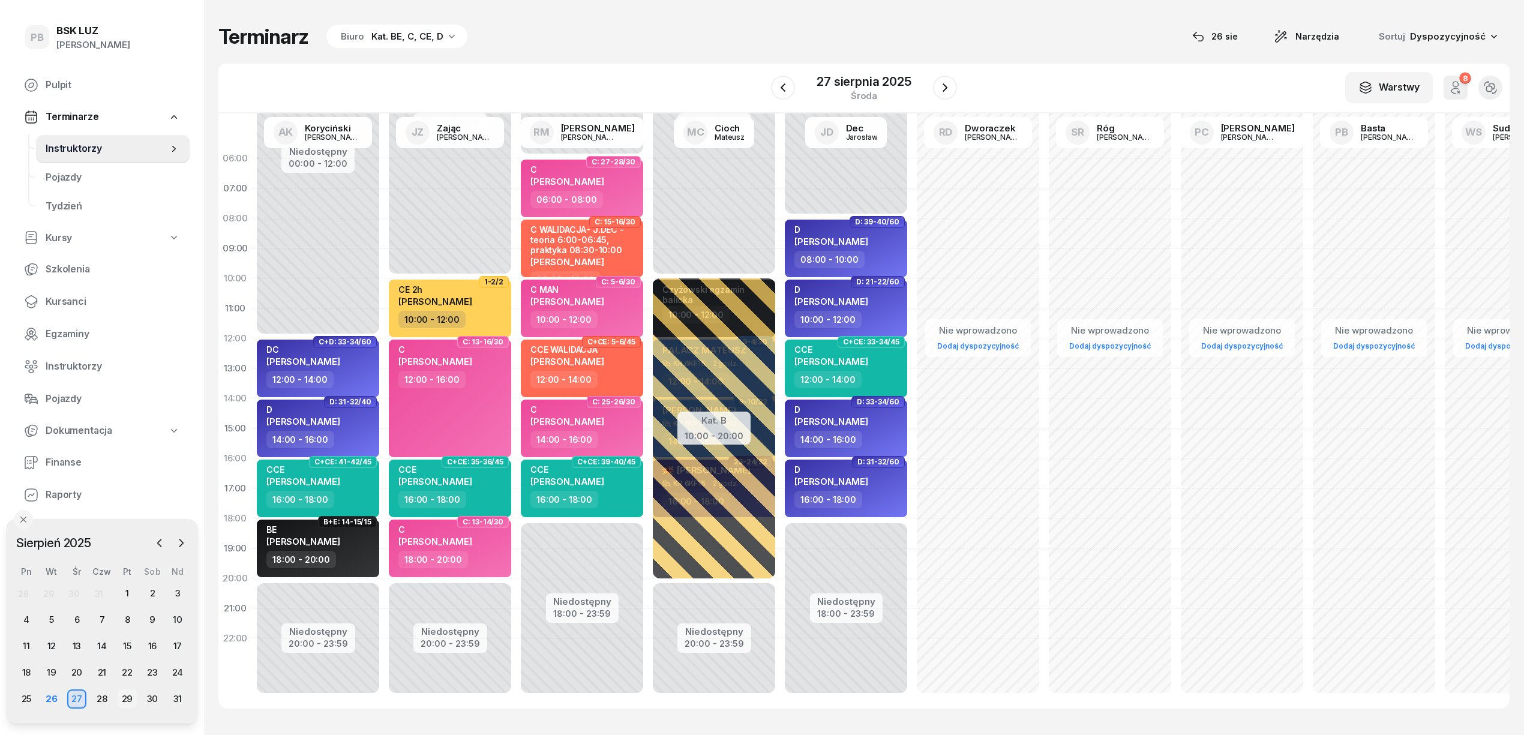
click at [125, 695] on div "29" at bounding box center [127, 698] width 19 height 19
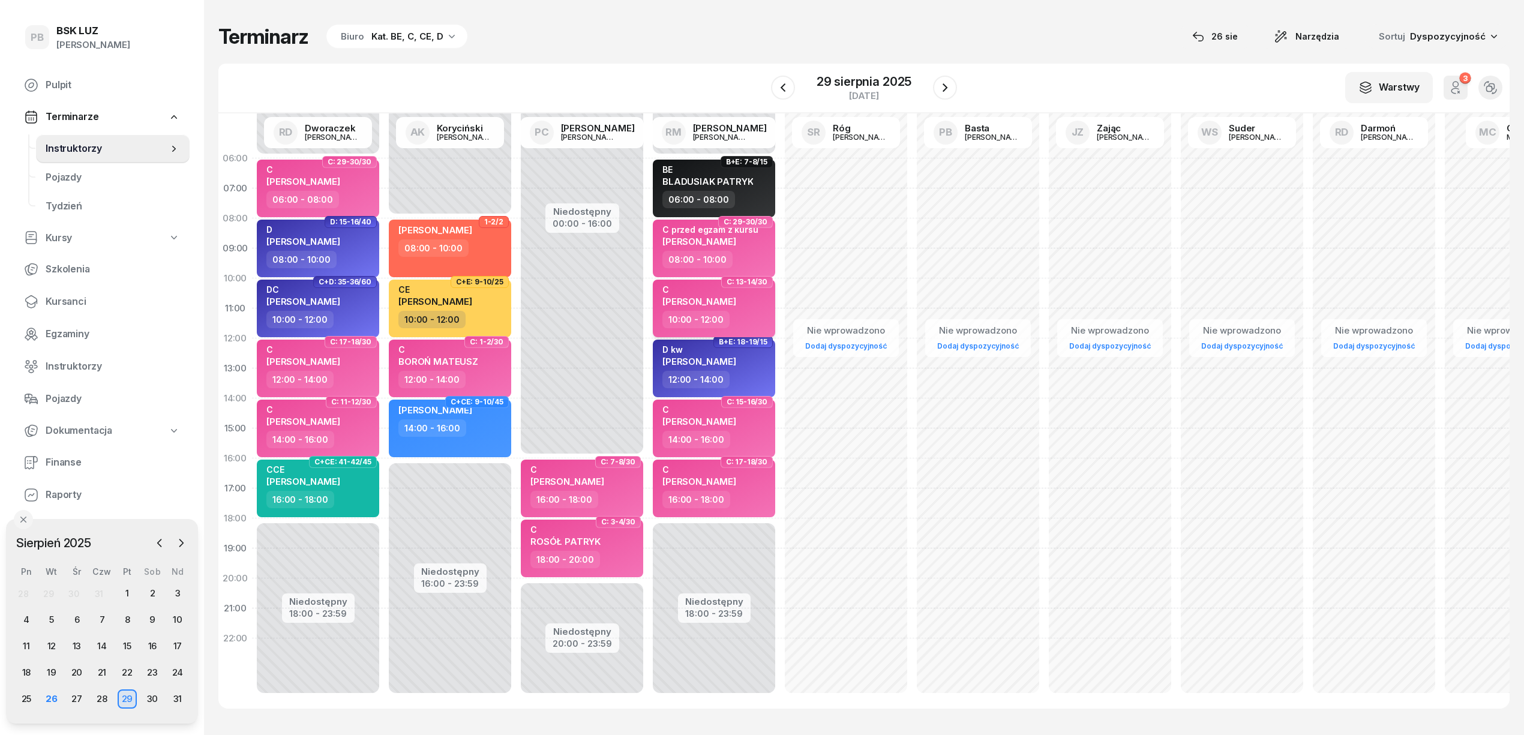
click at [759, 310] on div "C HYTKOWSKI PIOTR" at bounding box center [715, 297] width 106 height 26
select select "10"
select select "12"
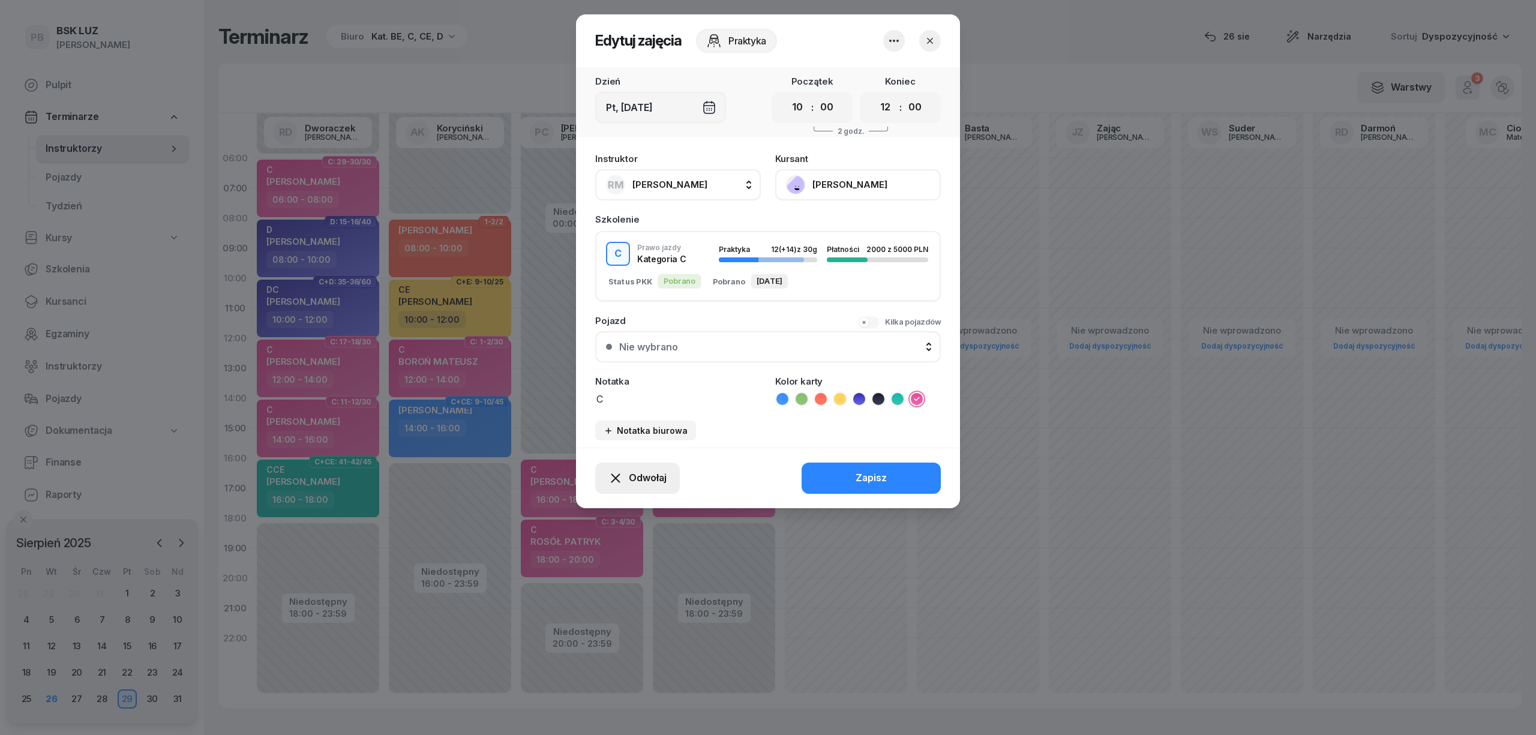
click at [663, 475] on span "Odwołaj" at bounding box center [648, 478] width 38 height 16
click at [641, 409] on div "Kursant odwołał" at bounding box center [616, 405] width 71 height 16
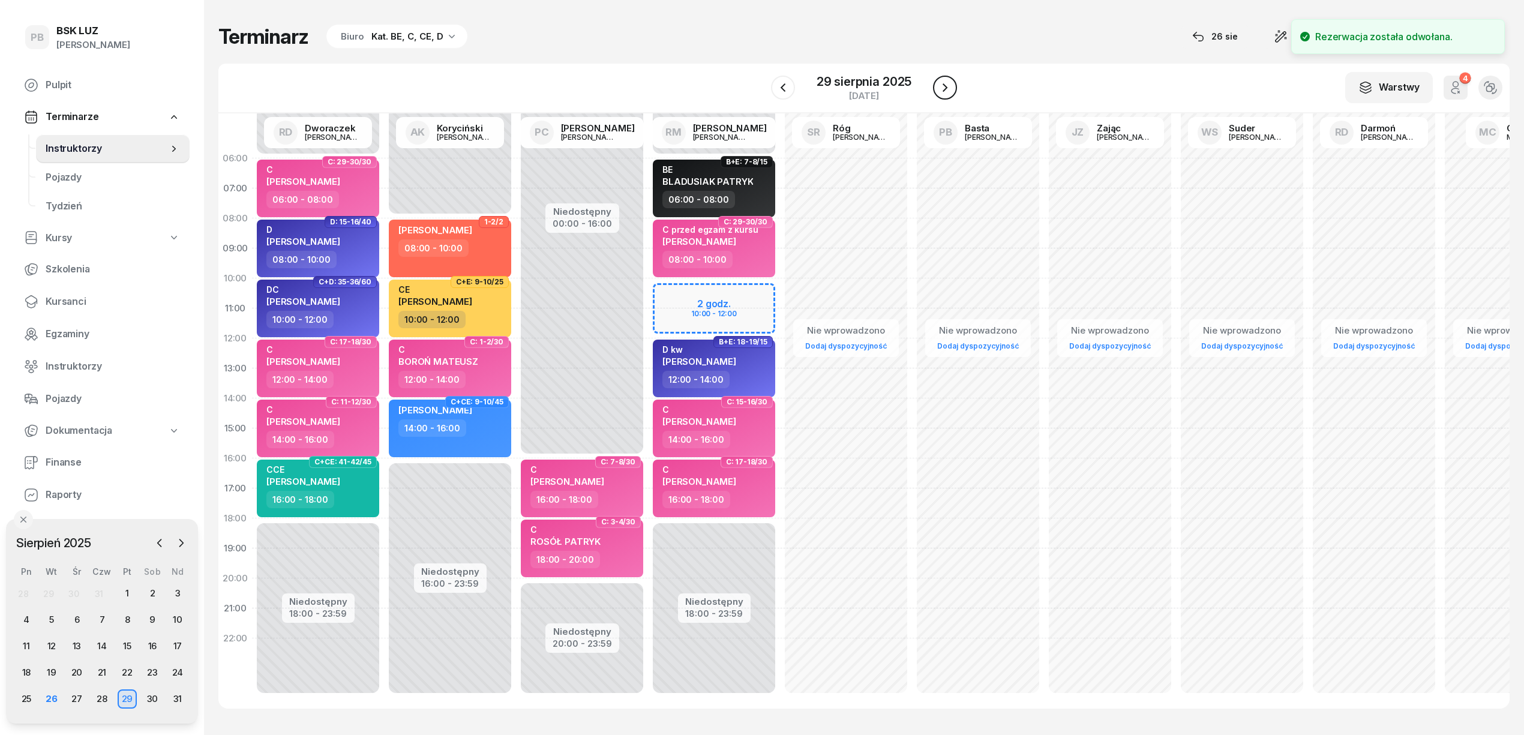
click at [943, 94] on icon "button" at bounding box center [945, 87] width 14 height 14
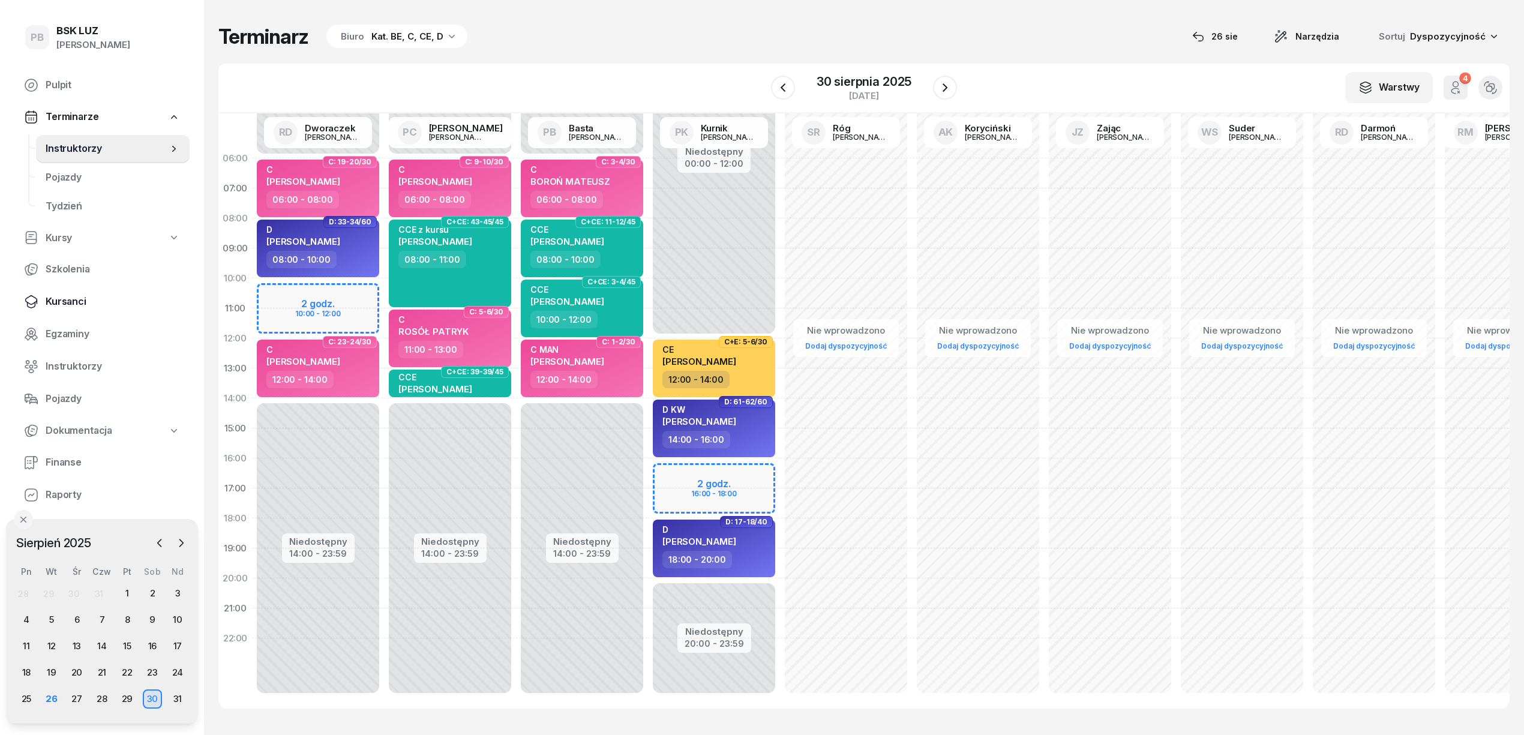
click at [62, 298] on span "Kursanci" at bounding box center [113, 302] width 134 height 16
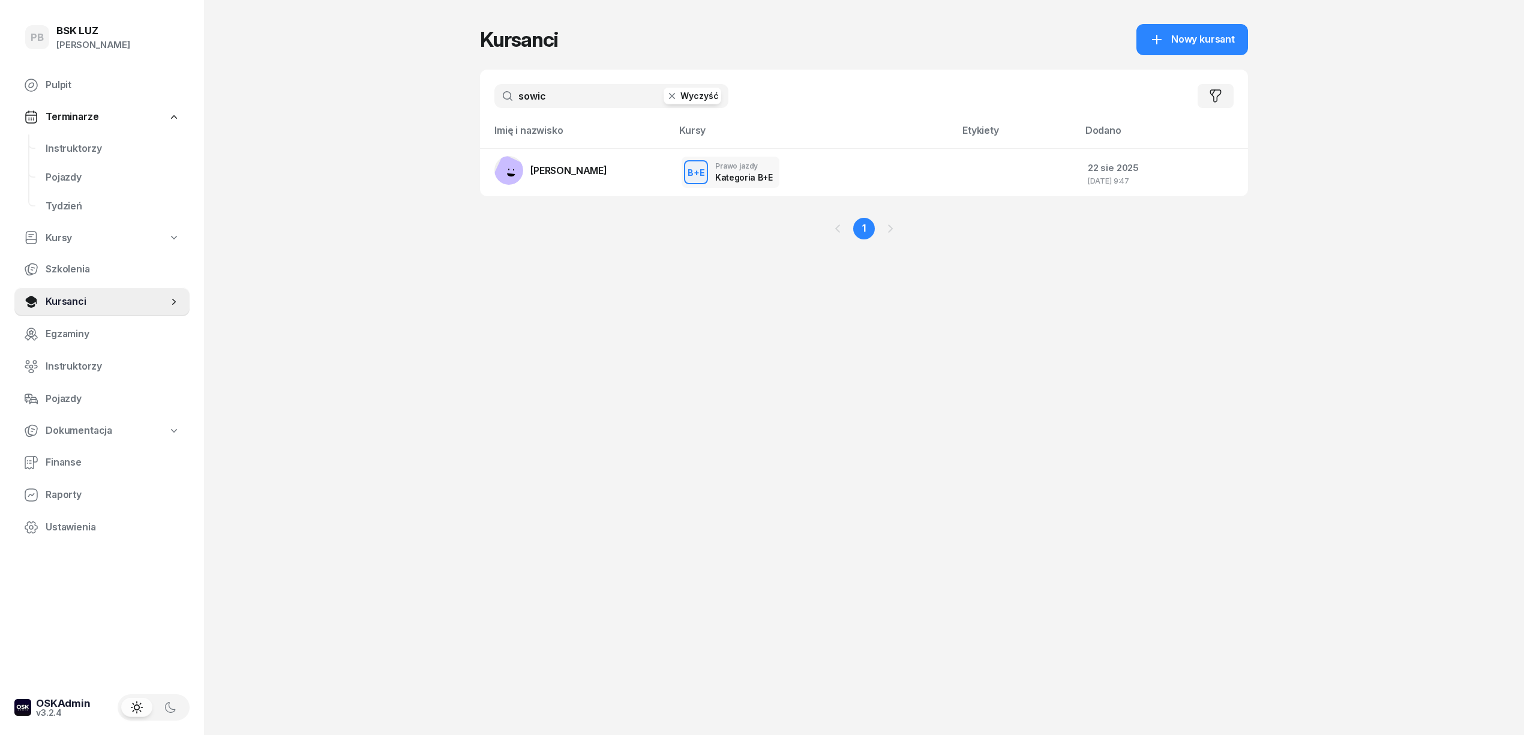
click at [554, 99] on input "sowic" at bounding box center [611, 96] width 234 height 24
type input "hytko"
click at [543, 152] on td "PKK HYTKOWSKI PIOTR" at bounding box center [576, 172] width 192 height 48
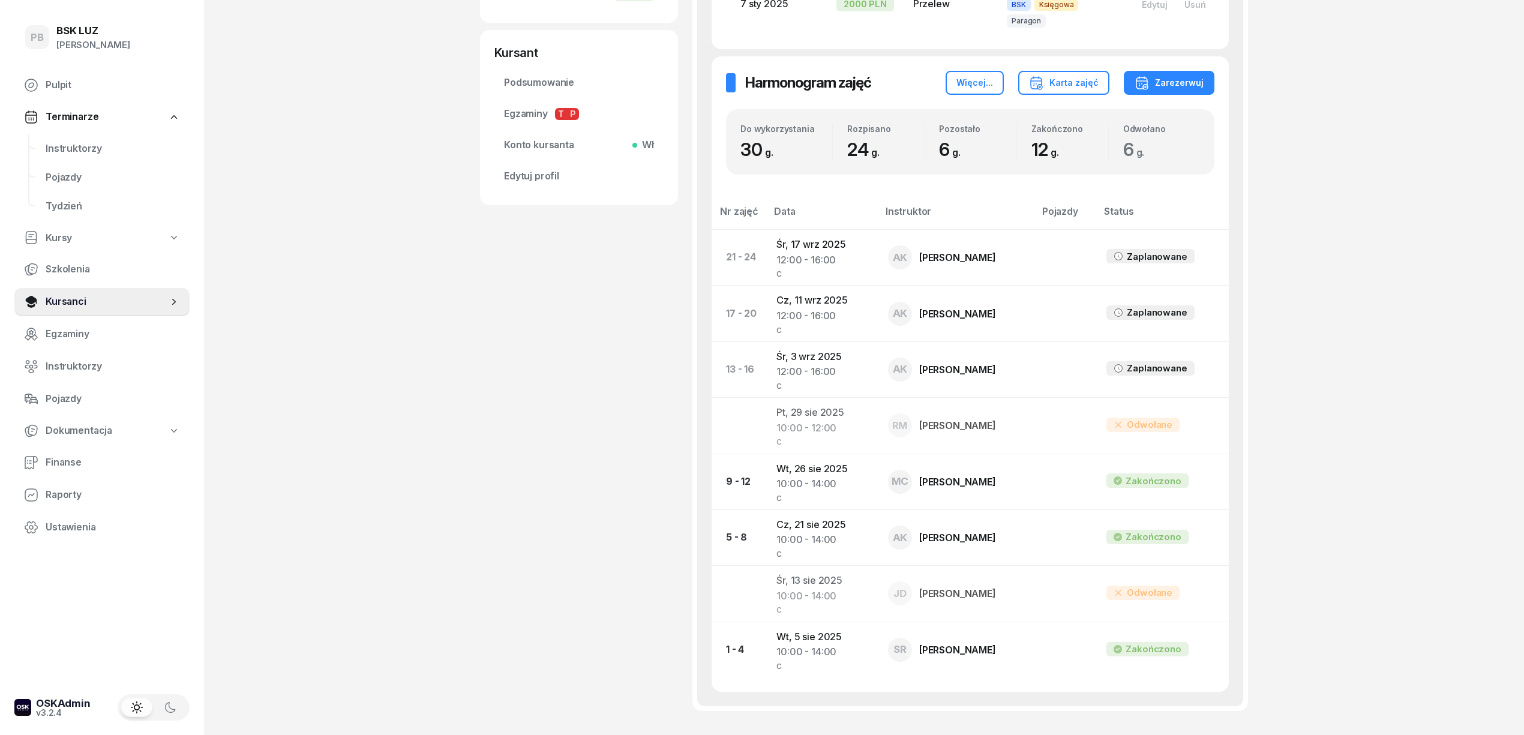
scroll to position [342, 0]
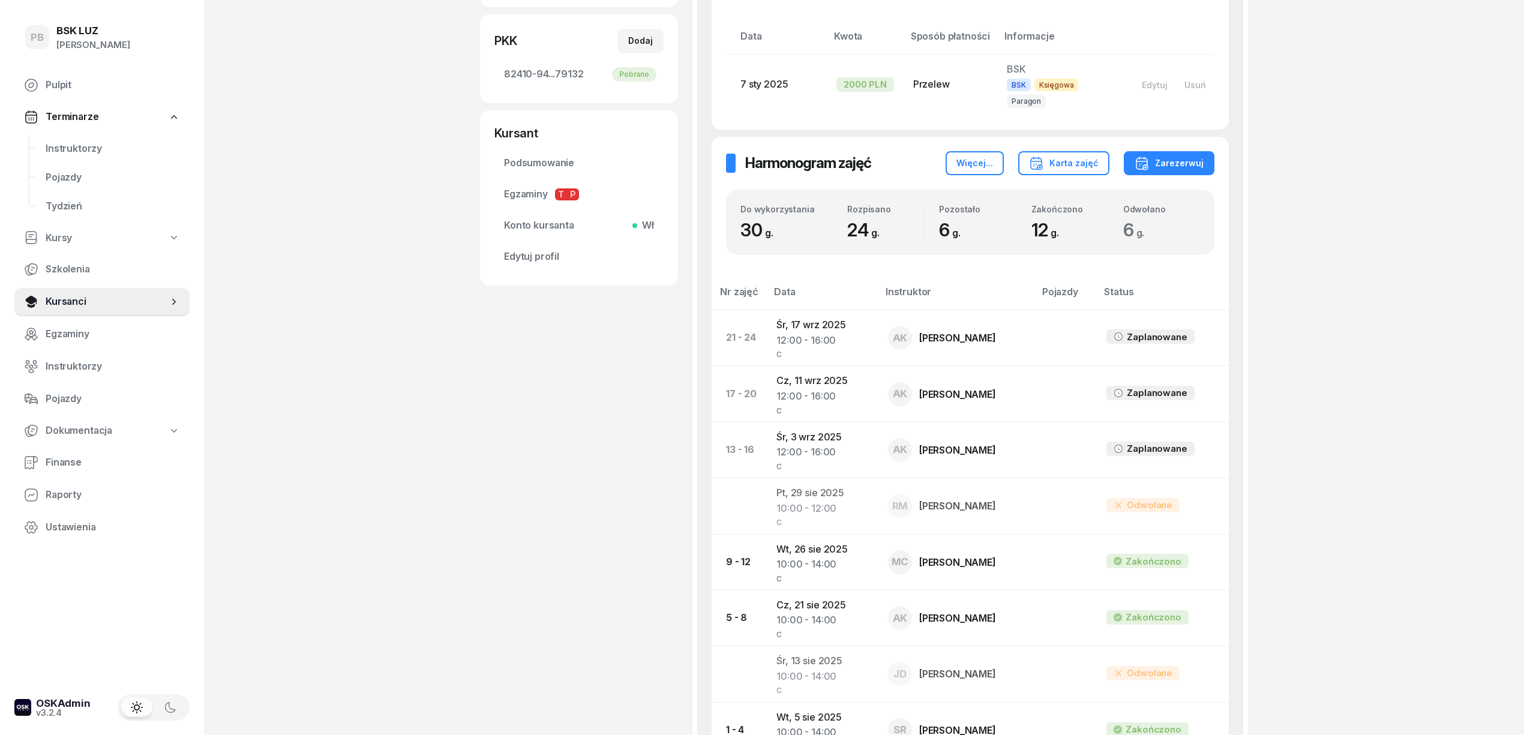
click at [649, 470] on div "HYTKOWSKI PIOTR Kursant Dodaj etykiety... 533 229 689 hytkowski74@gmail.com PH …" at bounding box center [579, 273] width 198 height 1107
click at [72, 146] on span "Instruktorzy" at bounding box center [113, 149] width 134 height 16
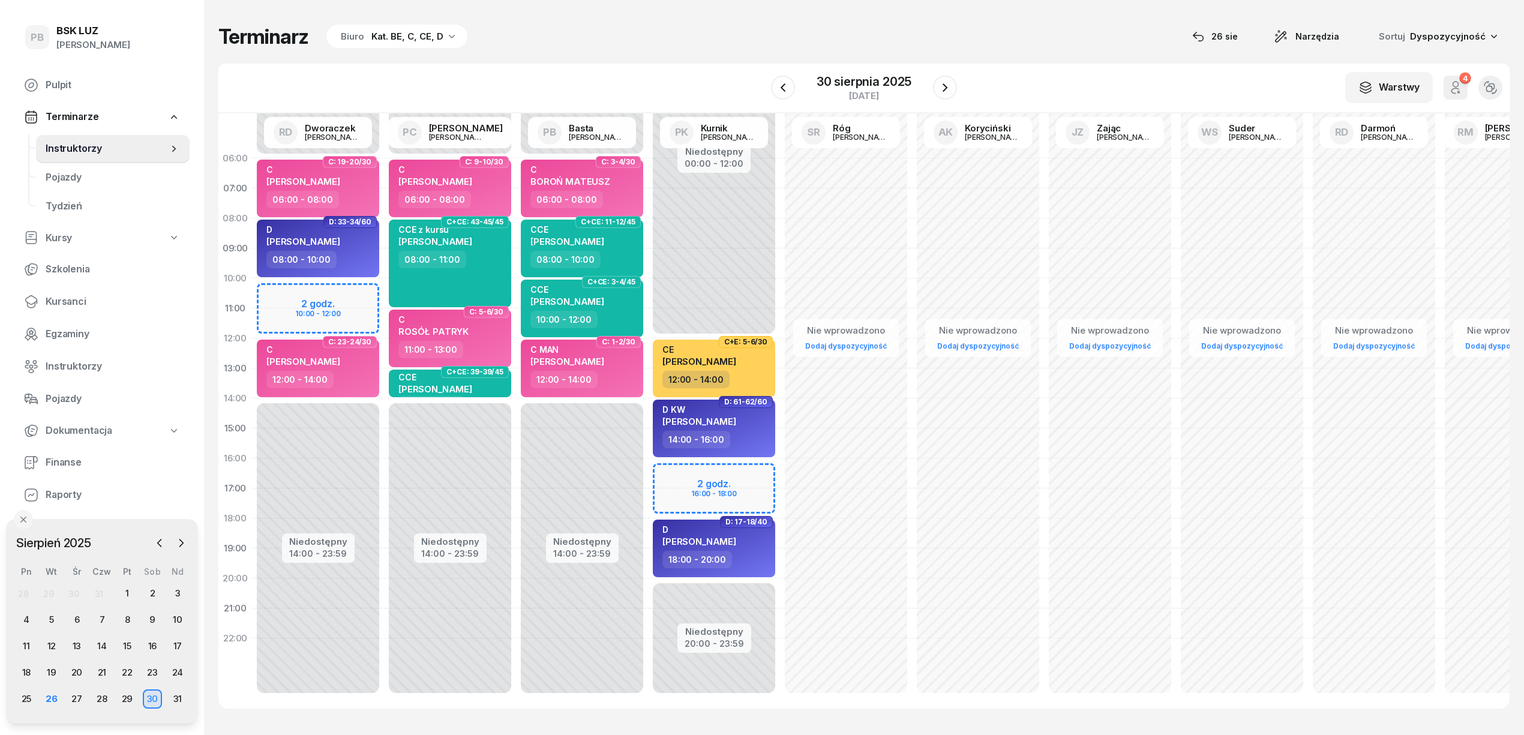
click at [72, 146] on span "Instruktorzy" at bounding box center [107, 149] width 122 height 16
click at [130, 694] on div "29" at bounding box center [127, 698] width 19 height 19
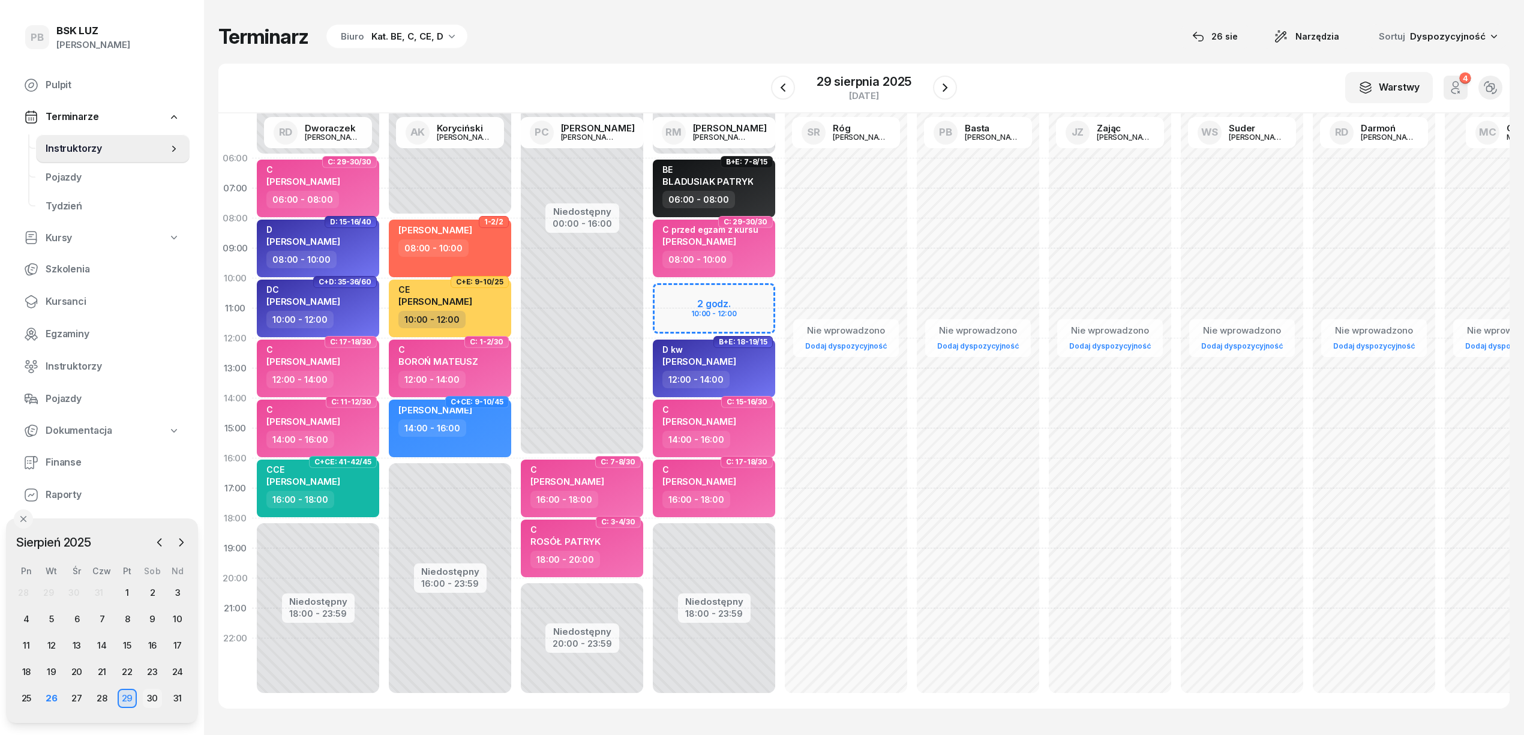
click at [155, 696] on div "30" at bounding box center [152, 698] width 19 height 19
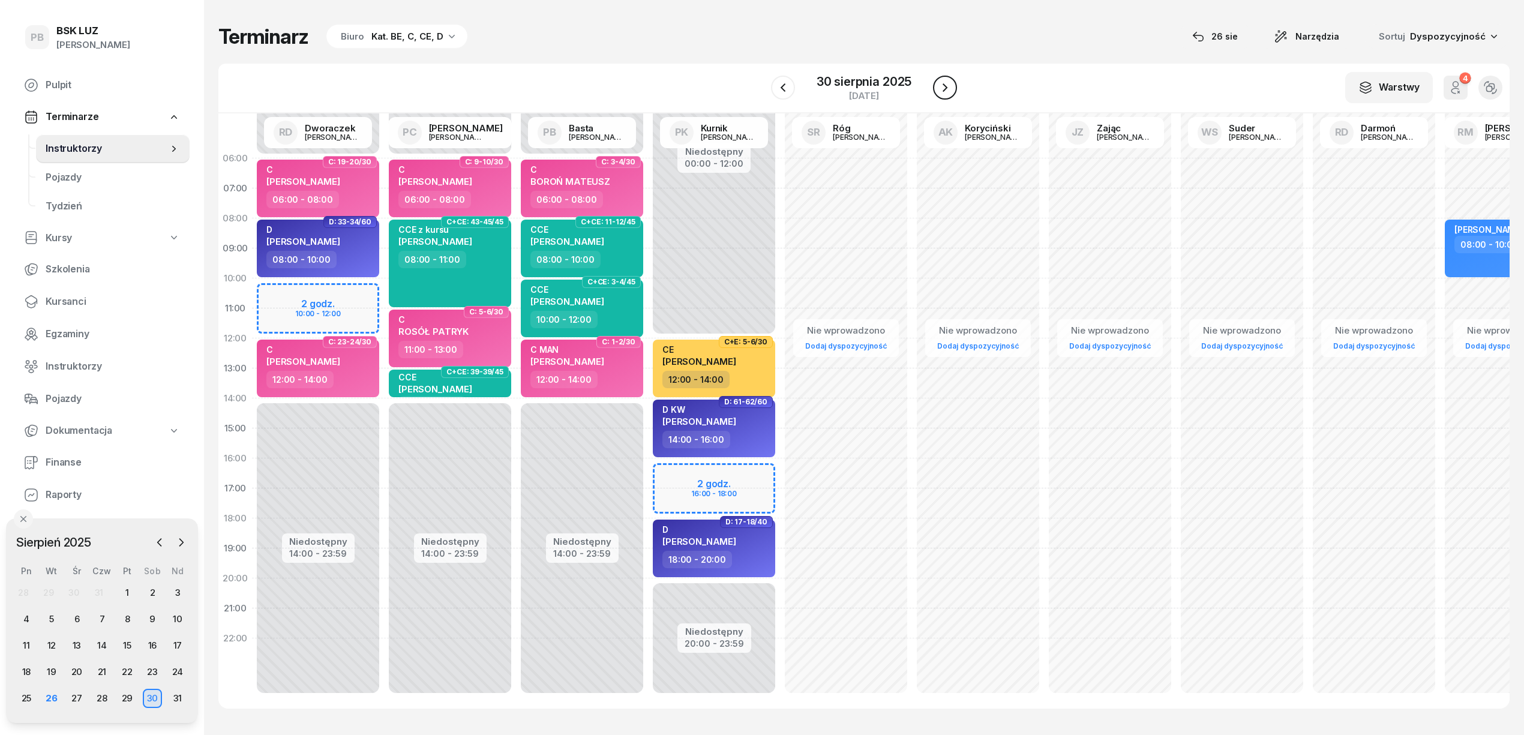
click at [936, 85] on button "button" at bounding box center [945, 88] width 24 height 24
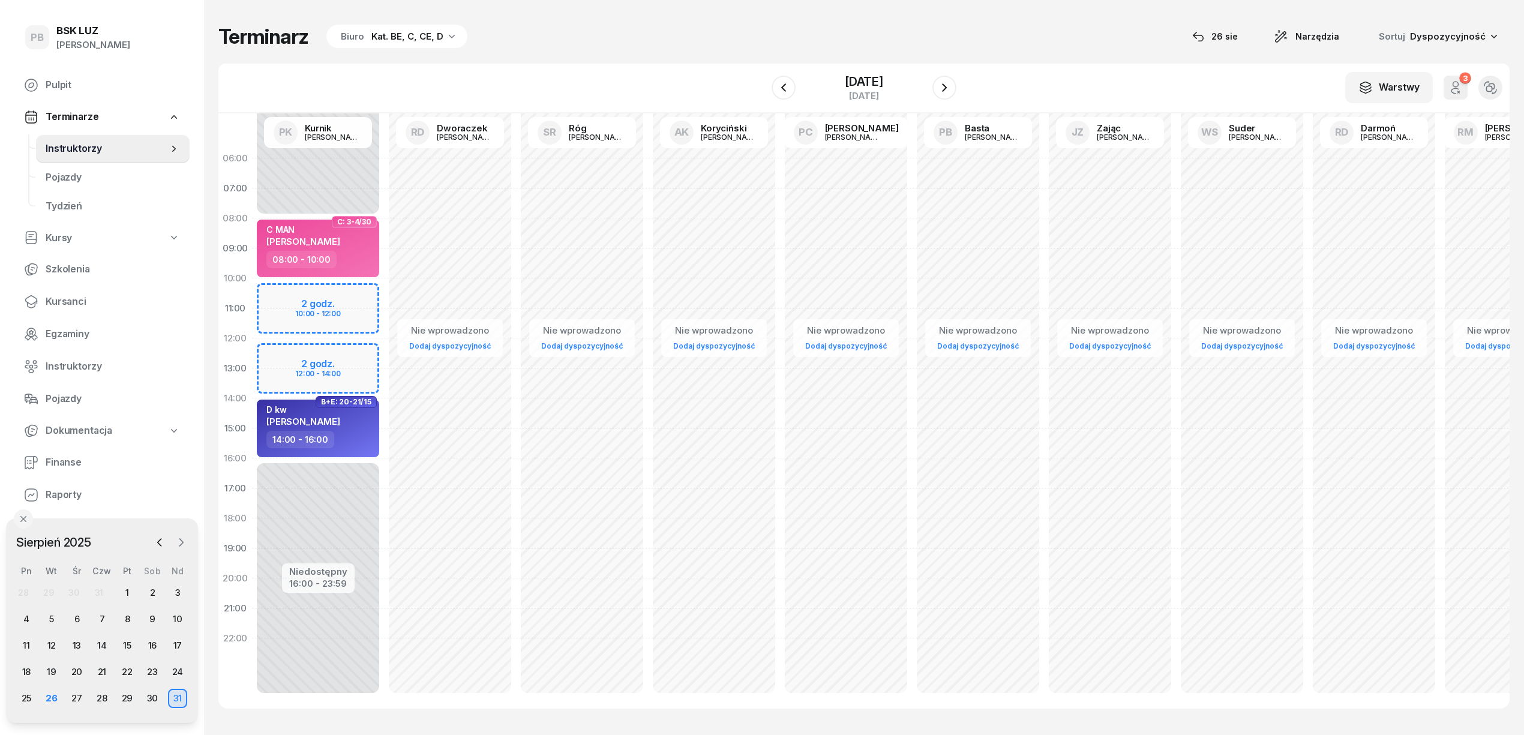
click at [182, 541] on icon "button" at bounding box center [182, 542] width 4 height 7
click at [101, 645] on div "18" at bounding box center [101, 645] width 19 height 19
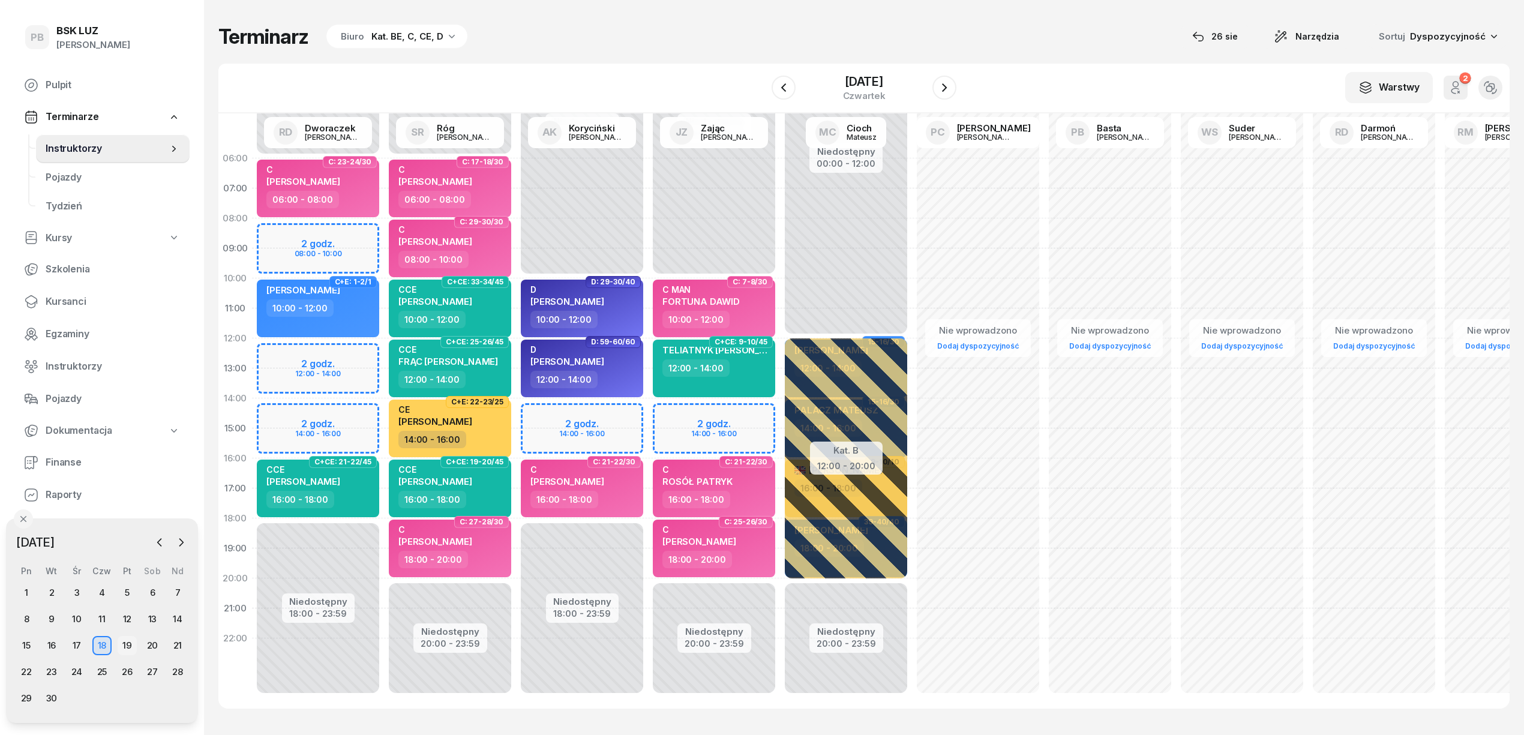
click at [127, 641] on div "19" at bounding box center [127, 645] width 19 height 19
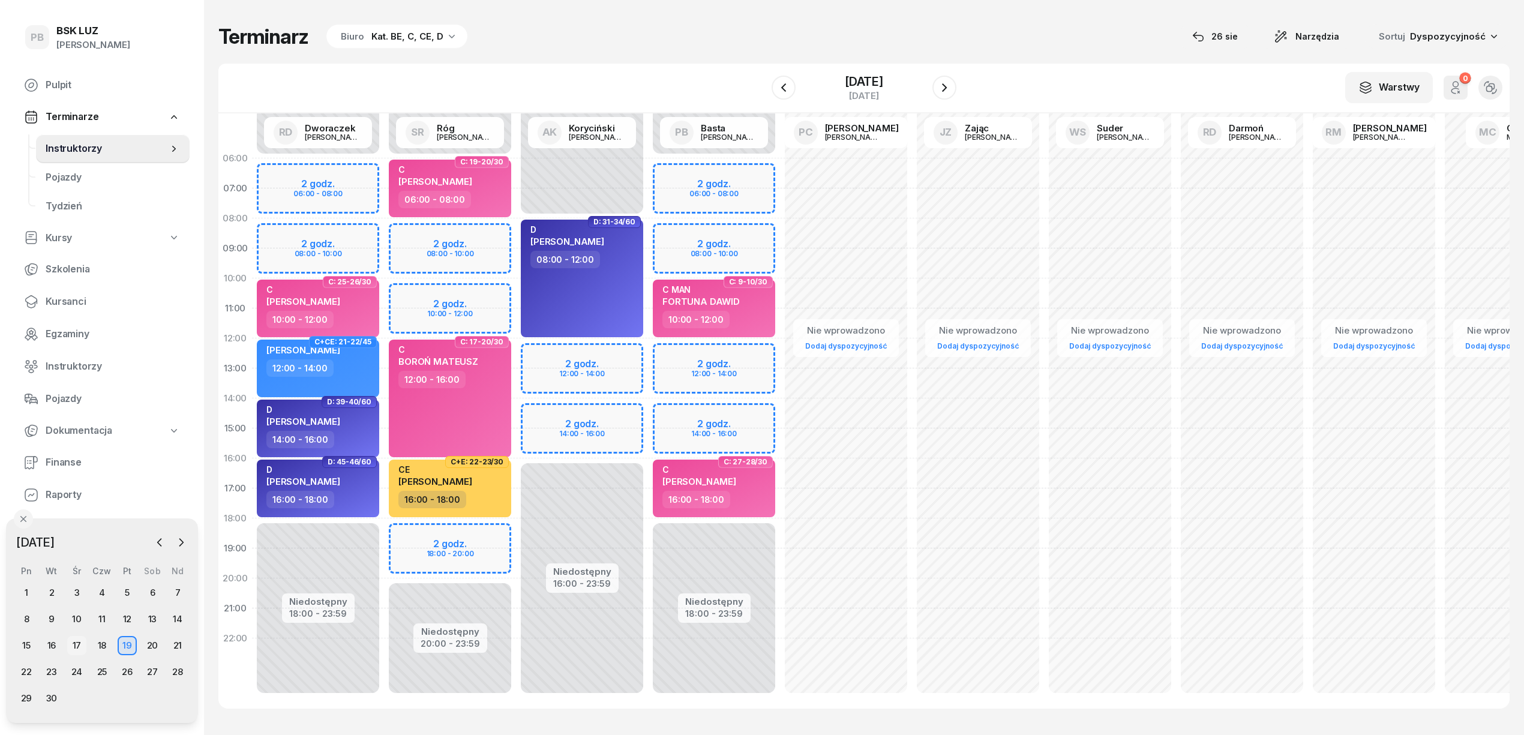
click at [75, 645] on div "17" at bounding box center [76, 645] width 19 height 19
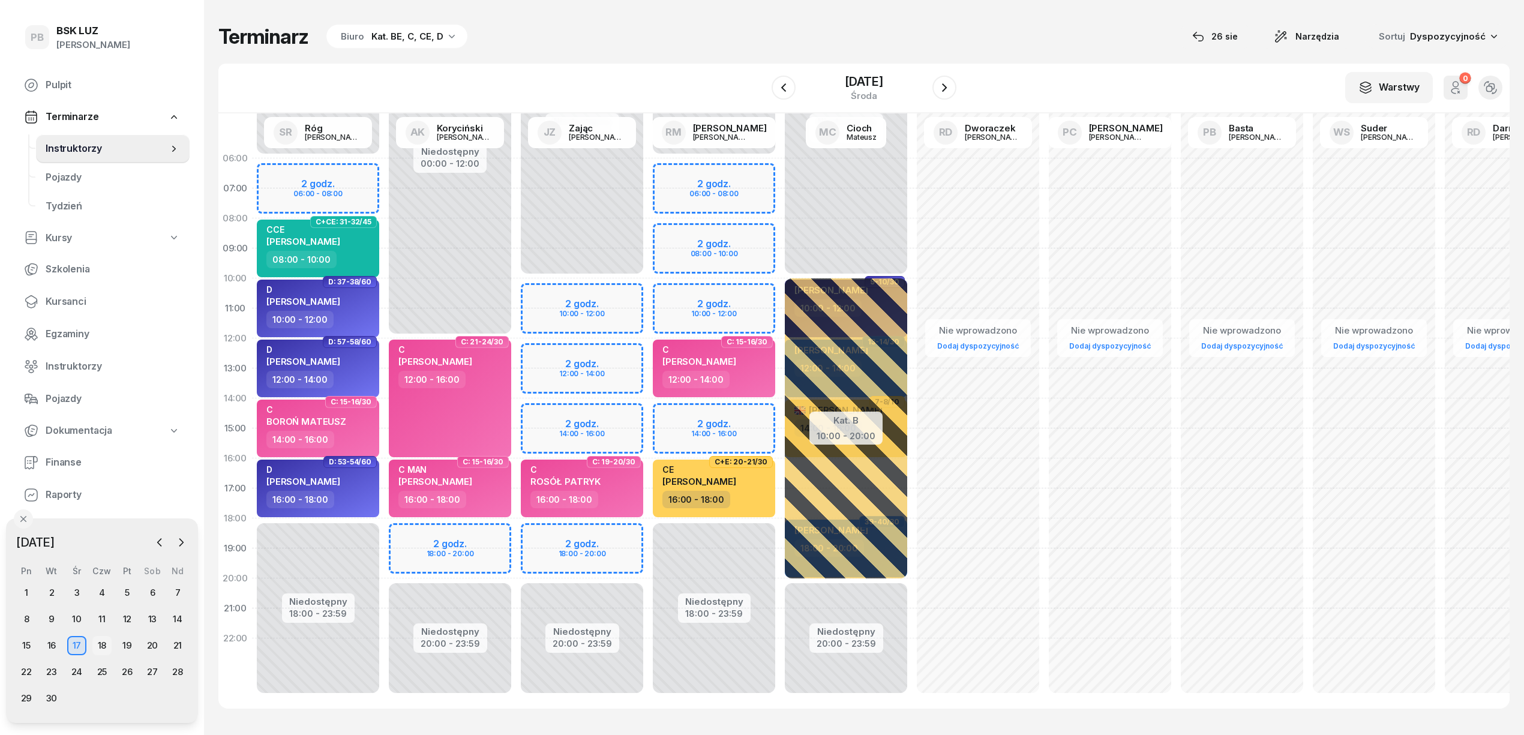
click at [101, 645] on div "18" at bounding box center [101, 645] width 19 height 19
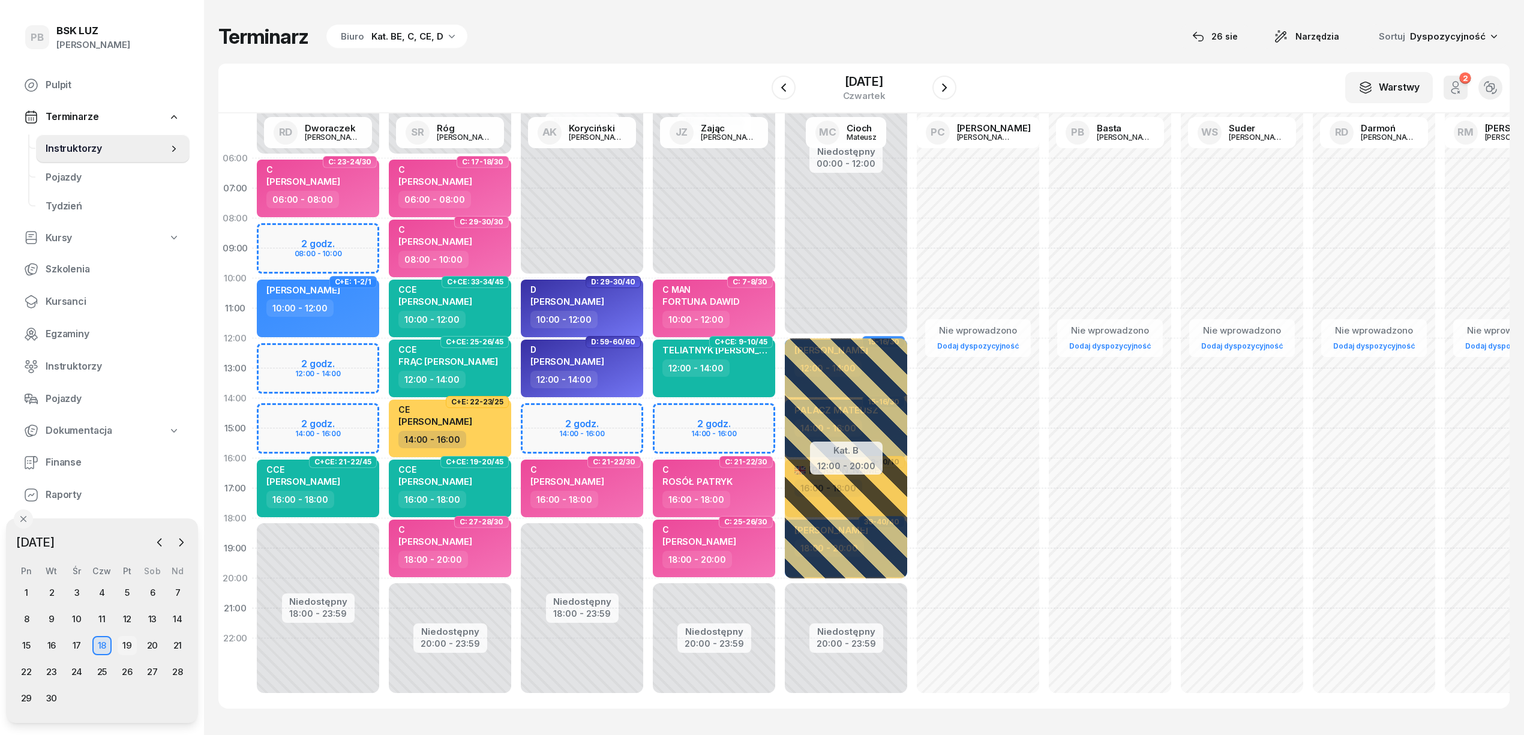
click at [126, 645] on div "19" at bounding box center [127, 645] width 19 height 19
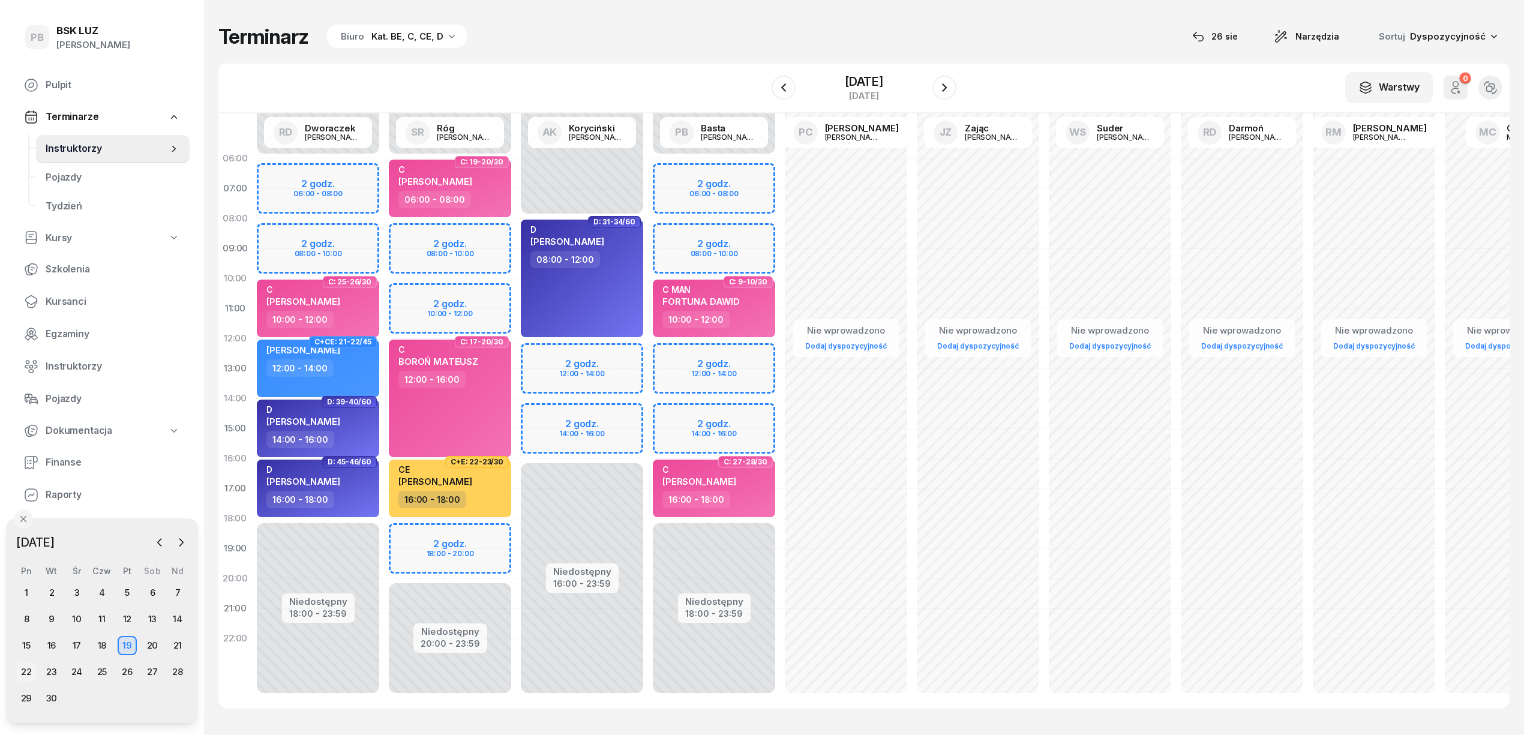
click at [24, 671] on div "22" at bounding box center [26, 671] width 19 height 19
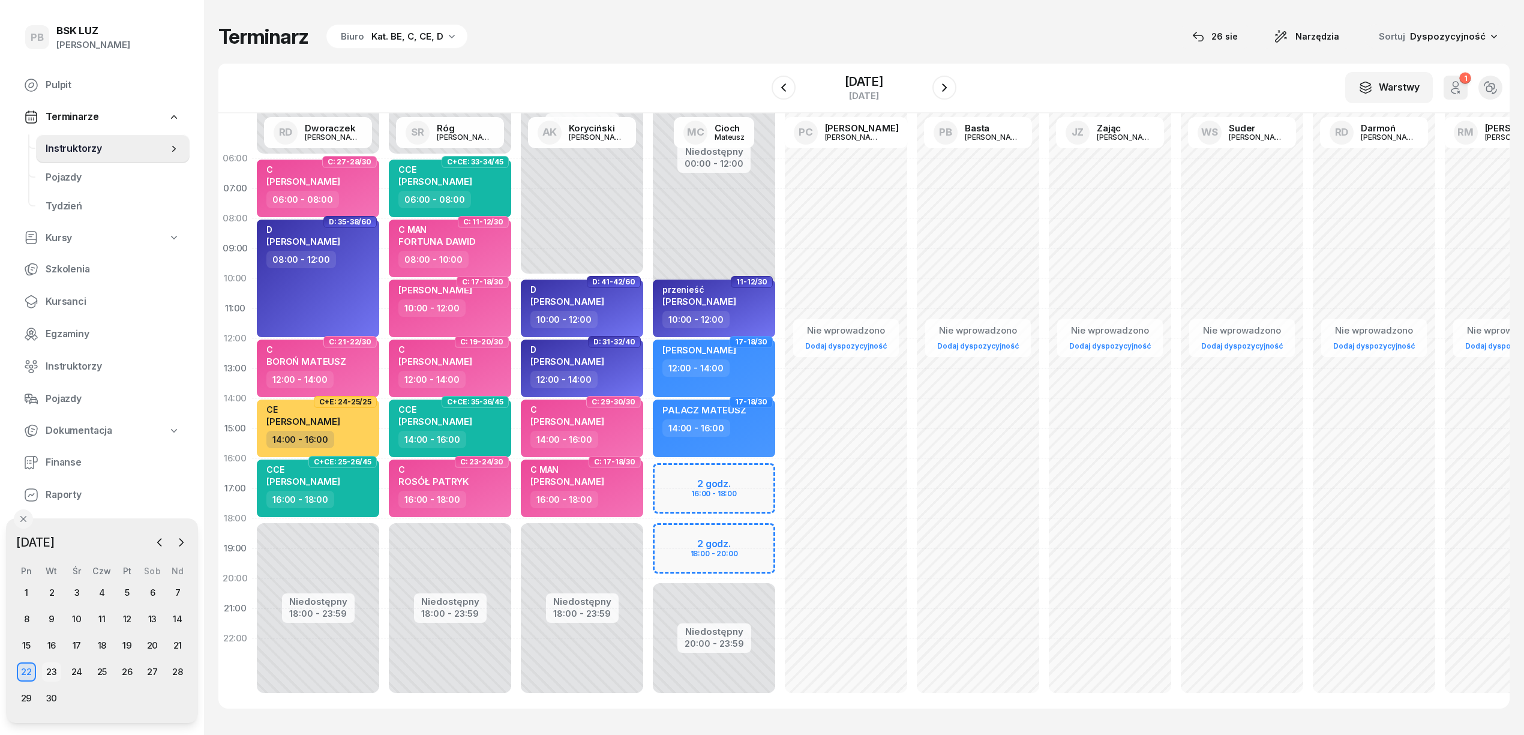
click at [55, 670] on div "23" at bounding box center [51, 671] width 19 height 19
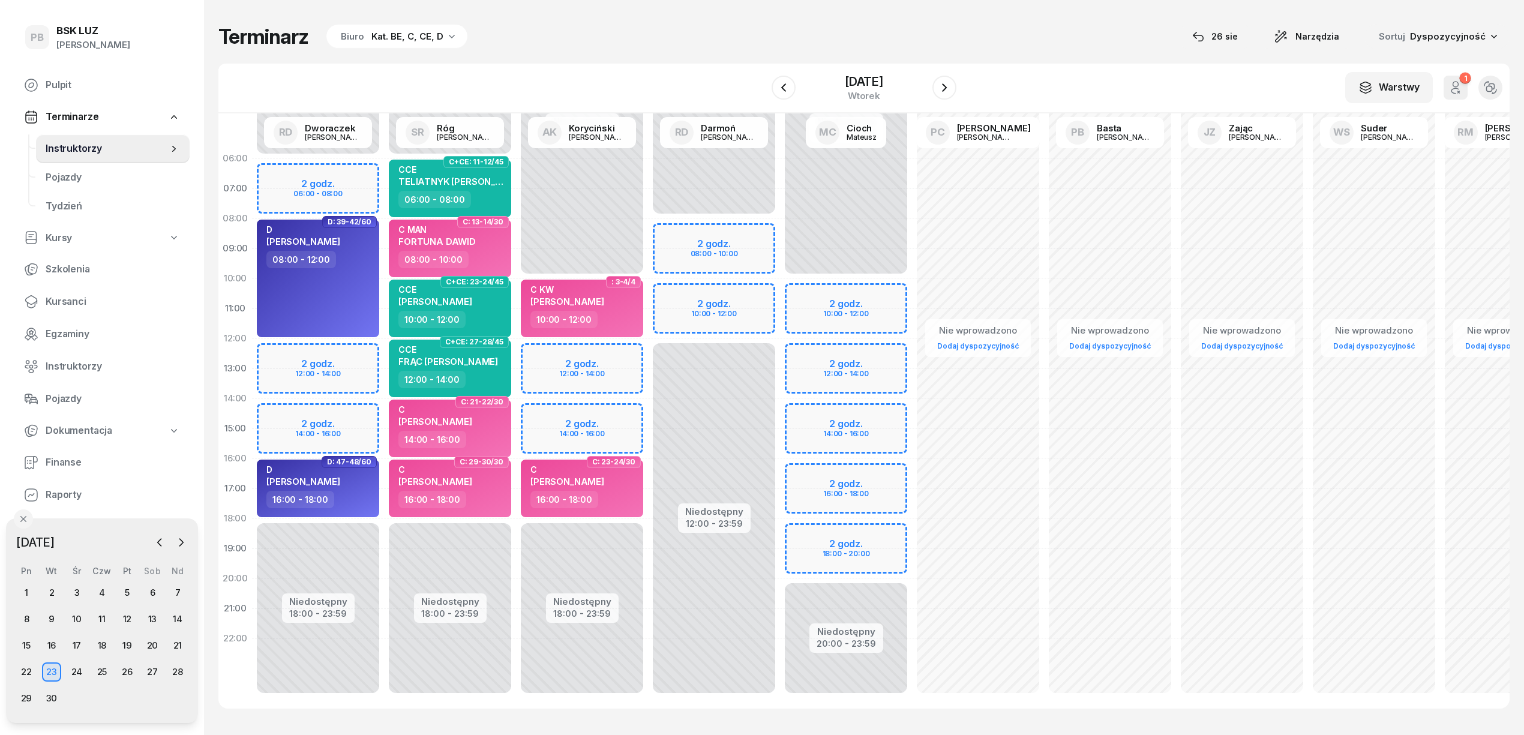
click at [780, 292] on div "Niedostępny 00:00 - 08:00 Niedostępny 12:00 - 23:59 2 godz. 08:00 - 10:00 2 god…" at bounding box center [846, 428] width 132 height 570
select select "10"
select select "12"
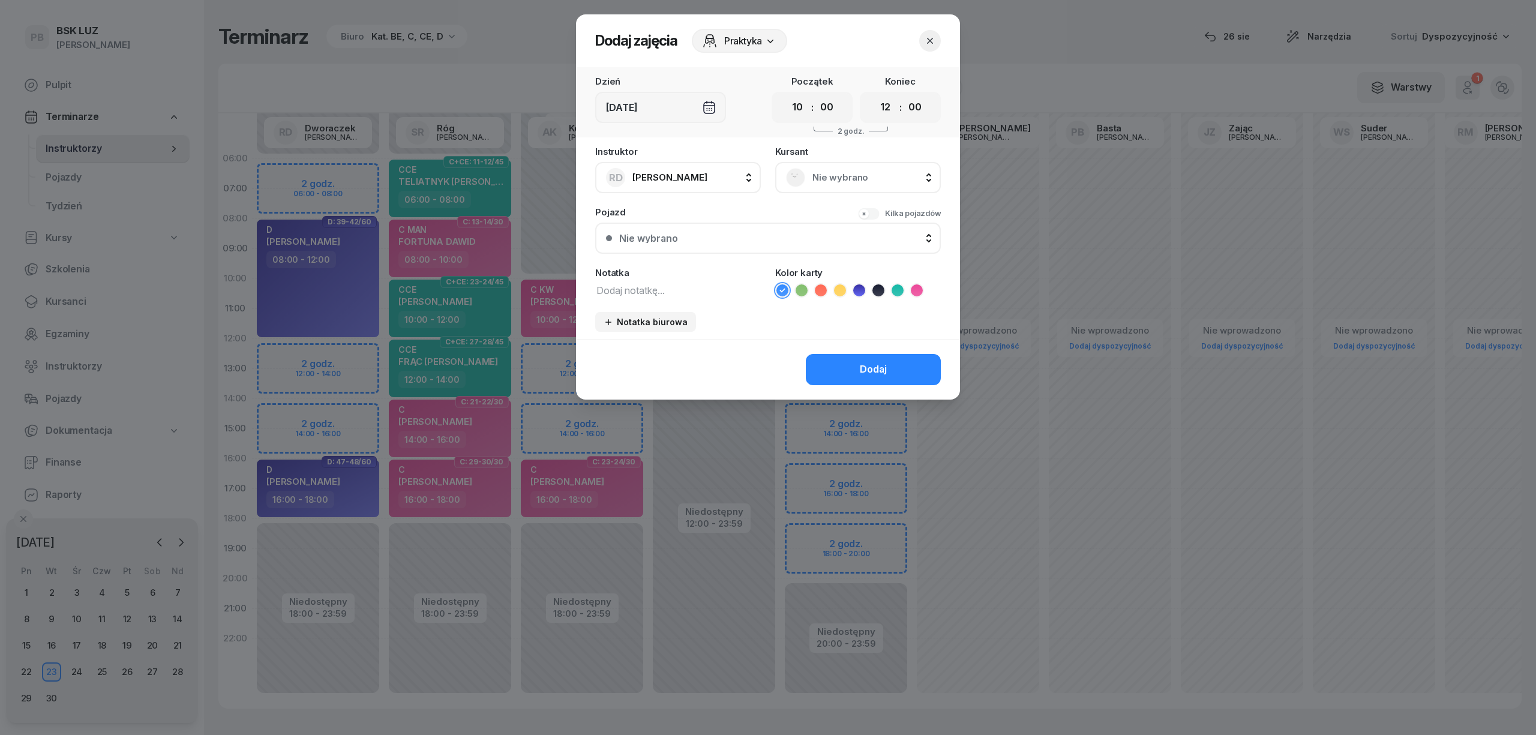
click at [884, 179] on span "Nie wybrano" at bounding box center [871, 178] width 118 height 16
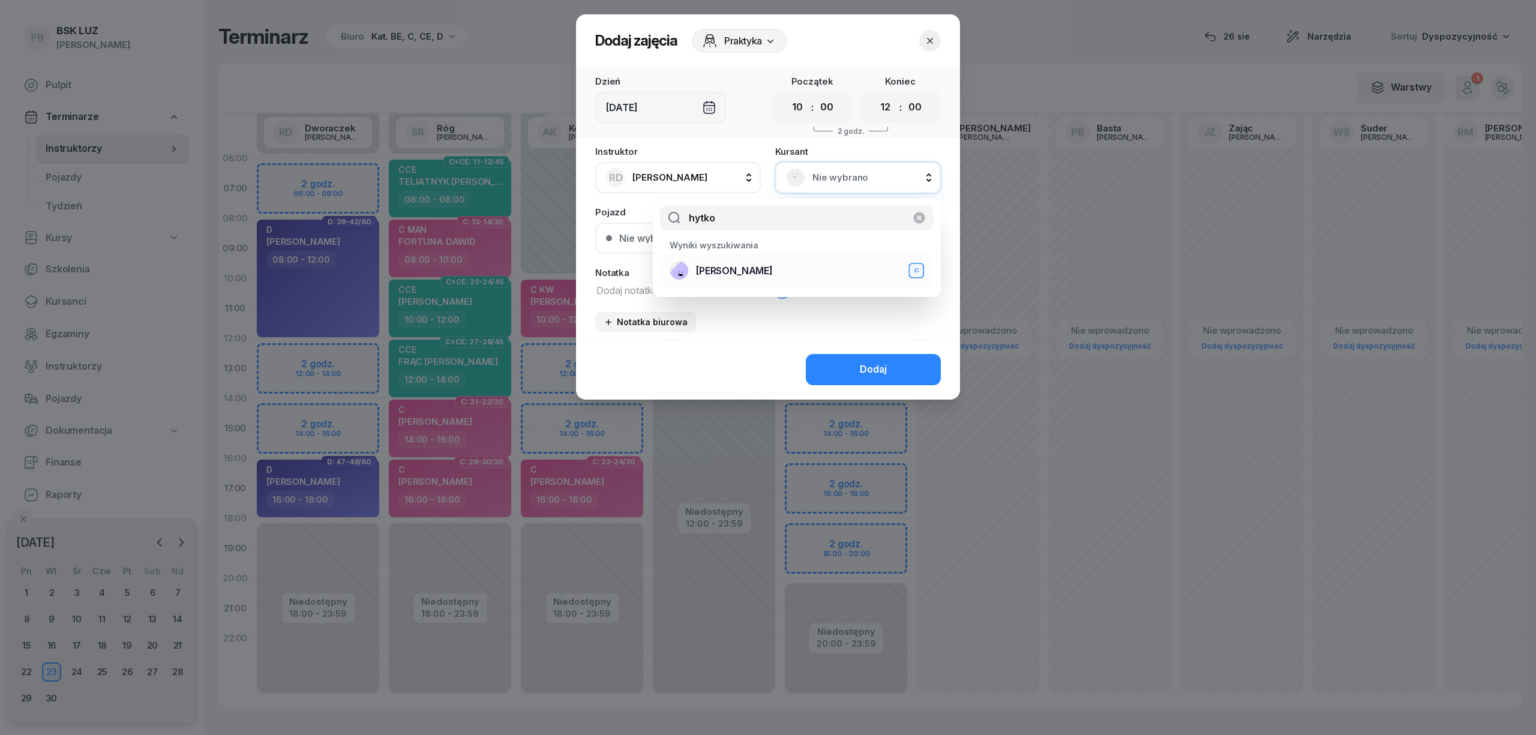
type input "hytko"
click at [773, 266] on span "[PERSON_NAME]" at bounding box center [734, 271] width 77 height 16
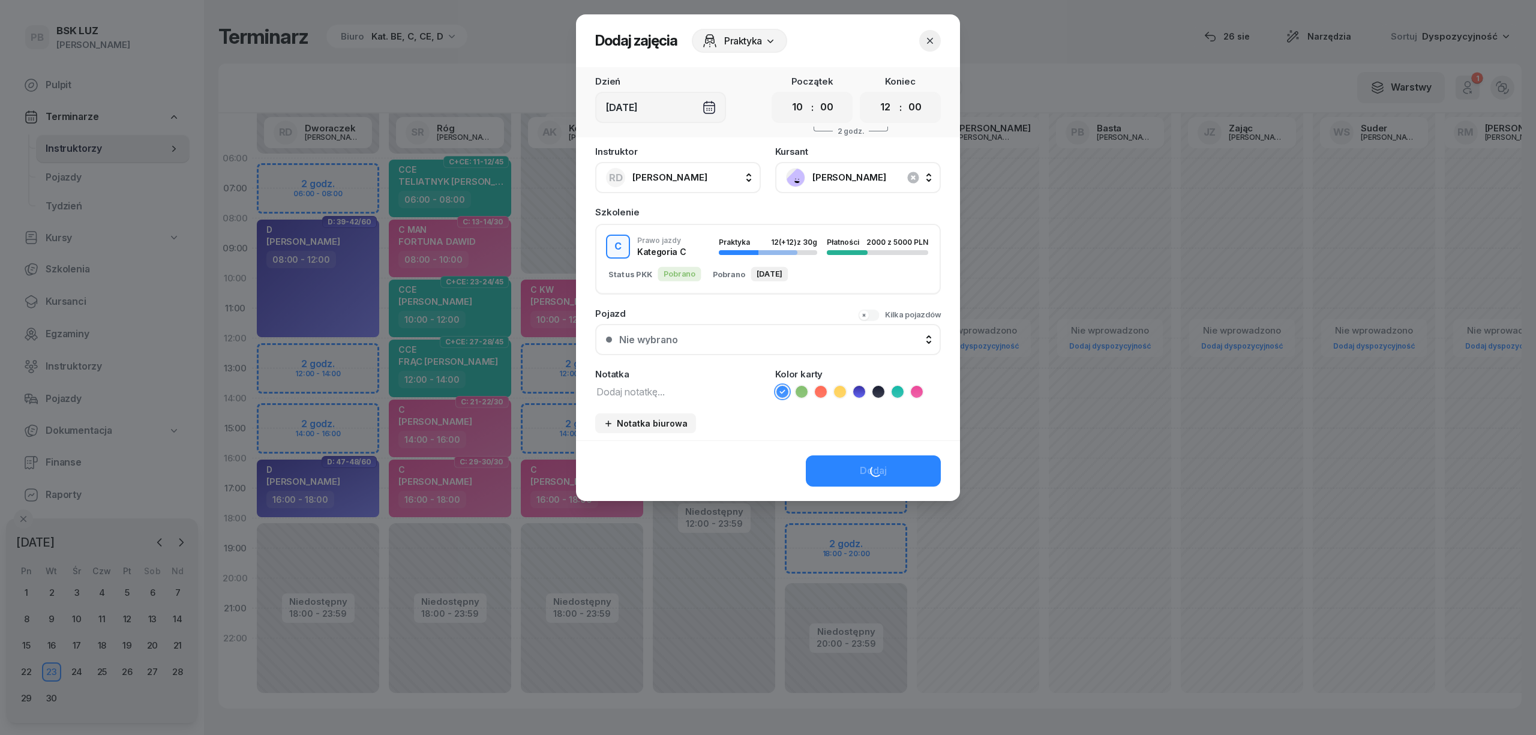
click at [855, 365] on div "Instruktor RD Darmoń Robert AK Koryciński Artur BP Pająk Bogusław DA Arendarczy…" at bounding box center [768, 293] width 384 height 293
click at [846, 469] on div "Dodaj" at bounding box center [768, 470] width 384 height 61
click at [935, 41] on icon "button" at bounding box center [930, 41] width 12 height 12
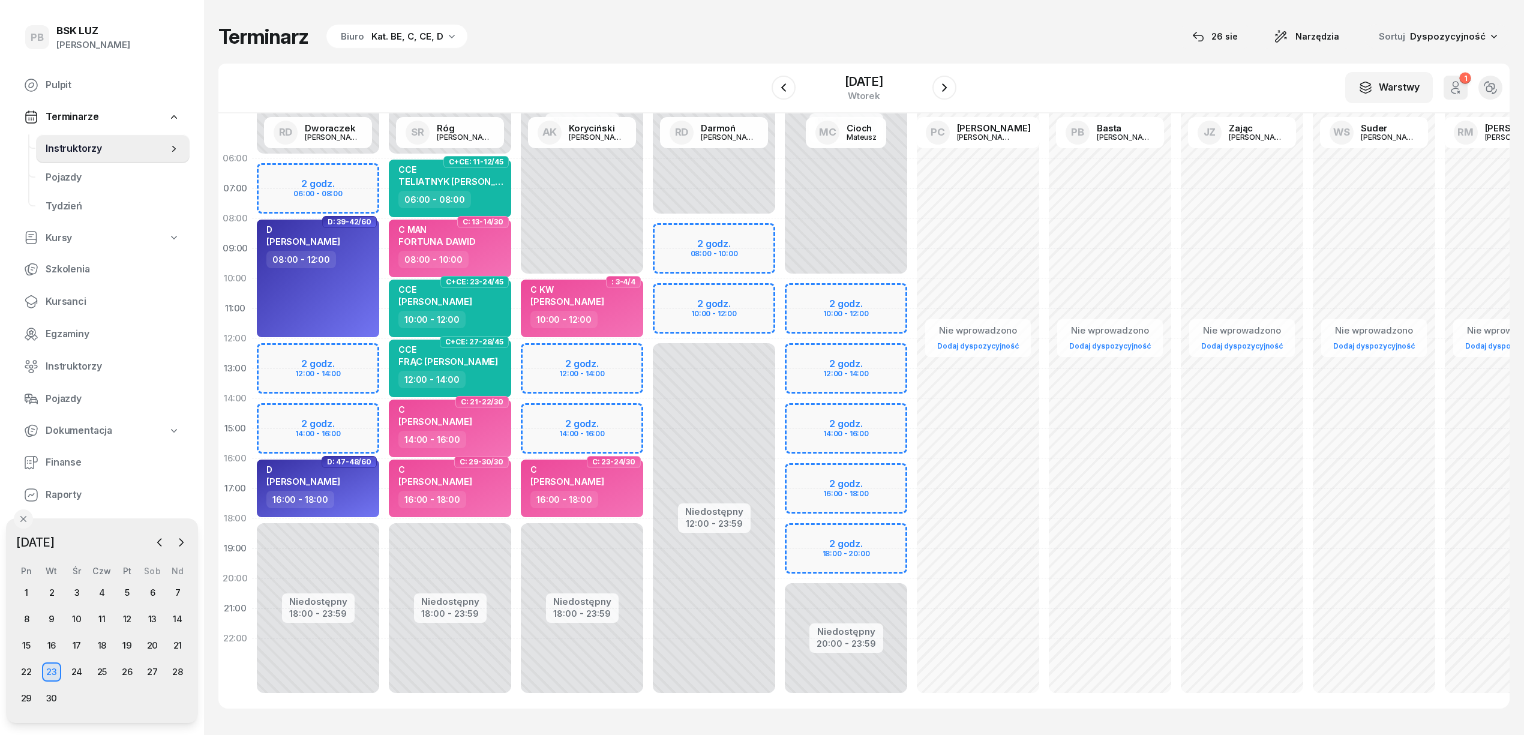
click at [780, 291] on div "Niedostępny 00:00 - 08:00 Niedostępny 12:00 - 23:59 2 godz. 08:00 - 10:00 2 god…" at bounding box center [846, 428] width 132 height 570
select select "10"
select select "12"
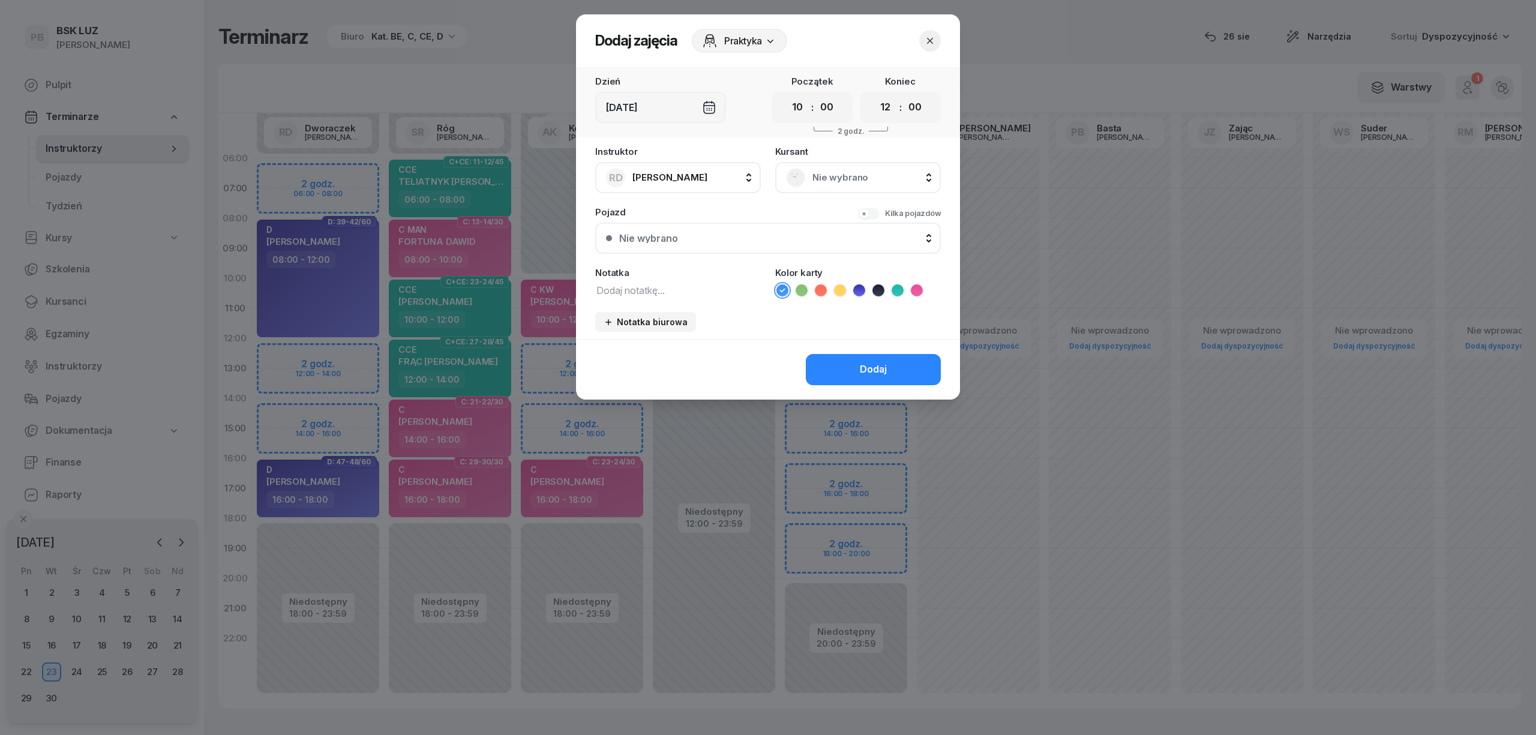
click at [866, 166] on div "Nie wybrano" at bounding box center [858, 177] width 166 height 31
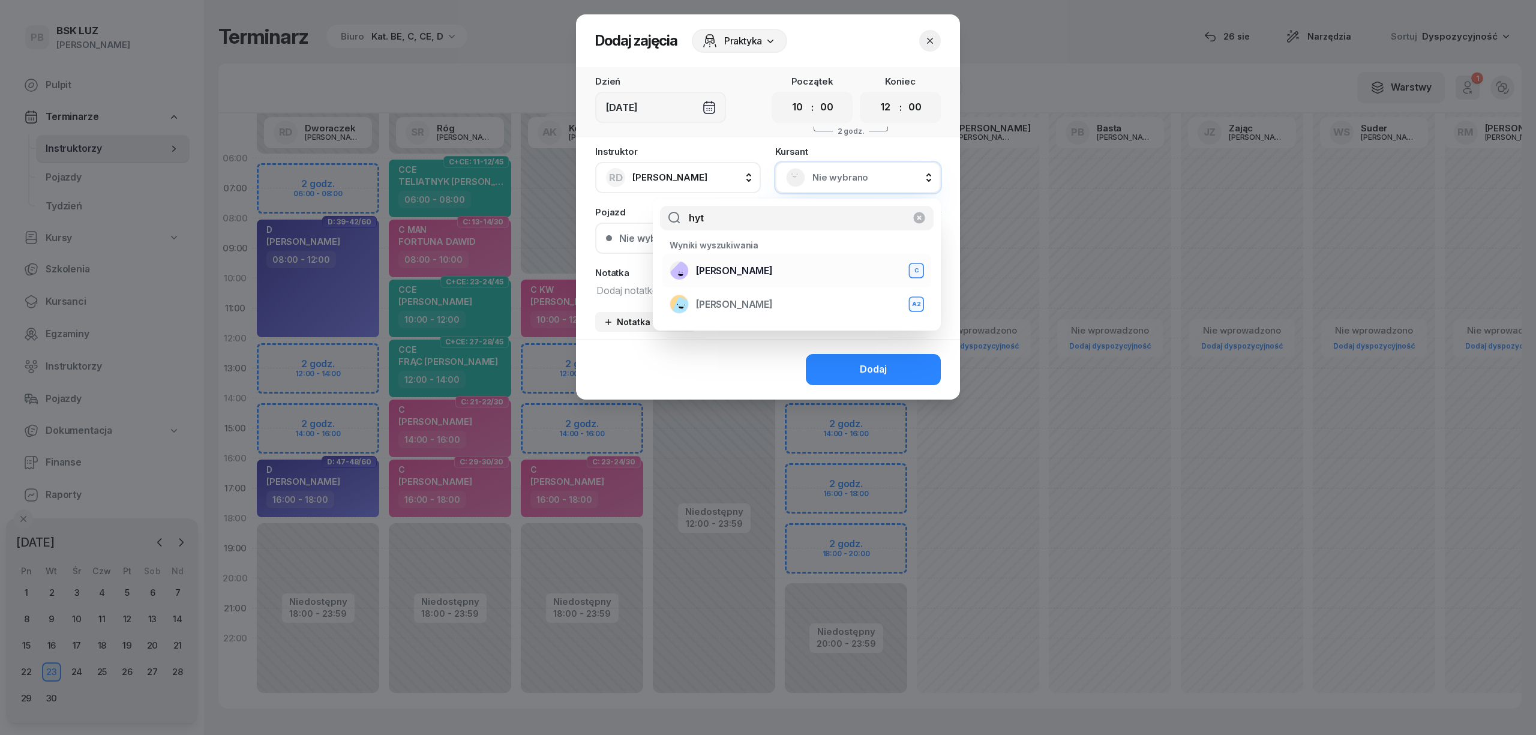
type input "hyt"
click at [814, 274] on div "HYTKOWSKI PIOTR C" at bounding box center [796, 270] width 254 height 19
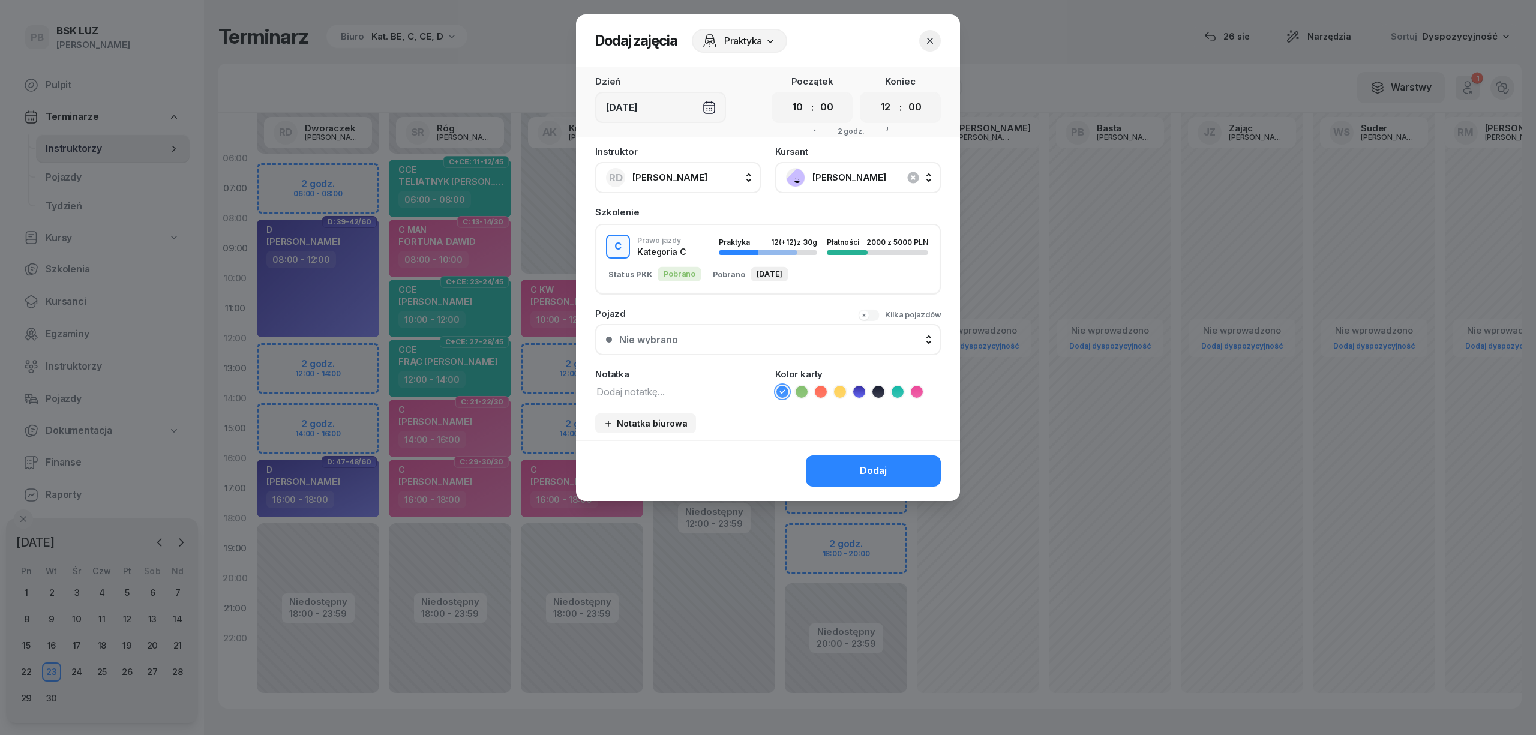
click at [912, 392] on icon at bounding box center [917, 392] width 12 height 12
click at [723, 386] on textarea at bounding box center [678, 391] width 166 height 16
type textarea "C"
click at [839, 461] on button "Dodaj" at bounding box center [873, 470] width 135 height 31
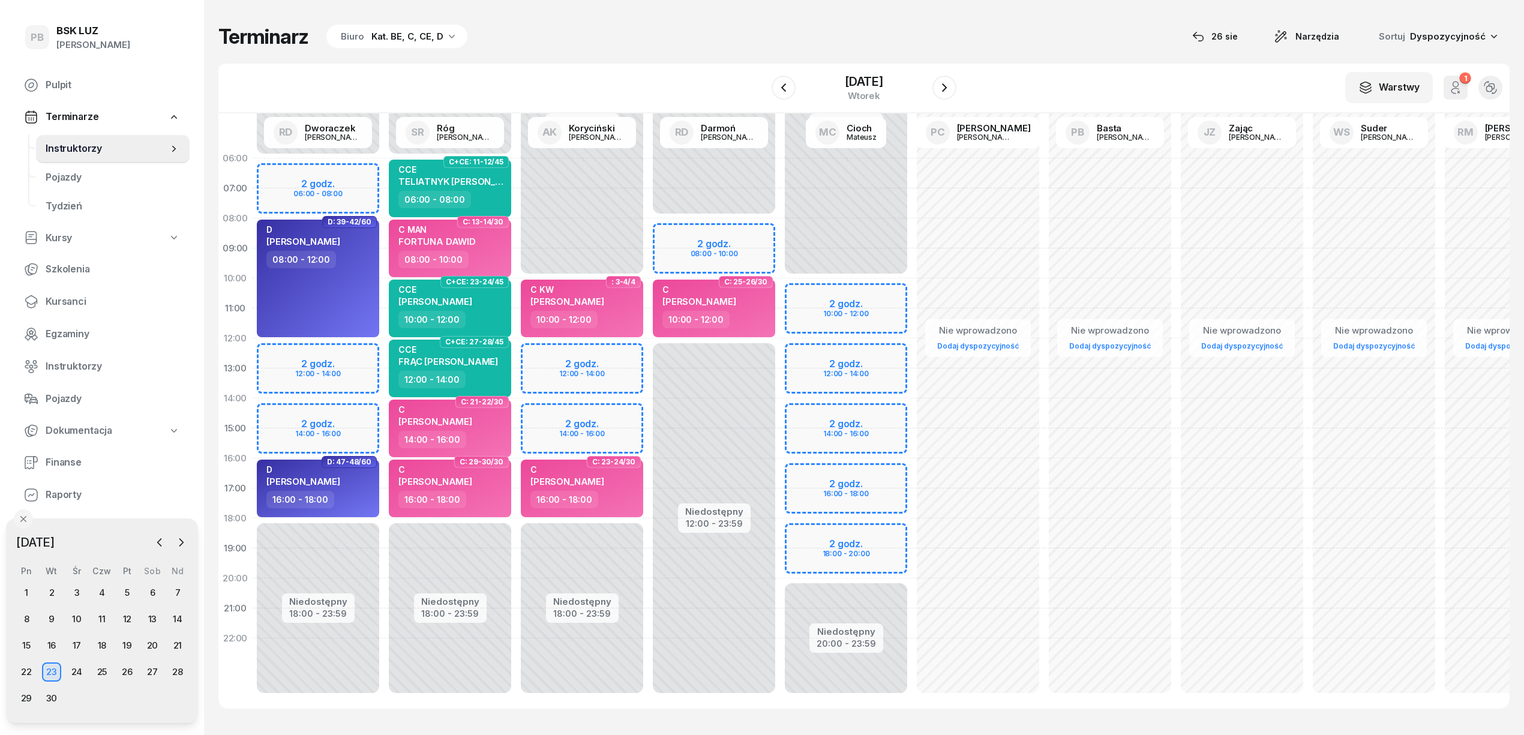
click at [912, 352] on div "Niedostępny 00:00 - 10:00 Niedostępny 20:00 - 23:59 2 godz. 10:00 - 12:00 2 god…" at bounding box center [978, 428] width 132 height 570
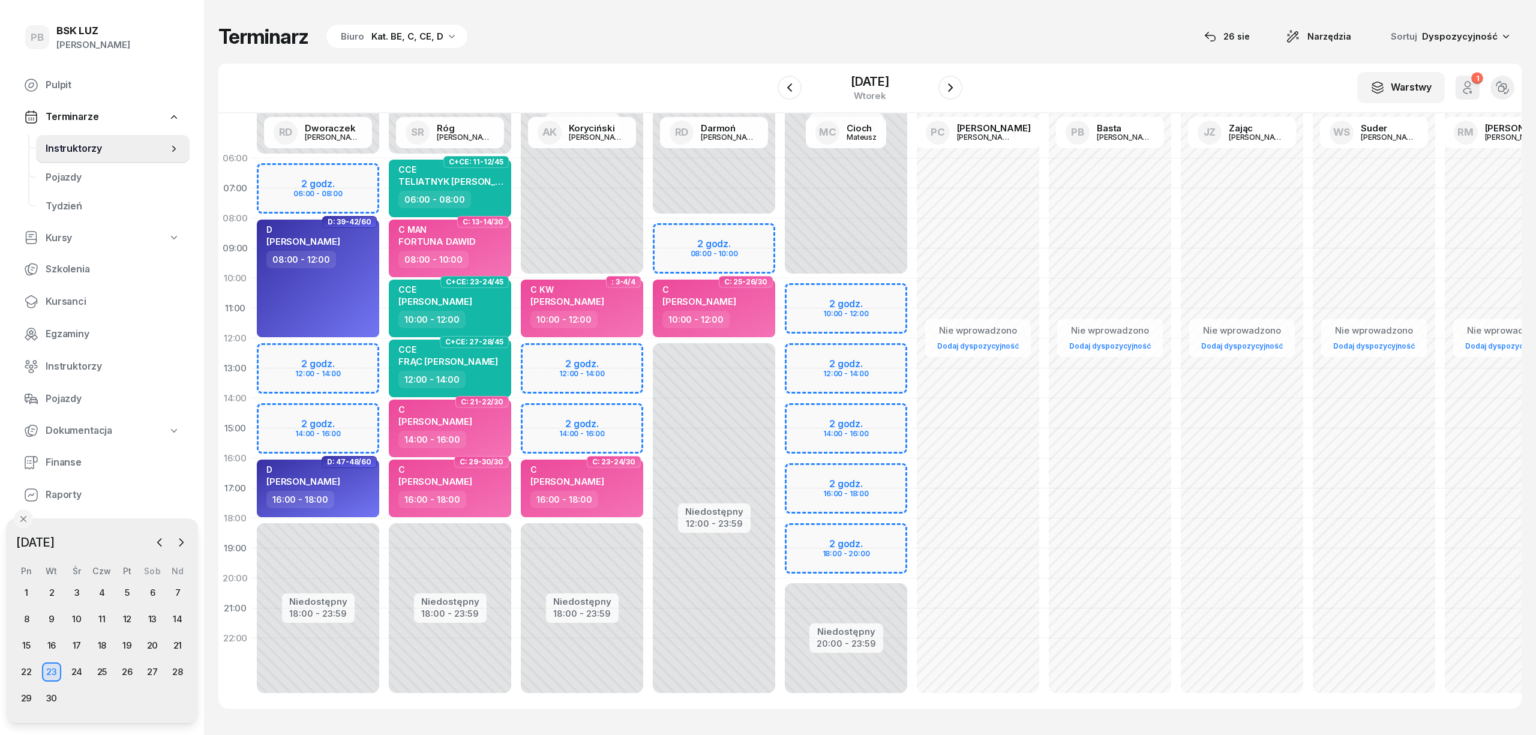
select select "12"
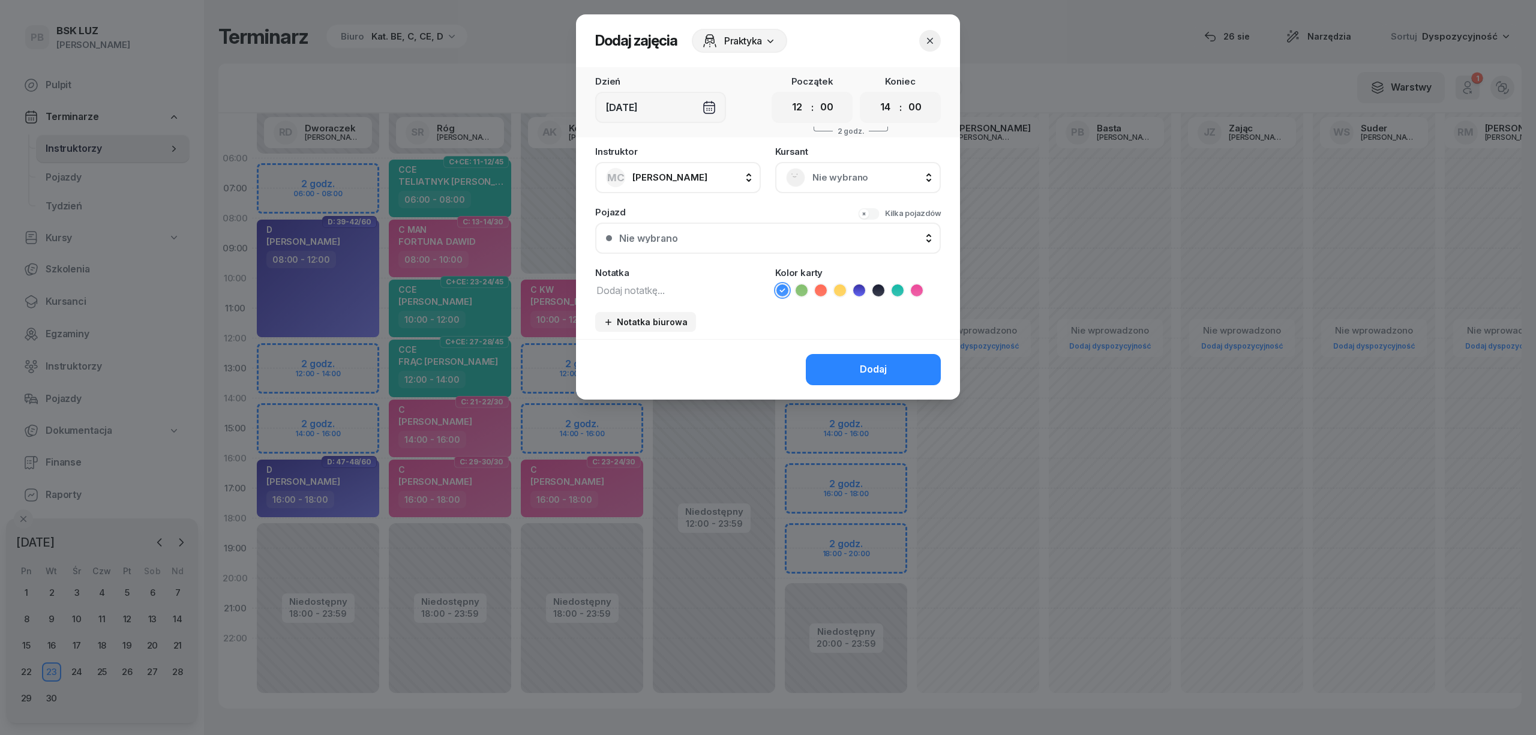
click at [857, 160] on div "Kursant Nie wybrano" at bounding box center [858, 170] width 166 height 46
click at [850, 178] on span "Nie wybrano" at bounding box center [871, 178] width 118 height 16
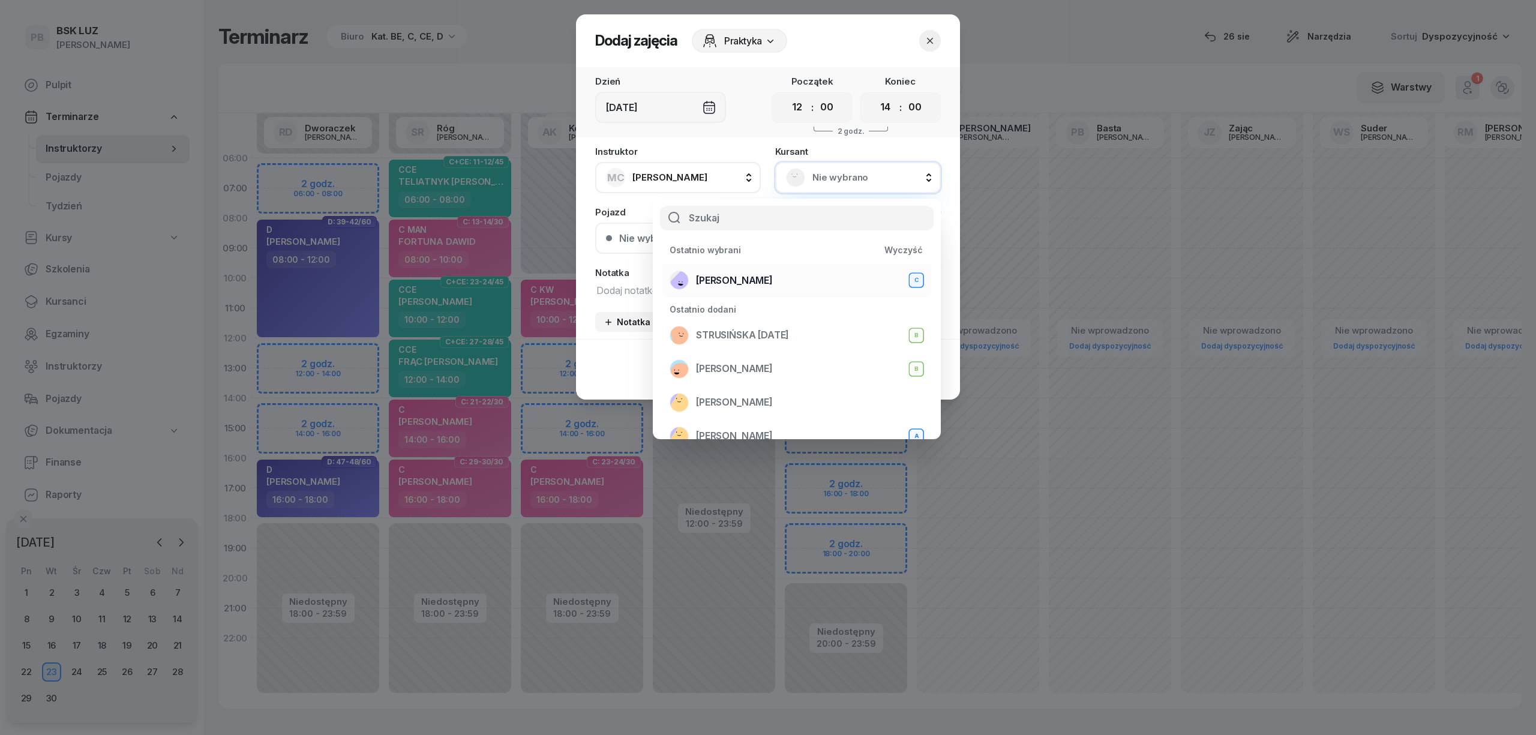
click at [800, 279] on div "HYTKOWSKI PIOTR C" at bounding box center [796, 280] width 254 height 19
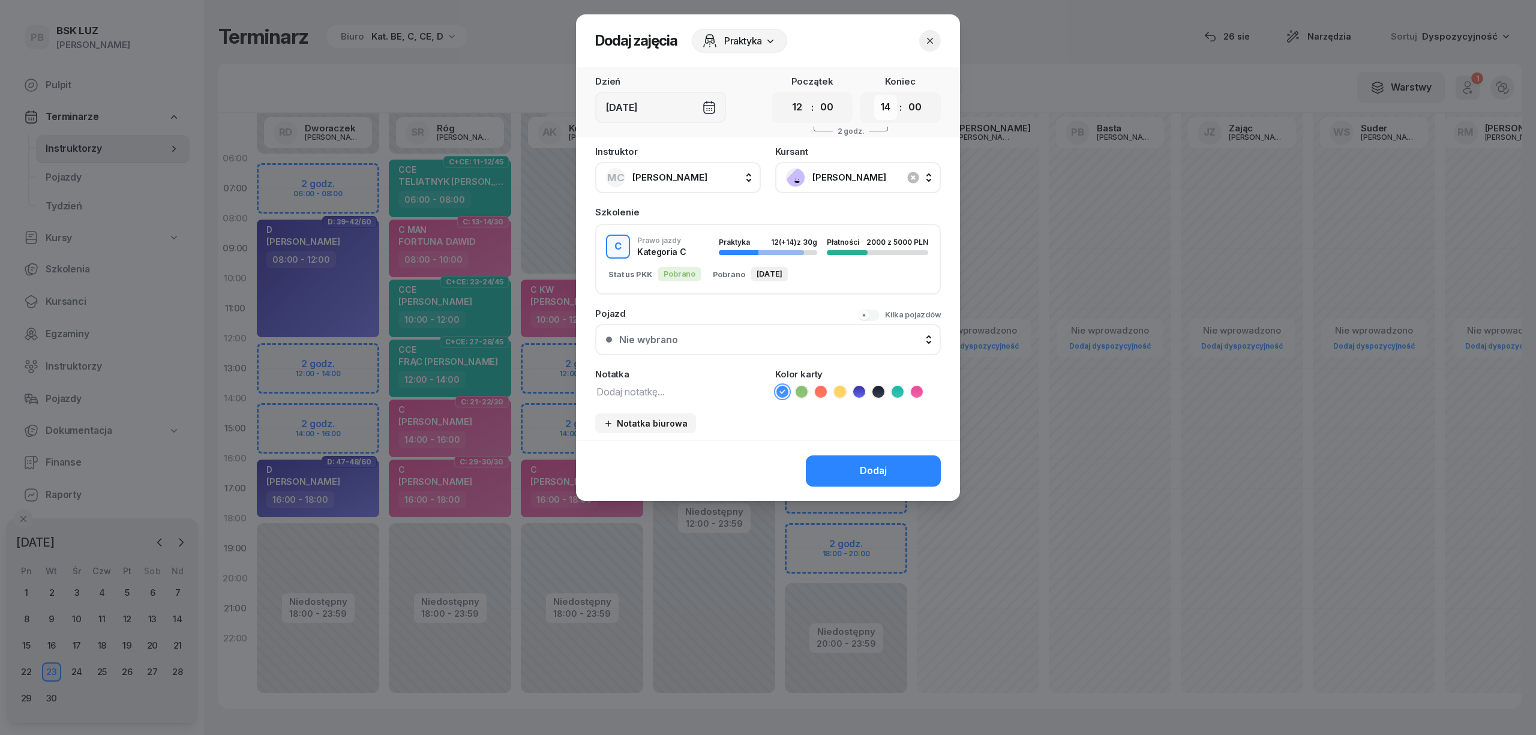
click at [883, 110] on select "00 01 02 03 04 05 06 07 08 09 10 11 12 13 14 15 16 17 18 19 20 21 22 23" at bounding box center [885, 107] width 23 height 25
select select "16"
click at [874, 95] on select "00 01 02 03 04 05 06 07 08 09 10 11 12 13 14 15 16 17 18 19 20 21 22 23" at bounding box center [885, 107] width 23 height 25
click at [684, 396] on textarea at bounding box center [678, 391] width 166 height 16
type textarea "C"
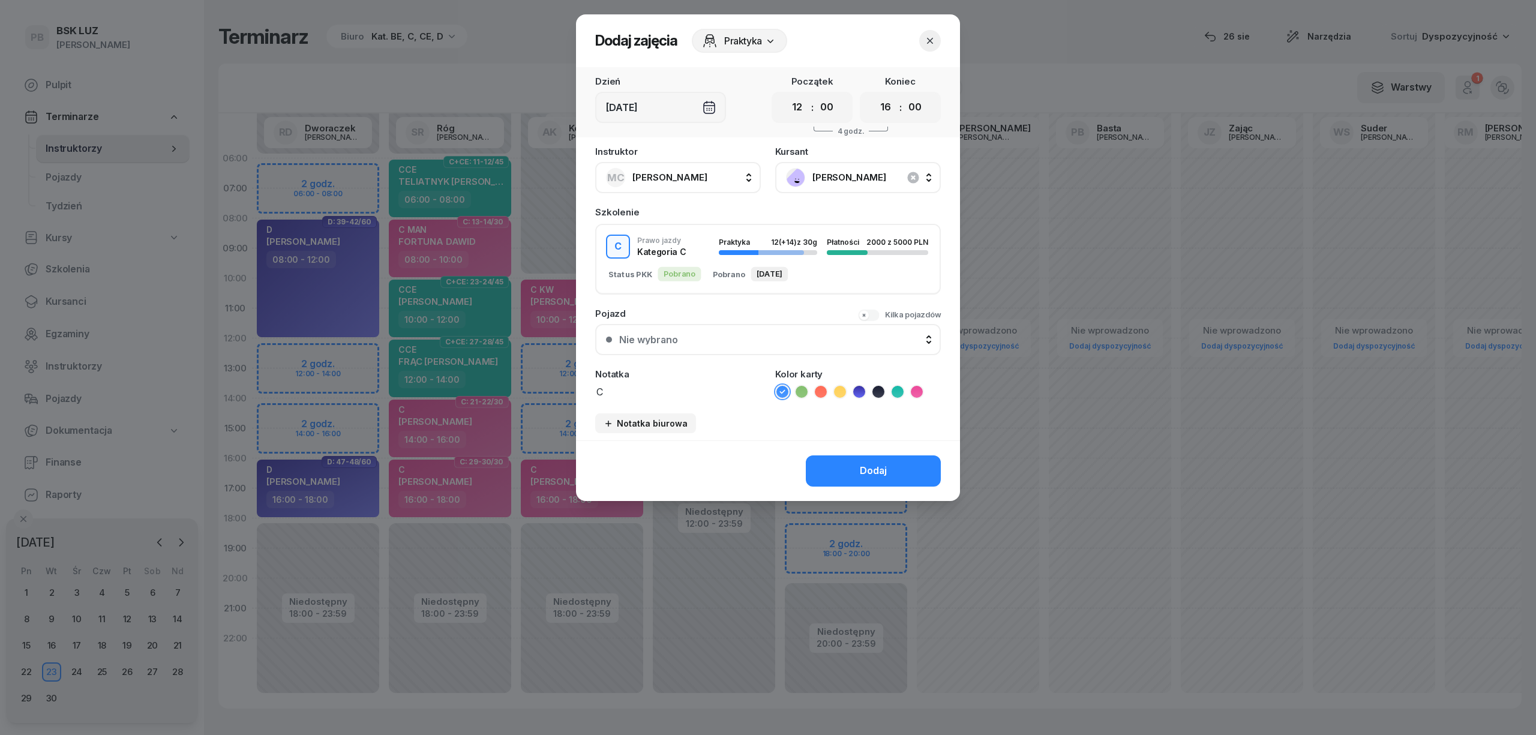
click at [914, 389] on icon at bounding box center [917, 392] width 12 height 12
click at [903, 461] on button "Dodaj" at bounding box center [873, 470] width 135 height 31
